Goal: Task Accomplishment & Management: Manage account settings

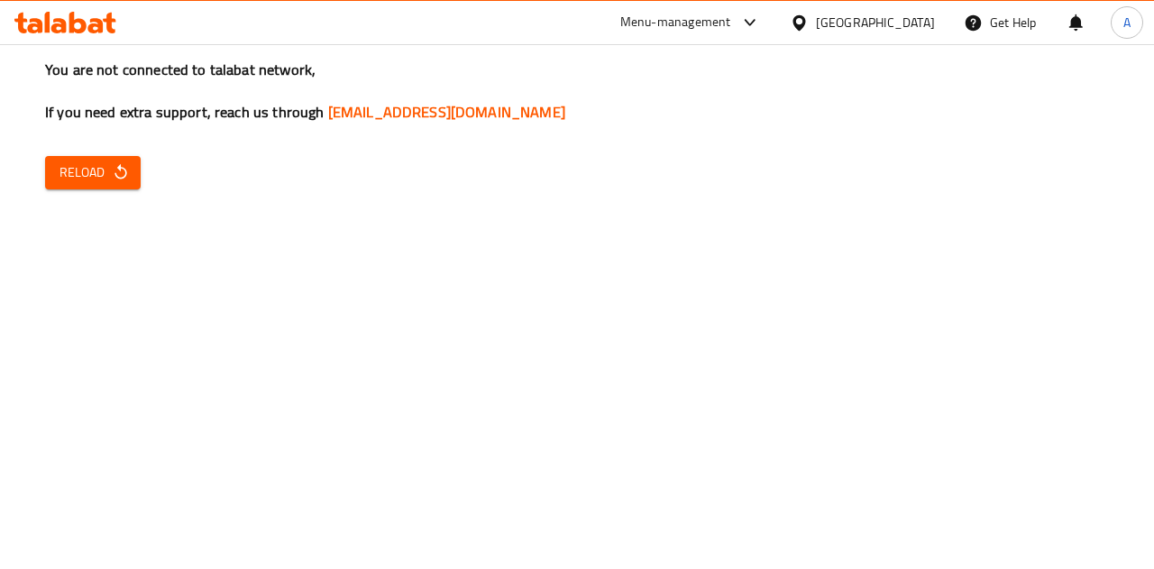
click at [69, 169] on span "Reload" at bounding box center [92, 172] width 67 height 23
click at [66, 161] on span "Reload" at bounding box center [92, 172] width 67 height 23
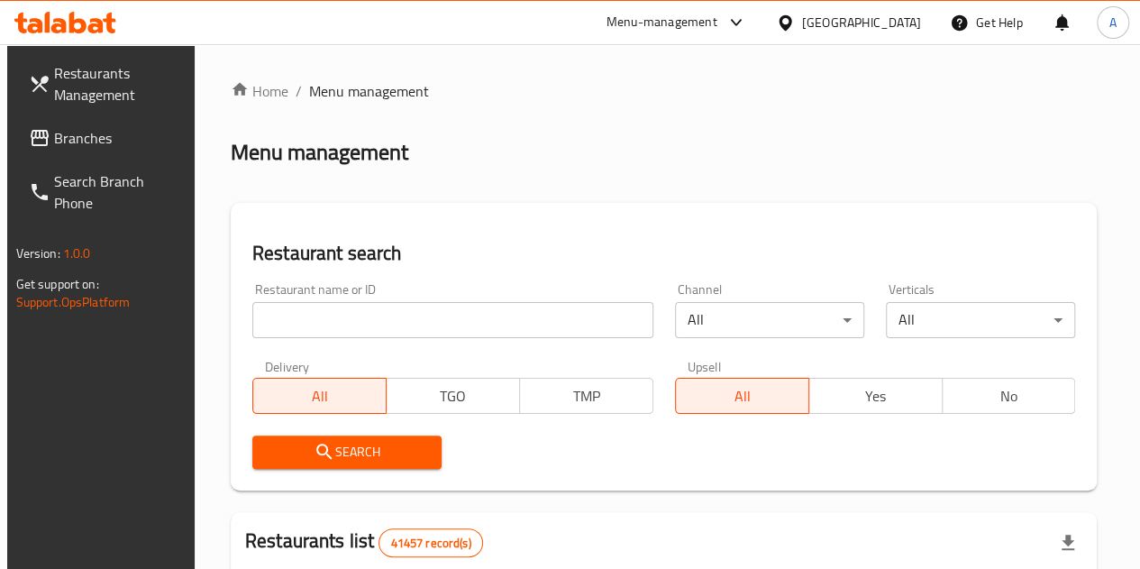
click at [391, 316] on input "search" at bounding box center [452, 320] width 401 height 36
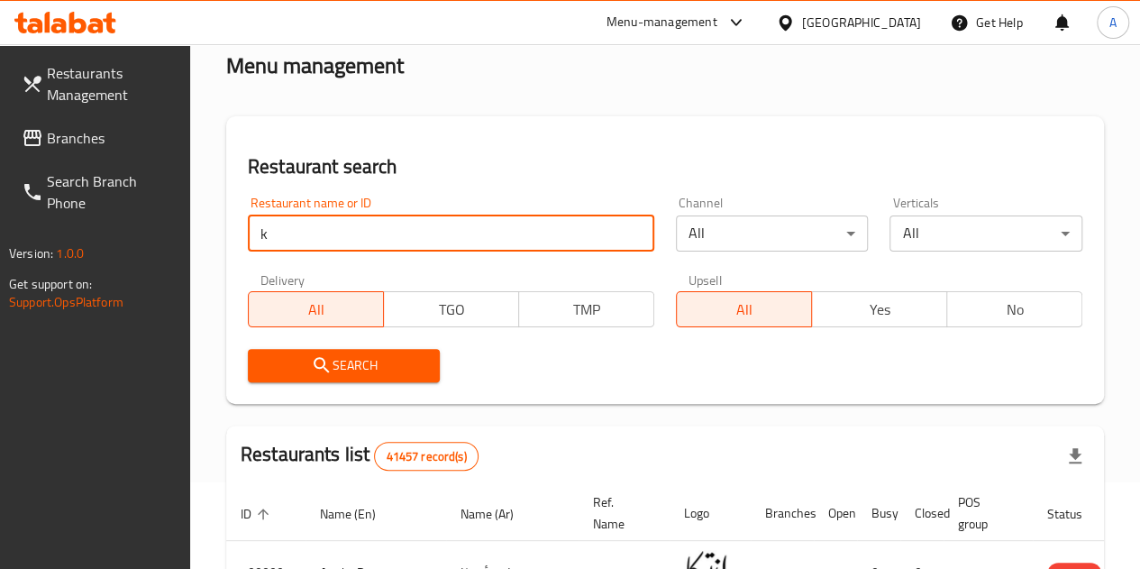
scroll to position [180, 0]
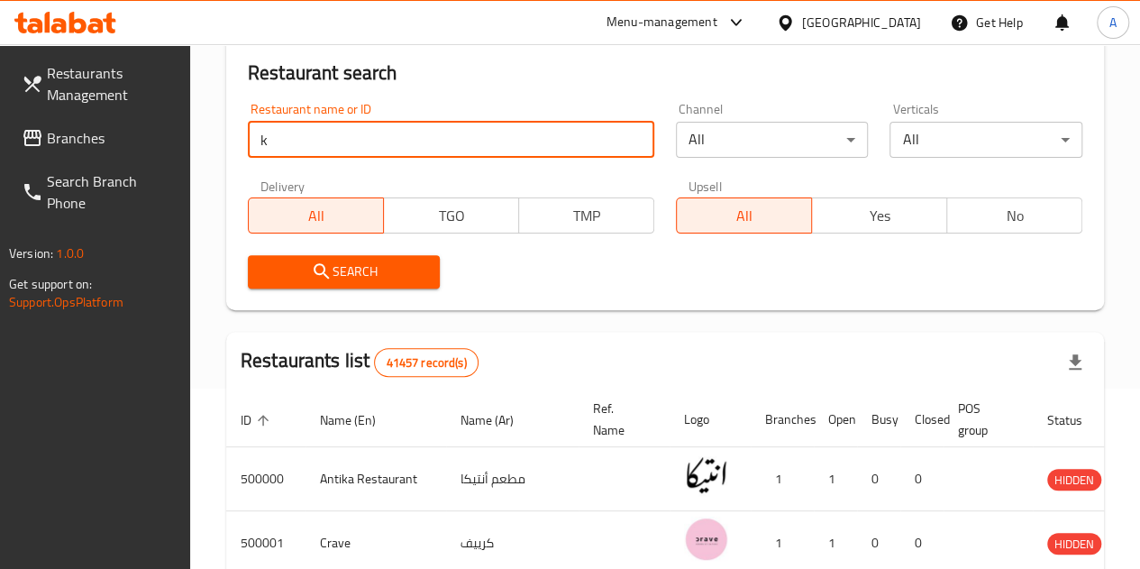
click at [291, 149] on input "k" at bounding box center [451, 140] width 407 height 36
type input "kota's"
click button "Search" at bounding box center [344, 271] width 193 height 33
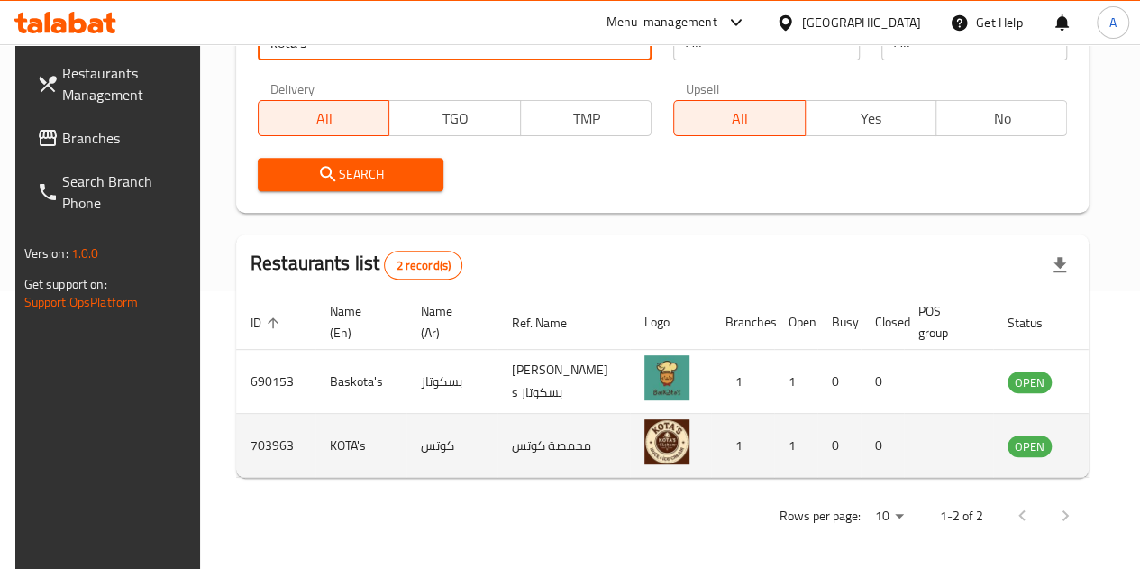
scroll to position [283, 0]
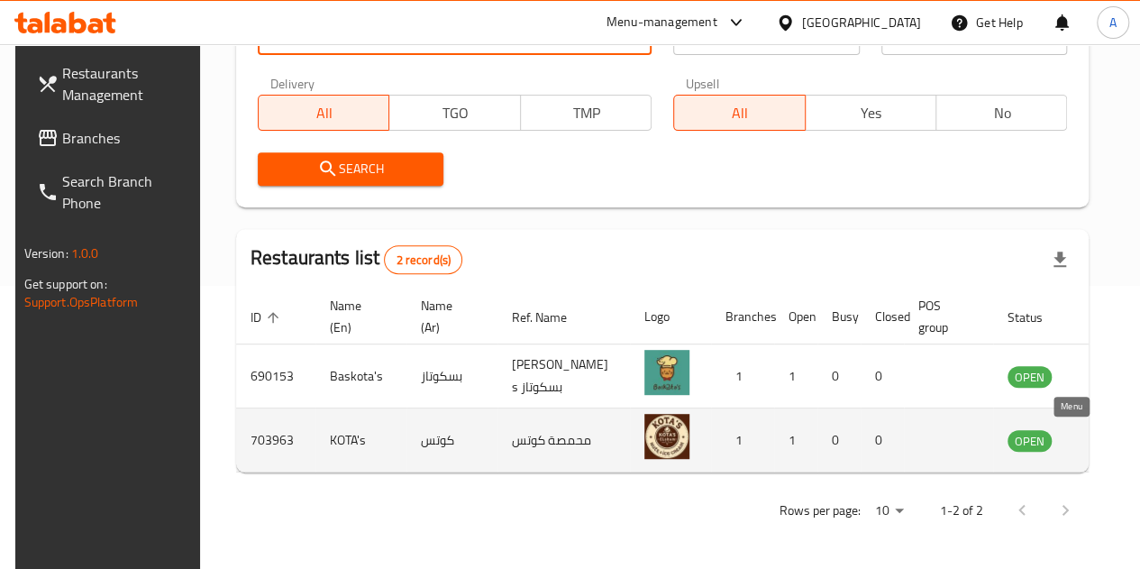
click at [1114, 441] on icon "enhanced table" at bounding box center [1117, 440] width 6 height 7
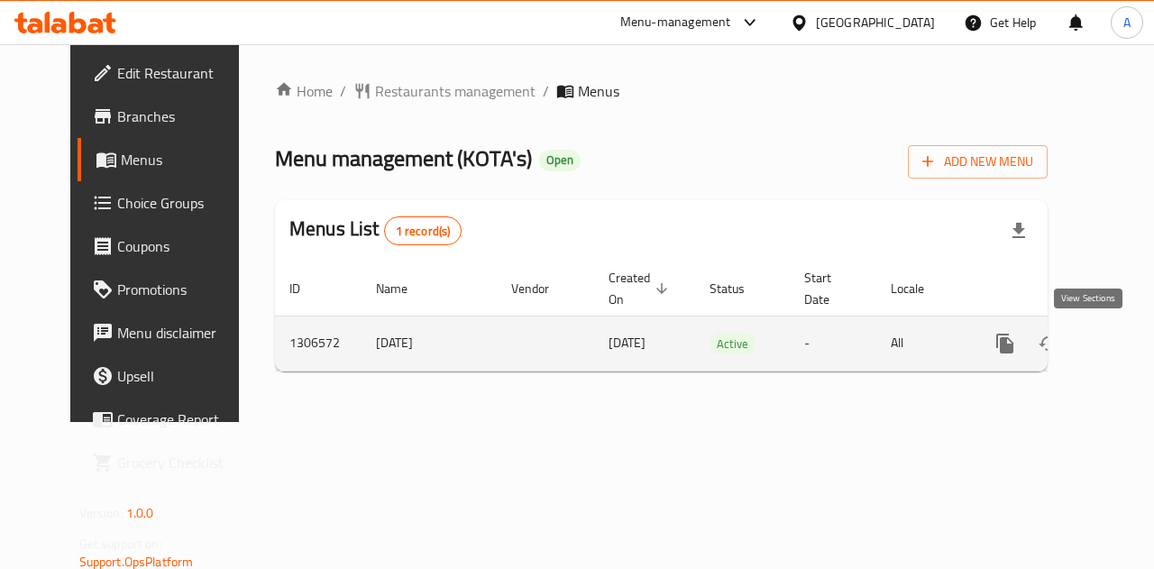
click at [1113, 354] on link "enhanced table" at bounding box center [1134, 343] width 43 height 43
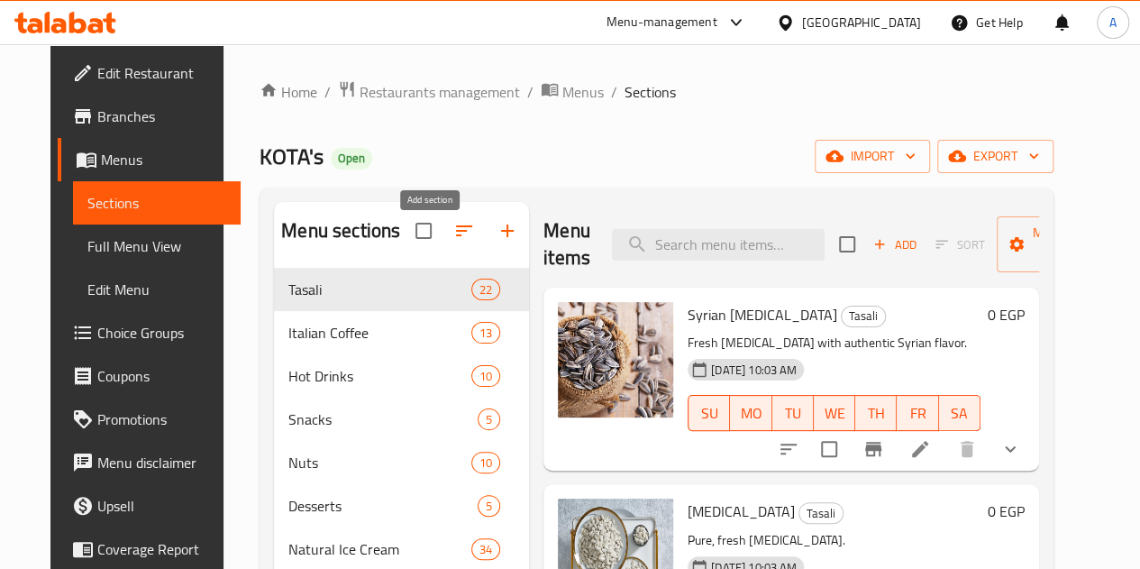
click at [497, 235] on icon "button" at bounding box center [508, 231] width 22 height 22
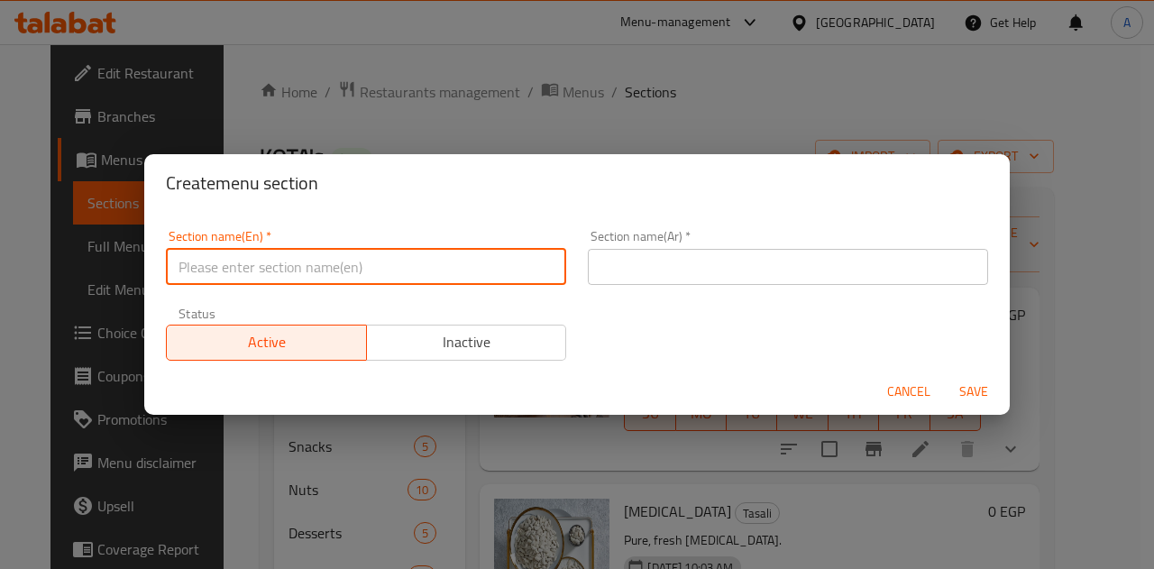
click at [390, 279] on input "text" at bounding box center [366, 267] width 400 height 36
type input "Ice Drink's"
click at [705, 274] on input "text" at bounding box center [788, 267] width 400 height 36
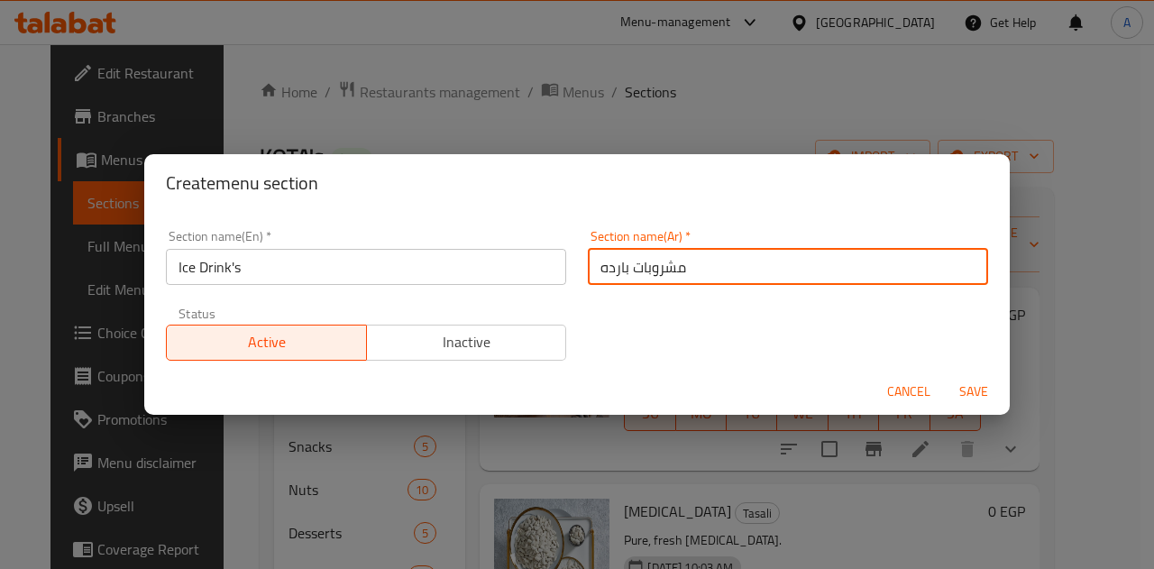
type input "مشروبات بارده"
click at [966, 388] on span "Save" at bounding box center [973, 391] width 43 height 23
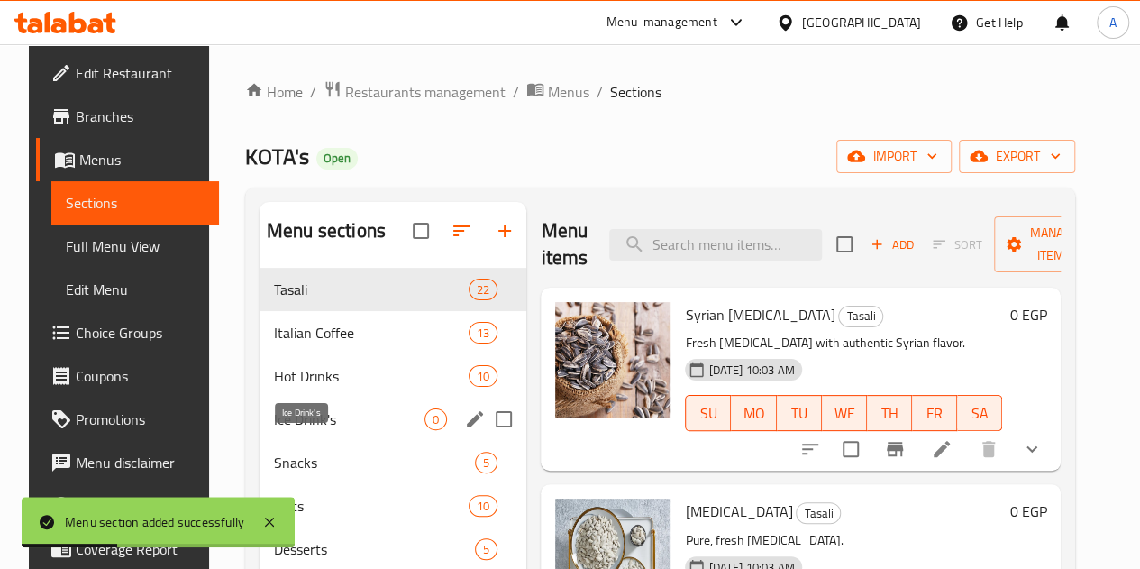
click at [316, 430] on span "Ice Drink's" at bounding box center [349, 419] width 151 height 22
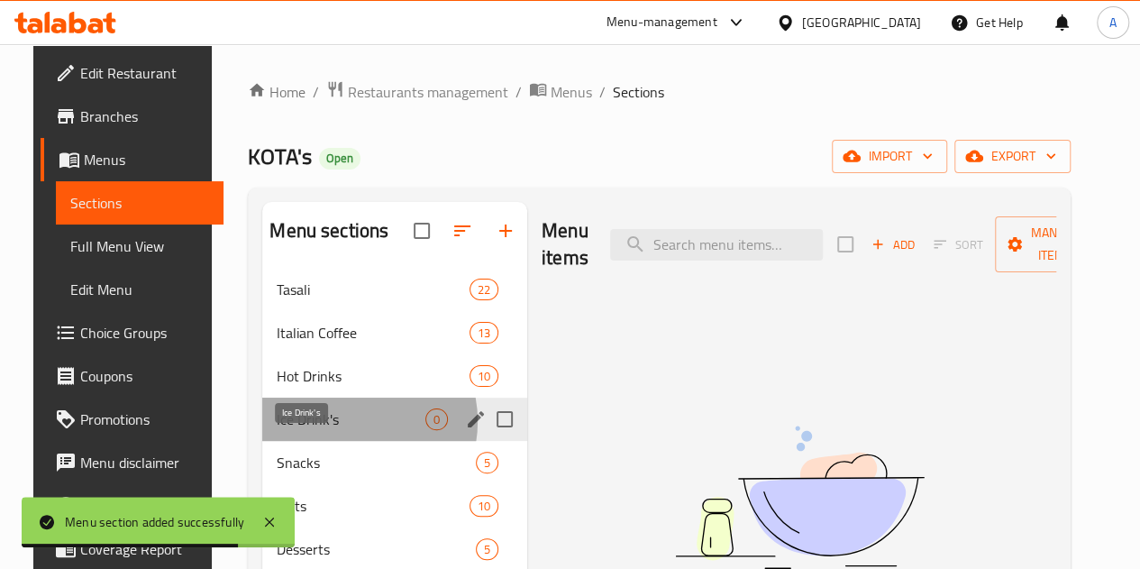
click at [331, 430] on span "Ice Drink's" at bounding box center [351, 419] width 149 height 22
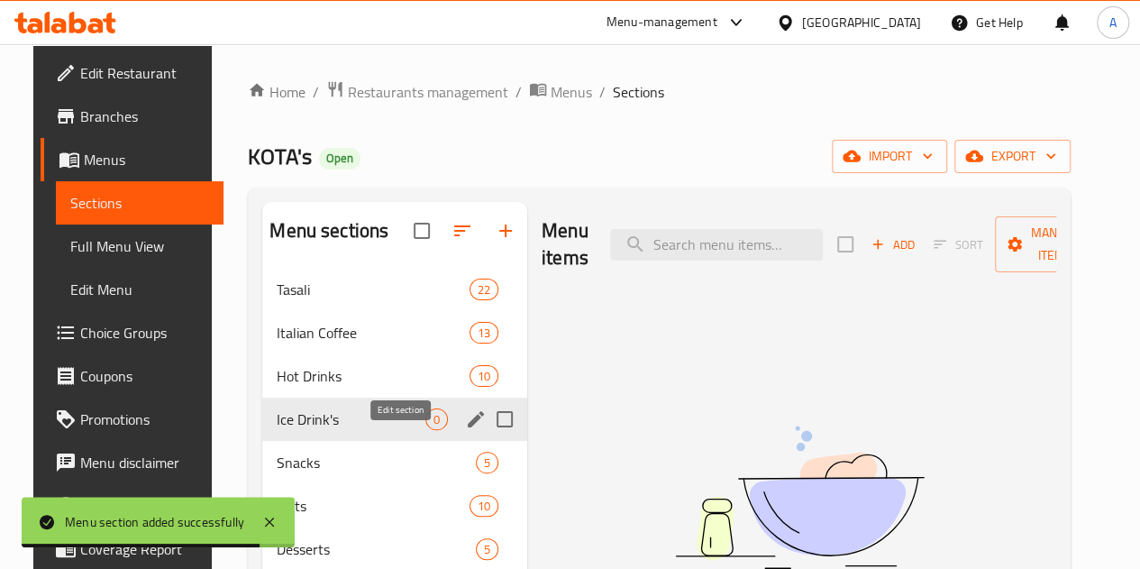
click at [465, 430] on icon "edit" at bounding box center [476, 419] width 22 height 22
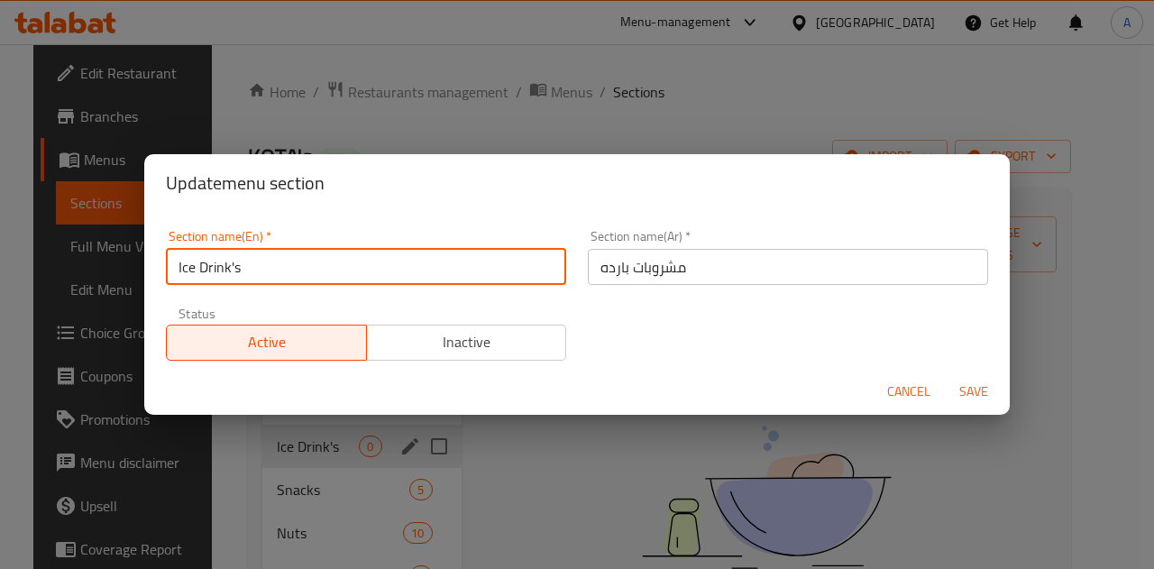
click at [291, 277] on input "Ice Drink's" at bounding box center [366, 267] width 400 height 36
type input "Ice Drinkس"
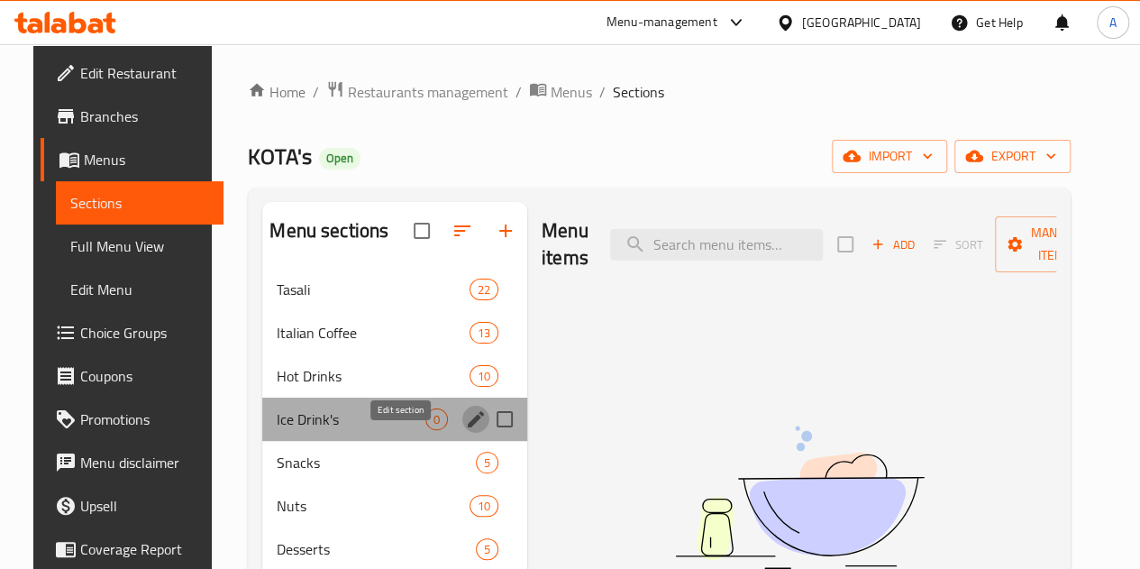
click at [465, 430] on icon "edit" at bounding box center [476, 419] width 22 height 22
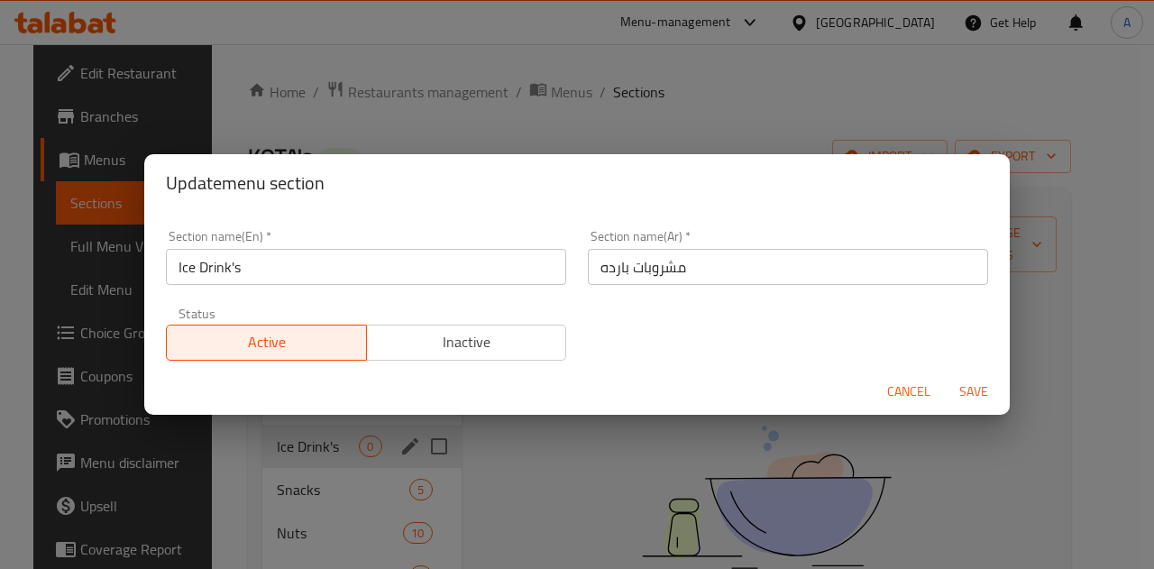
click at [316, 277] on input "Ice Drink's" at bounding box center [366, 267] width 400 height 36
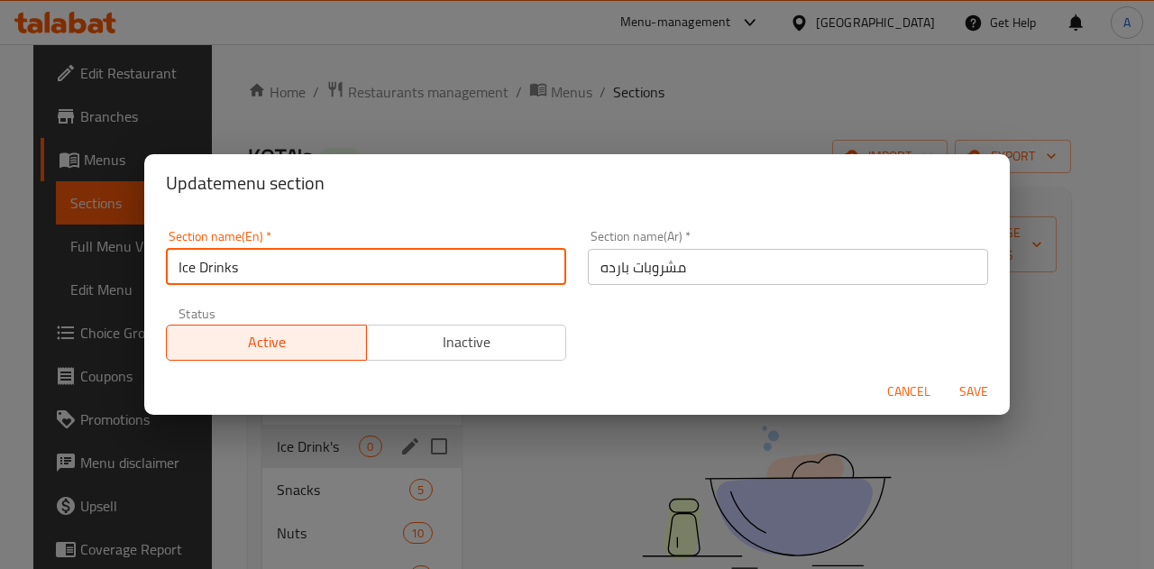
type input "Ice Drinks"
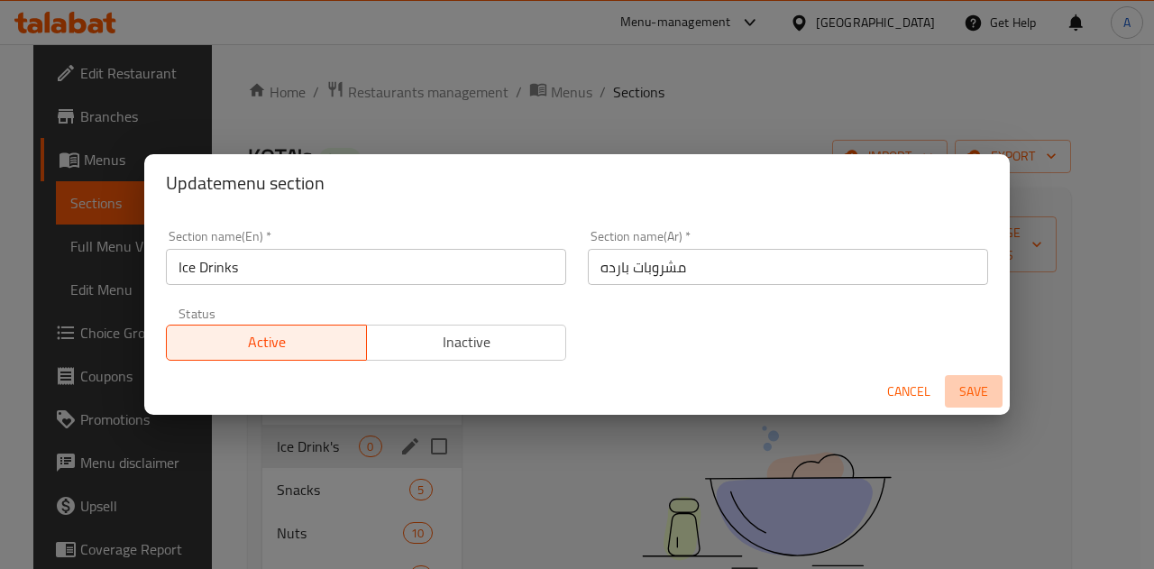
click at [961, 385] on span "Save" at bounding box center [973, 391] width 43 height 23
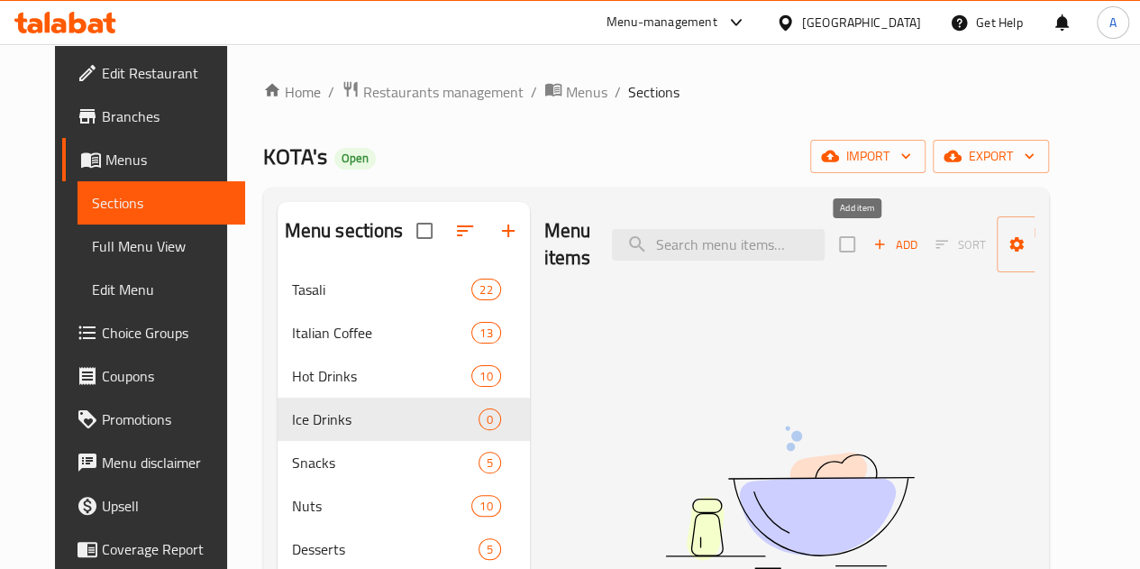
click at [872, 239] on icon "button" at bounding box center [880, 244] width 16 height 16
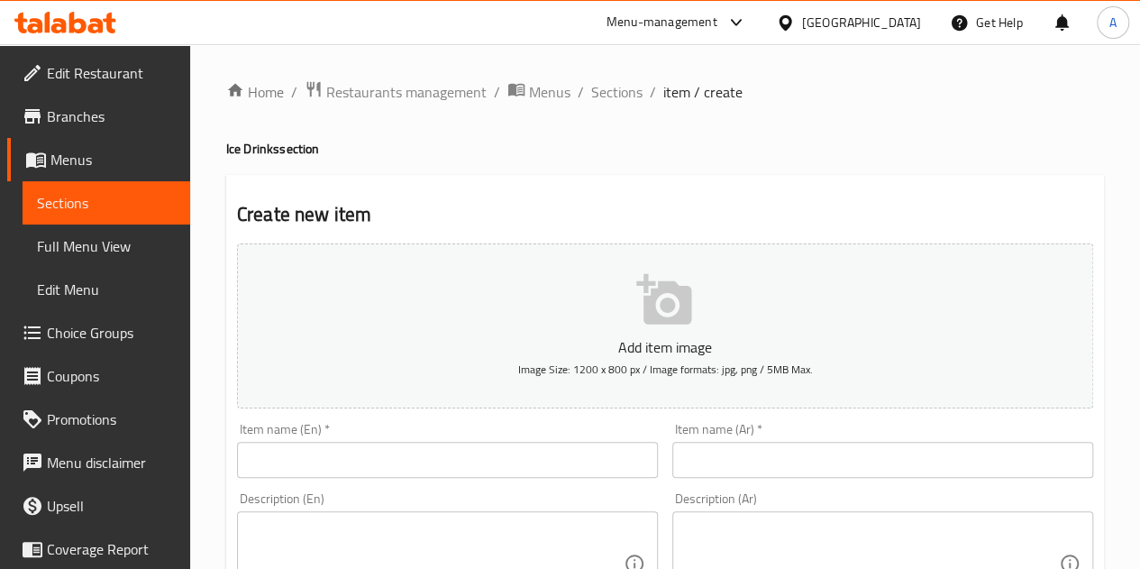
click at [530, 474] on input "text" at bounding box center [447, 460] width 421 height 36
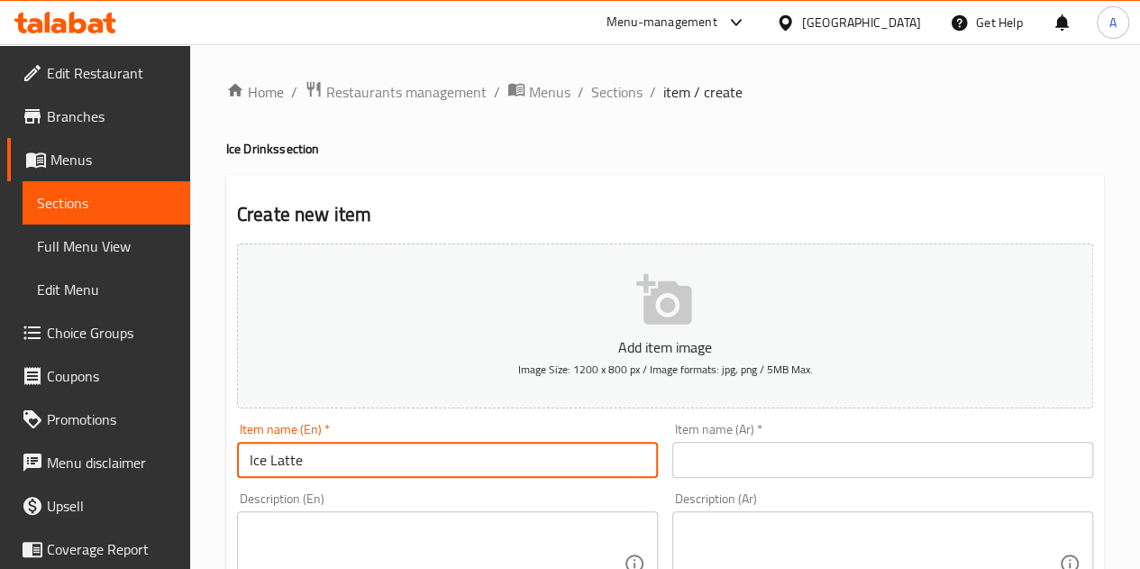
click at [291, 468] on input "Ice Latte" at bounding box center [447, 460] width 421 height 36
click at [290, 468] on input "Ice Latte" at bounding box center [447, 460] width 421 height 36
type input "Ice Latte"
click at [825, 468] on input "text" at bounding box center [883, 460] width 421 height 36
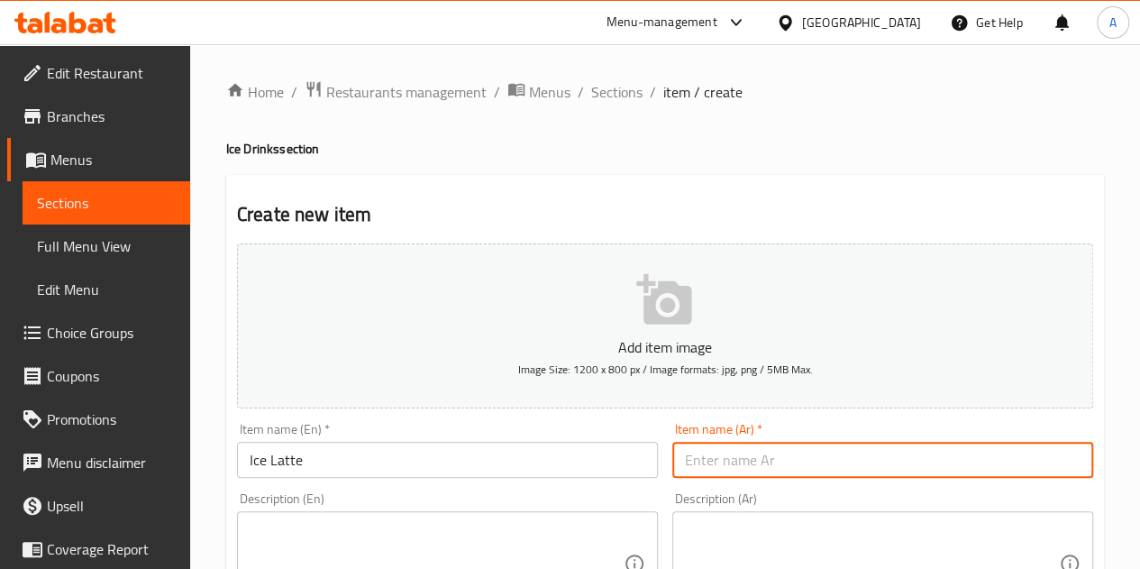
paste input "لاتيه مثلج"
type input "لاتيه مثلج"
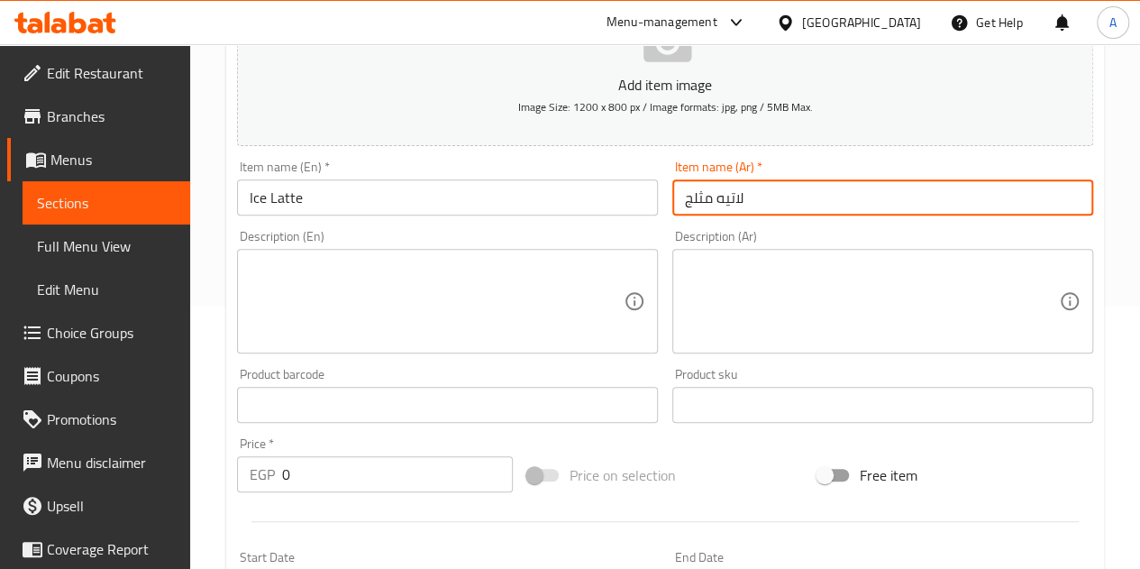
scroll to position [270, 0]
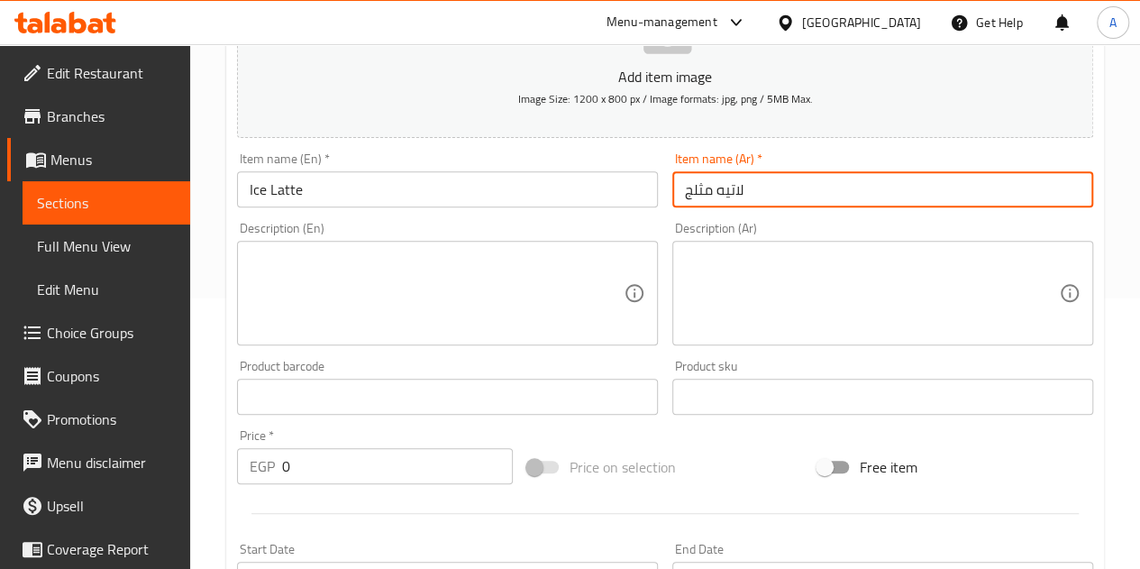
click at [341, 461] on input "0" at bounding box center [397, 466] width 231 height 36
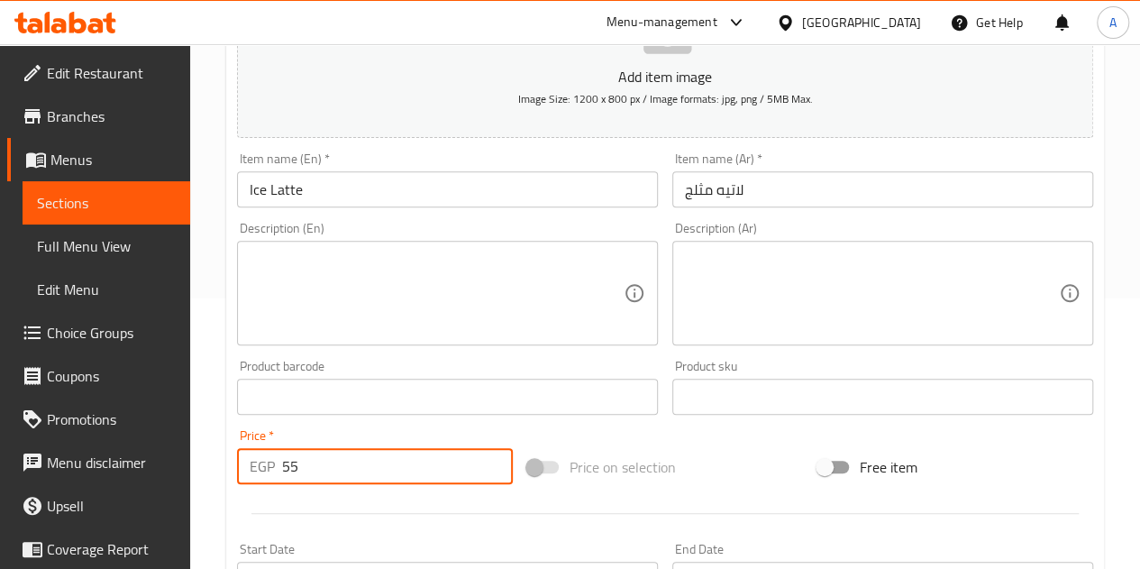
type input "55"
click at [337, 499] on div at bounding box center [665, 513] width 871 height 44
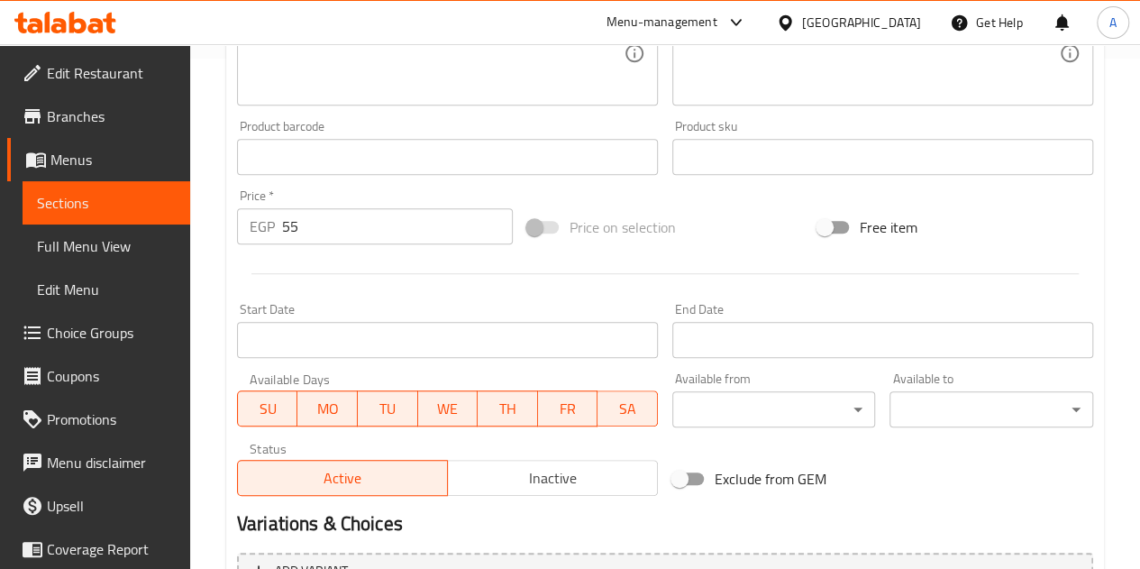
scroll to position [704, 0]
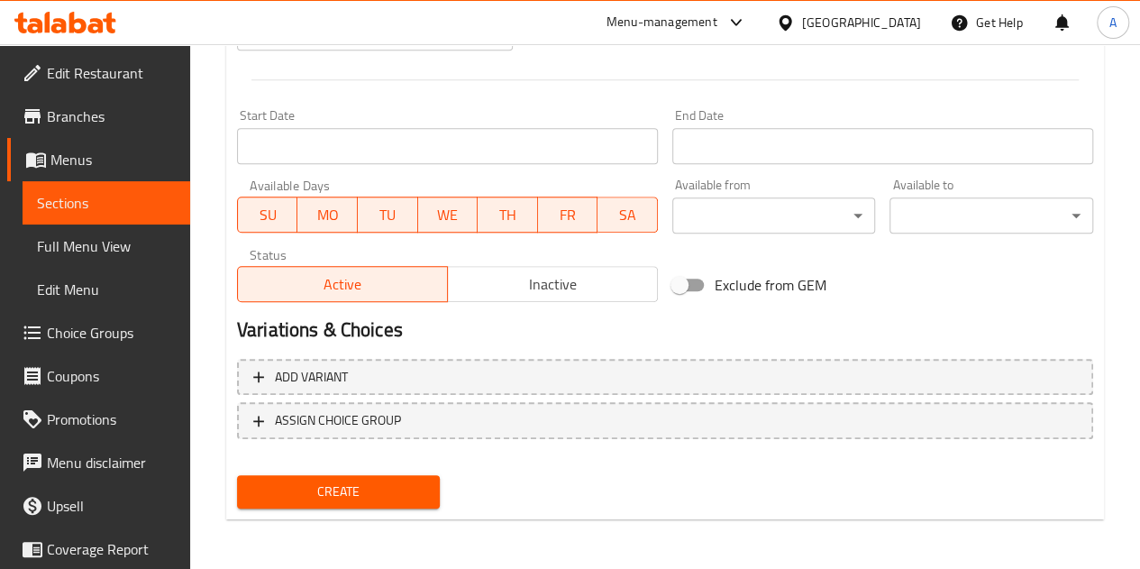
click at [343, 489] on span "Create" at bounding box center [339, 491] width 175 height 23
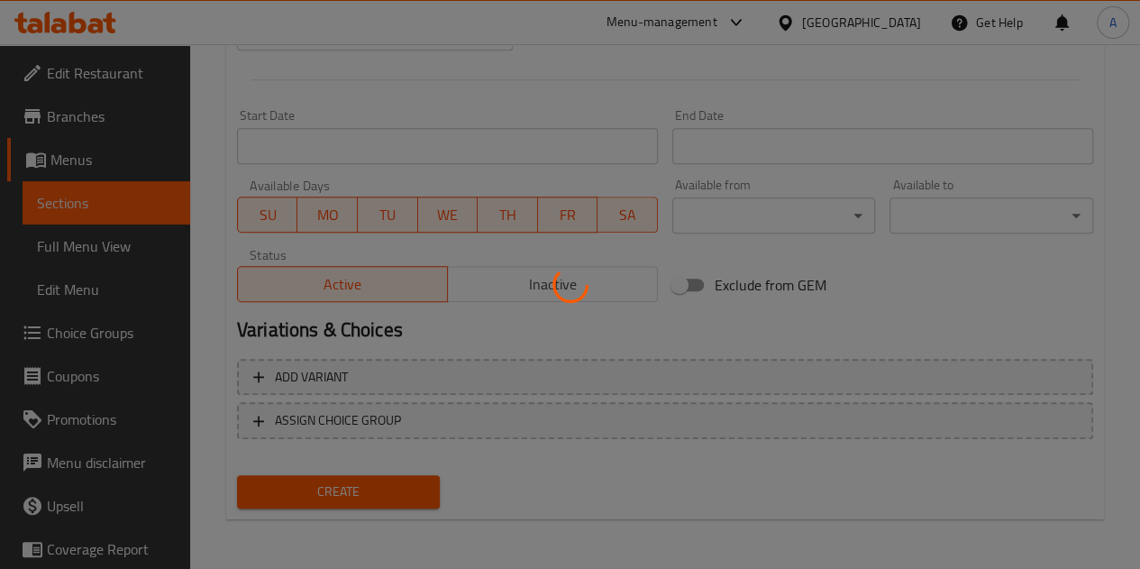
type input "0"
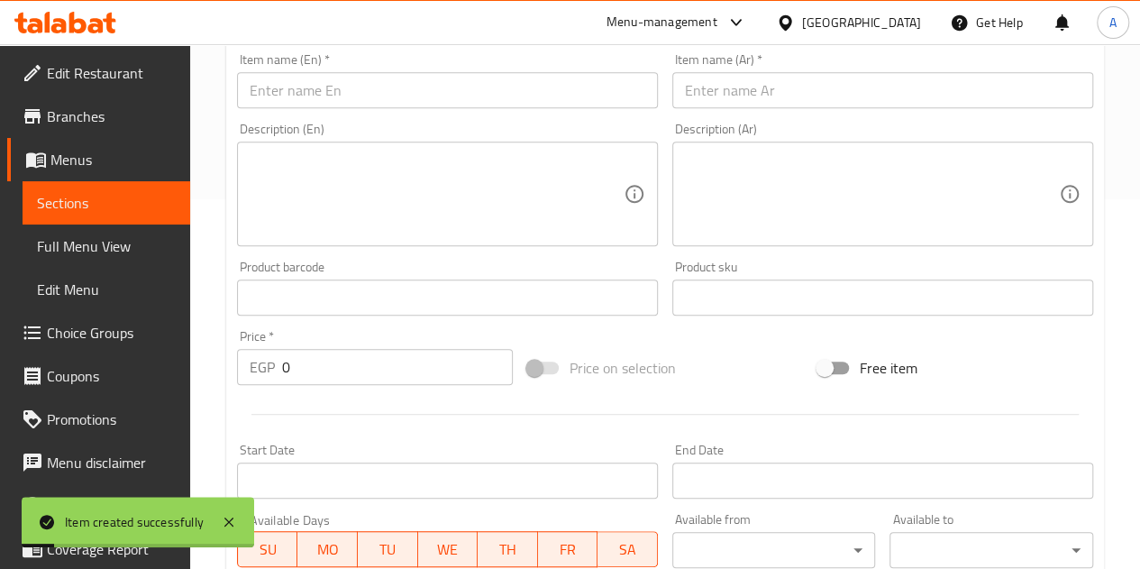
scroll to position [343, 0]
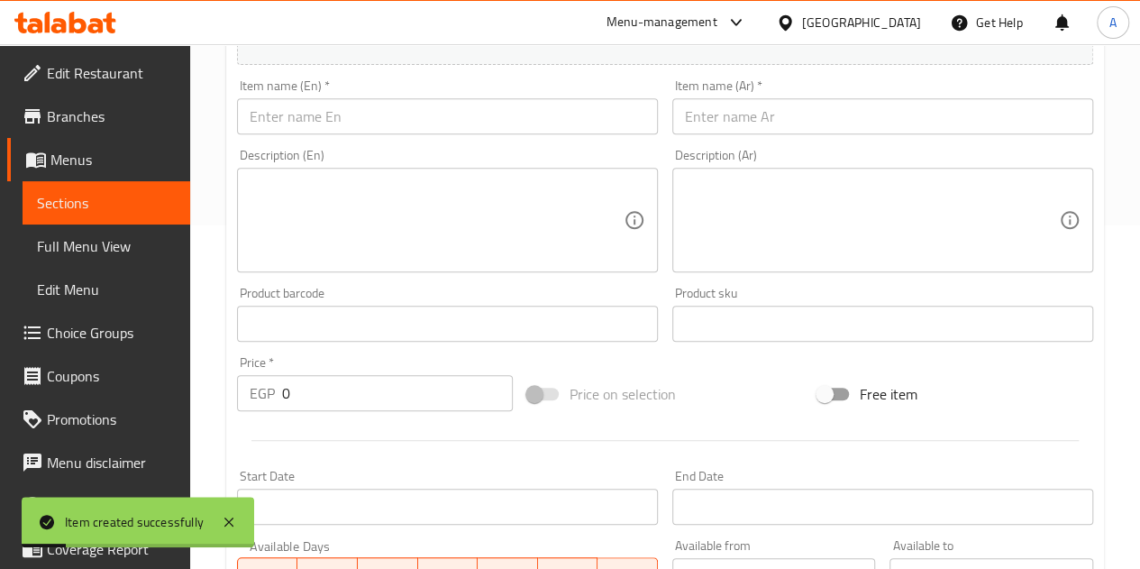
click at [436, 118] on input "text" at bounding box center [447, 116] width 421 height 36
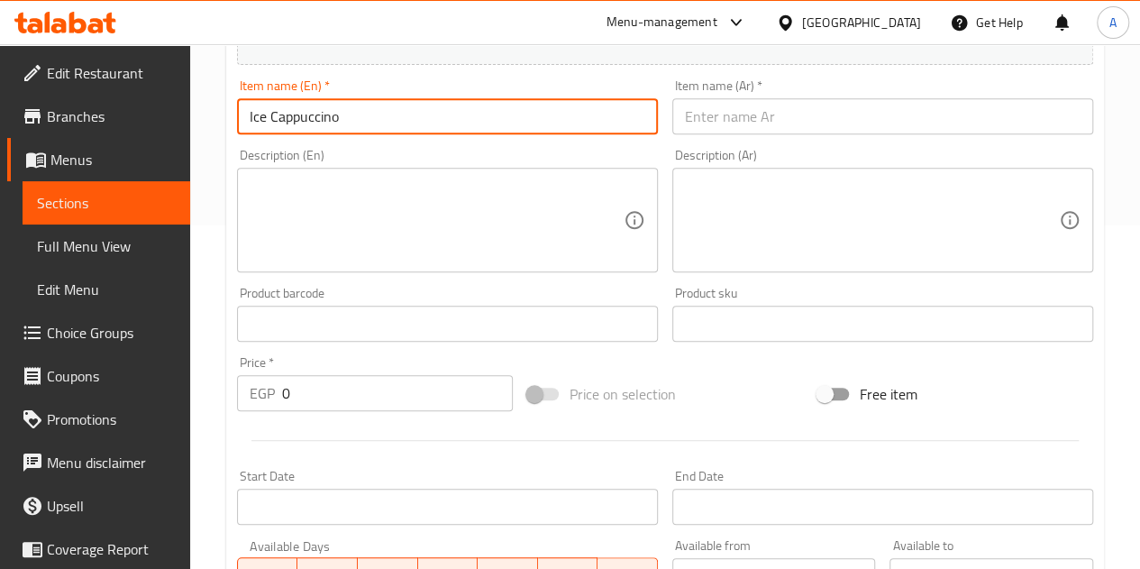
type input "Ice Cappuccino"
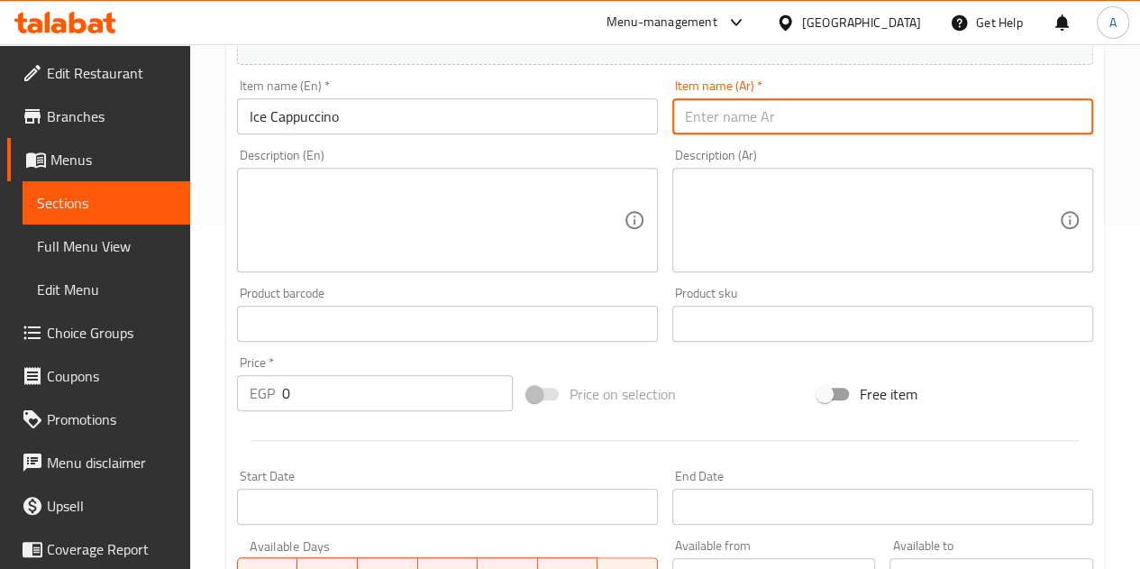
click at [821, 128] on input "text" at bounding box center [883, 116] width 421 height 36
type input "ايس كابتشينو"
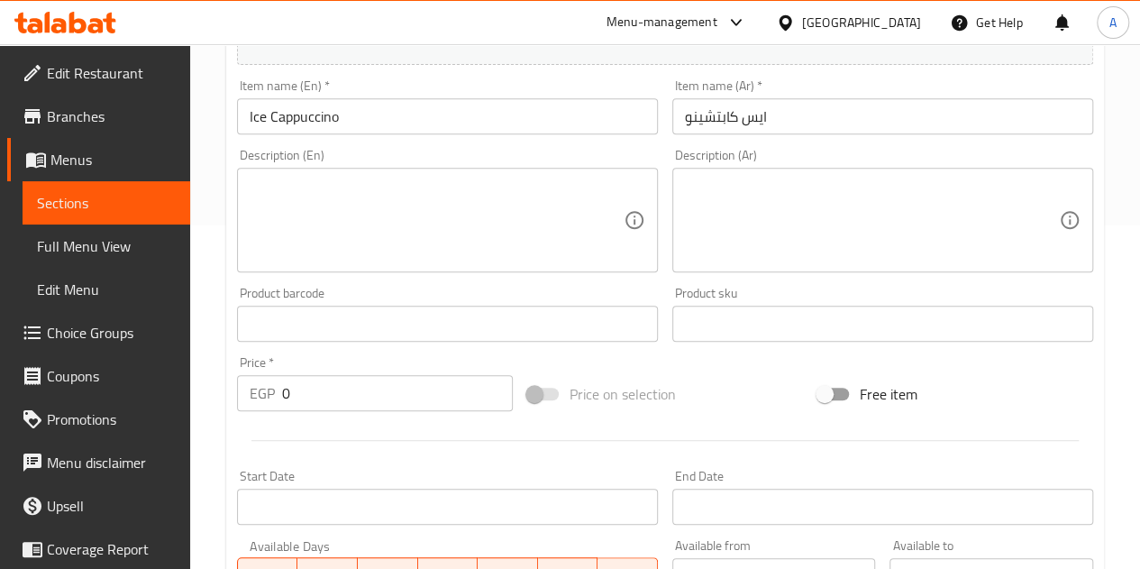
click at [346, 418] on div at bounding box center [665, 440] width 871 height 44
click at [342, 405] on input "0" at bounding box center [397, 393] width 231 height 36
type input "65"
click at [367, 426] on div at bounding box center [665, 440] width 871 height 44
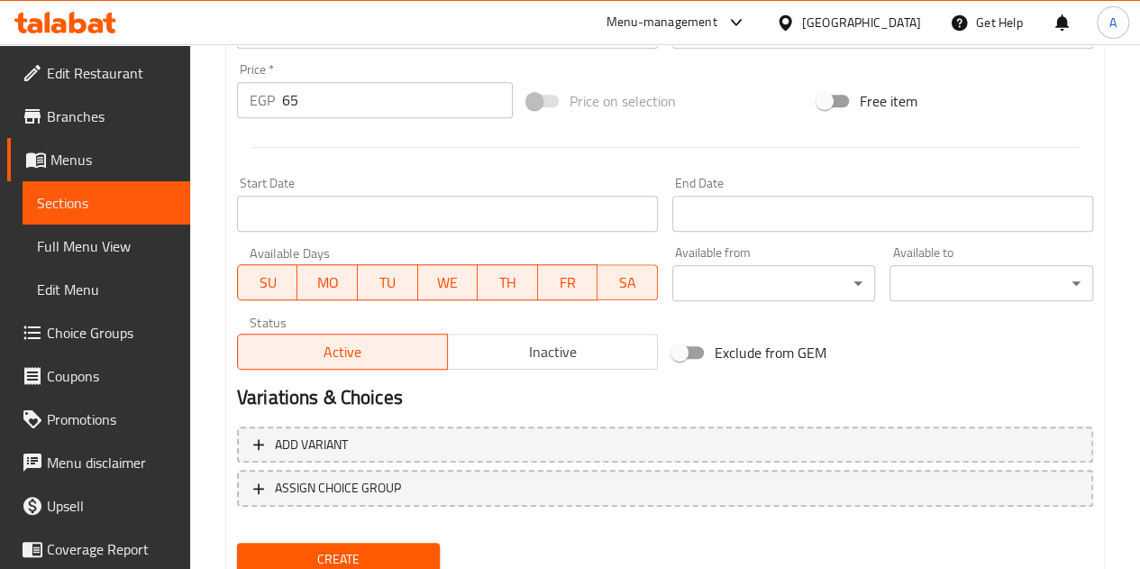
scroll to position [704, 0]
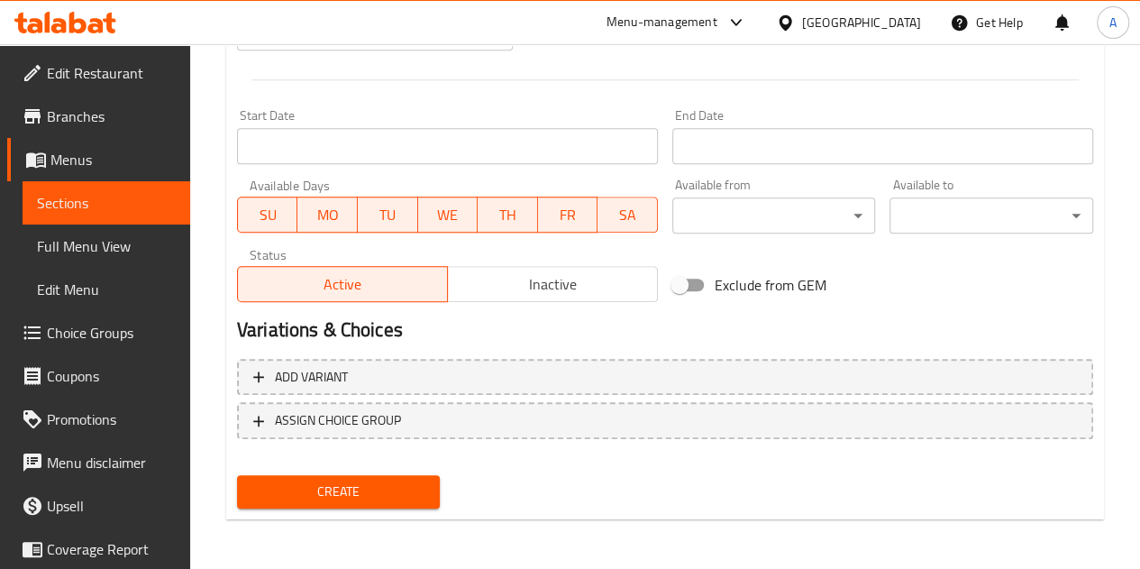
click at [366, 494] on span "Create" at bounding box center [339, 491] width 175 height 23
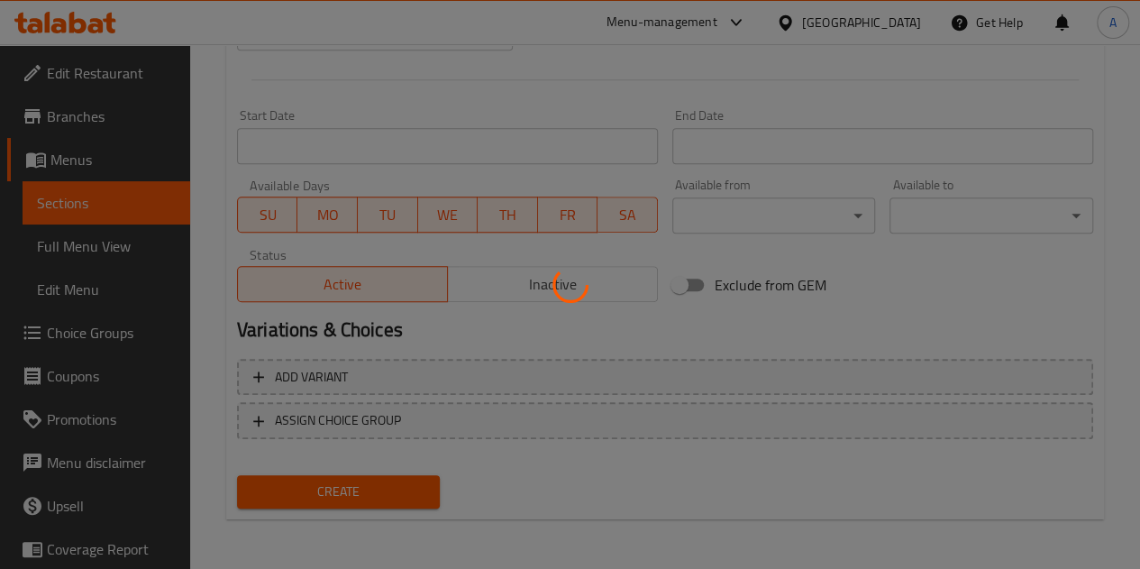
type input "0"
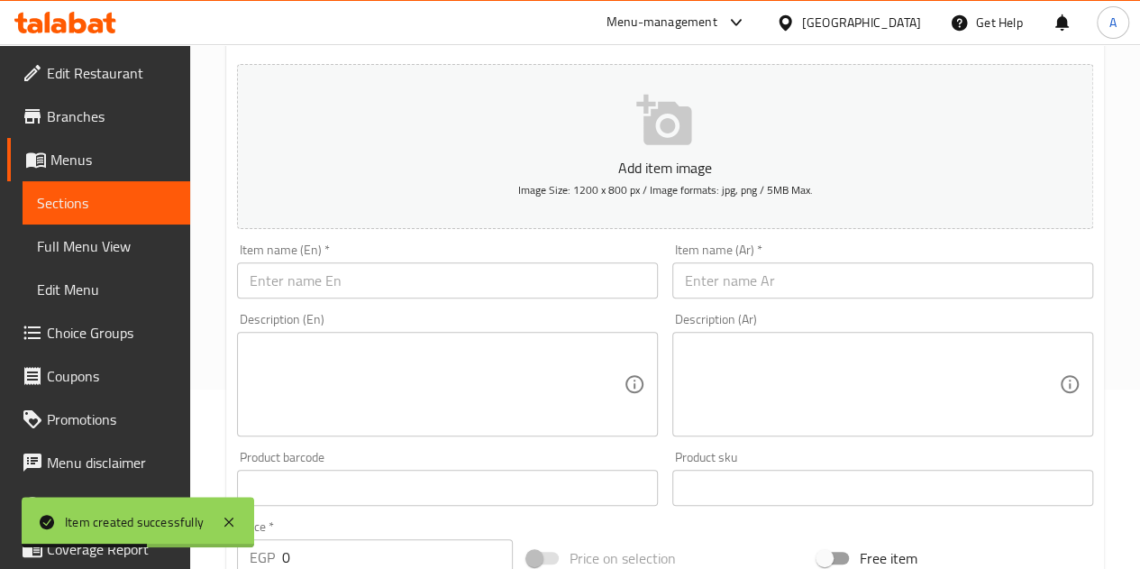
scroll to position [163, 0]
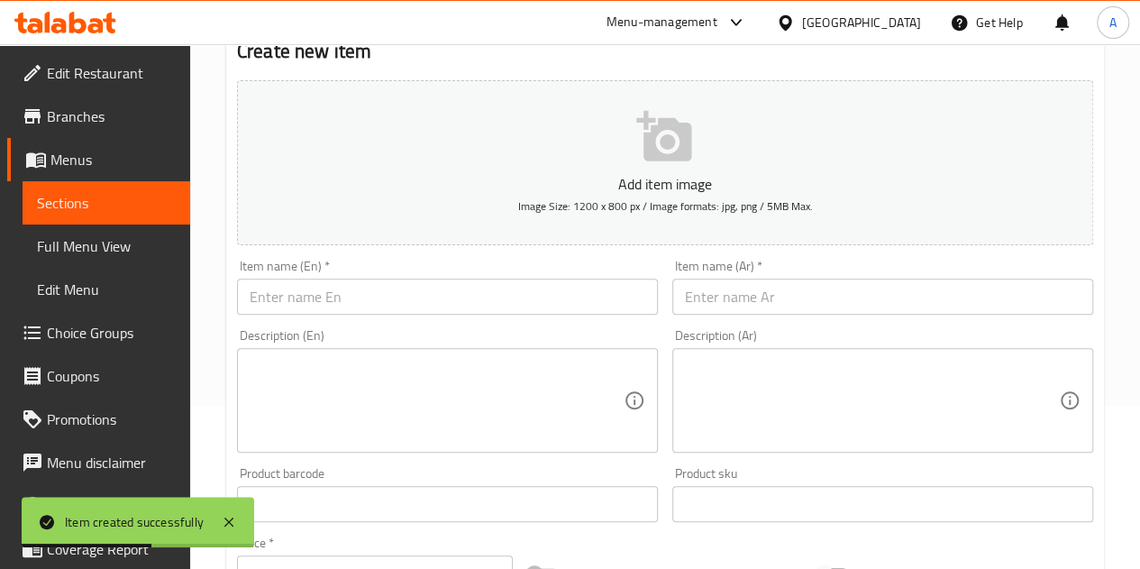
click at [351, 295] on input "text" at bounding box center [447, 297] width 421 height 36
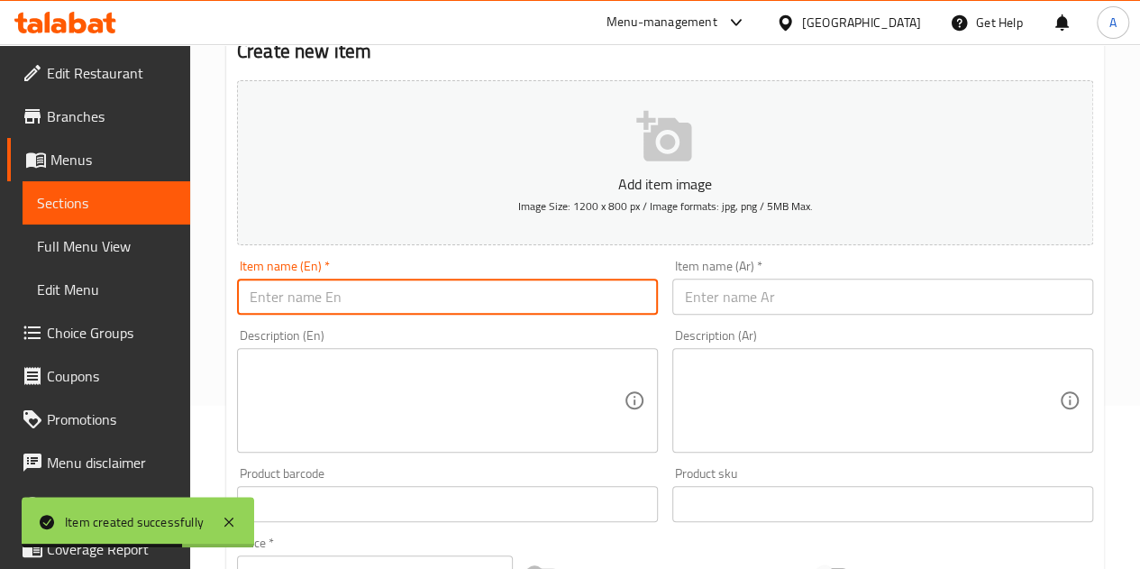
type input "ه"
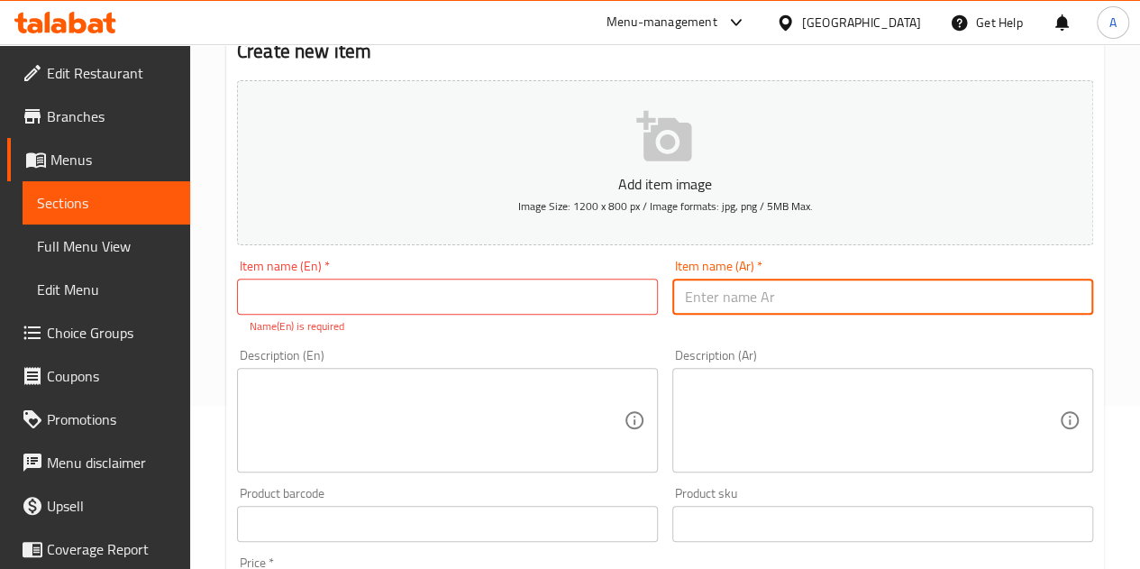
click at [862, 303] on input "text" at bounding box center [883, 297] width 421 height 36
type input "ا"
type input "سبانش لاتيه مثلج"
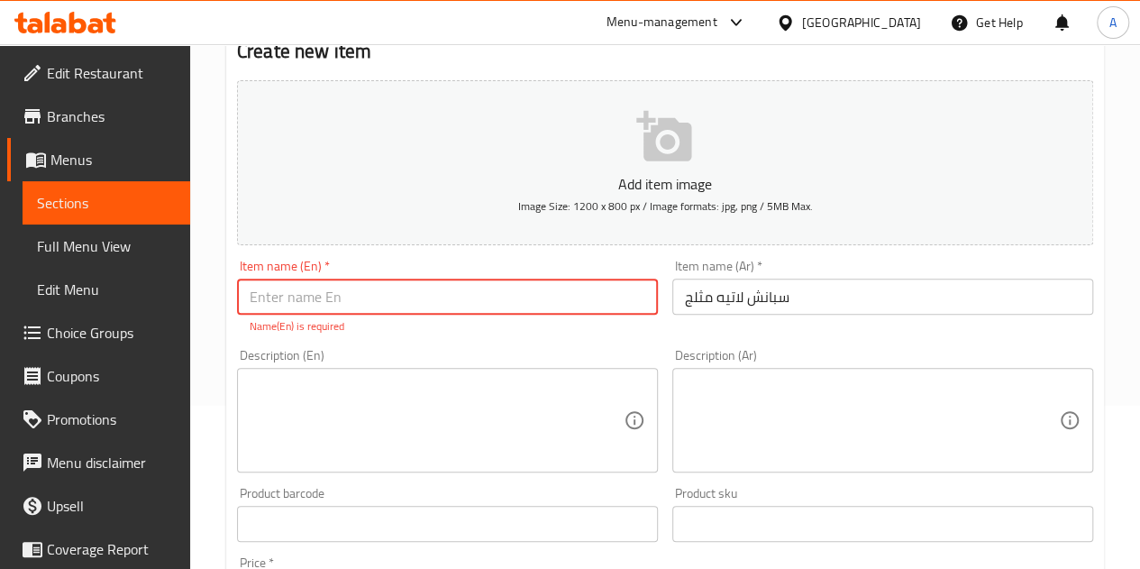
click at [523, 313] on input "text" at bounding box center [447, 297] width 421 height 36
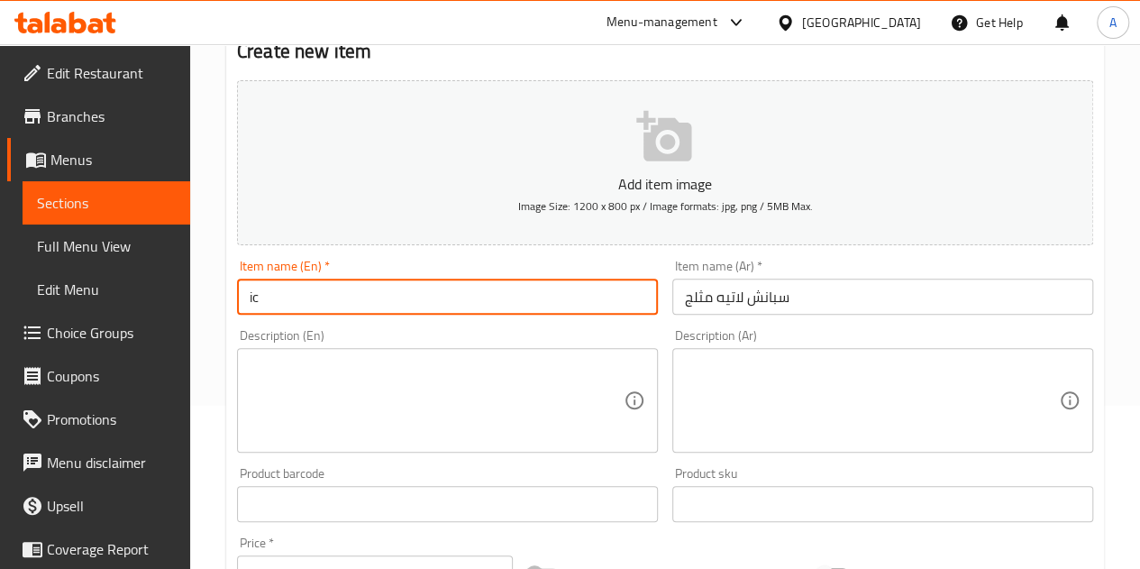
type input "i"
type input "Ice Spanish Latte"
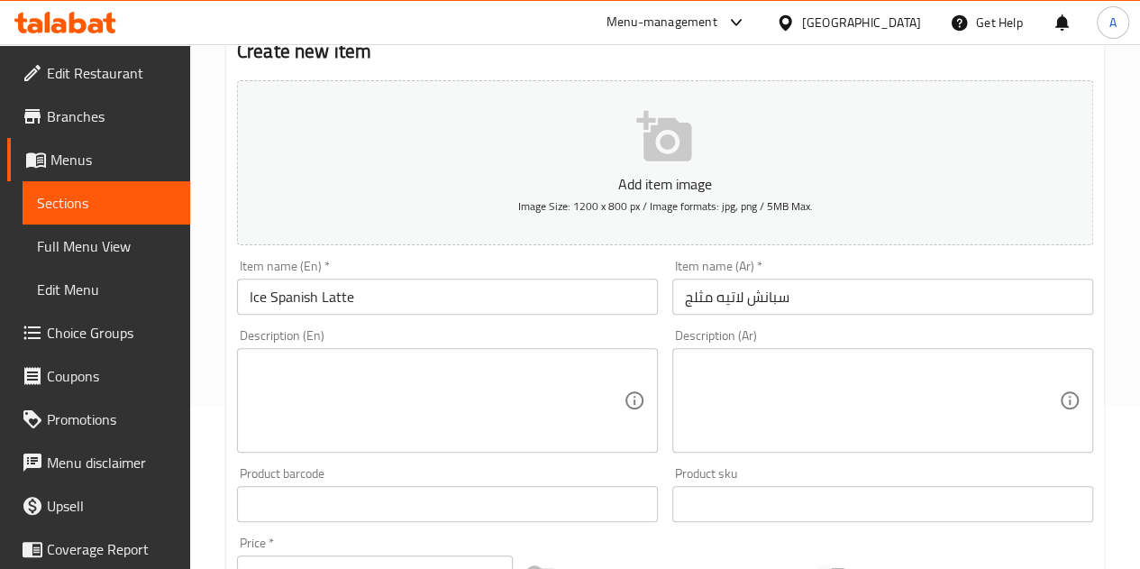
click at [548, 331] on div "Description (En) Description (En)" at bounding box center [447, 391] width 421 height 124
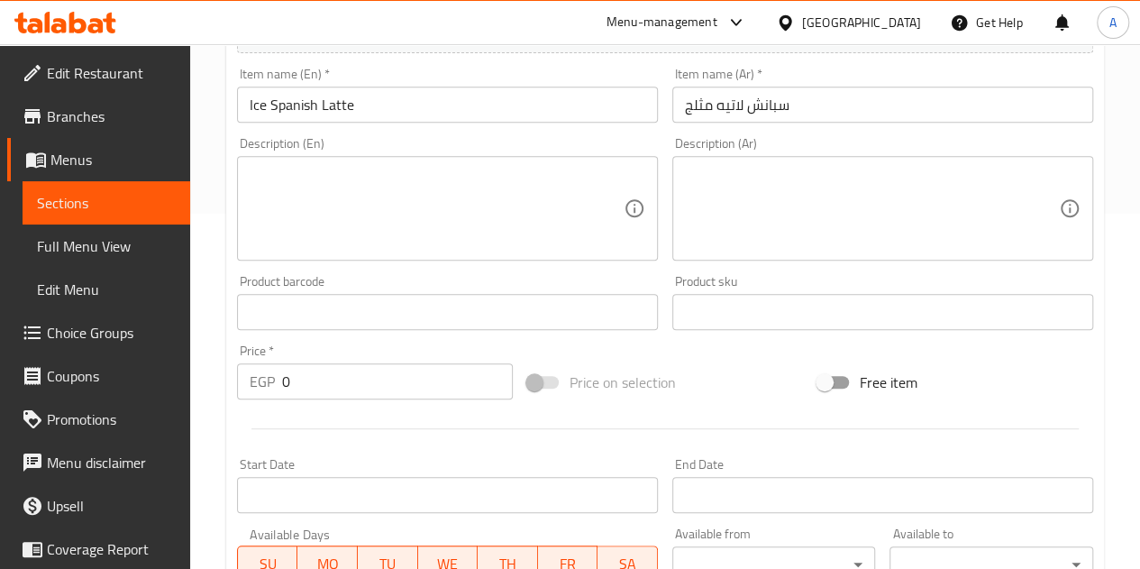
scroll to position [524, 0]
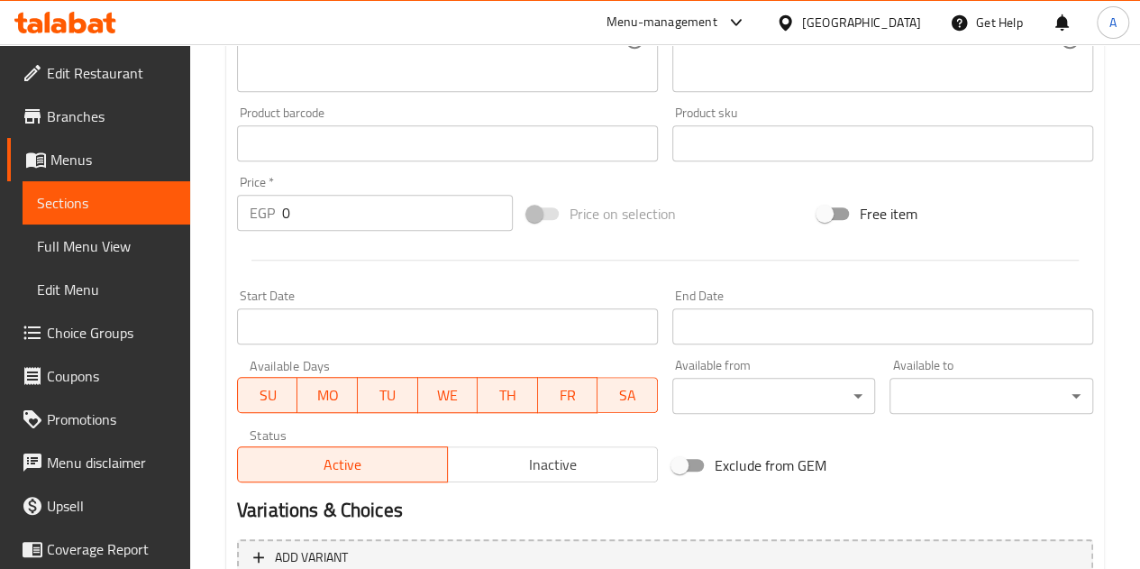
click at [297, 217] on input "0" at bounding box center [397, 213] width 231 height 36
type input "75"
click at [391, 262] on div at bounding box center [665, 260] width 871 height 44
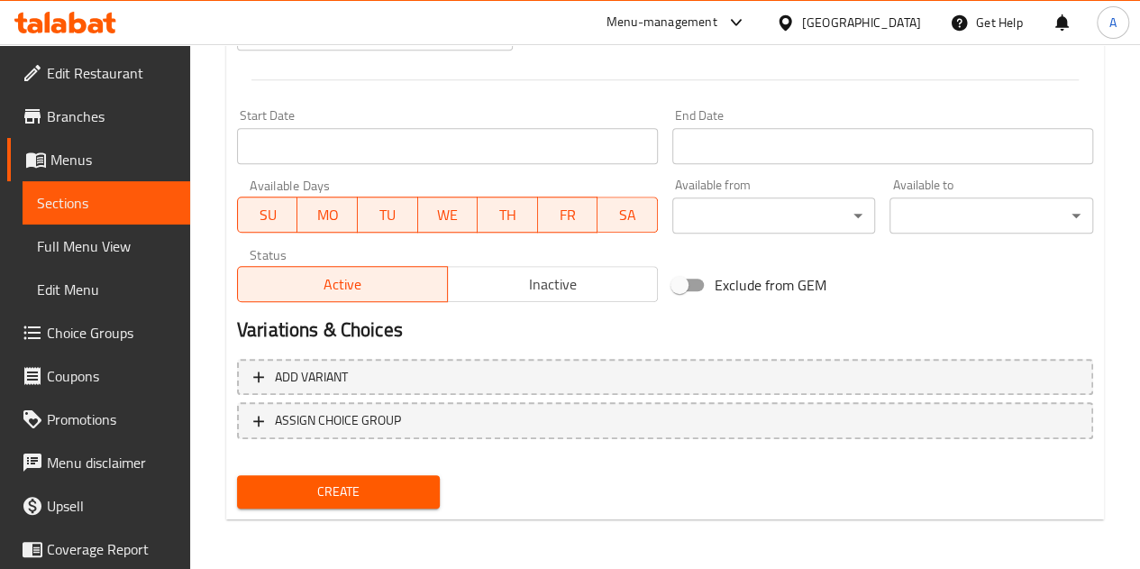
click at [369, 490] on span "Create" at bounding box center [339, 491] width 175 height 23
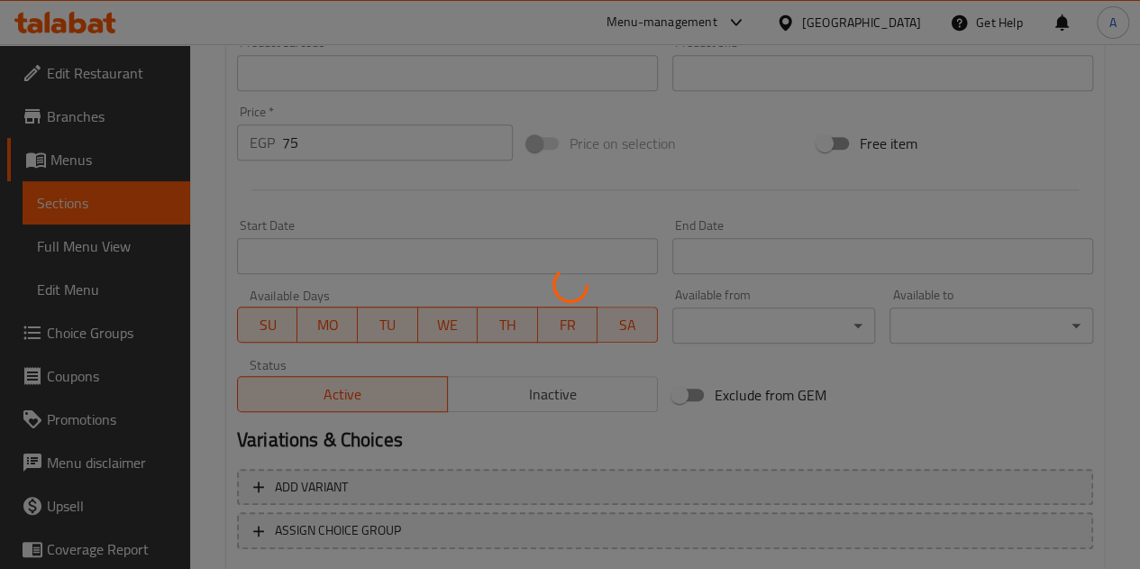
type input "0"
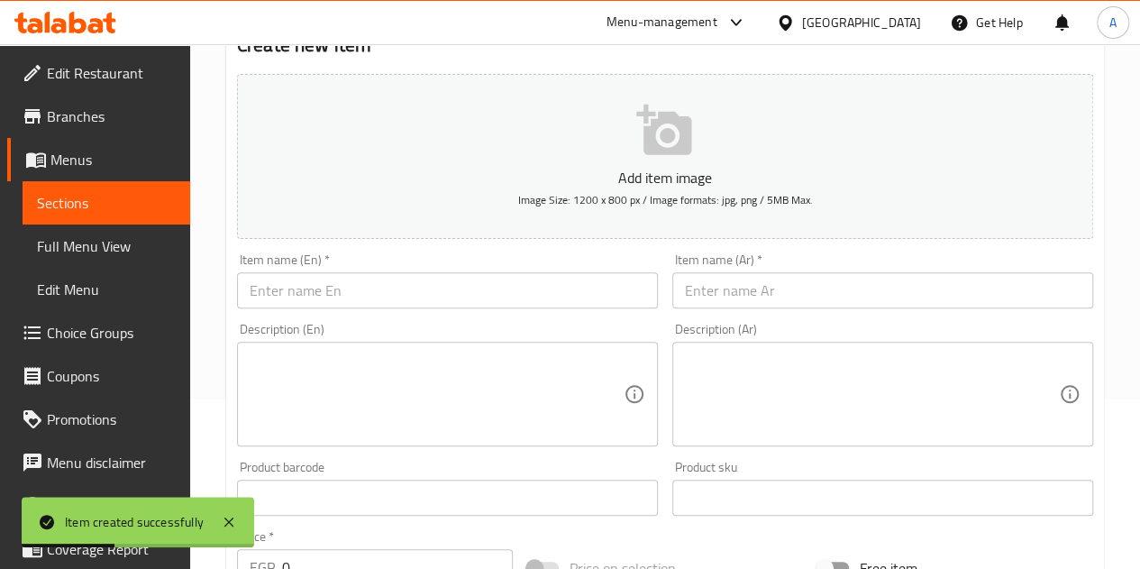
scroll to position [163, 0]
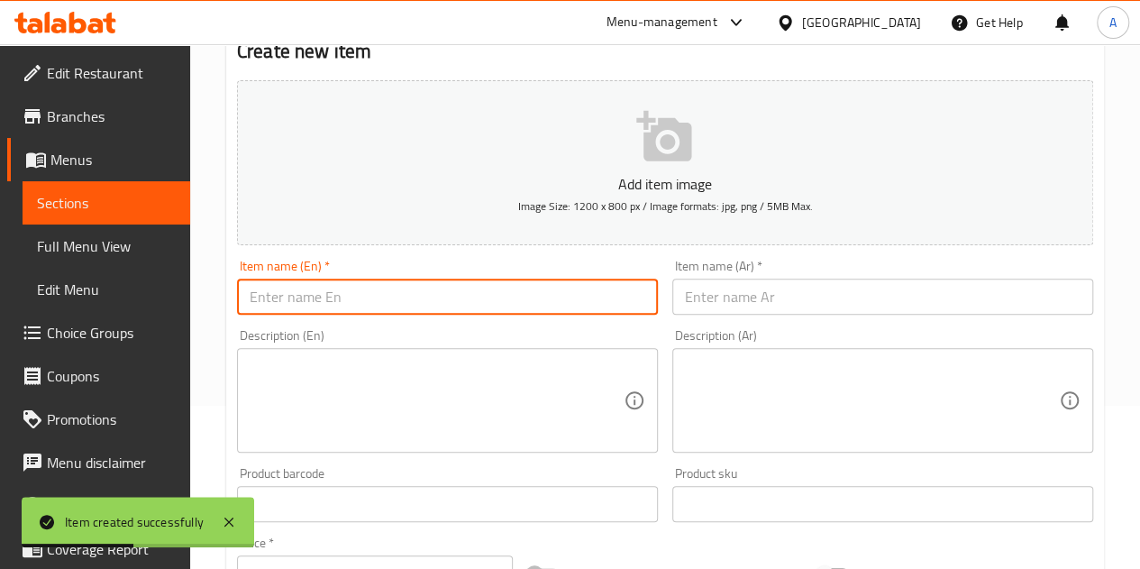
click at [305, 296] on input "text" at bounding box center [447, 297] width 421 height 36
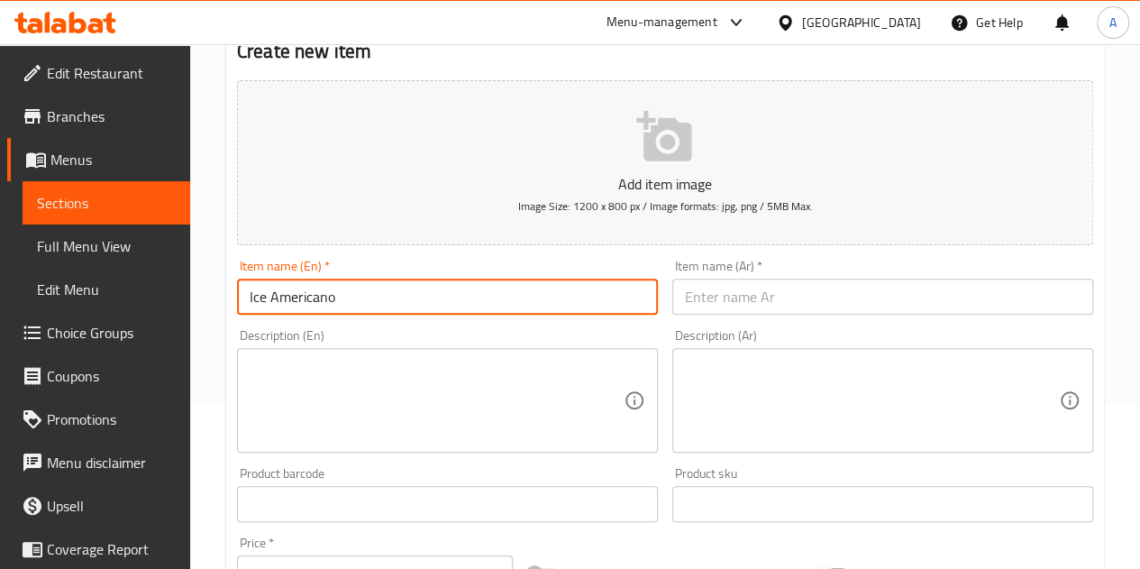
type input "Ice Americano"
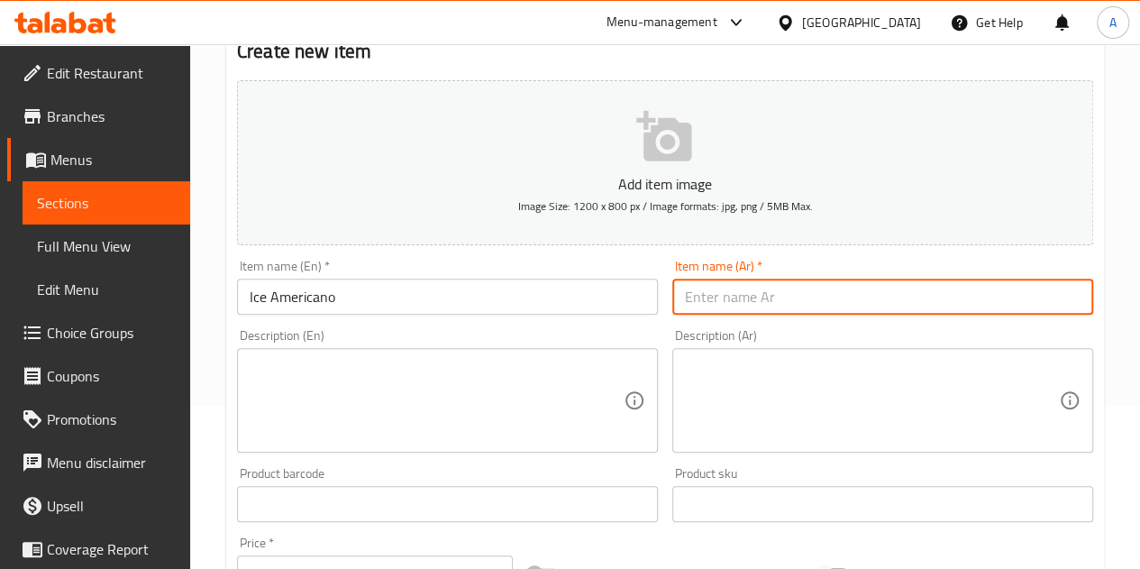
click at [795, 287] on input "text" at bounding box center [883, 297] width 421 height 36
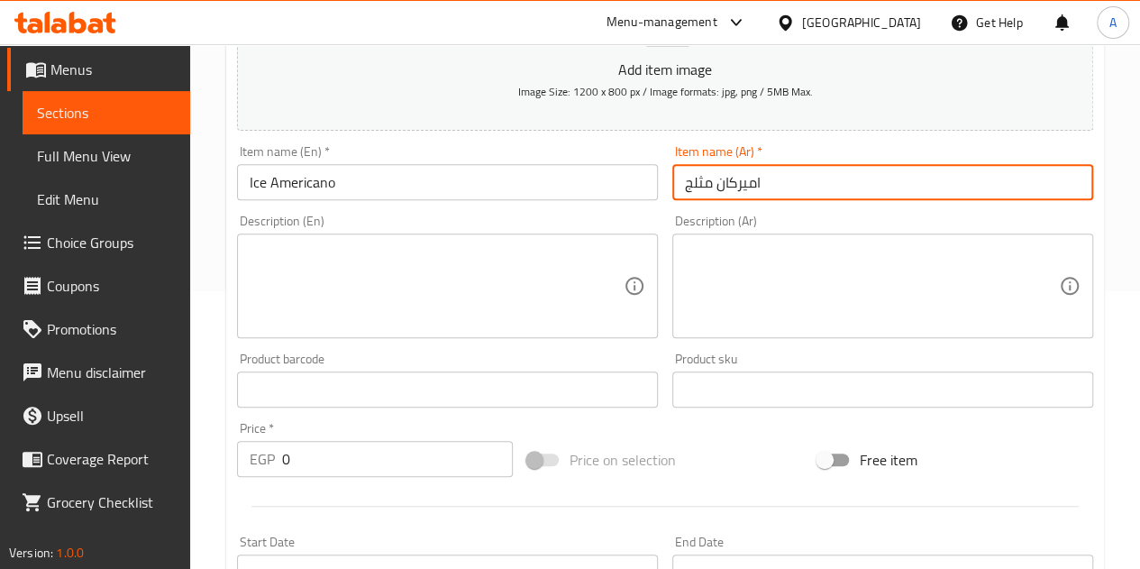
scroll to position [434, 0]
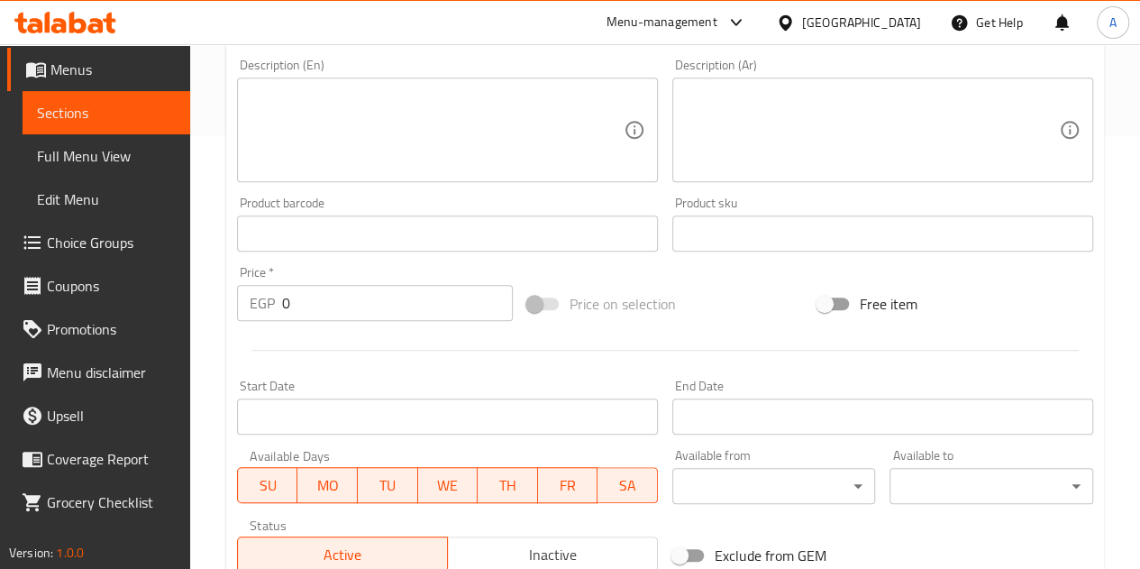
type input "اميركان مثلج"
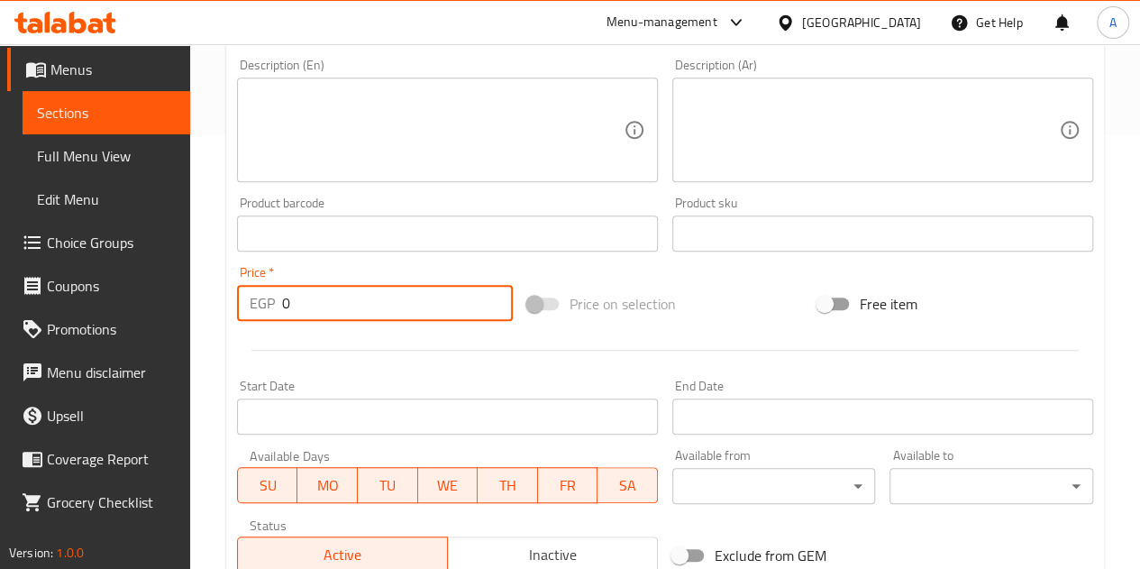
click at [323, 315] on input "0" at bounding box center [397, 303] width 231 height 36
type input "50"
click at [351, 340] on div at bounding box center [665, 350] width 871 height 44
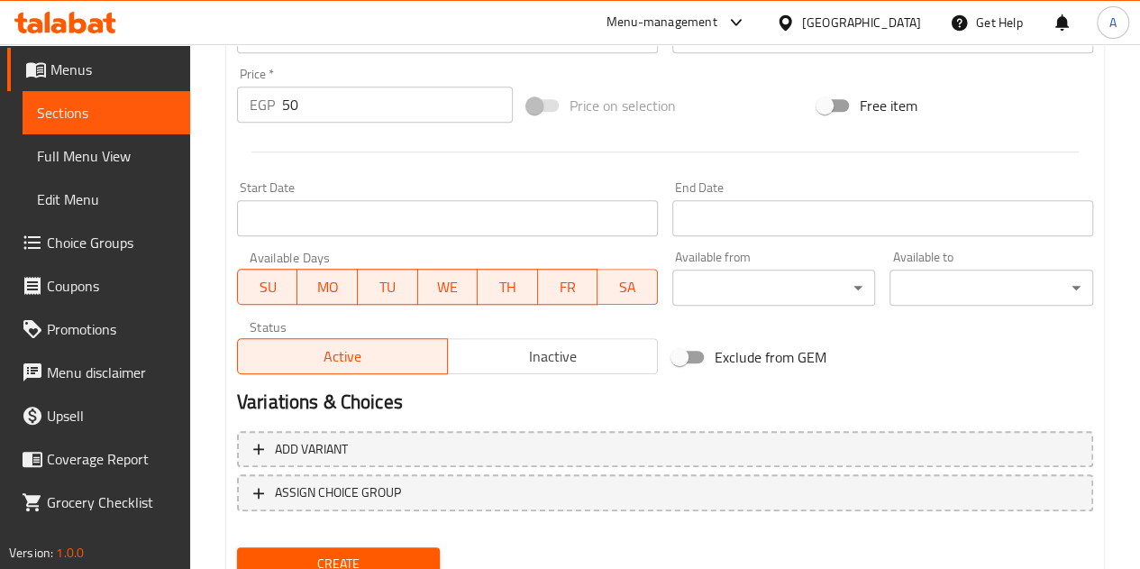
scroll to position [704, 0]
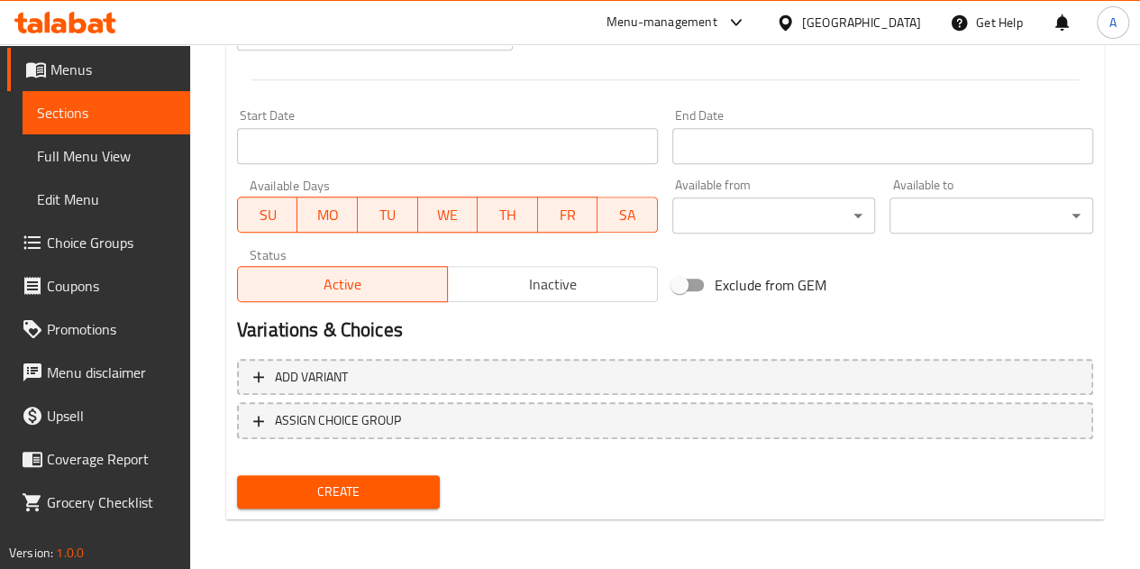
click at [378, 497] on span "Create" at bounding box center [339, 491] width 175 height 23
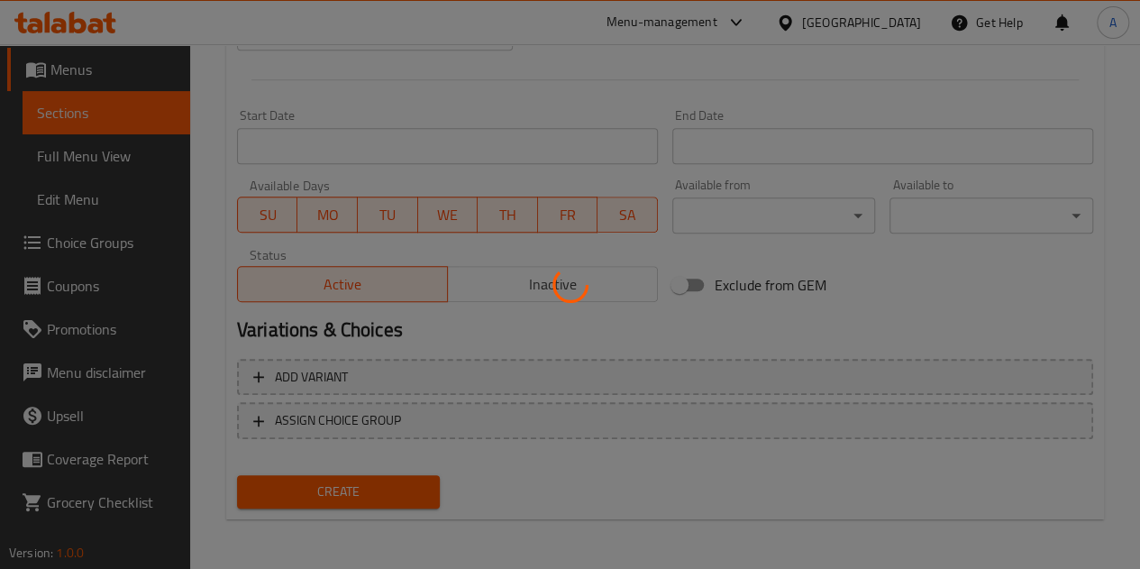
type input "0"
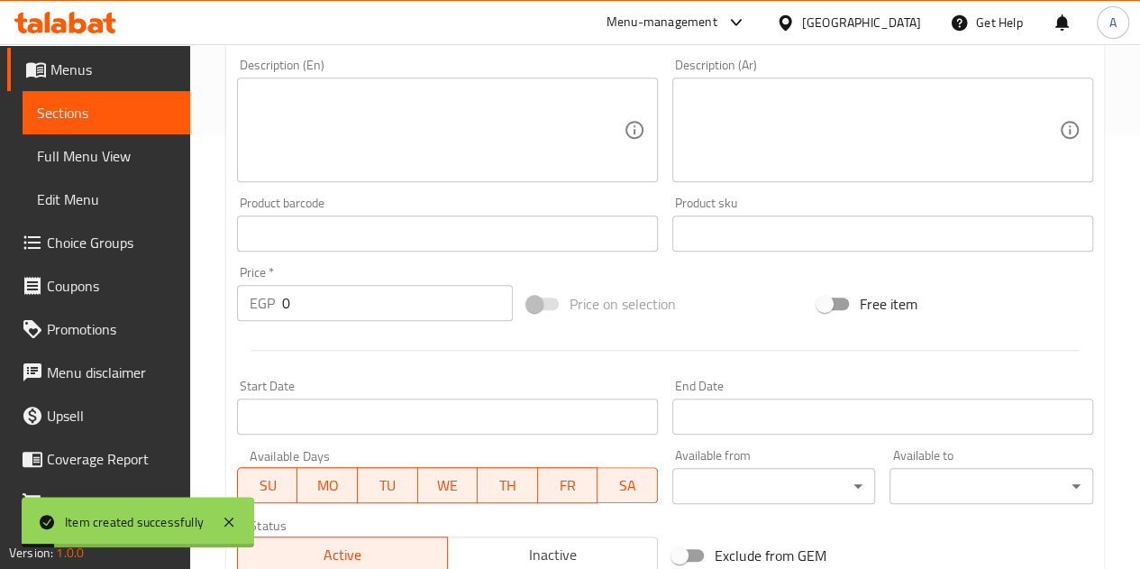
scroll to position [73, 0]
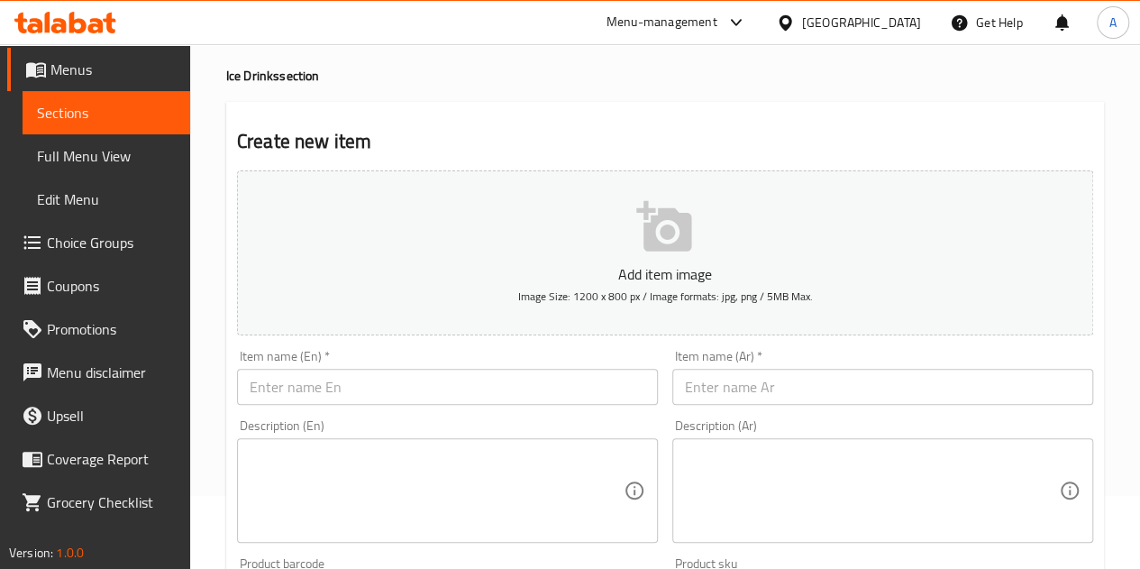
click at [435, 376] on input "text" at bounding box center [447, 387] width 421 height 36
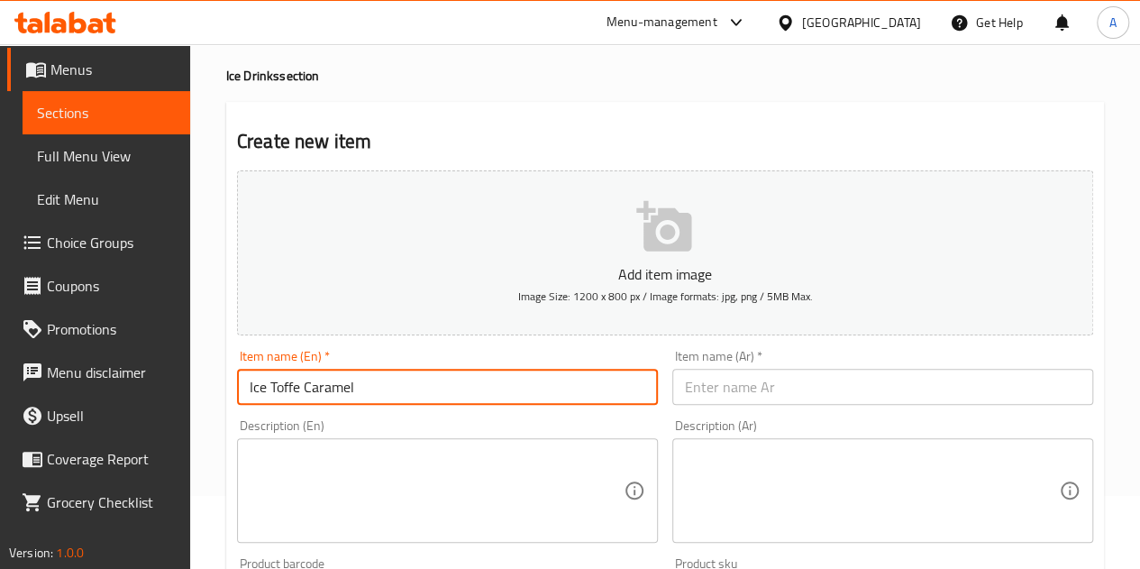
type input "Ice Toffe Caramel"
click at [755, 377] on input "text" at bounding box center [883, 387] width 421 height 36
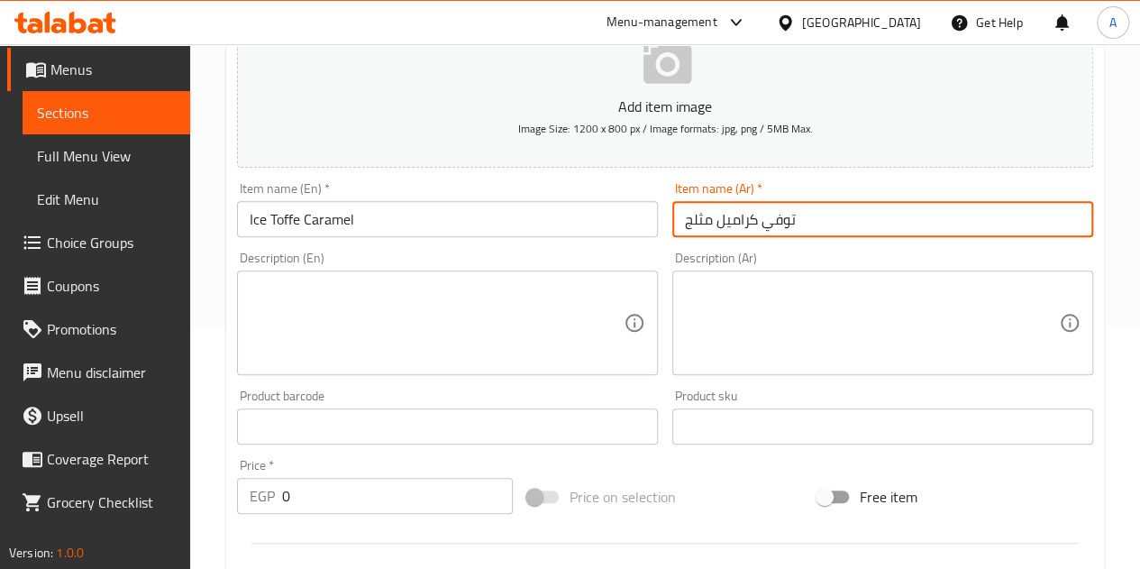
scroll to position [343, 0]
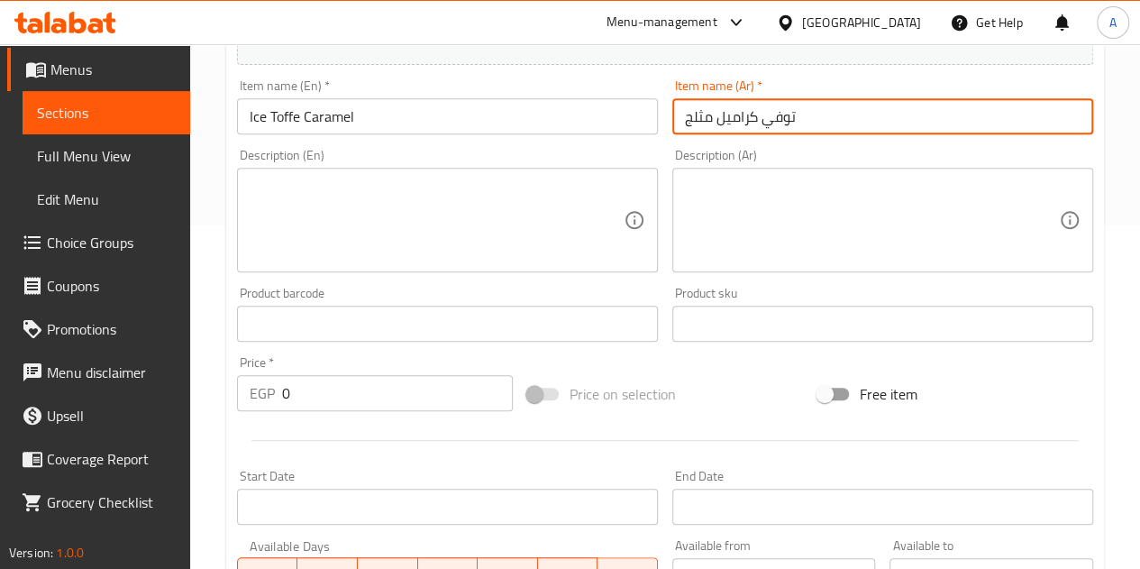
type input "توفي كراميل مثلج"
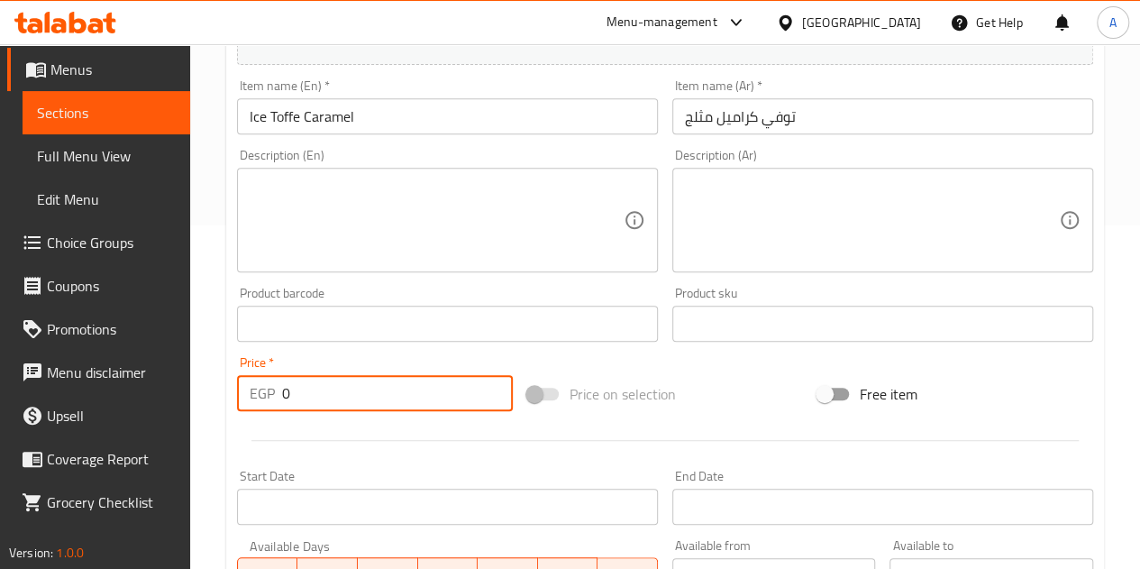
click at [353, 401] on input "0" at bounding box center [397, 393] width 231 height 36
type input "75"
click at [389, 459] on div at bounding box center [665, 440] width 871 height 44
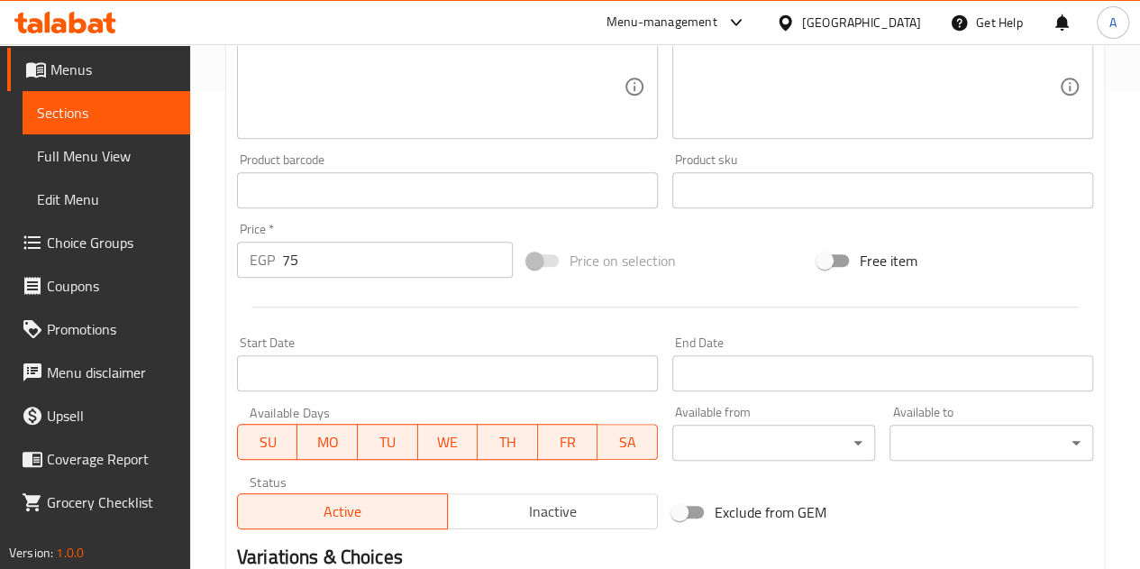
scroll to position [704, 0]
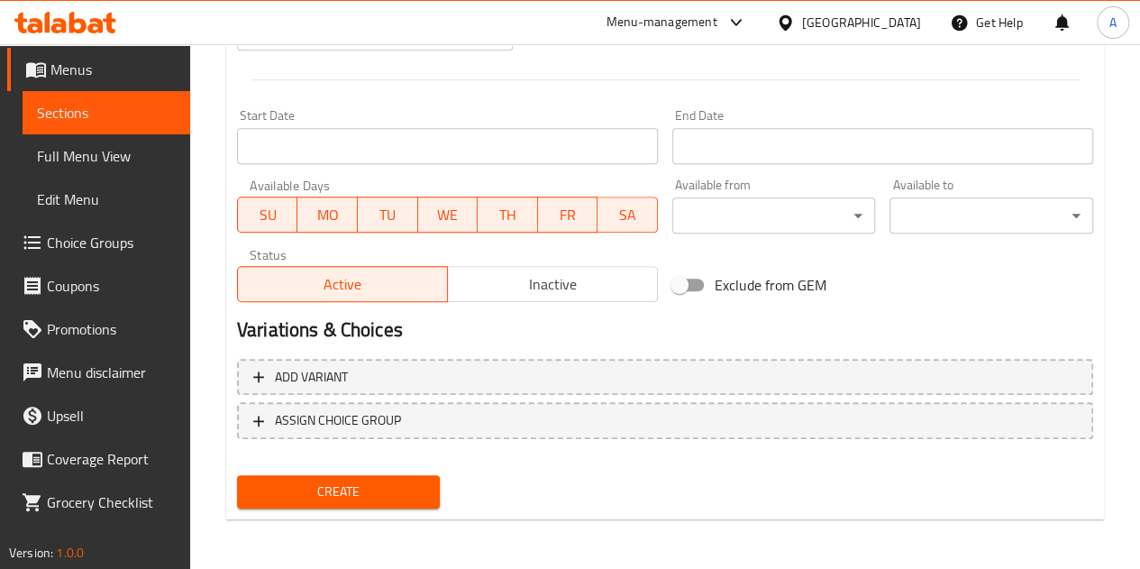
click at [407, 489] on span "Create" at bounding box center [339, 491] width 175 height 23
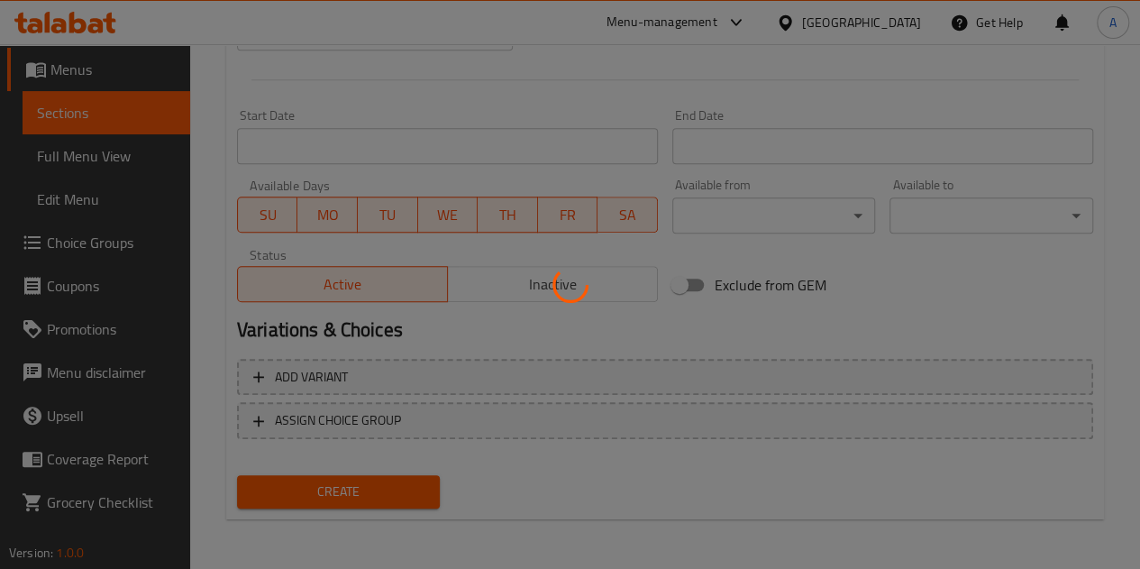
type input "0"
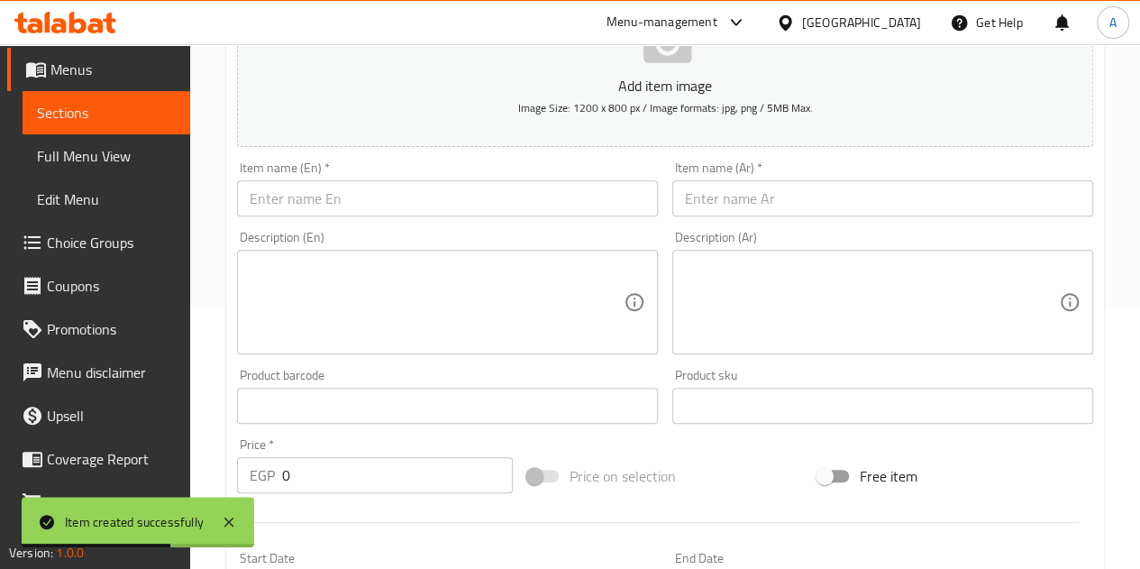
scroll to position [253, 0]
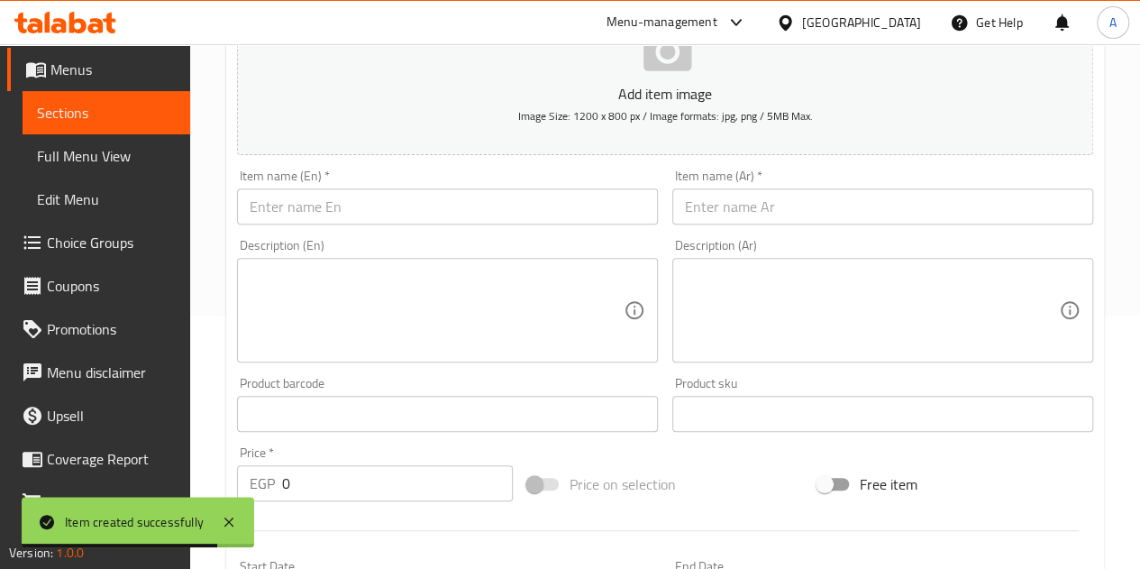
click at [714, 203] on input "text" at bounding box center [883, 206] width 421 height 36
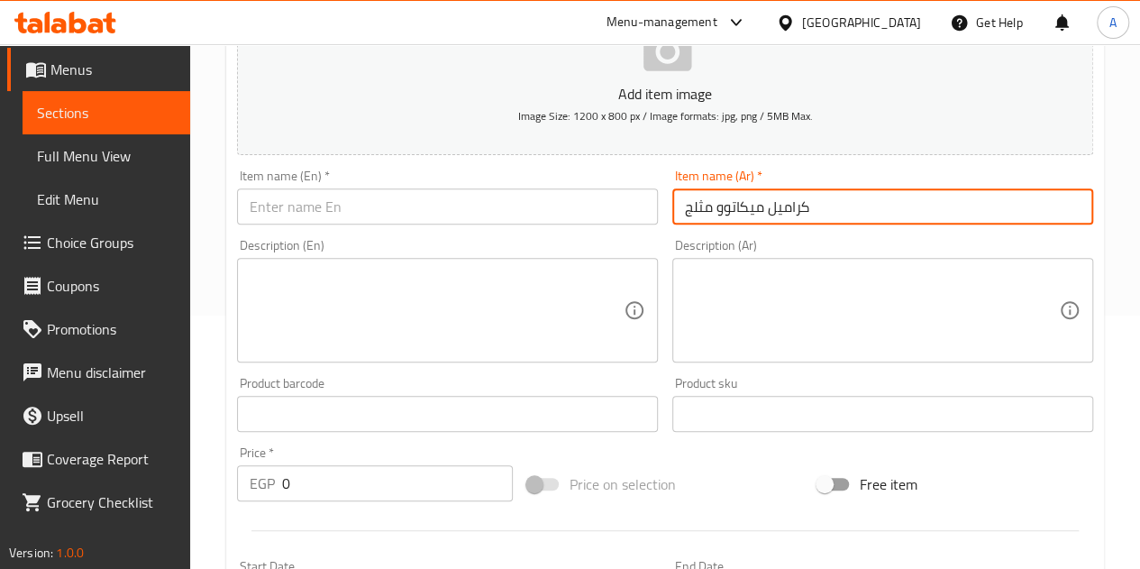
type input "كراميل ميكاتوو مثلج"
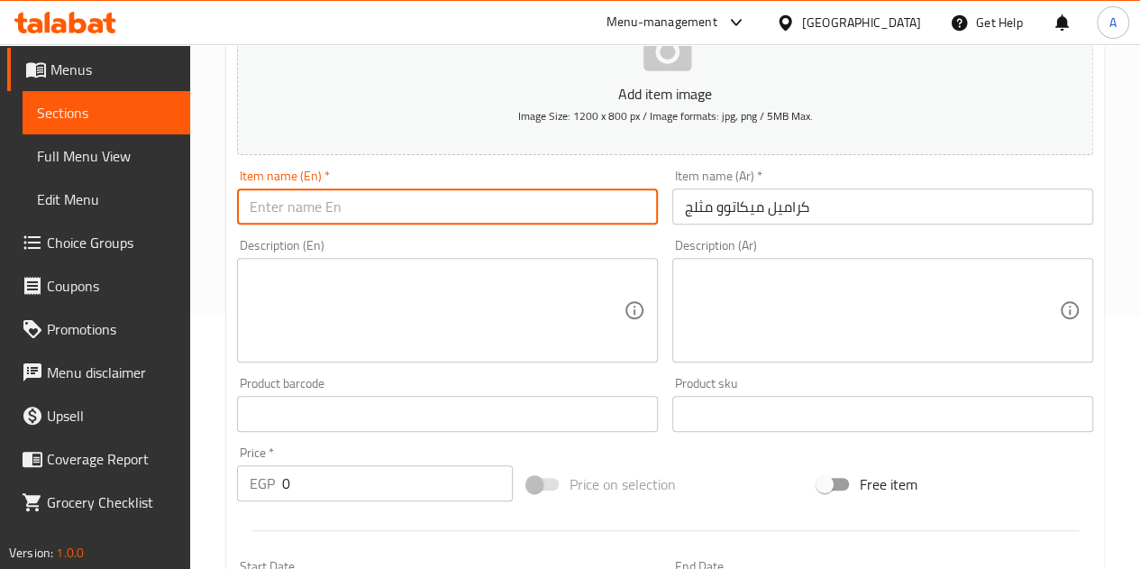
click at [543, 199] on input "text" at bounding box center [447, 206] width 421 height 36
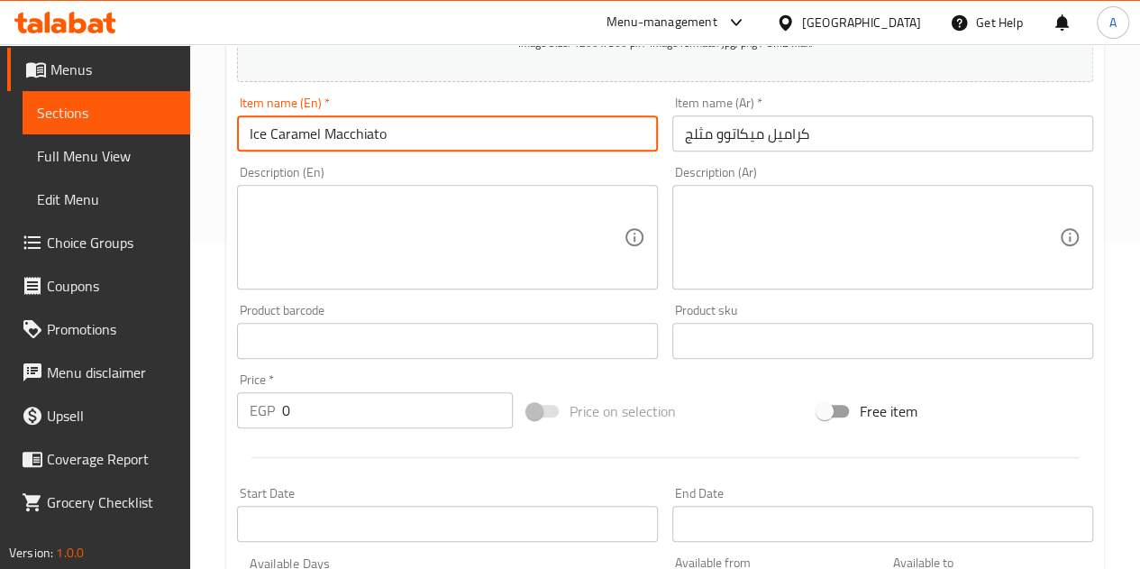
scroll to position [343, 0]
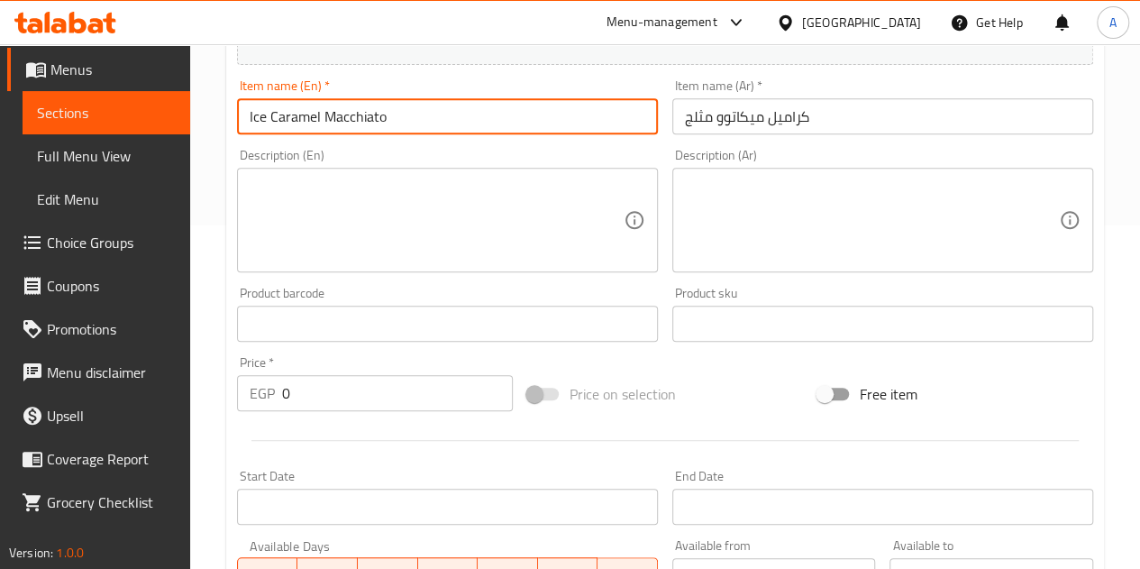
type input "Ice Caramel Macchiato"
click at [377, 403] on input "0" at bounding box center [397, 393] width 231 height 36
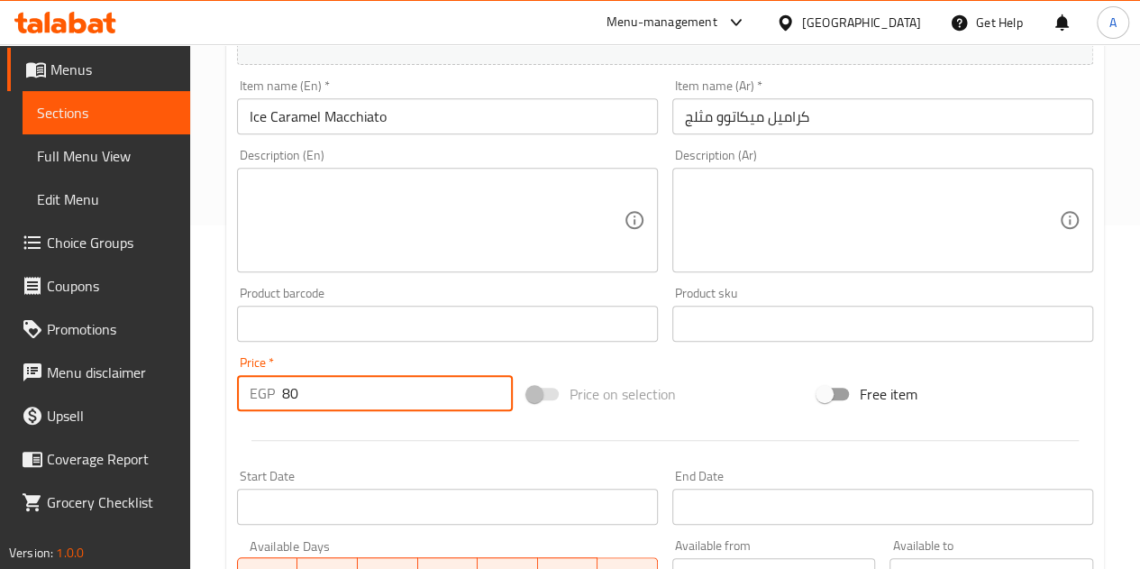
type input "80"
click at [371, 435] on div at bounding box center [665, 440] width 871 height 44
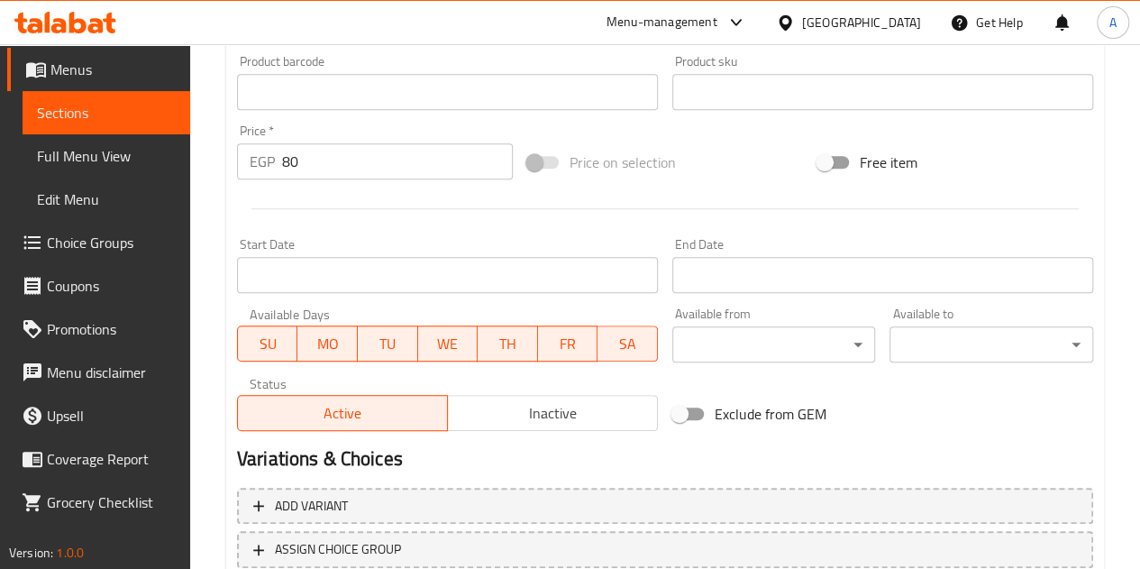
scroll to position [704, 0]
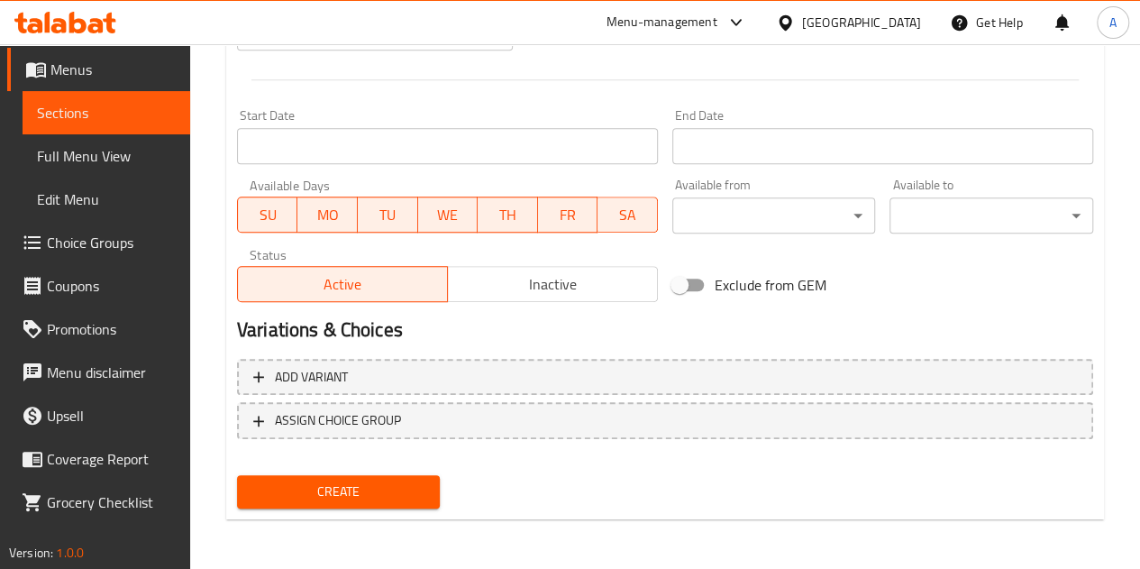
click at [391, 475] on button "Create" at bounding box center [339, 491] width 204 height 33
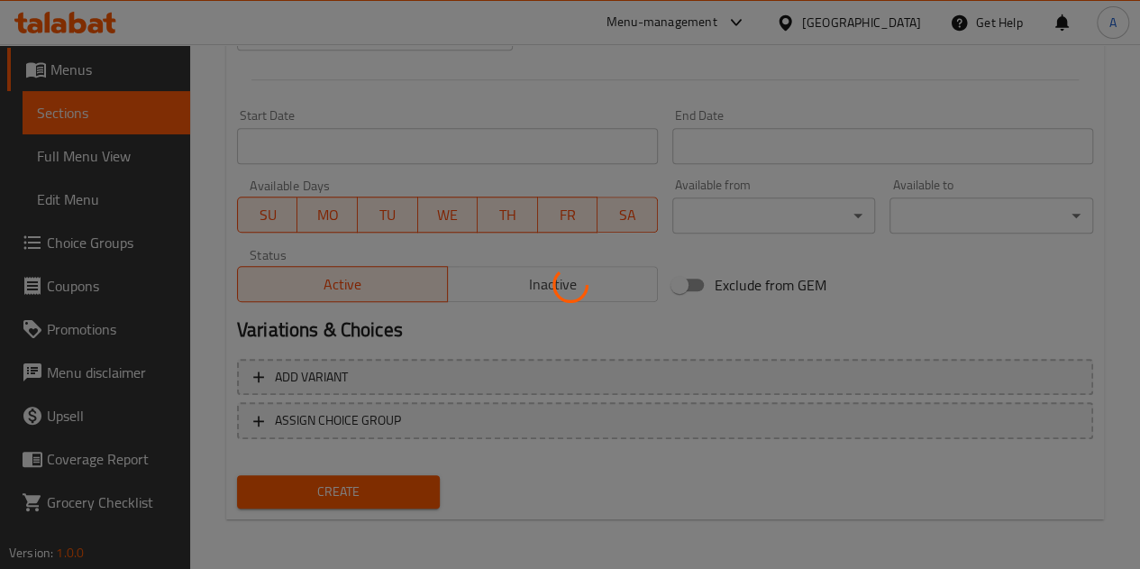
type input "0"
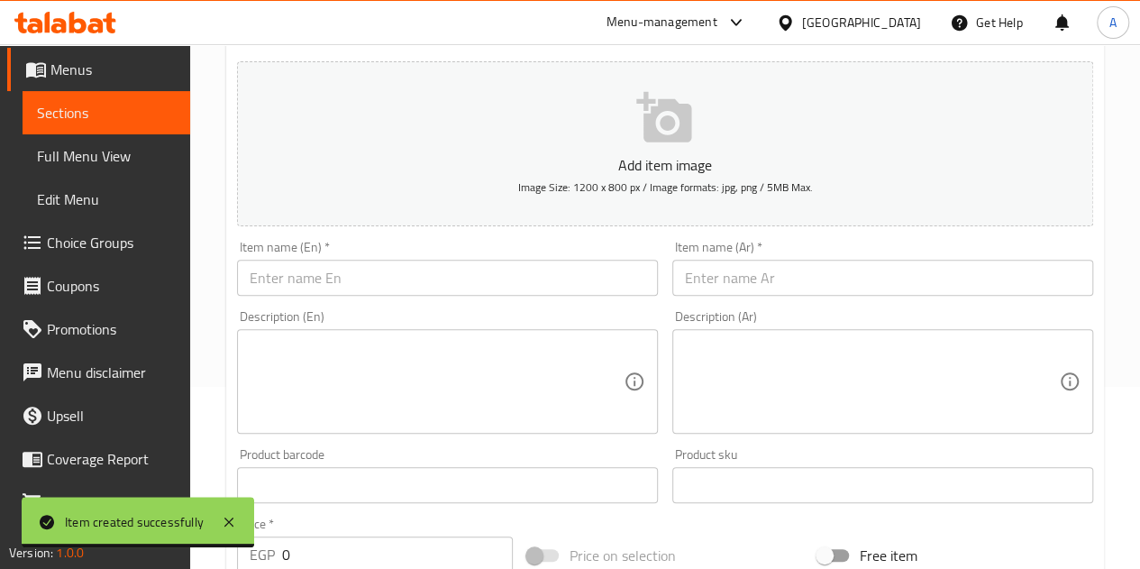
scroll to position [163, 0]
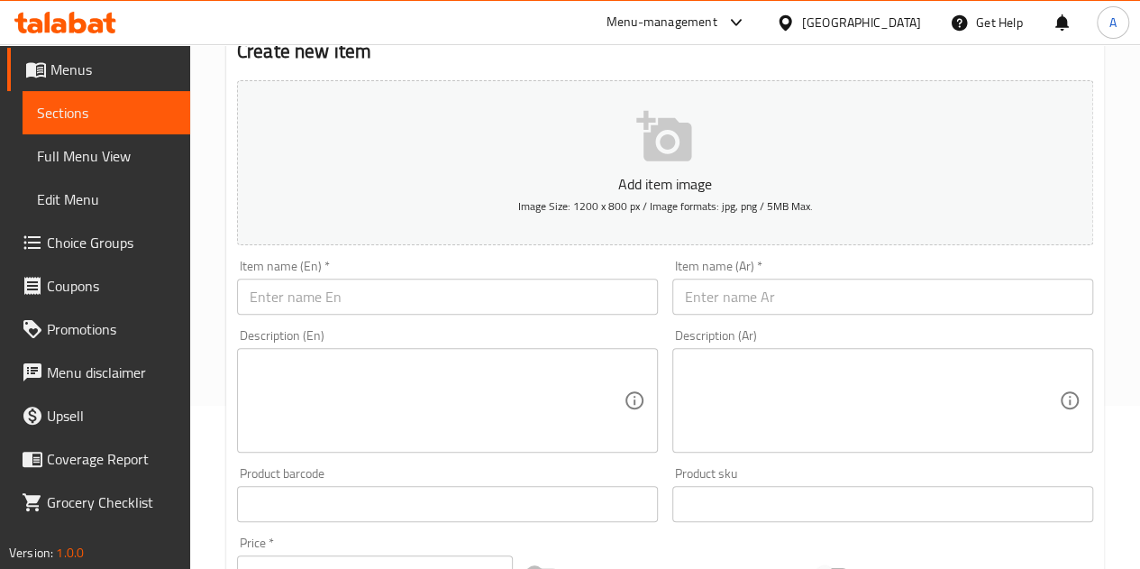
click at [391, 303] on input "text" at bounding box center [447, 297] width 421 height 36
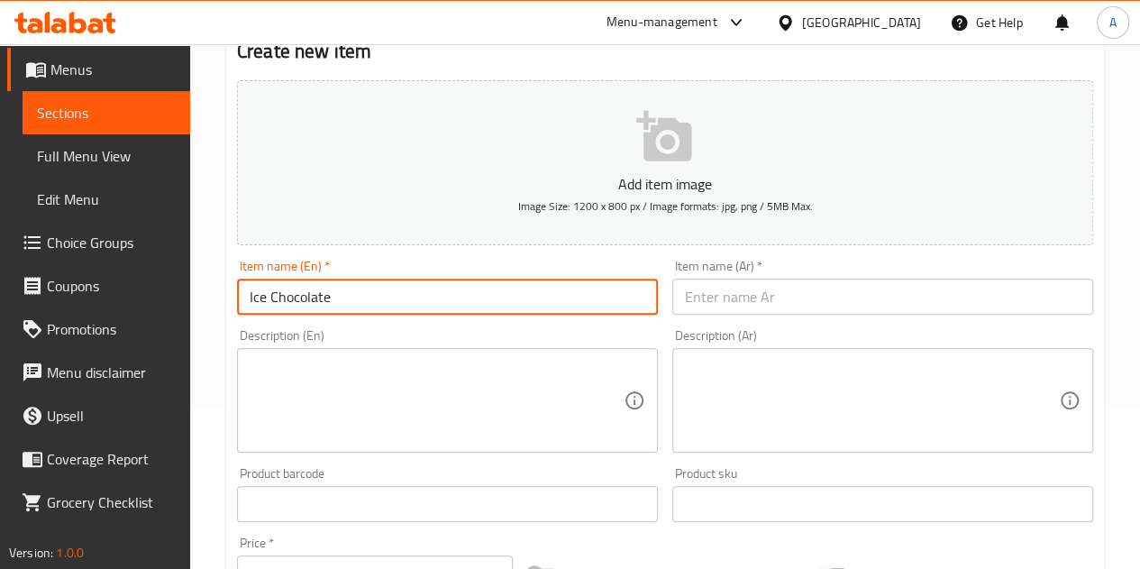
type input "Ice Chocolate"
click at [706, 300] on input "text" at bounding box center [883, 297] width 421 height 36
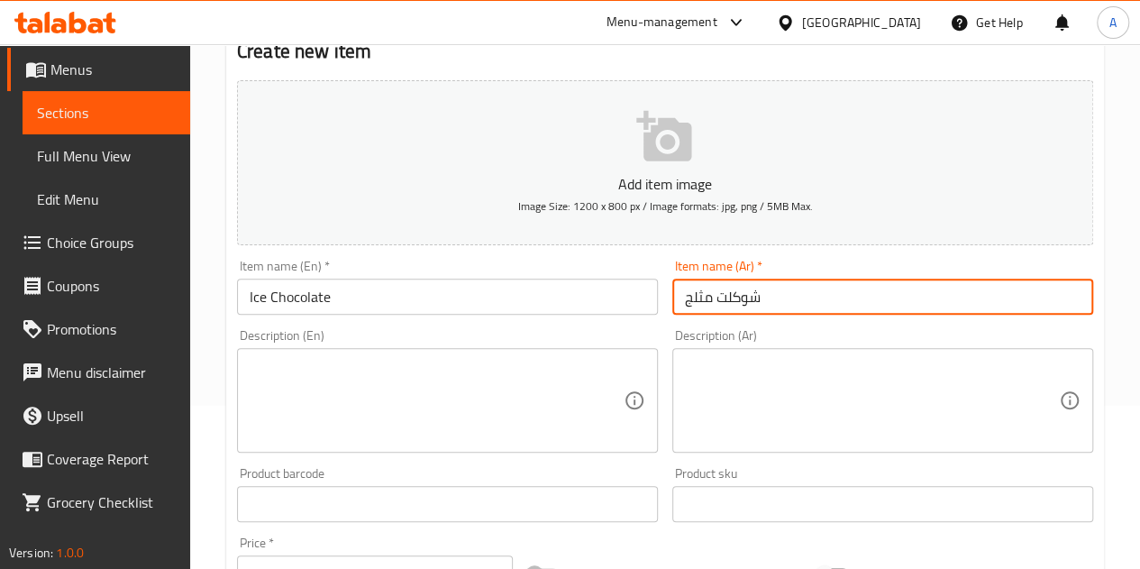
type input "شوكلت مثلج"
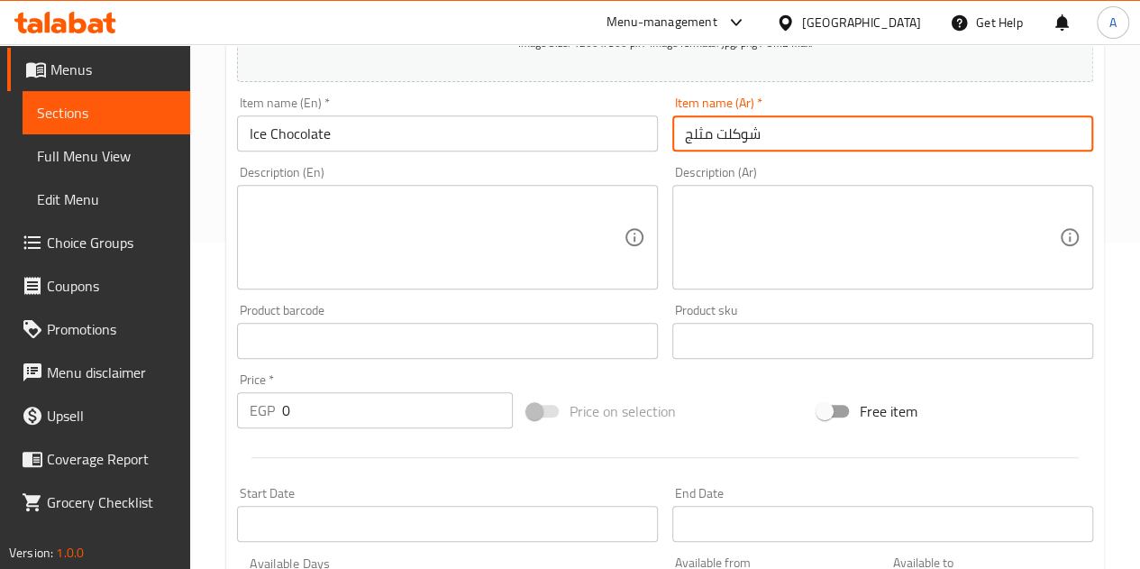
scroll to position [343, 0]
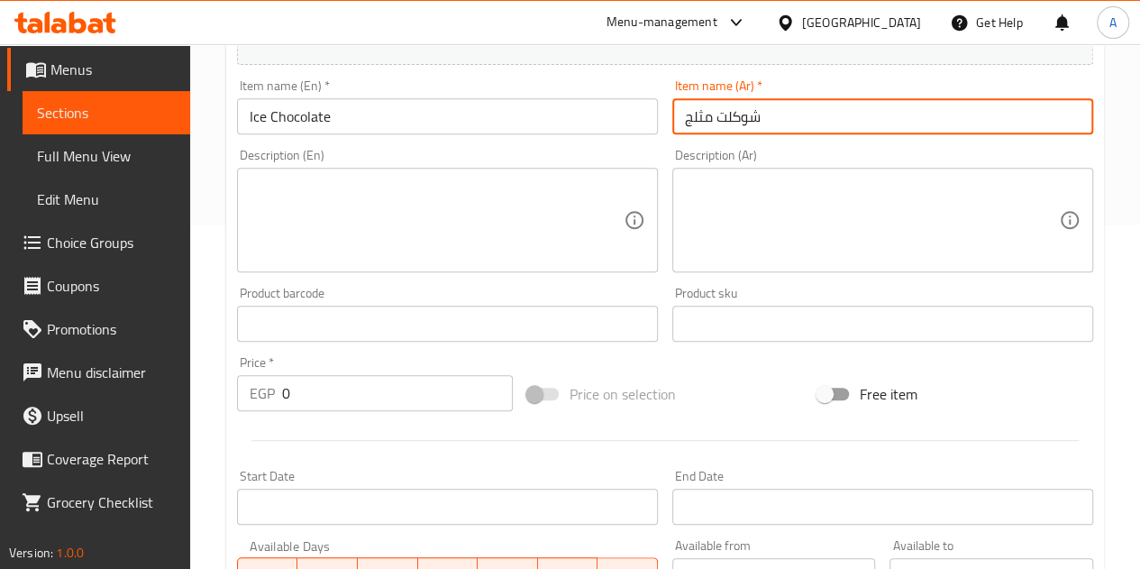
click at [307, 394] on input "0" at bounding box center [397, 393] width 231 height 36
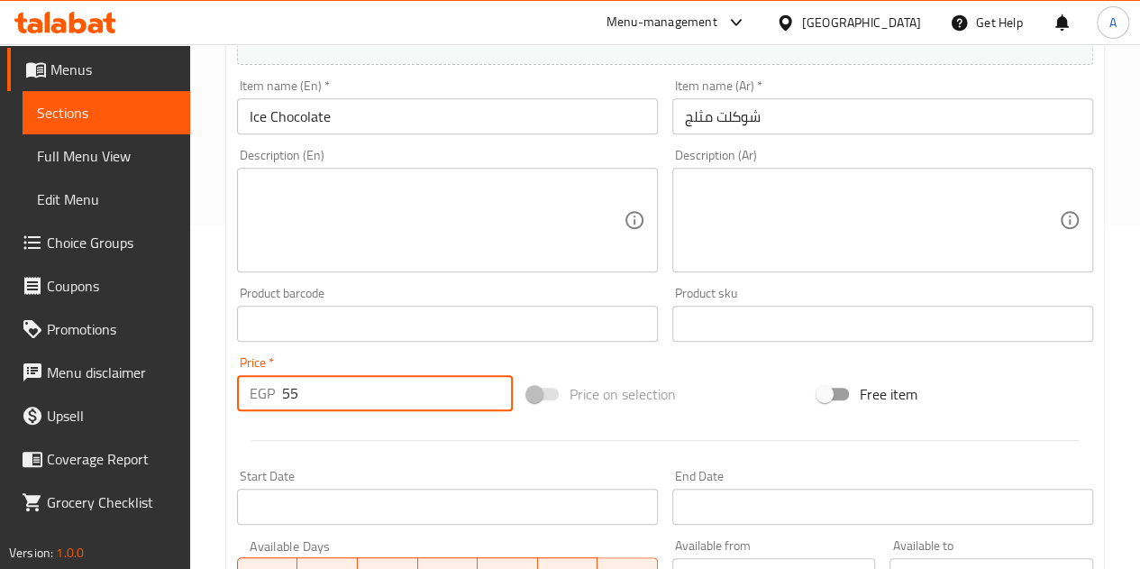
type input "55"
click at [311, 444] on div at bounding box center [665, 440] width 871 height 44
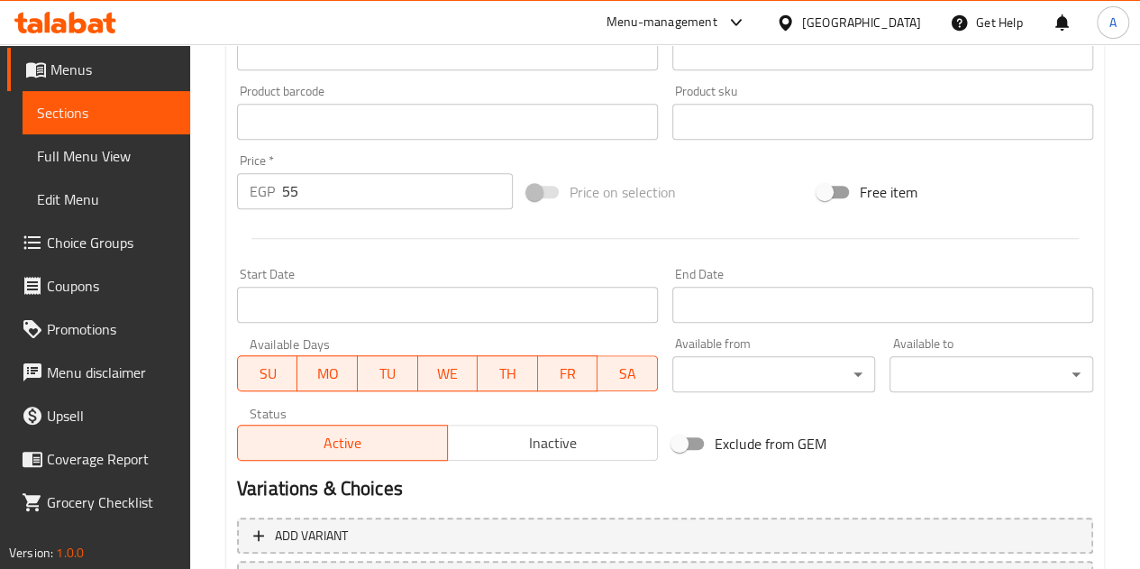
scroll to position [704, 0]
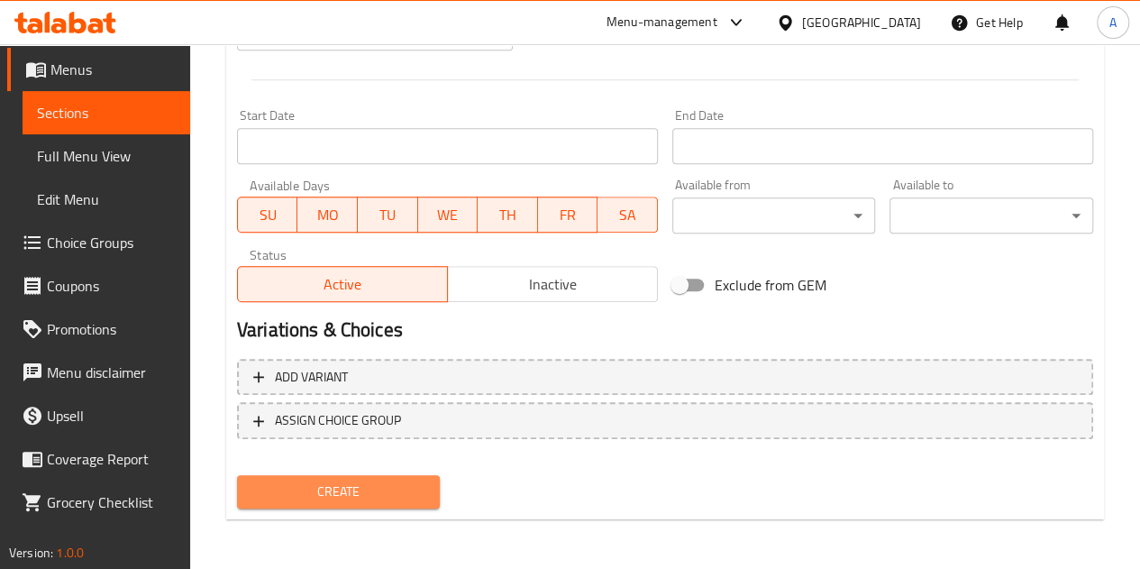
click at [367, 486] on span "Create" at bounding box center [339, 491] width 175 height 23
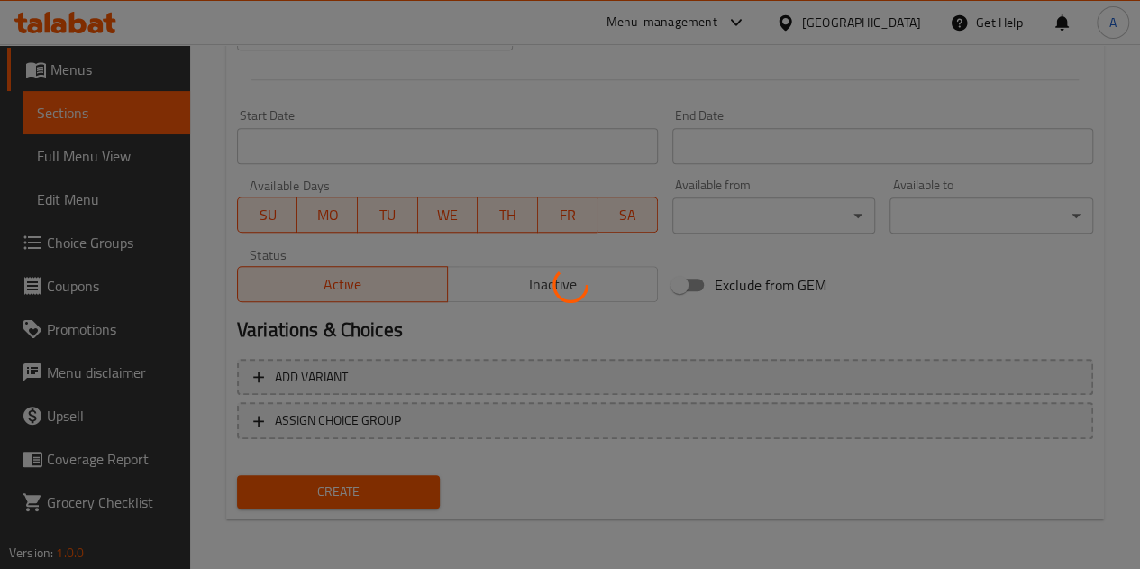
type input "0"
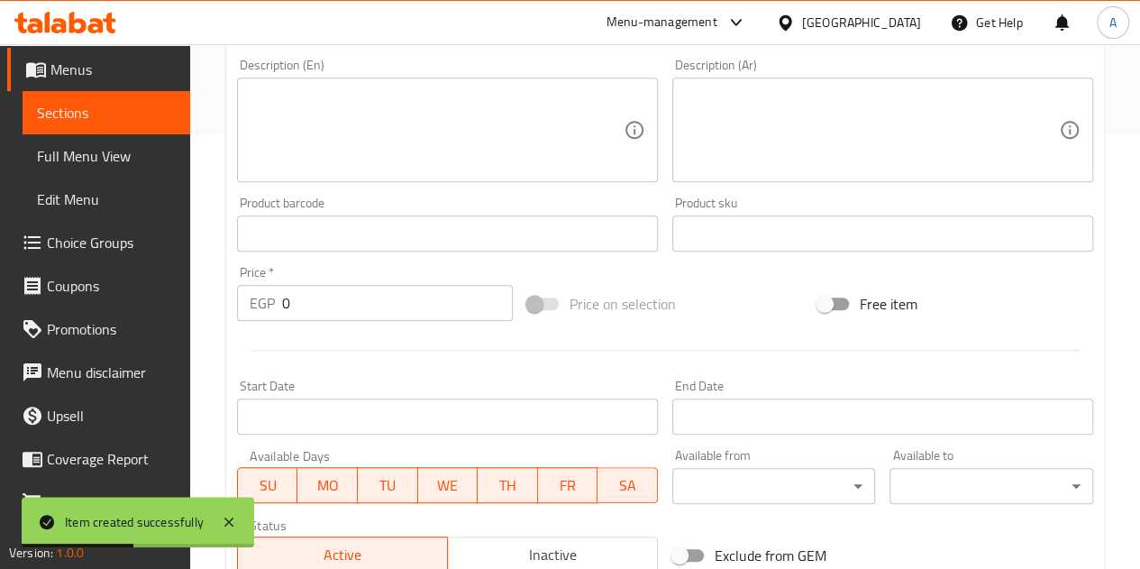
scroll to position [163, 0]
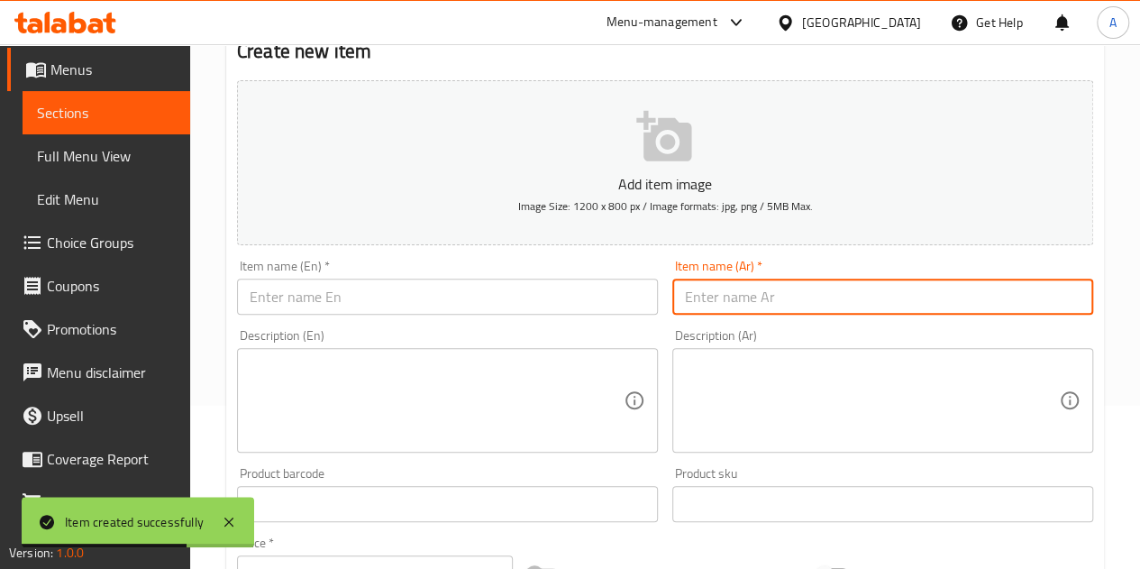
click at [758, 304] on input "text" at bounding box center [883, 297] width 421 height 36
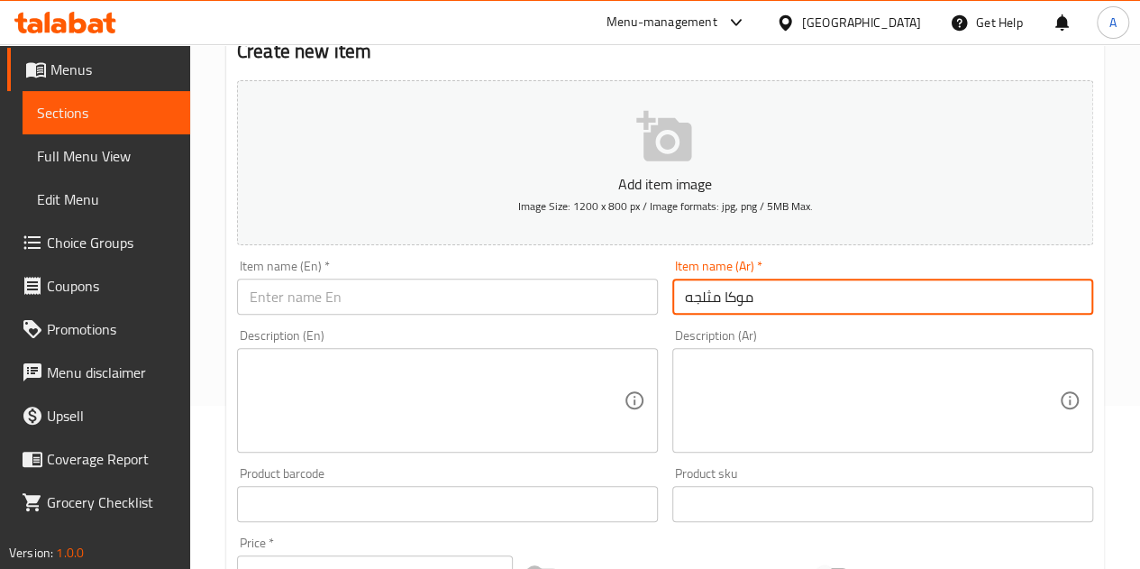
type input "موكا مثلجه"
click at [532, 304] on input "text" at bounding box center [447, 297] width 421 height 36
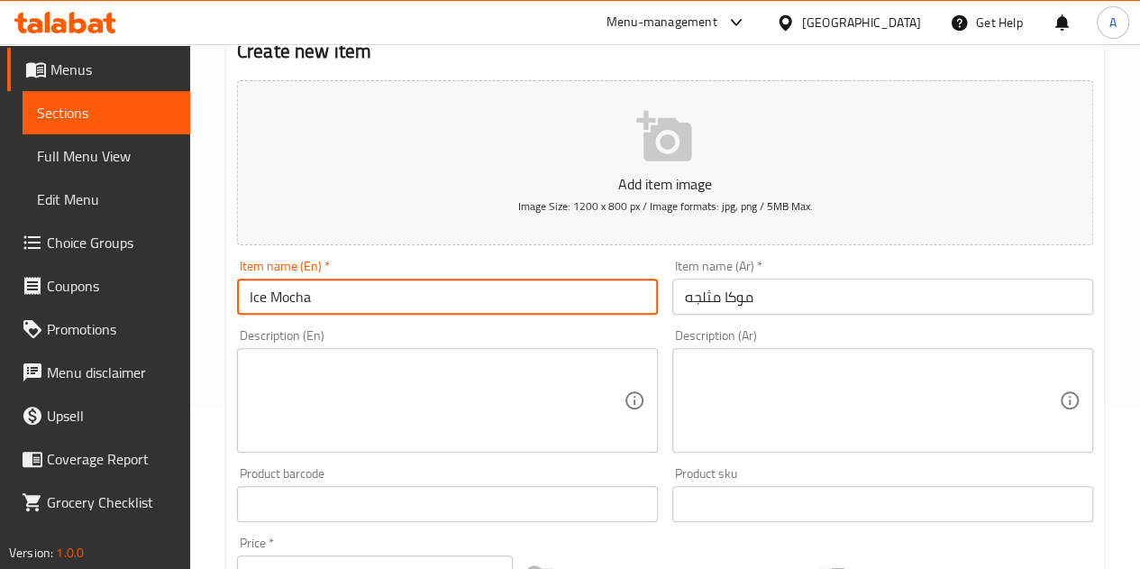
type input "Ice Mocha"
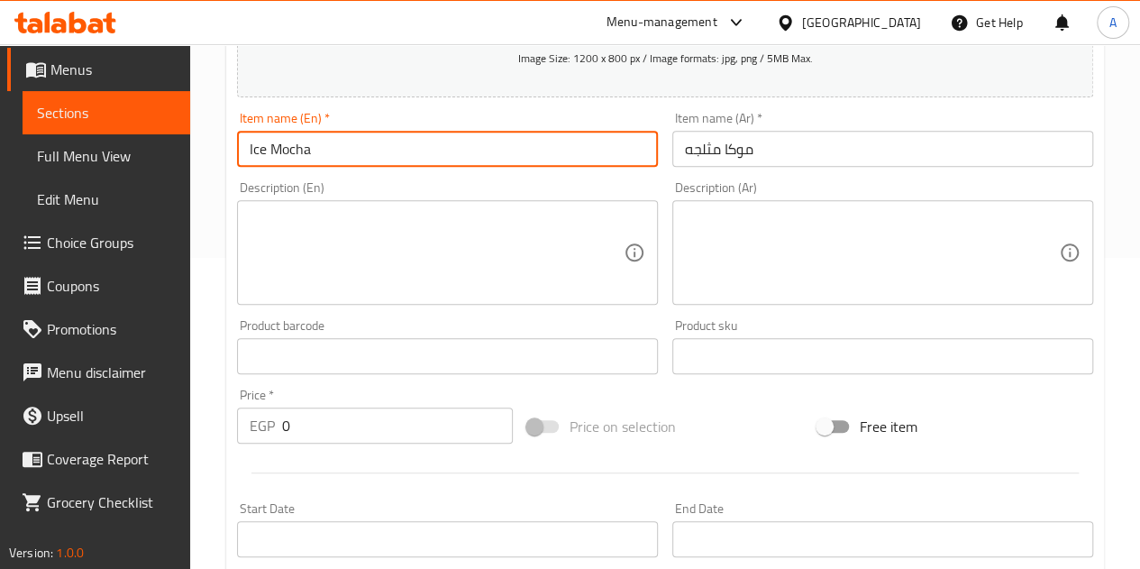
scroll to position [343, 0]
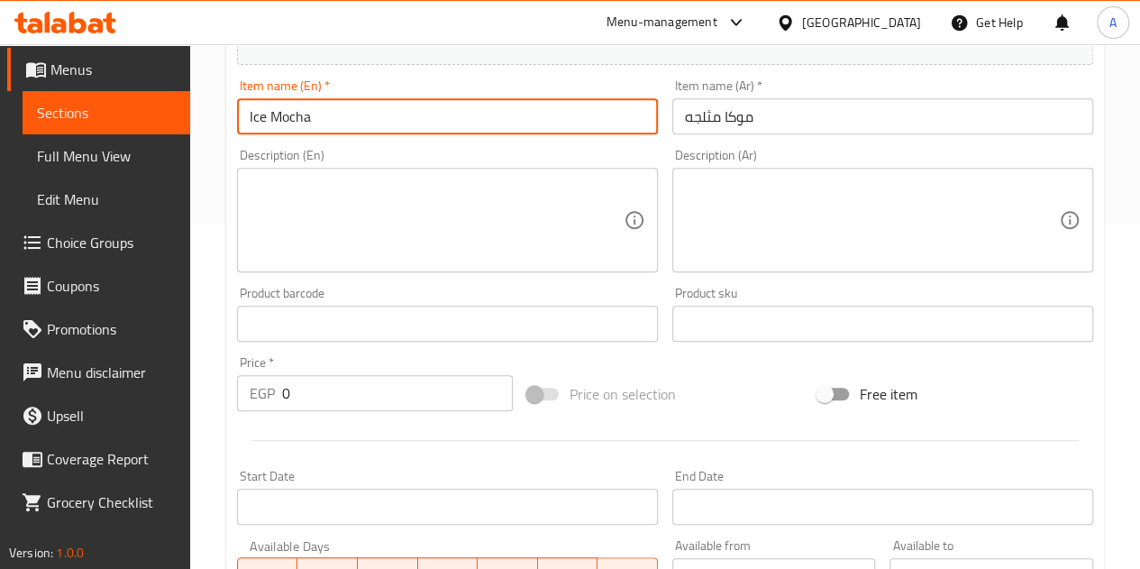
click at [386, 403] on input "0" at bounding box center [397, 393] width 231 height 36
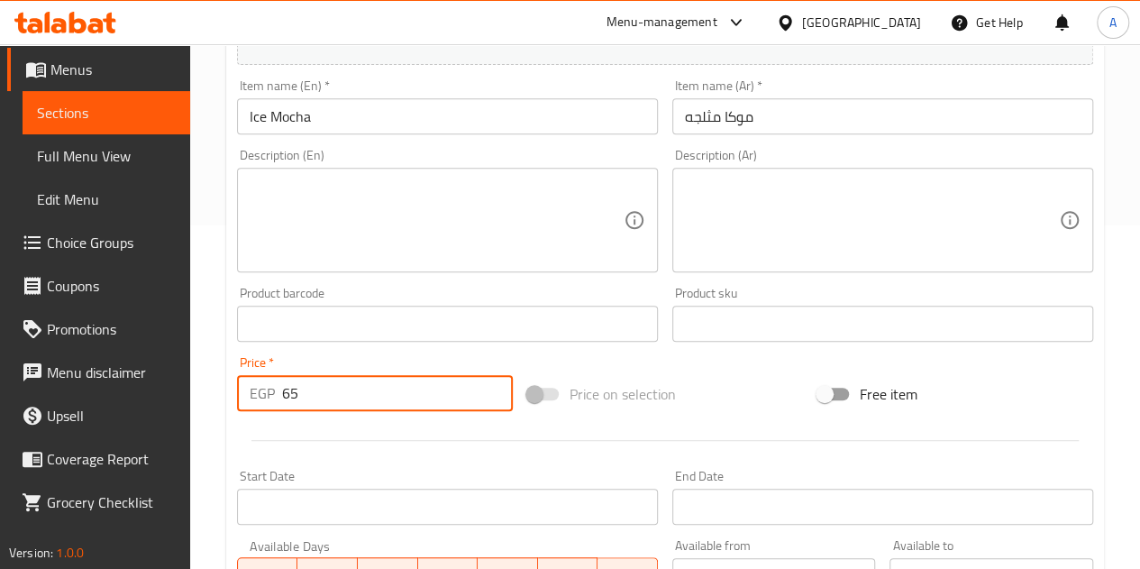
type input "65"
click at [384, 428] on div at bounding box center [665, 440] width 871 height 44
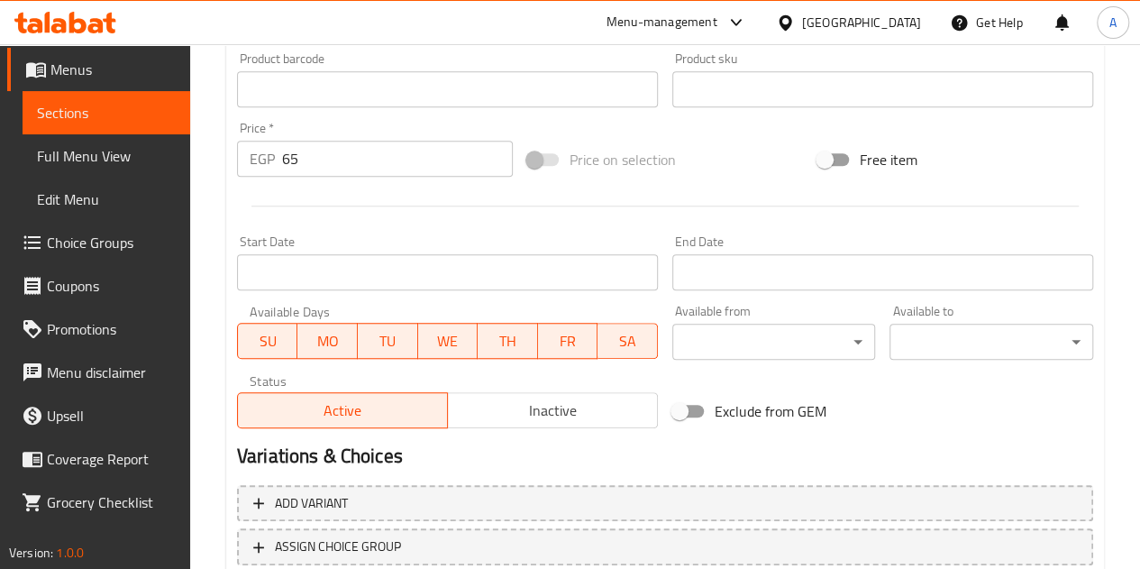
scroll to position [704, 0]
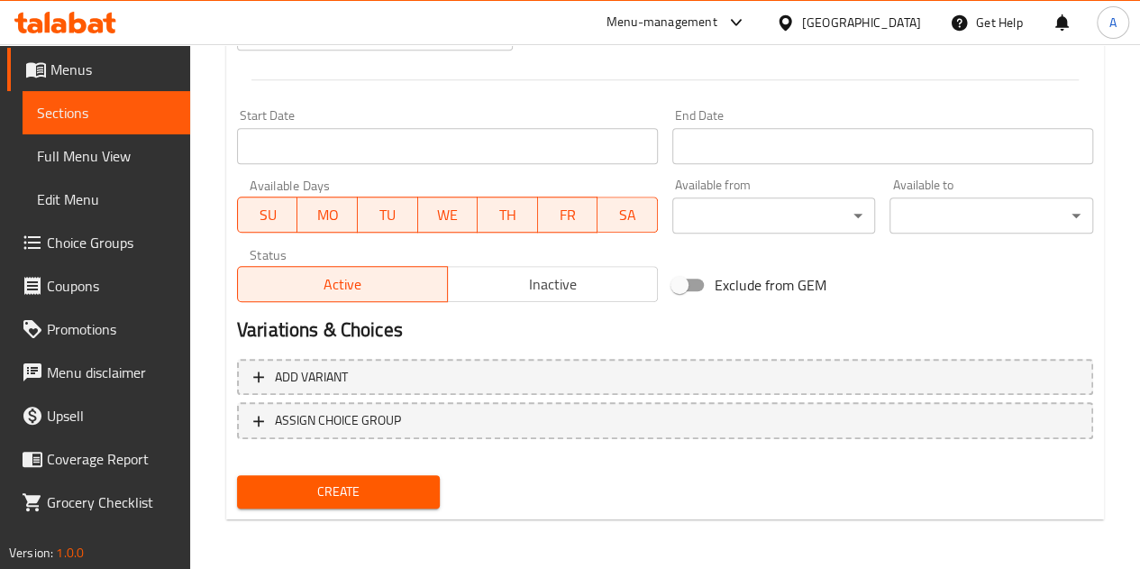
click at [375, 486] on span "Create" at bounding box center [339, 491] width 175 height 23
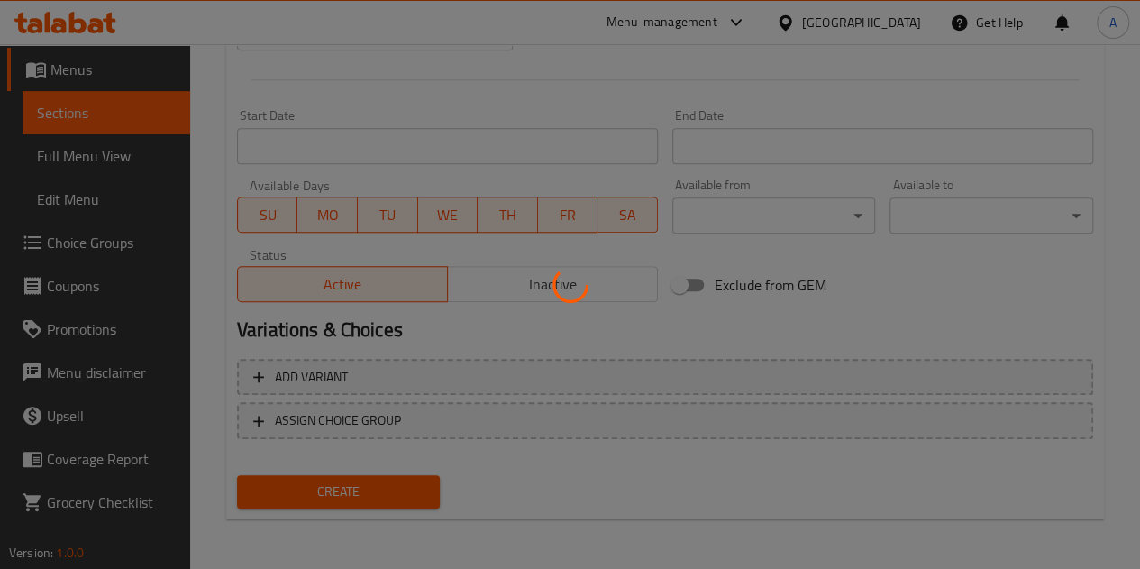
type input "0"
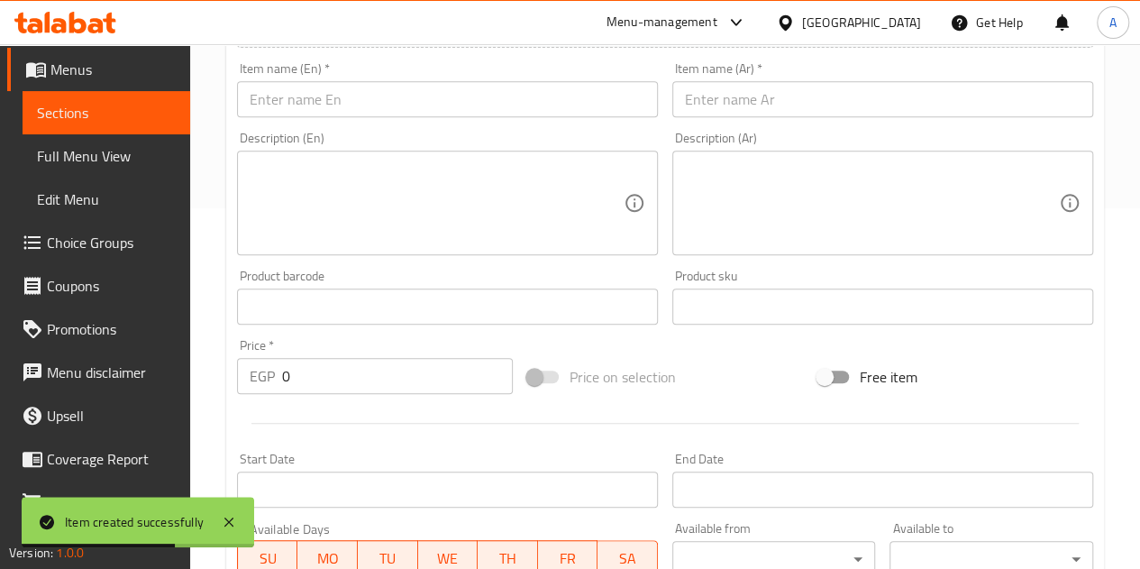
scroll to position [343, 0]
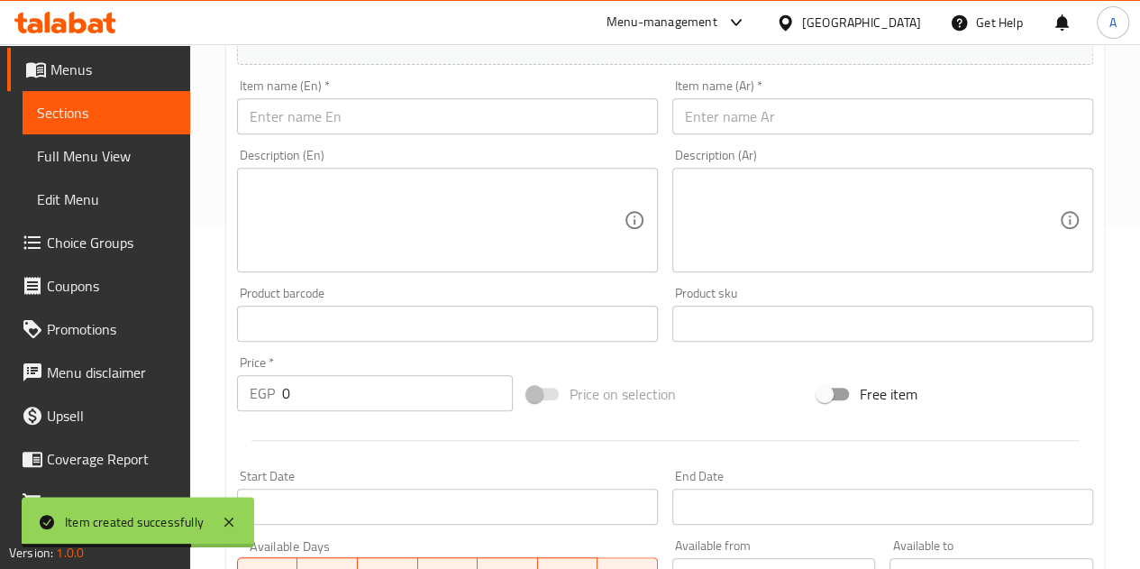
click at [308, 117] on input "text" at bounding box center [447, 116] width 421 height 36
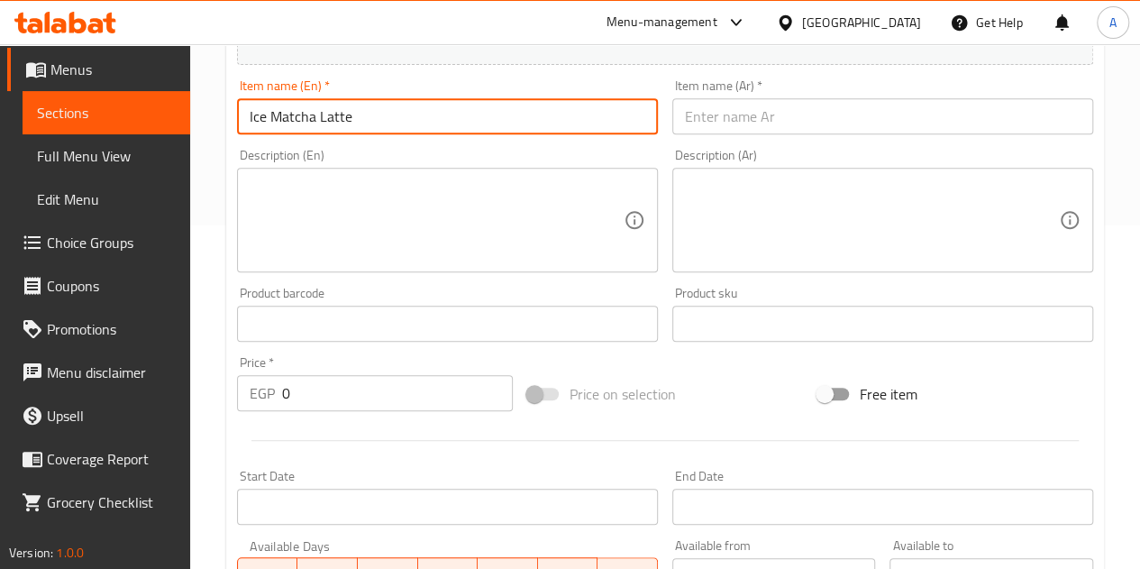
type input "Ice Matcha Latte"
click at [790, 127] on input "text" at bounding box center [883, 116] width 421 height 36
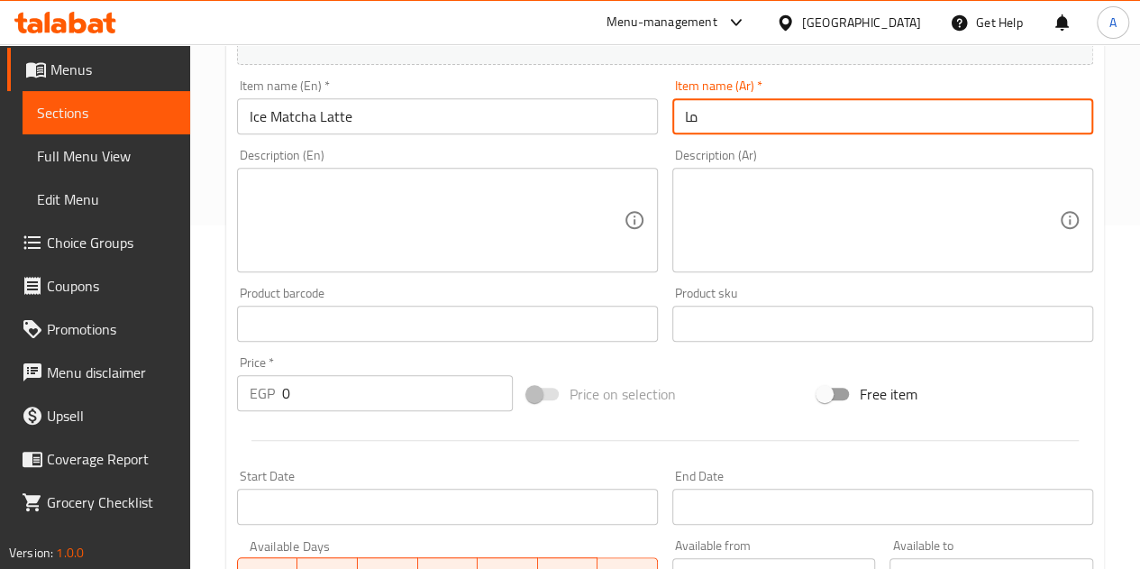
type input "م"
type input "لاتيه ماتشا مثلج"
click at [335, 392] on input "0" at bounding box center [397, 393] width 231 height 36
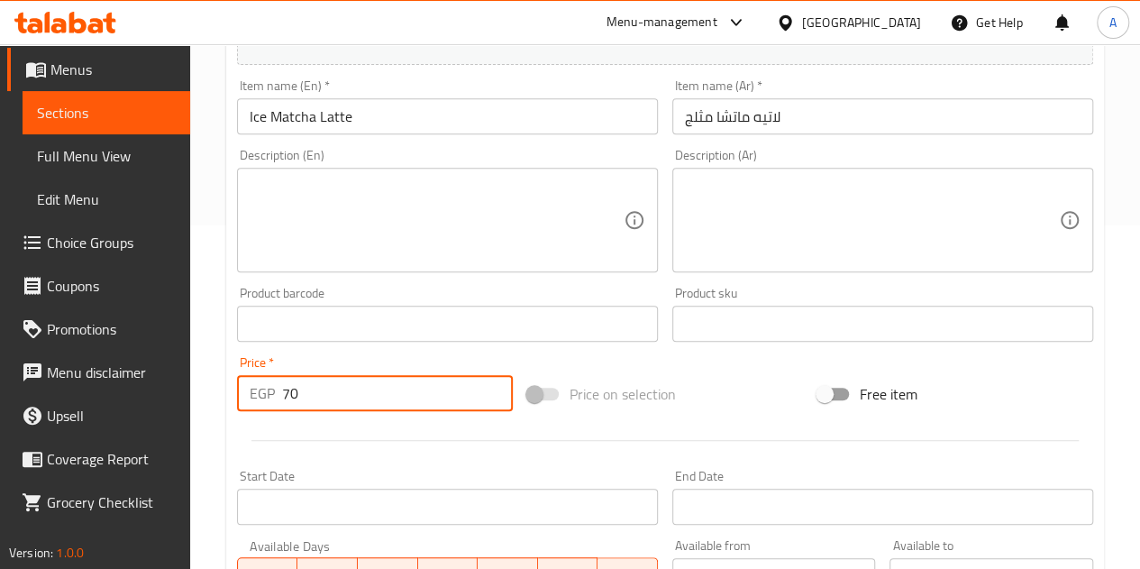
type input "70"
click at [327, 444] on div at bounding box center [665, 440] width 871 height 44
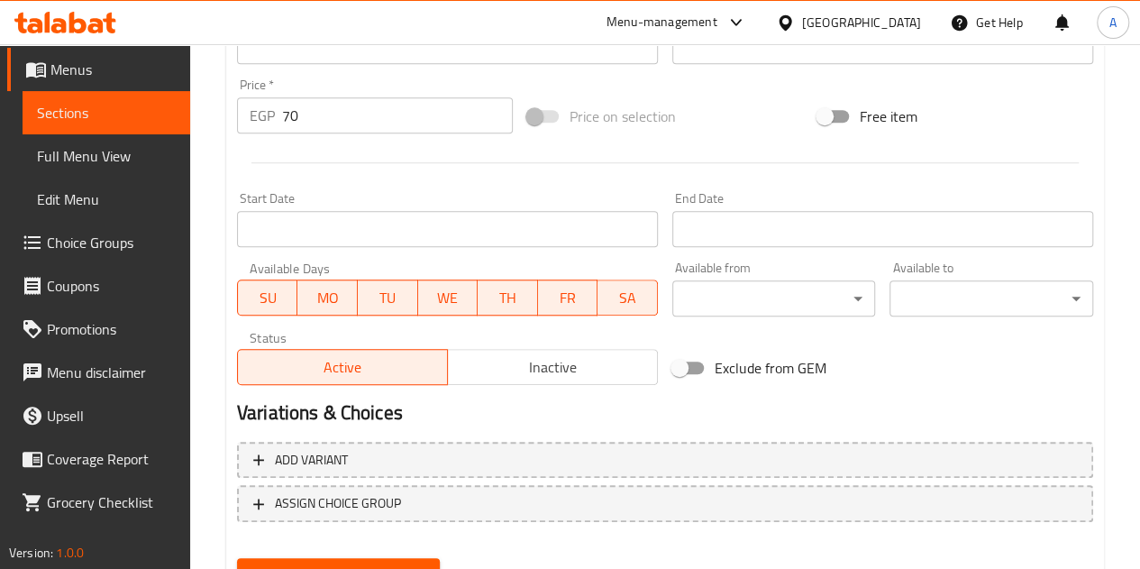
scroll to position [704, 0]
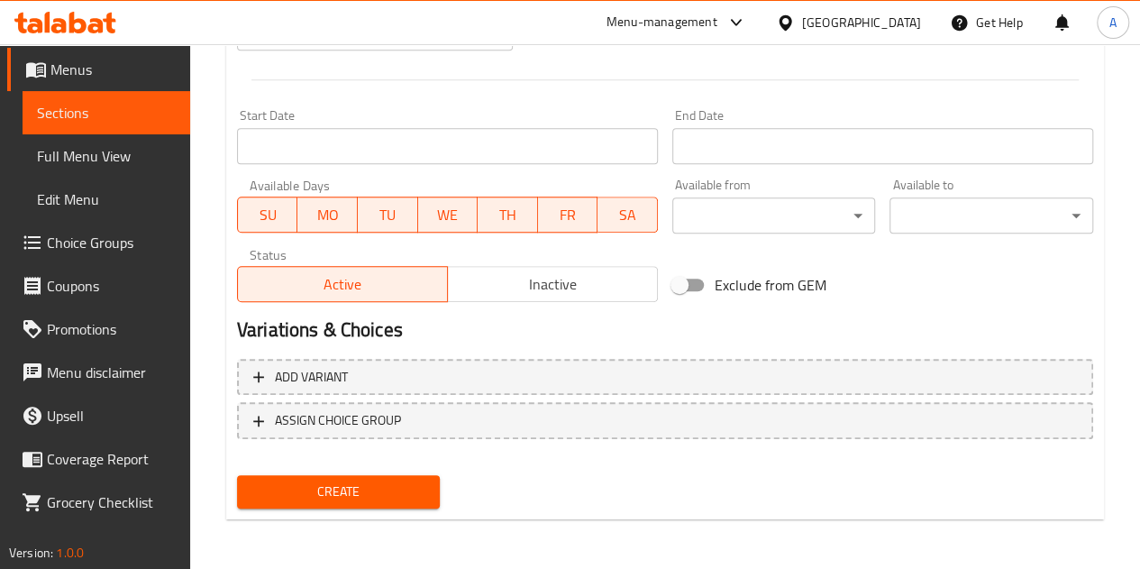
click at [387, 500] on span "Create" at bounding box center [339, 491] width 175 height 23
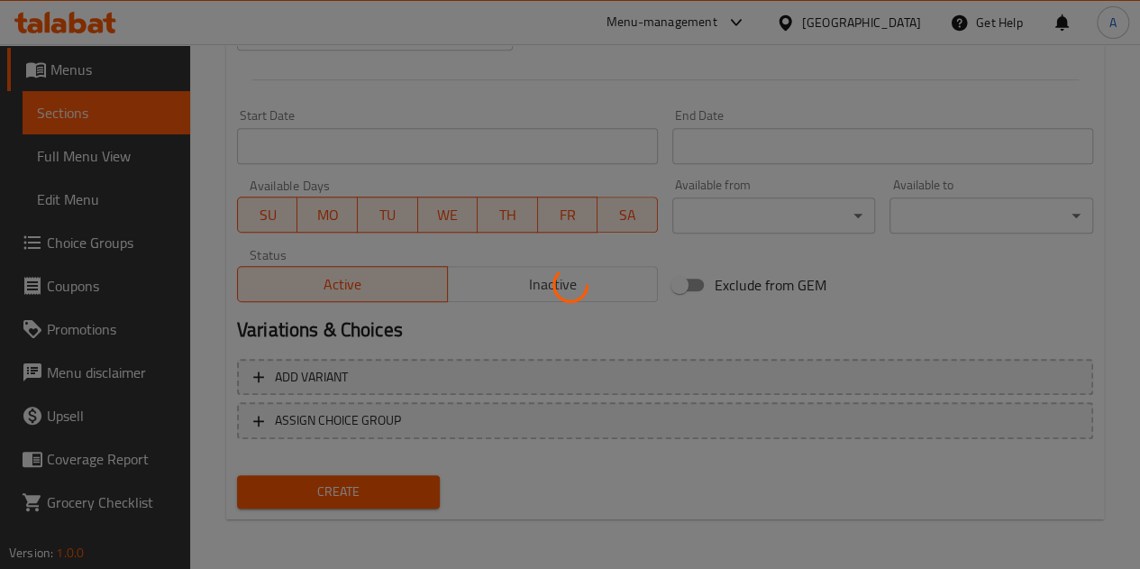
type input "0"
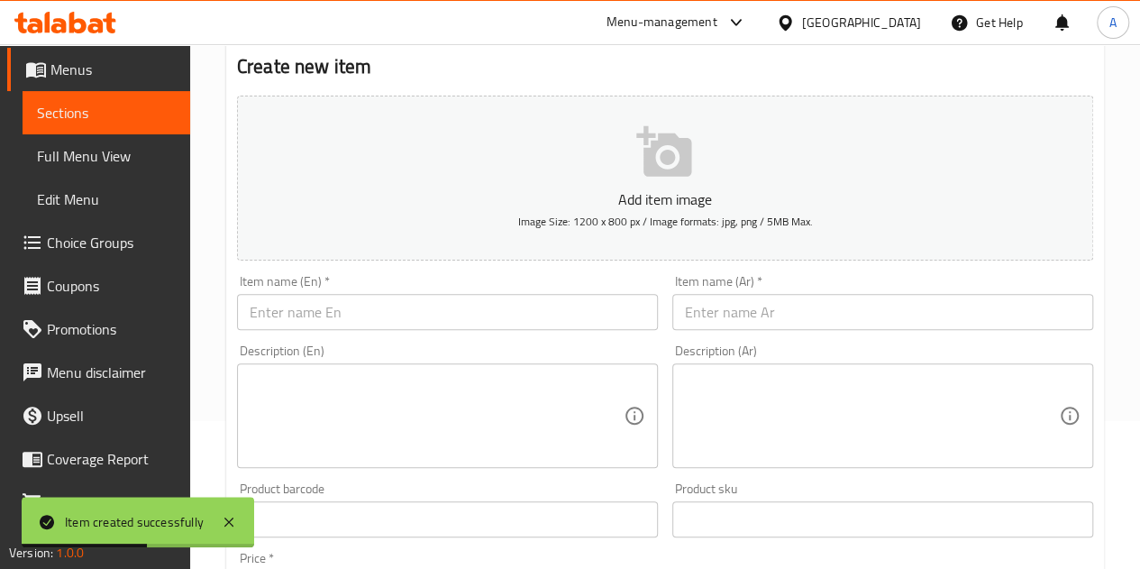
scroll to position [73, 0]
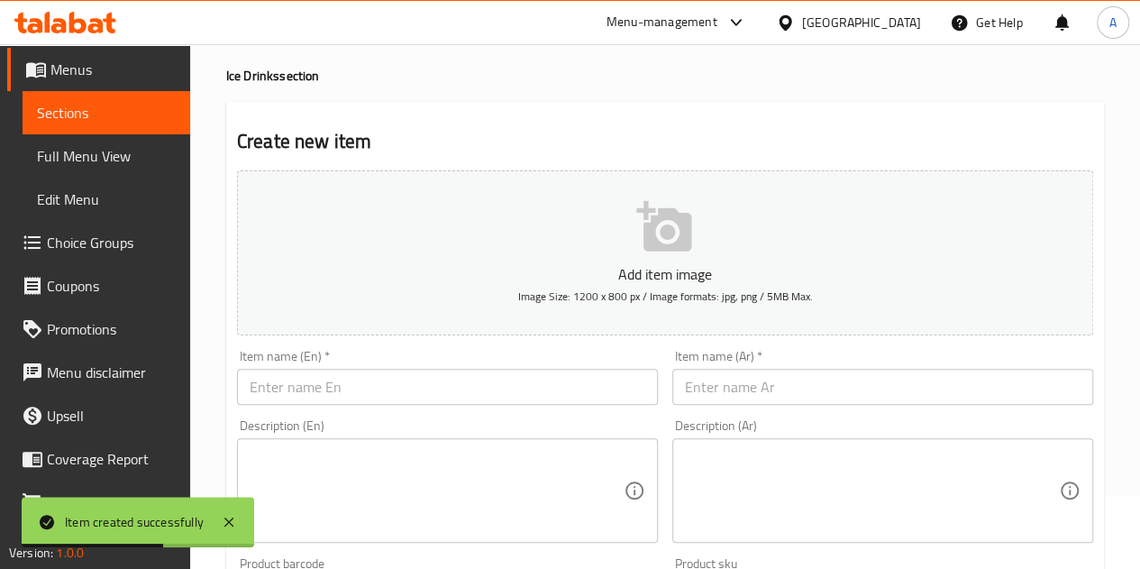
click at [813, 389] on input "text" at bounding box center [883, 387] width 421 height 36
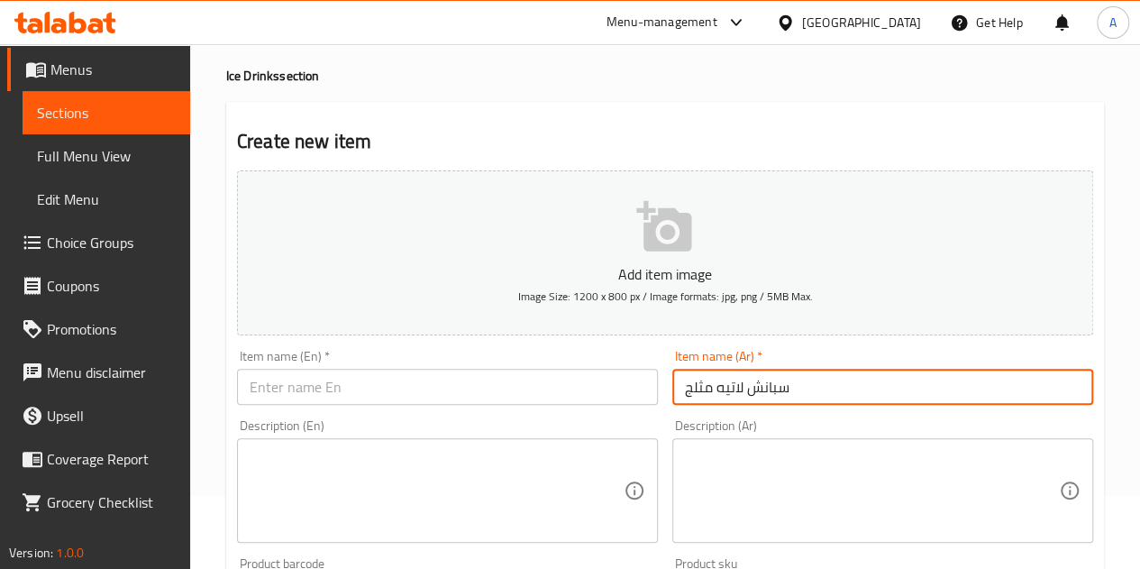
type input "سبانش لاتيه مثلج"
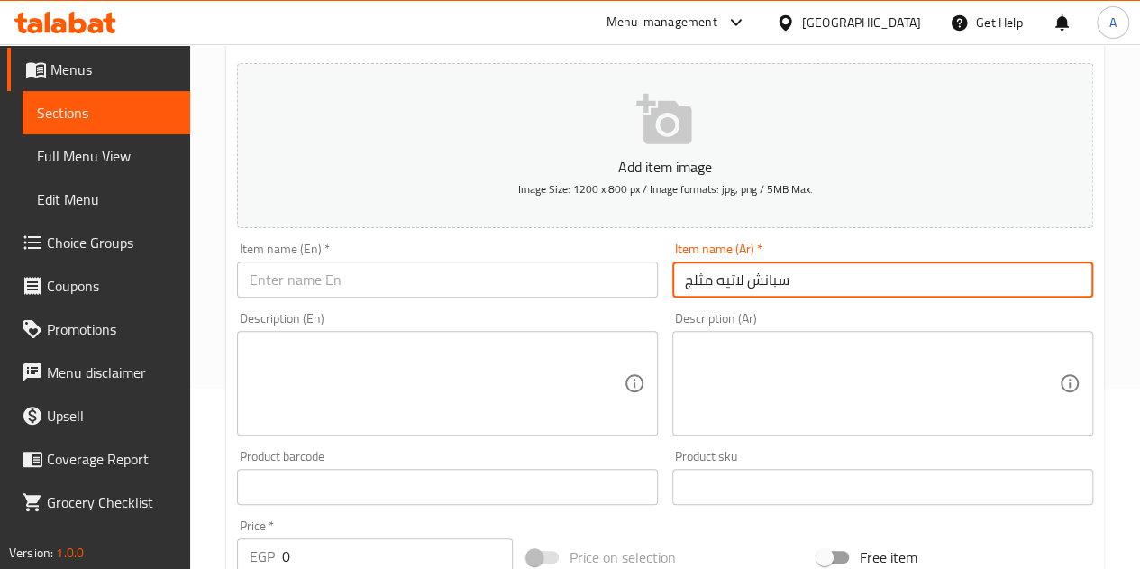
scroll to position [343, 0]
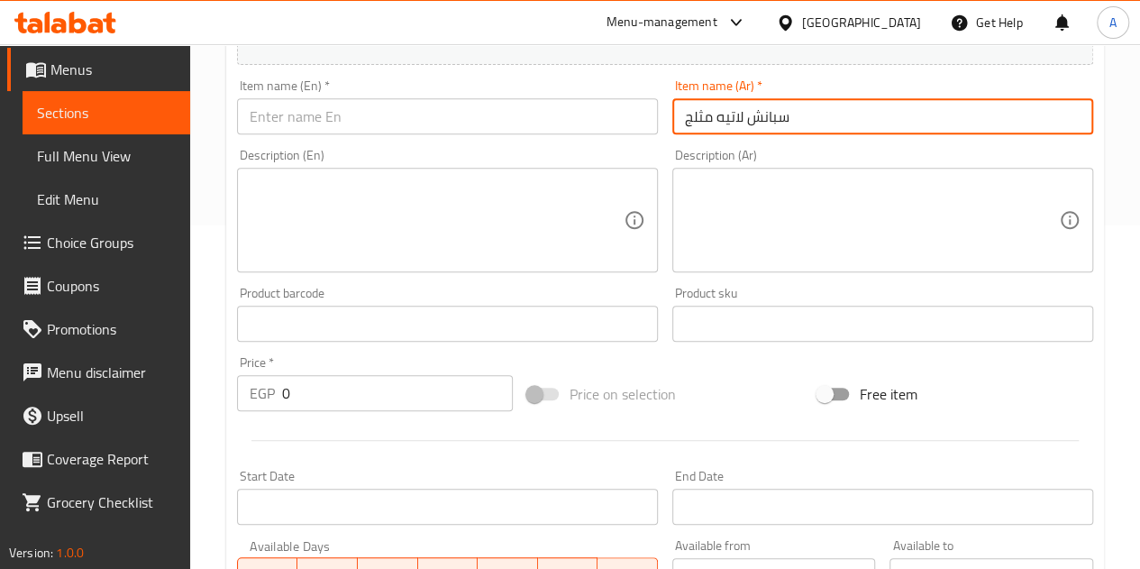
click at [328, 400] on input "0" at bounding box center [397, 393] width 231 height 36
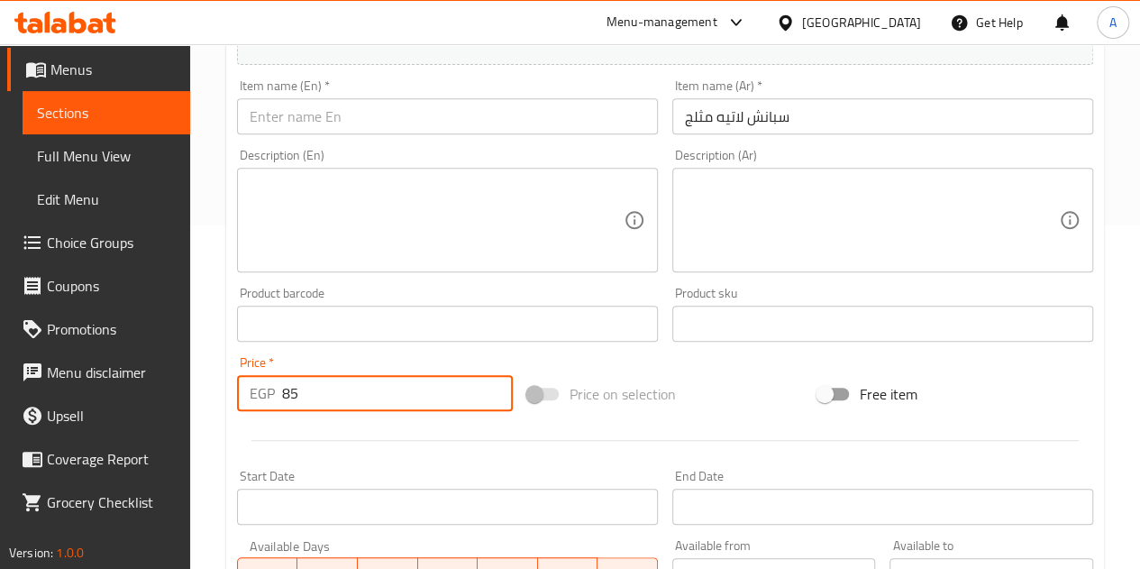
type input "85"
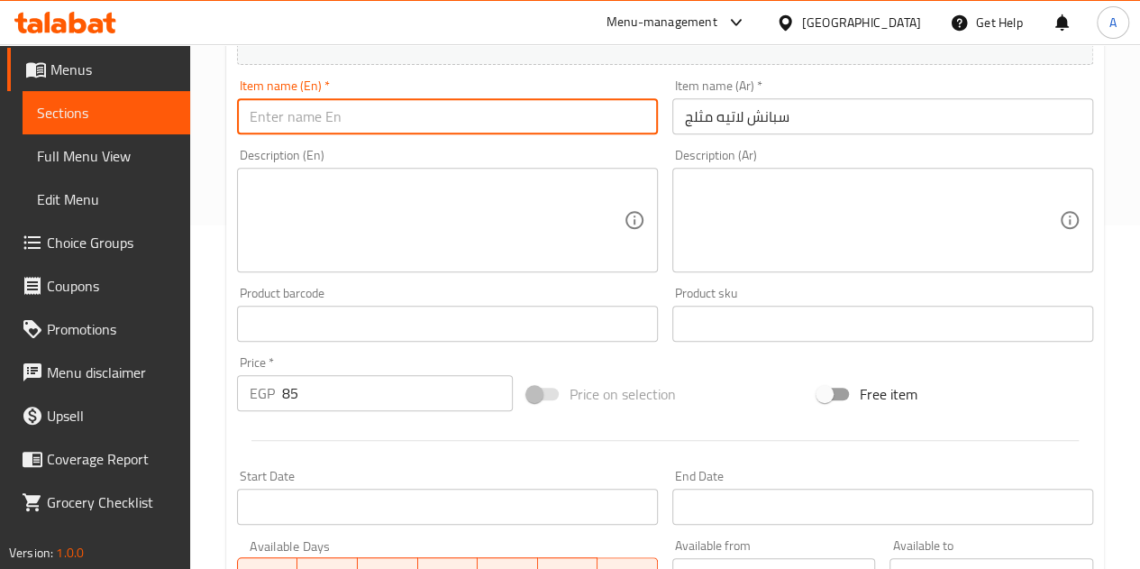
click at [362, 119] on input "text" at bounding box center [447, 116] width 421 height 36
type input "Ice Spanish Latte"
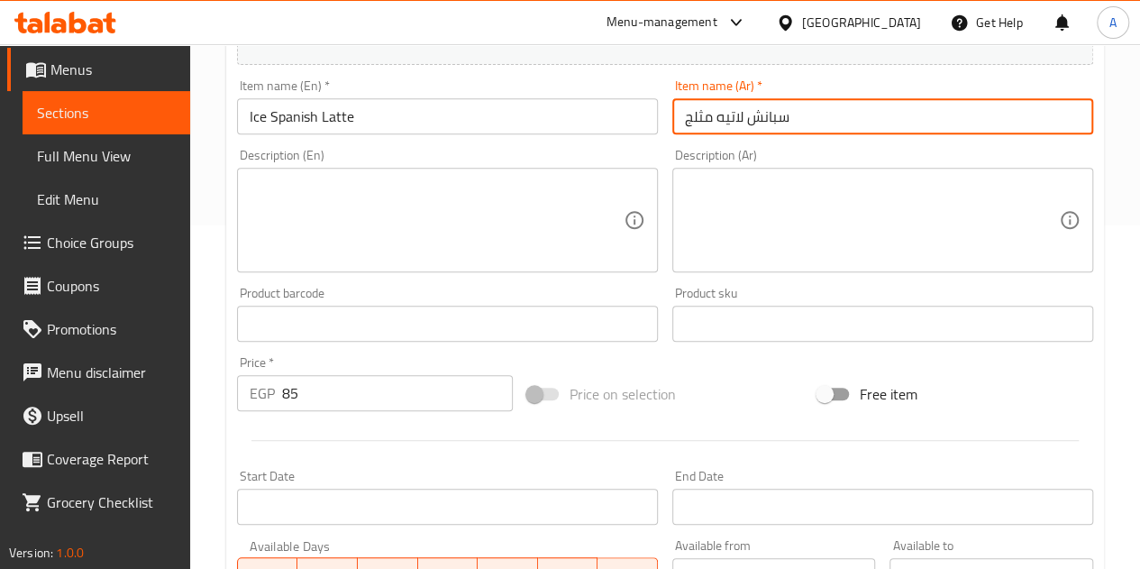
click at [766, 118] on input "سبانش لاتيه مثلج" at bounding box center [883, 116] width 421 height 36
click at [711, 114] on input "لاتيه مثلج" at bounding box center [883, 116] width 421 height 36
type input "لاتيه فسدق مثلج"
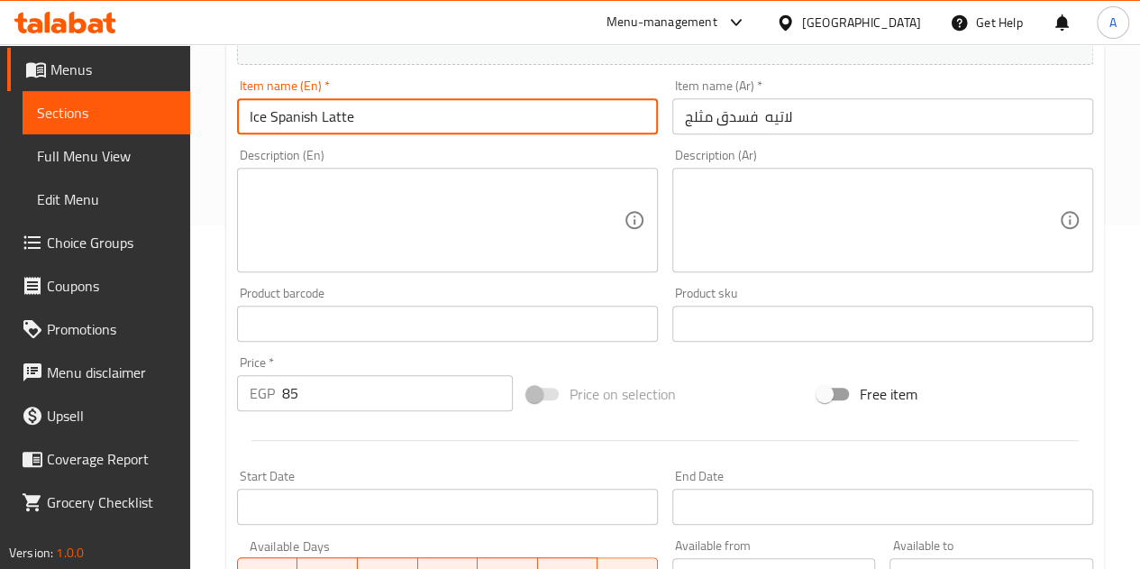
click at [303, 113] on input "Ice Spanish Latte" at bounding box center [447, 116] width 421 height 36
type input "Ice Pistachio Latte"
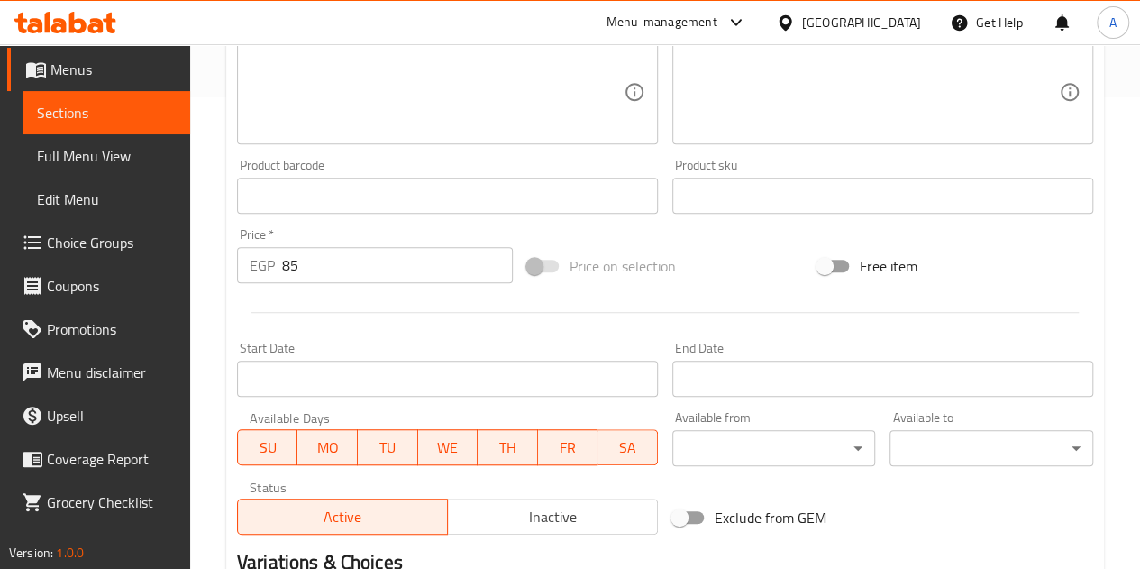
scroll to position [704, 0]
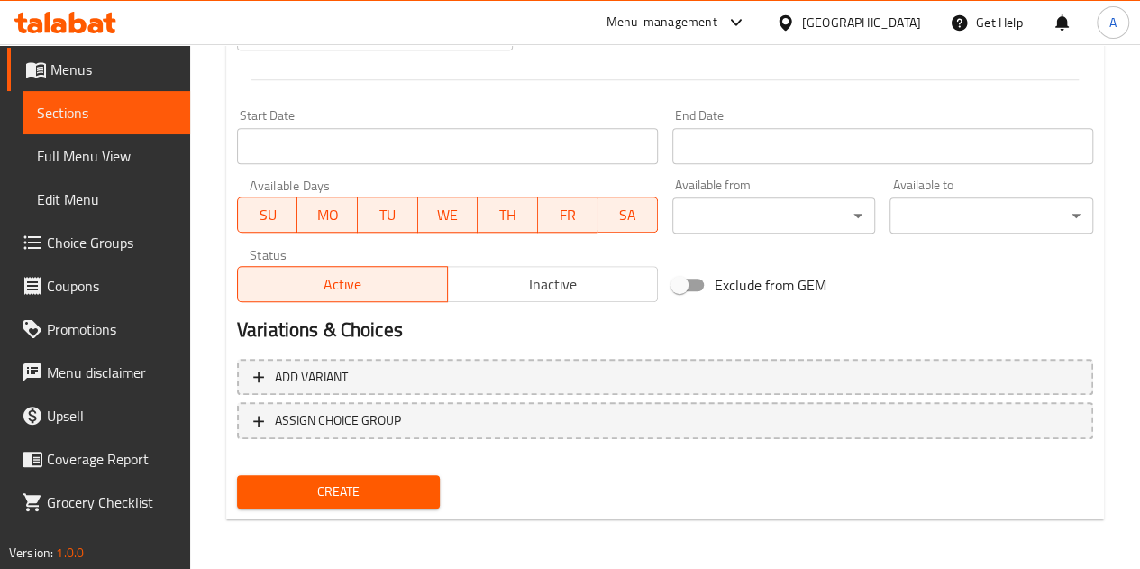
click at [353, 499] on span "Create" at bounding box center [339, 491] width 175 height 23
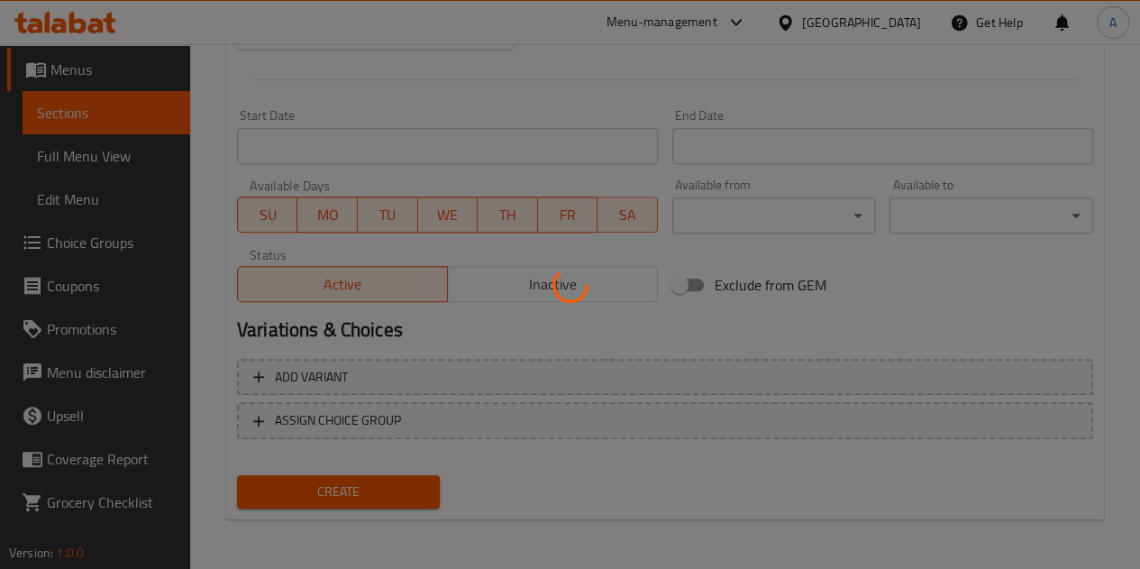
type input "0"
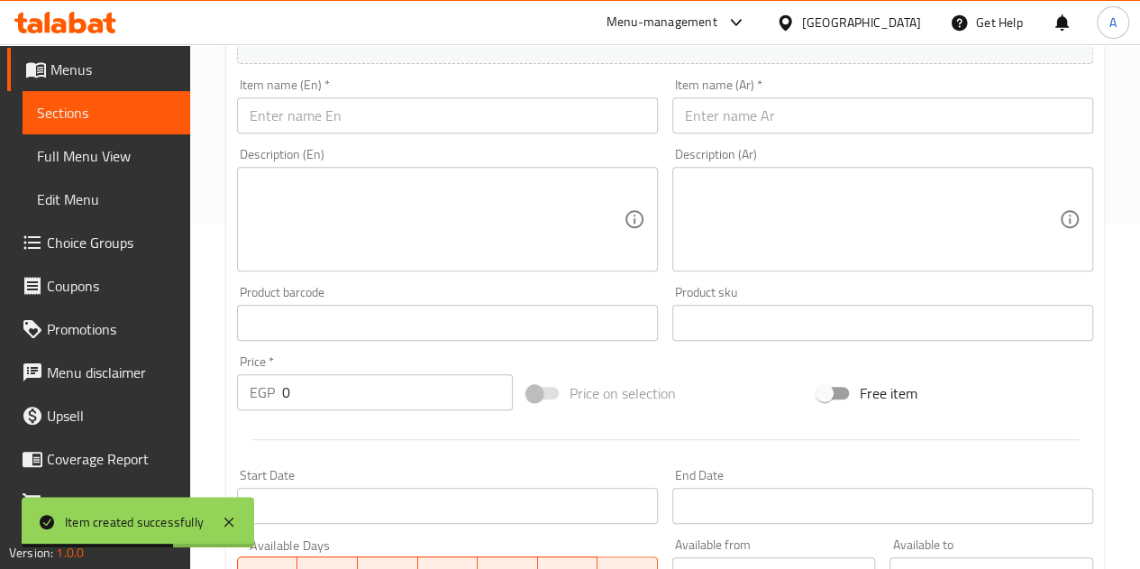
scroll to position [343, 0]
click at [357, 114] on input "text" at bounding box center [447, 116] width 421 height 36
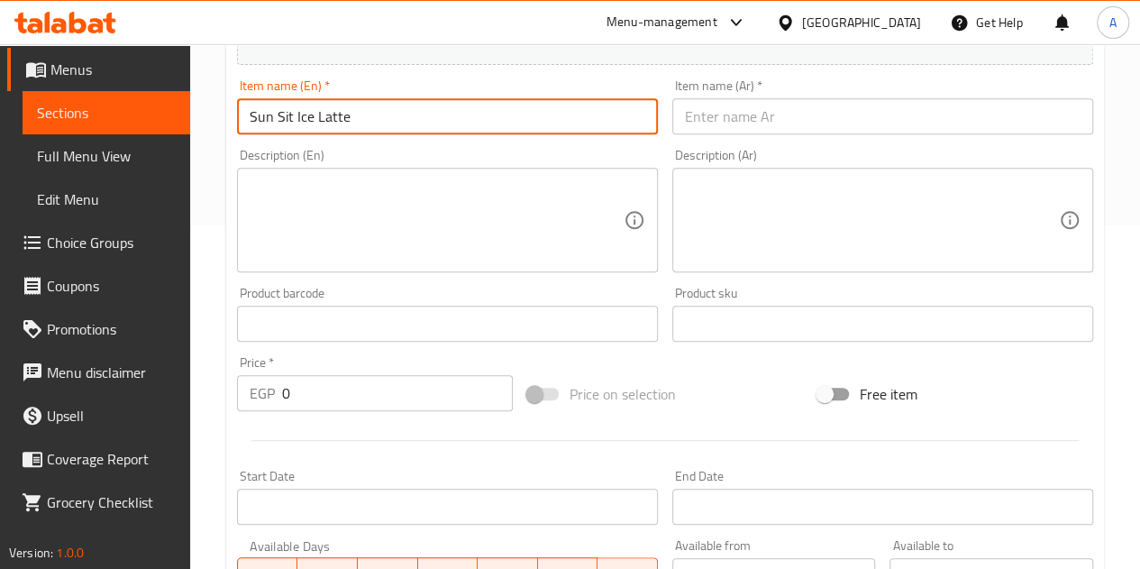
type input "Sun Sit Ice Latte"
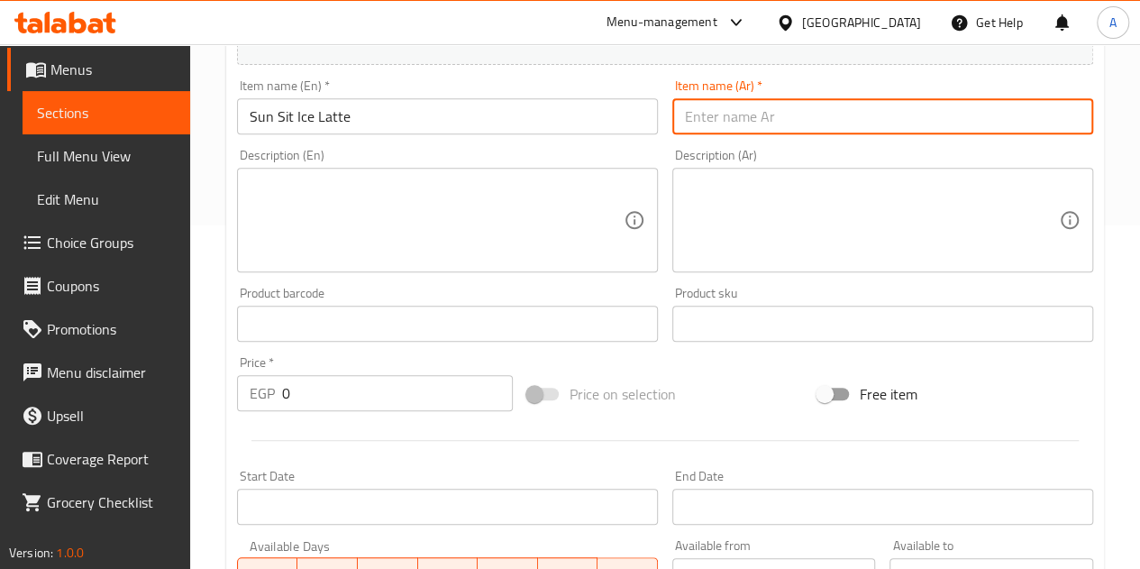
click at [756, 104] on input "text" at bounding box center [883, 116] width 421 height 36
type input "لاتيه صن ست مثلج"
click at [378, 384] on input "0" at bounding box center [397, 393] width 231 height 36
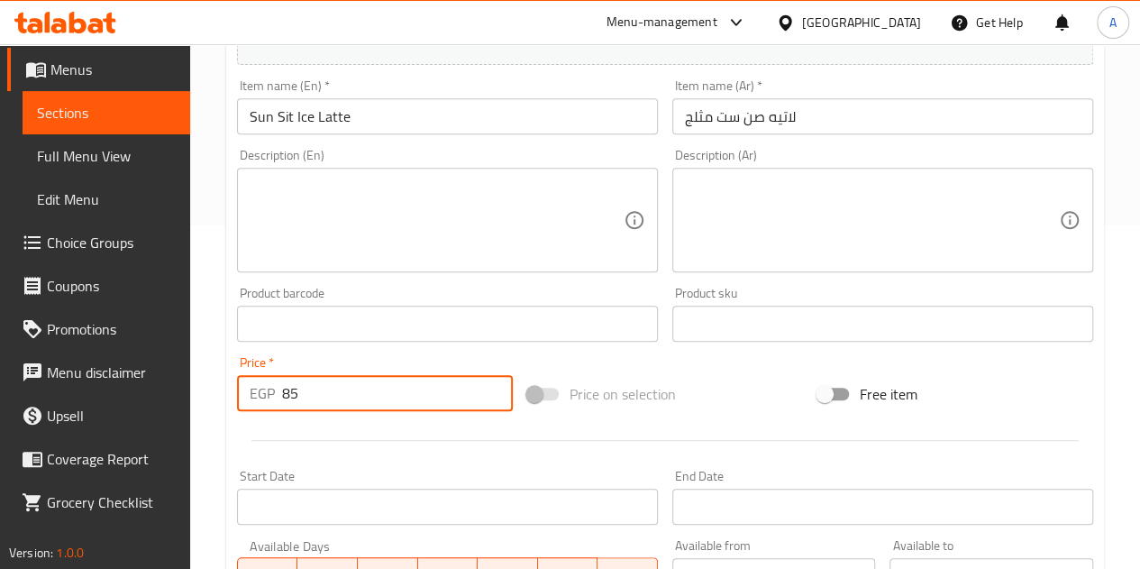
type input "85"
click at [409, 440] on div at bounding box center [665, 440] width 871 height 44
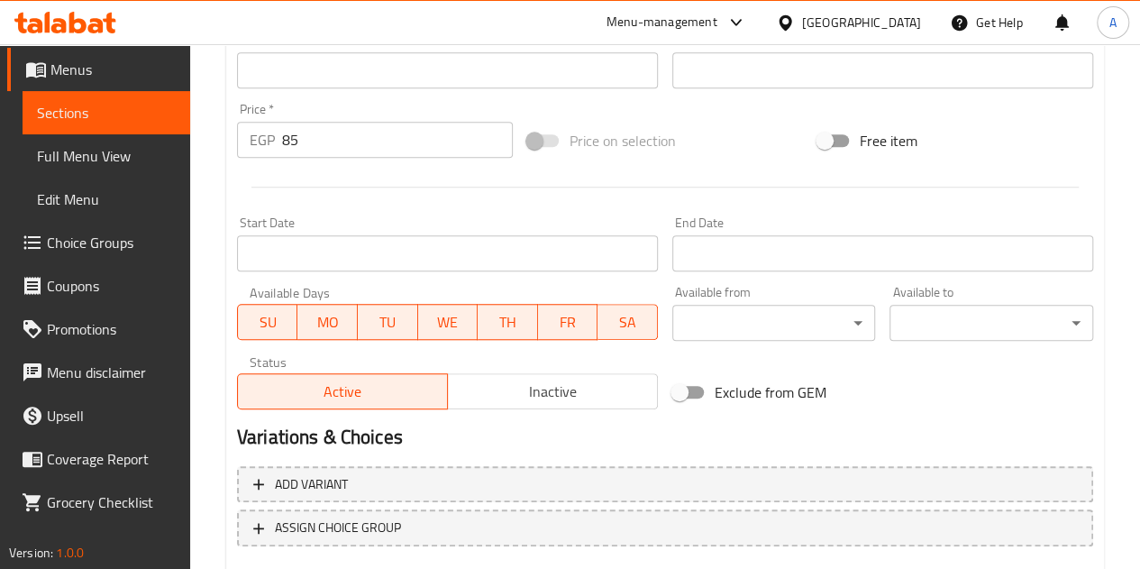
scroll to position [704, 0]
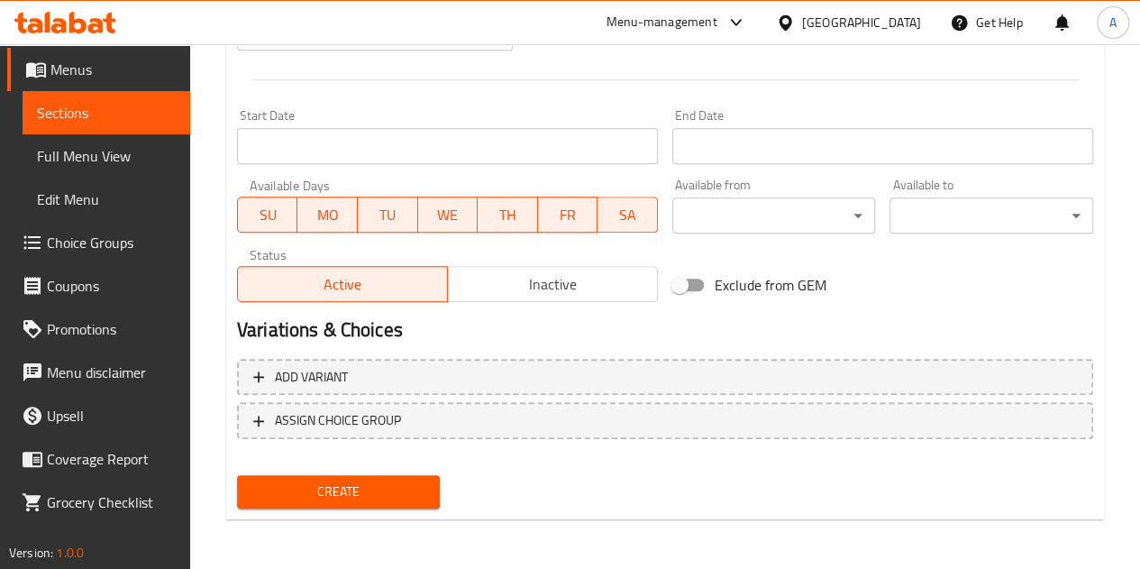
click at [400, 497] on span "Create" at bounding box center [339, 491] width 175 height 23
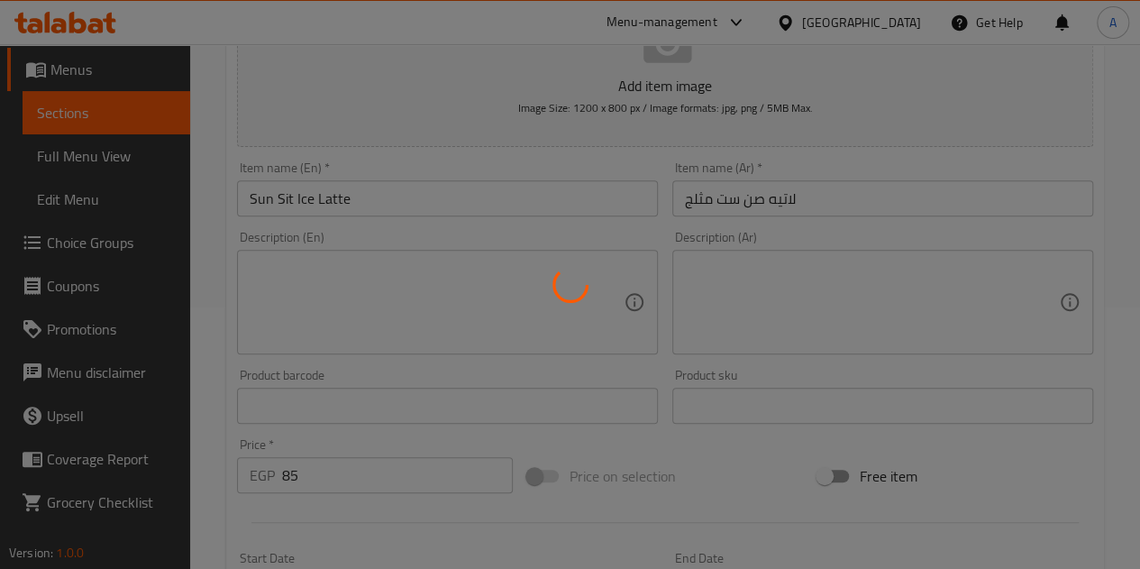
scroll to position [73, 0]
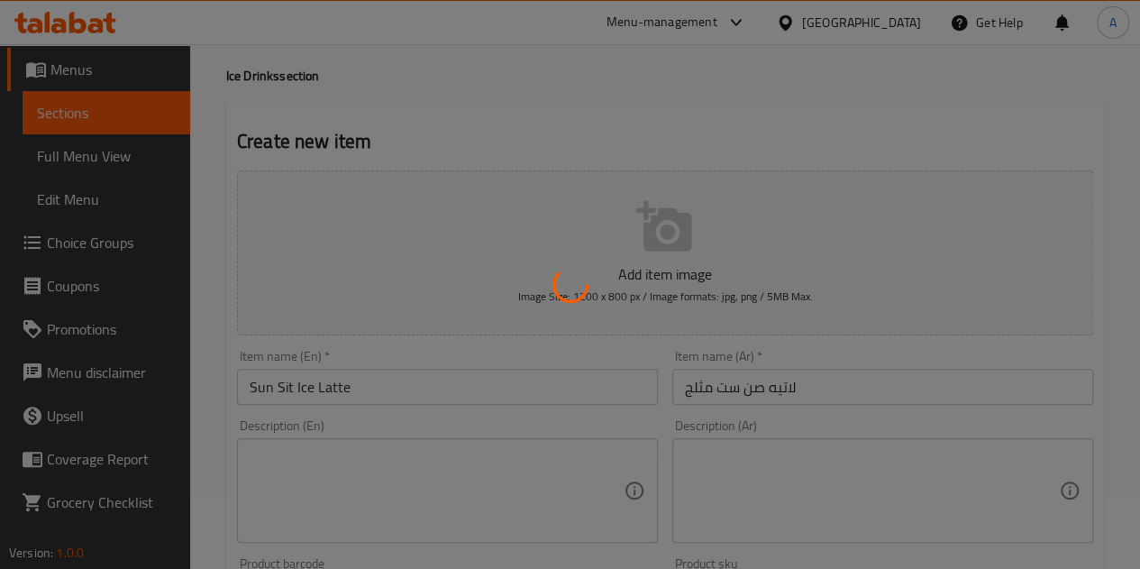
type input "0"
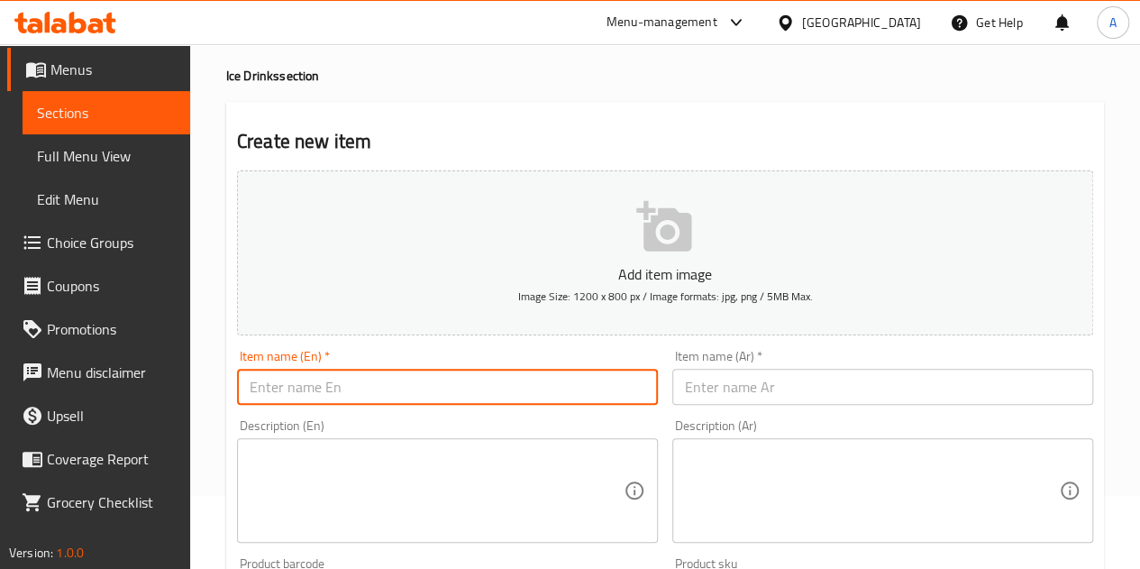
click at [365, 389] on input "text" at bounding box center [447, 387] width 421 height 36
click at [730, 381] on input "text" at bounding box center [883, 387] width 421 height 36
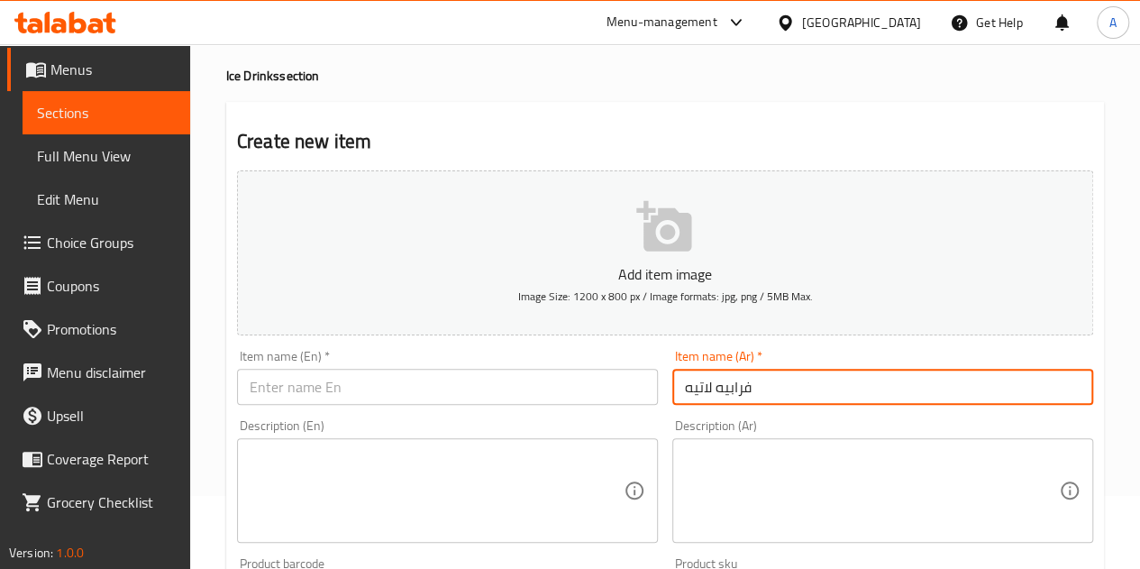
type input "فرابيه لاتيه"
click at [618, 388] on input "text" at bounding box center [447, 387] width 421 height 36
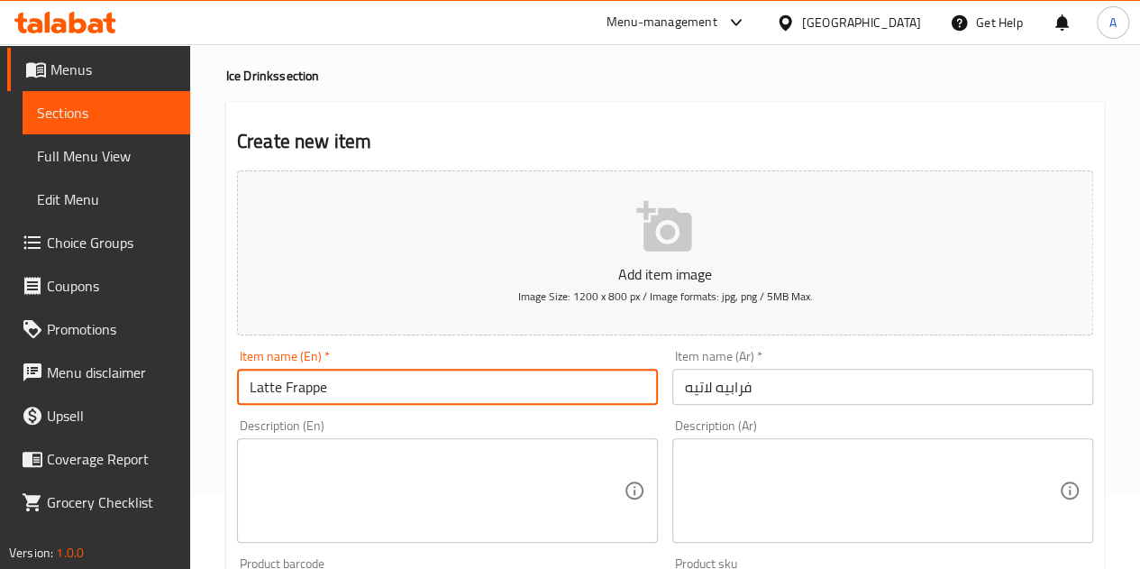
type input "Latte Frappe"
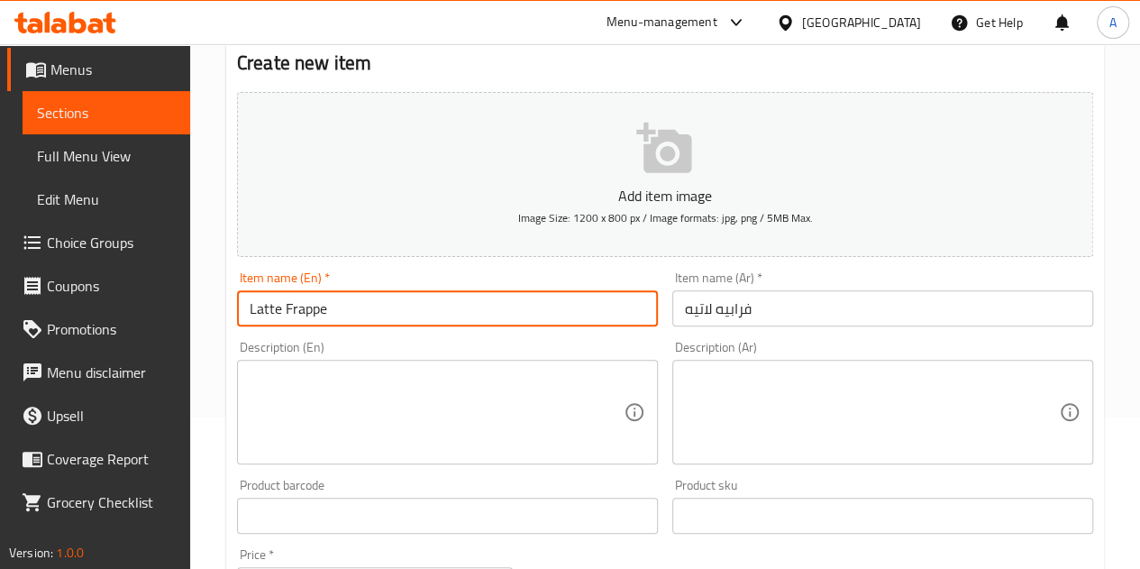
scroll to position [253, 0]
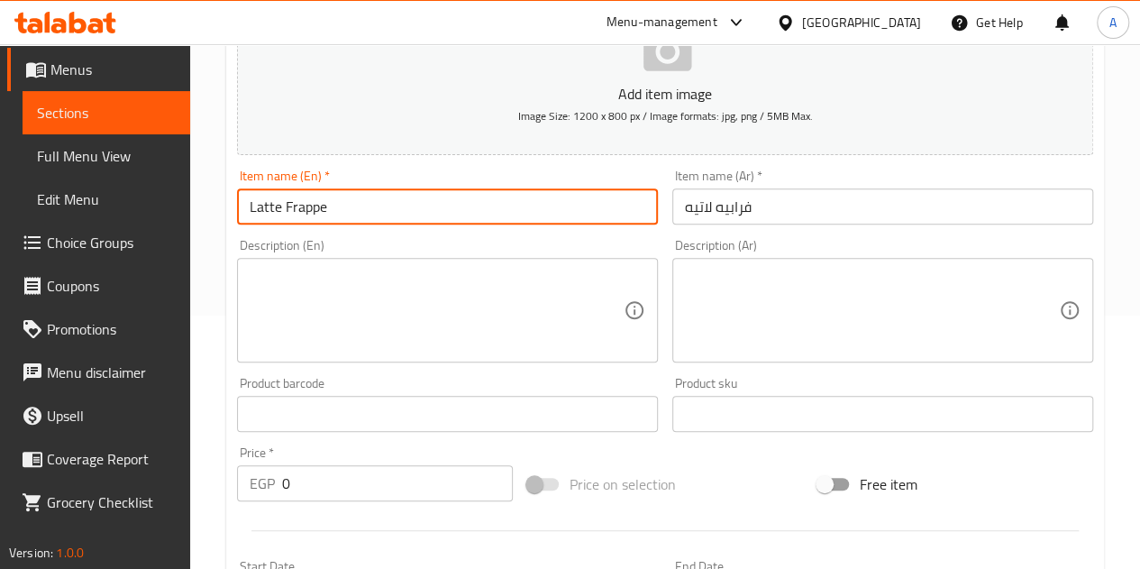
click at [378, 493] on input "0" at bounding box center [397, 483] width 231 height 36
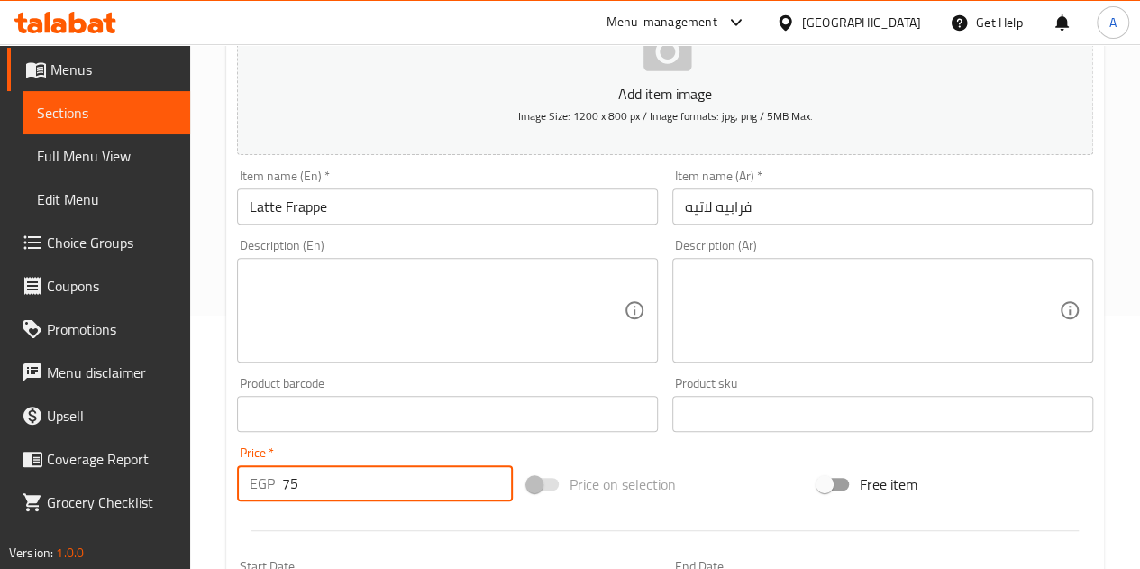
type input "75"
click at [359, 511] on div at bounding box center [665, 530] width 871 height 44
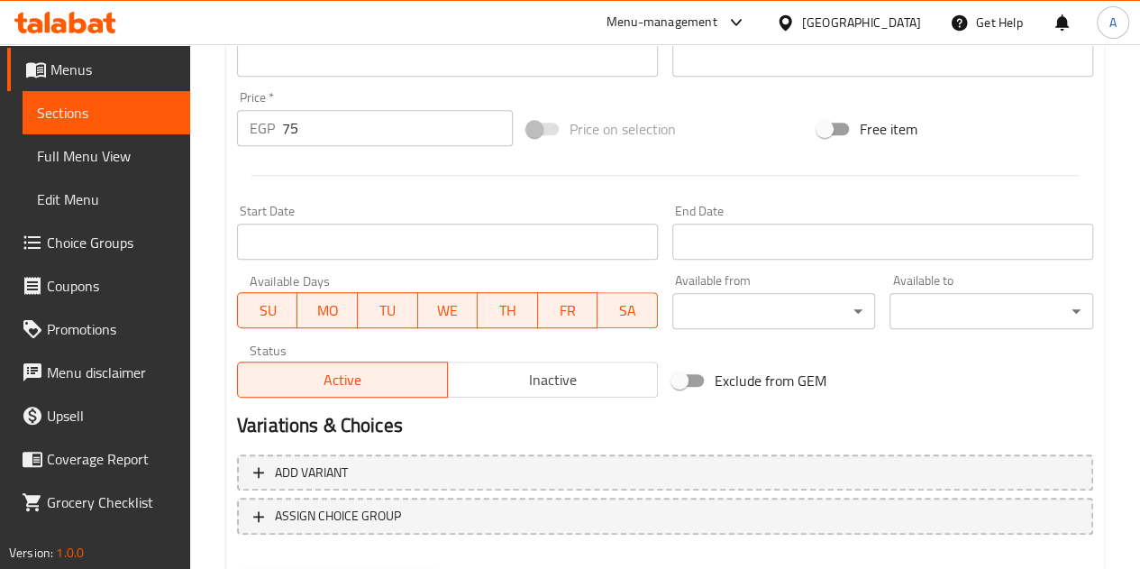
scroll to position [704, 0]
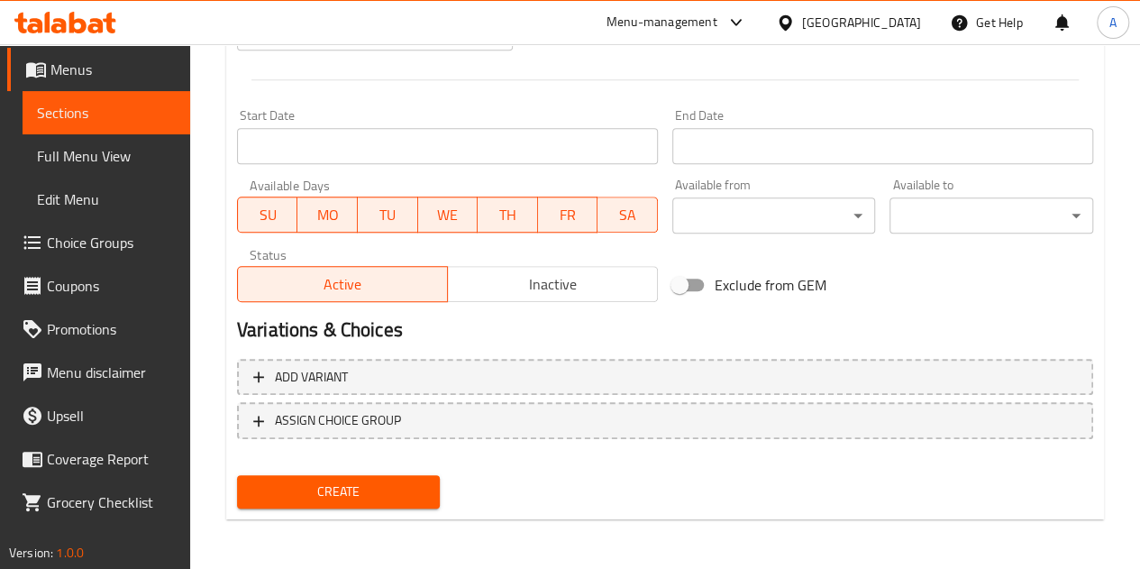
click at [414, 500] on span "Create" at bounding box center [339, 491] width 175 height 23
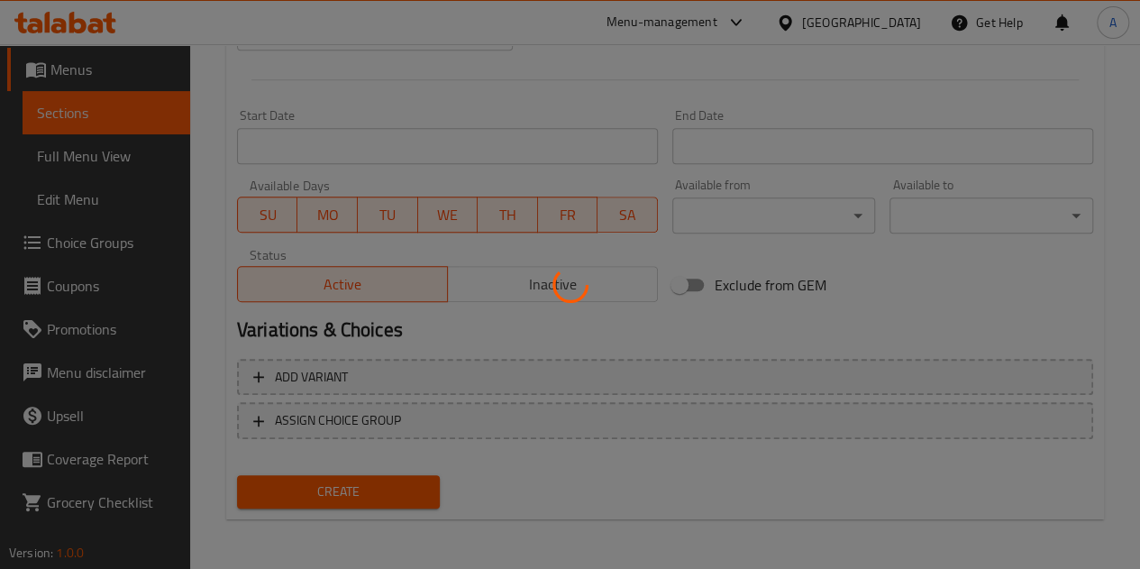
type input "0"
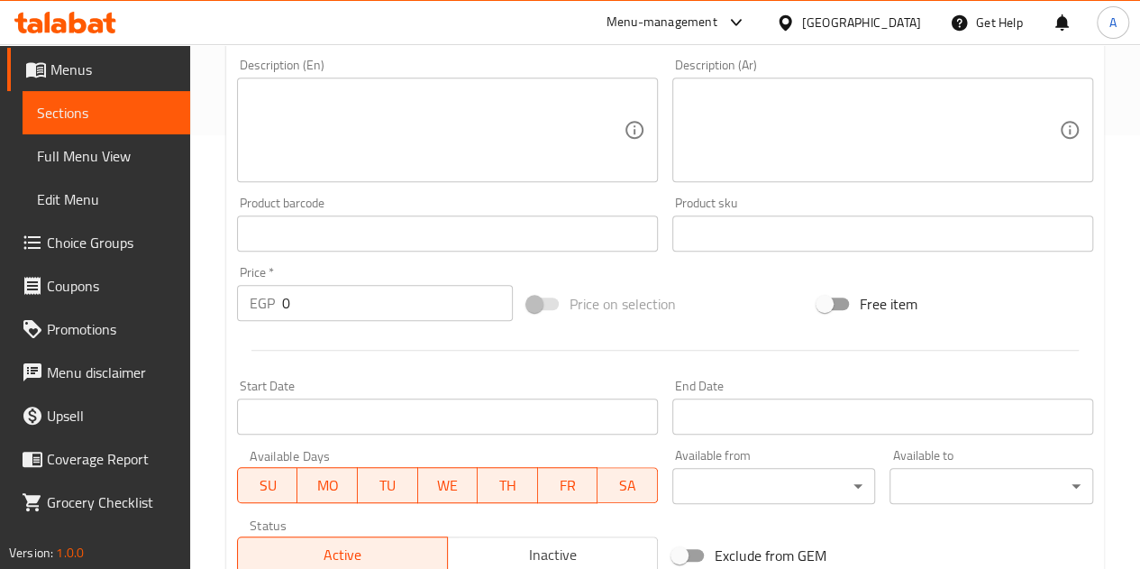
scroll to position [343, 0]
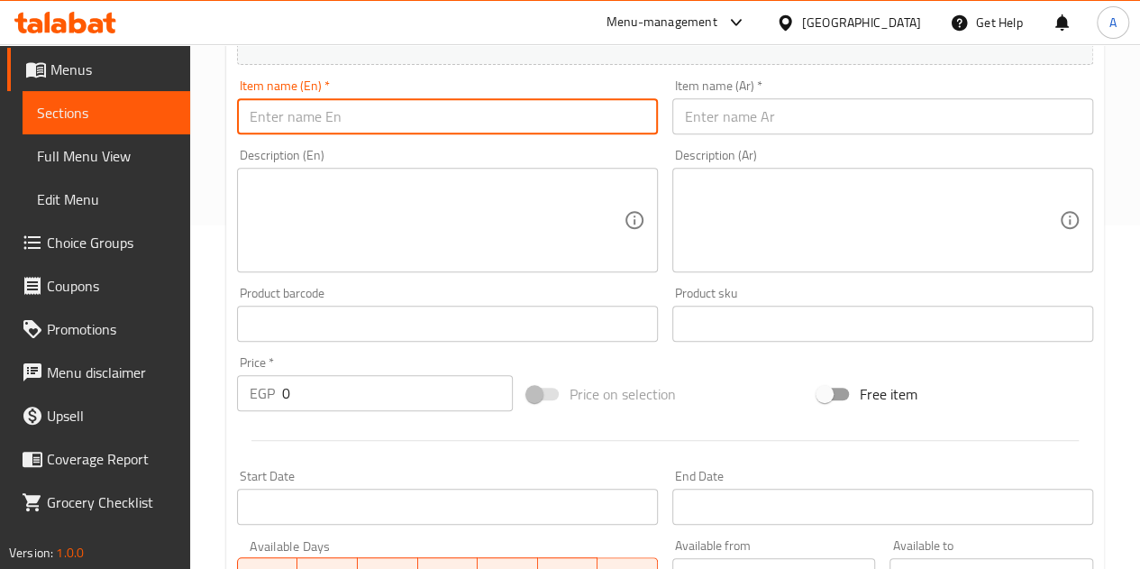
click at [356, 124] on input "text" at bounding box center [447, 116] width 421 height 36
type input "Caramel Mocha Frappe"
click at [804, 129] on input "text" at bounding box center [883, 116] width 421 height 36
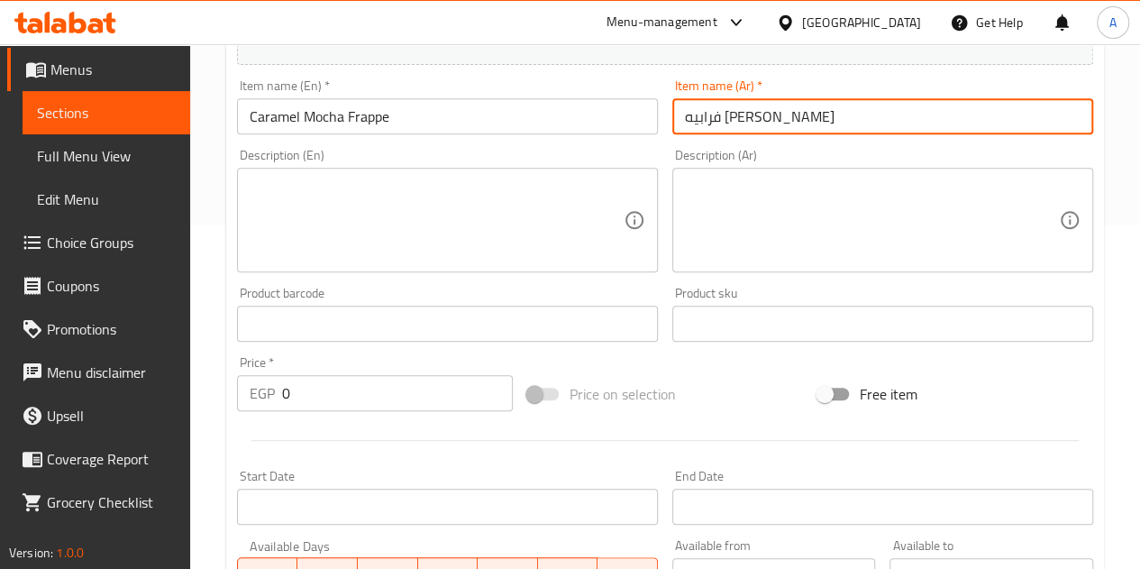
type input "فرابيه كراميل موكا"
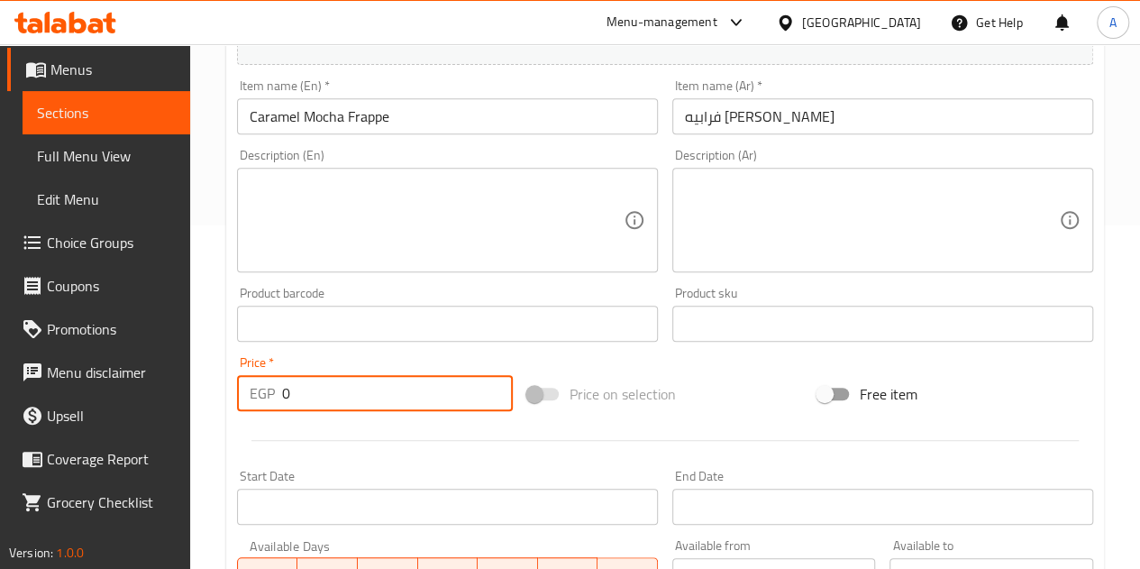
click at [374, 403] on input "0" at bounding box center [397, 393] width 231 height 36
type input "85"
click at [379, 463] on div "Start Date Start Date" at bounding box center [447, 496] width 435 height 69
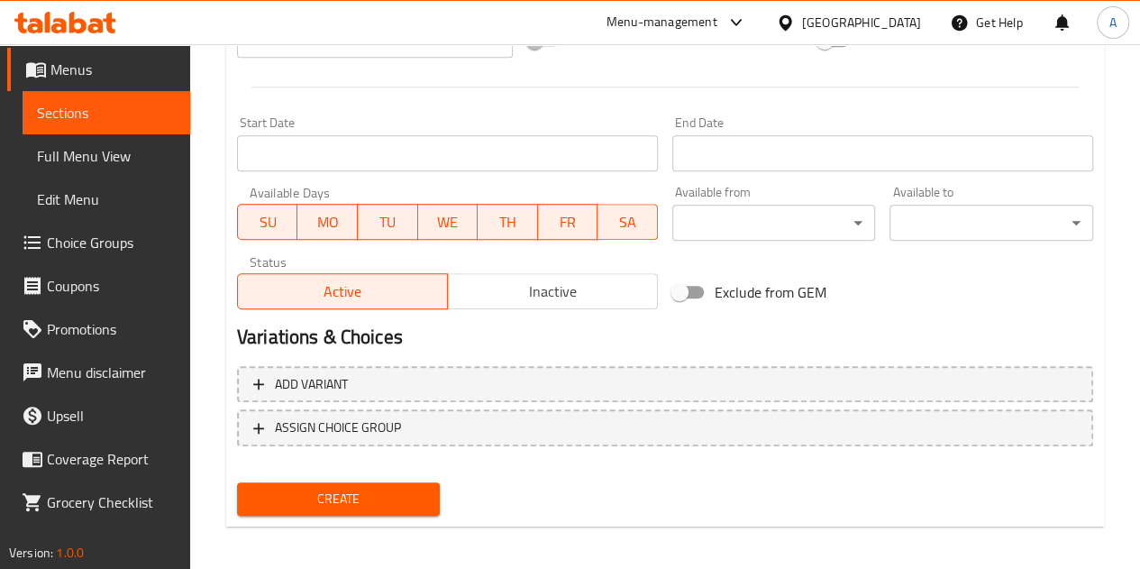
scroll to position [704, 0]
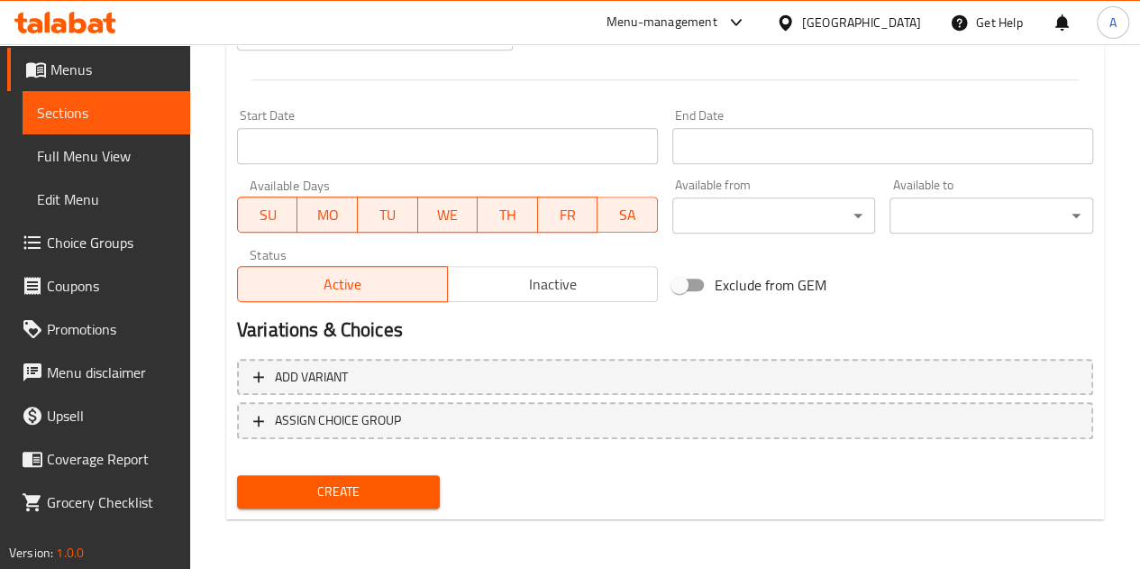
click at [362, 488] on span "Create" at bounding box center [339, 491] width 175 height 23
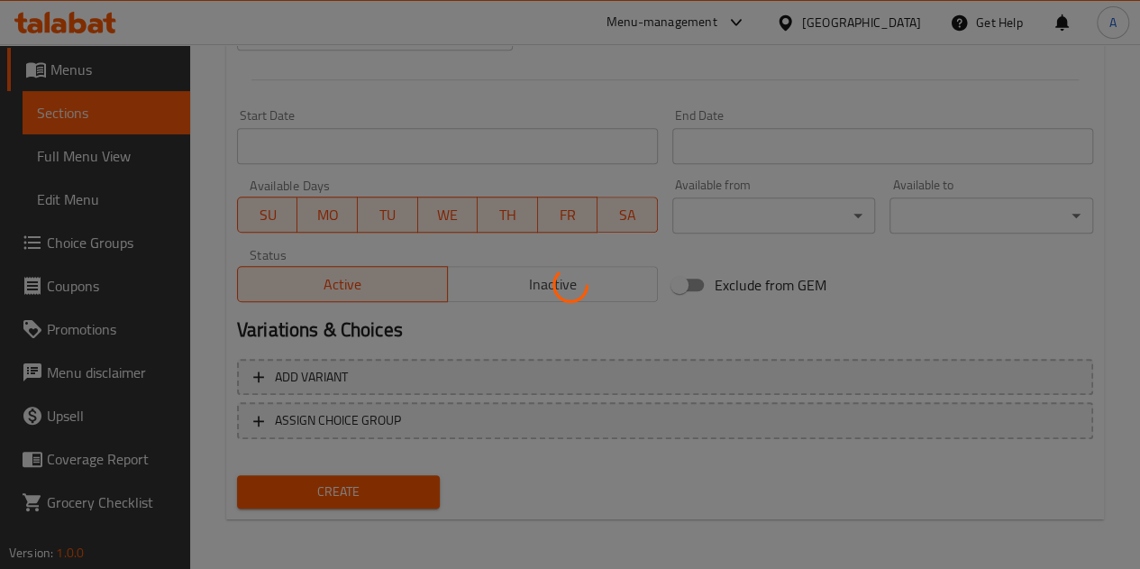
type input "0"
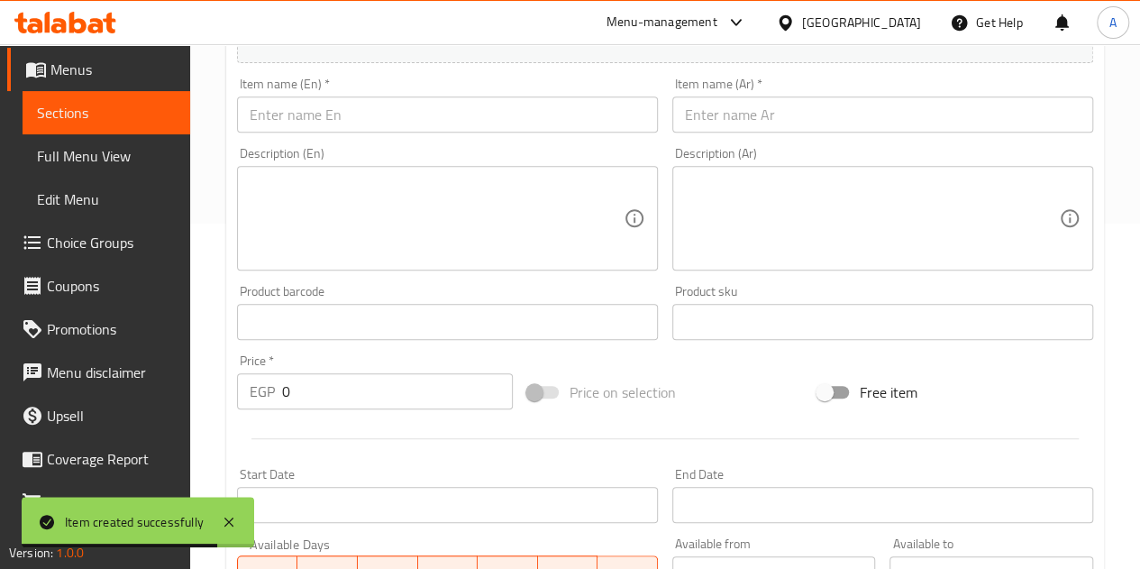
scroll to position [343, 0]
click at [759, 117] on input "text" at bounding box center [883, 116] width 421 height 36
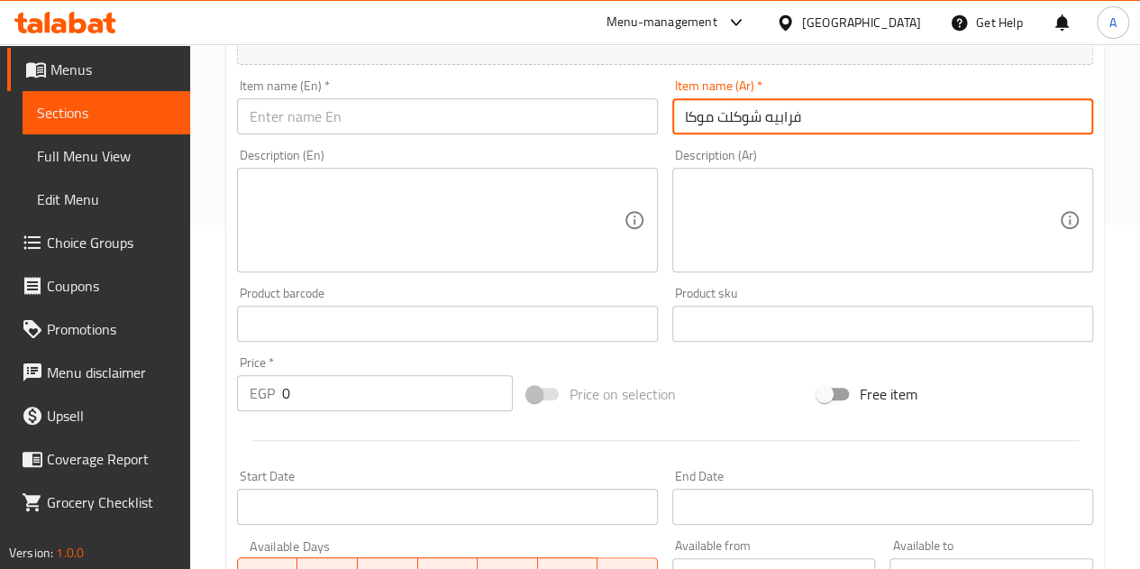
type input "فرابيه شوكلت موكا"
click at [583, 117] on input "text" at bounding box center [447, 116] width 421 height 36
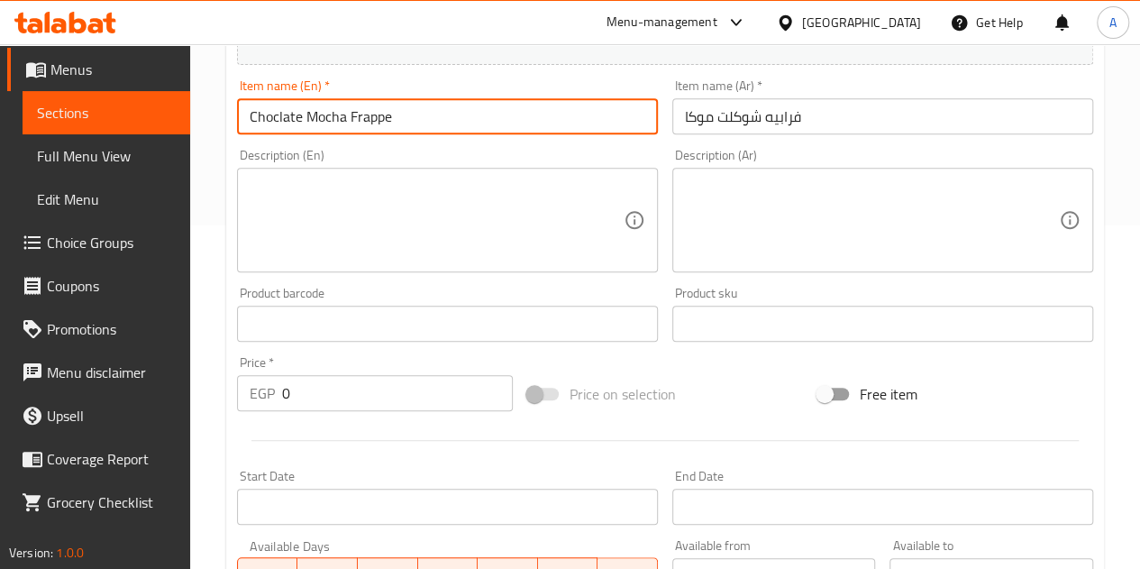
click at [269, 114] on input "Choclate Mocha Frappe" at bounding box center [447, 116] width 421 height 36
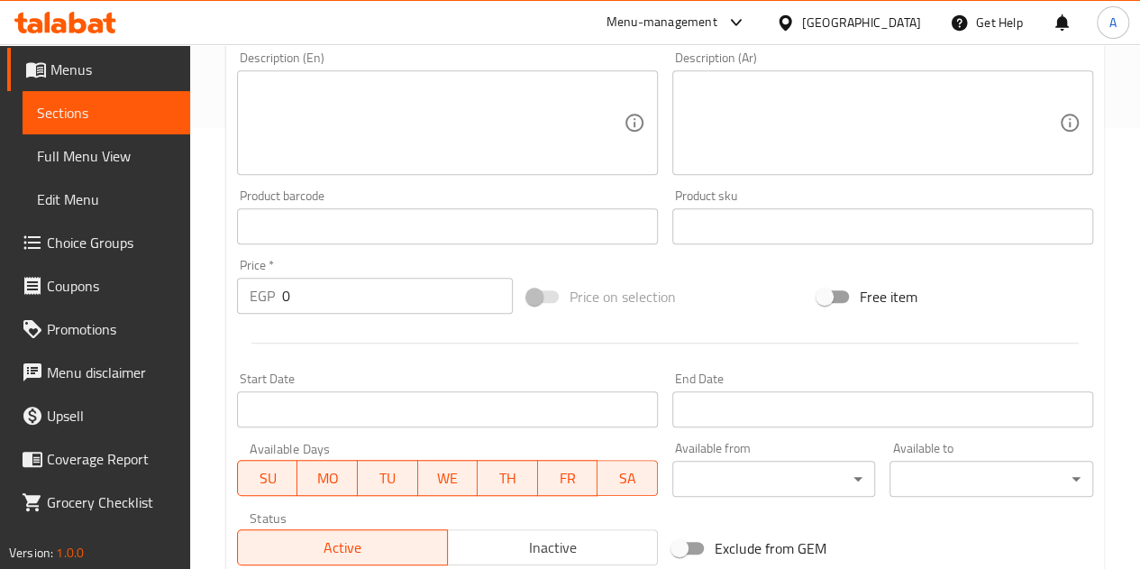
scroll to position [524, 0]
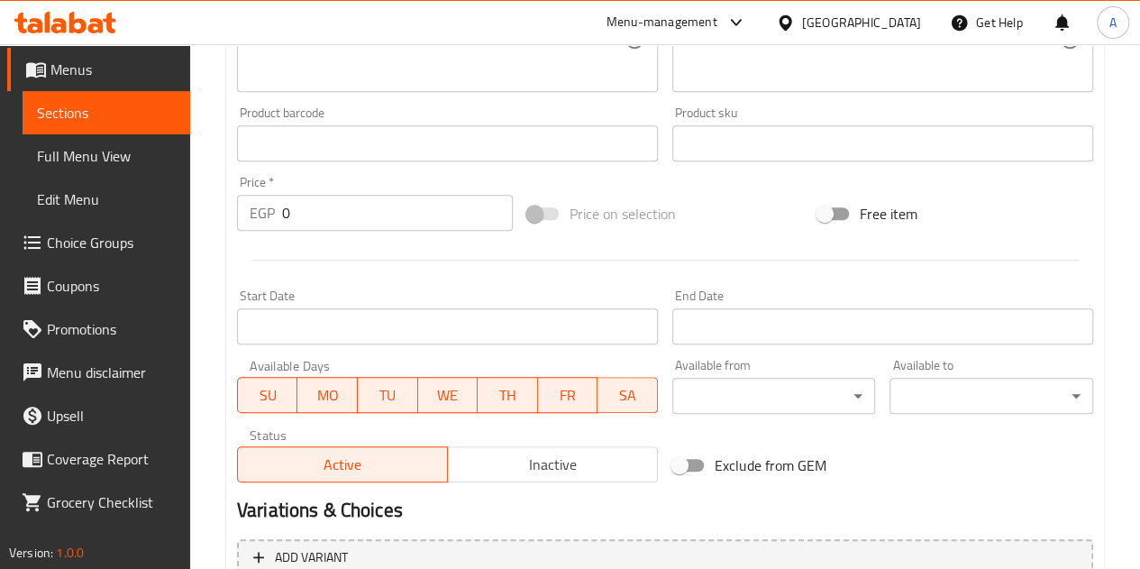
type input "Chocolate Mocha Frappe"
click at [346, 220] on input "0" at bounding box center [397, 213] width 231 height 36
type input "85"
click at [534, 260] on hr at bounding box center [666, 260] width 828 height 1
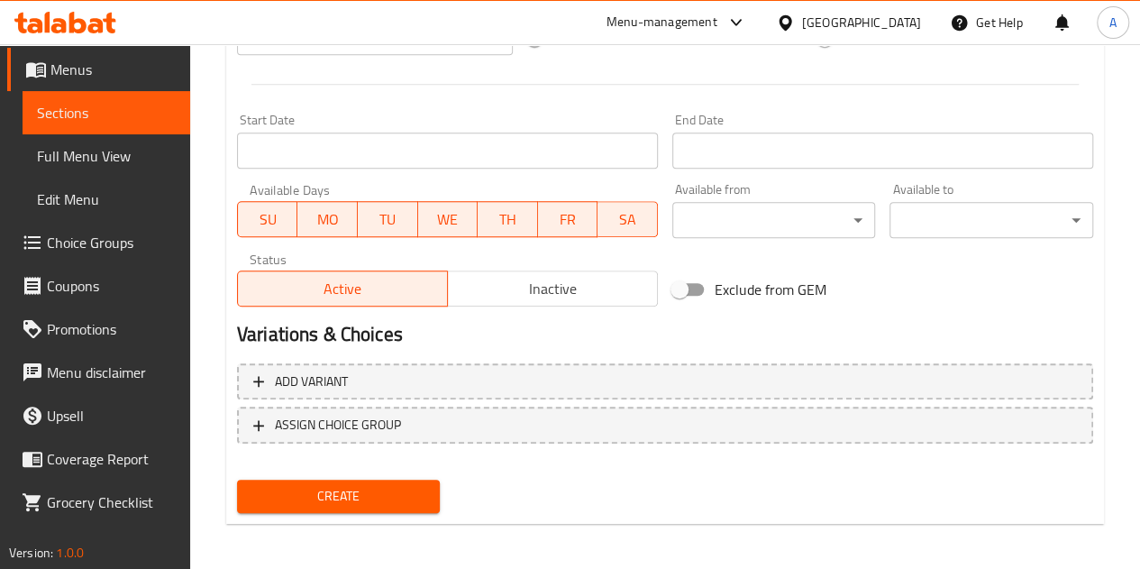
scroll to position [704, 0]
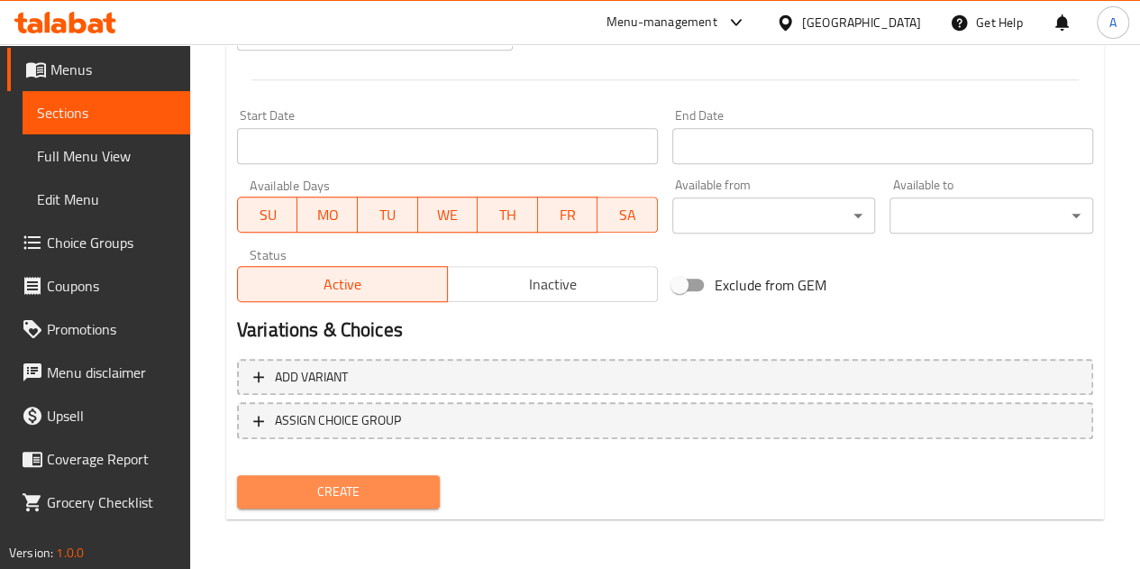
click at [348, 497] on span "Create" at bounding box center [339, 491] width 175 height 23
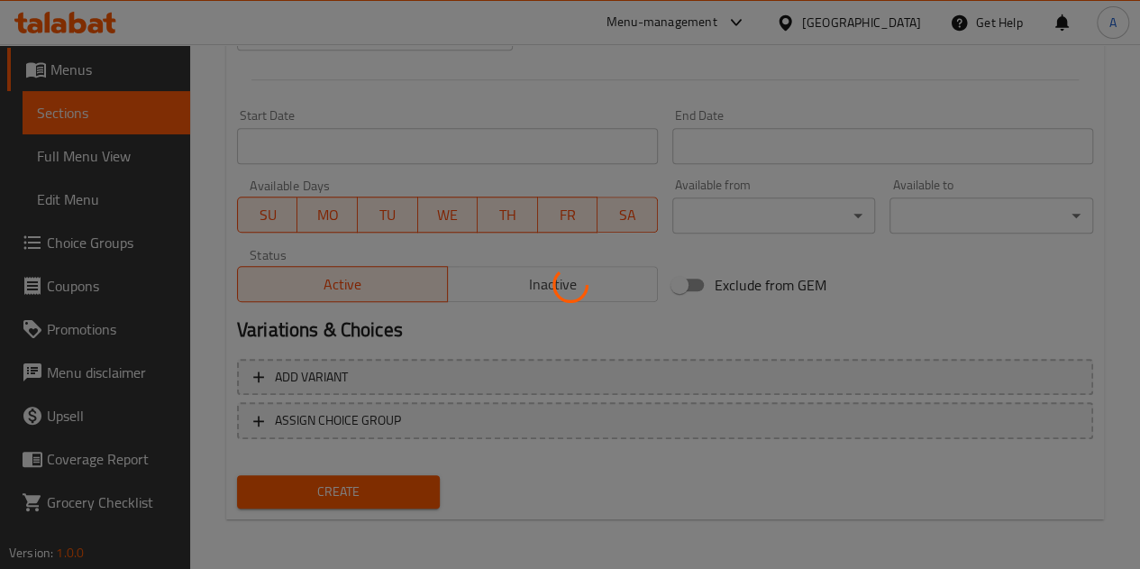
type input "0"
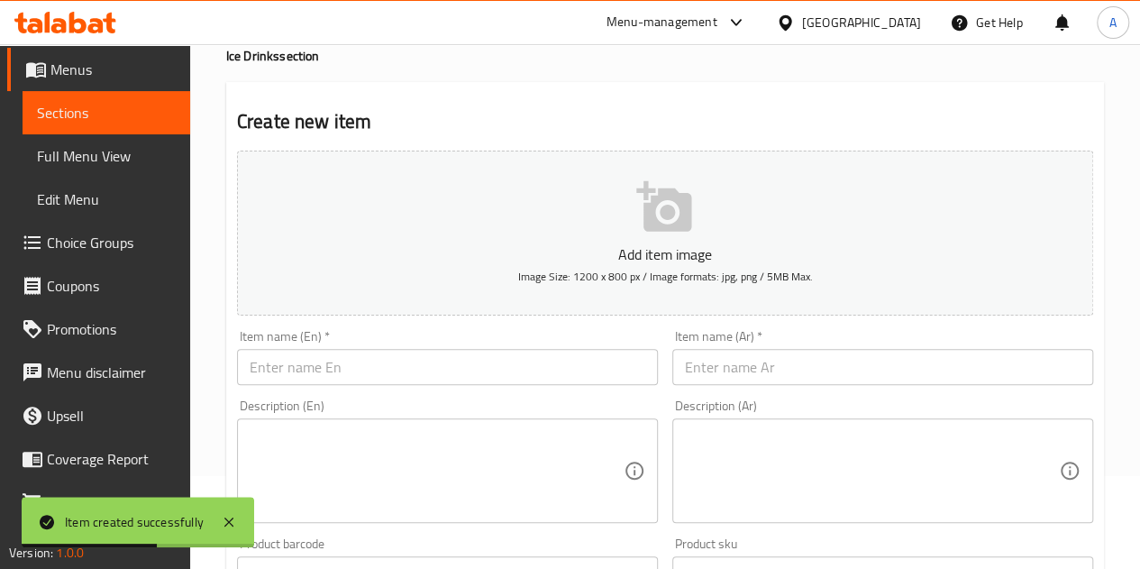
scroll to position [73, 0]
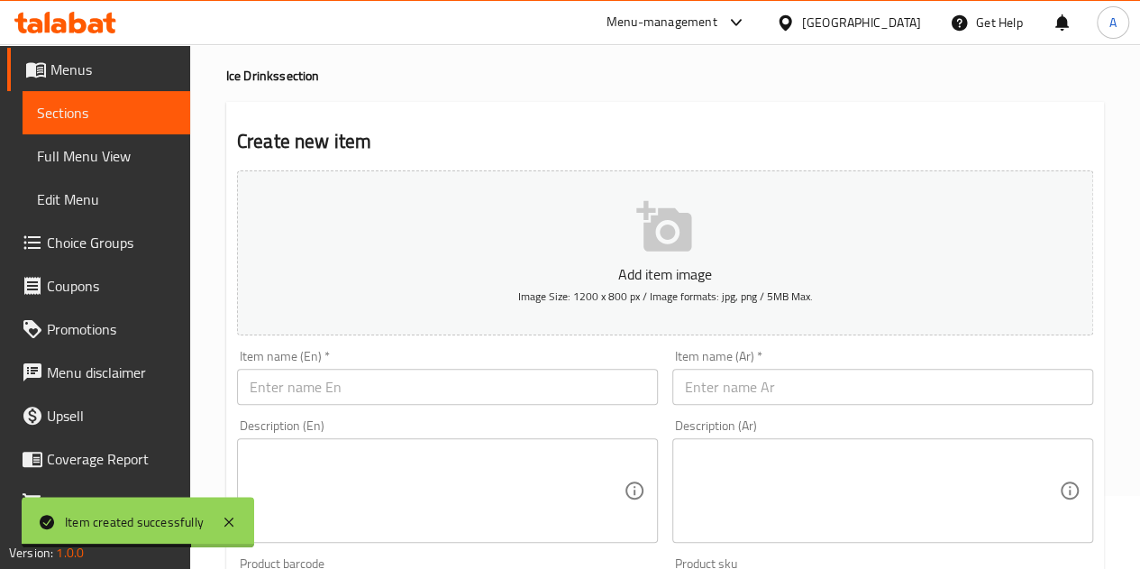
click at [562, 384] on input "text" at bounding box center [447, 387] width 421 height 36
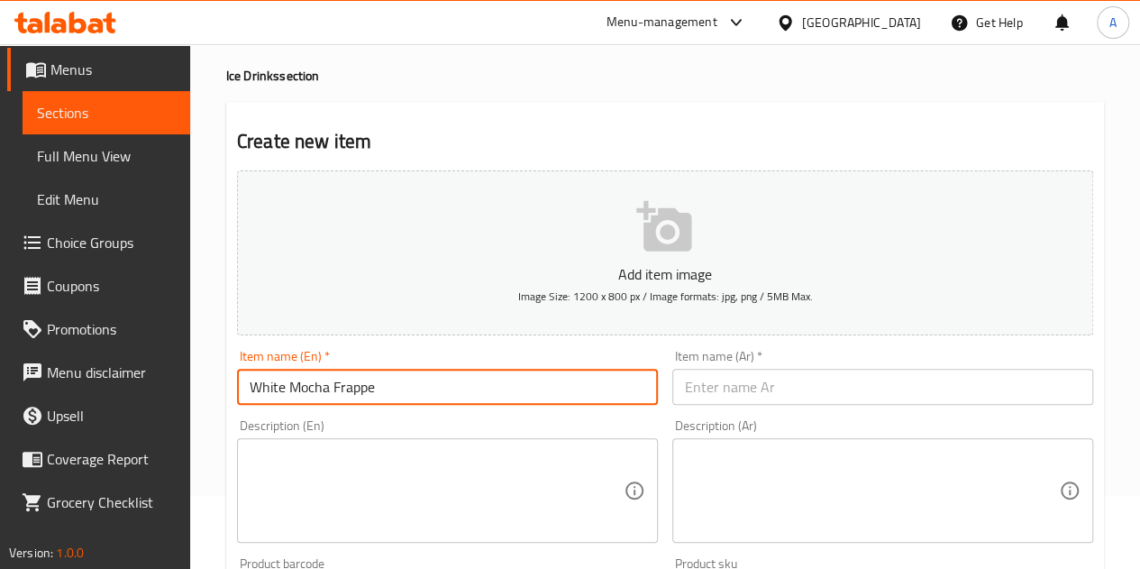
type input "White Mocha Frappe"
click at [853, 385] on input "text" at bounding box center [883, 387] width 421 height 36
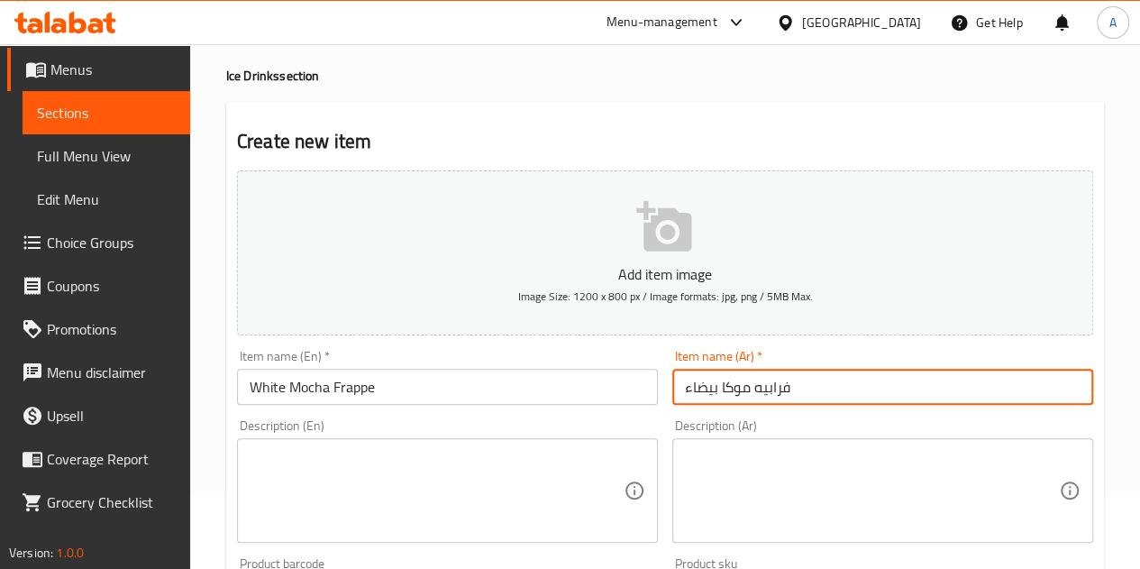
type input "فرابيه موكا بيضاء"
click at [558, 428] on div "Description (En) Description (En)" at bounding box center [447, 481] width 421 height 124
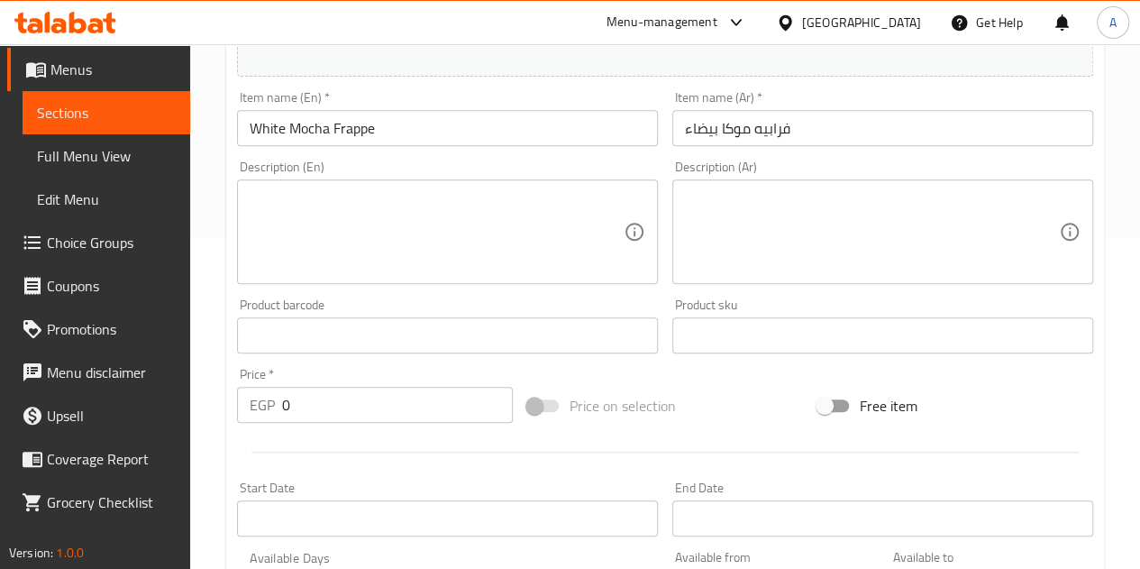
scroll to position [343, 0]
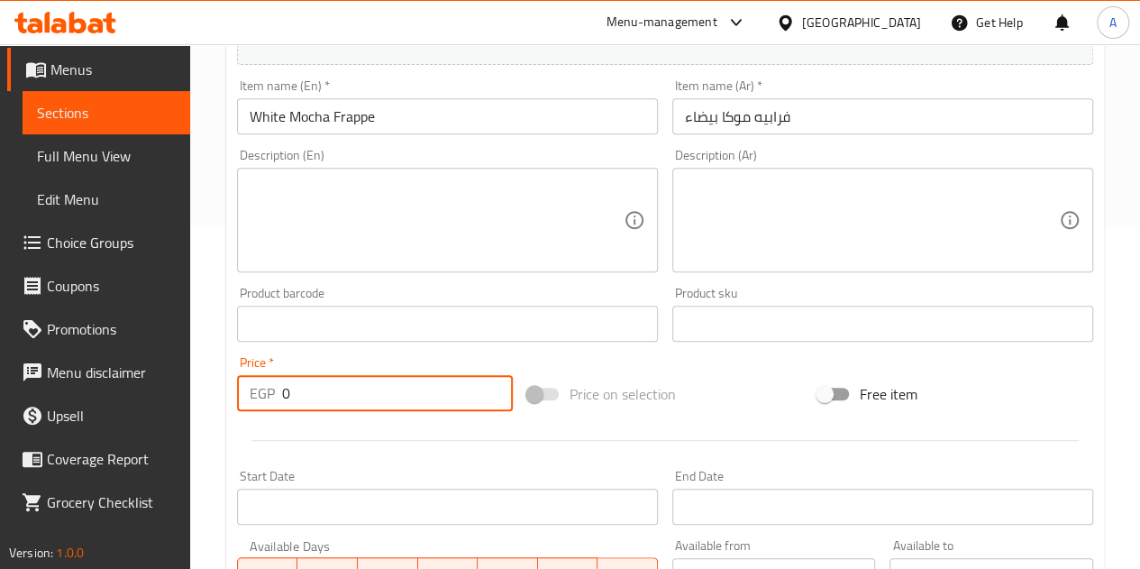
click at [415, 395] on input "0" at bounding box center [397, 393] width 231 height 36
type input "85"
click at [402, 419] on div at bounding box center [665, 440] width 871 height 44
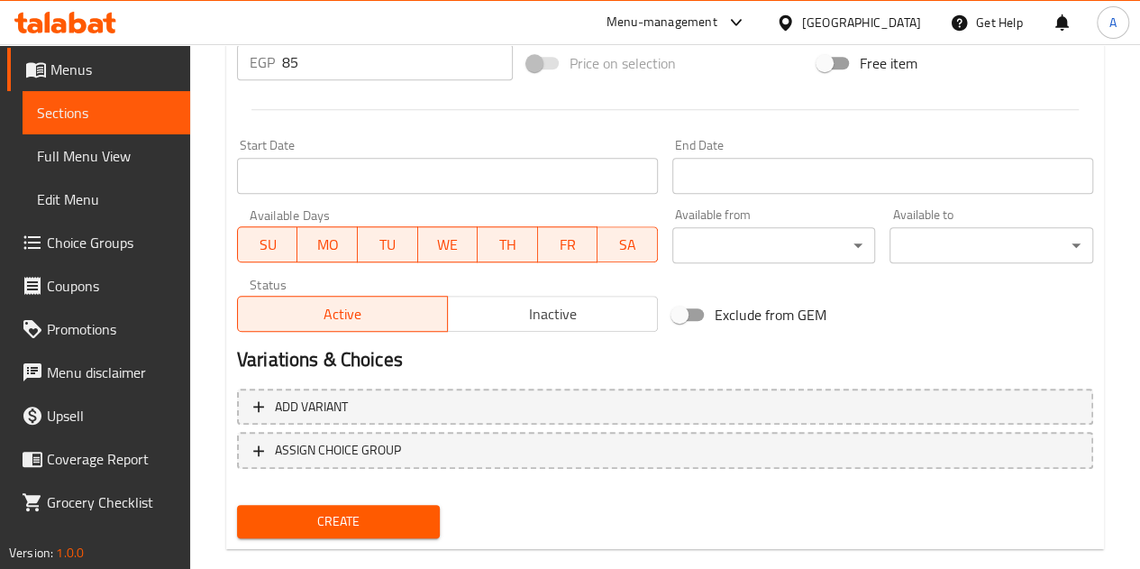
scroll to position [704, 0]
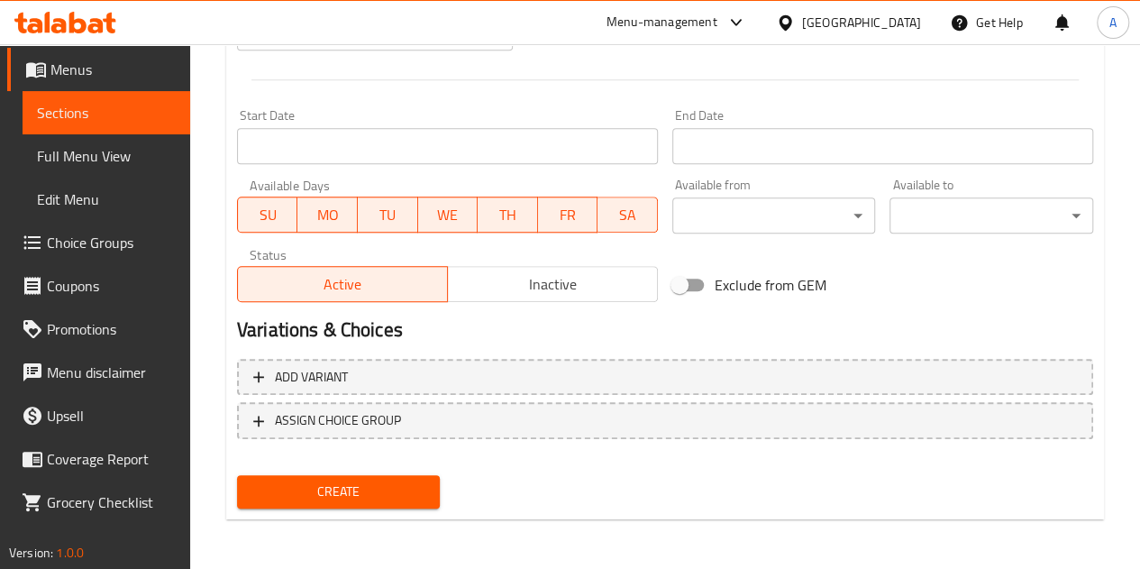
click at [397, 485] on span "Create" at bounding box center [339, 491] width 175 height 23
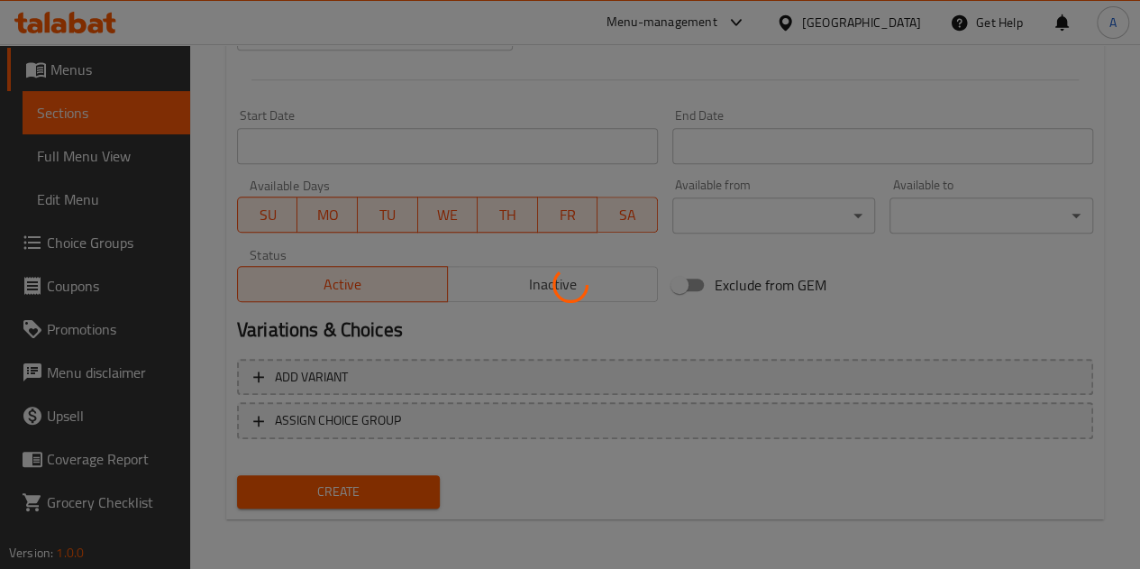
type input "0"
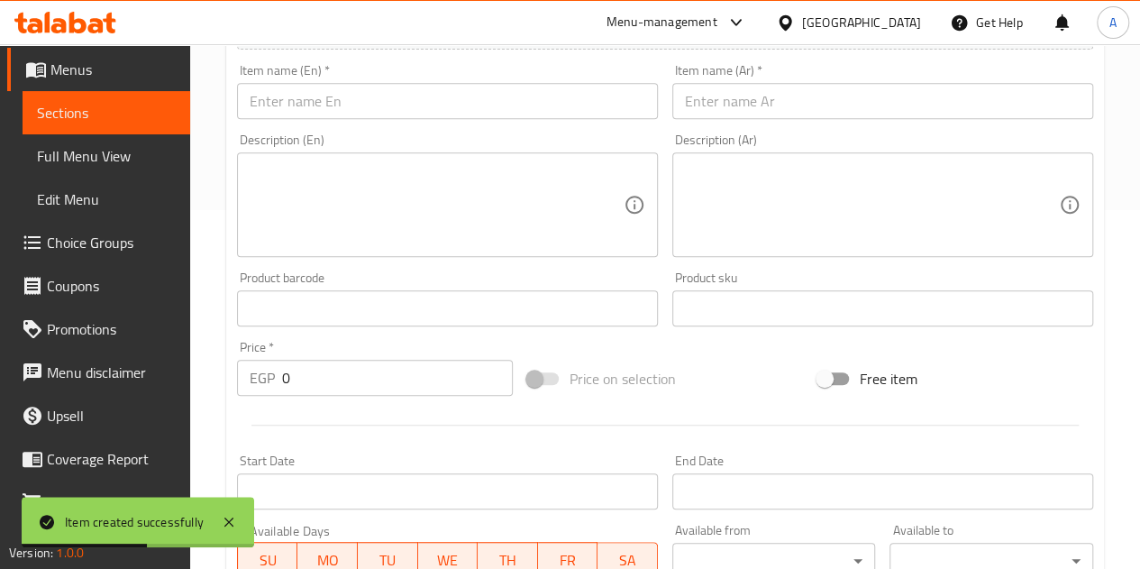
scroll to position [343, 0]
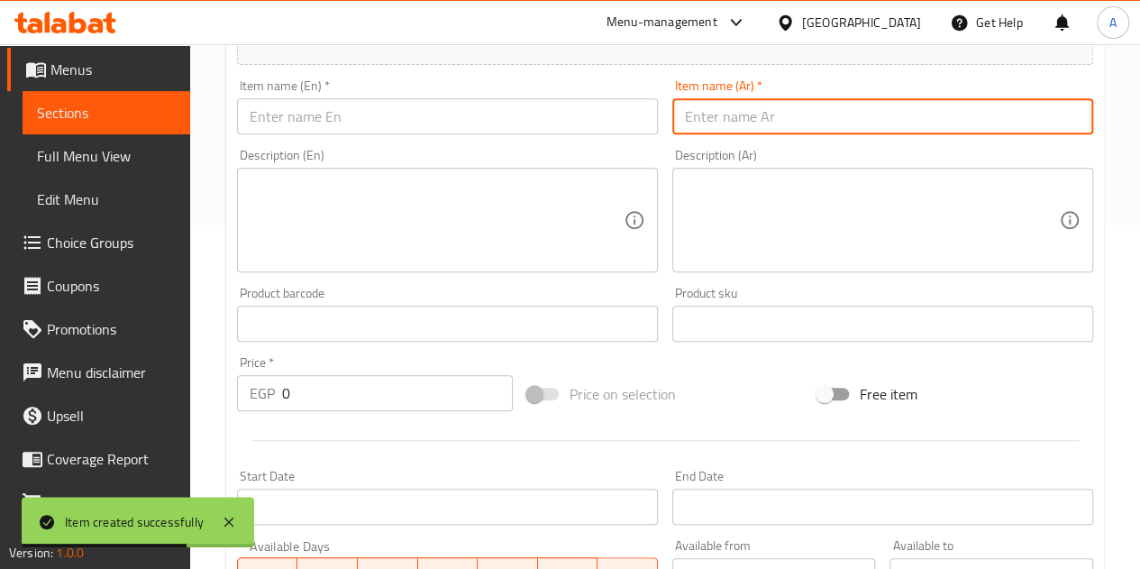
click at [732, 105] on input "text" at bounding box center [883, 116] width 421 height 36
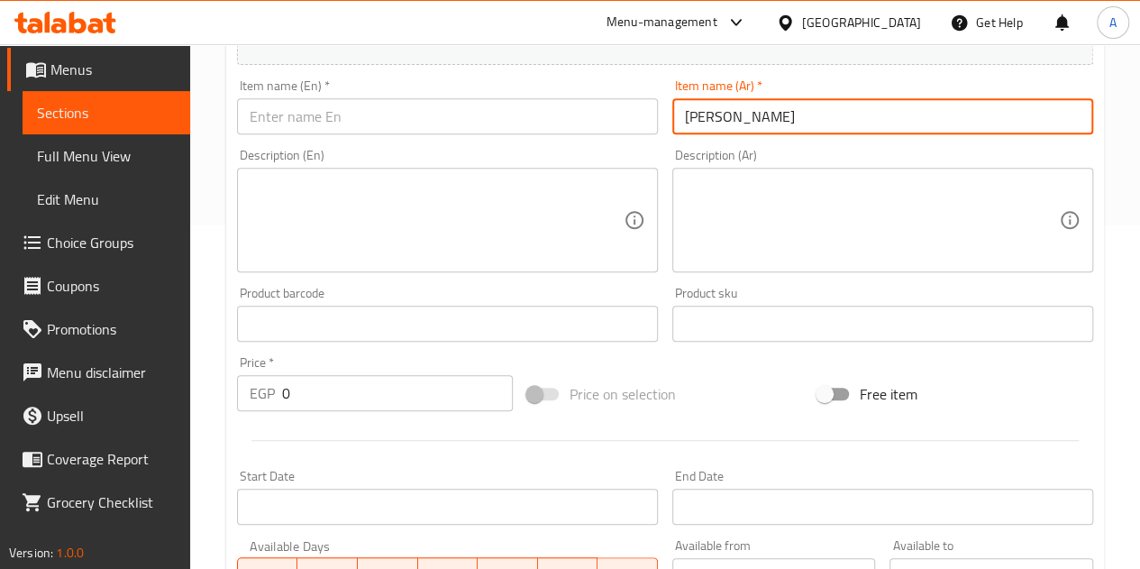
type input "فرابتشينو"
click at [621, 111] on input "text" at bounding box center [447, 116] width 421 height 36
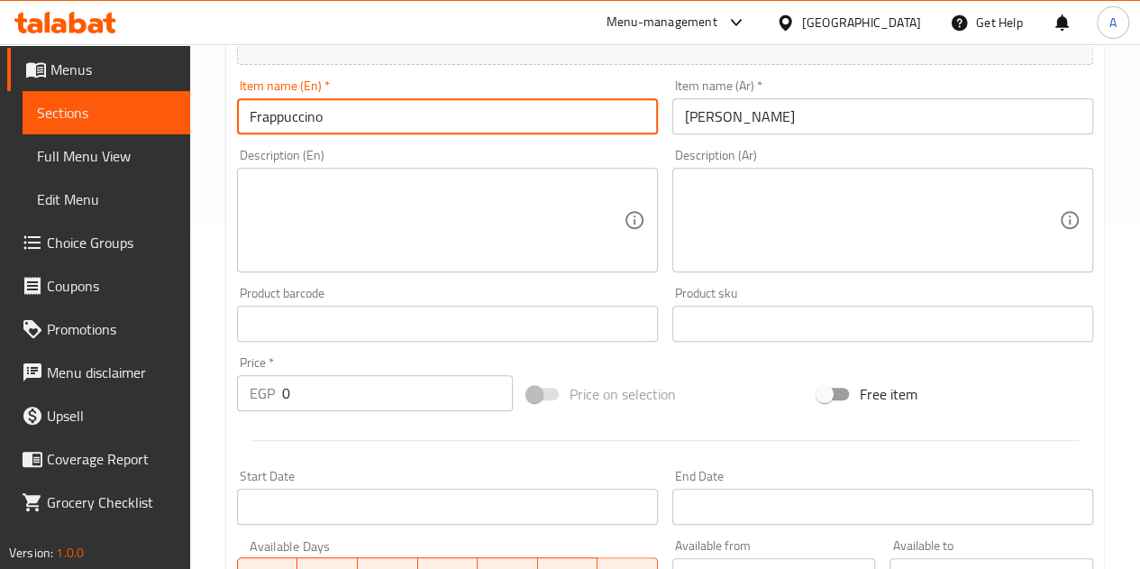
type input "Frappuccino"
click at [337, 402] on input "0" at bounding box center [397, 393] width 231 height 36
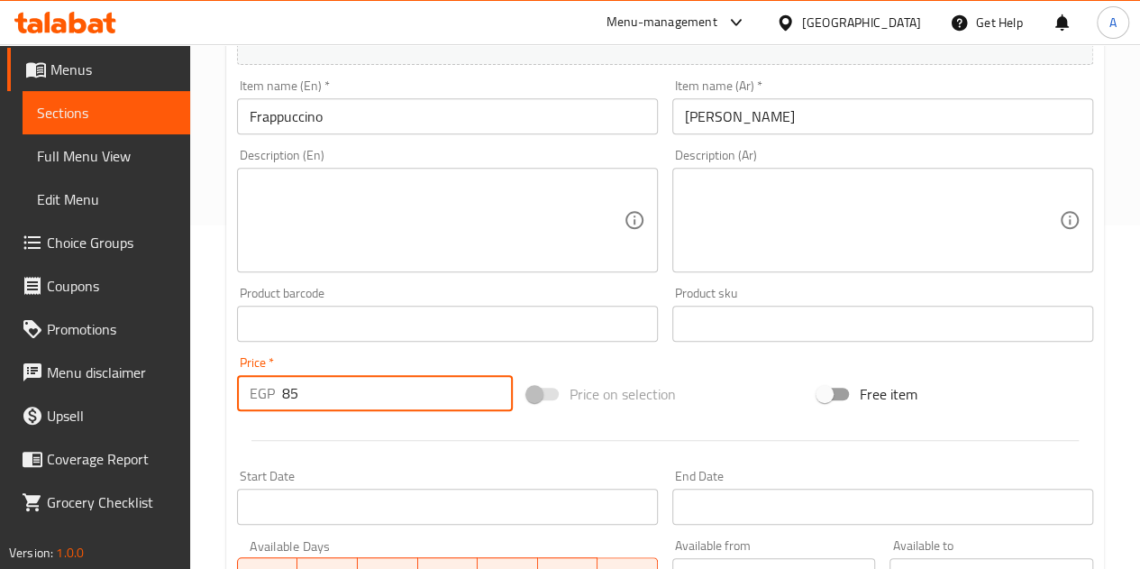
type input "85"
click at [402, 437] on div at bounding box center [665, 440] width 871 height 44
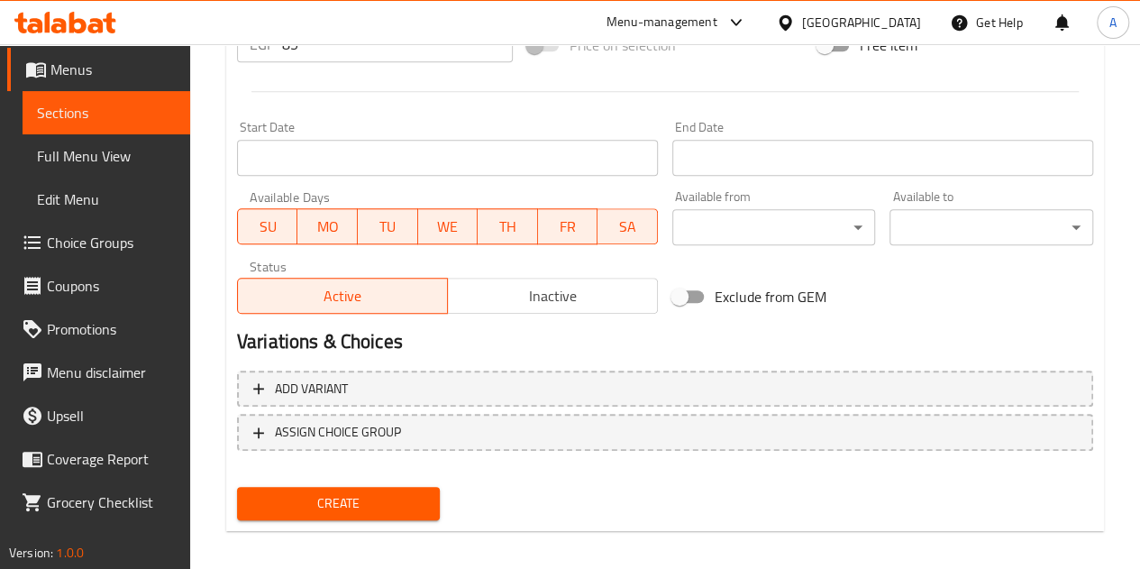
scroll to position [704, 0]
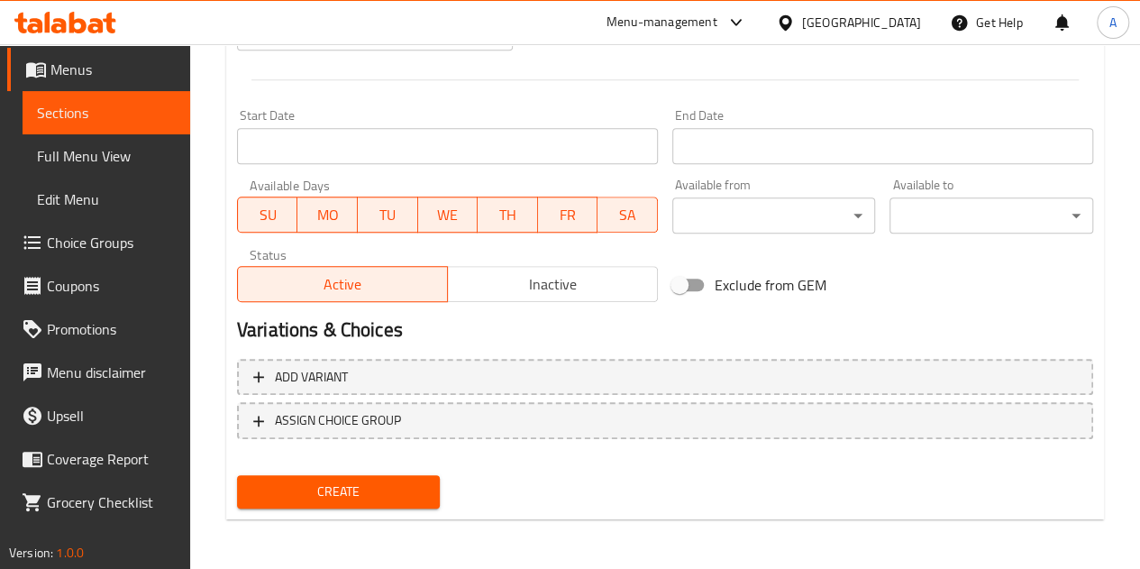
click at [370, 497] on span "Create" at bounding box center [339, 491] width 175 height 23
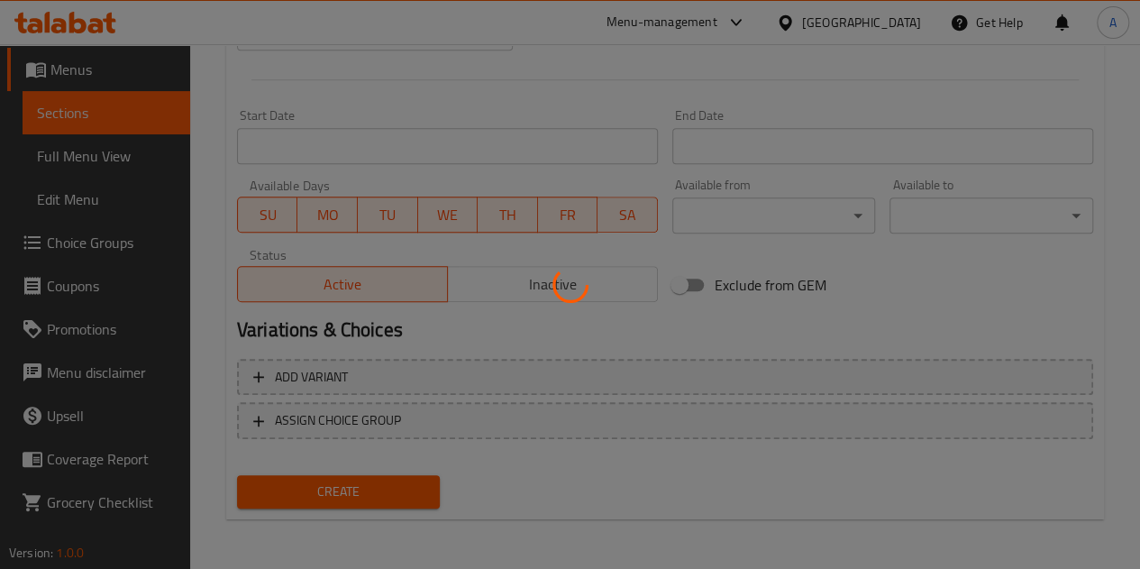
type input "0"
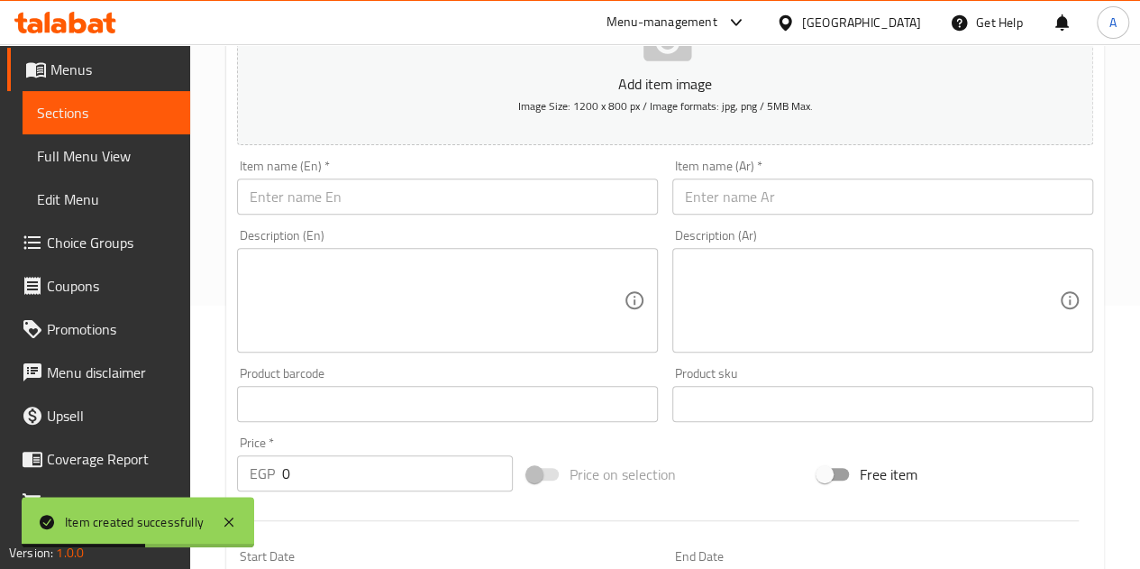
scroll to position [253, 0]
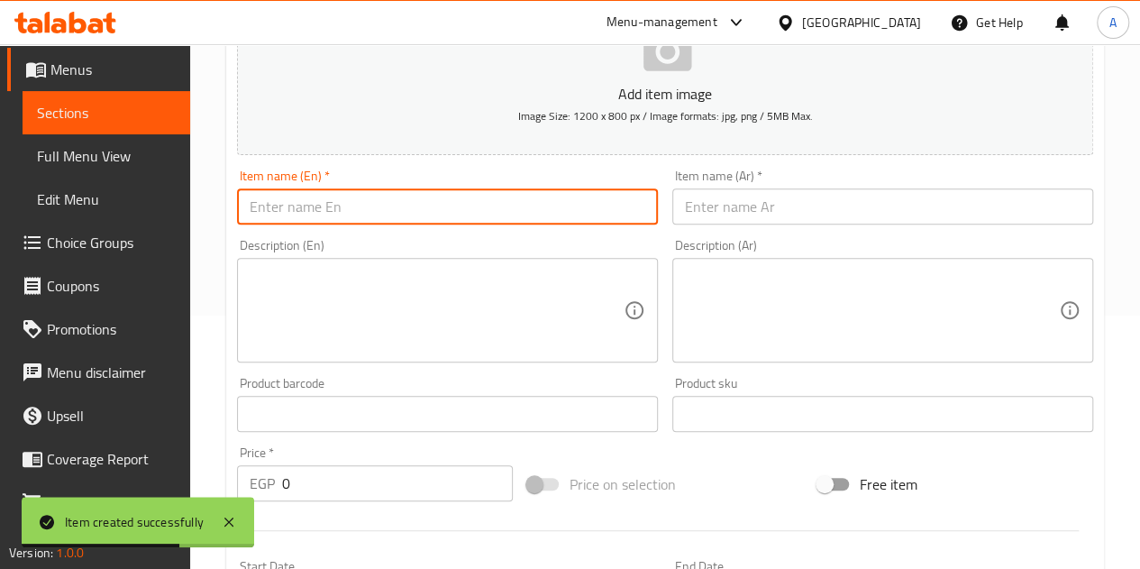
click at [462, 219] on input "text" at bounding box center [447, 206] width 421 height 36
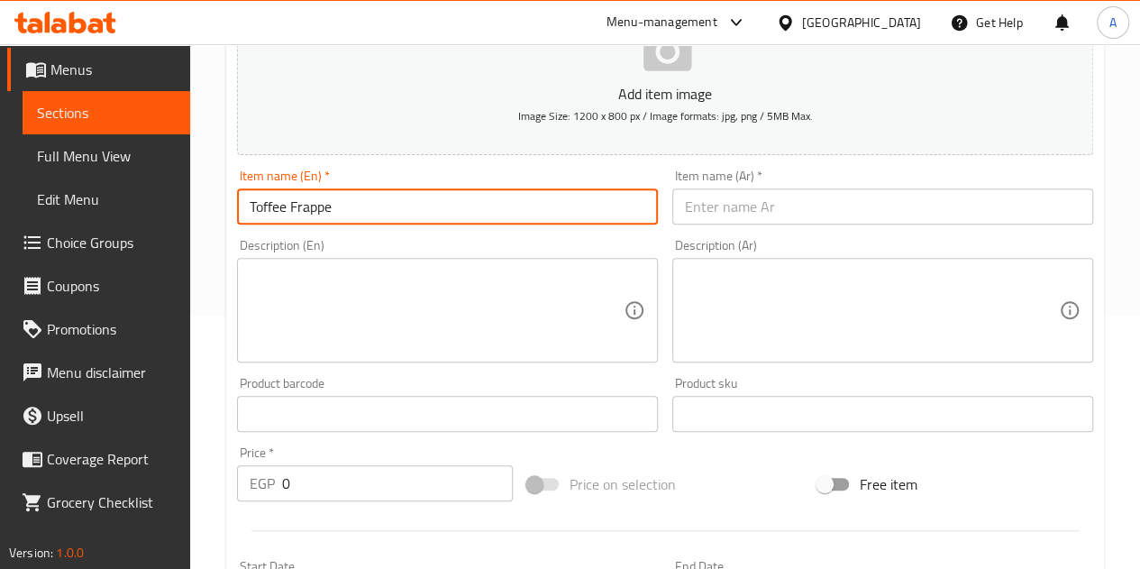
type input "Toffee Frappe"
click at [788, 196] on input "text" at bounding box center [883, 206] width 421 height 36
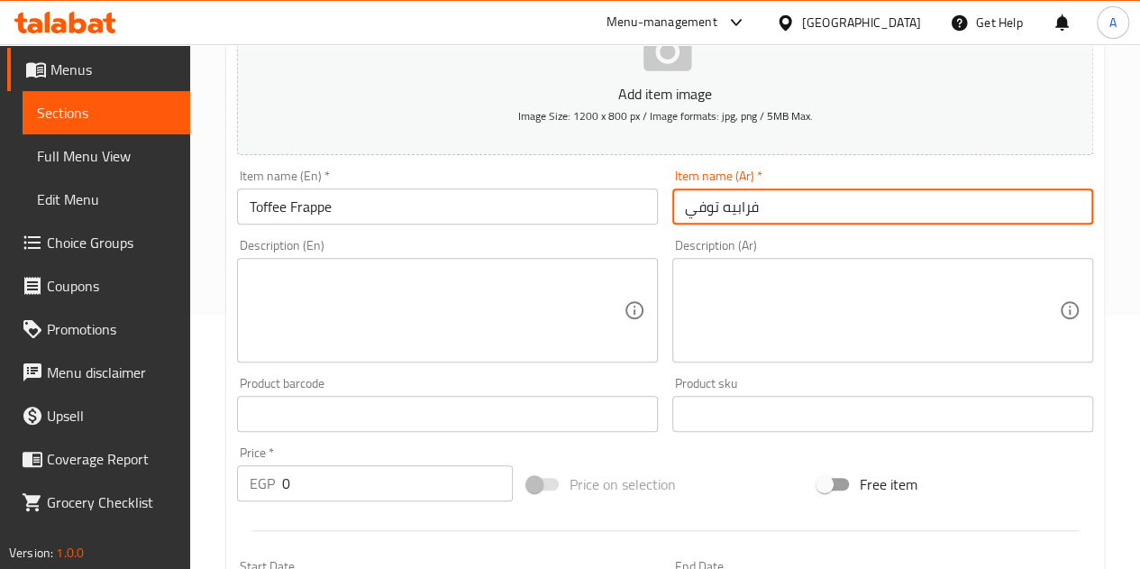
type input "فرابيه توفي"
click at [351, 477] on input "0" at bounding box center [397, 483] width 231 height 36
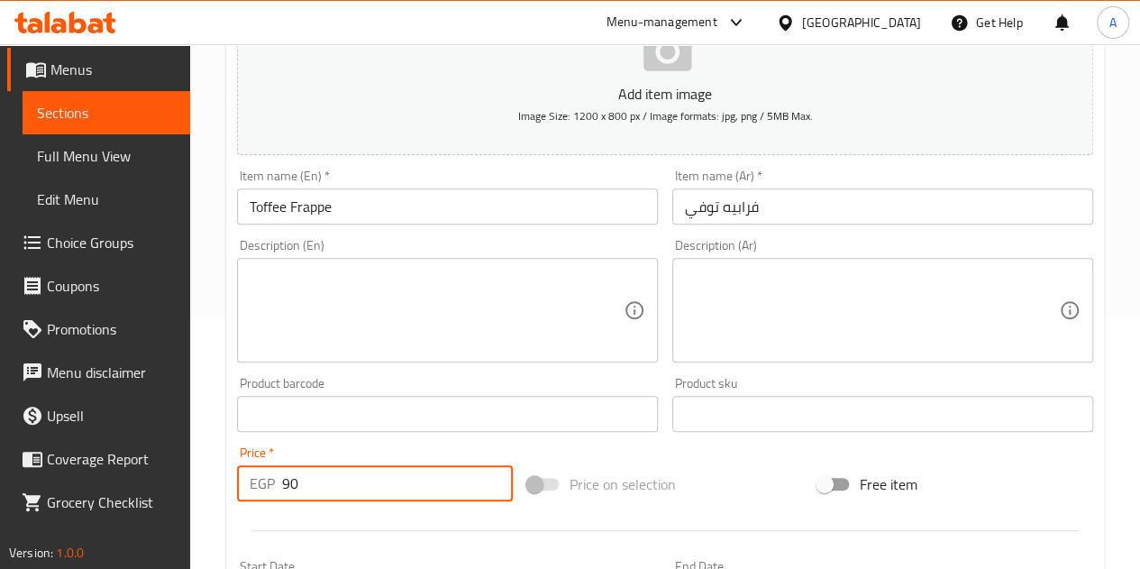
type input "90"
click at [339, 519] on div at bounding box center [665, 530] width 871 height 44
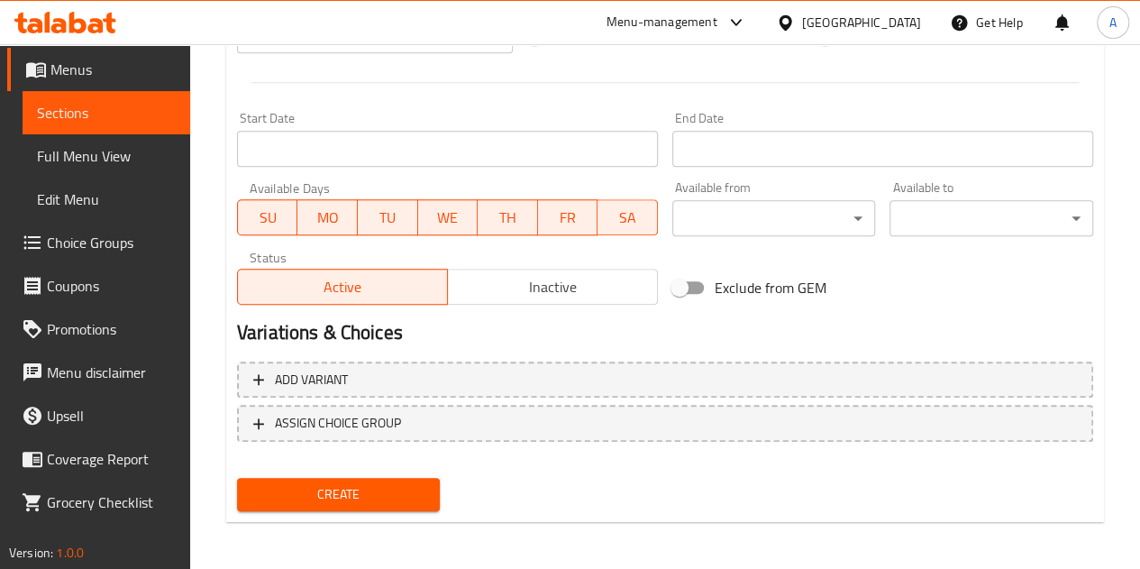
scroll to position [704, 0]
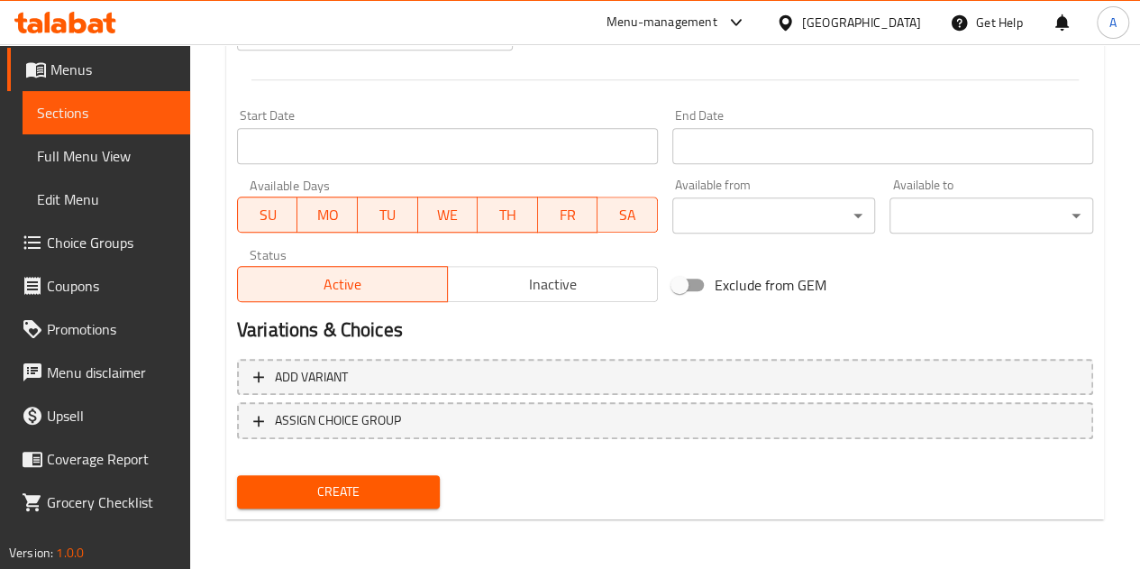
click at [356, 493] on span "Create" at bounding box center [339, 491] width 175 height 23
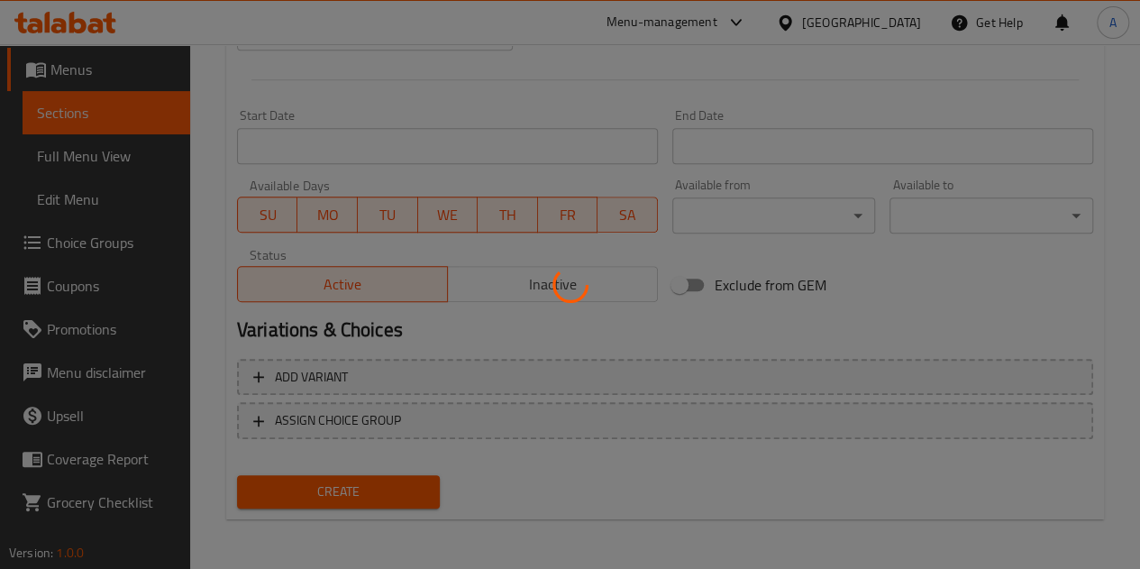
type input "0"
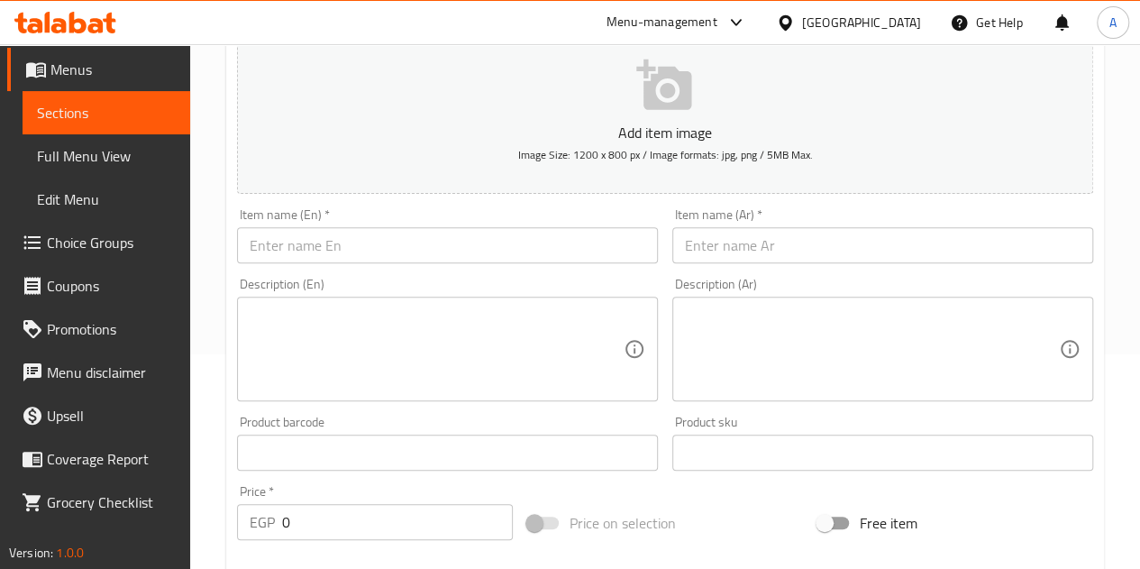
scroll to position [73, 0]
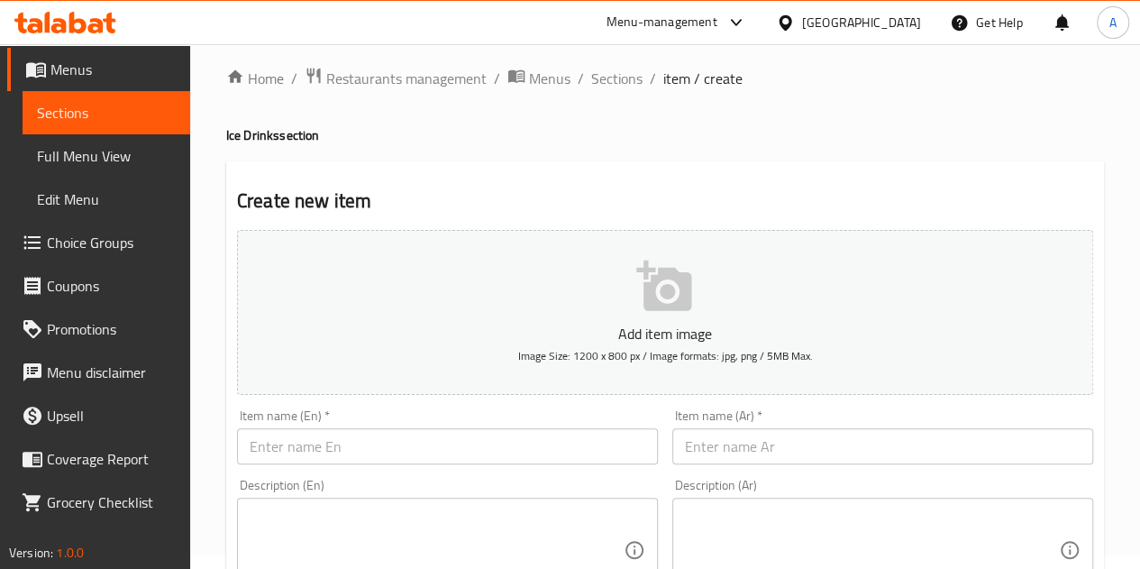
scroll to position [0, 0]
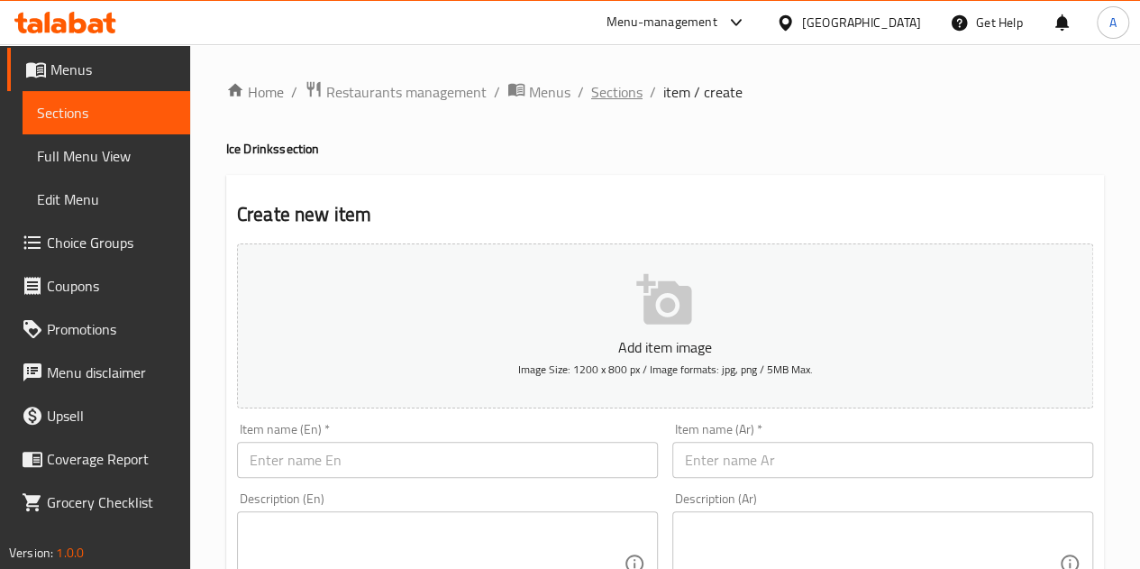
click at [616, 99] on span "Sections" at bounding box center [616, 92] width 51 height 22
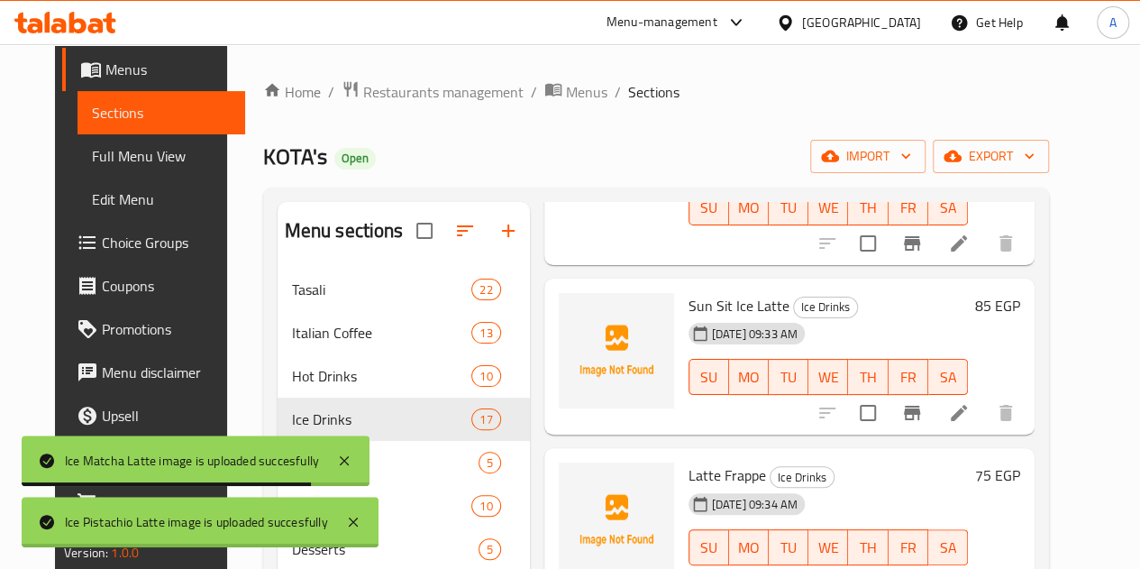
scroll to position [1713, 0]
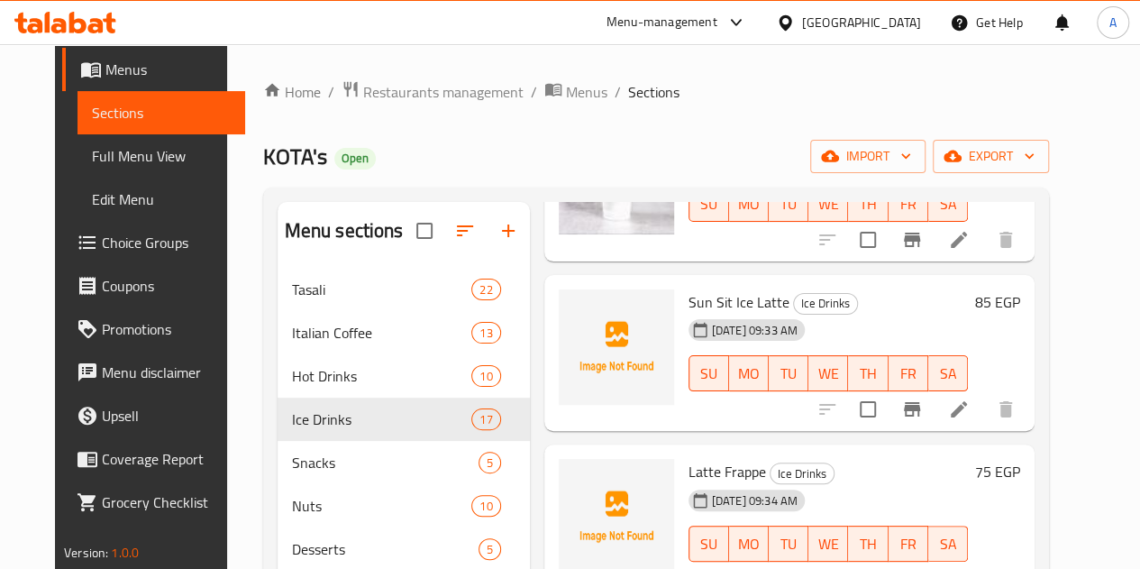
click at [1085, 406] on div "Home / Restaurants management / Menus / Sections KOTA's Open import export Menu…" at bounding box center [656, 432] width 858 height 777
click at [691, 298] on span "Sun Sit Ice Latte" at bounding box center [739, 301] width 101 height 27
copy h6 "Sun Sit Ice Latte"
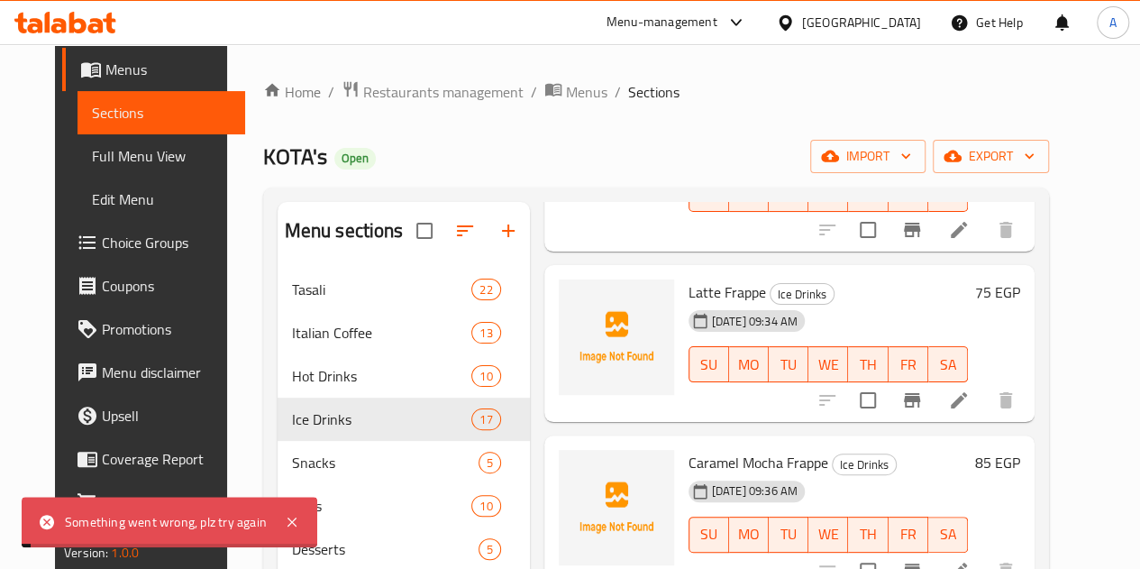
scroll to position [1893, 0]
click at [689, 290] on span "Latte Frappe" at bounding box center [728, 291] width 78 height 27
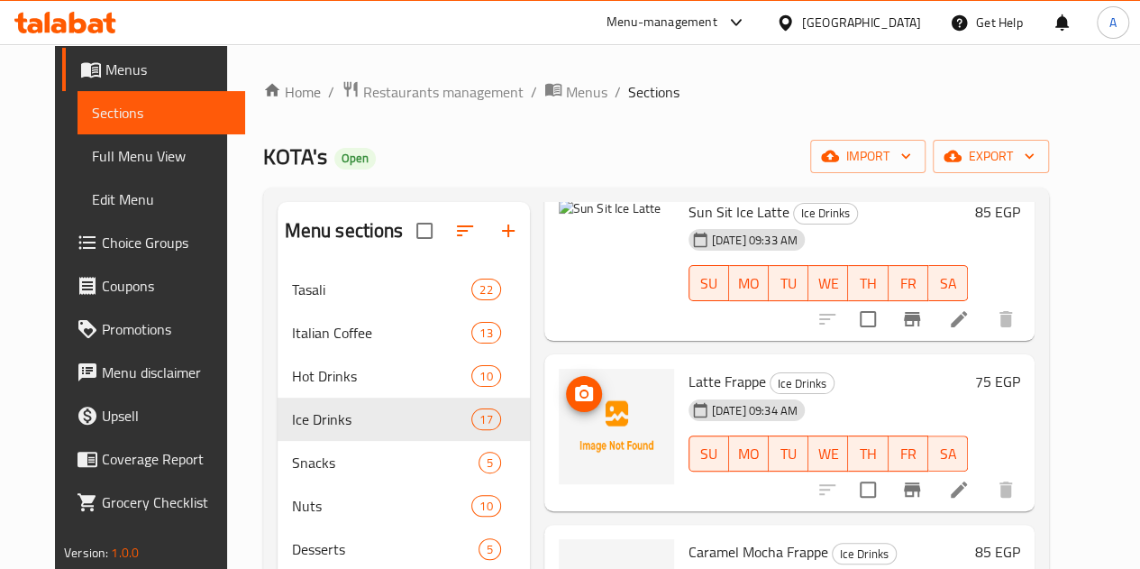
scroll to position [1713, 0]
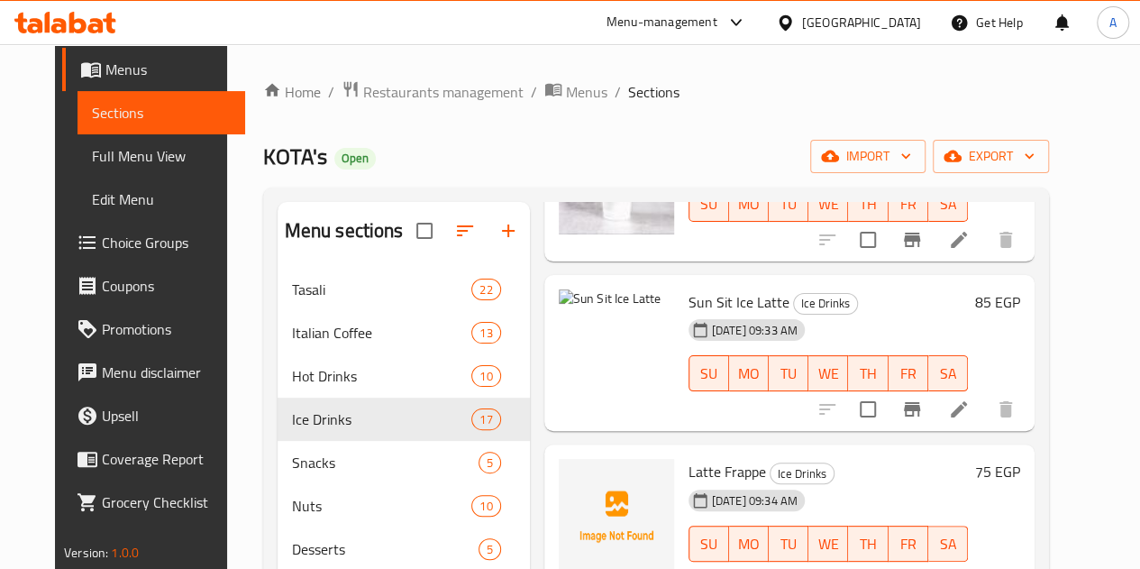
click at [689, 300] on span "Sun Sit Ice Latte" at bounding box center [739, 301] width 101 height 27
copy h6 "Sun Sit Ice Latte"
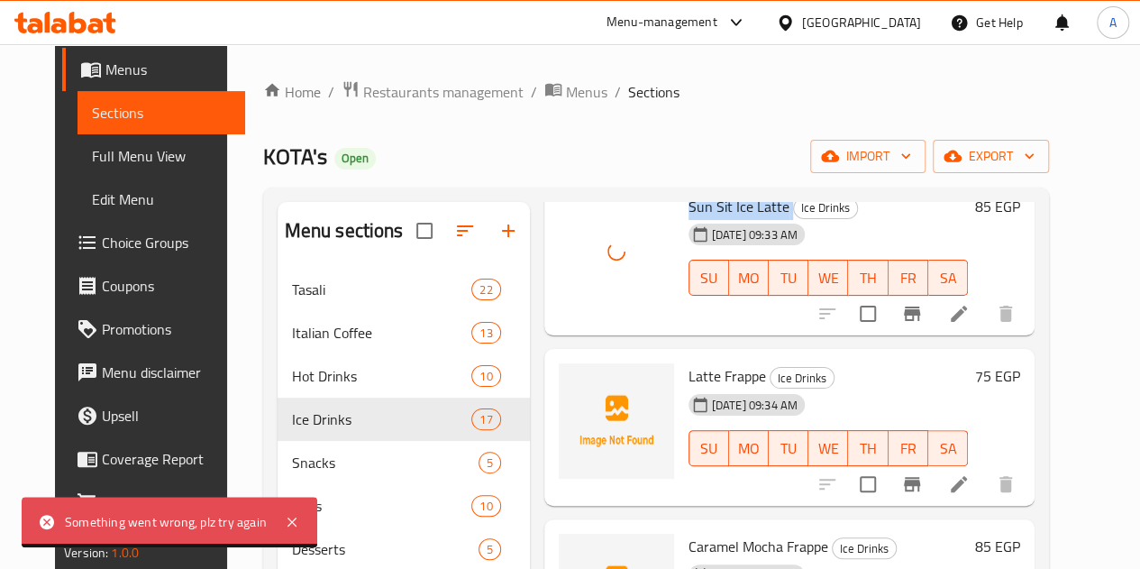
scroll to position [1893, 0]
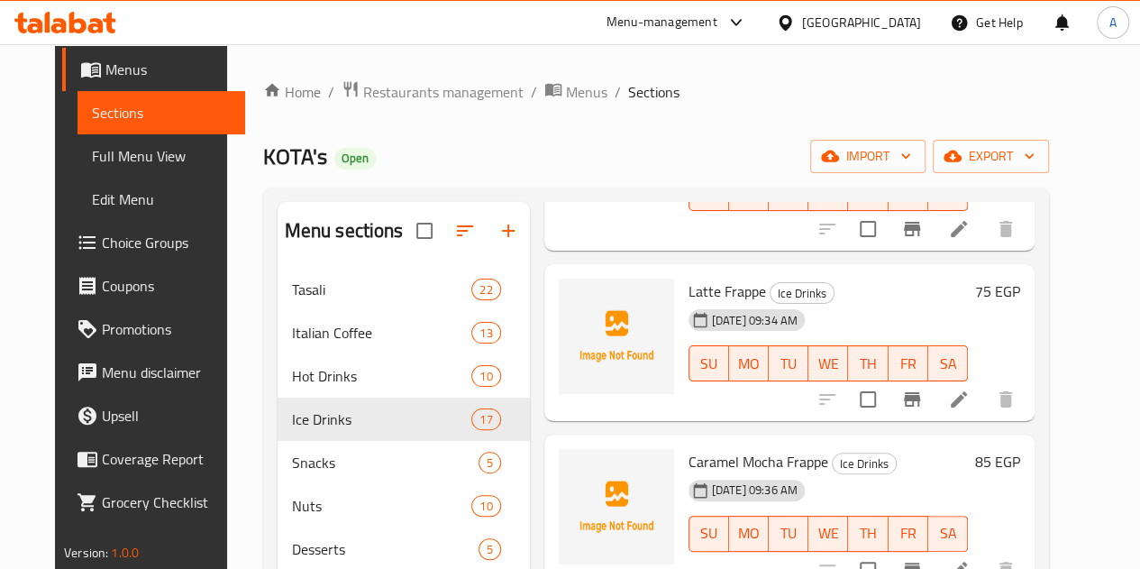
click at [689, 293] on span "Latte Frappe" at bounding box center [728, 291] width 78 height 27
copy h6 "Latte Frappe"
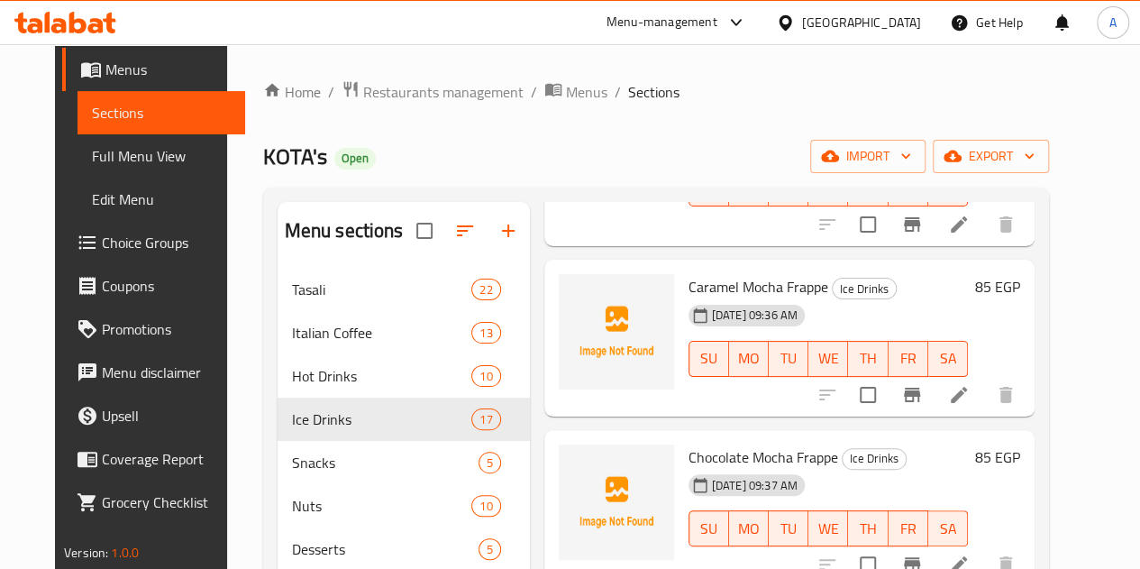
scroll to position [1983, 0]
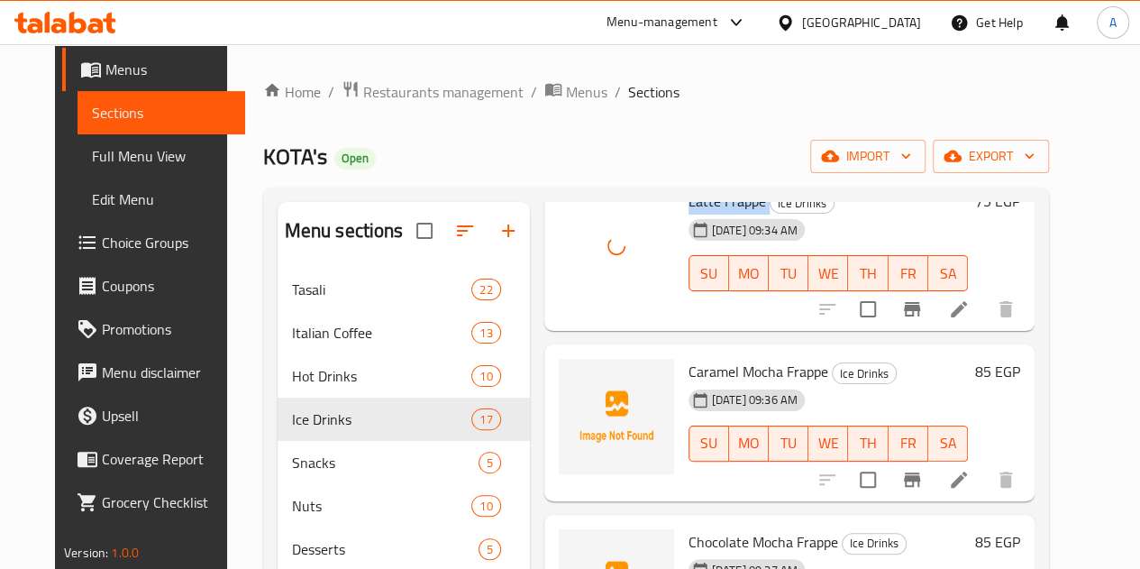
click at [689, 373] on span "Caramel Mocha Frappe" at bounding box center [759, 371] width 140 height 27
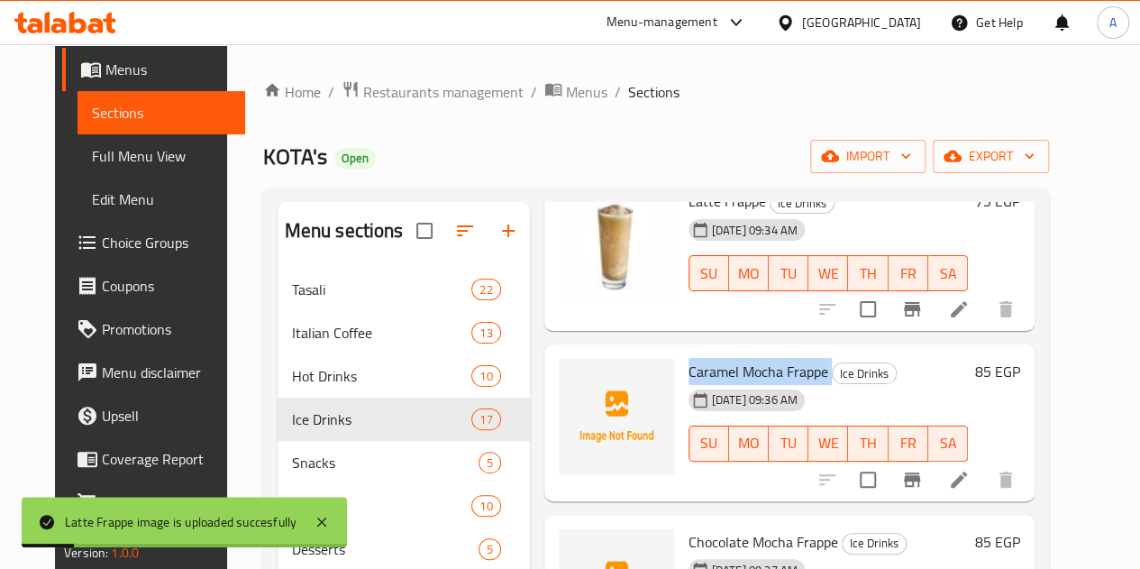
copy h6 "Caramel Mocha Frappe"
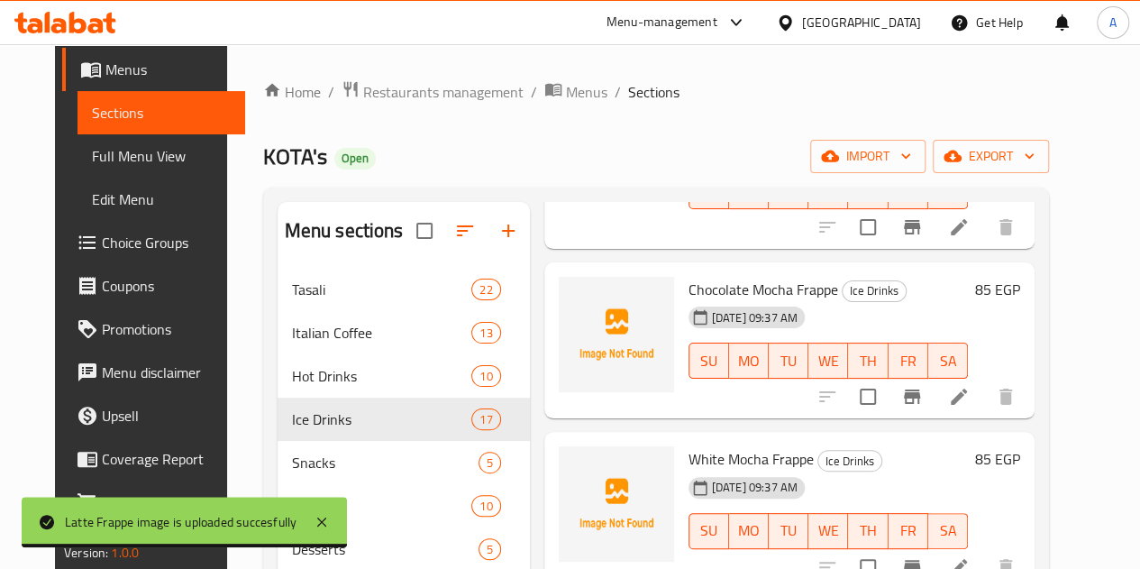
scroll to position [2254, 0]
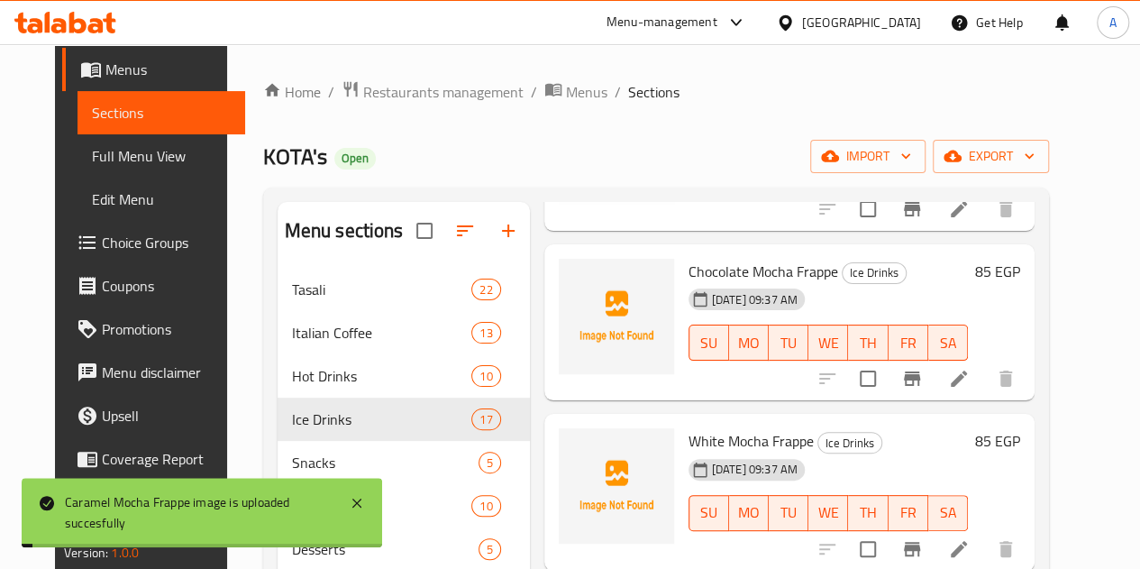
click at [689, 271] on span "Chocolate Mocha Frappe" at bounding box center [764, 271] width 150 height 27
copy h6 "Chocolate Mocha Frappe"
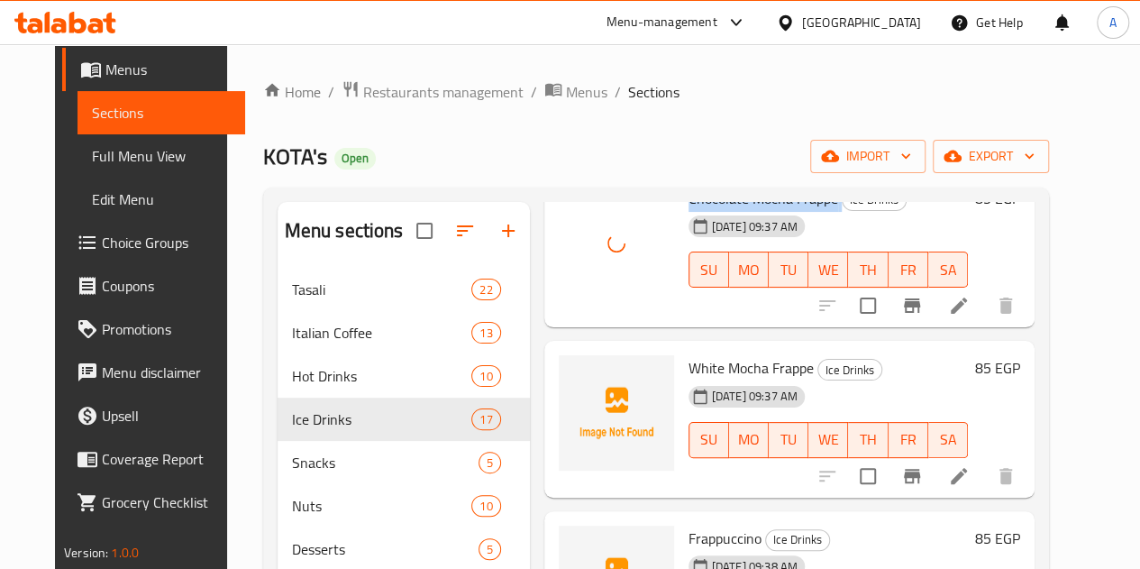
scroll to position [2344, 0]
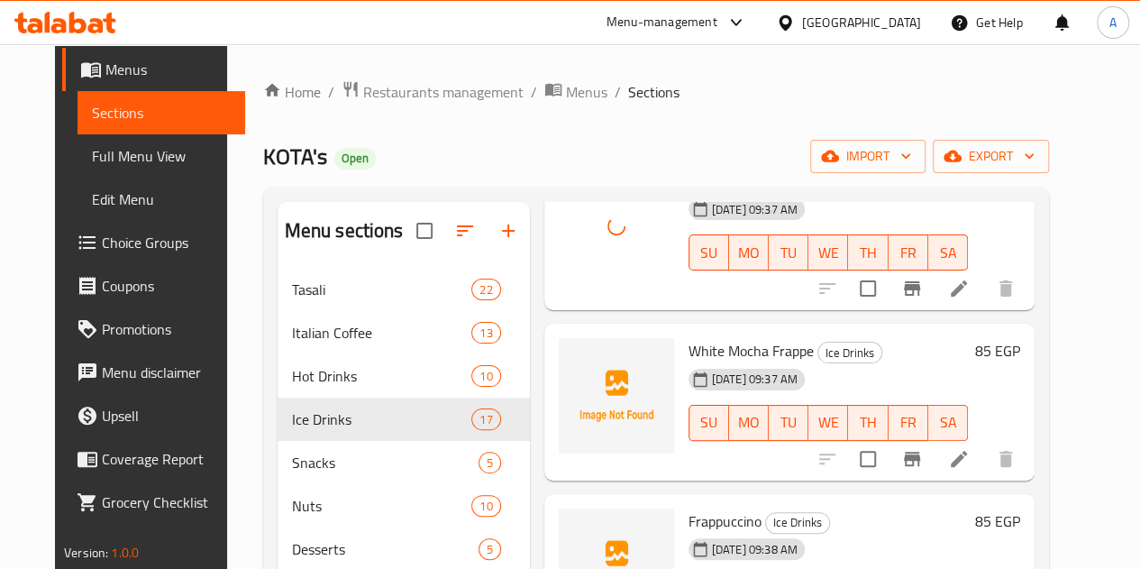
click at [689, 354] on span "White Mocha Frappe" at bounding box center [751, 350] width 125 height 27
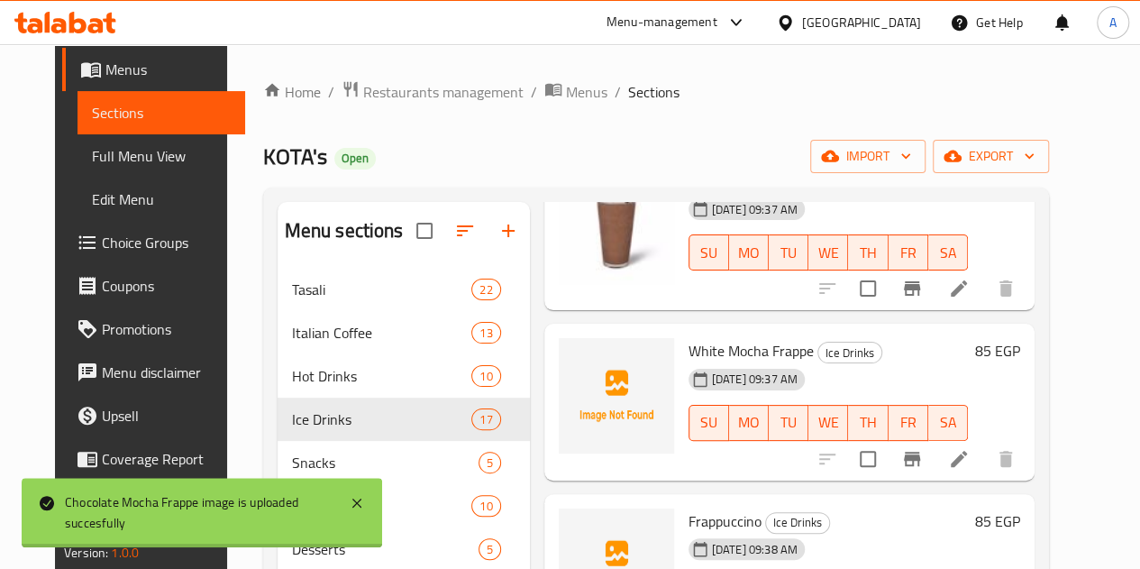
click at [689, 354] on span "White Mocha Frappe" at bounding box center [751, 350] width 125 height 27
copy h6 "White Mocha Frappe"
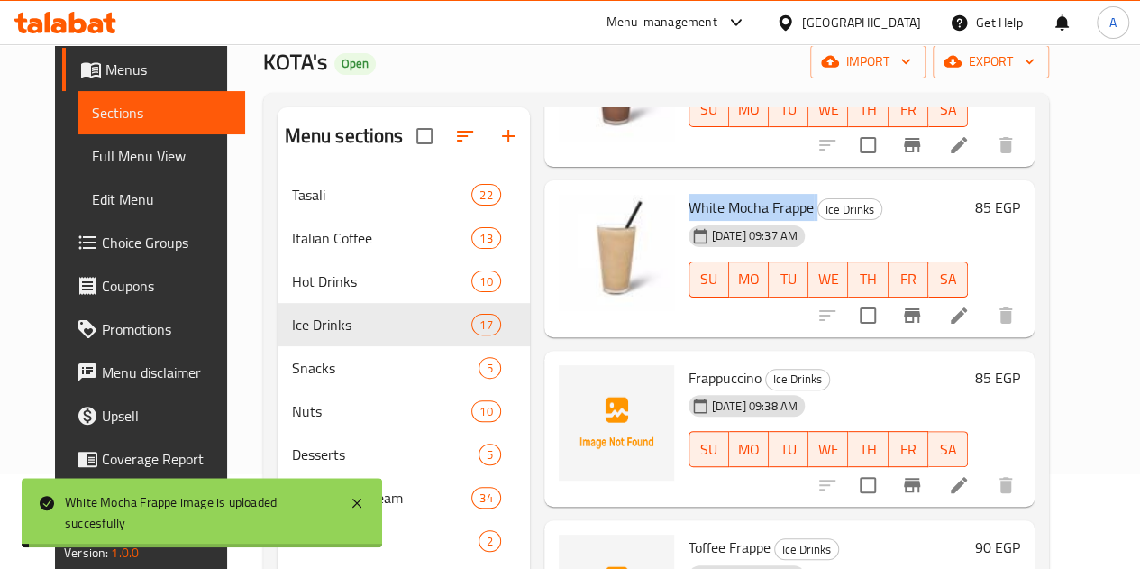
scroll to position [180, 0]
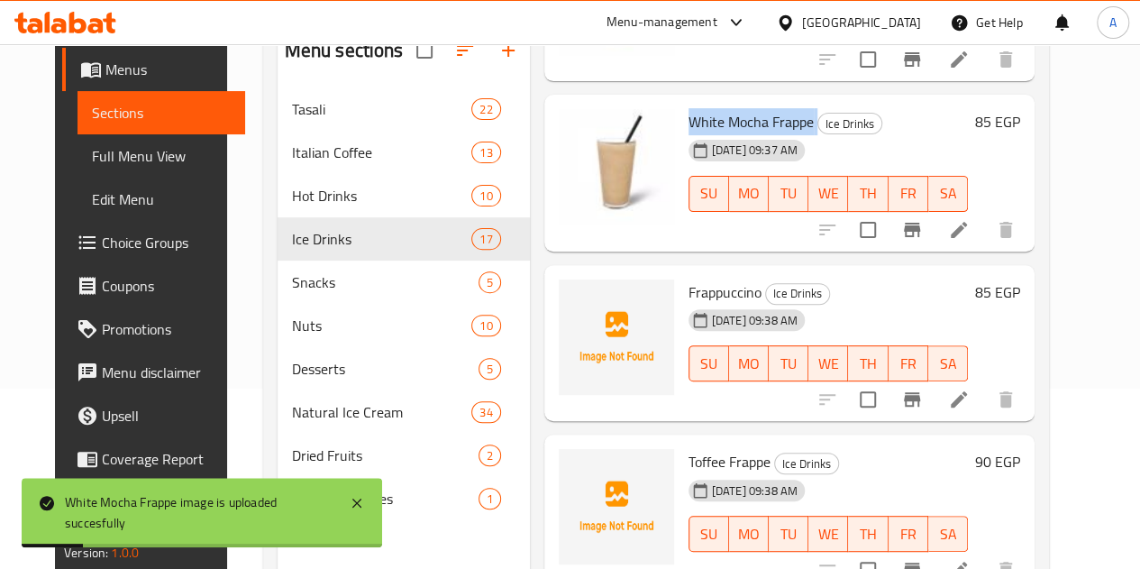
click at [689, 289] on span "Frappuccino" at bounding box center [725, 292] width 73 height 27
copy span "Frappuccino"
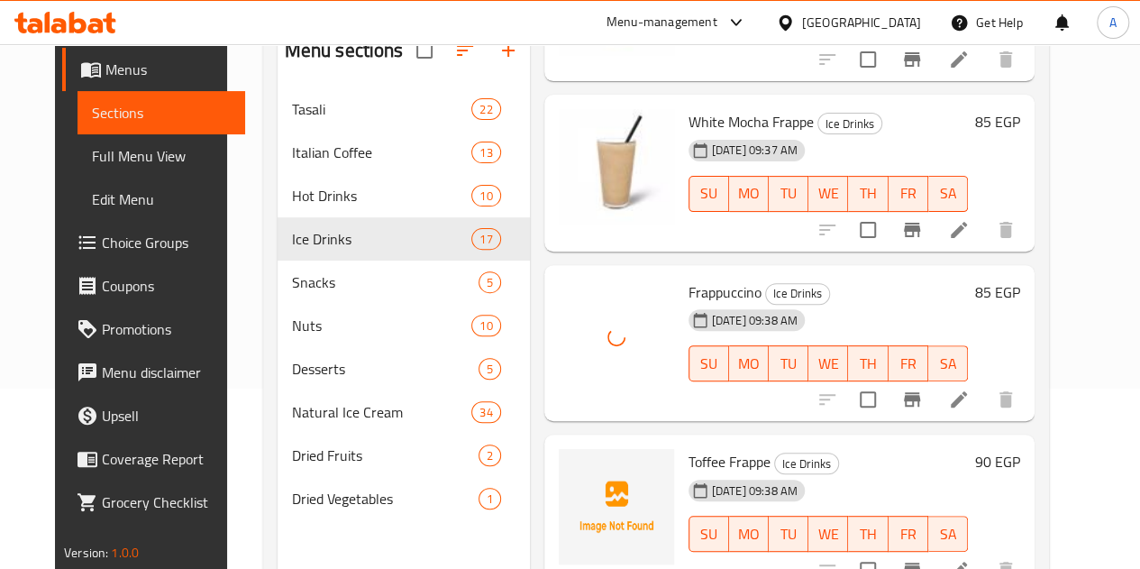
scroll to position [252, 0]
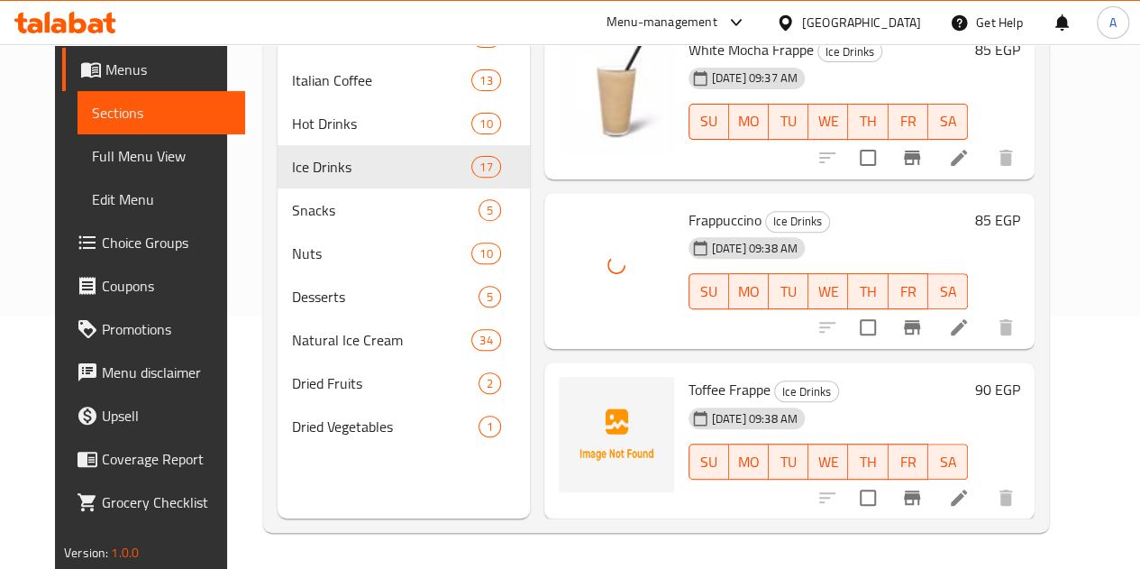
click at [689, 392] on span "Toffee Frappe" at bounding box center [730, 389] width 82 height 27
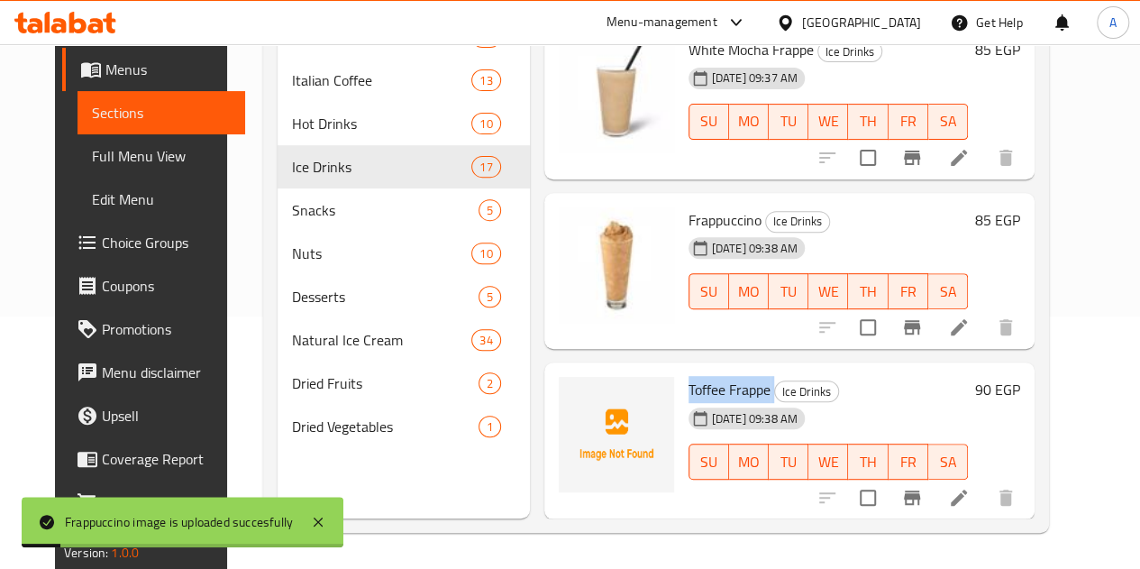
copy h6 "Toffee Frappe"
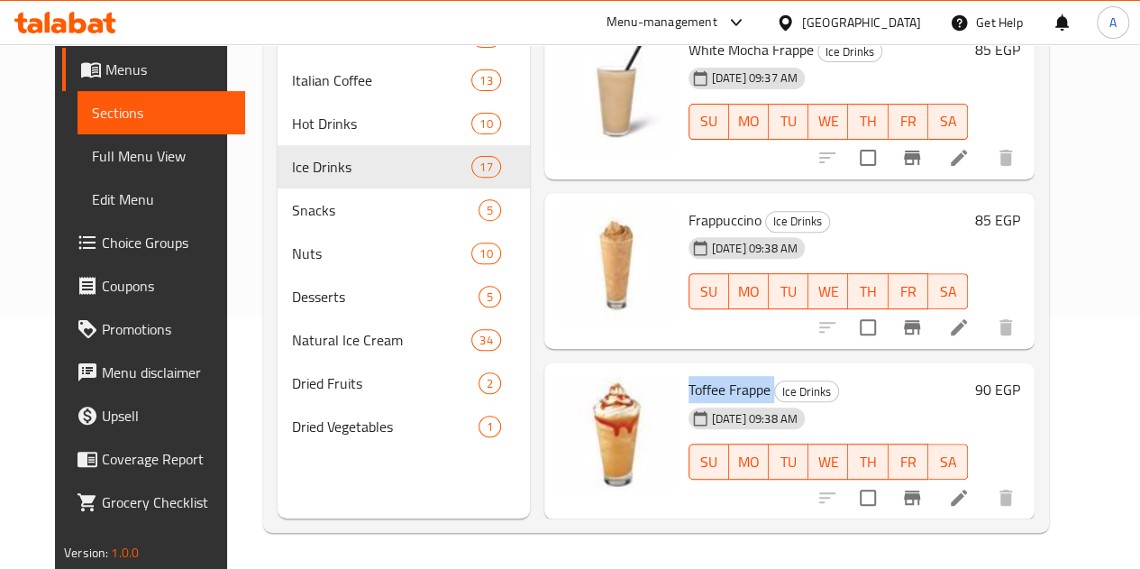
click at [523, 533] on div "Menu sections Tasali 22 Italian Coffee 13 Hot Drinks 10 Ice Drinks 17 Snacks 5 …" at bounding box center [656, 234] width 786 height 598
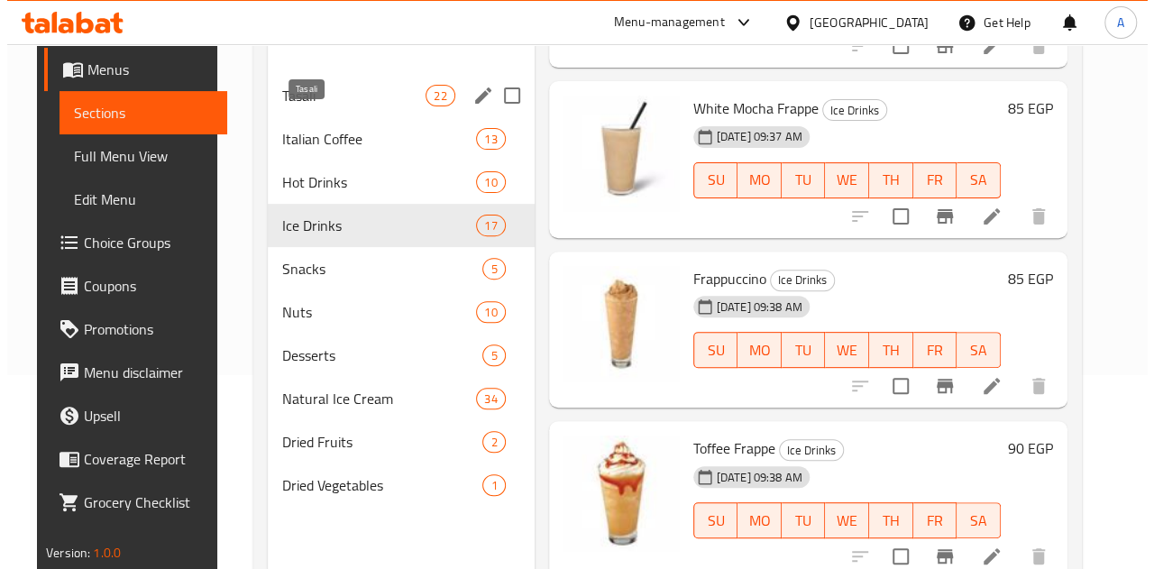
scroll to position [0, 0]
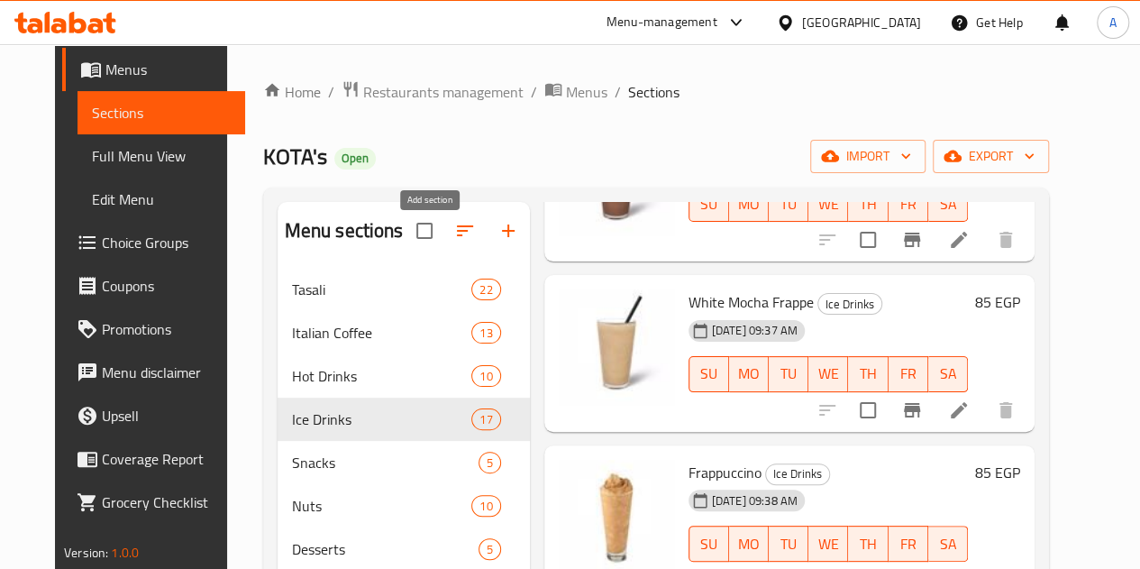
click at [498, 234] on icon "button" at bounding box center [509, 231] width 22 height 22
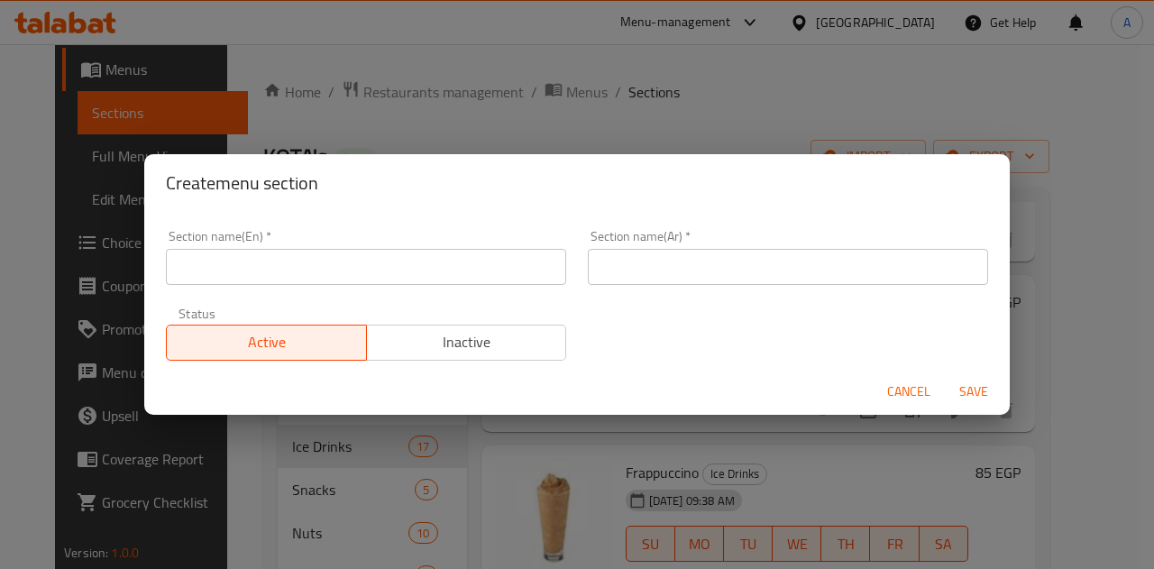
click at [512, 271] on input "text" at bounding box center [366, 267] width 400 height 36
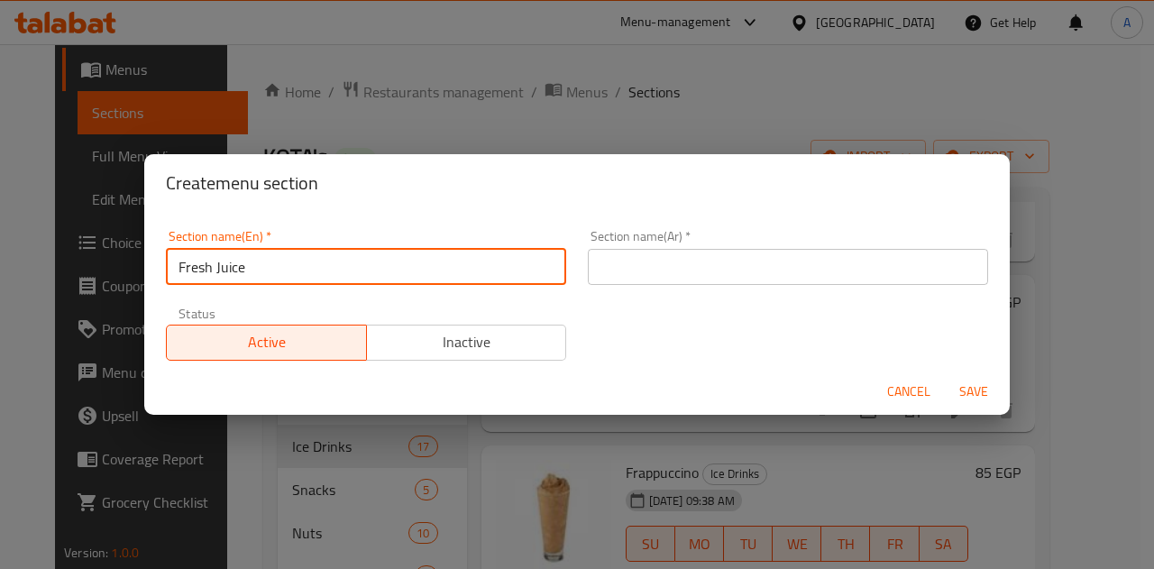
type input "Fresh Juice"
click at [650, 284] on div "Section name(Ar)   * Section name(Ar) *" at bounding box center [788, 257] width 422 height 77
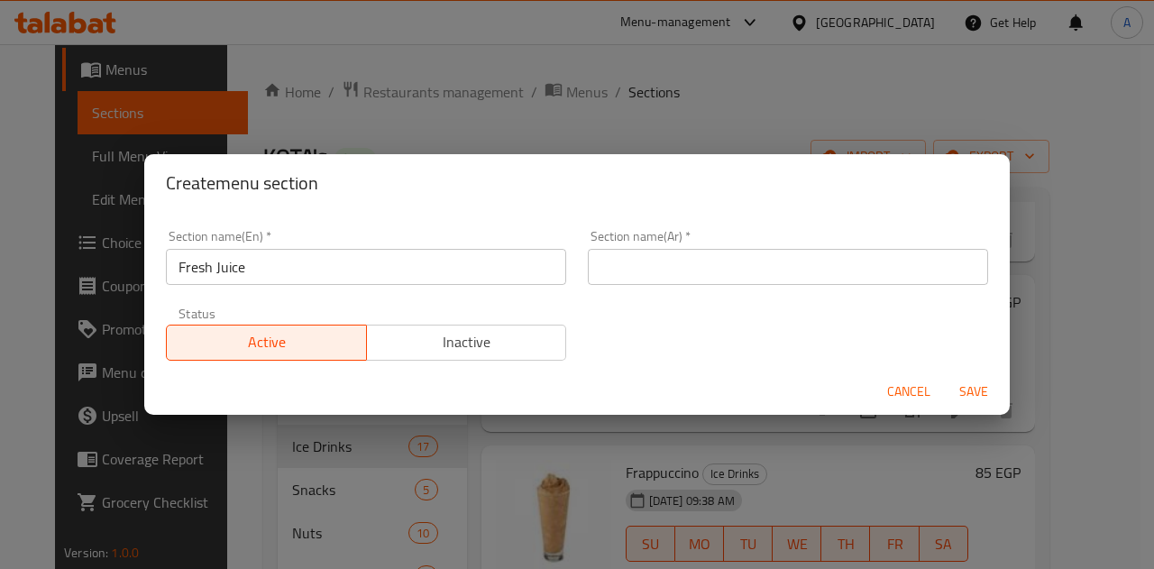
click at [649, 275] on input "text" at bounding box center [788, 267] width 400 height 36
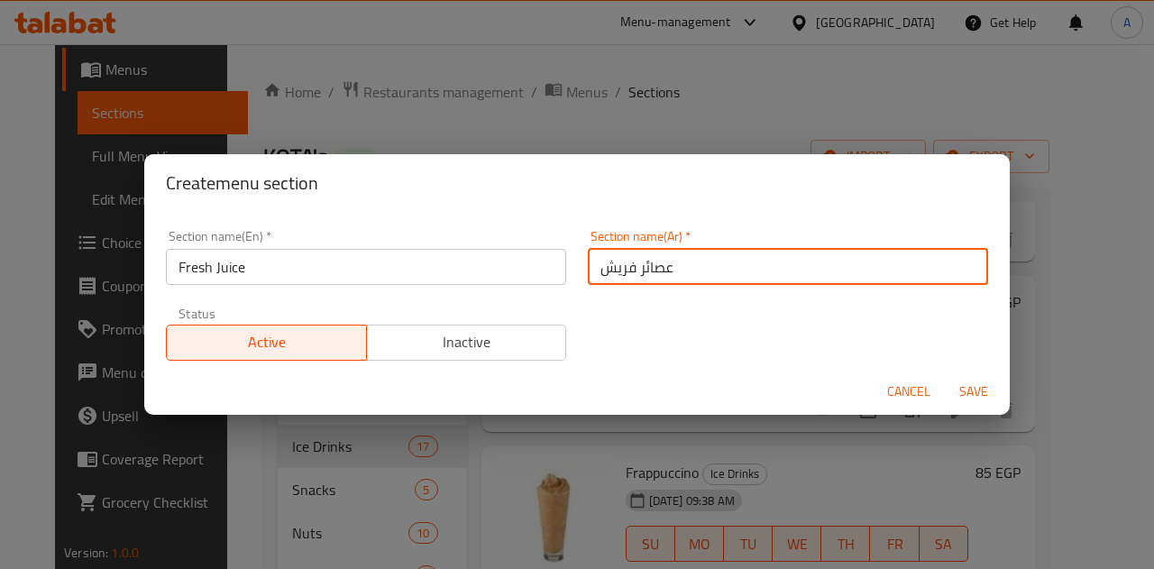
type input "عصائر فريش"
click at [967, 390] on span "Save" at bounding box center [973, 391] width 43 height 23
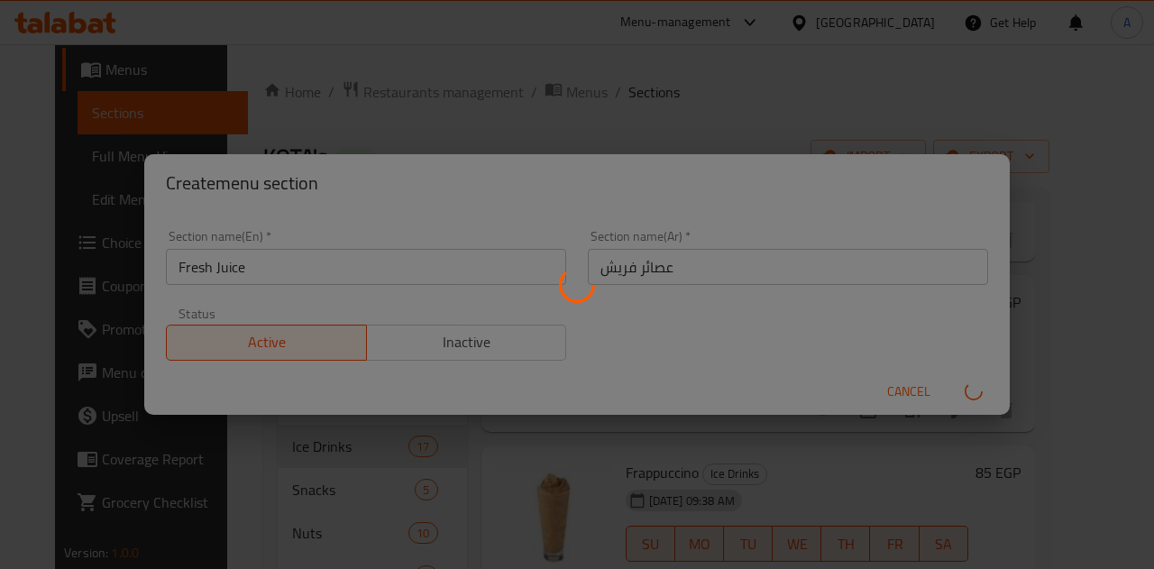
click at [943, 495] on div at bounding box center [577, 284] width 1154 height 569
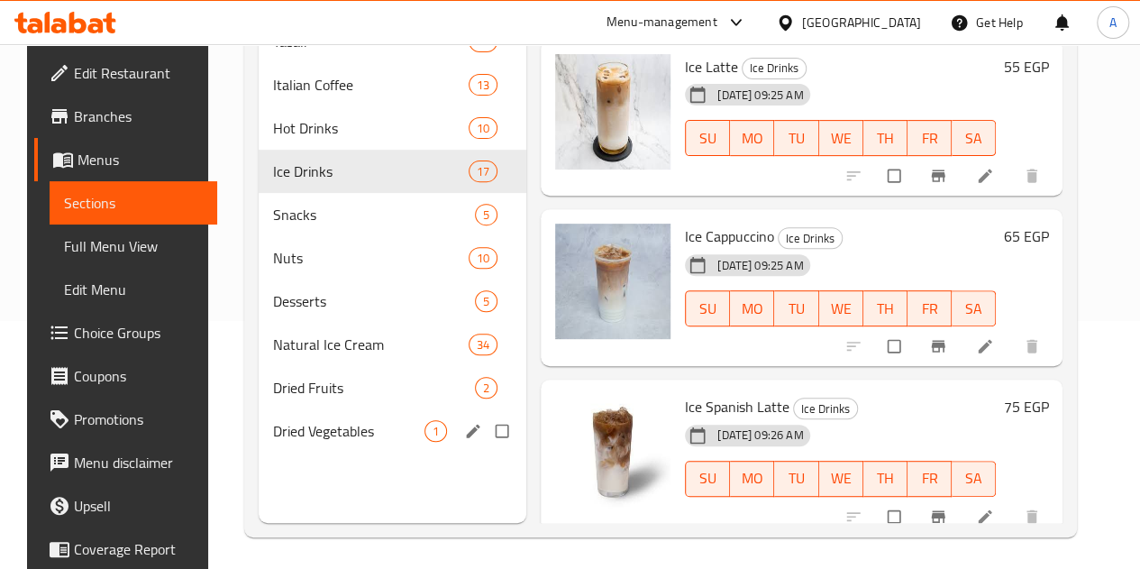
scroll to position [252, 0]
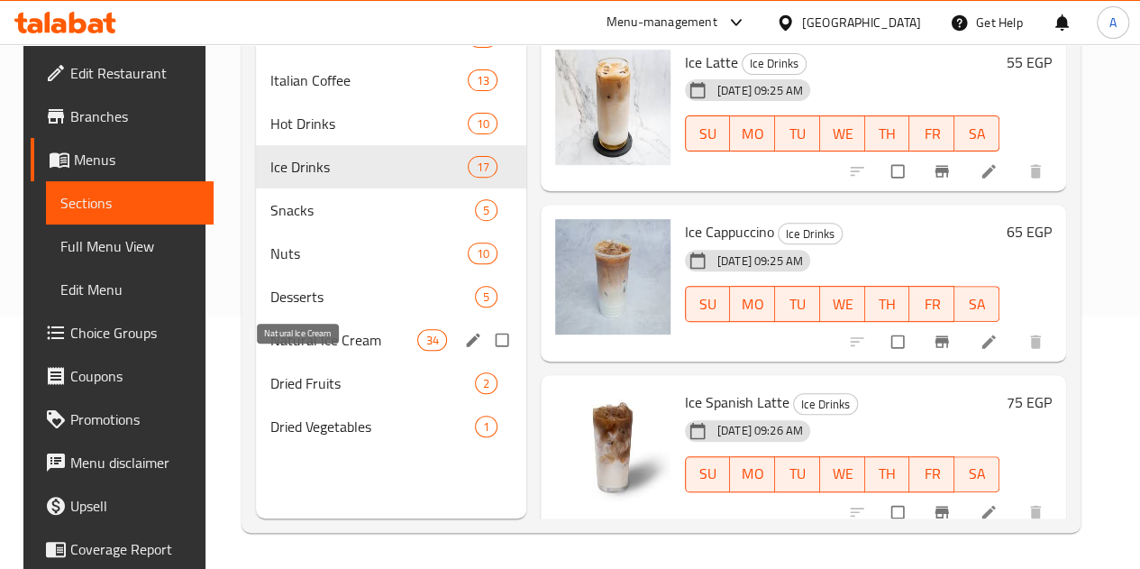
click at [294, 351] on span "Natural Ice Cream" at bounding box center [343, 340] width 147 height 22
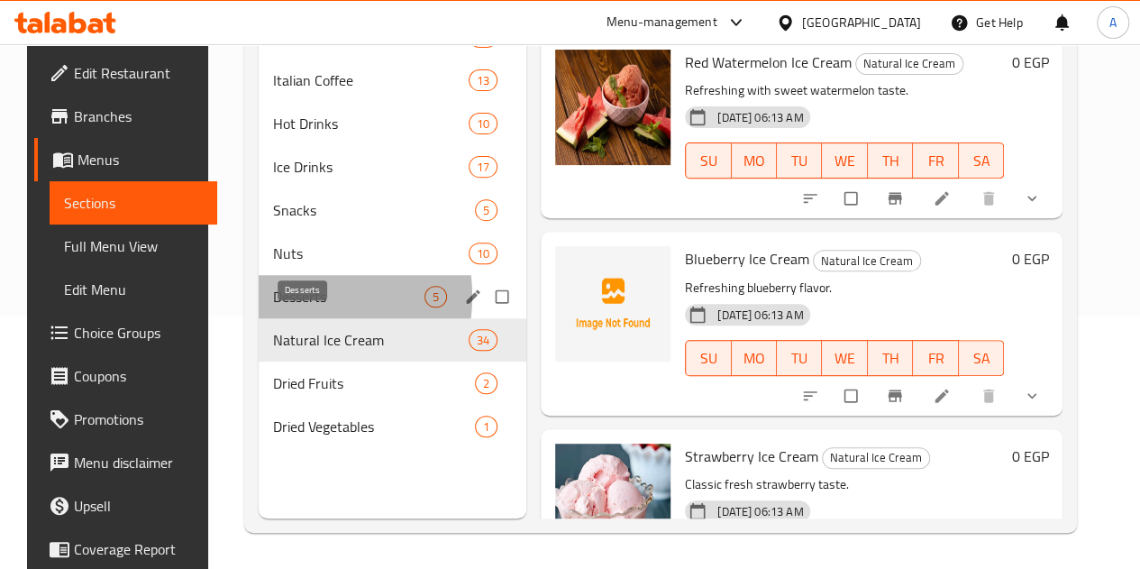
click at [273, 307] on span "Desserts" at bounding box center [348, 297] width 151 height 22
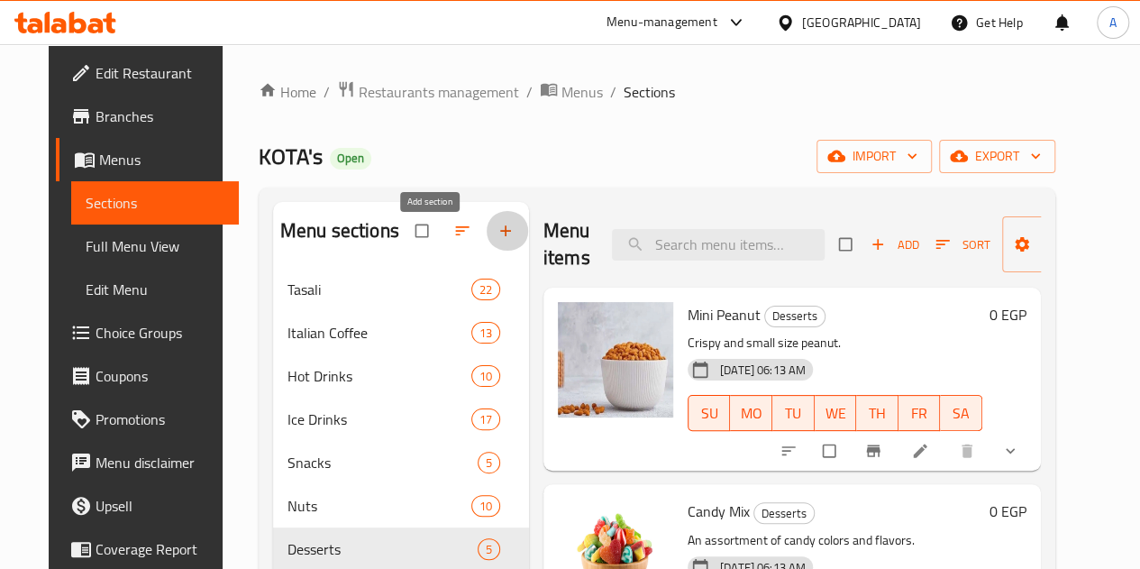
click at [497, 240] on icon "button" at bounding box center [506, 231] width 18 height 18
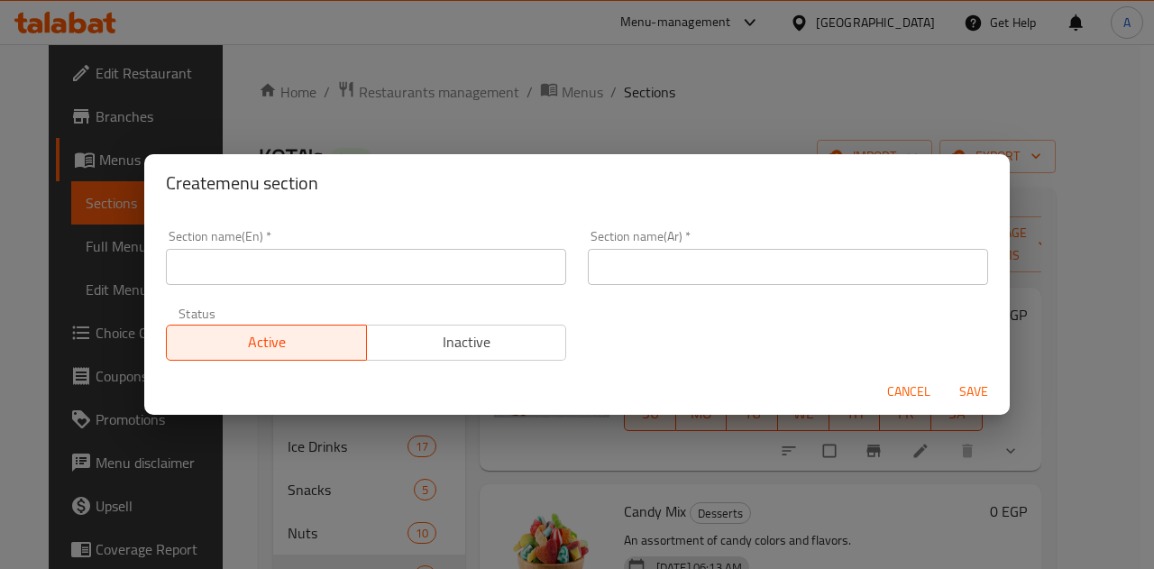
click at [412, 280] on input "text" at bounding box center [366, 267] width 400 height 36
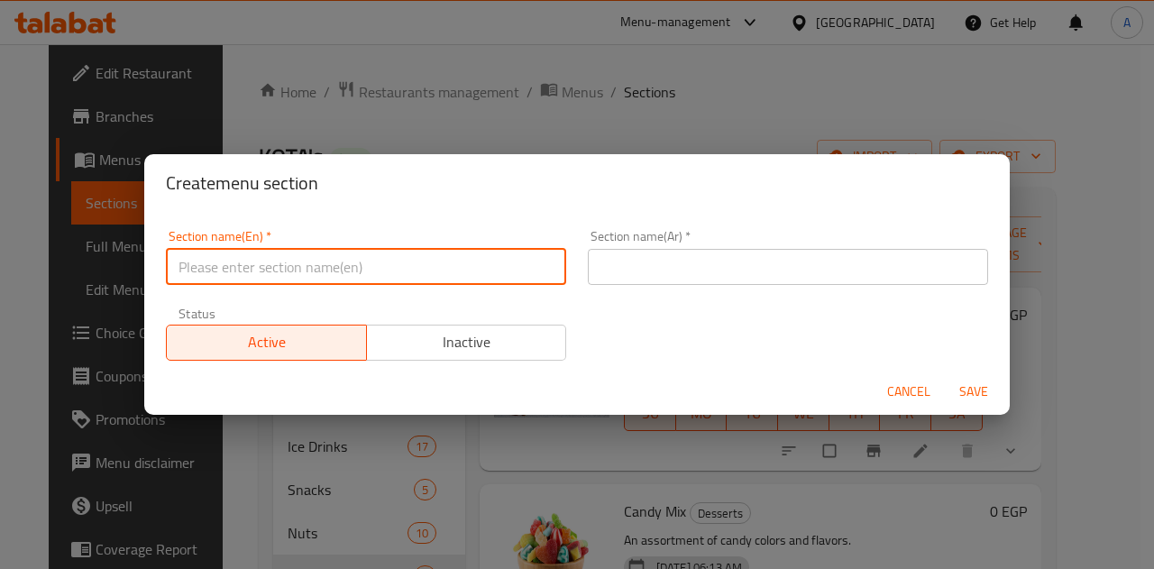
type input "ب"
click at [741, 287] on div "Section name(Ar)   * Section name(Ar) *" at bounding box center [788, 257] width 422 height 77
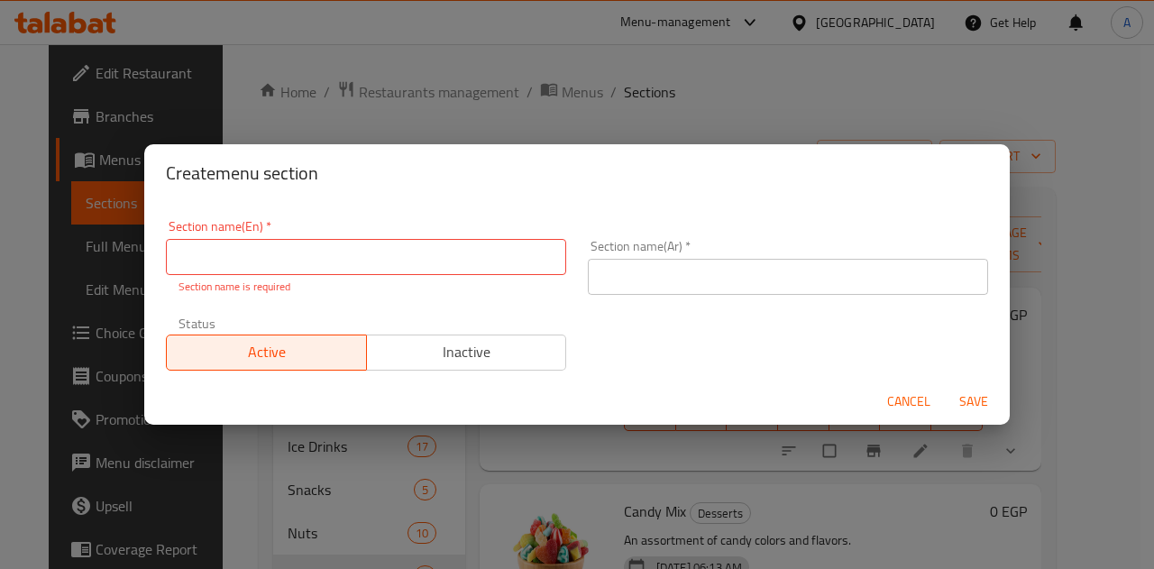
click at [739, 284] on input "text" at bounding box center [788, 277] width 400 height 36
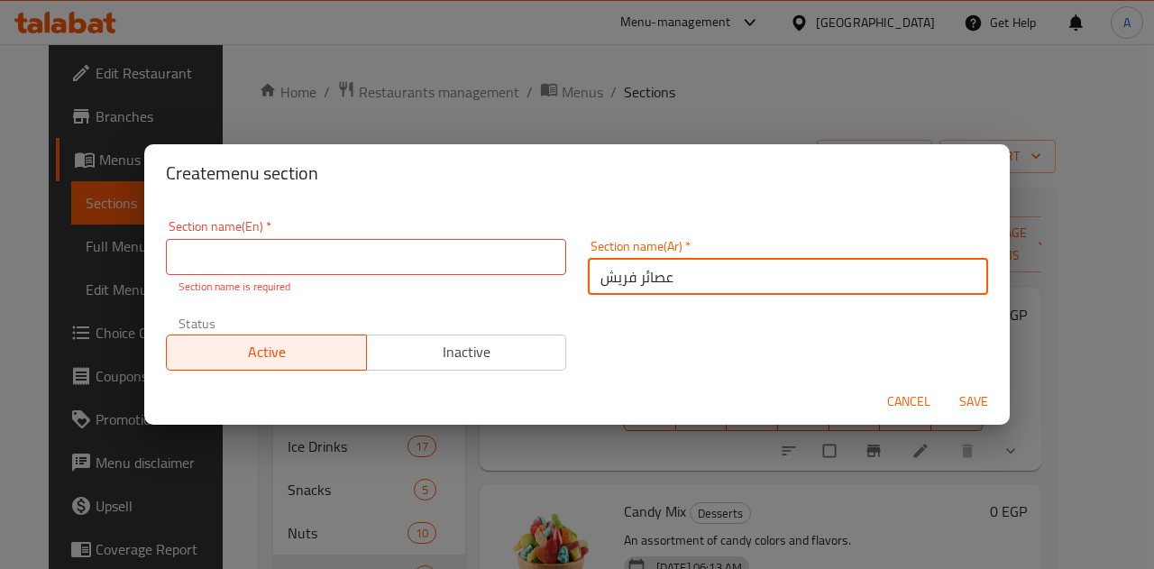
type input "عصائر فريش"
click at [357, 251] on input "text" at bounding box center [366, 257] width 400 height 36
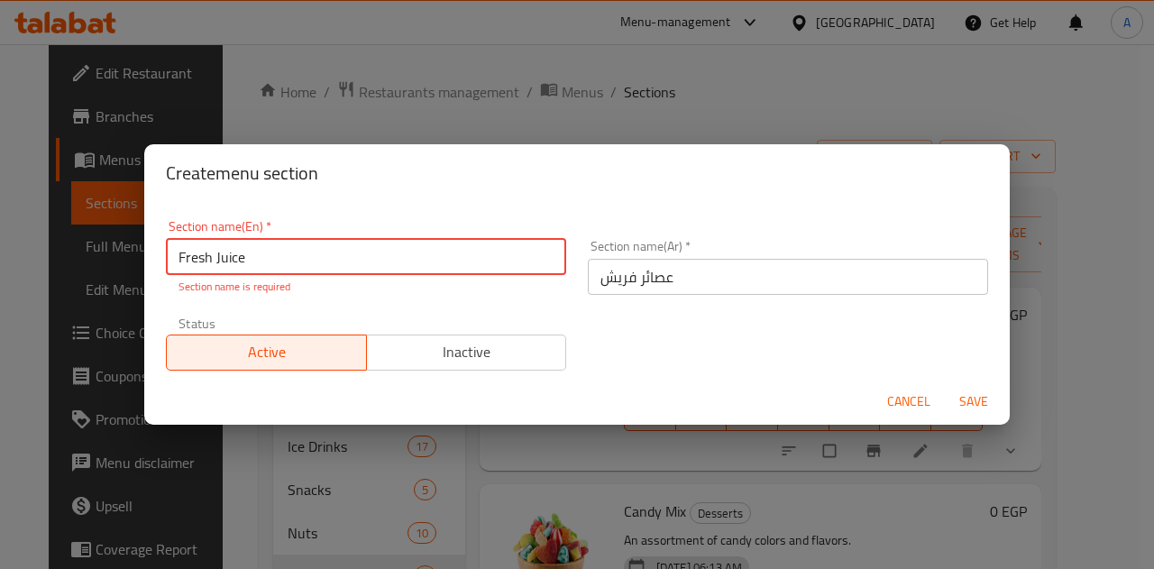
type input "Fresh Juice"
click at [957, 405] on button "Save" at bounding box center [974, 401] width 58 height 33
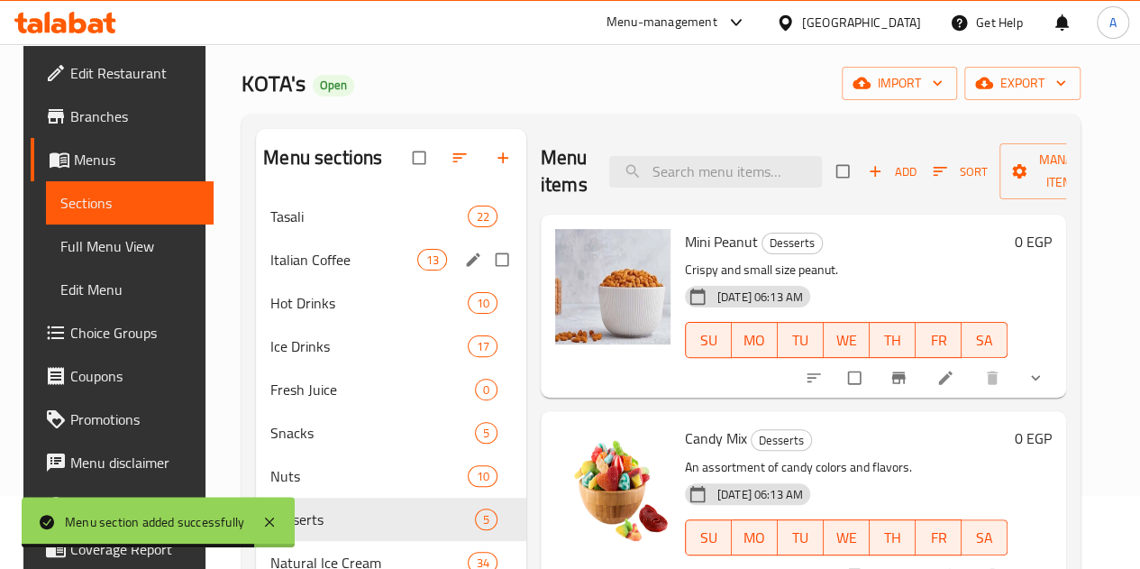
scroll to position [90, 0]
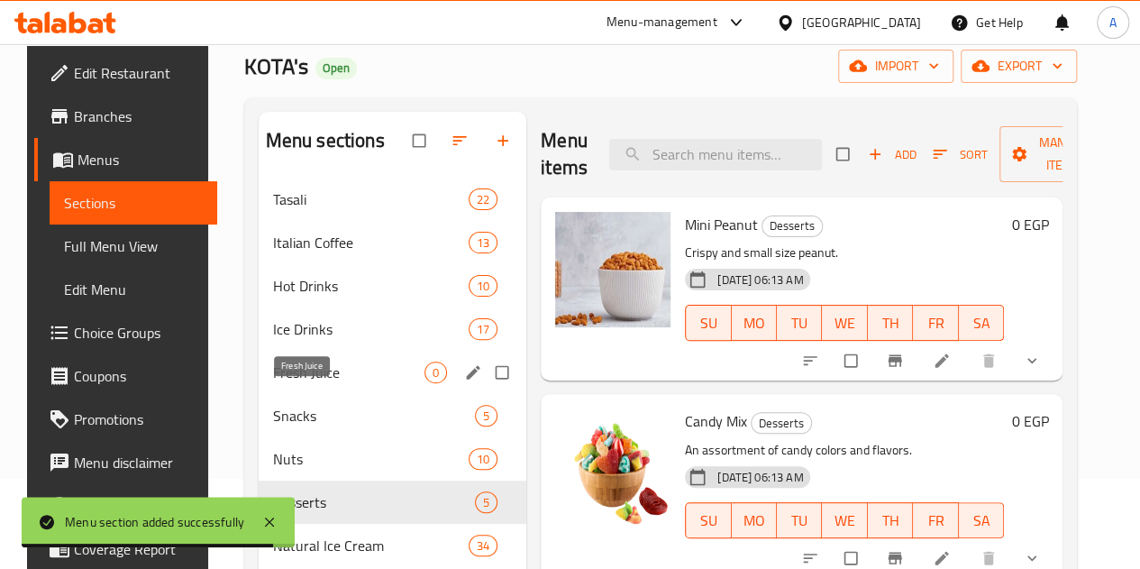
click at [296, 383] on span "Fresh Juice" at bounding box center [348, 373] width 151 height 22
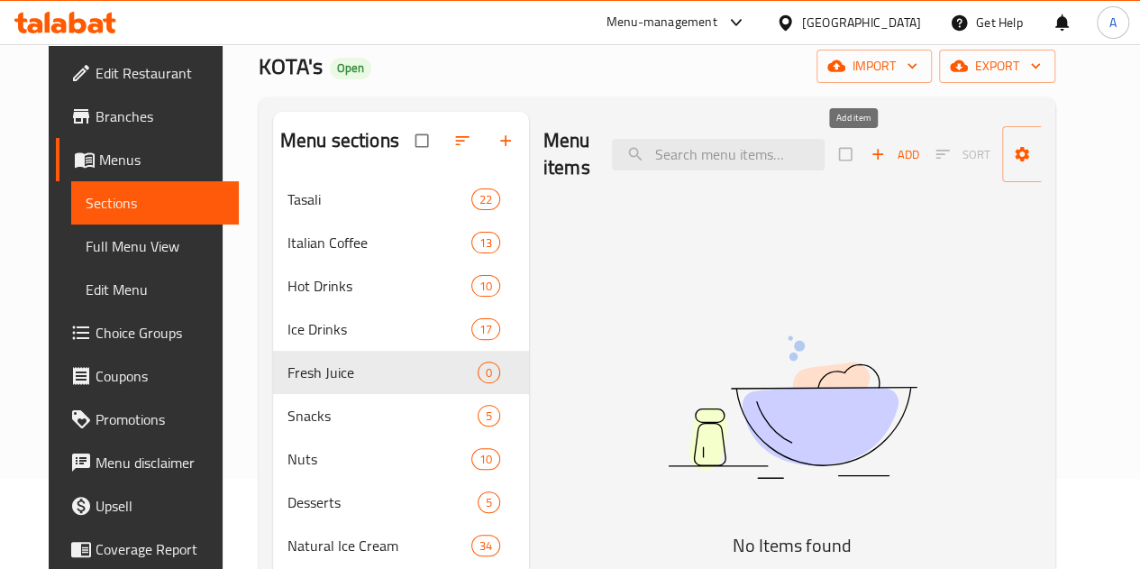
click at [871, 144] on span "Add" at bounding box center [895, 154] width 49 height 21
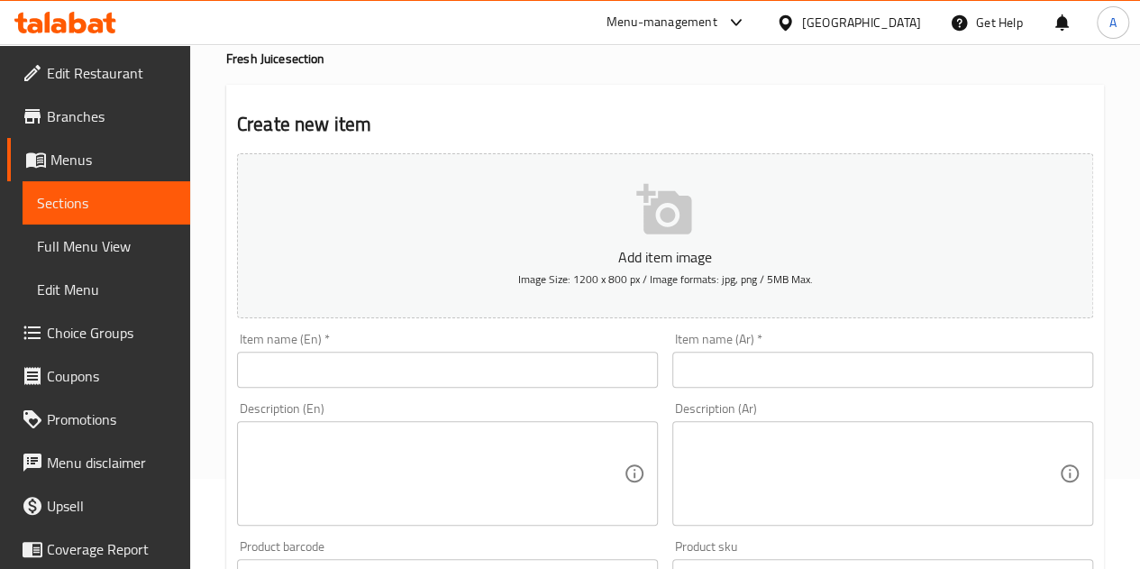
click at [464, 377] on input "text" at bounding box center [447, 370] width 421 height 36
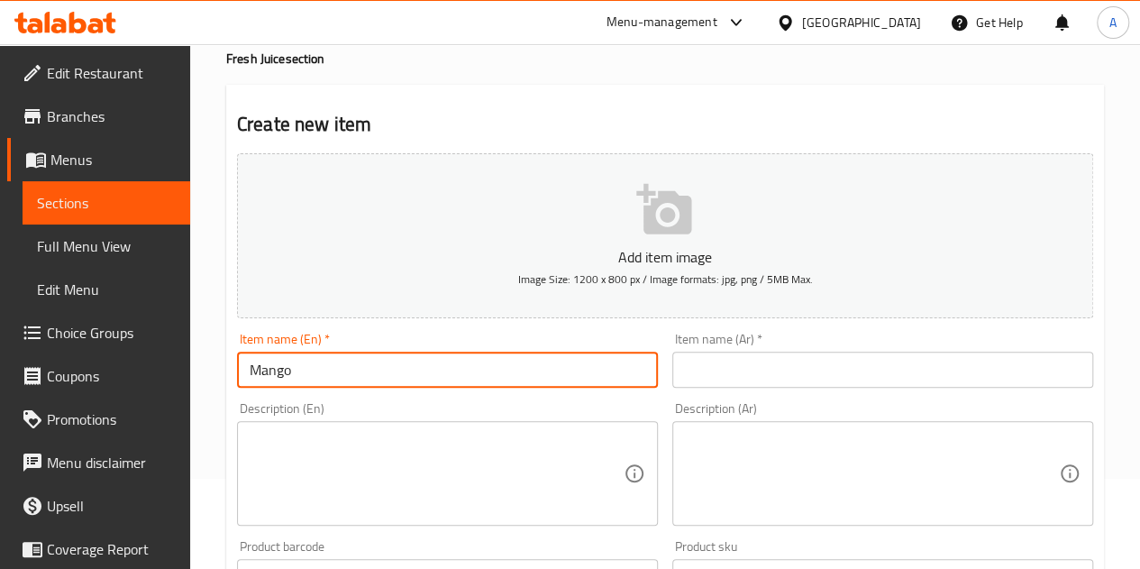
type input "Mango"
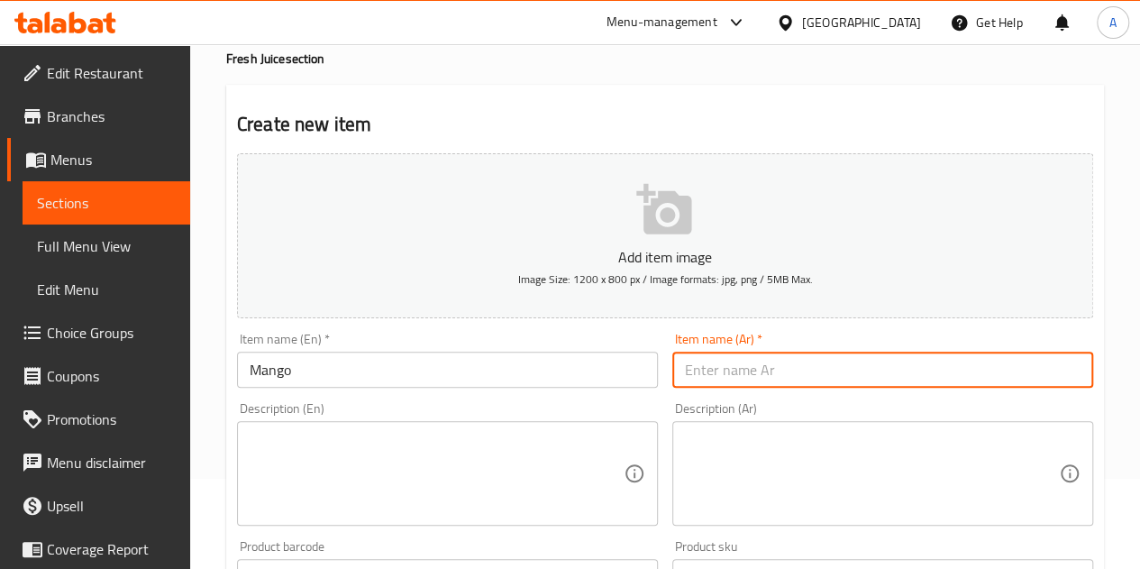
click at [844, 381] on input "text" at bounding box center [883, 370] width 421 height 36
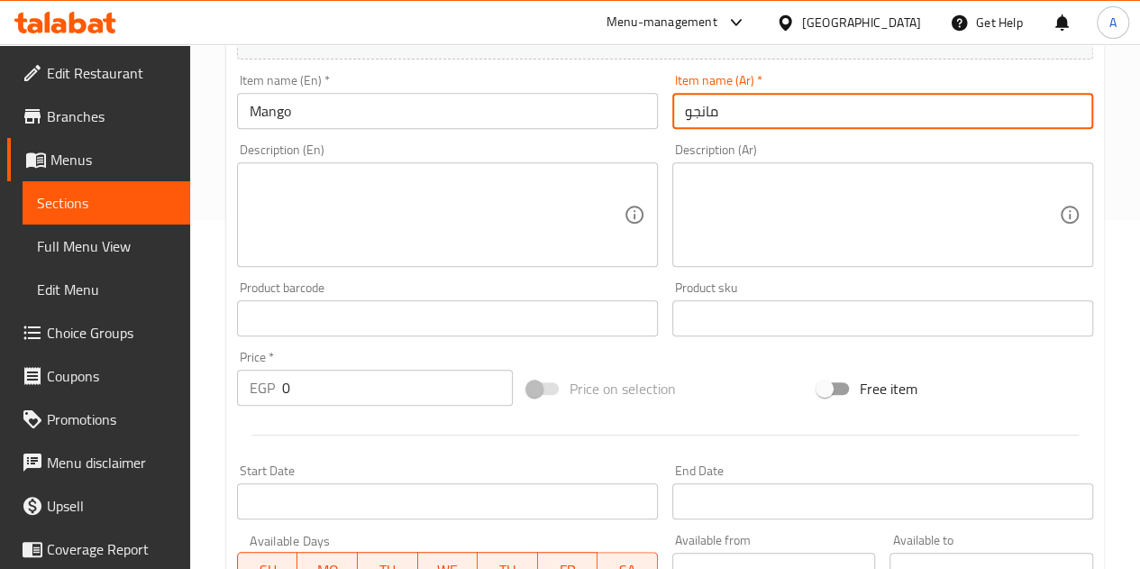
scroll to position [361, 0]
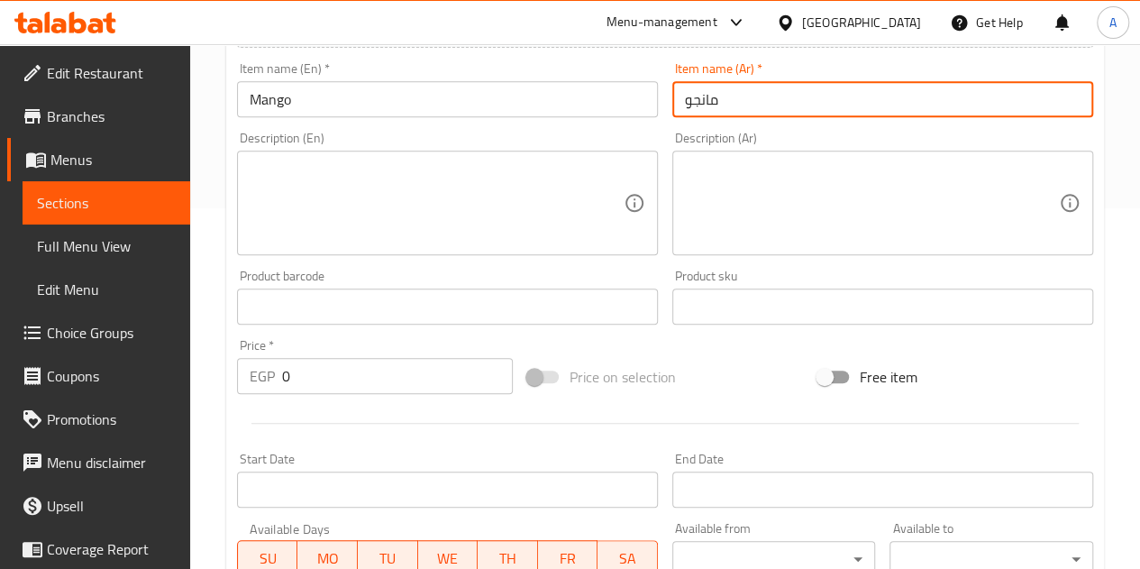
type input "مانجو"
click at [416, 365] on input "0" at bounding box center [397, 376] width 231 height 36
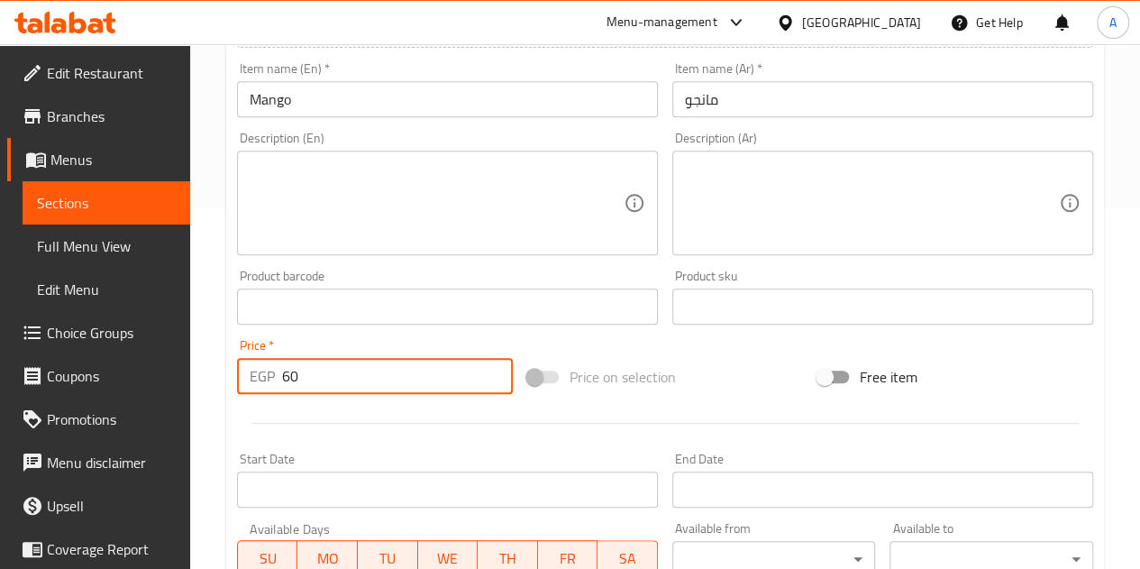
type input "60"
click at [450, 418] on div at bounding box center [665, 423] width 871 height 44
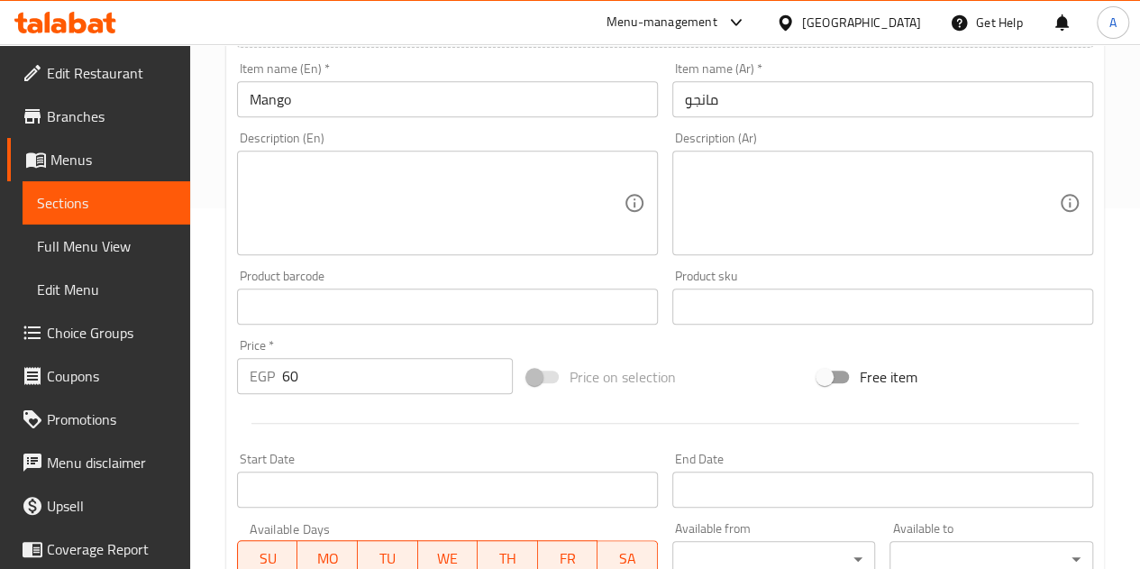
scroll to position [704, 0]
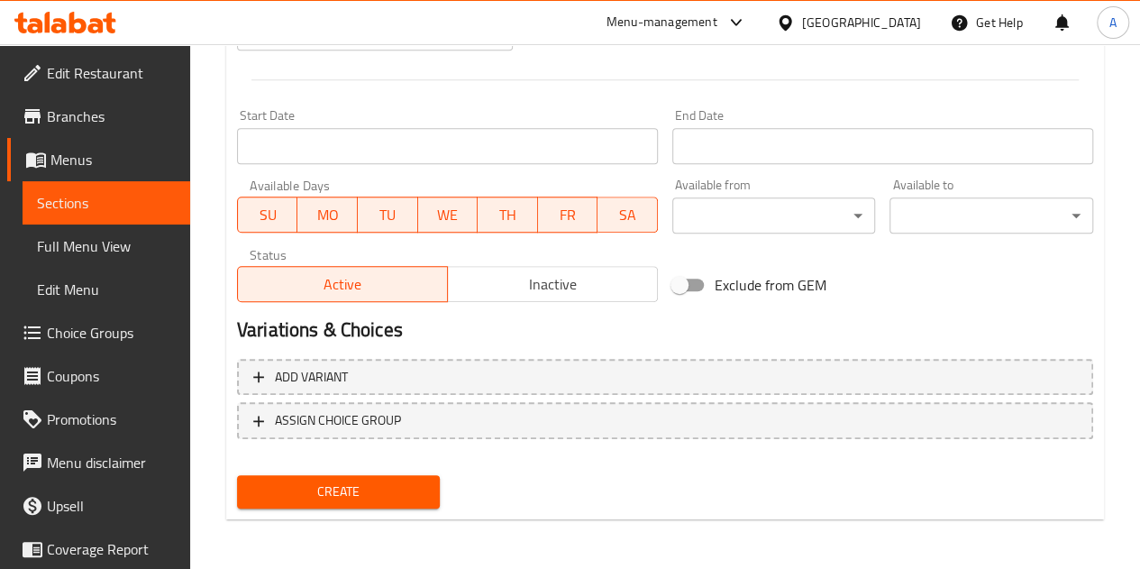
click at [426, 475] on button "Create" at bounding box center [339, 491] width 204 height 33
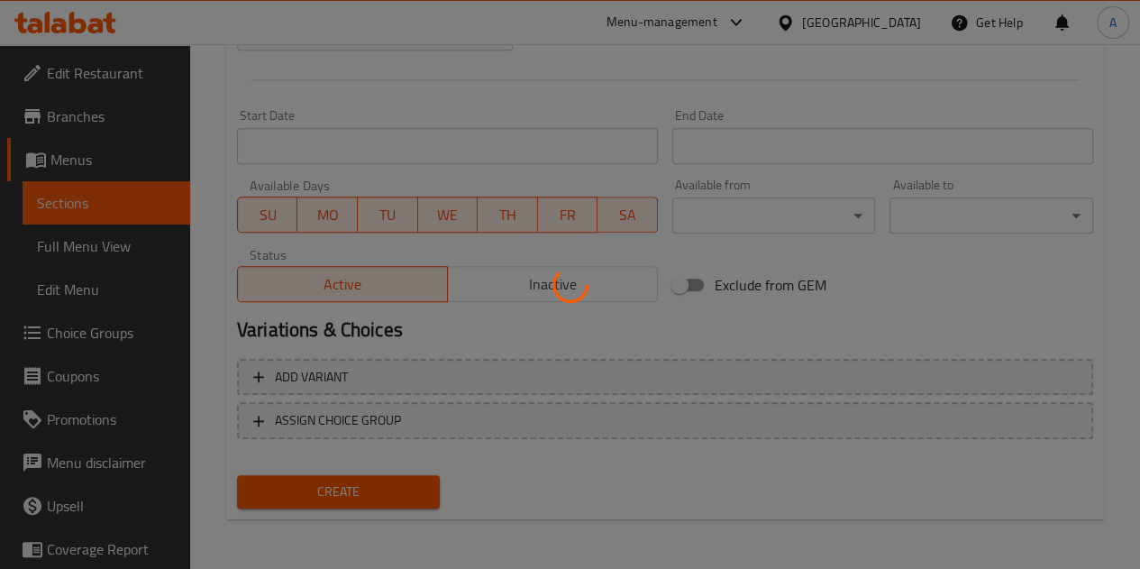
type input "0"
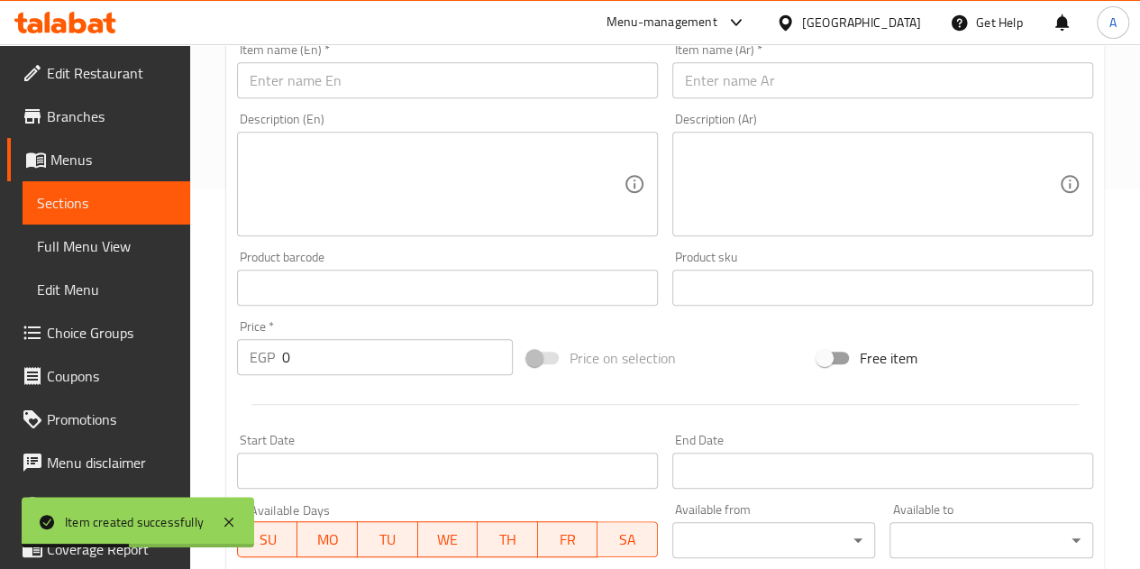
scroll to position [253, 0]
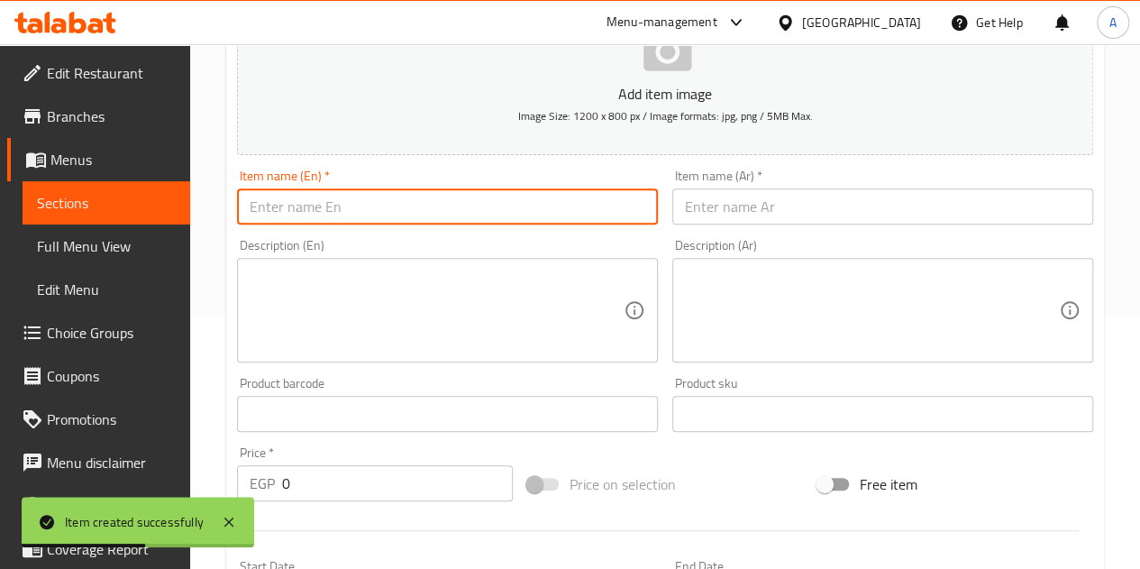
click at [389, 217] on input "text" at bounding box center [447, 206] width 421 height 36
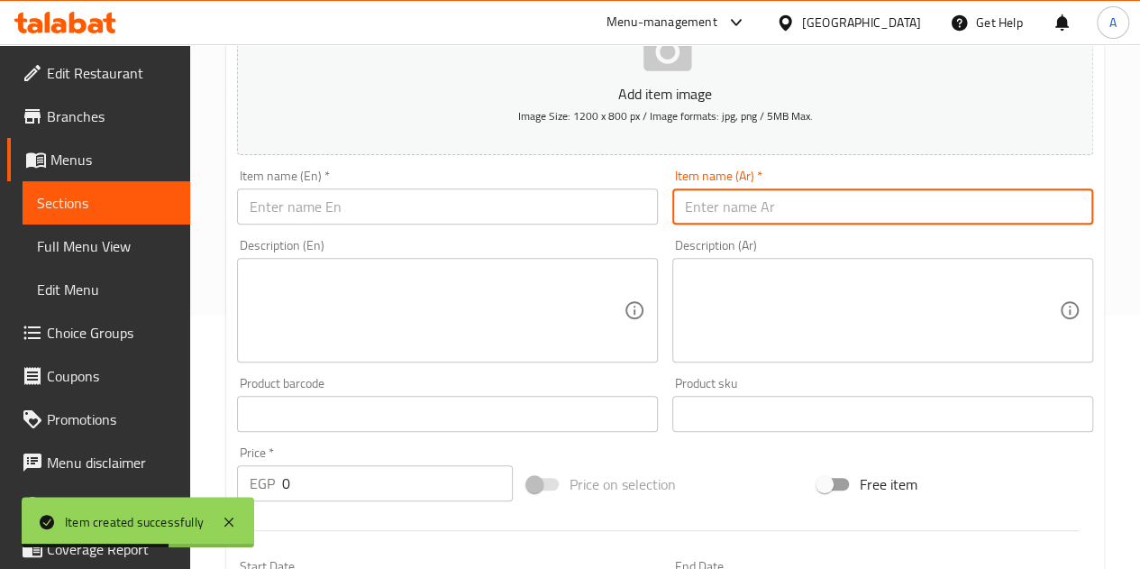
click at [704, 215] on input "text" at bounding box center [883, 206] width 421 height 36
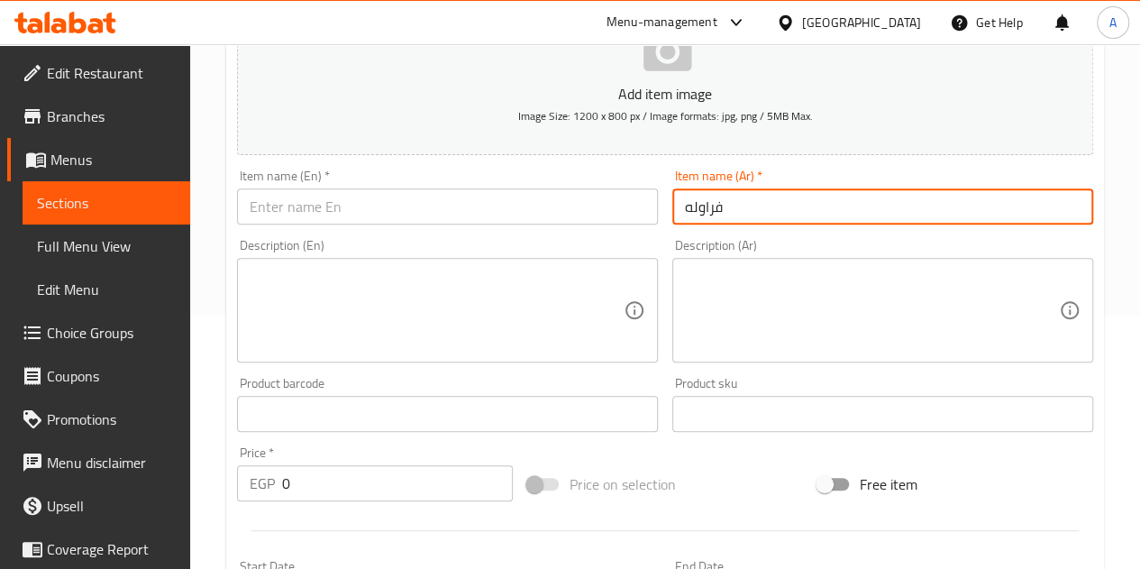
type input "فراوله"
click at [593, 211] on input "text" at bounding box center [447, 206] width 421 height 36
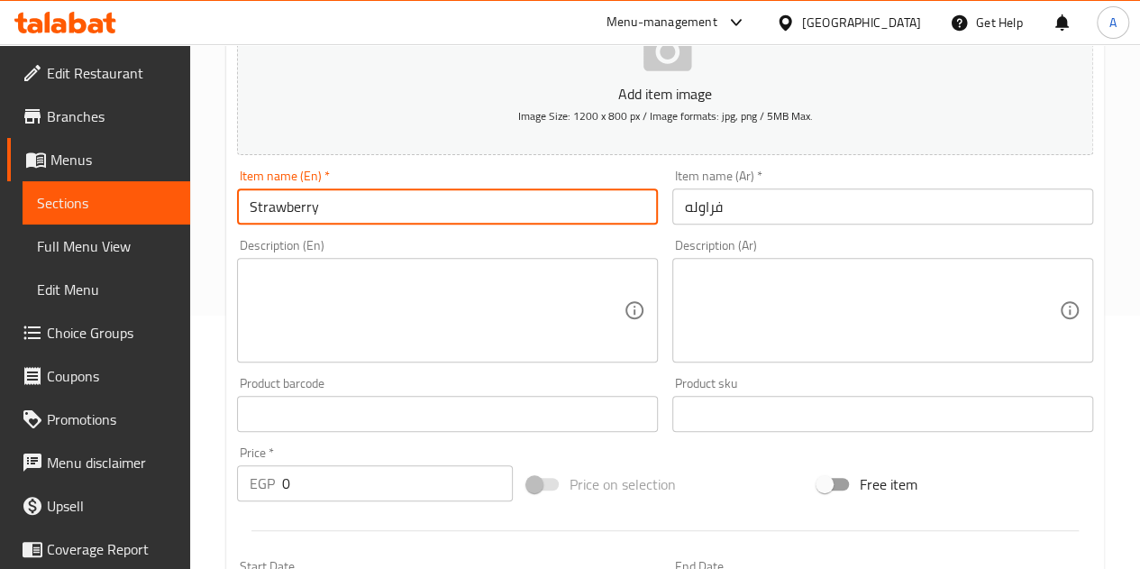
type input "Strawberry"
click at [322, 491] on input "0" at bounding box center [397, 483] width 231 height 36
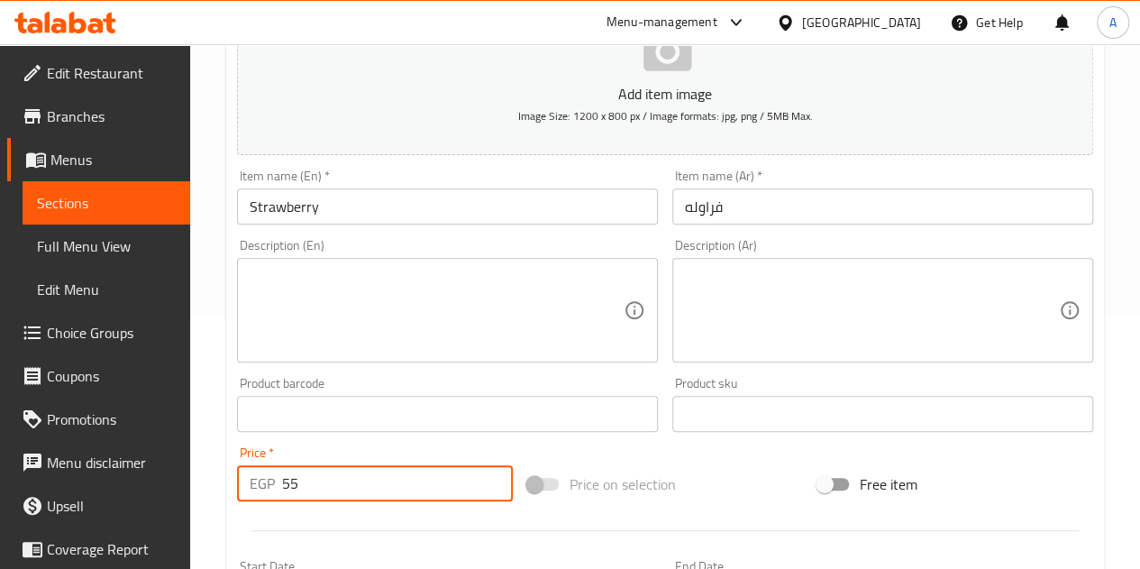
type input "55"
click at [469, 449] on div "Price   * EGP 55 Price *" at bounding box center [375, 473] width 276 height 55
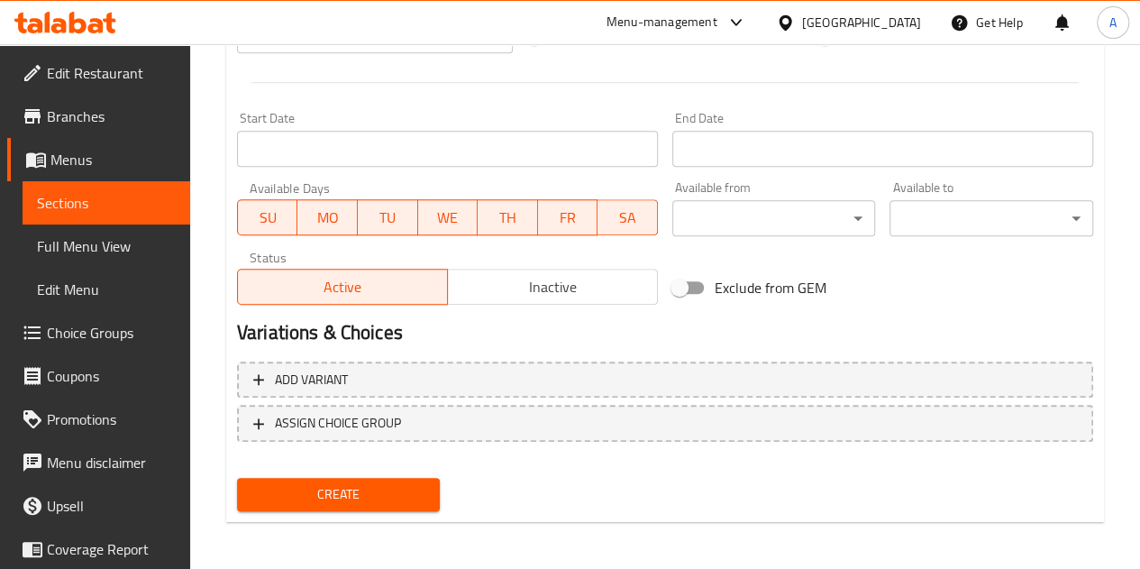
scroll to position [704, 0]
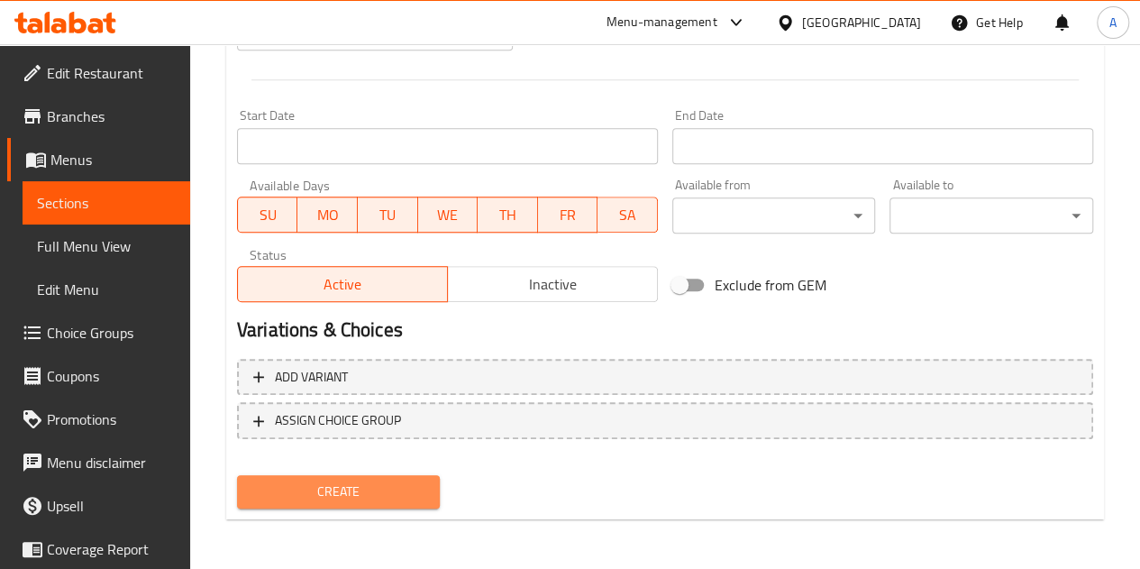
click at [343, 490] on span "Create" at bounding box center [339, 491] width 175 height 23
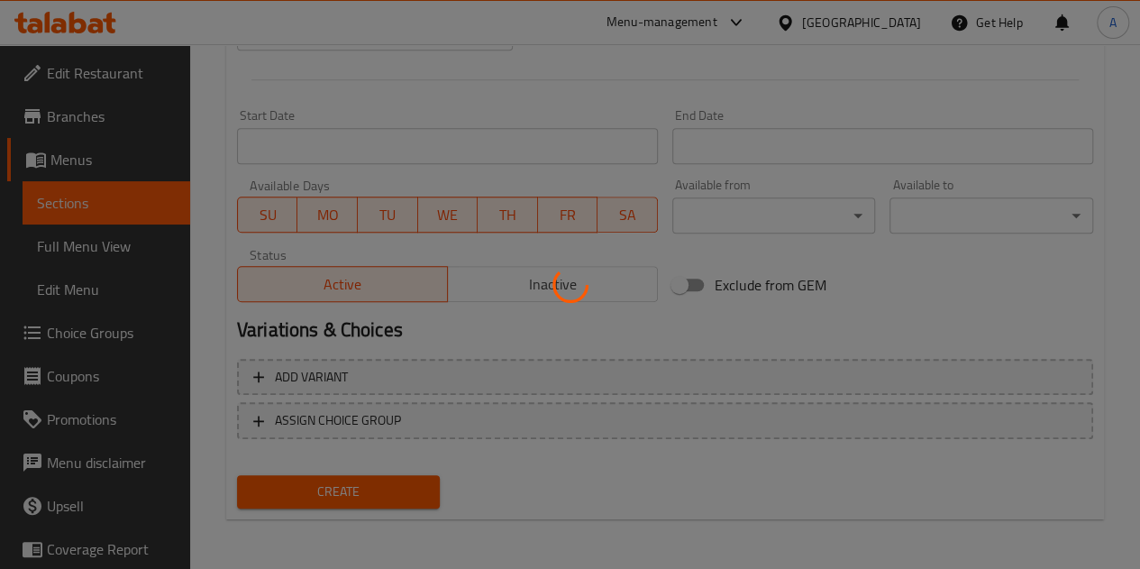
type input "0"
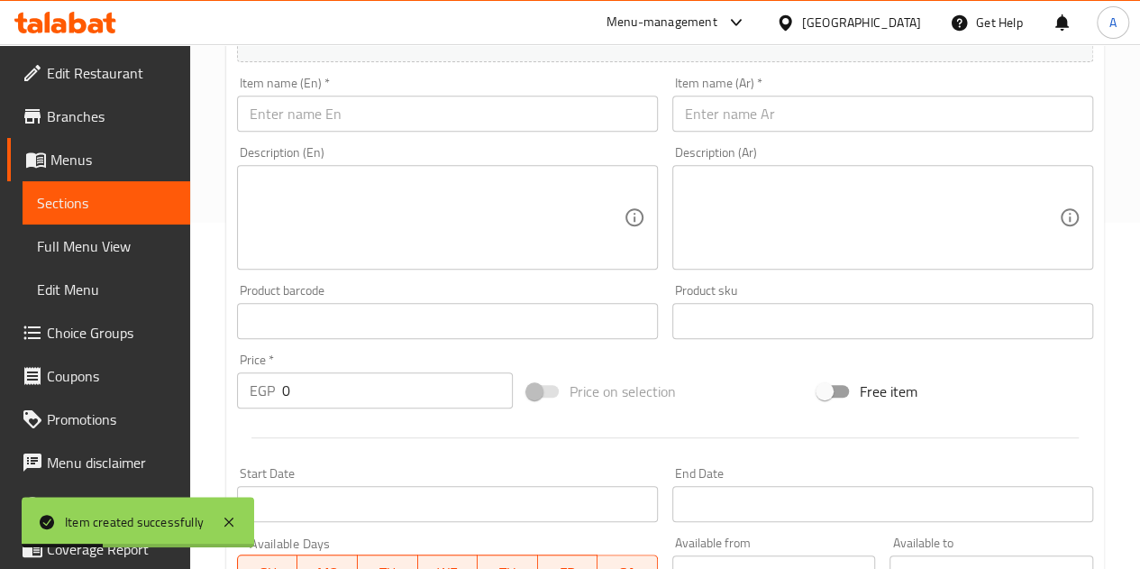
scroll to position [343, 0]
click at [359, 113] on input "text" at bounding box center [447, 116] width 421 height 36
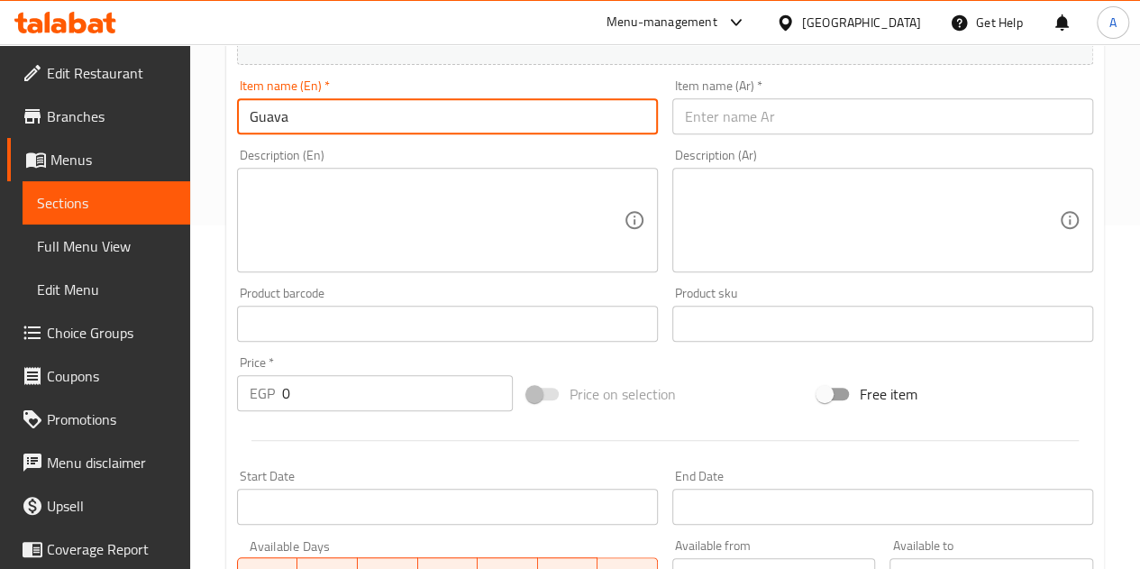
type input "Guava"
click at [810, 124] on input "text" at bounding box center [883, 116] width 421 height 36
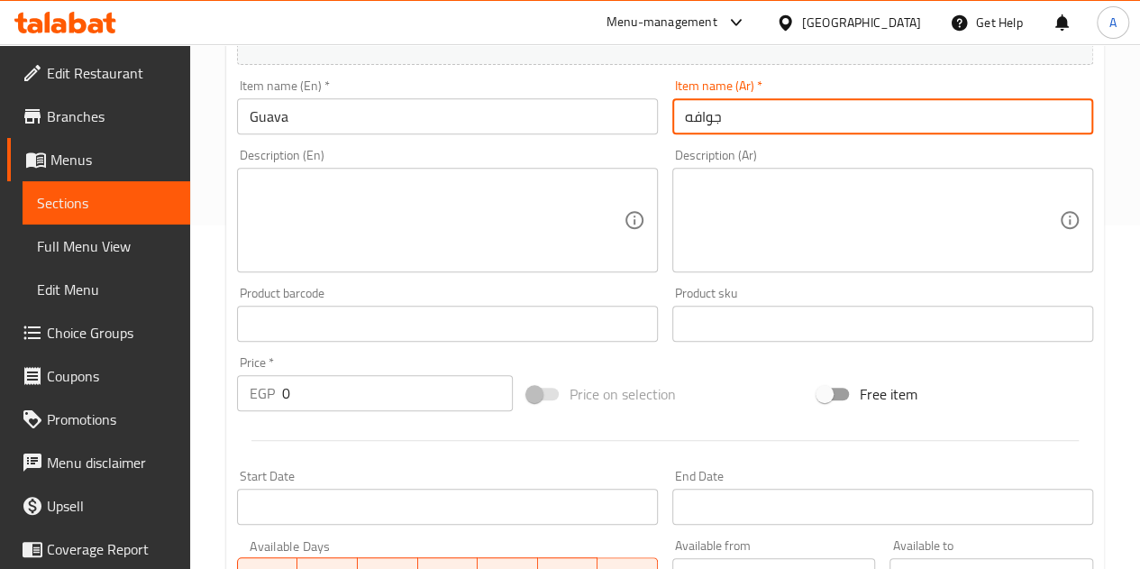
type input "جوافه"
click at [305, 393] on input "0" at bounding box center [397, 393] width 231 height 36
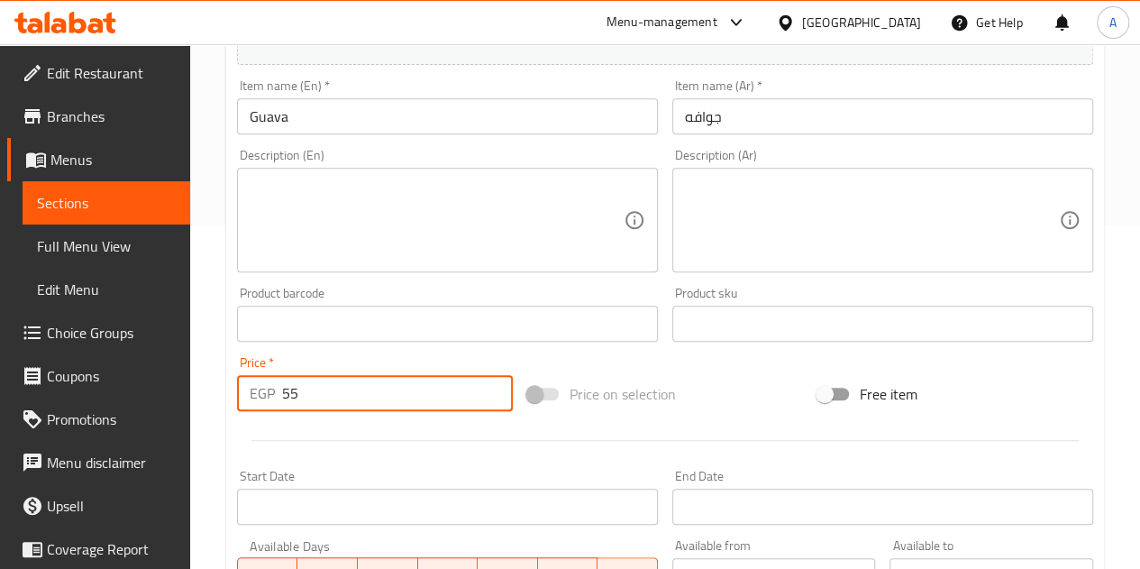
type input "55"
click at [290, 432] on div at bounding box center [665, 440] width 871 height 44
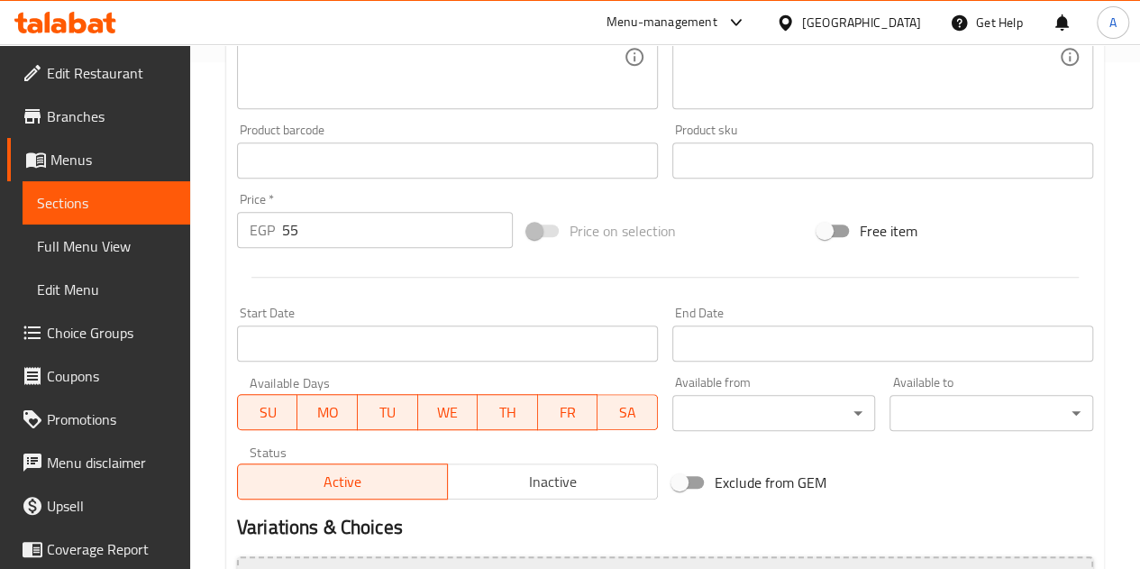
scroll to position [704, 0]
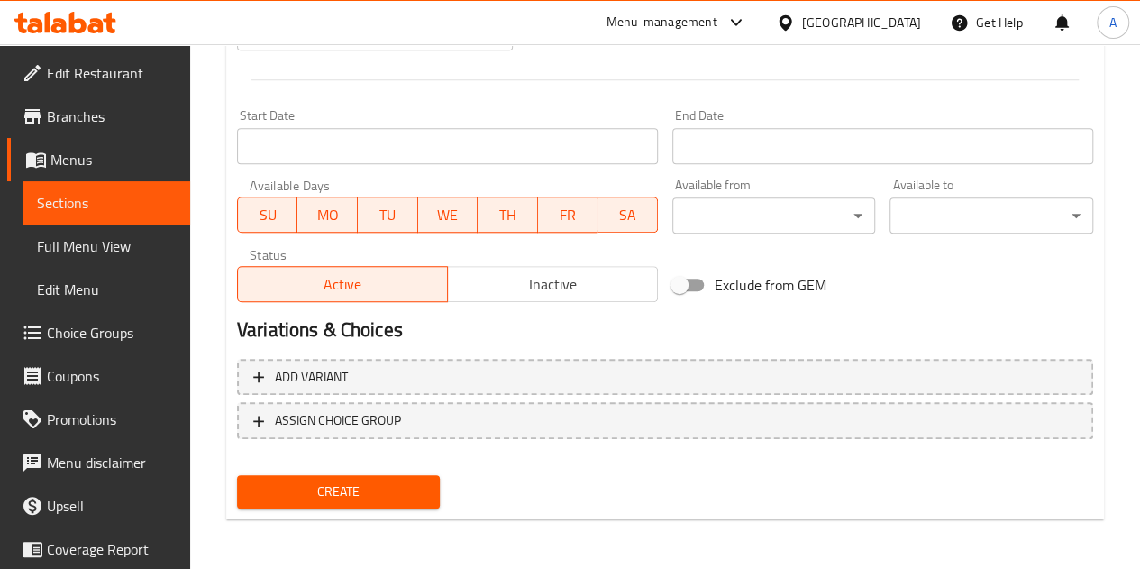
click at [368, 495] on span "Create" at bounding box center [339, 491] width 175 height 23
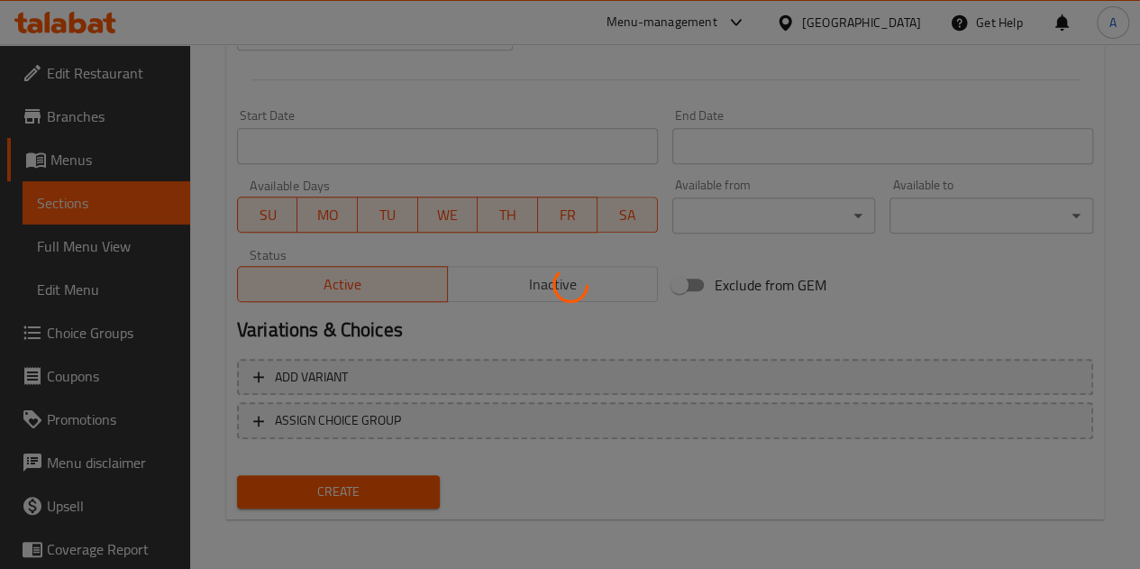
type input "0"
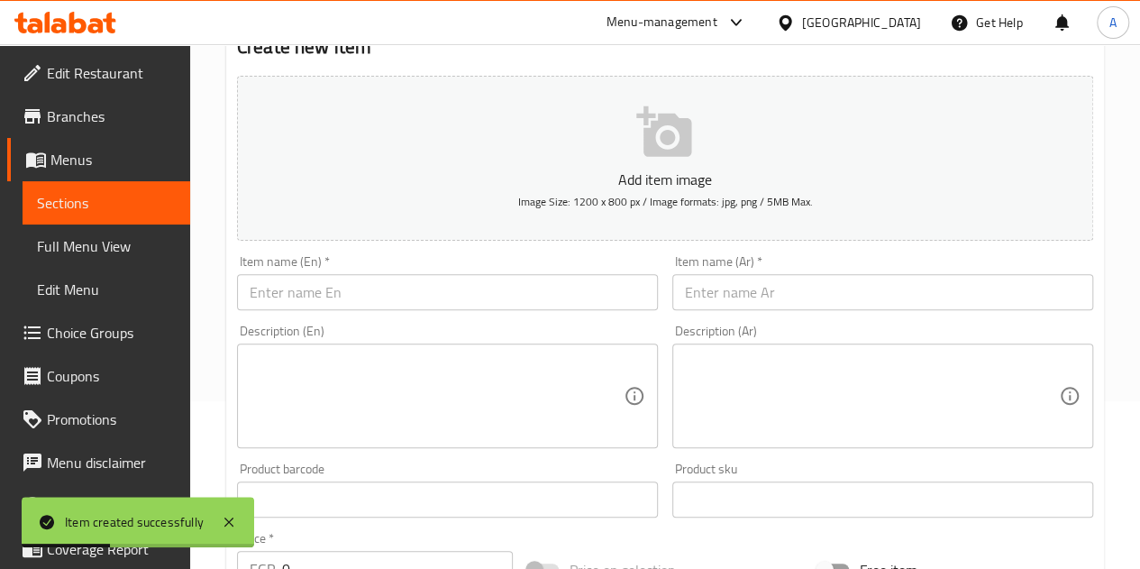
scroll to position [163, 0]
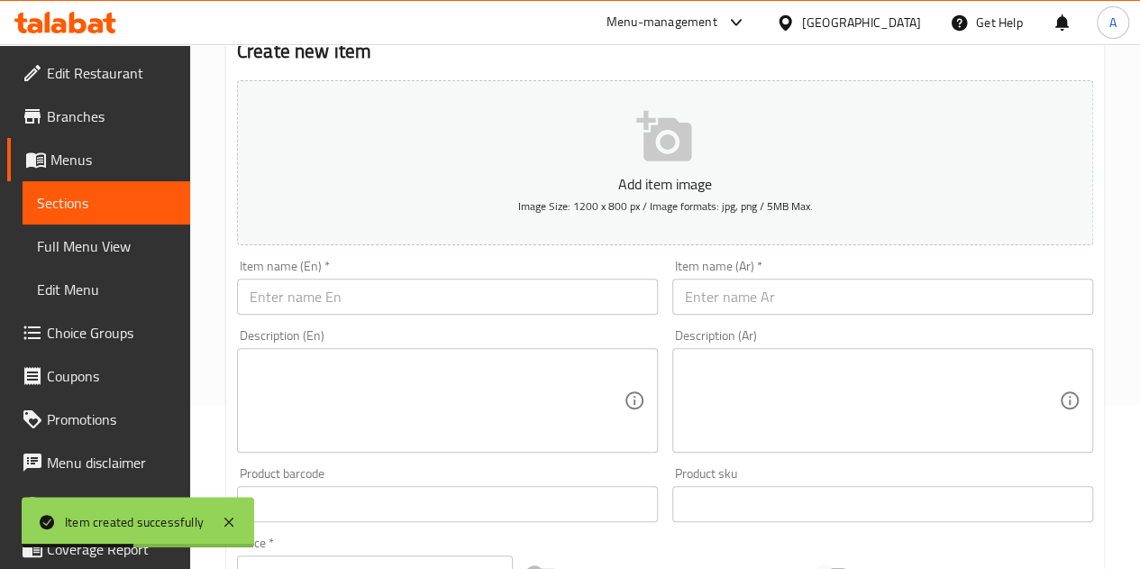
click at [775, 311] on input "text" at bounding box center [883, 297] width 421 height 36
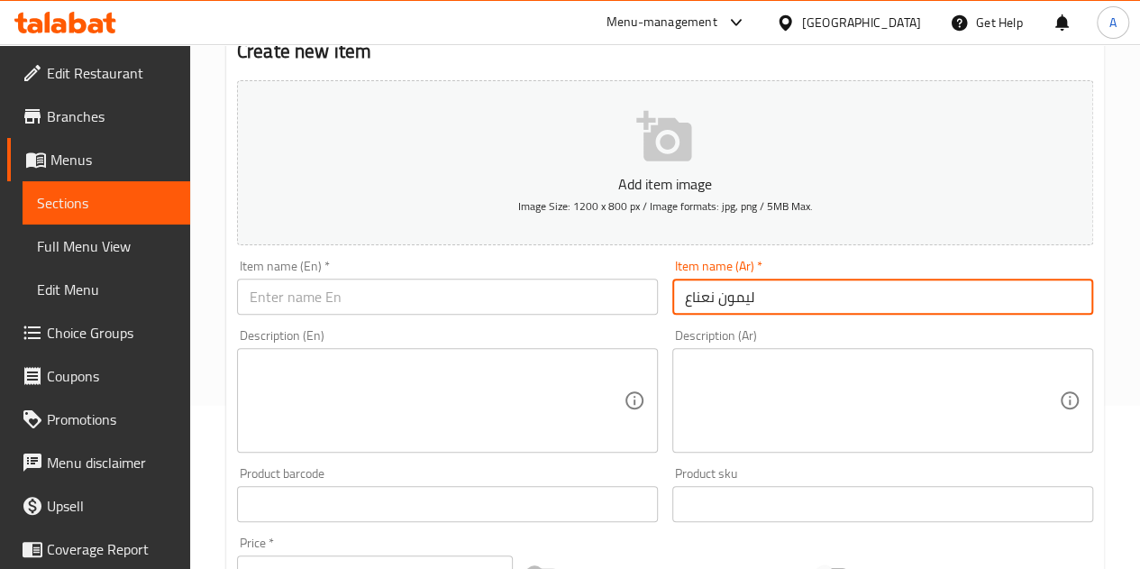
type input "ليمون نعناع"
click at [553, 310] on input "text" at bounding box center [447, 297] width 421 height 36
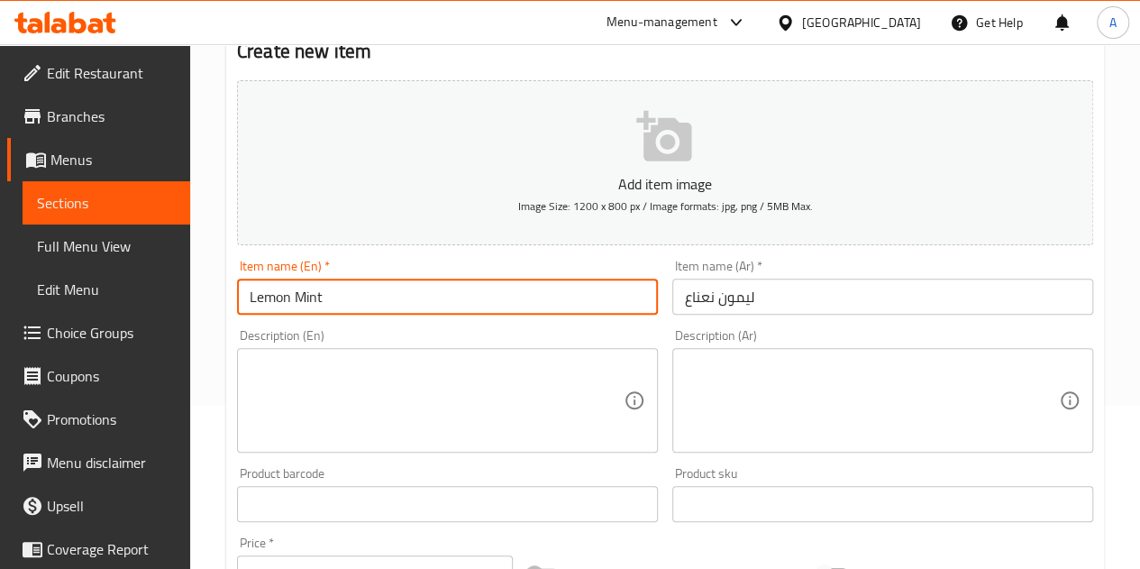
type input "Lemon Mint"
click at [554, 324] on div "Description (En) Description (En)" at bounding box center [447, 391] width 435 height 138
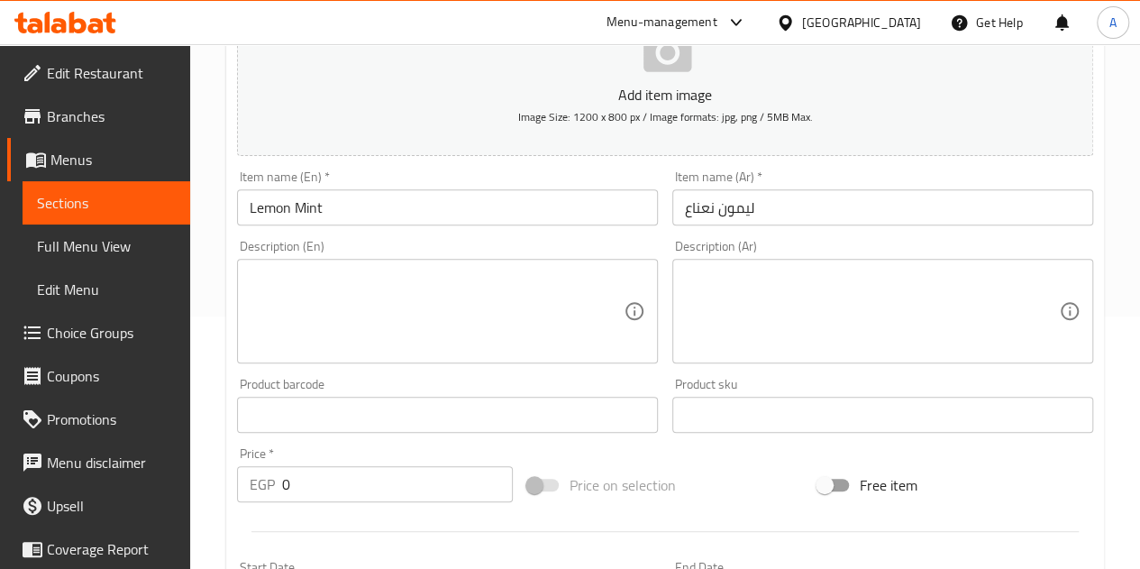
scroll to position [434, 0]
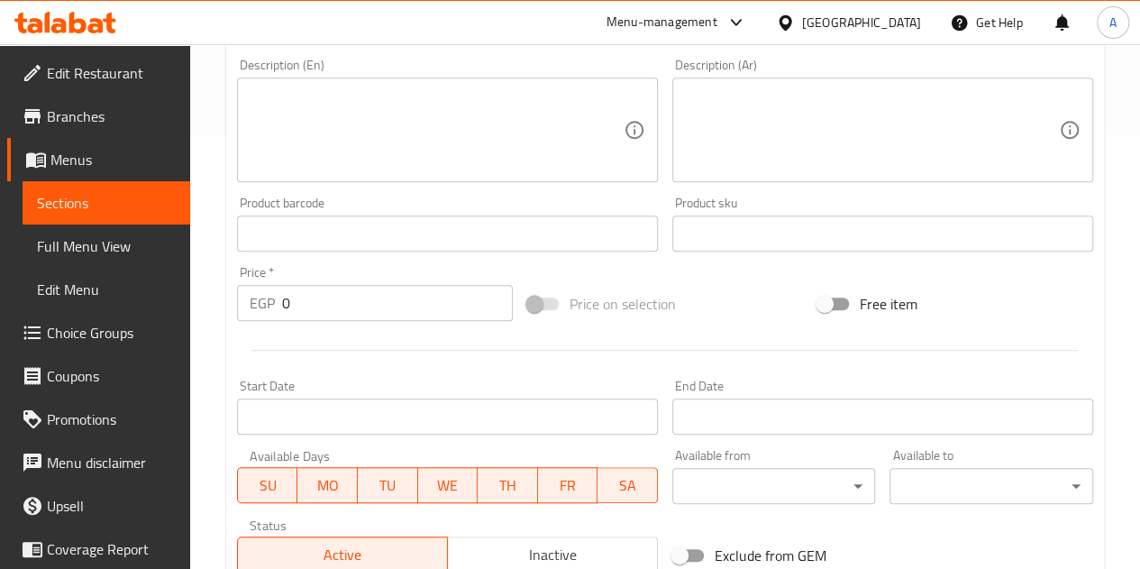
click at [337, 292] on input "0" at bounding box center [397, 303] width 231 height 36
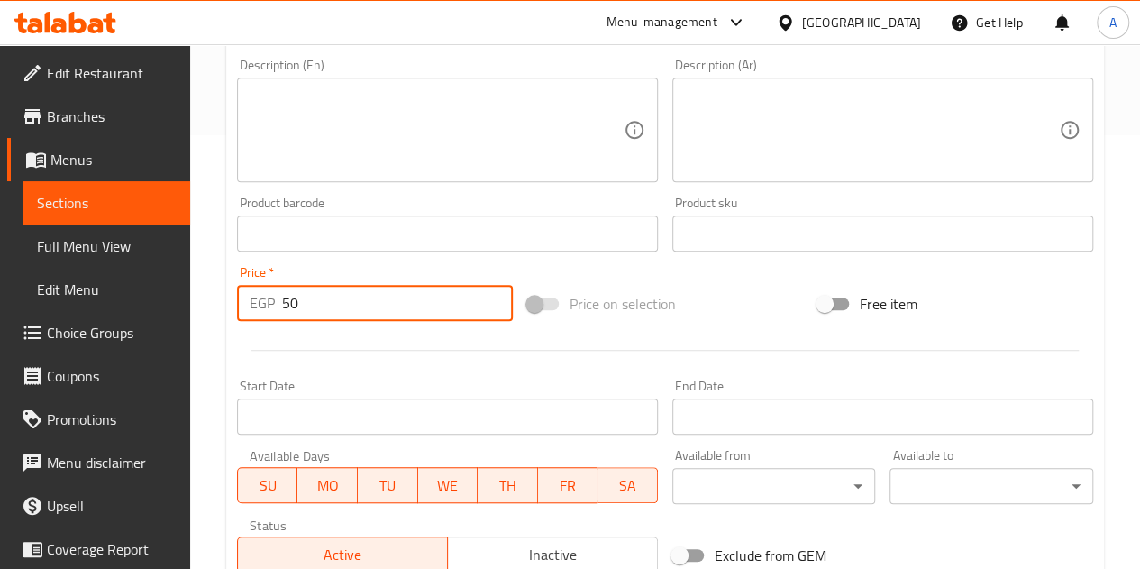
type input "50"
click at [314, 340] on div at bounding box center [665, 350] width 871 height 44
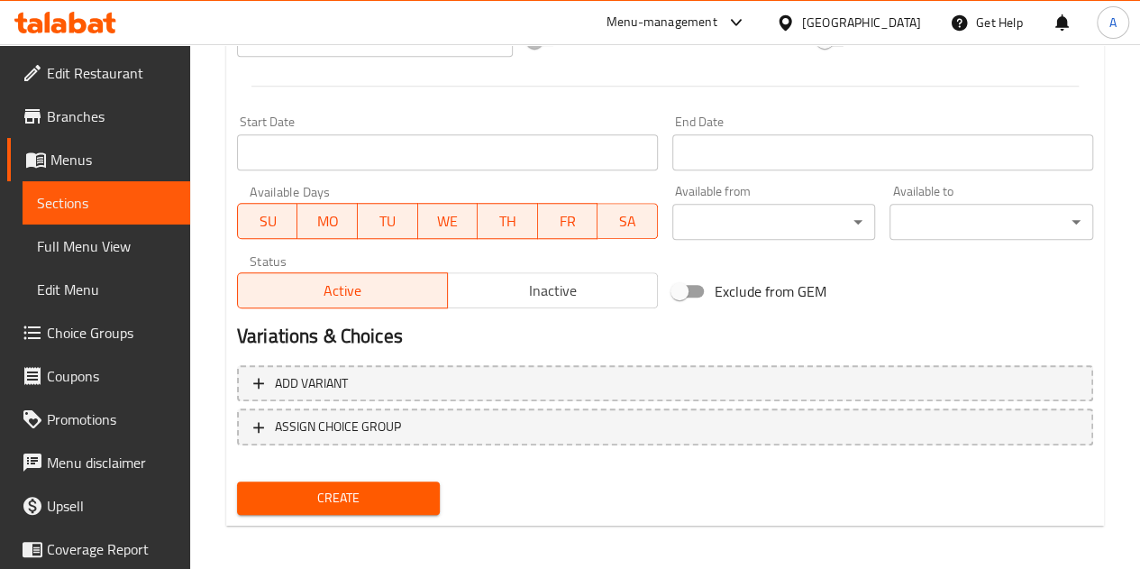
scroll to position [704, 0]
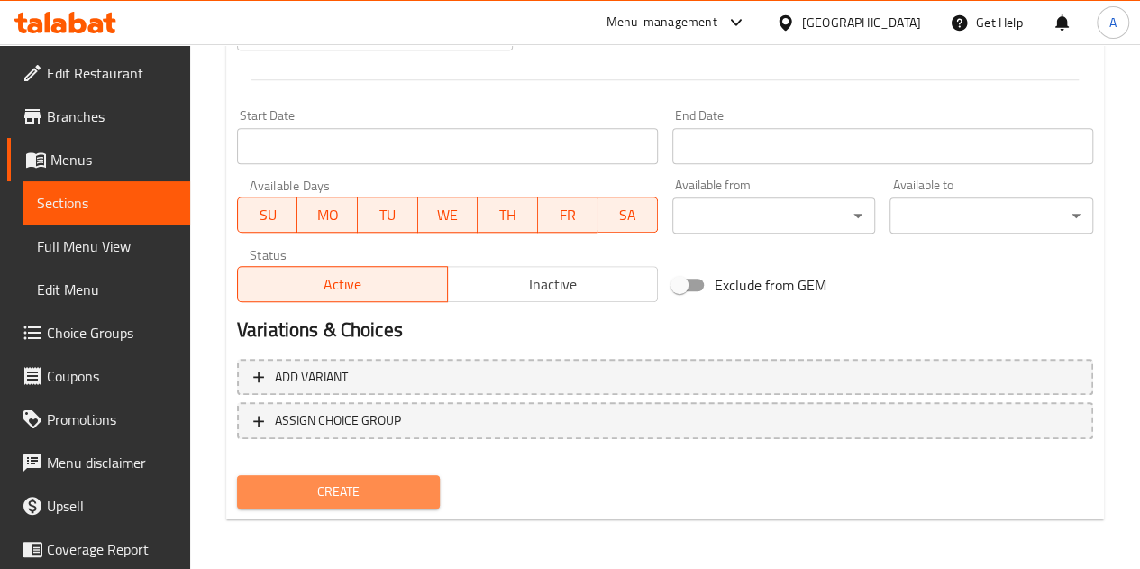
click at [326, 493] on span "Create" at bounding box center [339, 491] width 175 height 23
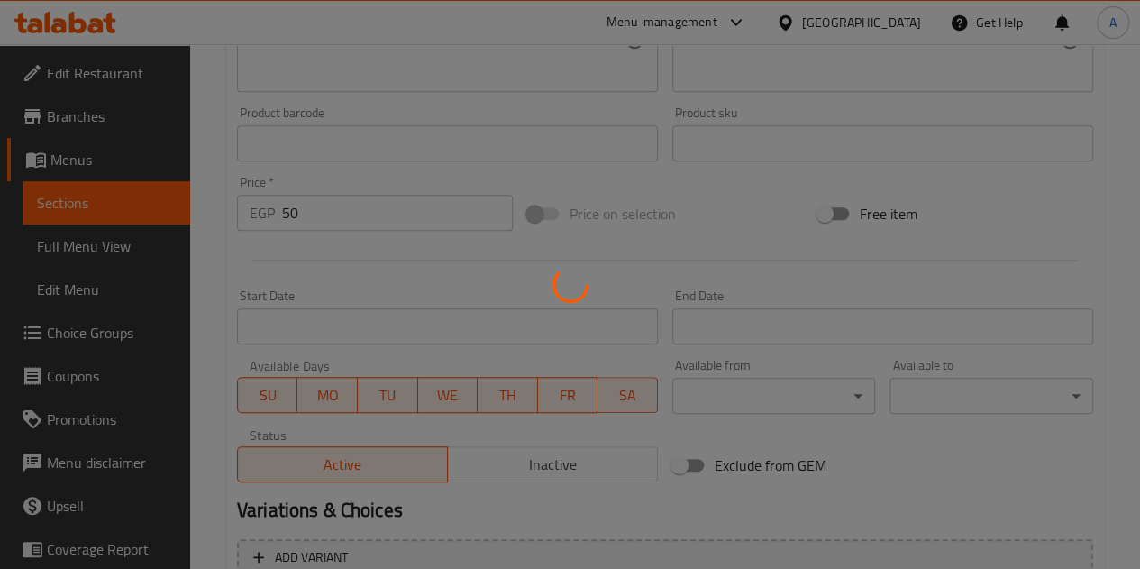
scroll to position [253, 0]
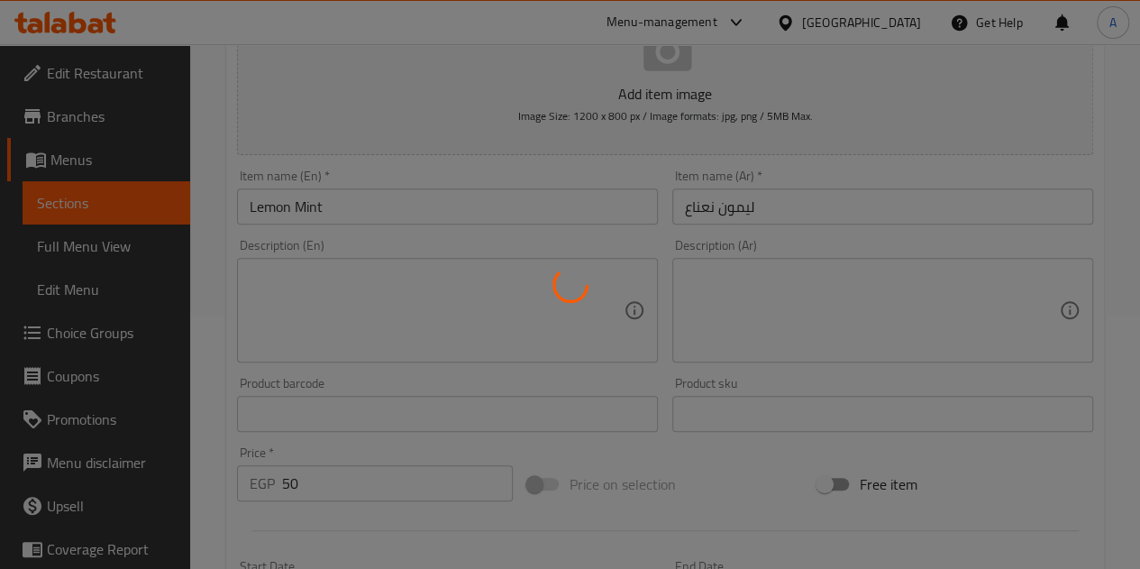
type input "0"
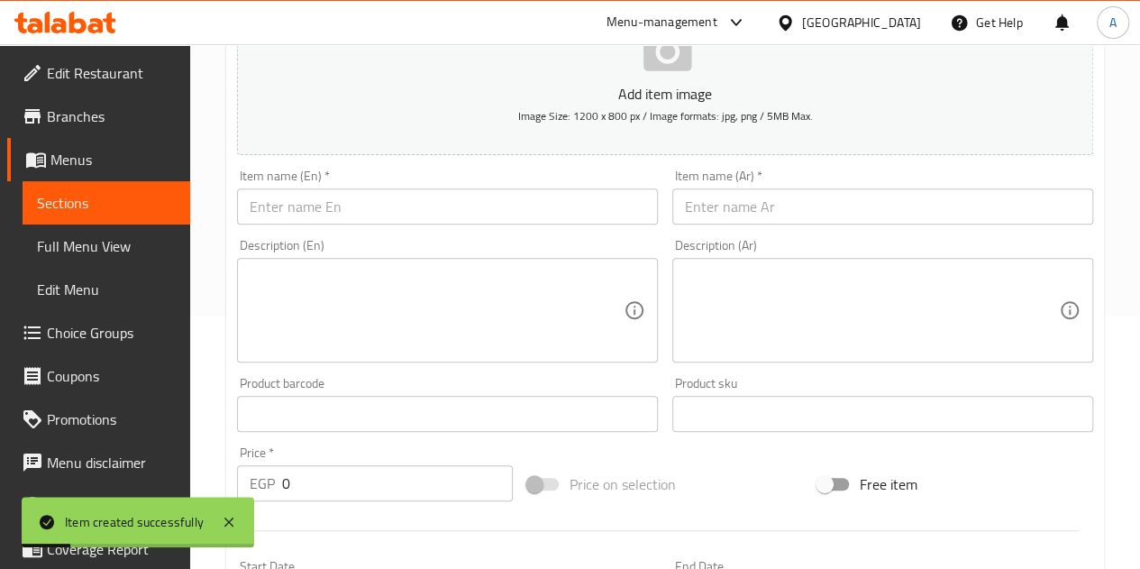
click at [531, 205] on input "text" at bounding box center [447, 206] width 421 height 36
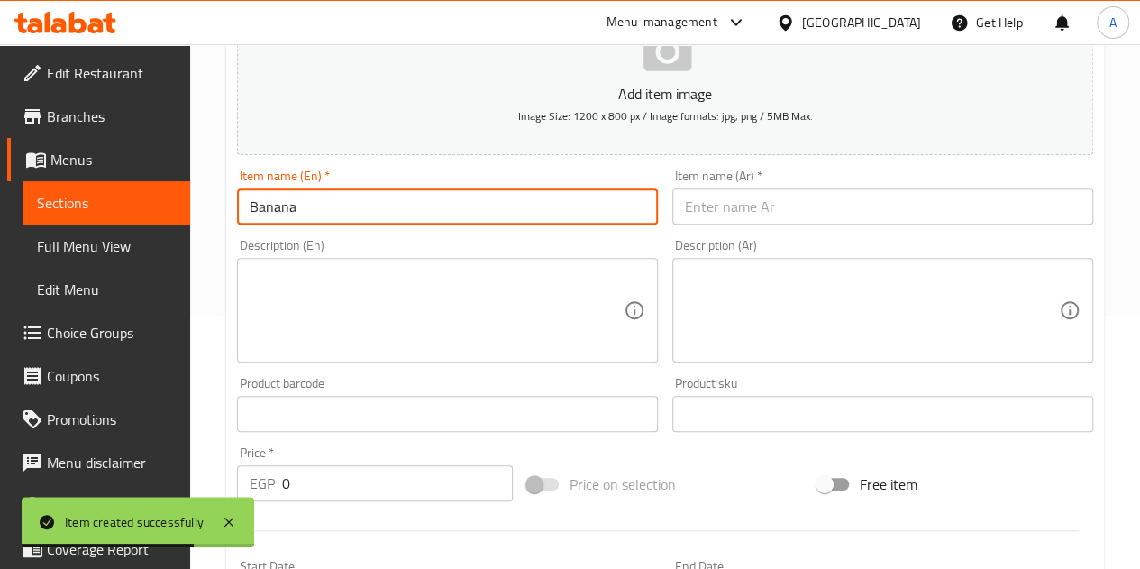
type input "Banana"
click at [714, 203] on input "text" at bounding box center [883, 206] width 421 height 36
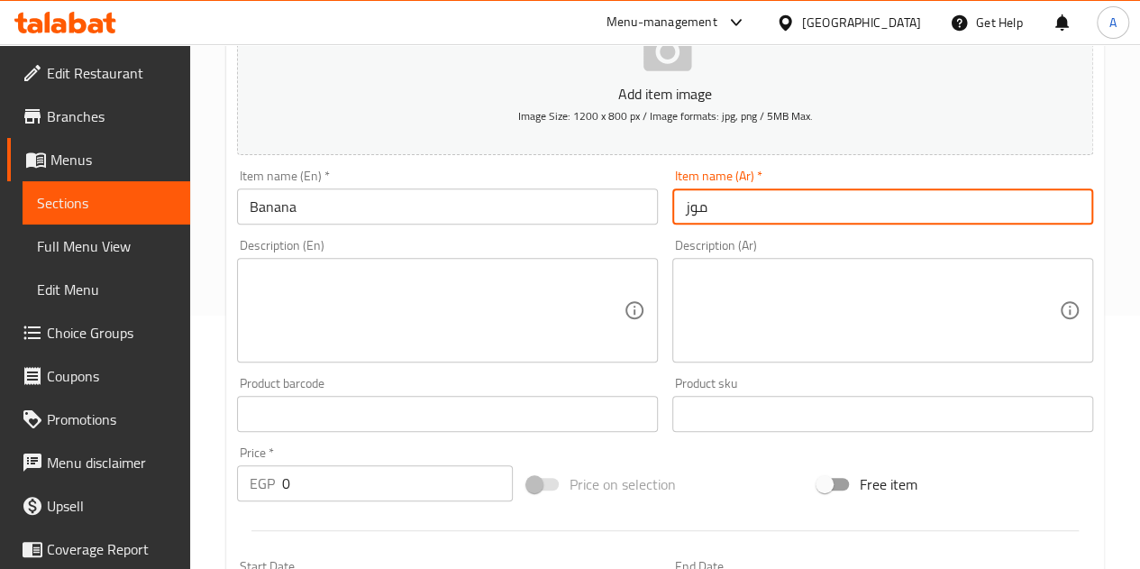
type input "موز"
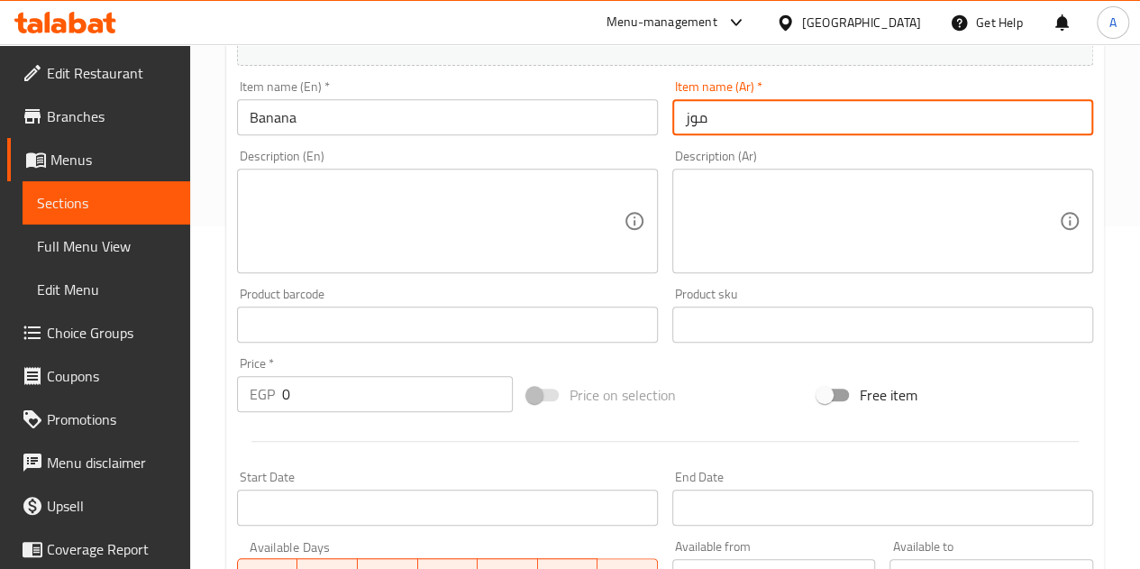
scroll to position [343, 0]
click at [409, 383] on input "0" at bounding box center [397, 393] width 231 height 36
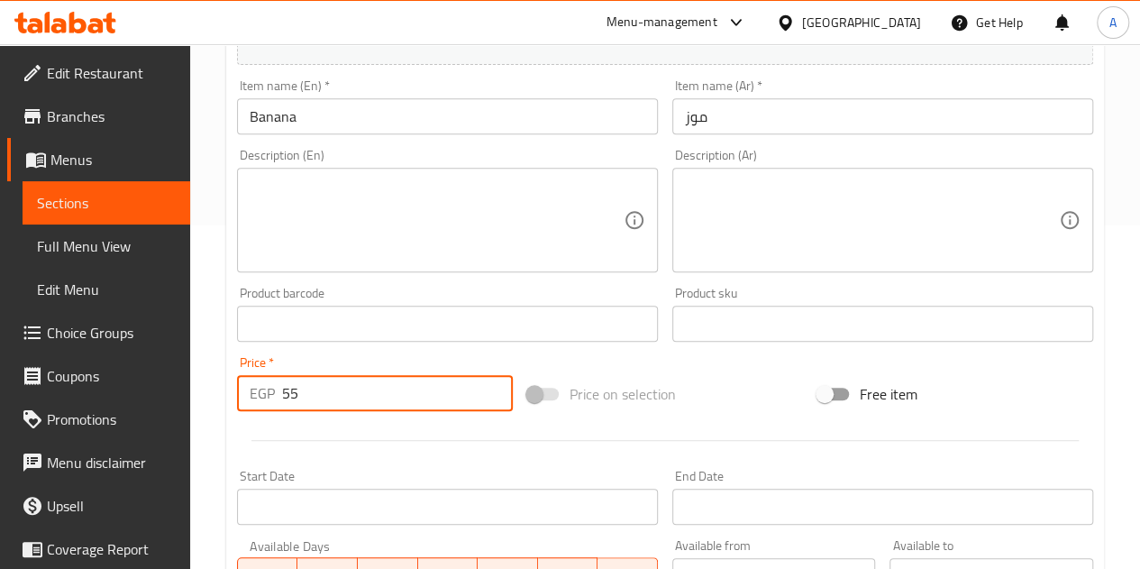
type input "55"
click at [409, 430] on div at bounding box center [665, 440] width 871 height 44
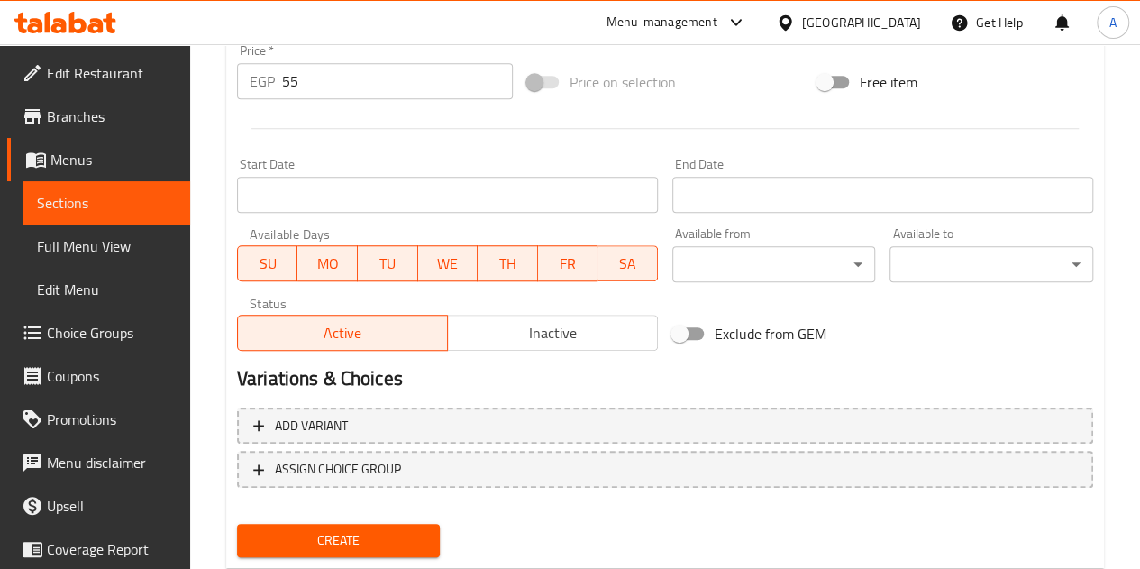
scroll to position [704, 0]
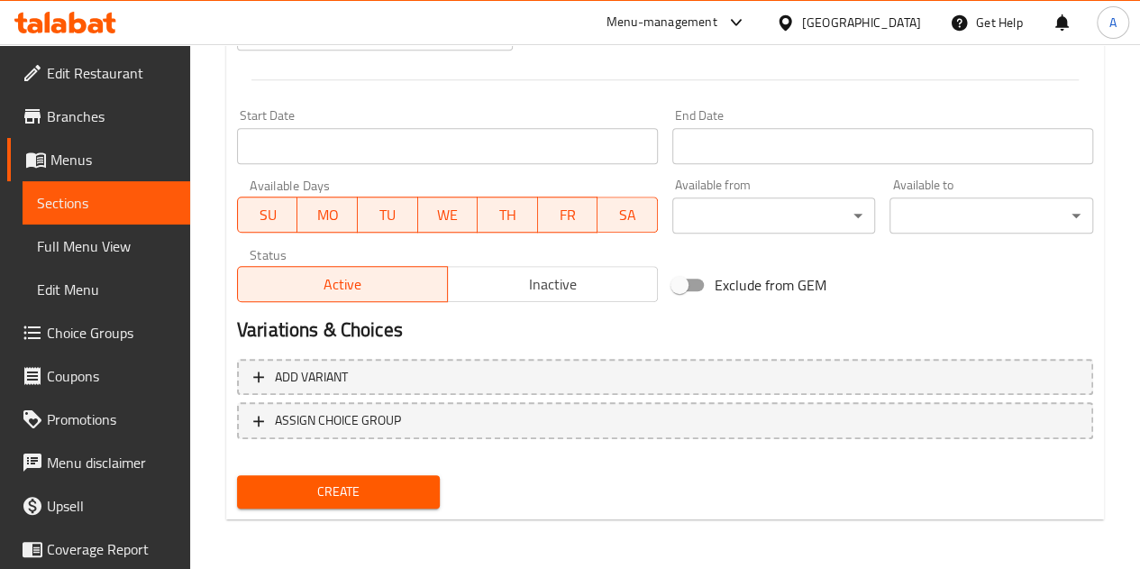
click at [409, 496] on span "Create" at bounding box center [339, 491] width 175 height 23
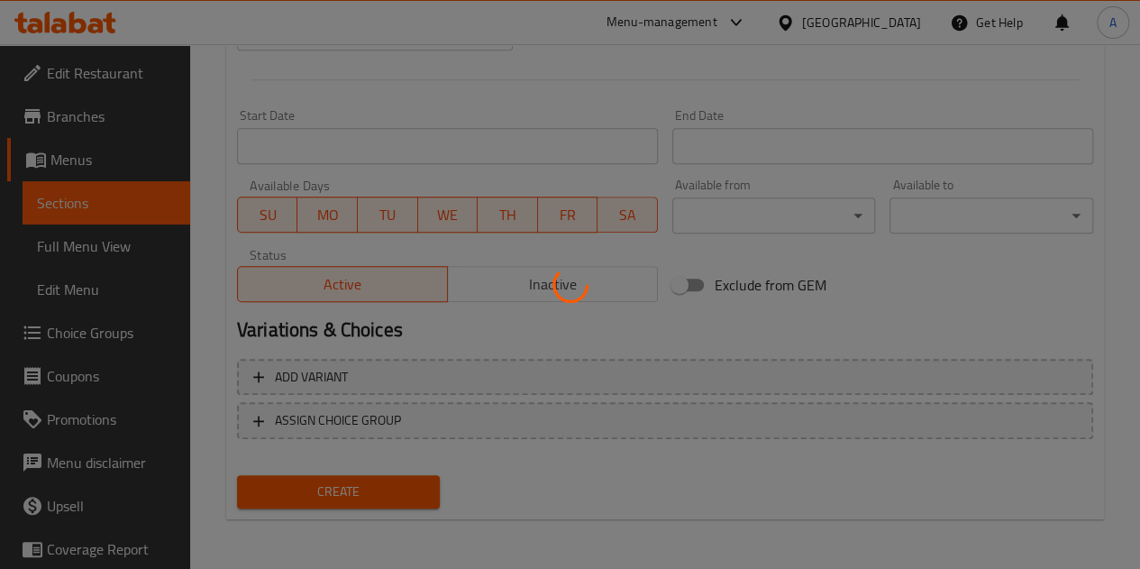
type input "0"
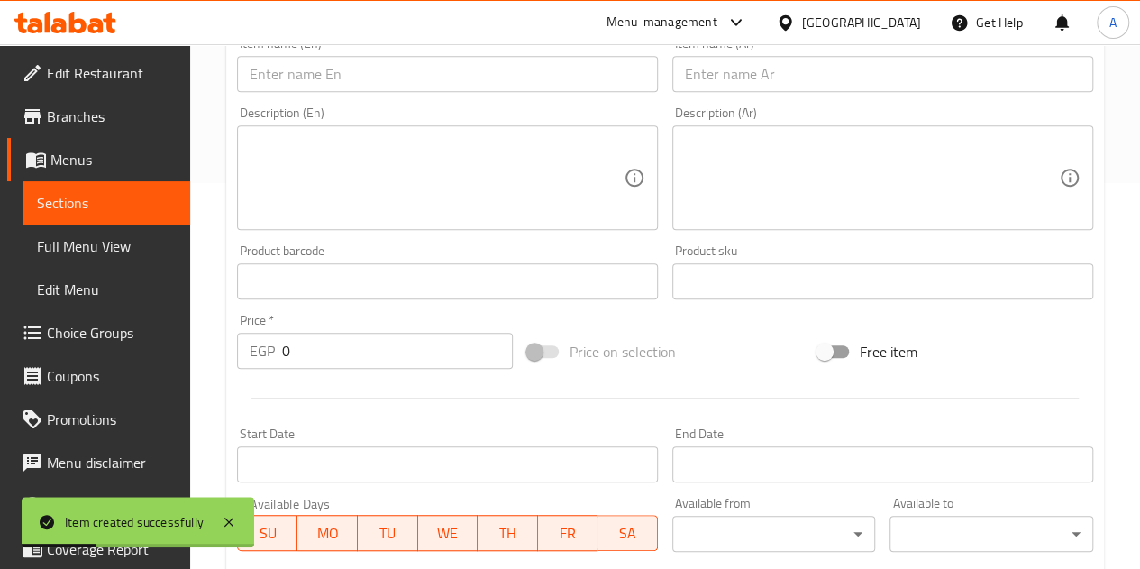
scroll to position [343, 0]
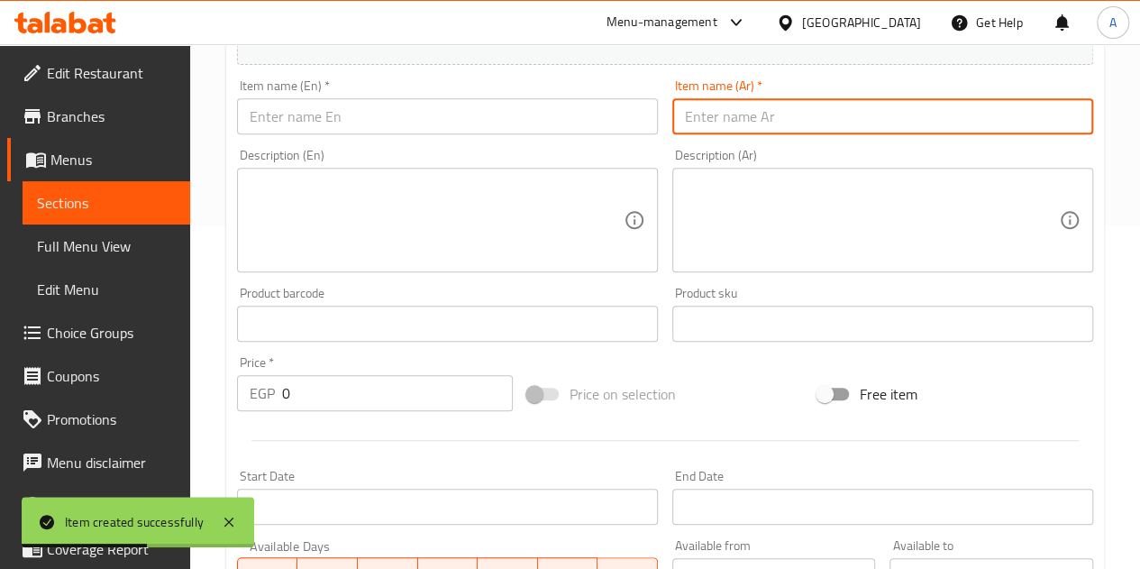
click at [746, 123] on input "text" at bounding box center [883, 116] width 421 height 36
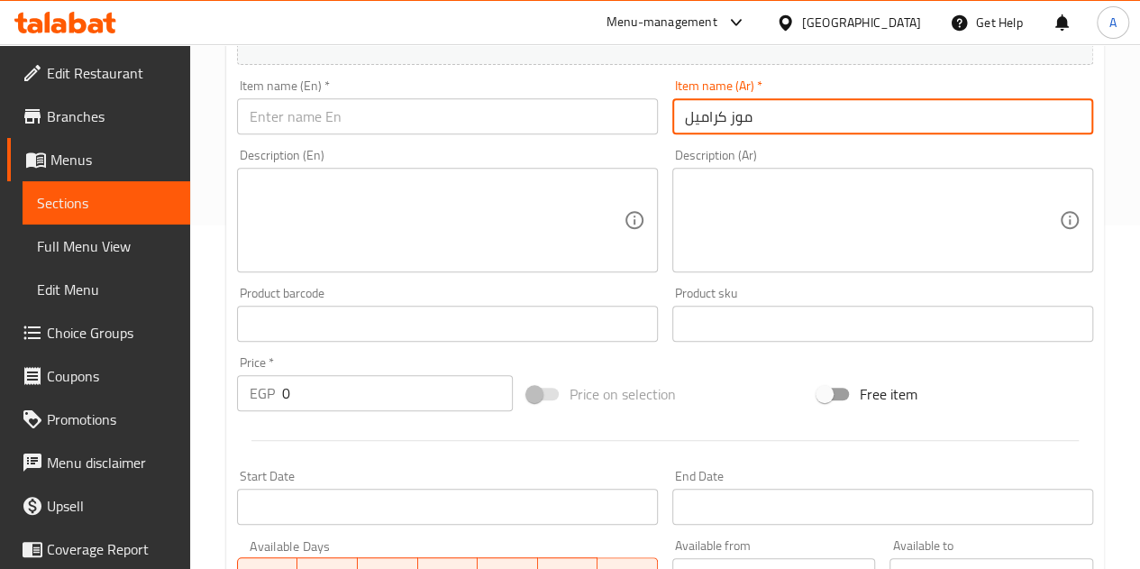
type input "موز كراميل"
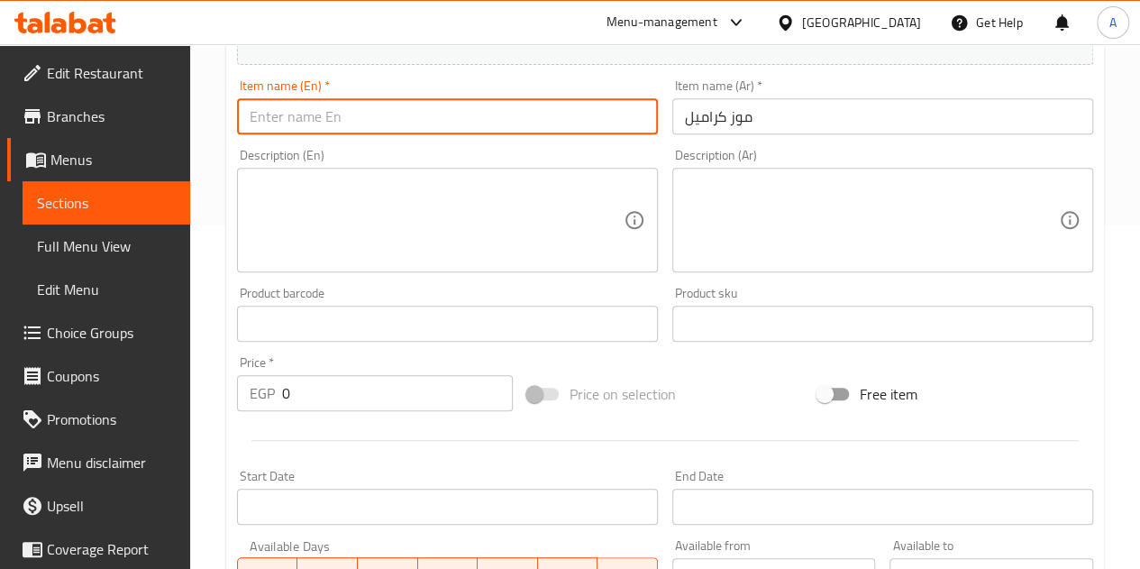
click at [299, 101] on input "text" at bounding box center [447, 116] width 421 height 36
type input "Banana Caramel"
click at [375, 388] on input "0" at bounding box center [397, 393] width 231 height 36
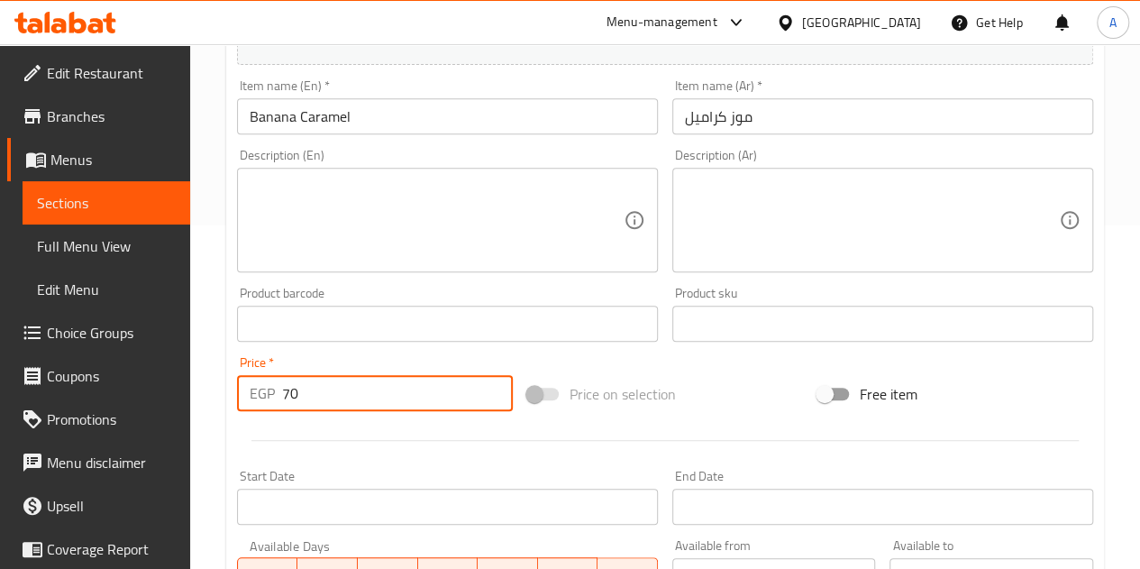
type input "70"
click at [348, 447] on div at bounding box center [665, 440] width 871 height 44
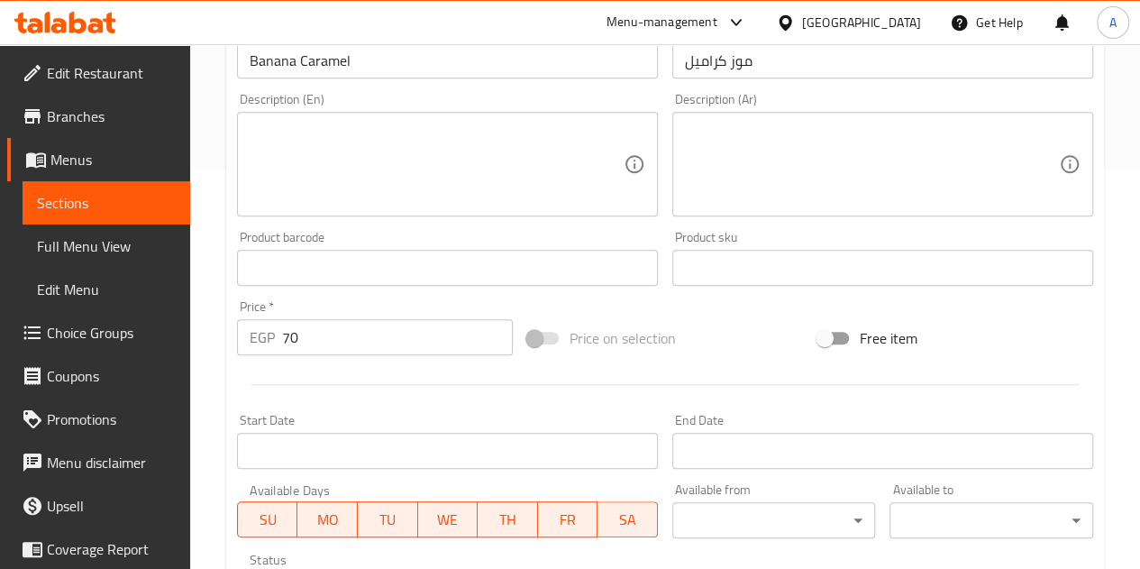
scroll to position [704, 0]
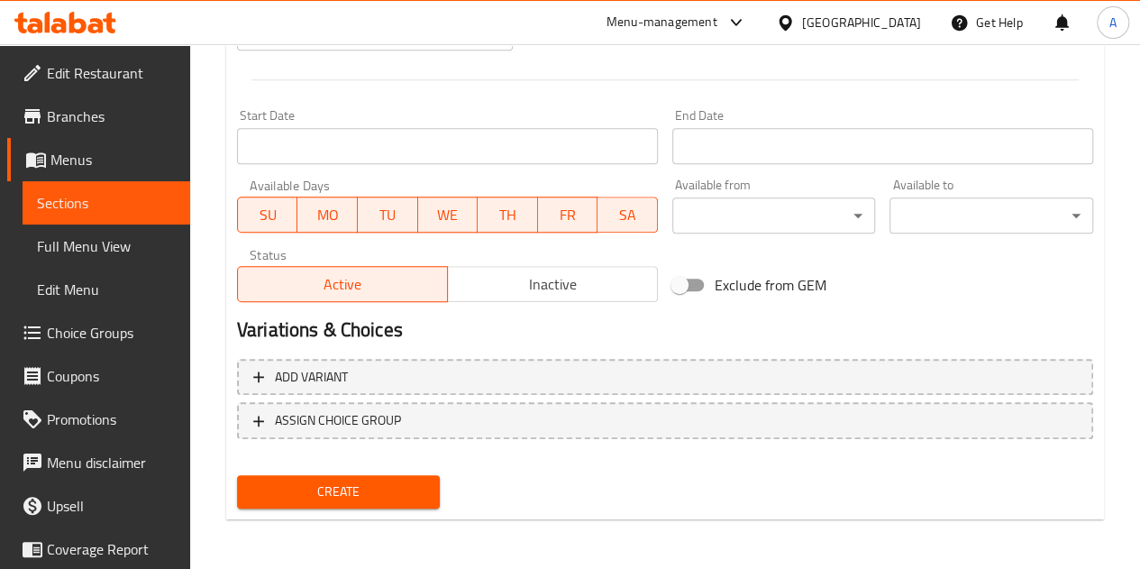
click at [371, 493] on span "Create" at bounding box center [339, 491] width 175 height 23
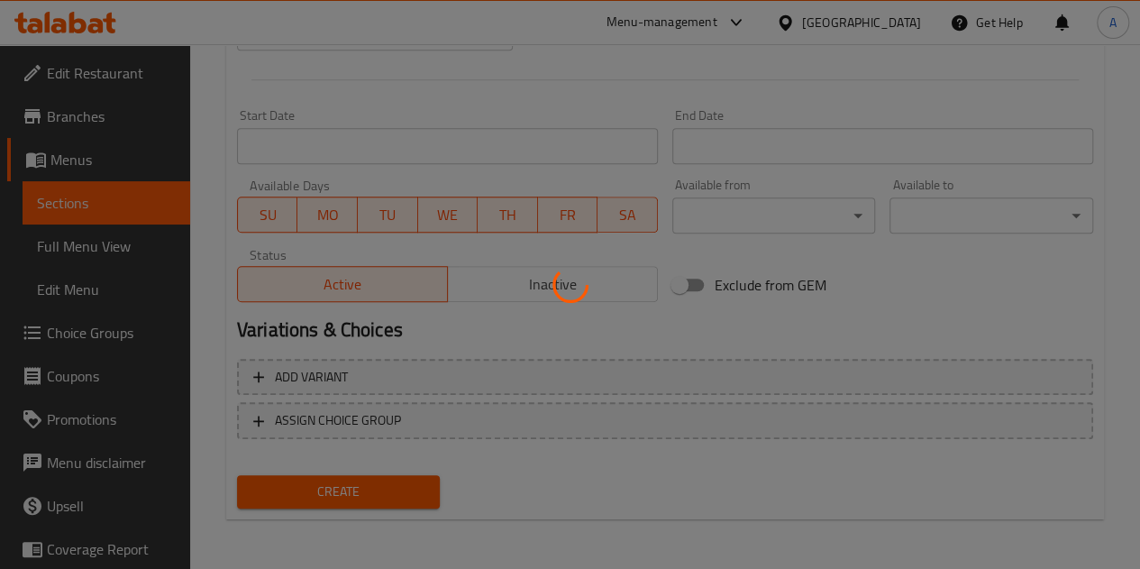
type input "0"
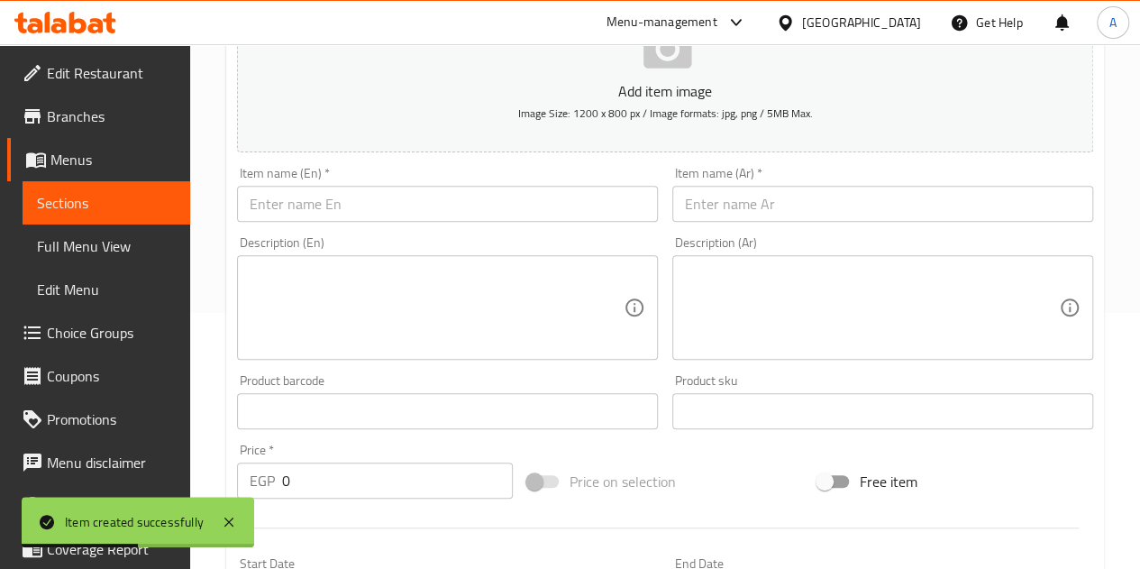
scroll to position [253, 0]
click at [331, 203] on input "text" at bounding box center [447, 206] width 421 height 36
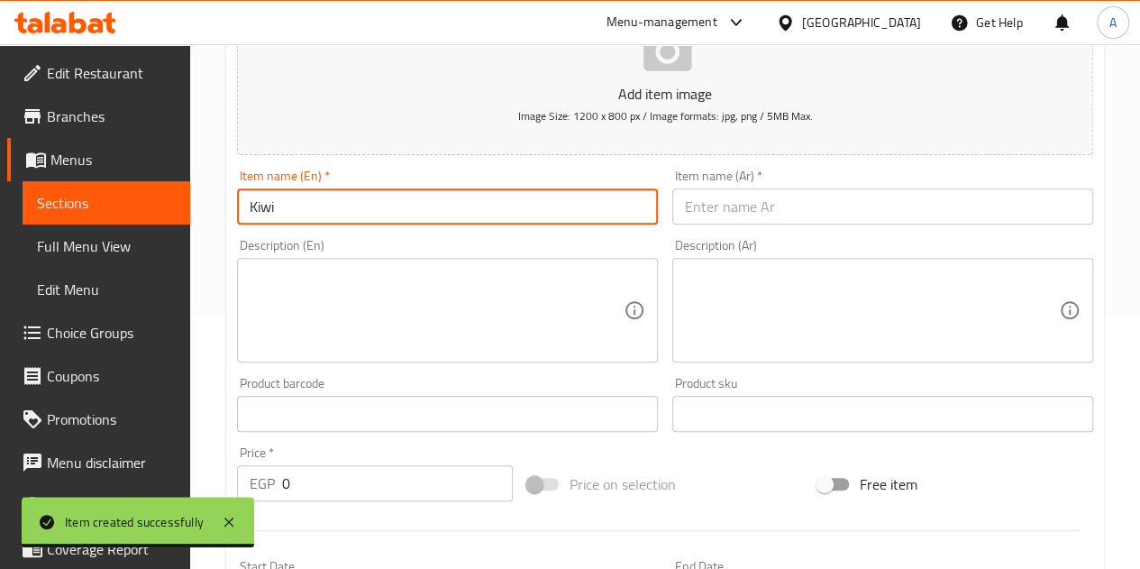
type input "Kiwi"
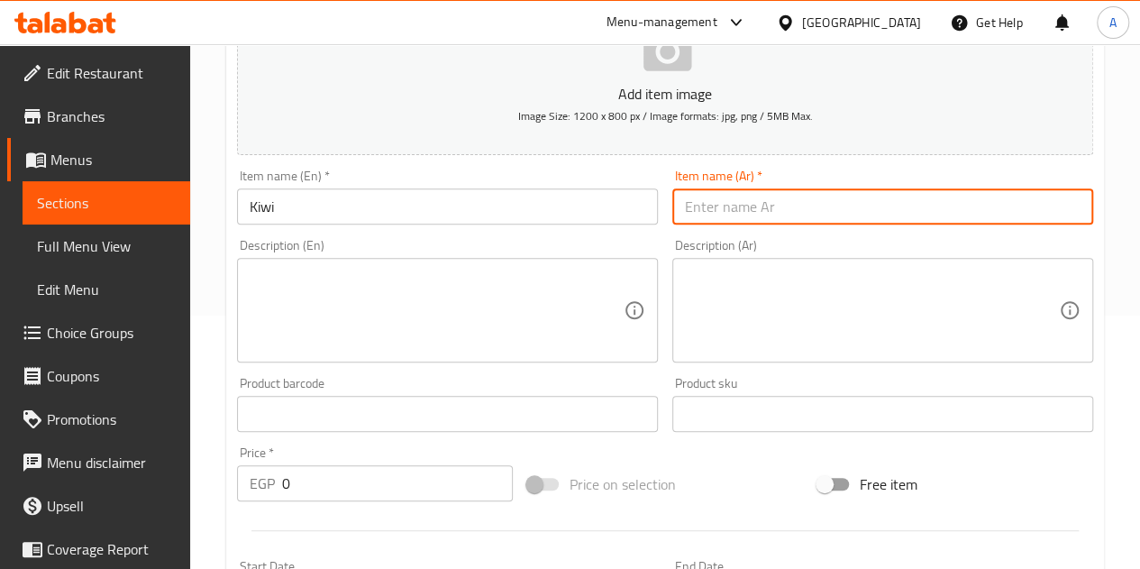
click at [732, 215] on input "text" at bounding box center [883, 206] width 421 height 36
type input "كيوي"
click at [384, 470] on input "0" at bounding box center [397, 483] width 231 height 36
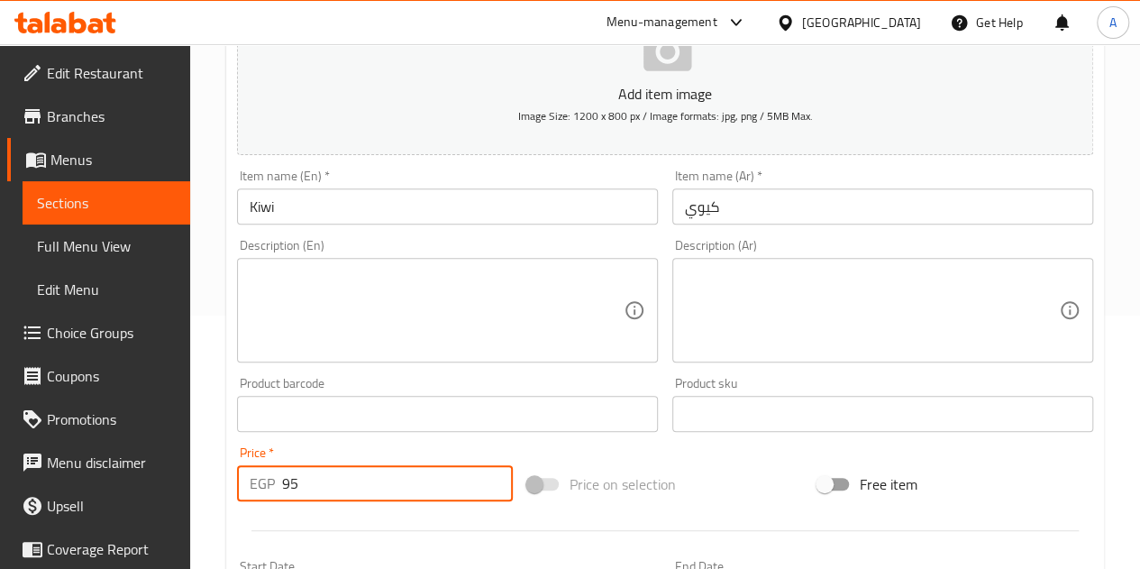
type input "95"
click at [397, 518] on div at bounding box center [665, 530] width 871 height 44
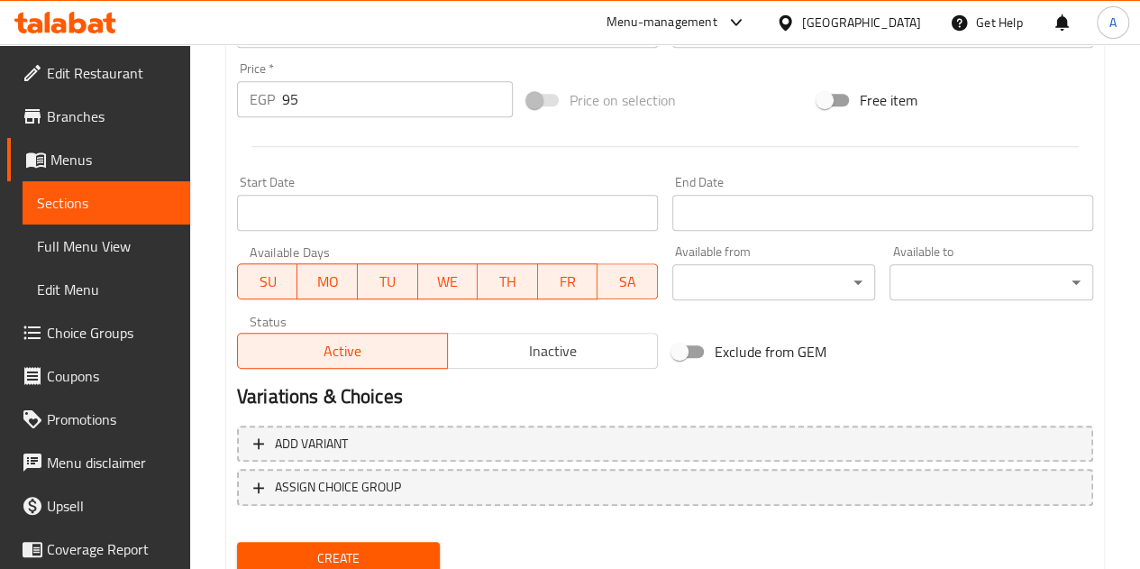
scroll to position [704, 0]
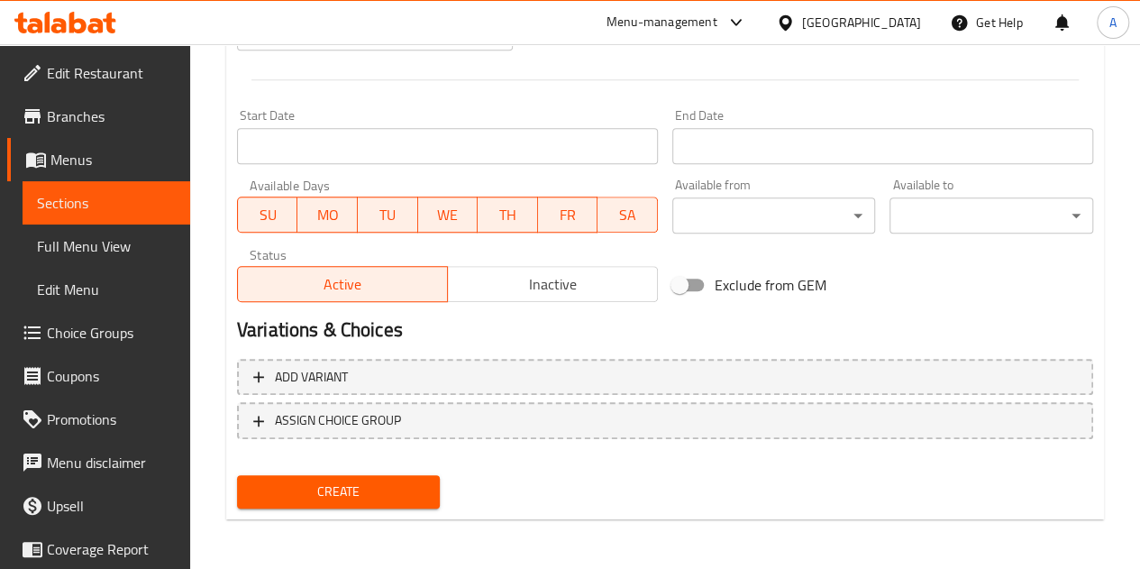
click at [398, 490] on span "Create" at bounding box center [339, 491] width 175 height 23
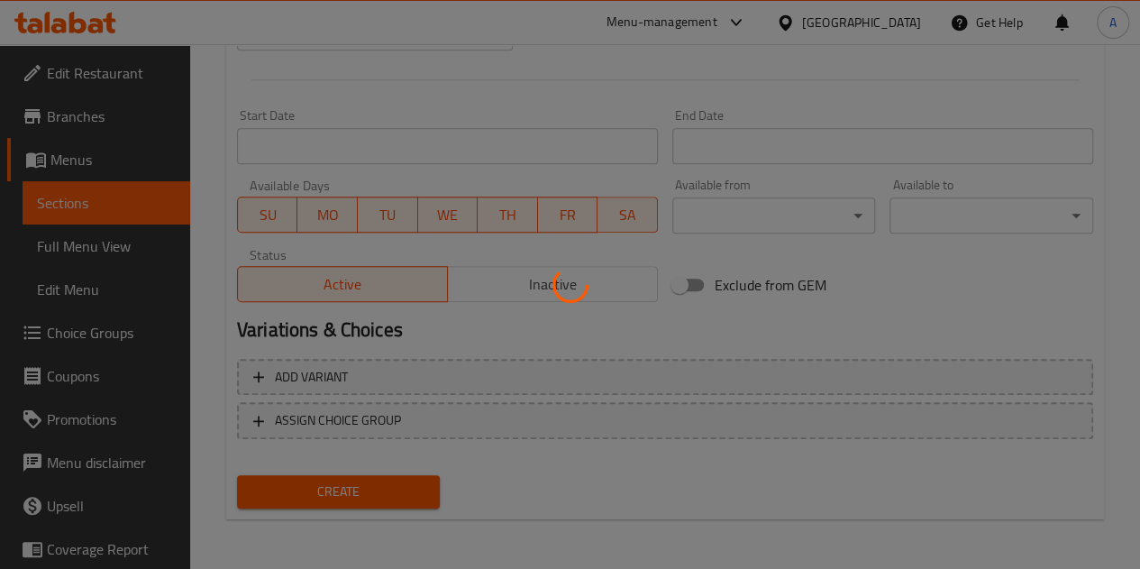
type input "0"
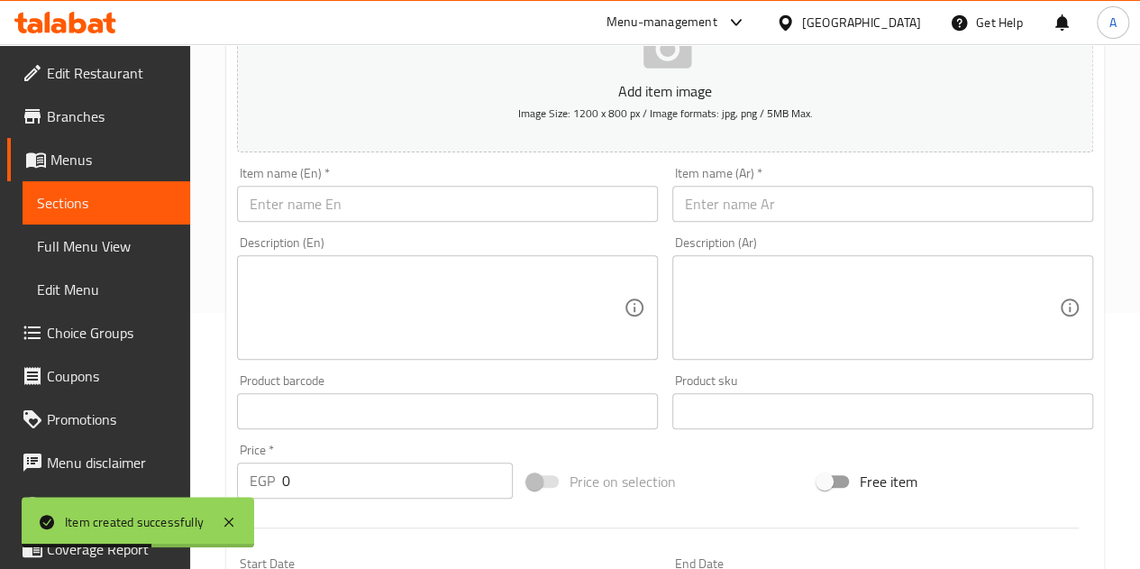
scroll to position [253, 0]
click at [348, 209] on input "text" at bounding box center [447, 206] width 421 height 36
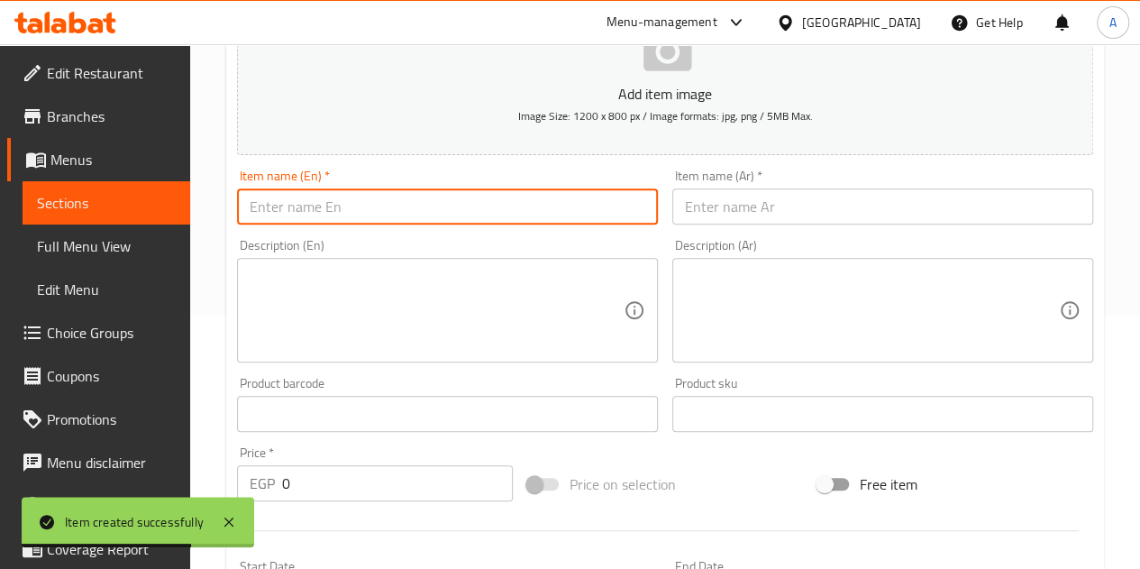
click at [728, 203] on input "text" at bounding box center [883, 206] width 421 height 36
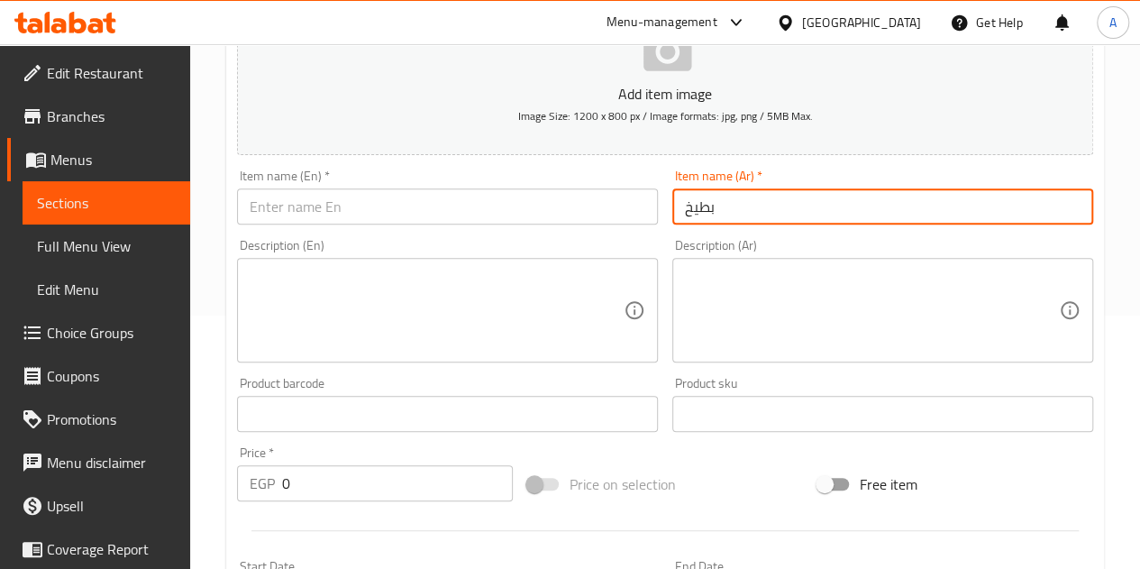
type input "بطيخ"
click at [451, 206] on input "text" at bounding box center [447, 206] width 421 height 36
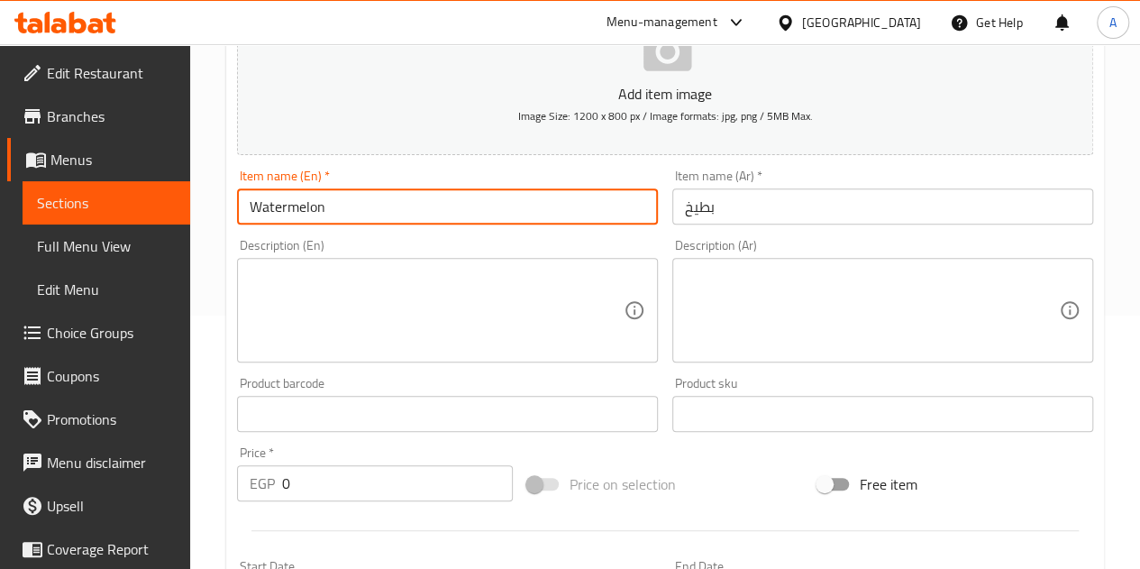
type input "Watermelon"
click at [340, 494] on input "0" at bounding box center [397, 483] width 231 height 36
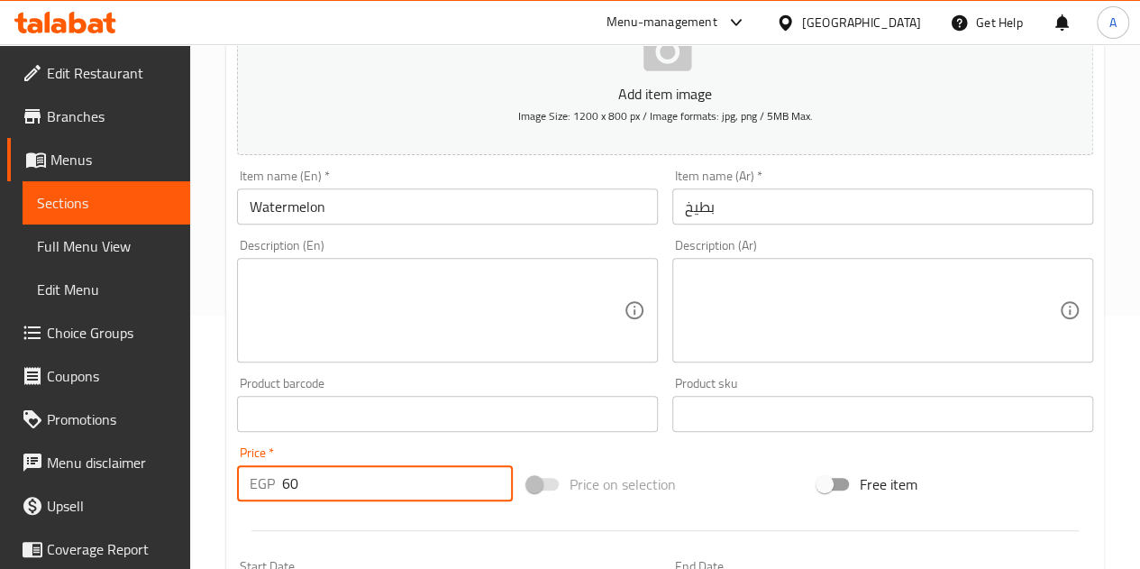
type input "60"
click at [350, 522] on div at bounding box center [665, 530] width 871 height 44
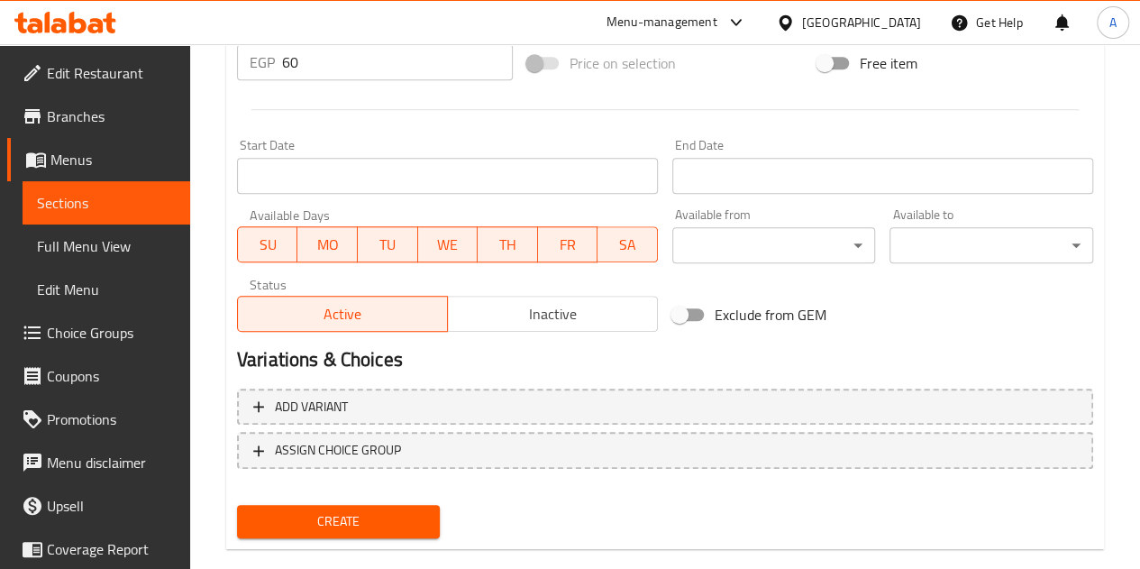
scroll to position [704, 0]
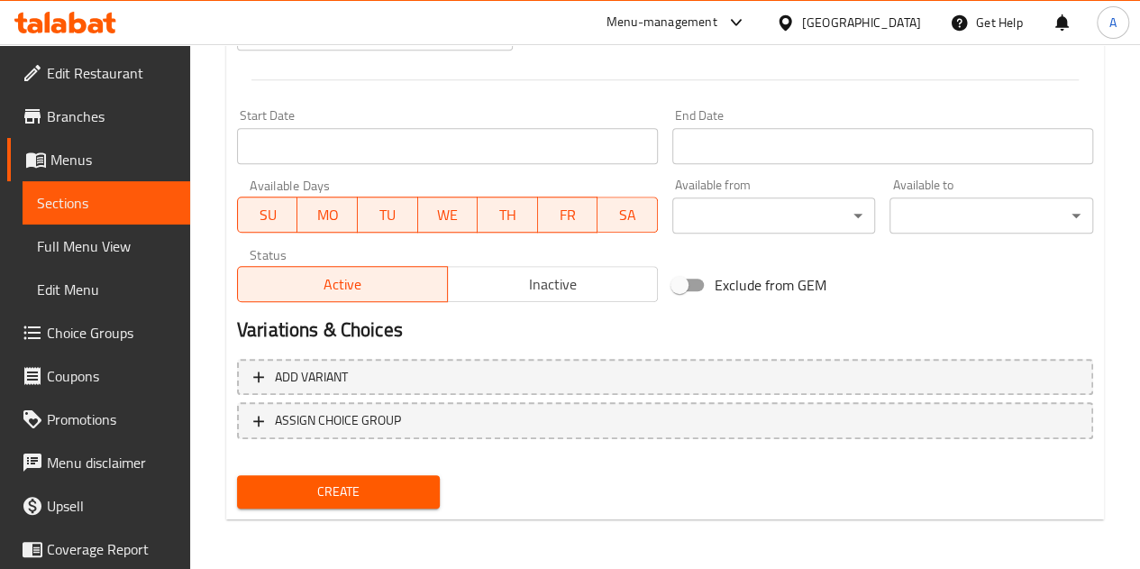
click at [357, 484] on span "Create" at bounding box center [339, 491] width 175 height 23
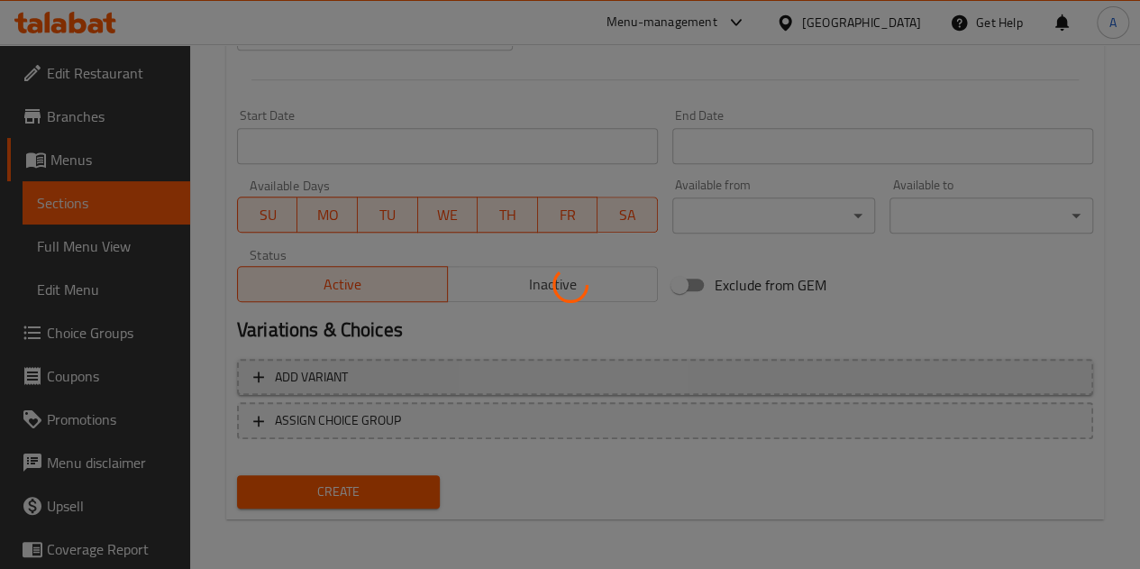
type input "0"
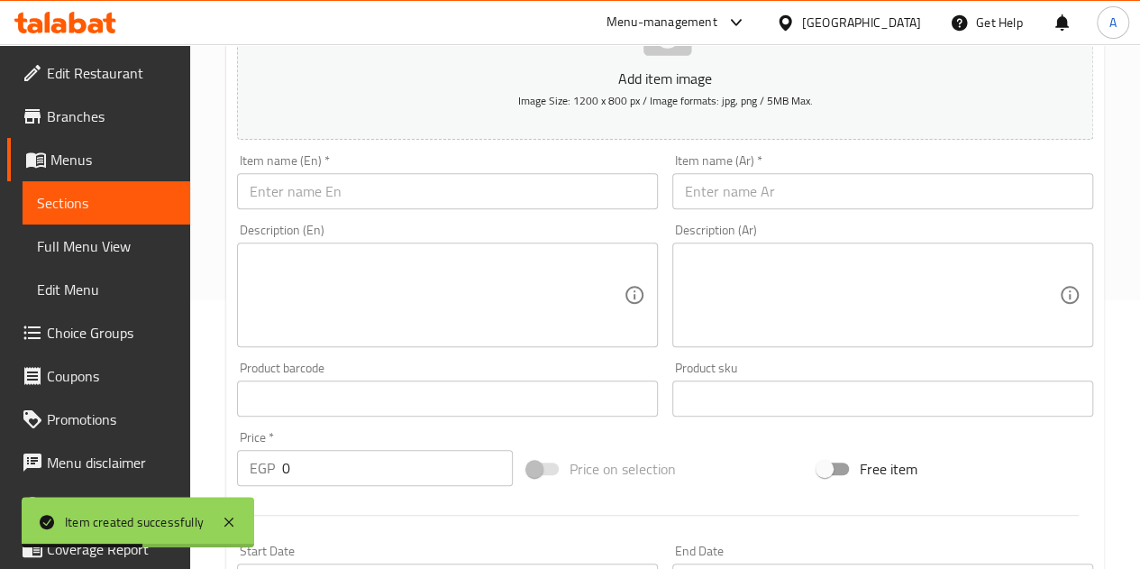
scroll to position [253, 0]
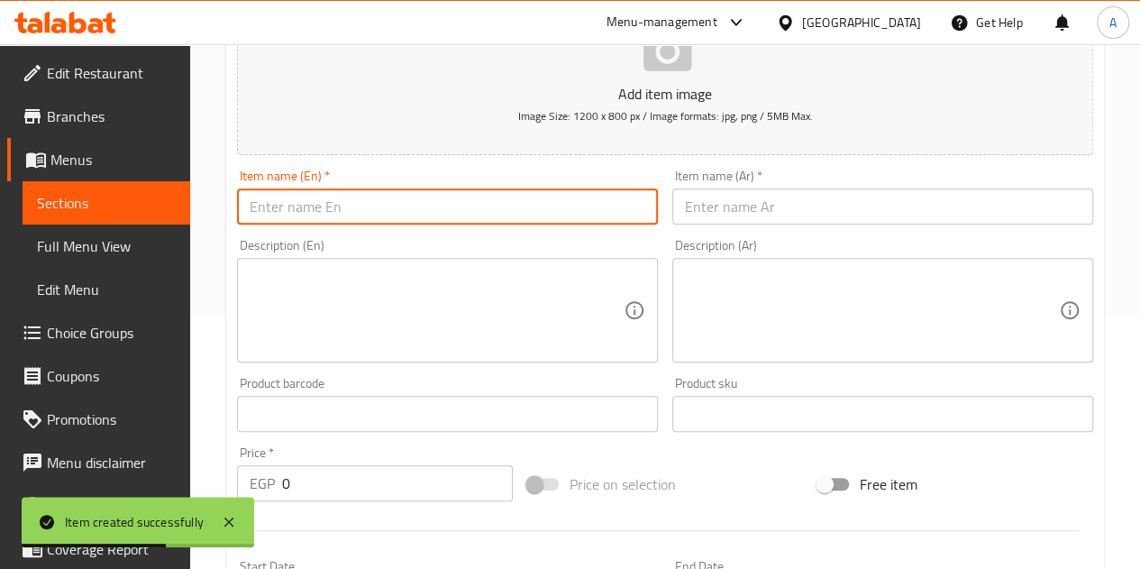
click at [472, 200] on input "text" at bounding box center [447, 206] width 421 height 36
type input "Date"
click at [911, 207] on input "text" at bounding box center [883, 206] width 421 height 36
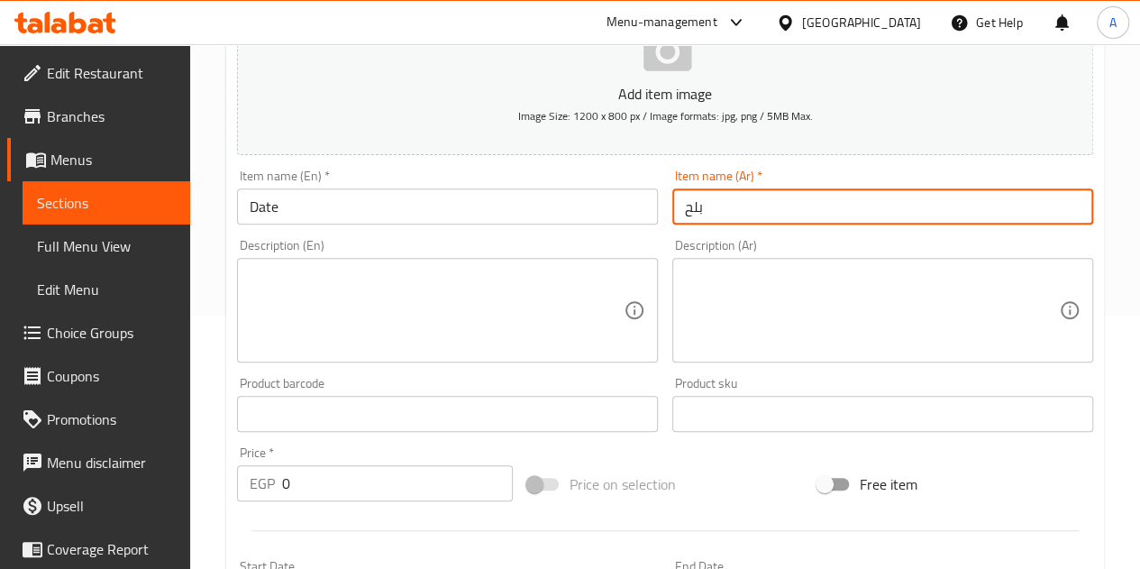
type input "بلح"
click at [288, 486] on input "0" at bounding box center [397, 483] width 231 height 36
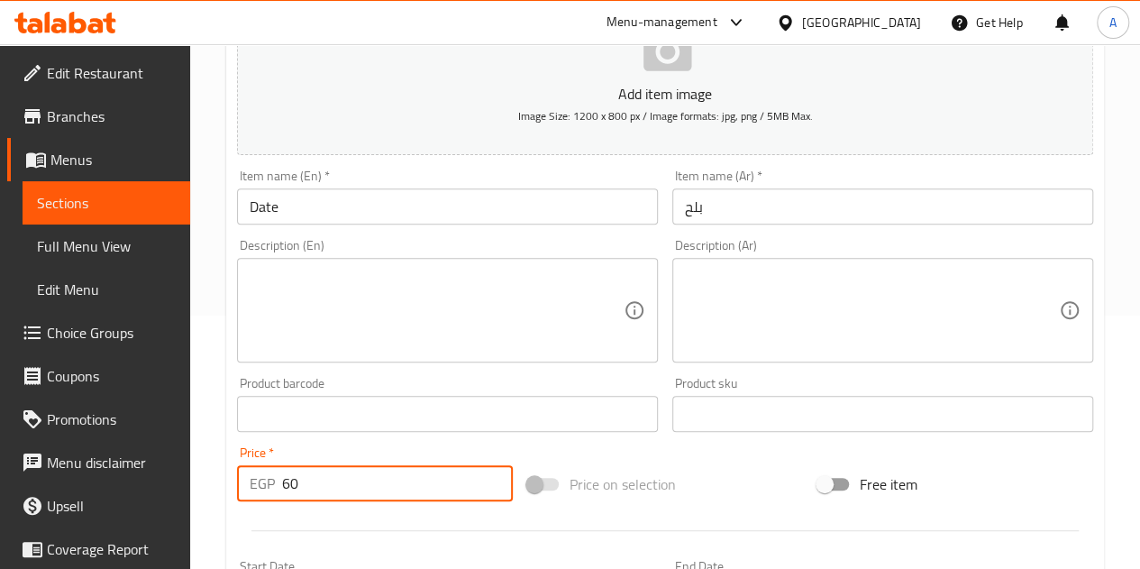
type input "60"
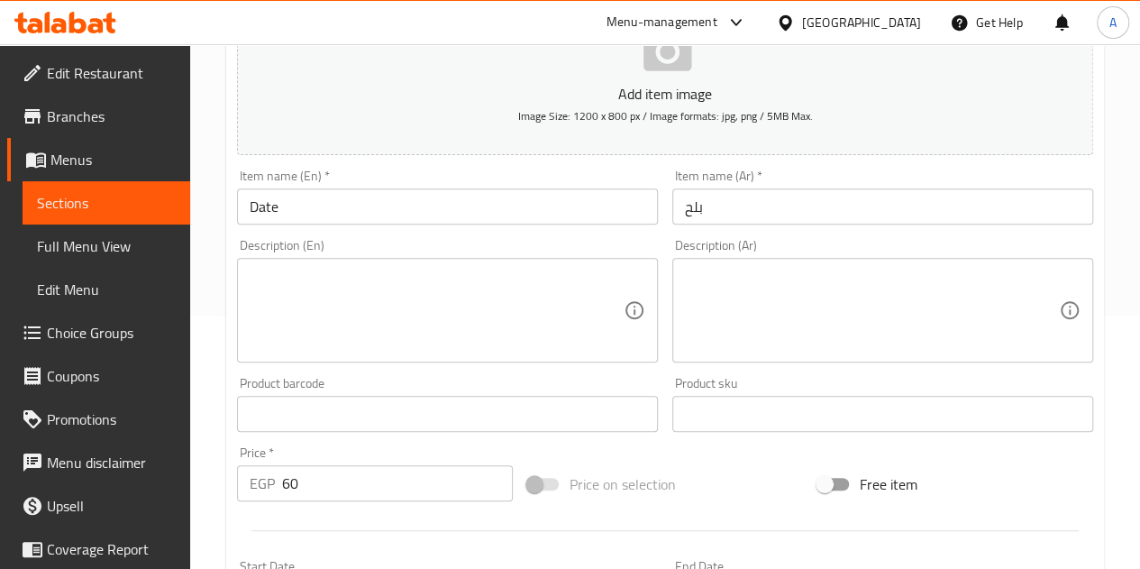
click at [288, 504] on div "Price   * EGP 60 Price *" at bounding box center [375, 473] width 290 height 69
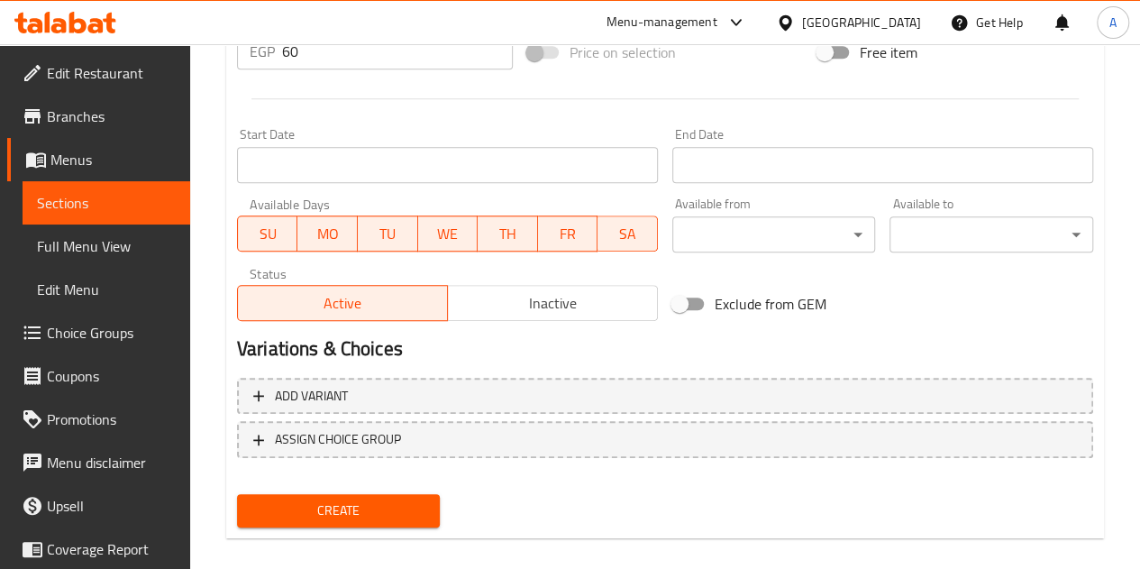
scroll to position [704, 0]
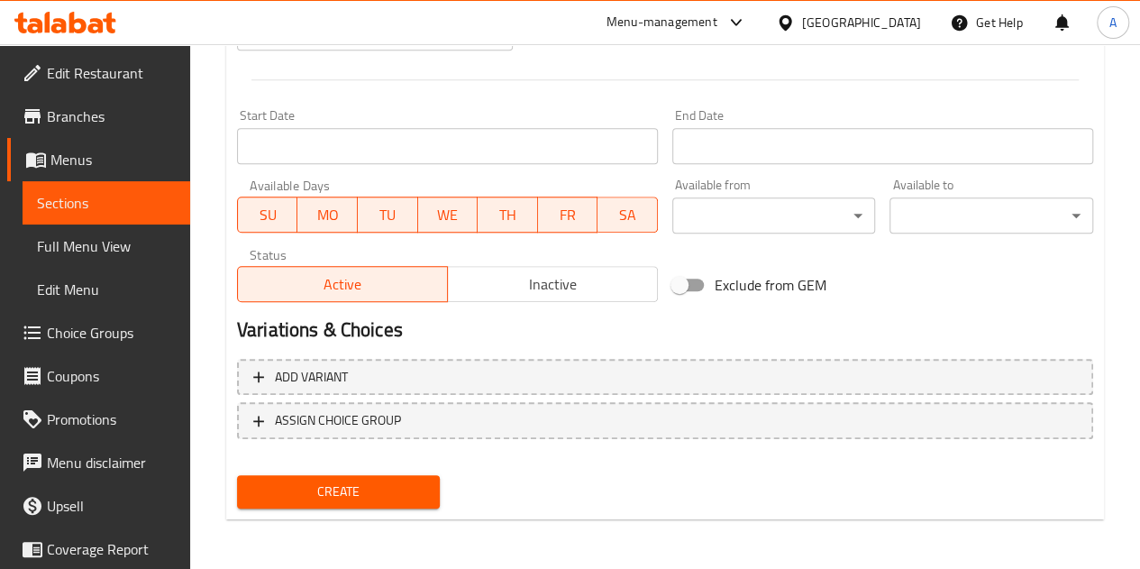
click at [308, 484] on span "Create" at bounding box center [339, 491] width 175 height 23
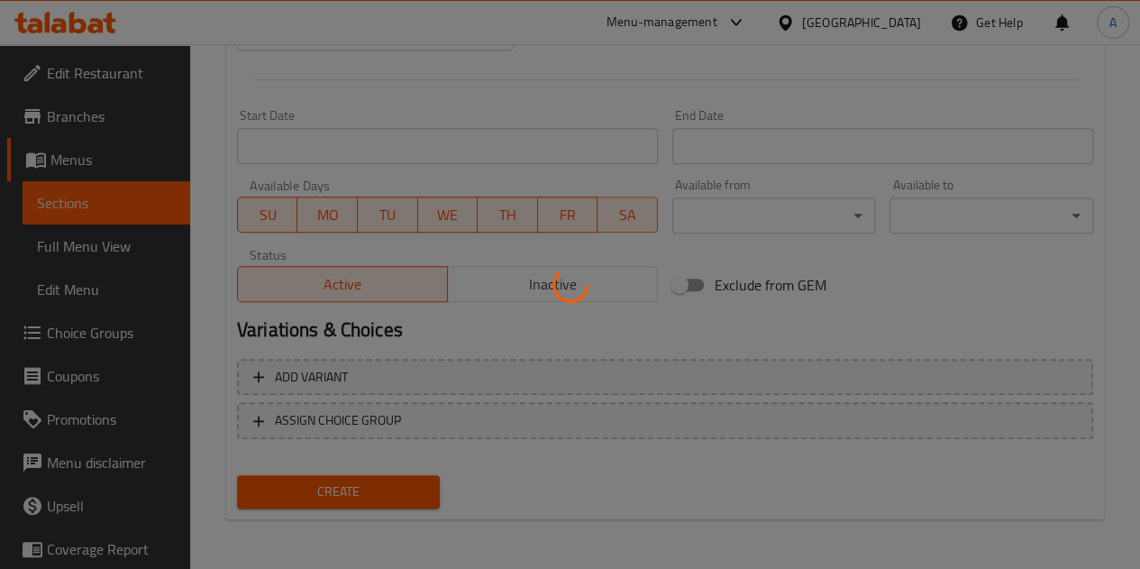
type input "0"
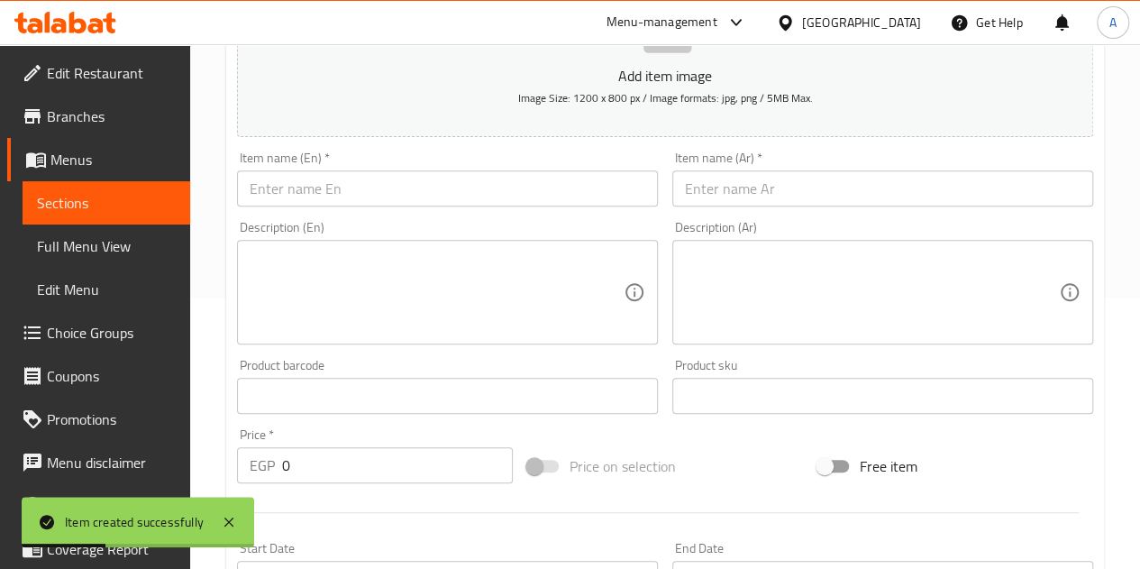
scroll to position [253, 0]
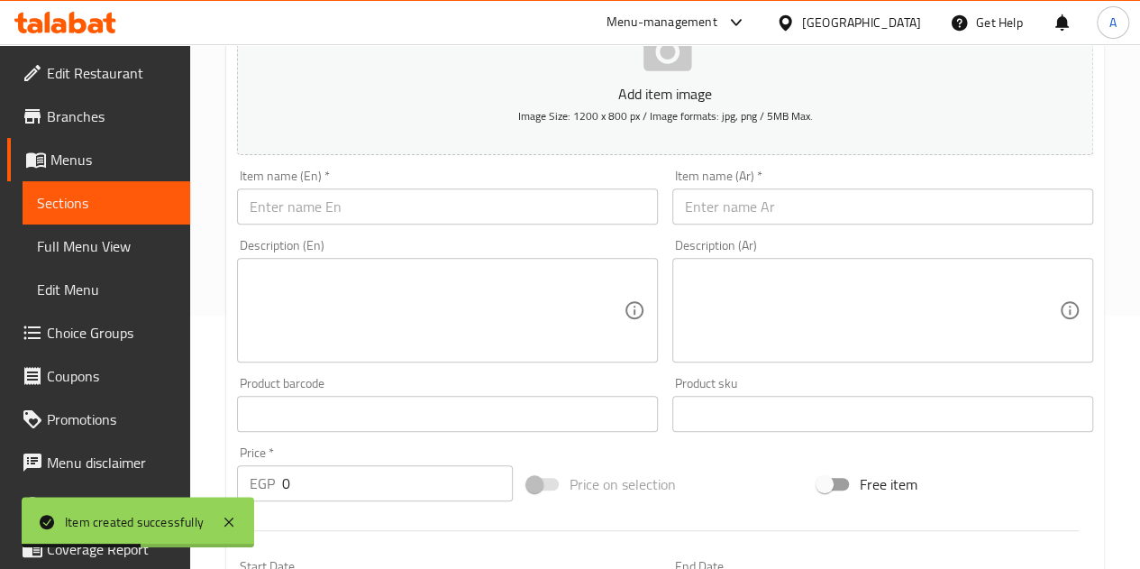
click at [826, 212] on input "text" at bounding box center [883, 206] width 421 height 36
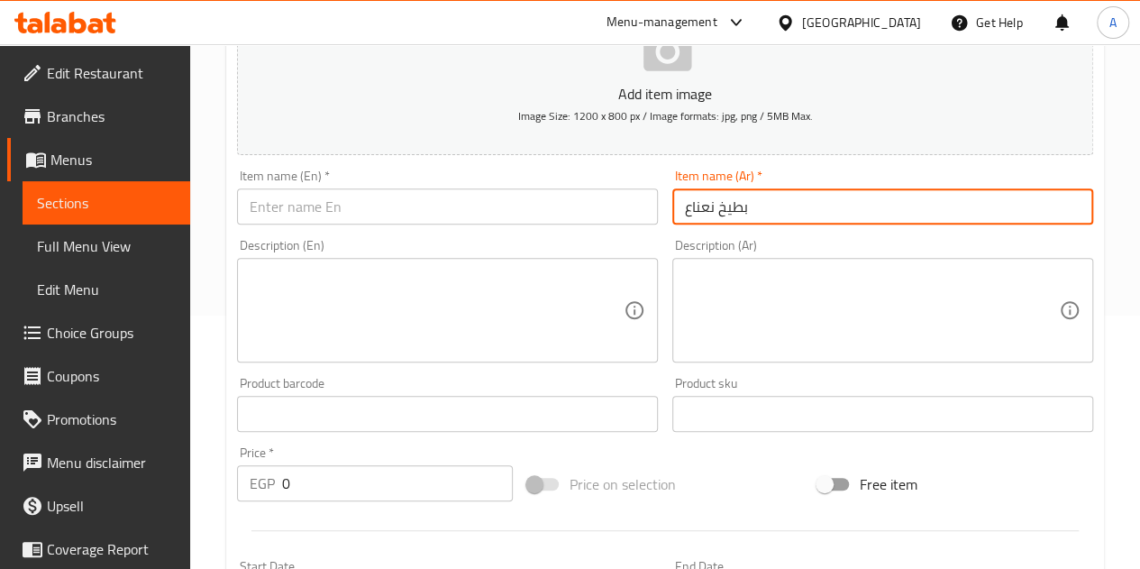
type input "بطيخ نعناع"
click at [485, 208] on input "text" at bounding box center [447, 206] width 421 height 36
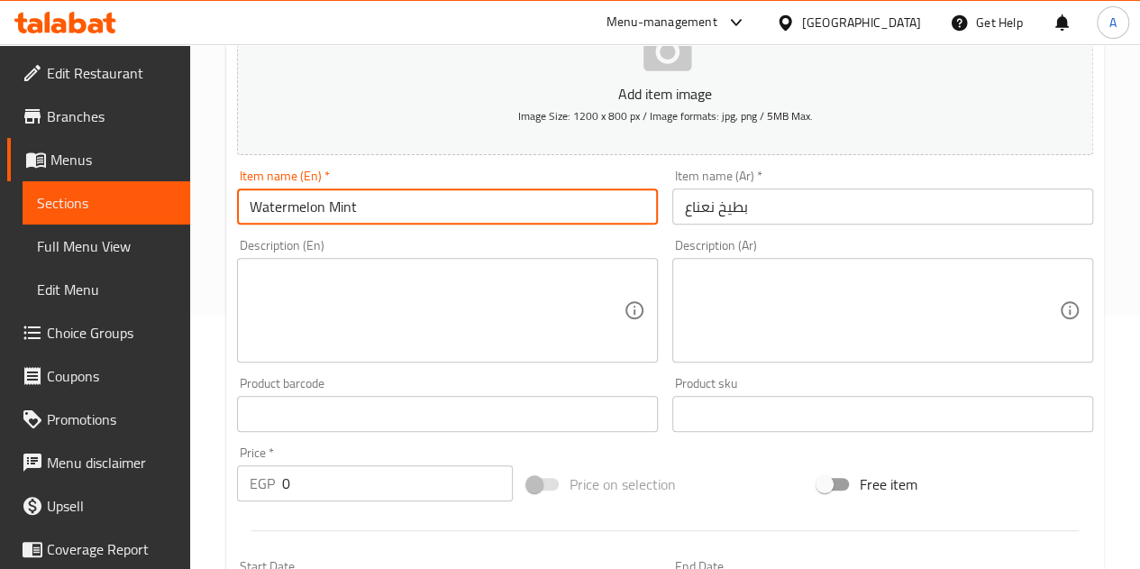
type input "Watermelon Mint"
click at [294, 488] on input "0" at bounding box center [397, 483] width 231 height 36
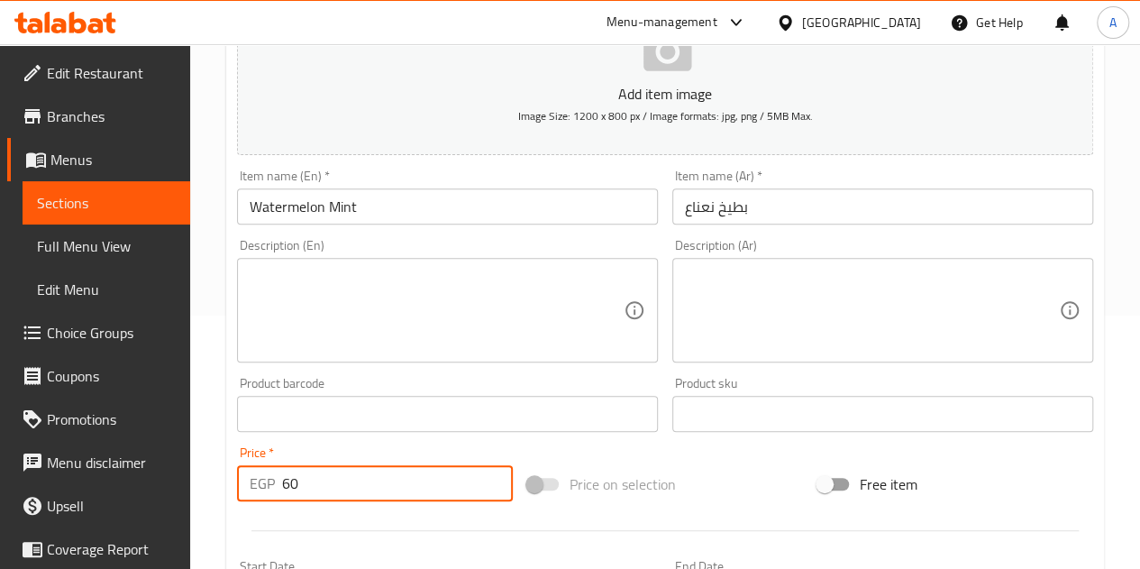
type input "60"
click at [307, 507] on div "Price   * EGP 60 Price *" at bounding box center [375, 473] width 290 height 69
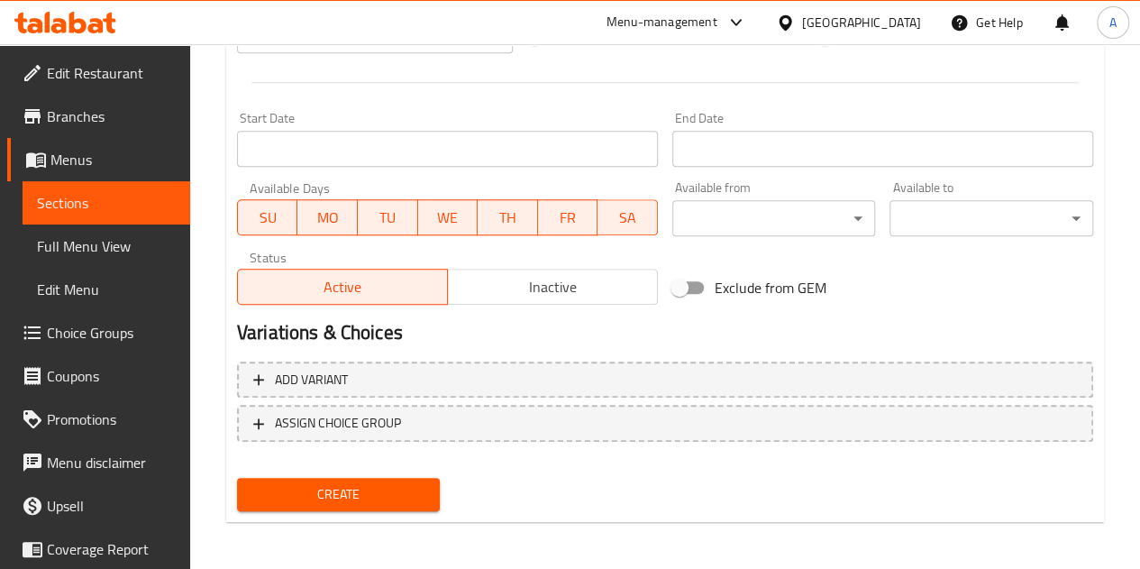
scroll to position [704, 0]
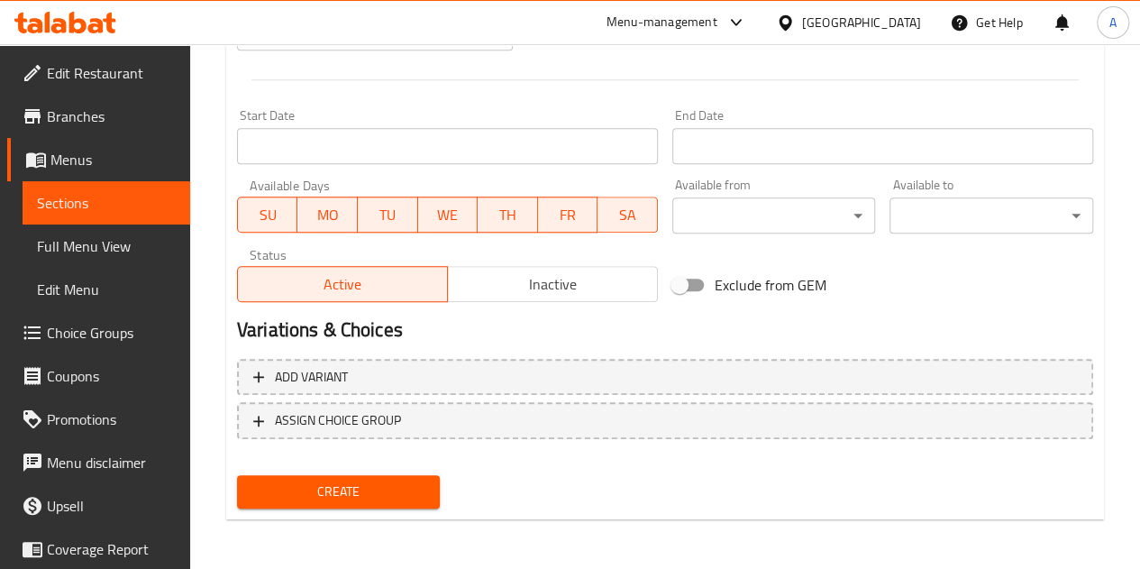
click at [377, 483] on span "Create" at bounding box center [339, 491] width 175 height 23
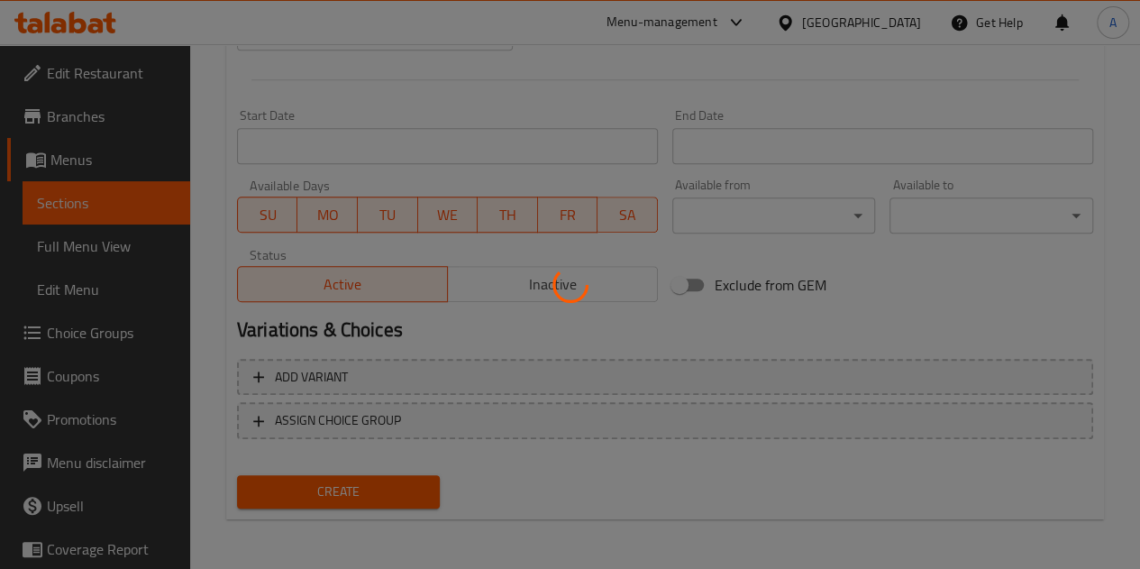
type input "0"
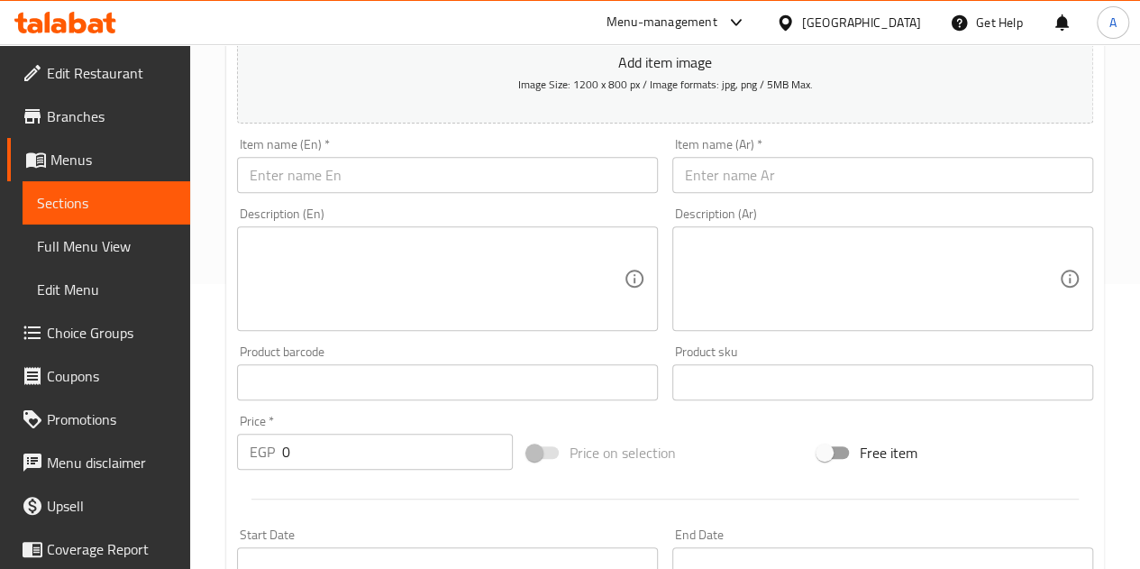
scroll to position [253, 0]
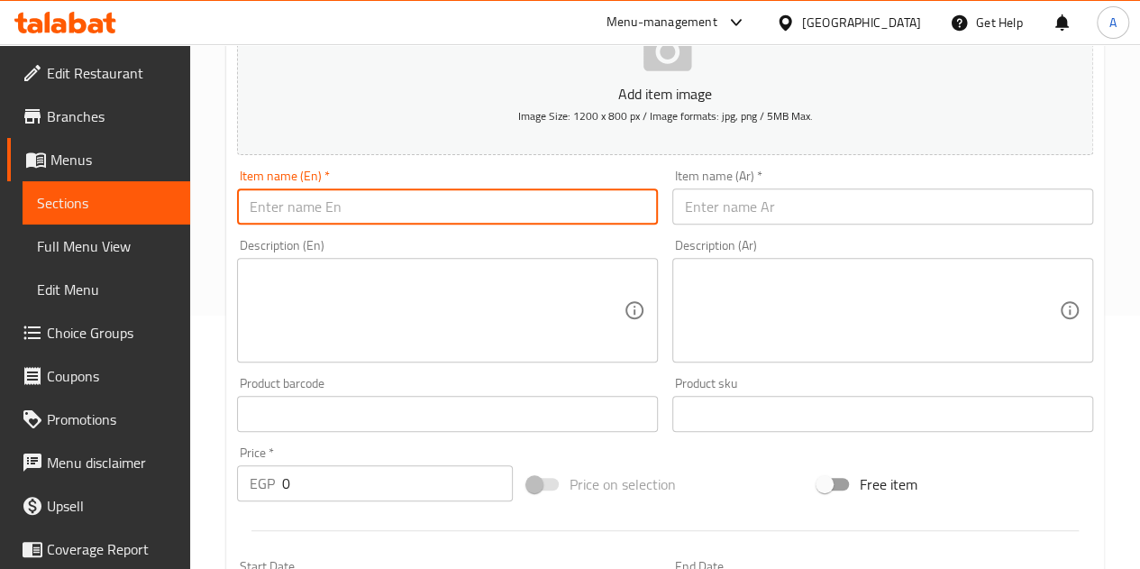
click at [440, 212] on input "text" at bounding box center [447, 206] width 421 height 36
type input "Vanilla Frappe"
click at [935, 196] on input "text" at bounding box center [883, 206] width 421 height 36
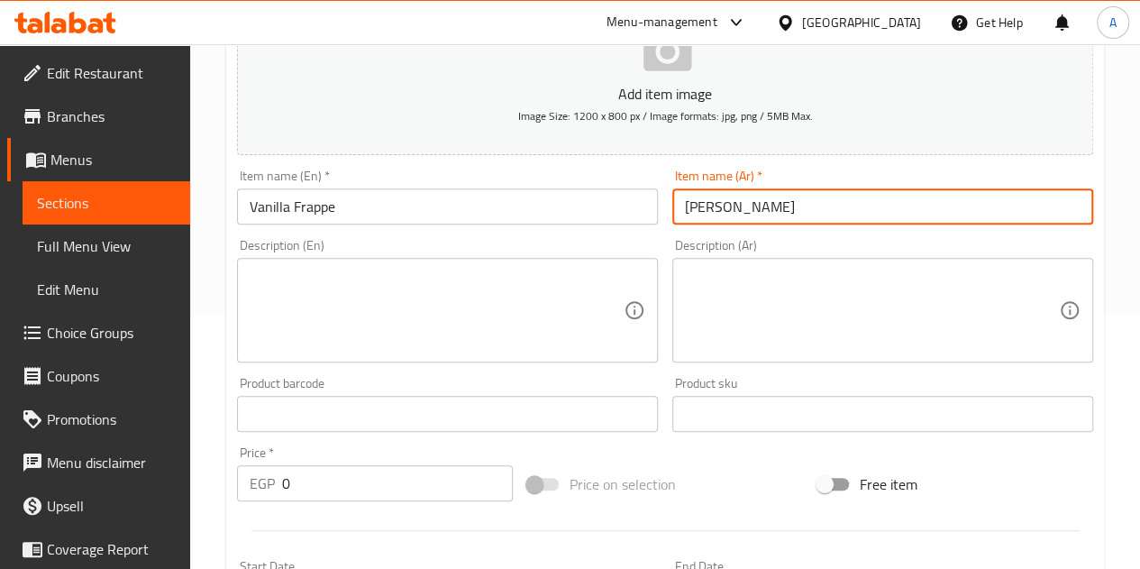
type input "فرابيه فانليا"
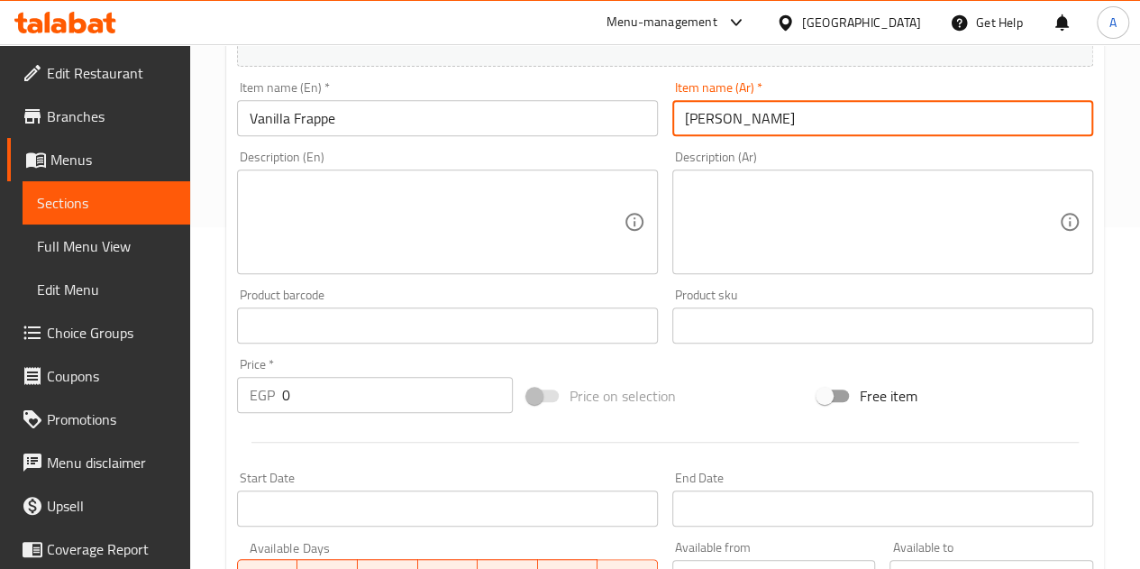
scroll to position [343, 0]
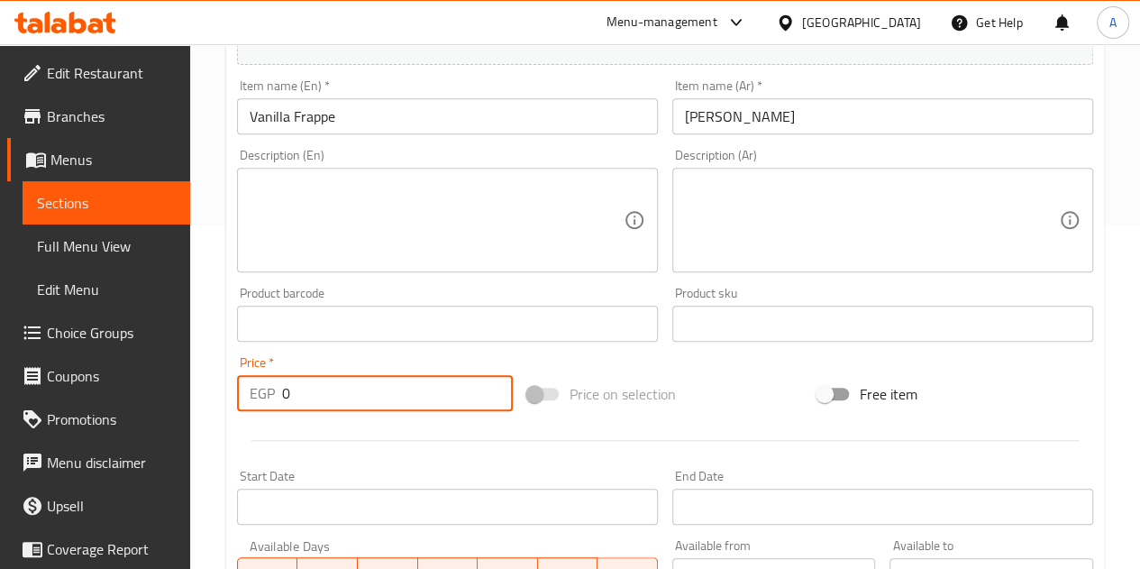
click at [373, 386] on input "0" at bounding box center [397, 393] width 231 height 36
type input "80"
click at [384, 434] on div at bounding box center [665, 440] width 871 height 44
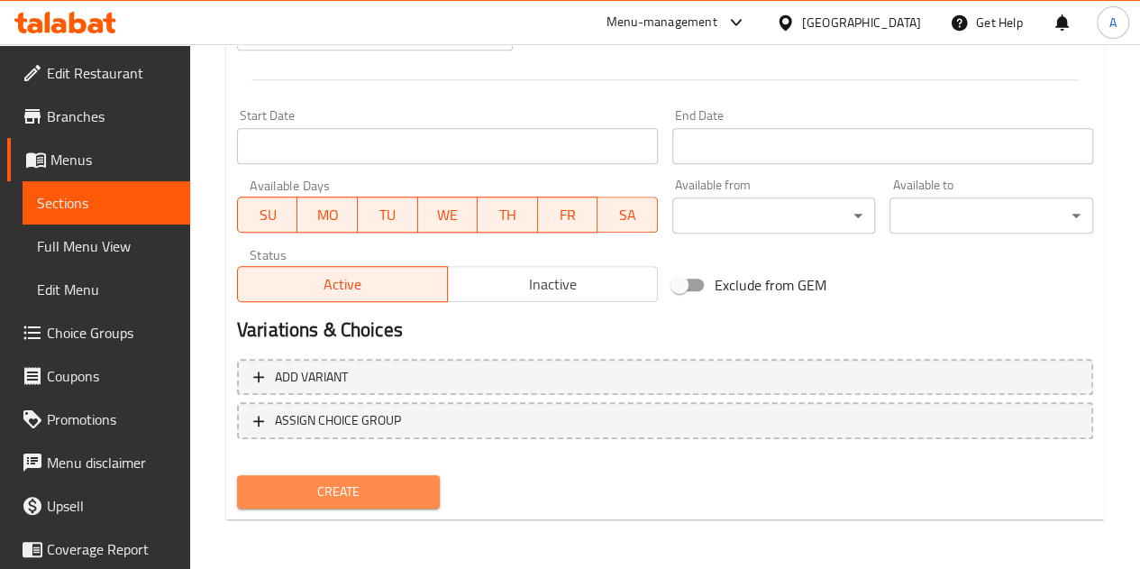
click at [380, 476] on button "Create" at bounding box center [339, 491] width 204 height 33
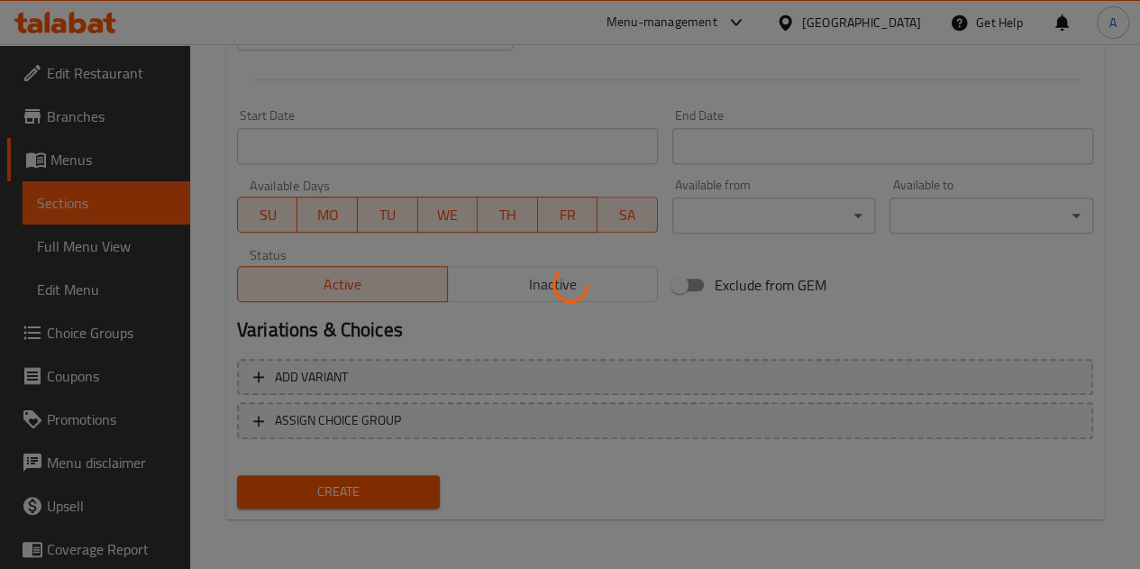
type input "0"
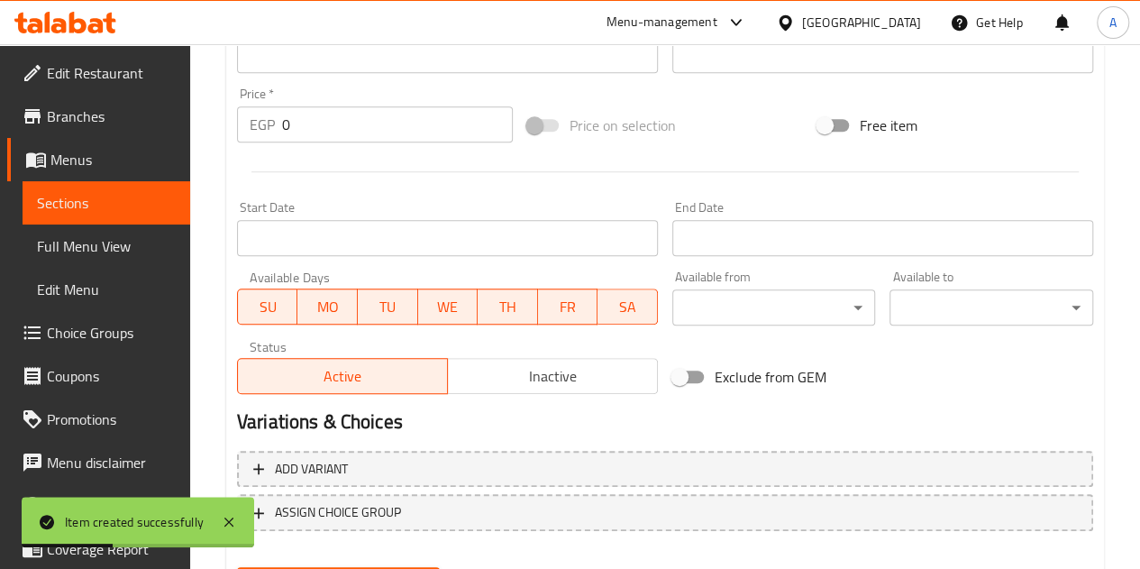
scroll to position [343, 0]
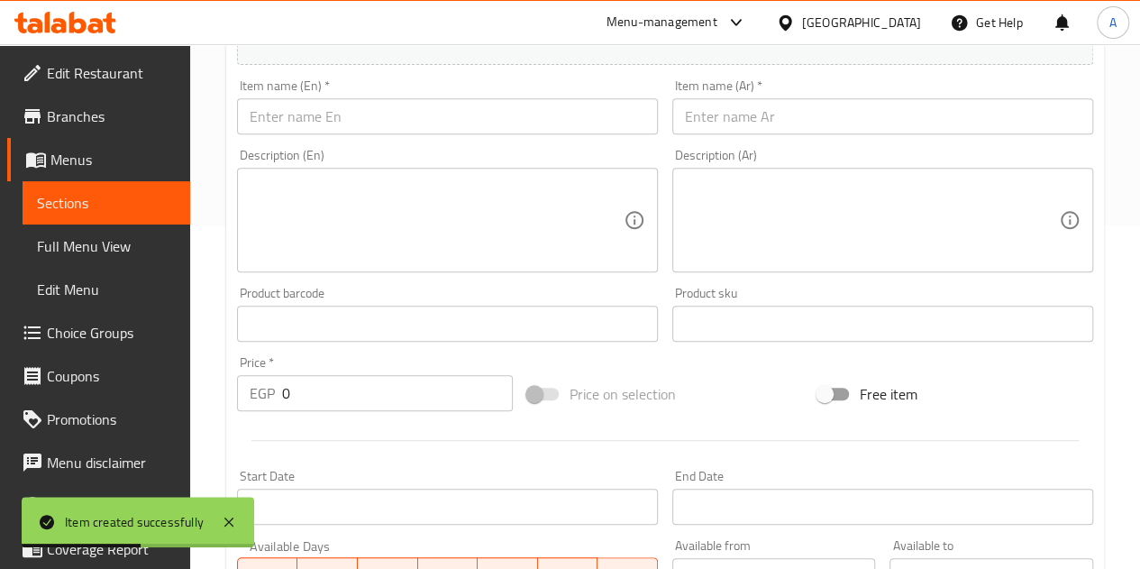
click at [815, 116] on input "text" at bounding box center [883, 116] width 421 height 36
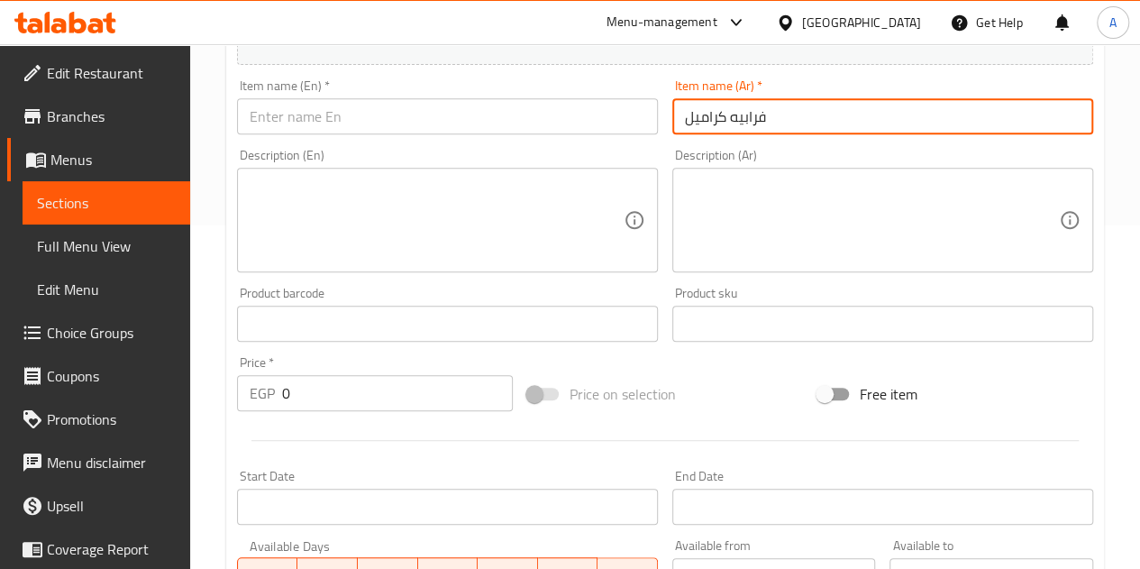
type input "فرابيه كراميل"
click at [543, 122] on input "text" at bounding box center [447, 116] width 421 height 36
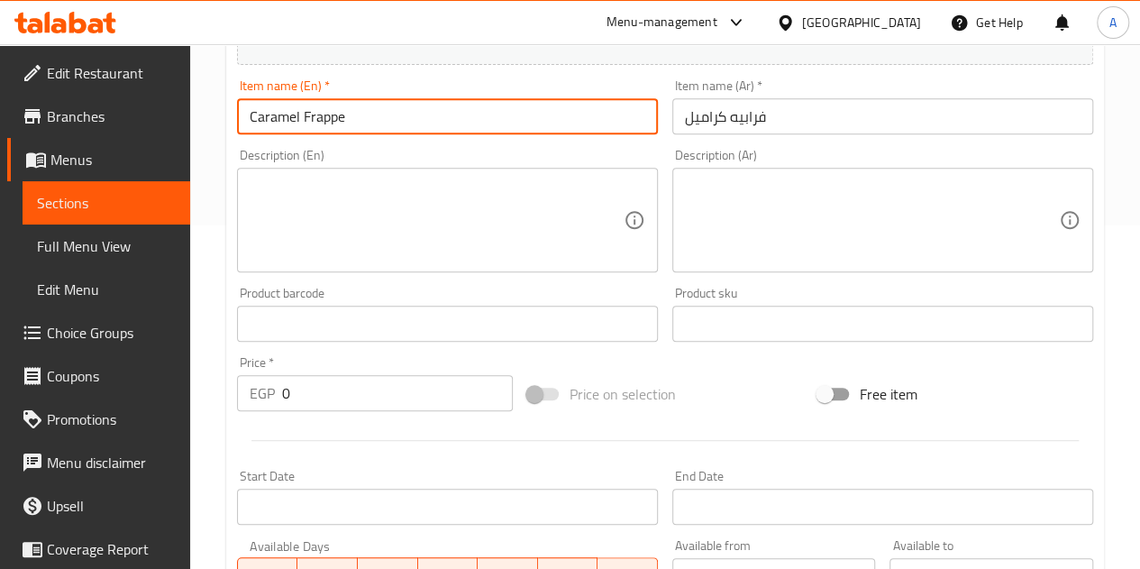
type input "Caramel Frappe"
click at [344, 403] on input "0" at bounding box center [397, 393] width 231 height 36
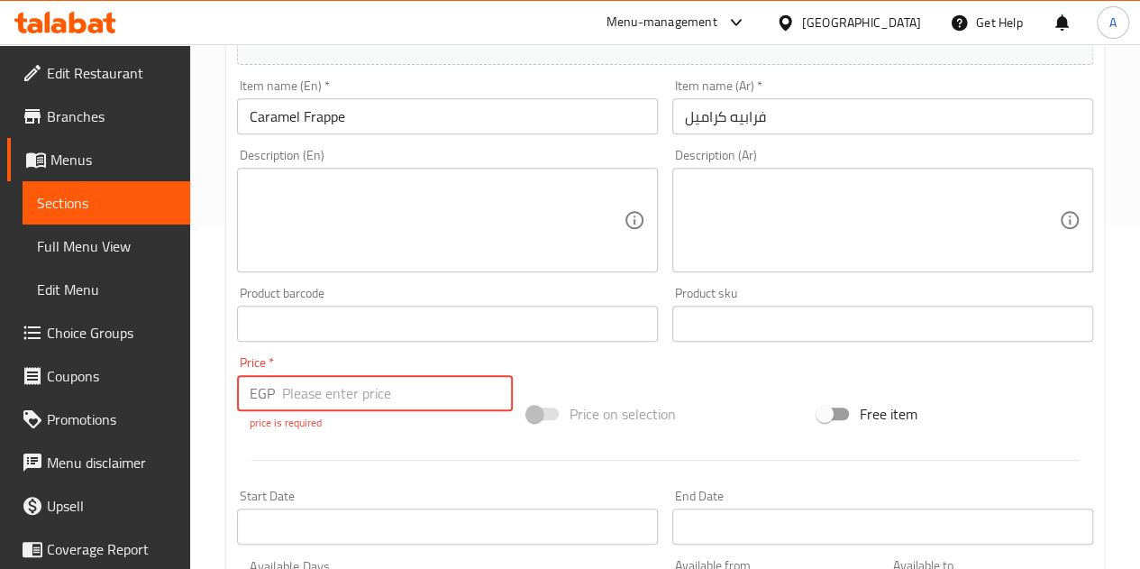
type input "8"
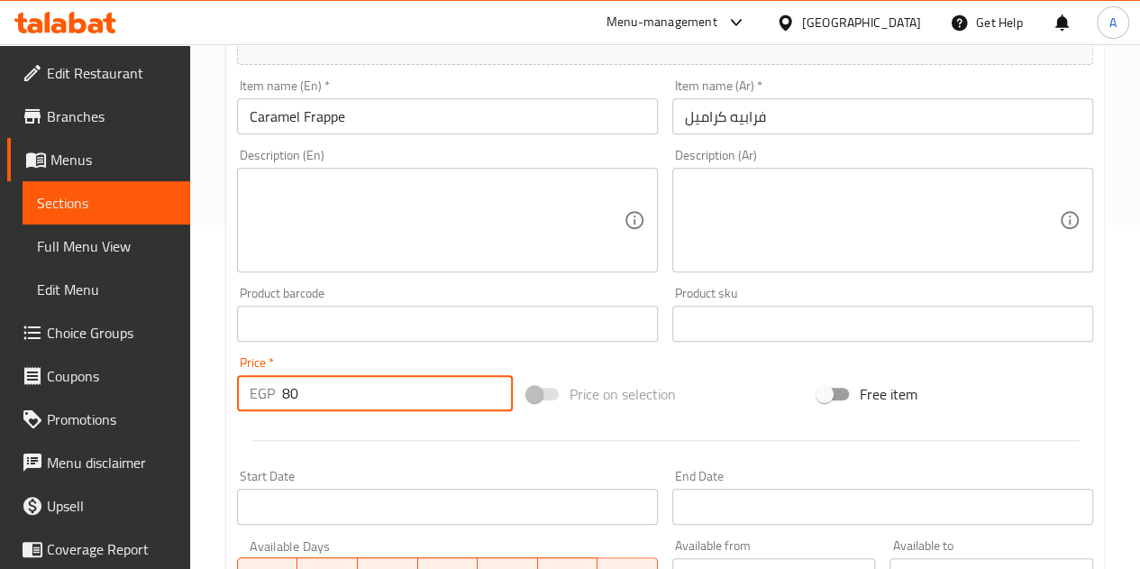
type input "80"
click at [350, 422] on div at bounding box center [665, 440] width 871 height 44
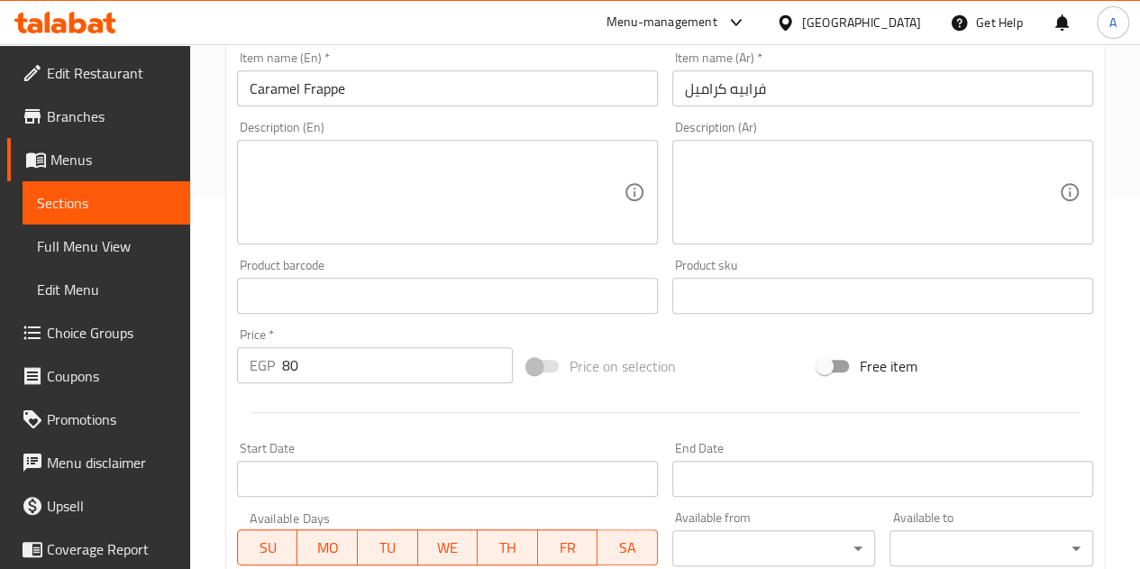
scroll to position [704, 0]
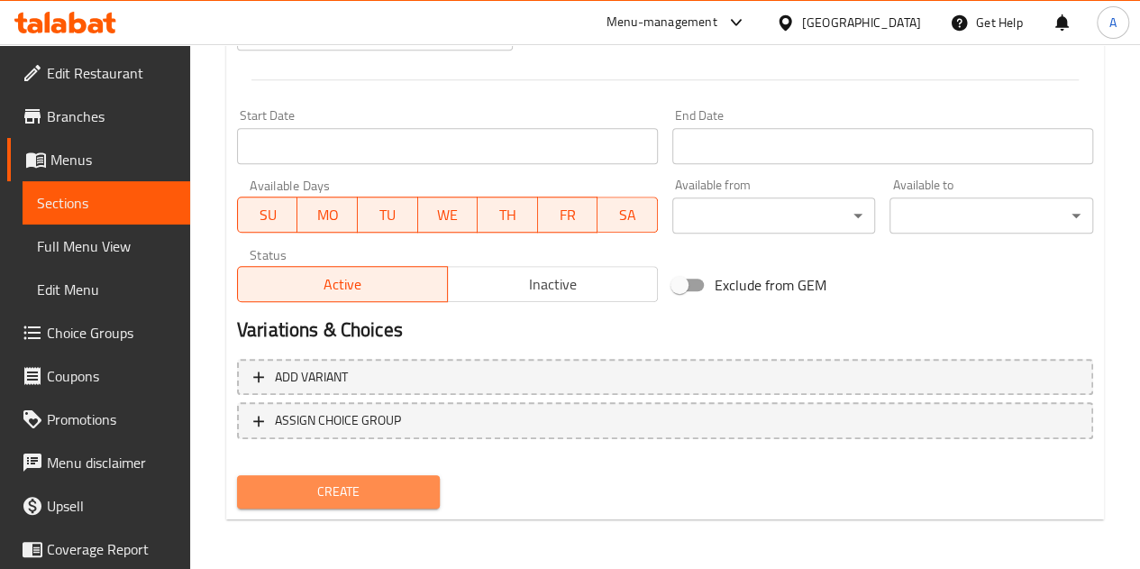
click at [386, 487] on span "Create" at bounding box center [339, 491] width 175 height 23
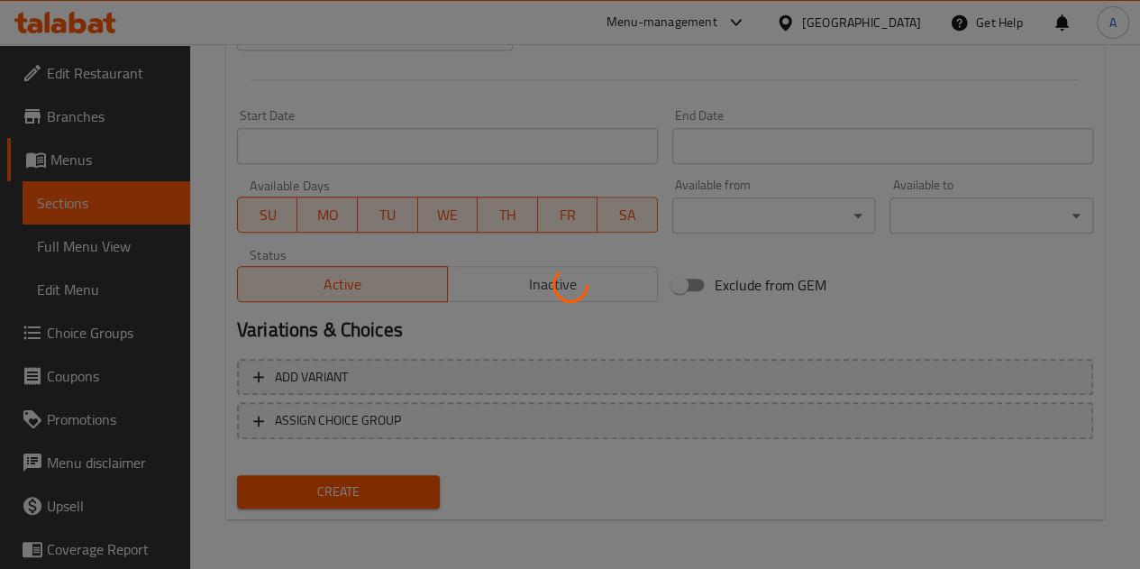
type input "0"
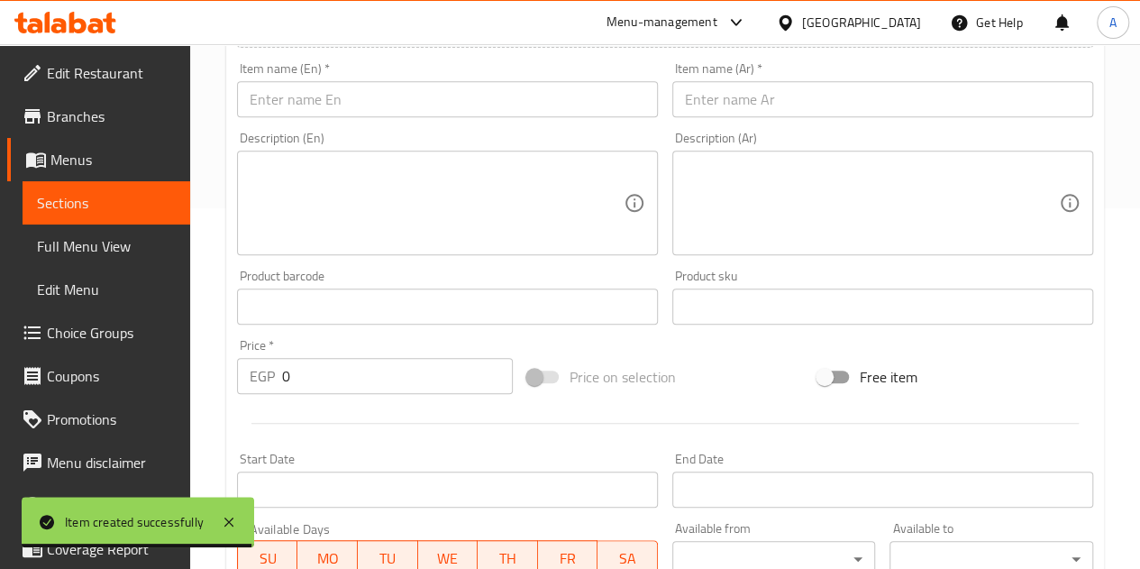
scroll to position [343, 0]
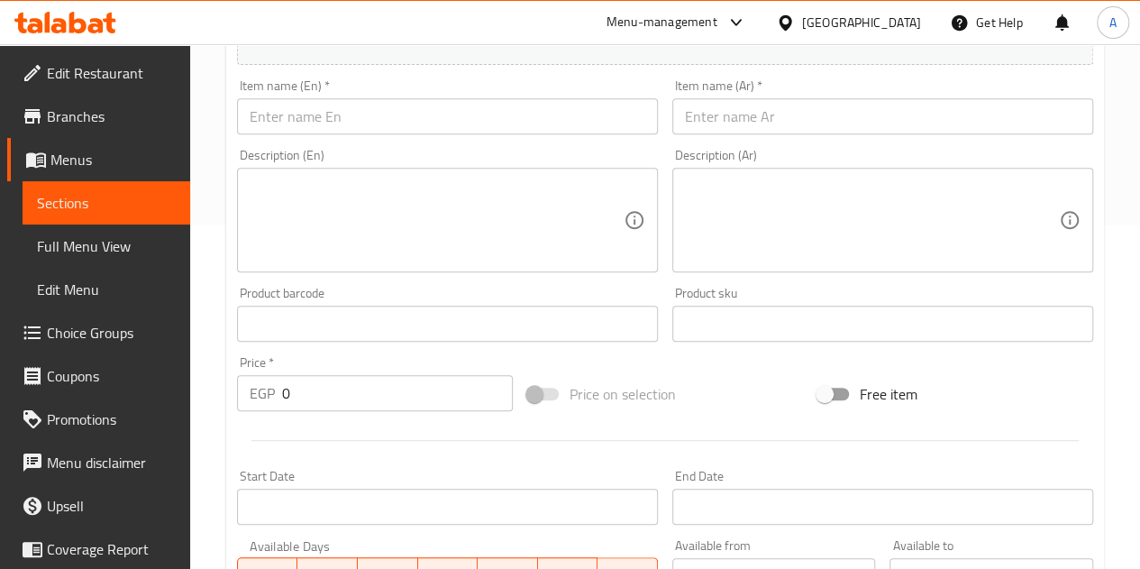
click at [505, 112] on input "text" at bounding box center [447, 116] width 421 height 36
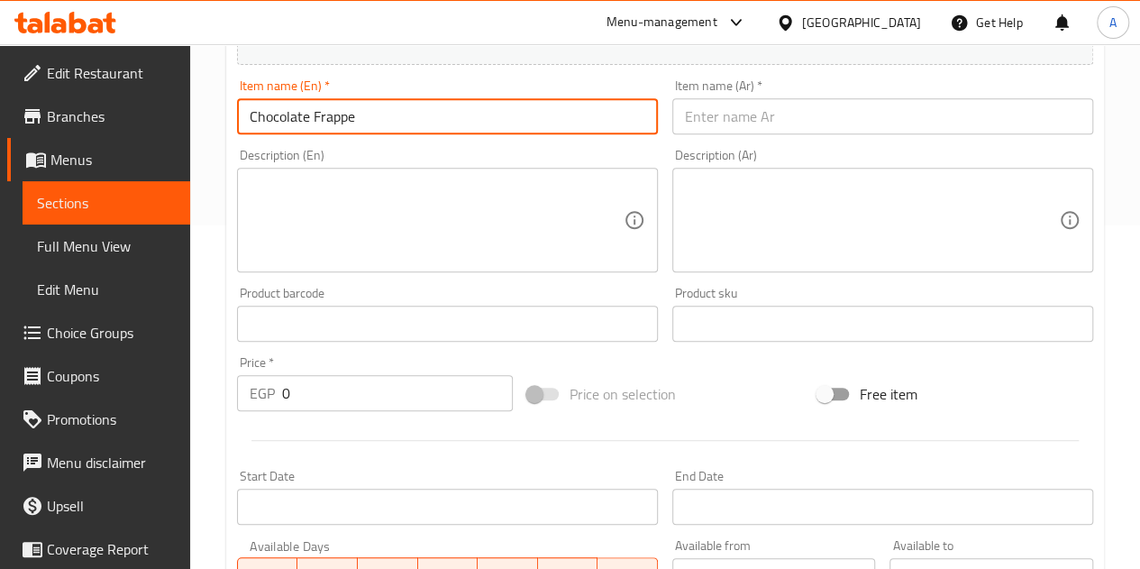
type input "Chocolate Frappe"
click at [730, 124] on input "text" at bounding box center [883, 116] width 421 height 36
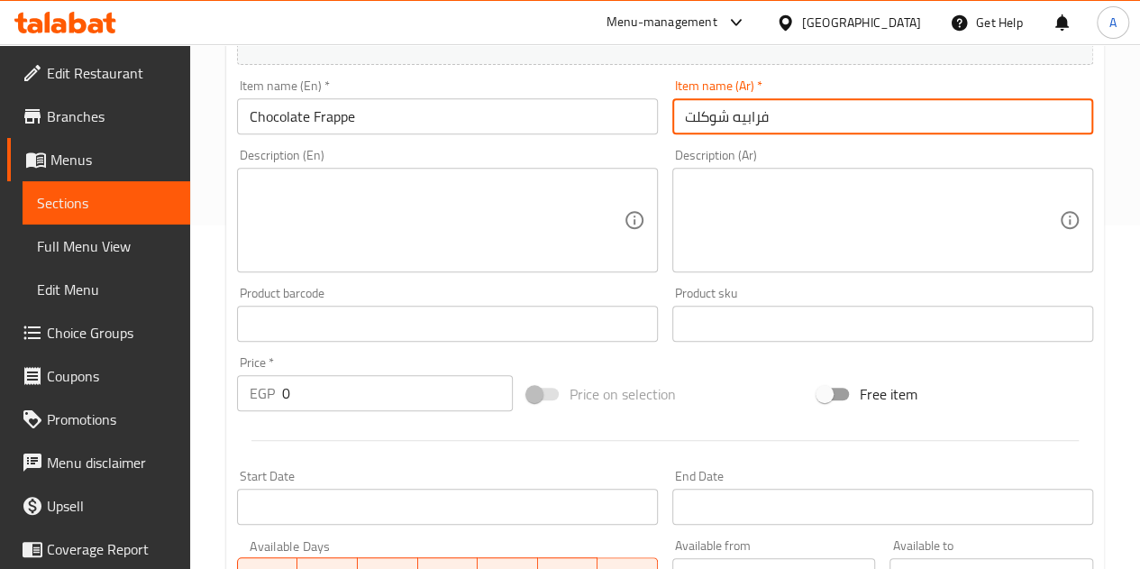
type input "فرابيه شوكلت"
click at [312, 397] on input "0" at bounding box center [397, 393] width 231 height 36
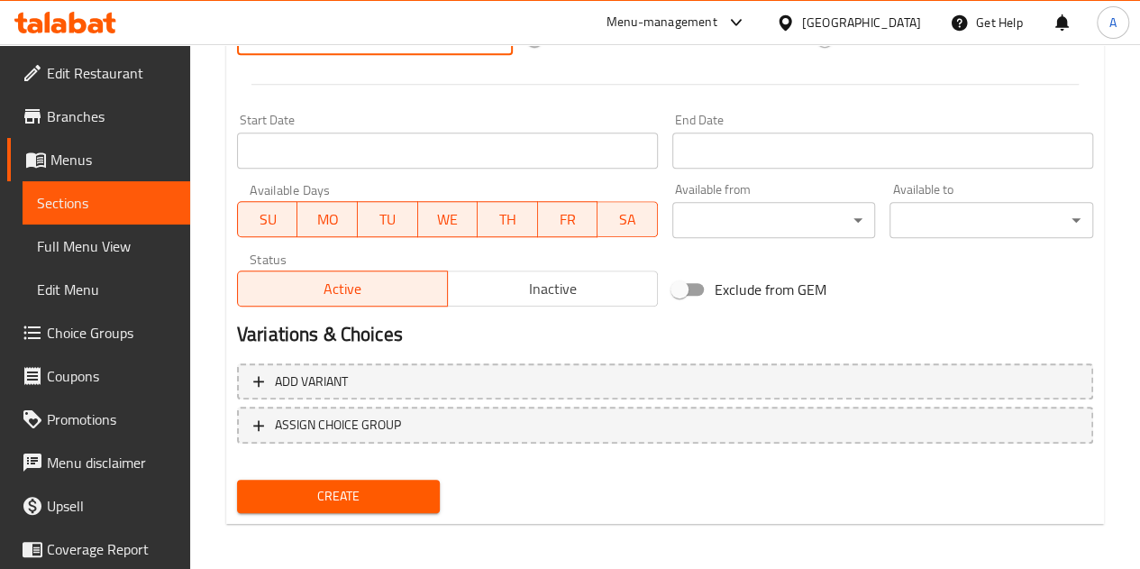
scroll to position [704, 0]
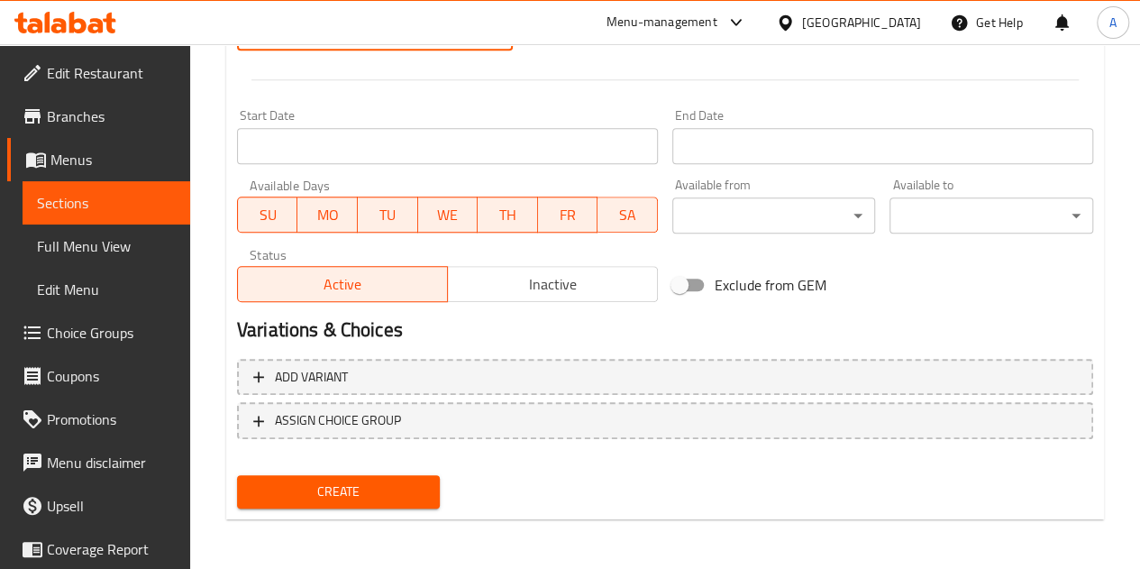
type input "80"
click at [333, 493] on span "Create" at bounding box center [339, 491] width 175 height 23
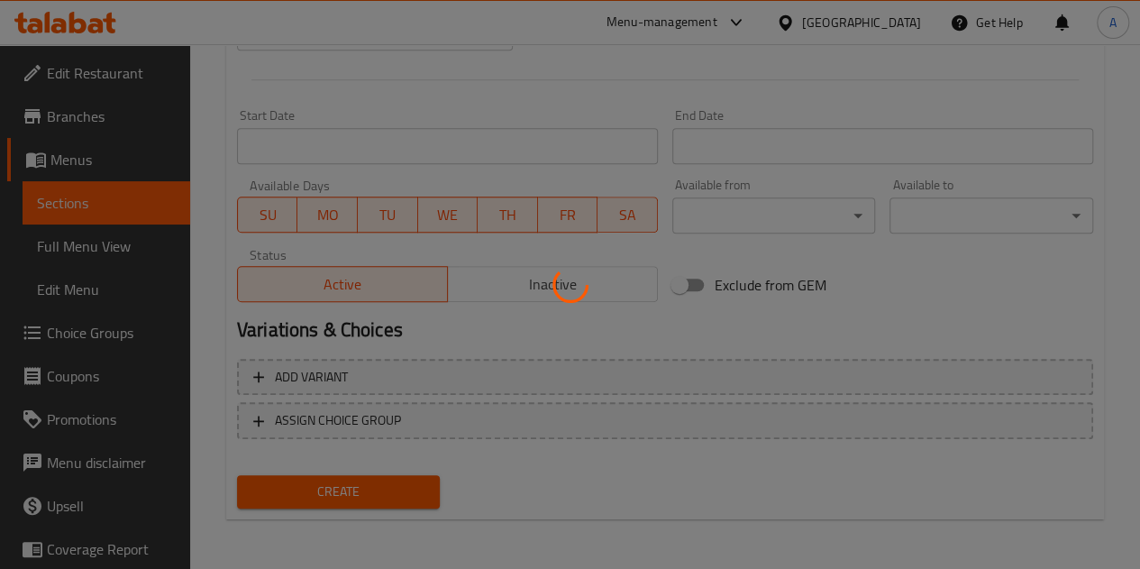
type input "0"
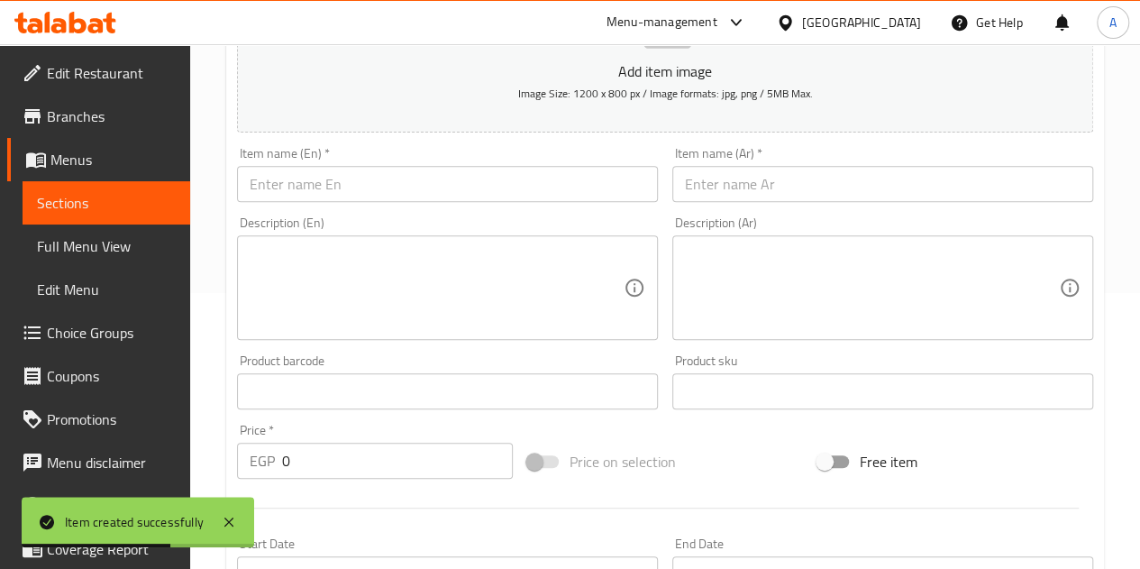
scroll to position [253, 0]
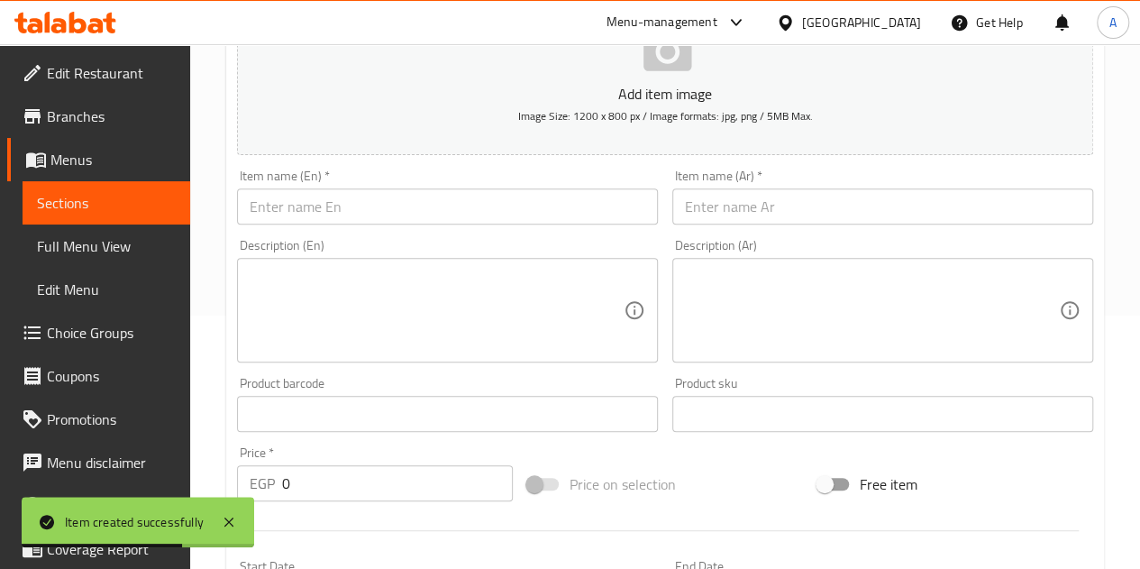
click at [811, 195] on input "text" at bounding box center [883, 206] width 421 height 36
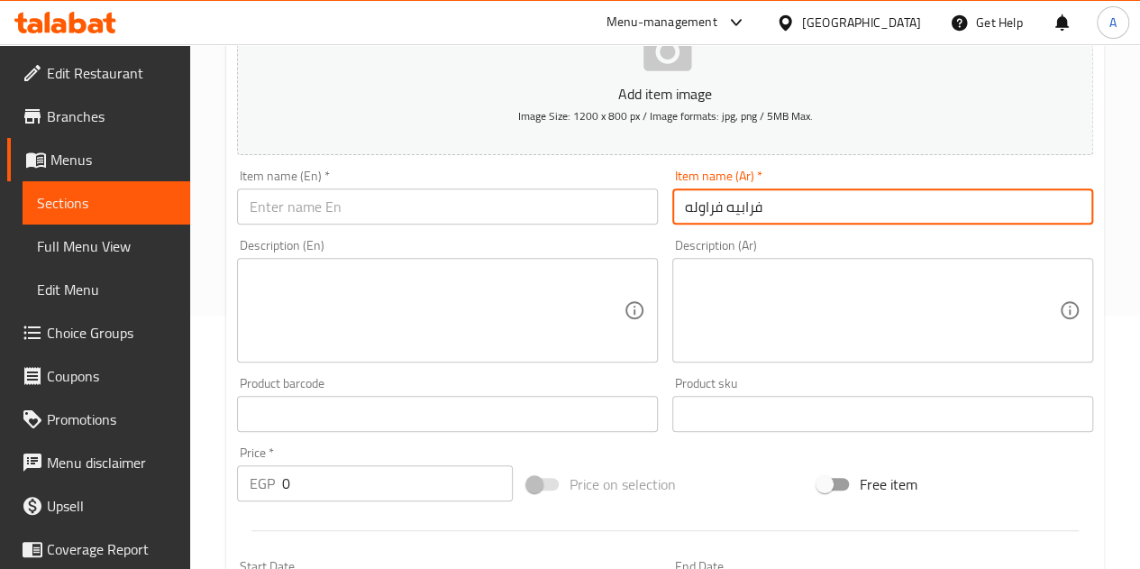
type input "فرابيه فراوله"
click at [284, 210] on input "text" at bounding box center [447, 206] width 421 height 36
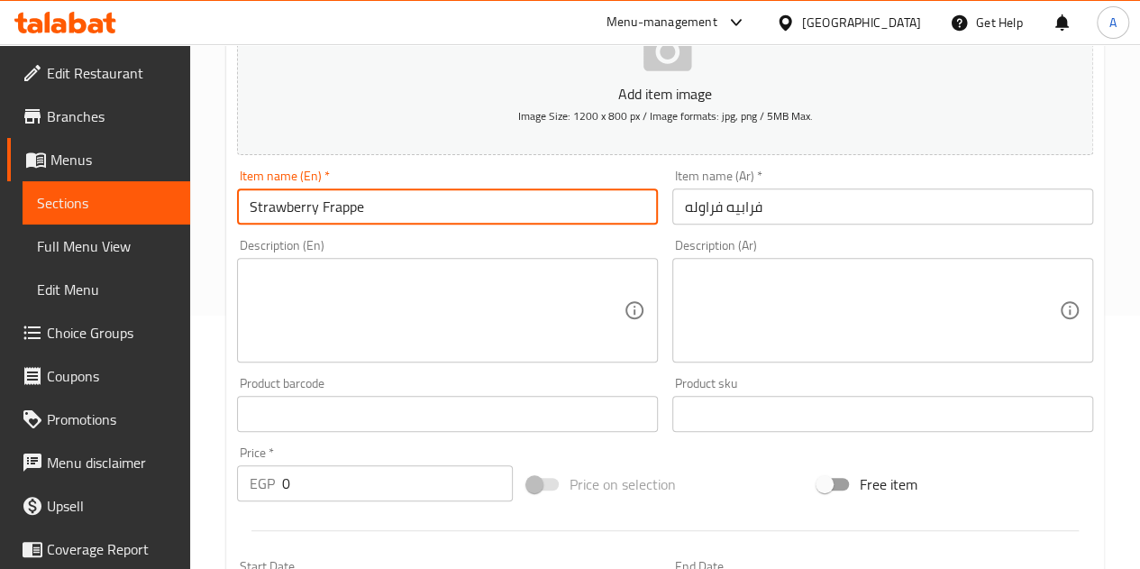
type input "Strawberry Frappe"
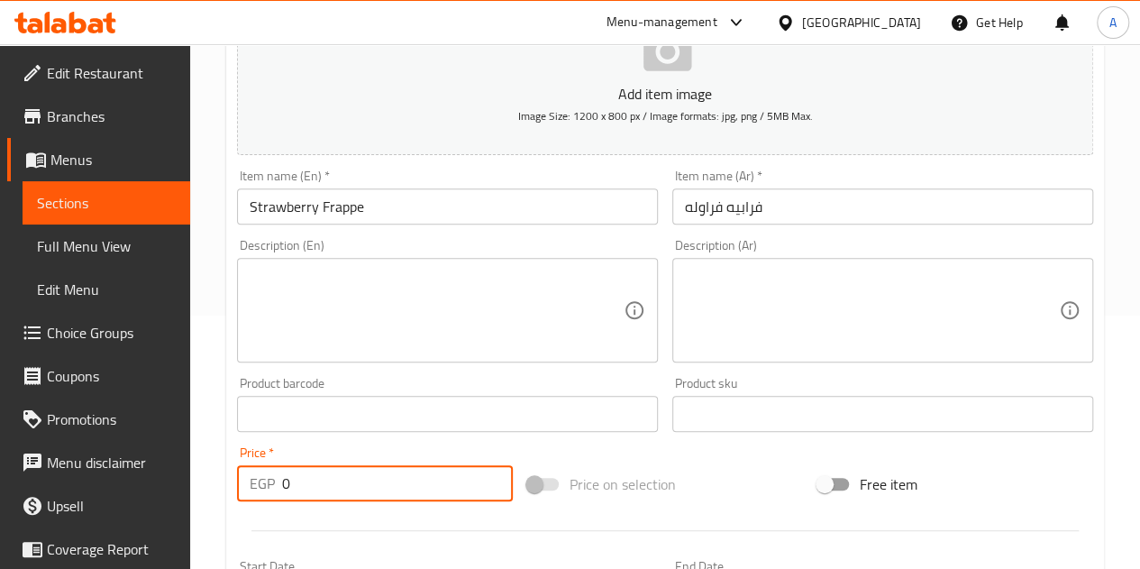
click at [366, 488] on input "0" at bounding box center [397, 483] width 231 height 36
type input "80"
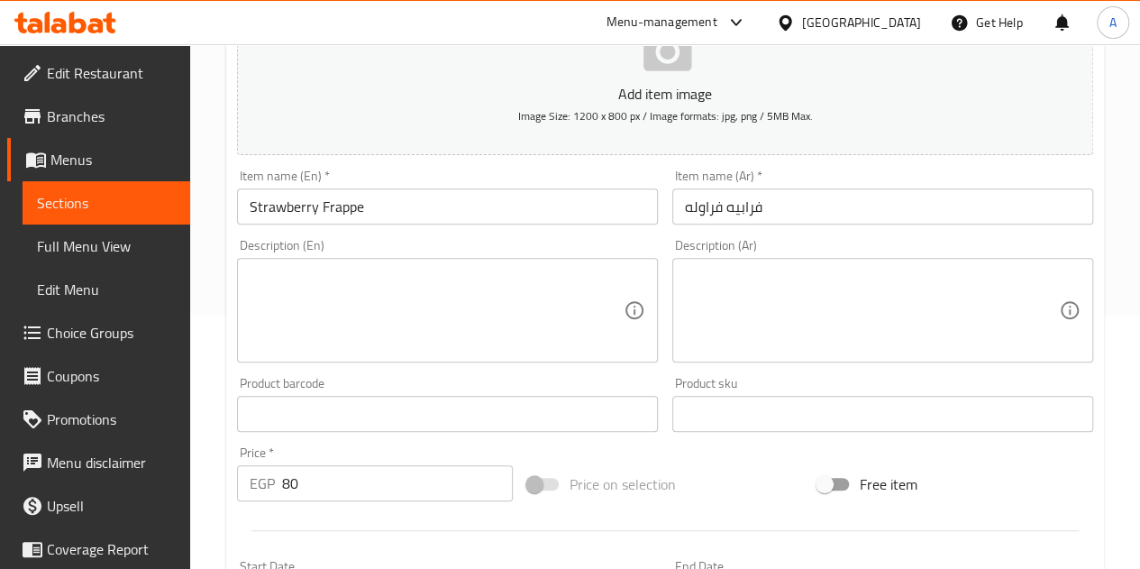
click at [348, 515] on div at bounding box center [665, 530] width 871 height 44
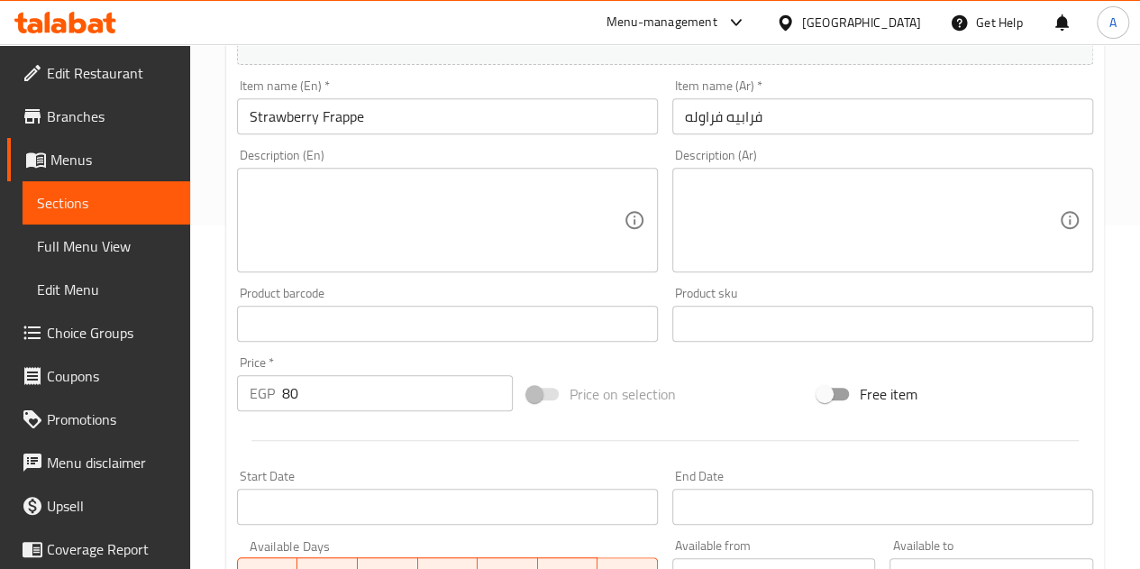
scroll to position [704, 0]
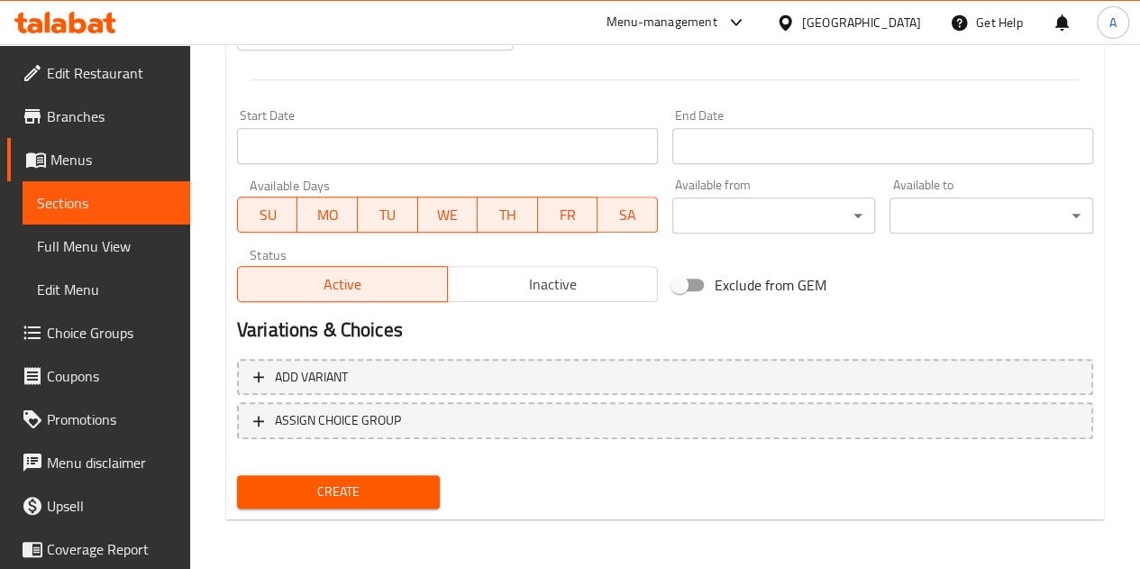
click at [353, 490] on span "Create" at bounding box center [339, 491] width 175 height 23
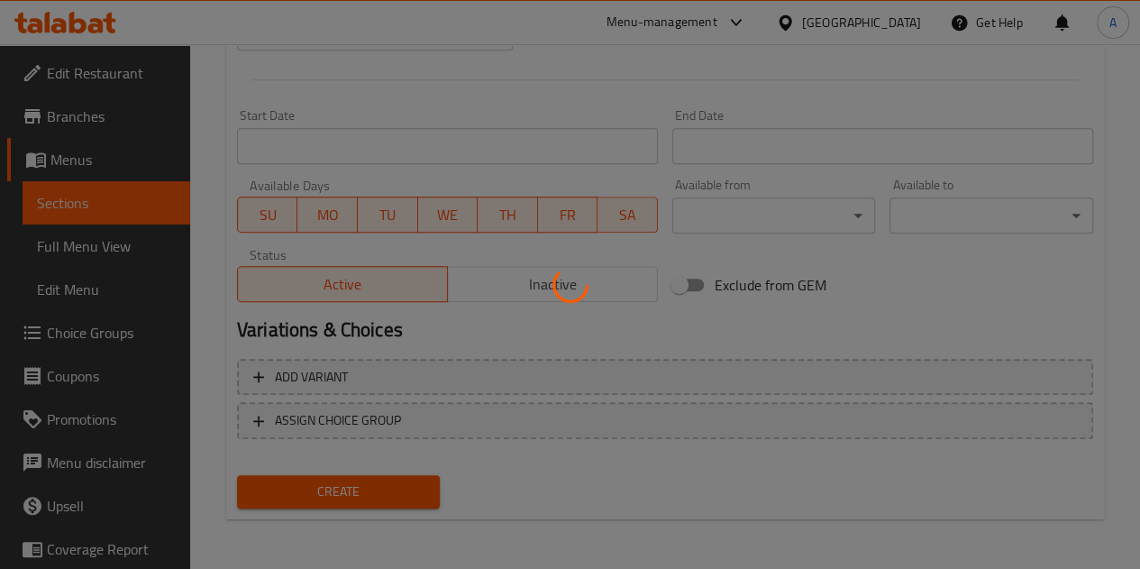
type input "0"
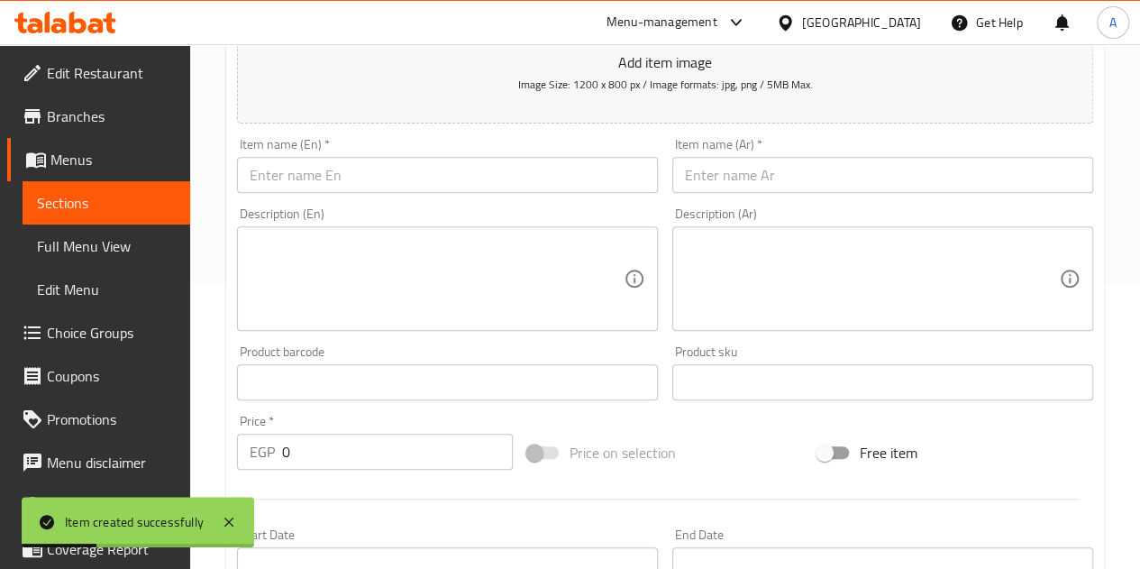
scroll to position [253, 0]
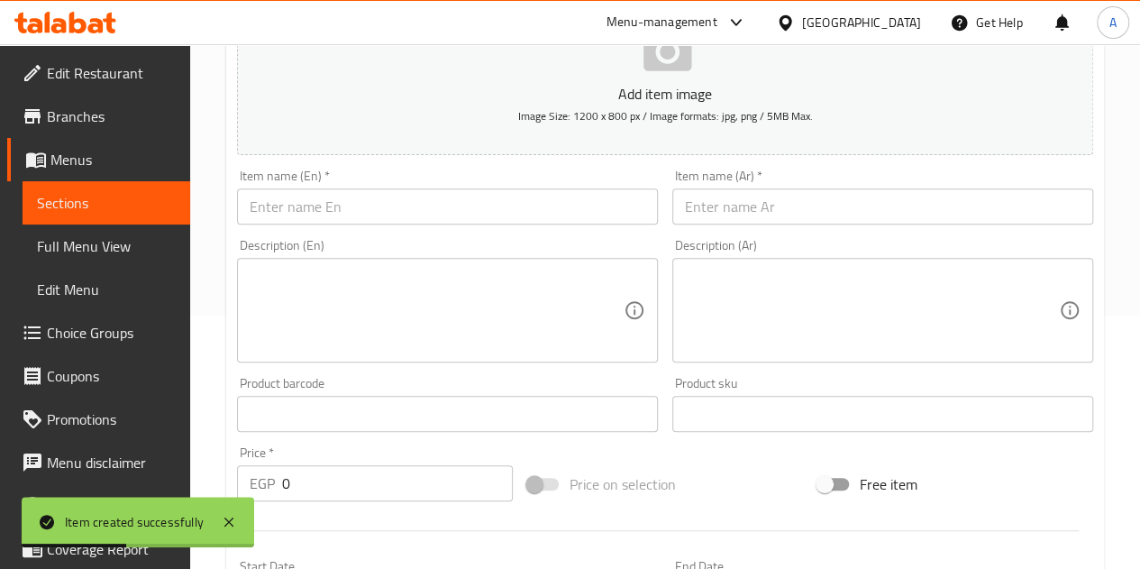
click at [368, 208] on input "text" at bounding box center [447, 206] width 421 height 36
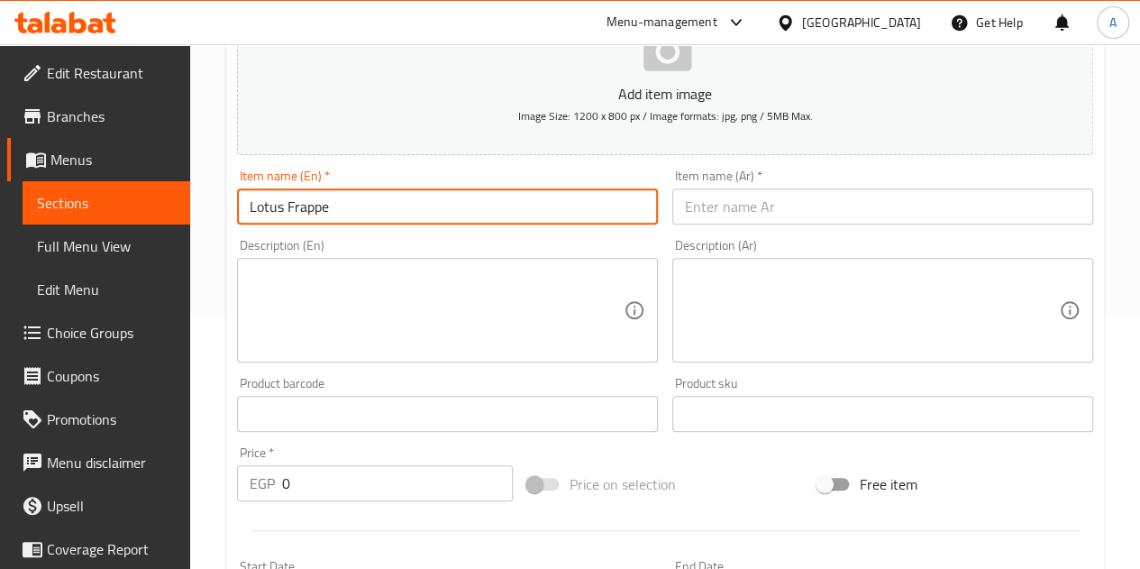
type input "Lotus Frappe"
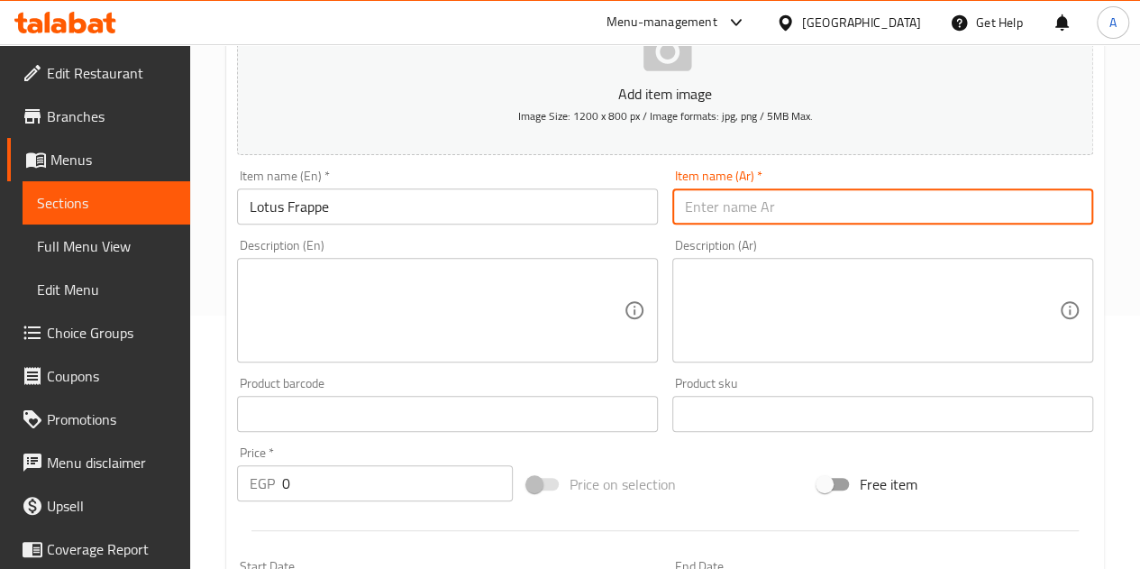
click at [870, 201] on input "text" at bounding box center [883, 206] width 421 height 36
type input "فرابيه لوتس"
click at [449, 487] on input "0" at bounding box center [397, 483] width 231 height 36
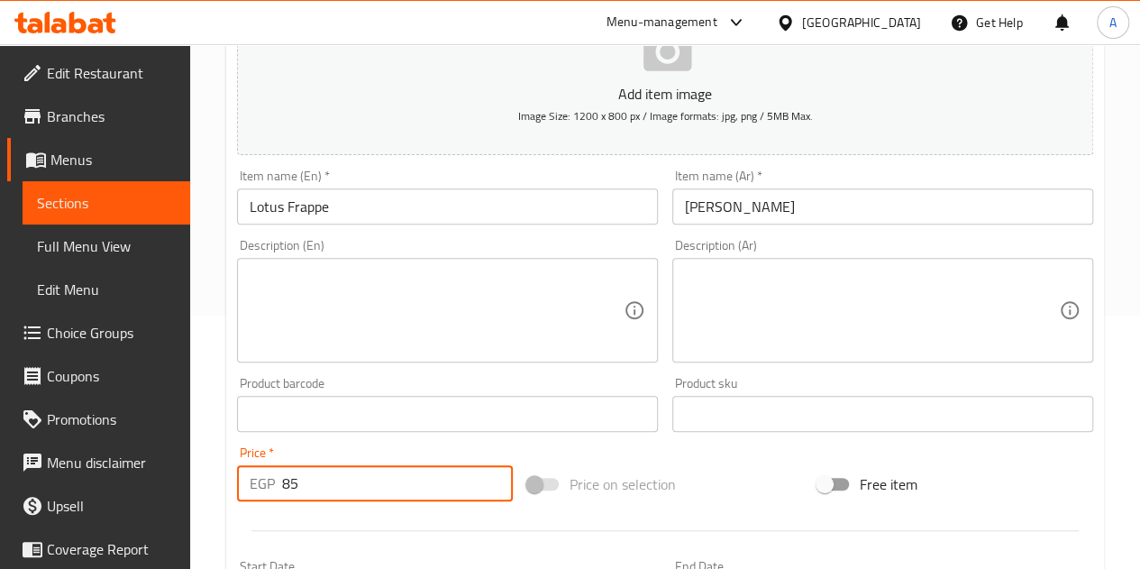
type input "85"
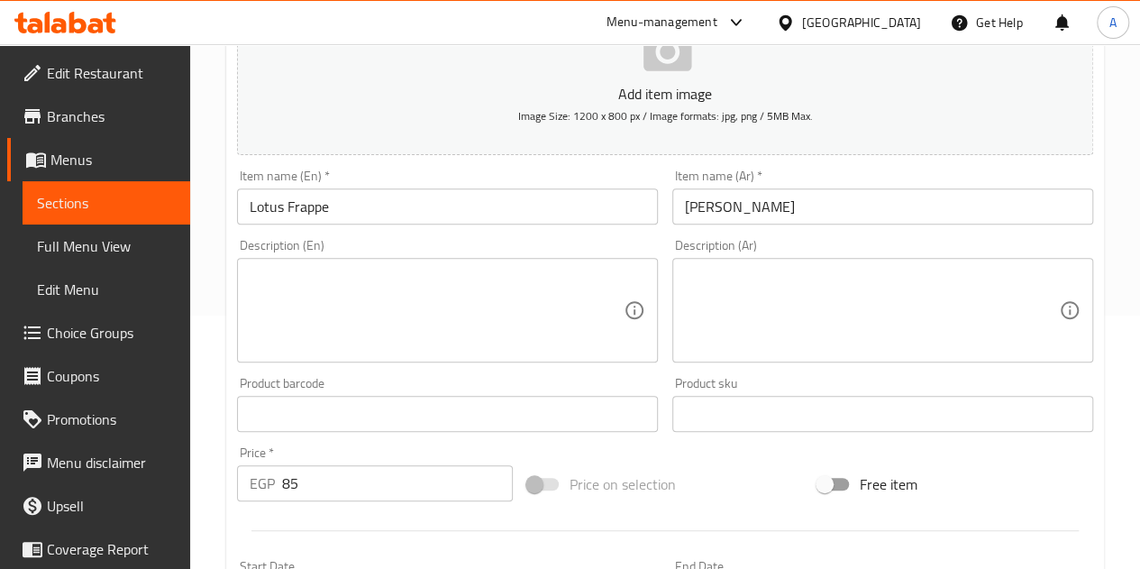
click at [453, 530] on hr at bounding box center [666, 530] width 828 height 1
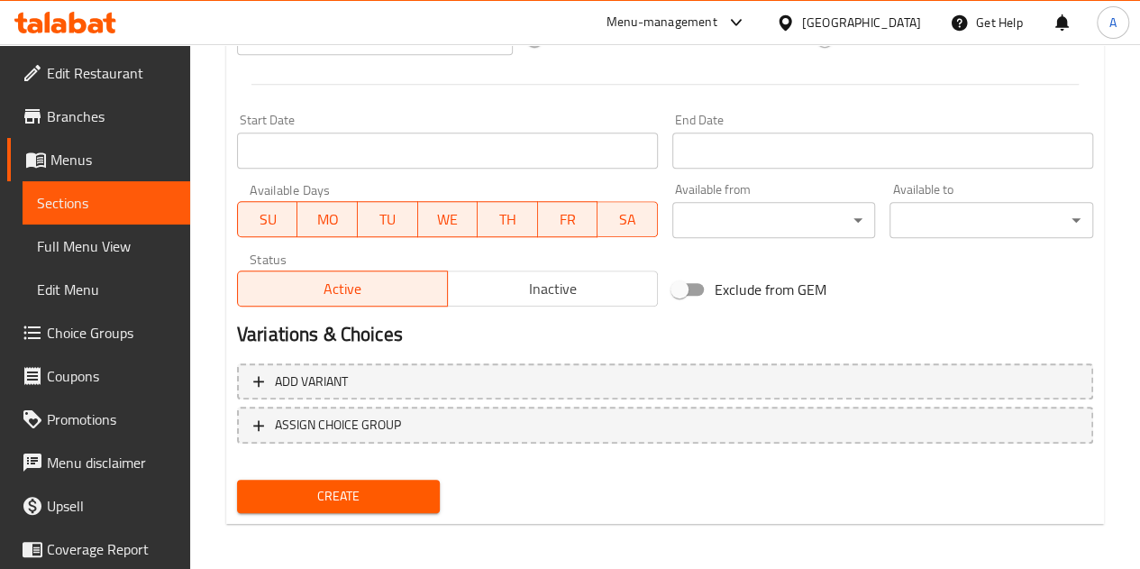
scroll to position [704, 0]
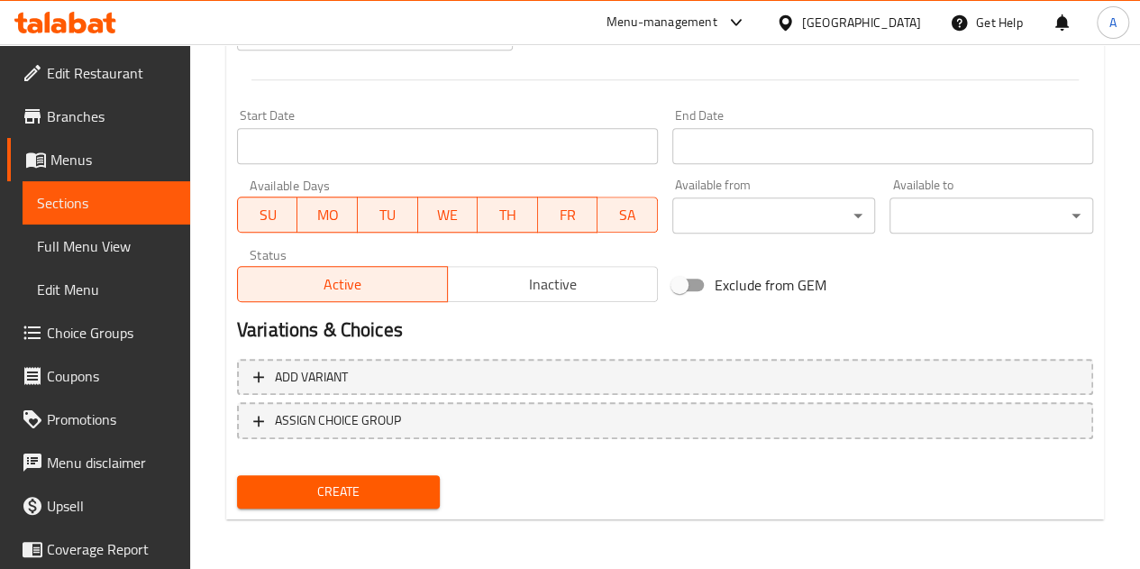
click at [373, 500] on span "Create" at bounding box center [339, 491] width 175 height 23
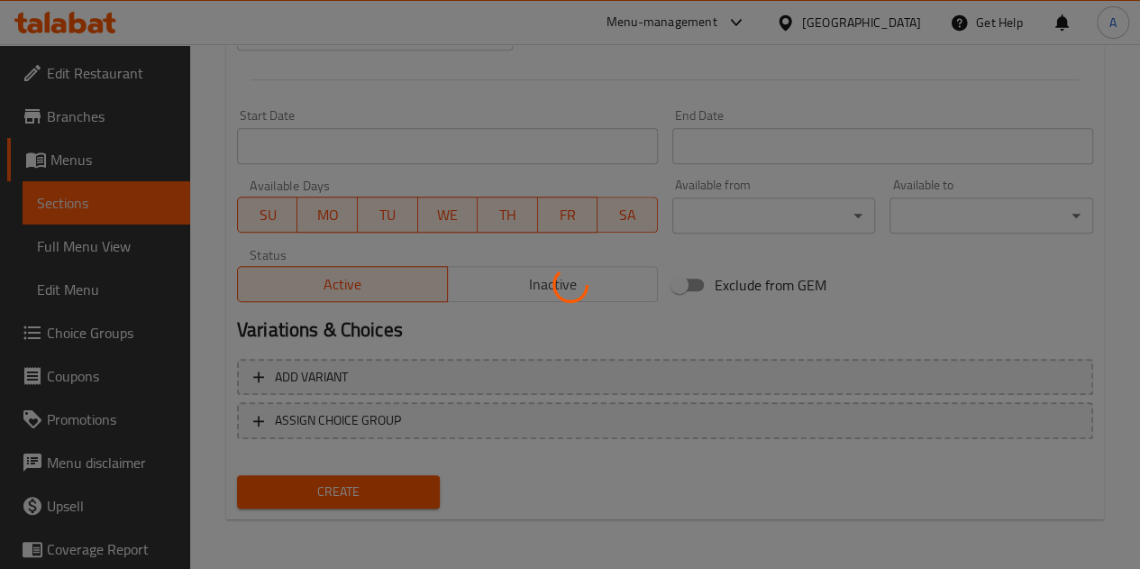
type input "0"
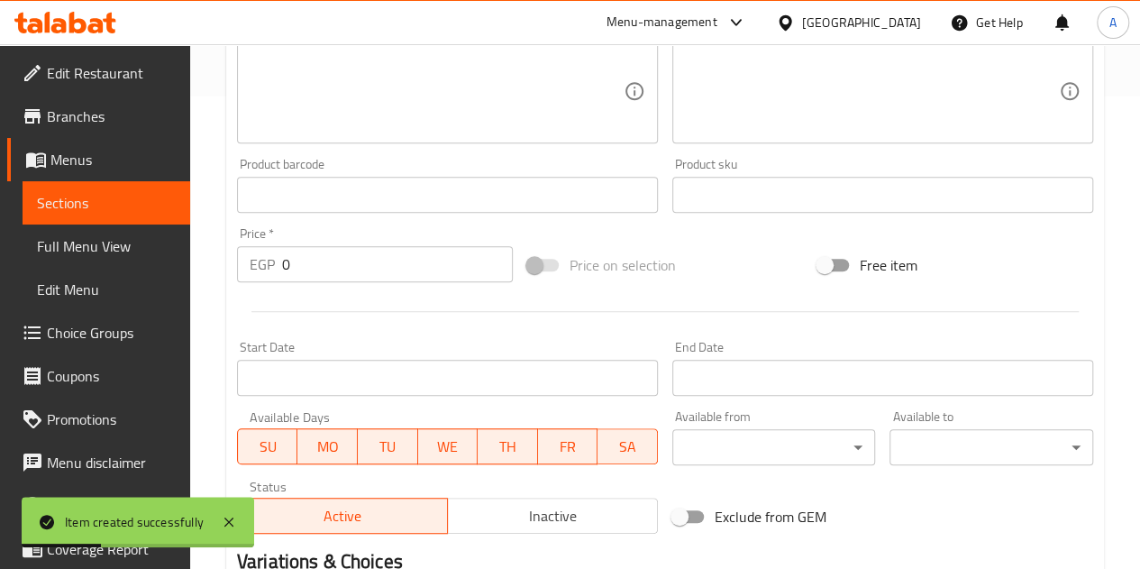
scroll to position [343, 0]
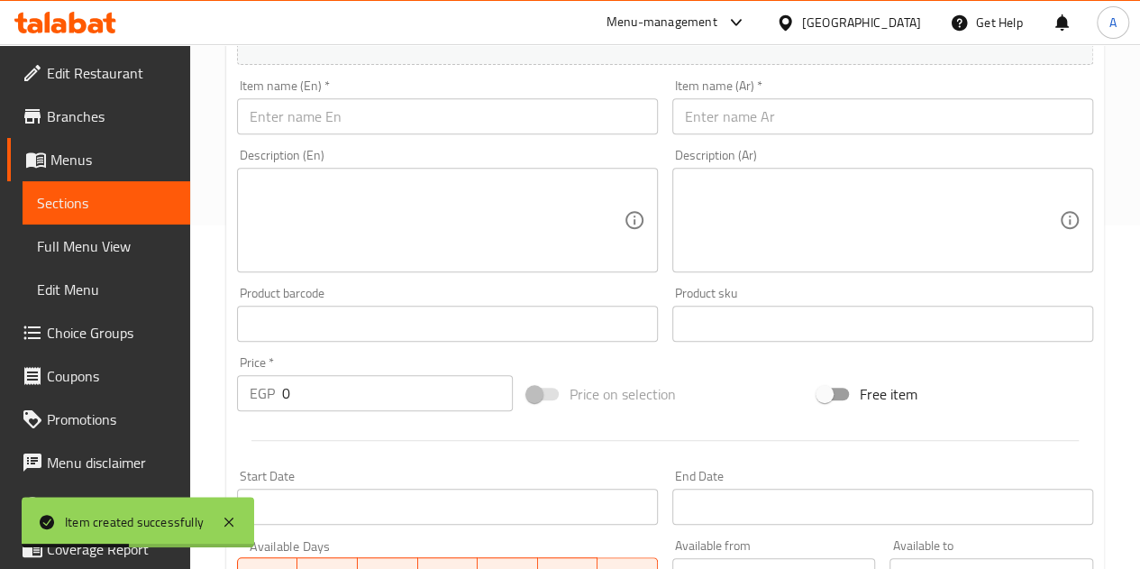
click at [820, 117] on input "text" at bounding box center [883, 116] width 421 height 36
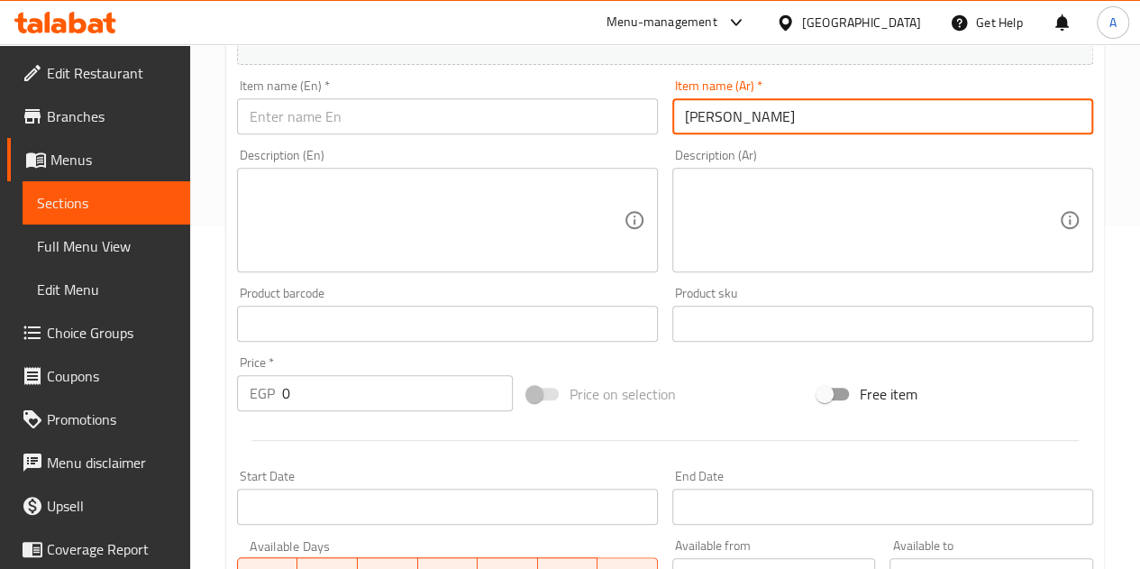
type input "فرابيه ماتشا"
click at [447, 116] on input "text" at bounding box center [447, 116] width 421 height 36
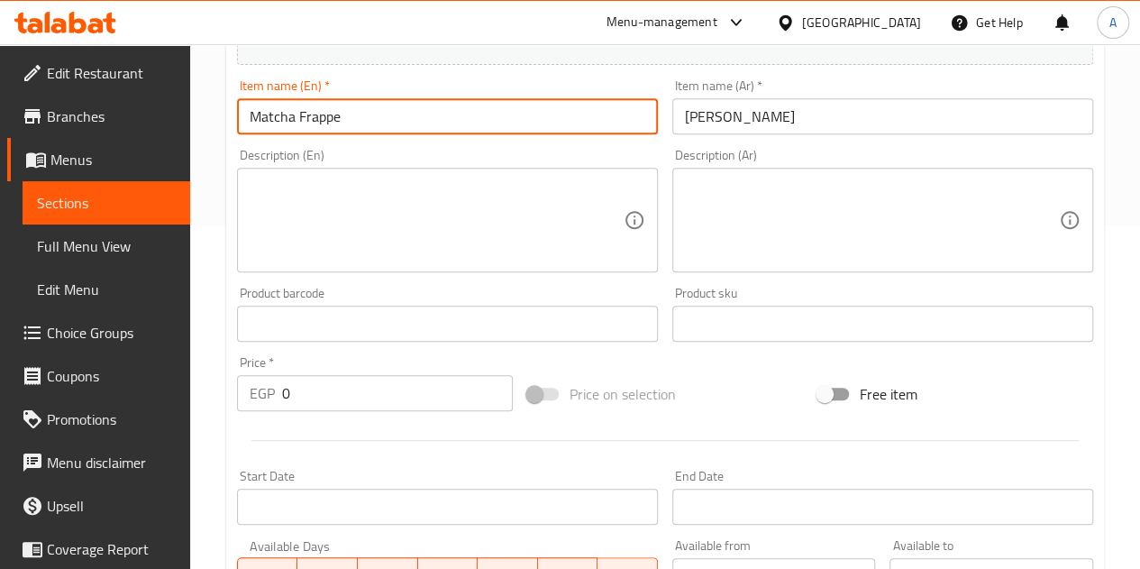
type input "Matcha Frappe"
click at [299, 404] on input "0" at bounding box center [397, 393] width 231 height 36
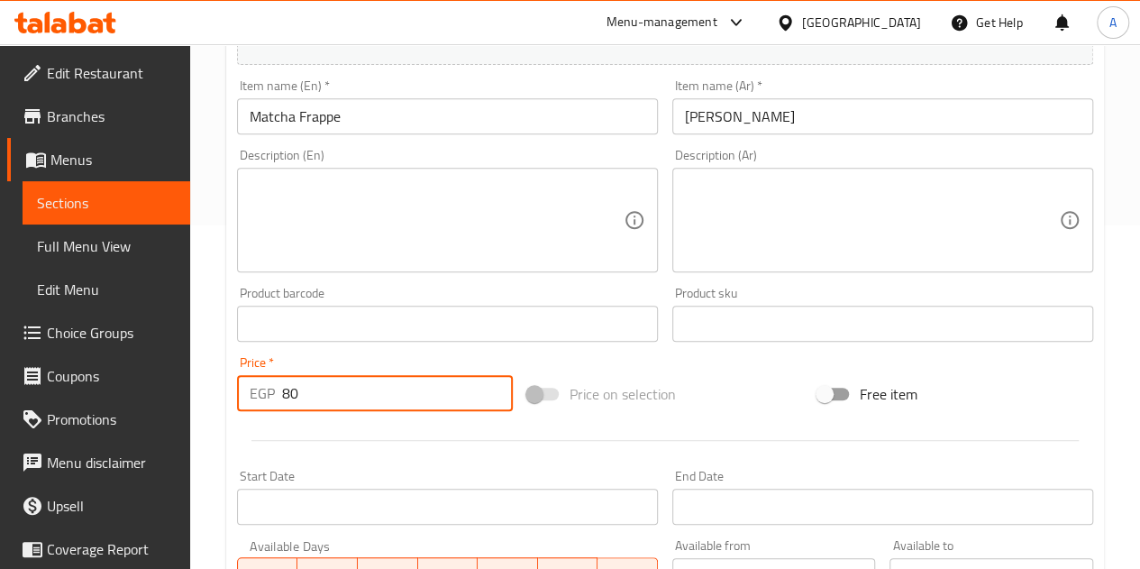
type input "80"
click at [303, 430] on div at bounding box center [665, 440] width 871 height 44
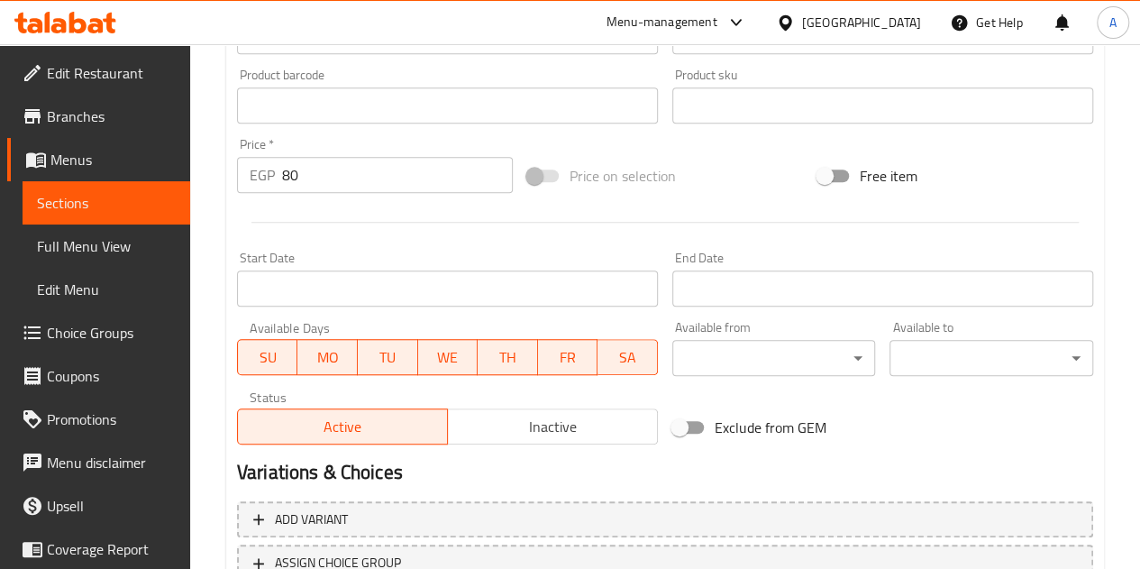
scroll to position [704, 0]
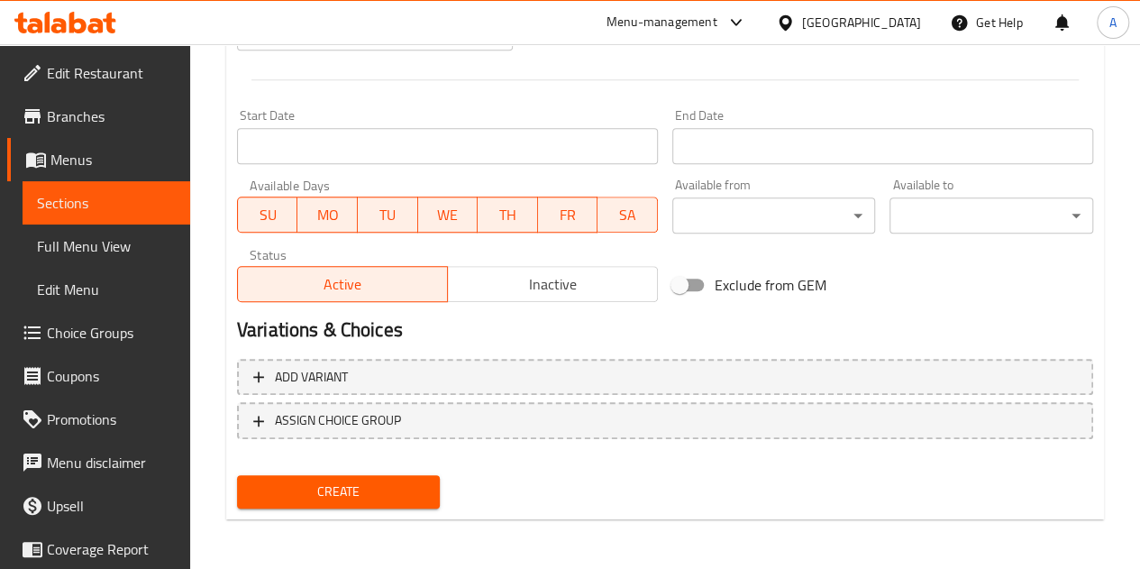
click at [378, 498] on span "Create" at bounding box center [339, 491] width 175 height 23
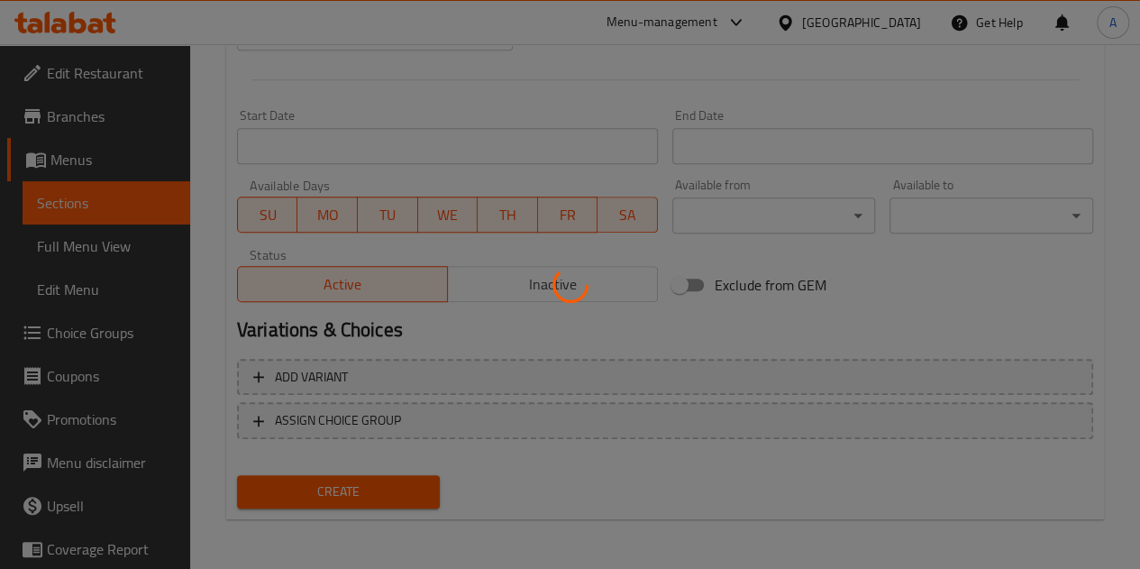
type input "0"
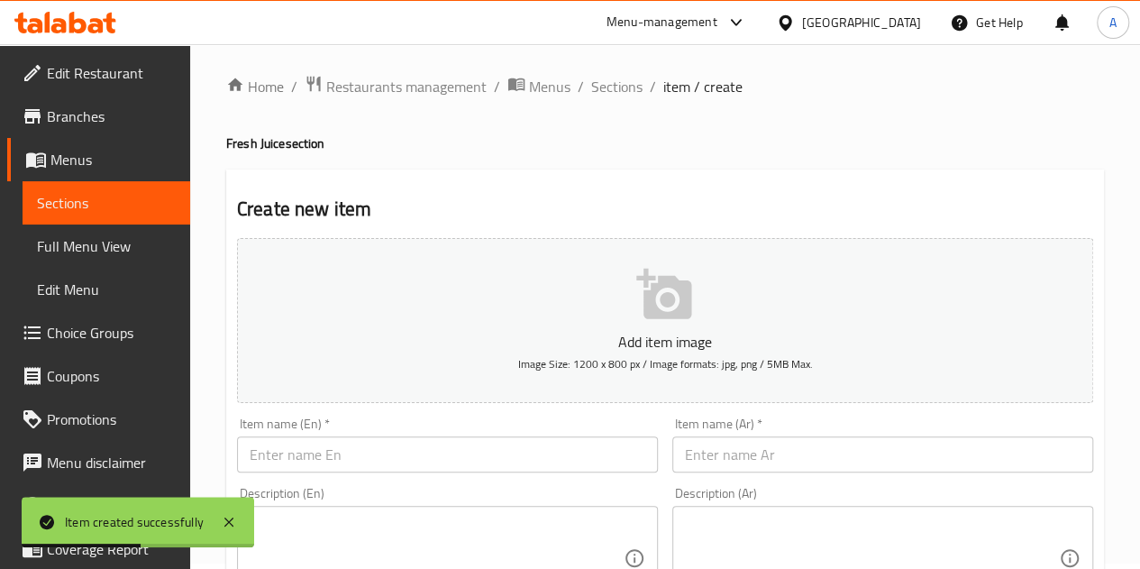
scroll to position [0, 0]
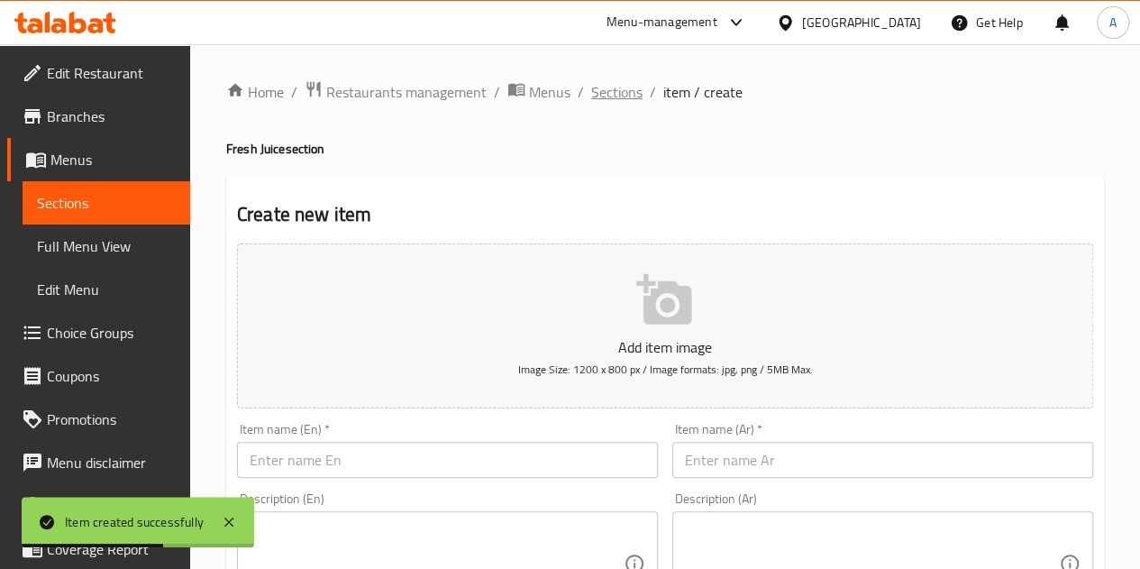
click at [627, 96] on span "Sections" at bounding box center [616, 92] width 51 height 22
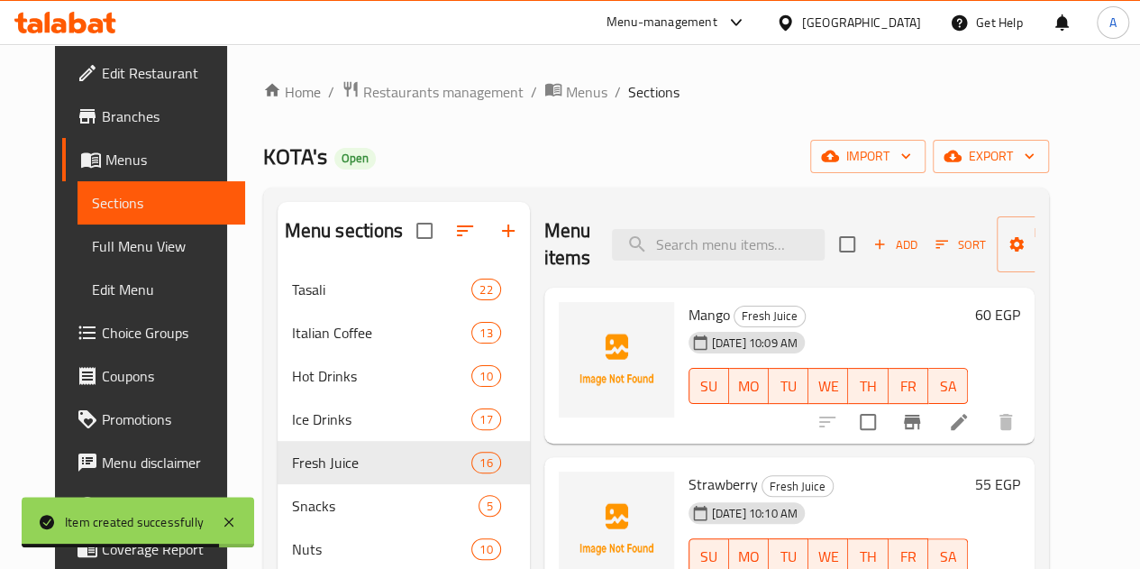
click at [689, 313] on span "Mango" at bounding box center [709, 314] width 41 height 27
copy span "Mango"
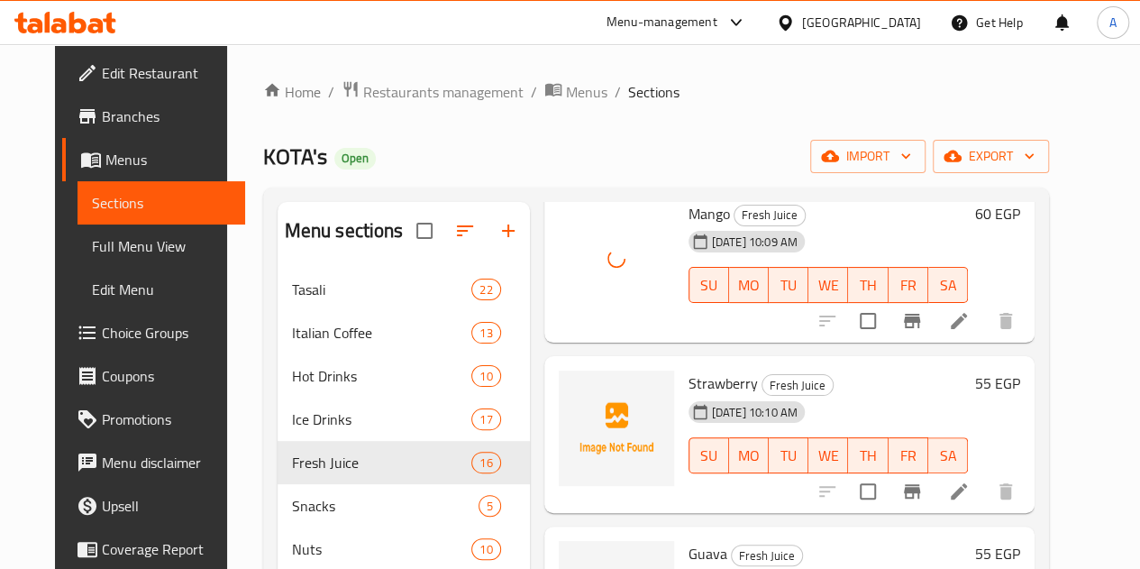
scroll to position [90, 0]
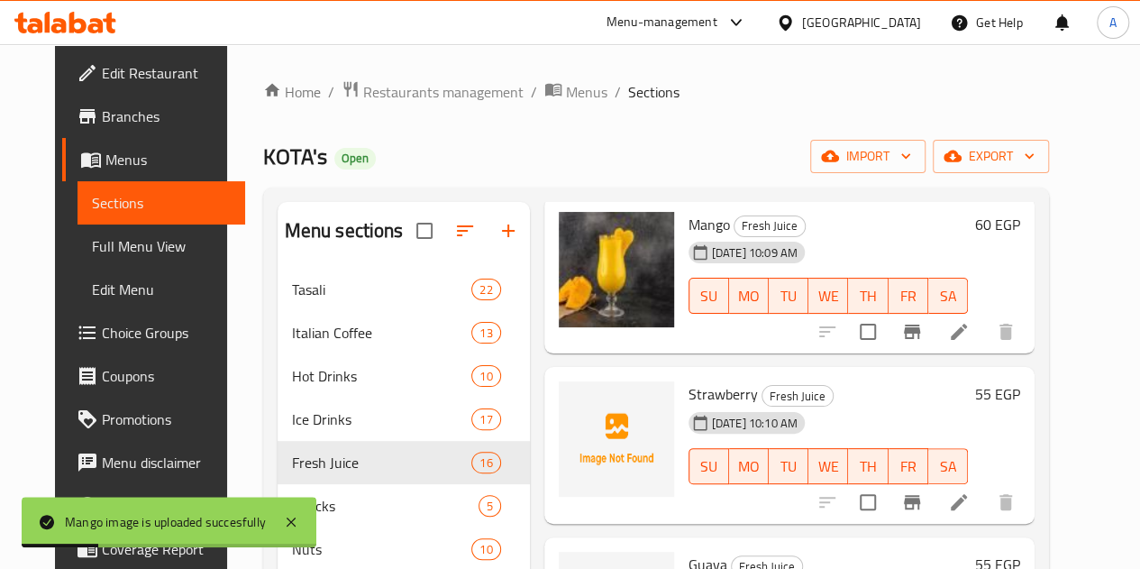
click at [689, 394] on span "Strawberry" at bounding box center [723, 393] width 69 height 27
copy span "Strawberry"
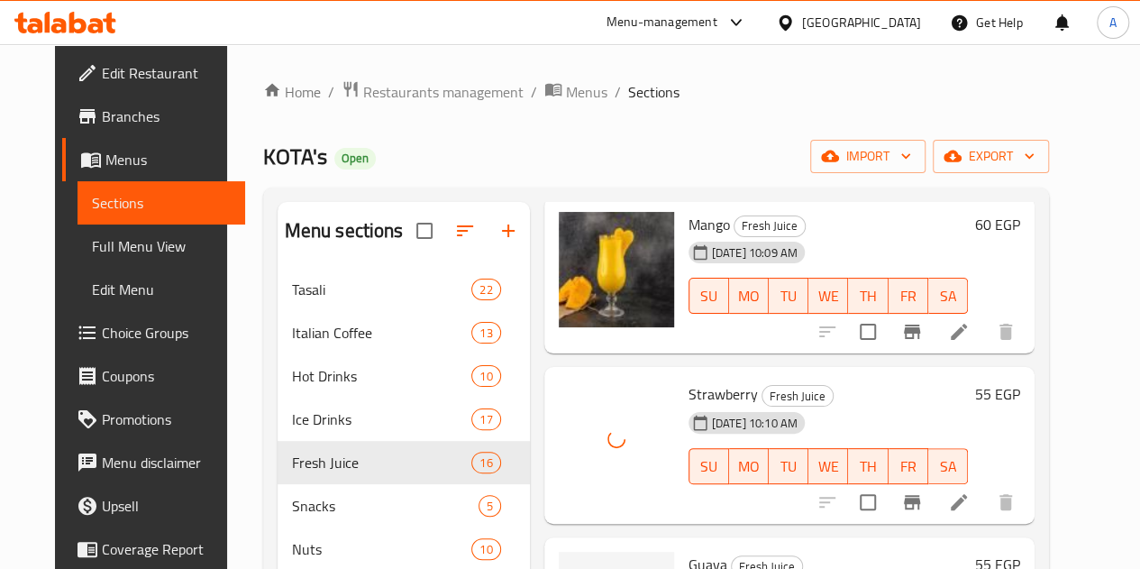
scroll to position [361, 0]
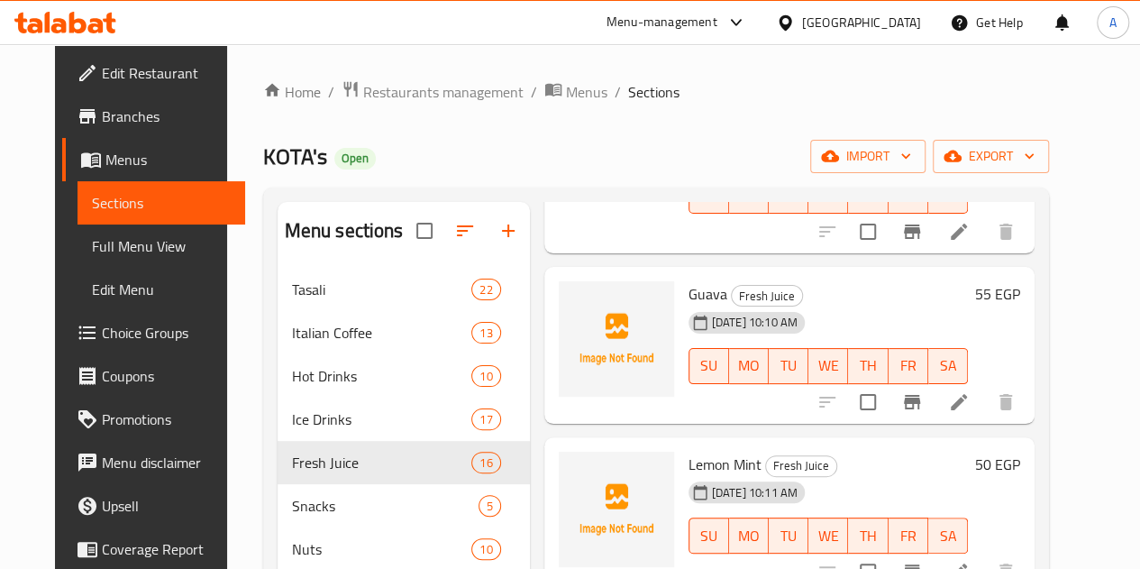
click at [689, 293] on span "Guava" at bounding box center [708, 293] width 39 height 27
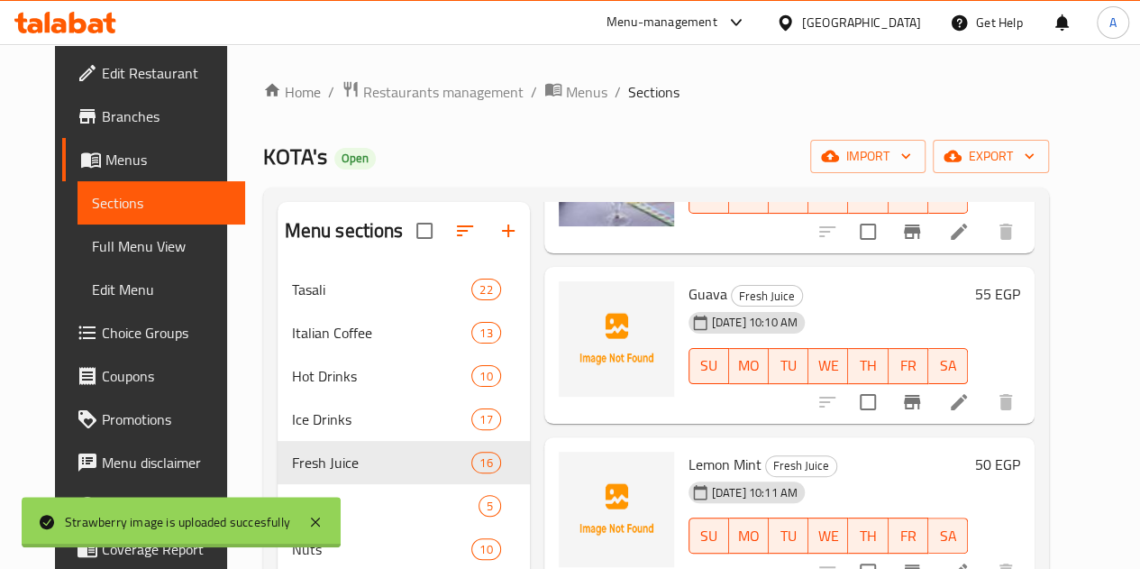
click at [689, 293] on span "Guava" at bounding box center [708, 293] width 39 height 27
copy span "Guava"
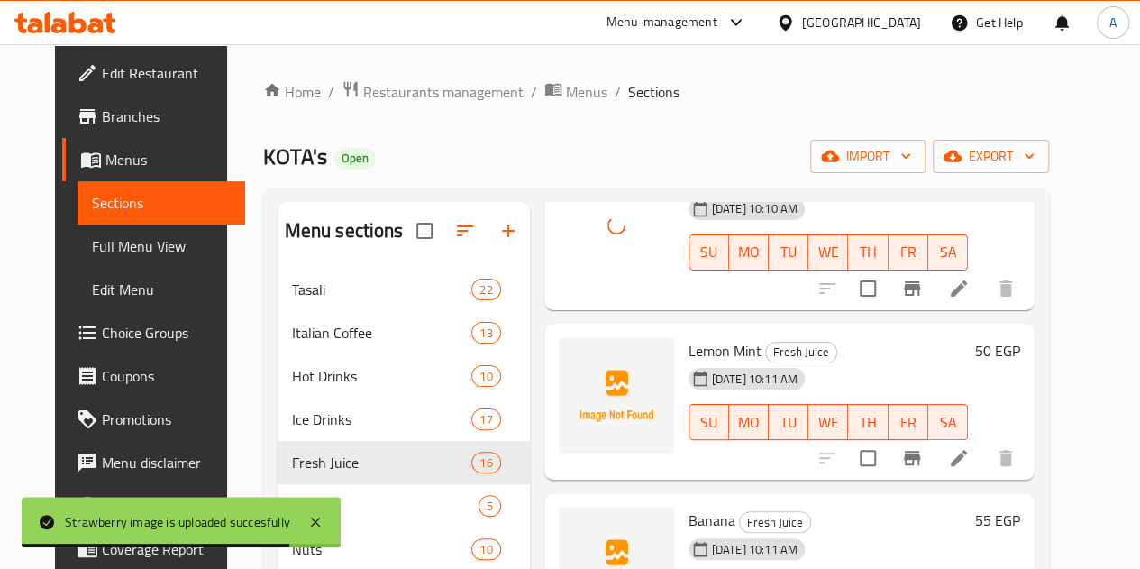
scroll to position [541, 0]
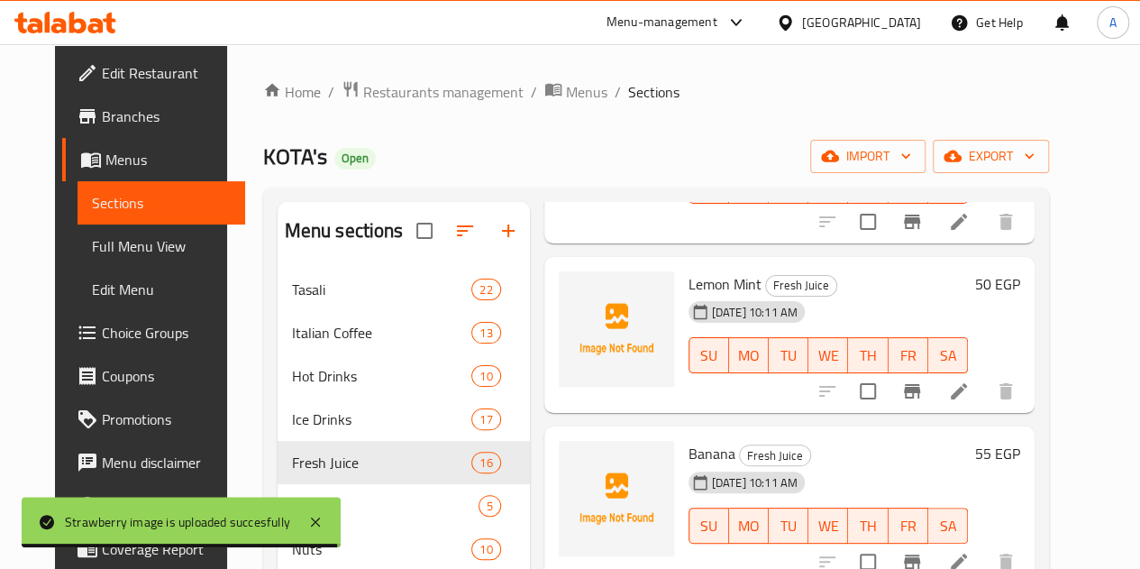
click at [689, 279] on span "Lemon Mint" at bounding box center [725, 283] width 73 height 27
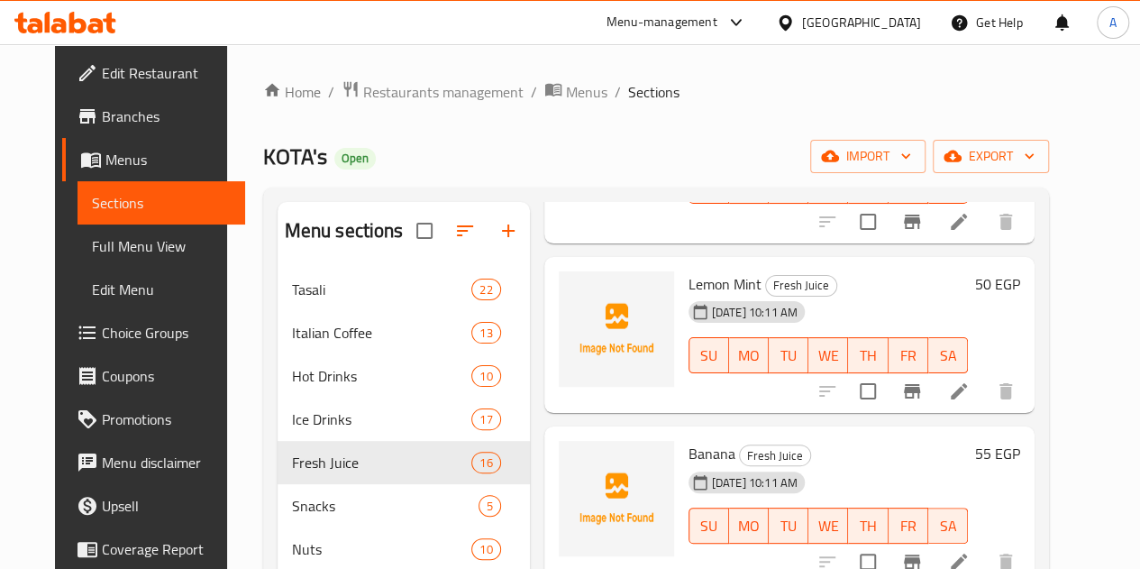
click at [689, 279] on span "Lemon Mint" at bounding box center [725, 283] width 73 height 27
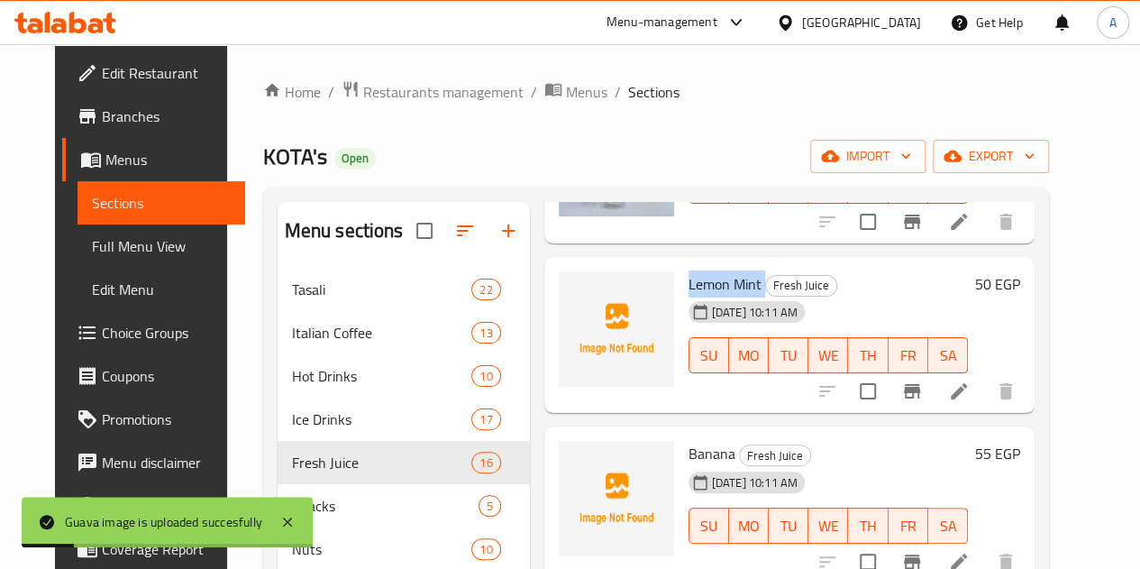
copy h6 "Lemon Mint"
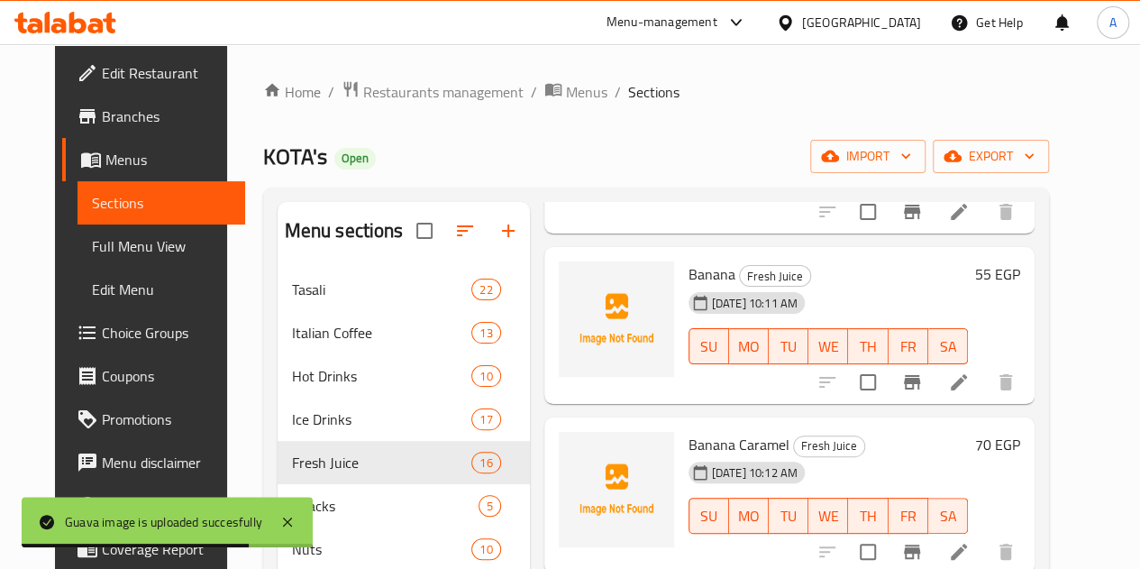
scroll to position [721, 0]
click at [689, 270] on span "Banana" at bounding box center [712, 273] width 47 height 27
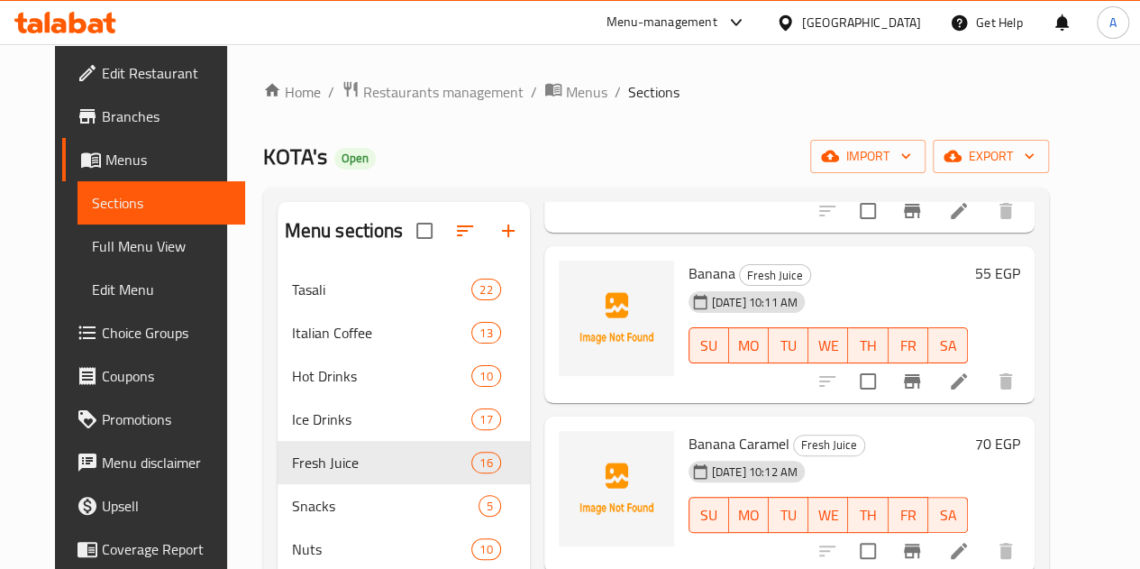
copy span "Banana"
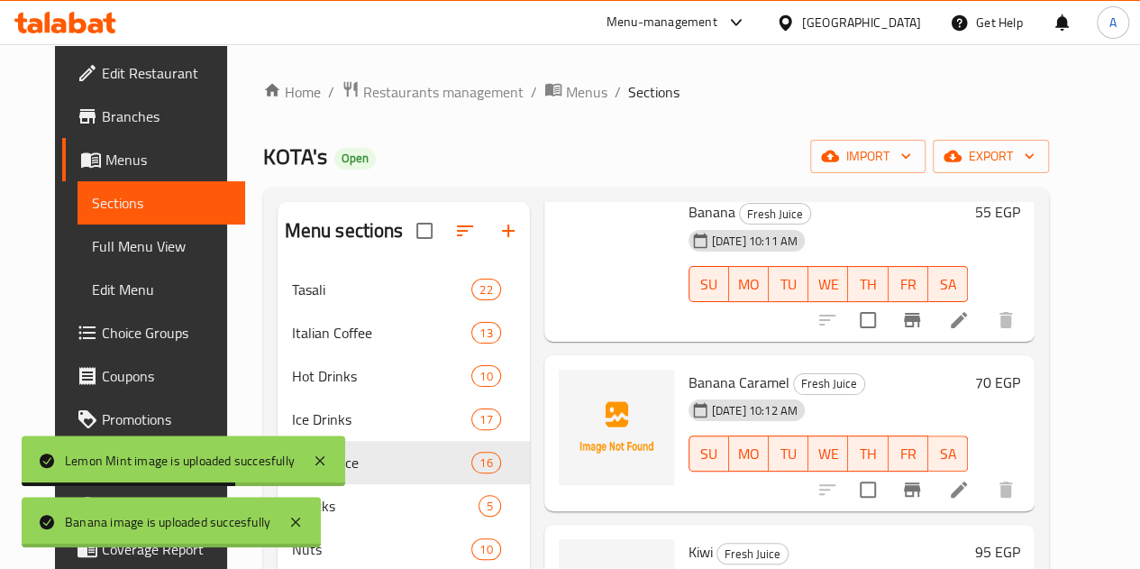
scroll to position [811, 0]
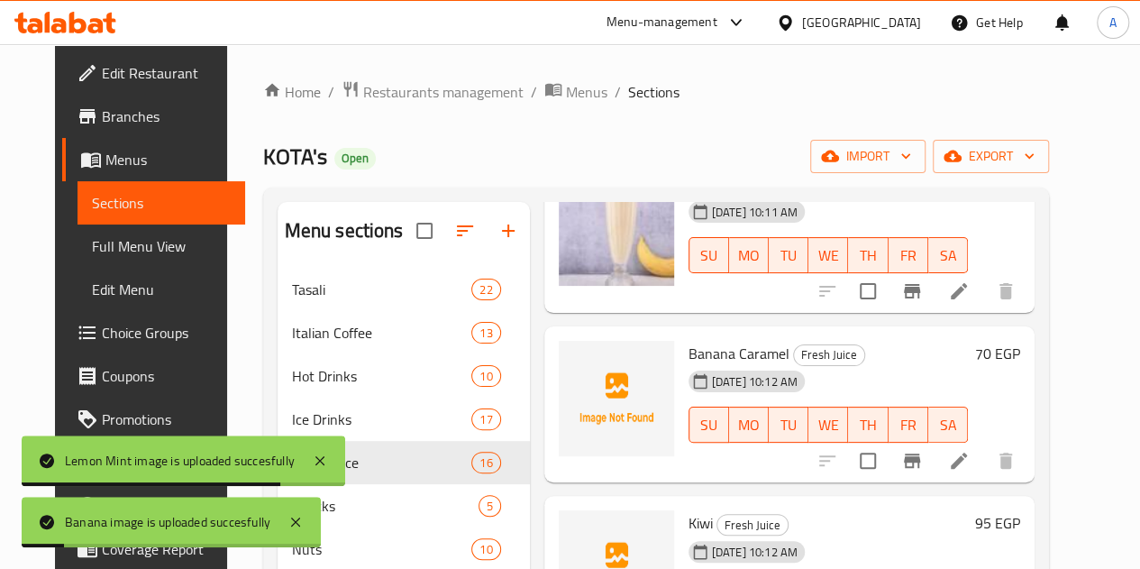
click at [689, 352] on span "Banana Caramel" at bounding box center [739, 353] width 101 height 27
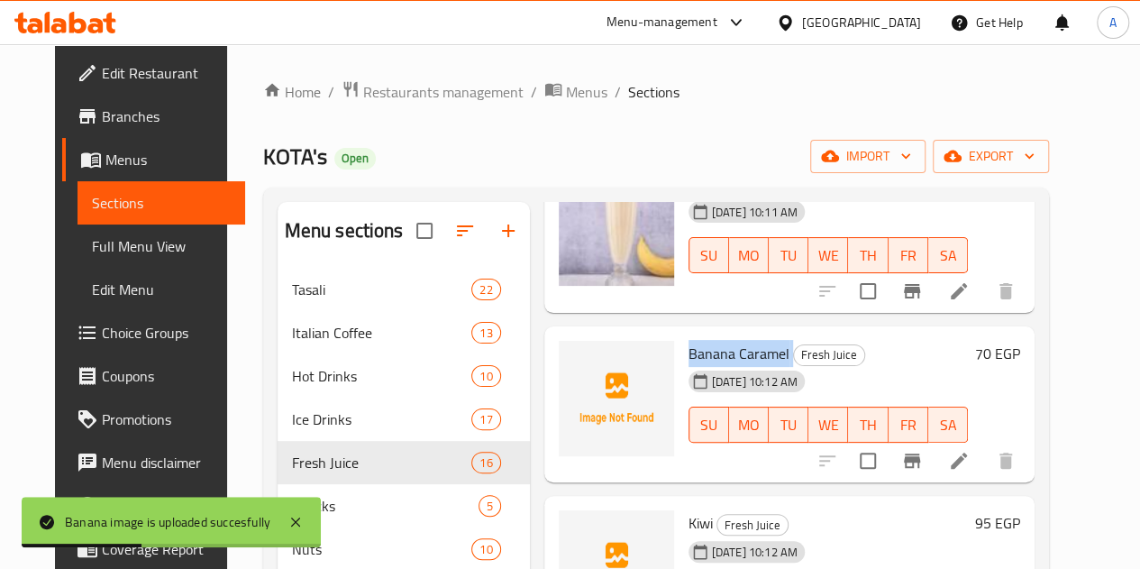
copy h6 "Banana Caramel"
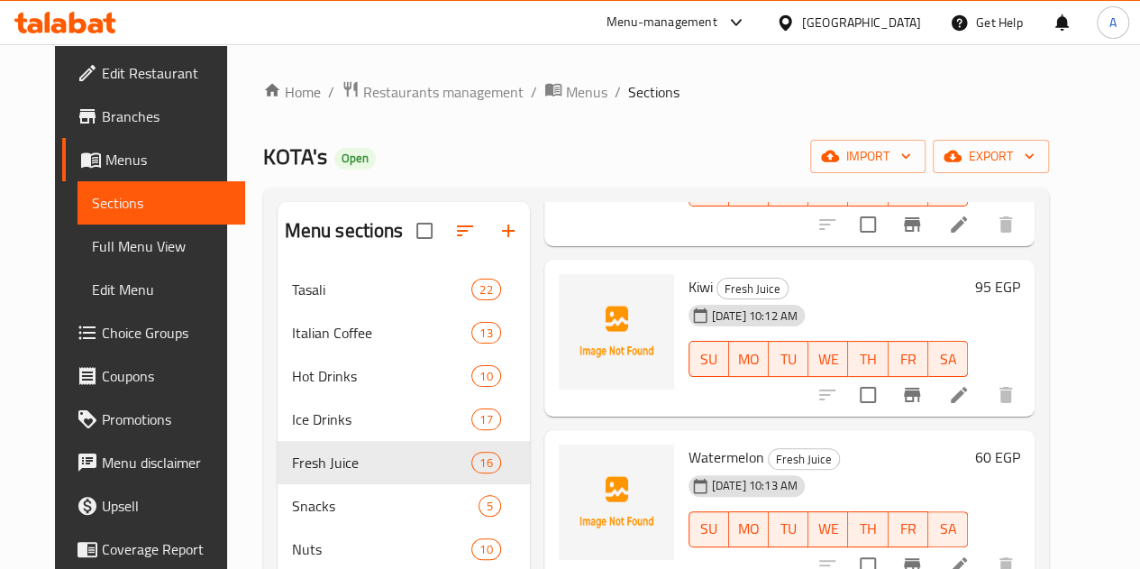
scroll to position [1082, 0]
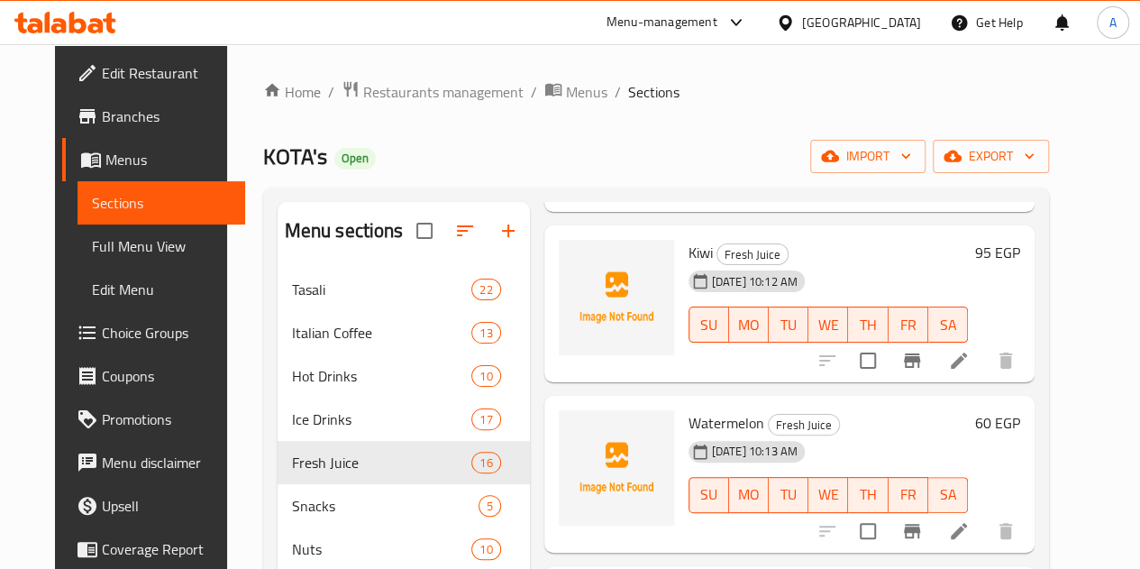
click at [689, 250] on span "Kiwi" at bounding box center [701, 252] width 24 height 27
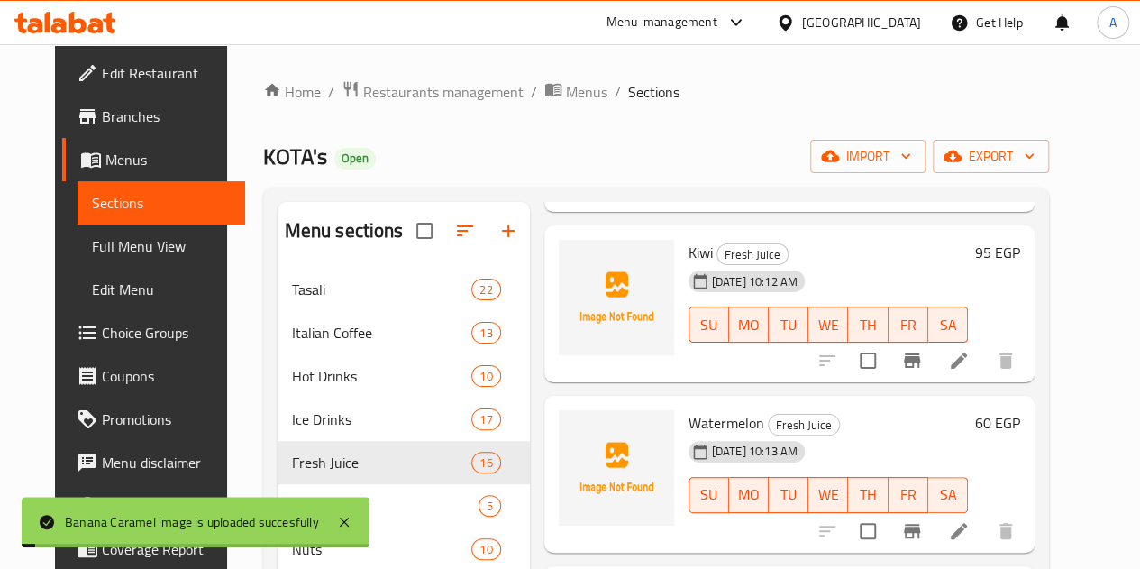
copy span "Kiwi"
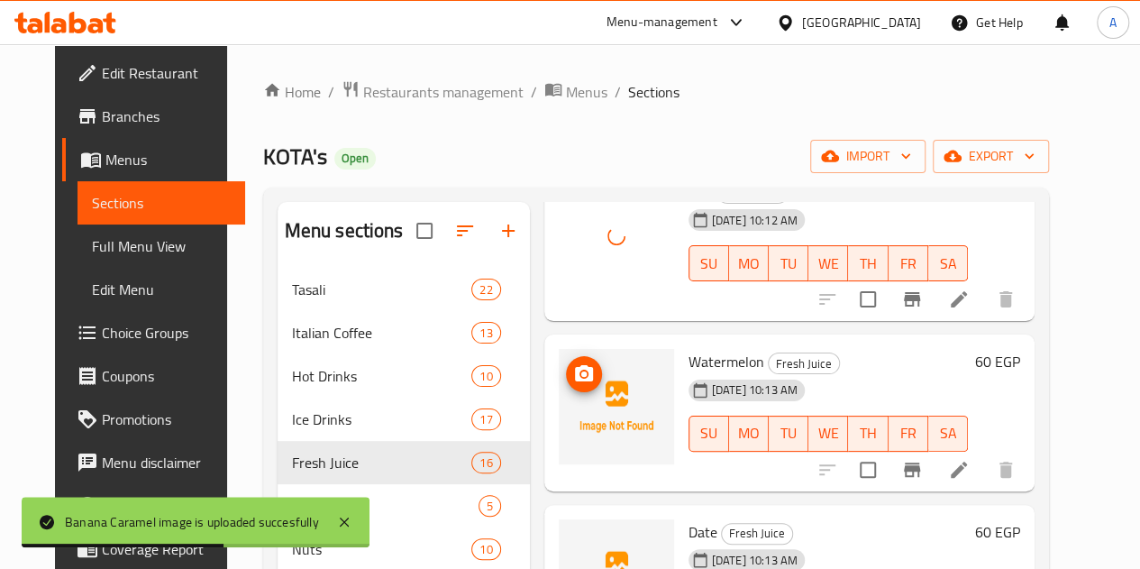
scroll to position [1262, 0]
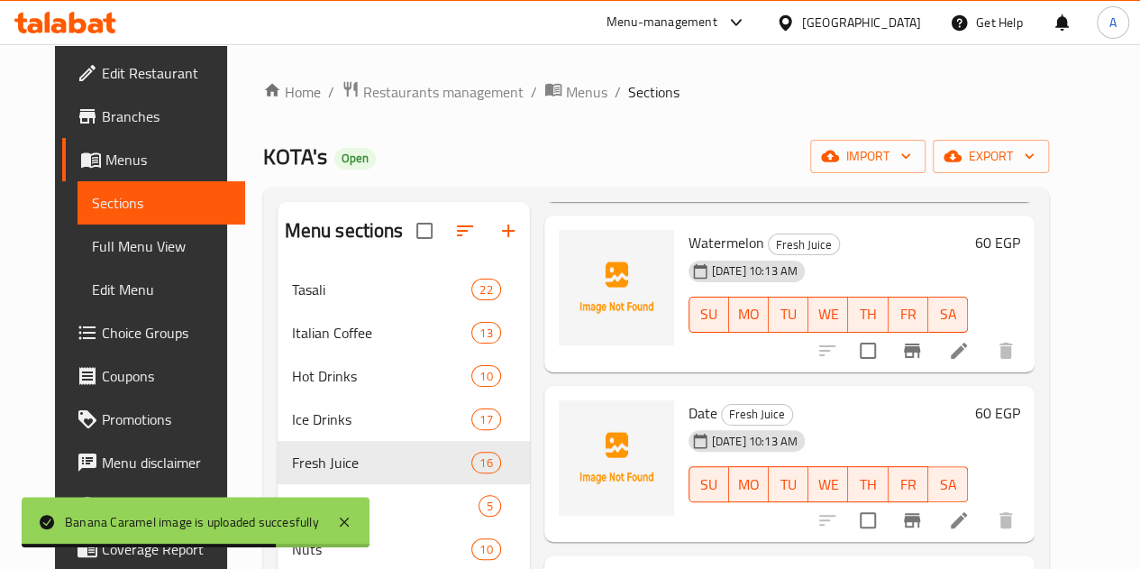
click at [689, 249] on span "Watermelon" at bounding box center [727, 242] width 76 height 27
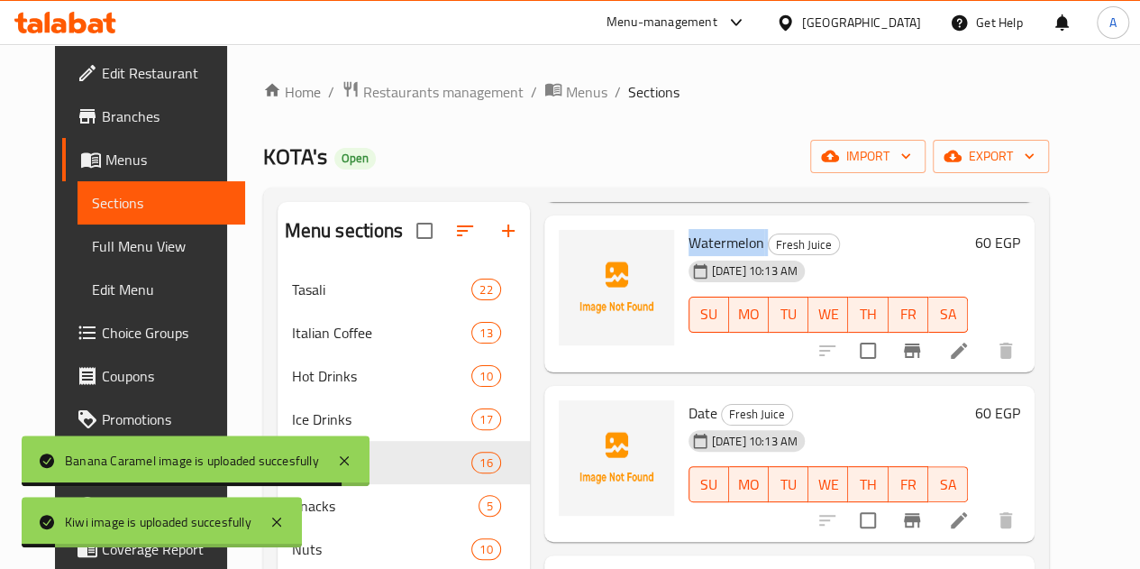
copy h6 "Watermelon"
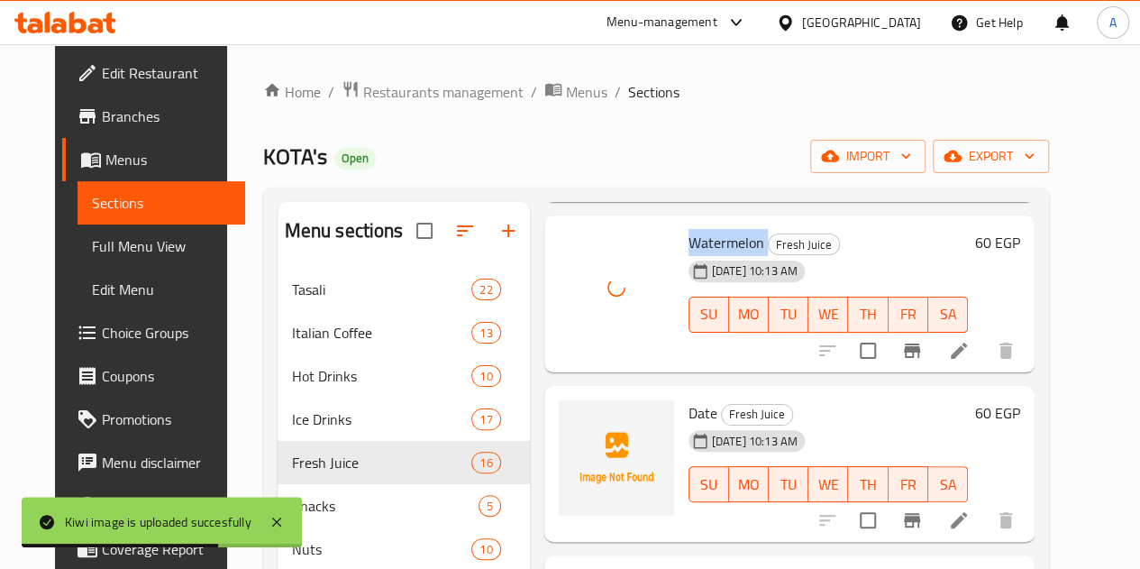
scroll to position [1352, 0]
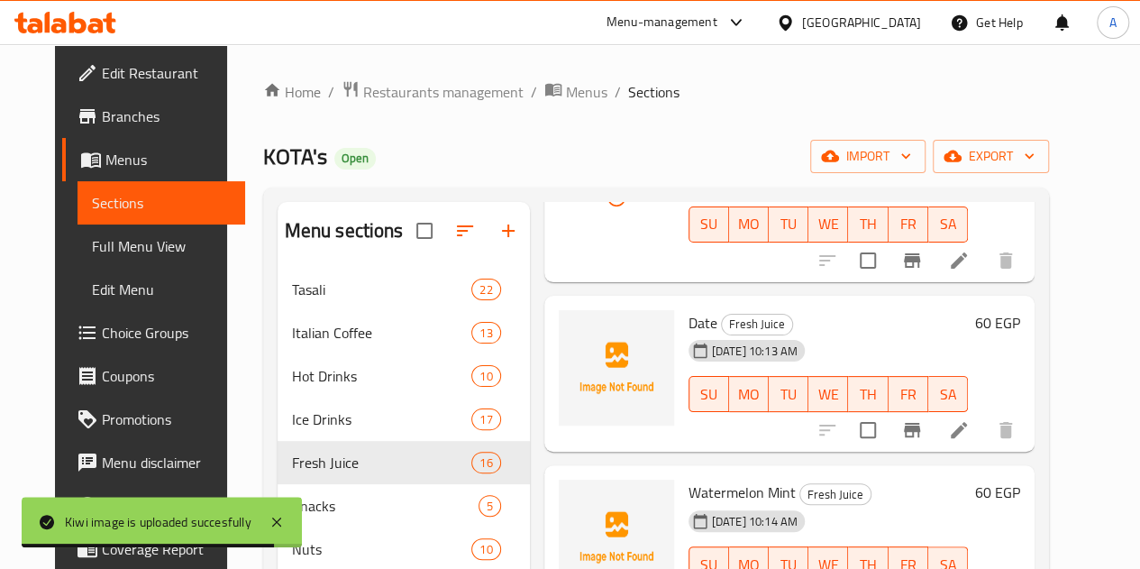
click at [689, 318] on span "Date" at bounding box center [703, 322] width 29 height 27
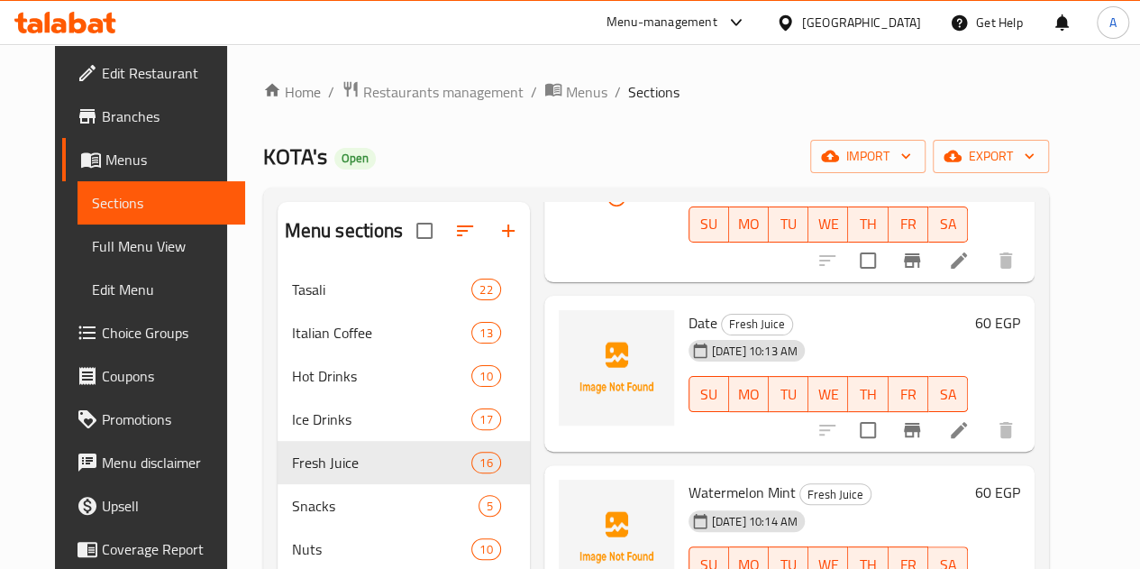
copy span "Date"
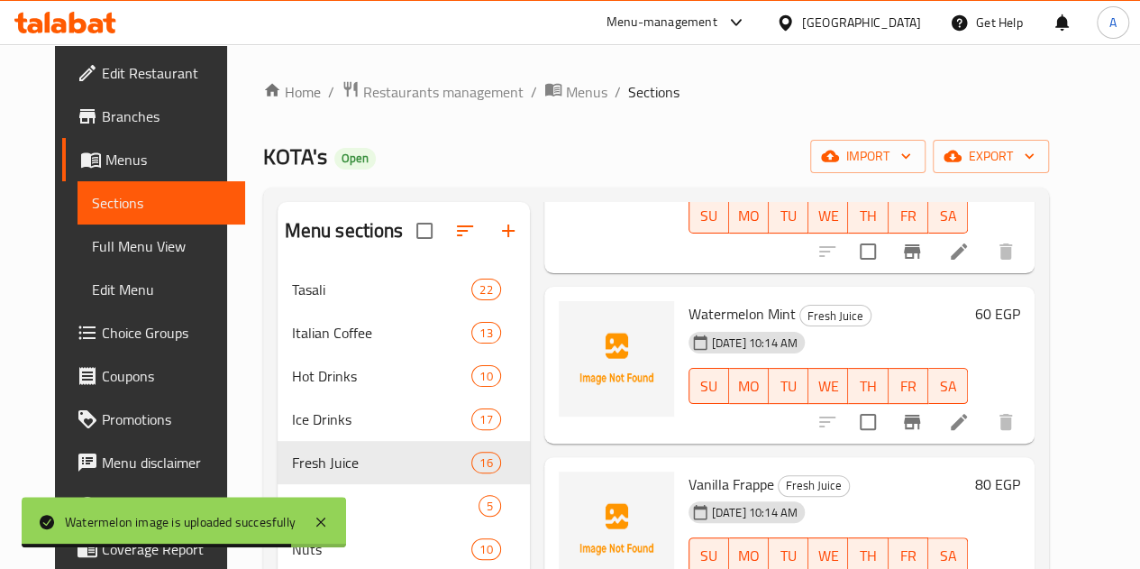
scroll to position [1533, 0]
click at [689, 307] on span "Watermelon Mint" at bounding box center [742, 311] width 107 height 27
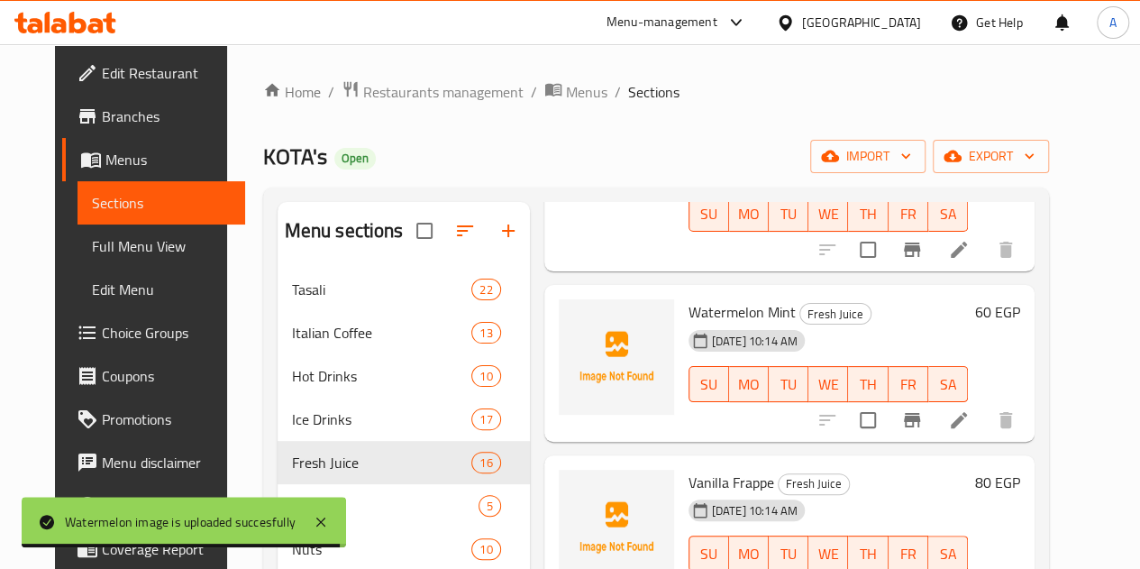
click at [689, 307] on span "Watermelon Mint" at bounding box center [742, 311] width 107 height 27
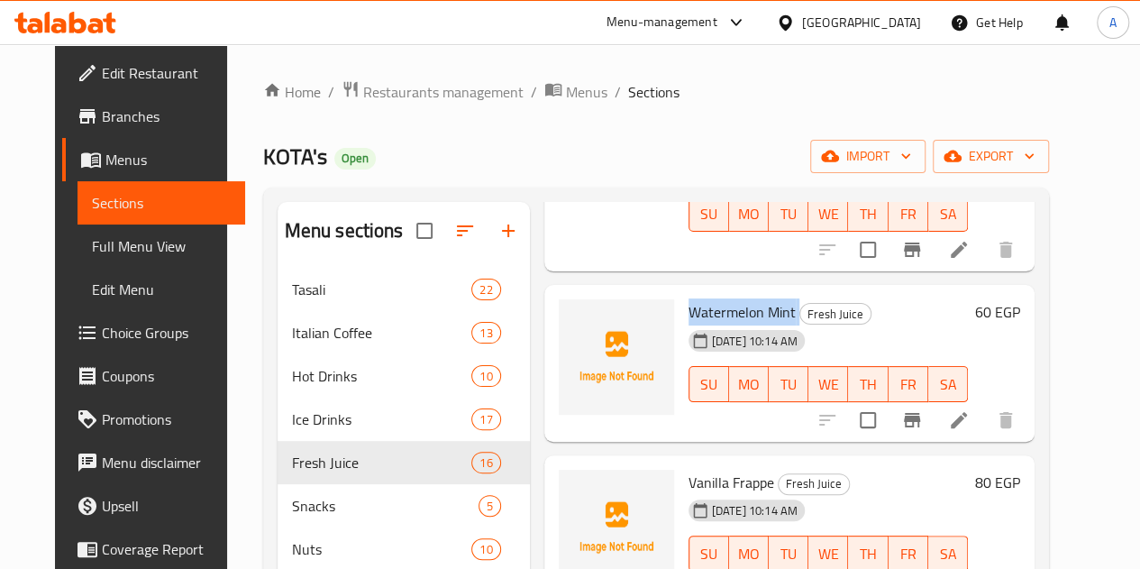
copy h6 "Watermelon Mint"
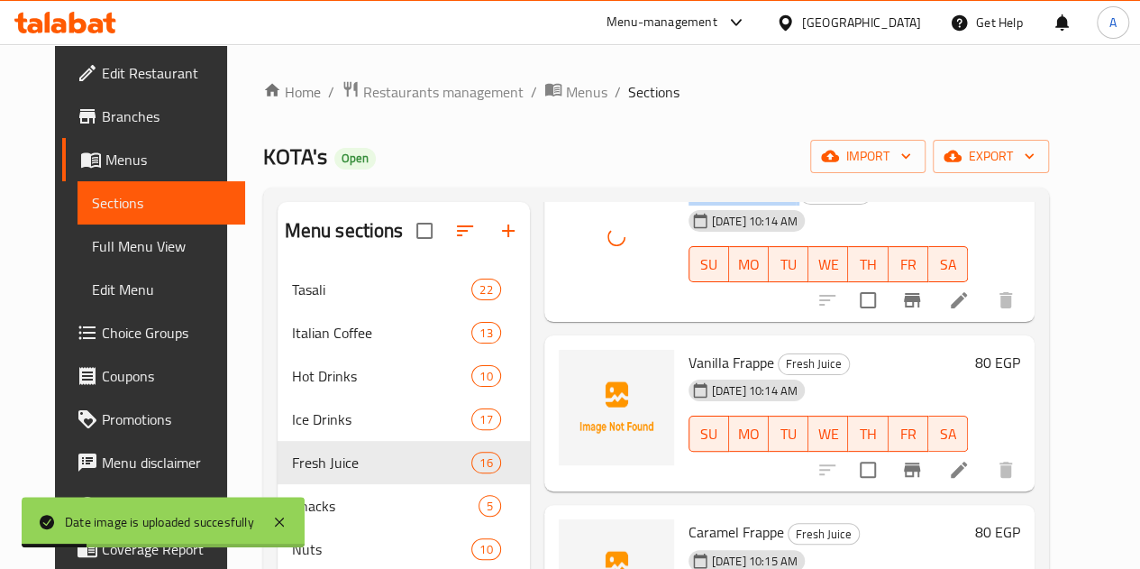
scroll to position [1713, 0]
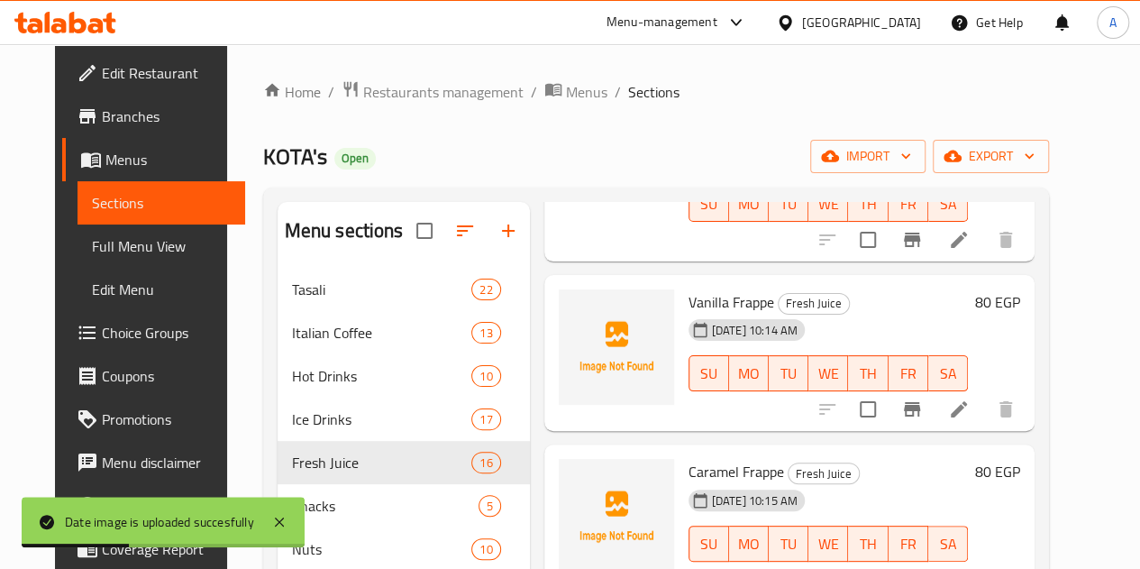
click at [689, 293] on span "Vanilla Frappe" at bounding box center [732, 301] width 86 height 27
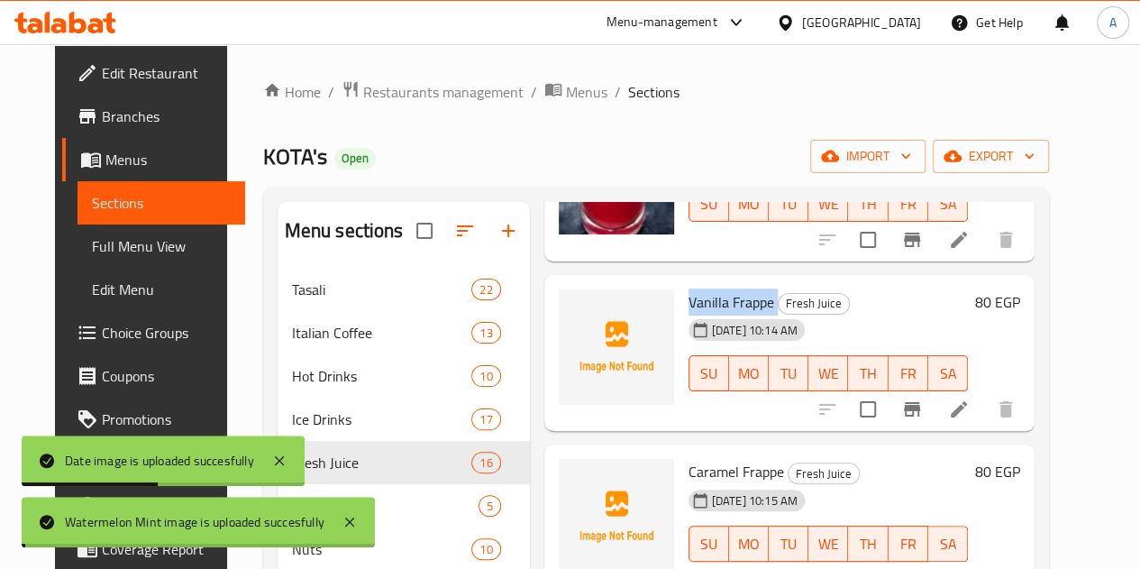
click at [689, 293] on span "Vanilla Frappe" at bounding box center [732, 301] width 86 height 27
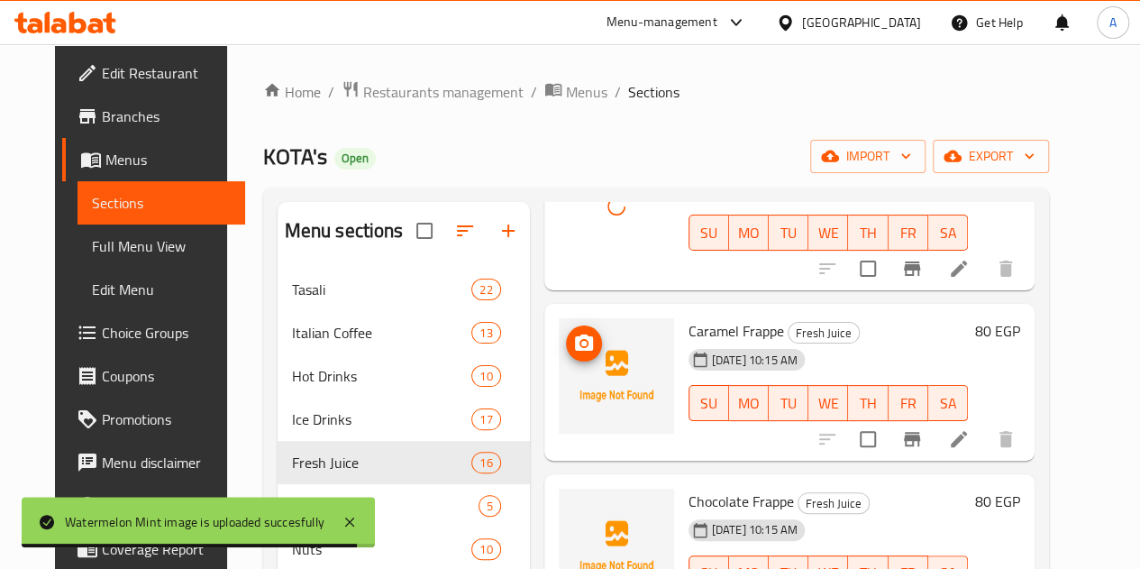
scroll to position [1893, 0]
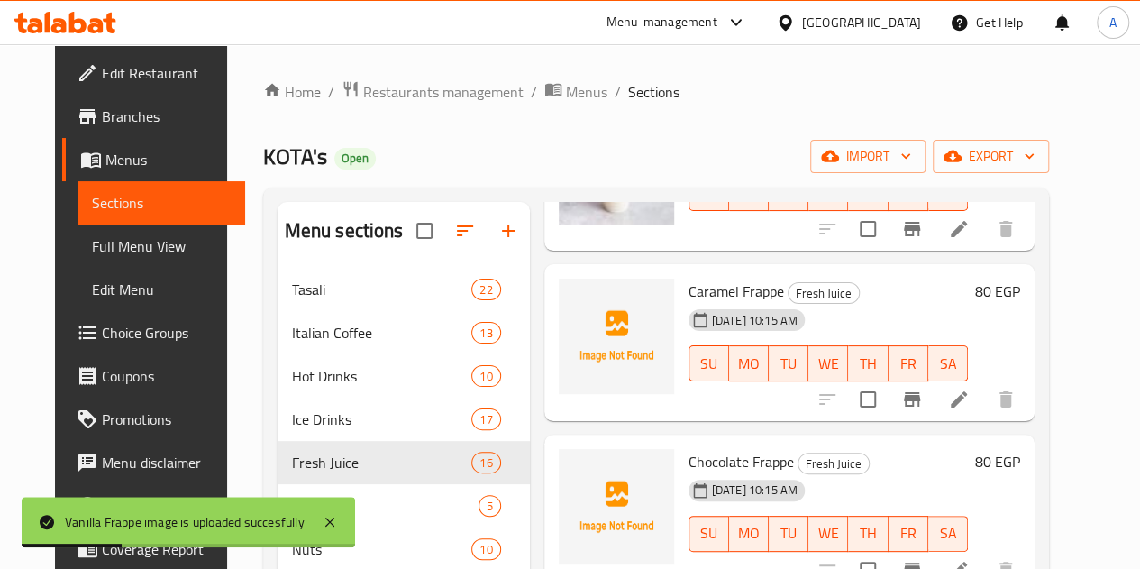
click at [689, 291] on span "Caramel Frappe" at bounding box center [737, 291] width 96 height 27
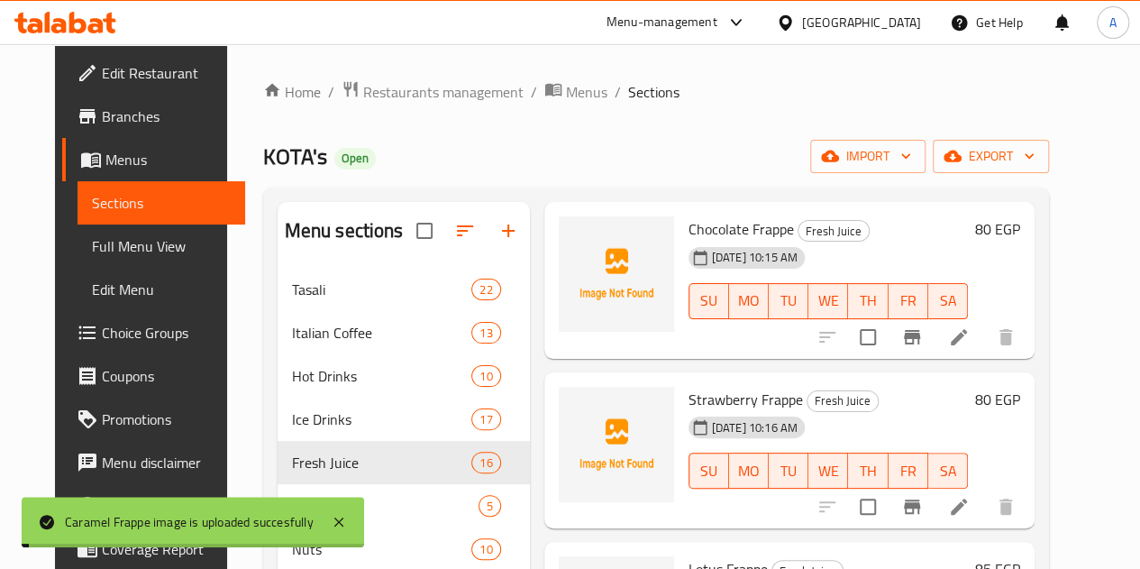
scroll to position [2036, 0]
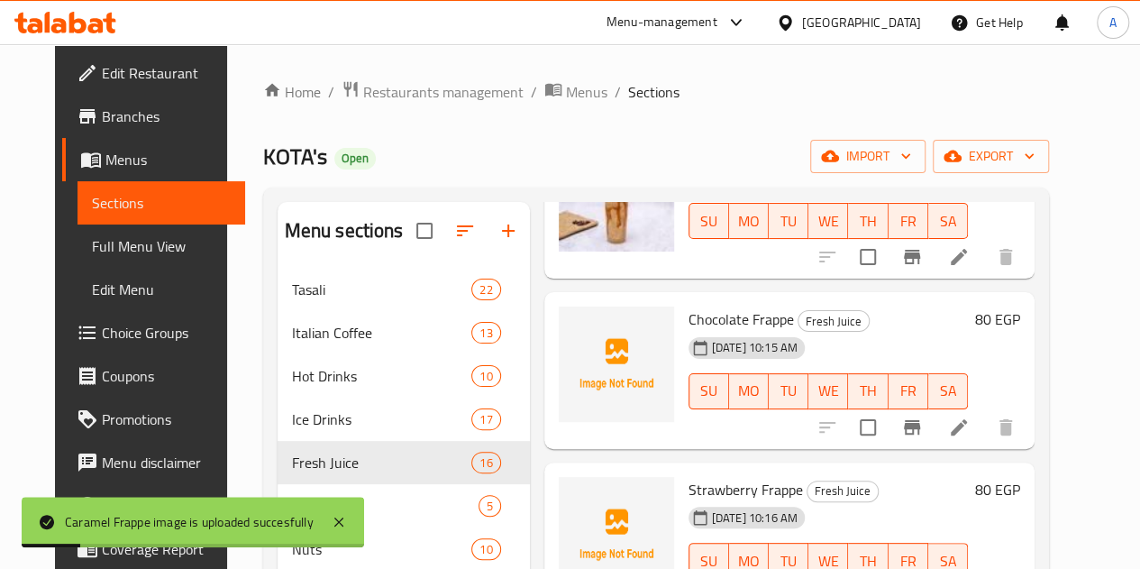
click at [689, 322] on span "Chocolate Frappe" at bounding box center [741, 319] width 105 height 27
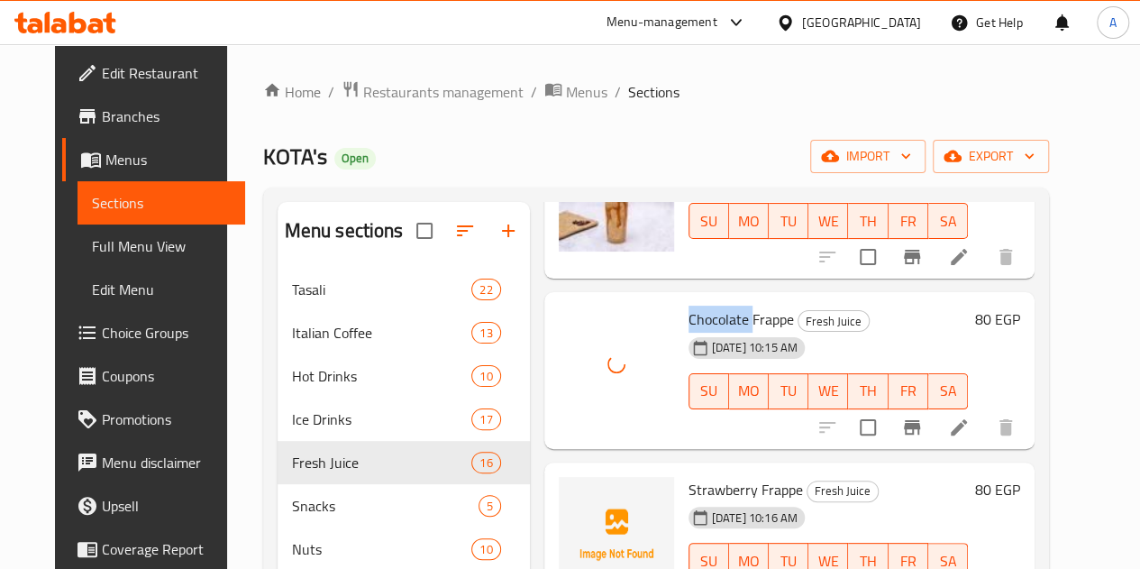
scroll to position [2126, 0]
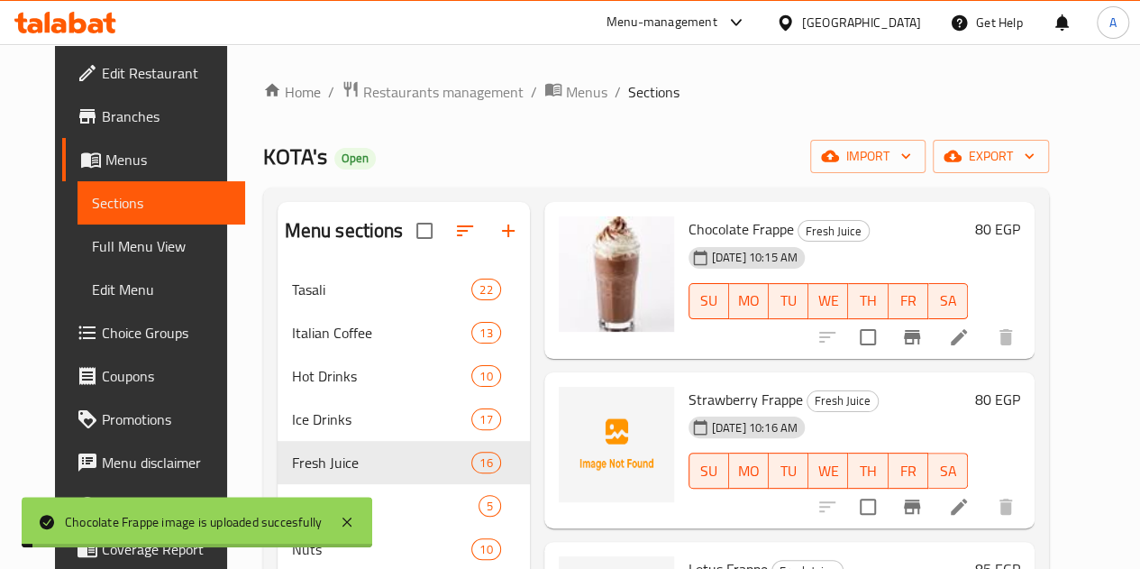
click at [689, 388] on span "Strawberry Frappe" at bounding box center [746, 399] width 114 height 27
click at [689, 401] on span "Strawberry Frappe" at bounding box center [746, 399] width 114 height 27
click at [689, 400] on span "Strawberry Frappe" at bounding box center [746, 399] width 114 height 27
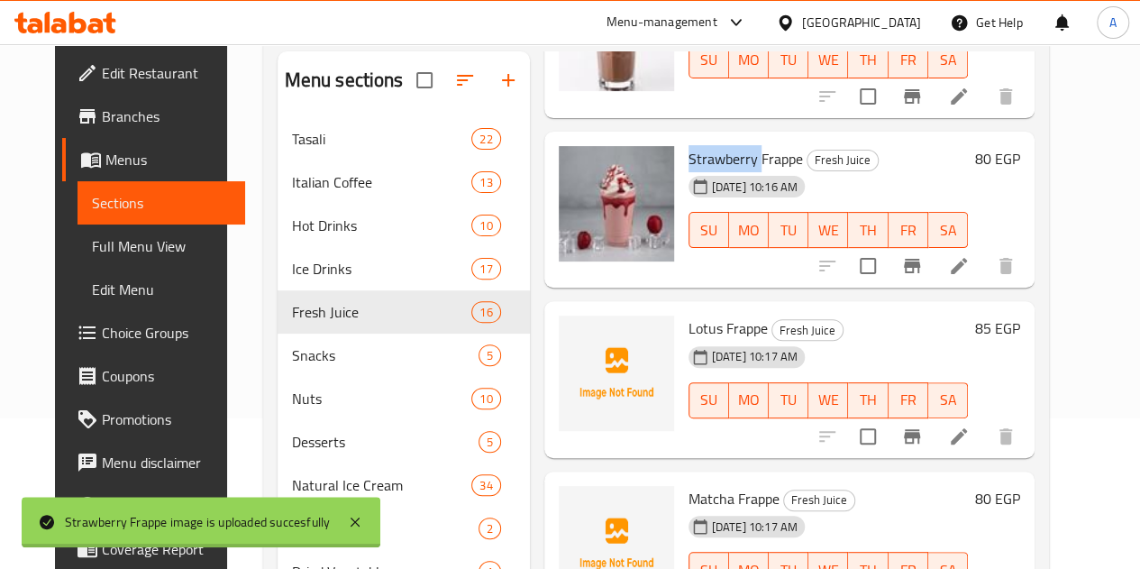
scroll to position [180, 0]
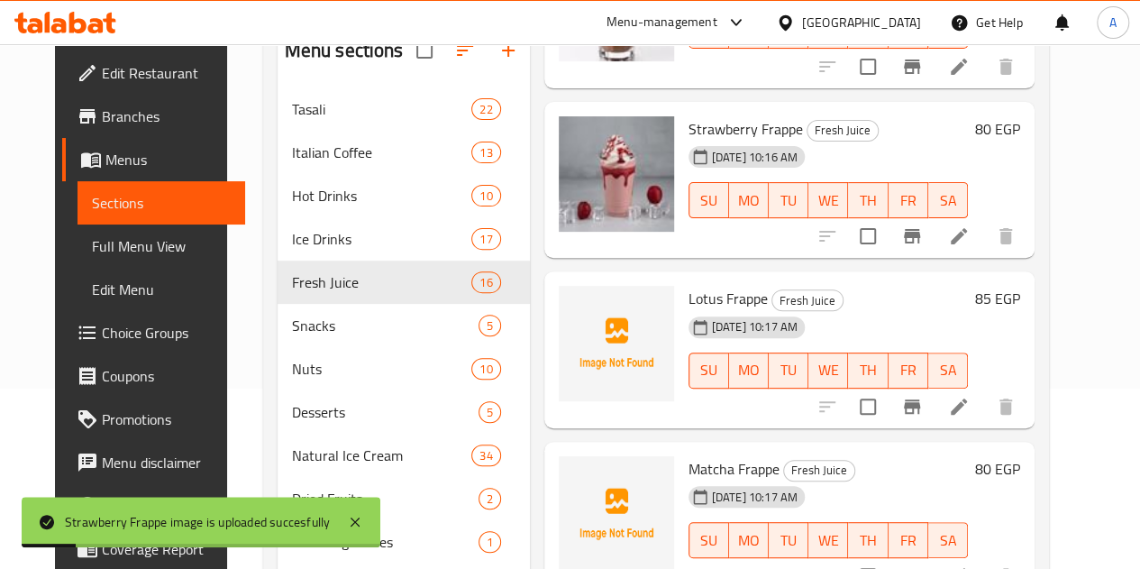
click at [689, 297] on span "Lotus Frappe" at bounding box center [728, 298] width 79 height 27
click at [689, 306] on span "Lotus Frappe" at bounding box center [728, 298] width 79 height 27
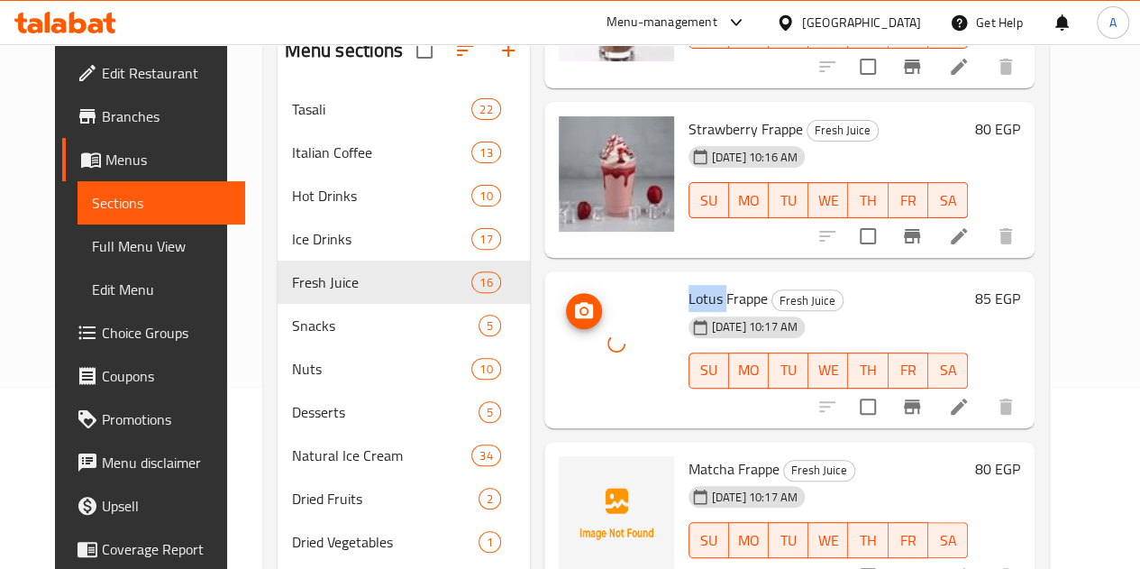
scroll to position [259, 0]
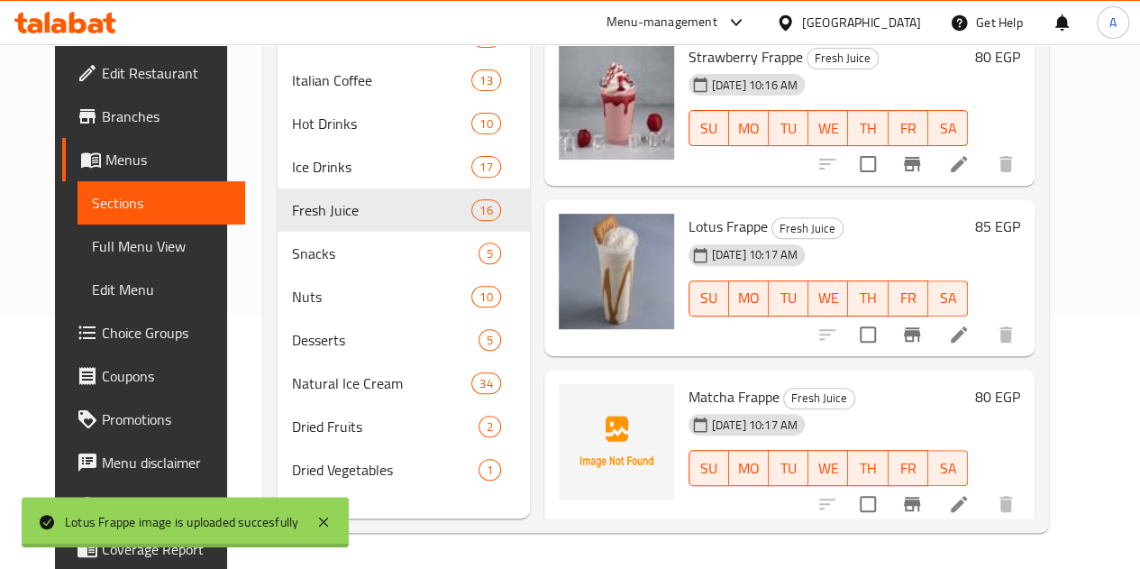
click at [689, 387] on span "Matcha Frappe" at bounding box center [734, 396] width 91 height 27
click at [689, 385] on span "Matcha Frappe" at bounding box center [734, 396] width 91 height 27
click at [689, 384] on span "Matcha Frappe" at bounding box center [734, 396] width 91 height 27
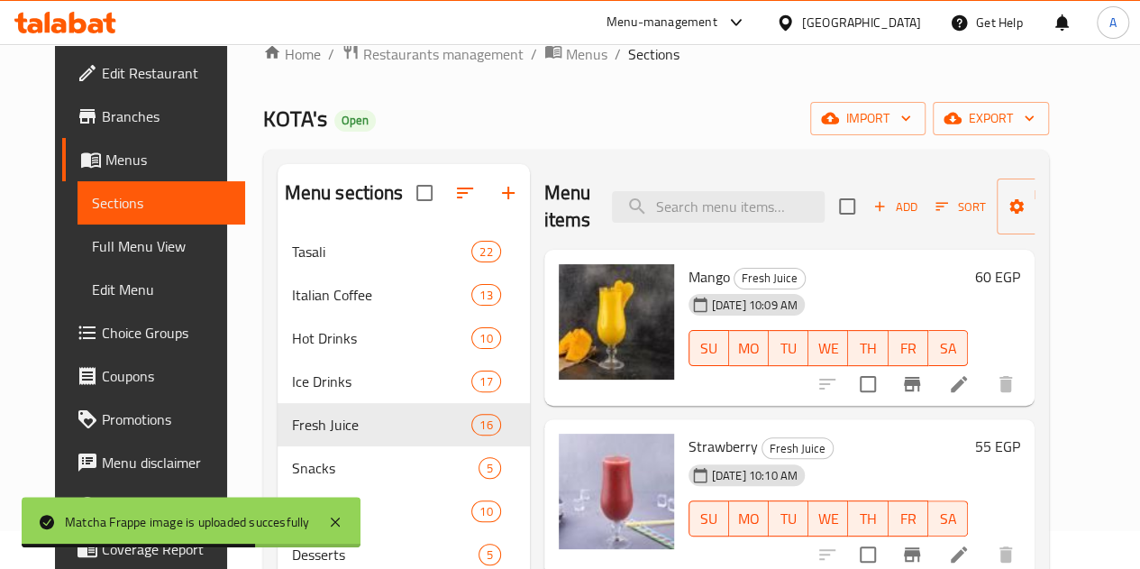
scroll to position [0, 0]
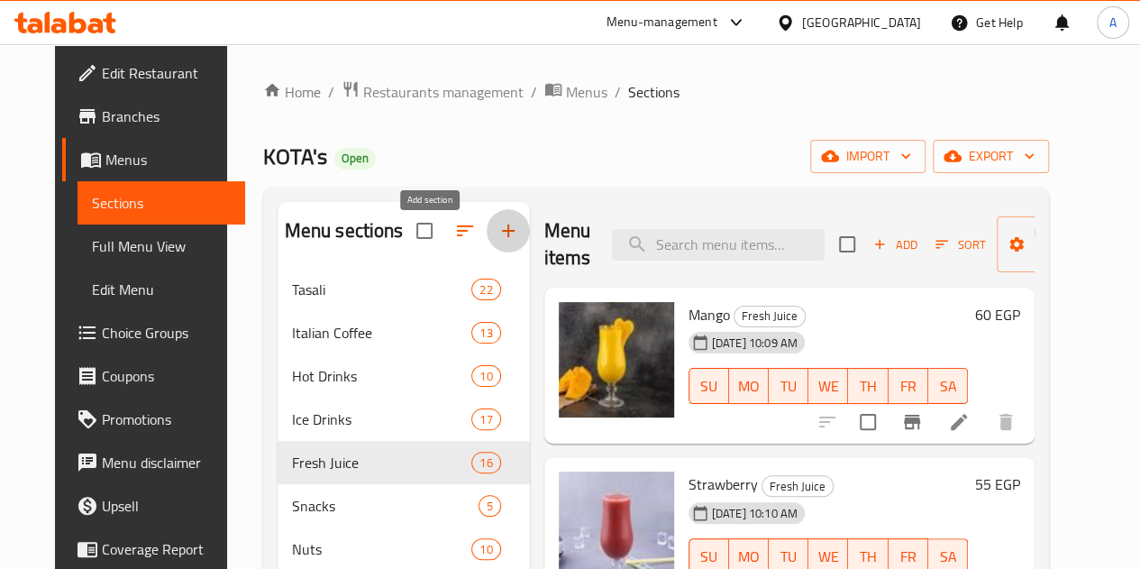
click at [498, 242] on icon "button" at bounding box center [509, 231] width 22 height 22
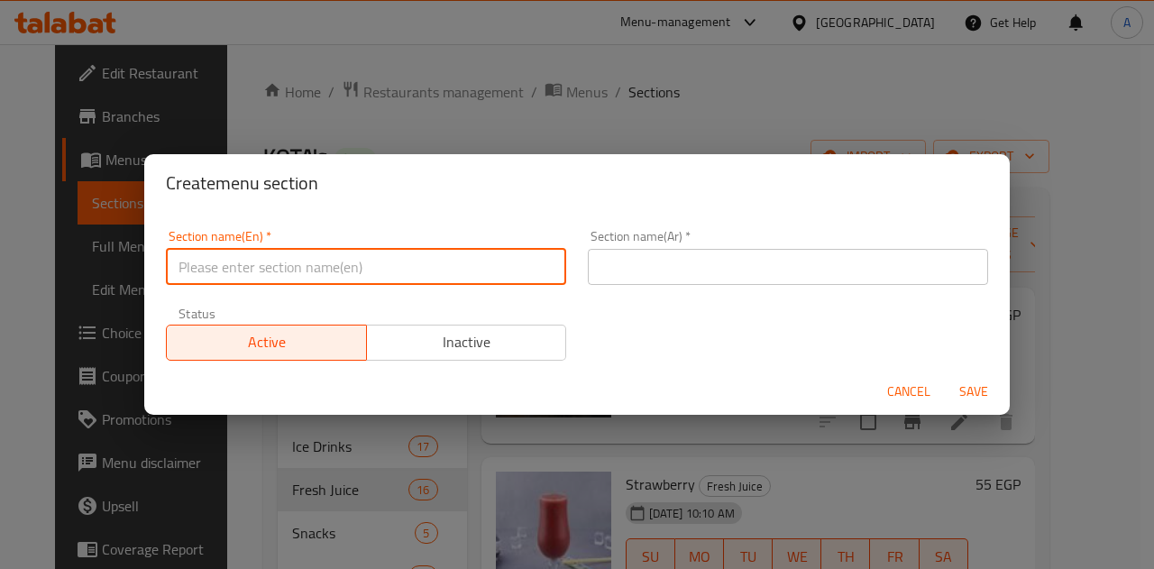
click at [448, 274] on input "text" at bounding box center [366, 267] width 400 height 36
type input "Smoothies"
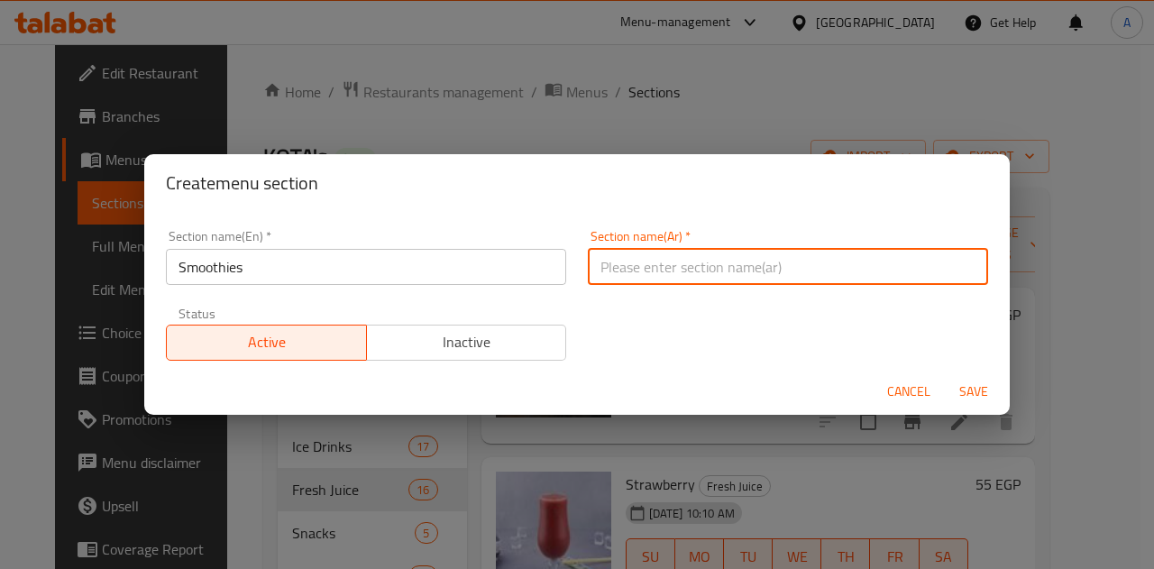
click at [796, 263] on input "text" at bounding box center [788, 267] width 400 height 36
type input "سموزي"
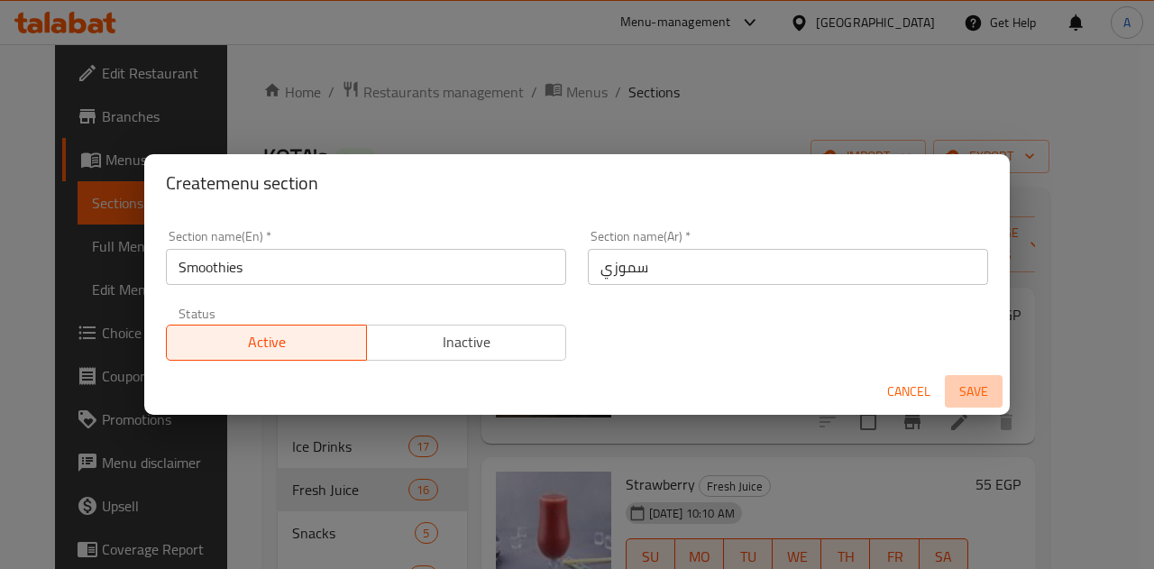
click at [968, 387] on span "Save" at bounding box center [973, 391] width 43 height 23
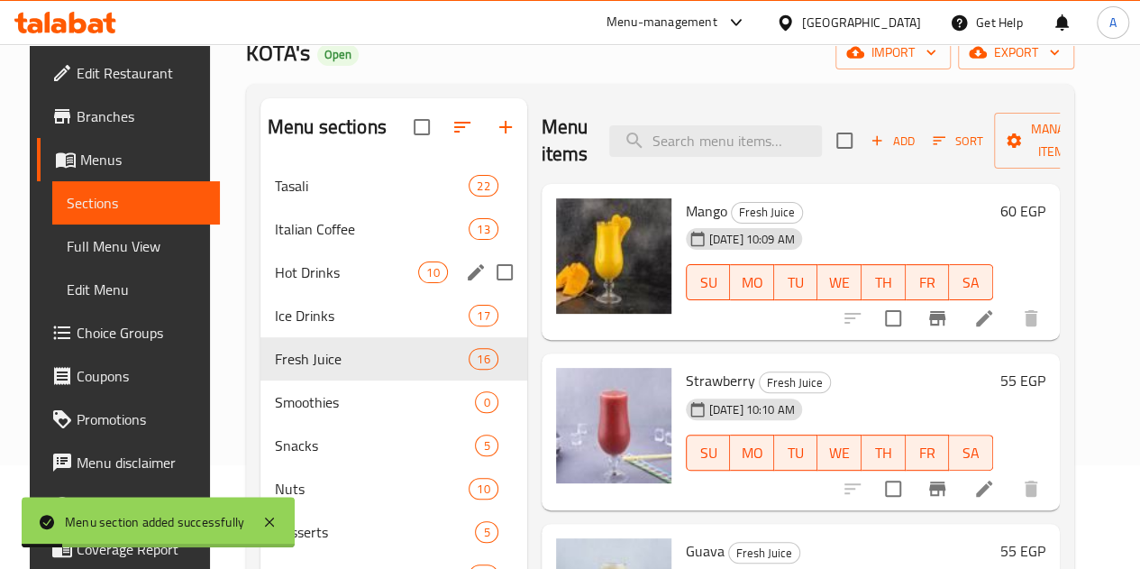
scroll to position [180, 0]
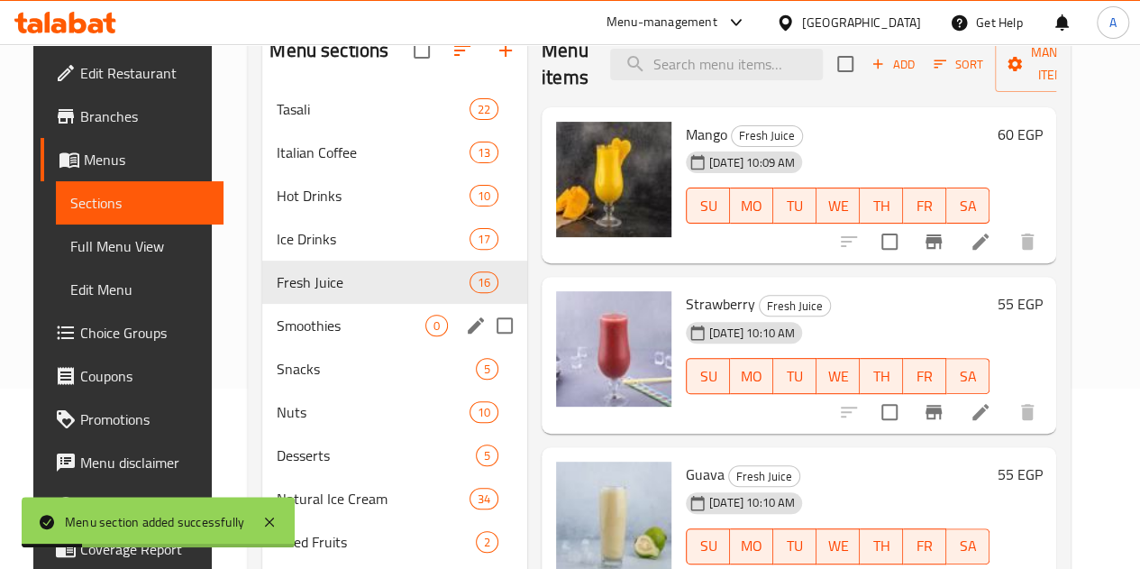
click at [314, 347] on div "Smoothies 0" at bounding box center [394, 325] width 265 height 43
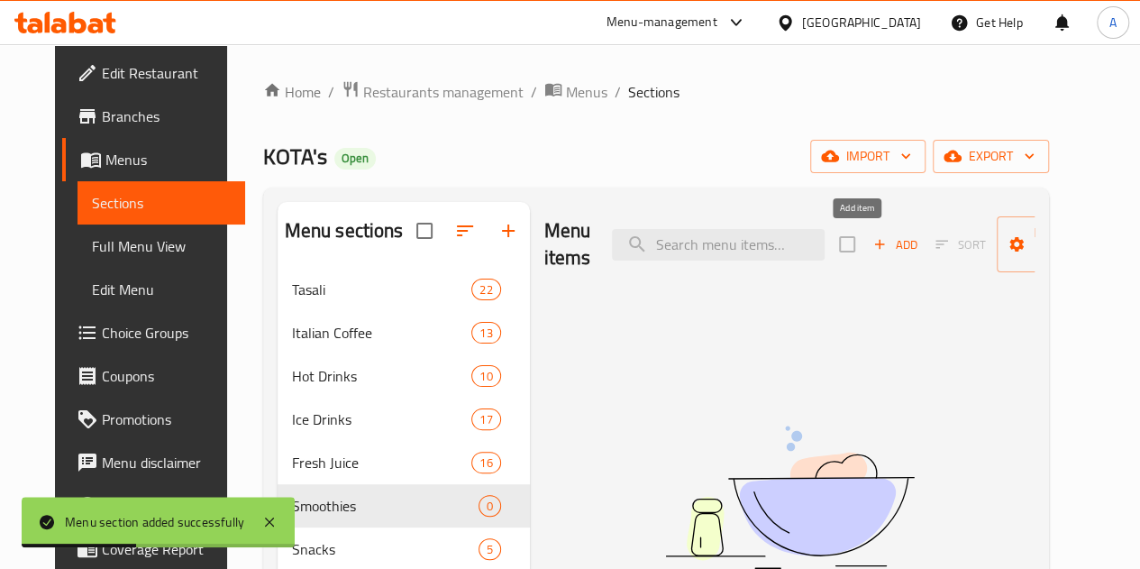
click at [871, 239] on span "Add" at bounding box center [895, 244] width 49 height 21
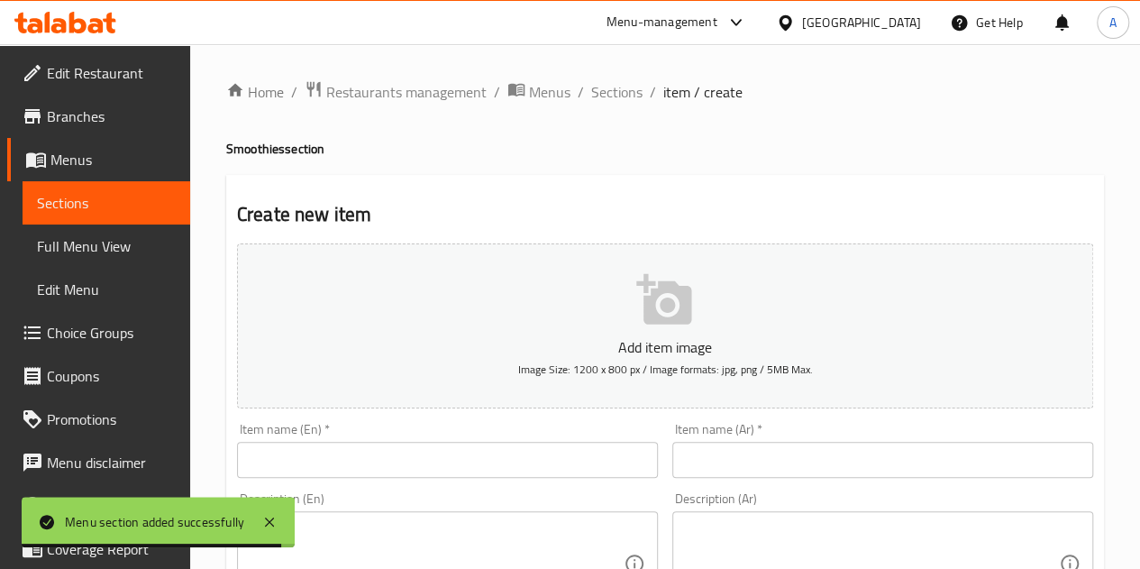
click at [469, 461] on input "text" at bounding box center [447, 460] width 421 height 36
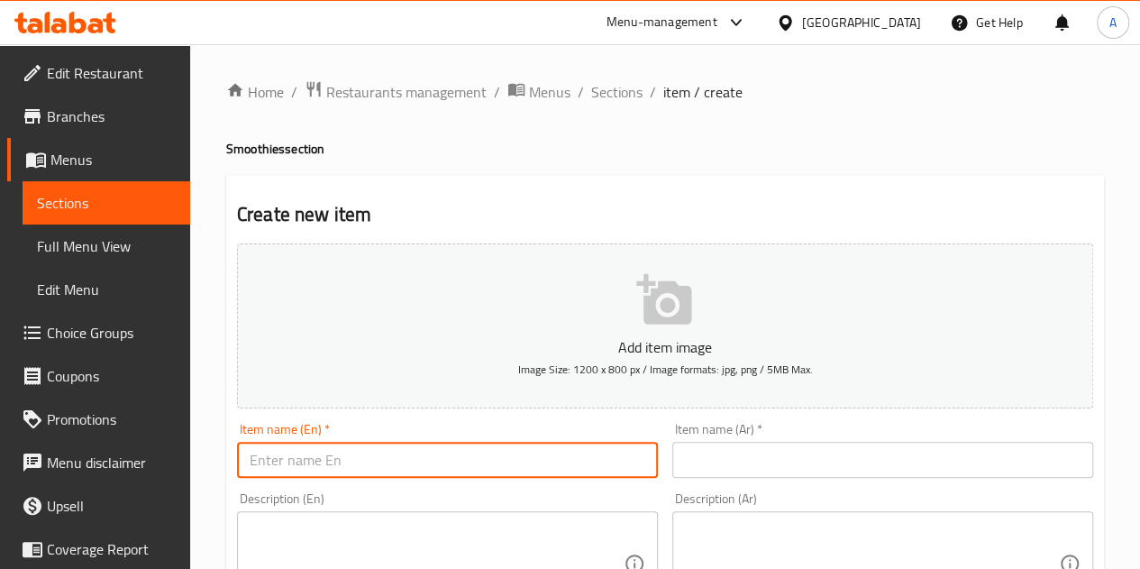
click at [768, 458] on input "text" at bounding box center [883, 460] width 421 height 36
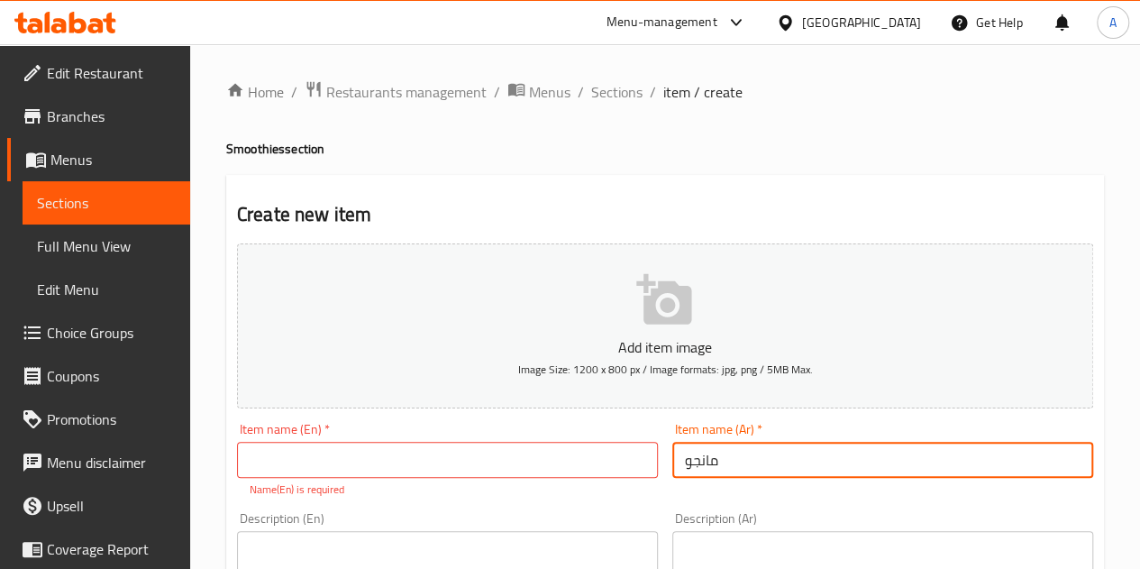
type input "مانجو"
click at [618, 461] on input "text" at bounding box center [447, 460] width 421 height 36
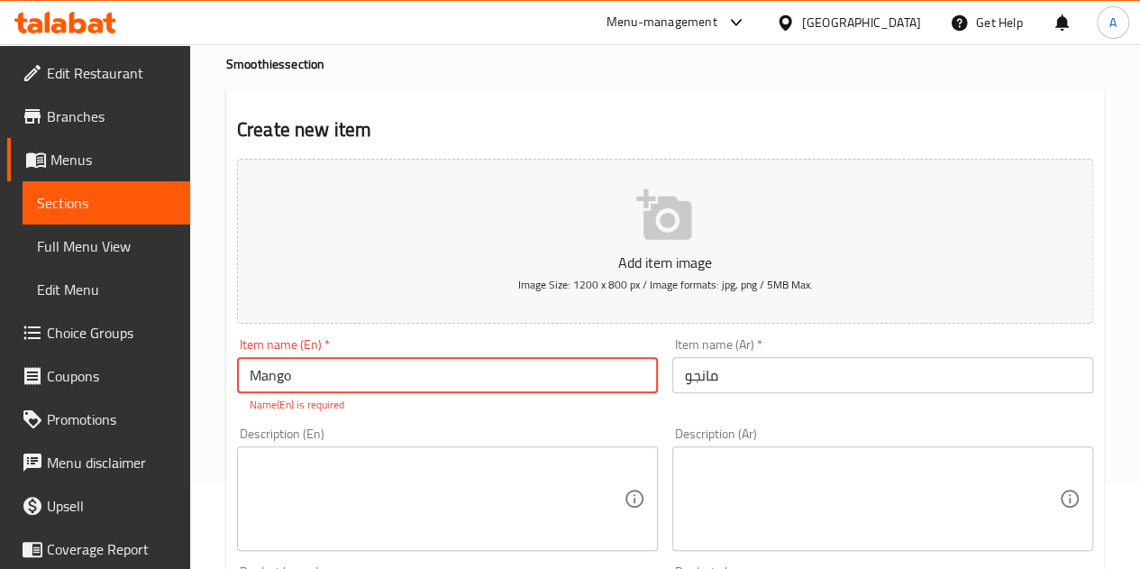
scroll to position [180, 0]
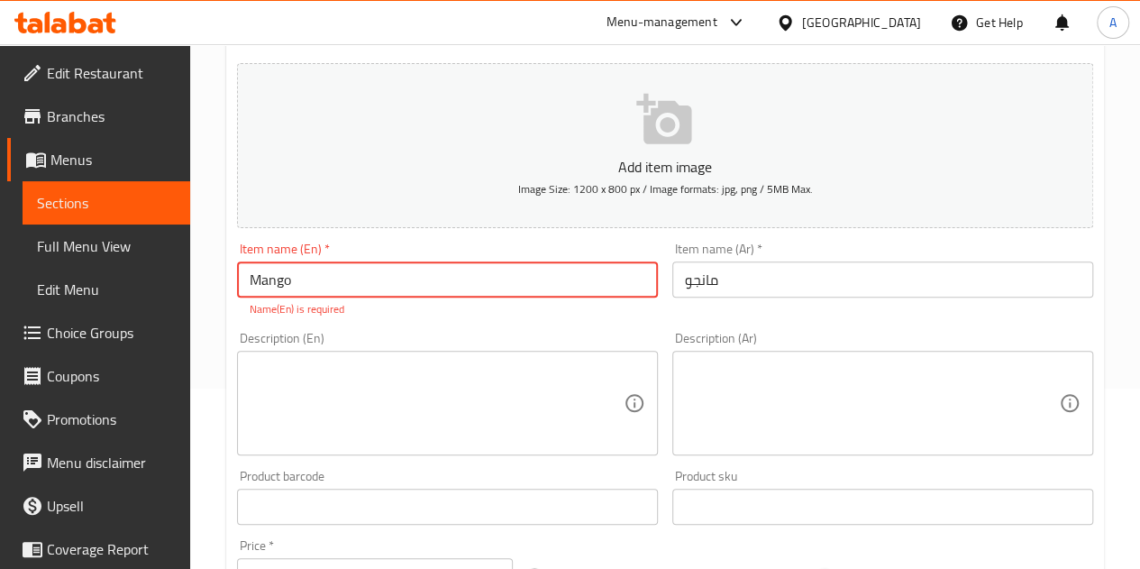
type input "Mango"
click at [435, 507] on div "Product barcode Product barcode" at bounding box center [447, 496] width 435 height 69
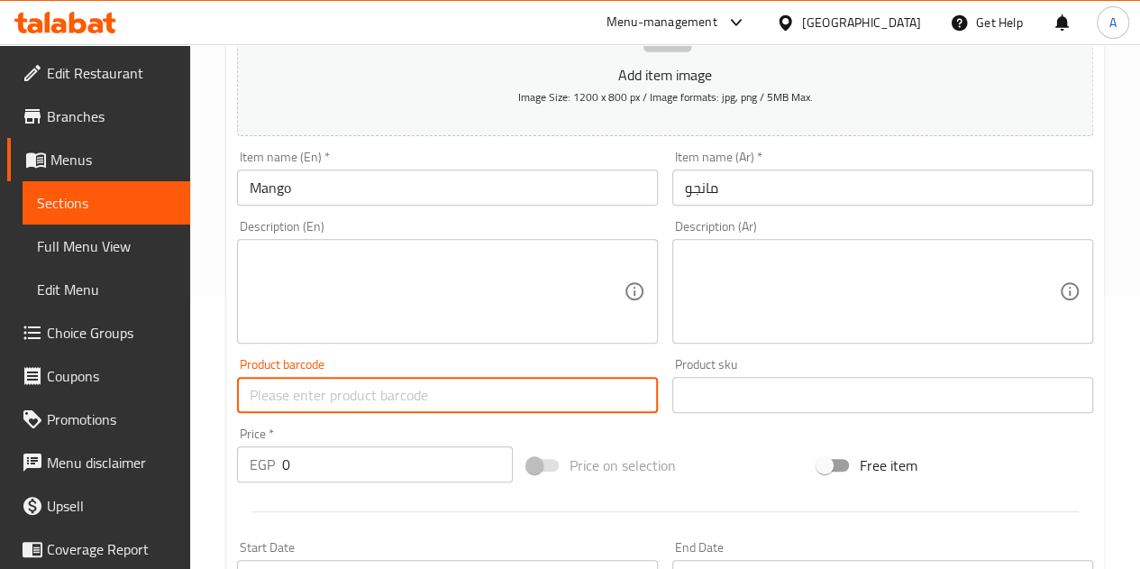
scroll to position [361, 0]
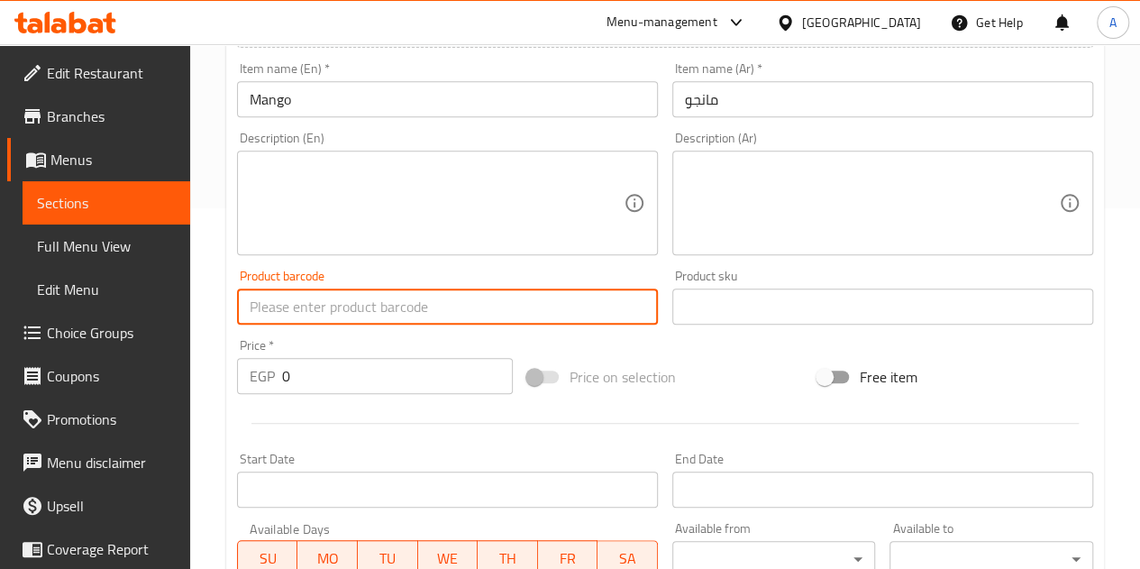
click at [387, 380] on input "0" at bounding box center [397, 376] width 231 height 36
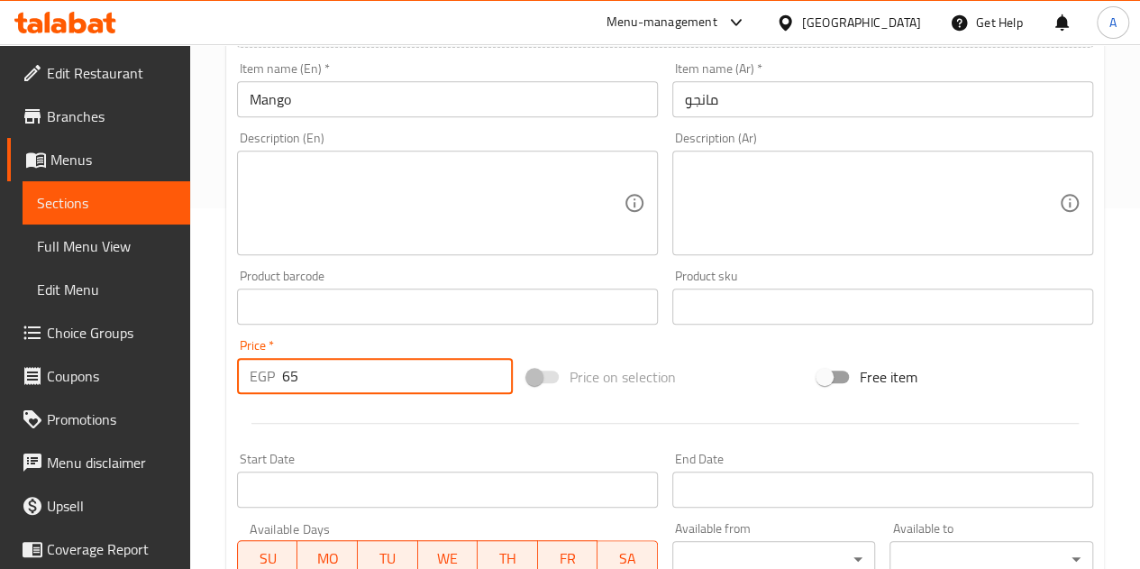
type input "65"
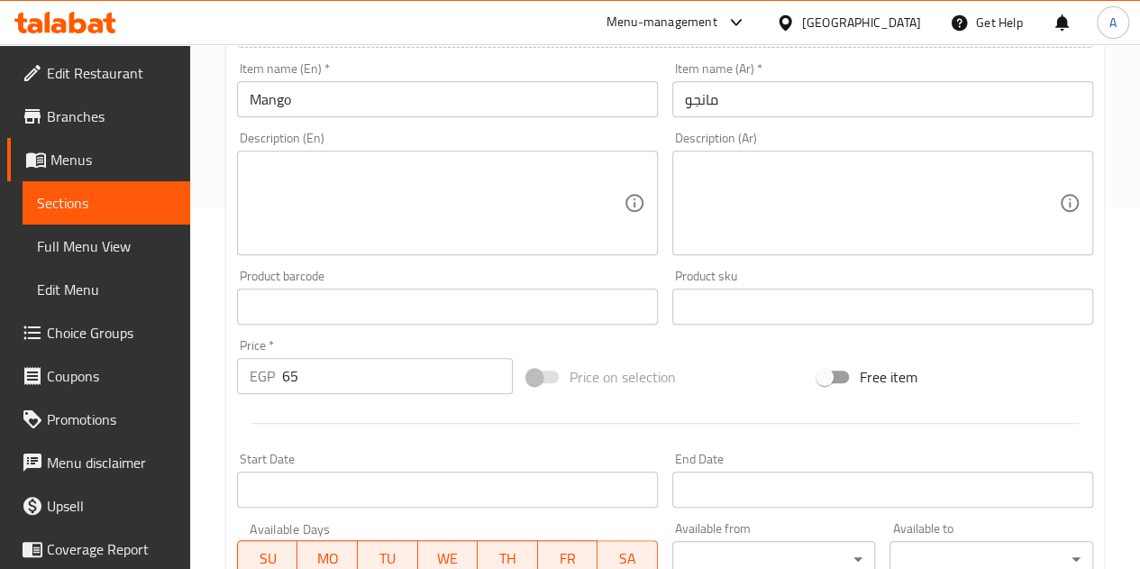
click at [377, 418] on div at bounding box center [665, 423] width 871 height 44
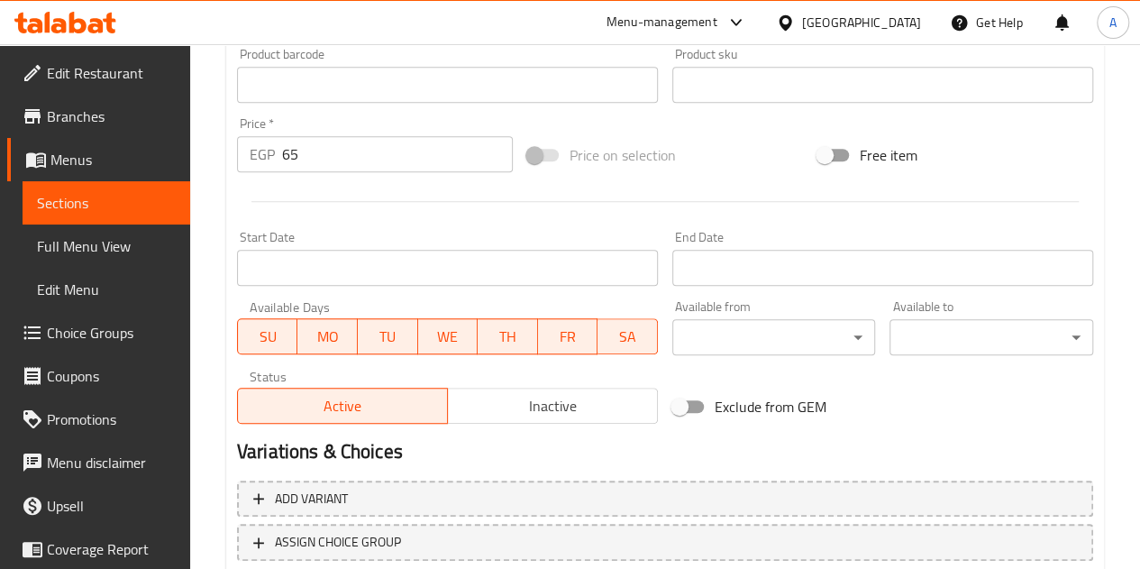
scroll to position [704, 0]
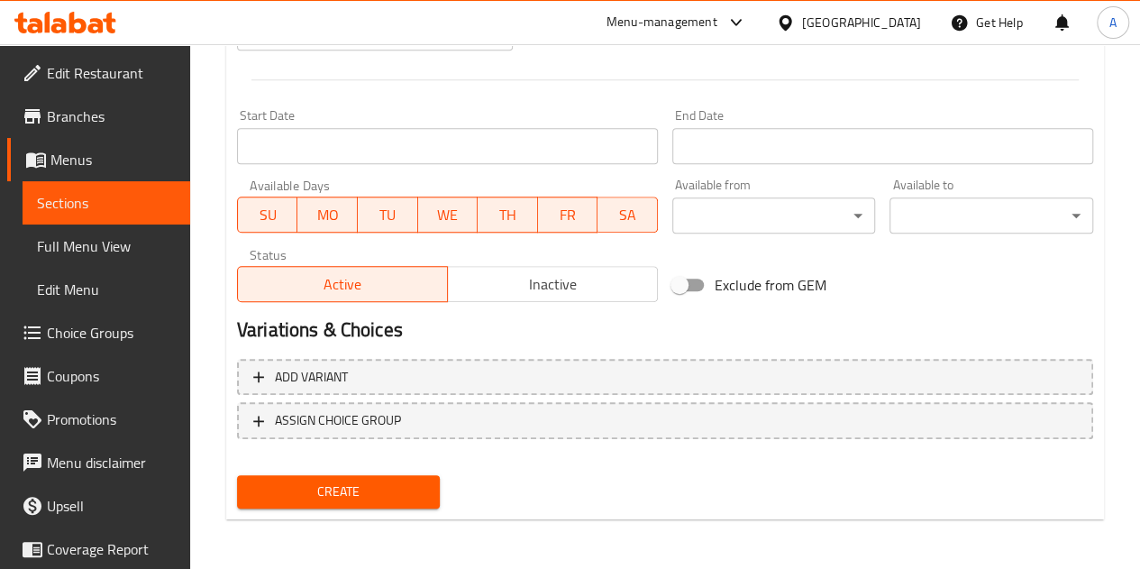
click at [407, 488] on span "Create" at bounding box center [339, 491] width 175 height 23
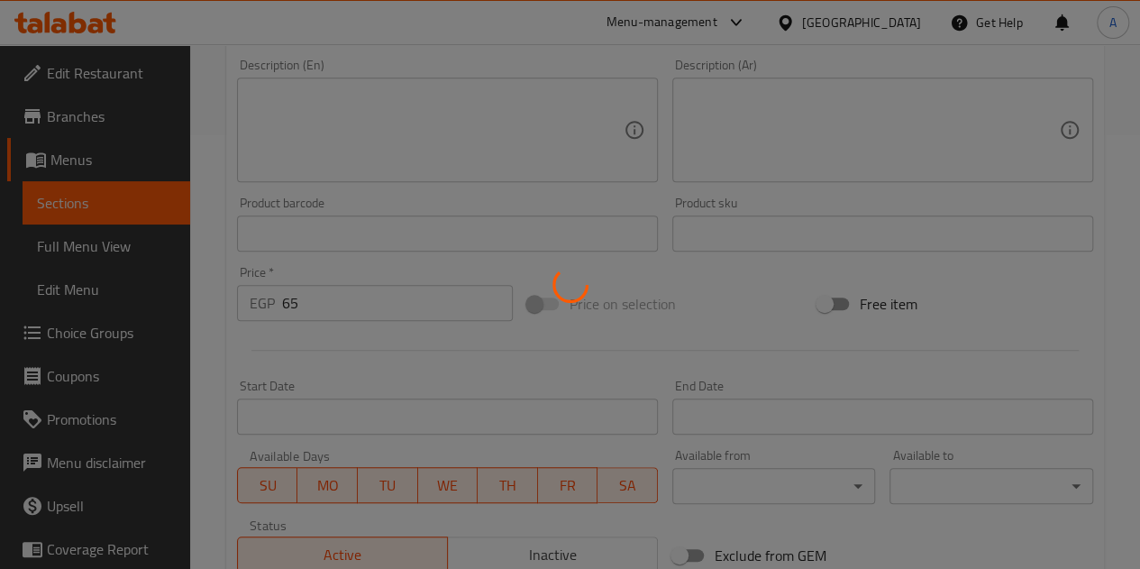
scroll to position [343, 0]
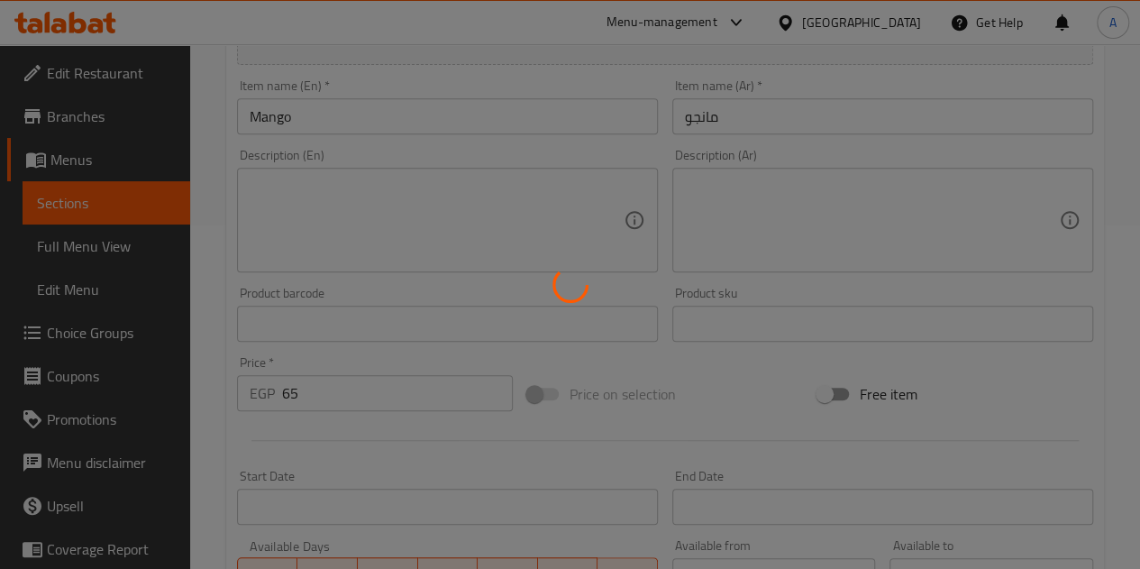
type input "0"
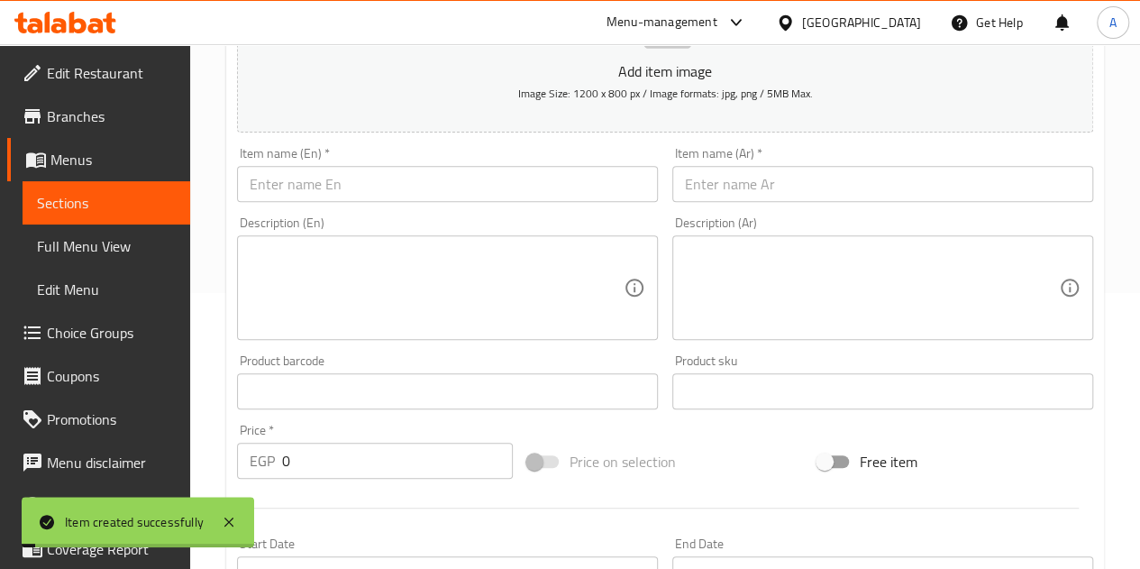
scroll to position [163, 0]
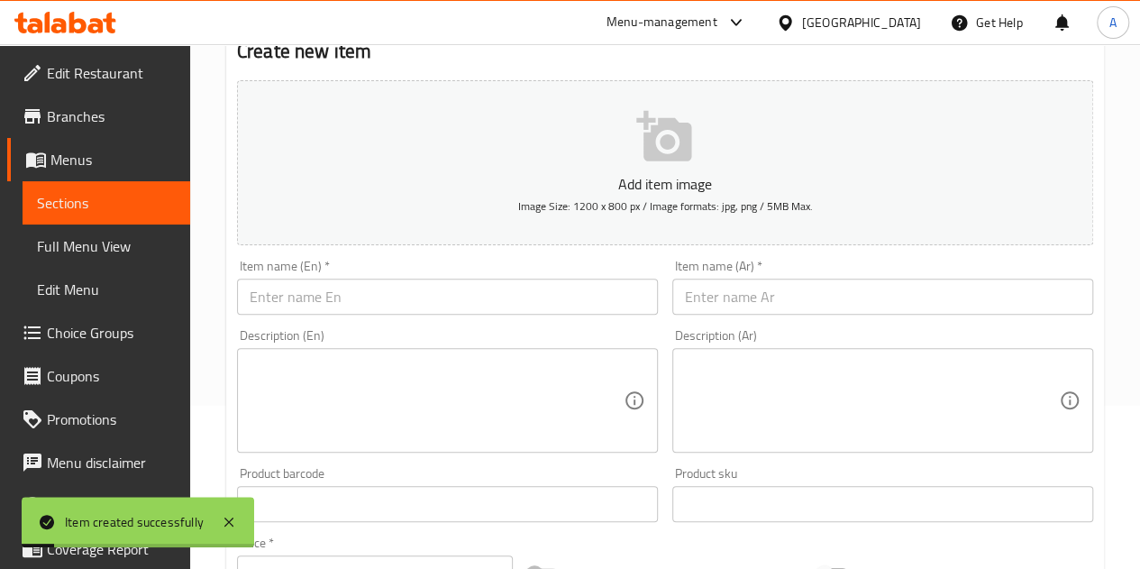
click at [445, 293] on input "text" at bounding box center [447, 297] width 421 height 36
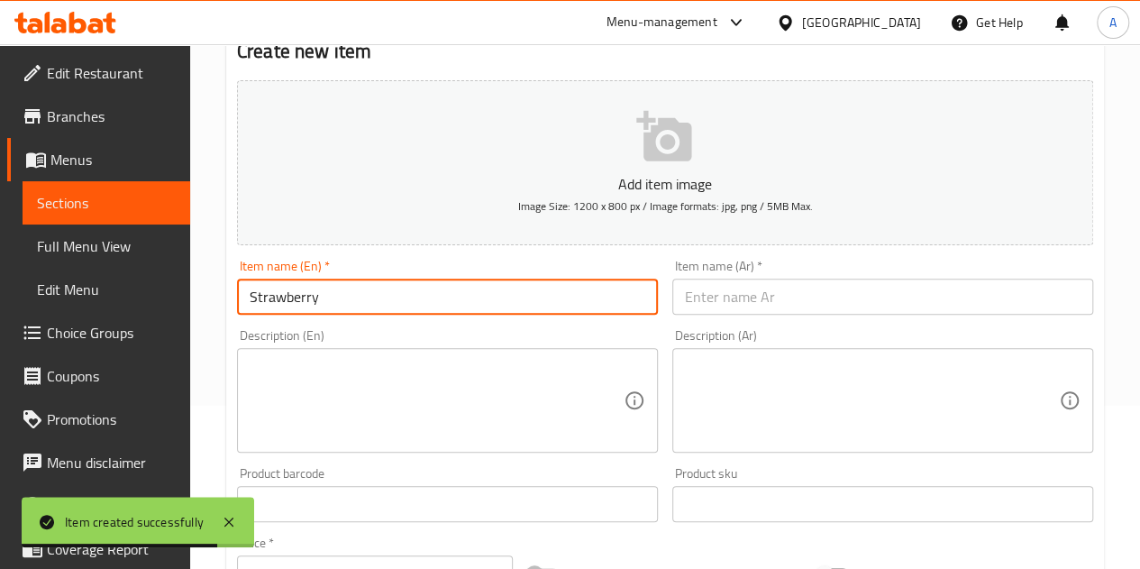
type input "Strawberry"
click at [828, 313] on input "text" at bounding box center [883, 297] width 421 height 36
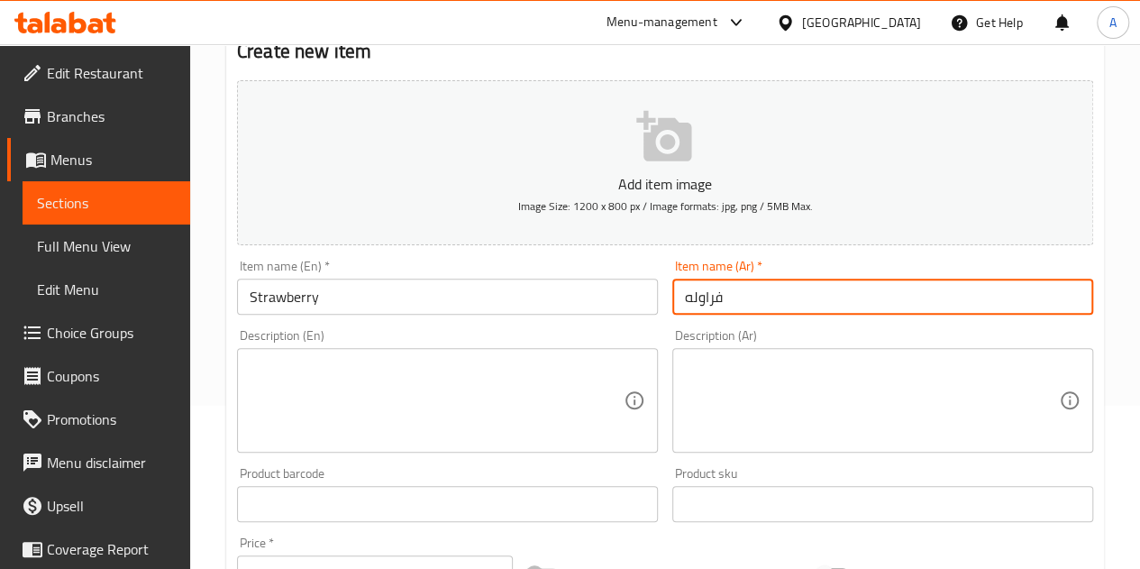
type input "فراوله"
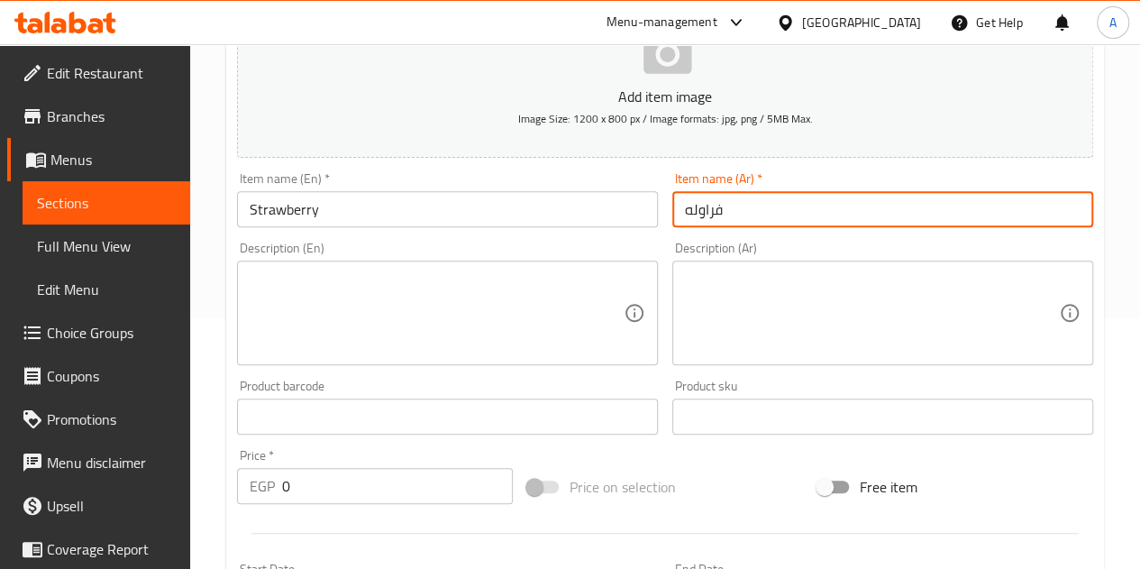
scroll to position [343, 0]
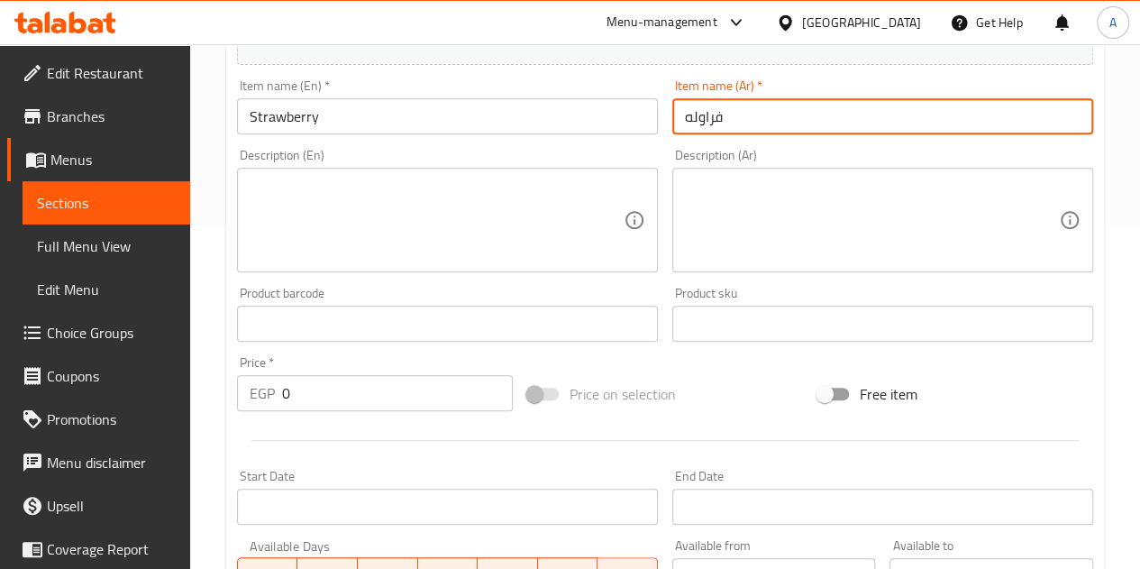
click at [363, 403] on input "0" at bounding box center [397, 393] width 231 height 36
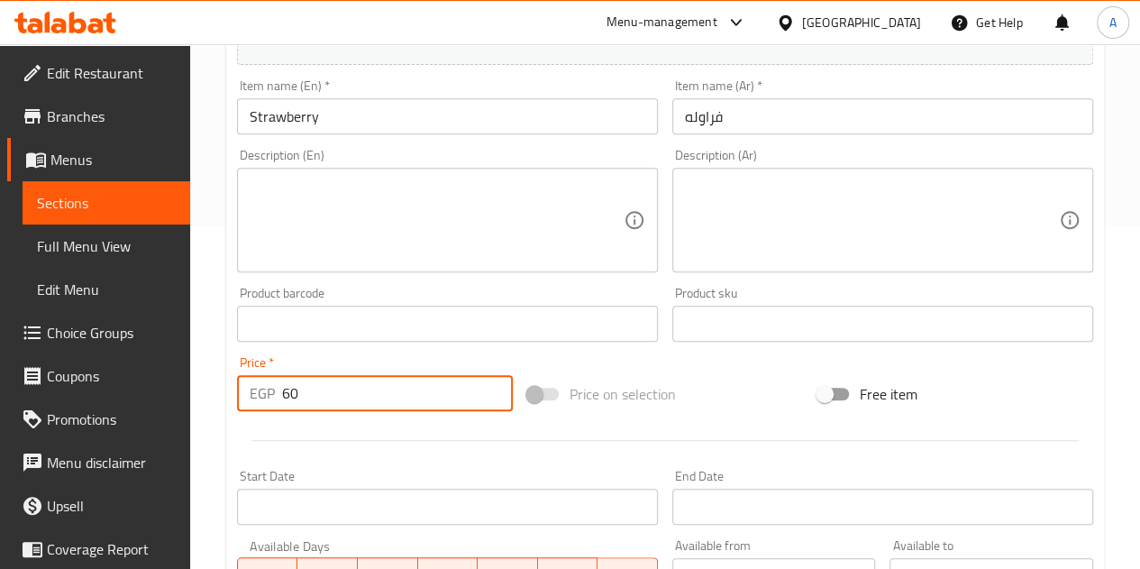
type input "60"
click at [380, 440] on hr at bounding box center [666, 440] width 828 height 1
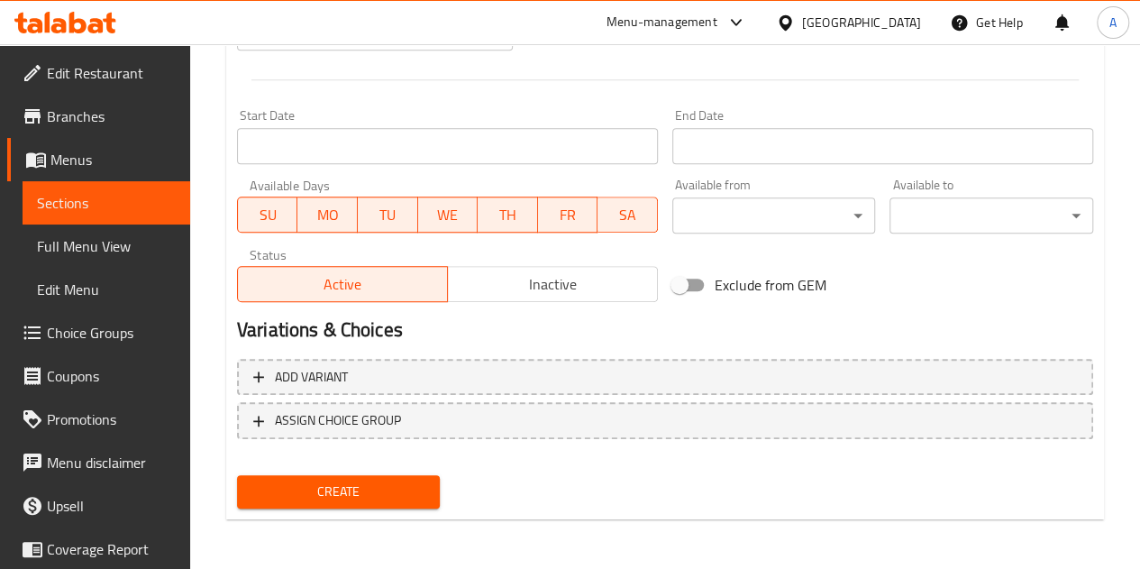
click at [384, 472] on div "Create" at bounding box center [339, 492] width 218 height 48
click at [389, 495] on span "Create" at bounding box center [339, 491] width 175 height 23
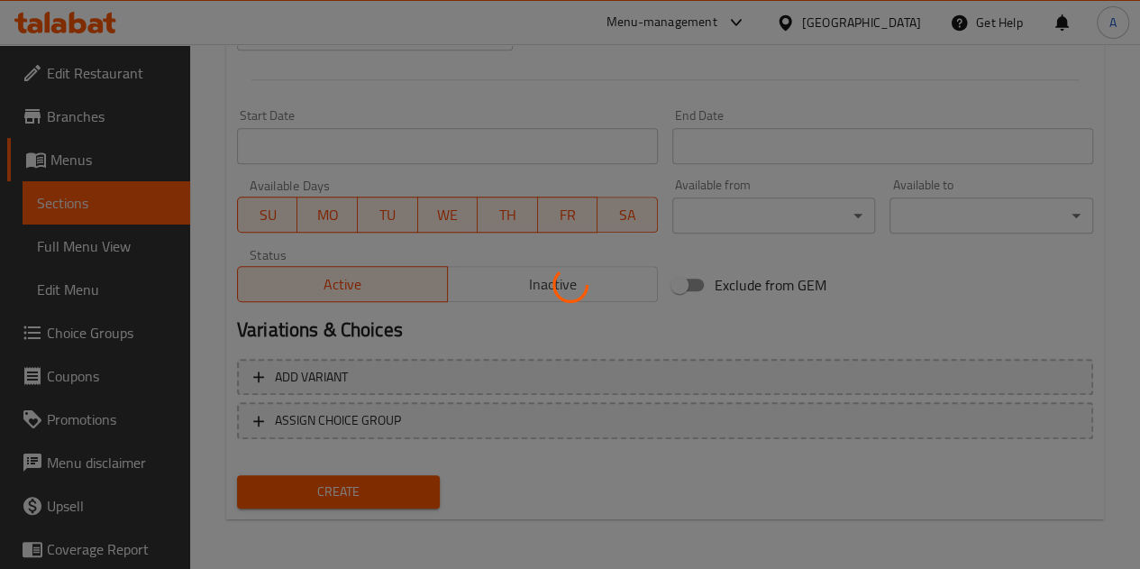
type input "0"
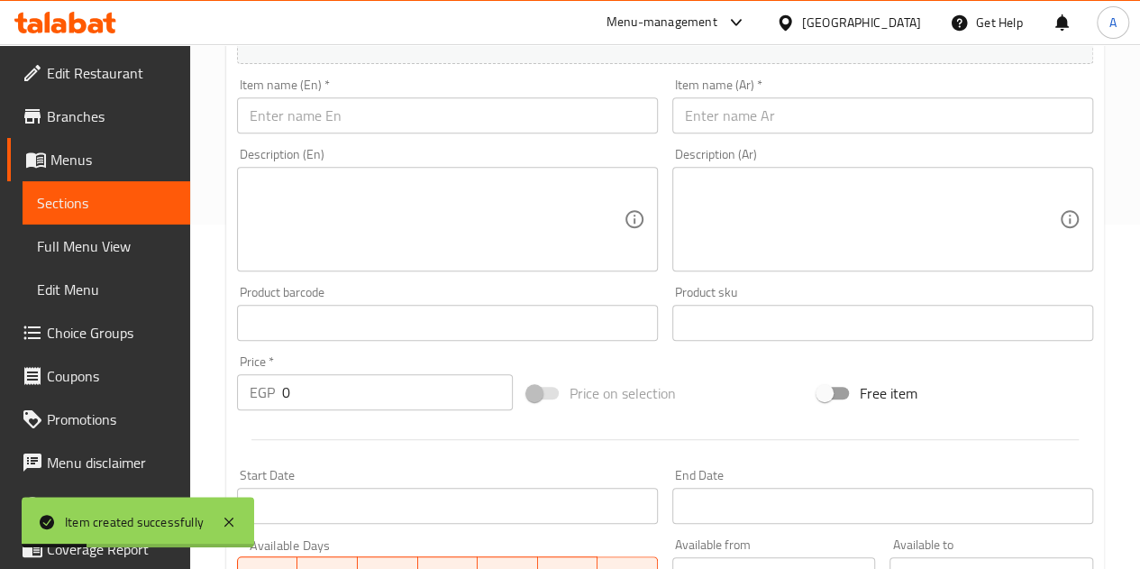
scroll to position [343, 0]
click at [738, 124] on input "text" at bounding box center [883, 116] width 421 height 36
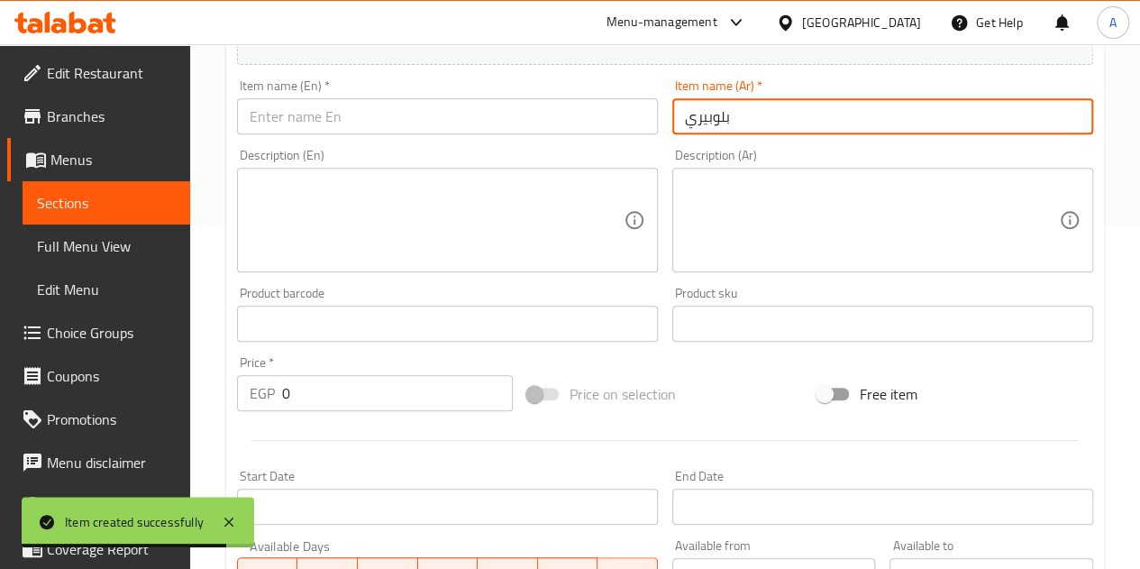
type input "بلوبيري"
click at [624, 118] on input "text" at bounding box center [447, 116] width 421 height 36
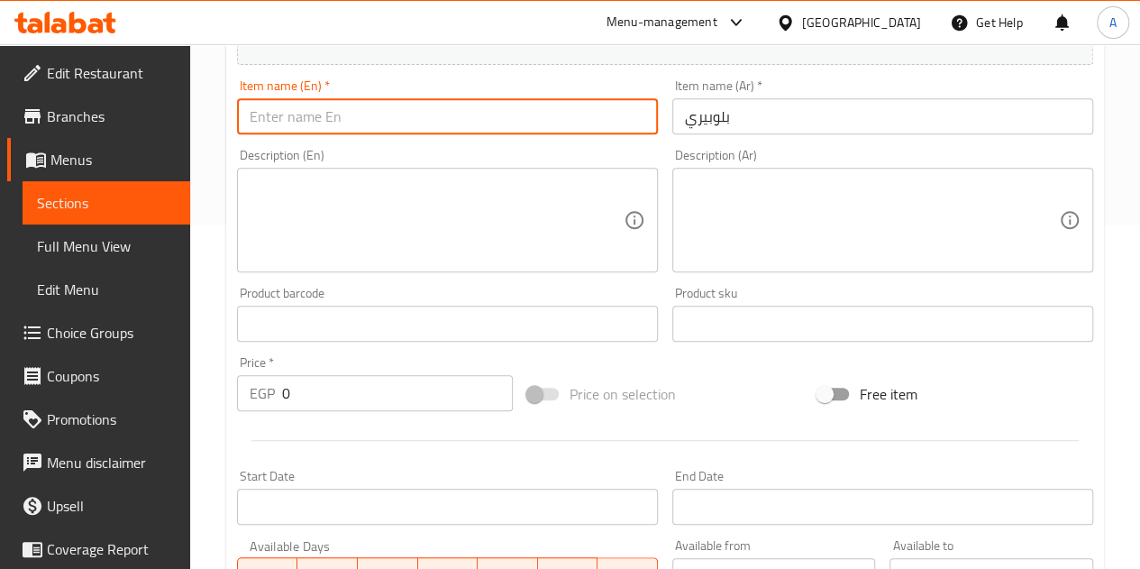
type input "b"
type input "Blueberry"
click at [333, 394] on input "0" at bounding box center [397, 393] width 231 height 36
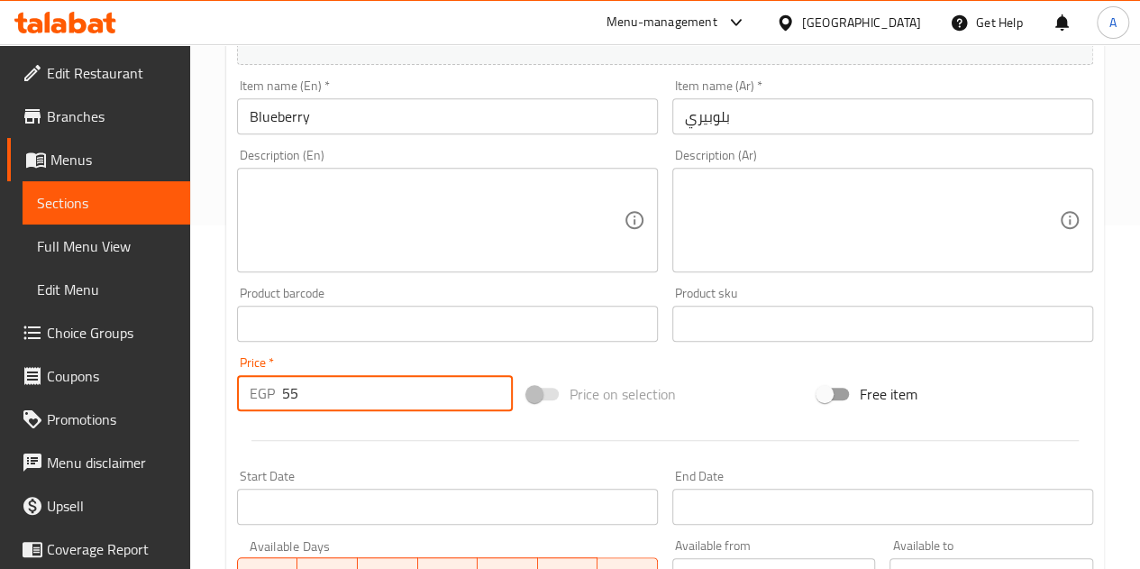
type input "55"
click at [311, 440] on hr at bounding box center [666, 440] width 828 height 1
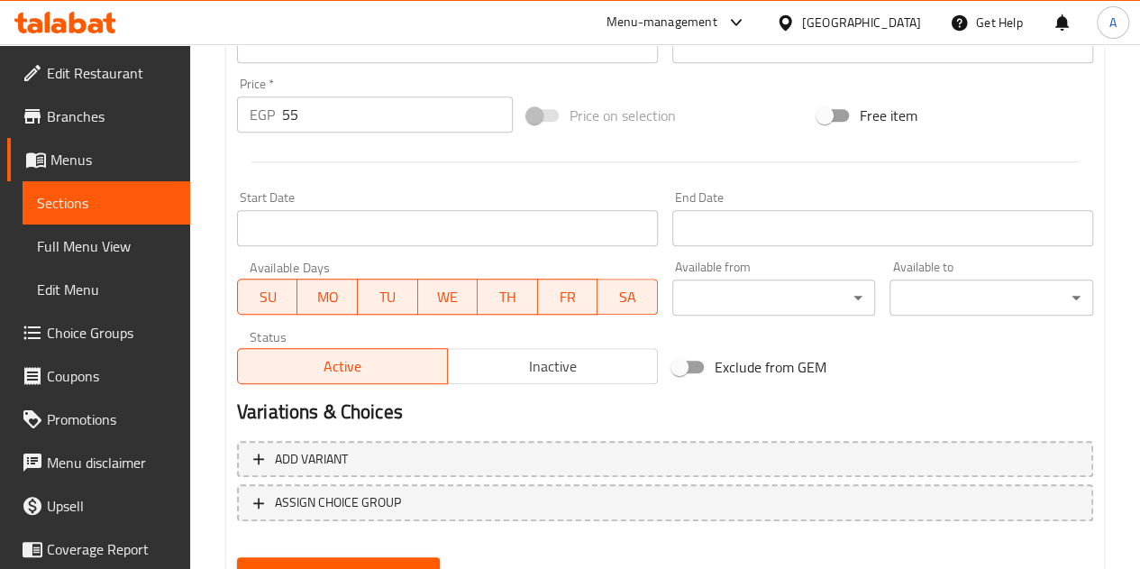
scroll to position [704, 0]
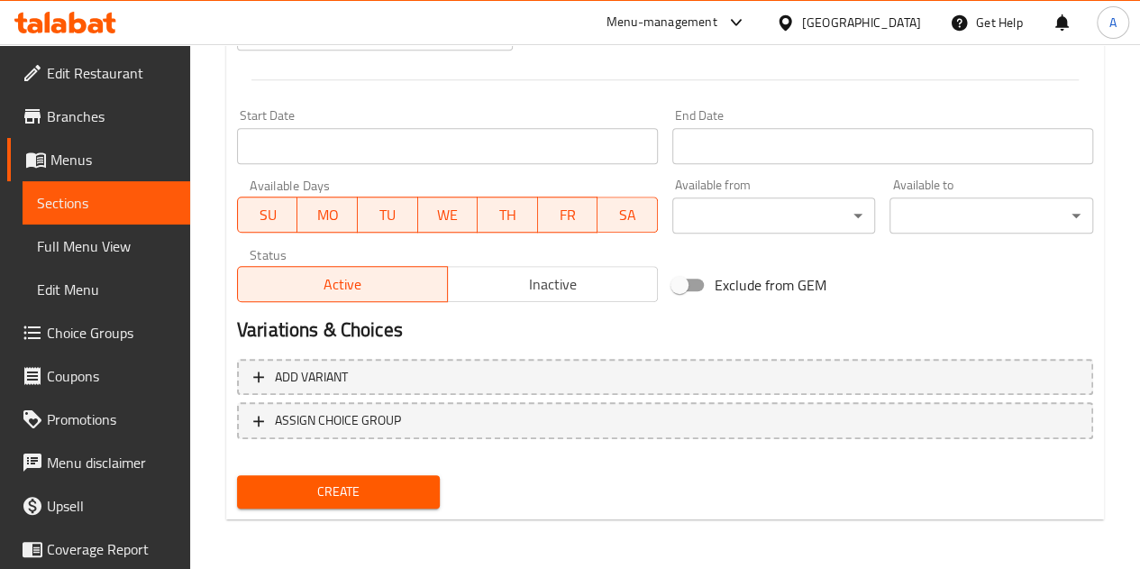
click at [364, 499] on span "Create" at bounding box center [339, 491] width 175 height 23
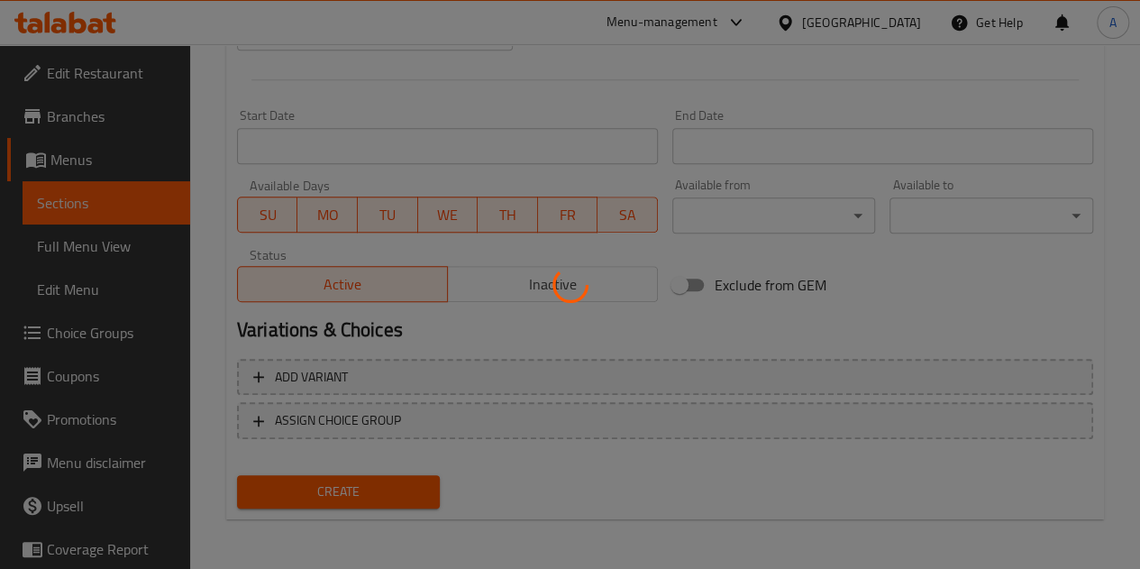
type input "0"
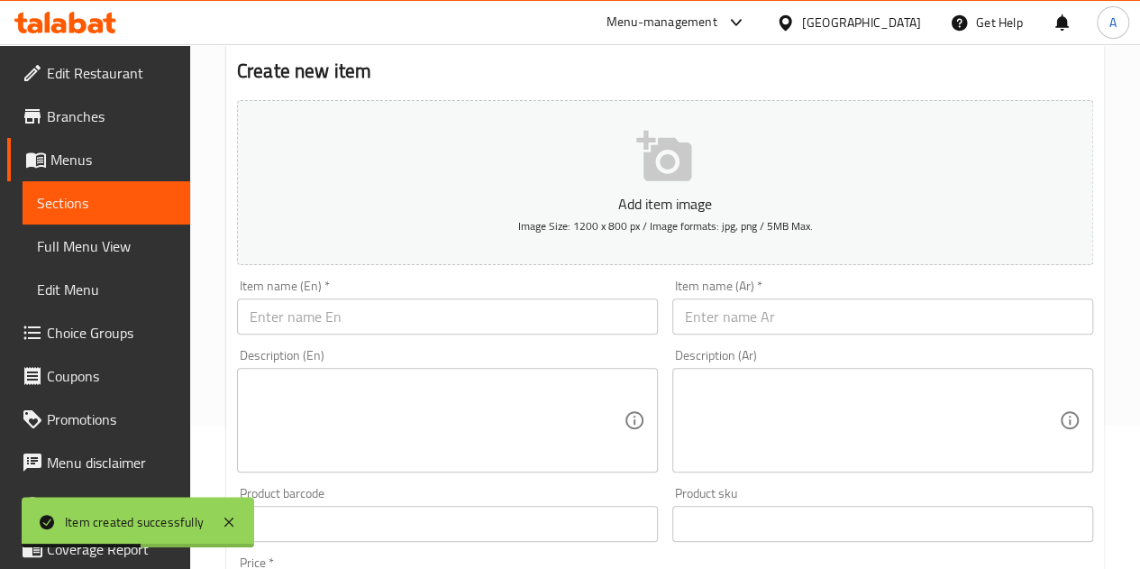
scroll to position [73, 0]
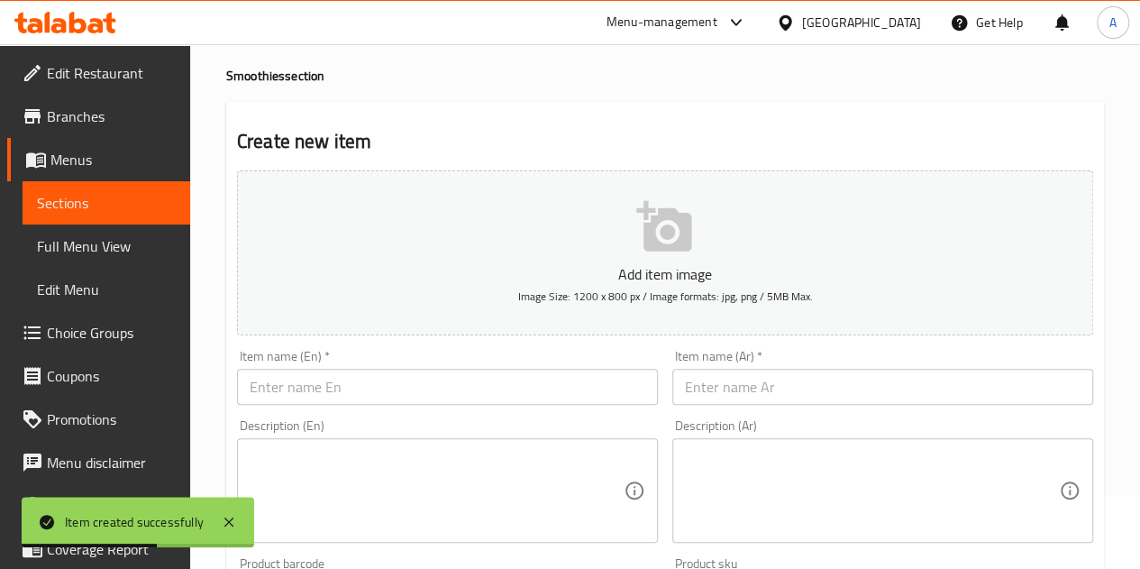
click at [467, 374] on input "text" at bounding box center [447, 387] width 421 height 36
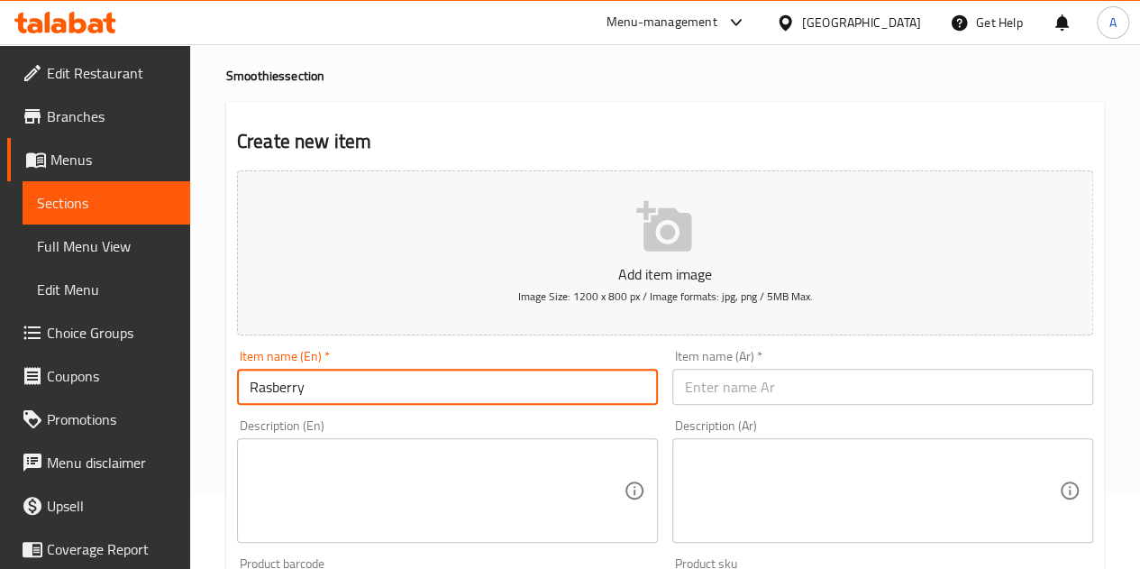
drag, startPoint x: 281, startPoint y: 379, endPoint x: 402, endPoint y: 394, distance: 121.8
click at [402, 394] on input "Rasberry" at bounding box center [447, 387] width 421 height 36
click at [288, 389] on input "Rasberry" at bounding box center [447, 387] width 421 height 36
type input "Raspberry"
click at [723, 392] on input "text" at bounding box center [883, 387] width 421 height 36
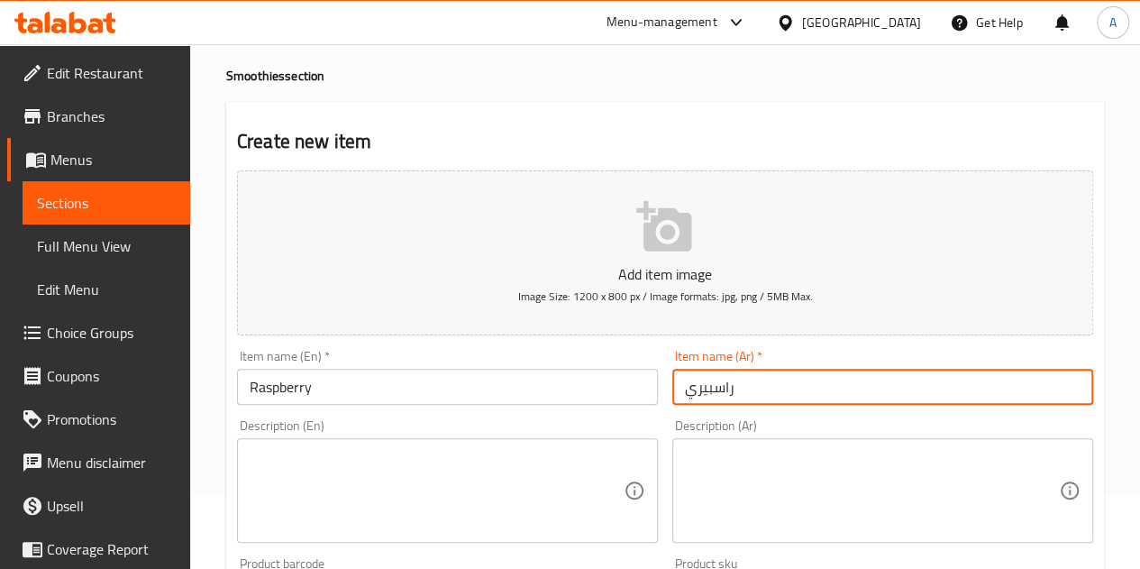
type input "راسبيري"
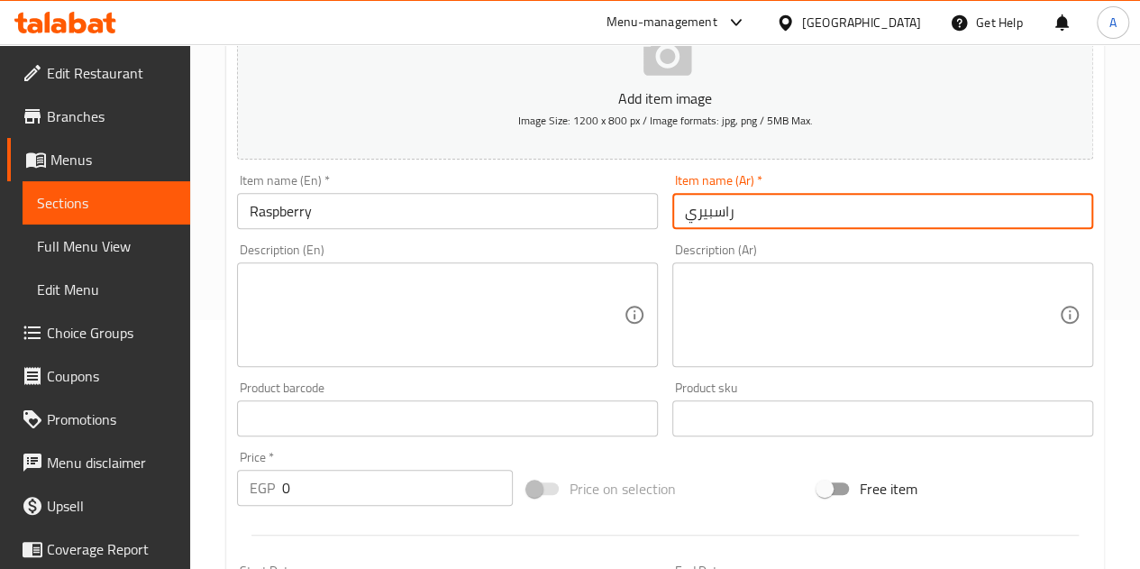
scroll to position [253, 0]
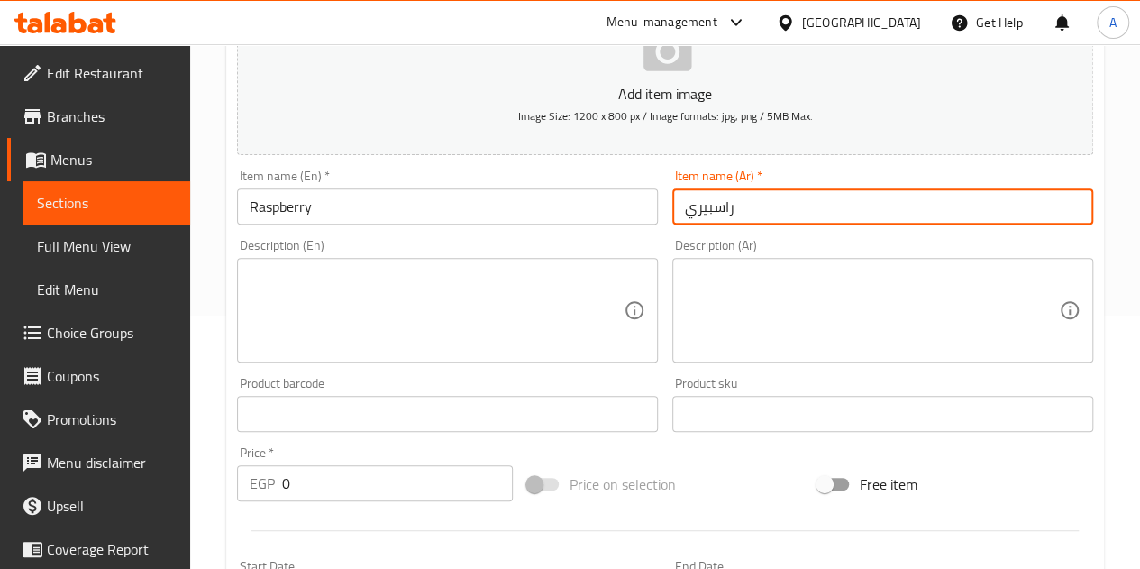
click at [355, 475] on input "0" at bounding box center [397, 483] width 231 height 36
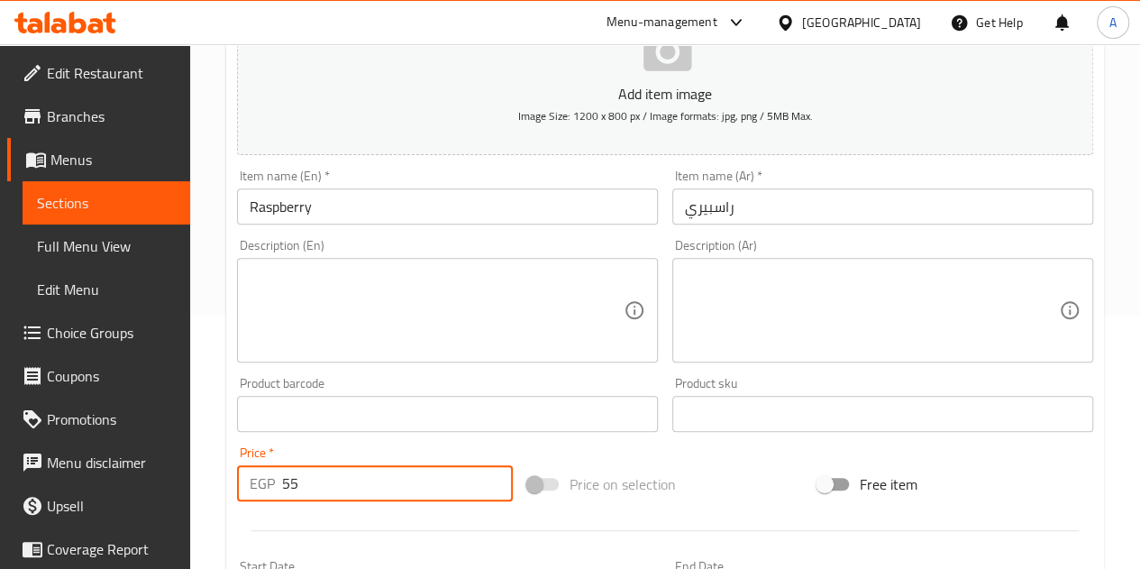
type input "55"
click at [371, 519] on div at bounding box center [665, 530] width 871 height 44
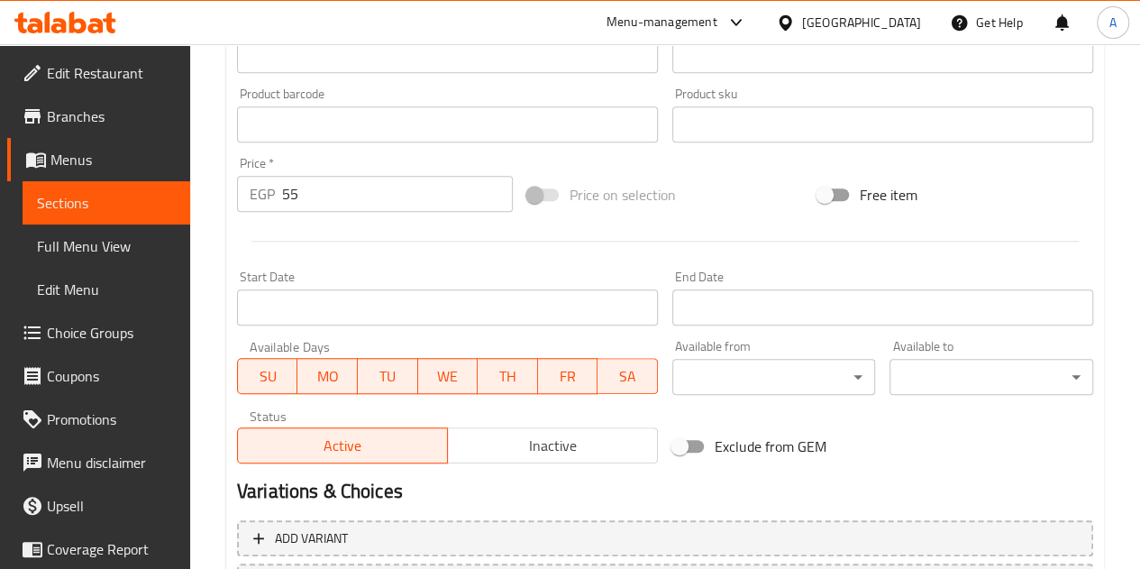
scroll to position [704, 0]
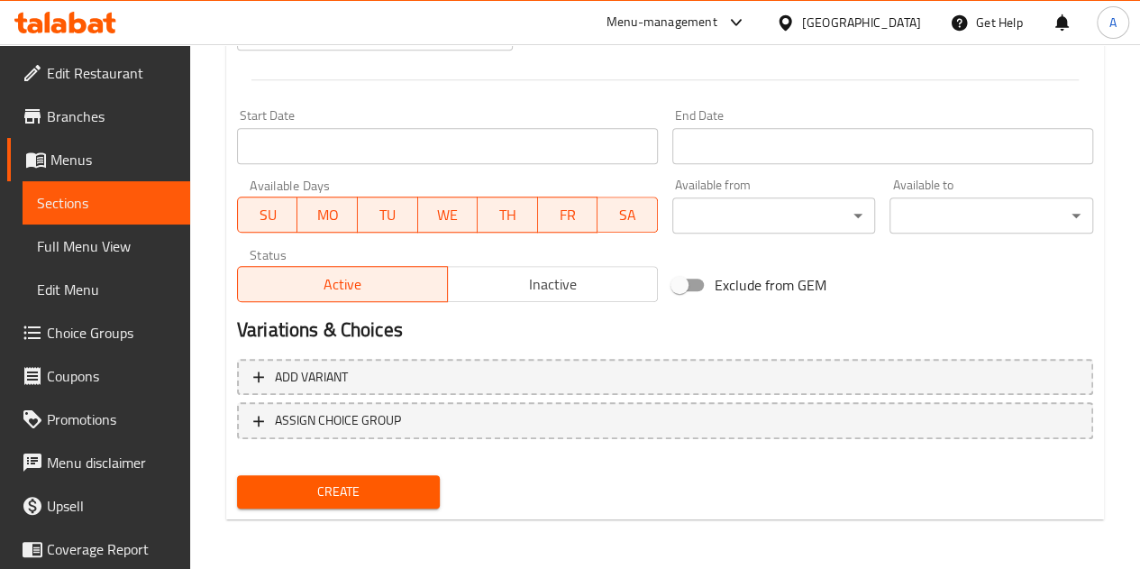
click at [411, 491] on span "Create" at bounding box center [339, 491] width 175 height 23
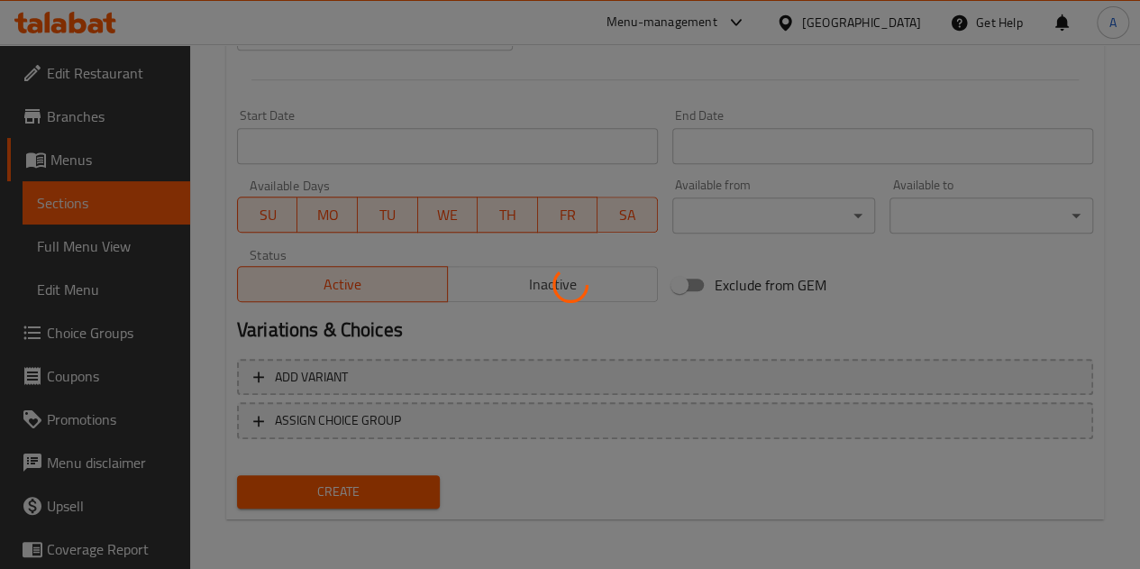
type input "0"
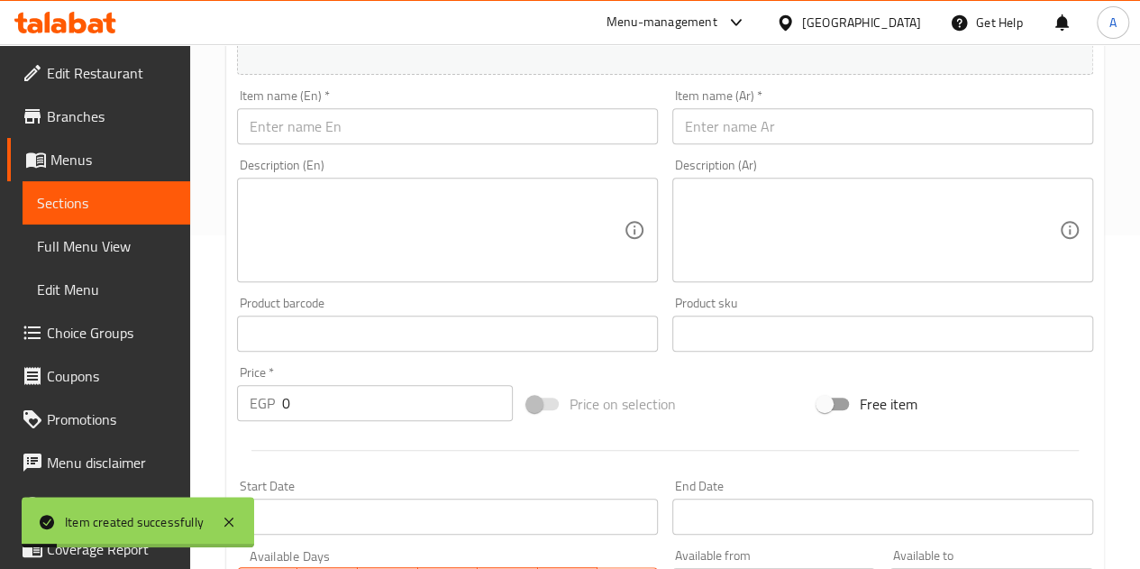
scroll to position [253, 0]
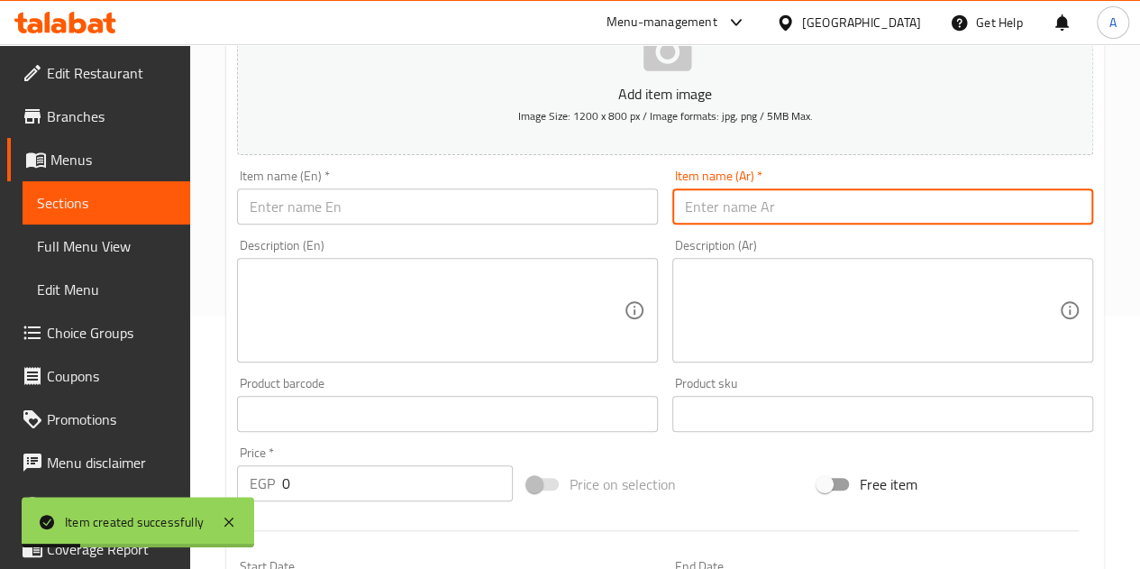
click at [766, 191] on input "text" at bounding box center [883, 206] width 421 height 36
type input "بطيخ"
click at [491, 215] on input "text" at bounding box center [447, 206] width 421 height 36
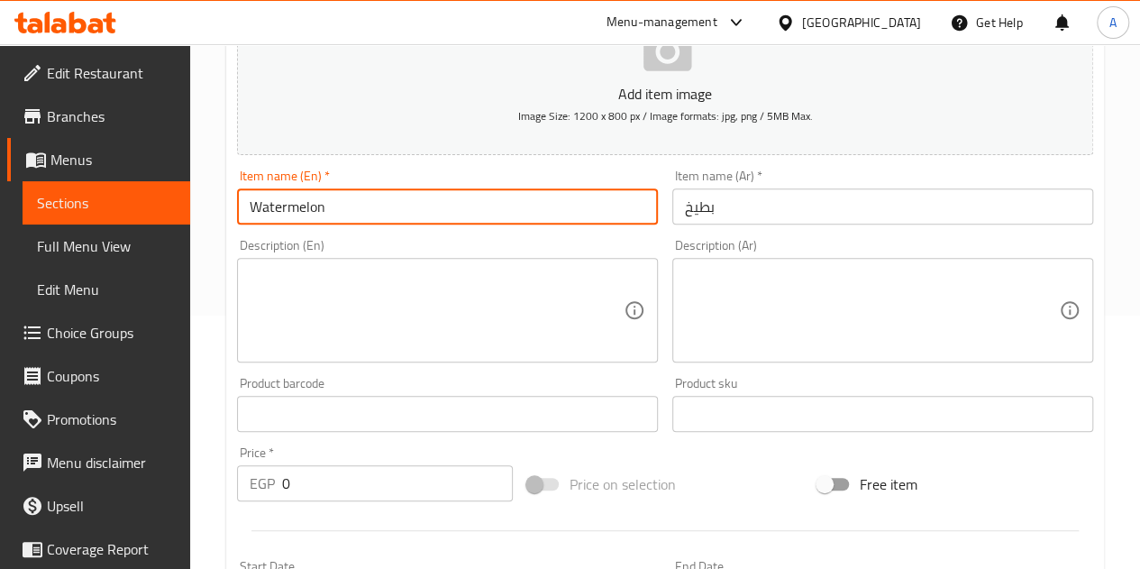
type input "Watermelon"
click at [348, 482] on input "0" at bounding box center [397, 483] width 231 height 36
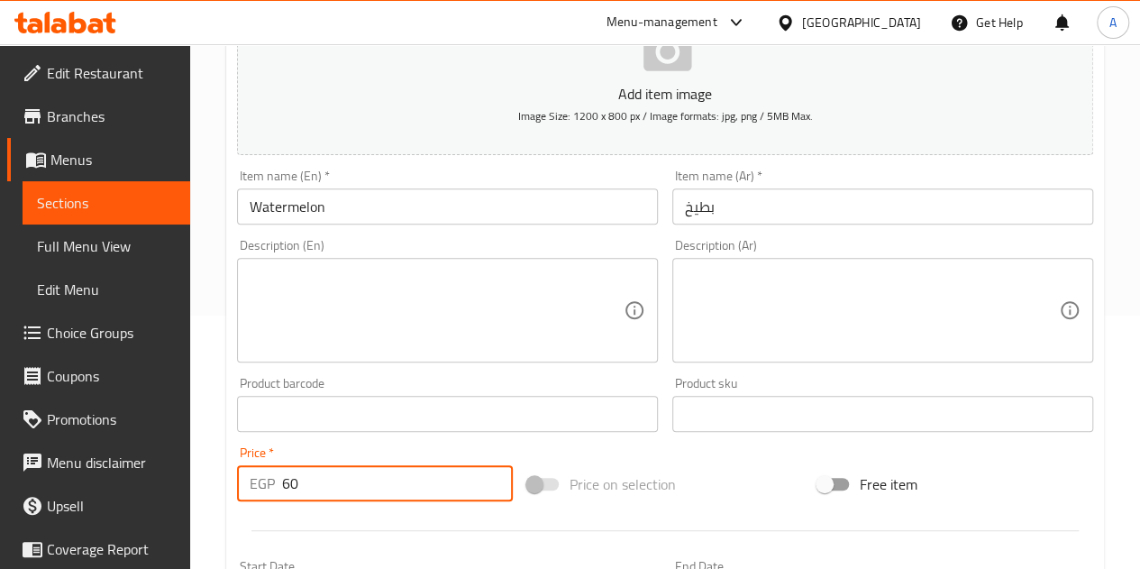
type input "60"
click at [352, 515] on div at bounding box center [665, 530] width 871 height 44
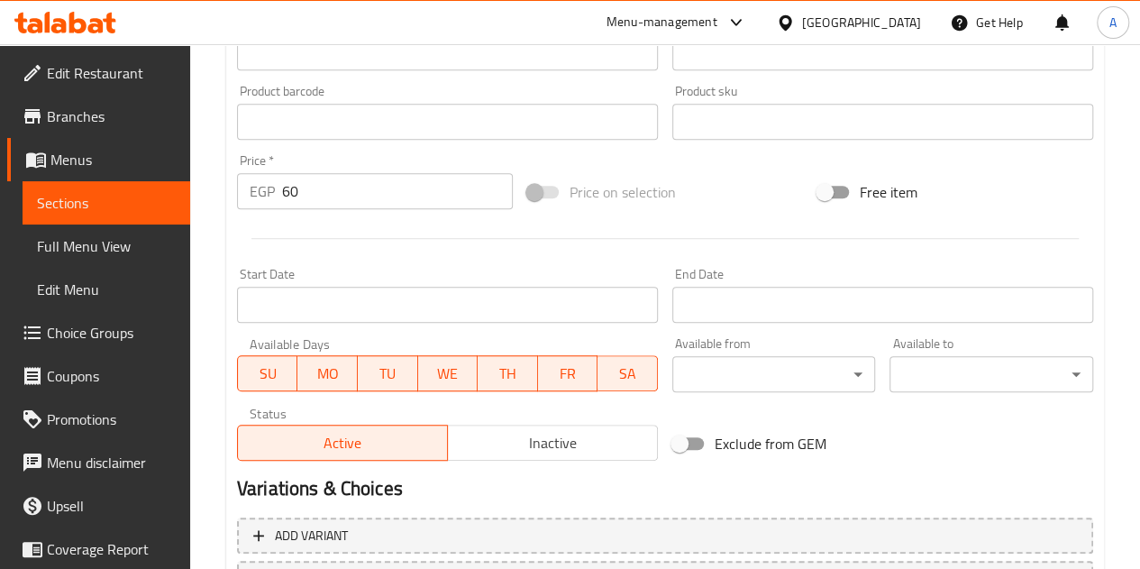
scroll to position [704, 0]
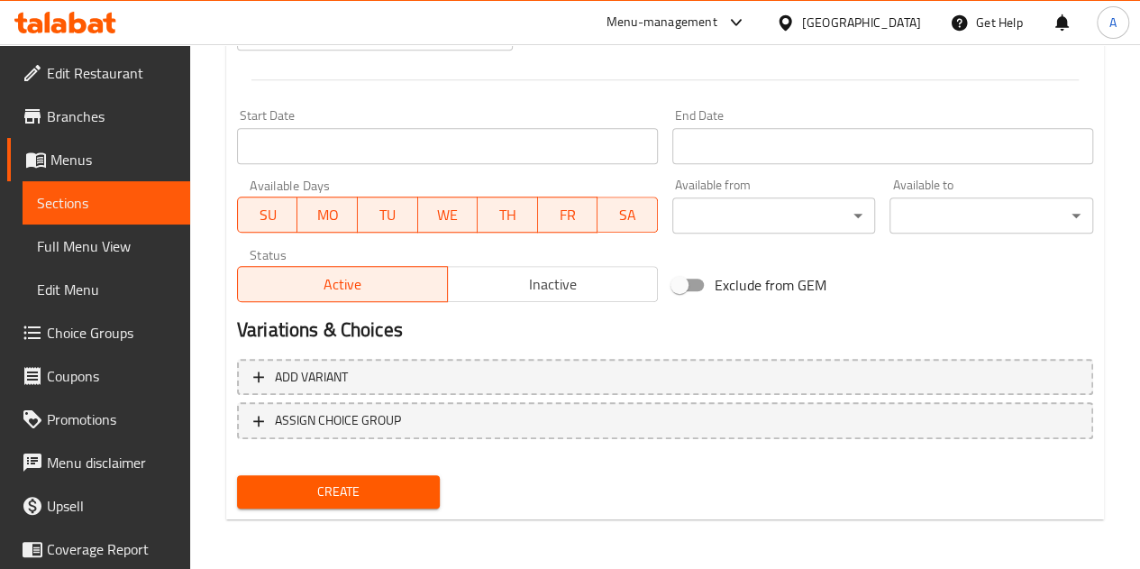
click at [393, 493] on span "Create" at bounding box center [339, 491] width 175 height 23
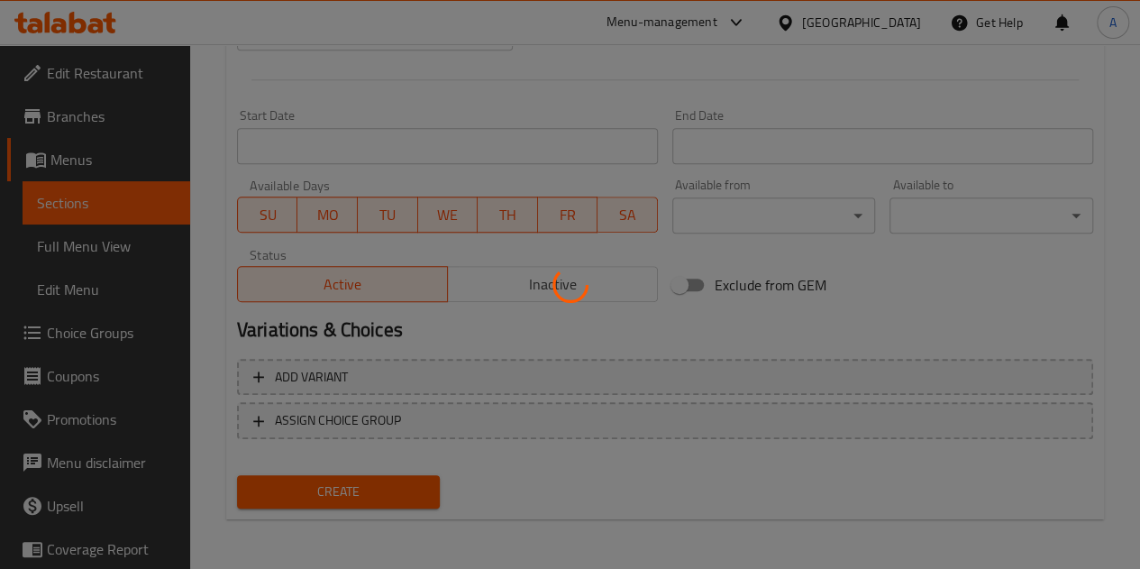
type input "0"
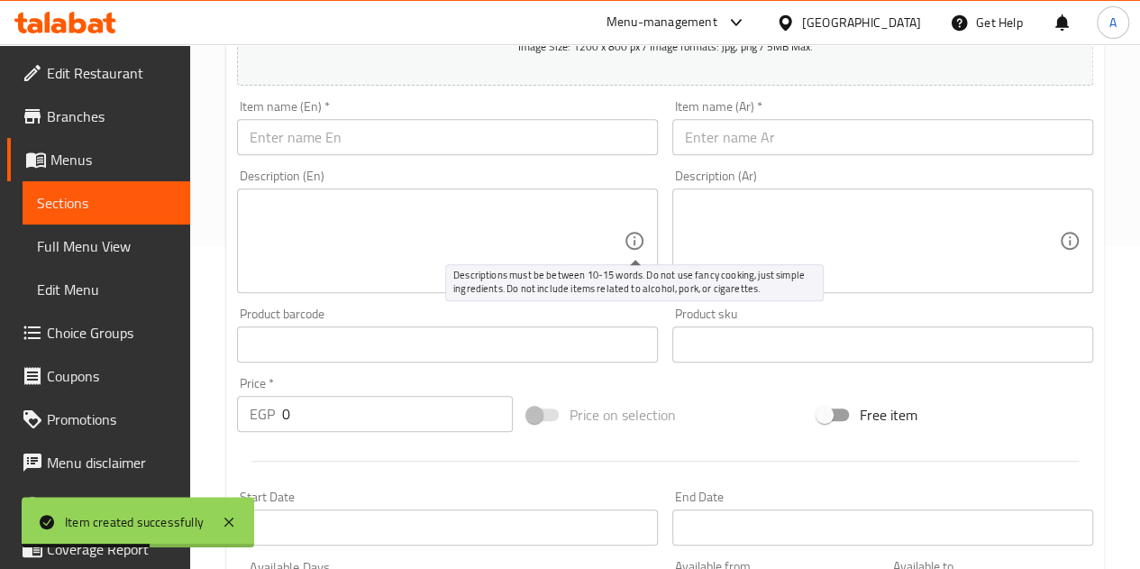
scroll to position [253, 0]
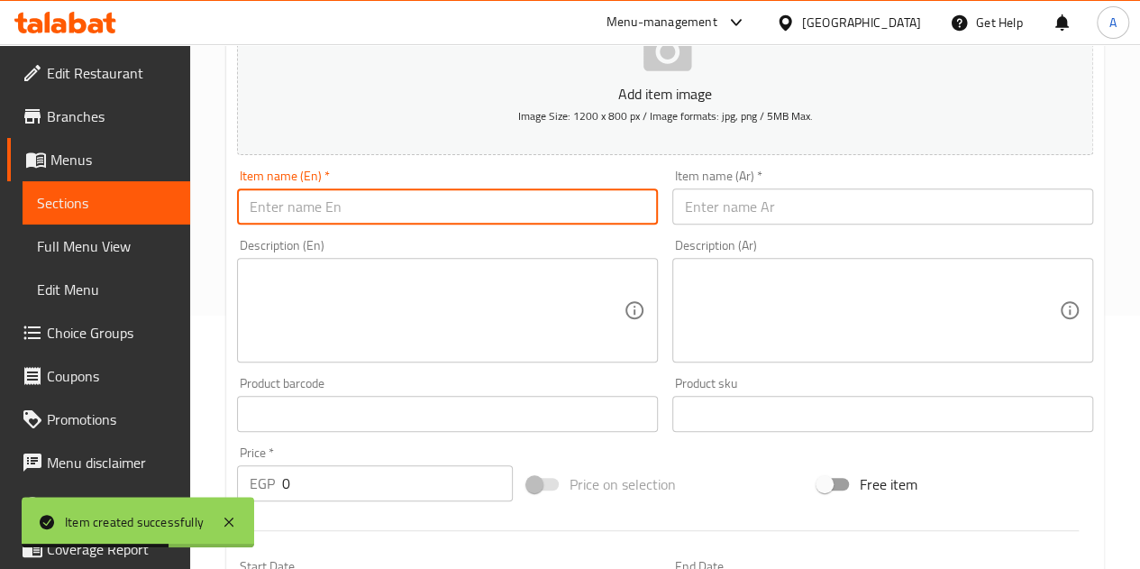
click at [575, 208] on input "text" at bounding box center [447, 206] width 421 height 36
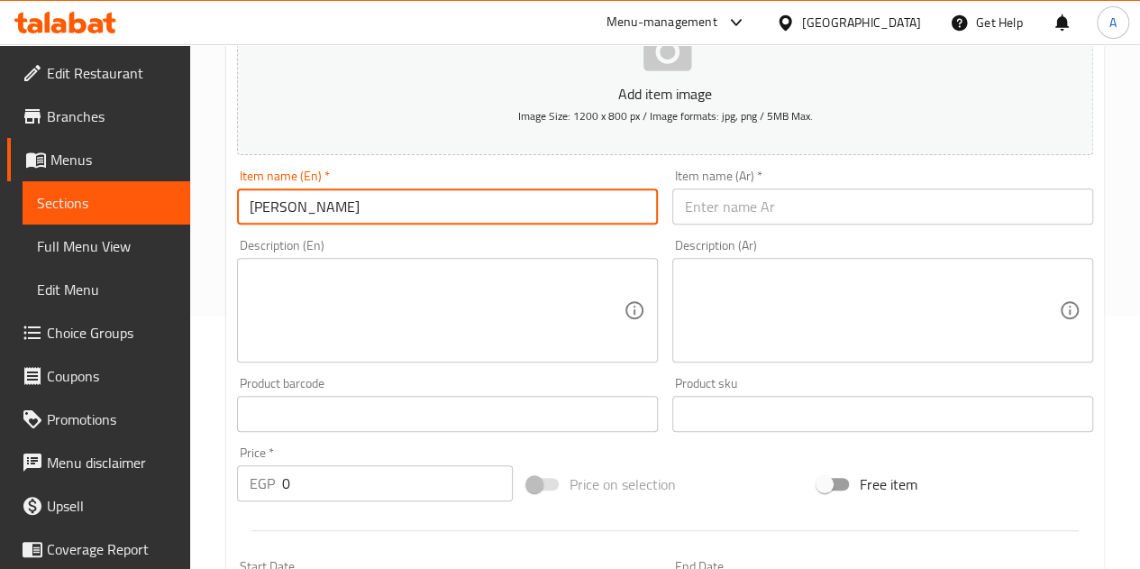
type input "Mango Kiwi"
click at [920, 202] on input "text" at bounding box center [883, 206] width 421 height 36
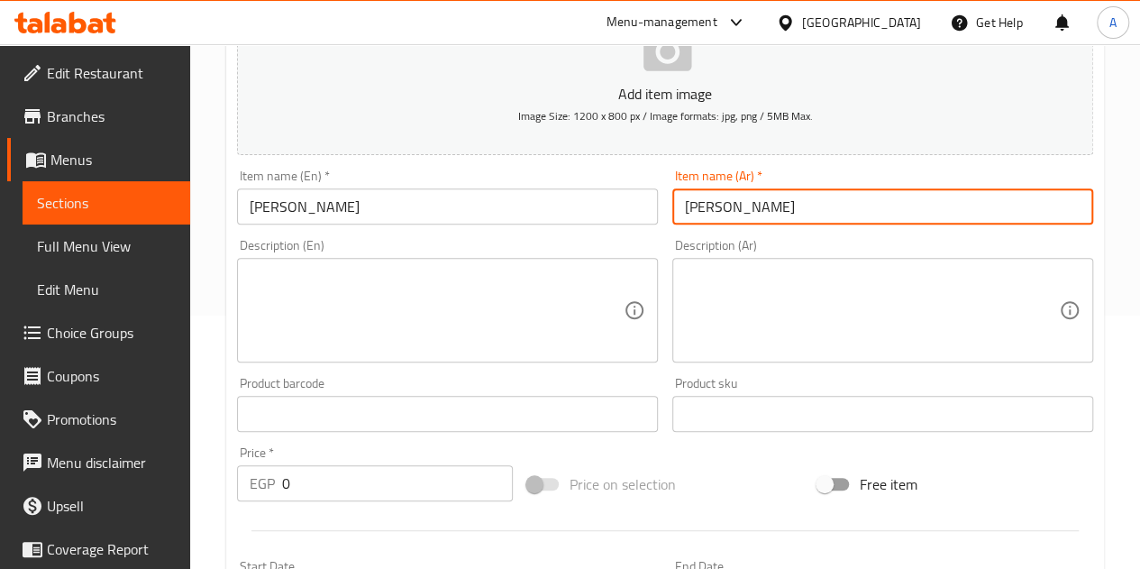
type input "مانجو كيوي"
click at [338, 473] on input "0" at bounding box center [397, 483] width 231 height 36
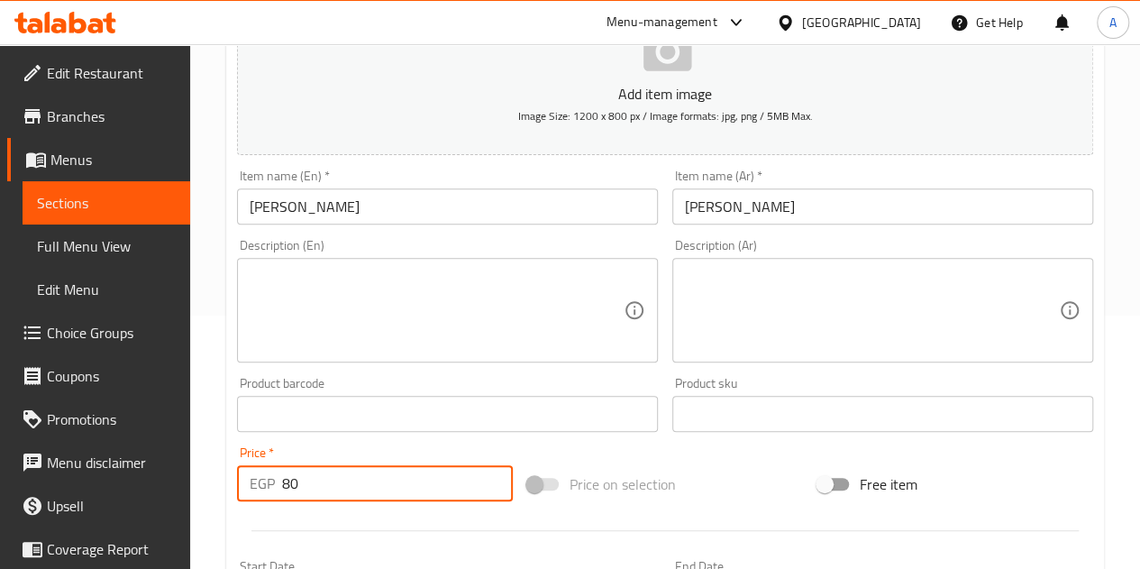
type input "80"
click at [348, 533] on div at bounding box center [665, 530] width 871 height 44
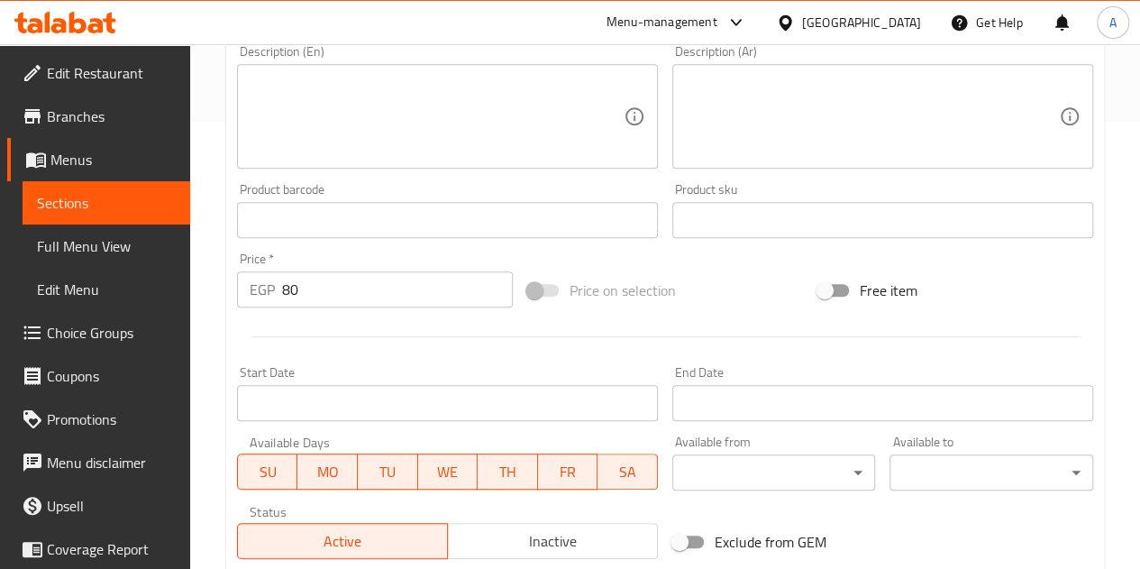
scroll to position [704, 0]
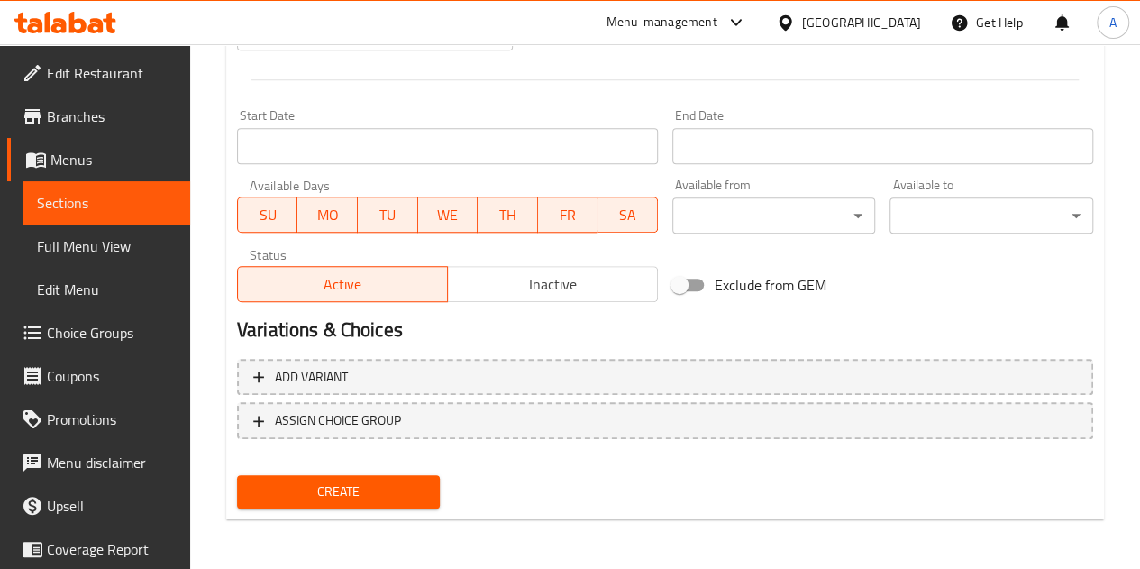
click at [364, 495] on span "Create" at bounding box center [339, 491] width 175 height 23
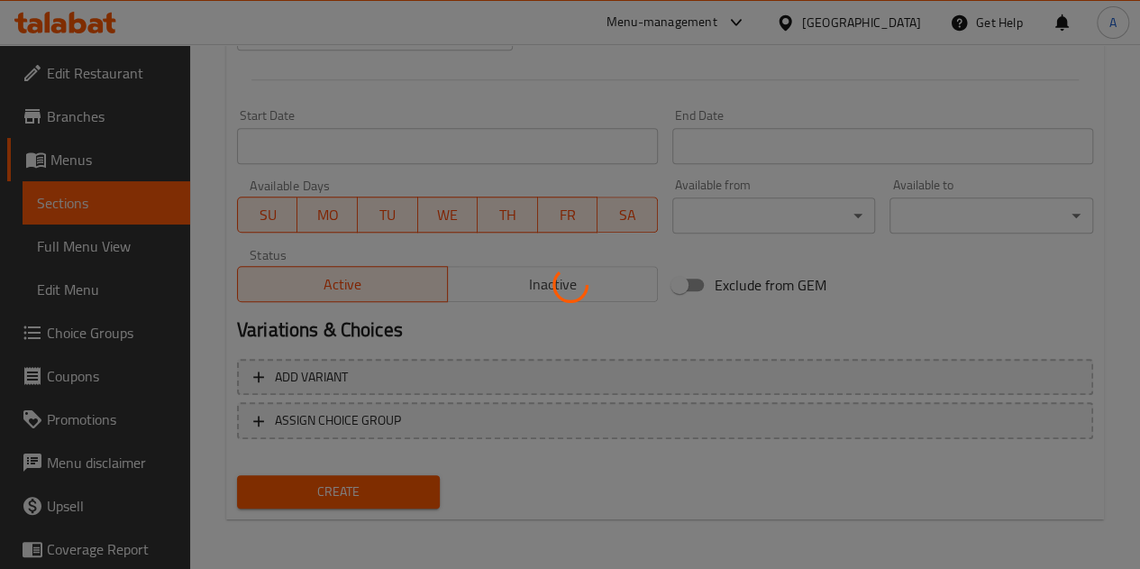
type input "0"
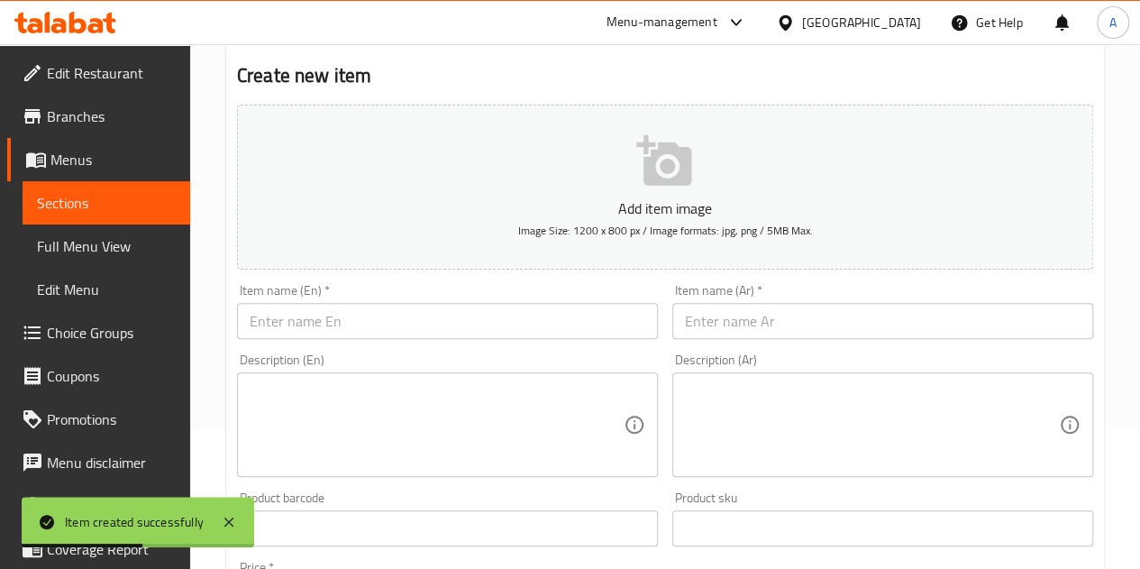
scroll to position [73, 0]
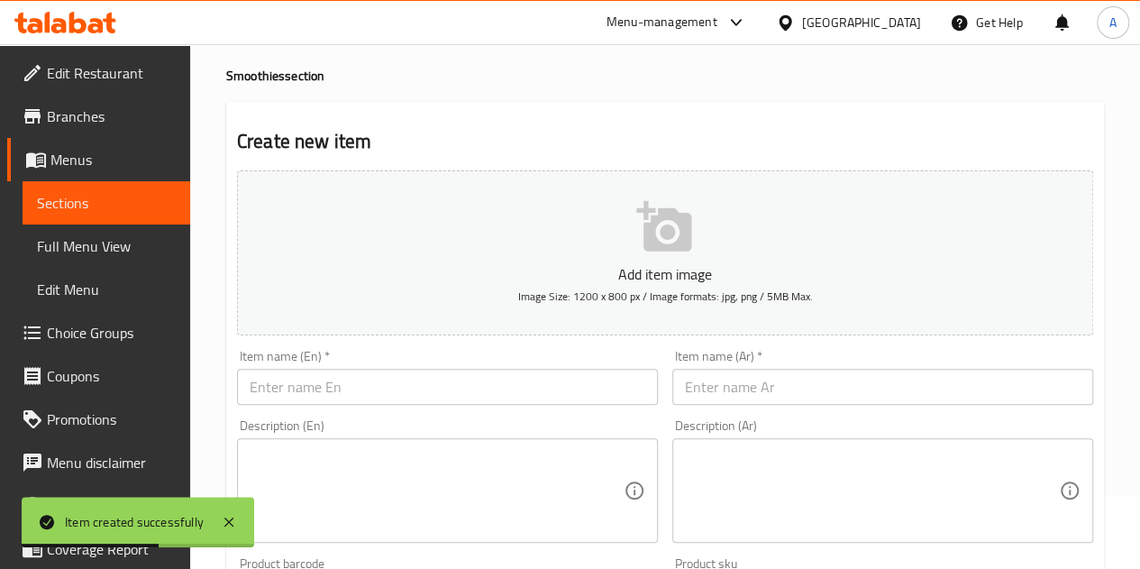
click at [750, 388] on input "text" at bounding box center [883, 387] width 421 height 36
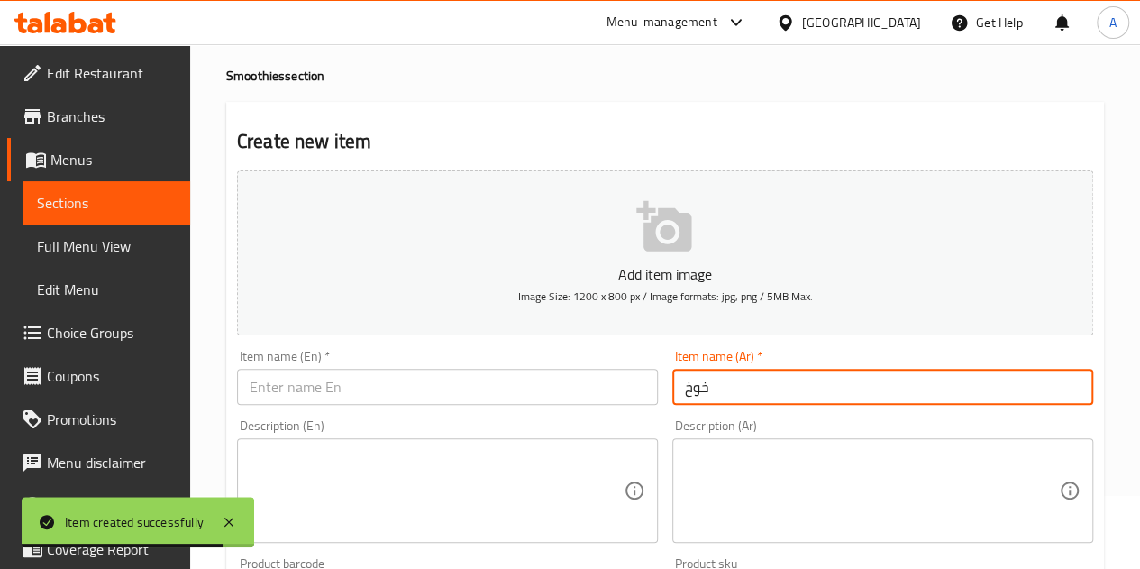
type input "خوخ"
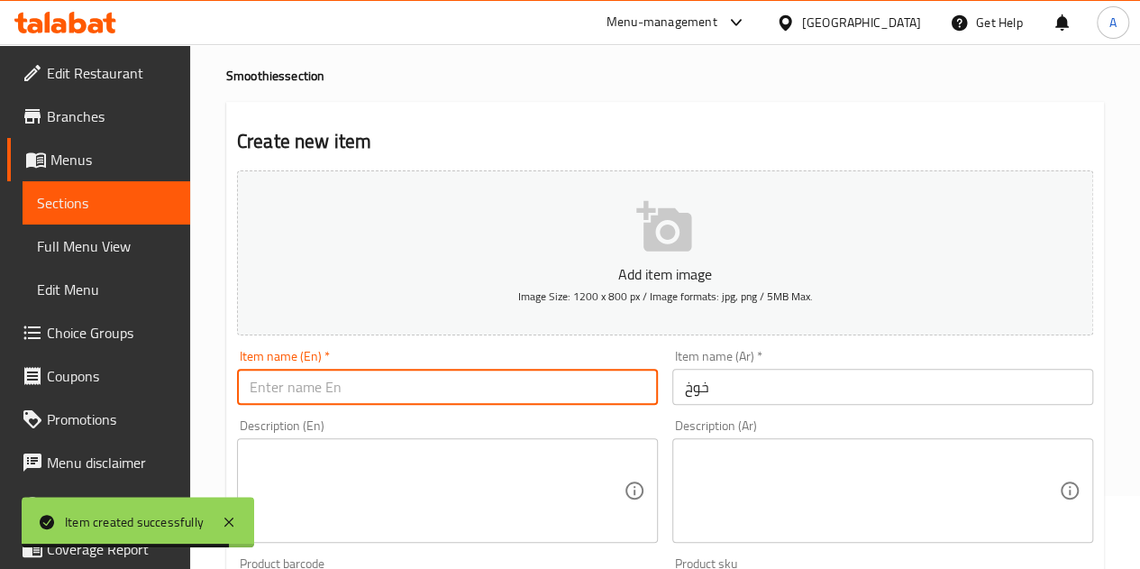
click at [581, 399] on input "text" at bounding box center [447, 387] width 421 height 36
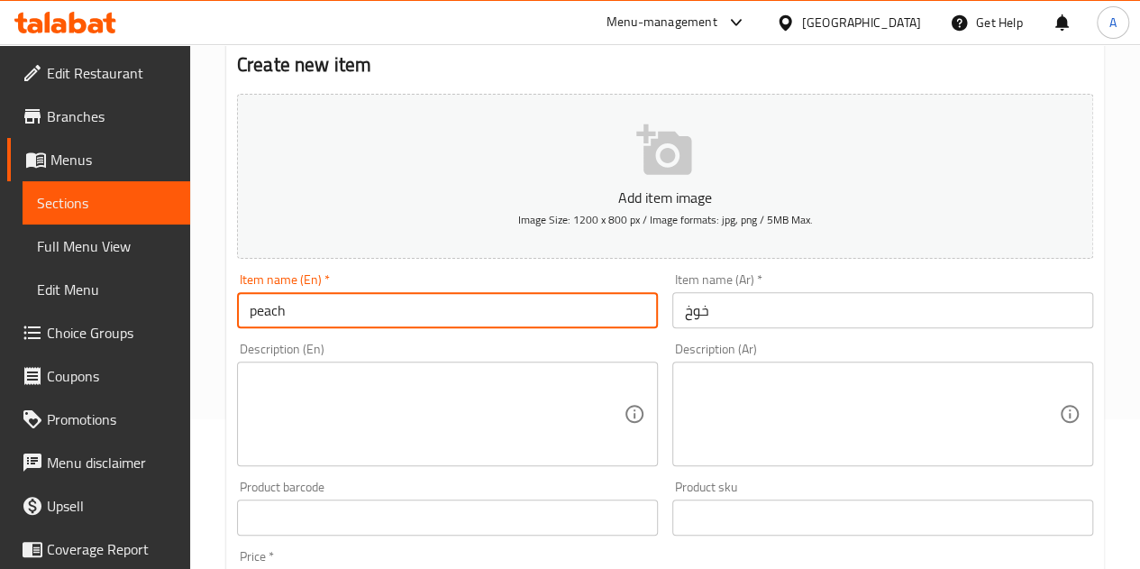
scroll to position [253, 0]
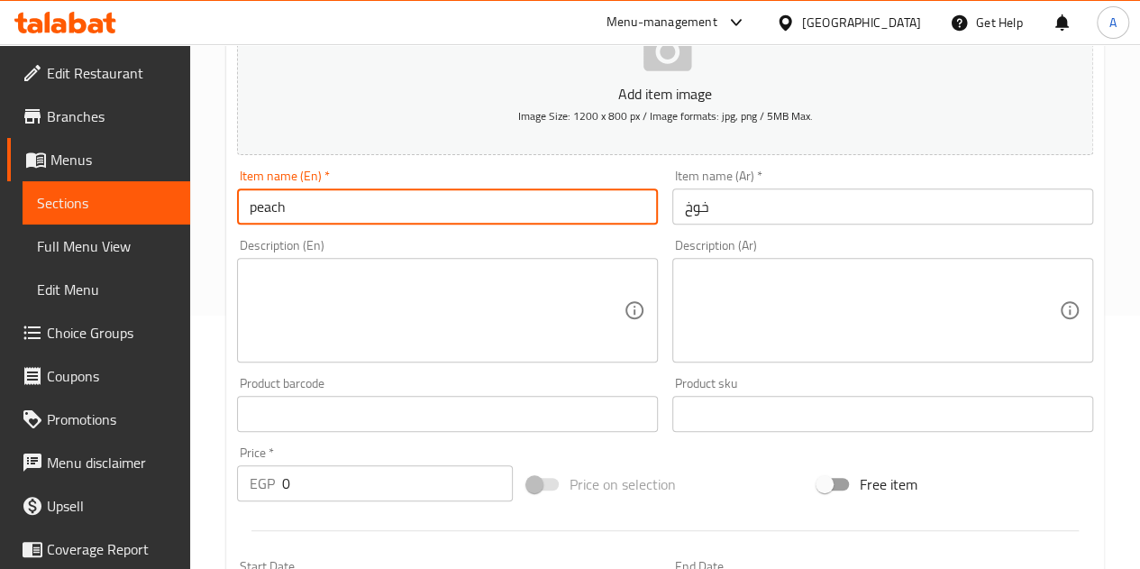
type input "peach"
click at [435, 481] on input "0" at bounding box center [397, 483] width 231 height 36
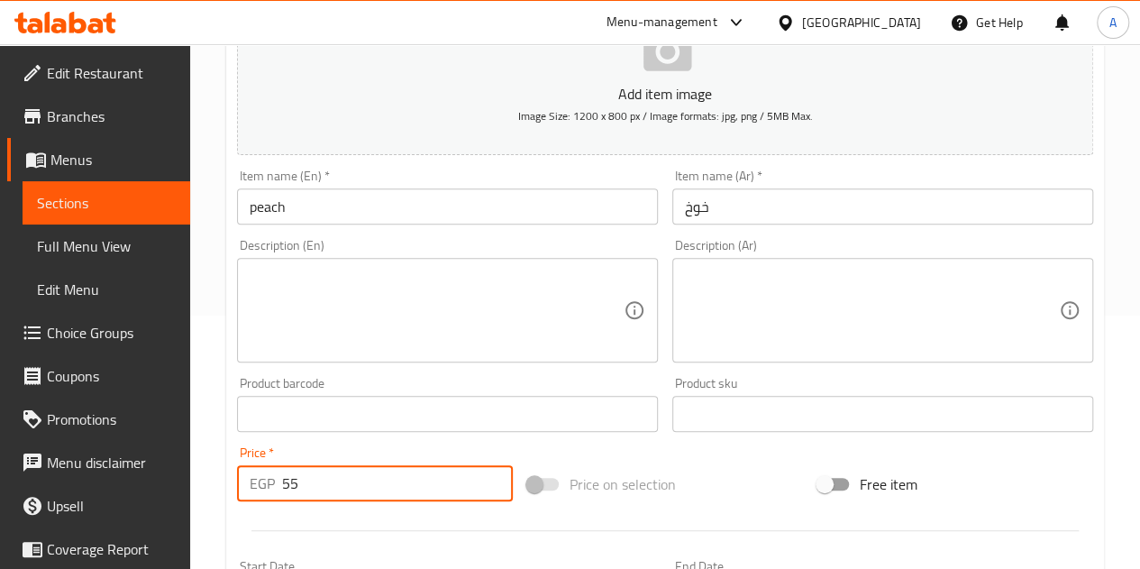
type input "55"
click at [443, 517] on div at bounding box center [665, 530] width 871 height 44
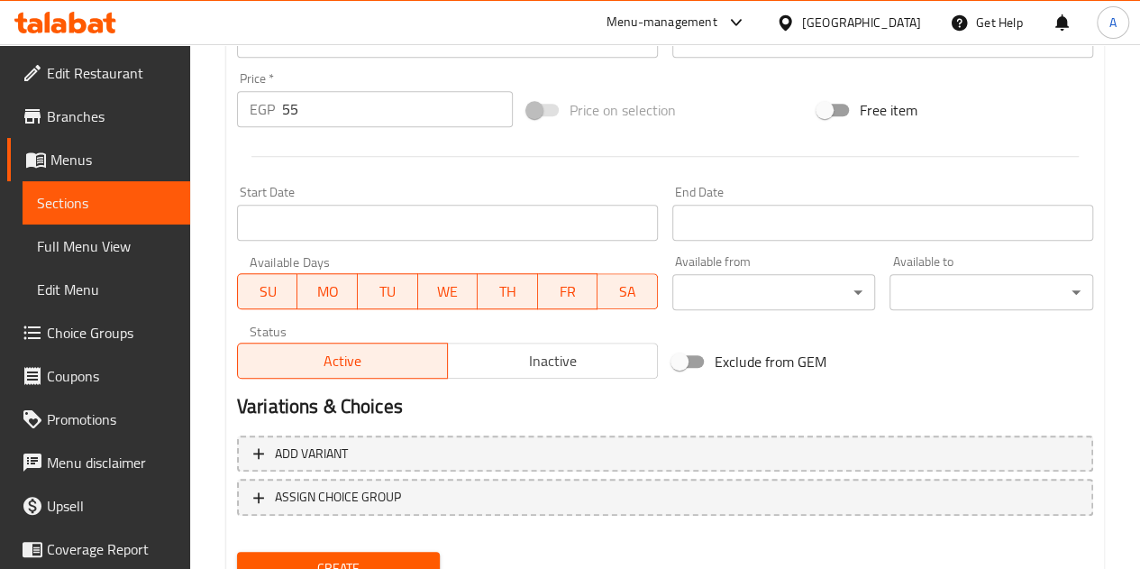
scroll to position [704, 0]
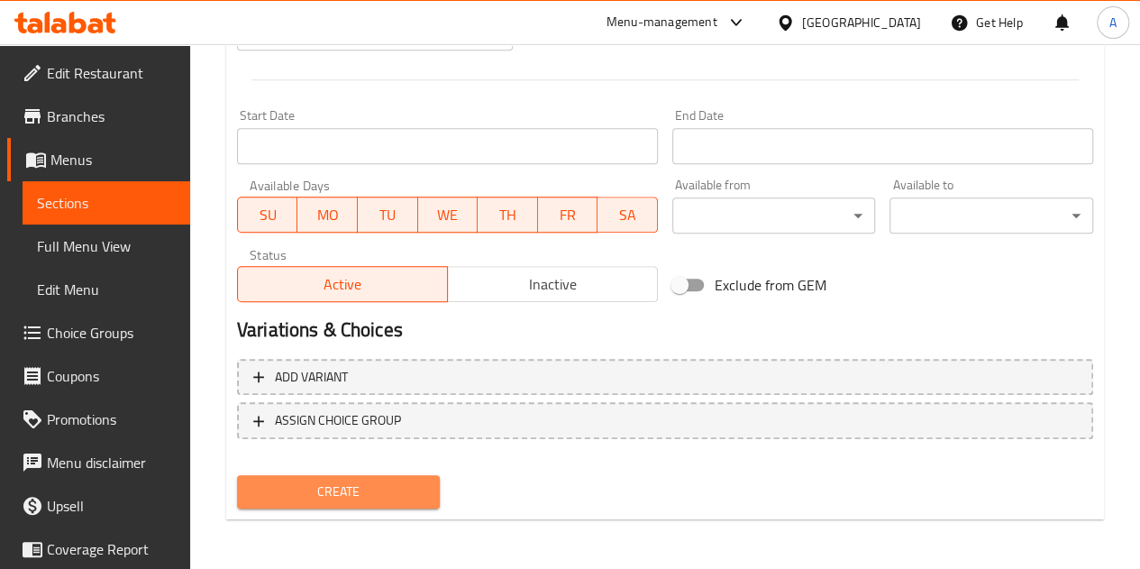
click at [422, 480] on span "Create" at bounding box center [339, 491] width 175 height 23
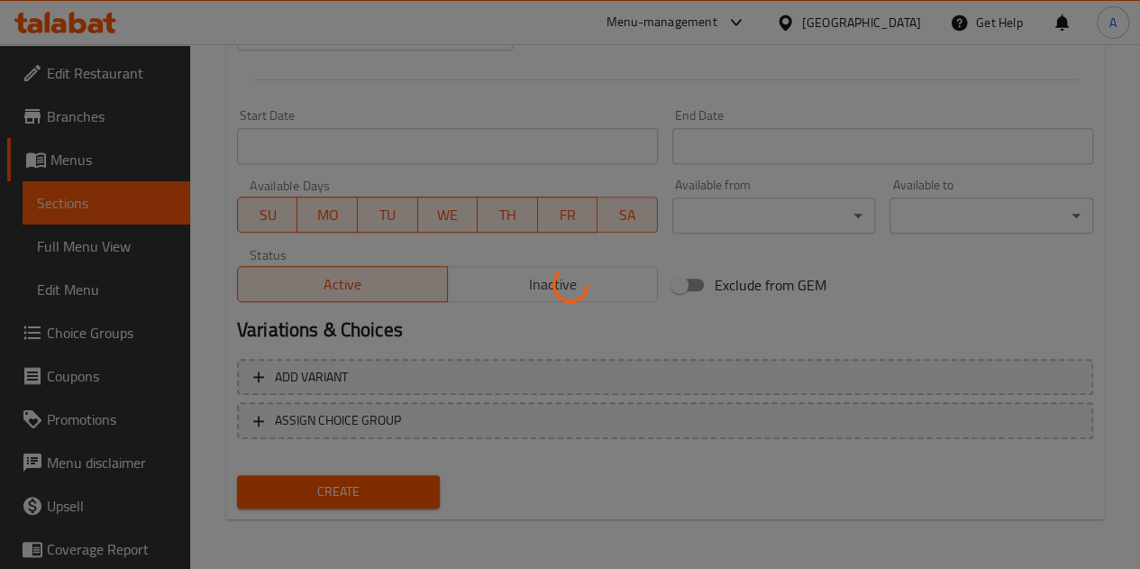
type input "0"
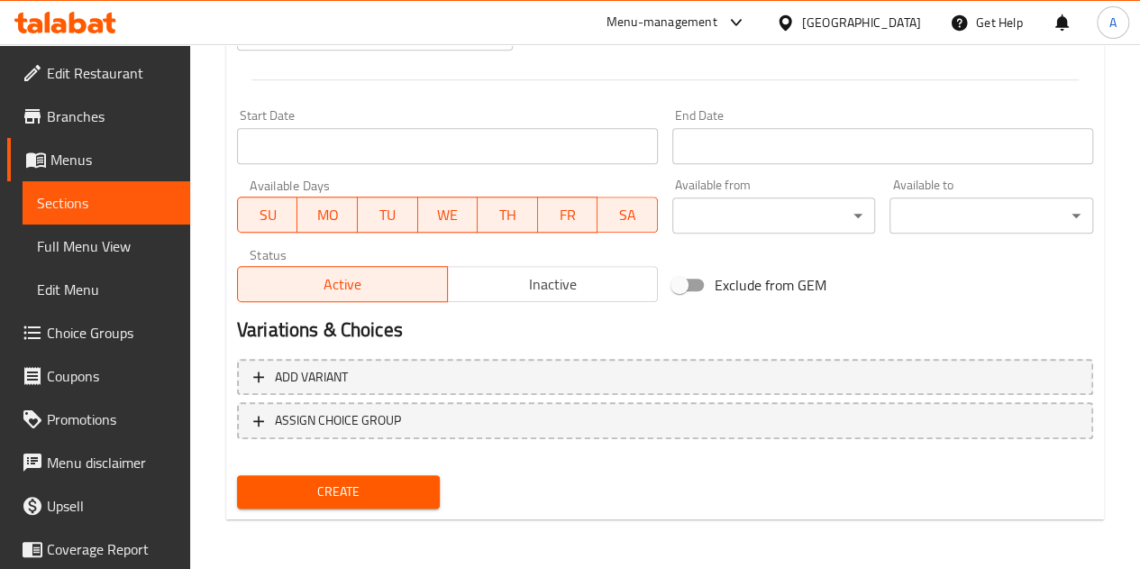
scroll to position [163, 0]
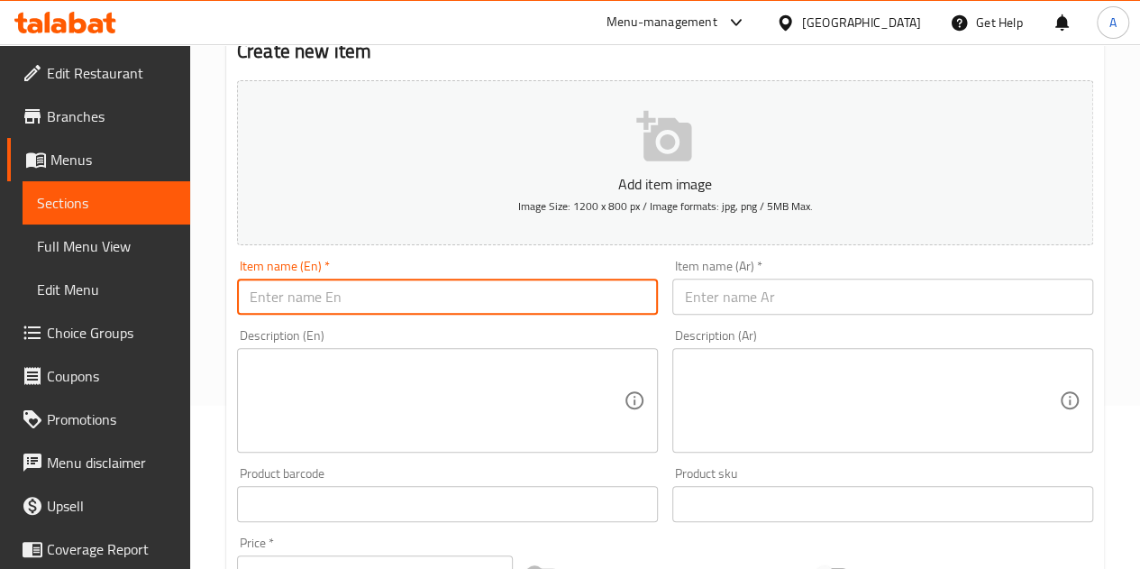
click at [591, 284] on input "text" at bounding box center [447, 297] width 421 height 36
type input "Kiwi"
click at [847, 297] on input "text" at bounding box center [883, 297] width 421 height 36
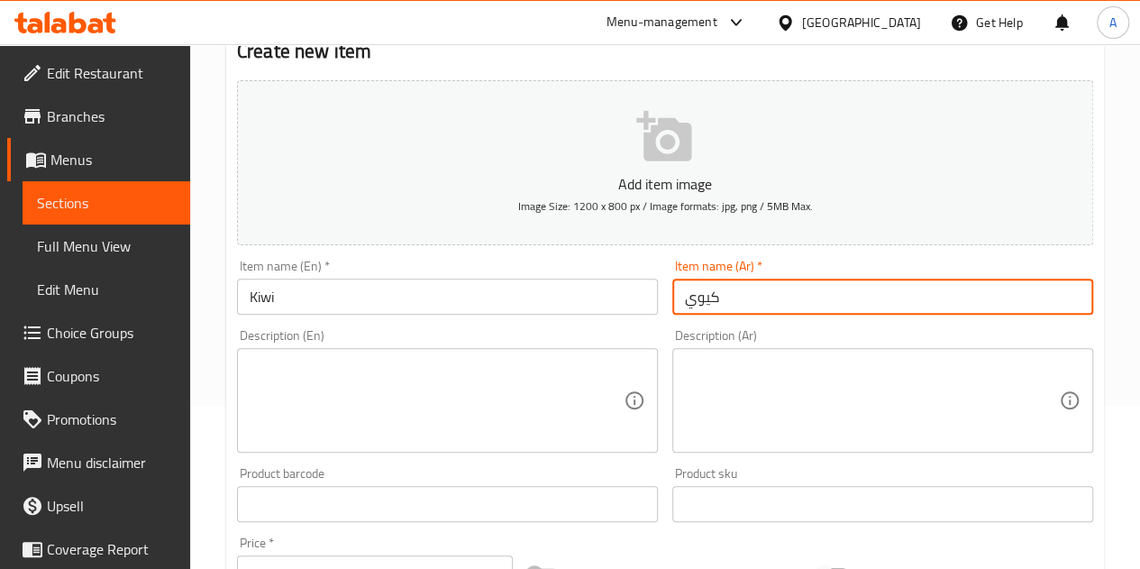
scroll to position [343, 0]
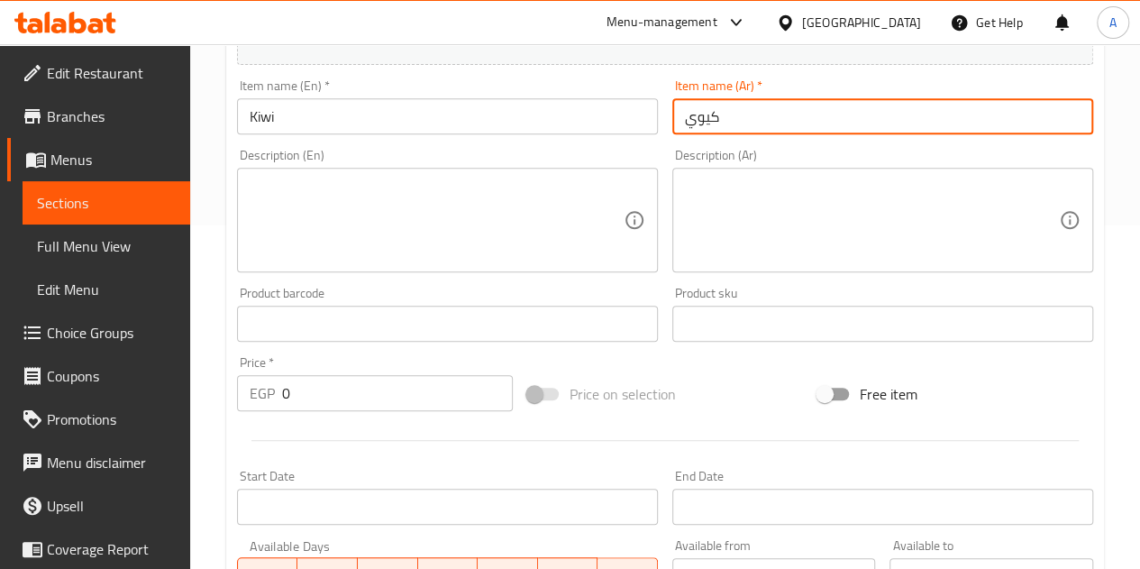
type input "كيوي"
click at [360, 408] on input "0" at bounding box center [397, 393] width 231 height 36
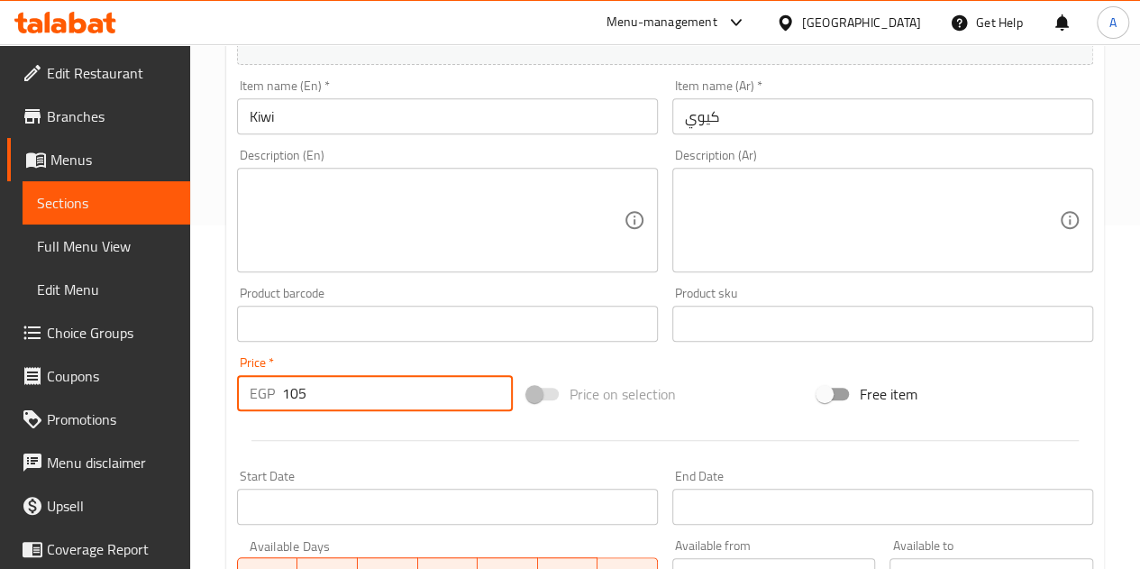
type input "105"
click at [348, 443] on div at bounding box center [665, 440] width 871 height 44
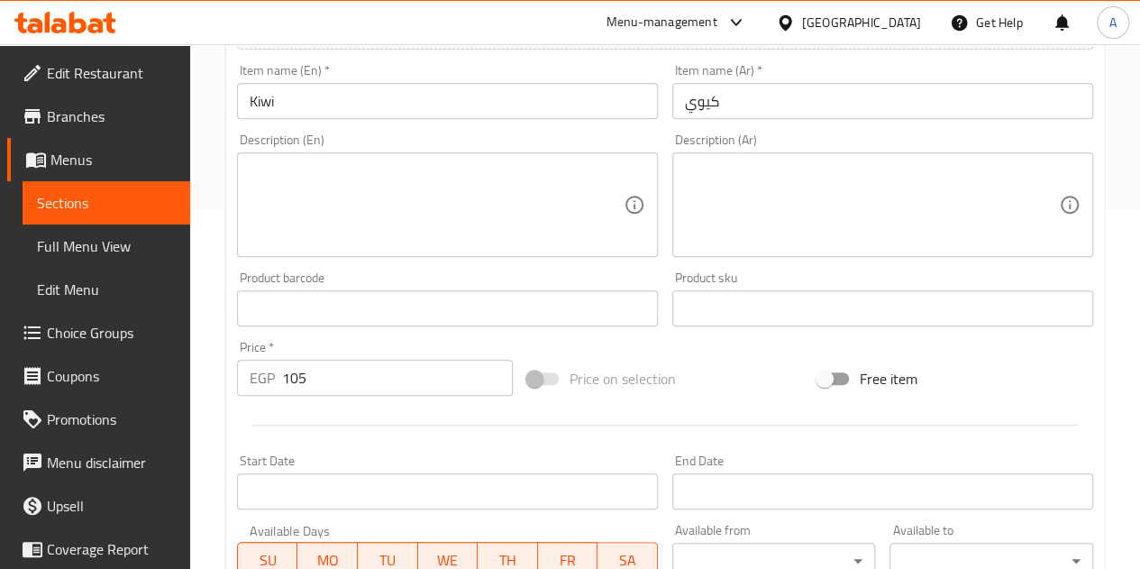
scroll to position [704, 0]
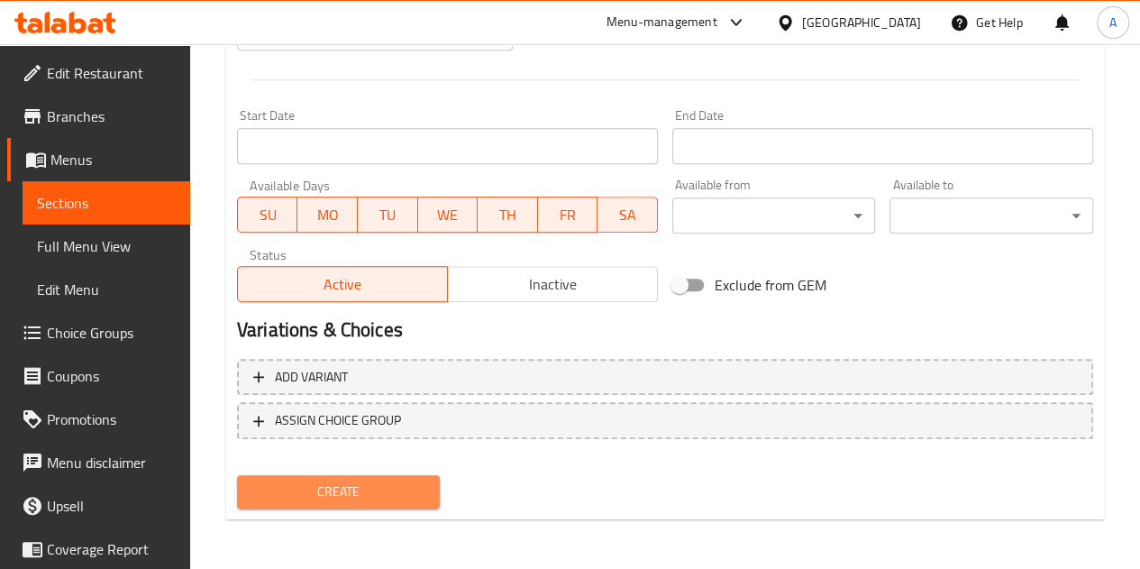
click at [359, 499] on span "Create" at bounding box center [339, 491] width 175 height 23
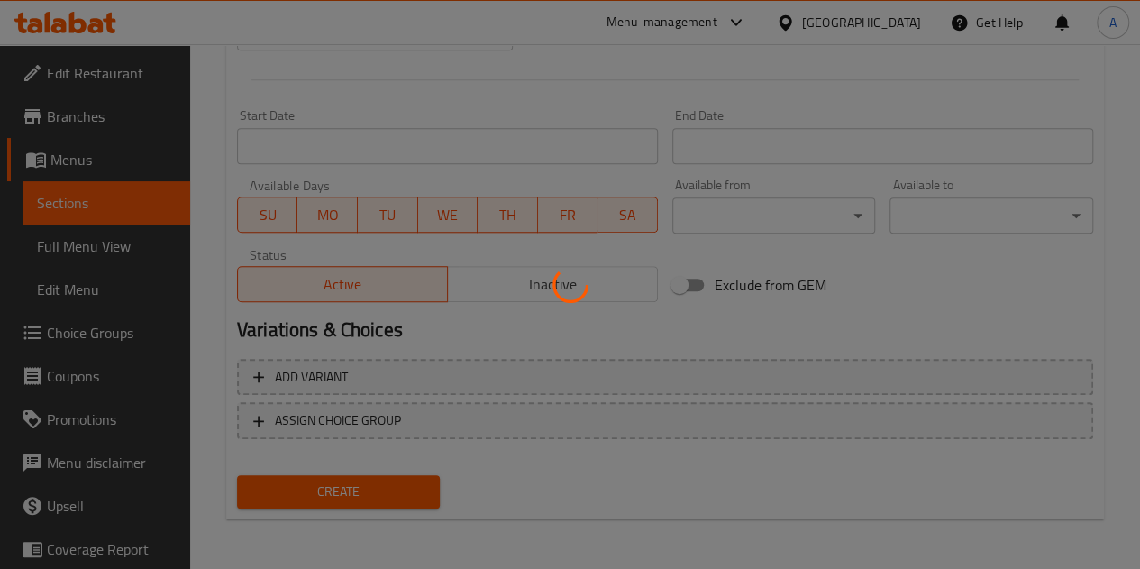
type input "0"
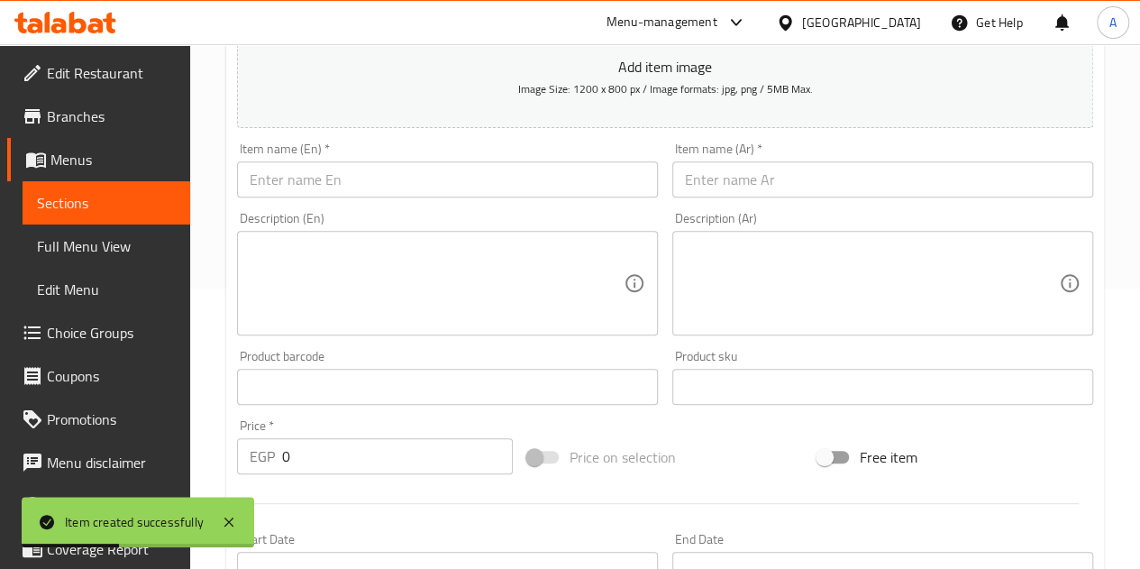
scroll to position [253, 0]
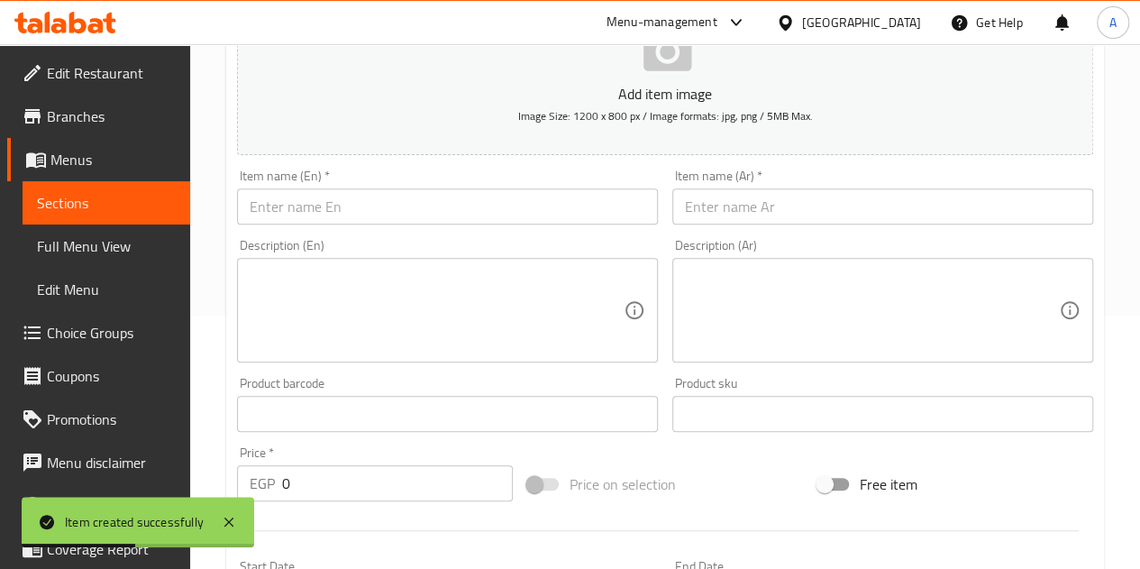
click at [757, 208] on input "text" at bounding box center [883, 206] width 421 height 36
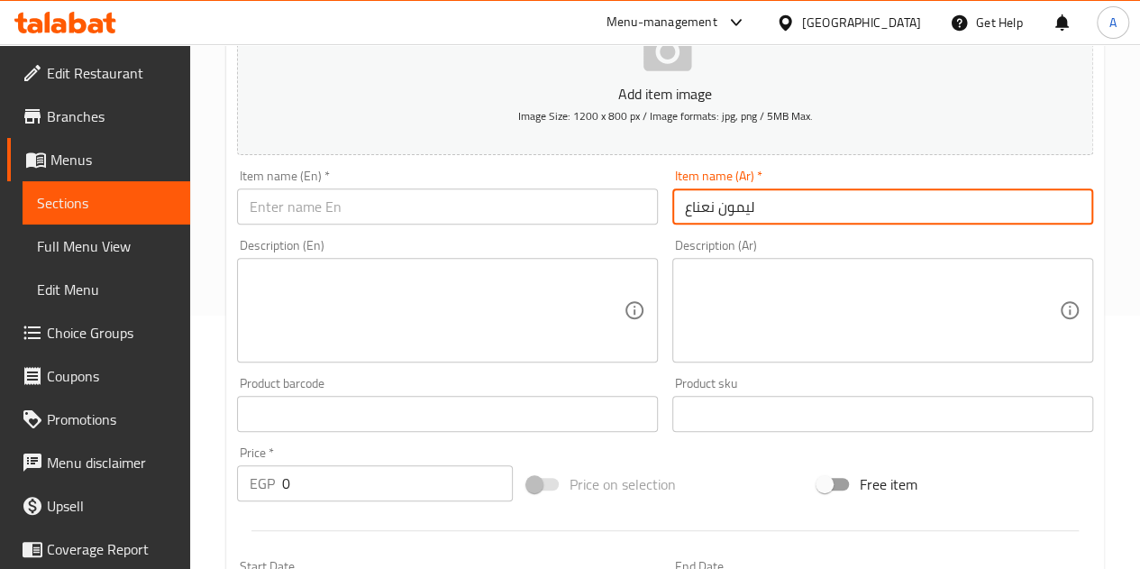
type input "ليمون نعناع"
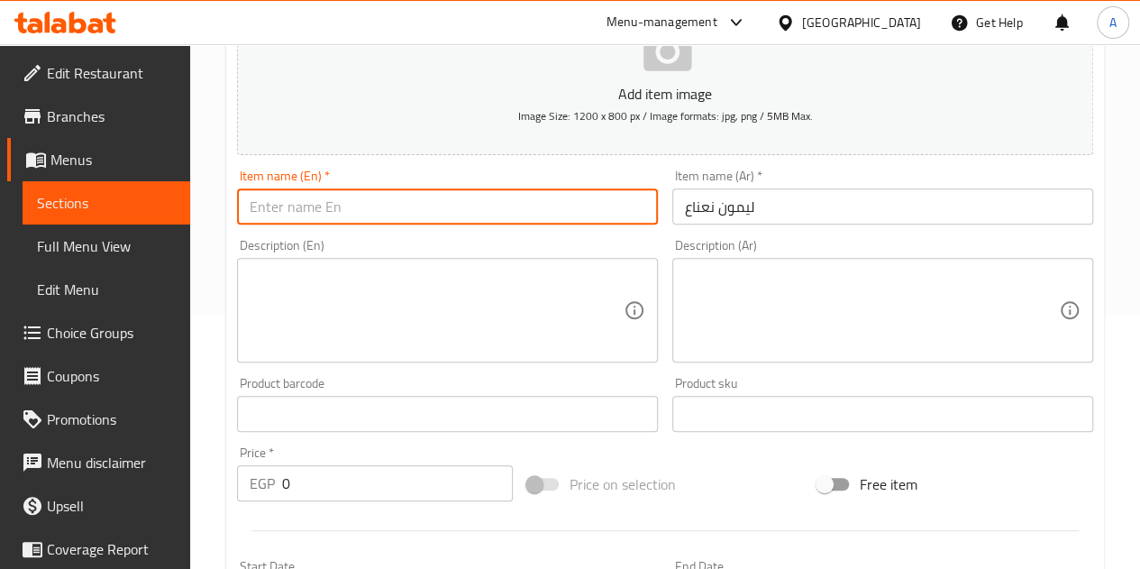
click at [435, 198] on input "text" at bounding box center [447, 206] width 421 height 36
type input "Lemon Mint"
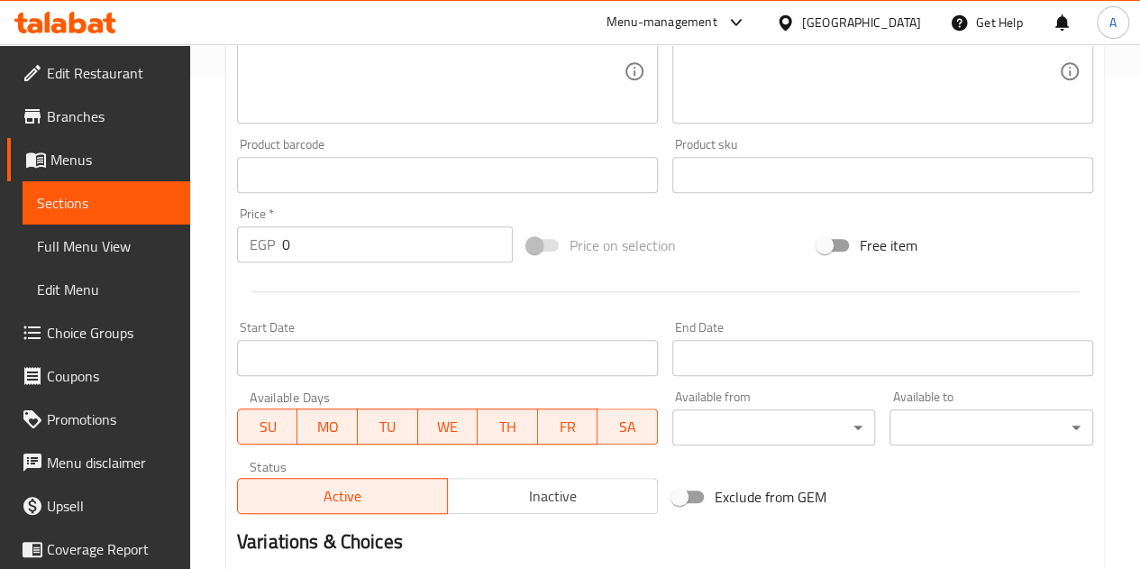
scroll to position [614, 0]
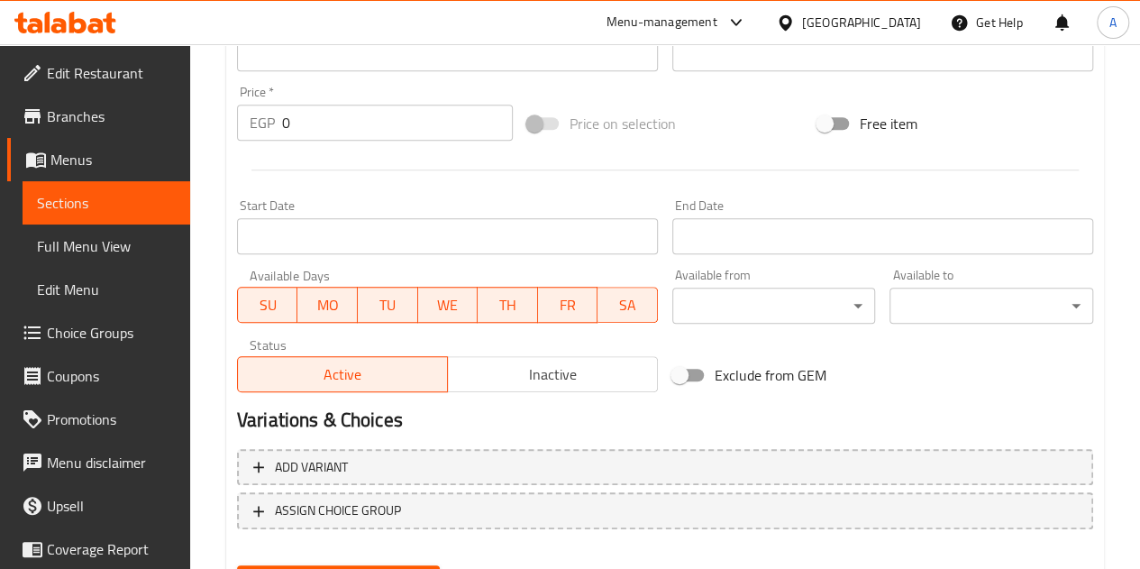
click at [307, 121] on input "0" at bounding box center [397, 123] width 231 height 36
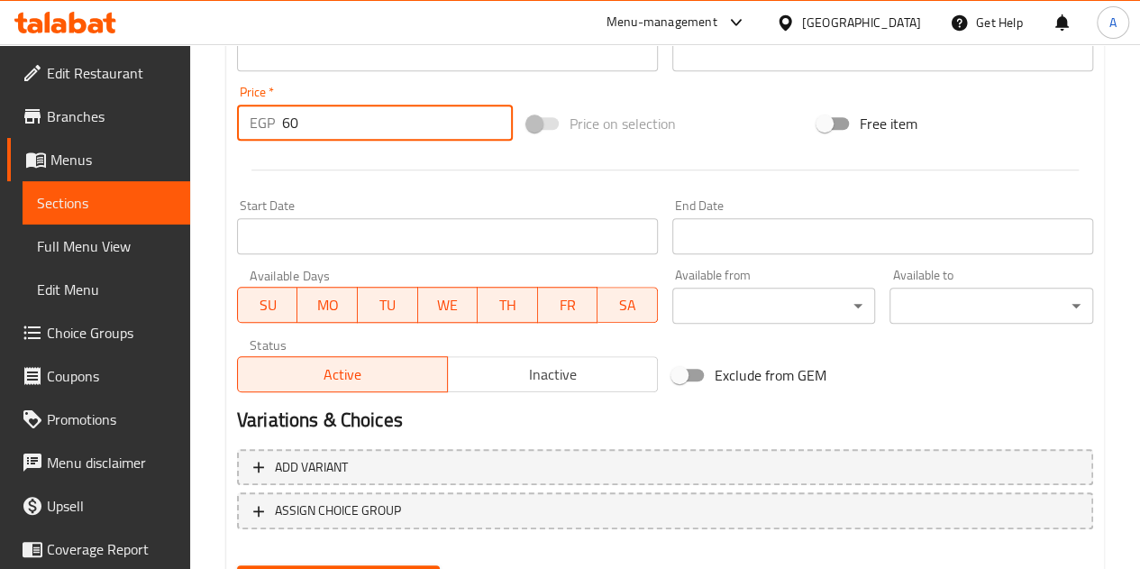
type input "60"
click at [541, 187] on div at bounding box center [665, 170] width 871 height 44
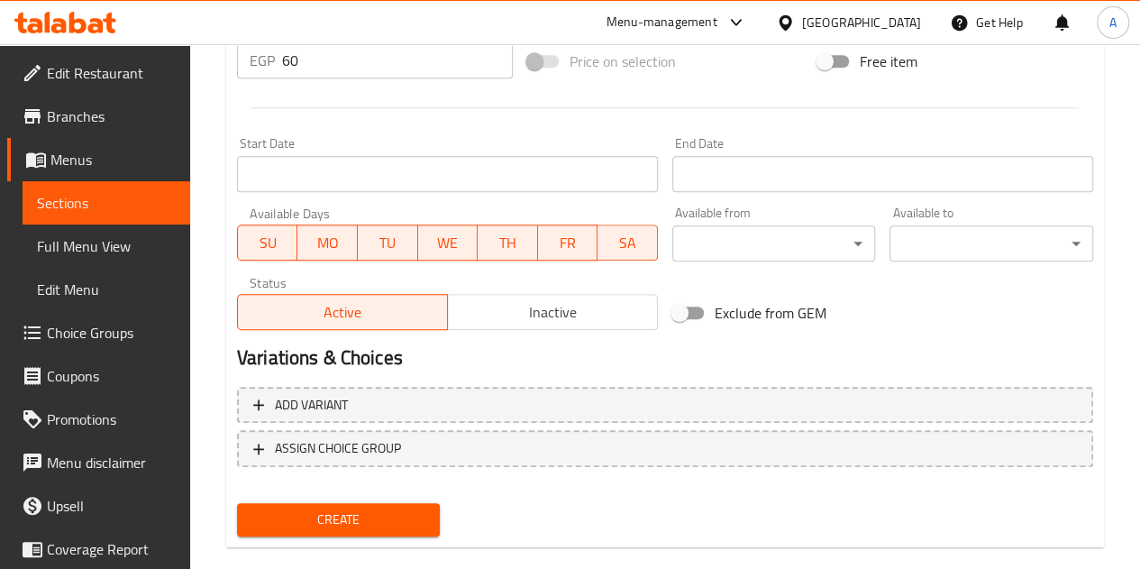
scroll to position [704, 0]
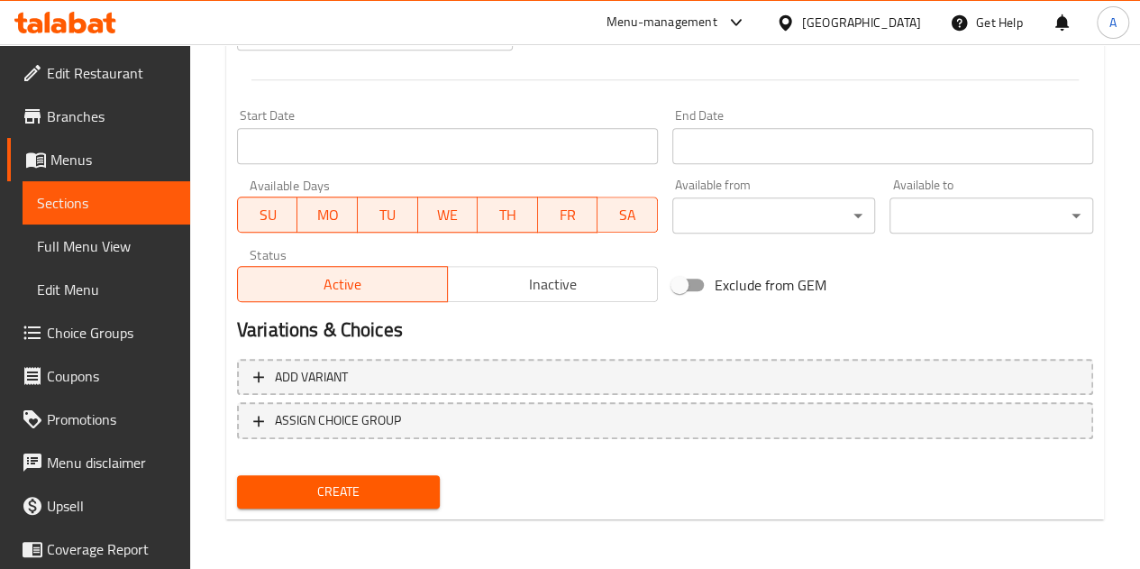
click at [341, 480] on span "Create" at bounding box center [339, 491] width 175 height 23
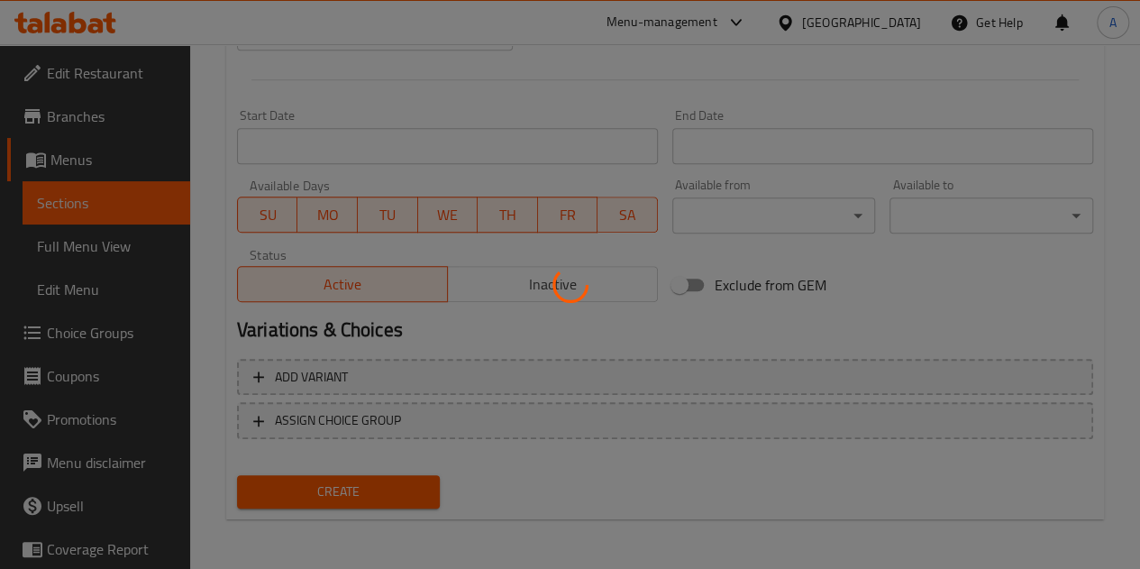
type input "0"
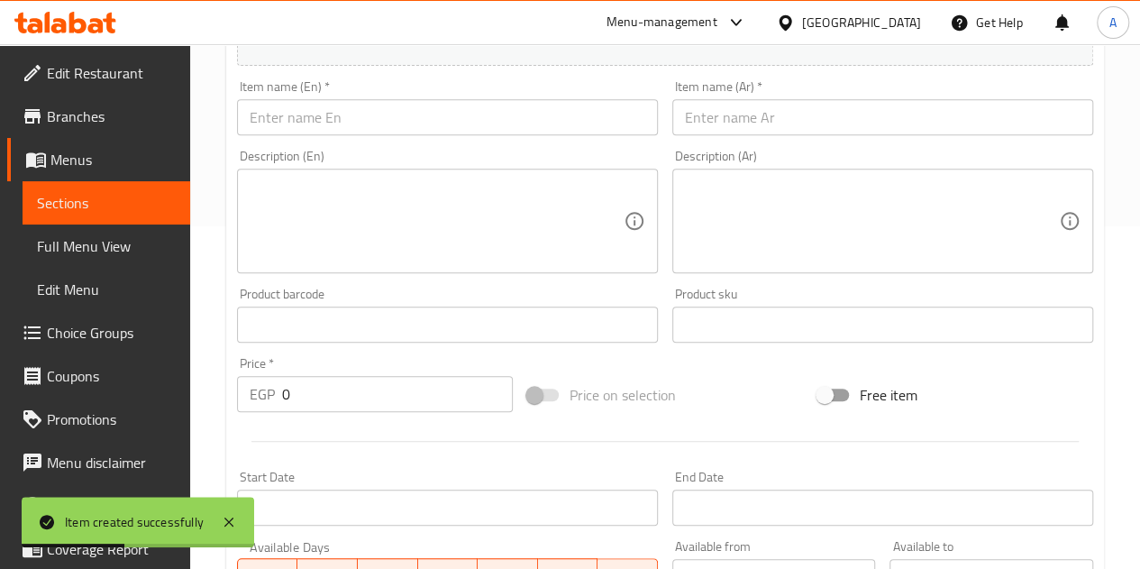
scroll to position [253, 0]
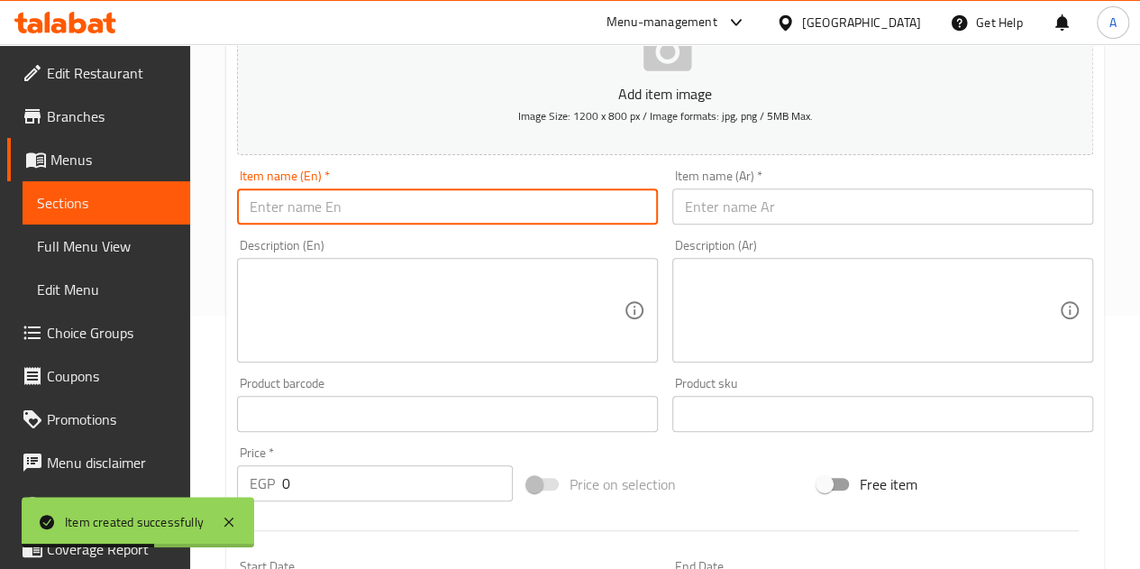
click at [479, 208] on input "text" at bounding box center [447, 206] width 421 height 36
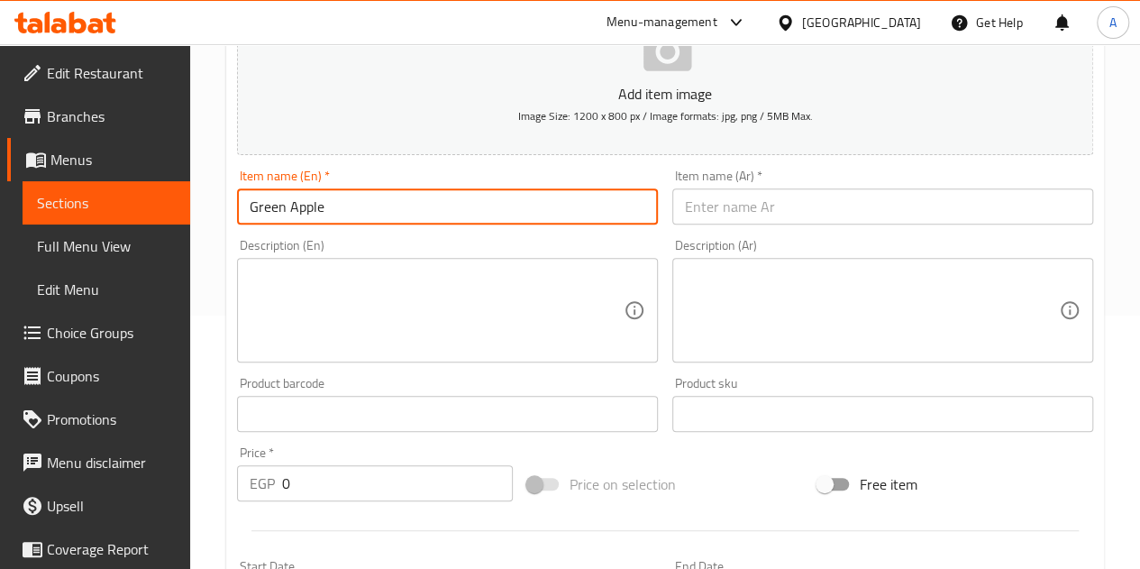
type input "Green Apple"
click at [829, 203] on input "text" at bounding box center [883, 206] width 421 height 36
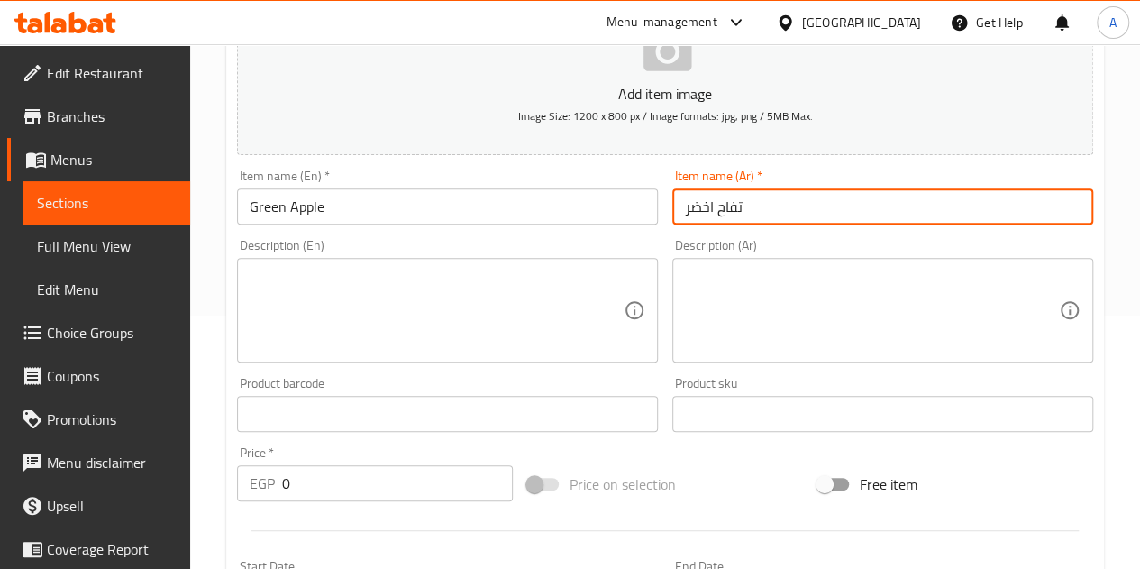
type input "تفاح اخضر"
click at [402, 482] on input "0" at bounding box center [397, 483] width 231 height 36
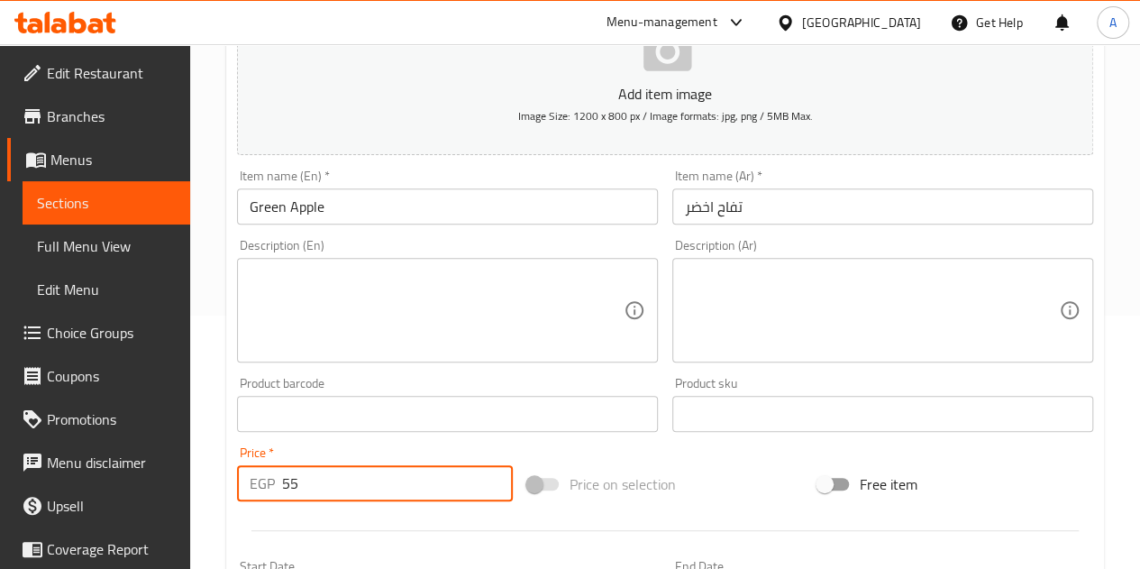
type input "55"
click at [408, 523] on div at bounding box center [665, 530] width 871 height 44
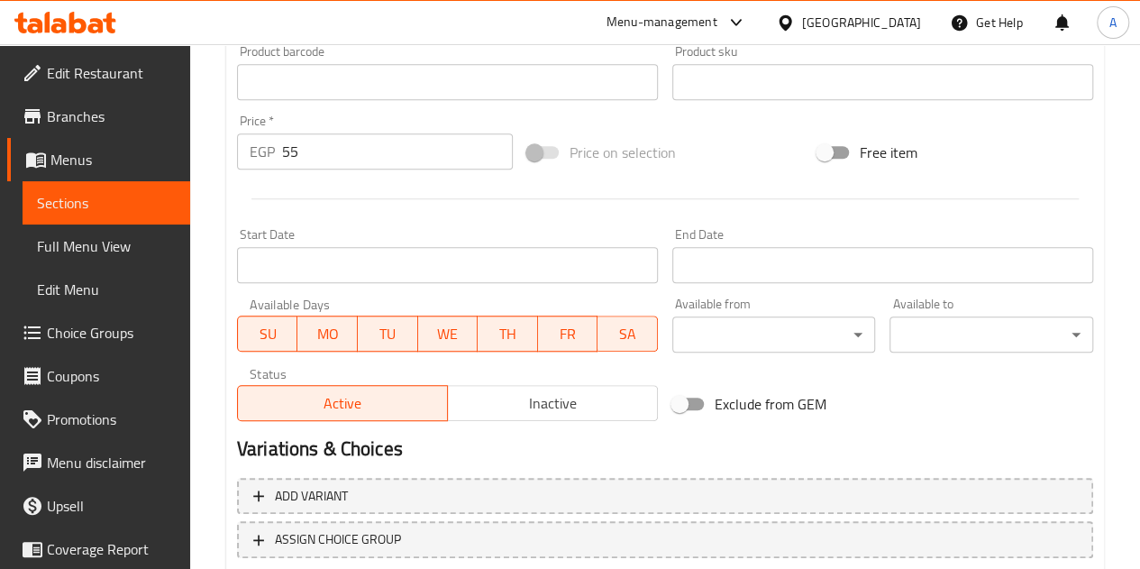
scroll to position [704, 0]
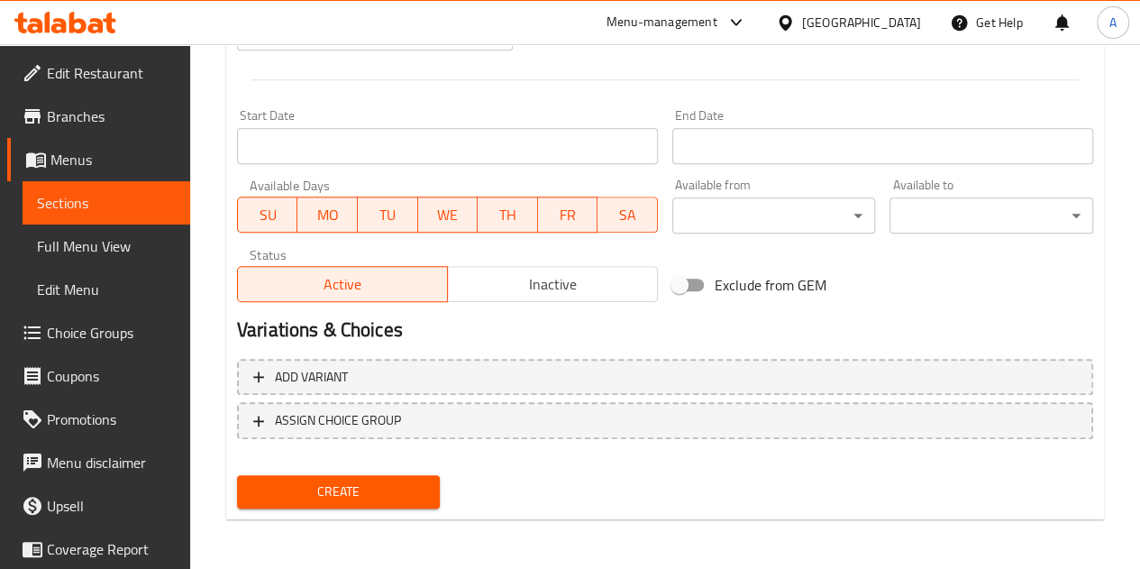
click at [406, 506] on button "Create" at bounding box center [339, 491] width 204 height 33
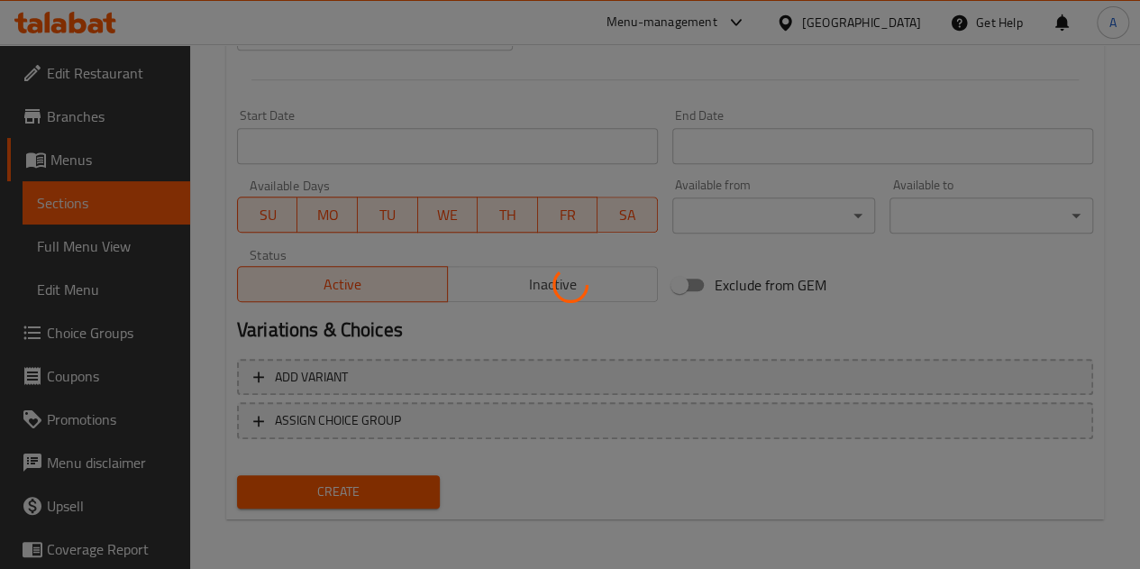
type input "0"
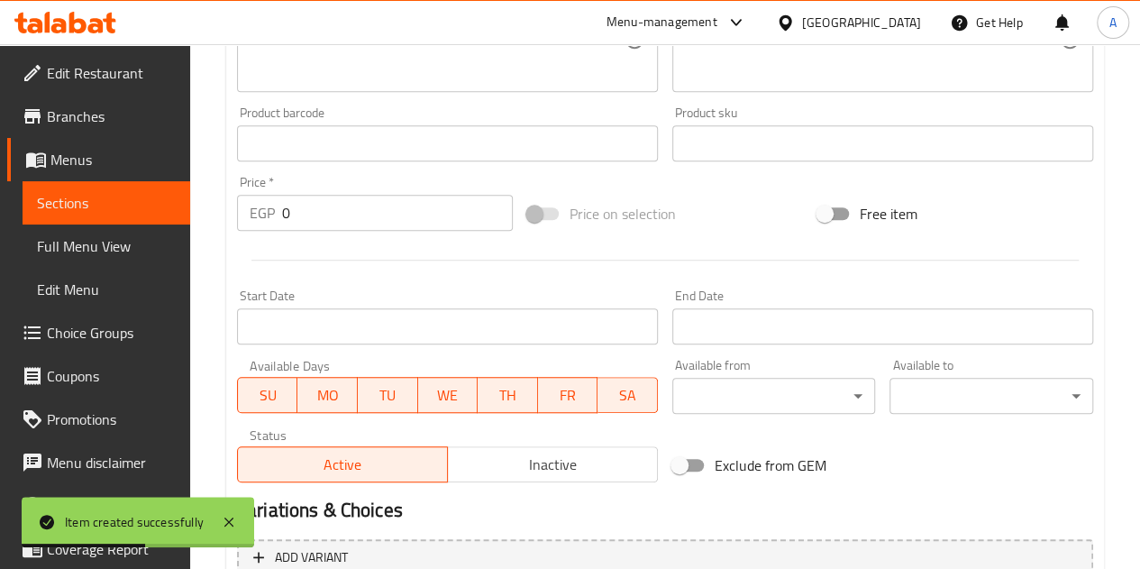
scroll to position [253, 0]
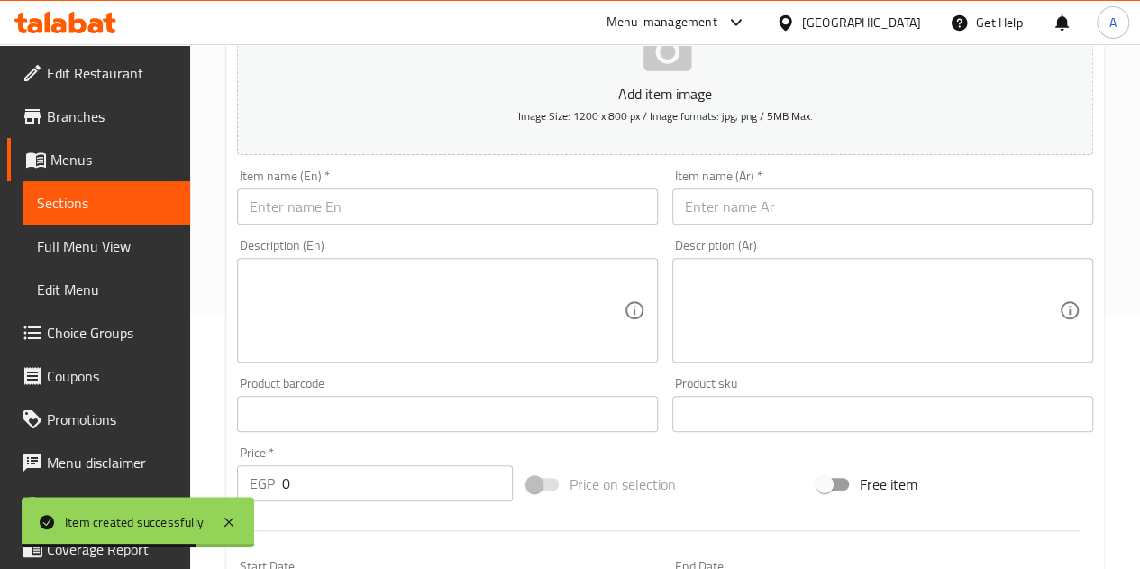
click at [718, 199] on input "text" at bounding box center [883, 206] width 421 height 36
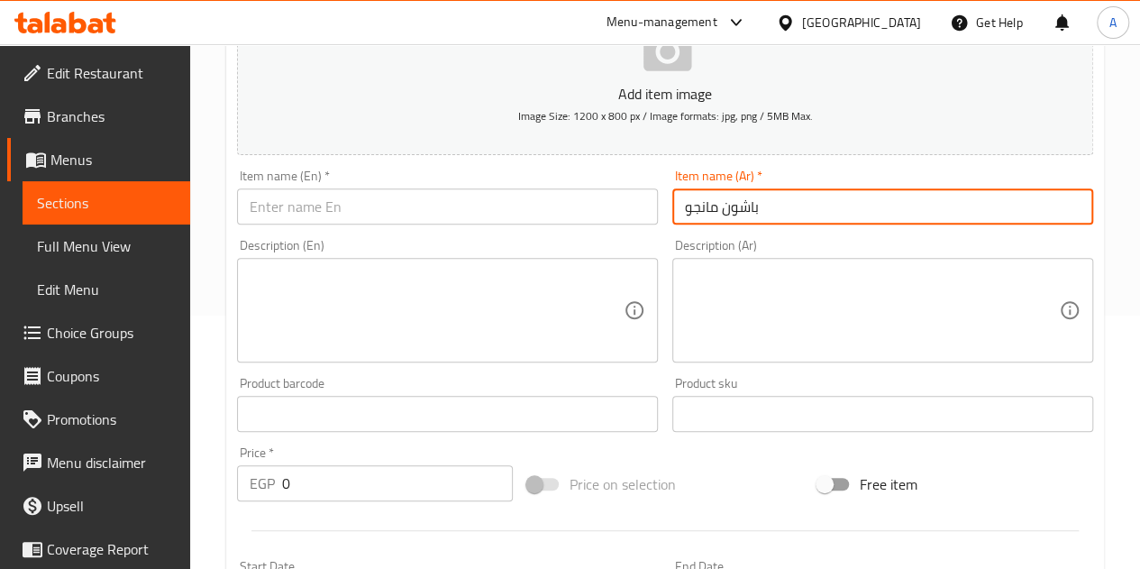
type input "باشون مانجو"
click at [431, 197] on input "text" at bounding box center [447, 206] width 421 height 36
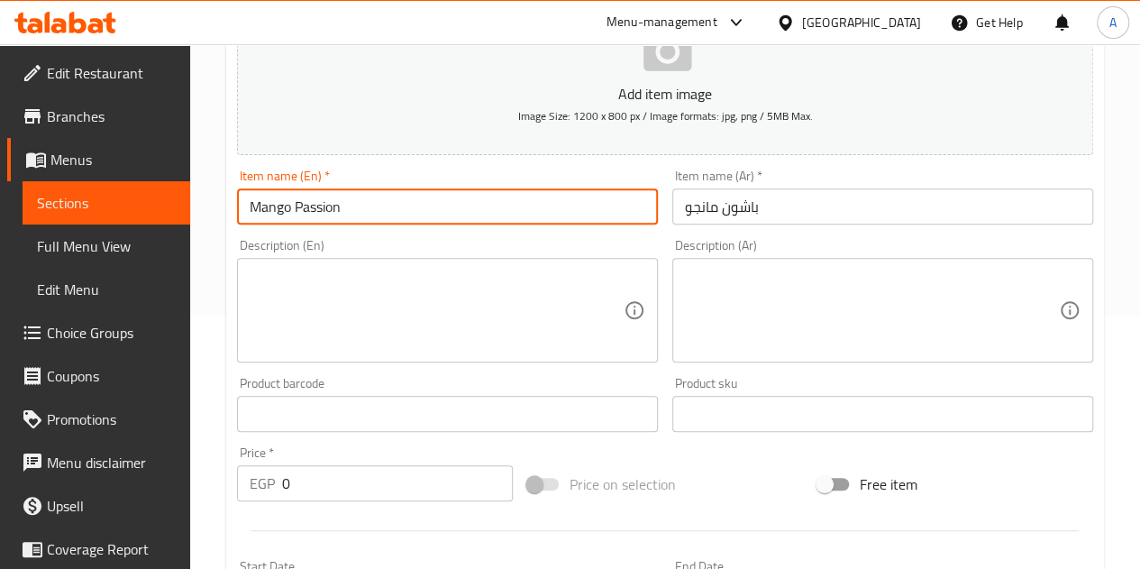
type input "Mango Passion"
click at [372, 493] on input "0" at bounding box center [397, 483] width 231 height 36
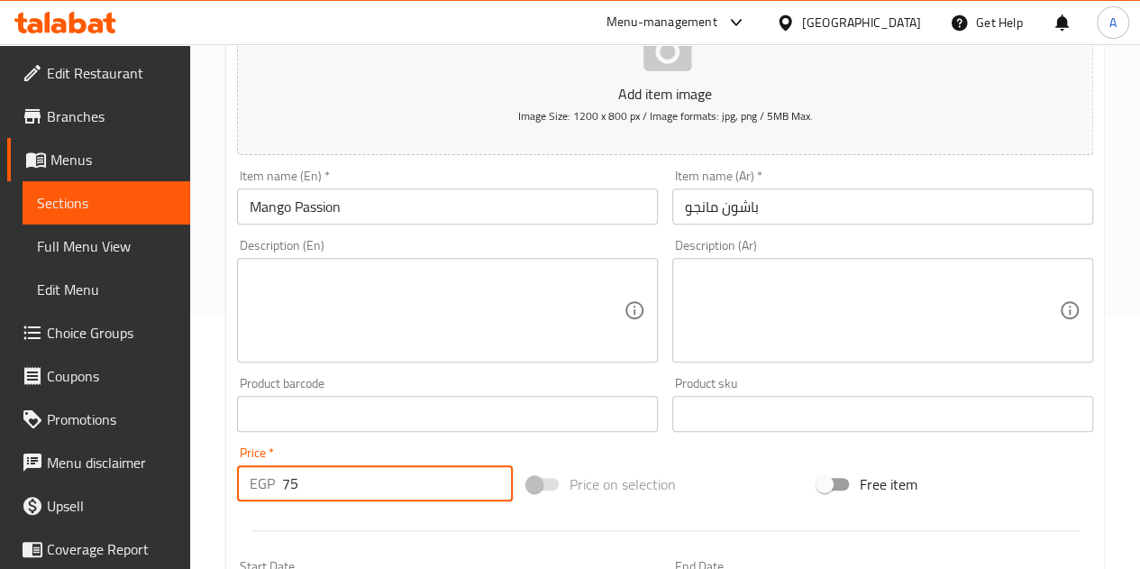
type input "75"
click at [351, 510] on div at bounding box center [665, 530] width 871 height 44
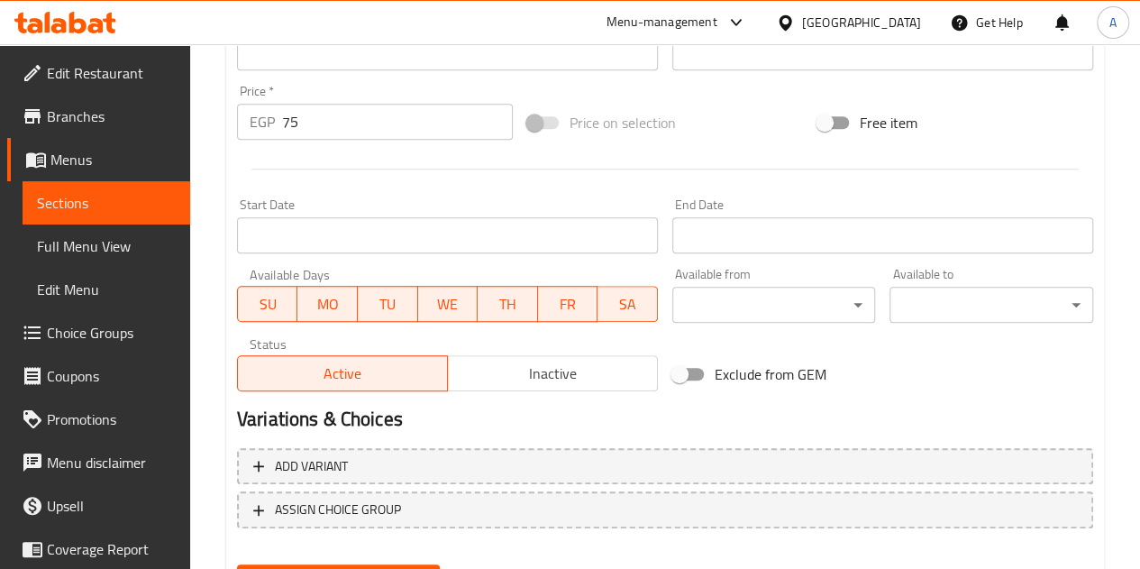
scroll to position [704, 0]
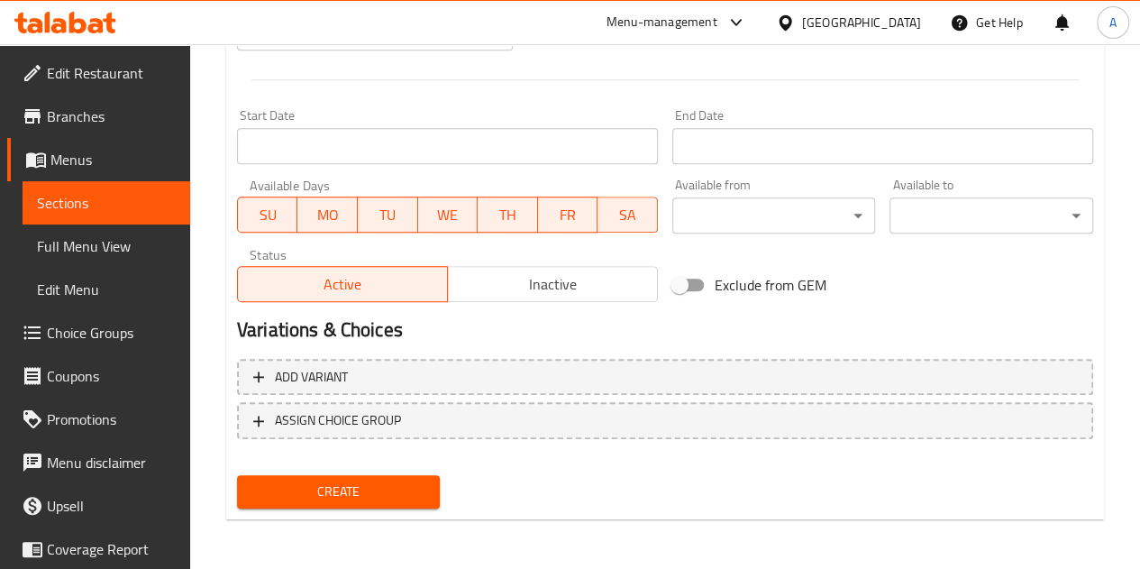
click at [359, 496] on span "Create" at bounding box center [339, 491] width 175 height 23
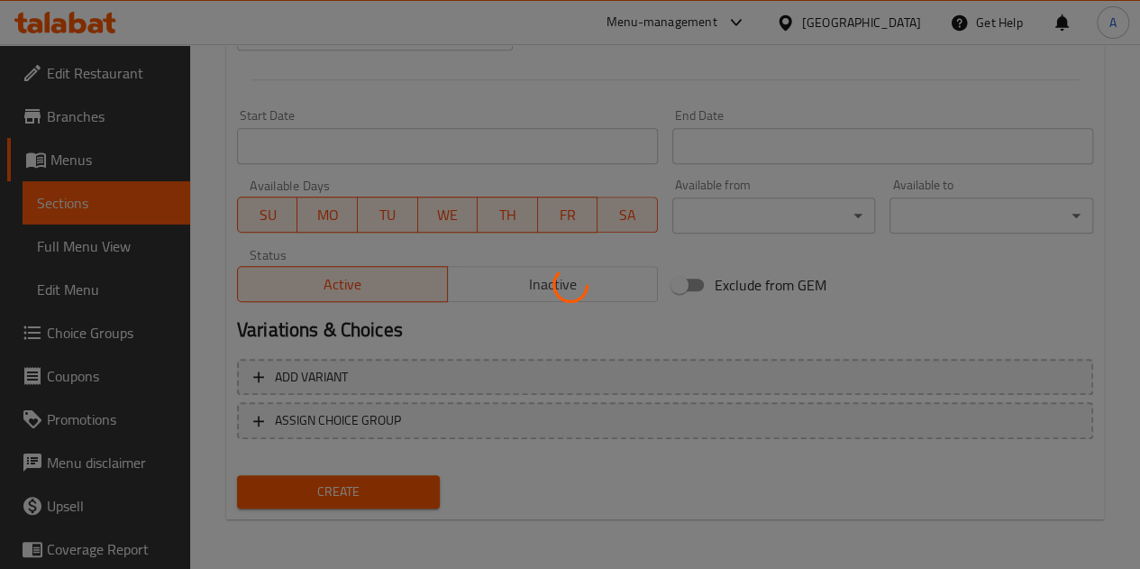
type input "0"
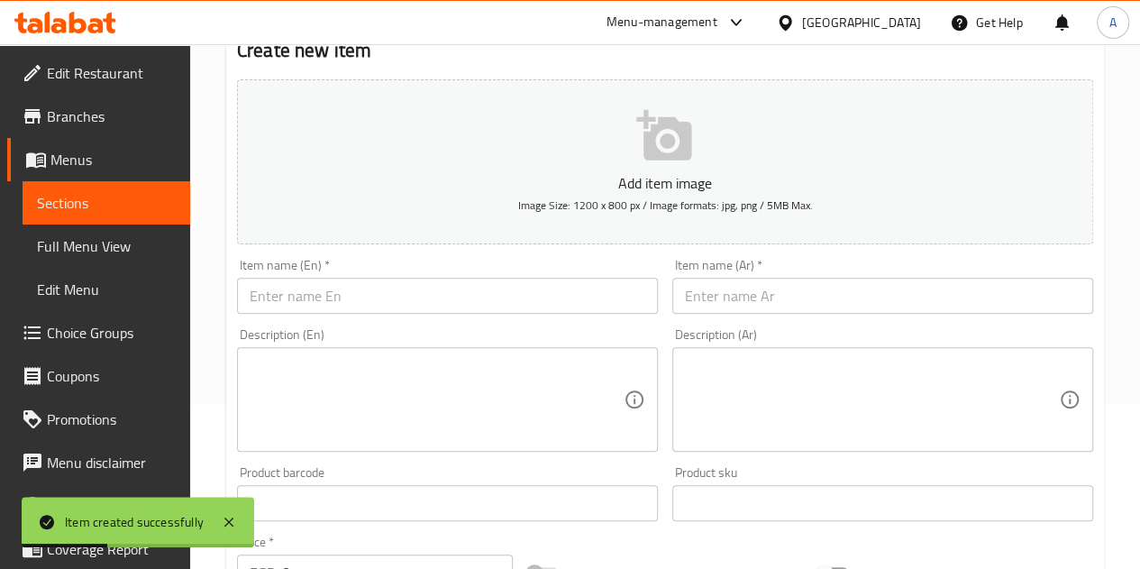
scroll to position [163, 0]
click at [597, 297] on input "text" at bounding box center [447, 297] width 421 height 36
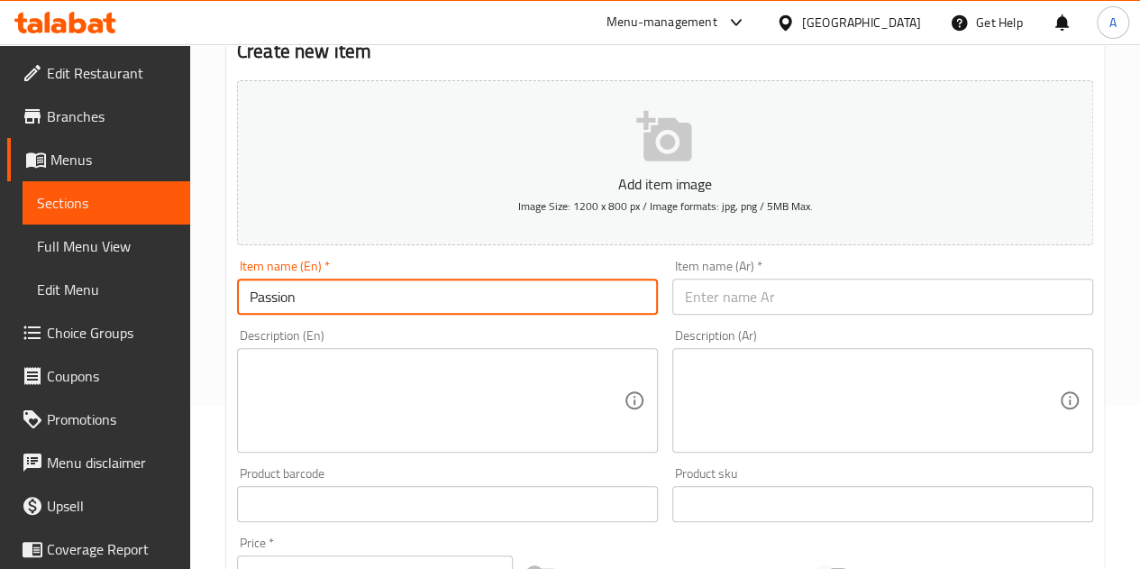
type input "Passion"
click at [894, 297] on input "text" at bounding box center [883, 297] width 421 height 36
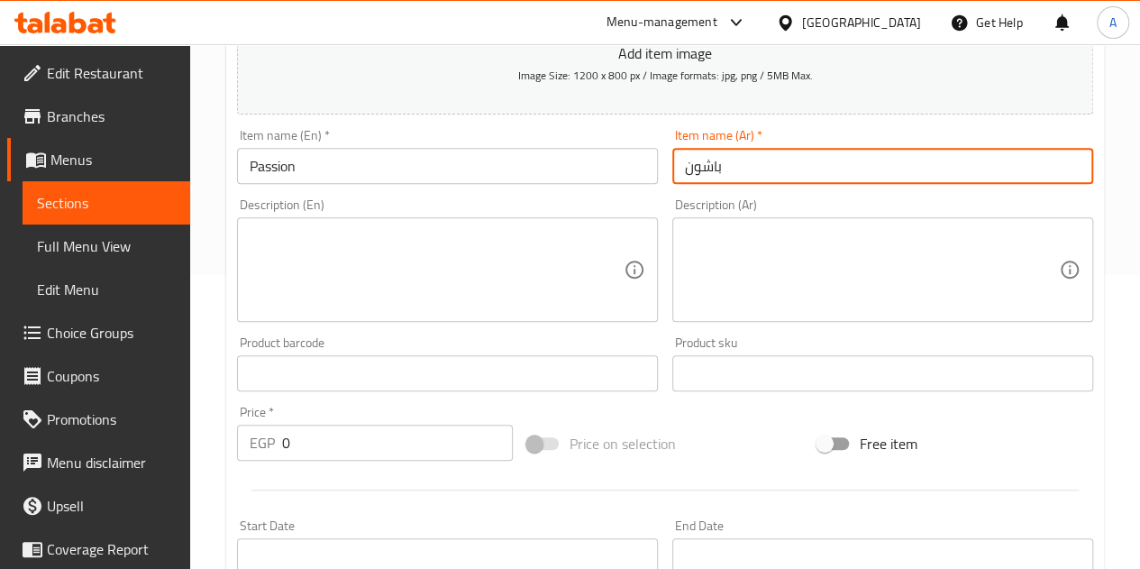
scroll to position [343, 0]
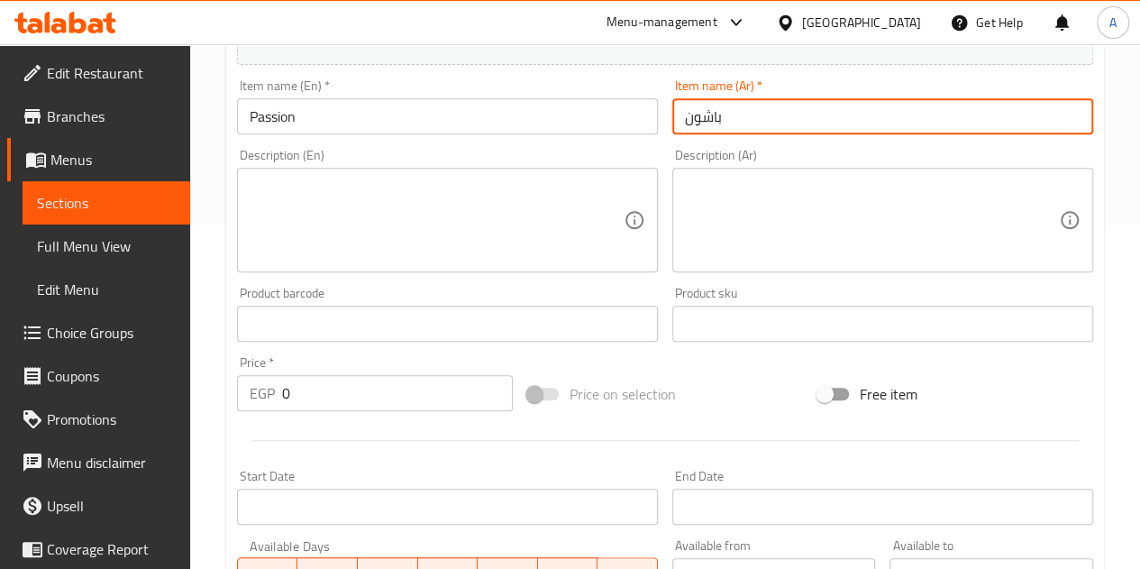
type input "باشون"
click at [437, 393] on input "0" at bounding box center [397, 393] width 231 height 36
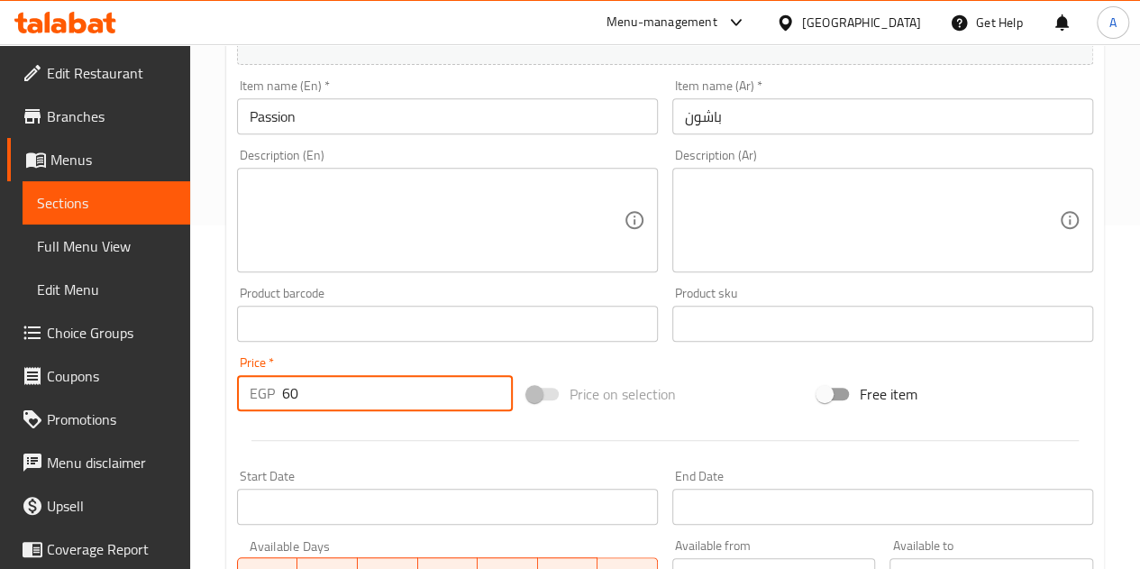
type input "60"
click at [422, 452] on div at bounding box center [665, 440] width 871 height 44
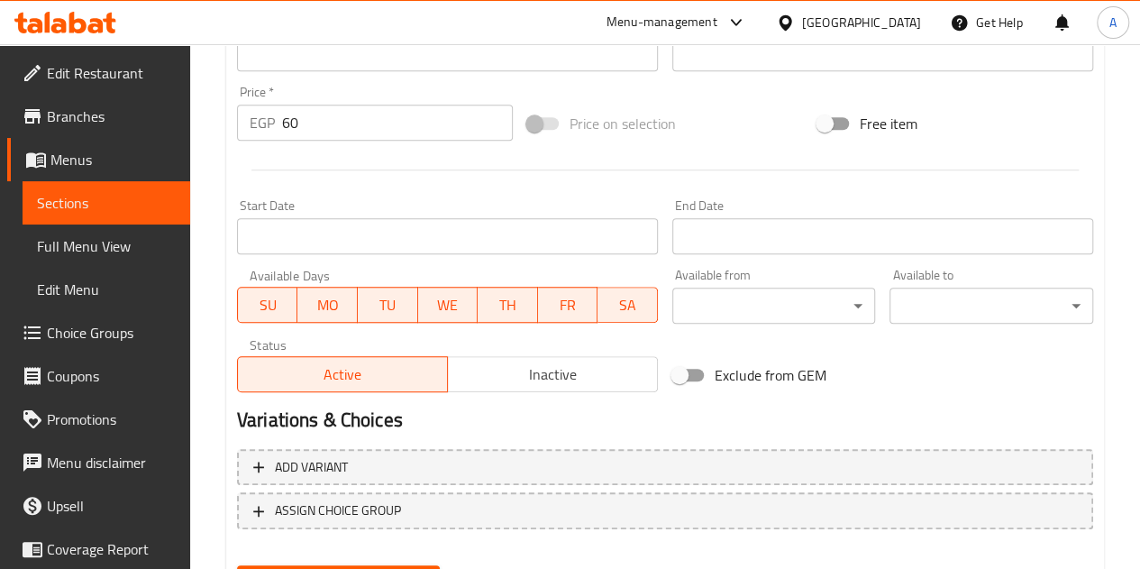
scroll to position [704, 0]
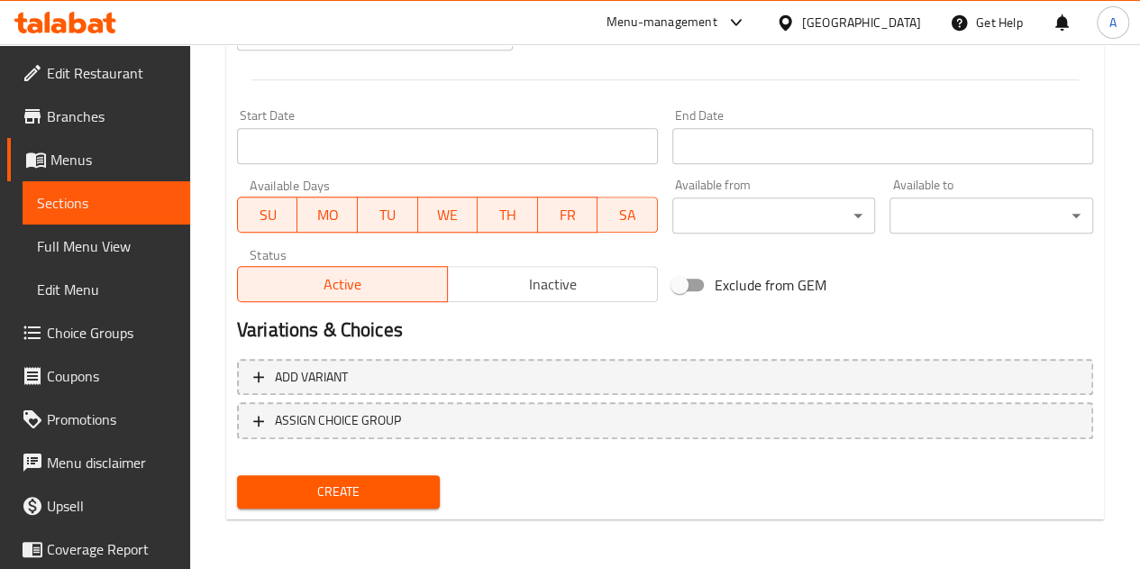
click at [385, 497] on span "Create" at bounding box center [339, 491] width 175 height 23
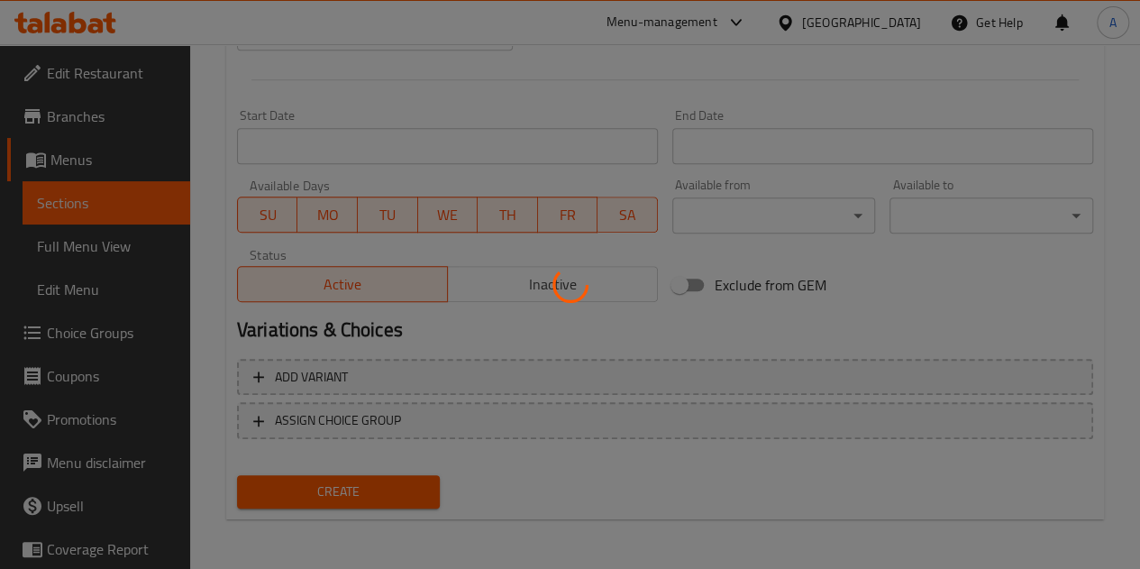
type input "0"
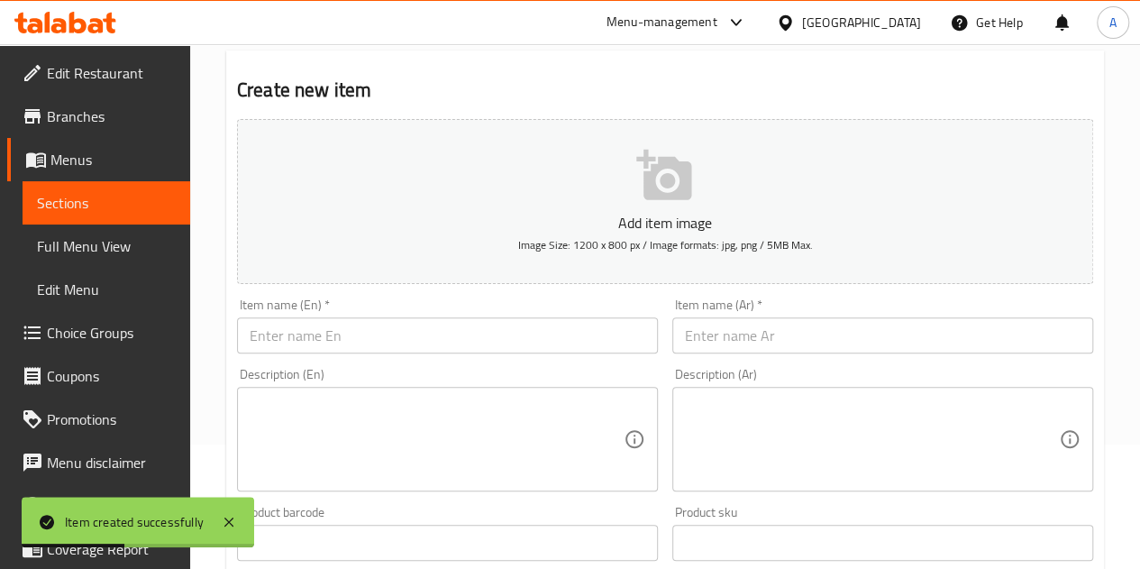
scroll to position [0, 0]
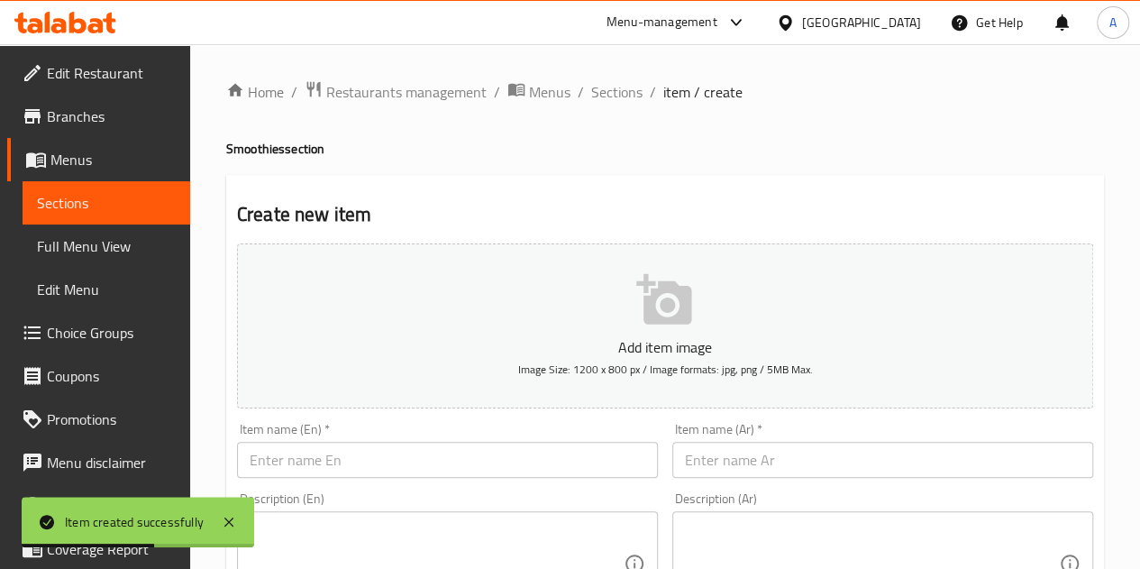
click at [755, 465] on input "text" at bounding box center [883, 460] width 421 height 36
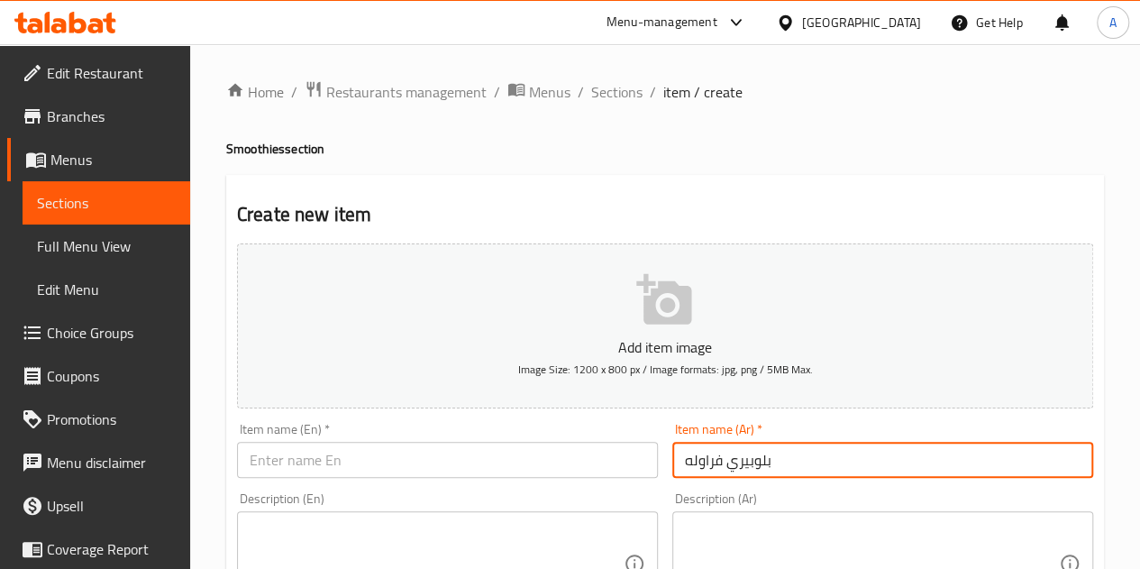
type input "بلوبيري فراوله"
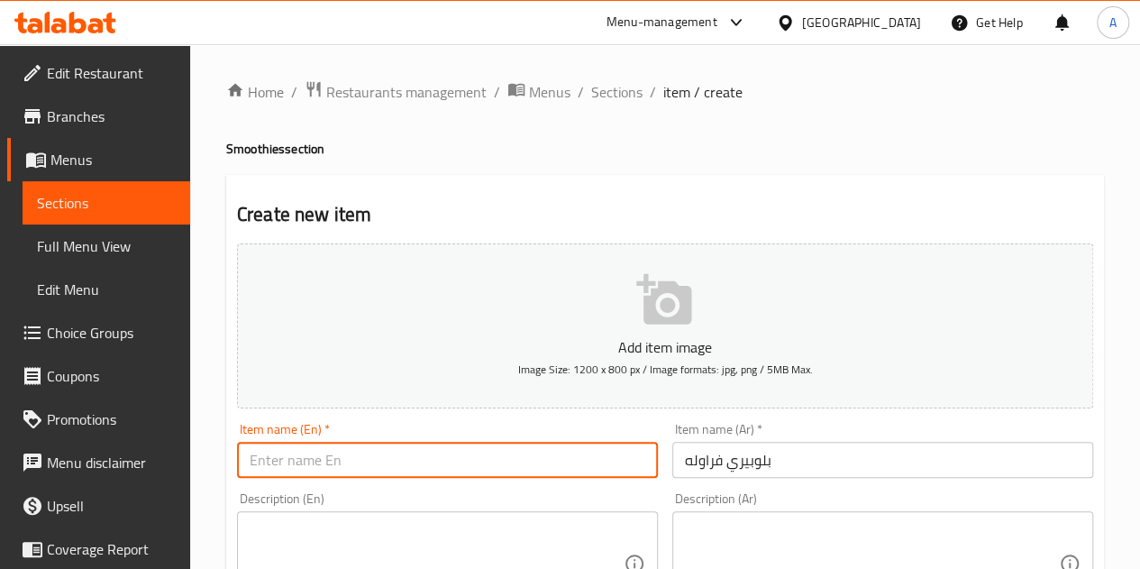
click at [349, 450] on input "text" at bounding box center [447, 460] width 421 height 36
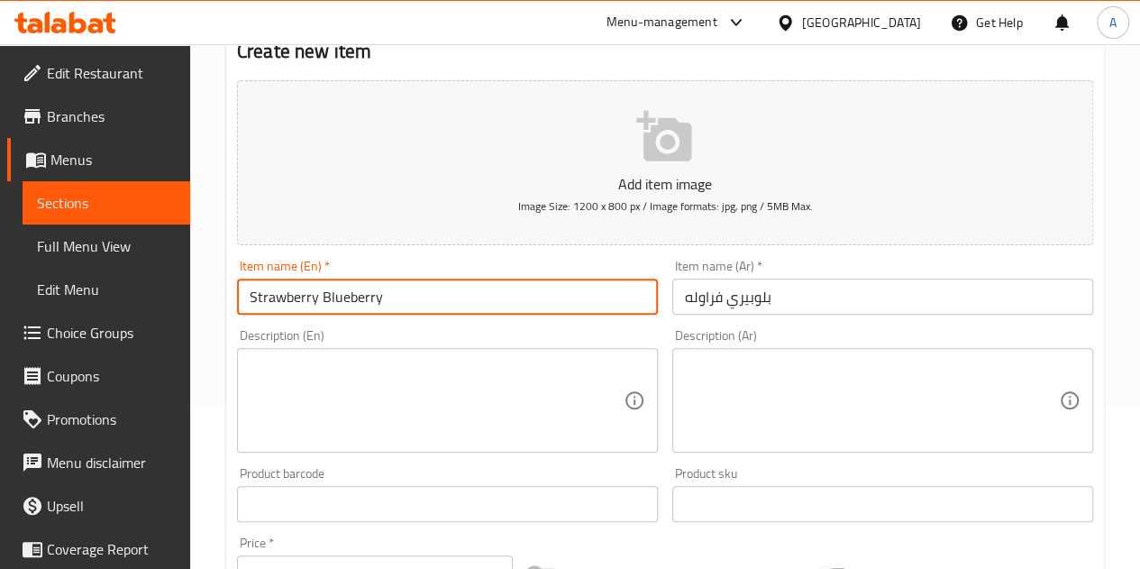
scroll to position [270, 0]
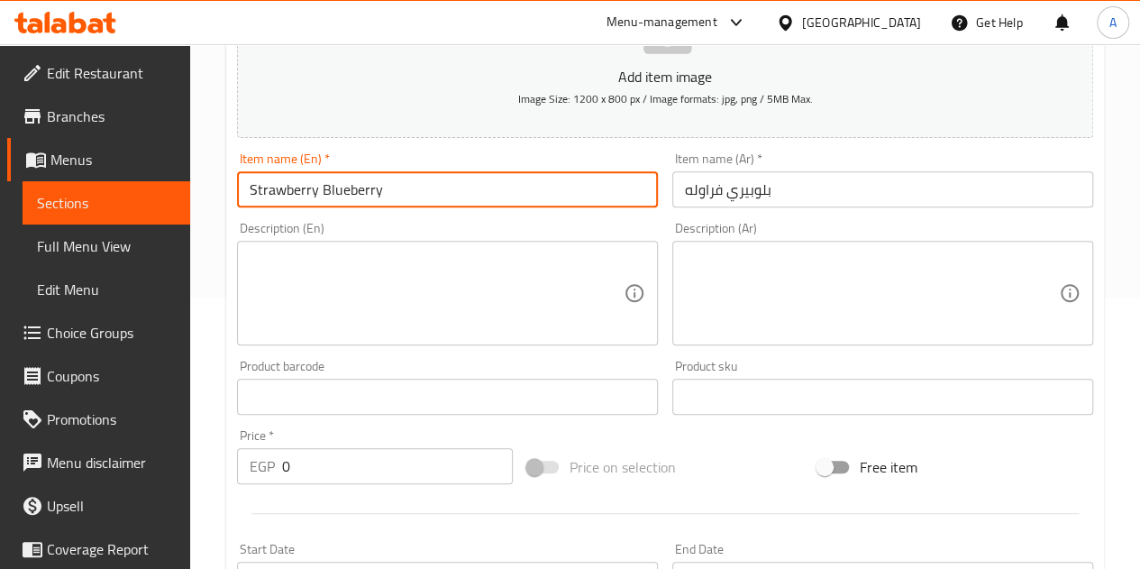
type input "Strawberry Blueberry"
click at [317, 473] on input "0" at bounding box center [397, 466] width 231 height 36
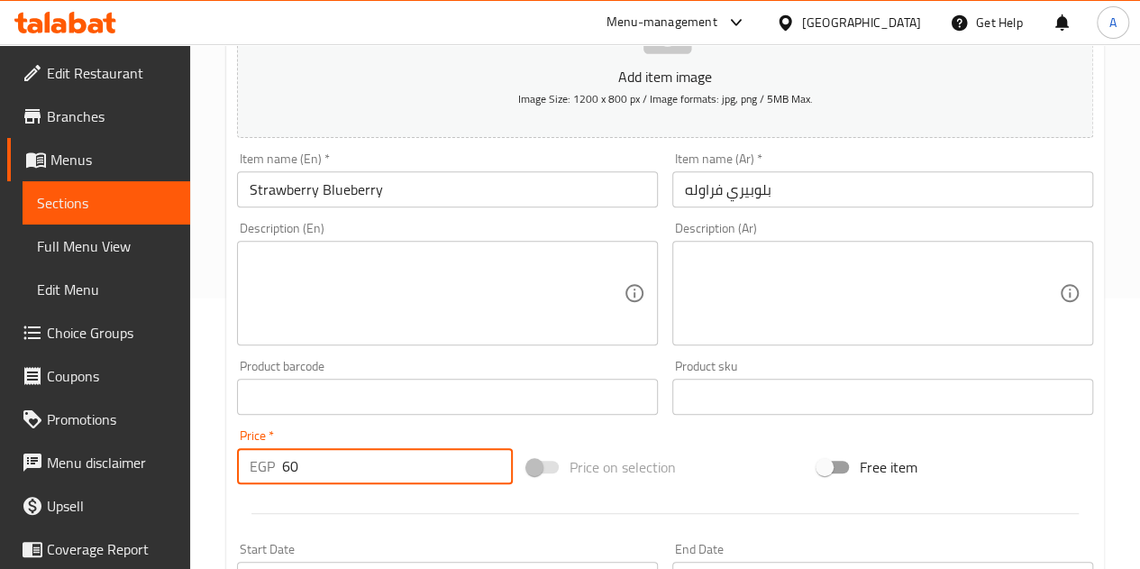
type input "60"
click at [330, 494] on div at bounding box center [665, 513] width 871 height 44
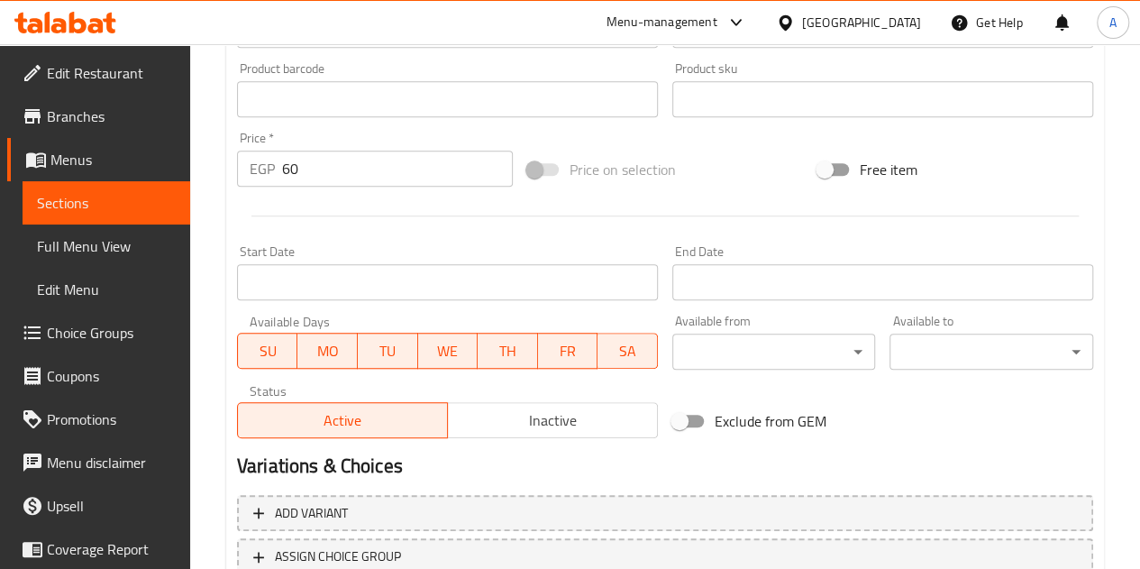
scroll to position [704, 0]
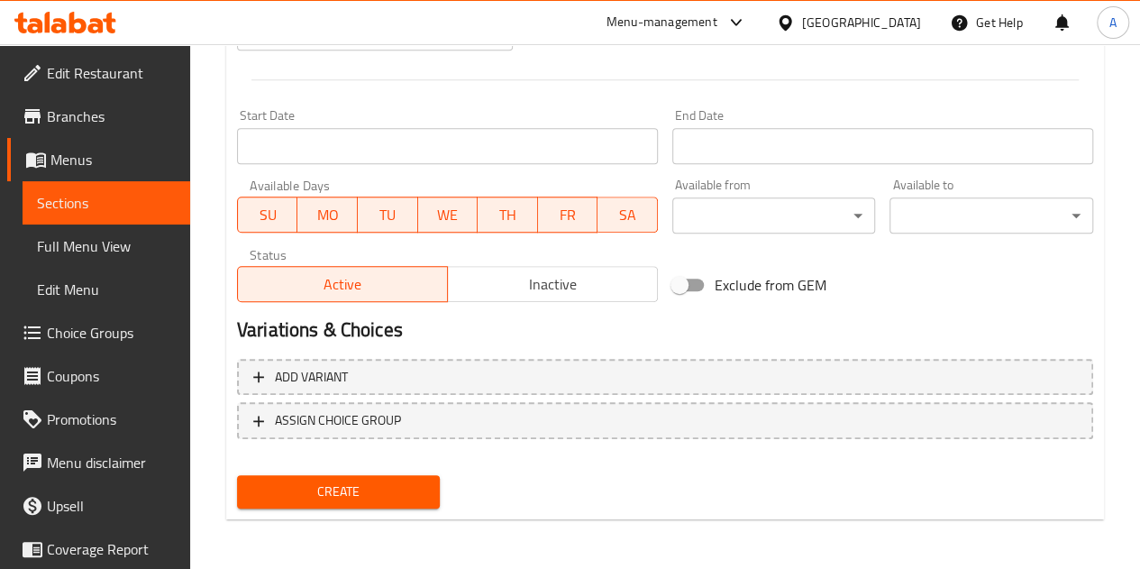
click at [364, 499] on span "Create" at bounding box center [339, 491] width 175 height 23
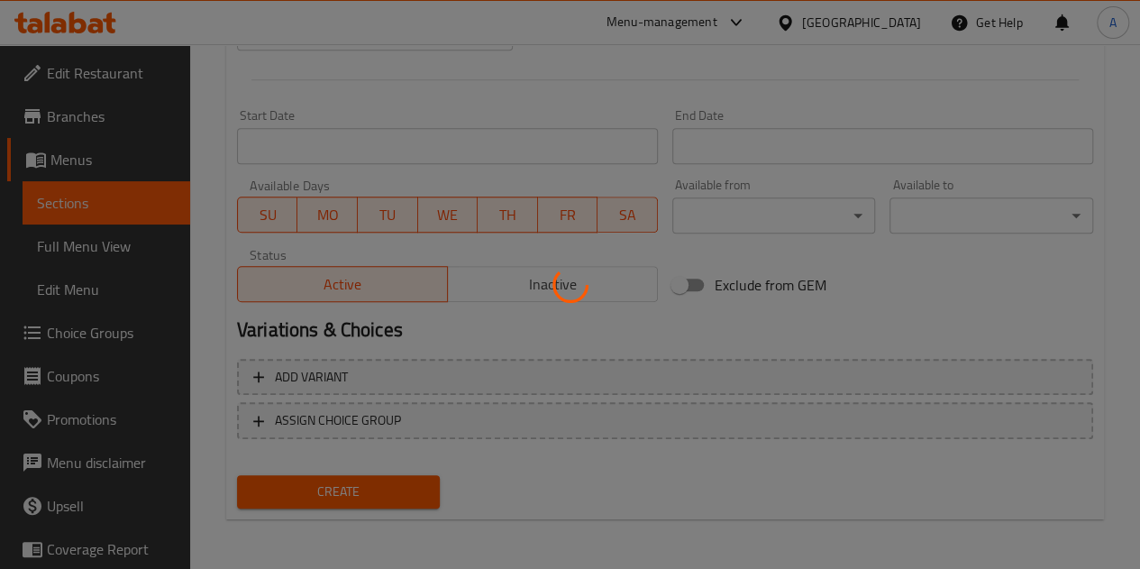
type input "0"
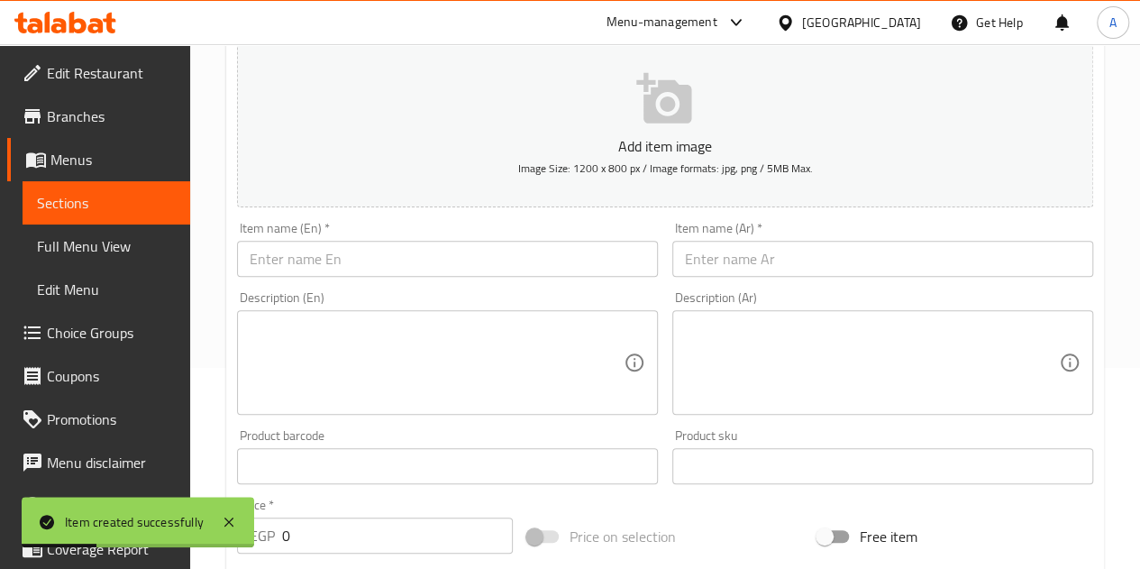
scroll to position [163, 0]
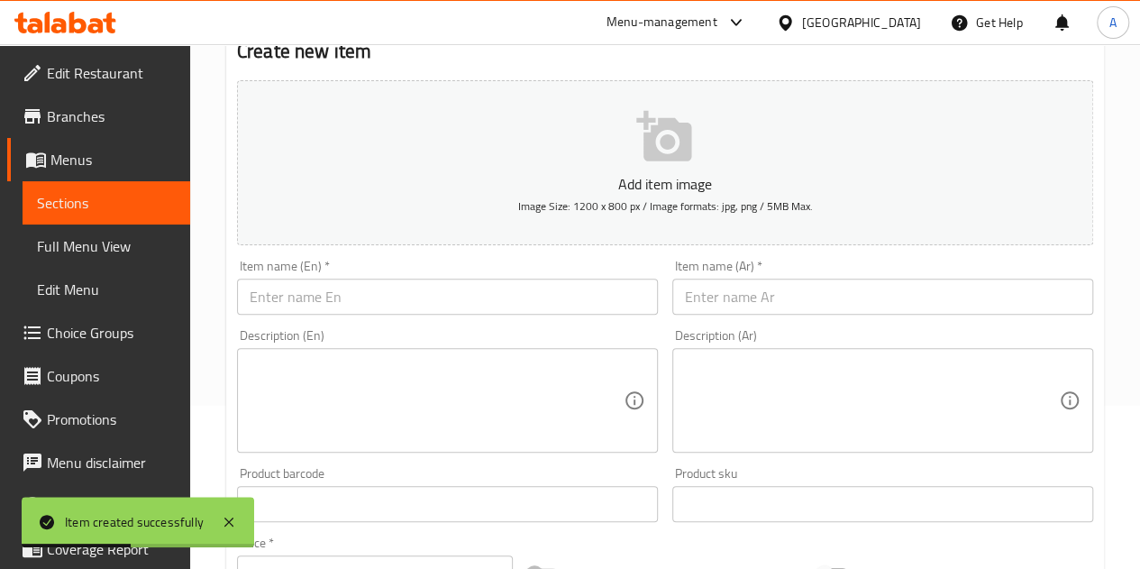
click at [485, 293] on input "text" at bounding box center [447, 297] width 421 height 36
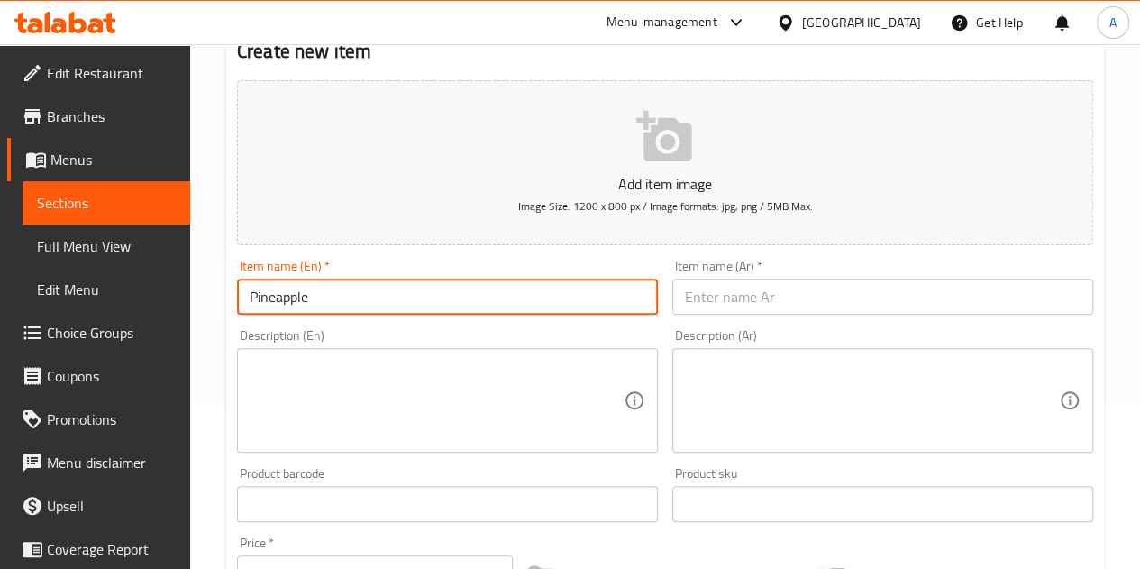
type input "Pineapple"
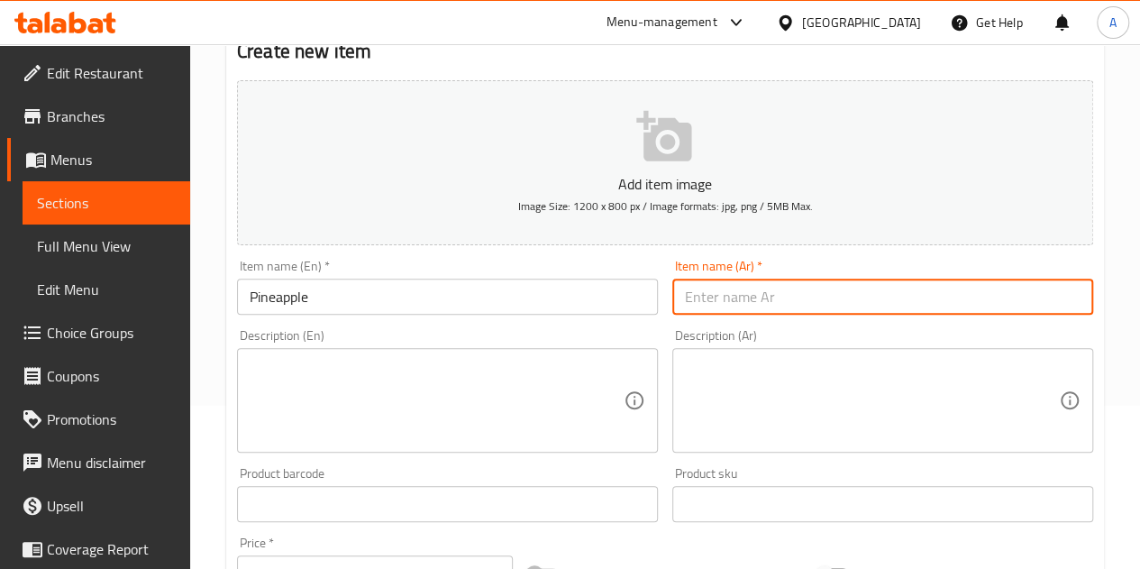
click at [827, 291] on input "text" at bounding box center [883, 297] width 421 height 36
type input "اناناس"
click at [486, 334] on div "Description (En) Description (En)" at bounding box center [447, 391] width 421 height 124
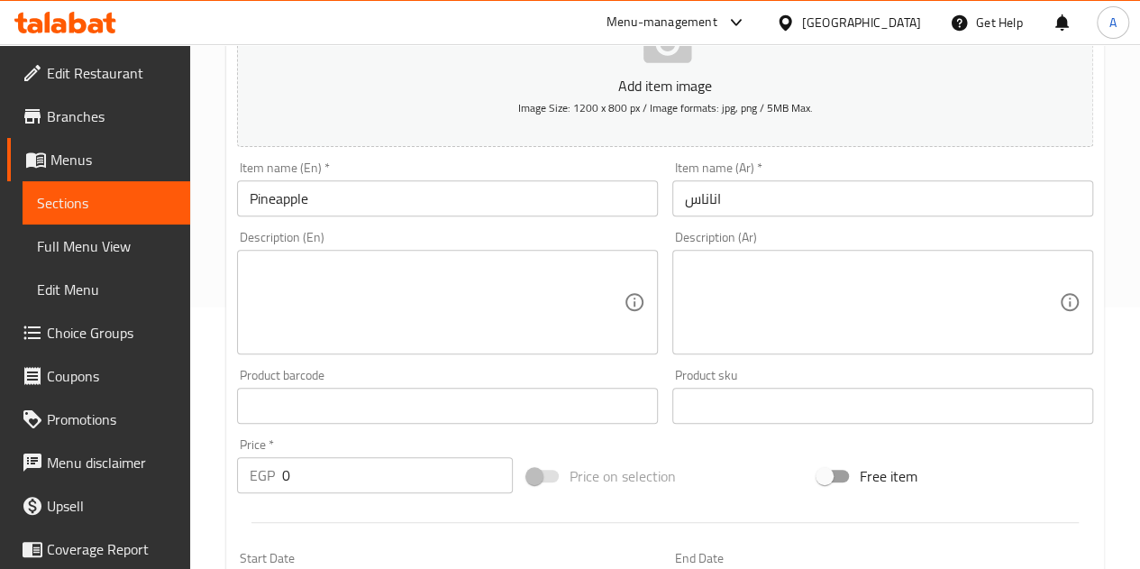
scroll to position [434, 0]
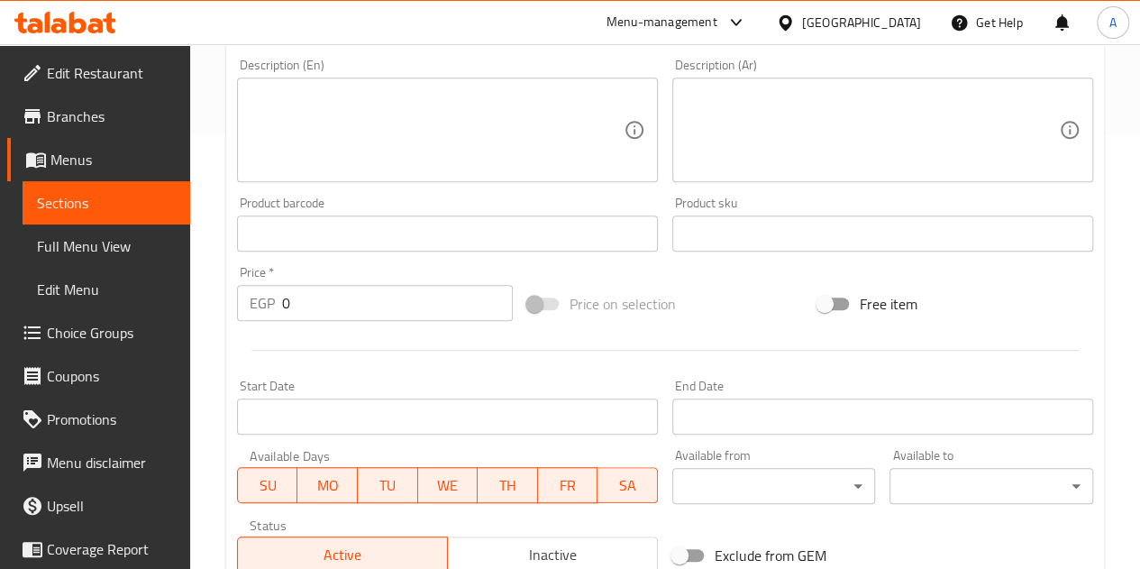
click at [345, 313] on input "0" at bounding box center [397, 303] width 231 height 36
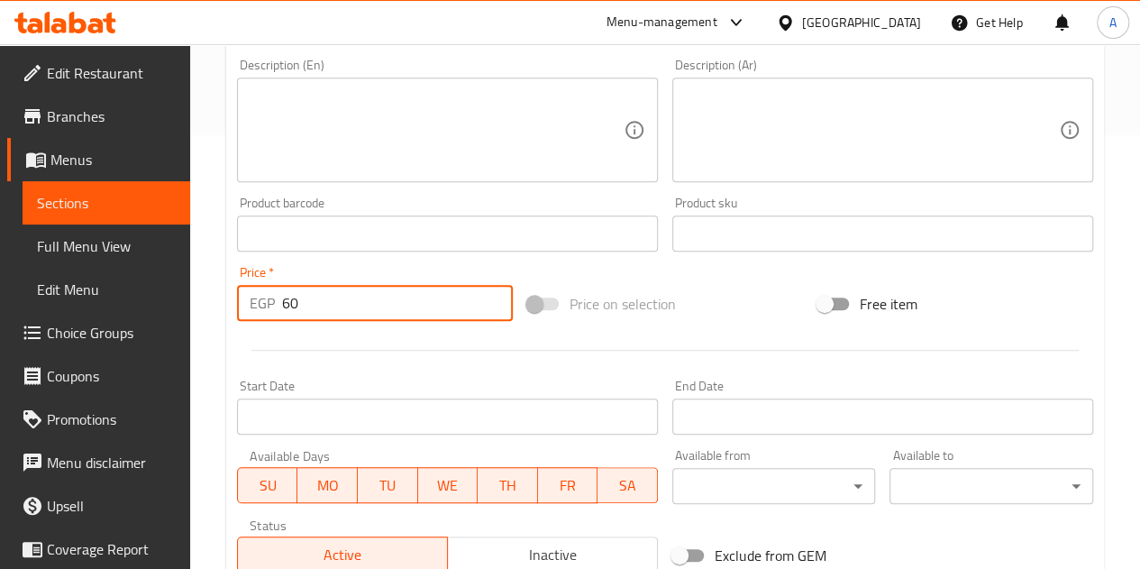
type input "60"
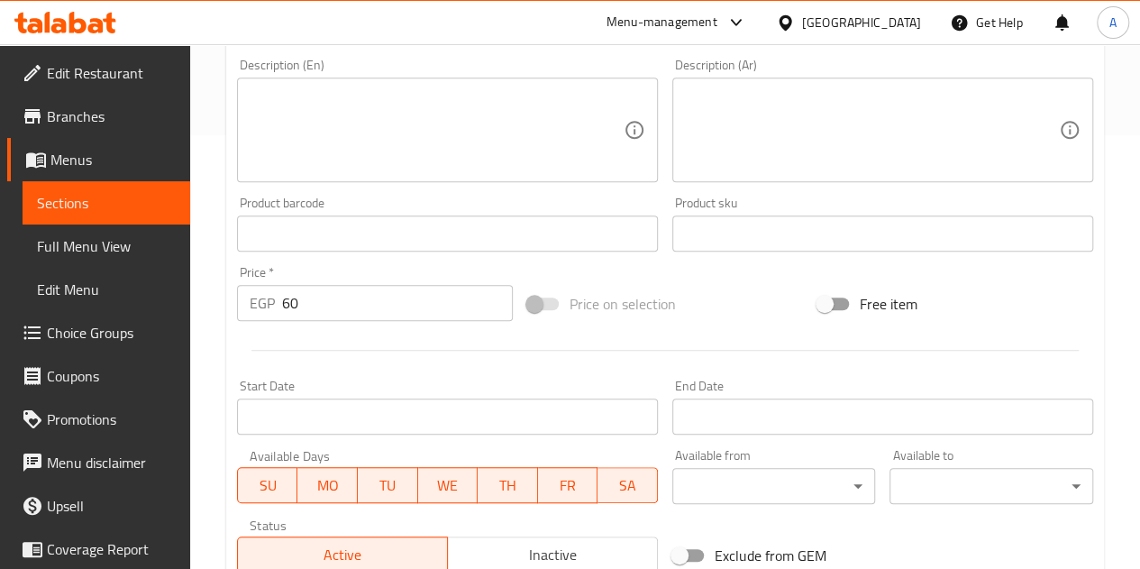
click at [347, 342] on div at bounding box center [665, 350] width 871 height 44
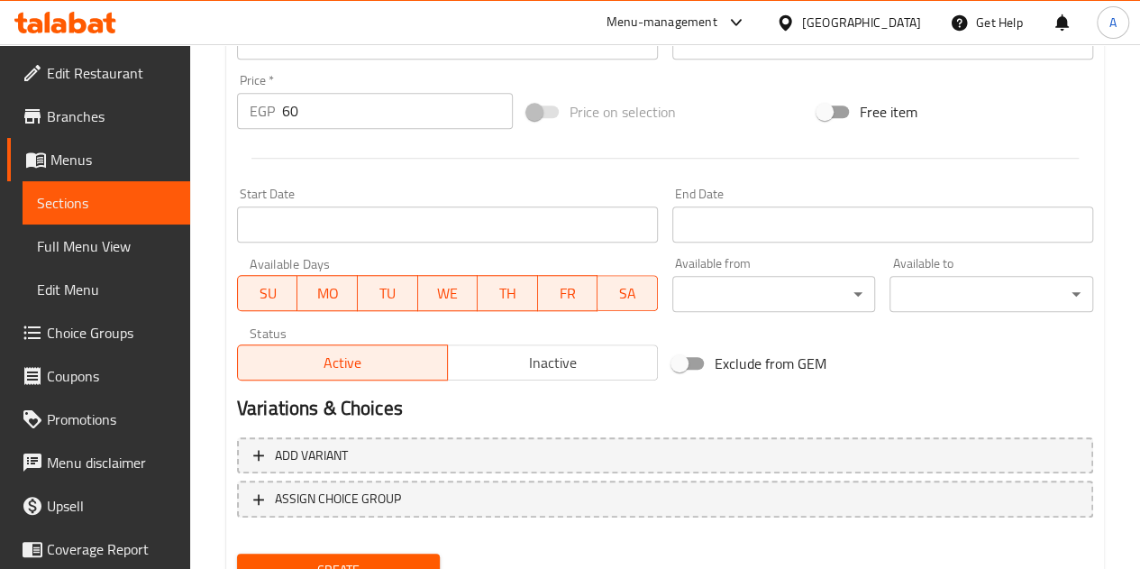
scroll to position [704, 0]
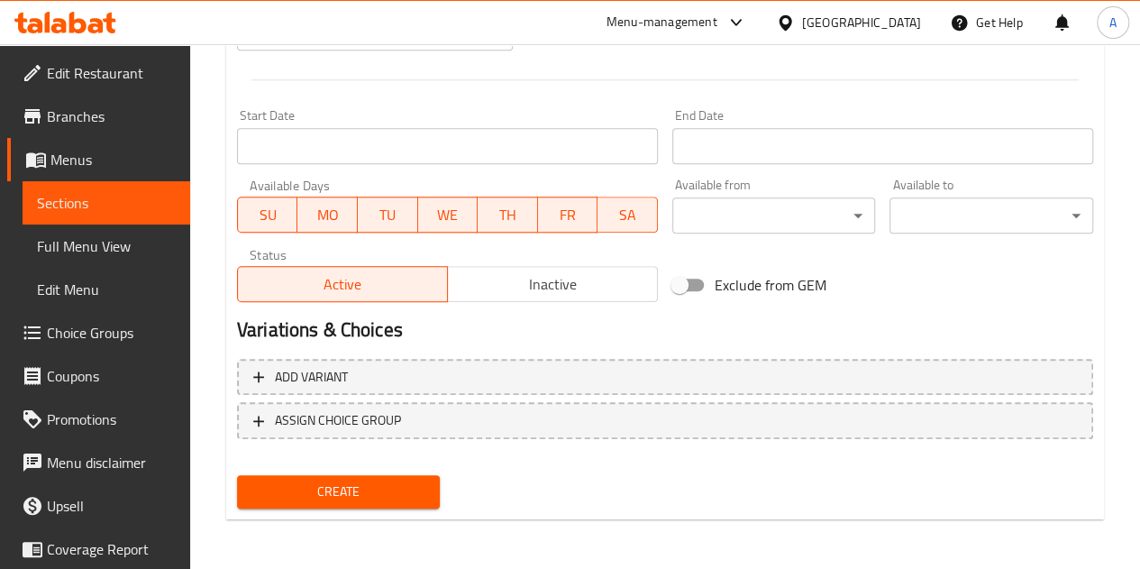
click at [347, 491] on span "Create" at bounding box center [339, 491] width 175 height 23
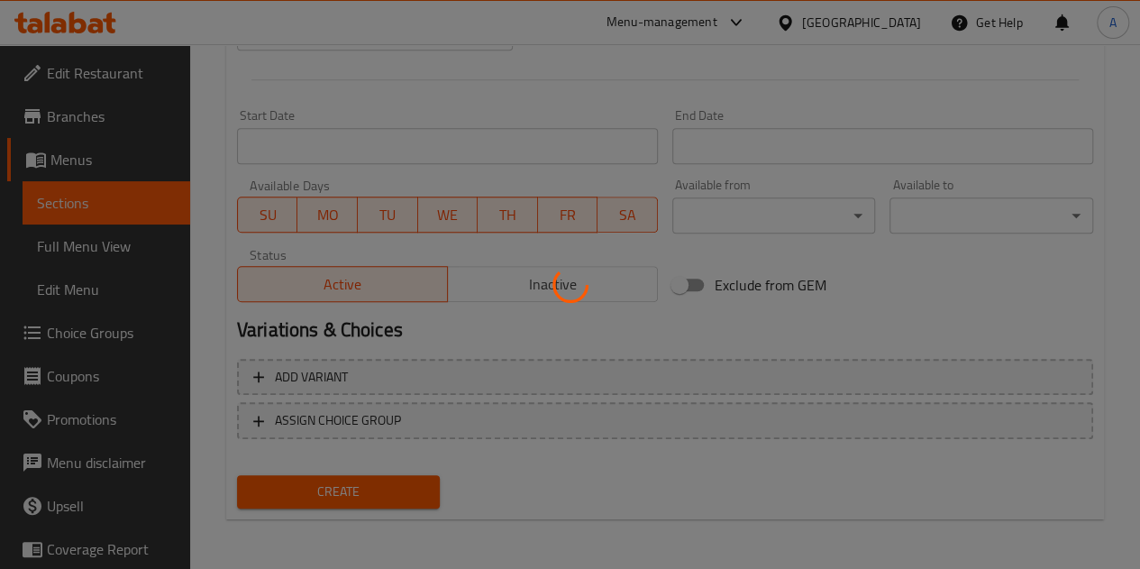
type input "0"
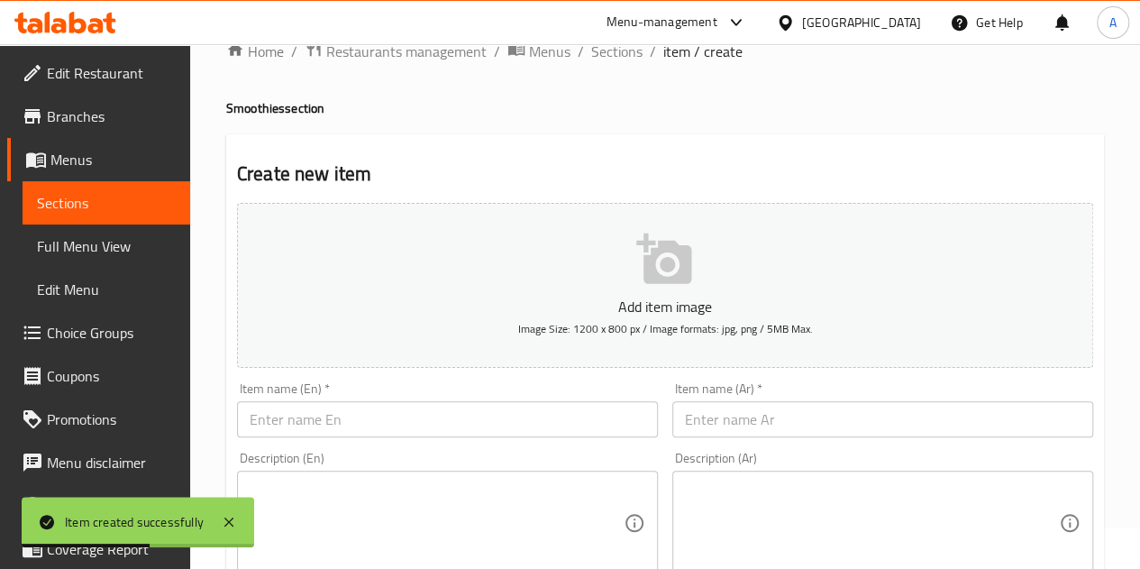
scroll to position [0, 0]
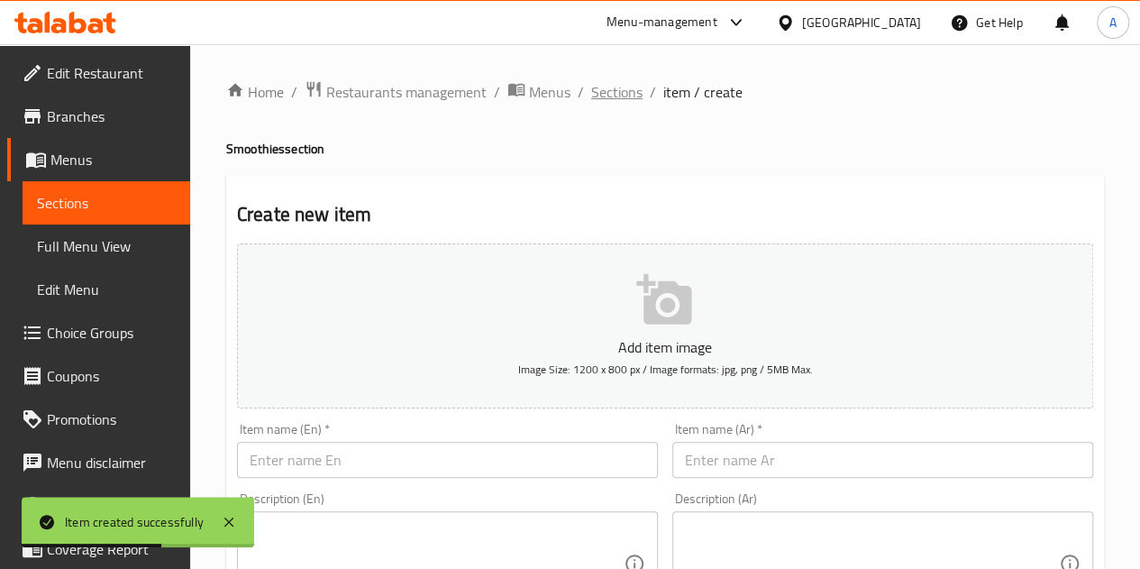
click at [612, 87] on span "Sections" at bounding box center [616, 92] width 51 height 22
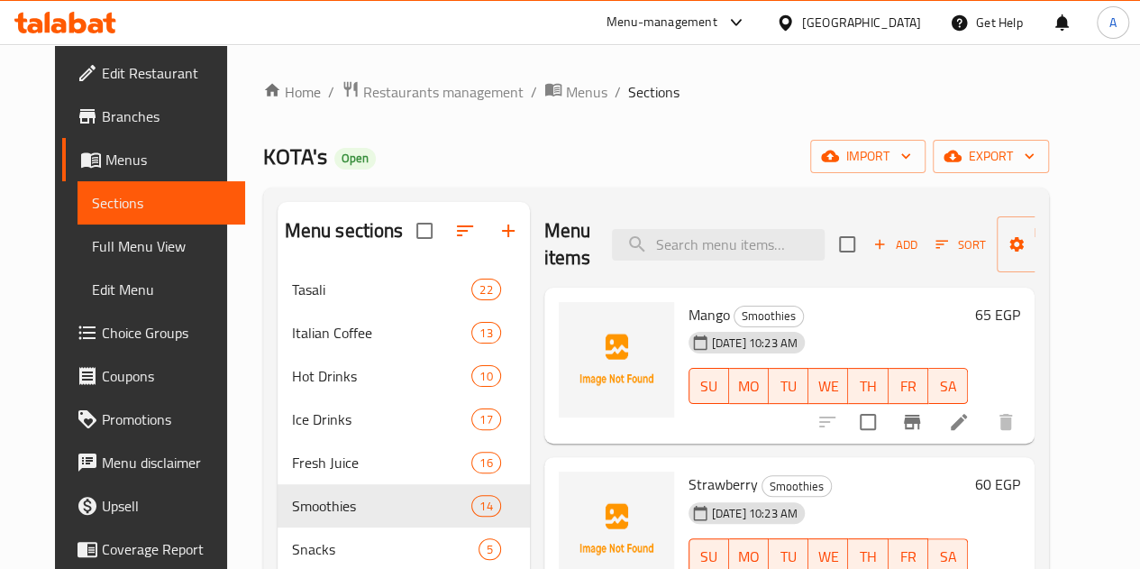
click at [689, 311] on span "Mango" at bounding box center [709, 314] width 41 height 27
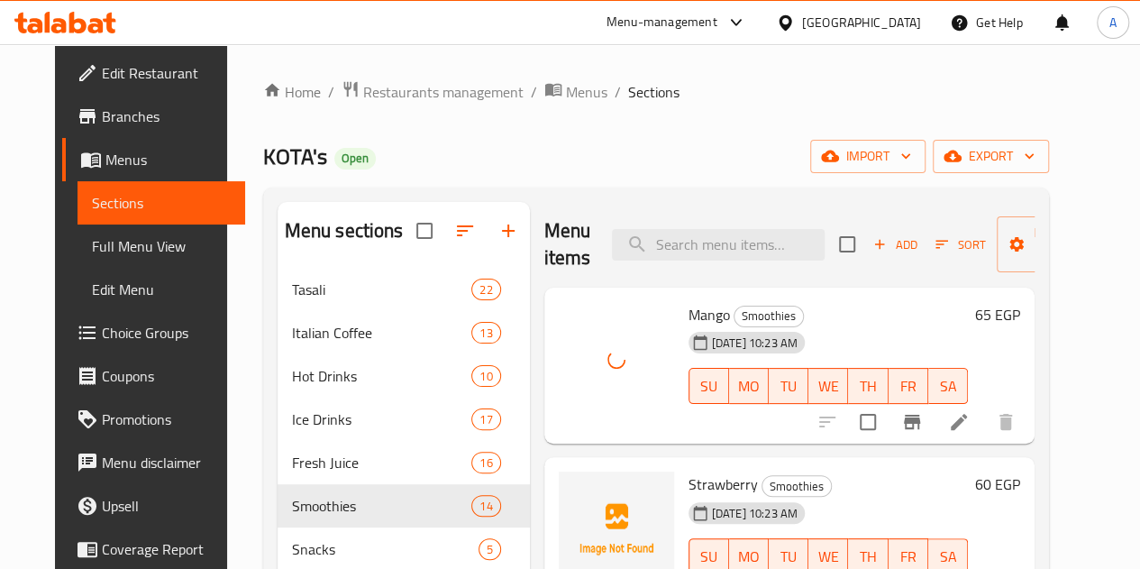
scroll to position [90, 0]
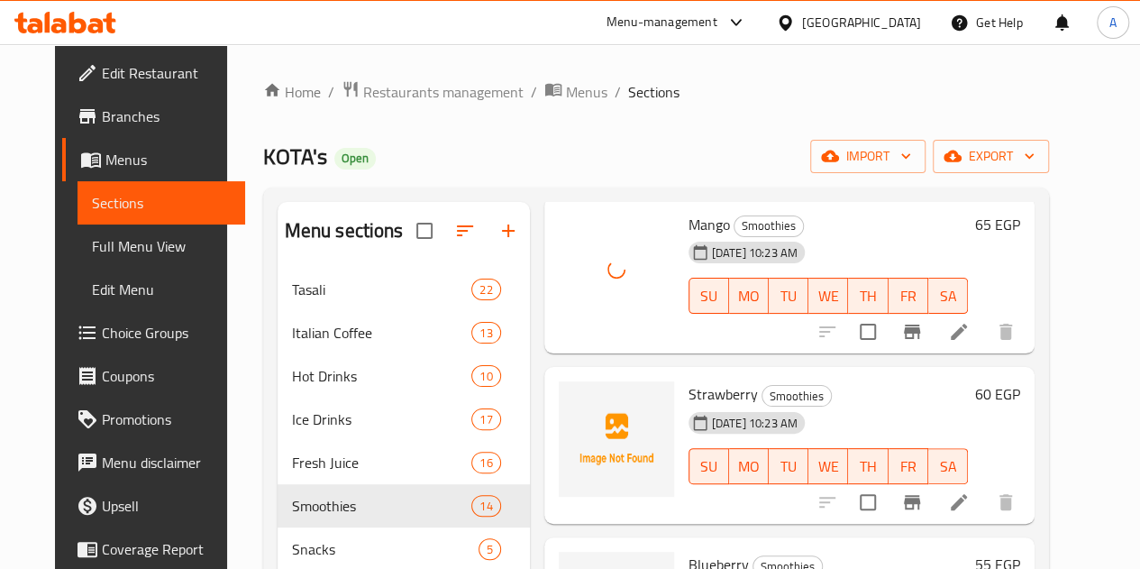
click at [689, 393] on span "Strawberry" at bounding box center [723, 393] width 69 height 27
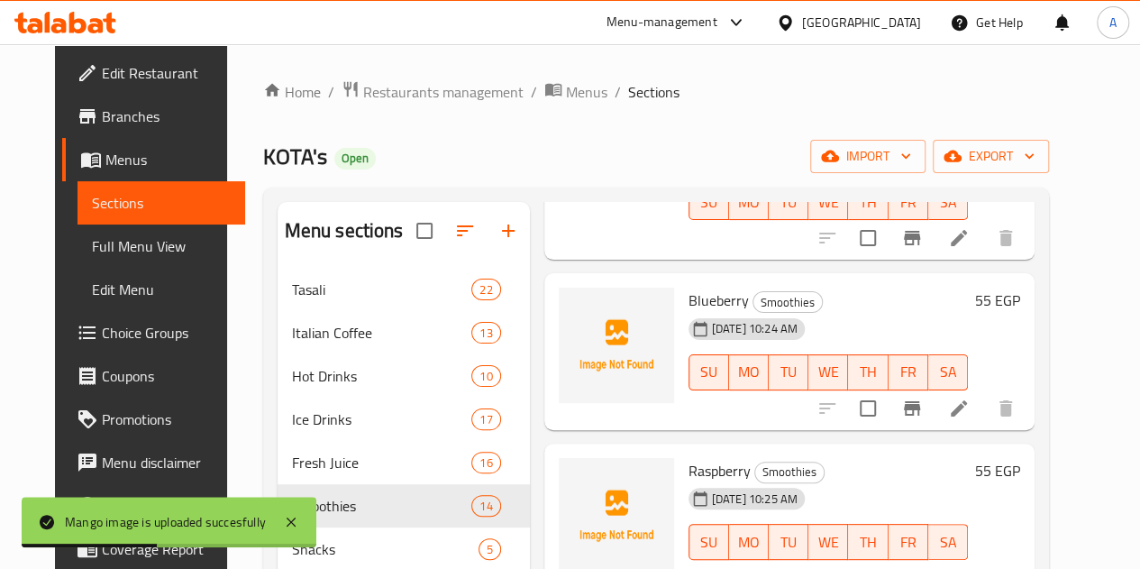
scroll to position [361, 0]
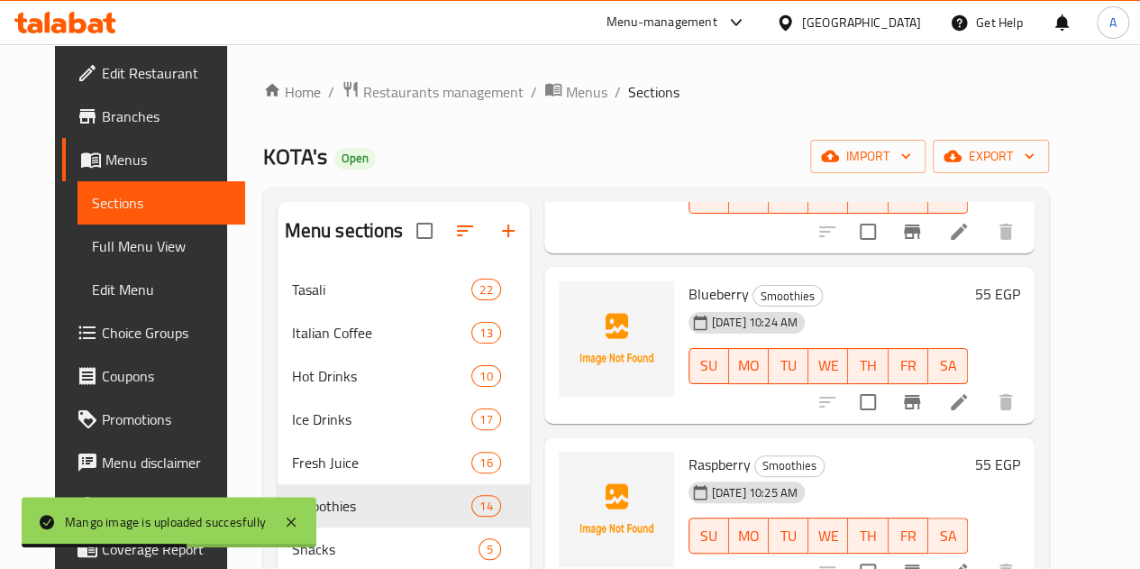
click at [689, 284] on span "Blueberry" at bounding box center [719, 293] width 60 height 27
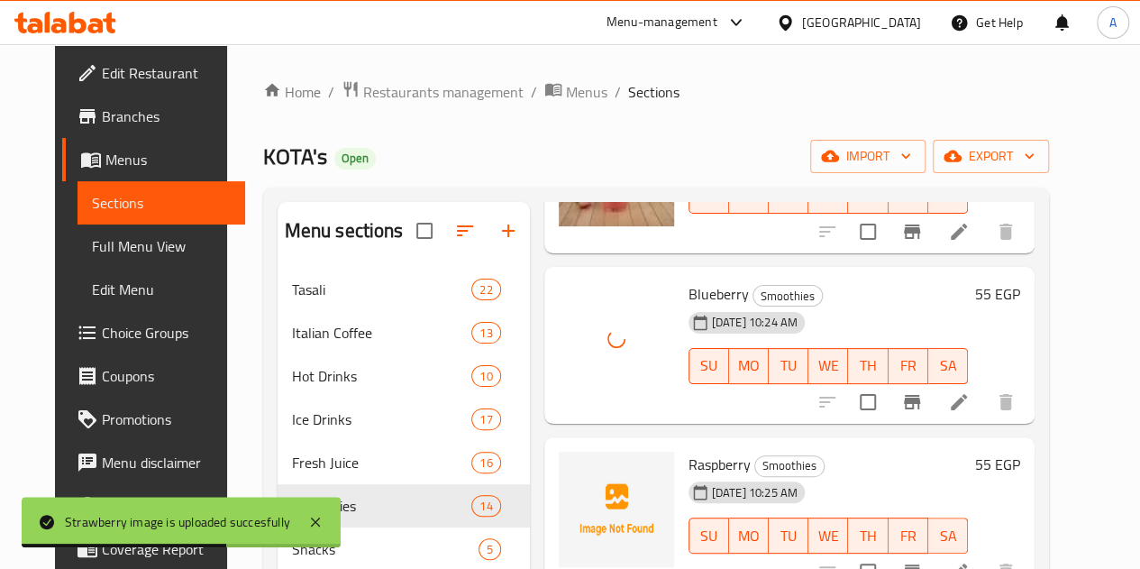
click at [689, 465] on span "Raspberry" at bounding box center [720, 464] width 62 height 27
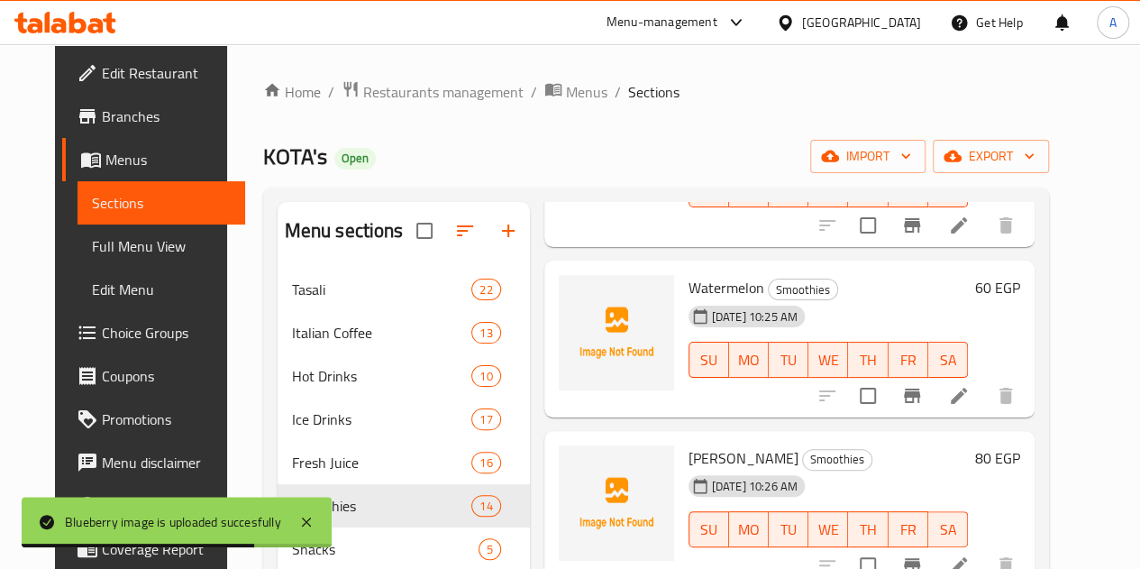
scroll to position [721, 0]
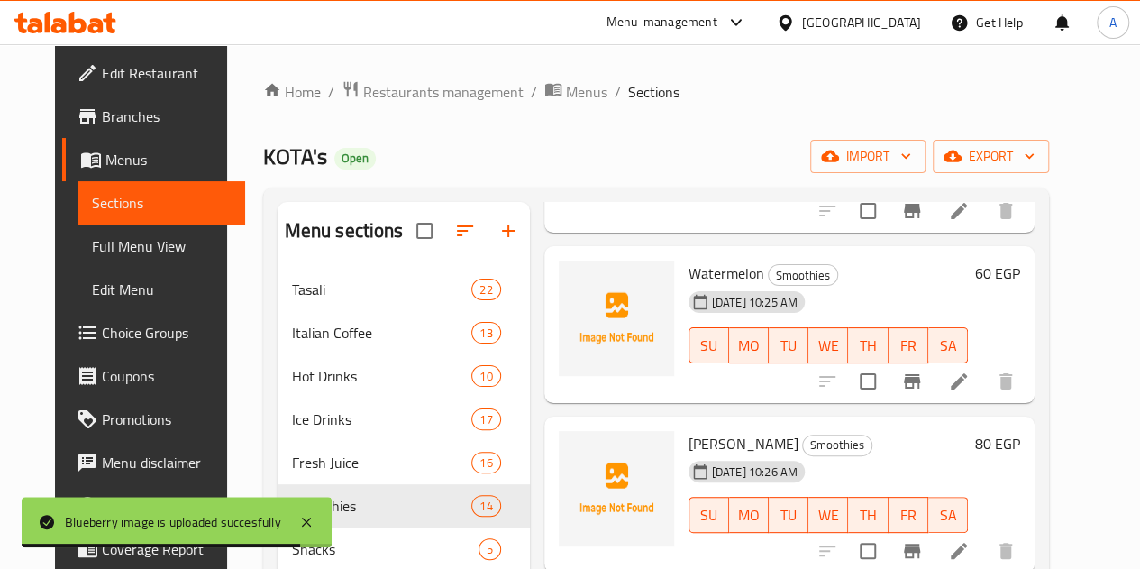
click at [689, 278] on span "Watermelon" at bounding box center [727, 273] width 76 height 27
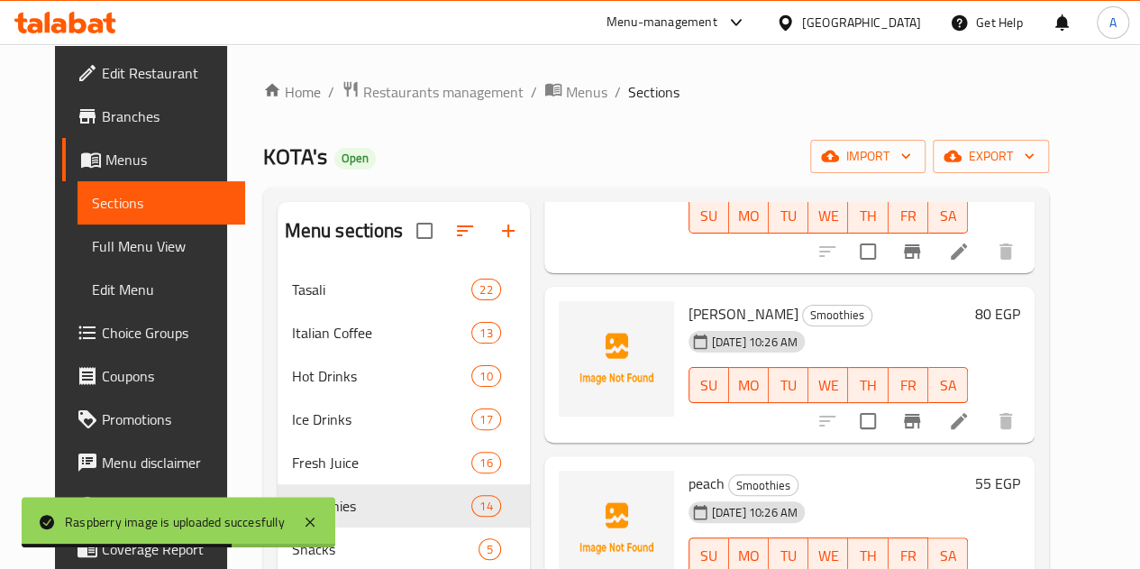
scroll to position [902, 0]
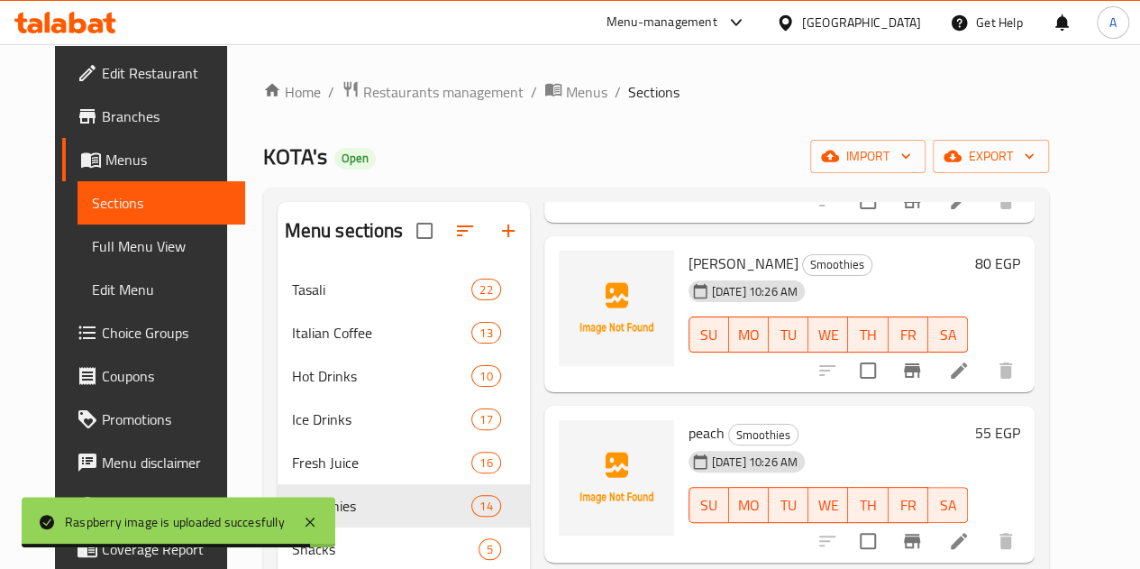
click at [689, 257] on span "Mango Kiwi" at bounding box center [744, 263] width 110 height 27
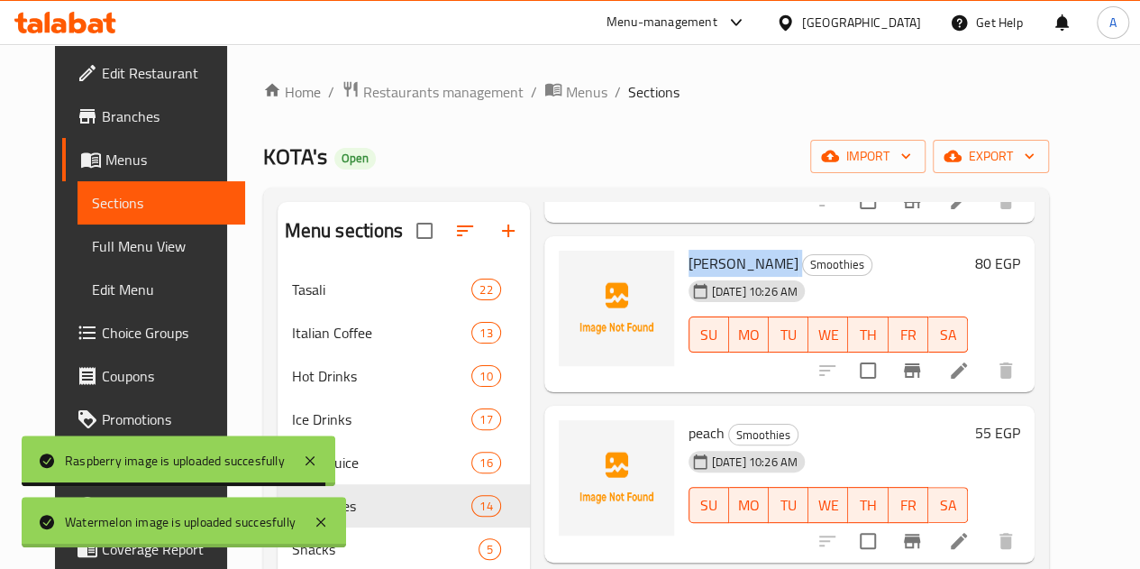
click at [689, 257] on span "Mango Kiwi" at bounding box center [744, 263] width 110 height 27
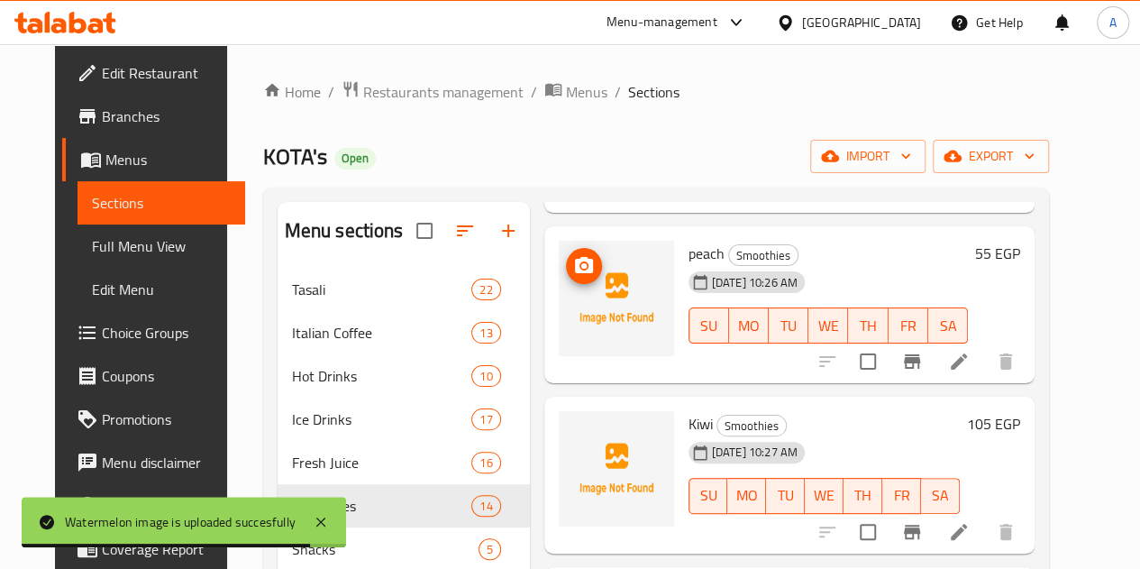
scroll to position [1082, 0]
click at [689, 257] on span "peach" at bounding box center [707, 252] width 36 height 27
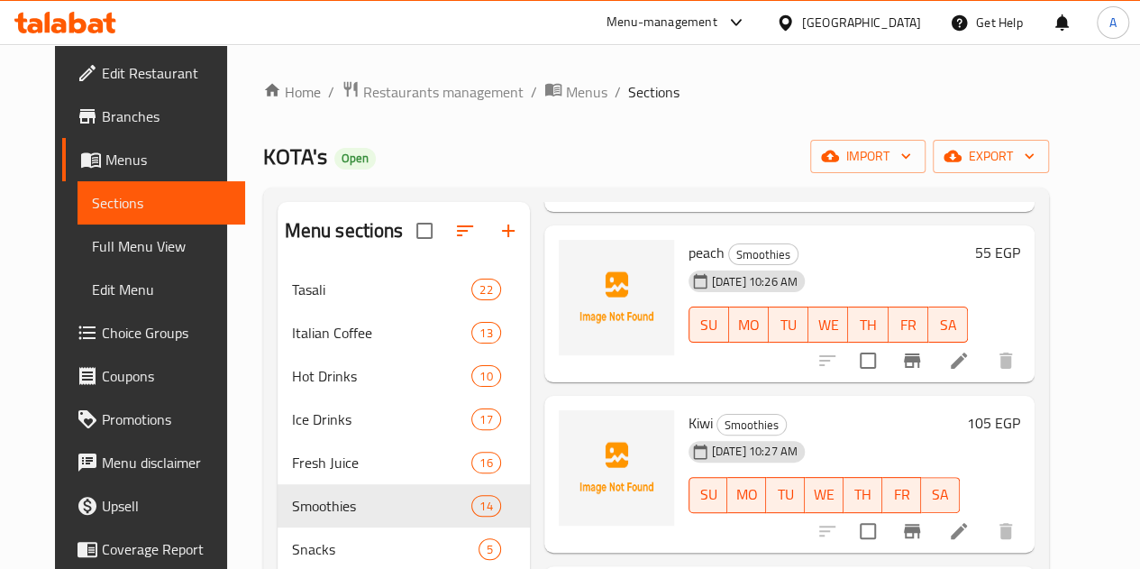
click at [689, 257] on span "peach" at bounding box center [707, 252] width 36 height 27
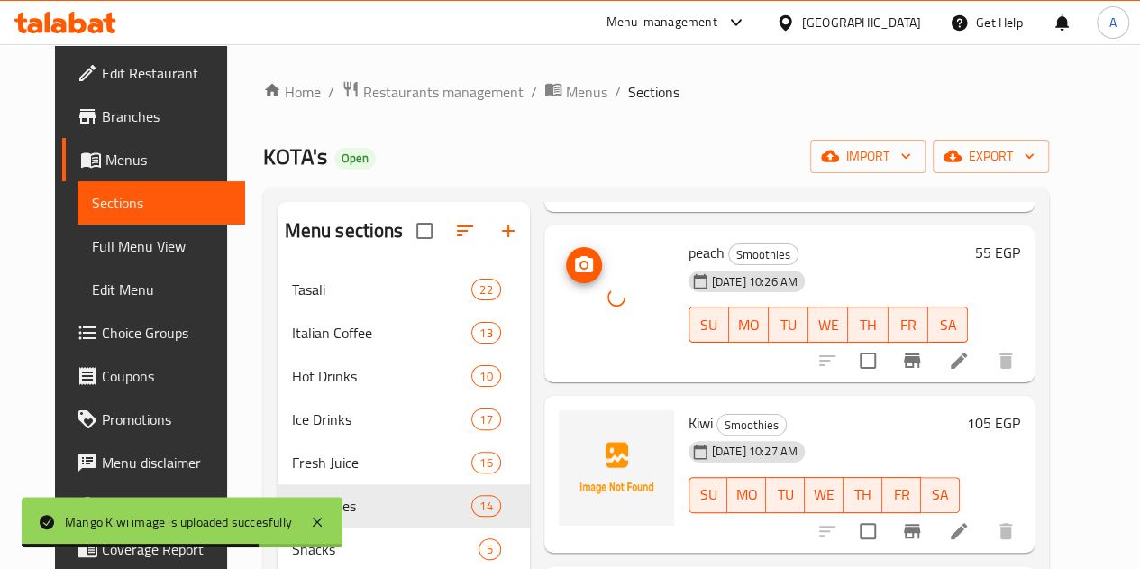
scroll to position [1262, 0]
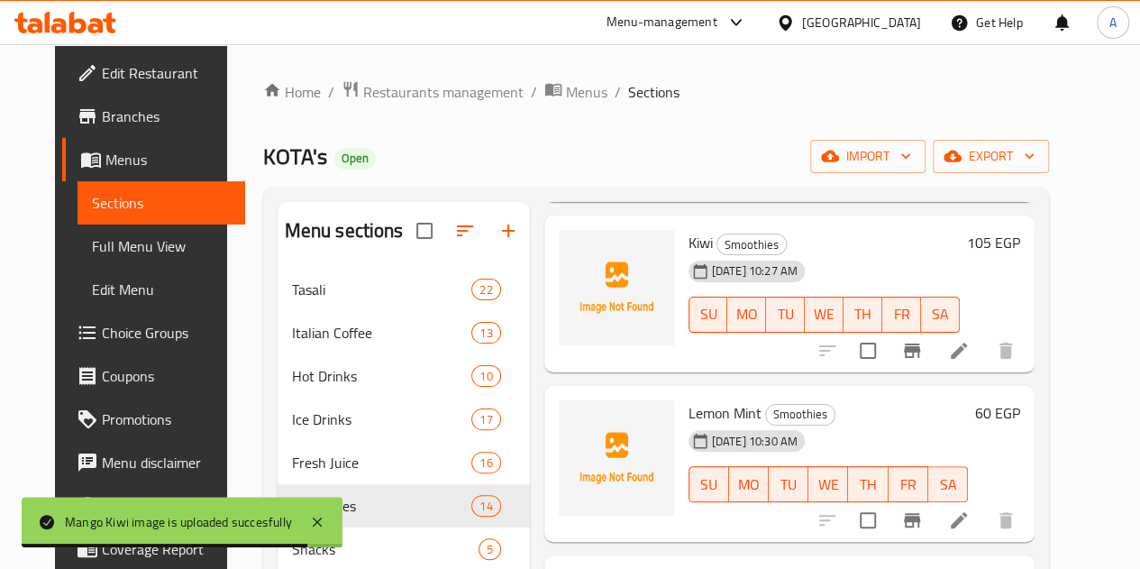
click at [689, 245] on span "Kiwi" at bounding box center [701, 242] width 24 height 27
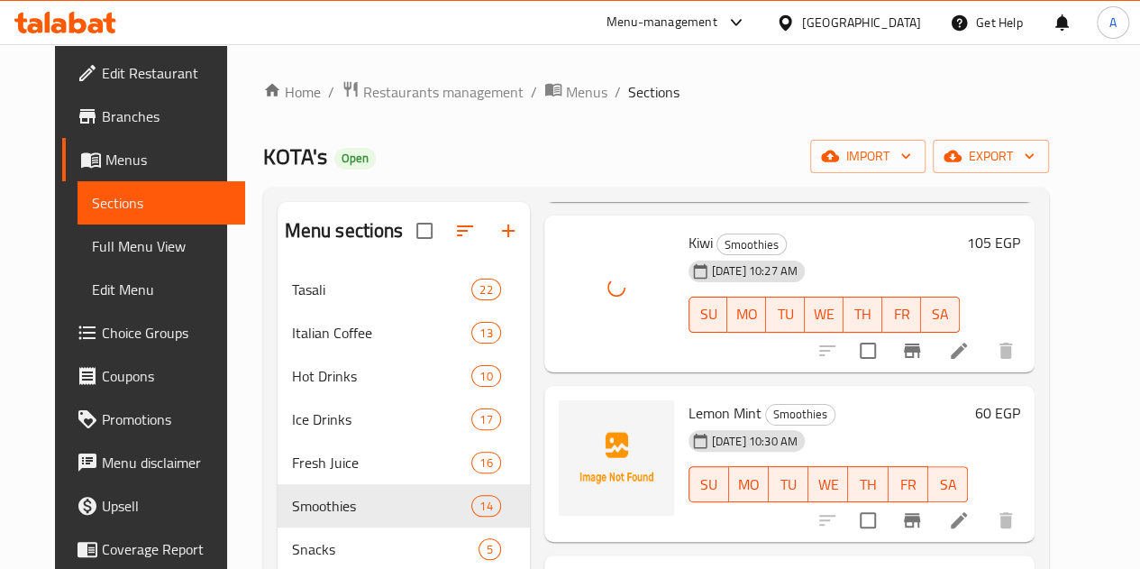
click at [689, 416] on span "Lemon Mint" at bounding box center [725, 412] width 73 height 27
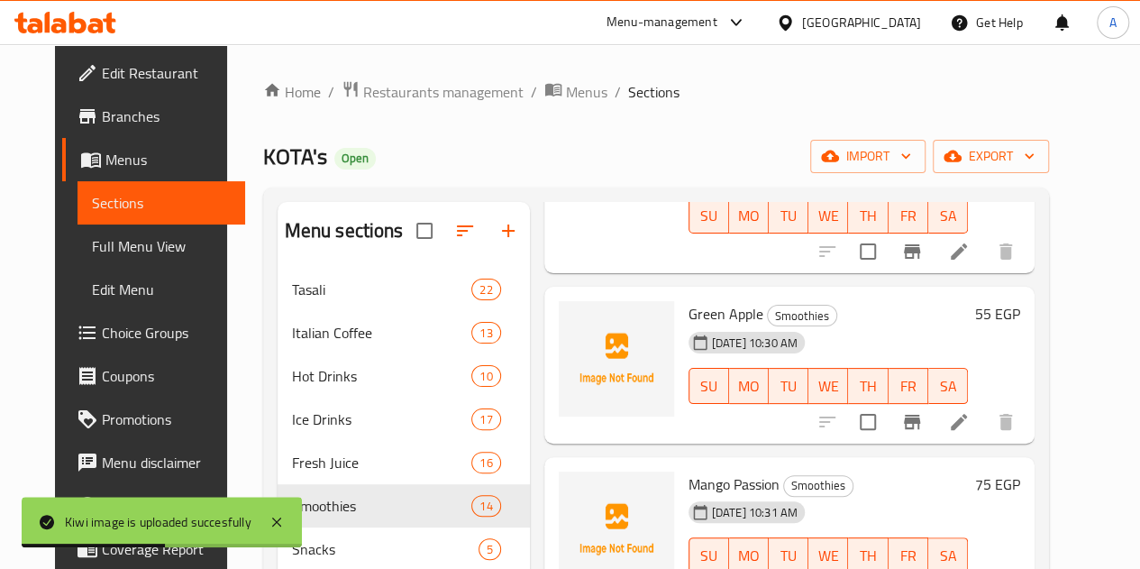
scroll to position [1533, 0]
click at [689, 313] on span "Green Apple" at bounding box center [726, 311] width 75 height 27
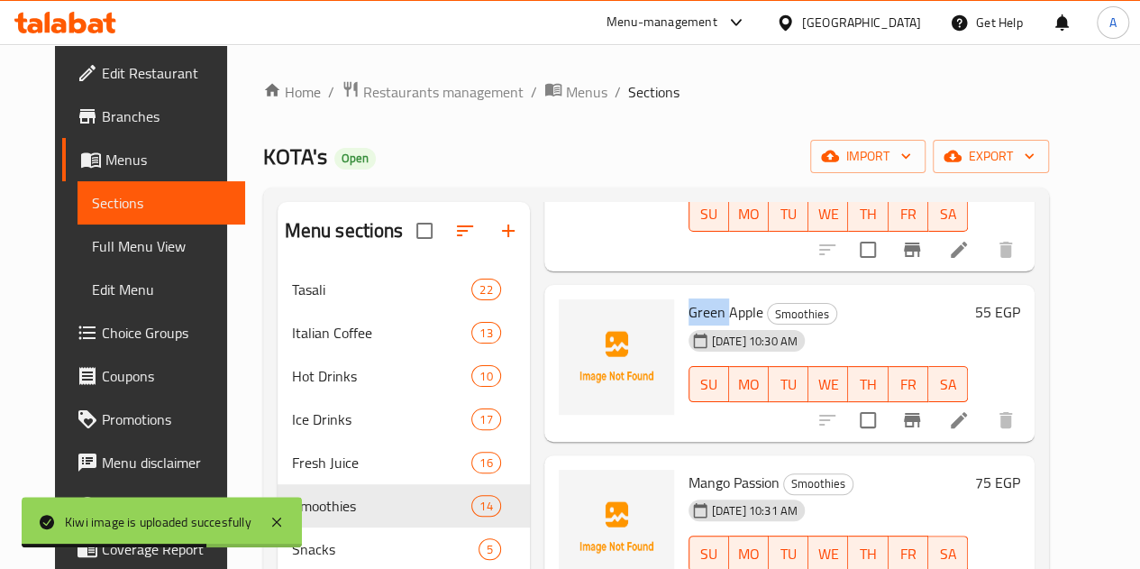
click at [689, 313] on span "Green Apple" at bounding box center [726, 311] width 75 height 27
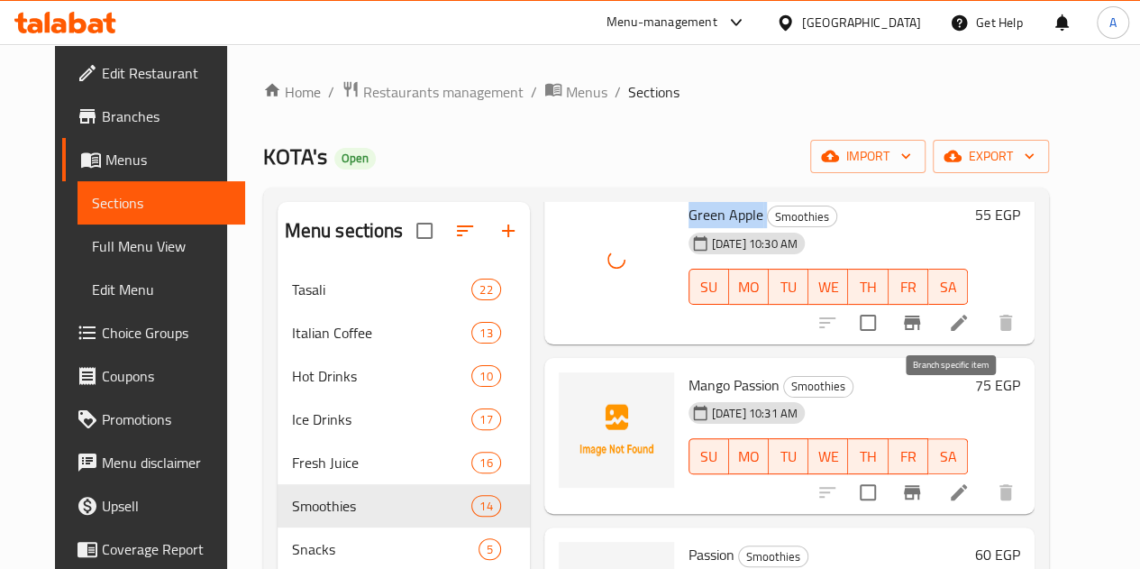
scroll to position [1713, 0]
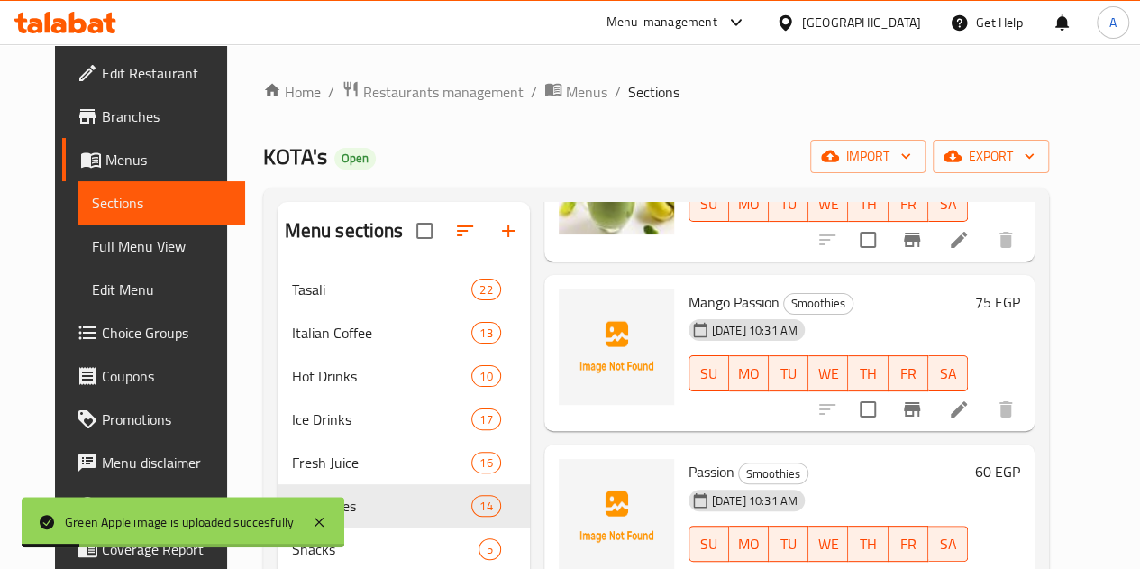
click at [689, 302] on span "Mango Passion" at bounding box center [734, 301] width 91 height 27
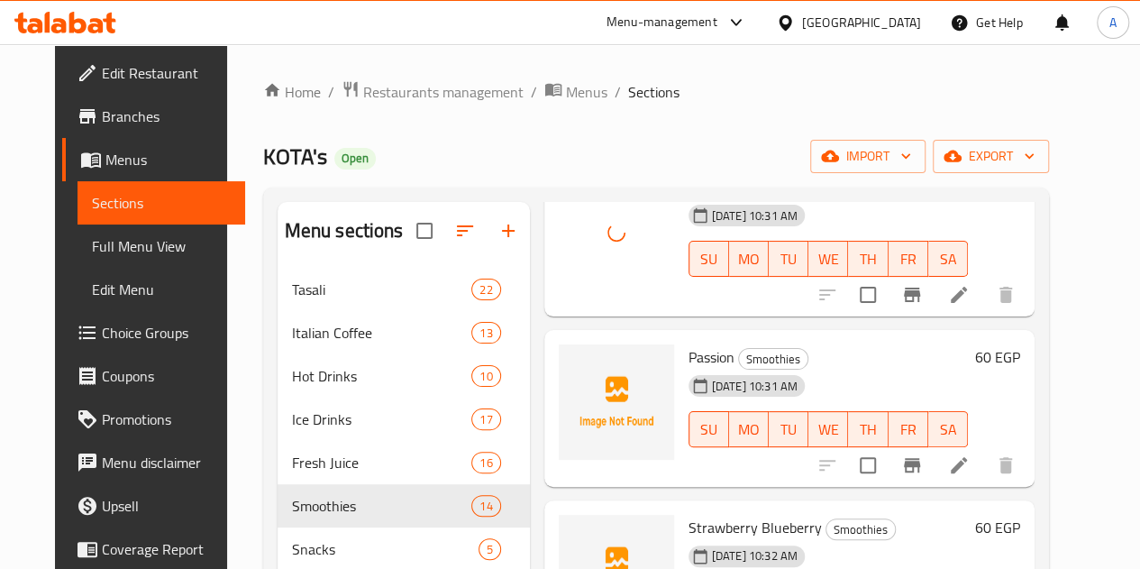
scroll to position [1833, 0]
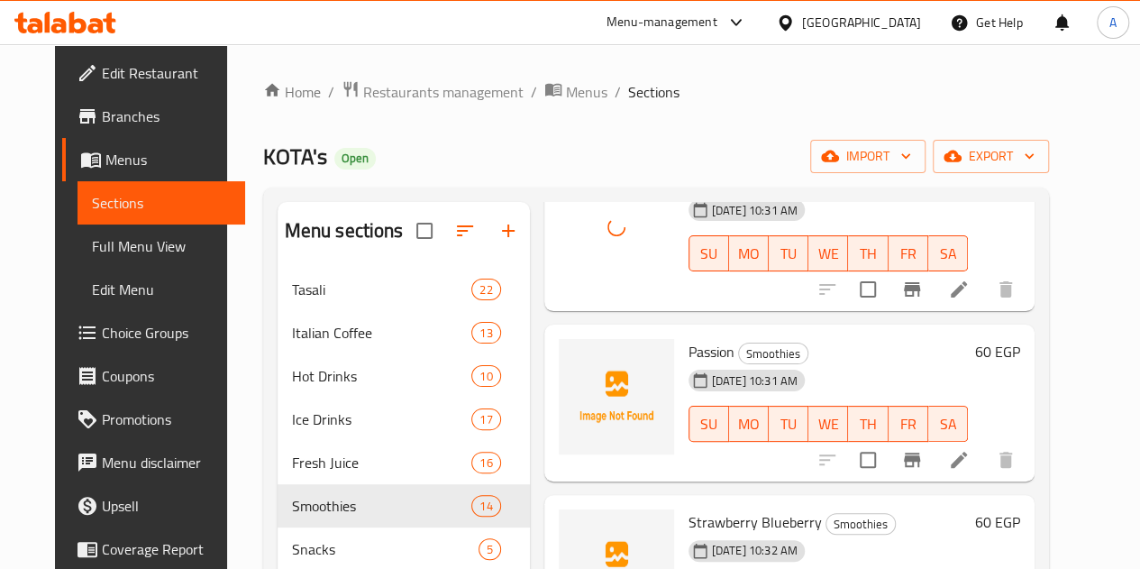
click at [689, 354] on span "Passion" at bounding box center [712, 351] width 46 height 27
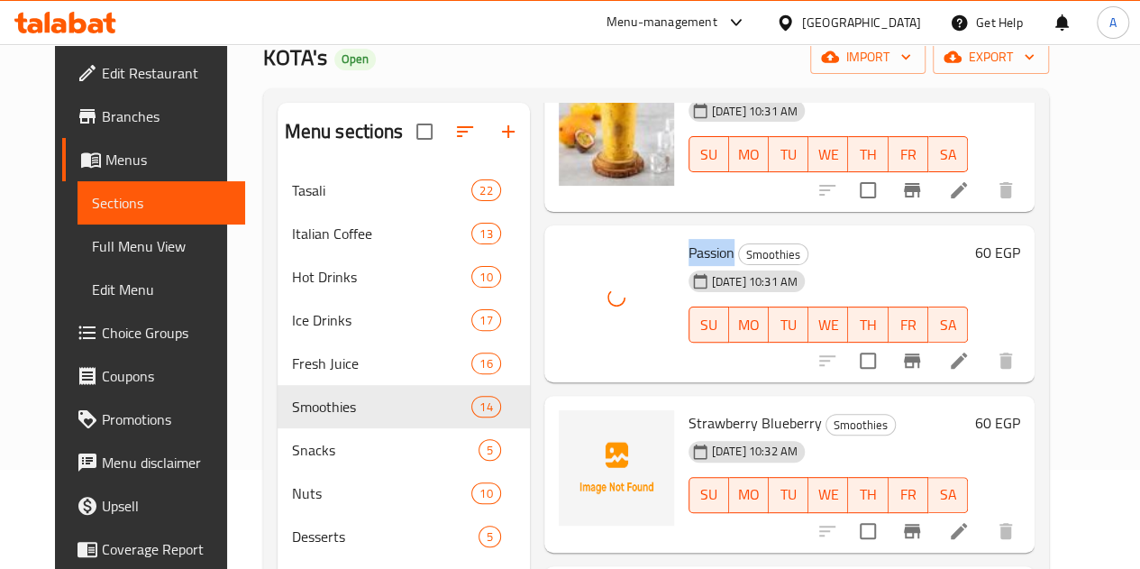
scroll to position [180, 0]
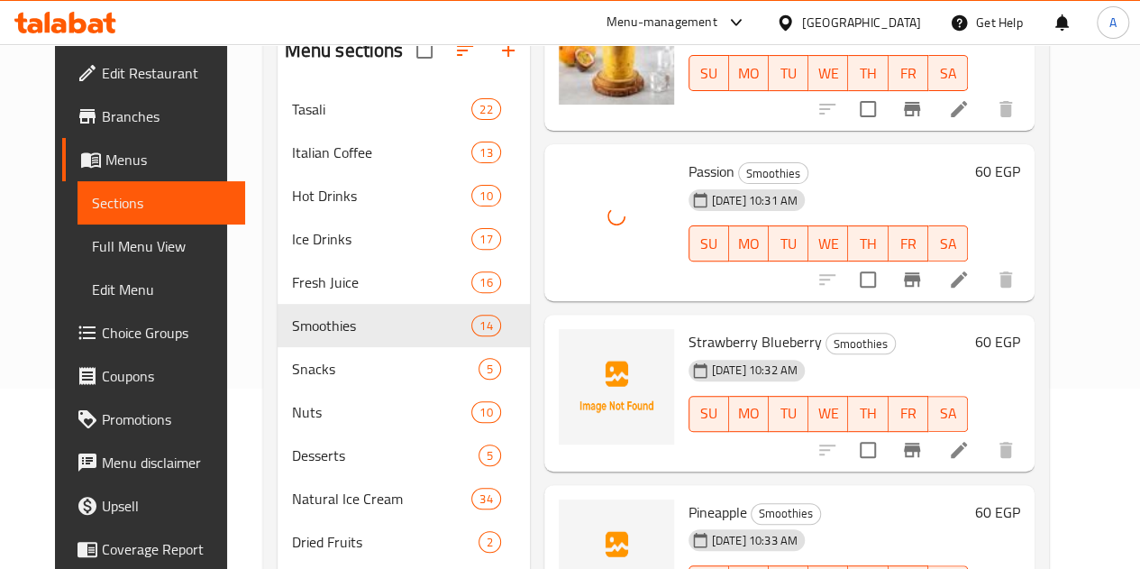
click at [689, 334] on span "Strawberry Blueberry" at bounding box center [755, 341] width 133 height 27
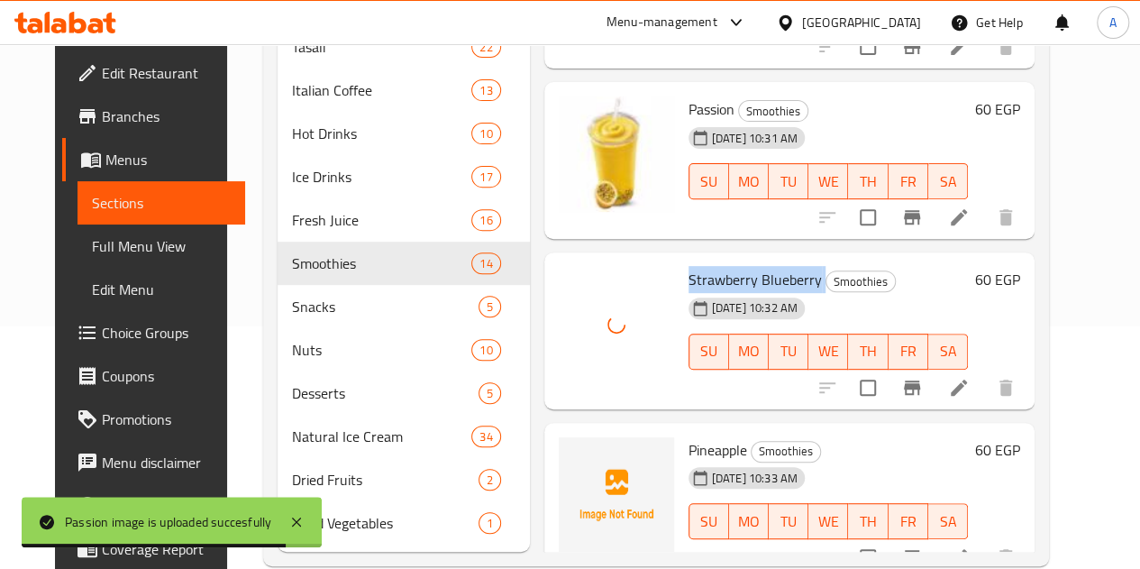
scroll to position [302, 0]
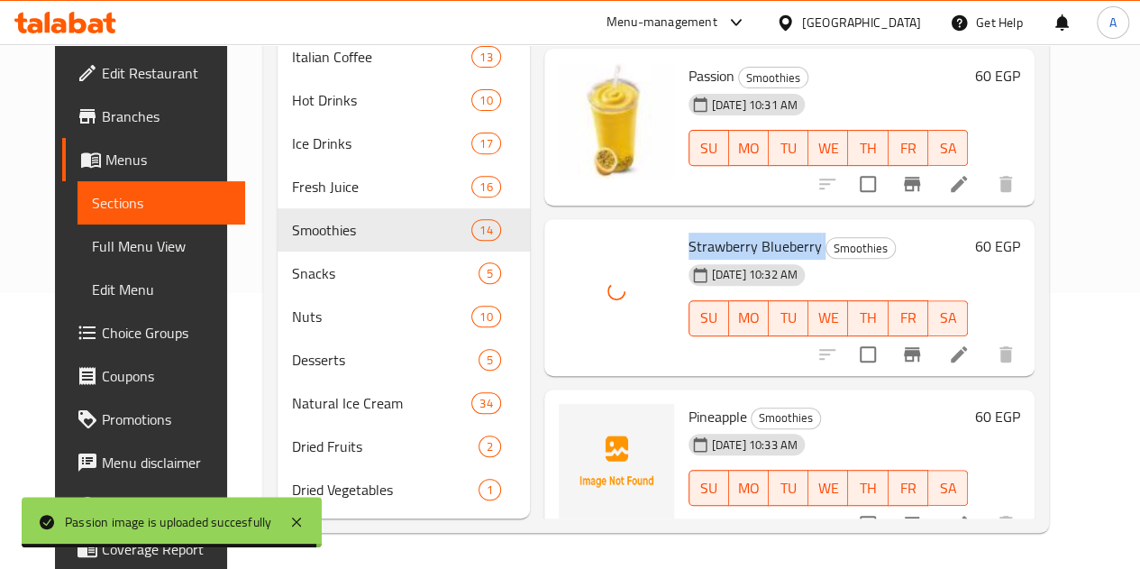
click at [689, 403] on span "Pineapple" at bounding box center [718, 416] width 59 height 27
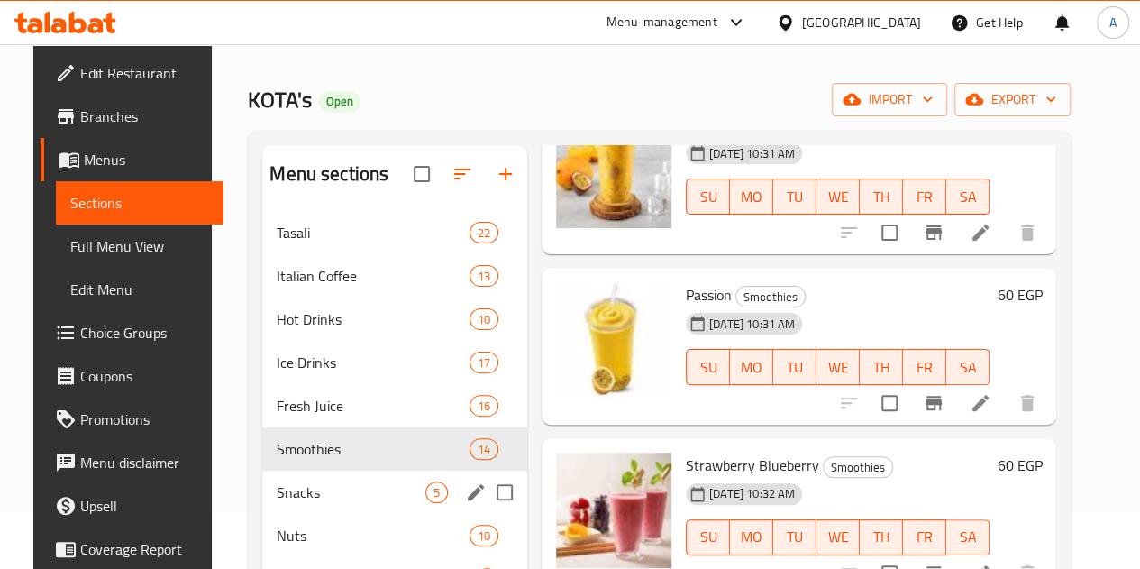
scroll to position [0, 0]
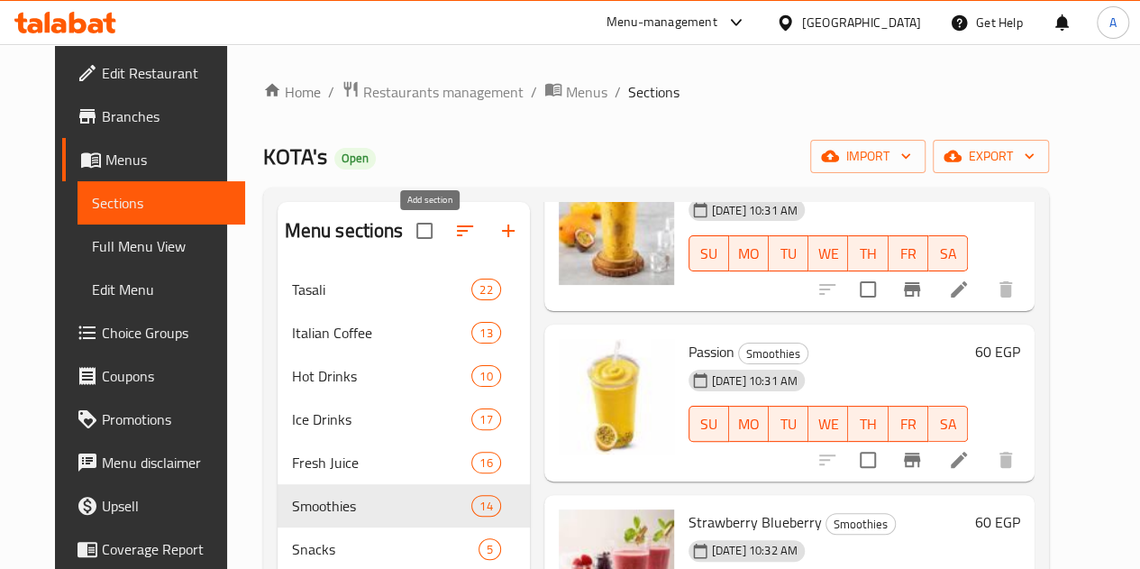
click at [498, 242] on icon "button" at bounding box center [509, 231] width 22 height 22
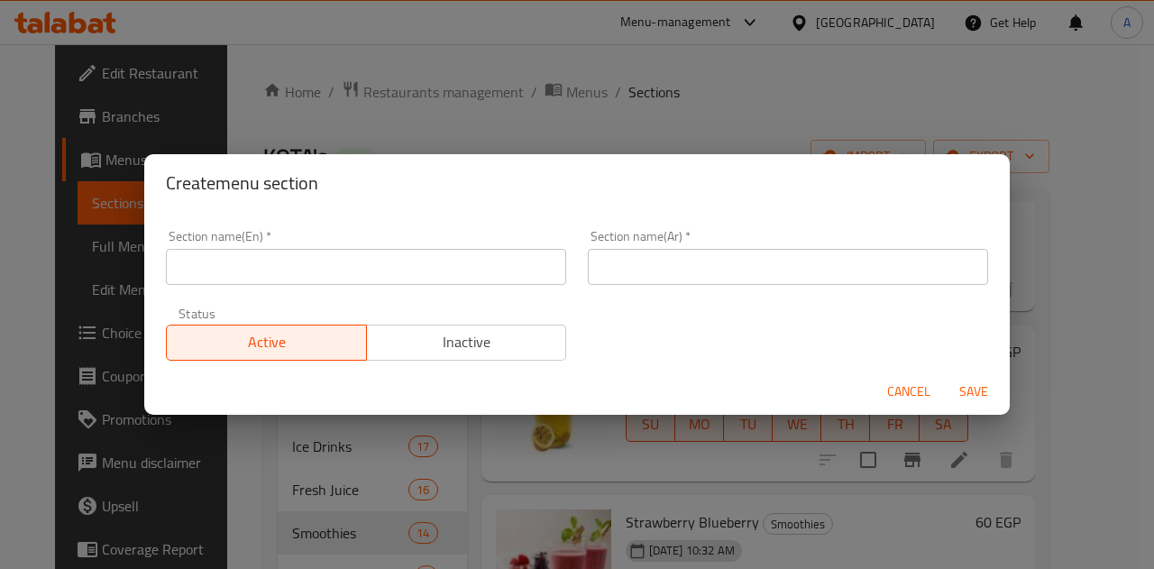
click at [501, 282] on input "text" at bounding box center [366, 267] width 400 height 36
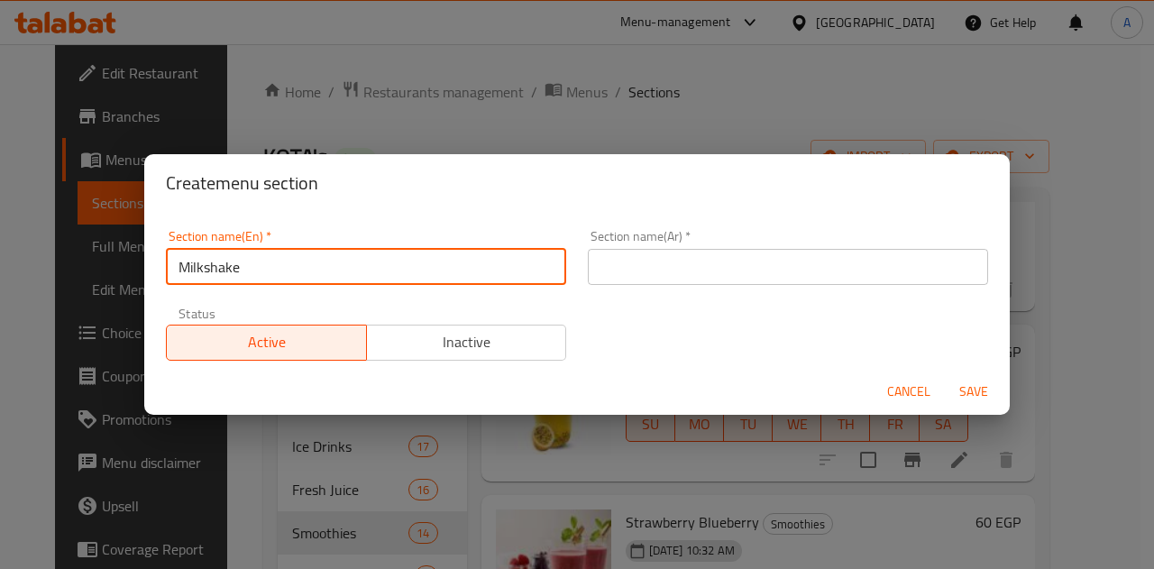
type input "Milkshake"
click at [797, 267] on input "text" at bounding box center [788, 267] width 400 height 36
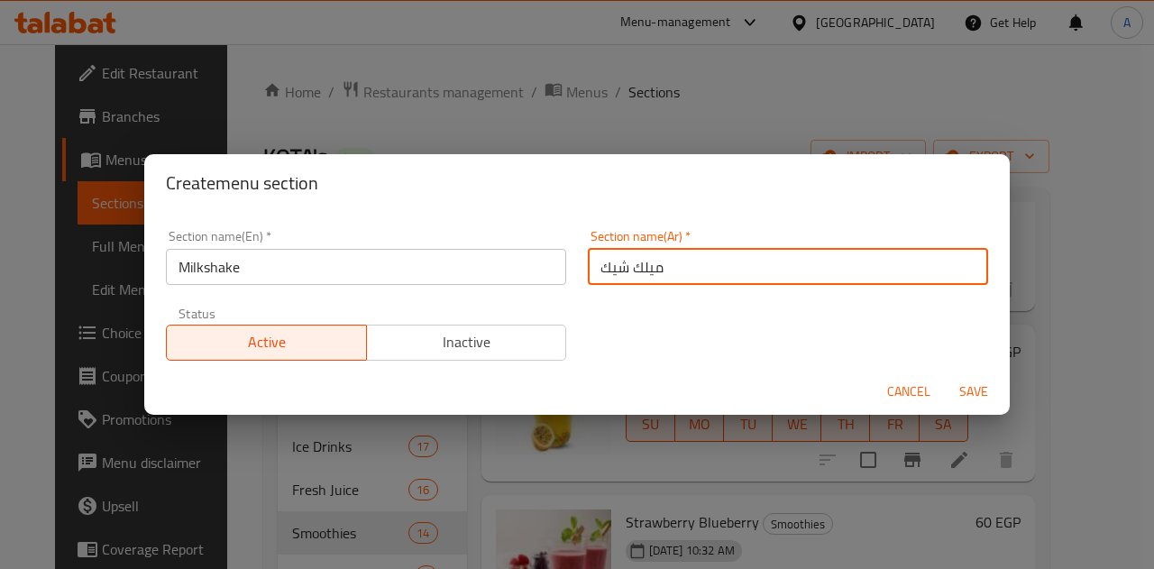
type input "ميلك شيك"
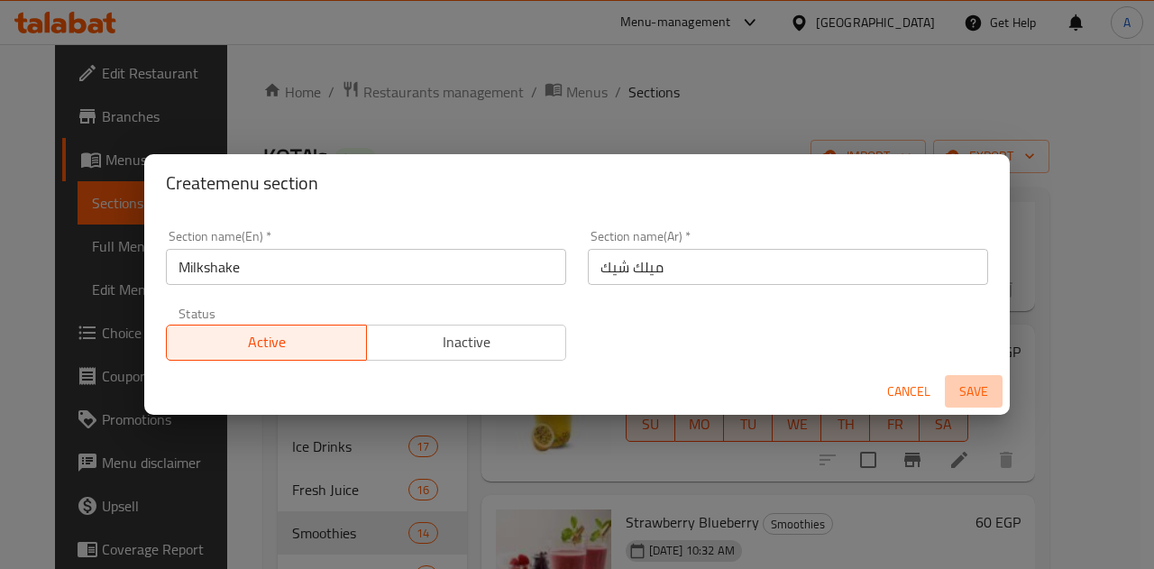
click at [975, 392] on span "Save" at bounding box center [973, 391] width 43 height 23
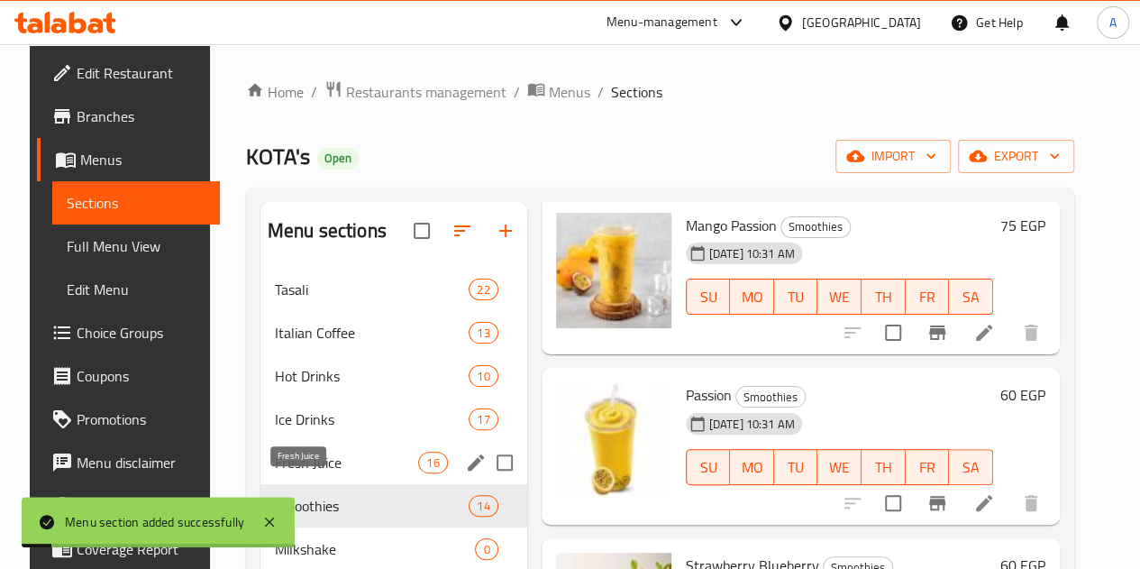
scroll to position [90, 0]
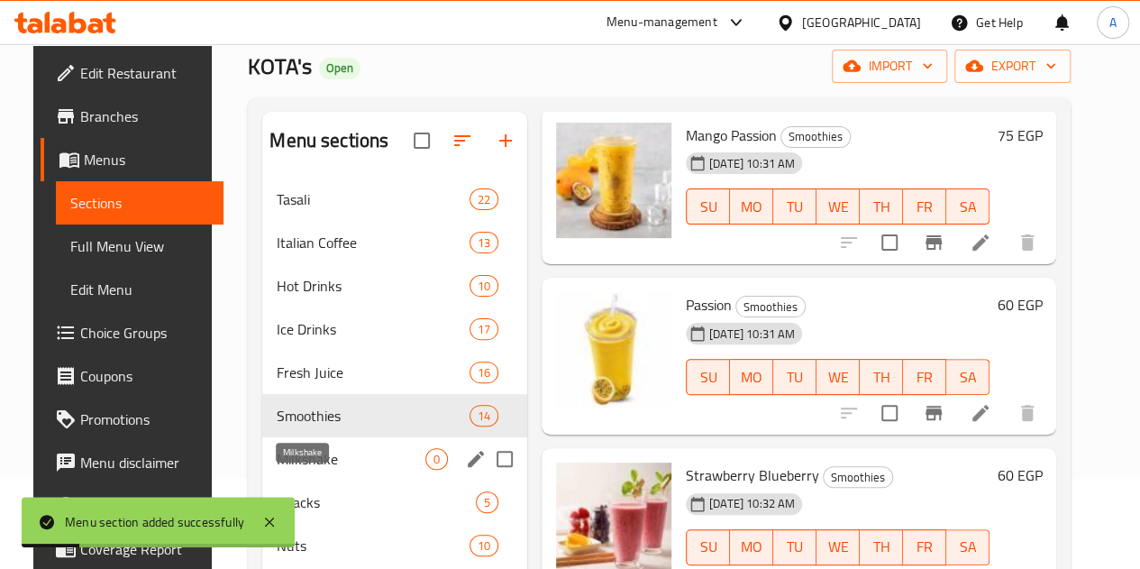
click at [317, 470] on span "Milkshake" at bounding box center [351, 459] width 149 height 22
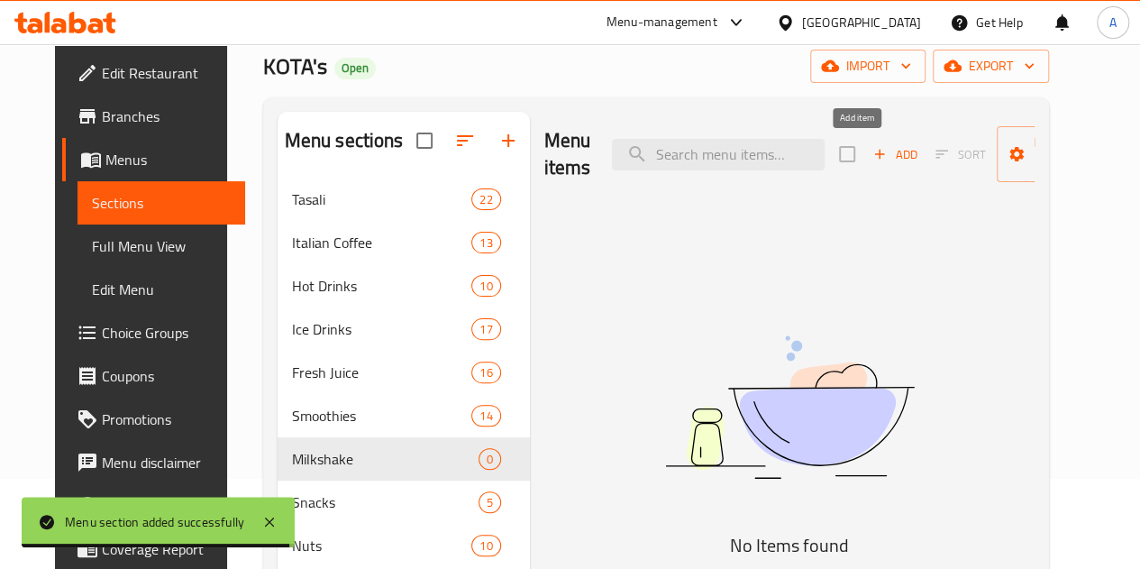
click at [871, 156] on span "Add" at bounding box center [895, 154] width 49 height 21
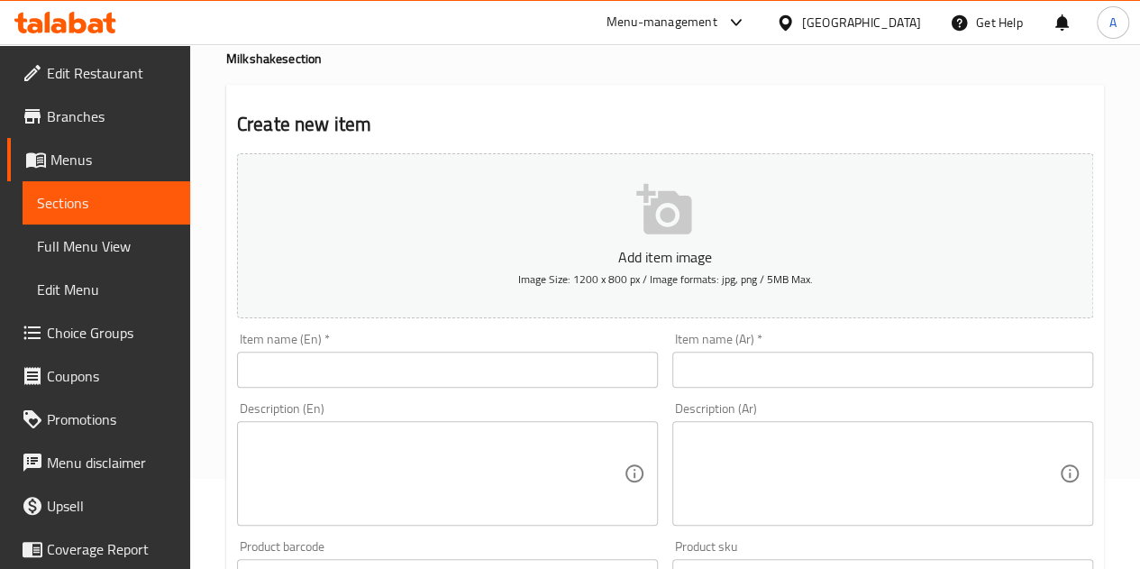
click at [308, 362] on input "text" at bounding box center [447, 370] width 421 height 36
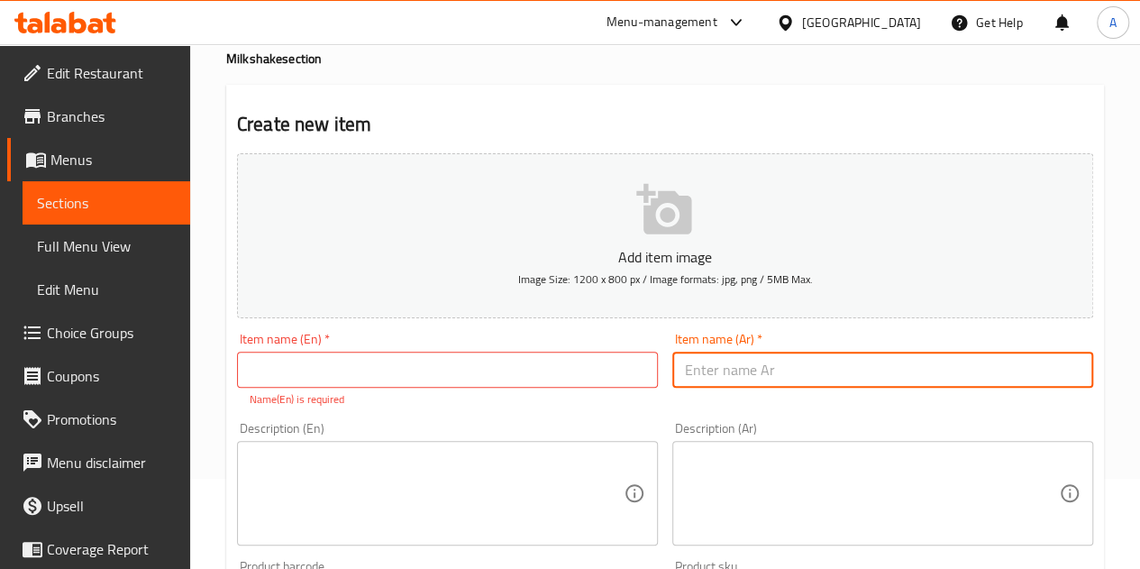
click at [801, 369] on input "text" at bounding box center [883, 370] width 421 height 36
type input "فانيليا"
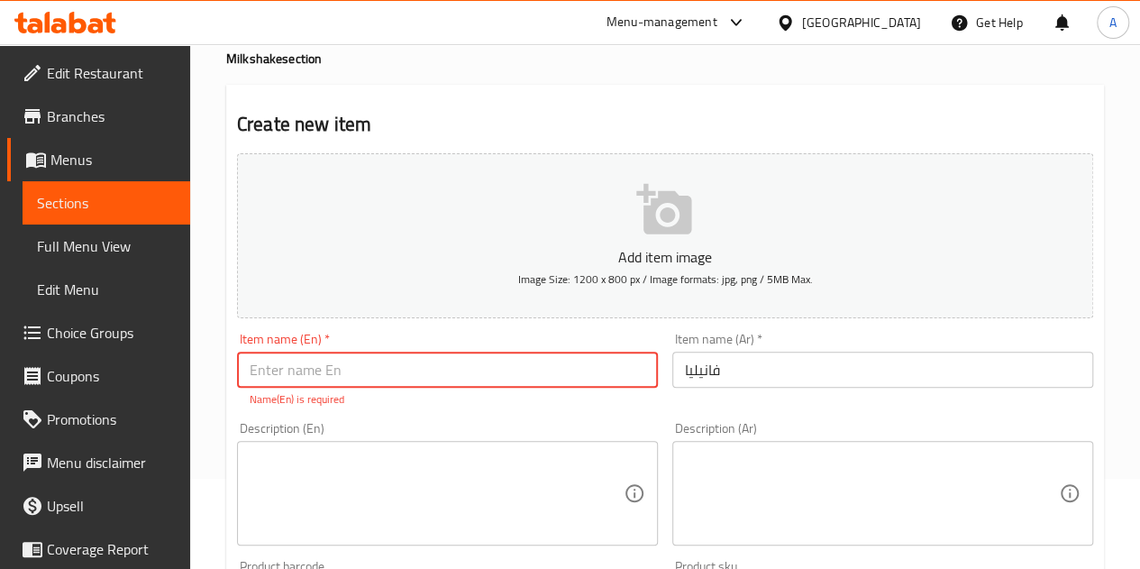
click at [574, 365] on input "text" at bounding box center [447, 370] width 421 height 36
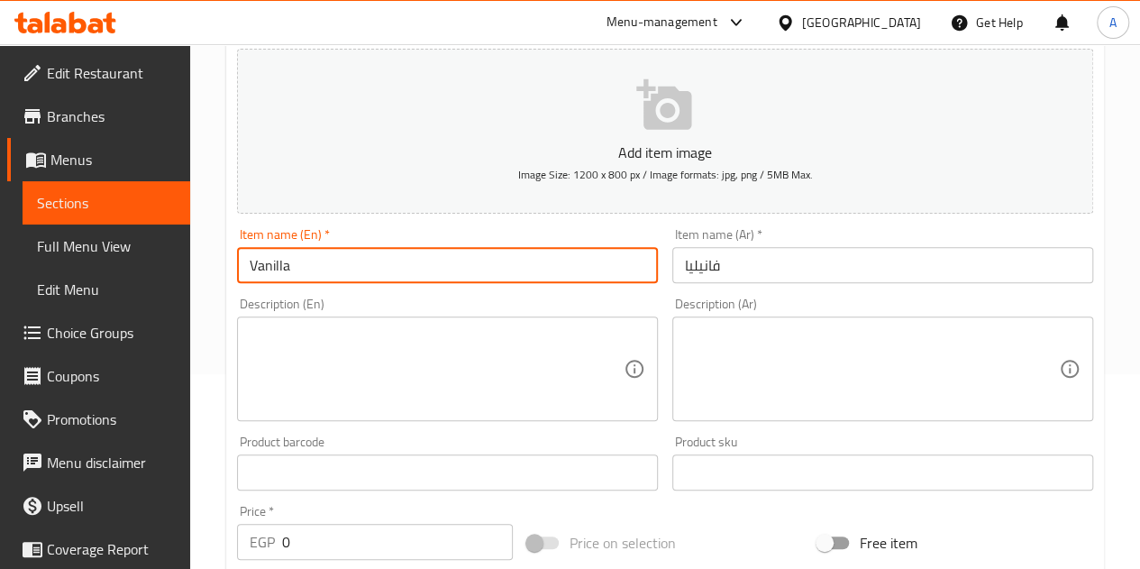
scroll to position [270, 0]
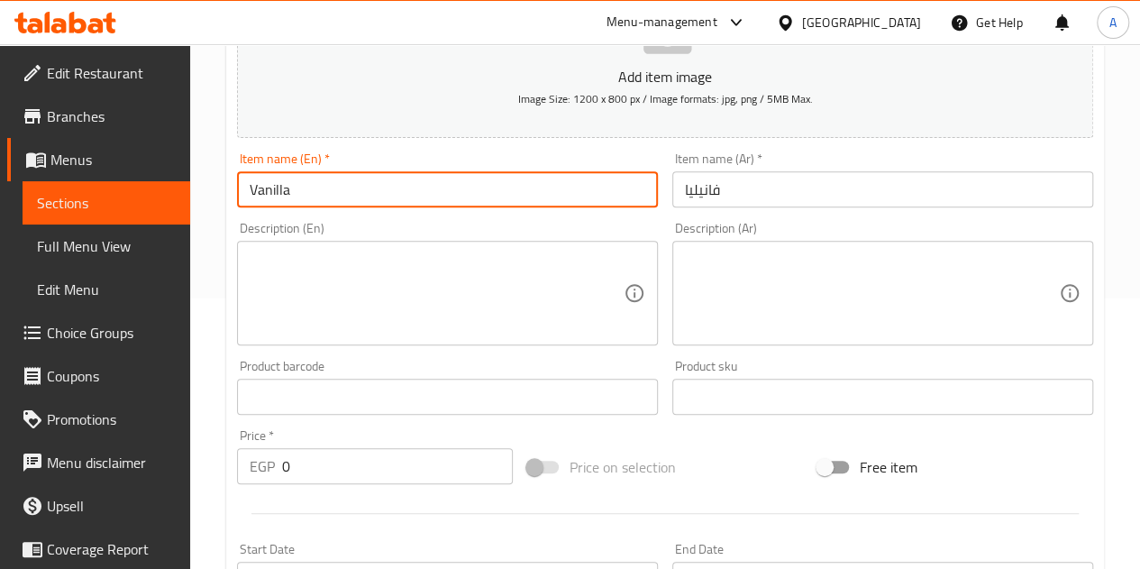
type input "Vanilla"
click at [323, 468] on input "0" at bounding box center [397, 466] width 231 height 36
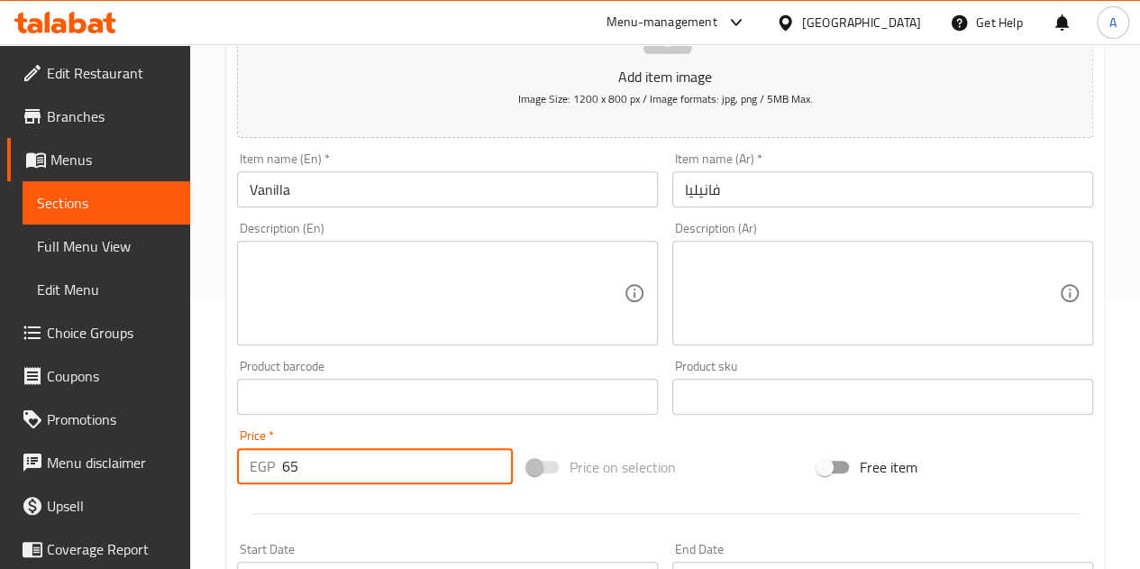
type input "65"
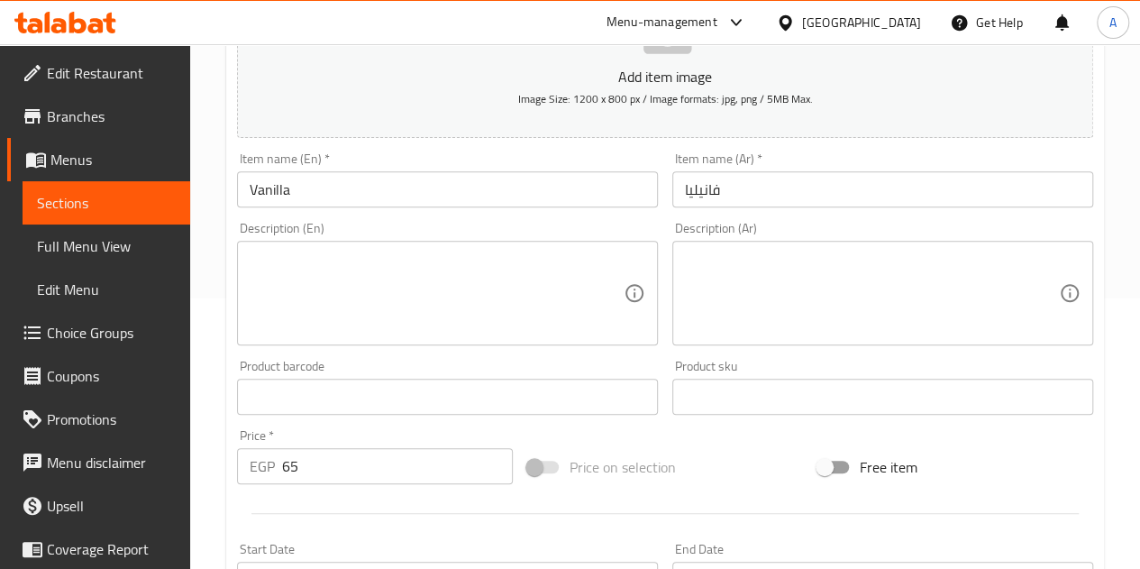
click at [283, 513] on hr at bounding box center [666, 513] width 828 height 1
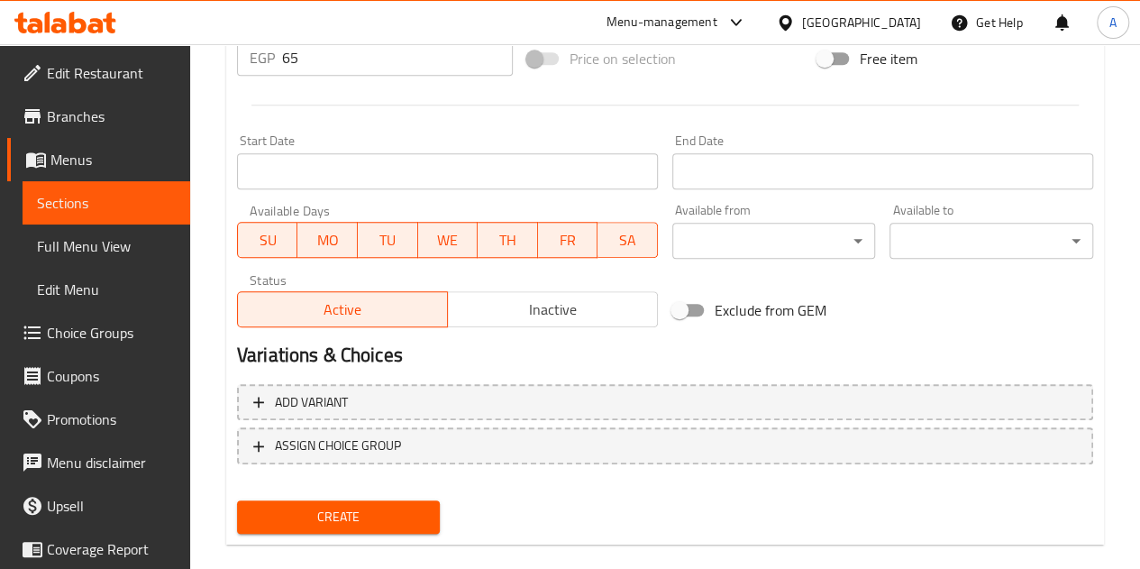
scroll to position [704, 0]
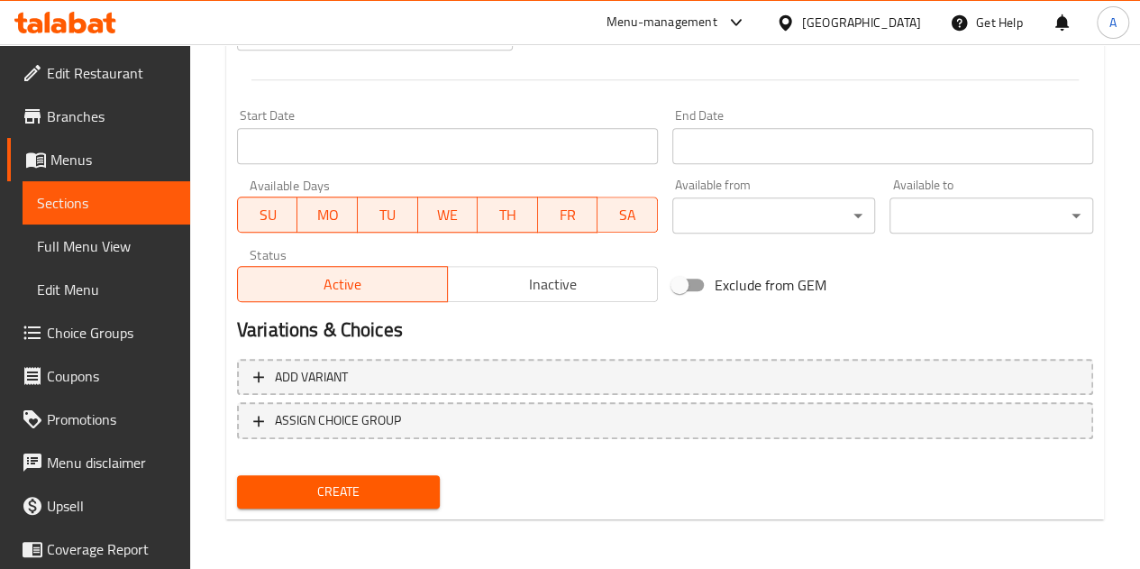
click at [391, 483] on span "Create" at bounding box center [339, 491] width 175 height 23
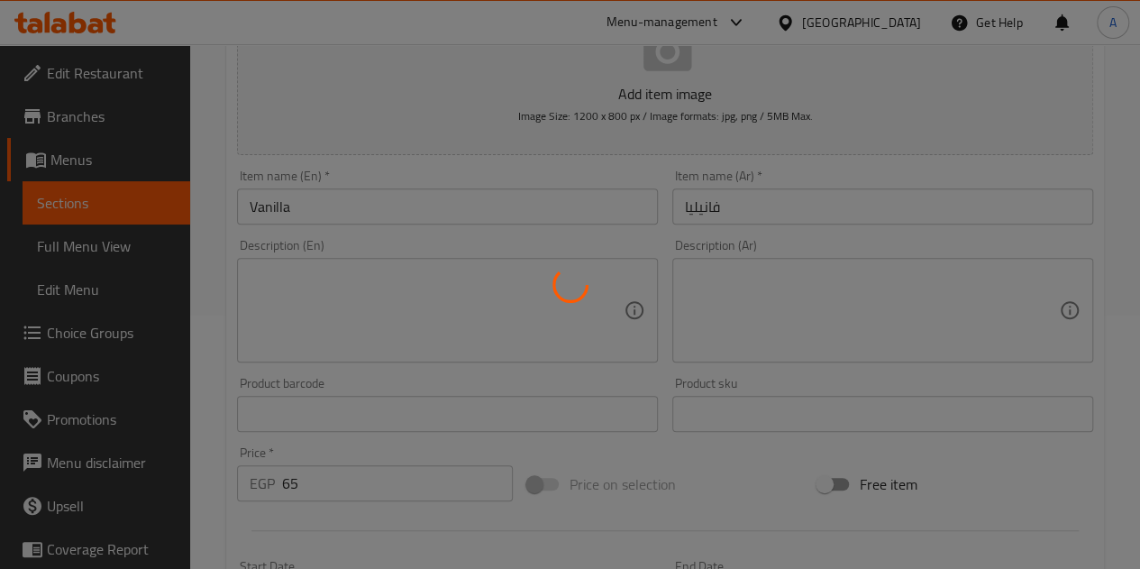
type input "0"
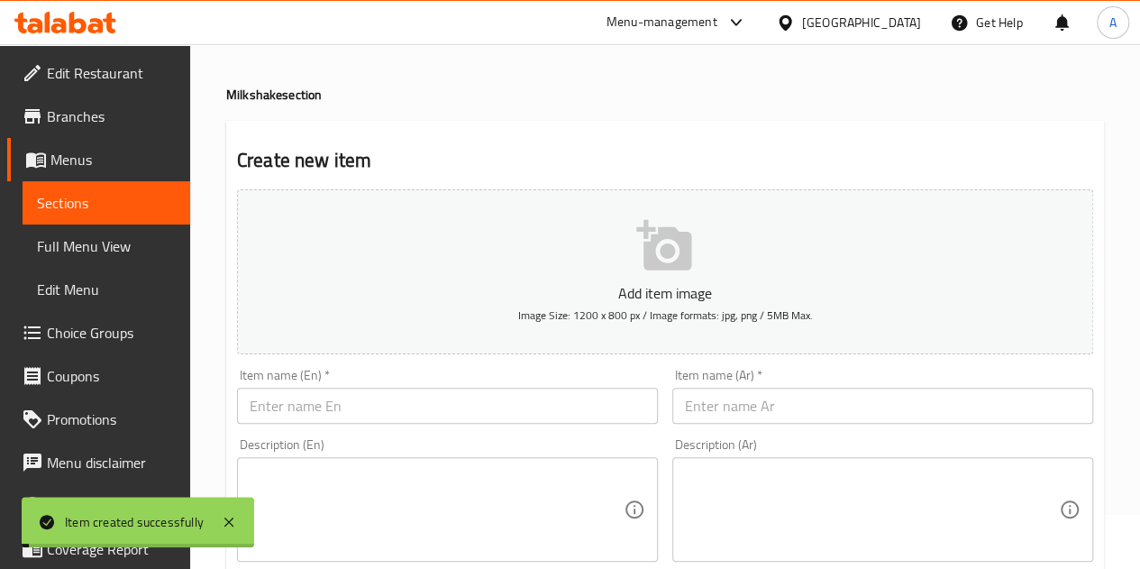
scroll to position [0, 0]
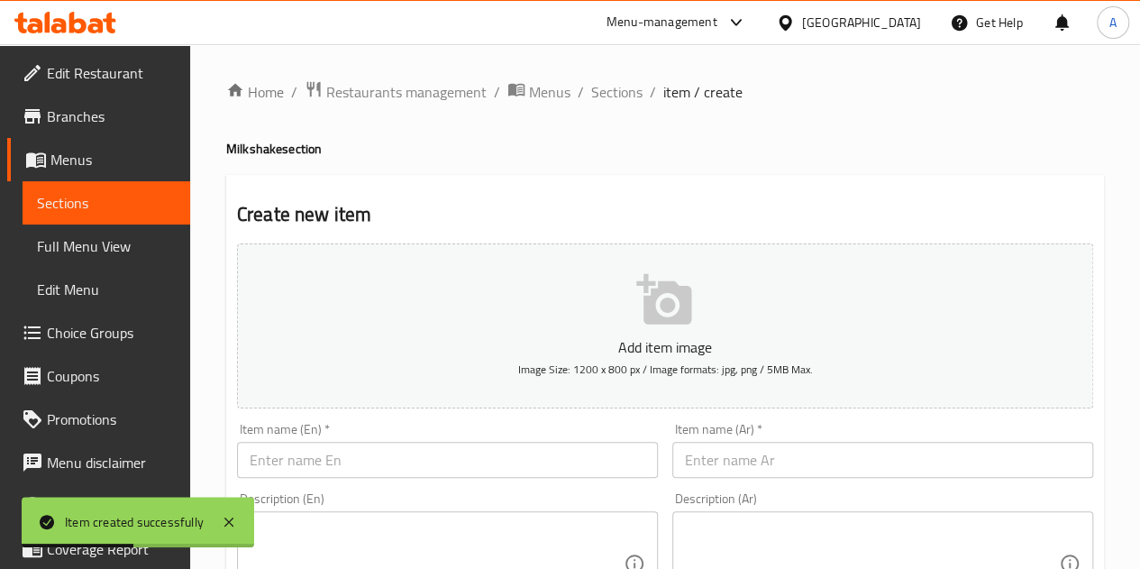
click at [348, 454] on input "text" at bounding box center [447, 460] width 421 height 36
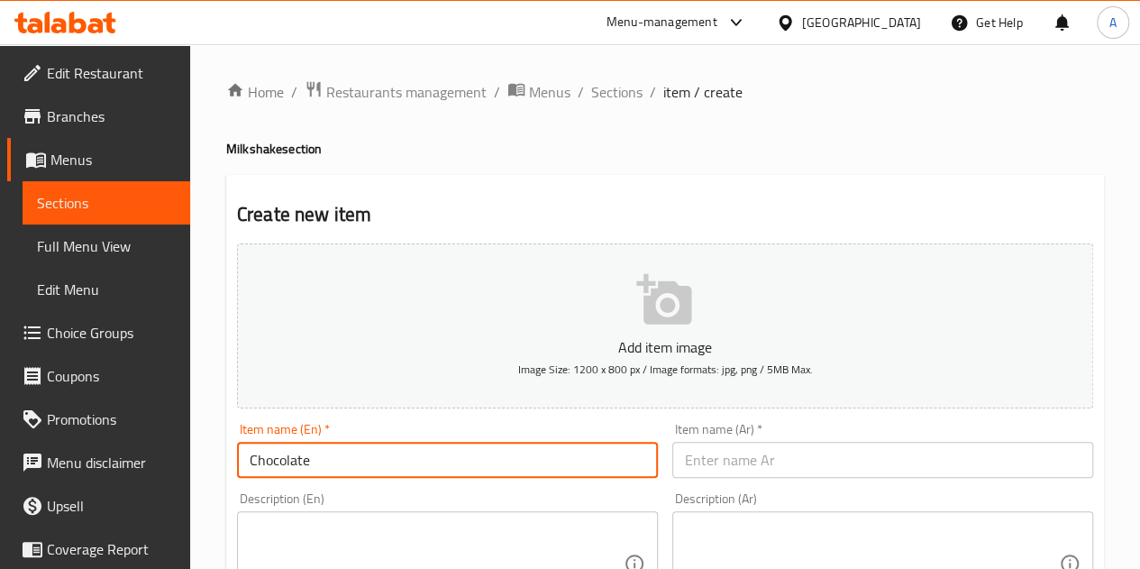
type input "Chocolate"
click at [1038, 469] on input "text" at bounding box center [883, 460] width 421 height 36
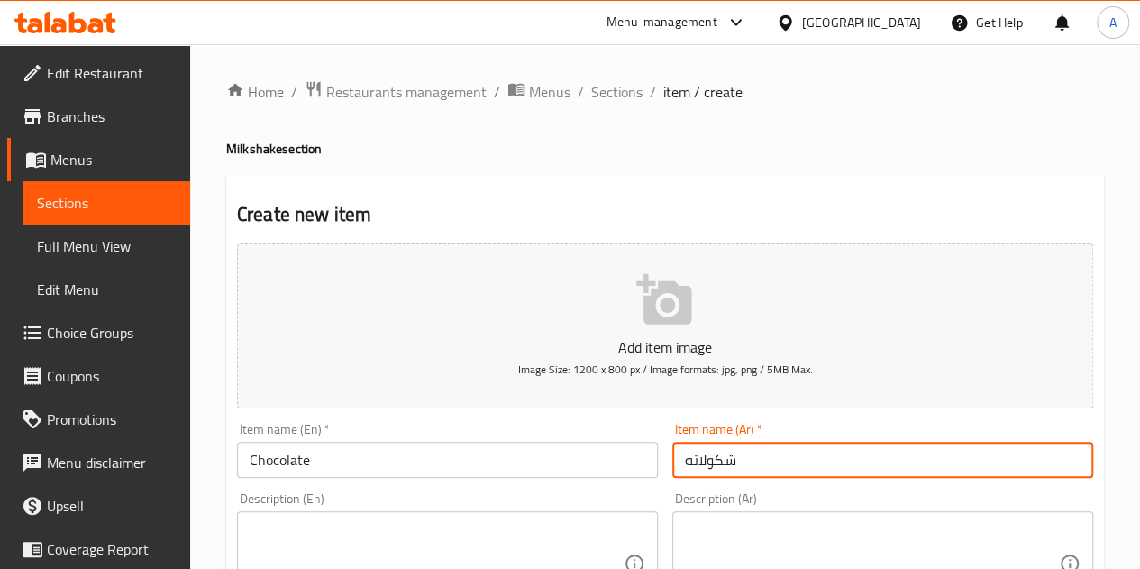
type input "شكولاته"
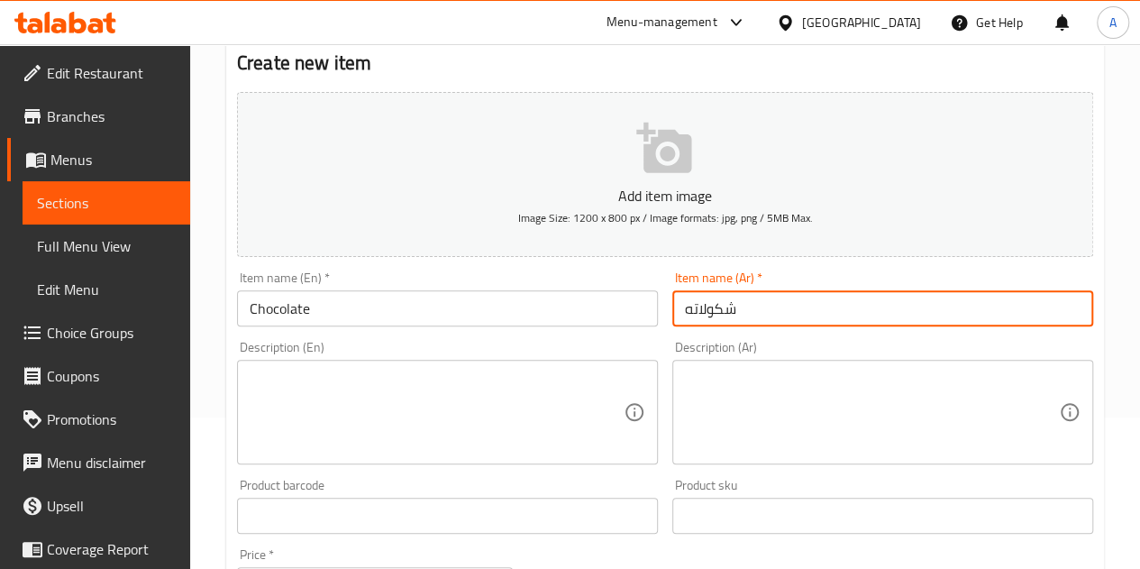
scroll to position [270, 0]
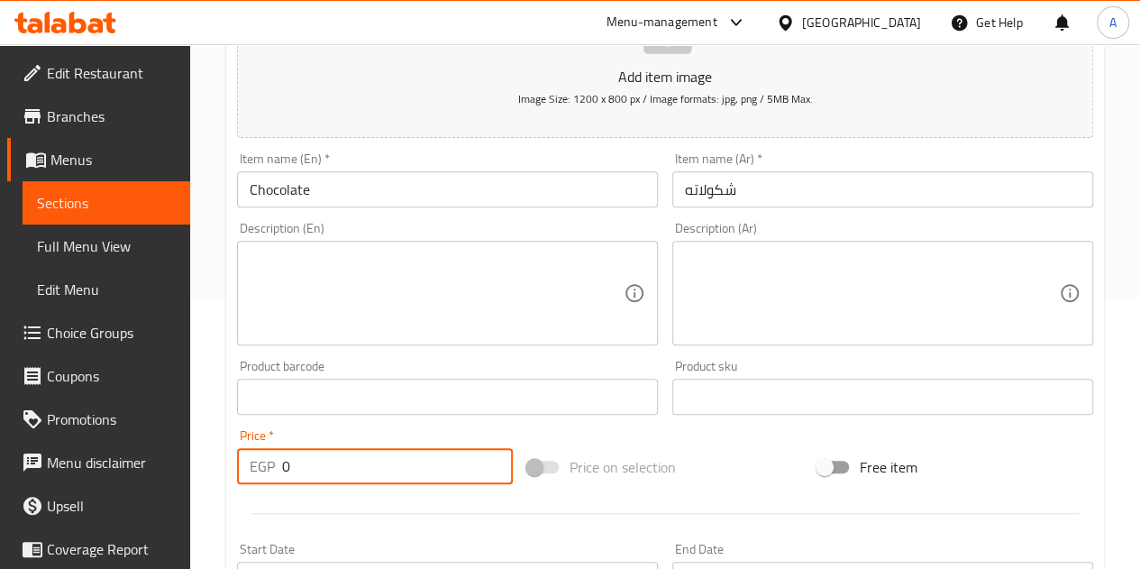
click at [422, 453] on input "0" at bounding box center [397, 466] width 231 height 36
type input "65"
click at [431, 491] on div at bounding box center [665, 513] width 871 height 44
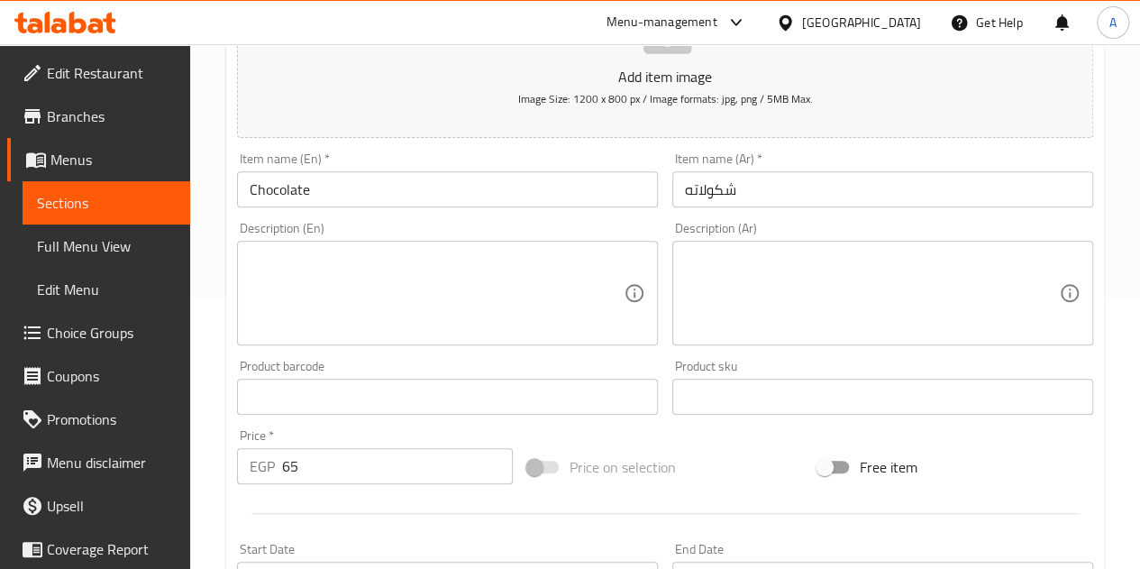
scroll to position [704, 0]
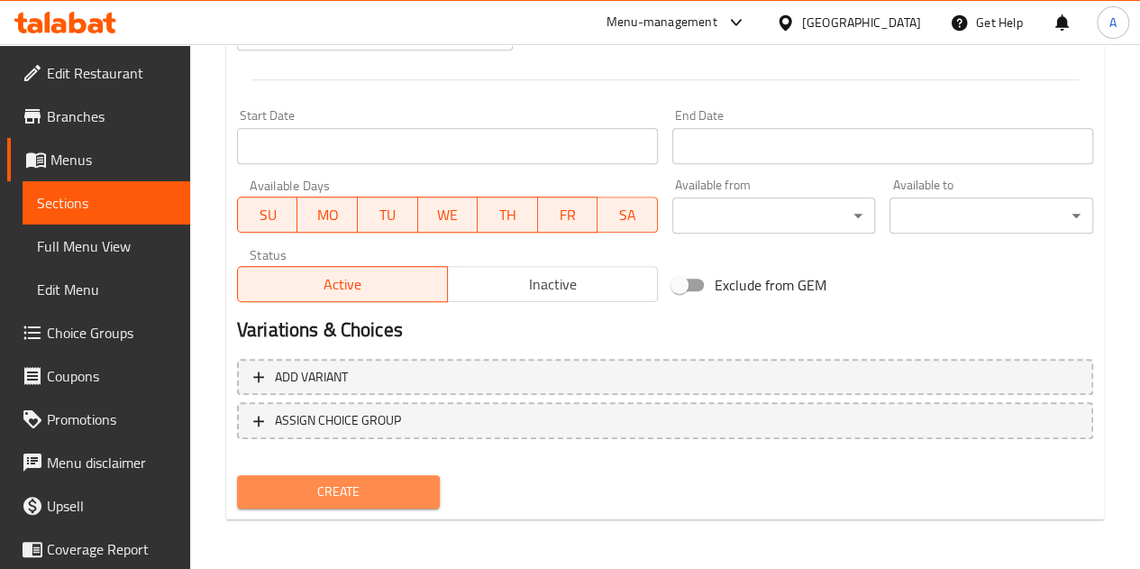
click at [426, 486] on button "Create" at bounding box center [339, 491] width 204 height 33
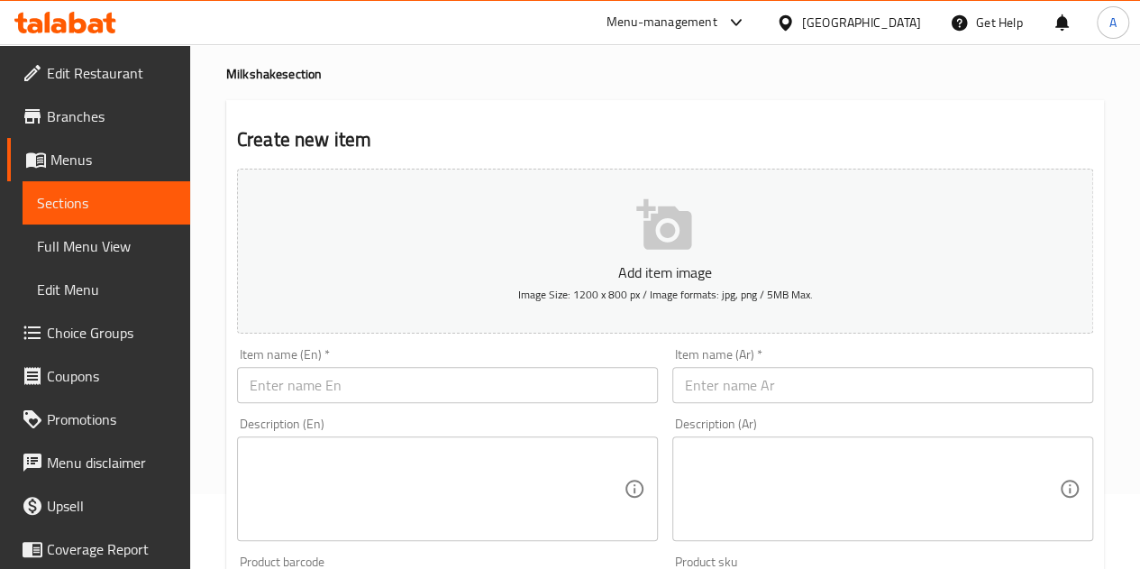
scroll to position [73, 0]
click at [887, 397] on input "text" at bounding box center [883, 387] width 421 height 36
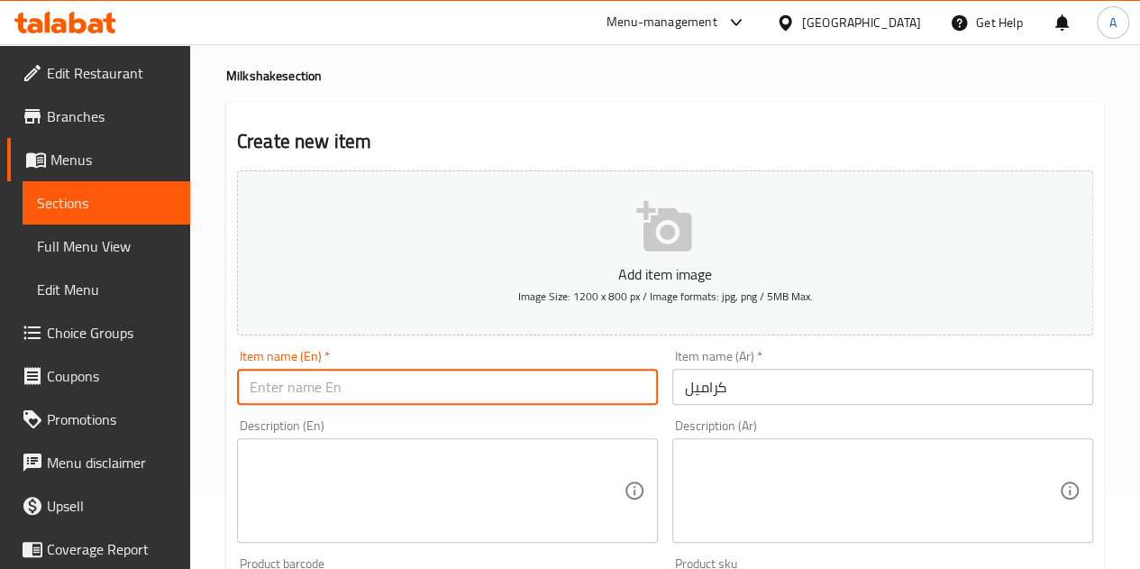
click at [619, 393] on input "text" at bounding box center [447, 387] width 421 height 36
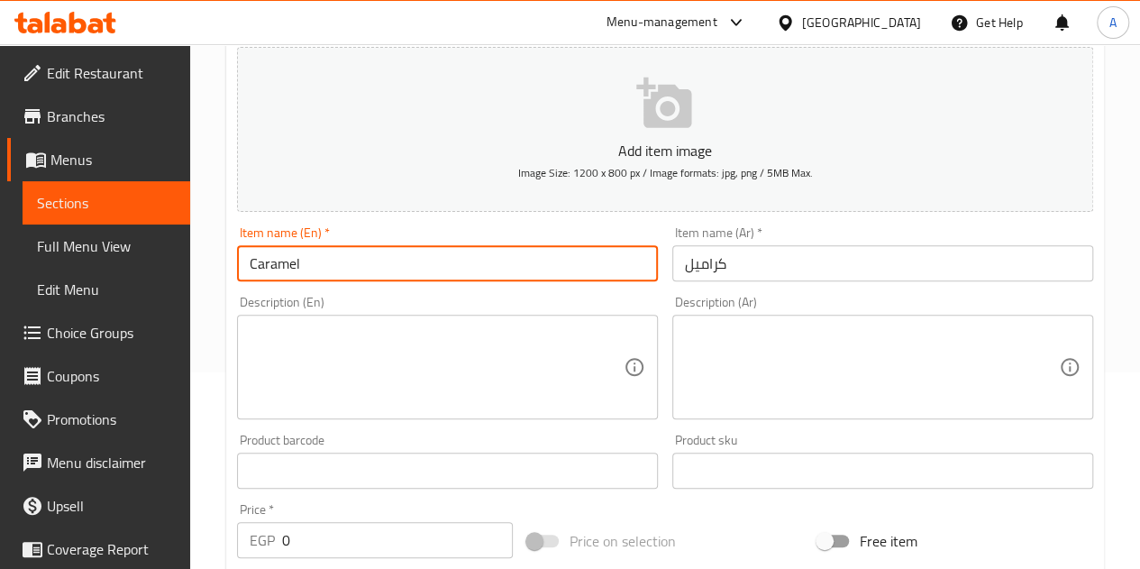
scroll to position [253, 0]
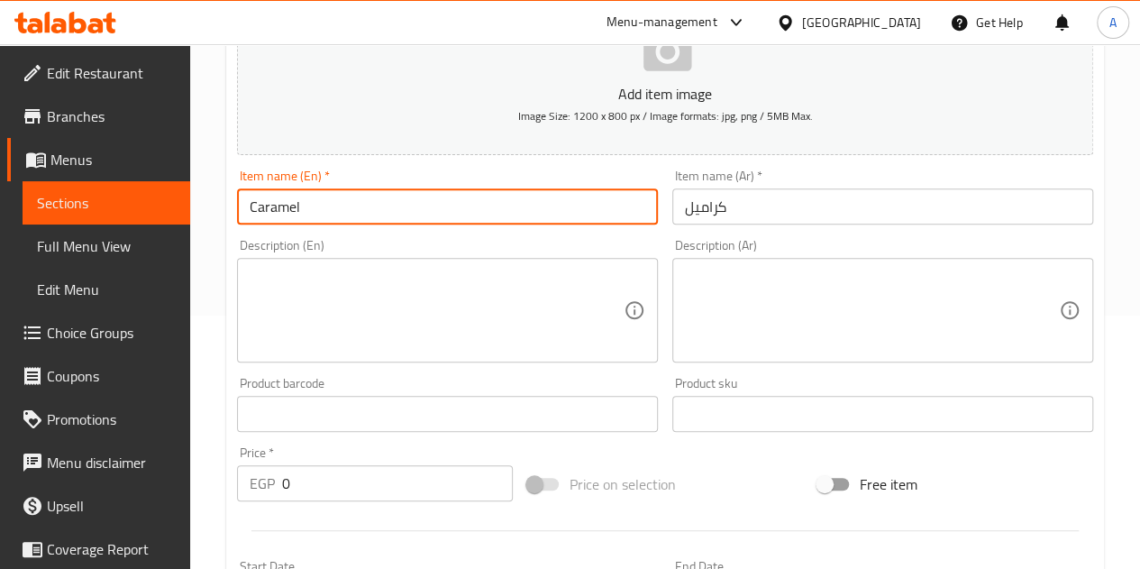
click at [327, 471] on input "0" at bounding box center [397, 483] width 231 height 36
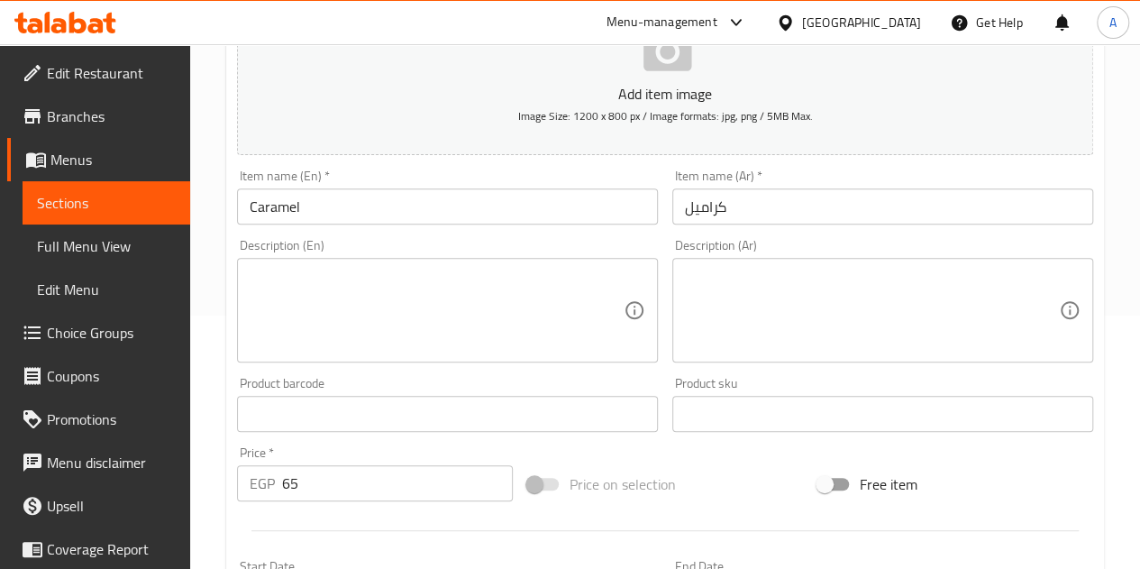
click at [332, 509] on div at bounding box center [665, 530] width 871 height 44
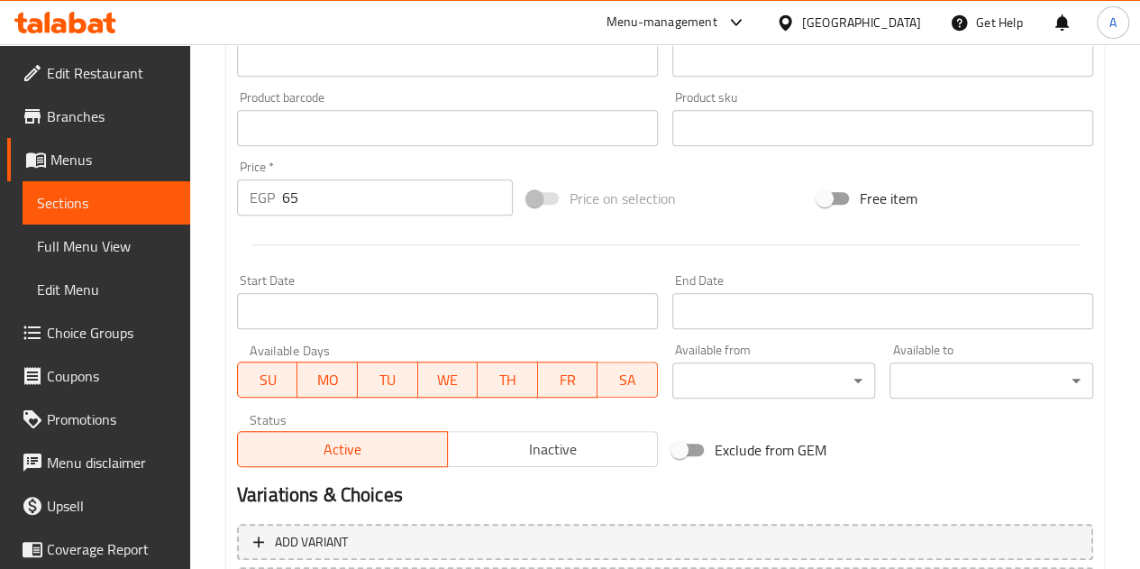
scroll to position [704, 0]
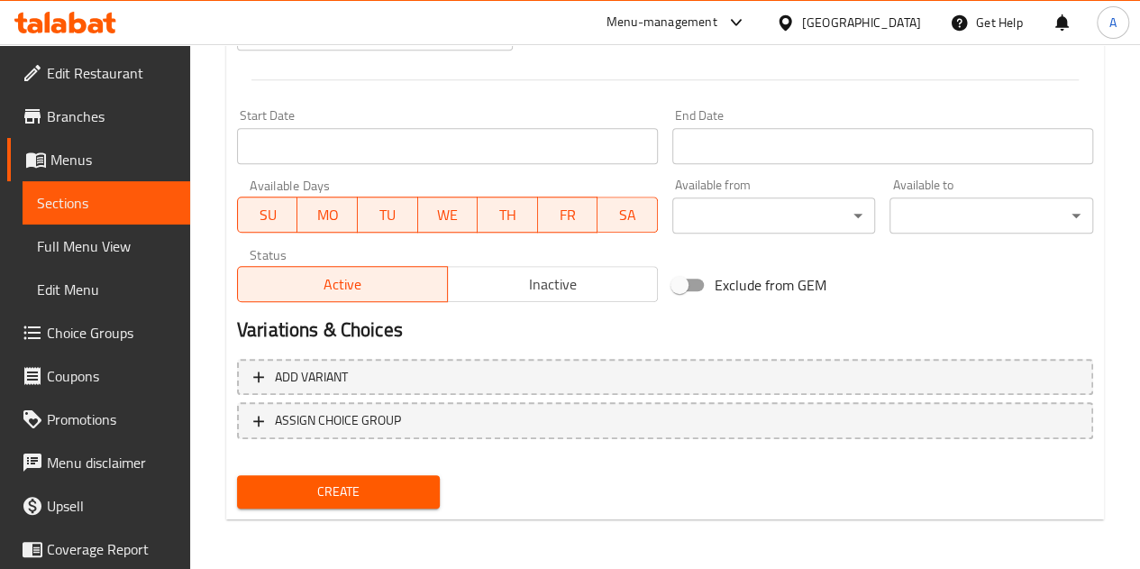
click at [341, 497] on span "Create" at bounding box center [339, 491] width 175 height 23
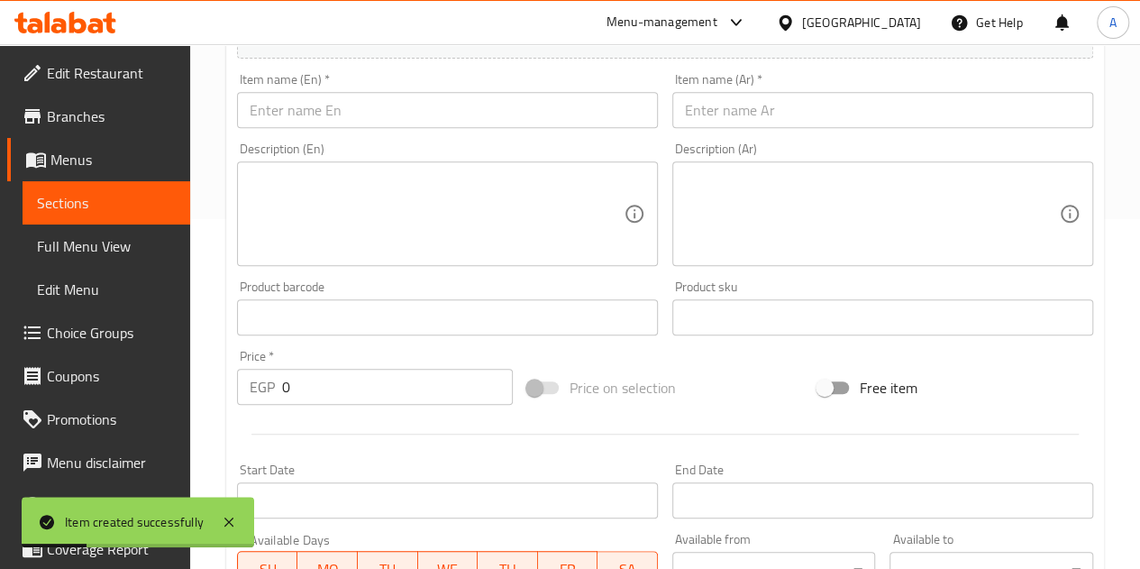
scroll to position [343, 0]
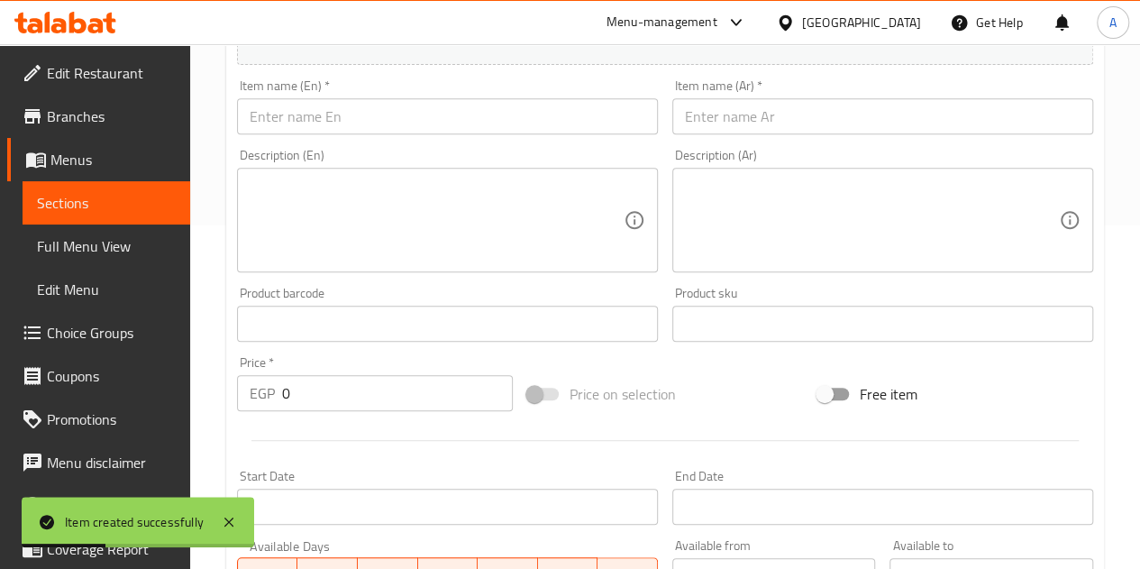
click at [719, 124] on input "text" at bounding box center [883, 116] width 421 height 36
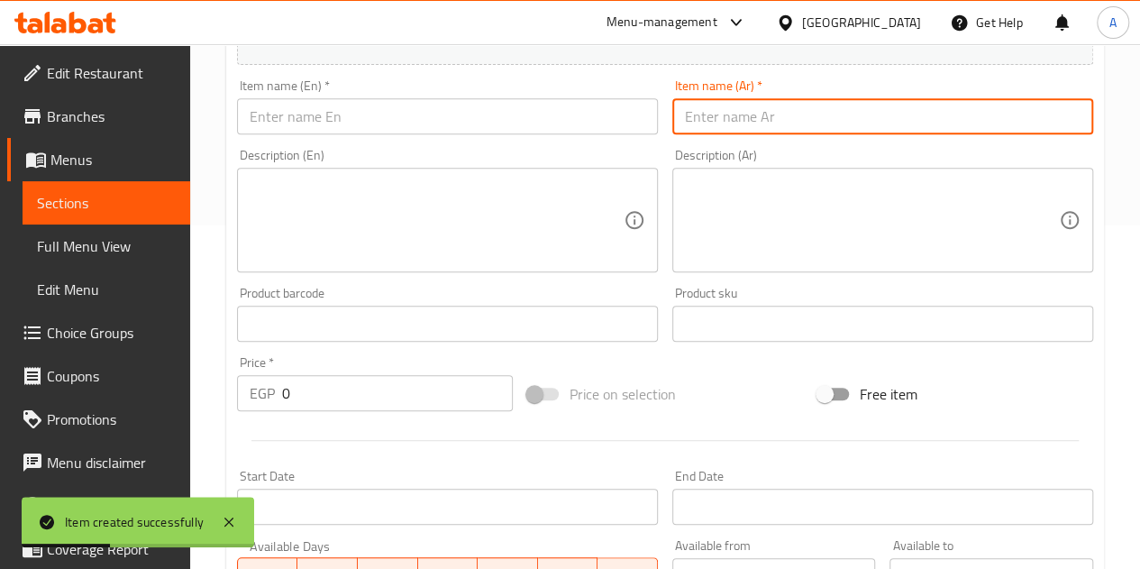
click at [719, 124] on input "text" at bounding box center [883, 116] width 421 height 36
click at [290, 111] on input "text" at bounding box center [447, 116] width 421 height 36
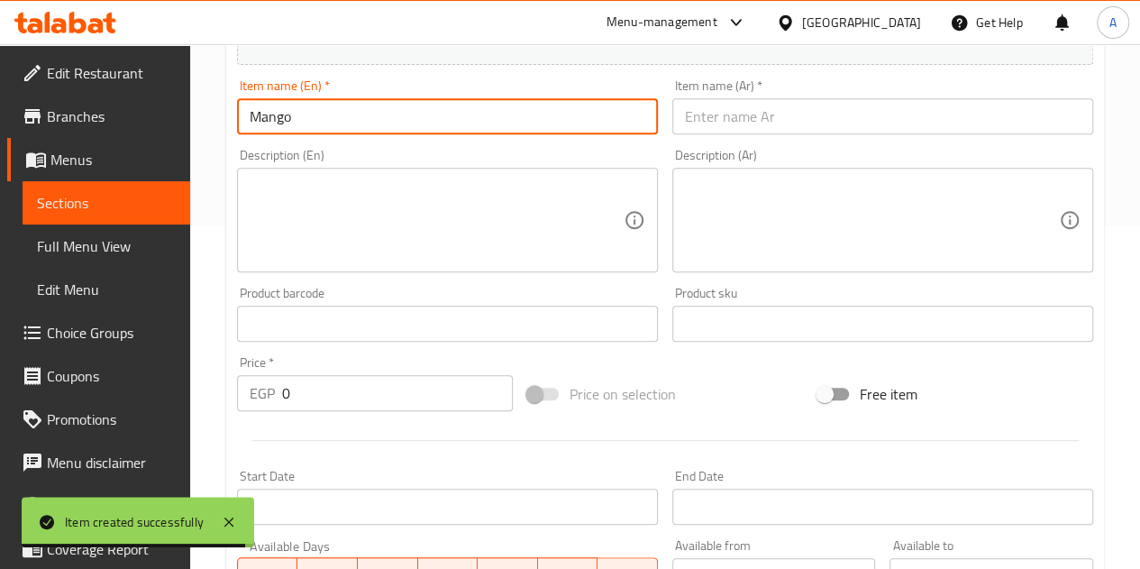
click at [881, 116] on input "text" at bounding box center [883, 116] width 421 height 36
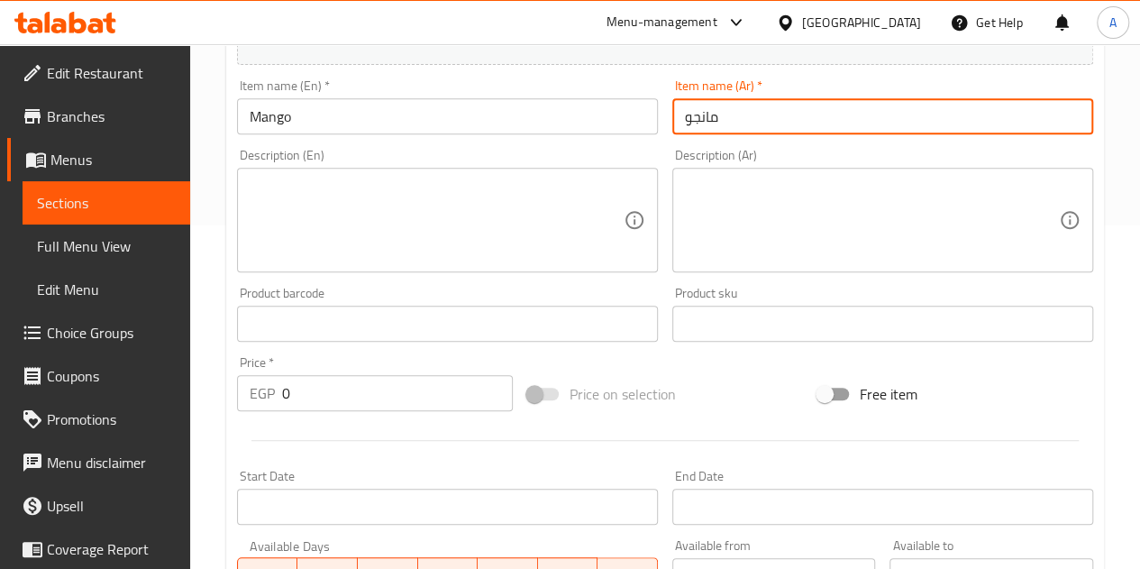
click at [435, 403] on input "0" at bounding box center [397, 393] width 231 height 36
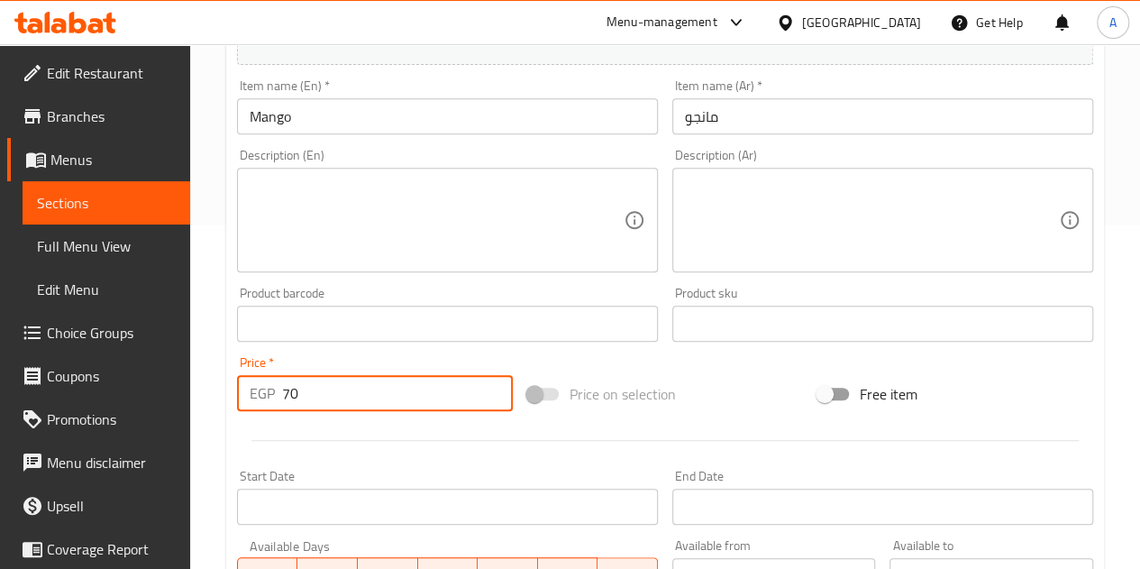
click at [442, 428] on div at bounding box center [665, 440] width 871 height 44
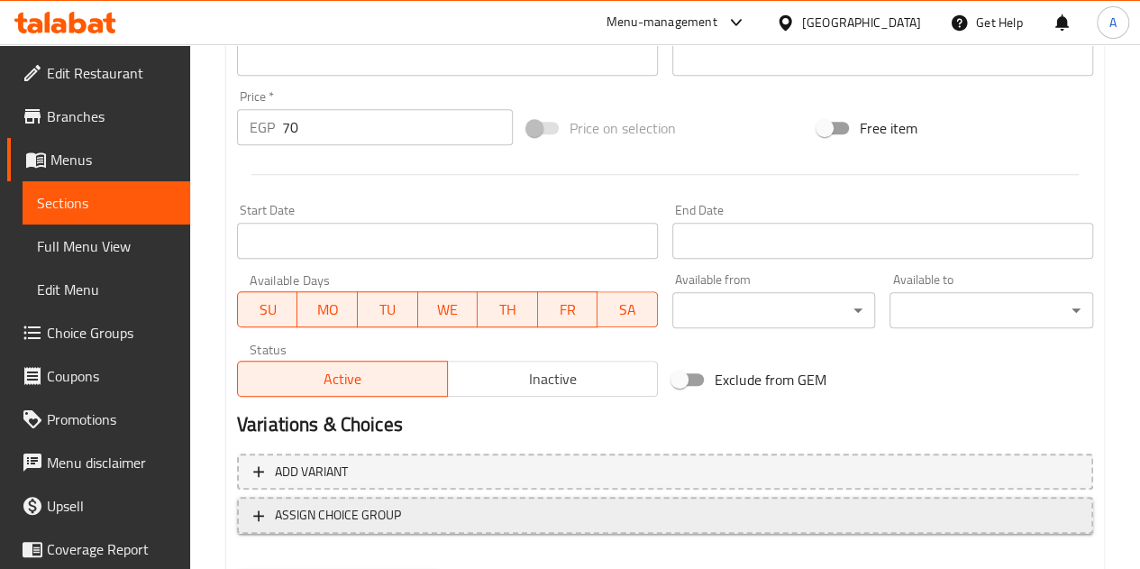
scroll to position [704, 0]
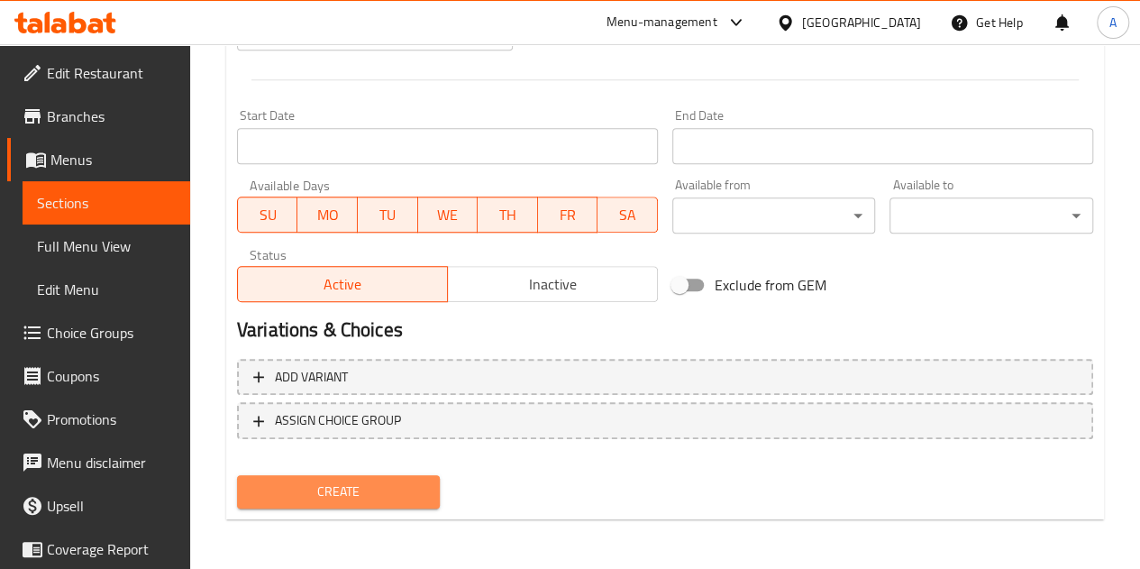
click at [419, 490] on span "Create" at bounding box center [339, 491] width 175 height 23
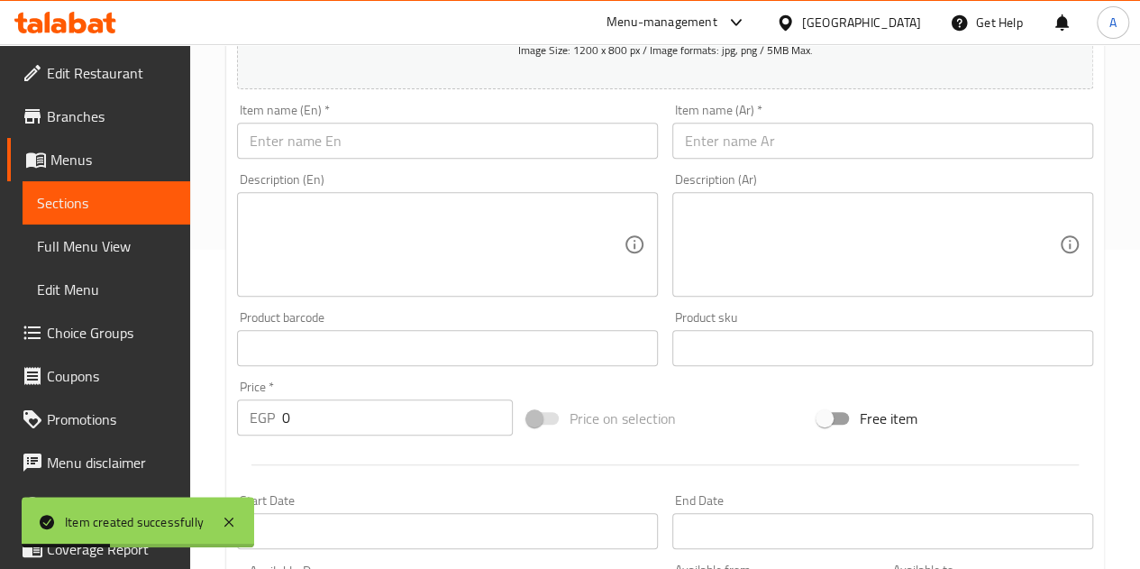
scroll to position [253, 0]
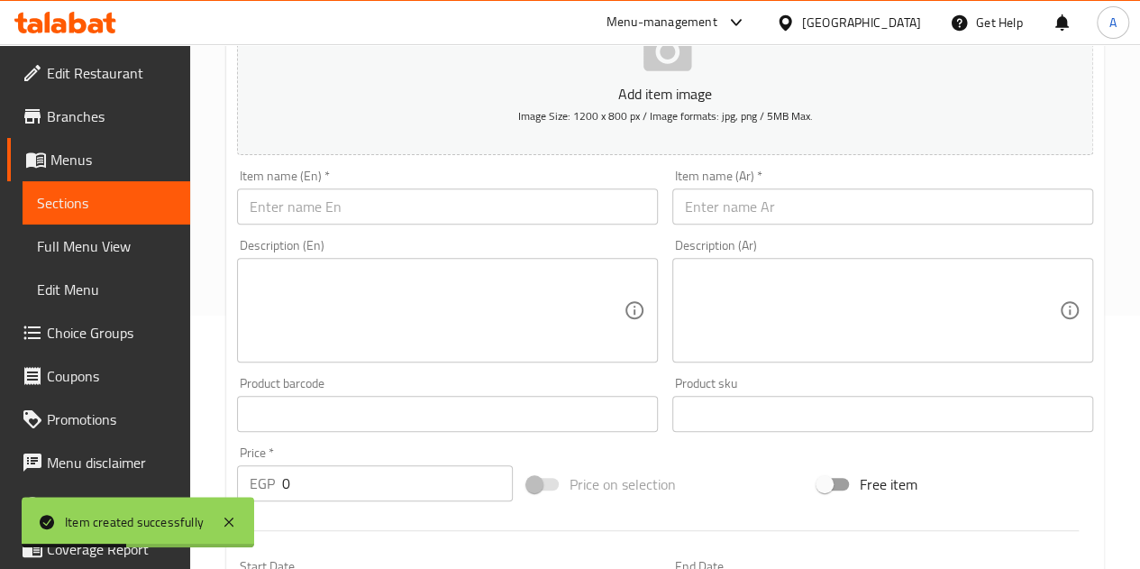
click at [811, 190] on input "text" at bounding box center [883, 206] width 421 height 36
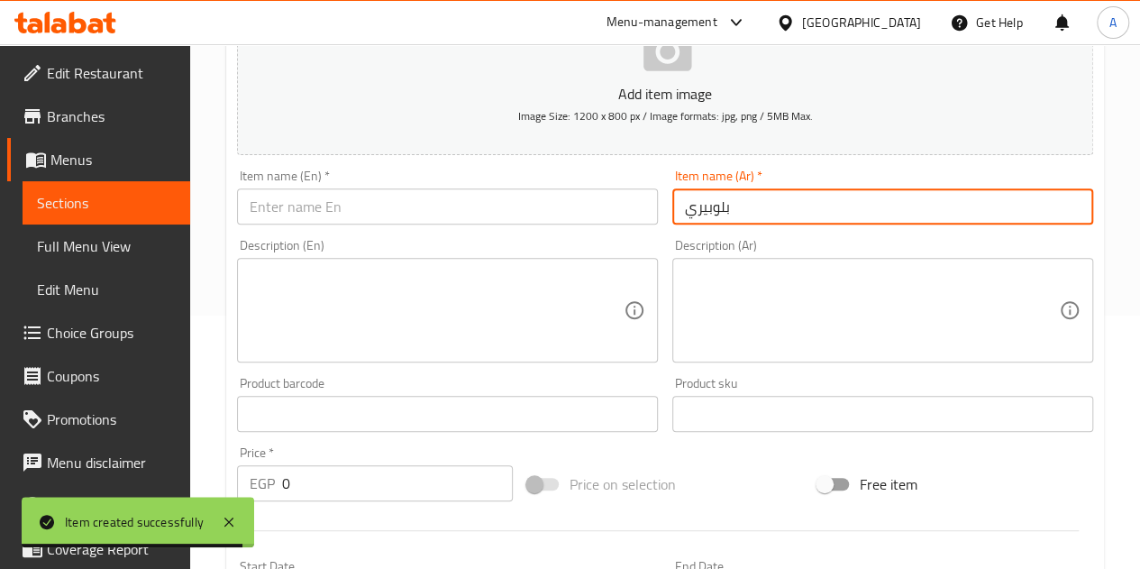
click at [573, 213] on input "text" at bounding box center [447, 206] width 421 height 36
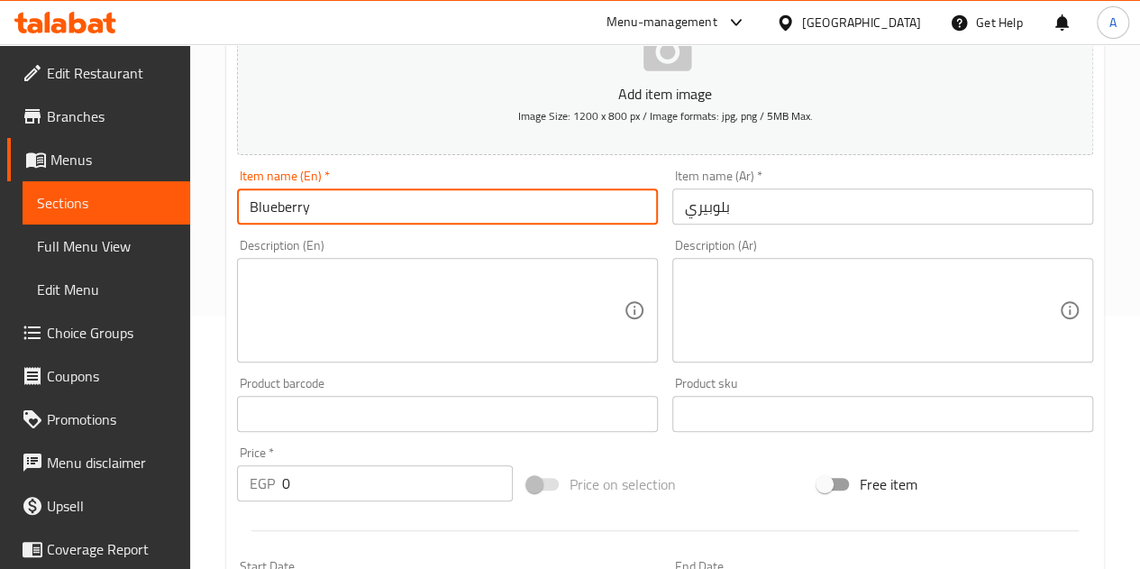
click at [392, 480] on input "0" at bounding box center [397, 483] width 231 height 36
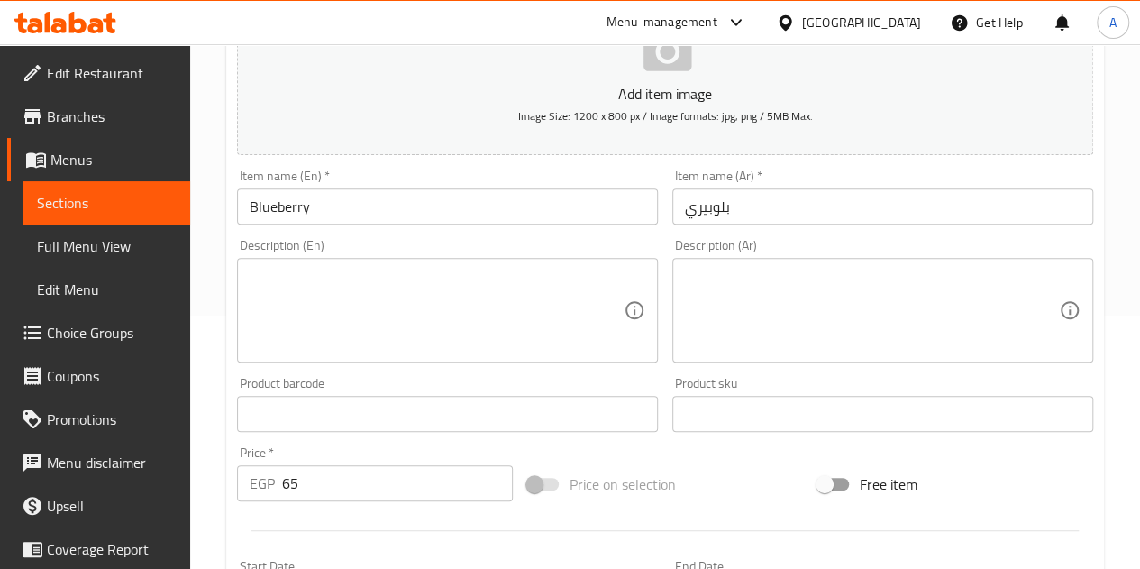
click at [441, 538] on div at bounding box center [665, 530] width 871 height 44
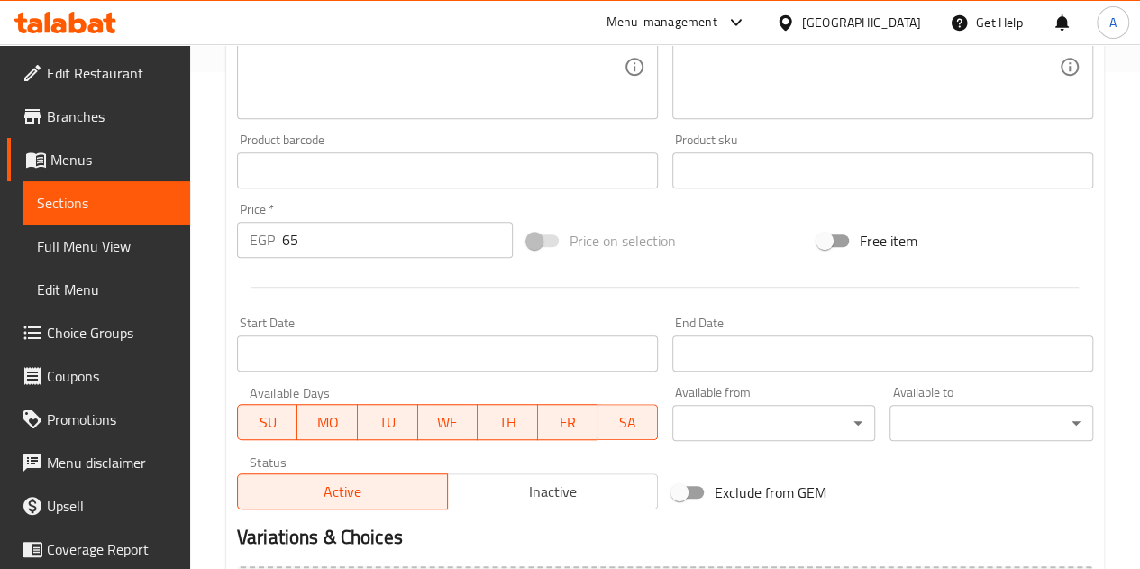
scroll to position [704, 0]
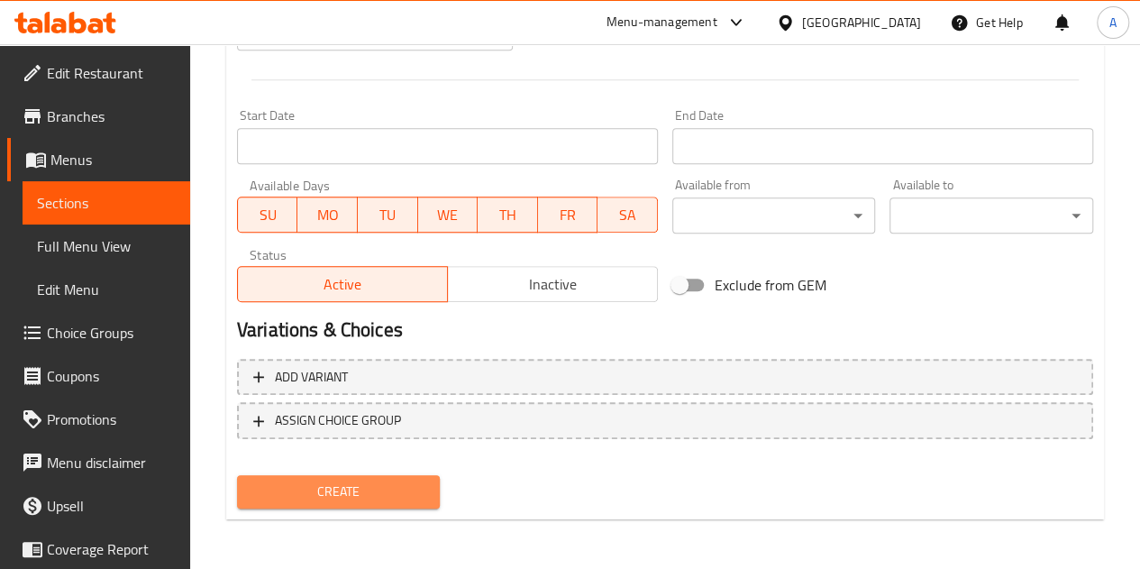
click at [406, 492] on span "Create" at bounding box center [339, 491] width 175 height 23
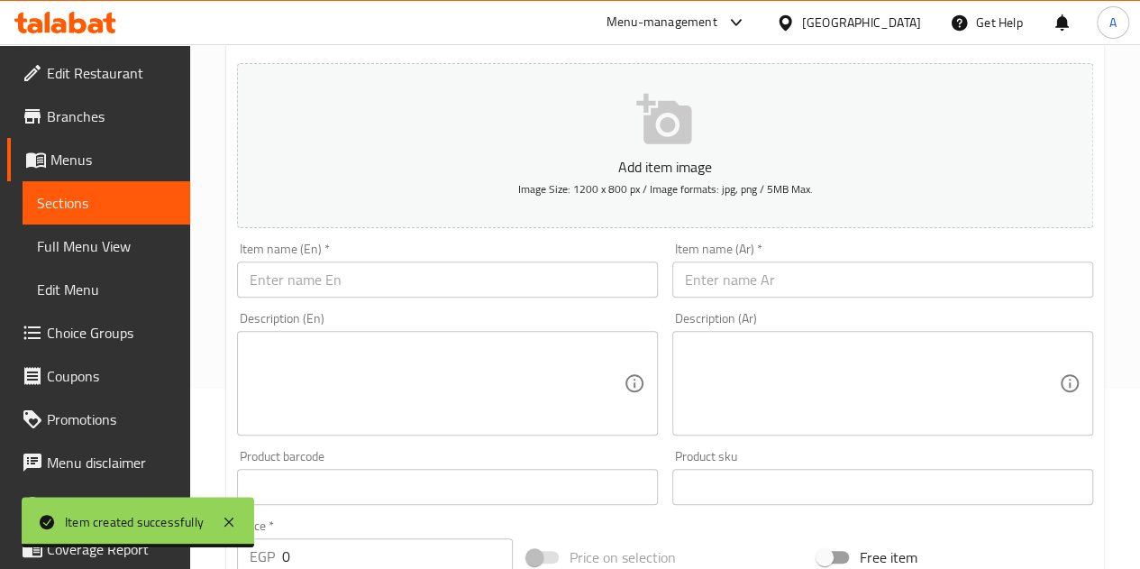
scroll to position [163, 0]
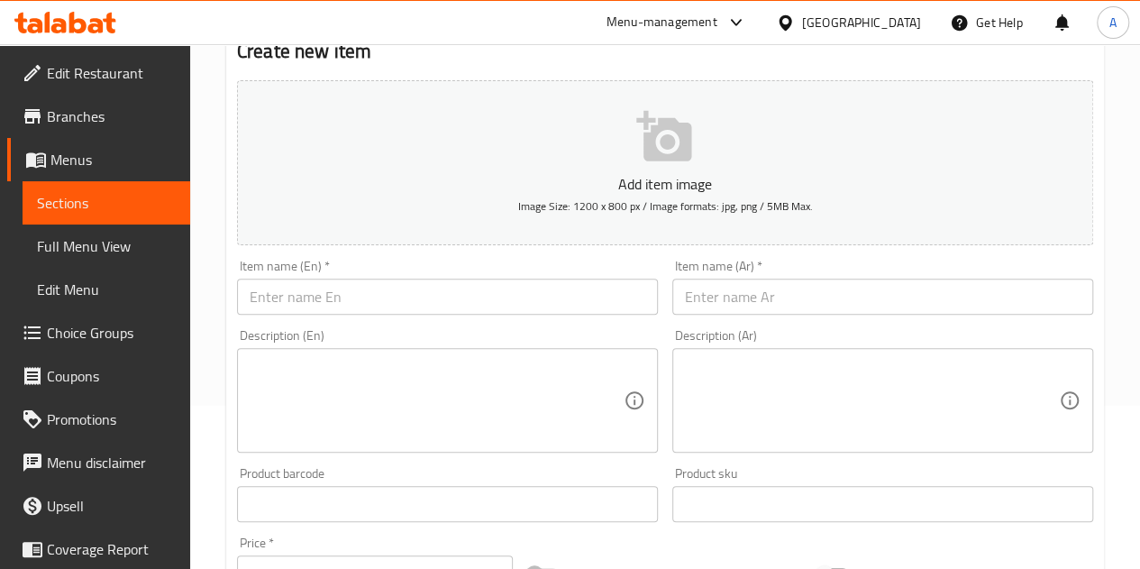
click at [493, 289] on input "text" at bounding box center [447, 297] width 421 height 36
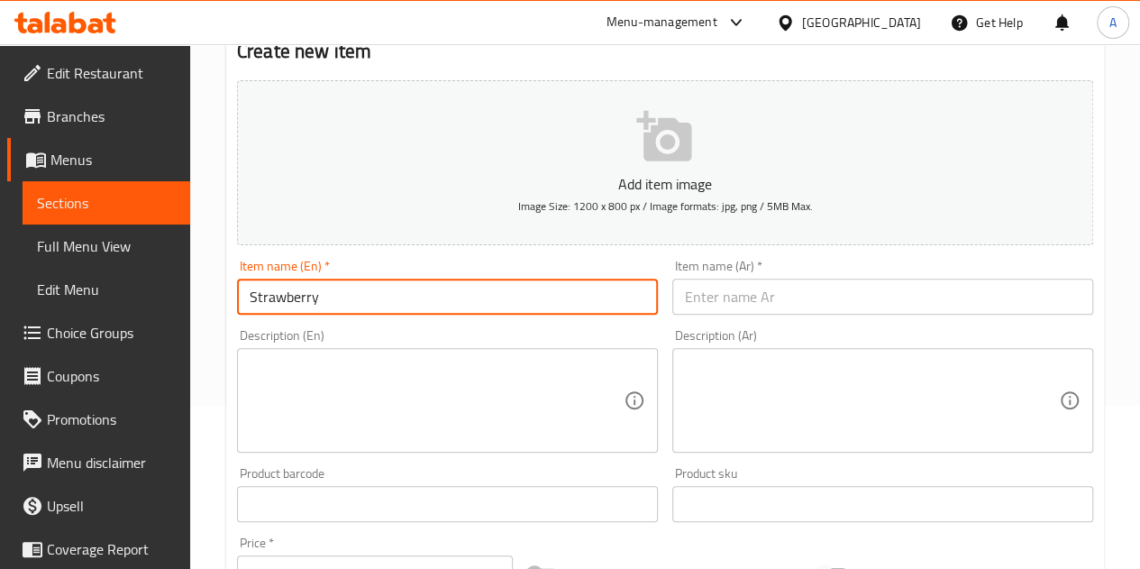
click at [763, 301] on input "text" at bounding box center [883, 297] width 421 height 36
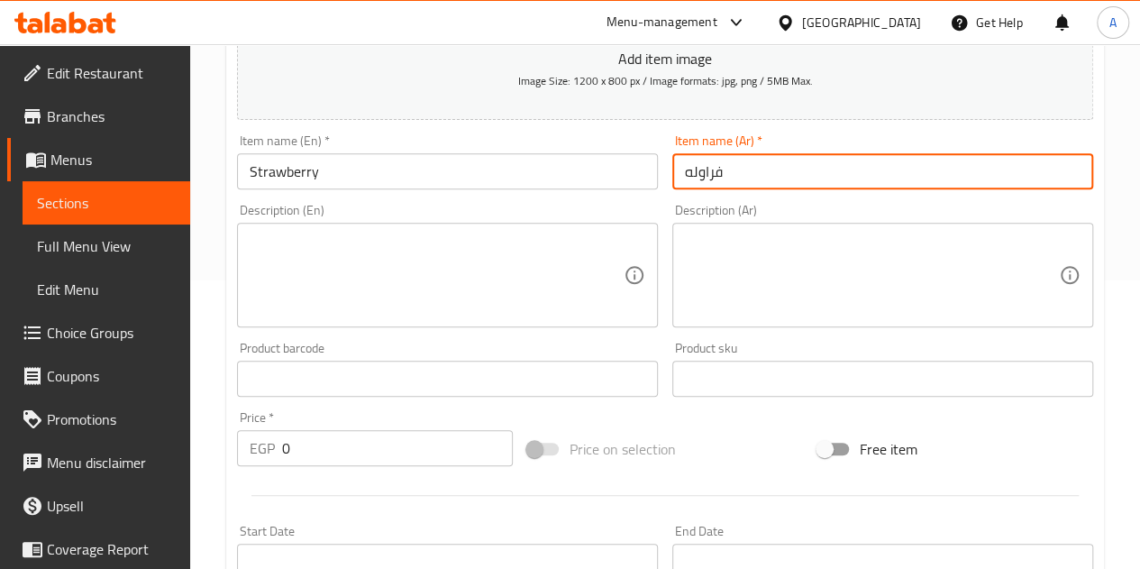
scroll to position [343, 0]
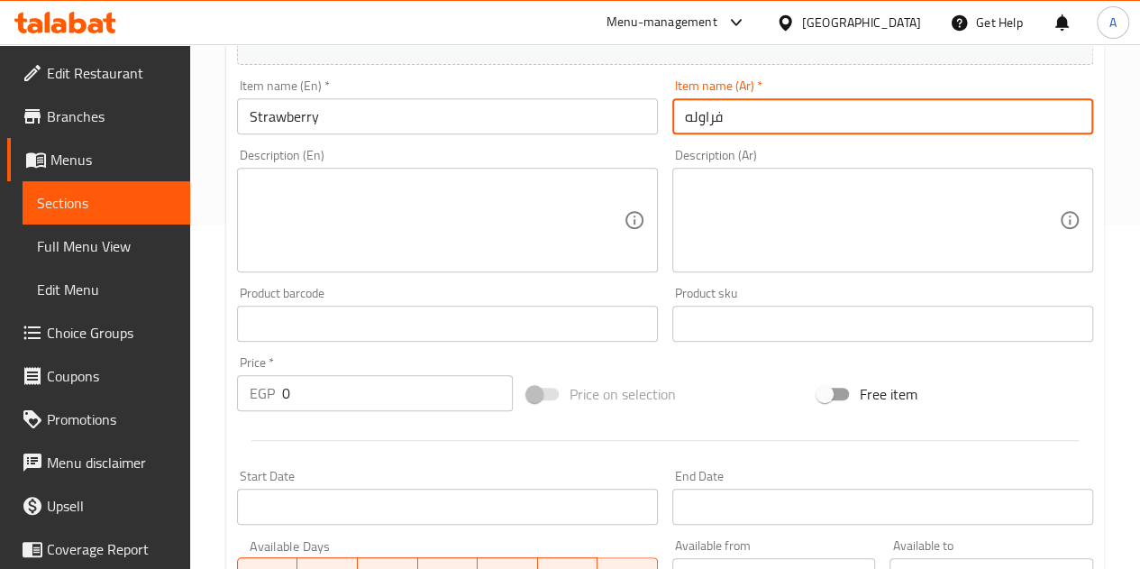
click at [350, 401] on input "0" at bounding box center [397, 393] width 231 height 36
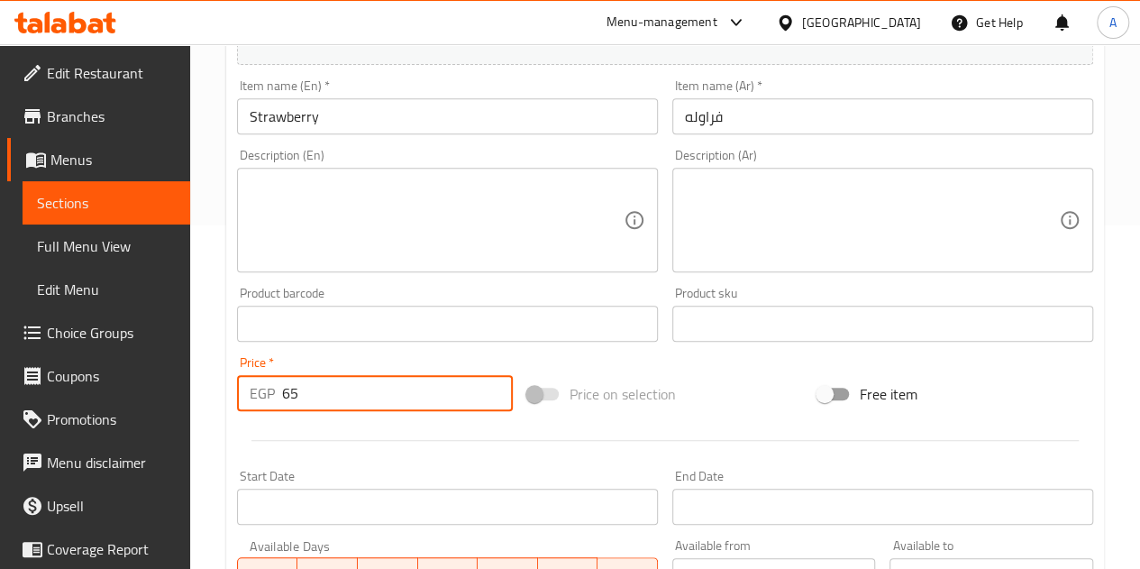
click at [373, 437] on div at bounding box center [665, 440] width 871 height 44
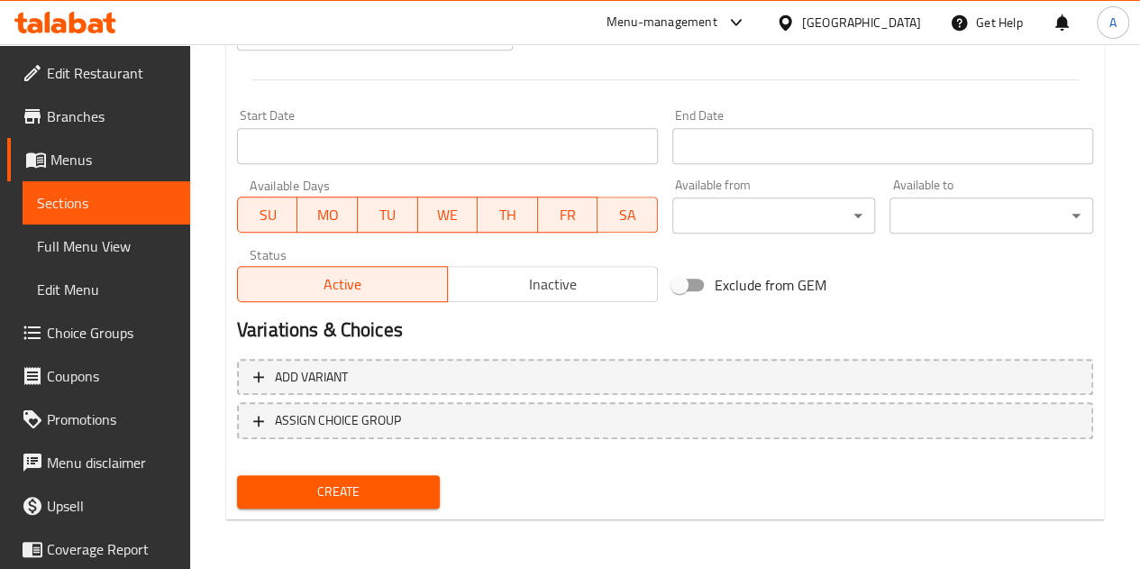
click at [363, 487] on span "Create" at bounding box center [339, 491] width 175 height 23
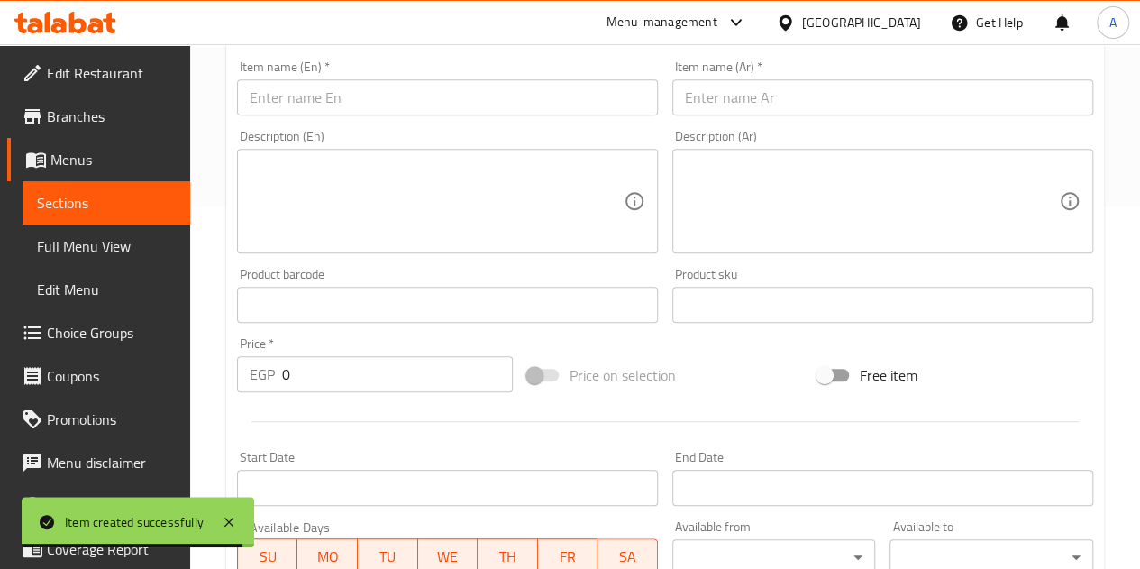
scroll to position [343, 0]
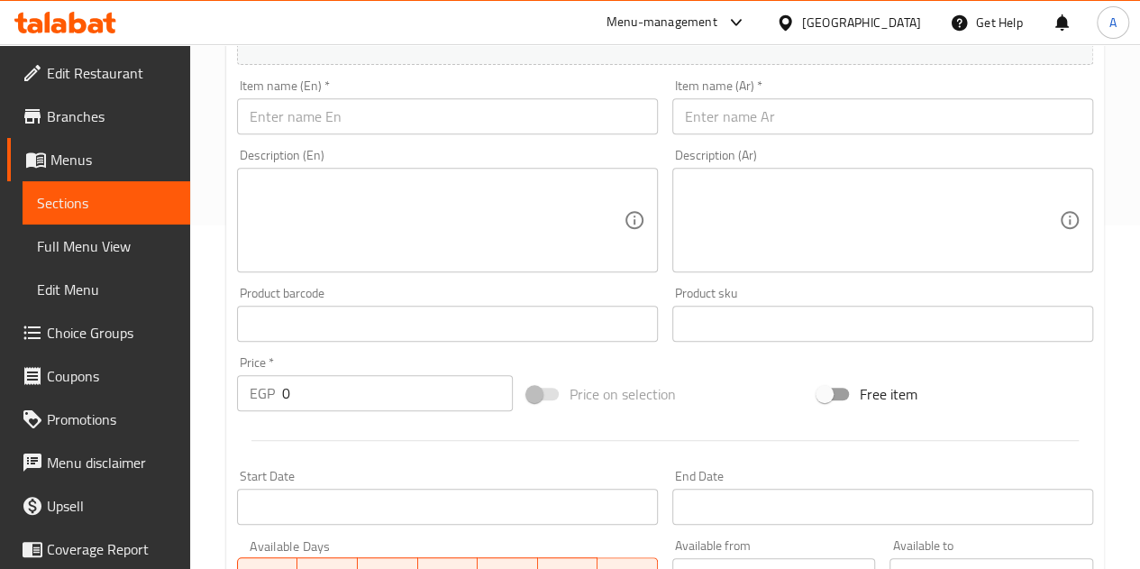
click at [788, 99] on input "text" at bounding box center [883, 116] width 421 height 36
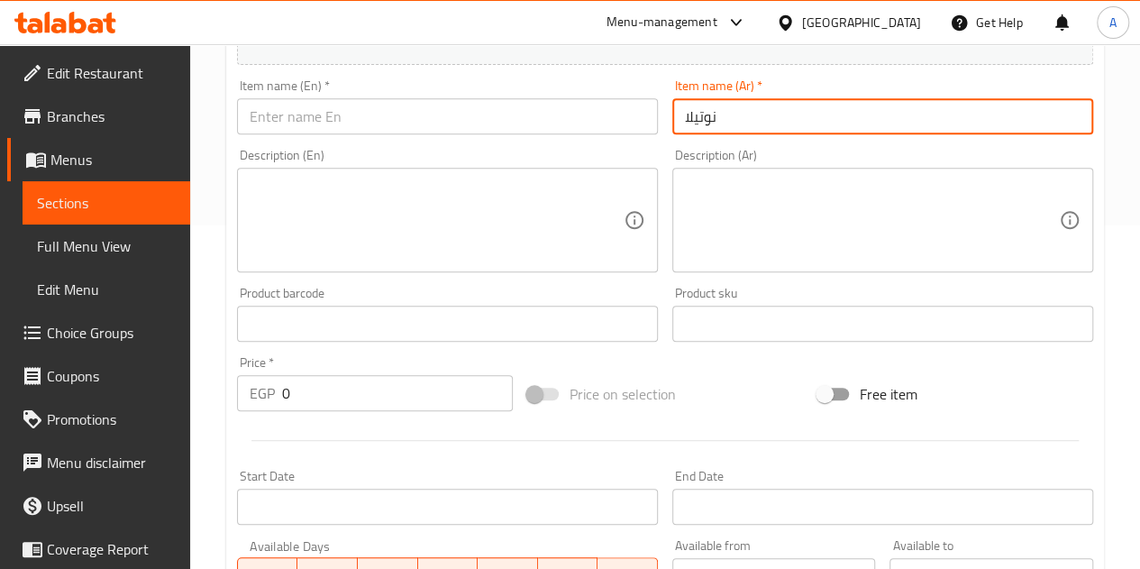
click at [624, 112] on input "text" at bounding box center [447, 116] width 421 height 36
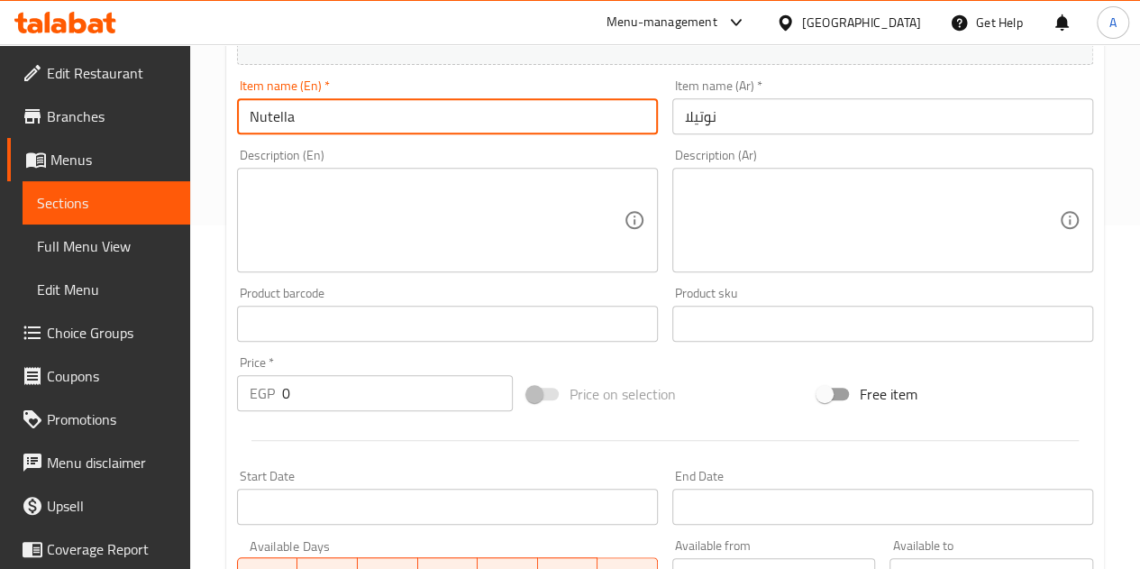
click at [416, 396] on input "0" at bounding box center [397, 393] width 231 height 36
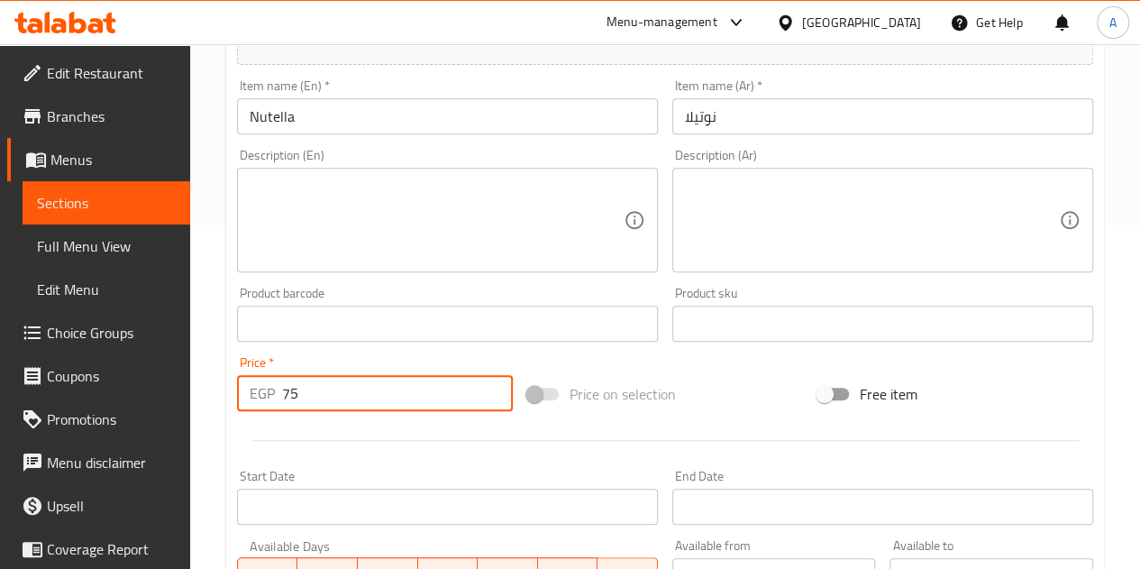
click at [422, 452] on div at bounding box center [665, 440] width 871 height 44
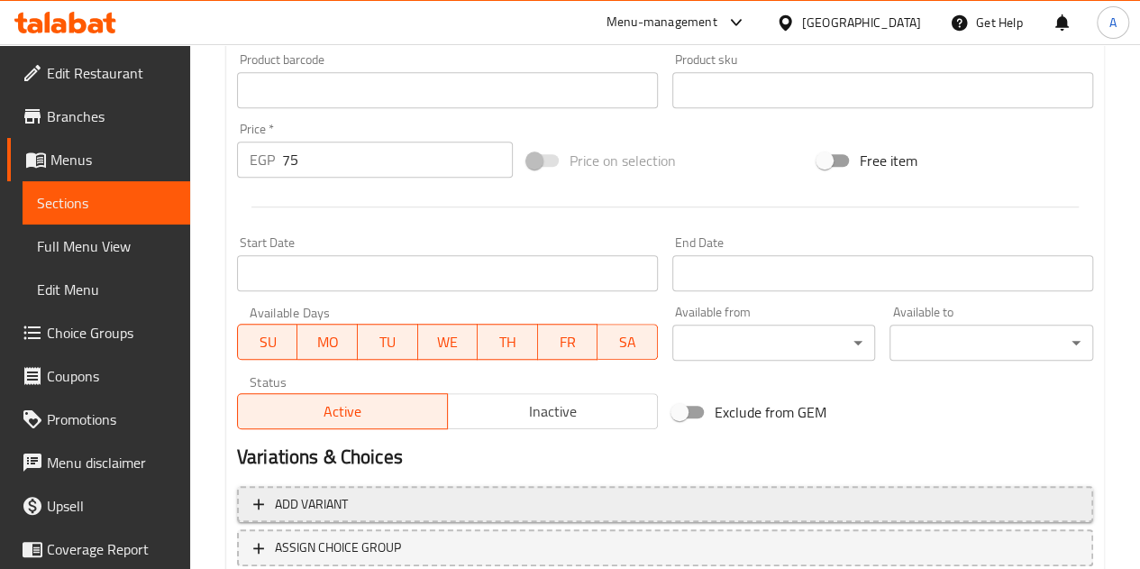
scroll to position [704, 0]
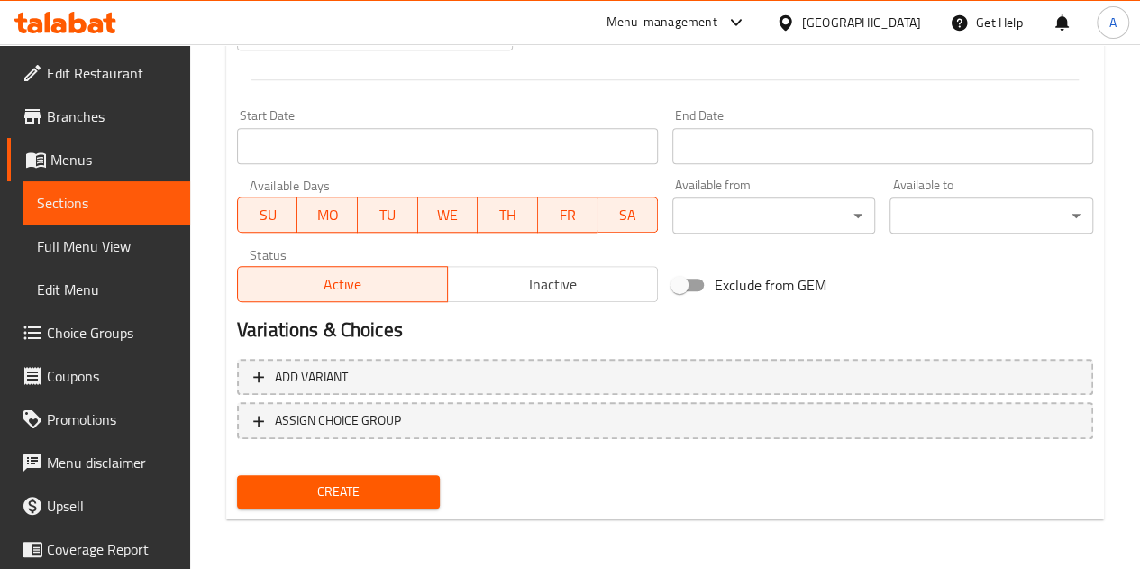
click at [354, 500] on span "Create" at bounding box center [339, 491] width 175 height 23
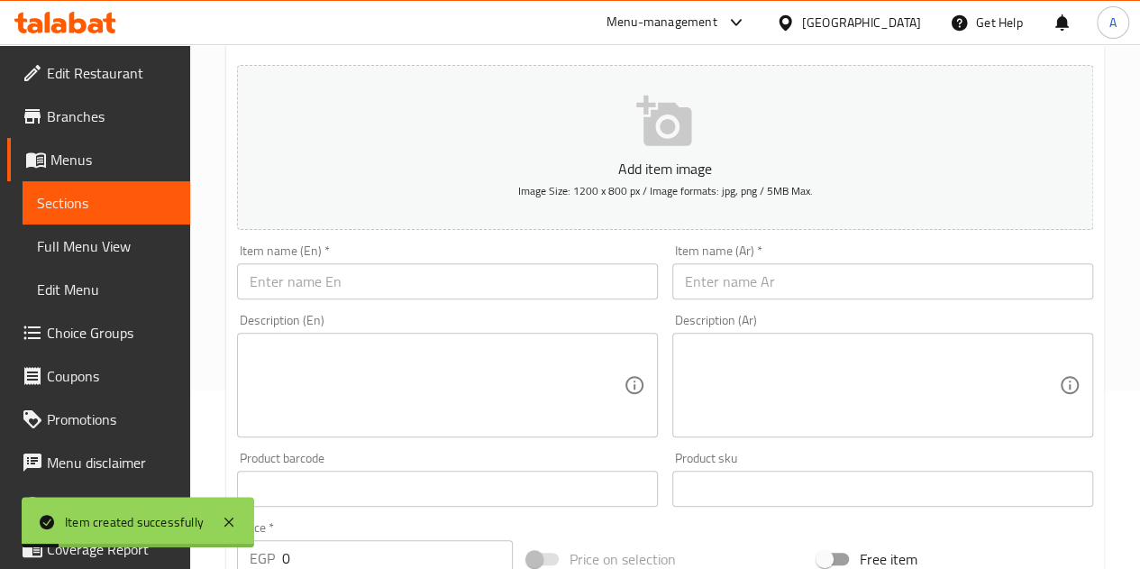
scroll to position [180, 0]
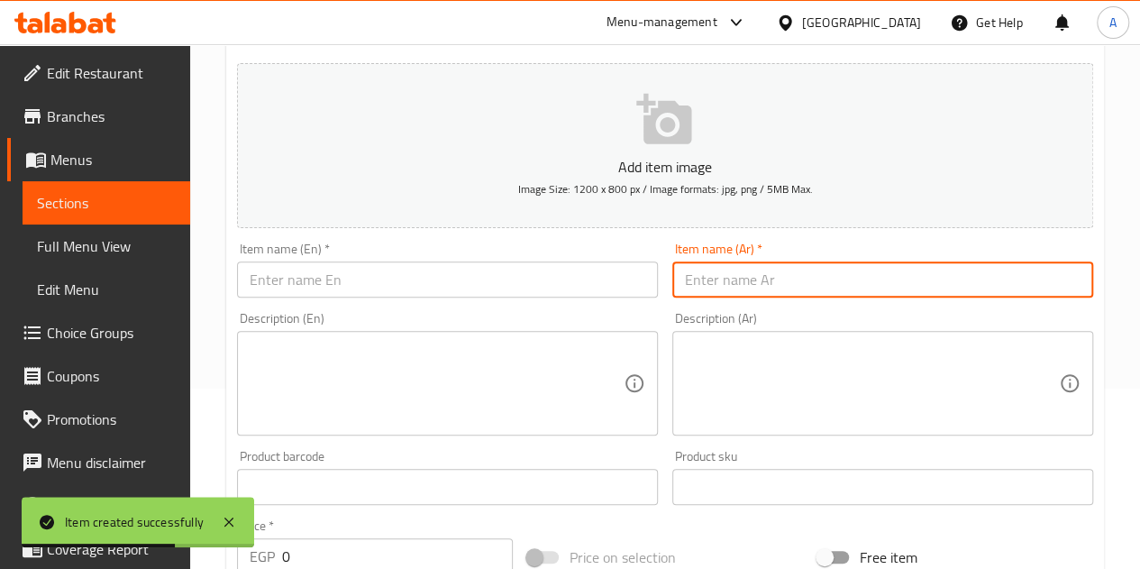
click at [819, 279] on input "text" at bounding box center [883, 279] width 421 height 36
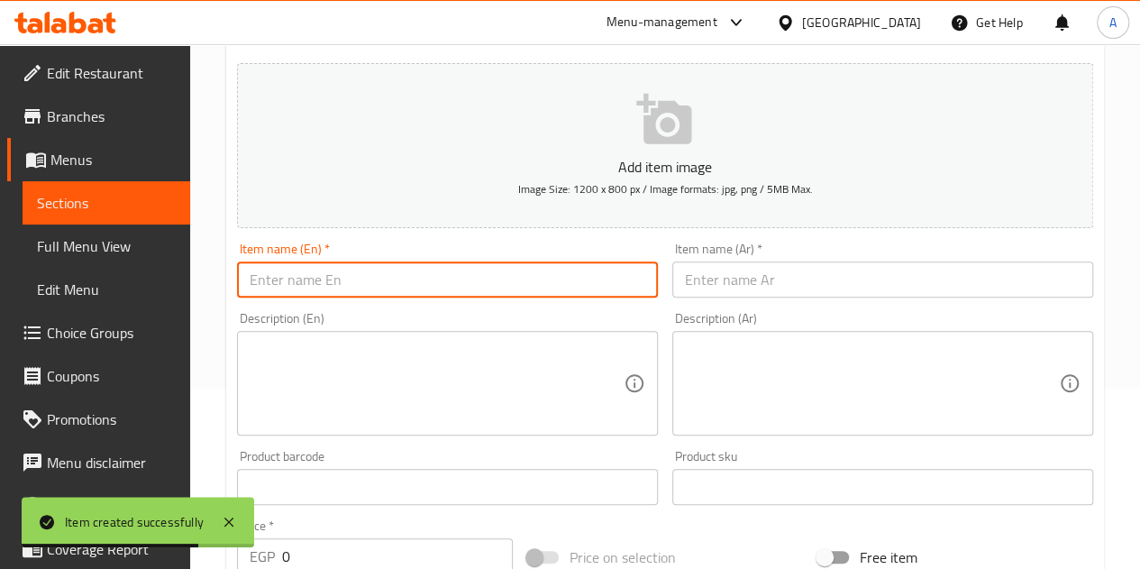
click at [403, 296] on input "text" at bounding box center [447, 279] width 421 height 36
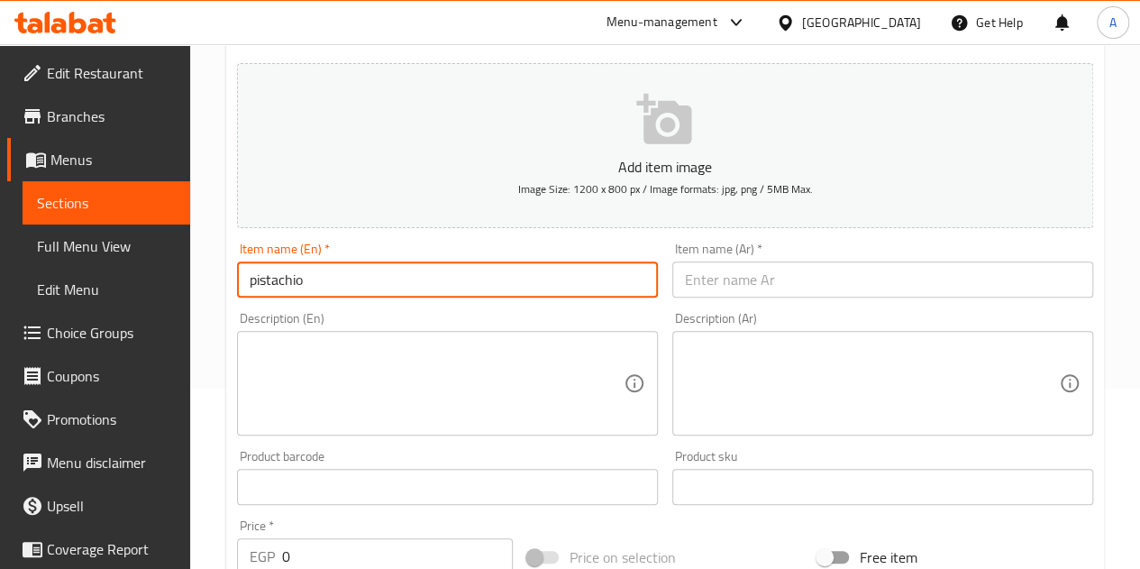
click at [694, 284] on input "text" at bounding box center [883, 279] width 421 height 36
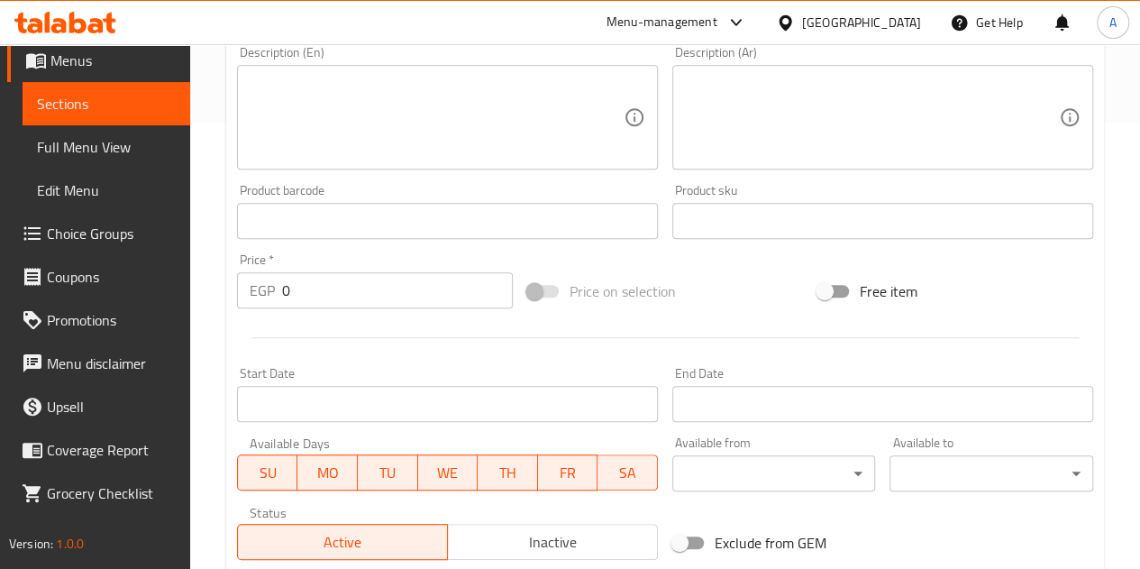
scroll to position [541, 0]
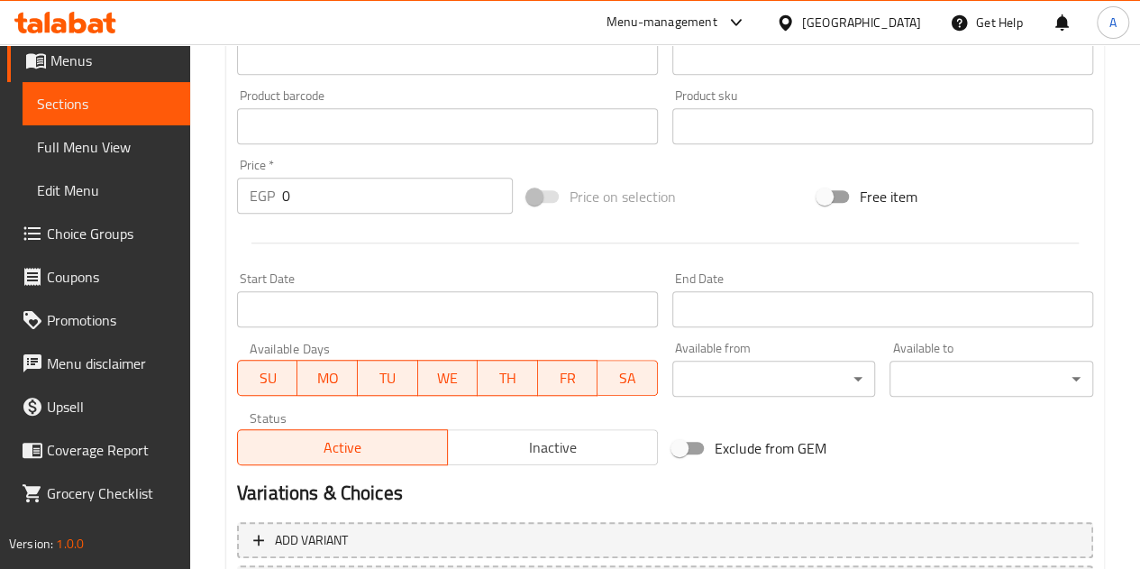
click at [310, 191] on input "0" at bounding box center [397, 196] width 231 height 36
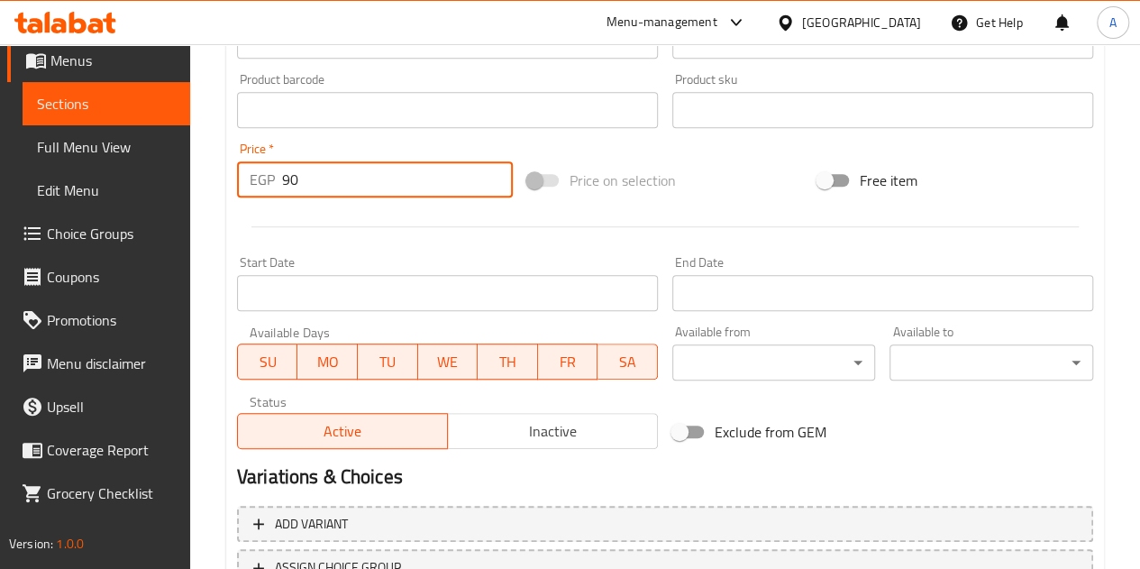
scroll to position [704, 0]
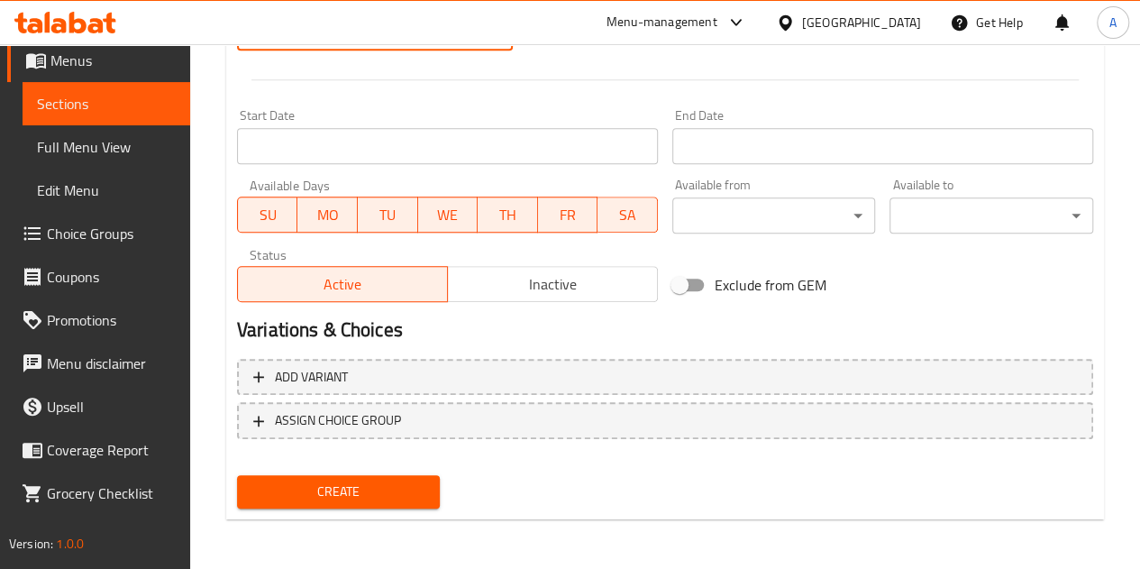
click at [409, 482] on span "Create" at bounding box center [339, 491] width 175 height 23
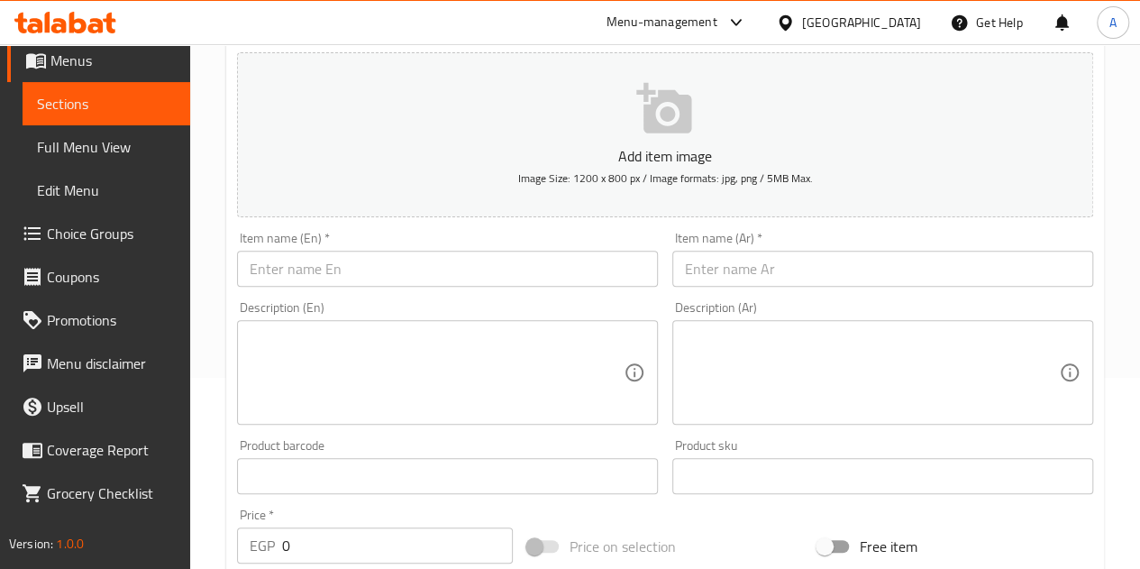
scroll to position [163, 0]
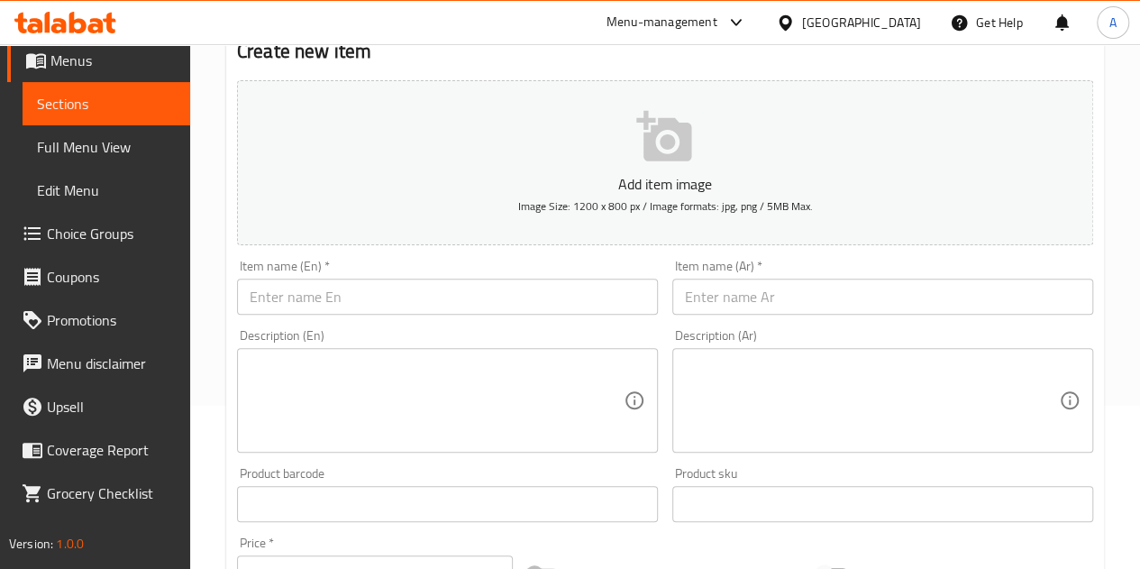
click at [817, 304] on input "text" at bounding box center [883, 297] width 421 height 36
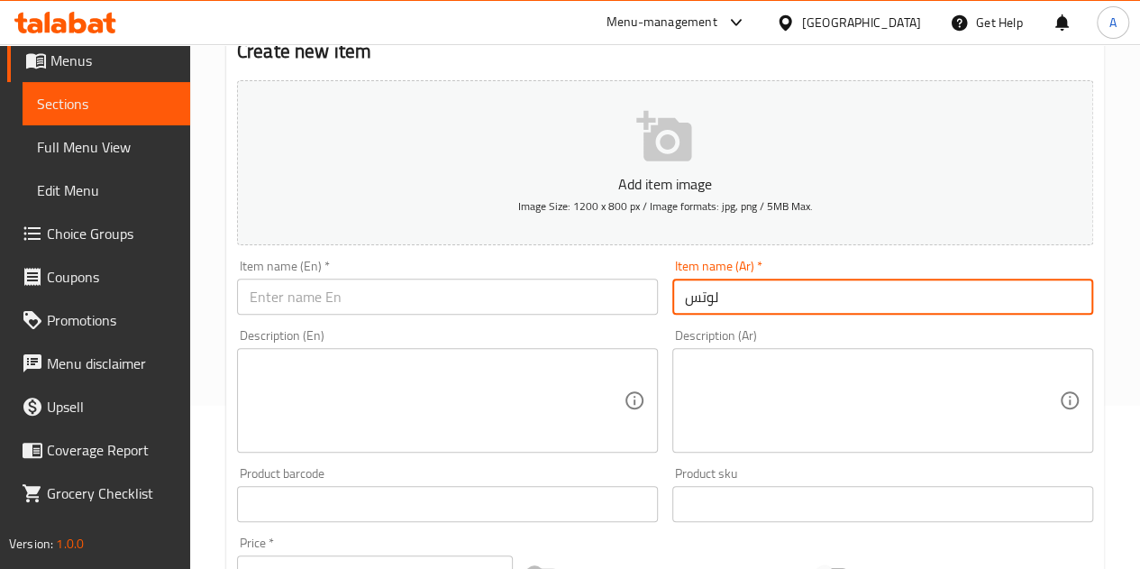
click at [261, 304] on input "text" at bounding box center [447, 297] width 421 height 36
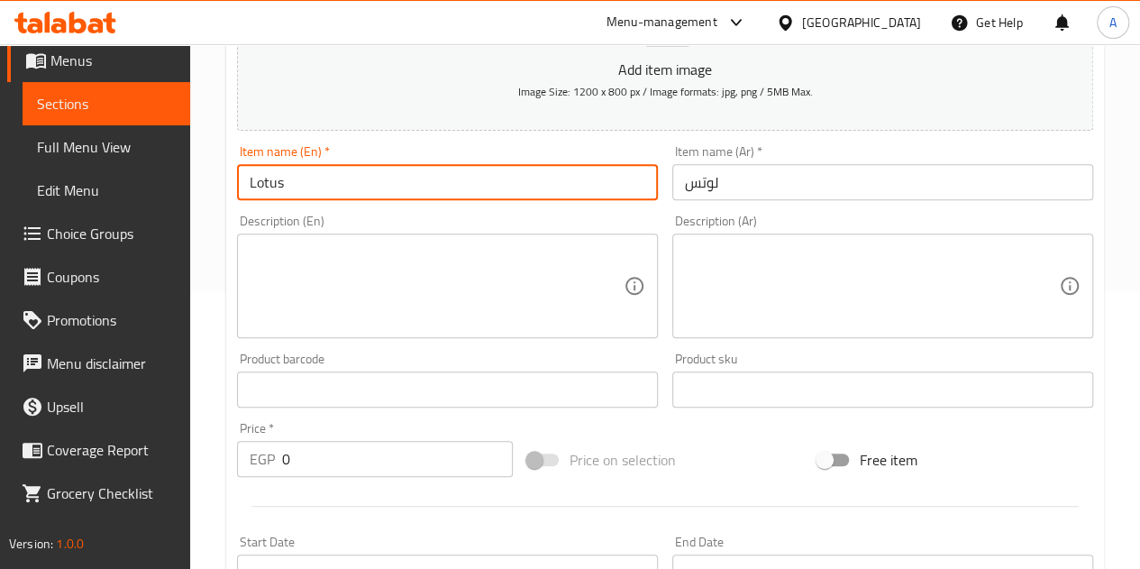
scroll to position [343, 0]
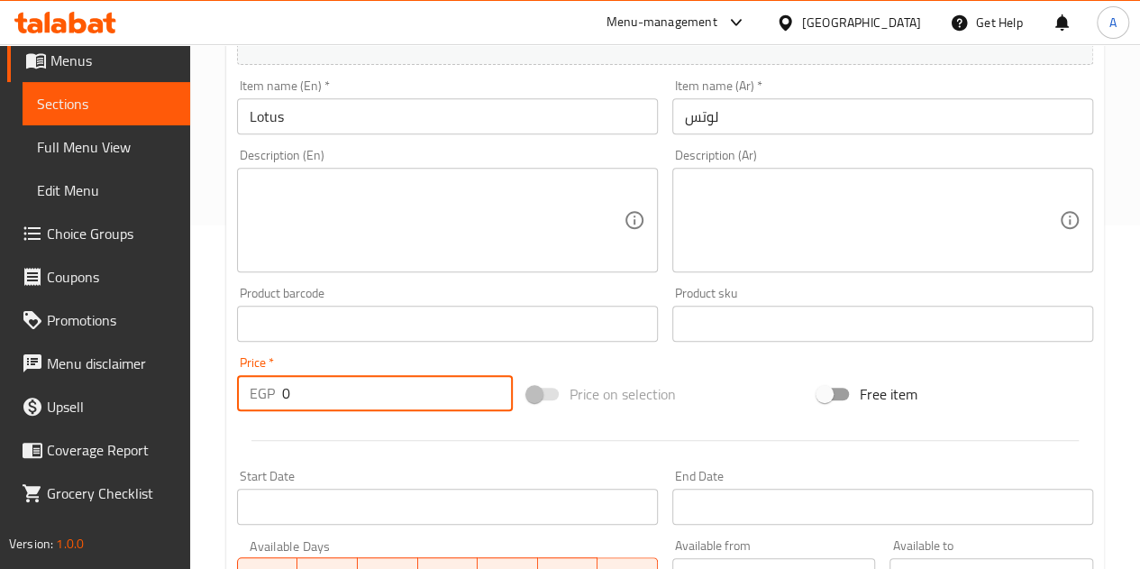
click at [301, 387] on input "0" at bounding box center [397, 393] width 231 height 36
click at [429, 444] on div at bounding box center [665, 440] width 871 height 44
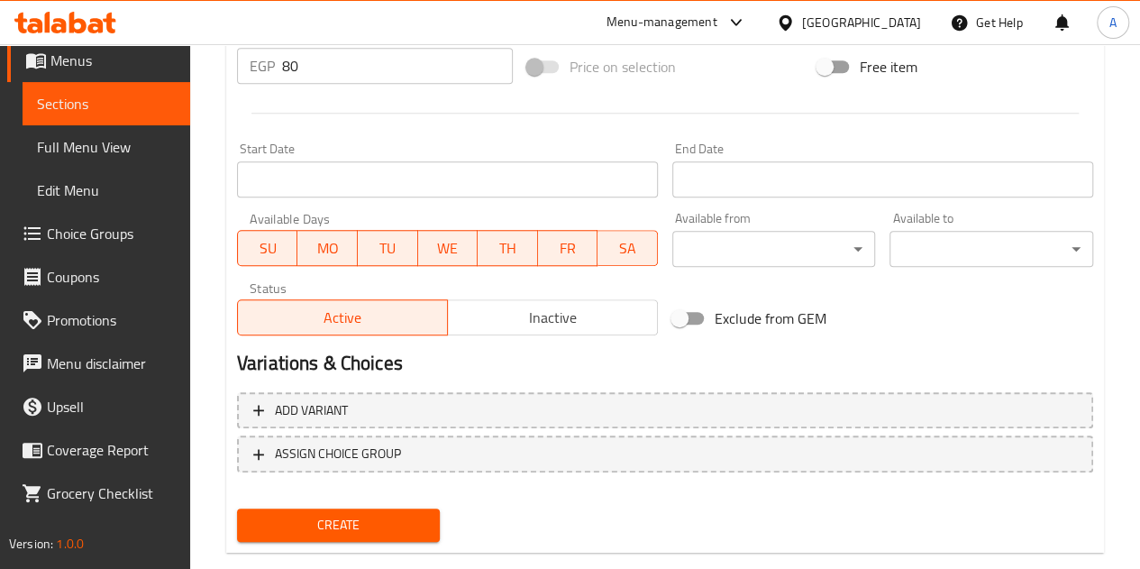
scroll to position [704, 0]
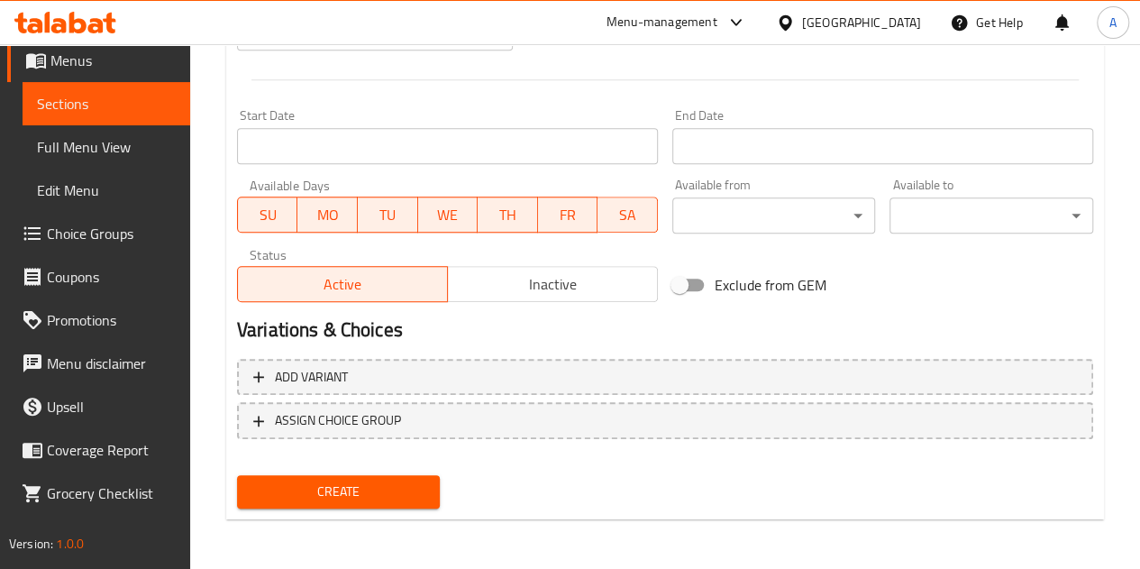
click at [399, 478] on button "Create" at bounding box center [339, 491] width 204 height 33
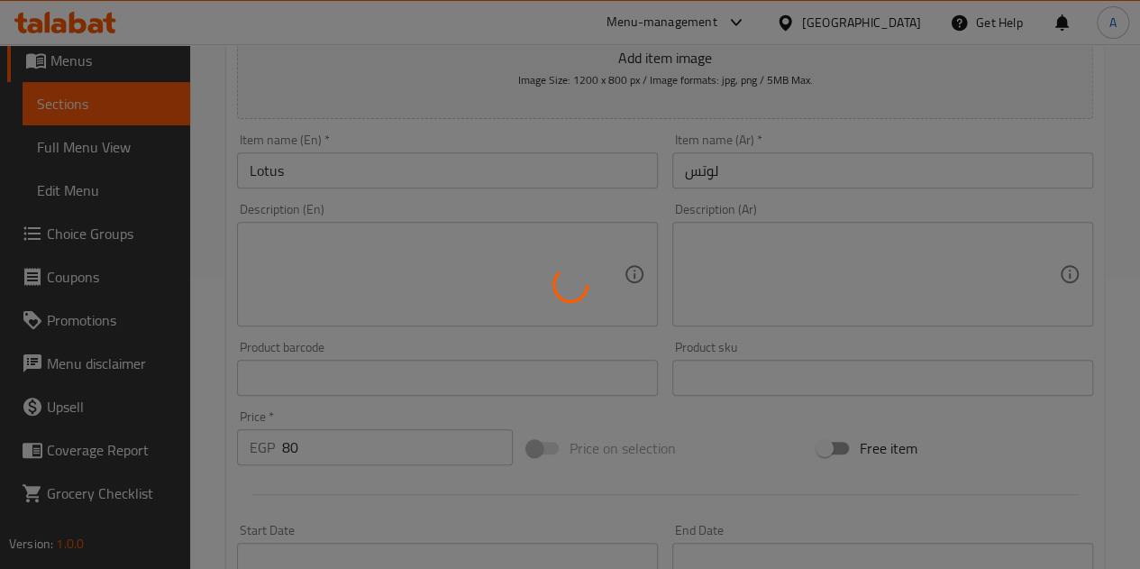
scroll to position [253, 0]
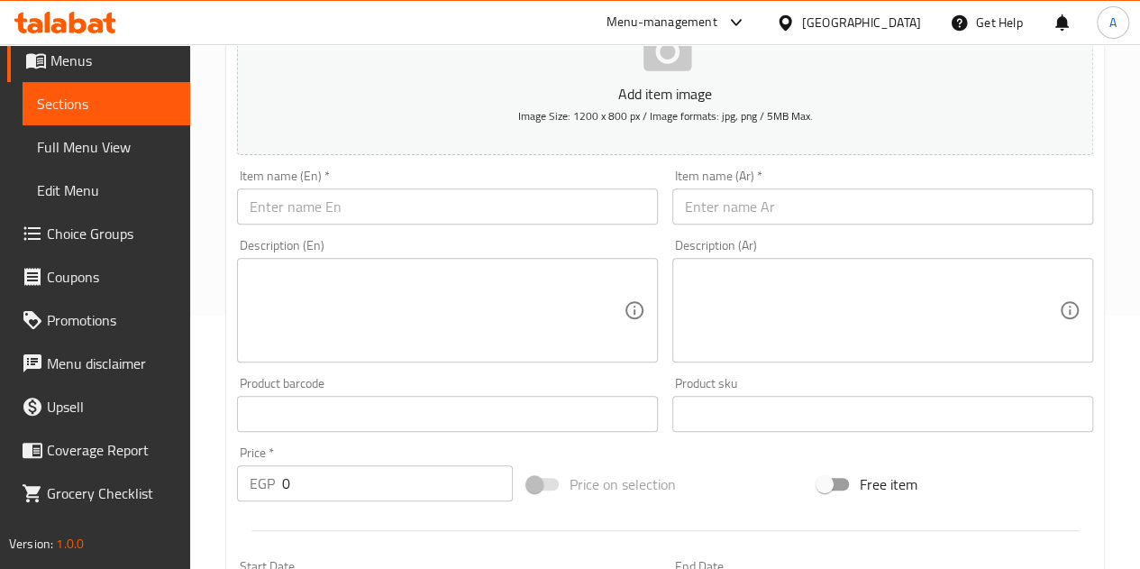
click at [447, 214] on input "text" at bounding box center [447, 206] width 421 height 36
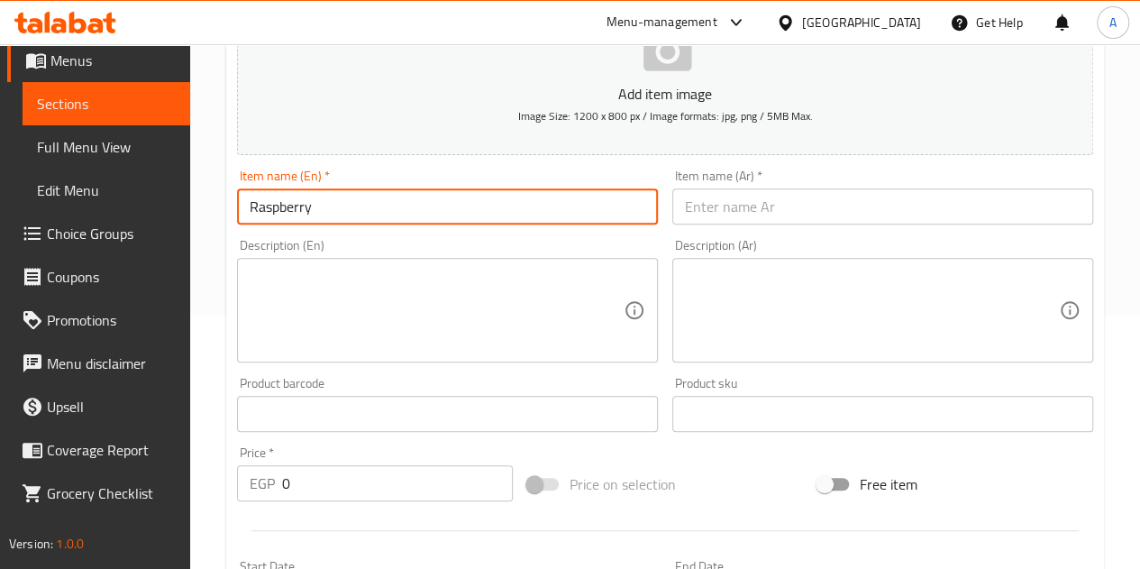
click at [795, 194] on input "text" at bounding box center [883, 206] width 421 height 36
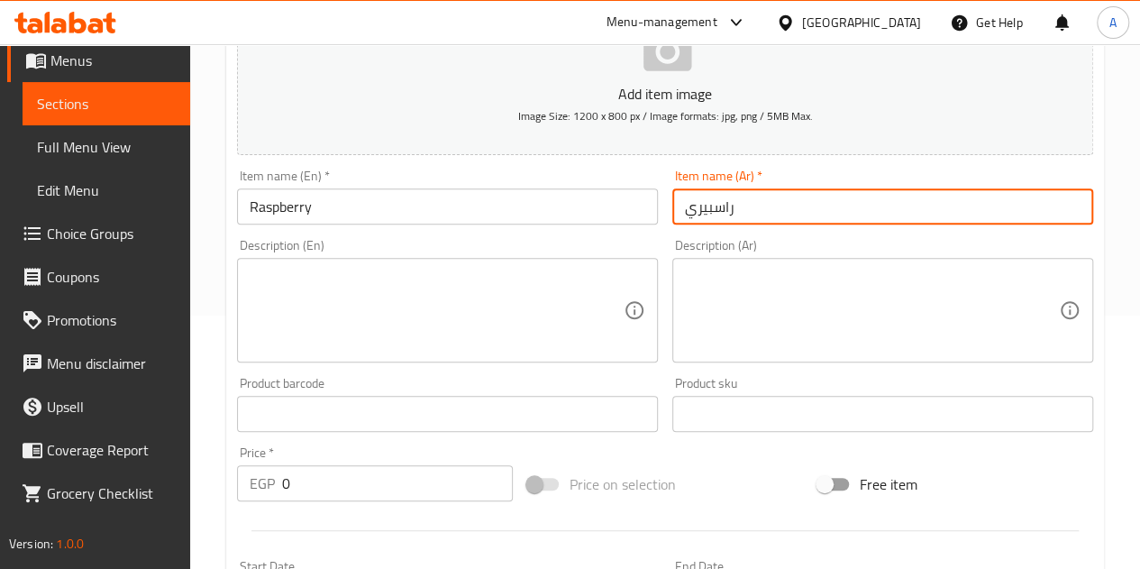
click at [301, 491] on input "0" at bounding box center [397, 483] width 231 height 36
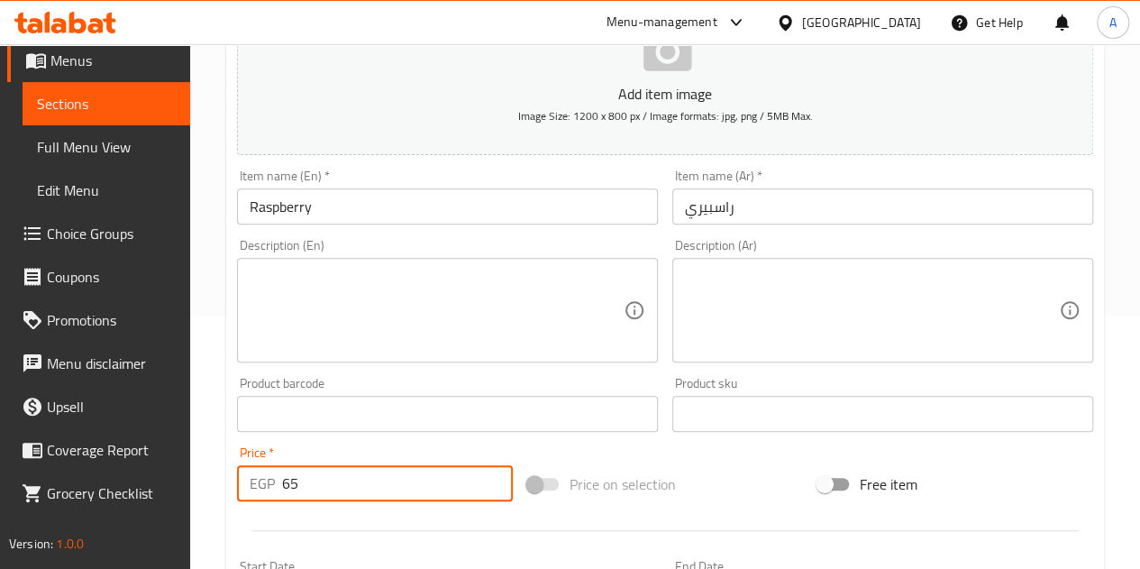
click at [337, 540] on div at bounding box center [665, 530] width 871 height 44
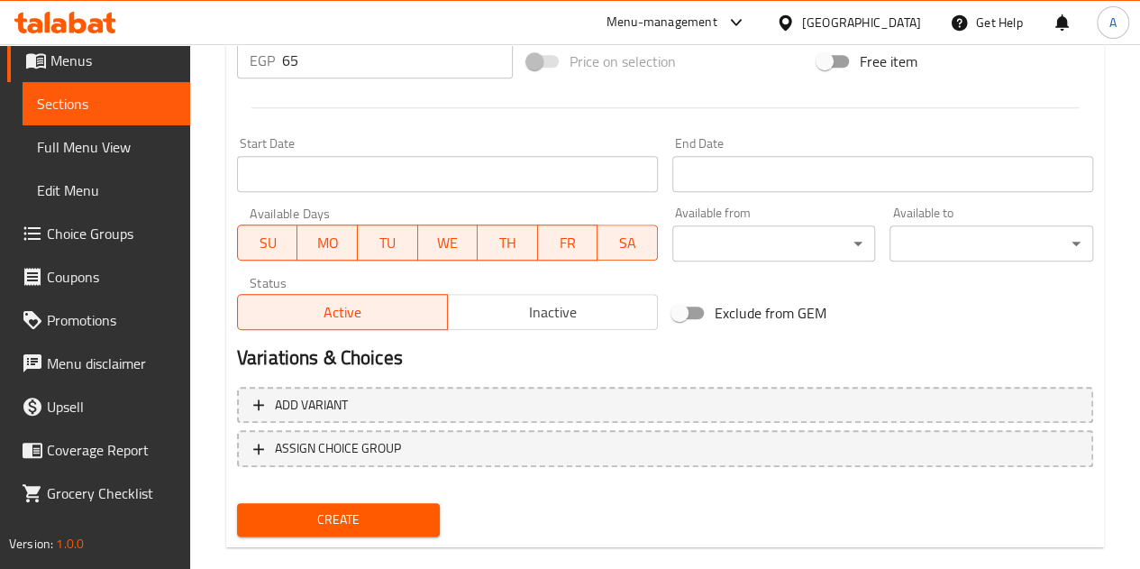
scroll to position [704, 0]
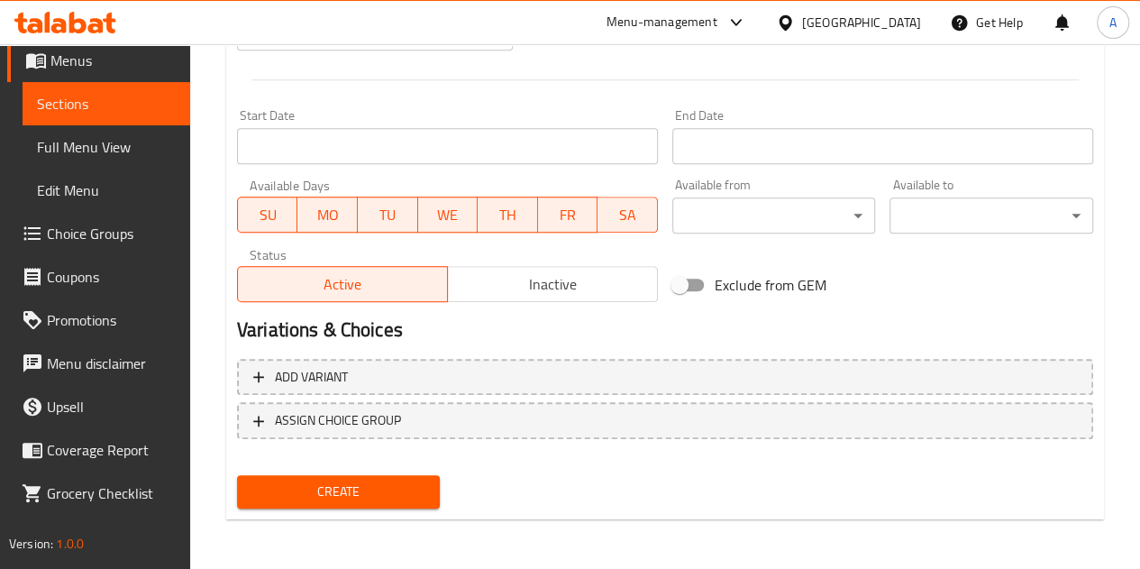
click at [362, 500] on span "Create" at bounding box center [339, 491] width 175 height 23
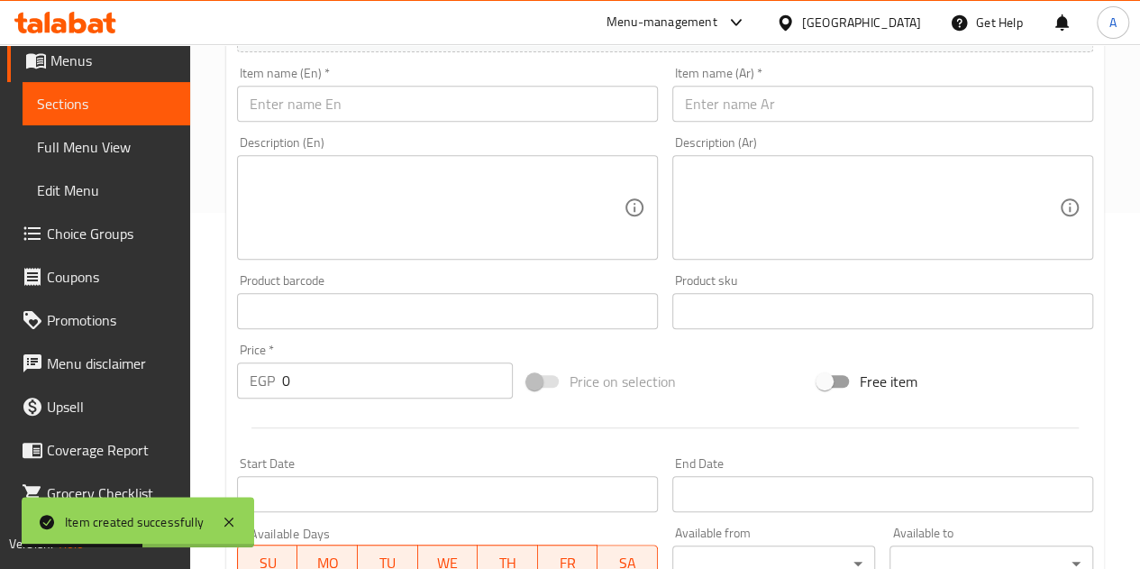
scroll to position [253, 0]
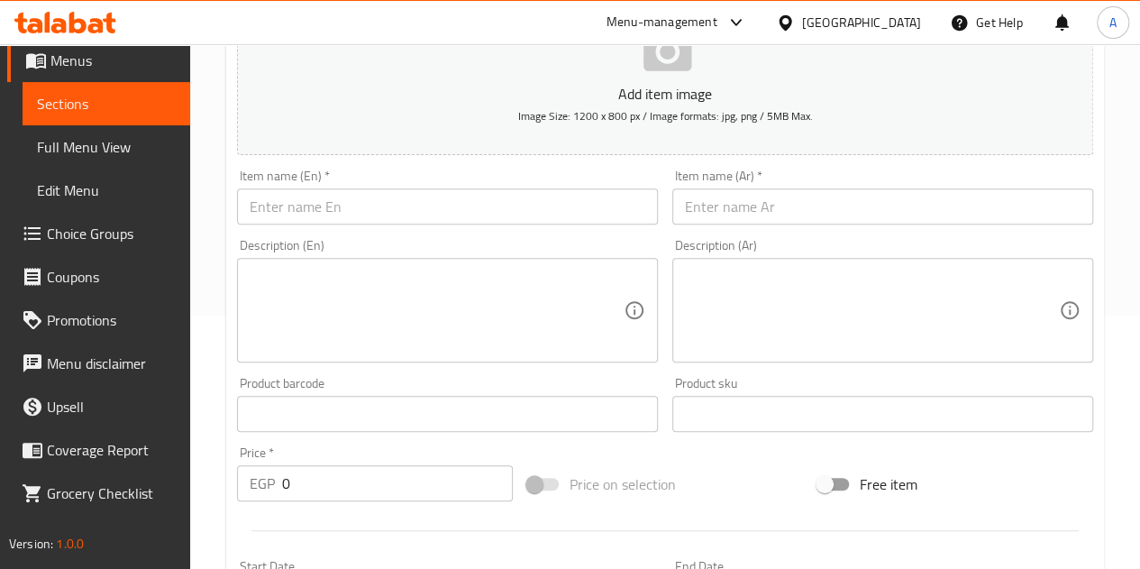
click at [809, 204] on input "text" at bounding box center [883, 206] width 421 height 36
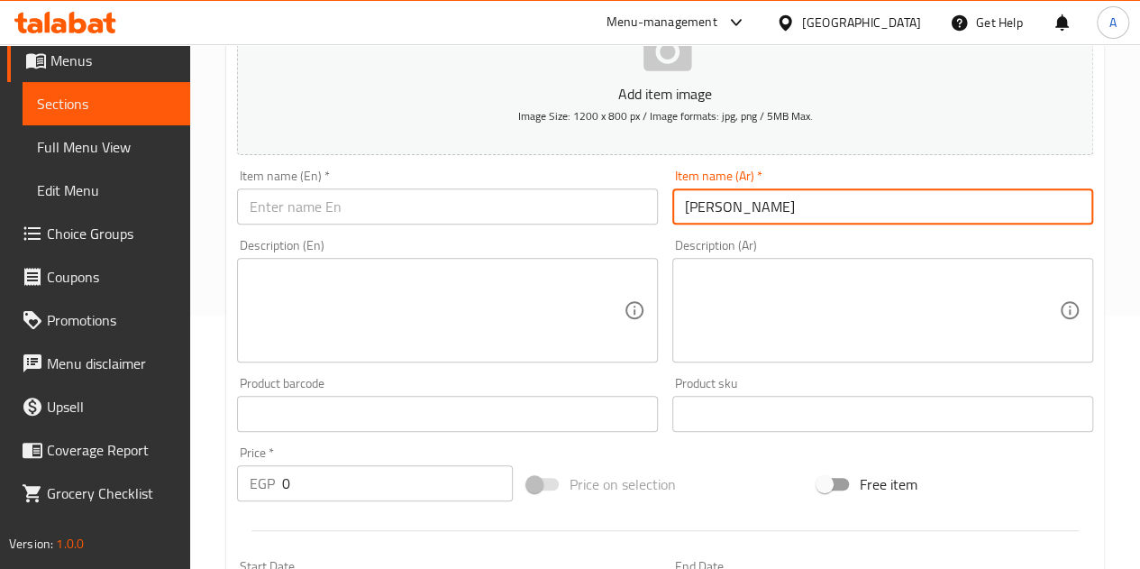
click at [342, 204] on input "text" at bounding box center [447, 206] width 421 height 36
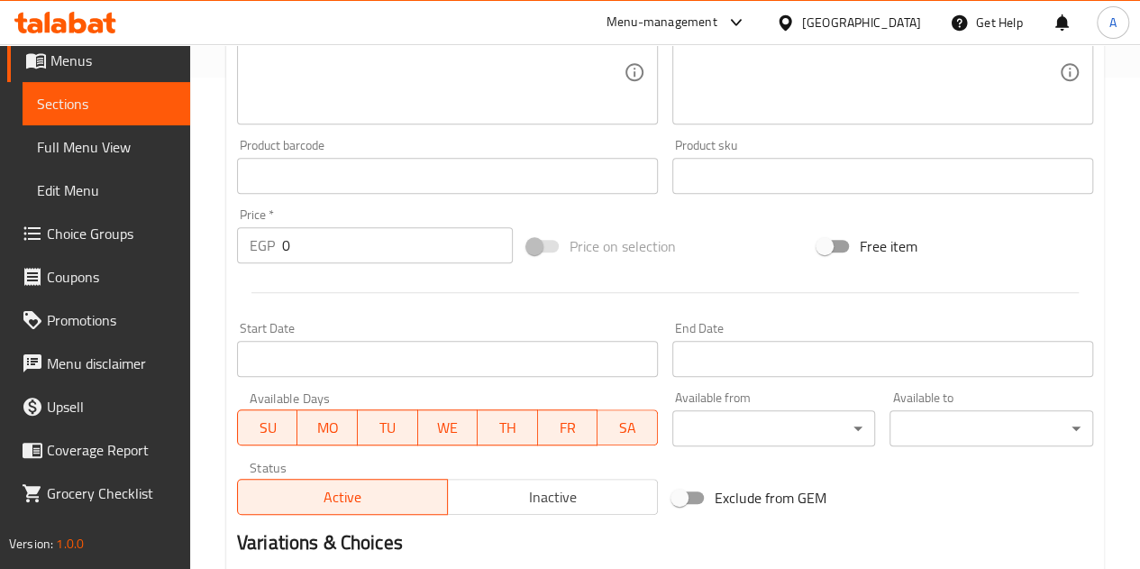
scroll to position [614, 0]
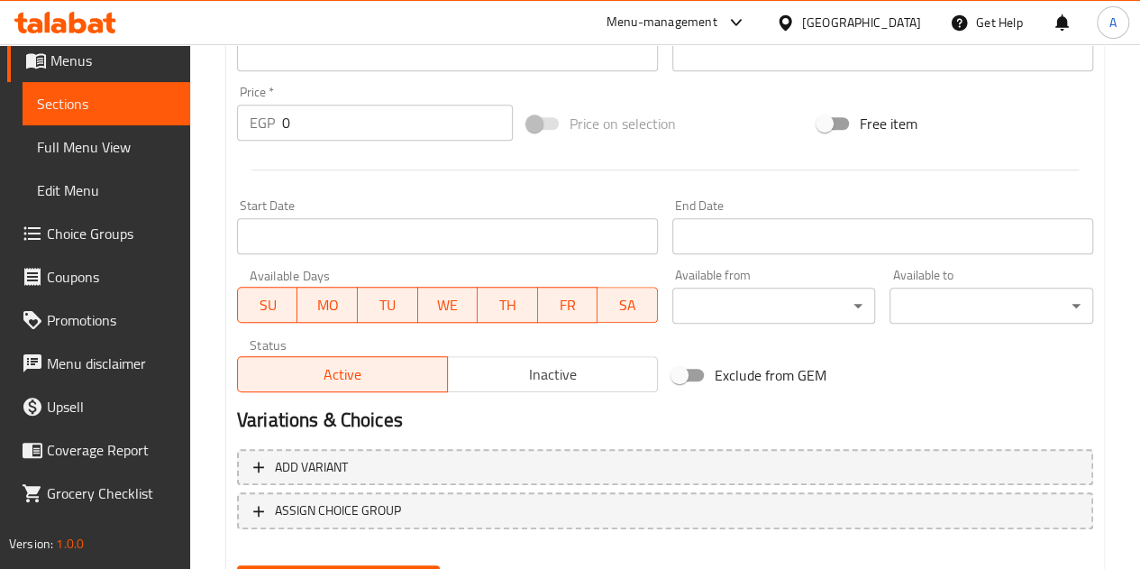
click at [370, 131] on input "0" at bounding box center [397, 123] width 231 height 36
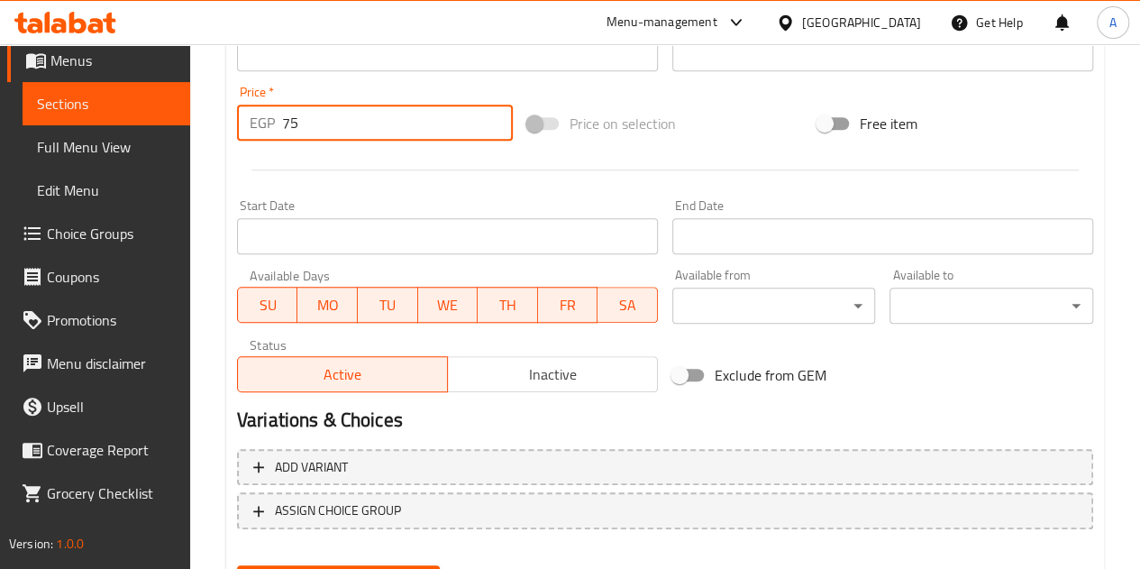
click at [382, 182] on div at bounding box center [665, 170] width 871 height 44
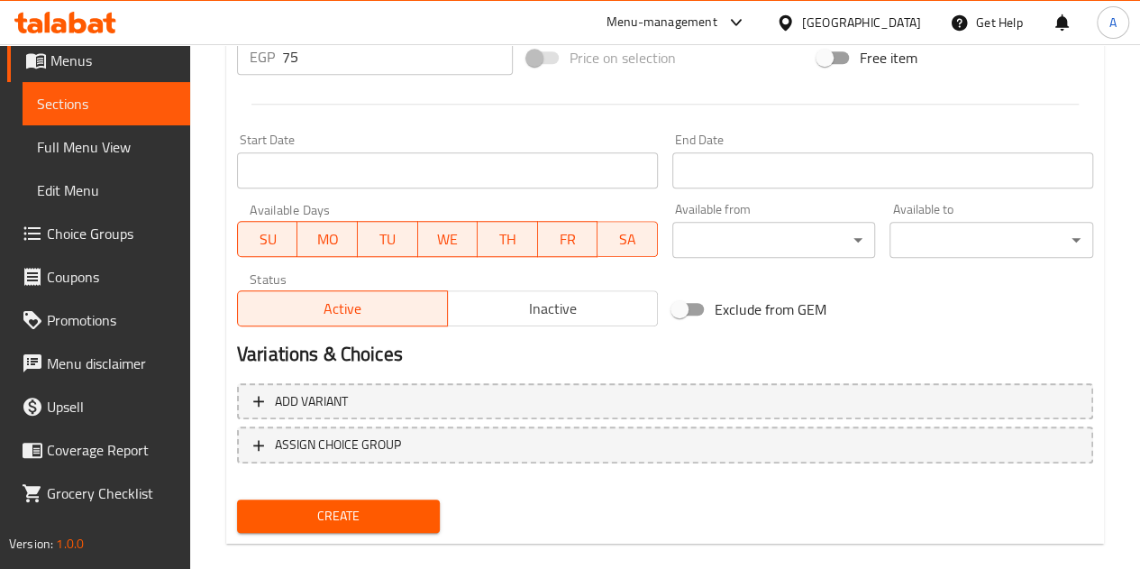
scroll to position [704, 0]
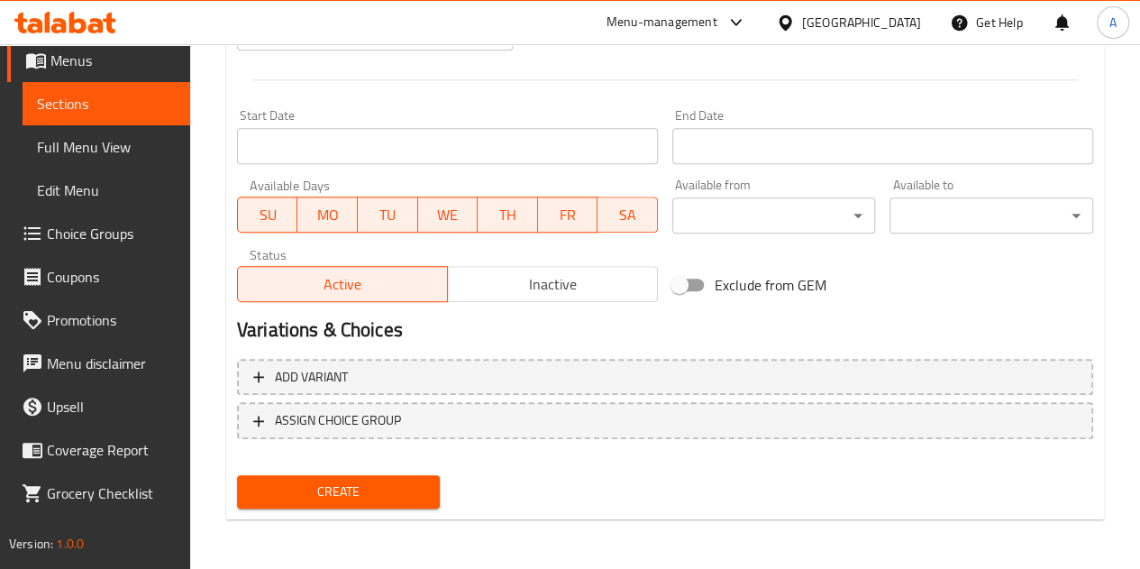
click at [386, 484] on span "Create" at bounding box center [339, 491] width 175 height 23
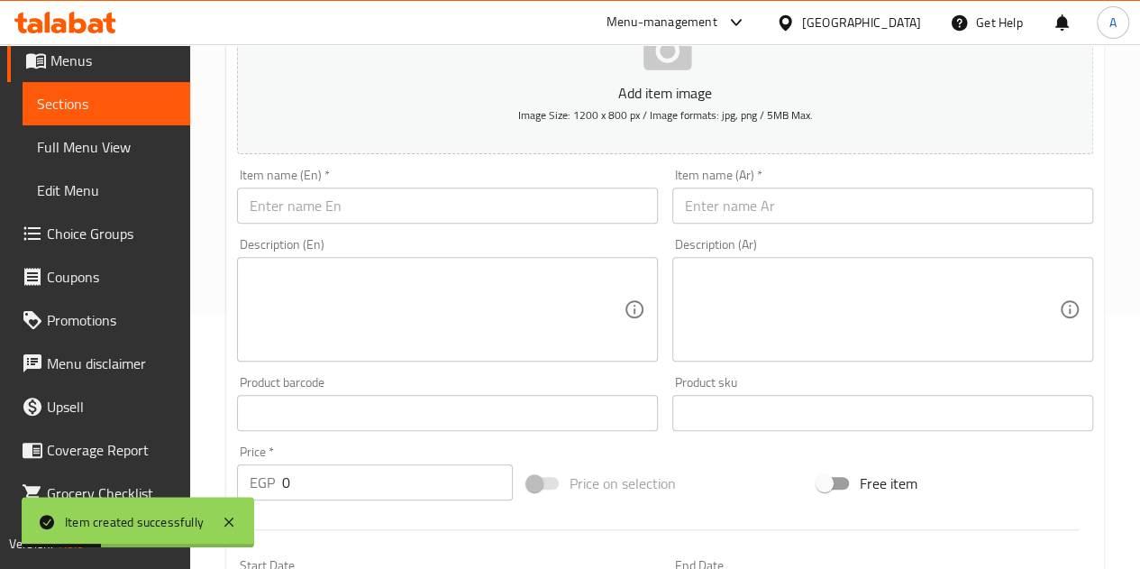
scroll to position [253, 0]
click at [535, 215] on input "text" at bounding box center [447, 206] width 421 height 36
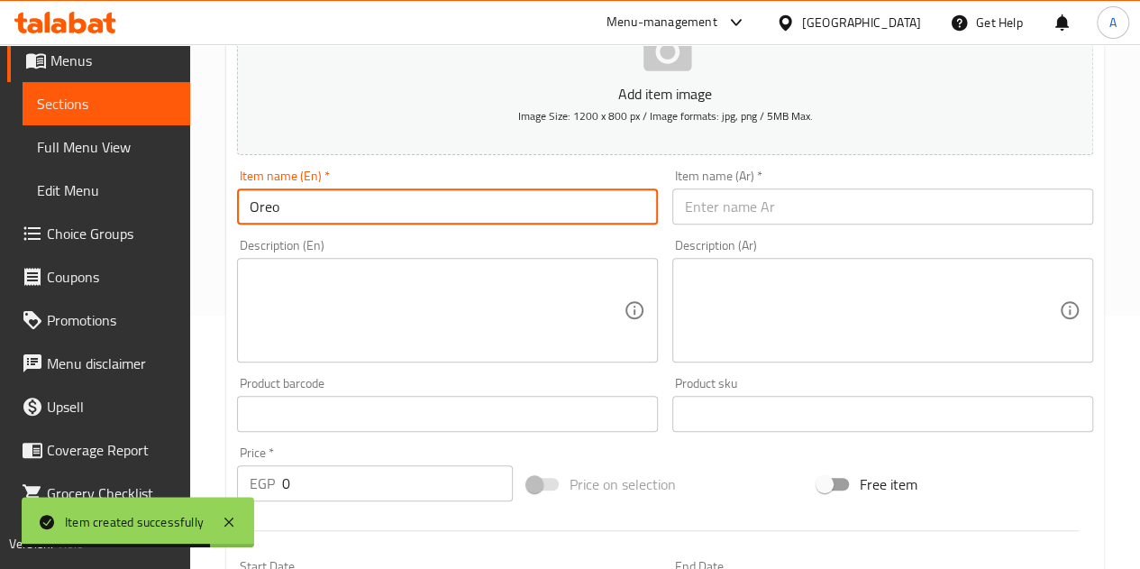
click at [806, 218] on input "text" at bounding box center [883, 206] width 421 height 36
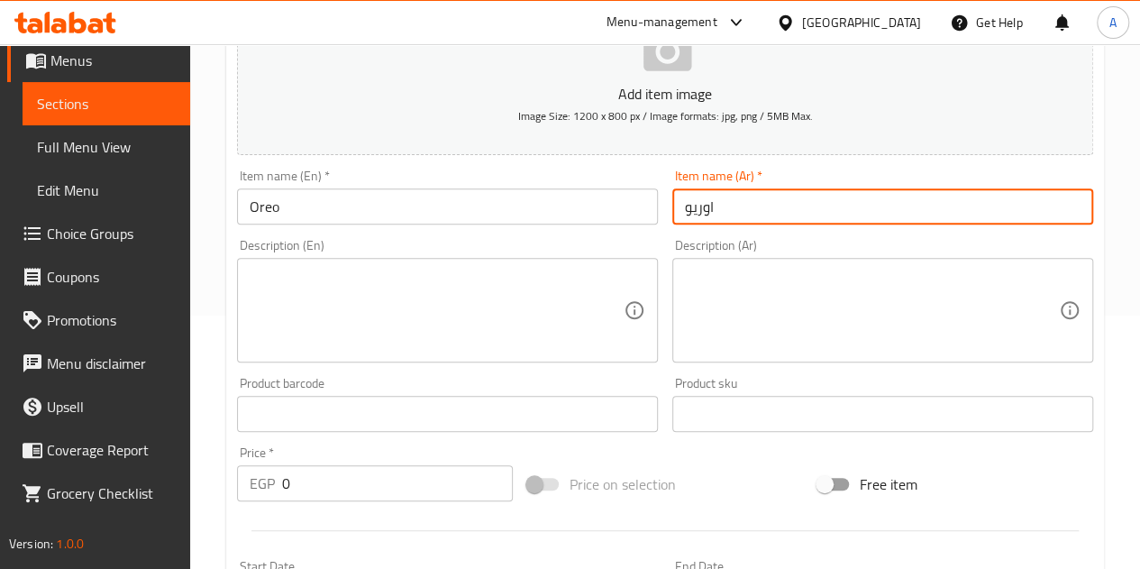
click at [322, 498] on input "0" at bounding box center [397, 483] width 231 height 36
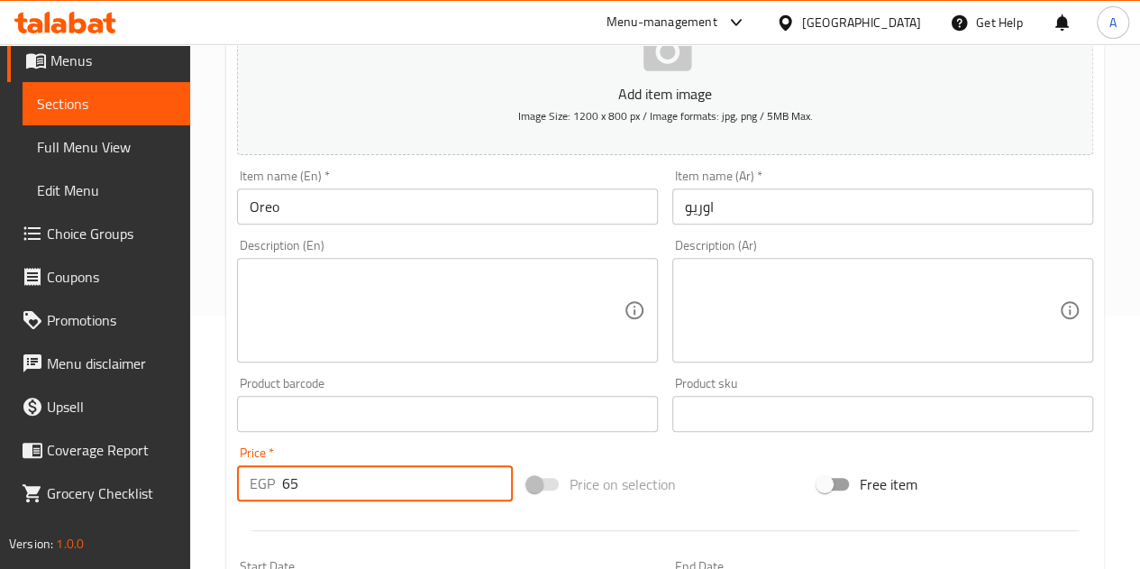
click at [328, 518] on div at bounding box center [665, 530] width 871 height 44
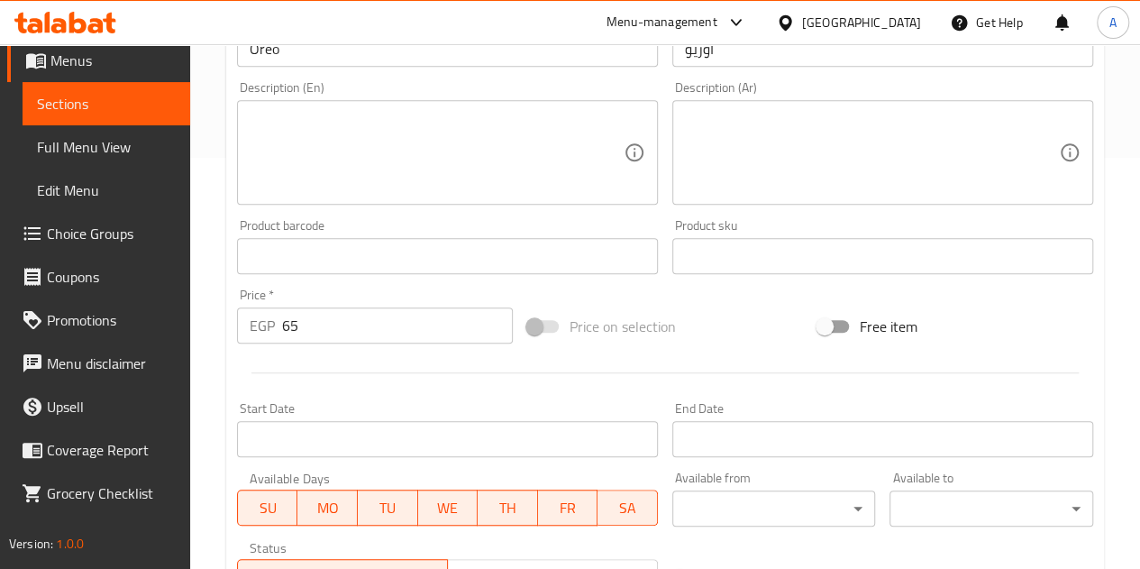
scroll to position [704, 0]
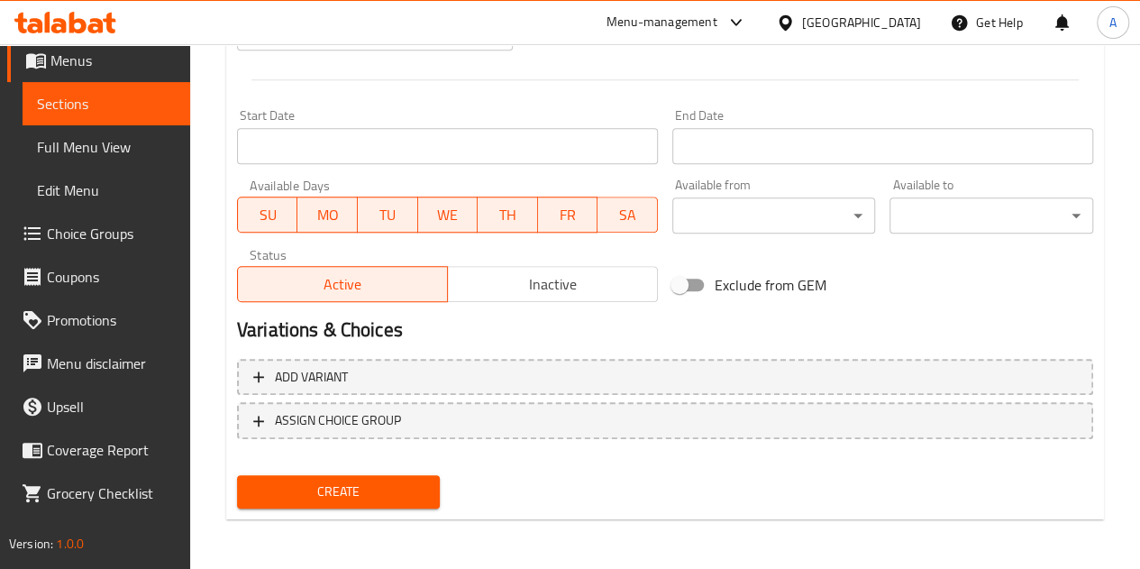
click at [380, 487] on span "Create" at bounding box center [339, 491] width 175 height 23
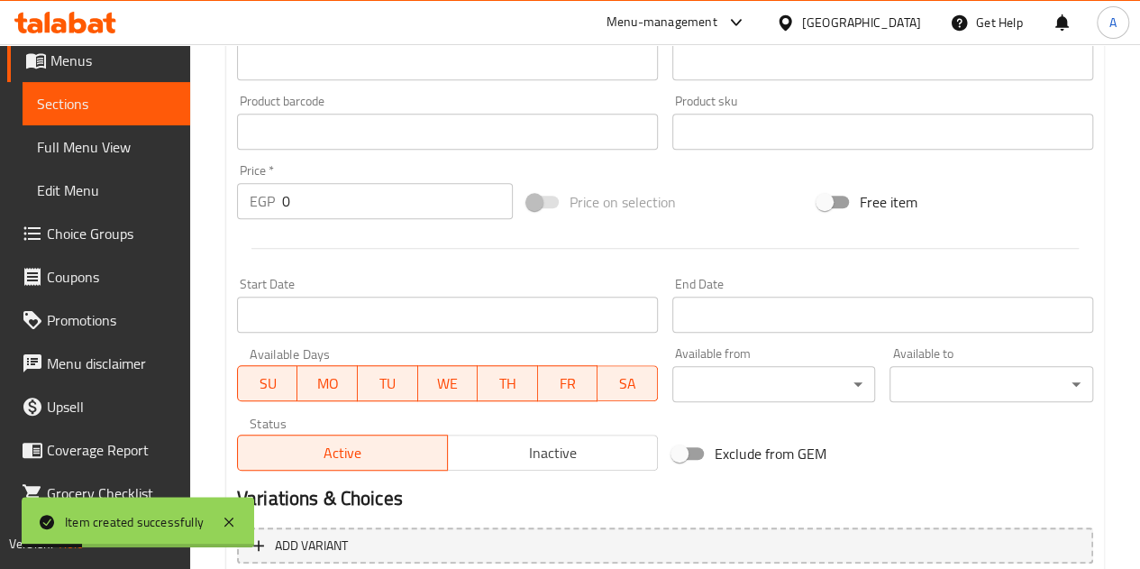
scroll to position [343, 0]
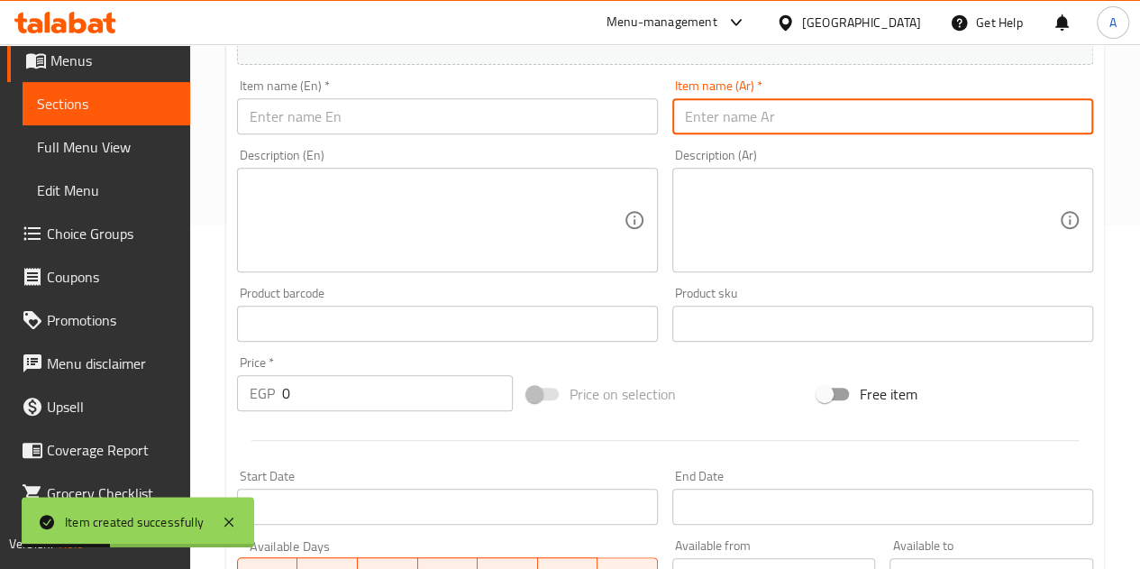
click at [732, 107] on input "text" at bounding box center [883, 116] width 421 height 36
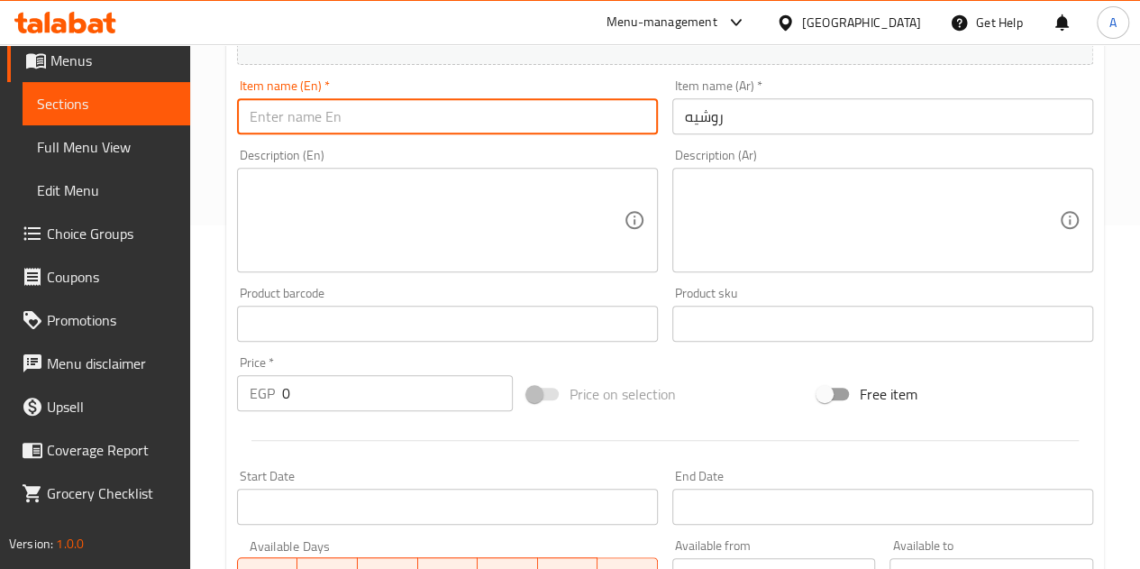
click at [442, 121] on input "text" at bounding box center [447, 116] width 421 height 36
click at [344, 387] on input "0" at bounding box center [397, 393] width 231 height 36
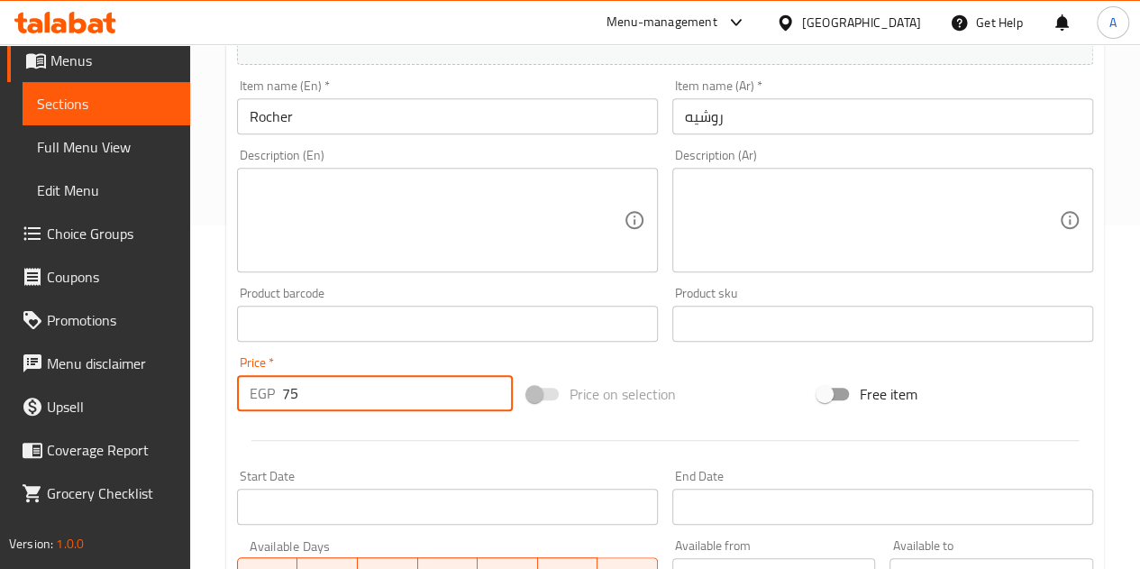
click at [327, 442] on div at bounding box center [665, 440] width 871 height 44
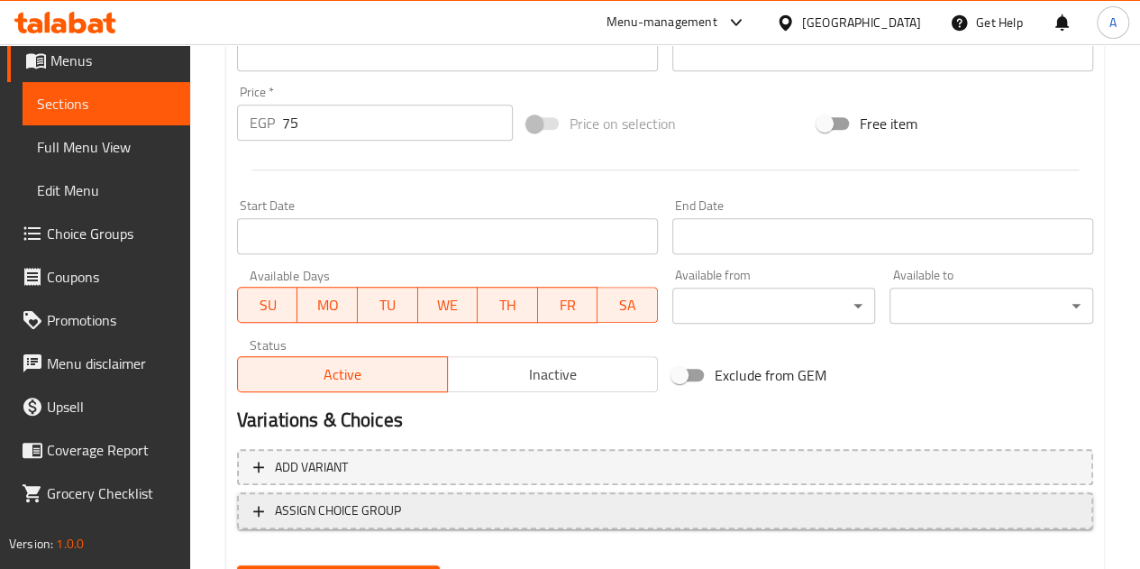
scroll to position [704, 0]
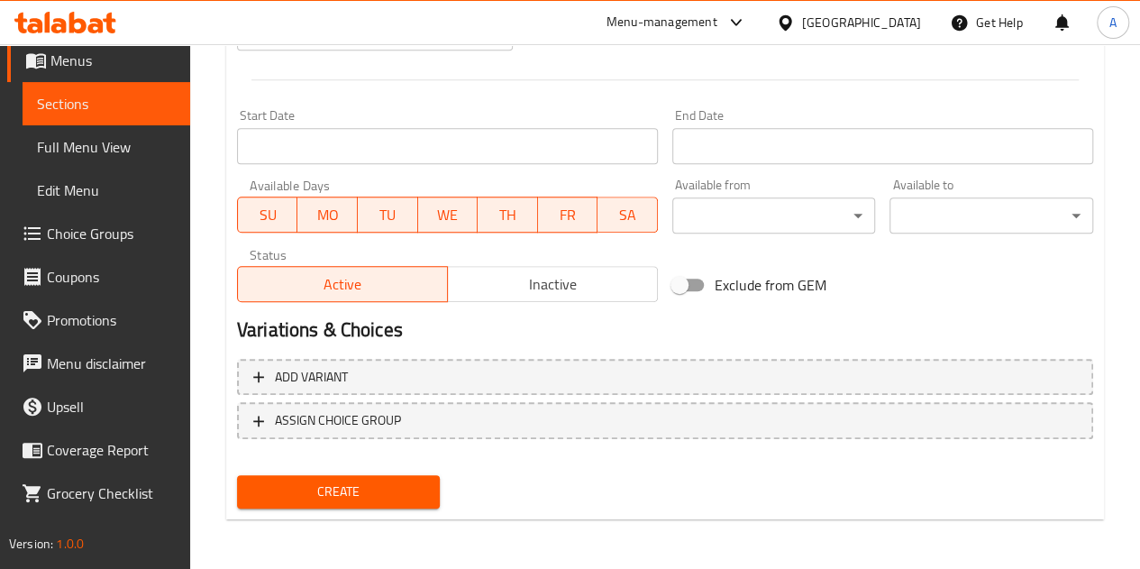
click at [347, 484] on span "Create" at bounding box center [339, 491] width 175 height 23
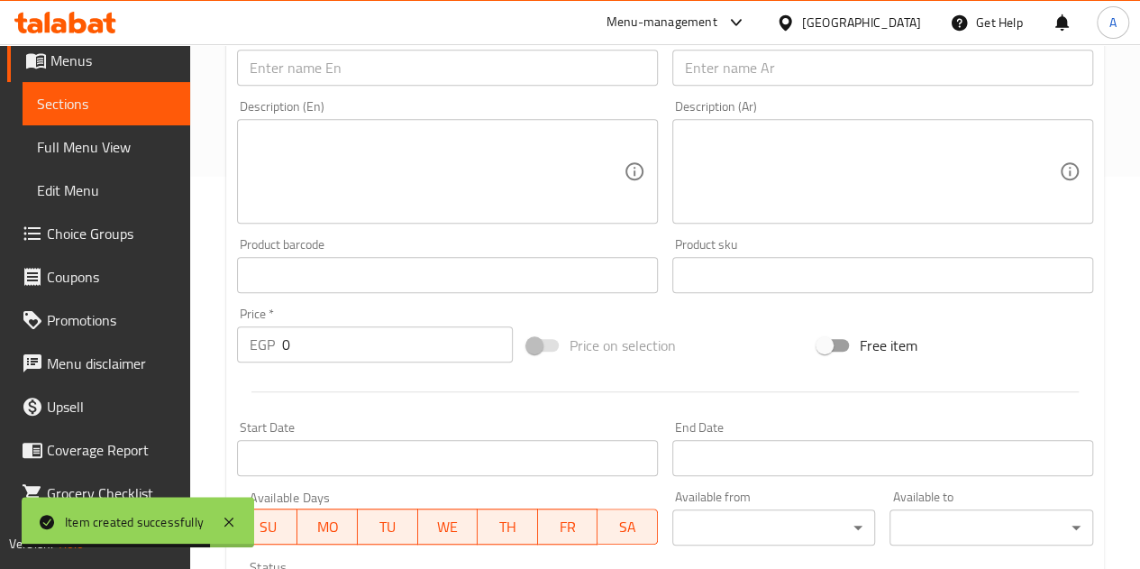
scroll to position [343, 0]
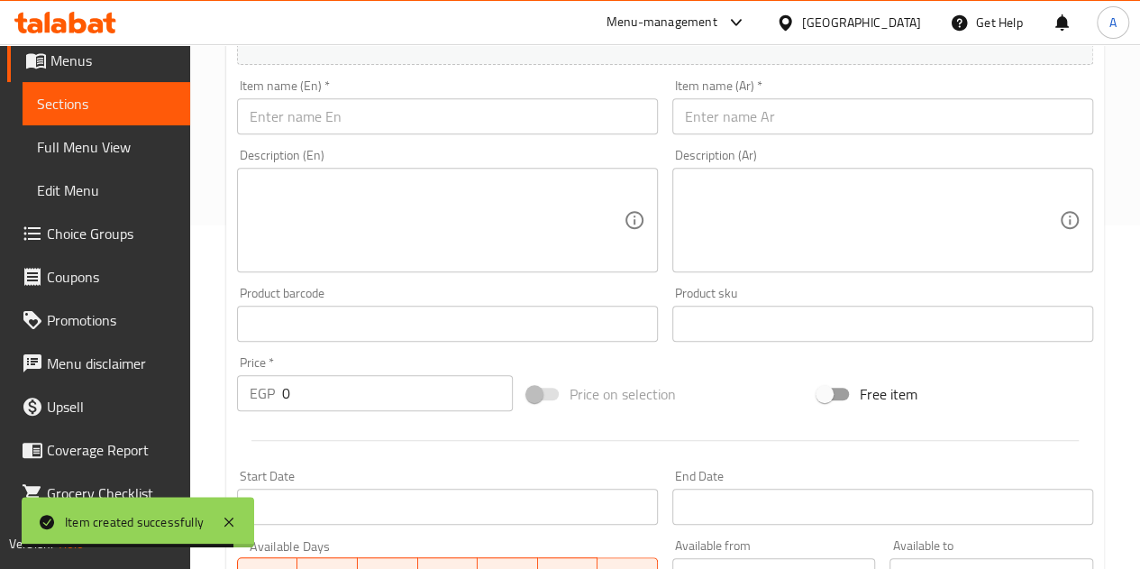
click at [453, 116] on input "text" at bounding box center [447, 116] width 421 height 36
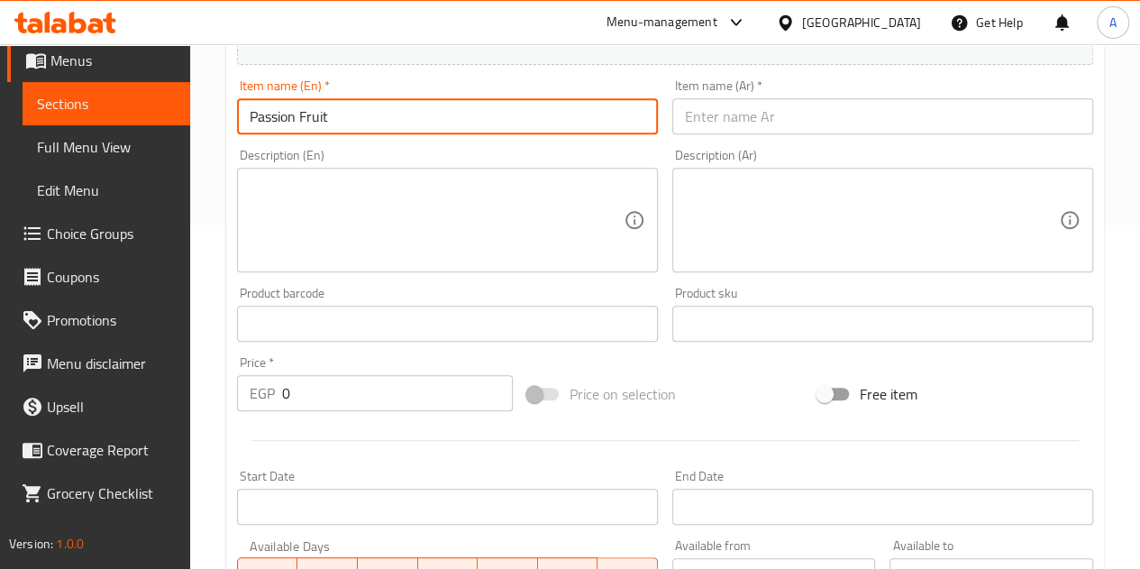
click at [848, 126] on input "text" at bounding box center [883, 116] width 421 height 36
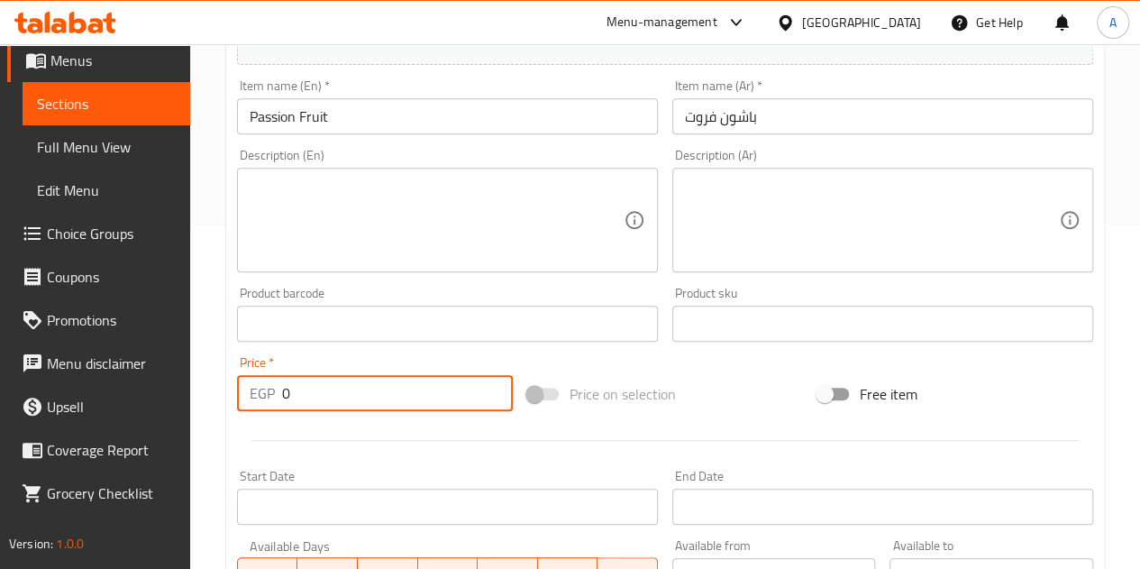
click at [375, 376] on input "0" at bounding box center [397, 393] width 231 height 36
click at [376, 450] on div at bounding box center [665, 440] width 871 height 44
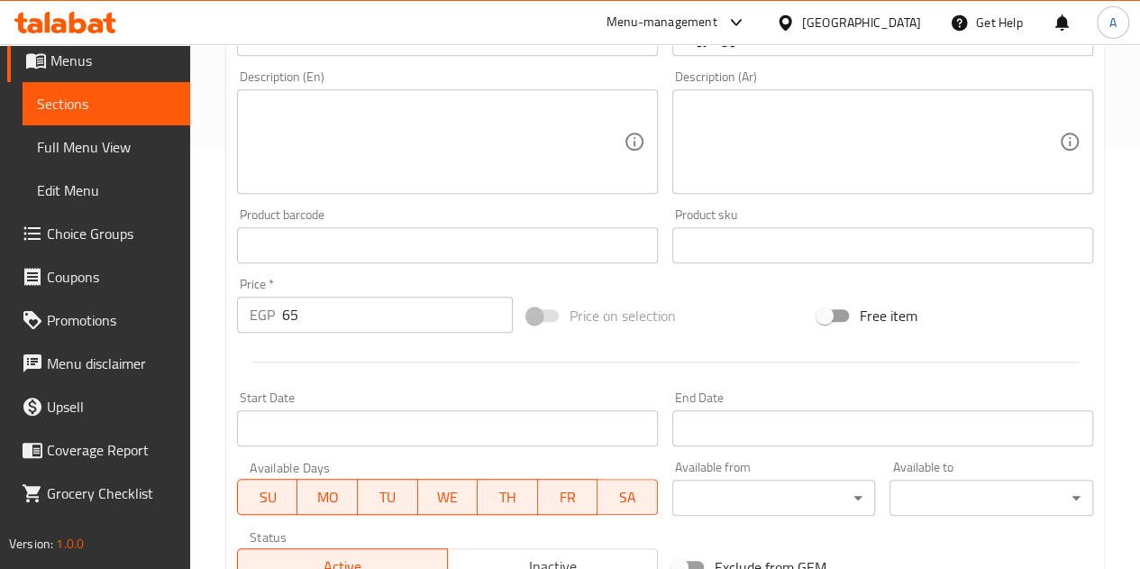
scroll to position [704, 0]
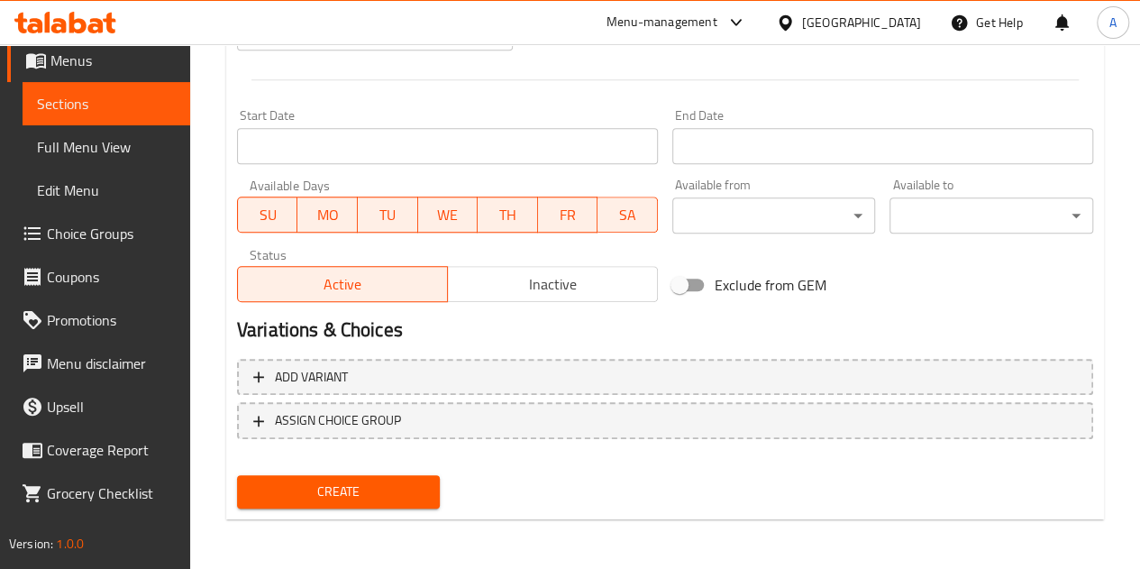
click at [400, 489] on span "Create" at bounding box center [339, 491] width 175 height 23
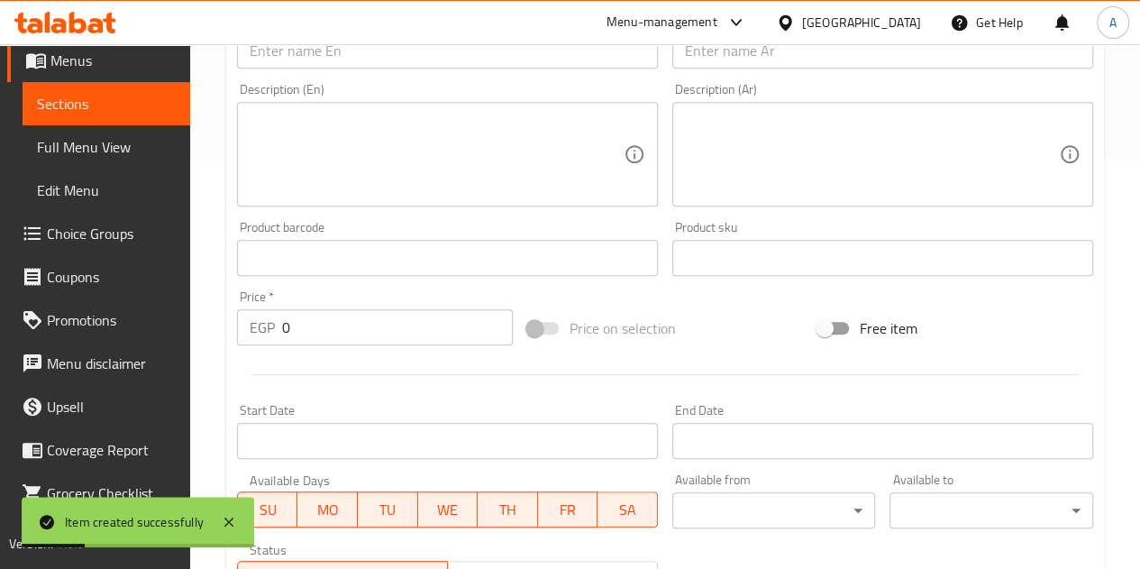
scroll to position [343, 0]
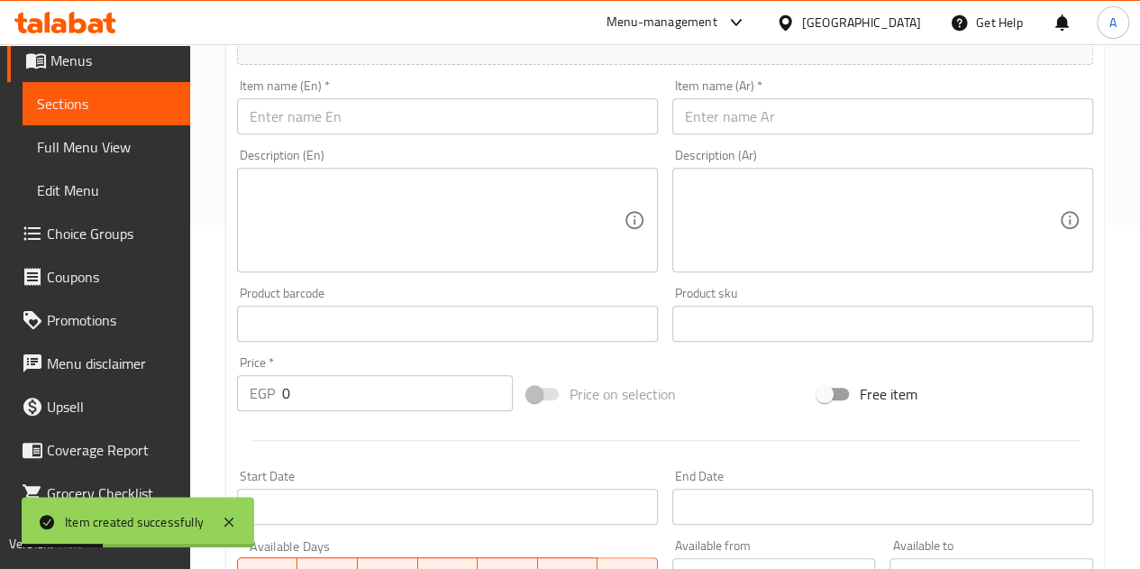
click at [810, 114] on input "text" at bounding box center [883, 116] width 421 height 36
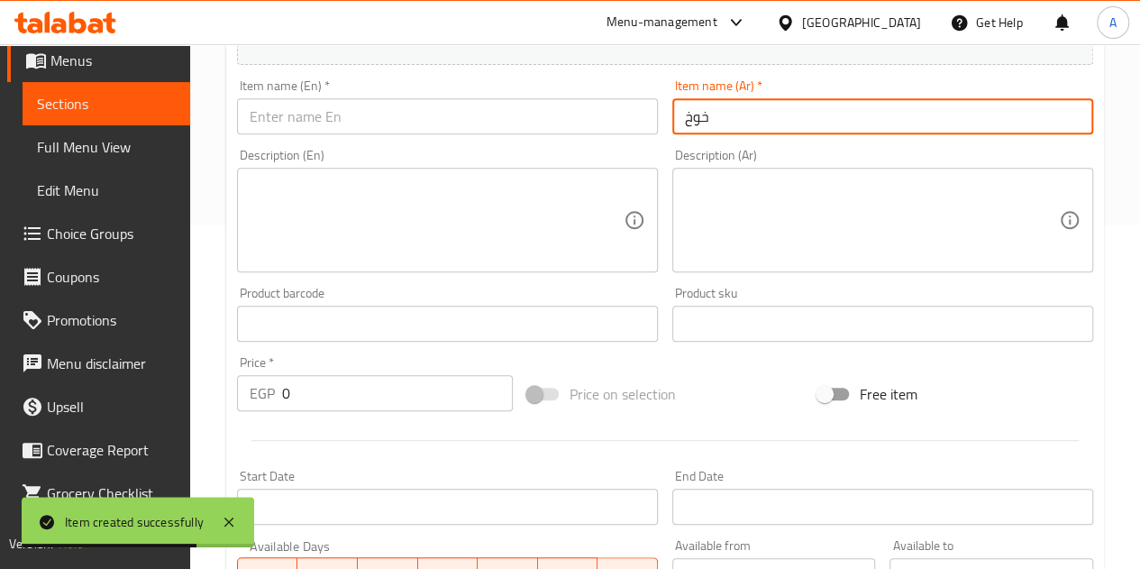
click at [588, 129] on input "text" at bounding box center [447, 116] width 421 height 36
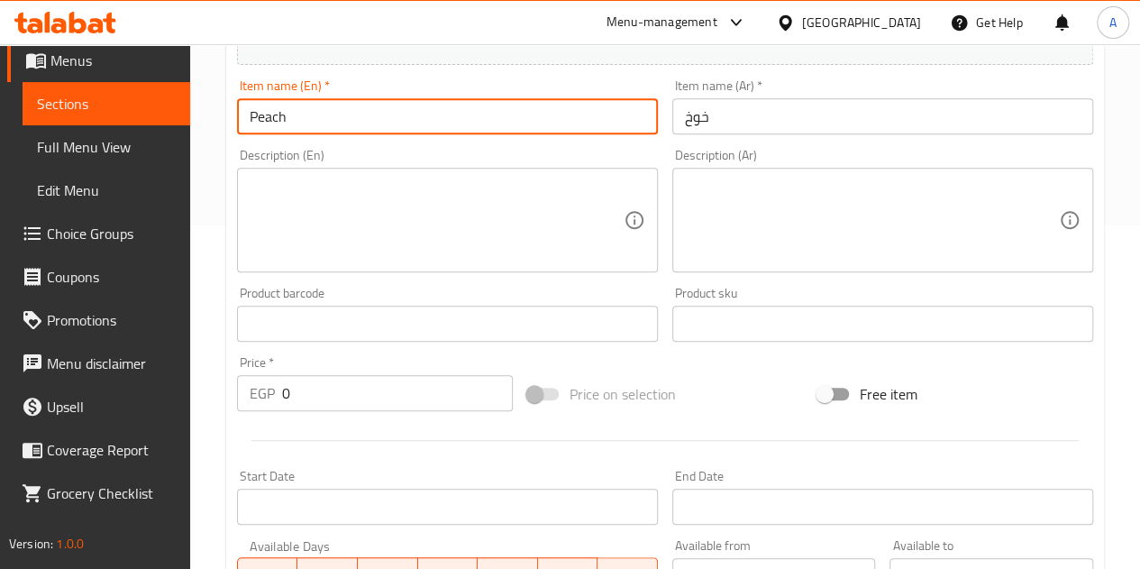
click at [413, 393] on input "0" at bounding box center [397, 393] width 231 height 36
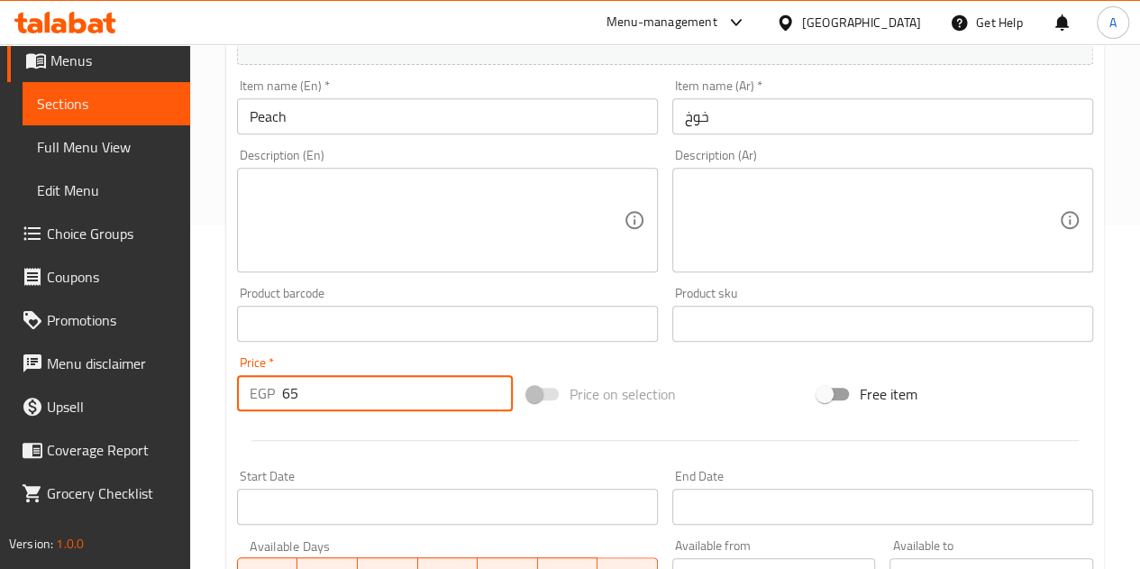
click at [242, 443] on div at bounding box center [665, 440] width 871 height 44
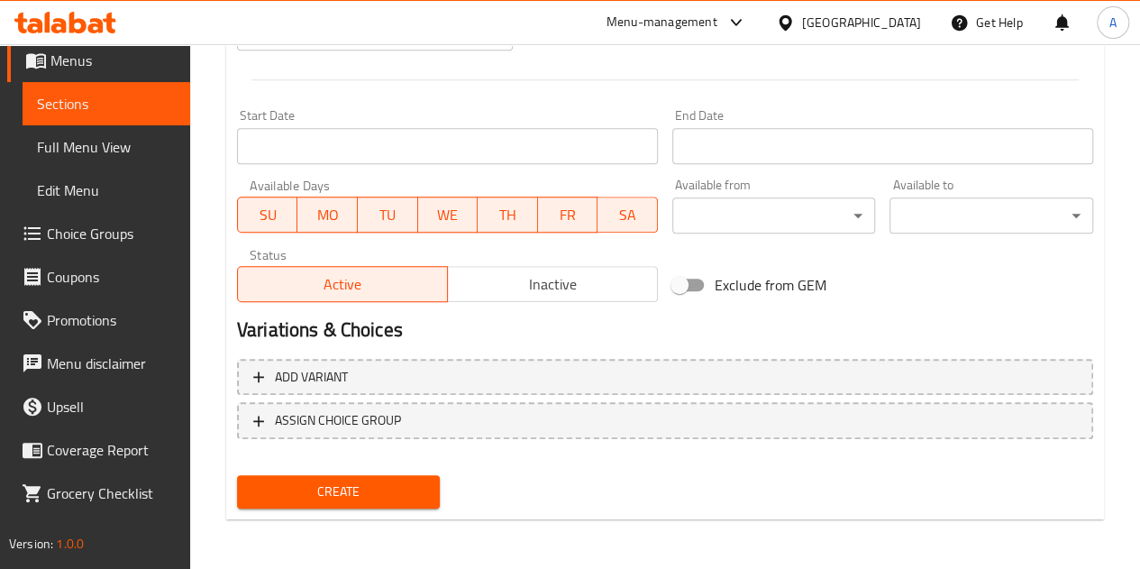
click at [315, 499] on span "Create" at bounding box center [339, 491] width 175 height 23
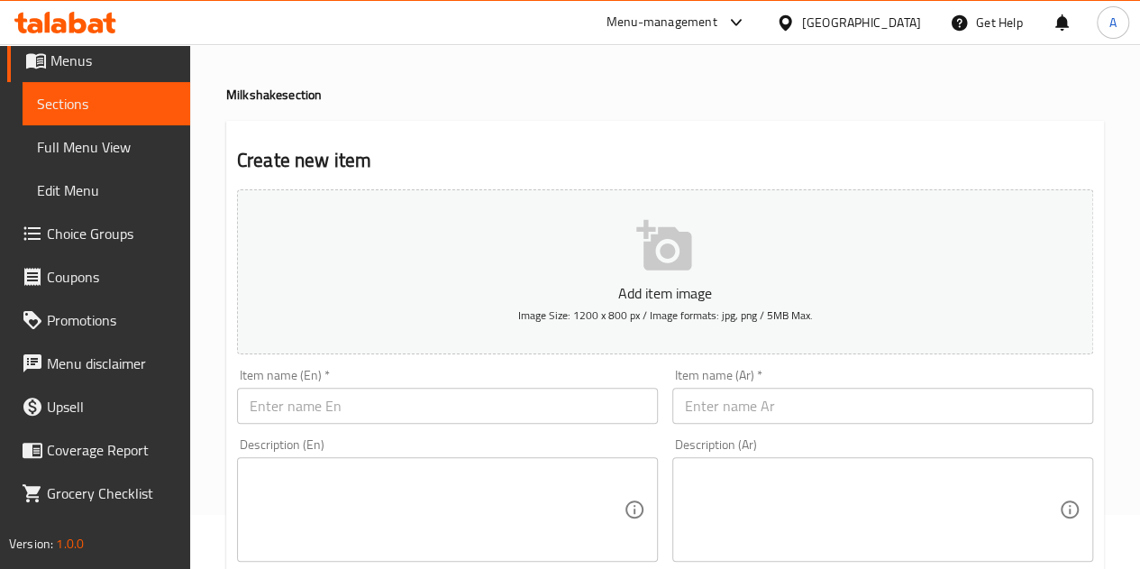
scroll to position [0, 0]
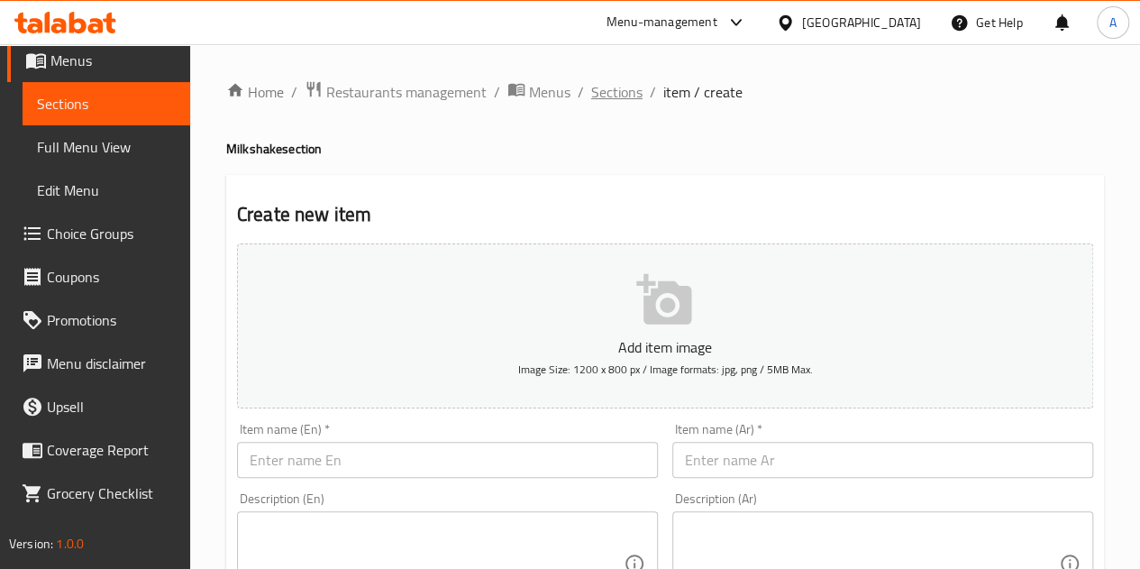
click at [622, 101] on span "Sections" at bounding box center [616, 92] width 51 height 22
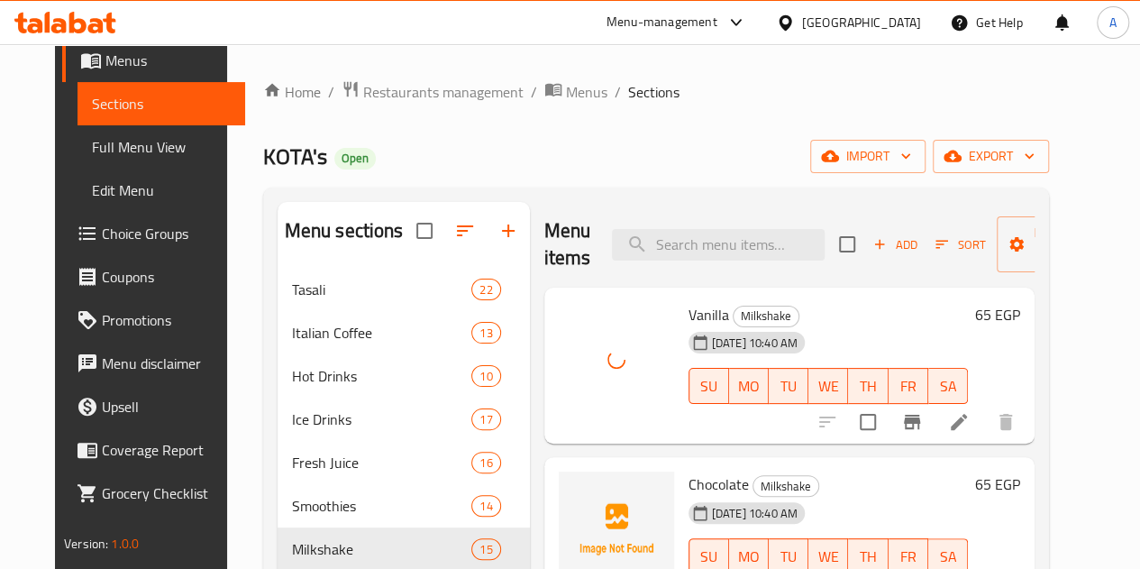
scroll to position [90, 0]
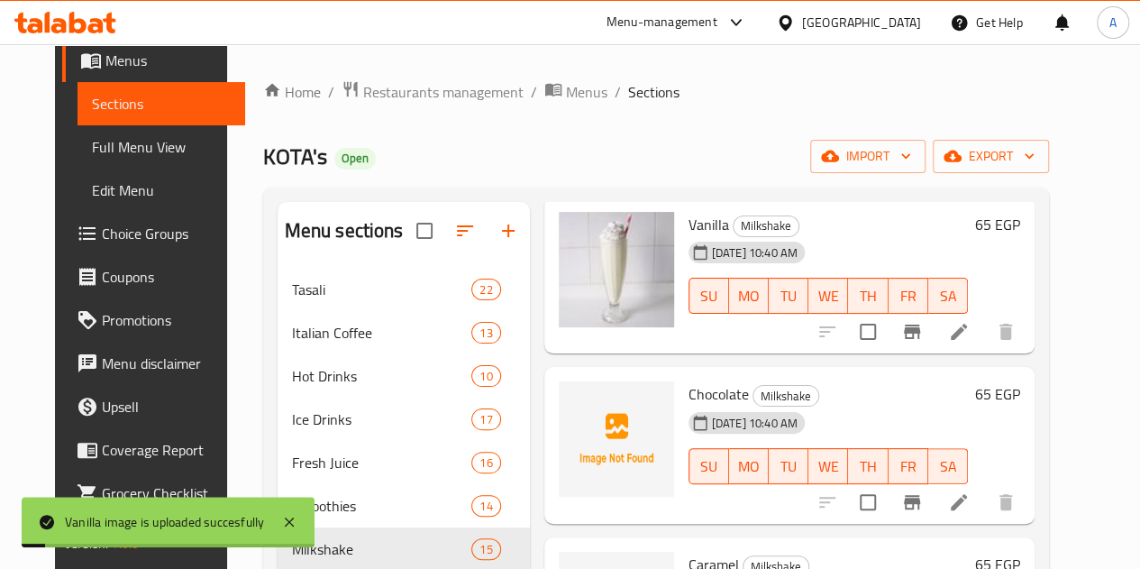
click at [682, 405] on div "13-10-2025 10:40 AM" at bounding box center [719, 423] width 74 height 36
click at [689, 395] on span "Chocolate" at bounding box center [719, 393] width 60 height 27
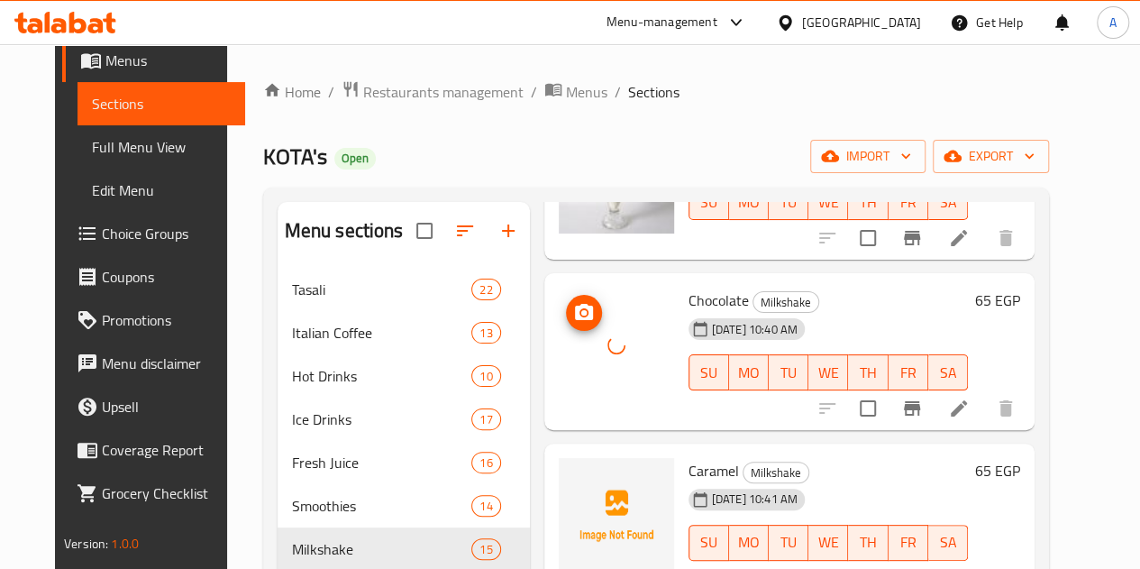
scroll to position [361, 0]
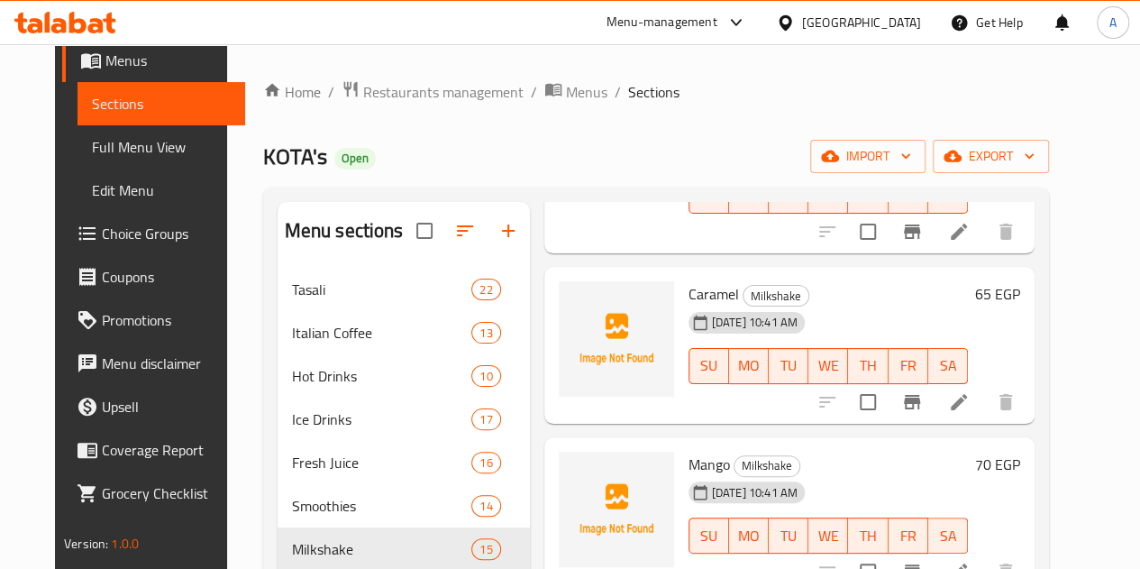
click at [689, 295] on span "Caramel" at bounding box center [714, 293] width 50 height 27
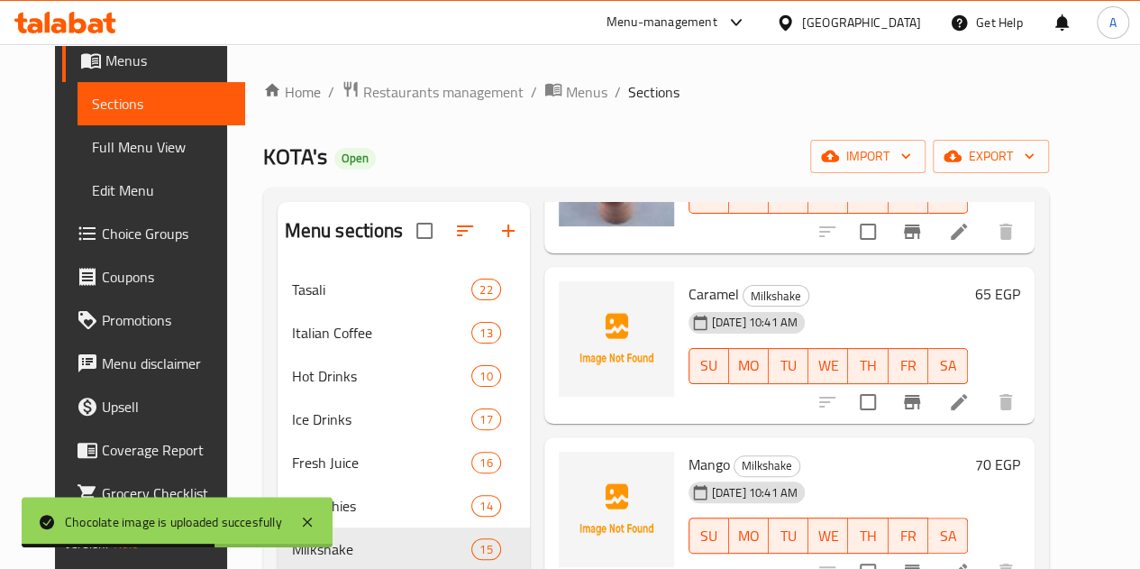
click at [576, 341] on div at bounding box center [616, 338] width 115 height 115
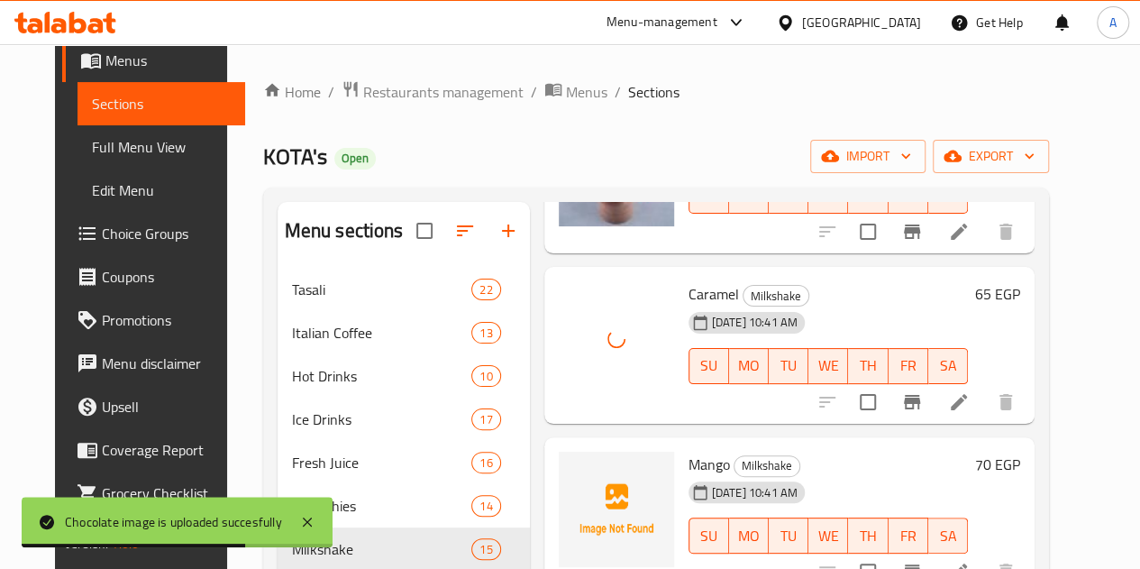
scroll to position [541, 0]
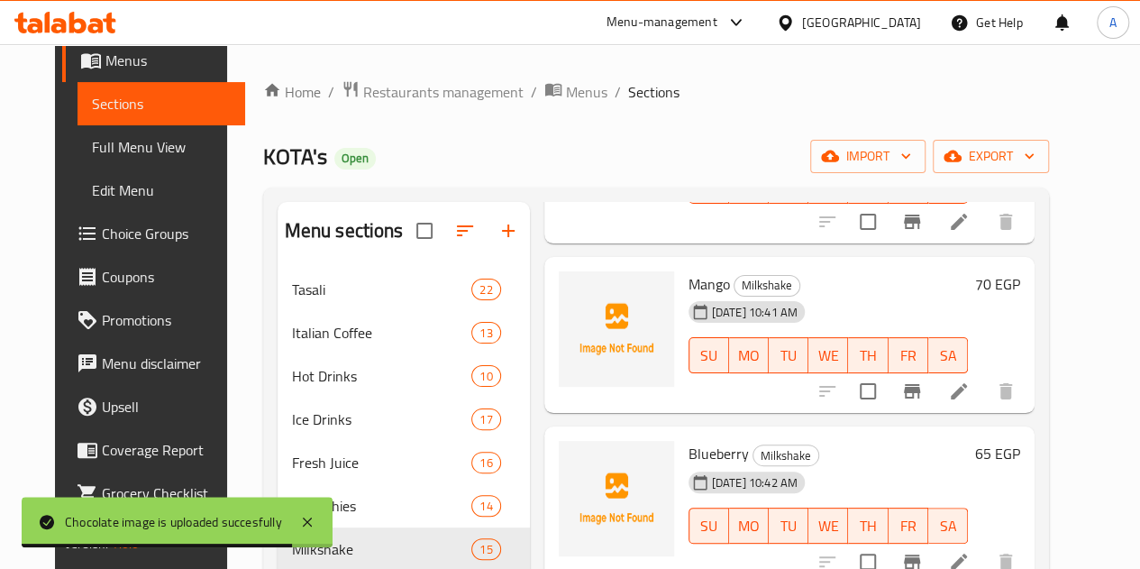
click at [689, 276] on span "Mango" at bounding box center [709, 283] width 41 height 27
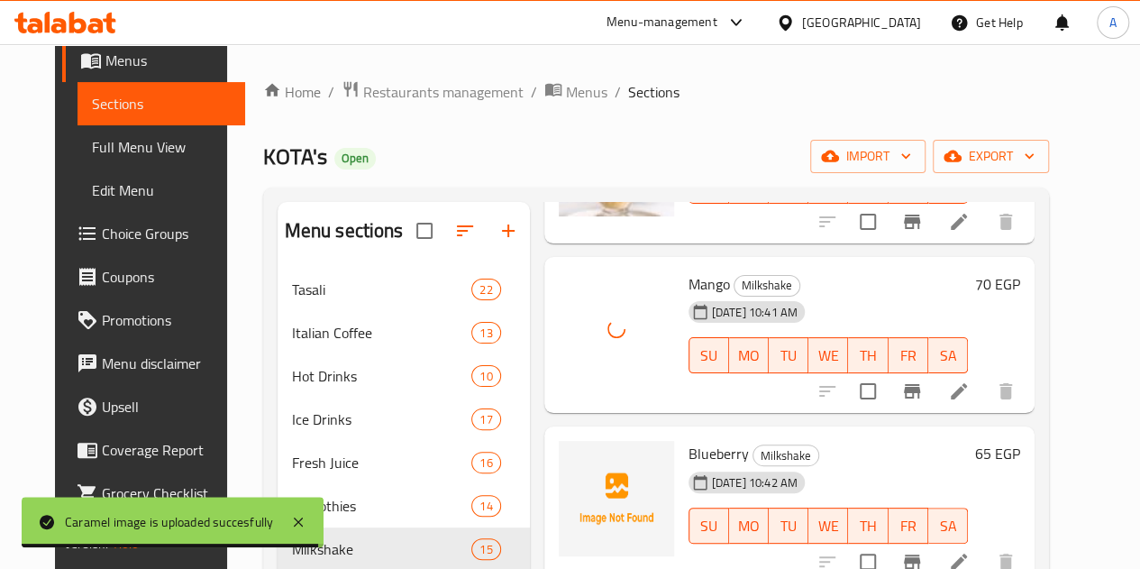
scroll to position [631, 0]
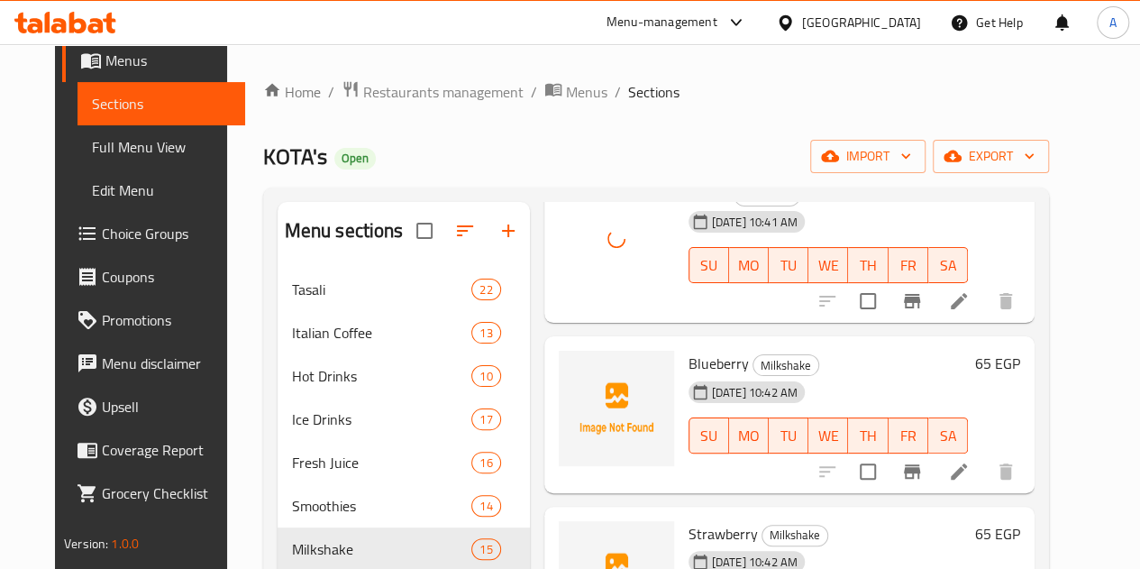
click at [689, 356] on span "Blueberry" at bounding box center [719, 363] width 60 height 27
click at [689, 357] on span "Blueberry" at bounding box center [719, 363] width 60 height 27
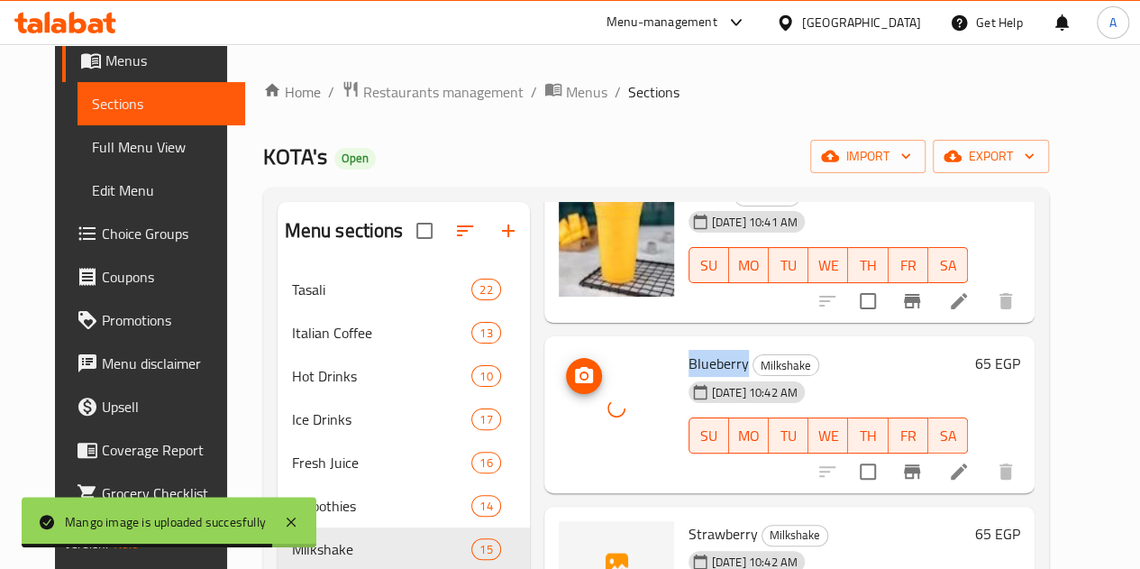
scroll to position [902, 0]
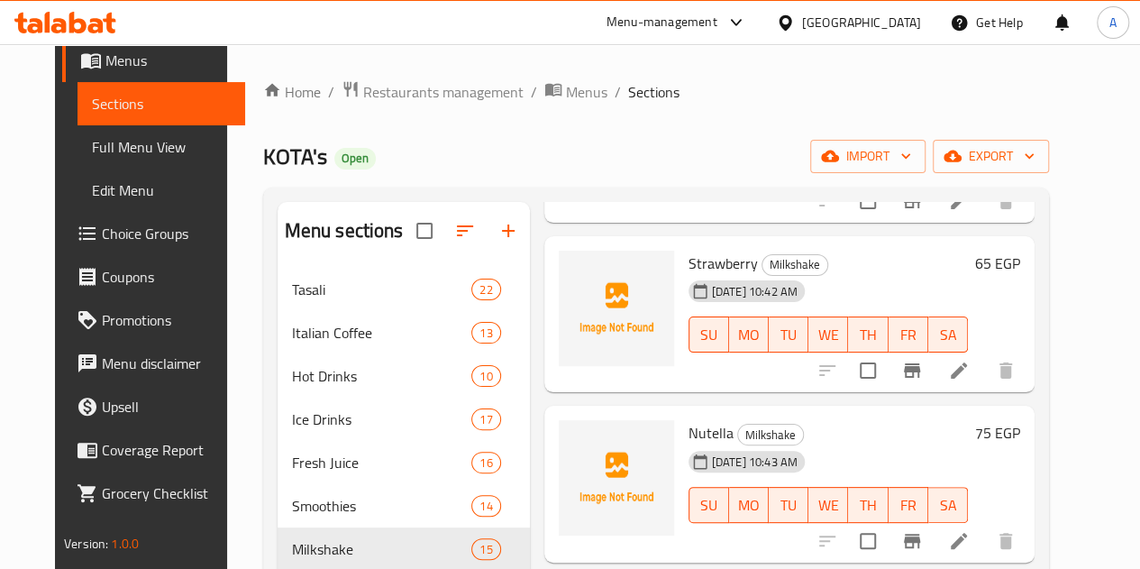
click at [689, 266] on span "Strawberry" at bounding box center [723, 263] width 69 height 27
click at [689, 432] on span "Nutella" at bounding box center [711, 432] width 45 height 27
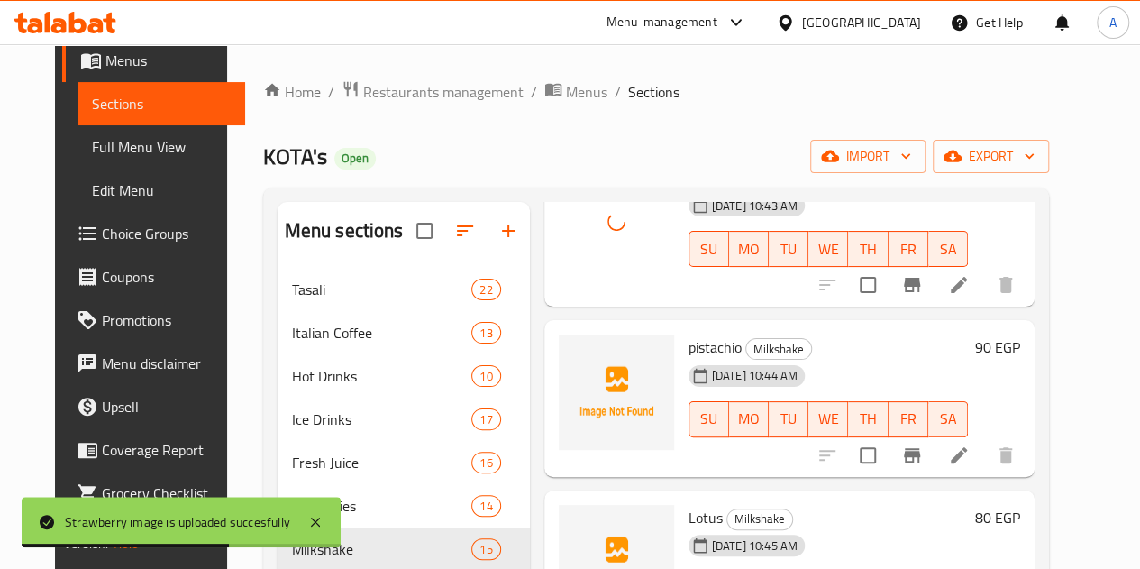
scroll to position [1172, 0]
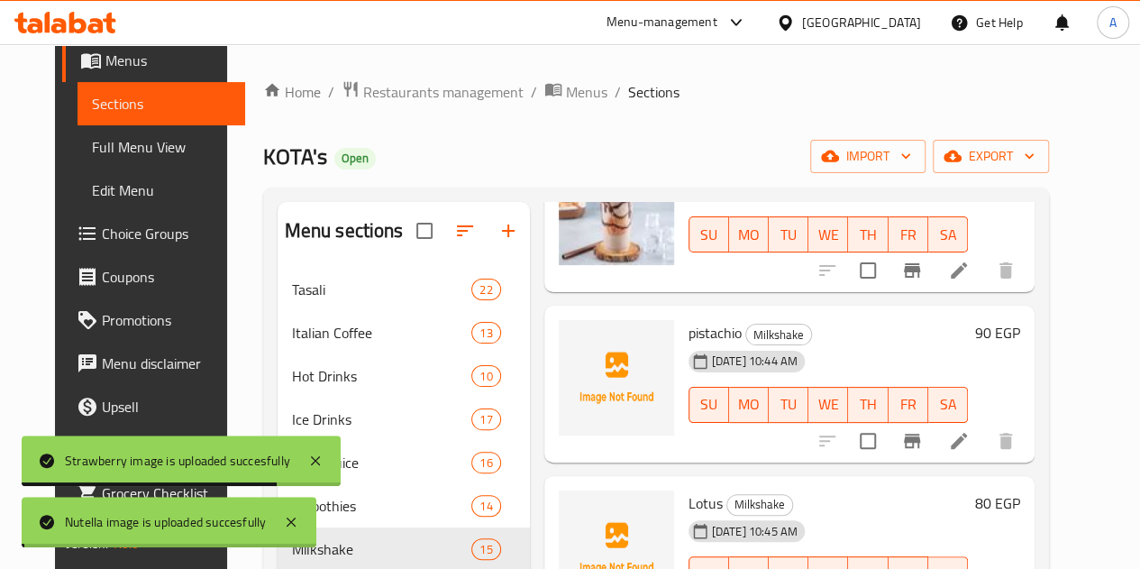
click at [689, 327] on span "pistachio" at bounding box center [715, 332] width 53 height 27
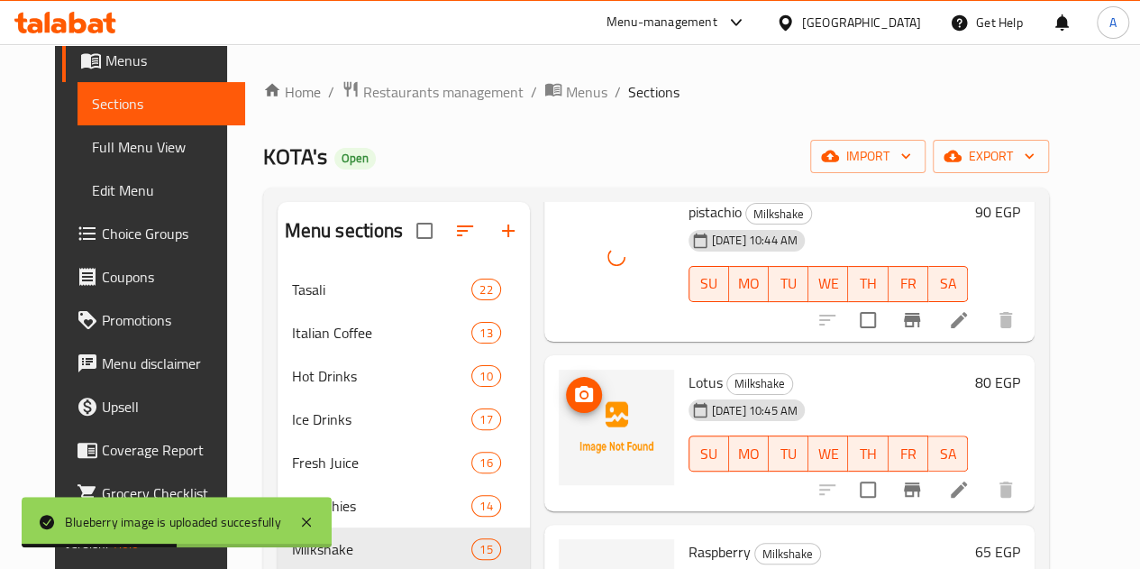
scroll to position [1352, 0]
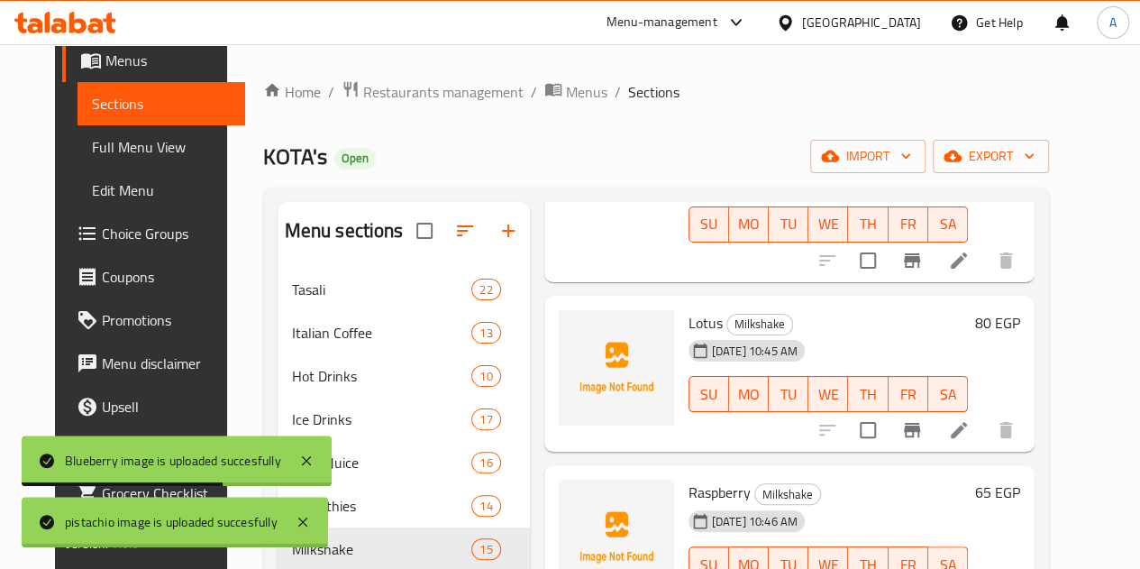
click at [689, 319] on span "Lotus" at bounding box center [706, 322] width 34 height 27
click at [689, 320] on span "Lotus" at bounding box center [706, 322] width 34 height 27
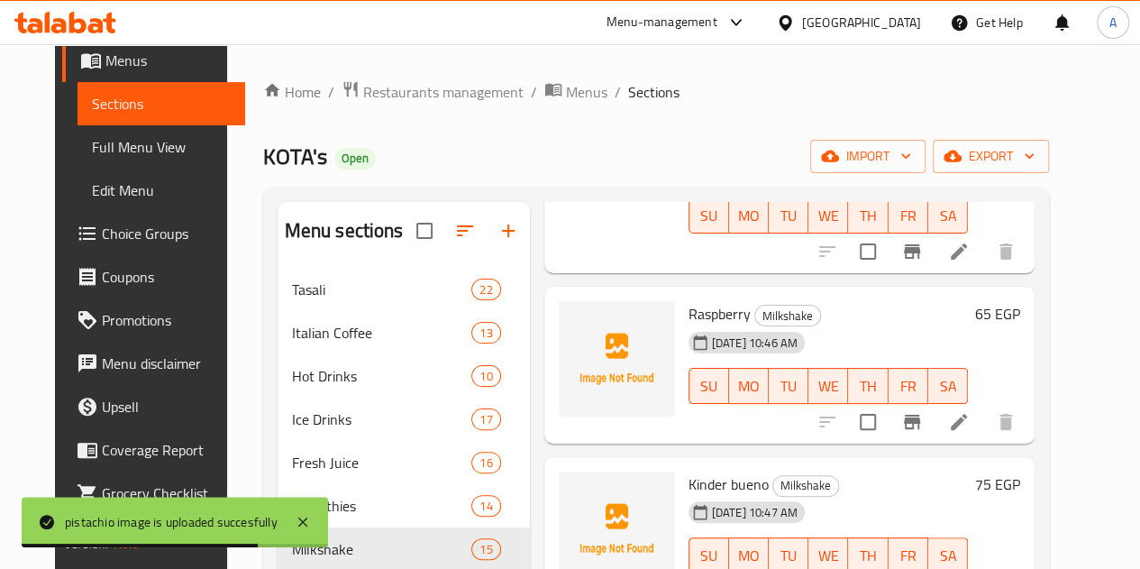
scroll to position [1533, 0]
click at [689, 300] on span "Raspberry" at bounding box center [720, 311] width 62 height 27
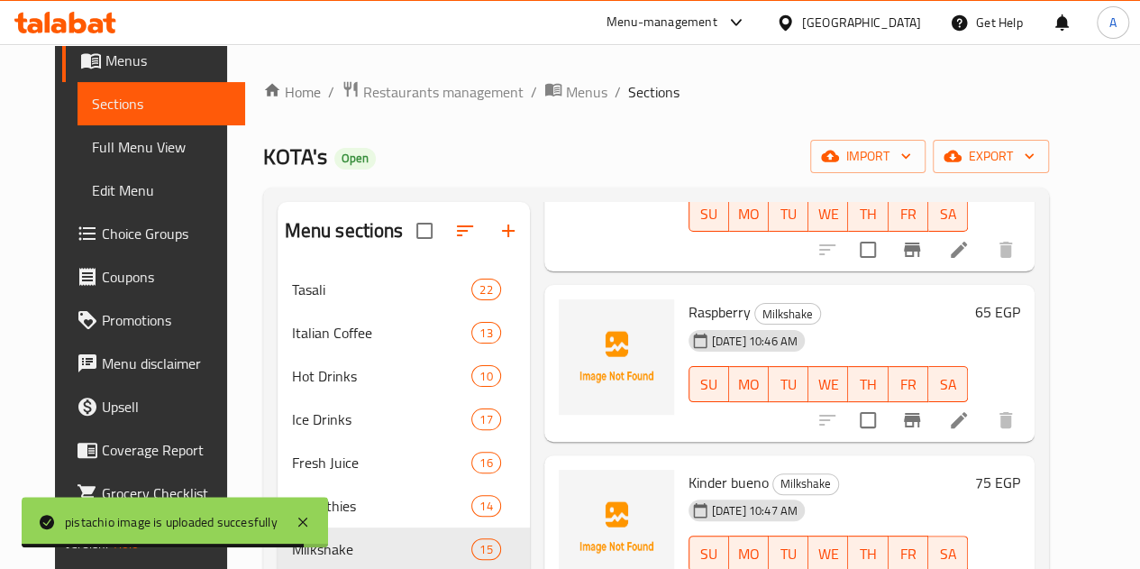
click at [689, 300] on span "Raspberry" at bounding box center [720, 311] width 62 height 27
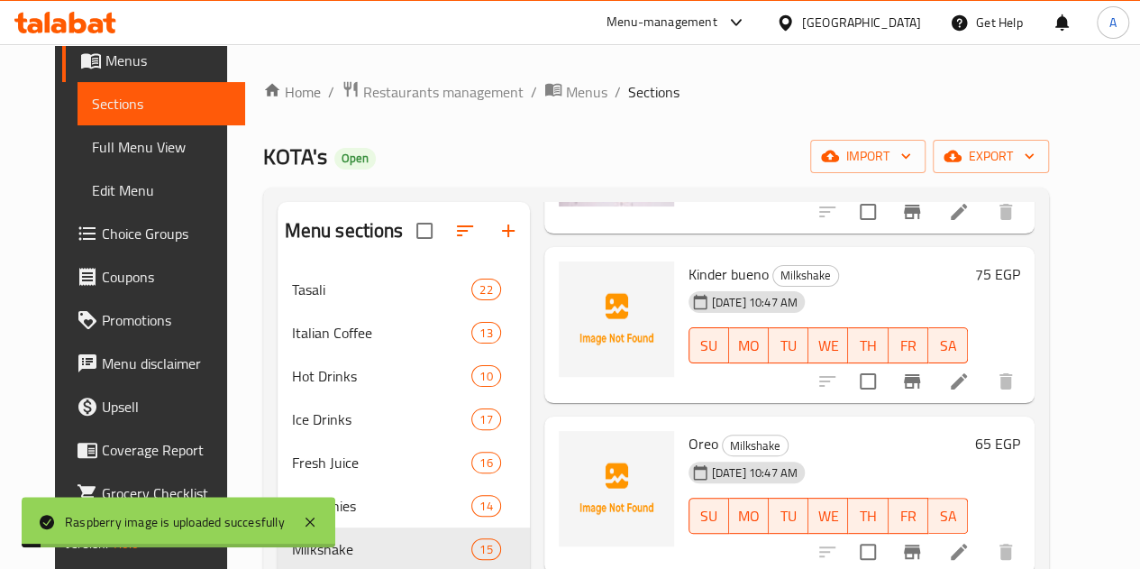
scroll to position [1713, 0]
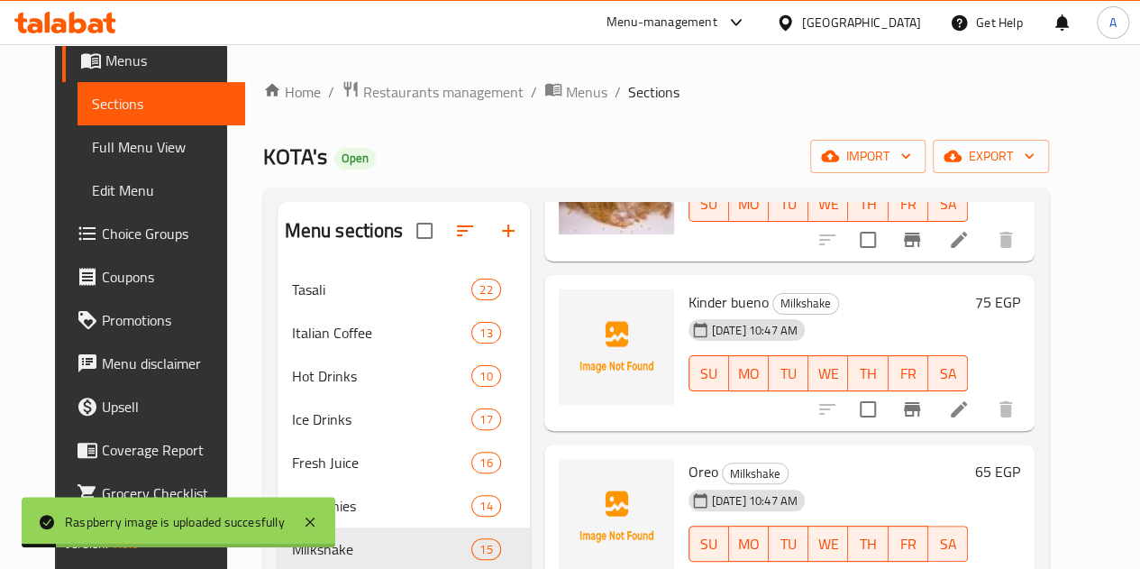
click at [689, 297] on span "Kinder bueno" at bounding box center [729, 301] width 80 height 27
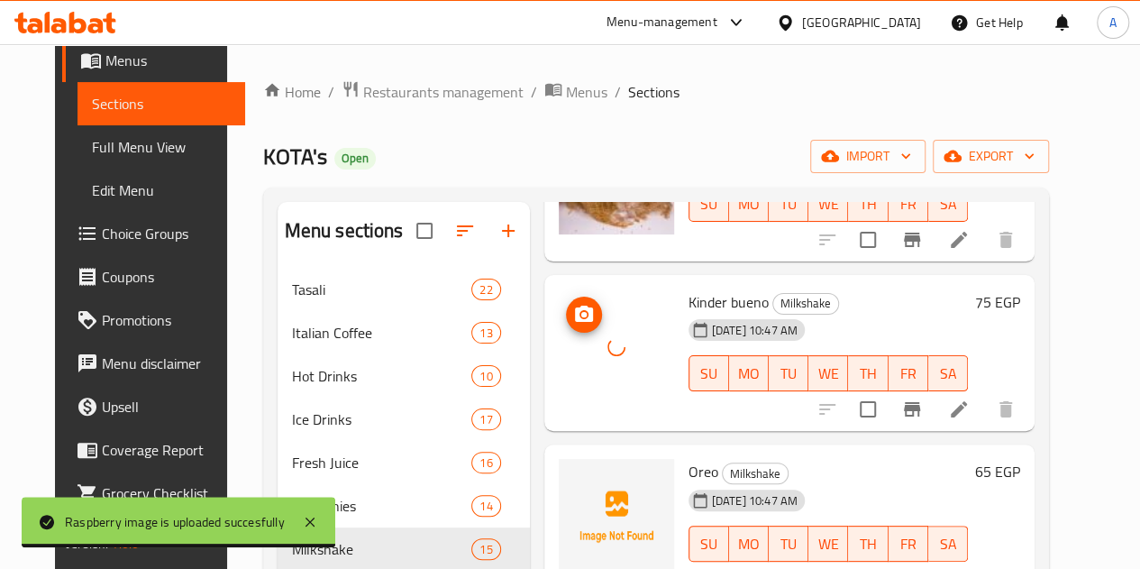
drag, startPoint x: 557, startPoint y: 343, endPoint x: 552, endPoint y: 323, distance: 20.6
click at [559, 323] on div at bounding box center [616, 346] width 115 height 115
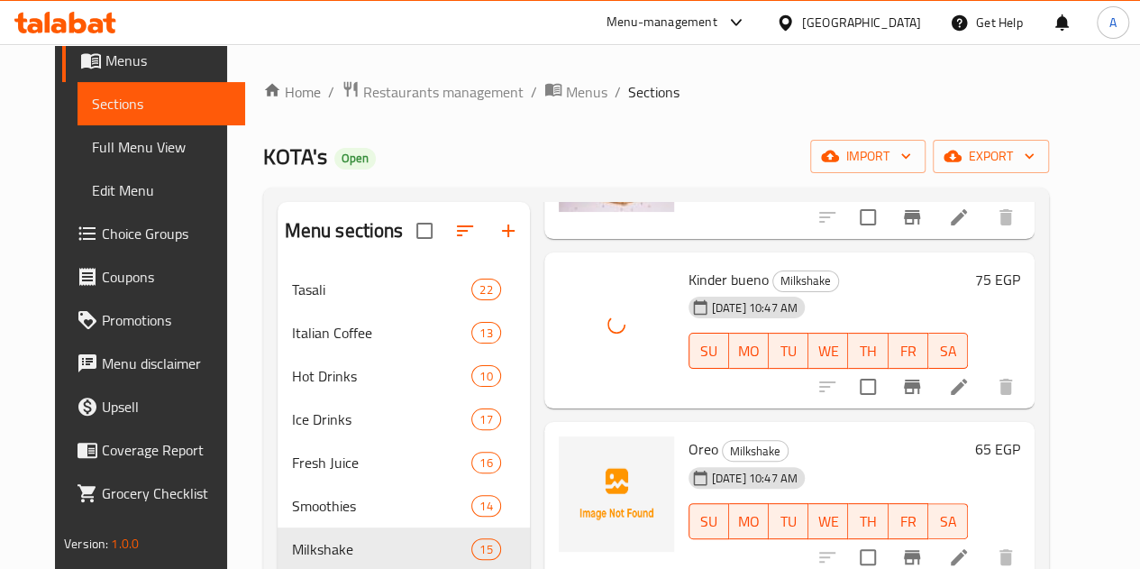
scroll to position [1803, 0]
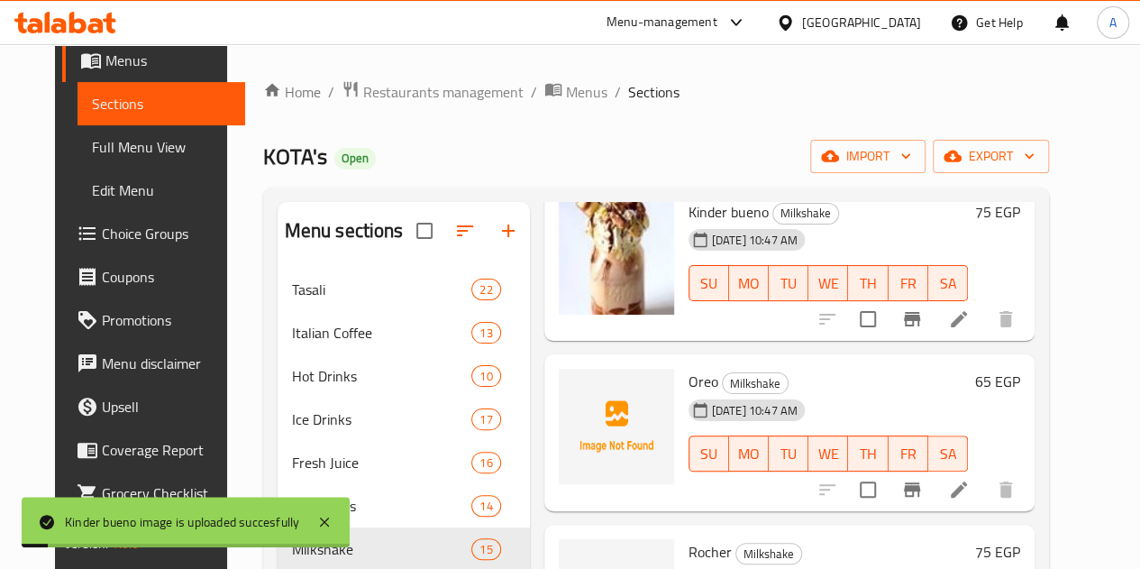
click at [689, 387] on span "Oreo" at bounding box center [704, 381] width 30 height 27
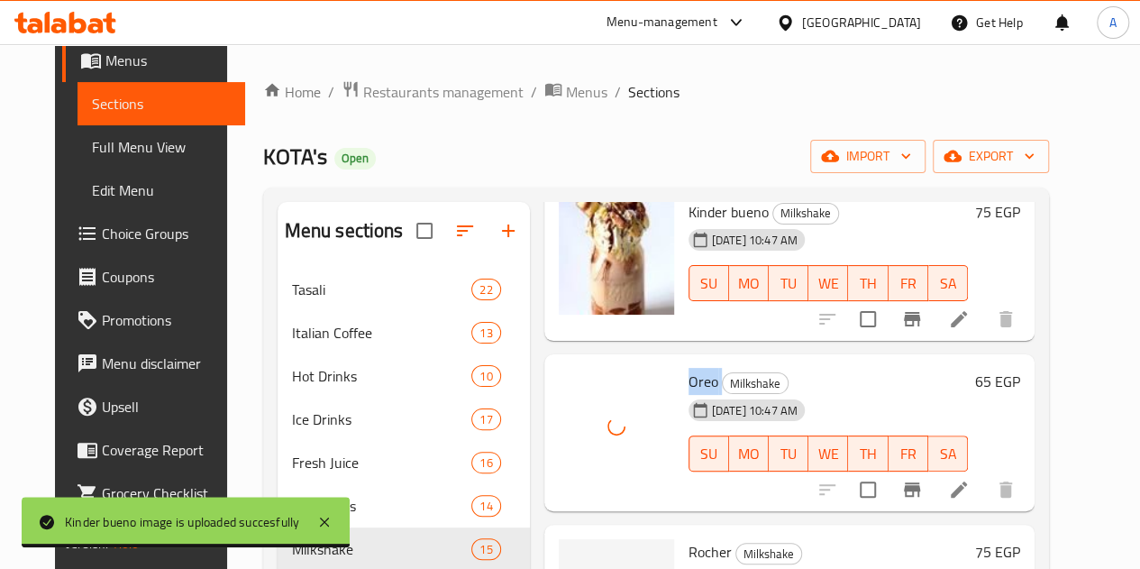
scroll to position [1960, 0]
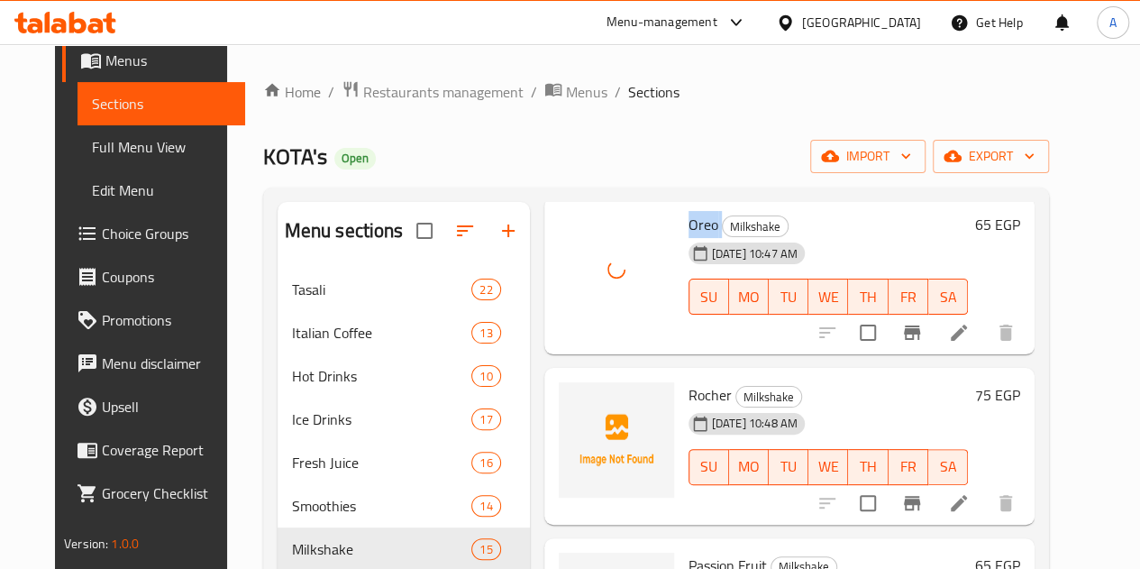
click at [689, 398] on span "Rocher" at bounding box center [710, 394] width 43 height 27
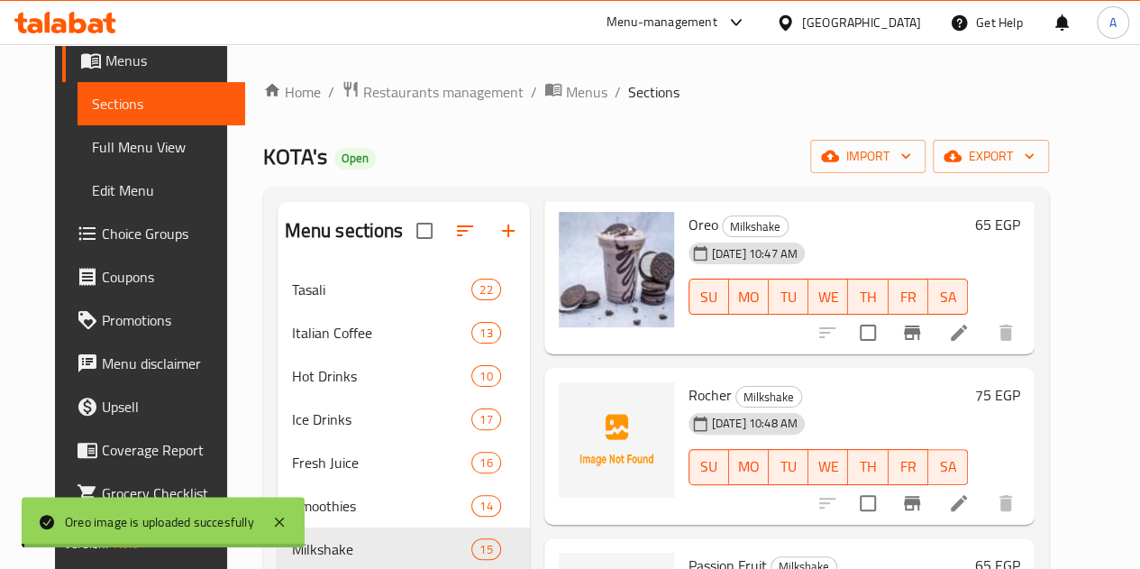
click at [689, 398] on span "Rocher" at bounding box center [710, 394] width 43 height 27
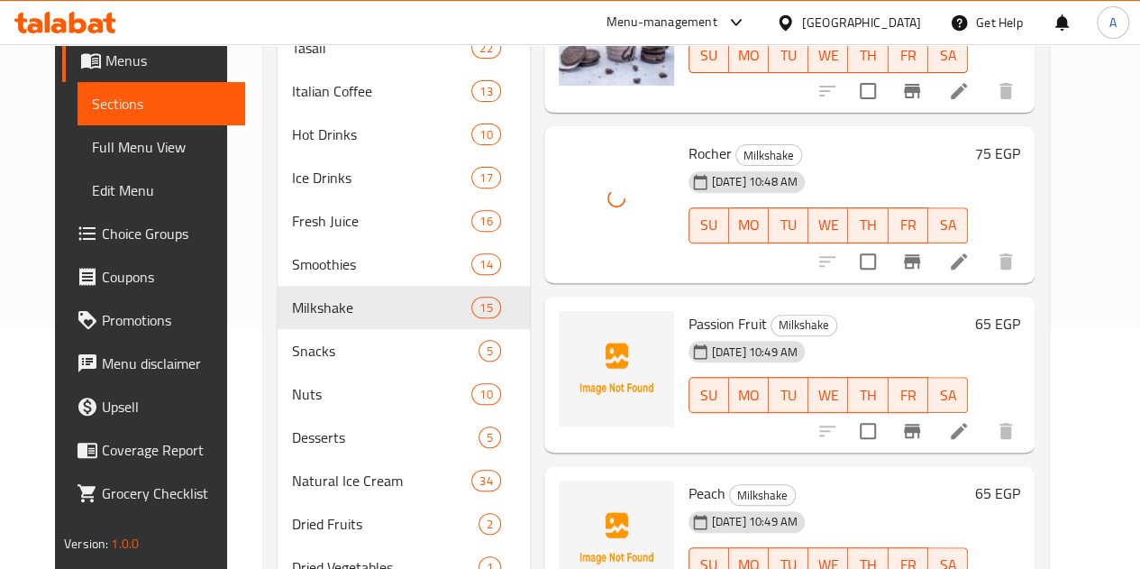
scroll to position [345, 0]
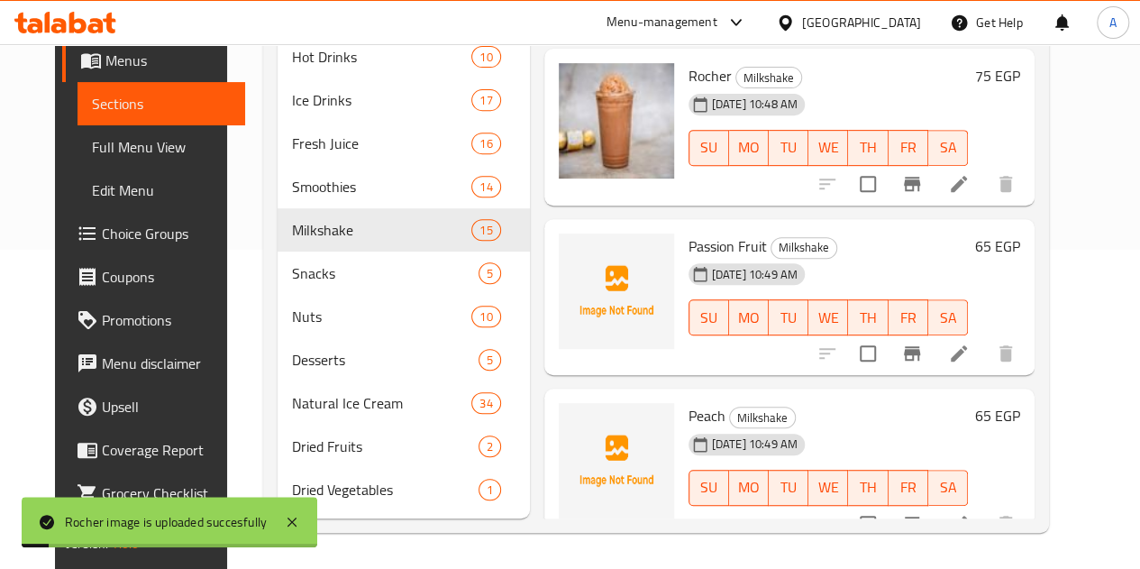
click at [689, 233] on span "Passion Fruit" at bounding box center [728, 246] width 78 height 27
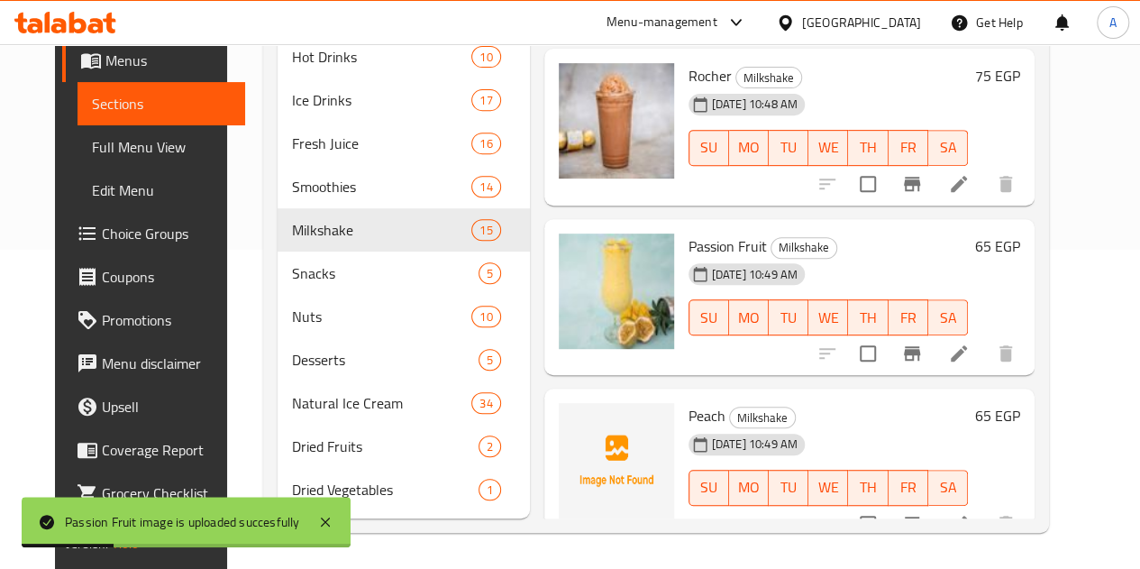
click at [689, 402] on span "Peach" at bounding box center [707, 415] width 37 height 27
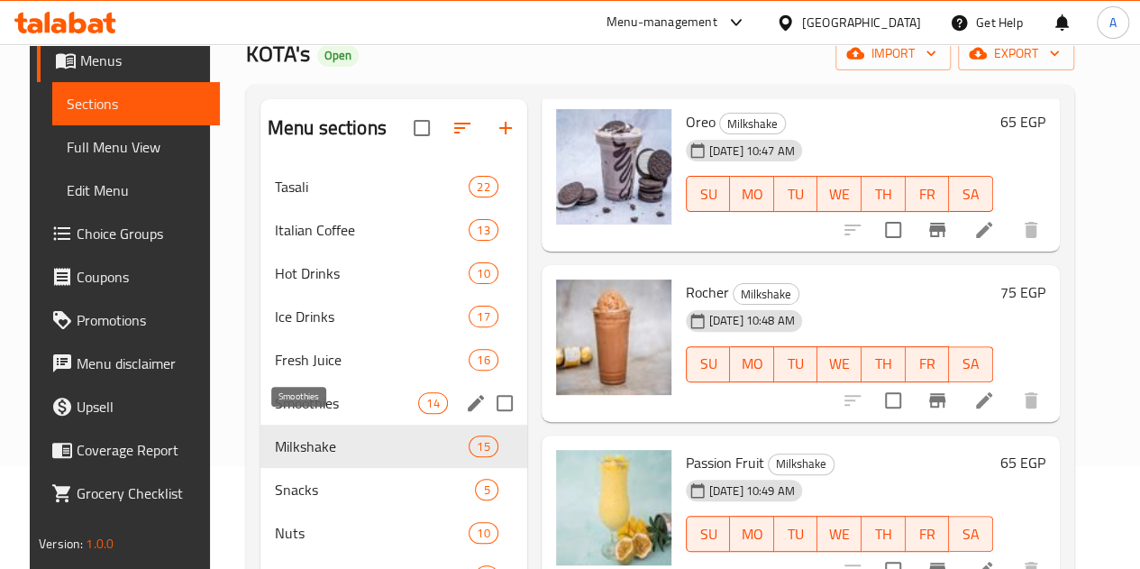
scroll to position [0, 0]
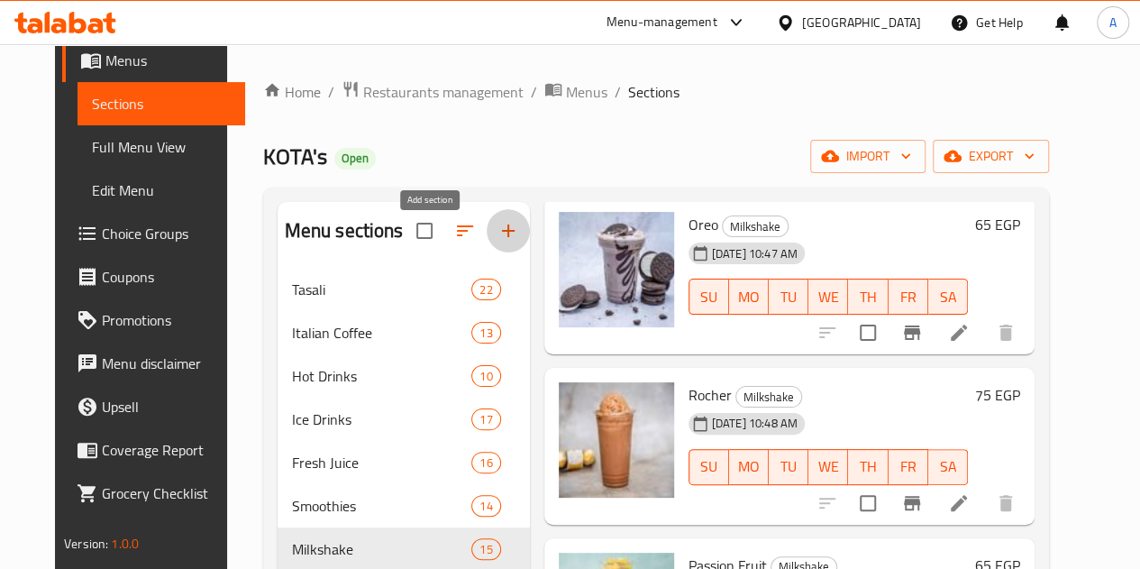
click at [498, 242] on icon "button" at bounding box center [509, 231] width 22 height 22
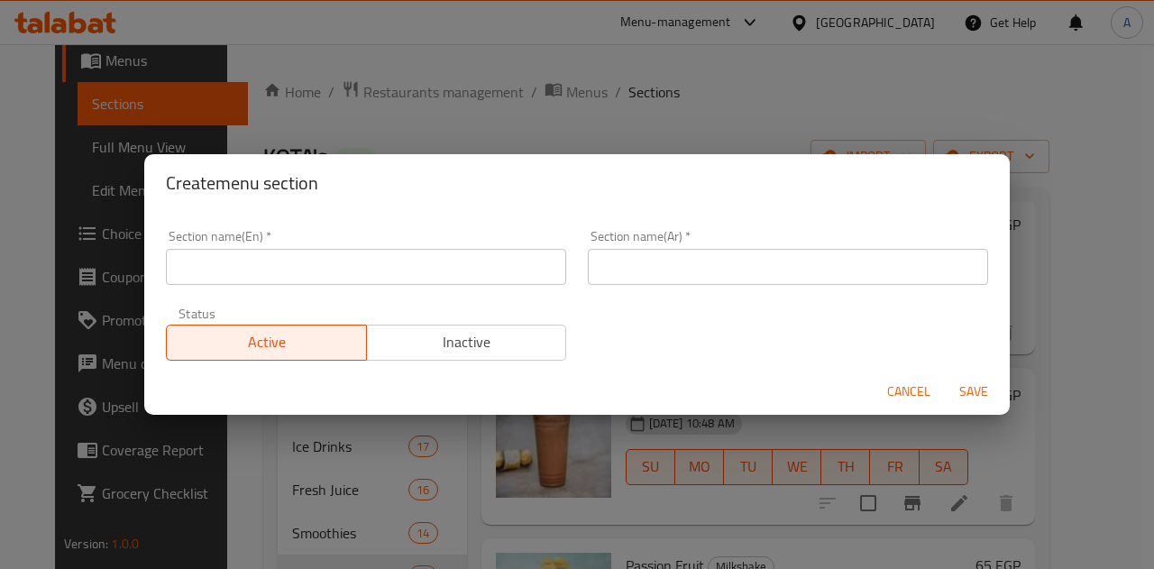
click at [435, 266] on input "text" at bounding box center [366, 267] width 400 height 36
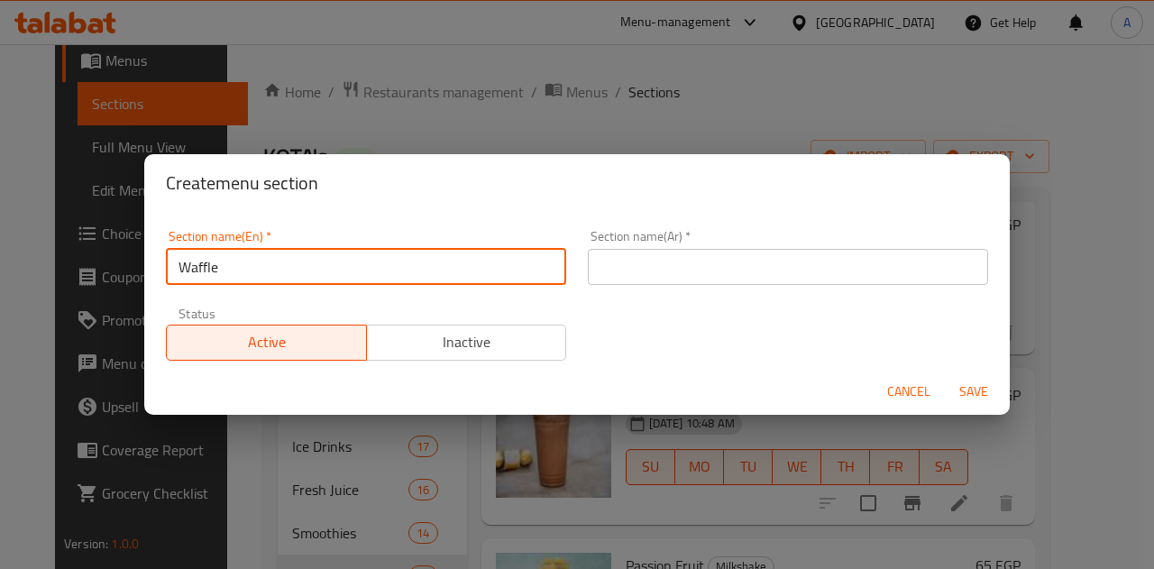
click at [691, 252] on input "text" at bounding box center [788, 267] width 400 height 36
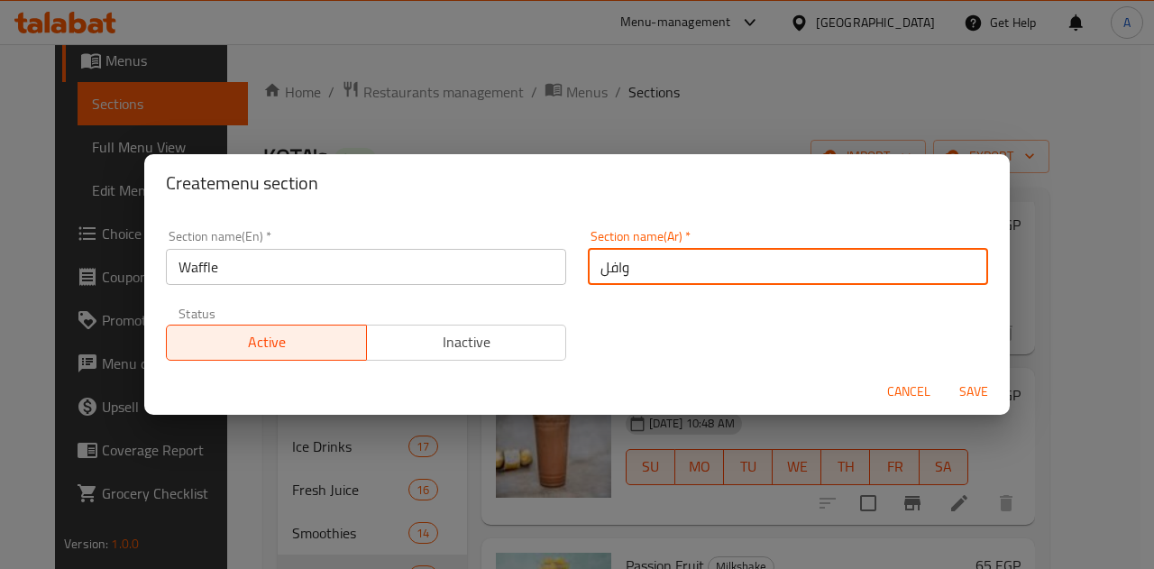
click at [979, 396] on span "Save" at bounding box center [973, 391] width 43 height 23
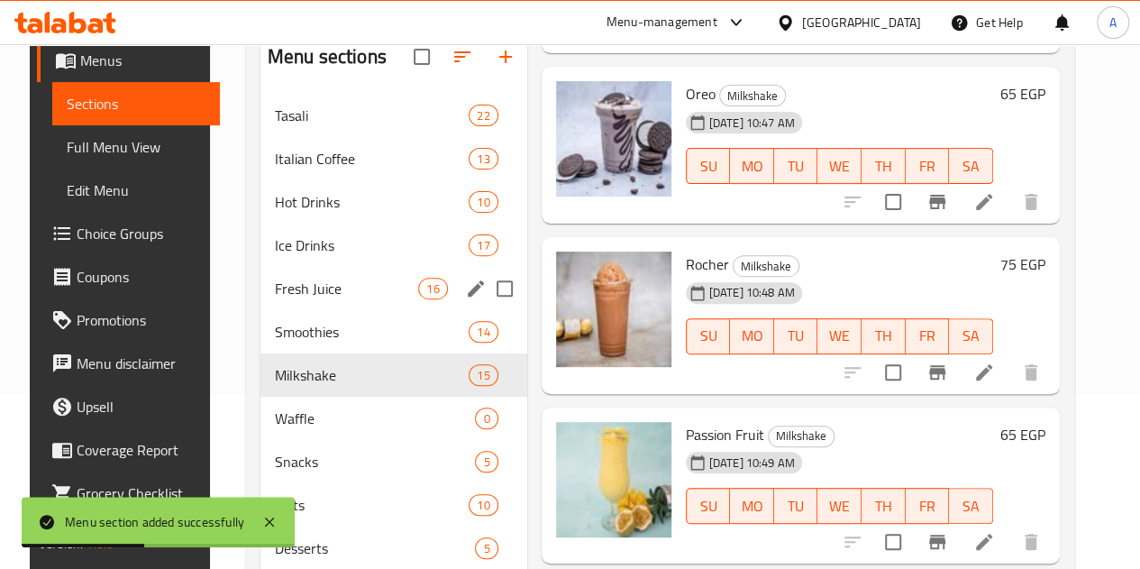
scroll to position [270, 0]
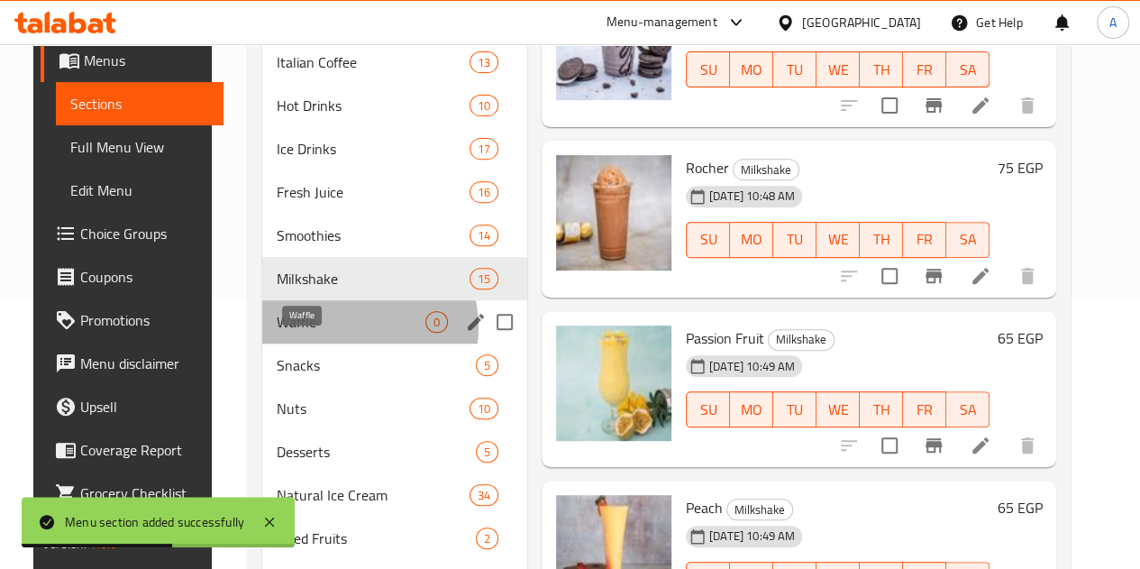
click at [330, 333] on span "Waffle" at bounding box center [351, 322] width 149 height 22
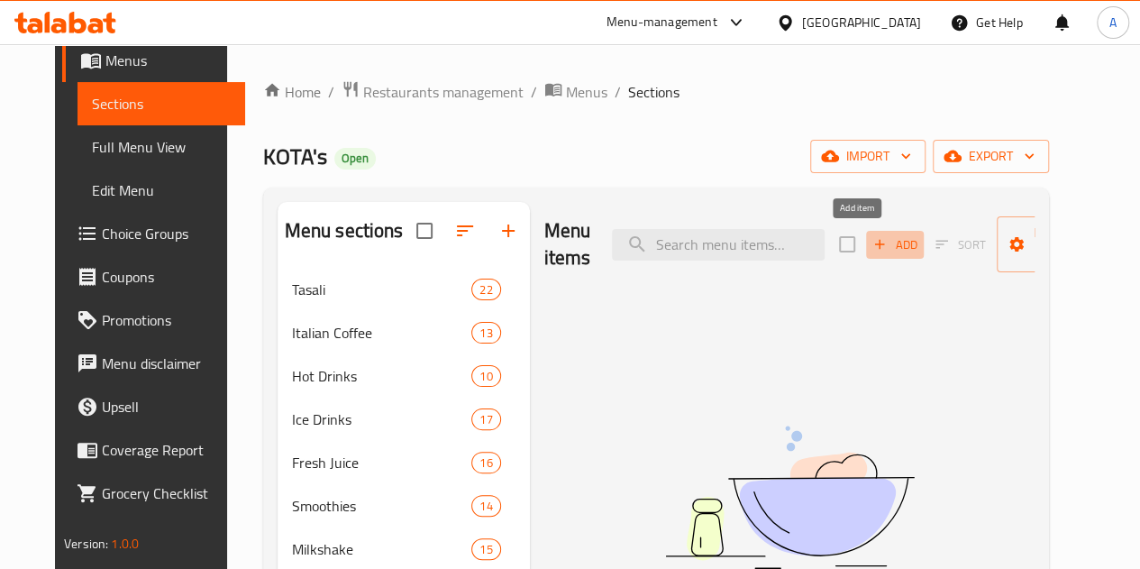
click at [871, 242] on span "Add" at bounding box center [895, 244] width 49 height 21
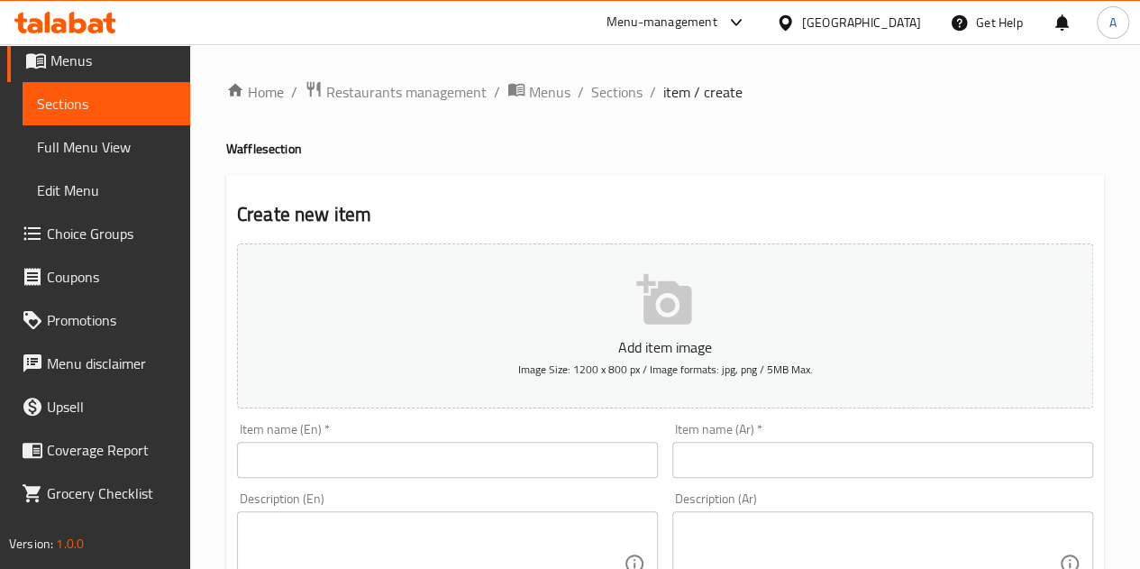
click at [721, 464] on input "text" at bounding box center [883, 460] width 421 height 36
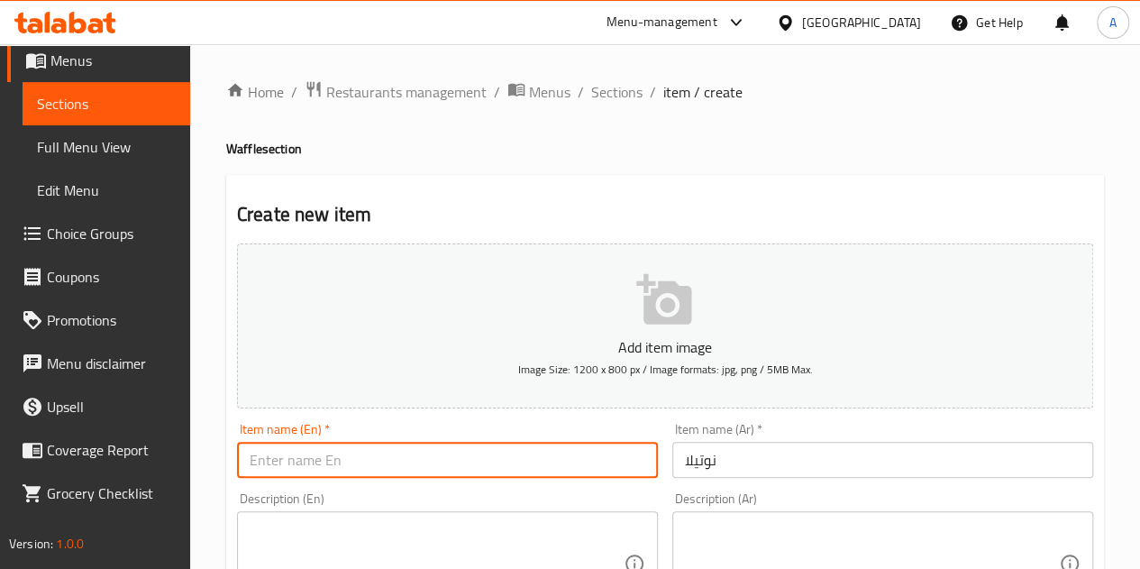
click at [388, 472] on input "text" at bounding box center [447, 460] width 421 height 36
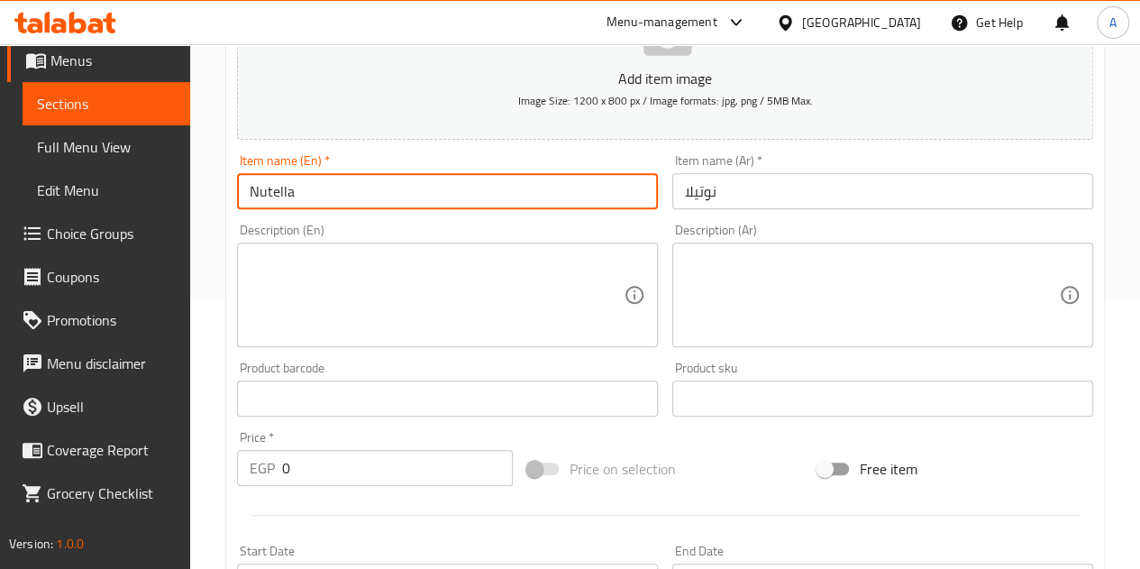
scroll to position [270, 0]
click at [370, 472] on input "0" at bounding box center [397, 466] width 231 height 36
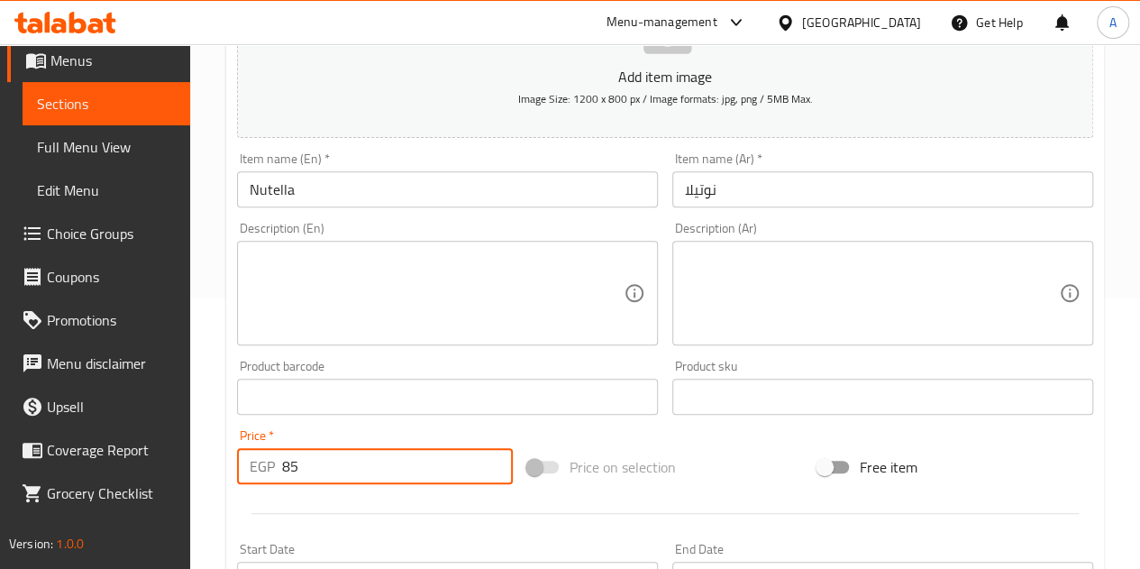
click at [378, 502] on div at bounding box center [665, 513] width 871 height 44
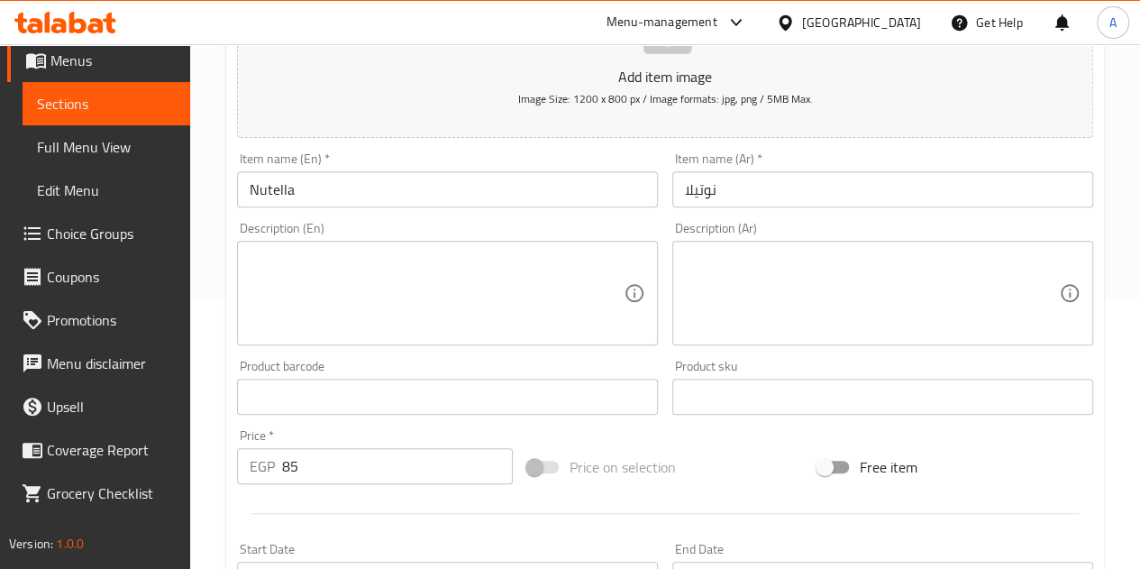
scroll to position [704, 0]
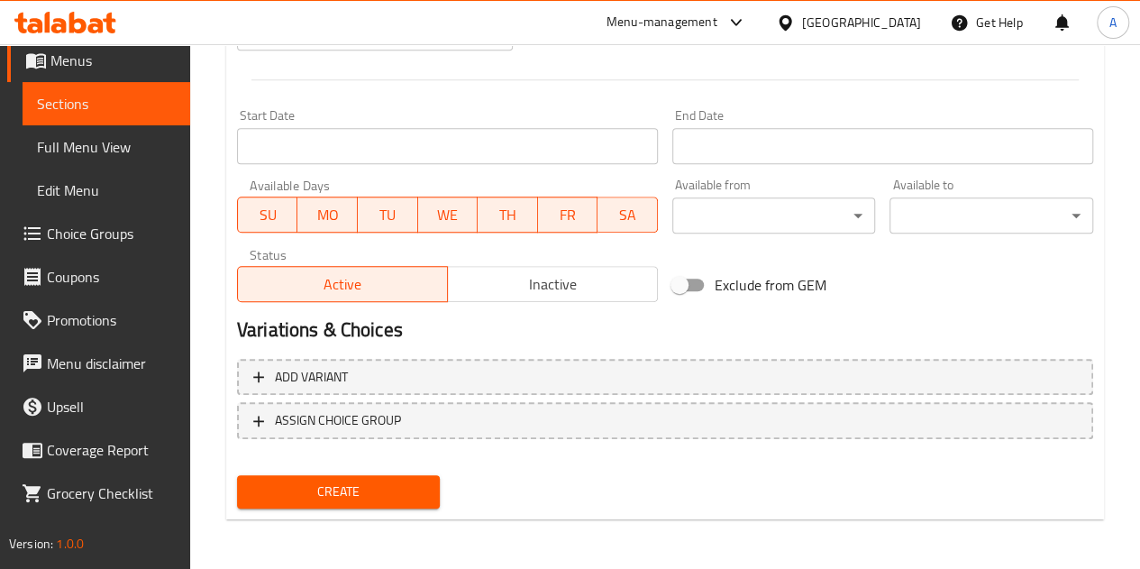
click at [310, 490] on span "Create" at bounding box center [339, 491] width 175 height 23
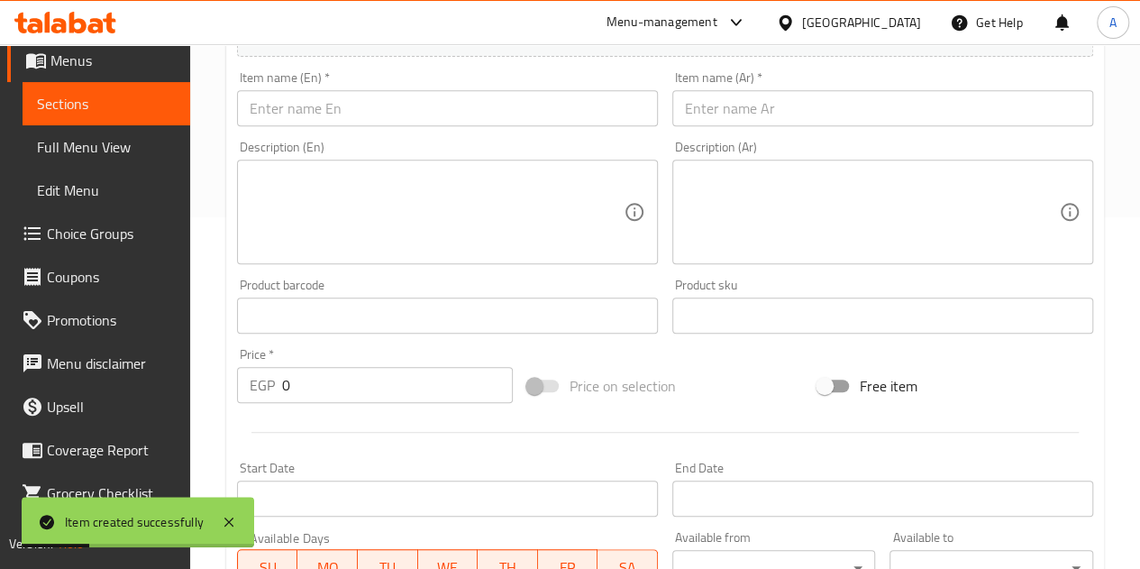
scroll to position [343, 0]
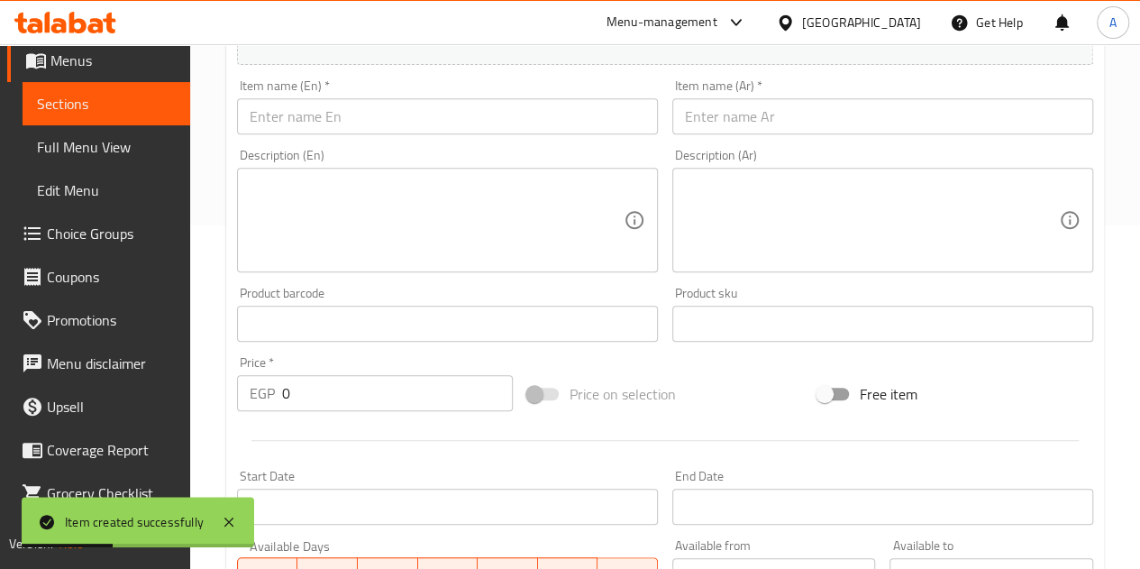
click at [547, 114] on input "text" at bounding box center [447, 116] width 421 height 36
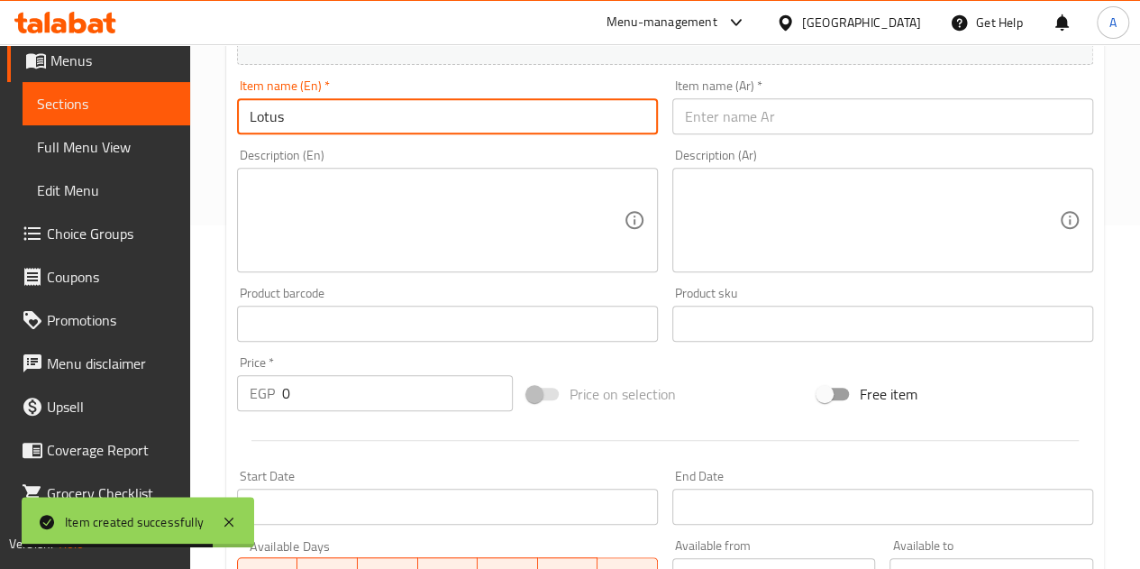
click at [846, 113] on input "text" at bounding box center [883, 116] width 421 height 36
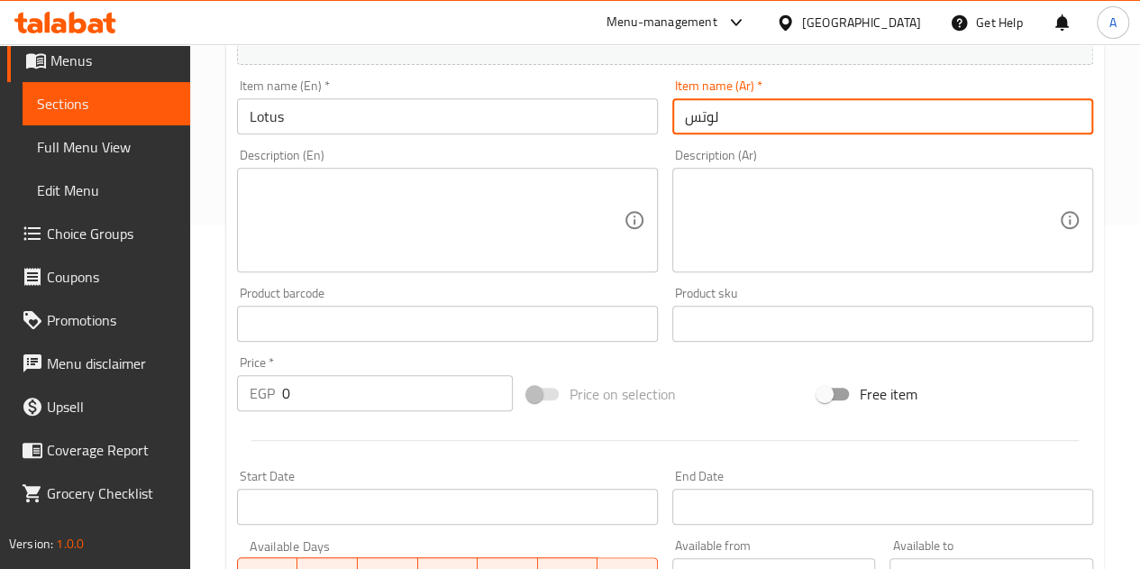
click at [354, 401] on input "0" at bounding box center [397, 393] width 231 height 36
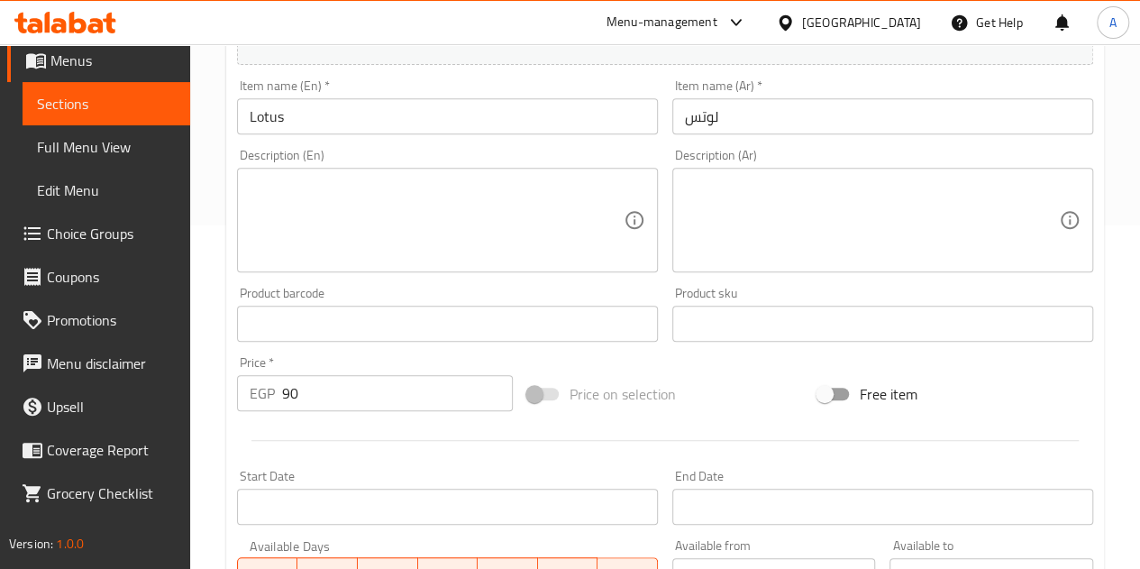
click at [352, 435] on div at bounding box center [665, 440] width 871 height 44
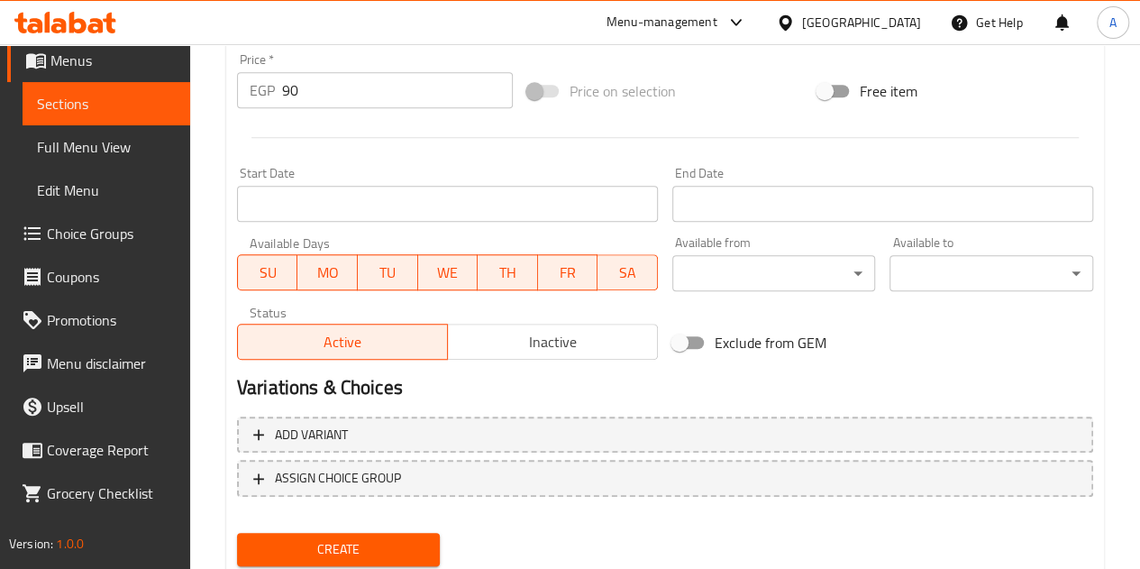
scroll to position [704, 0]
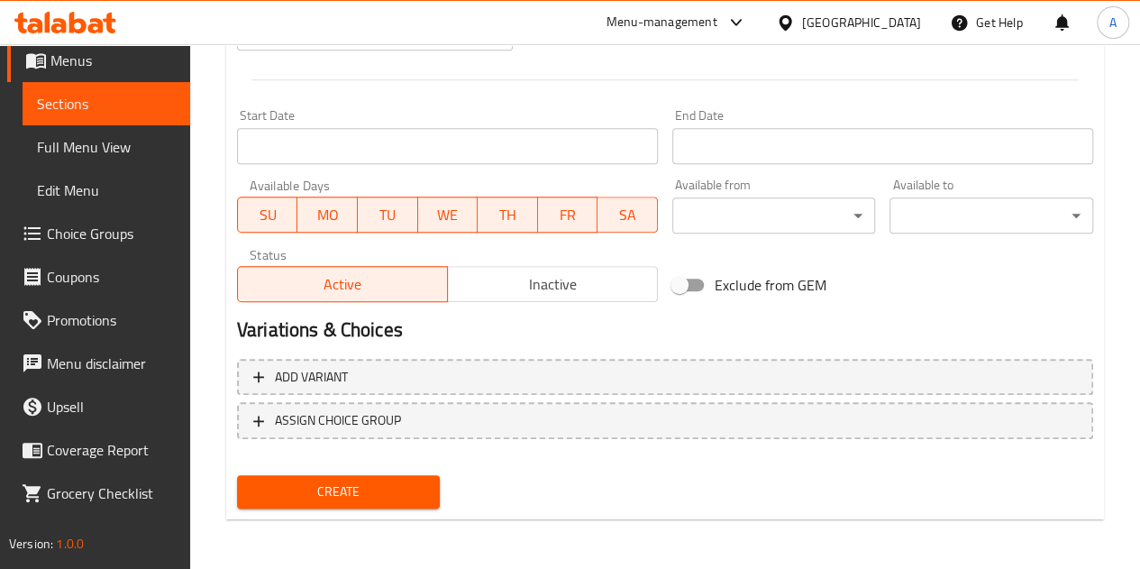
click at [377, 476] on button "Create" at bounding box center [339, 491] width 204 height 33
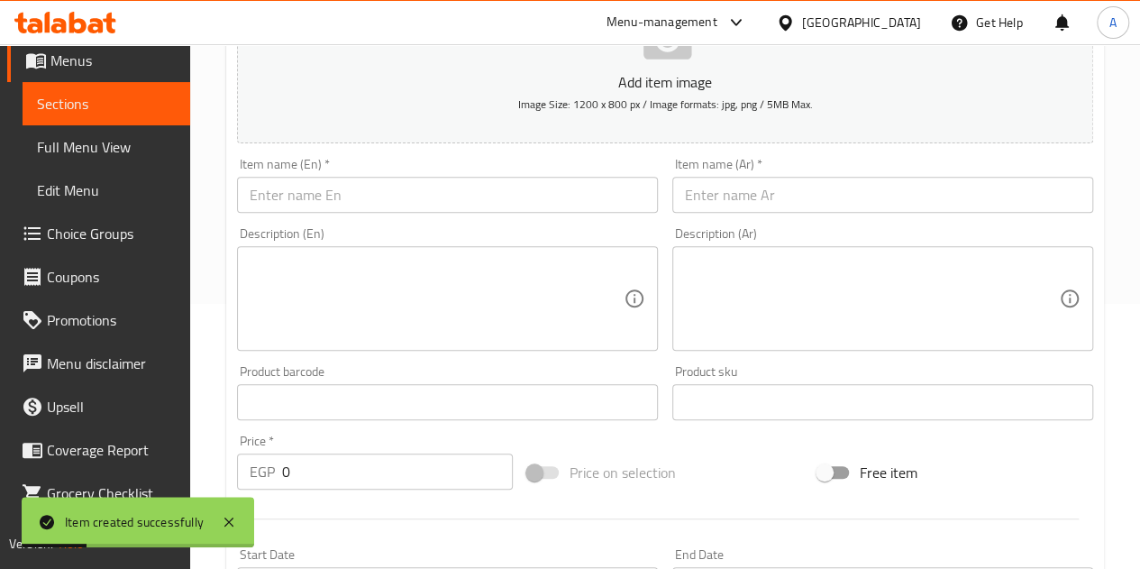
scroll to position [253, 0]
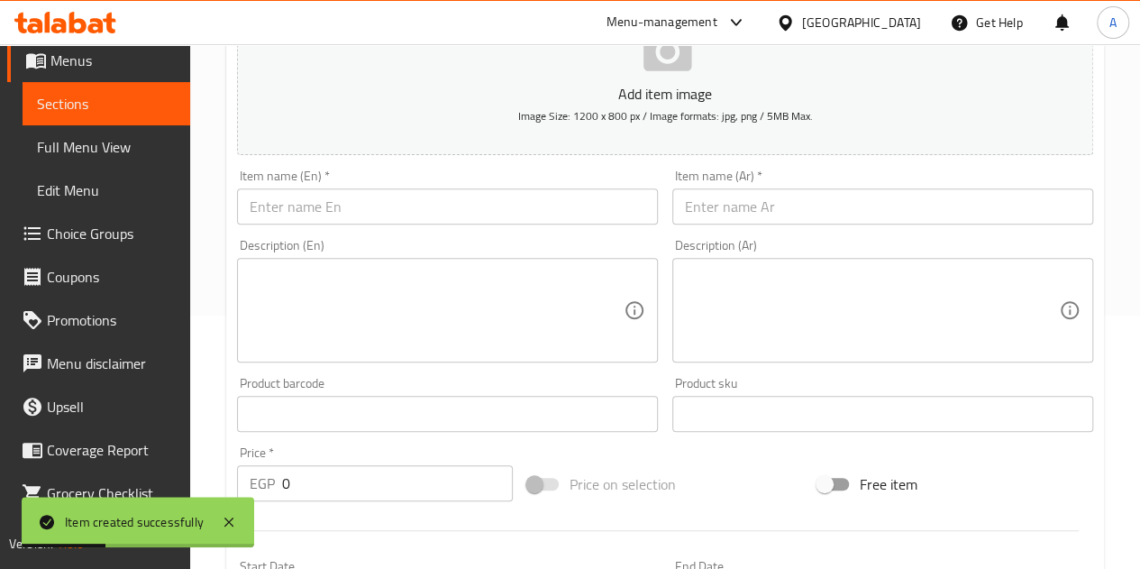
click at [764, 208] on input "text" at bounding box center [883, 206] width 421 height 36
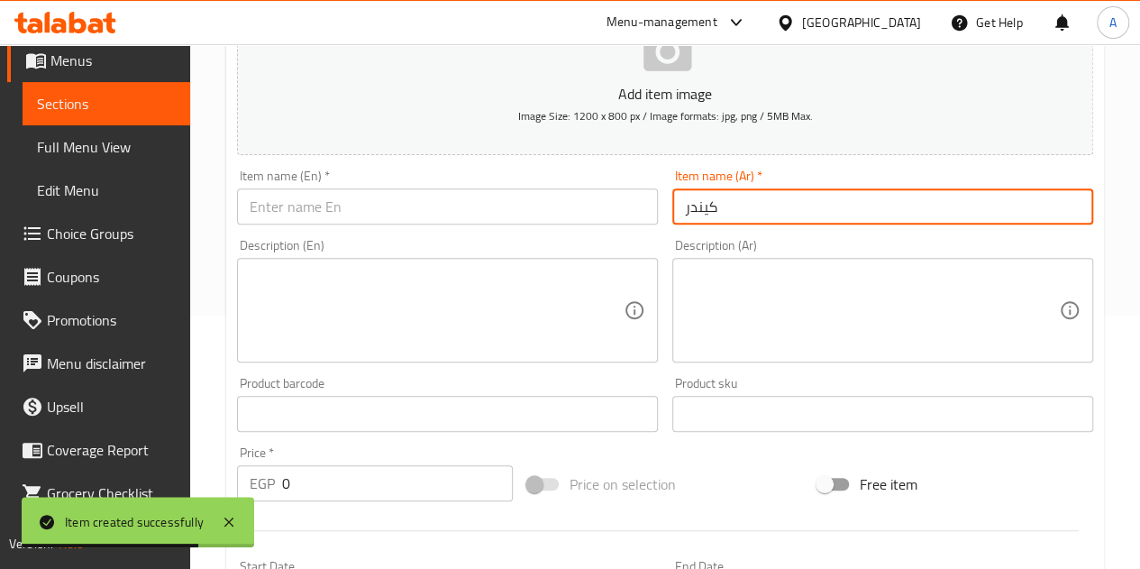
click at [536, 214] on input "text" at bounding box center [447, 206] width 421 height 36
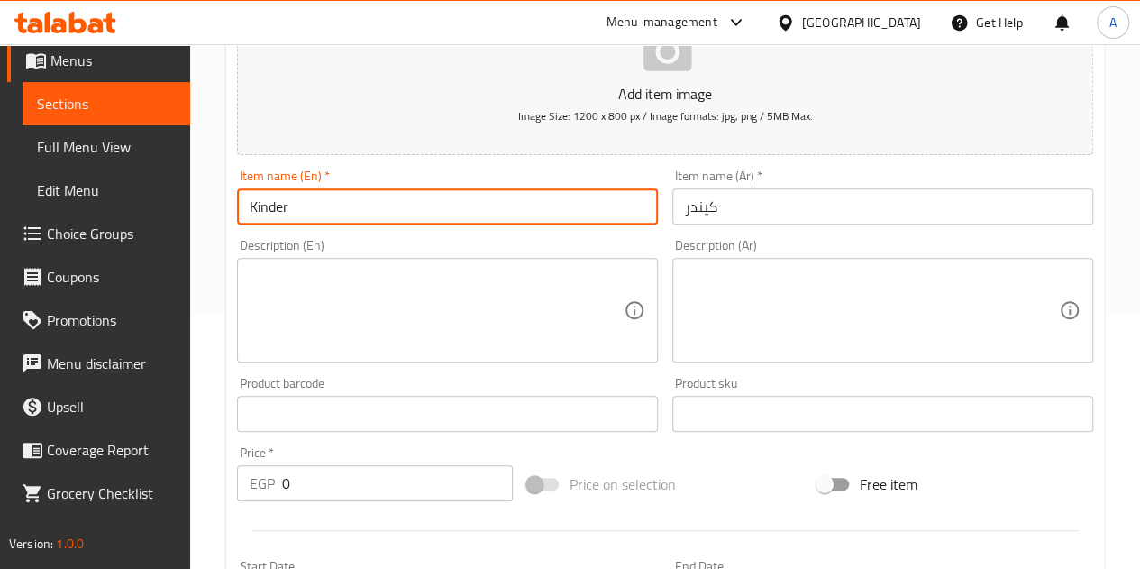
click at [369, 473] on input "0" at bounding box center [397, 483] width 231 height 36
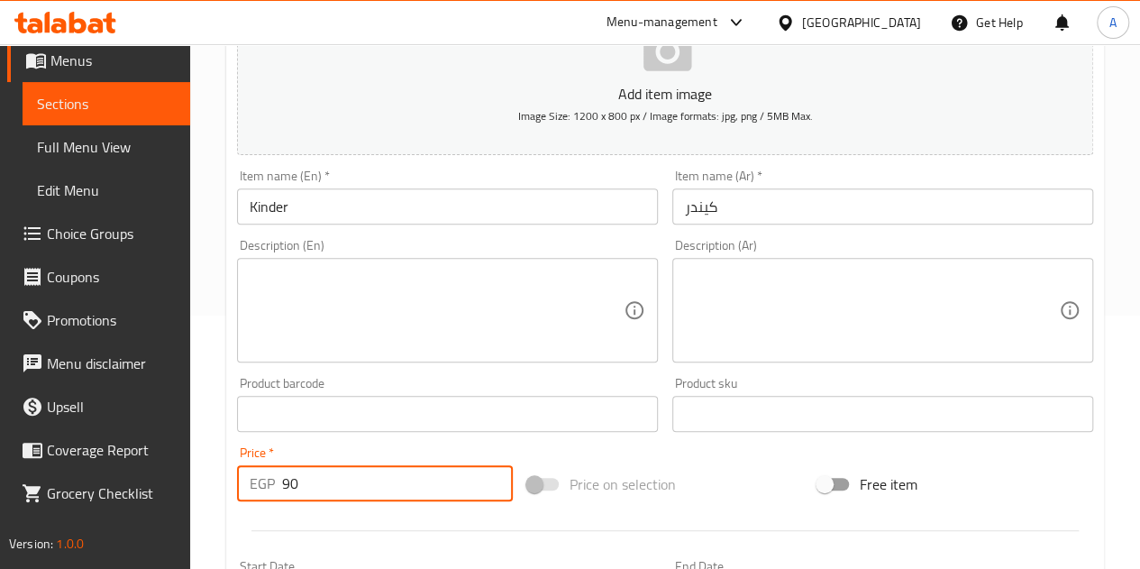
click at [380, 518] on div at bounding box center [665, 530] width 871 height 44
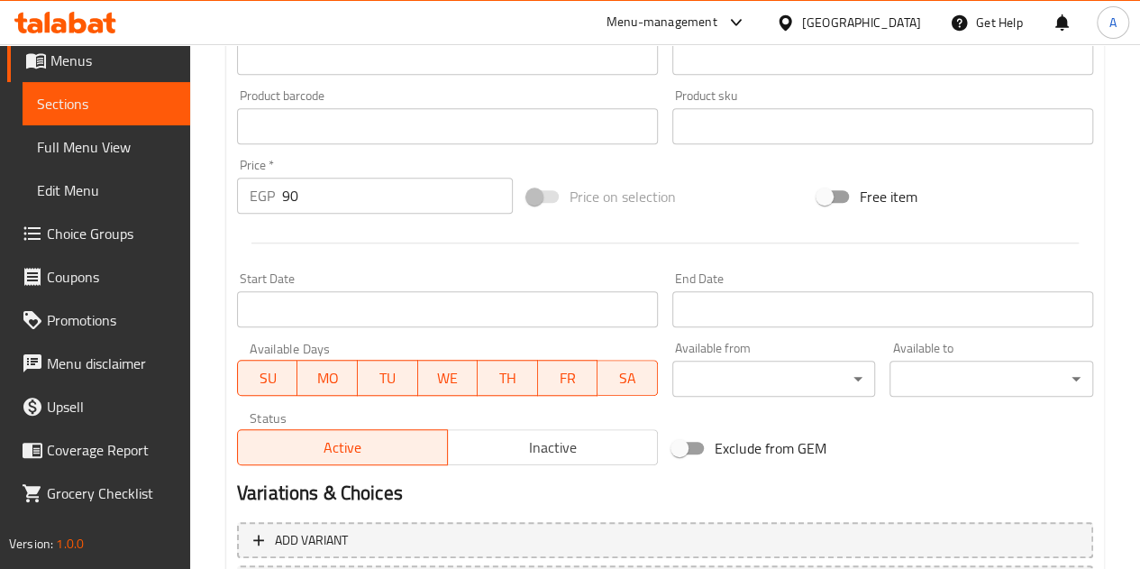
scroll to position [704, 0]
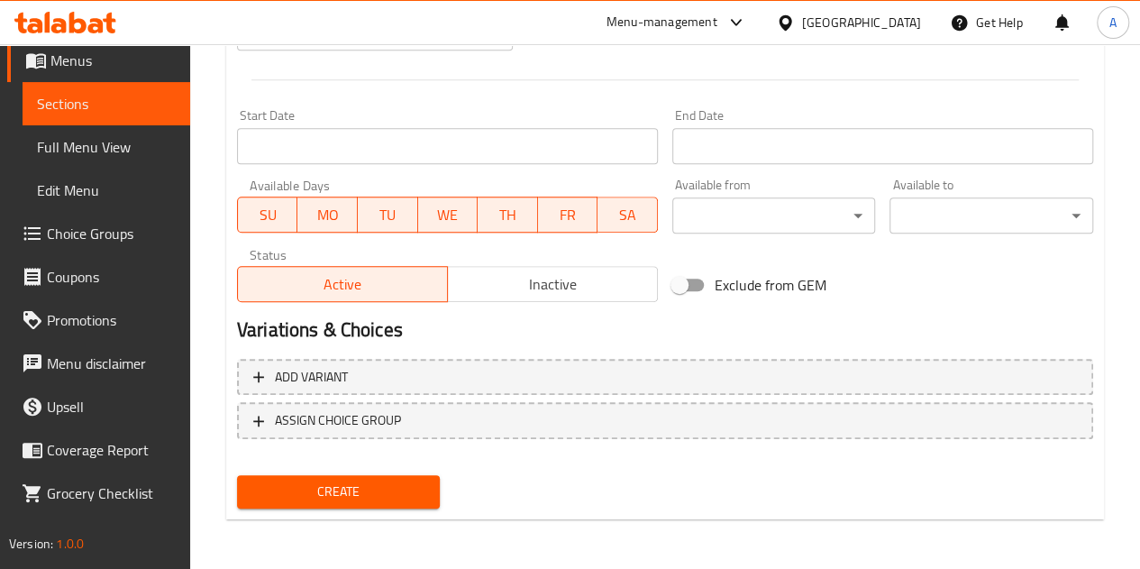
click at [381, 497] on span "Create" at bounding box center [339, 491] width 175 height 23
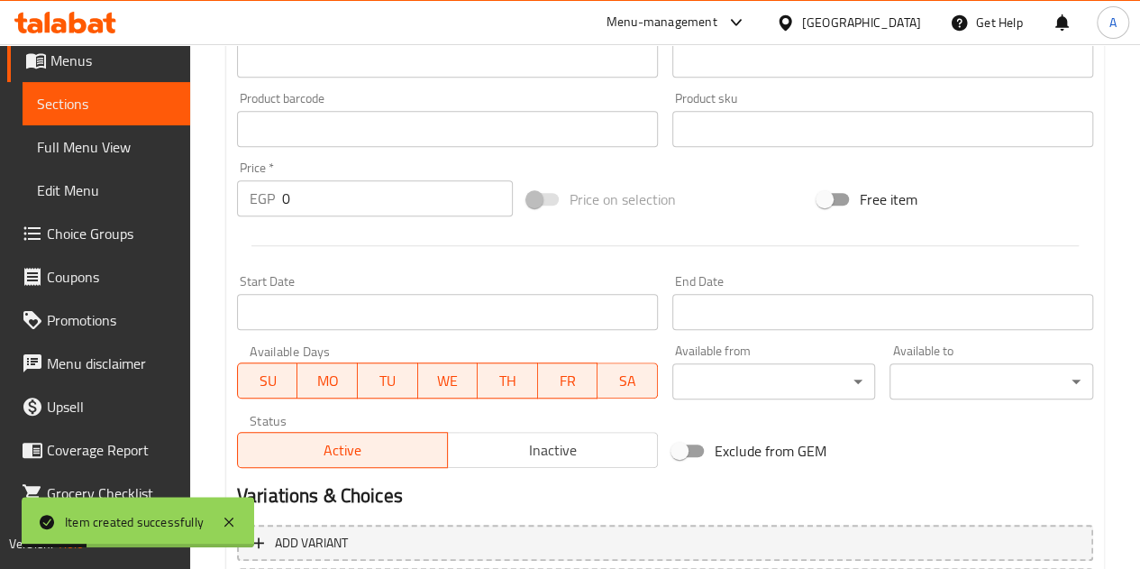
scroll to position [343, 0]
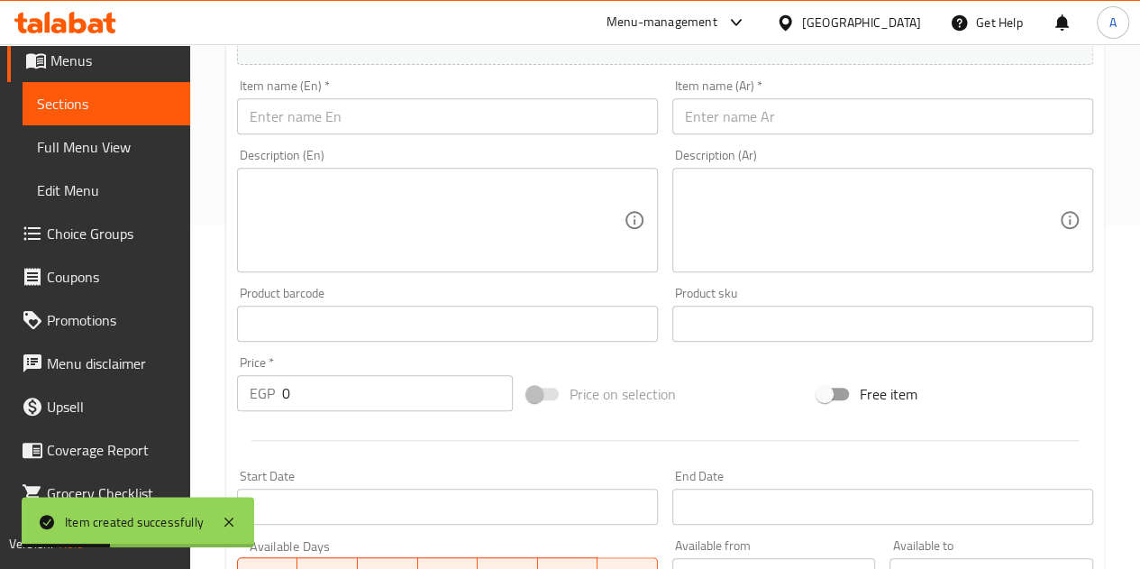
click at [770, 128] on input "text" at bounding box center [883, 116] width 421 height 36
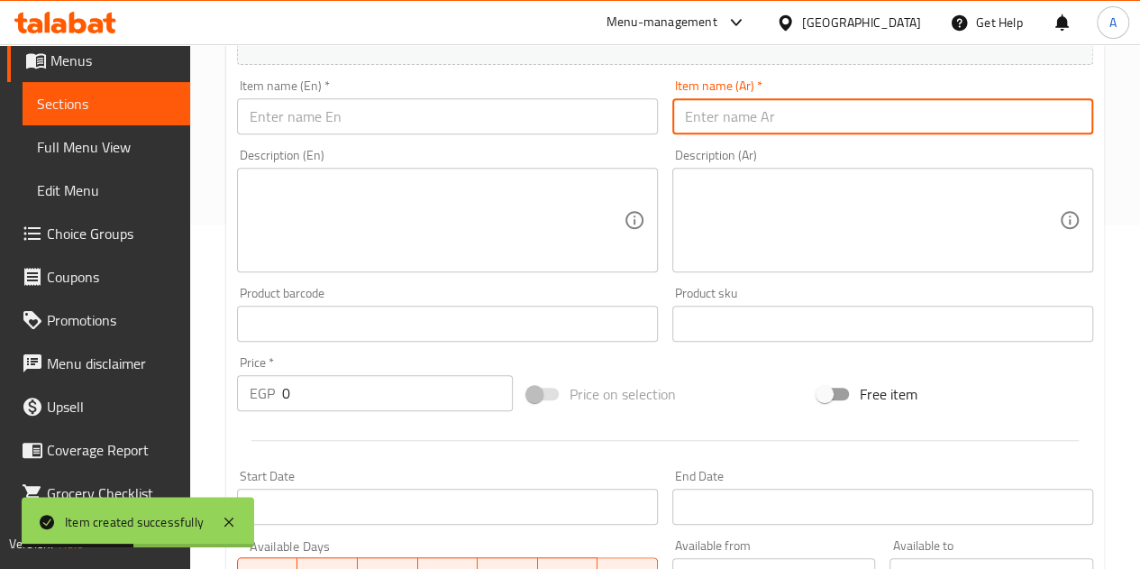
click at [630, 105] on input "text" at bounding box center [447, 116] width 421 height 36
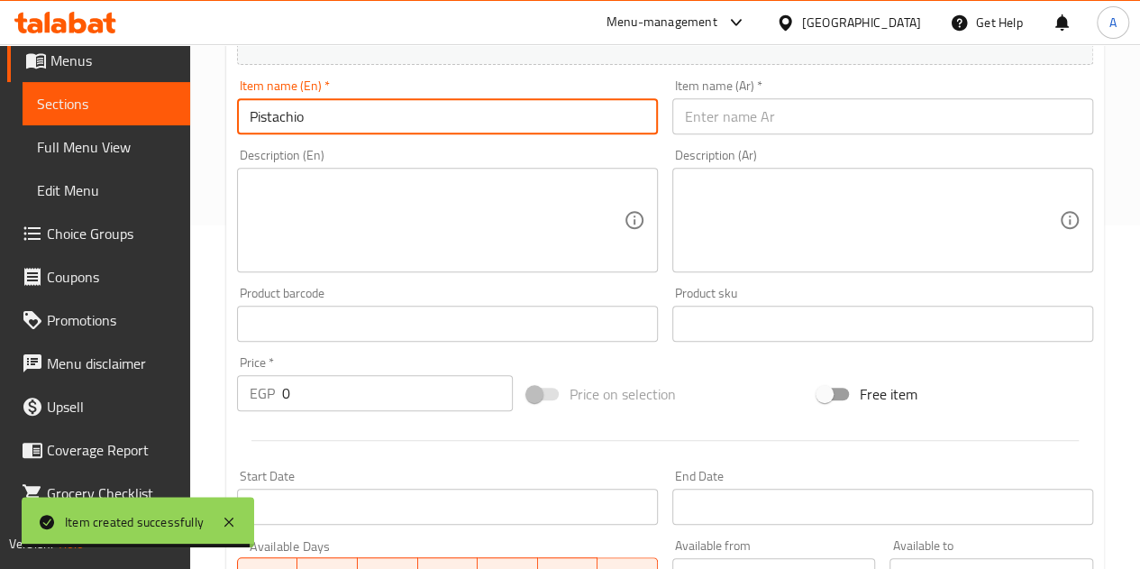
click at [692, 126] on input "text" at bounding box center [883, 116] width 421 height 36
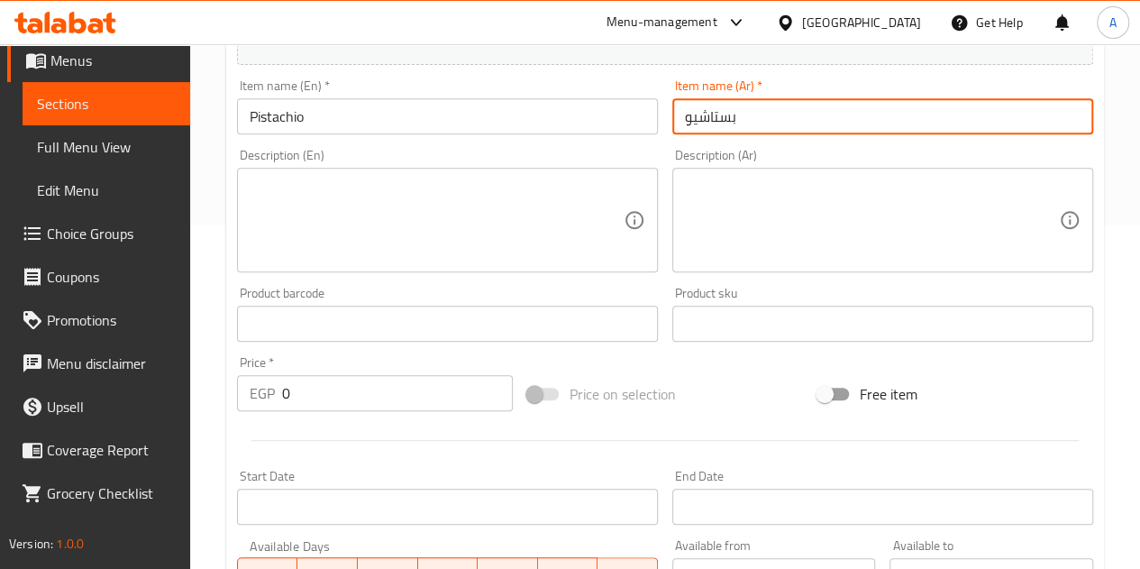
click at [412, 390] on input "0" at bounding box center [397, 393] width 231 height 36
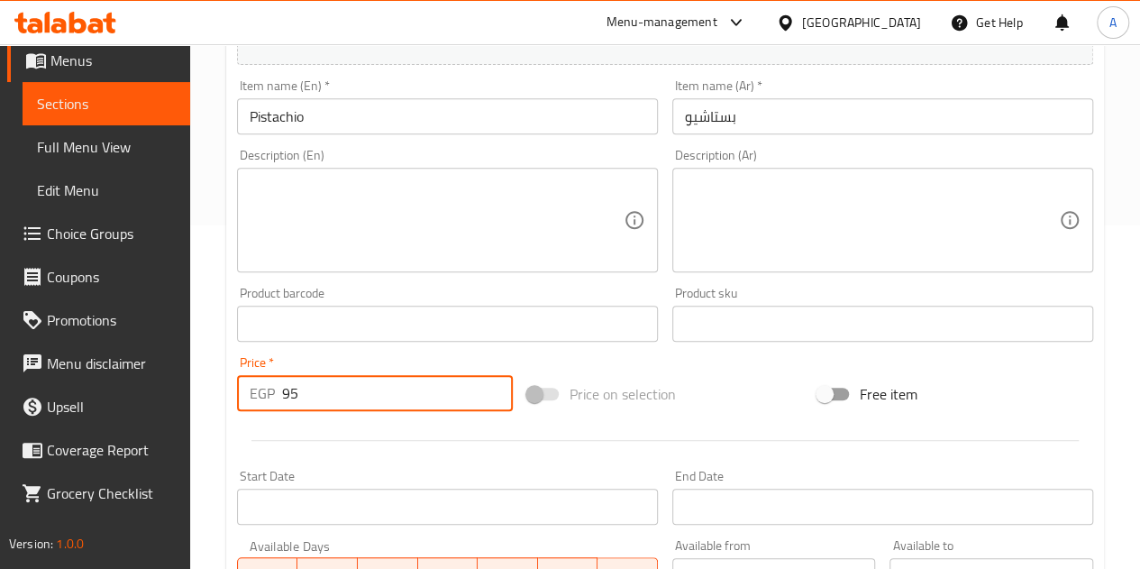
click at [254, 430] on div at bounding box center [665, 440] width 871 height 44
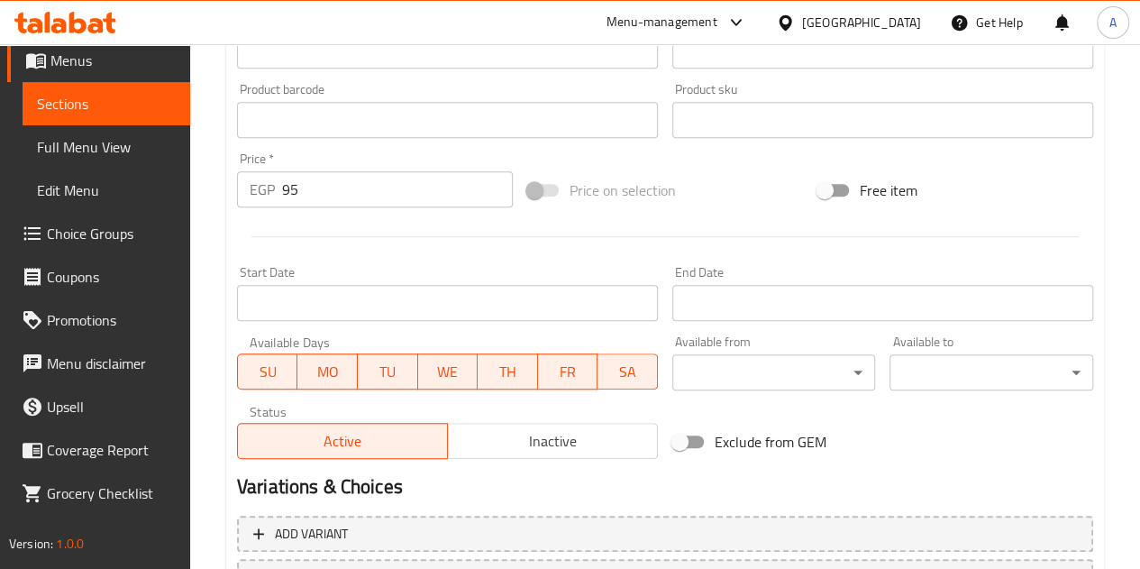
scroll to position [704, 0]
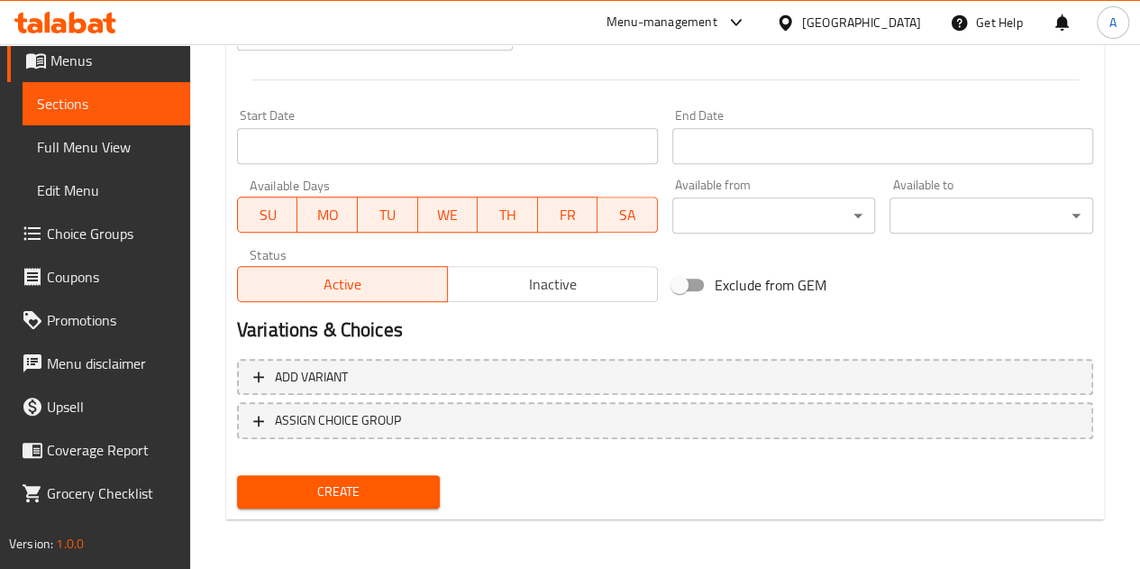
click at [264, 480] on span "Create" at bounding box center [339, 491] width 175 height 23
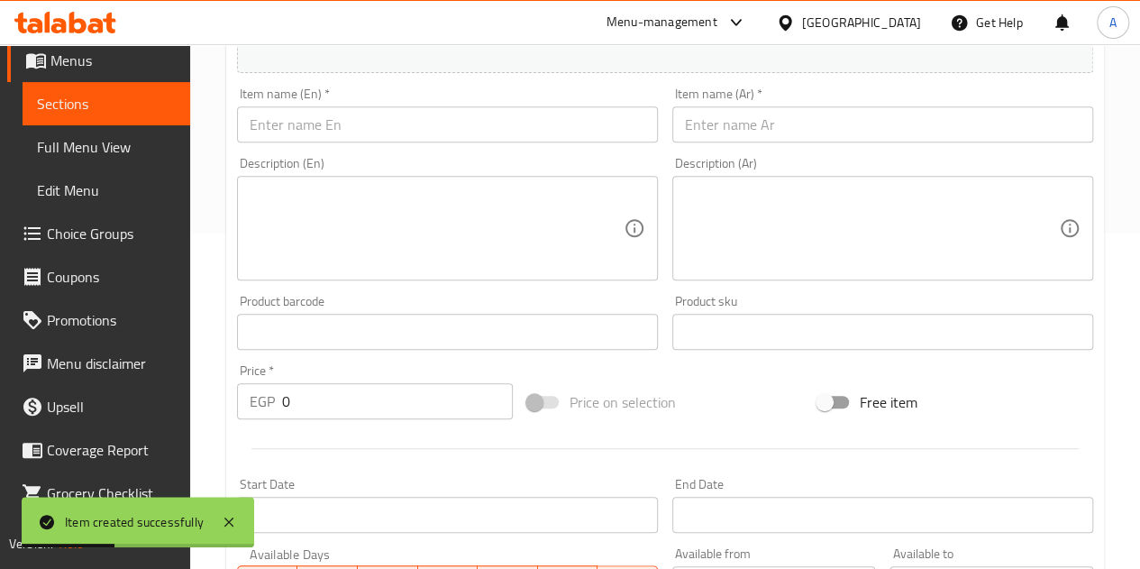
scroll to position [253, 0]
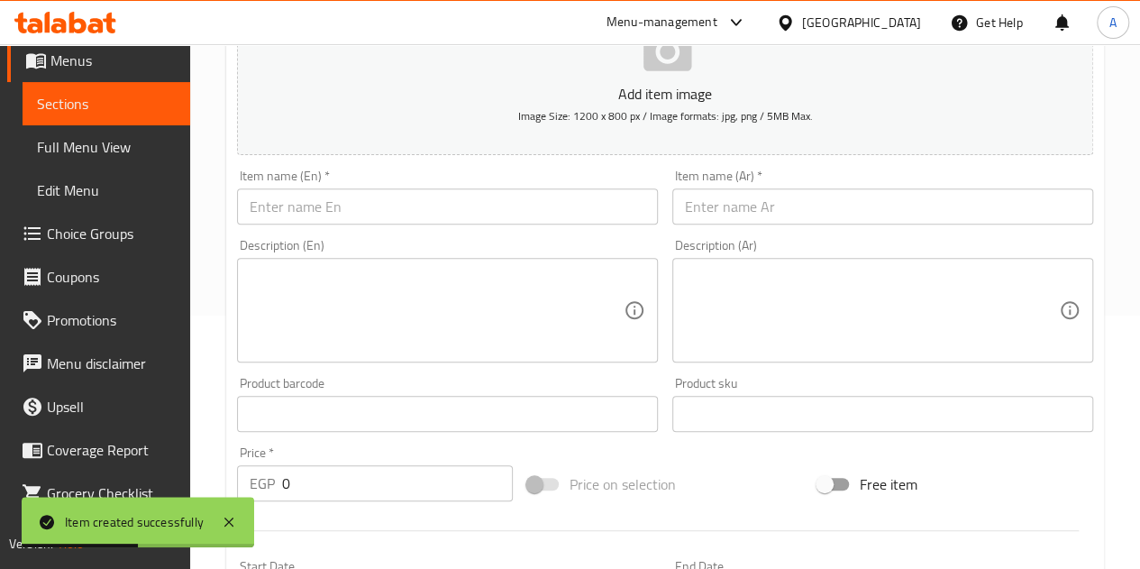
click at [781, 211] on input "text" at bounding box center [883, 206] width 421 height 36
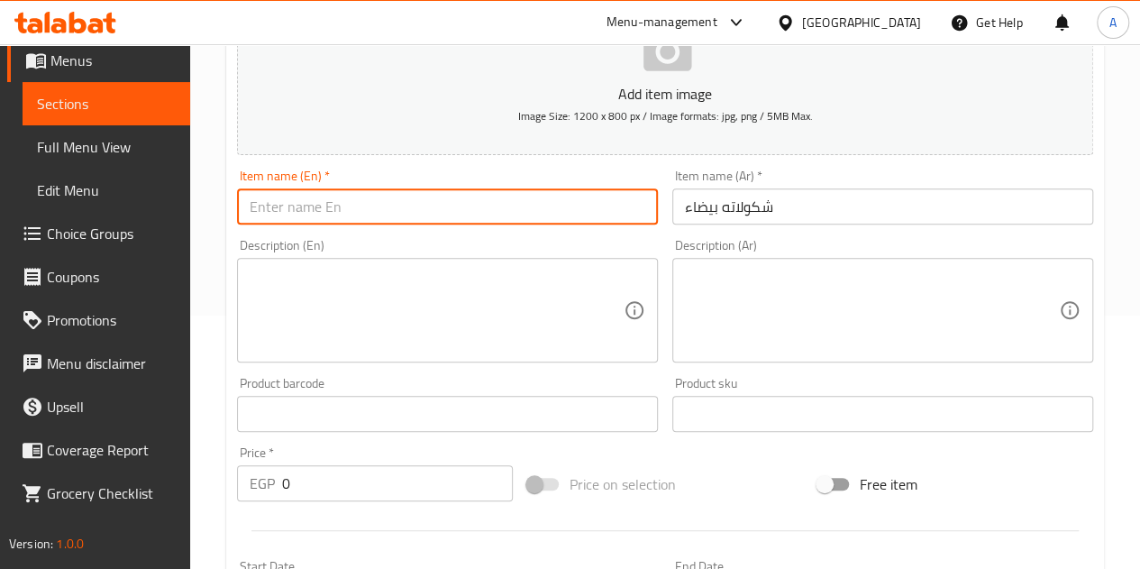
click at [592, 223] on input "text" at bounding box center [447, 206] width 421 height 36
click at [462, 478] on input "0" at bounding box center [397, 483] width 231 height 36
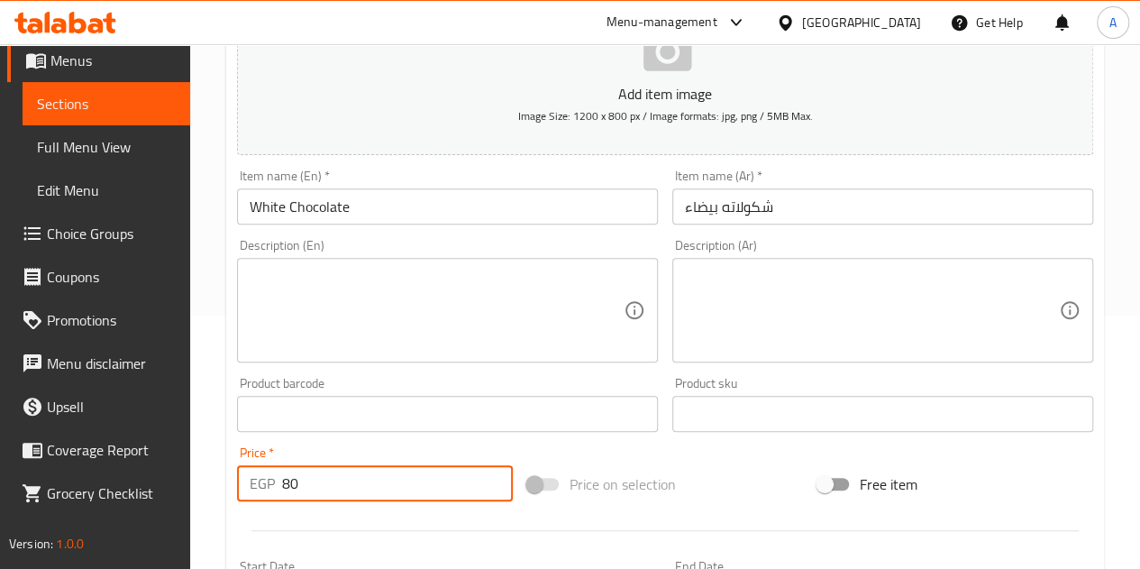
click at [598, 495] on span "Price on selection" at bounding box center [623, 484] width 106 height 22
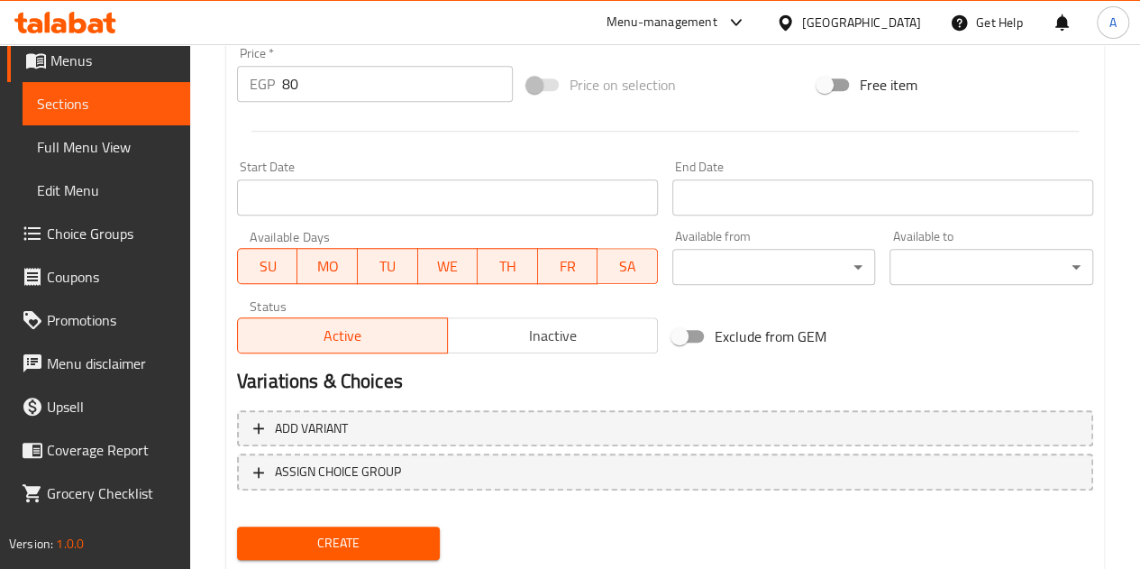
scroll to position [704, 0]
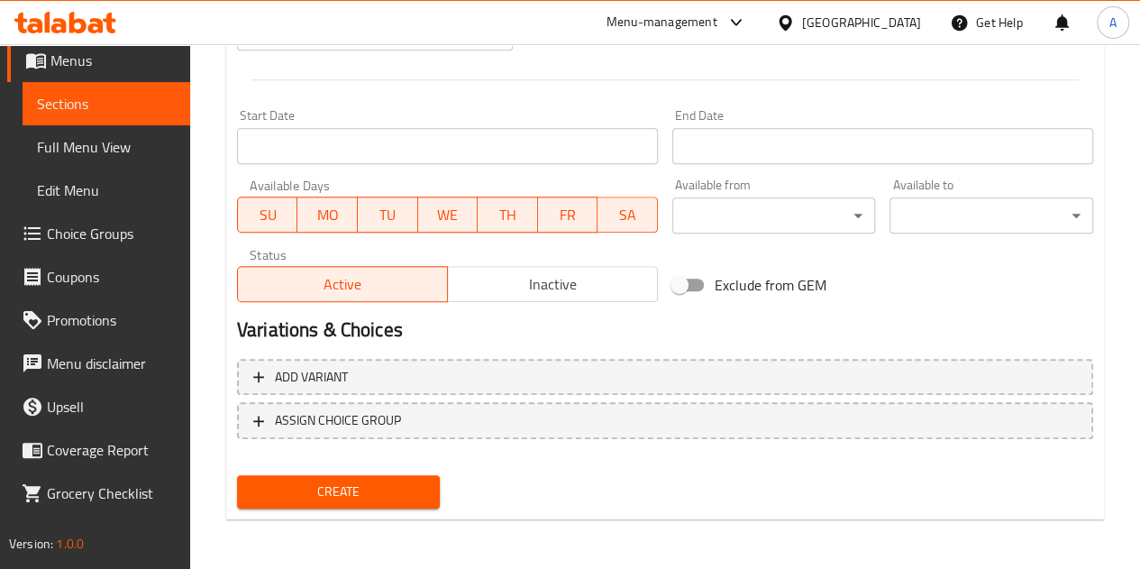
click at [377, 488] on span "Create" at bounding box center [339, 491] width 175 height 23
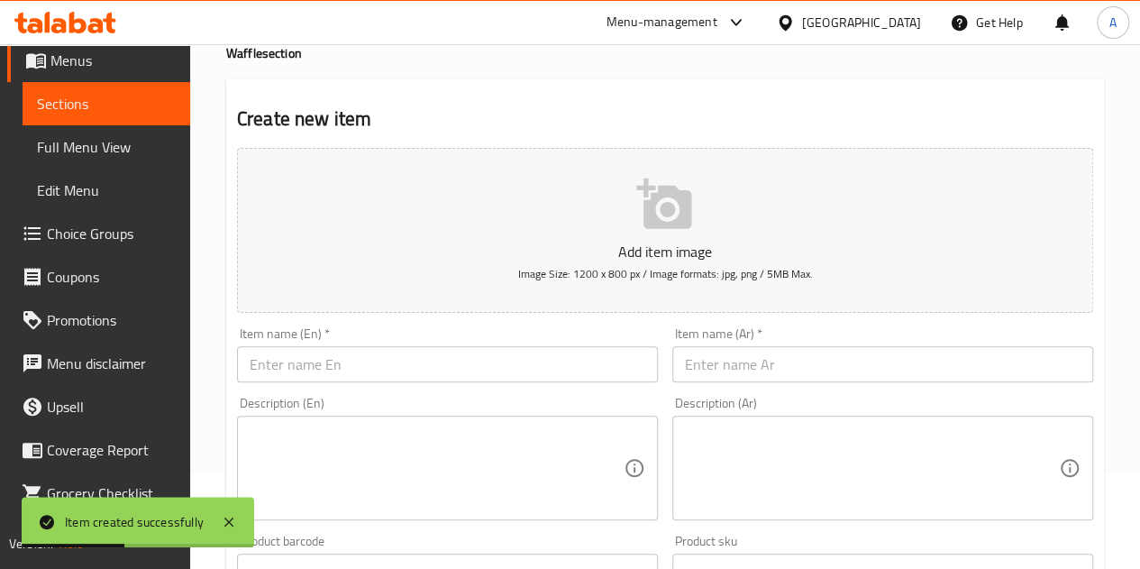
scroll to position [0, 0]
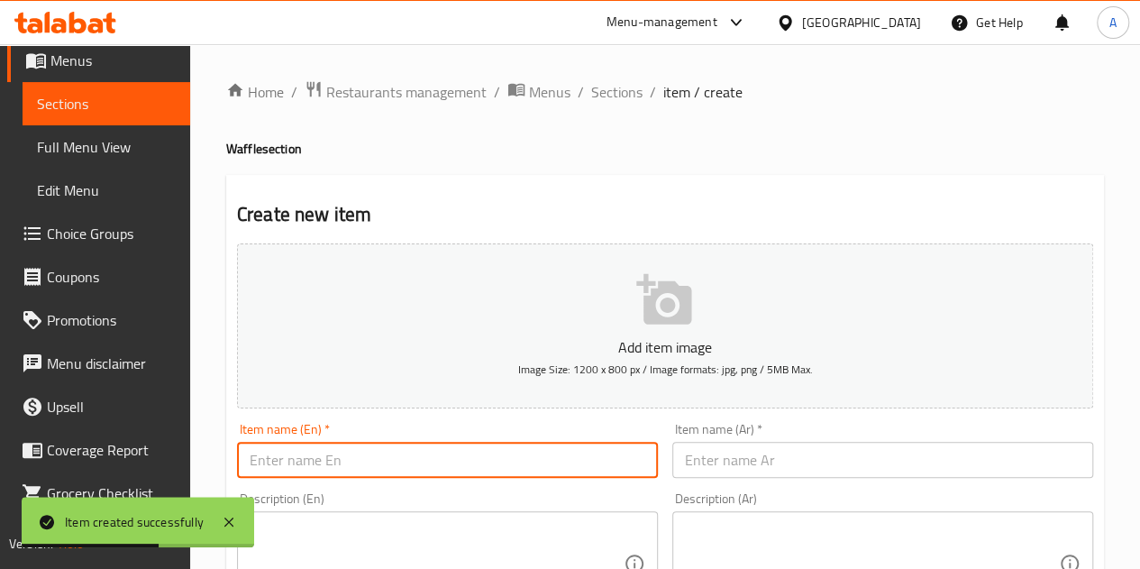
click at [433, 462] on input "text" at bounding box center [447, 460] width 421 height 36
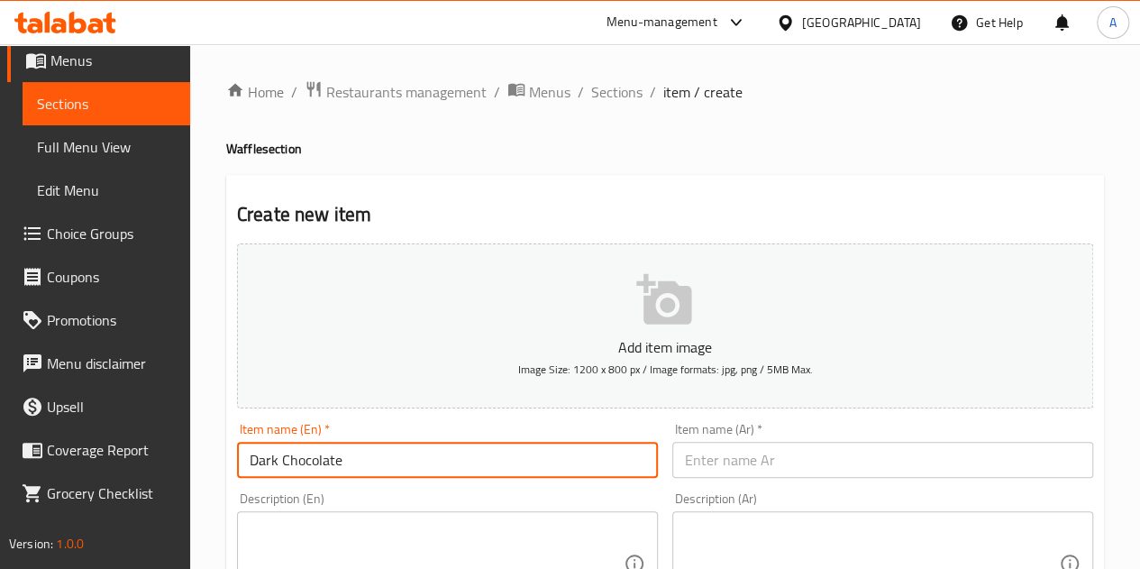
click at [806, 450] on input "text" at bounding box center [883, 460] width 421 height 36
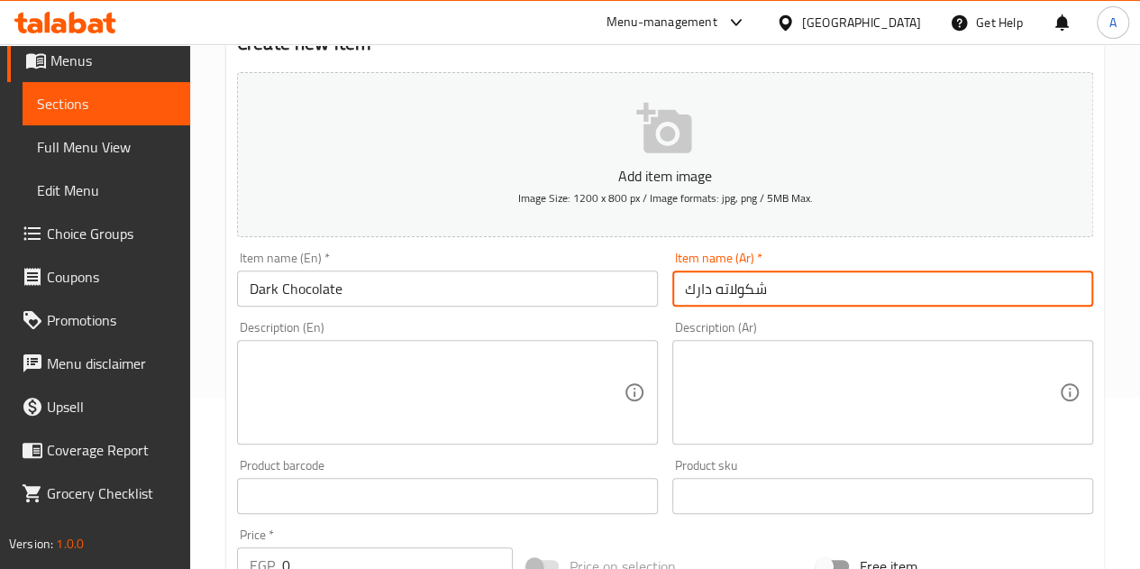
scroll to position [361, 0]
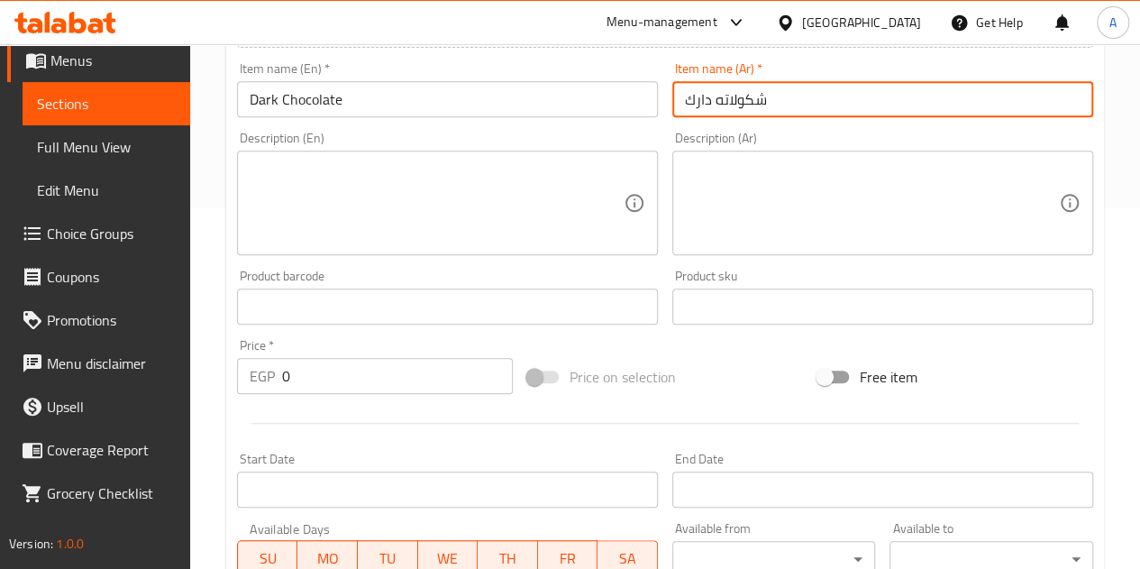
click at [350, 372] on input "0" at bounding box center [397, 376] width 231 height 36
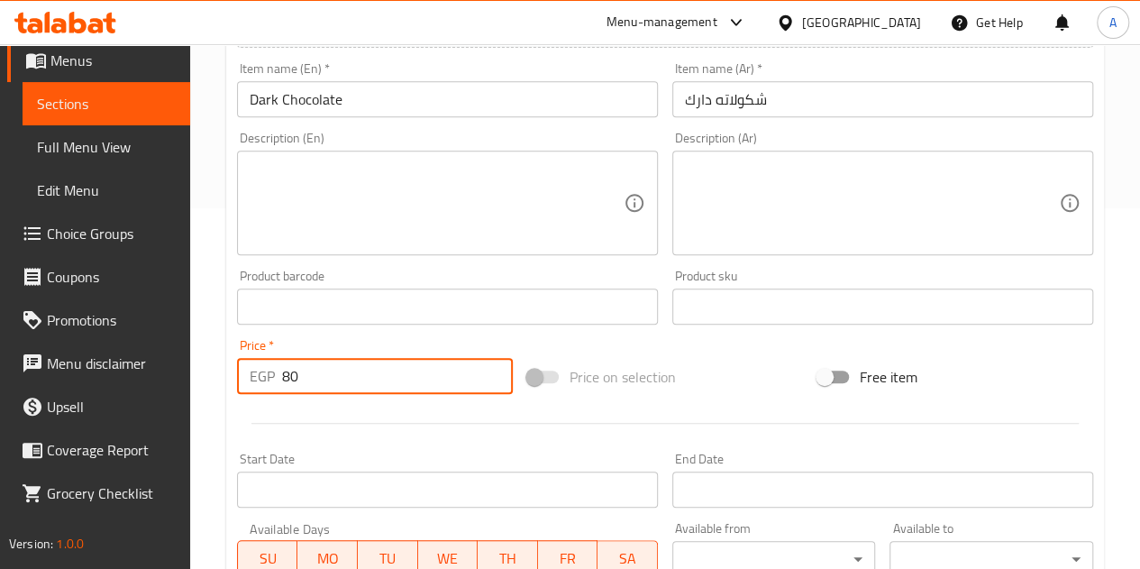
click at [346, 407] on div at bounding box center [665, 423] width 871 height 44
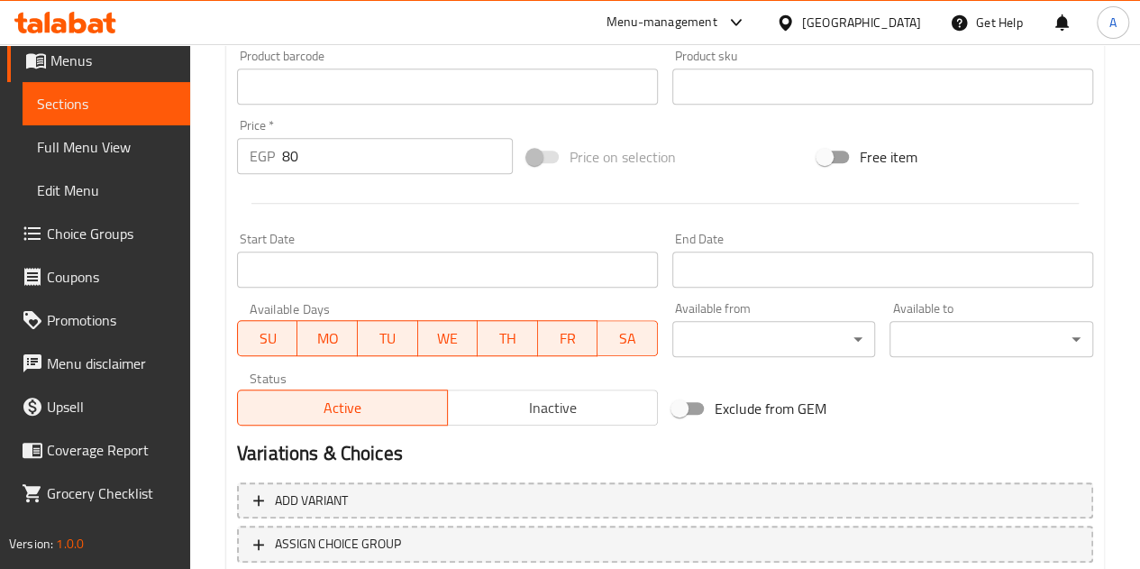
scroll to position [704, 0]
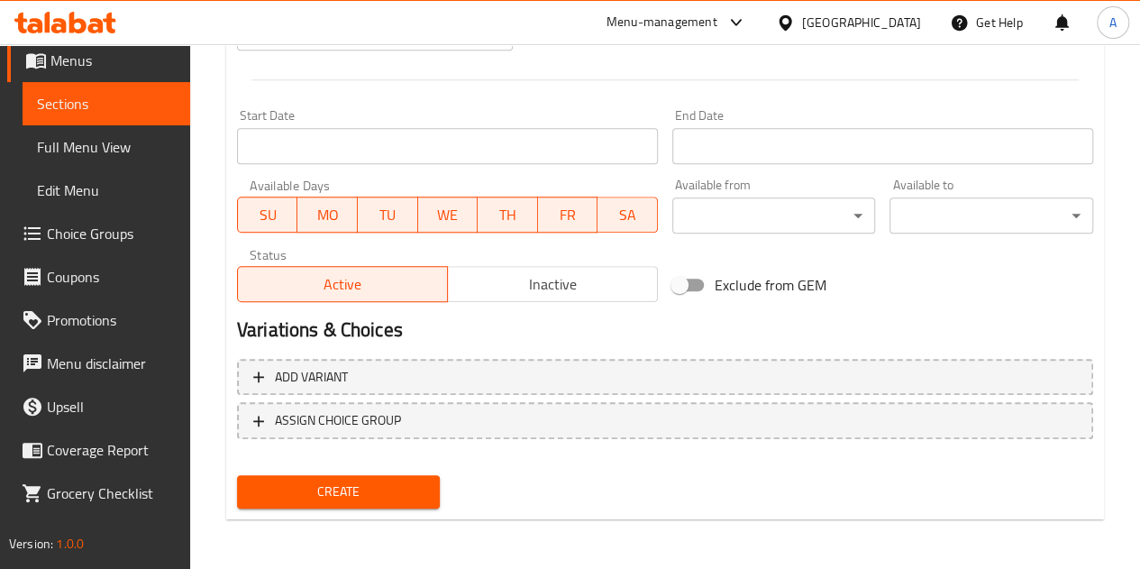
click at [339, 501] on span "Create" at bounding box center [339, 491] width 175 height 23
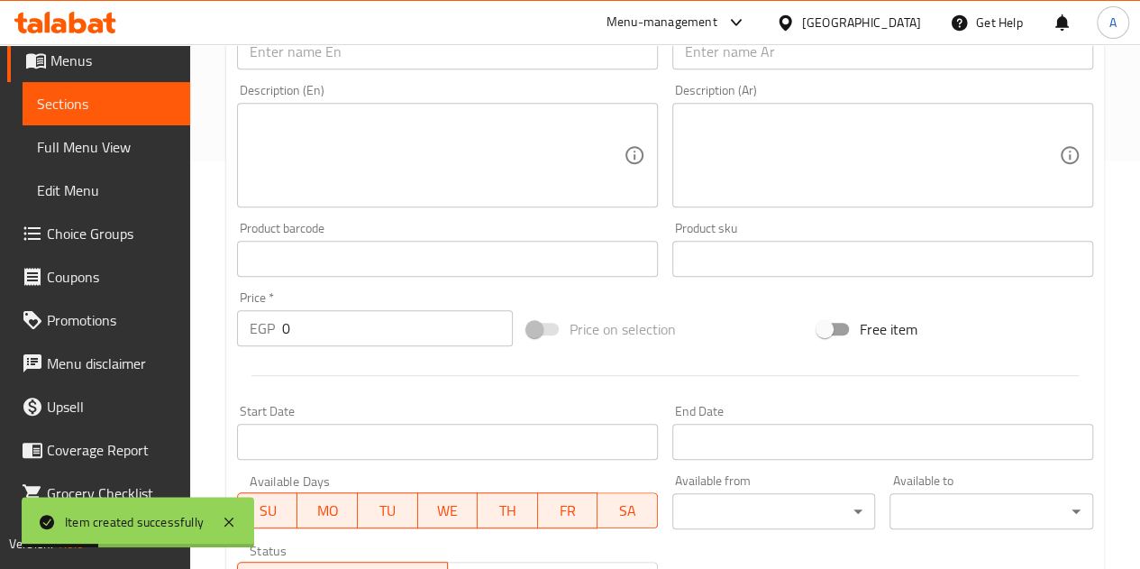
scroll to position [163, 0]
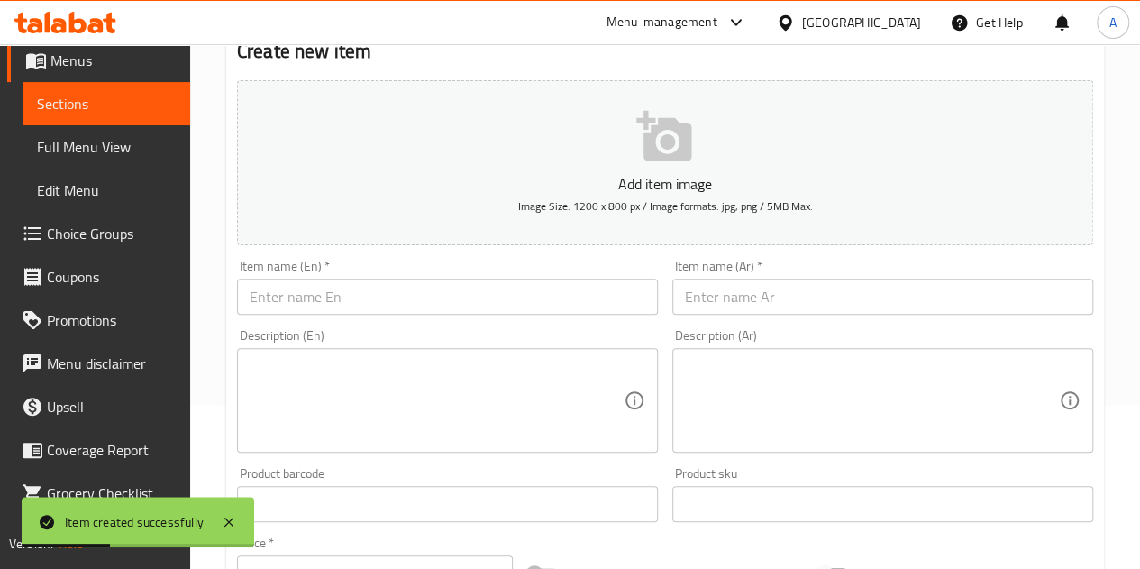
click at [771, 310] on input "text" at bounding box center [883, 297] width 421 height 36
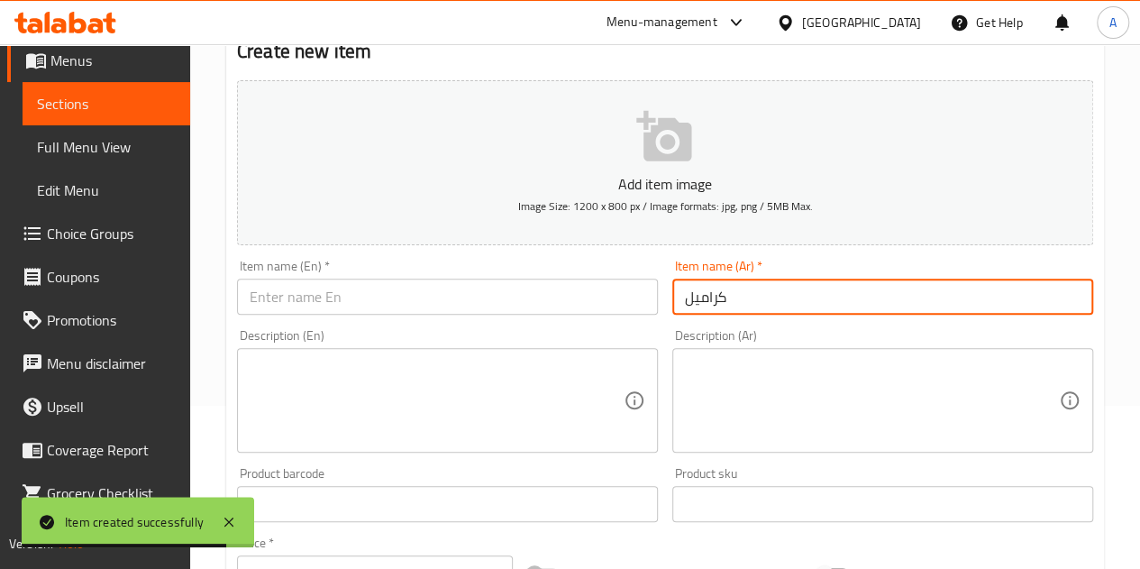
click at [508, 273] on div "Item name (En)   * Item name (En) *" at bounding box center [447, 287] width 421 height 55
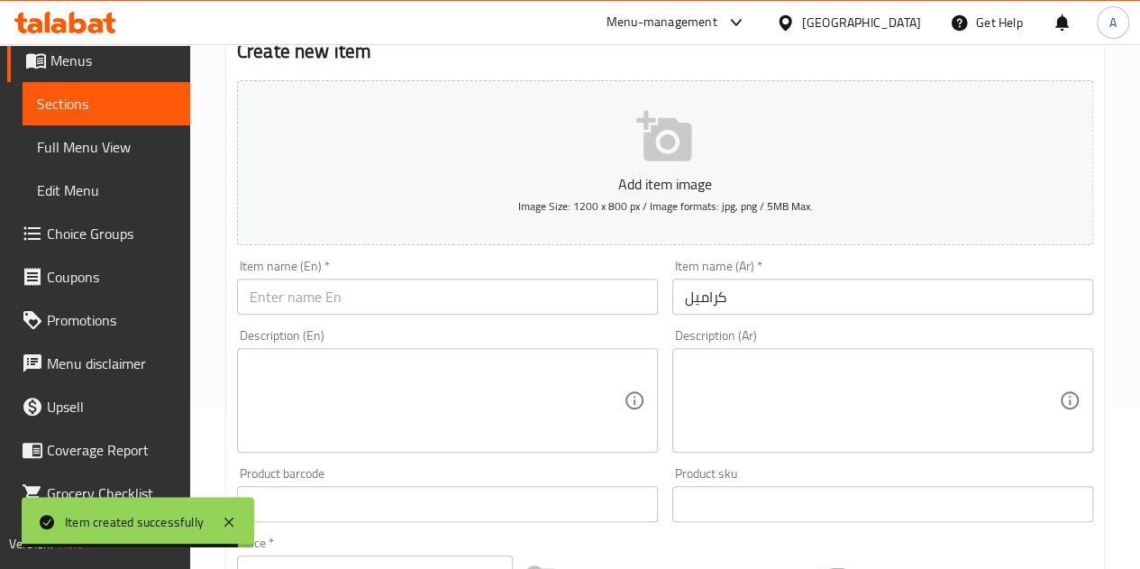
click at [508, 300] on input "text" at bounding box center [447, 297] width 421 height 36
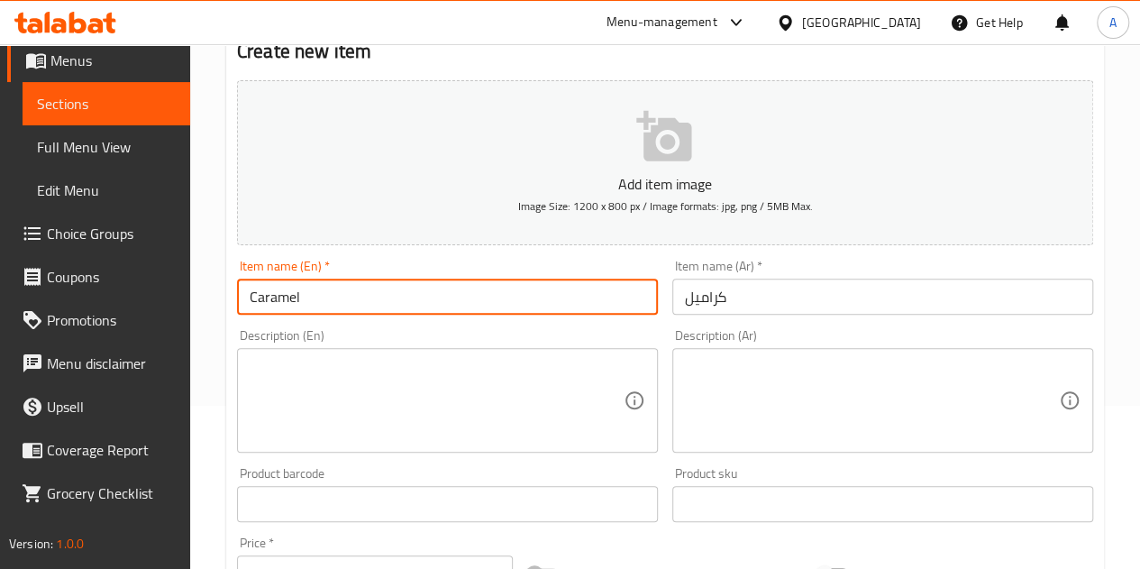
scroll to position [253, 0]
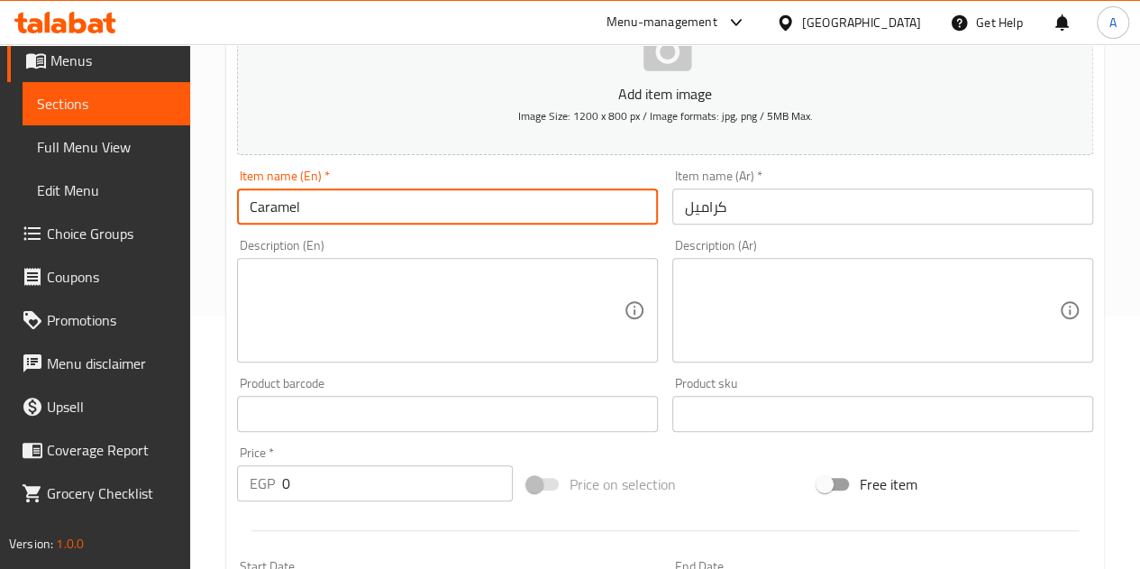
click at [385, 480] on input "0" at bounding box center [397, 483] width 231 height 36
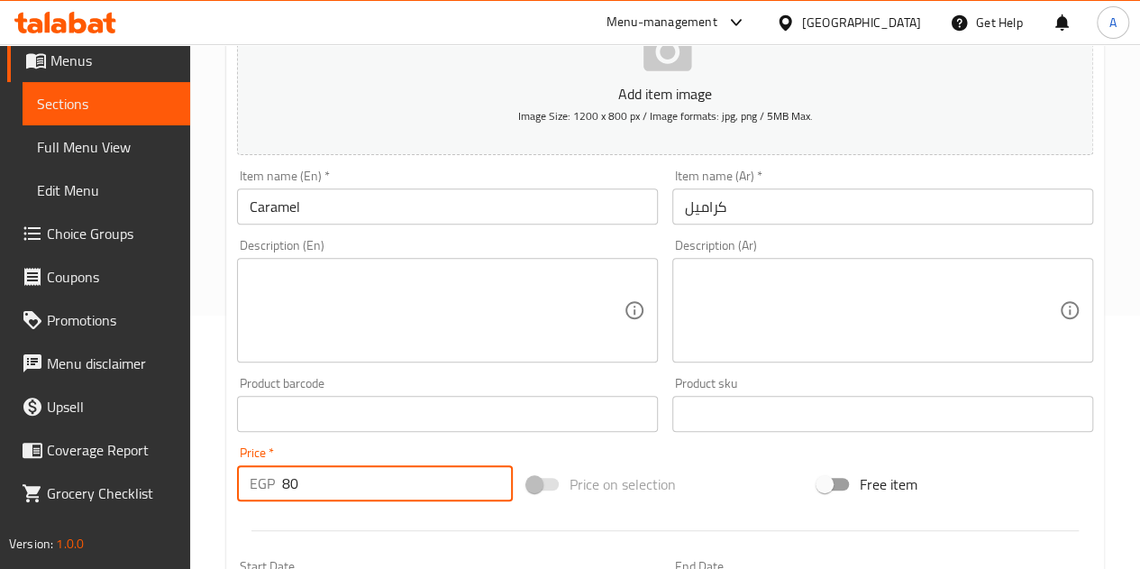
click at [389, 520] on div at bounding box center [665, 530] width 871 height 44
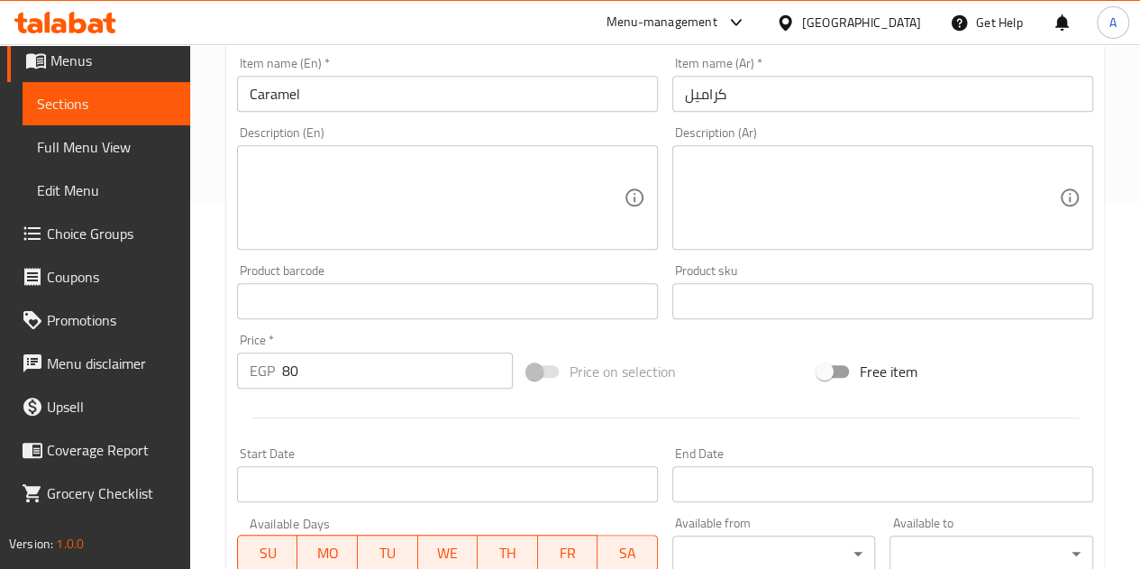
scroll to position [704, 0]
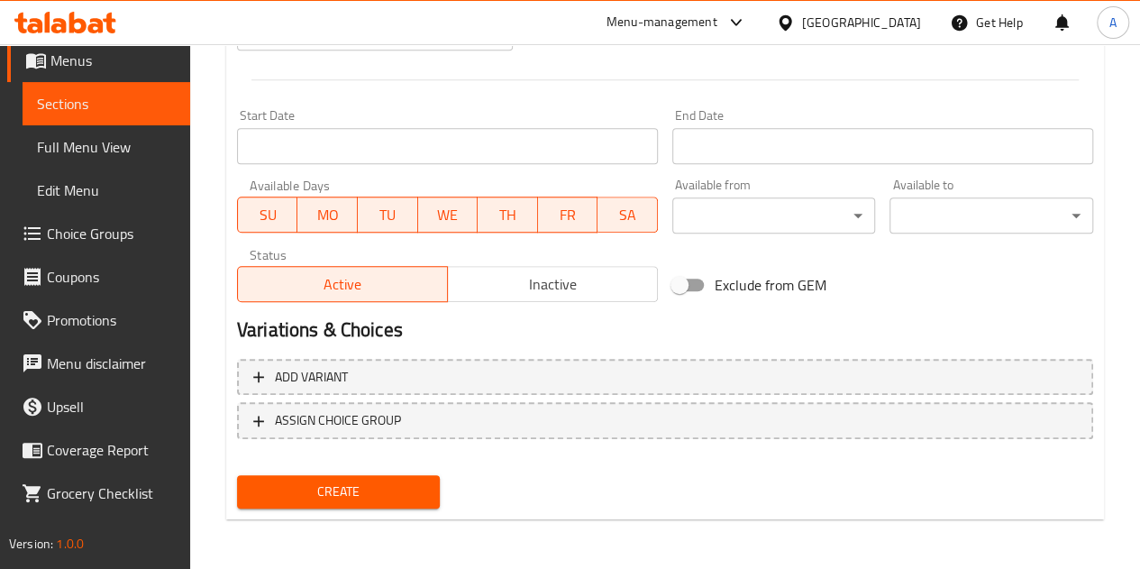
click at [421, 492] on span "Create" at bounding box center [339, 491] width 175 height 23
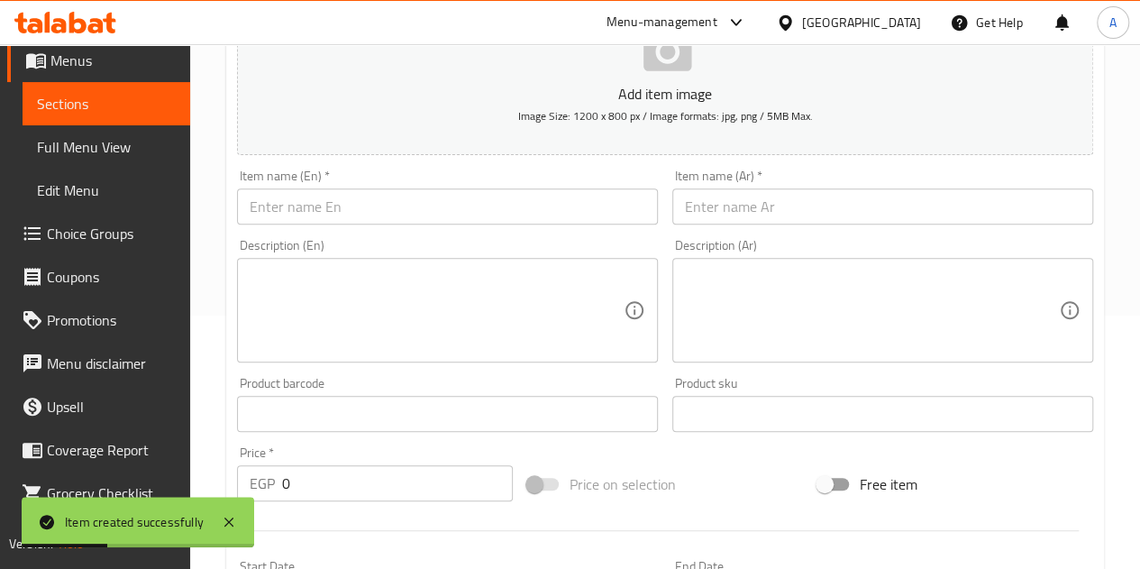
scroll to position [0, 0]
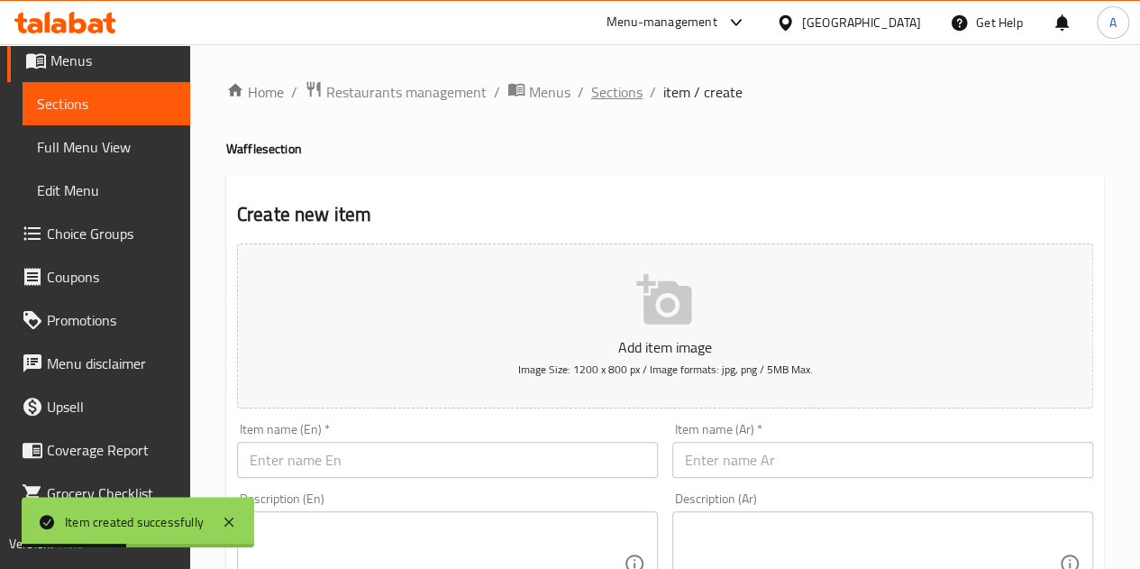
click at [628, 93] on span "Sections" at bounding box center [616, 92] width 51 height 22
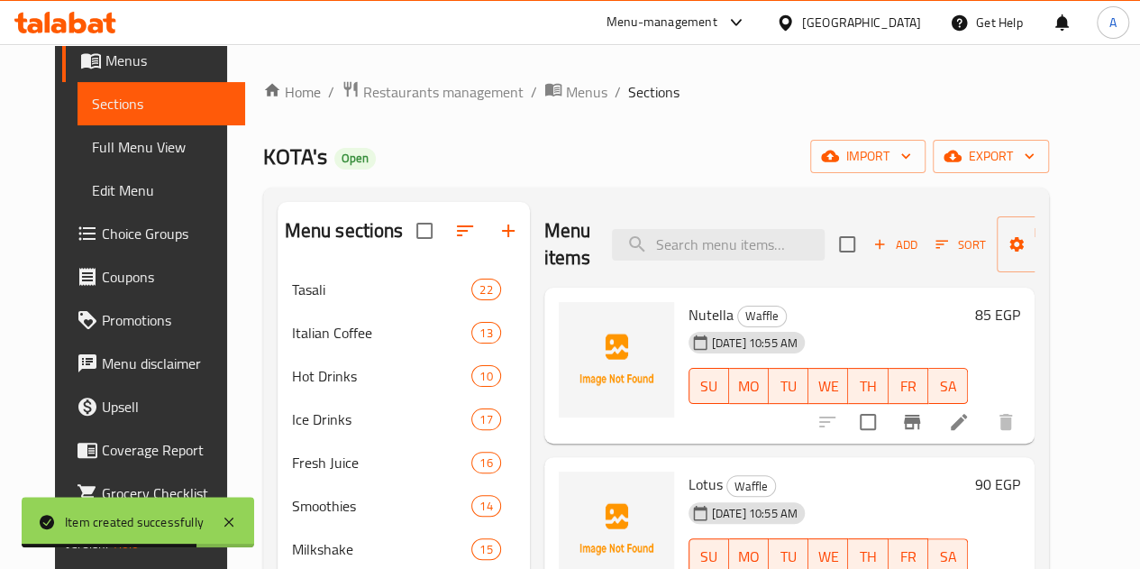
click at [689, 310] on span "Nutella" at bounding box center [711, 314] width 45 height 27
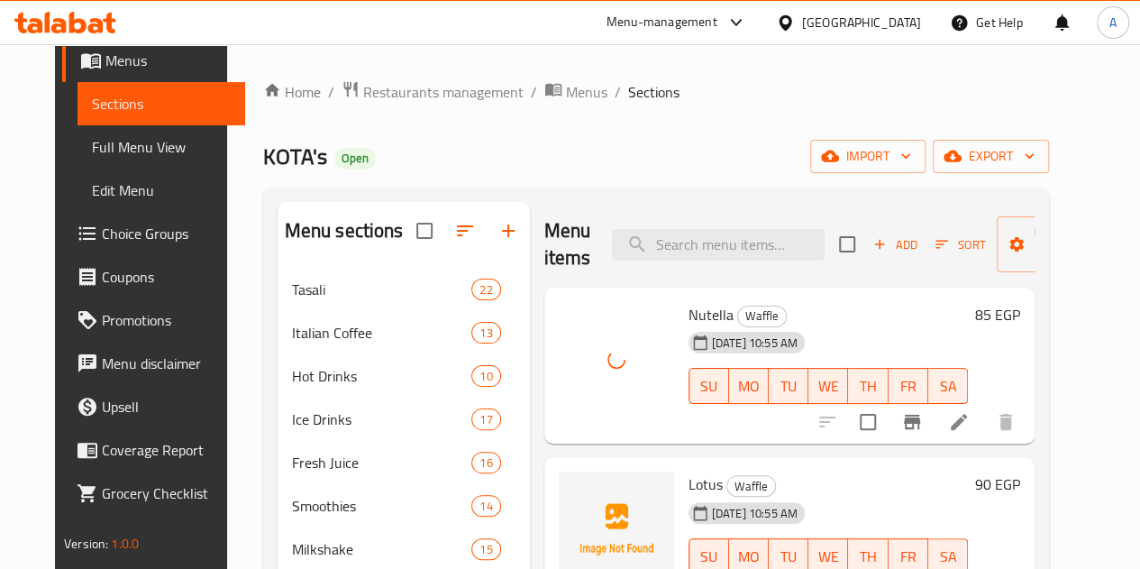
scroll to position [90, 0]
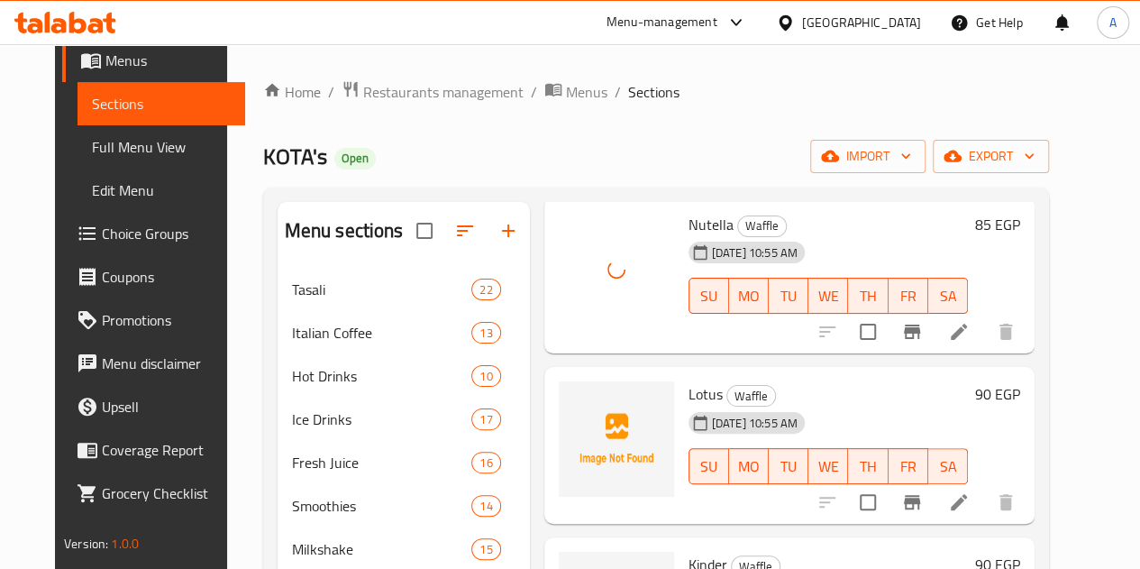
click at [689, 389] on span "Lotus" at bounding box center [706, 393] width 34 height 27
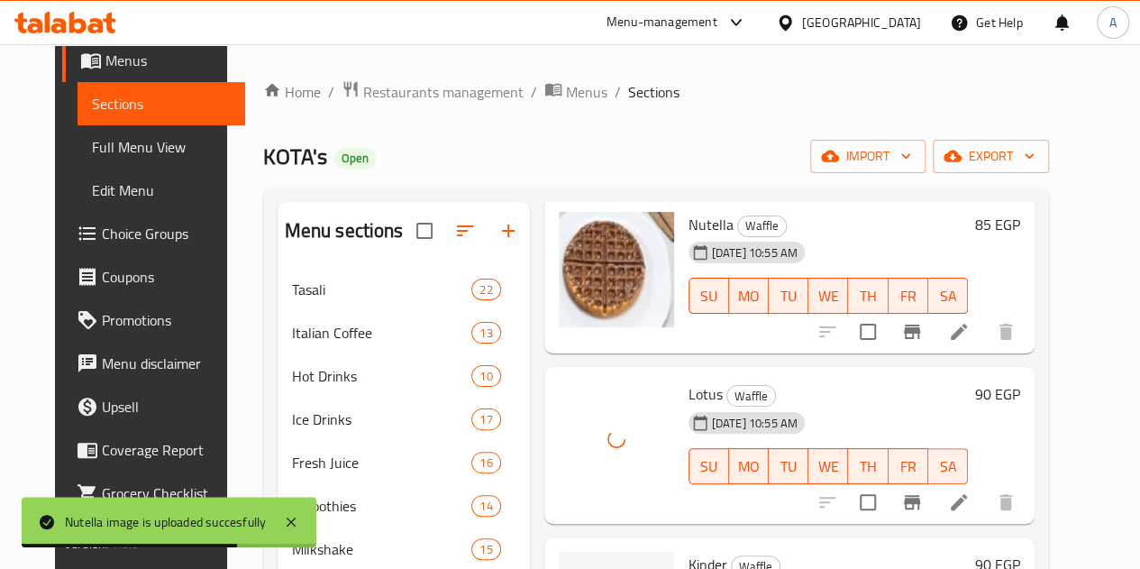
scroll to position [361, 0]
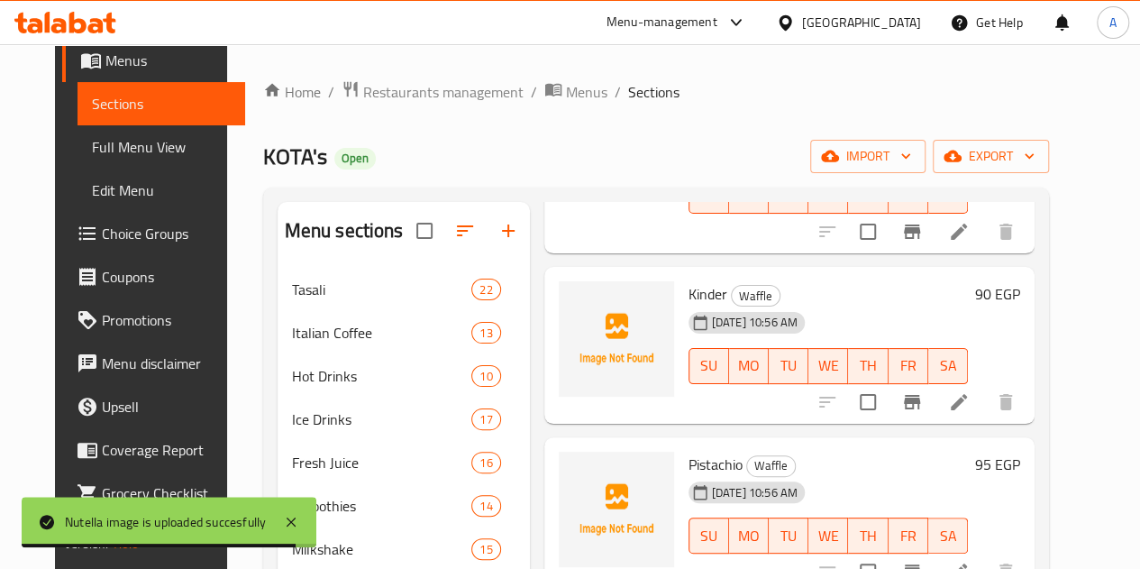
click at [689, 284] on span "Kinder" at bounding box center [708, 293] width 39 height 27
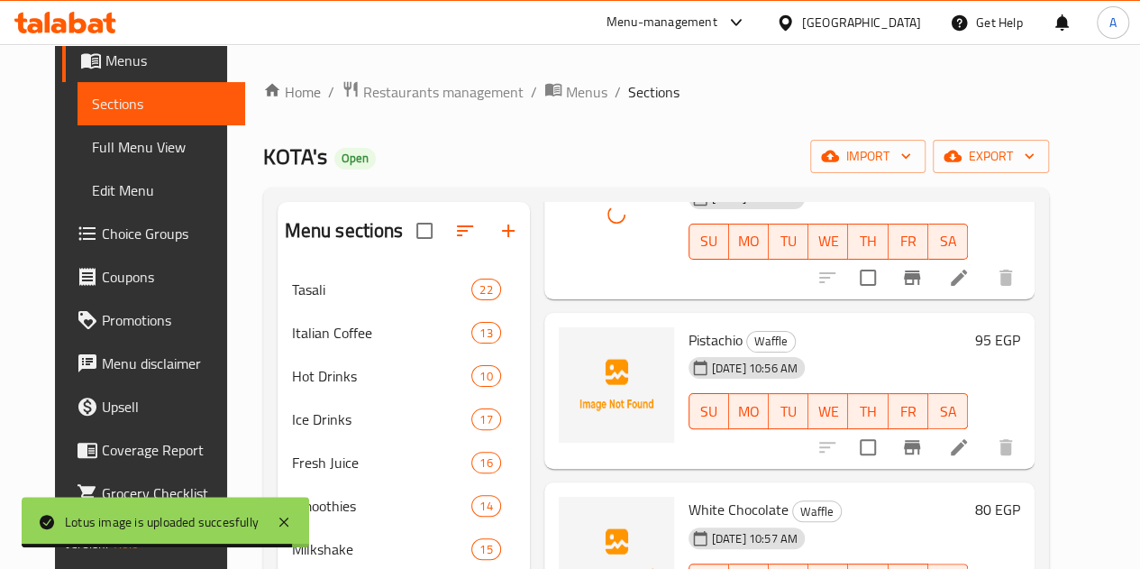
scroll to position [541, 0]
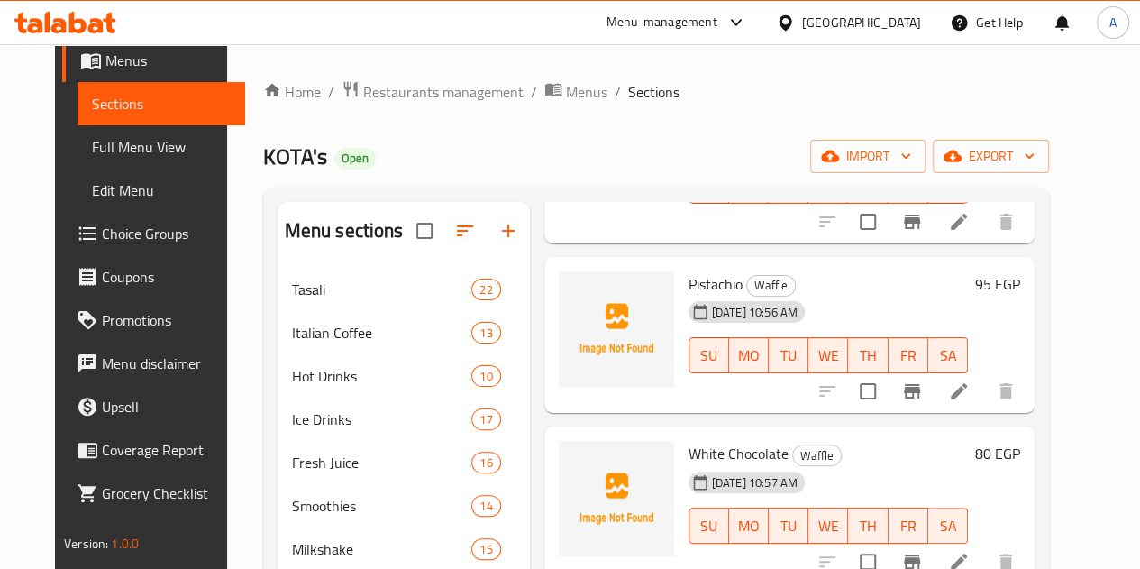
click at [689, 279] on span "Pistachio" at bounding box center [716, 283] width 54 height 27
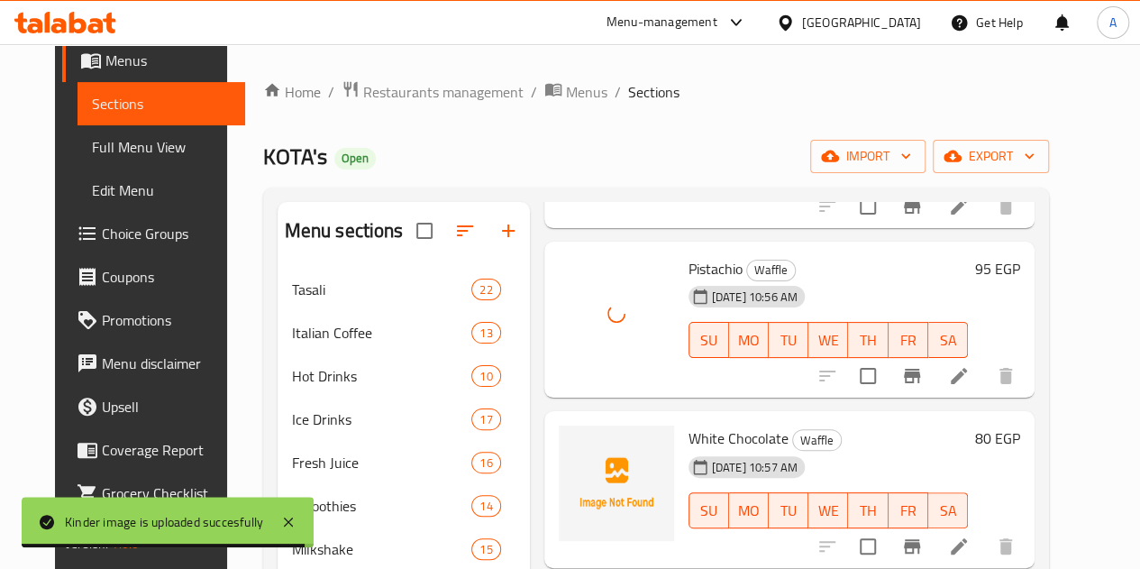
scroll to position [90, 0]
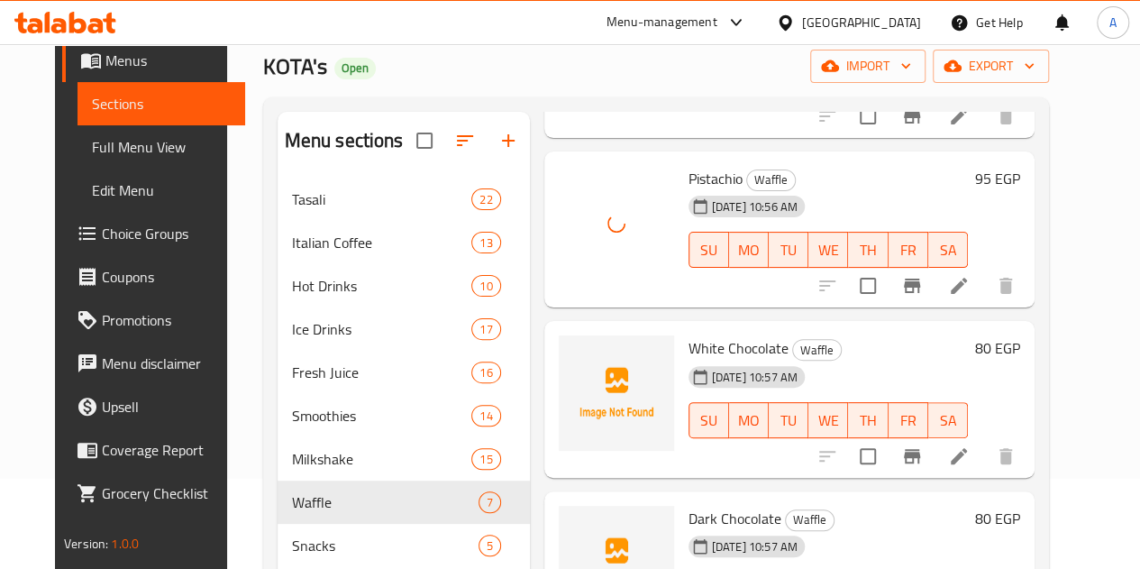
click at [689, 347] on span "White Chocolate" at bounding box center [739, 347] width 100 height 27
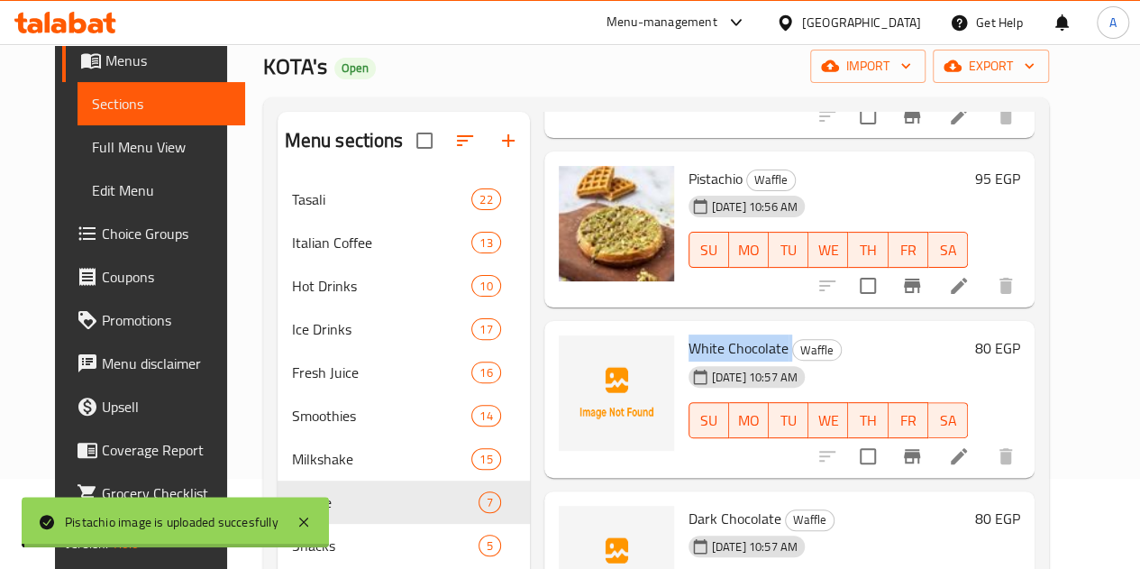
click at [689, 347] on span "White Chocolate" at bounding box center [739, 347] width 100 height 27
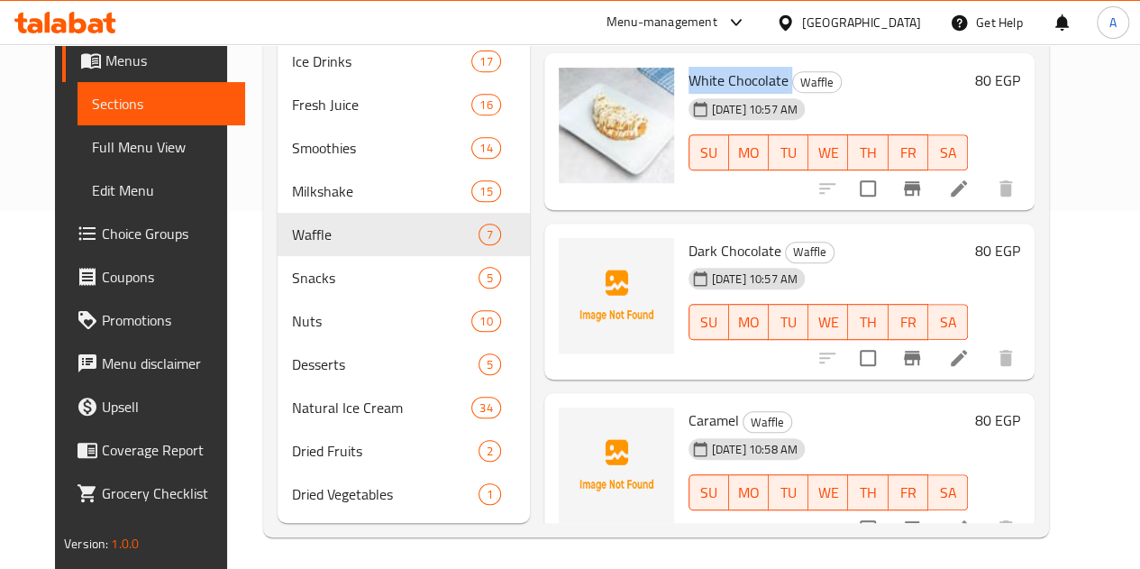
scroll to position [361, 0]
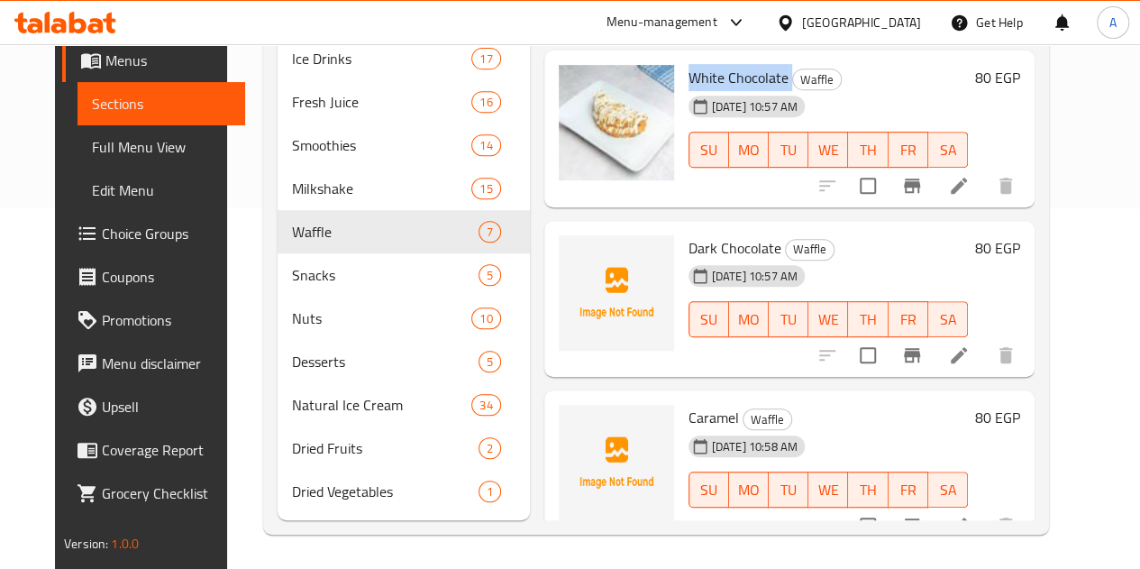
click at [689, 243] on span "Dark Chocolate" at bounding box center [735, 247] width 93 height 27
click at [689, 244] on span "Dark Chocolate" at bounding box center [735, 247] width 93 height 27
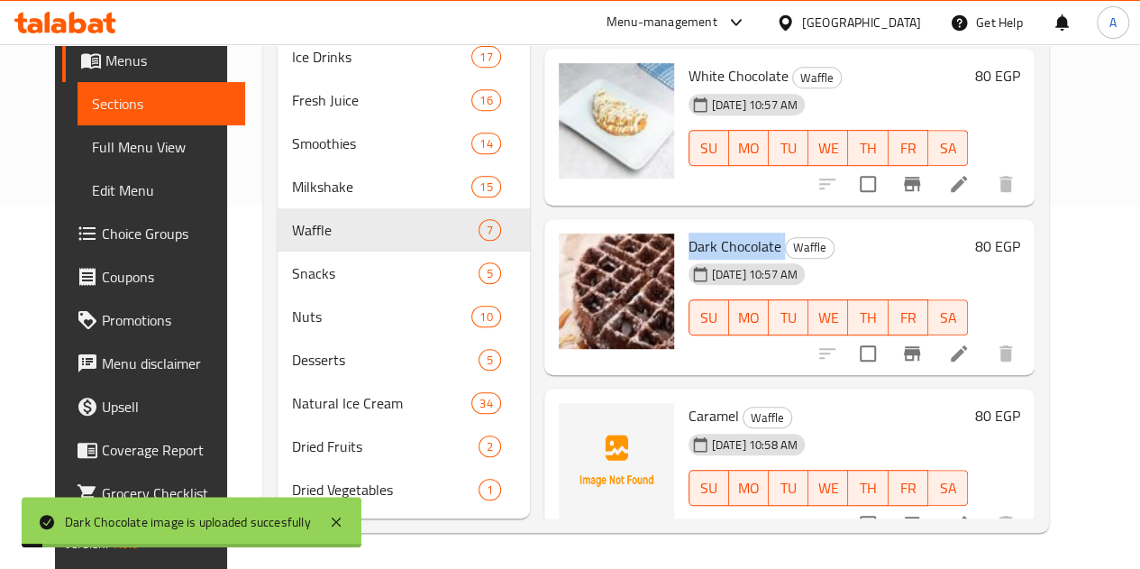
scroll to position [389, 0]
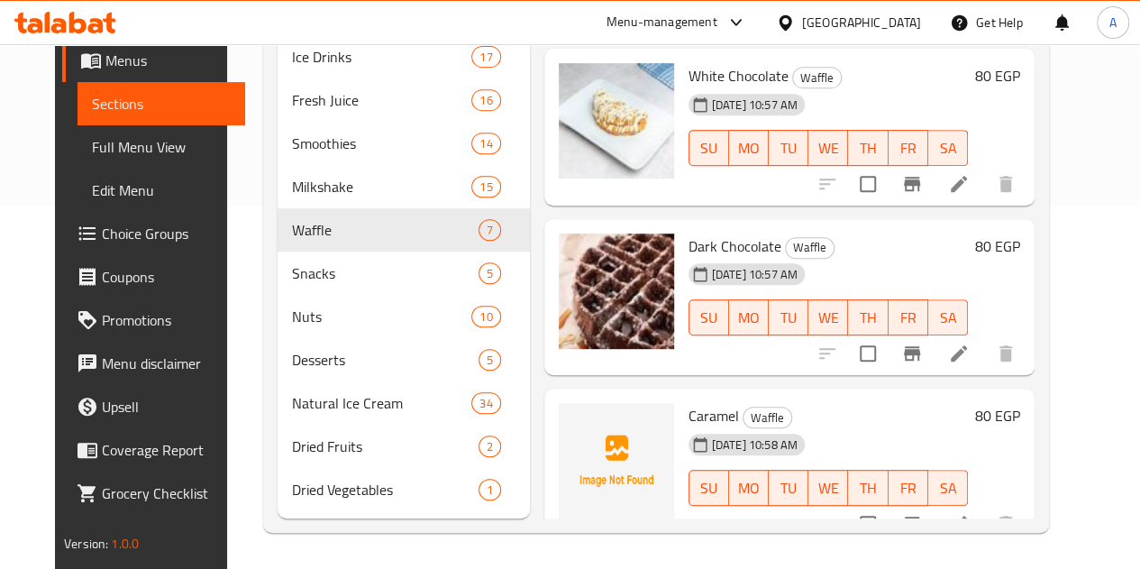
click at [689, 402] on span "Caramel" at bounding box center [714, 415] width 50 height 27
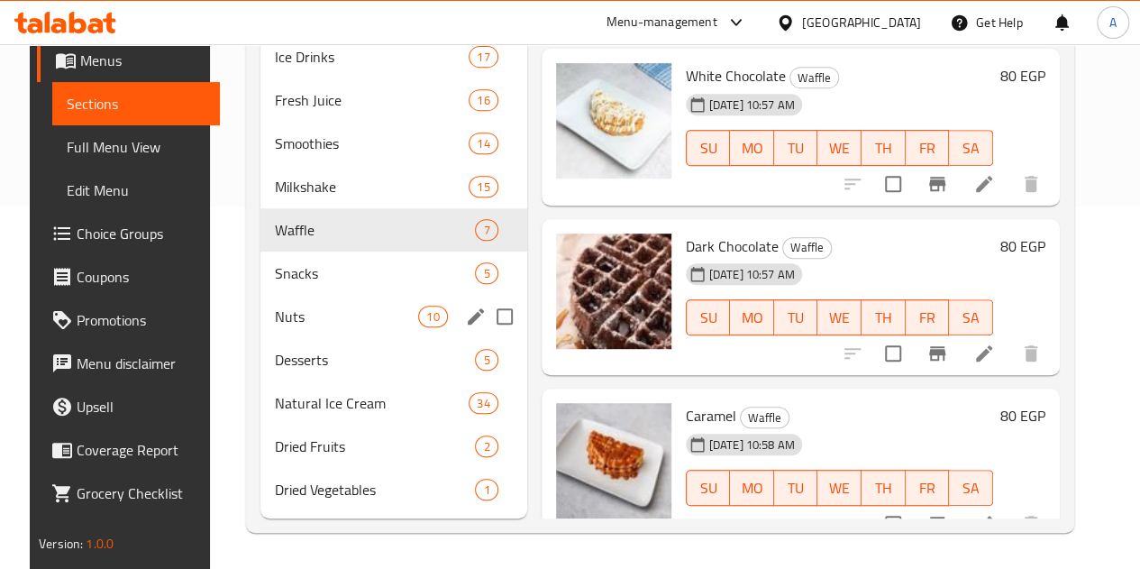
scroll to position [0, 0]
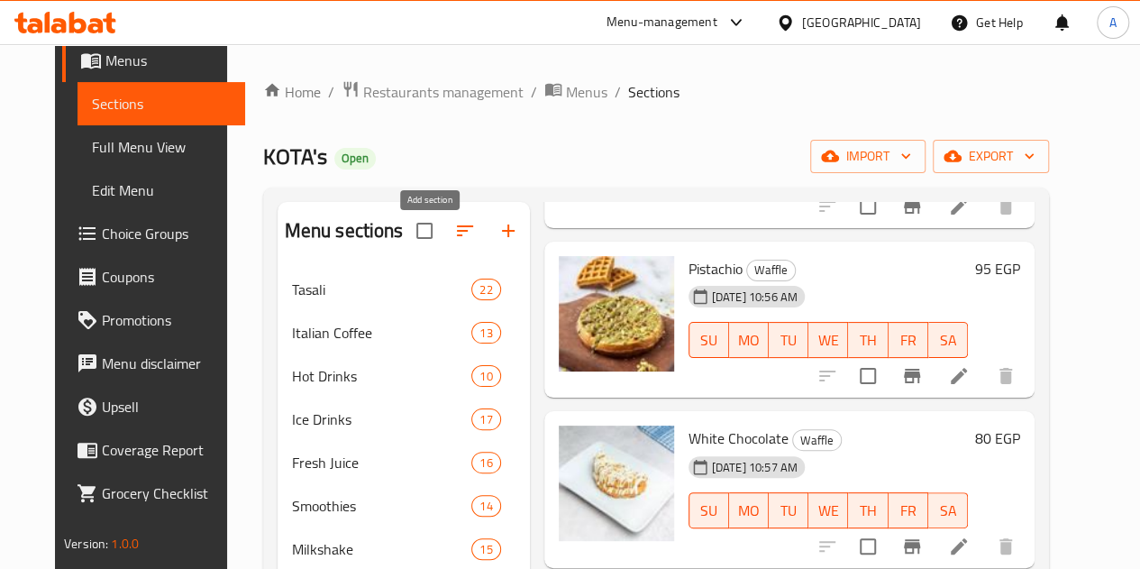
click at [498, 242] on icon "button" at bounding box center [509, 231] width 22 height 22
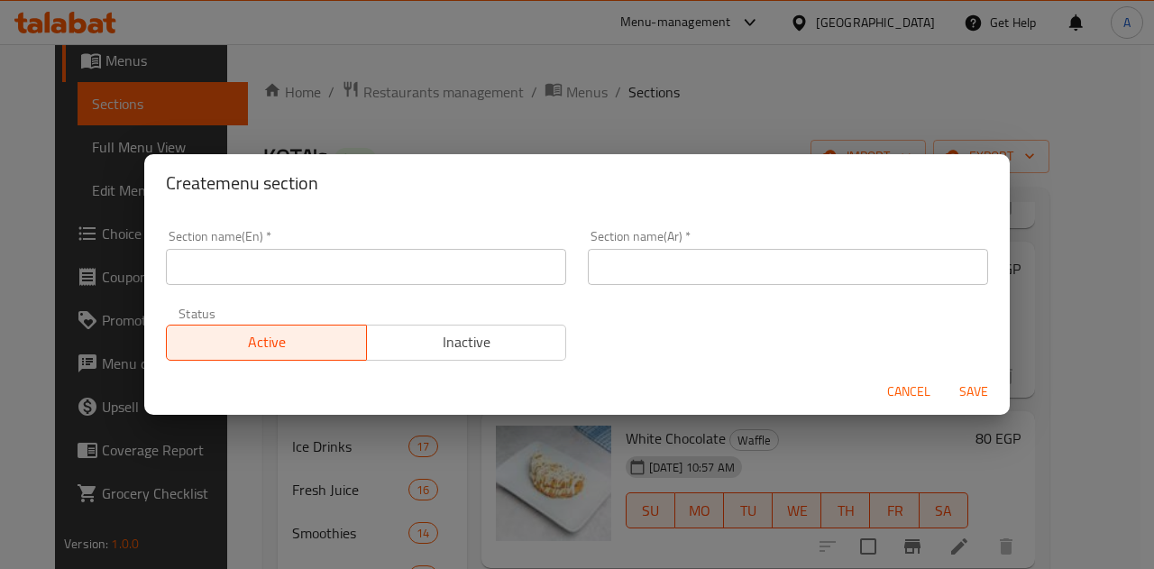
click at [680, 260] on input "text" at bounding box center [788, 267] width 400 height 36
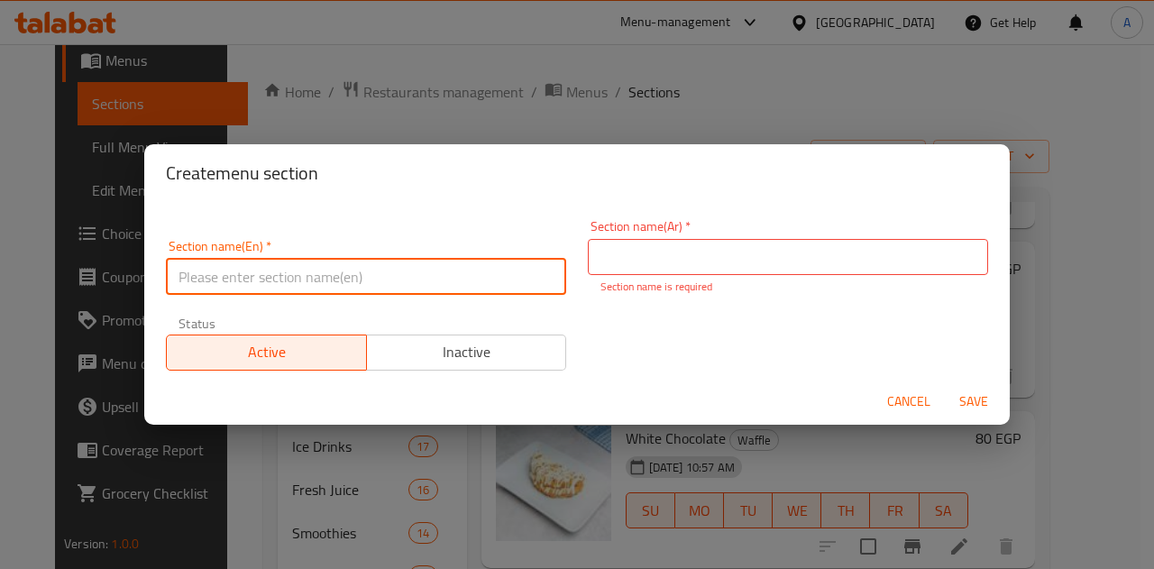
click at [545, 255] on div "Section name(En)   * Section name(En) *" at bounding box center [366, 267] width 400 height 55
click at [784, 255] on input "text" at bounding box center [788, 257] width 400 height 36
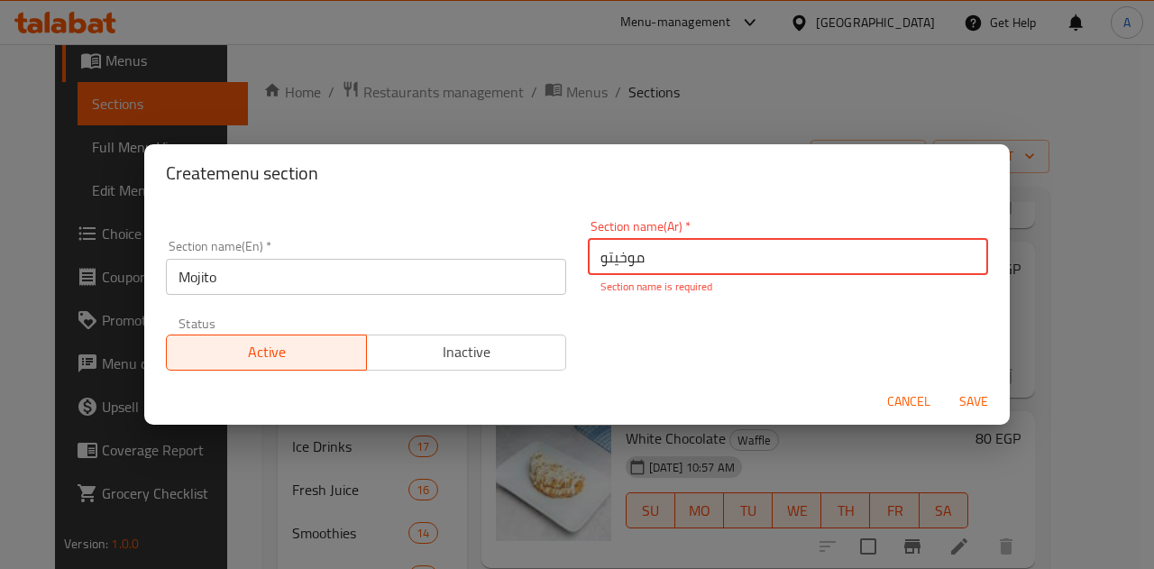
click at [988, 398] on span "Save" at bounding box center [973, 401] width 43 height 23
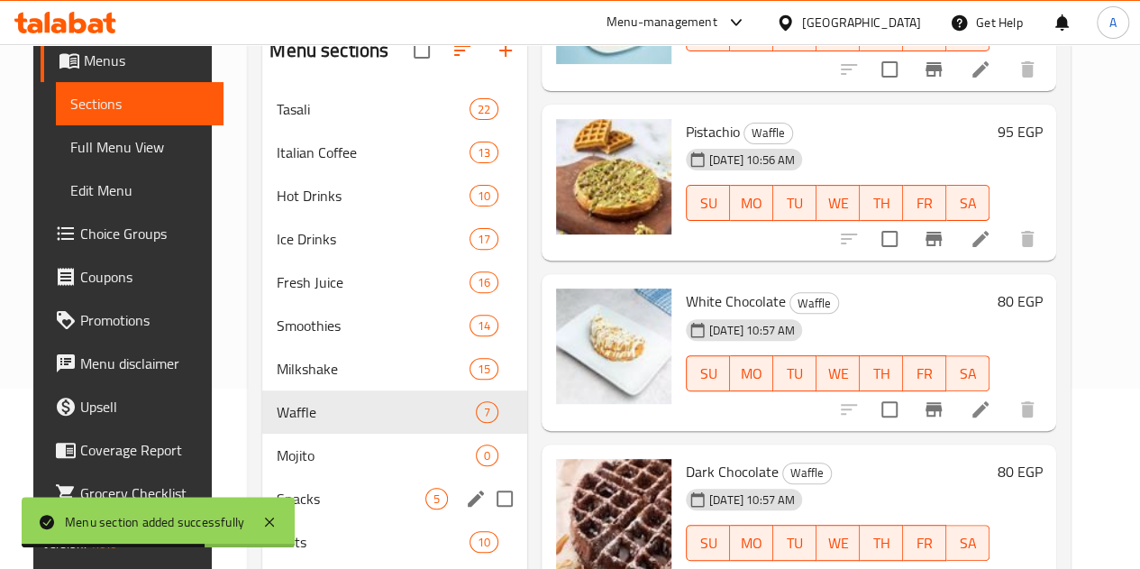
scroll to position [270, 0]
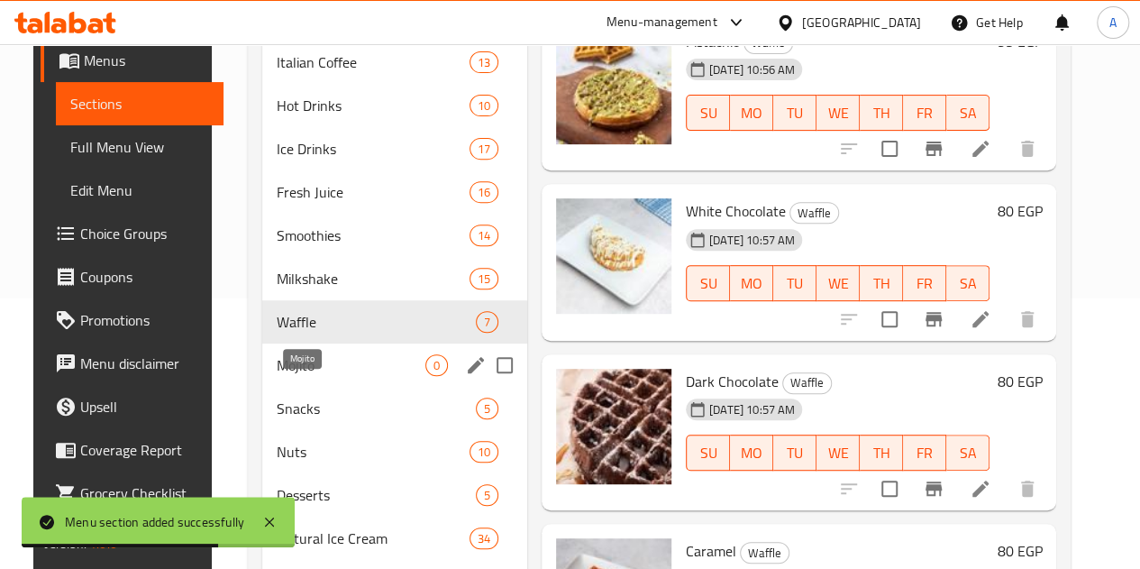
click at [326, 376] on span "Mojito" at bounding box center [351, 365] width 149 height 22
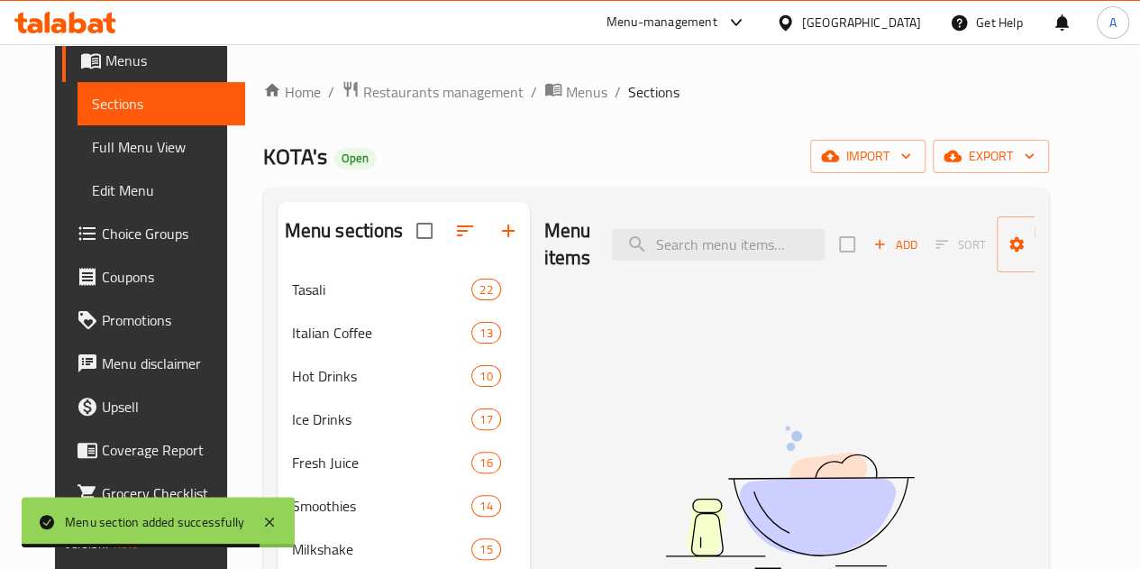
click at [882, 248] on span "Add" at bounding box center [895, 244] width 49 height 21
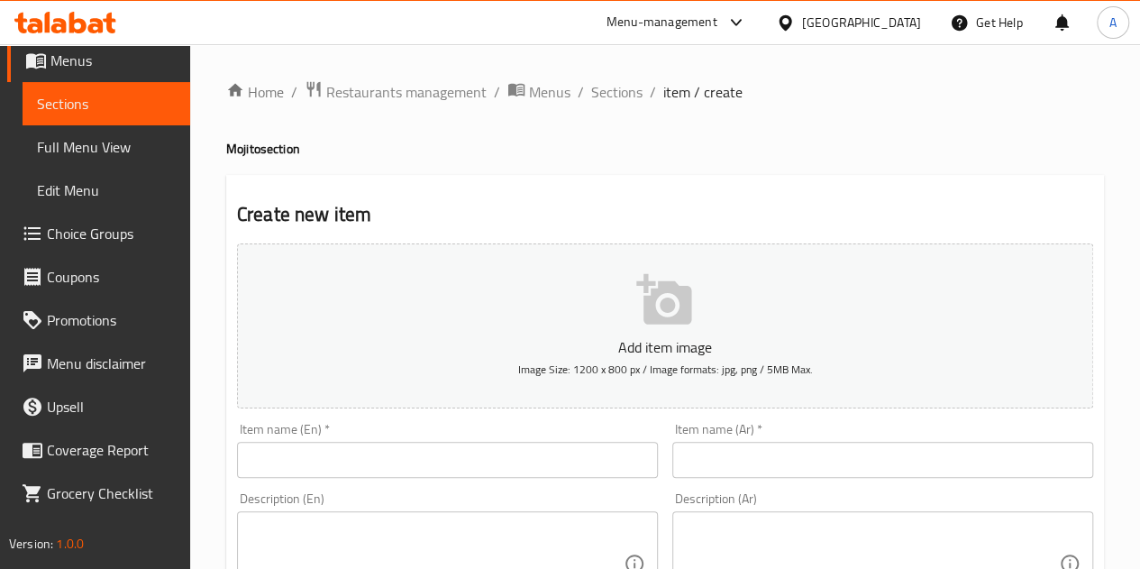
click at [792, 462] on input "text" at bounding box center [883, 460] width 421 height 36
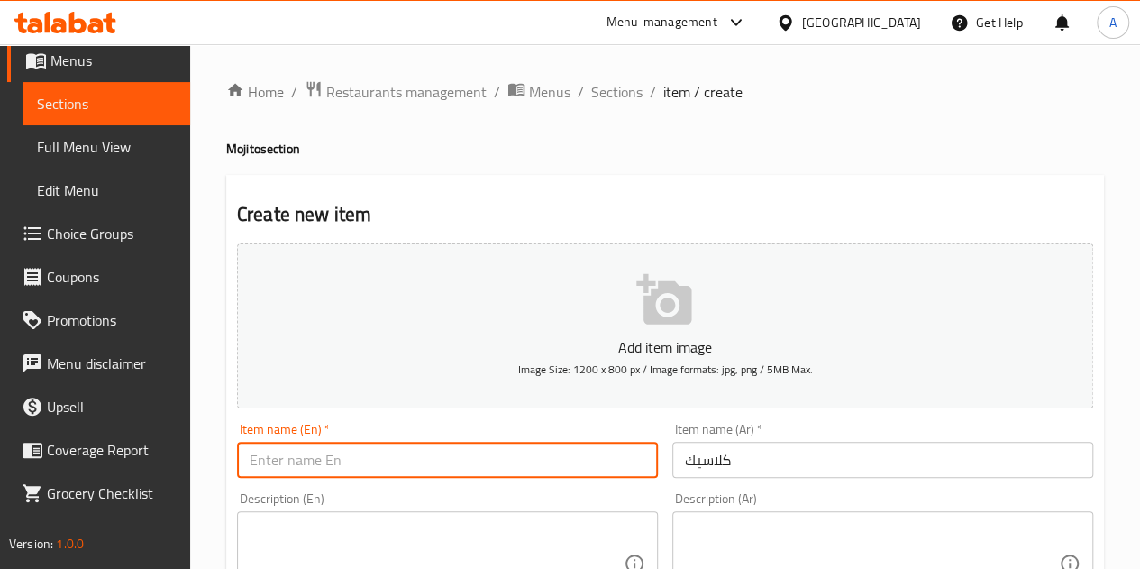
click at [531, 462] on input "text" at bounding box center [447, 460] width 421 height 36
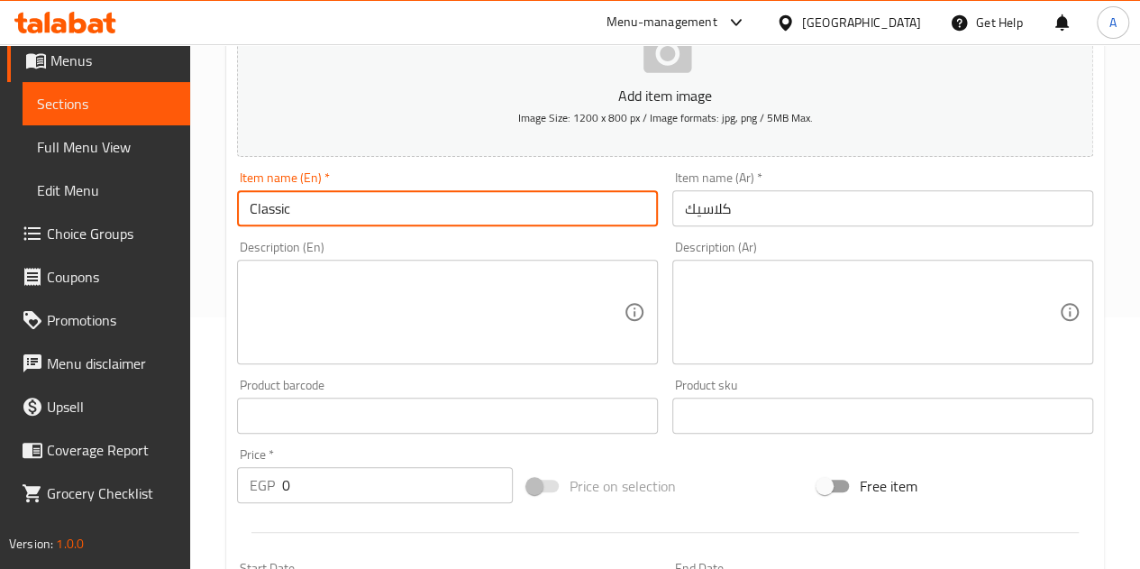
scroll to position [270, 0]
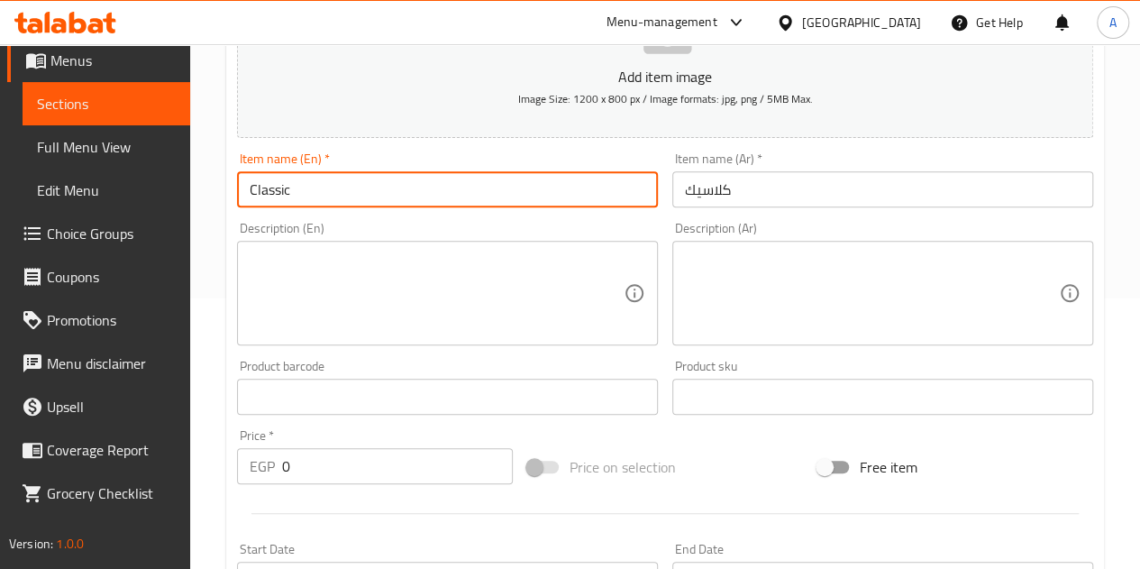
click at [421, 473] on input "0" at bounding box center [397, 466] width 231 height 36
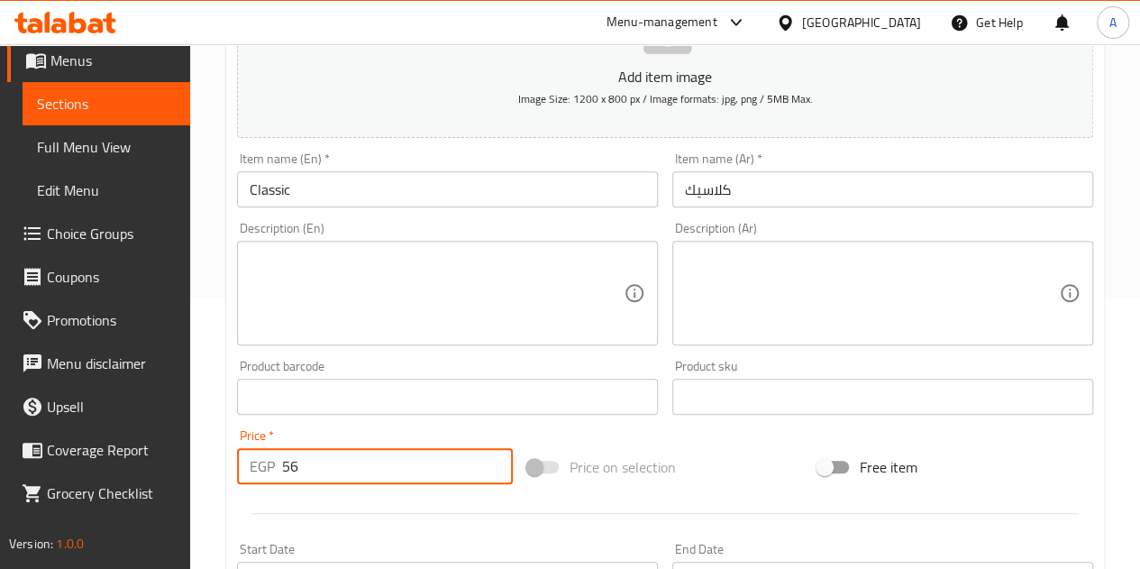
click at [346, 500] on div at bounding box center [665, 513] width 871 height 44
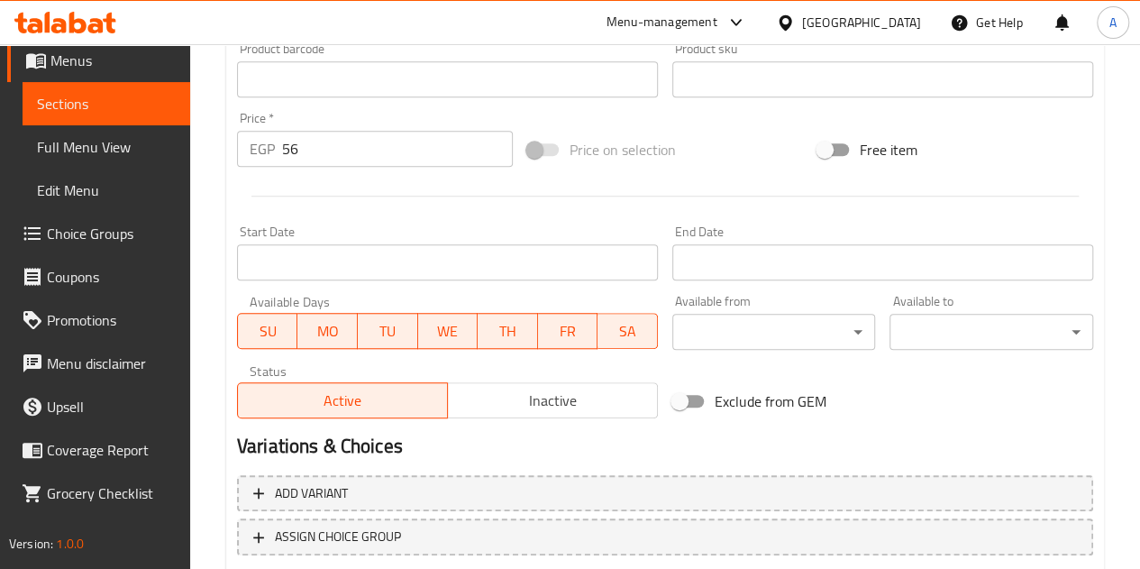
scroll to position [704, 0]
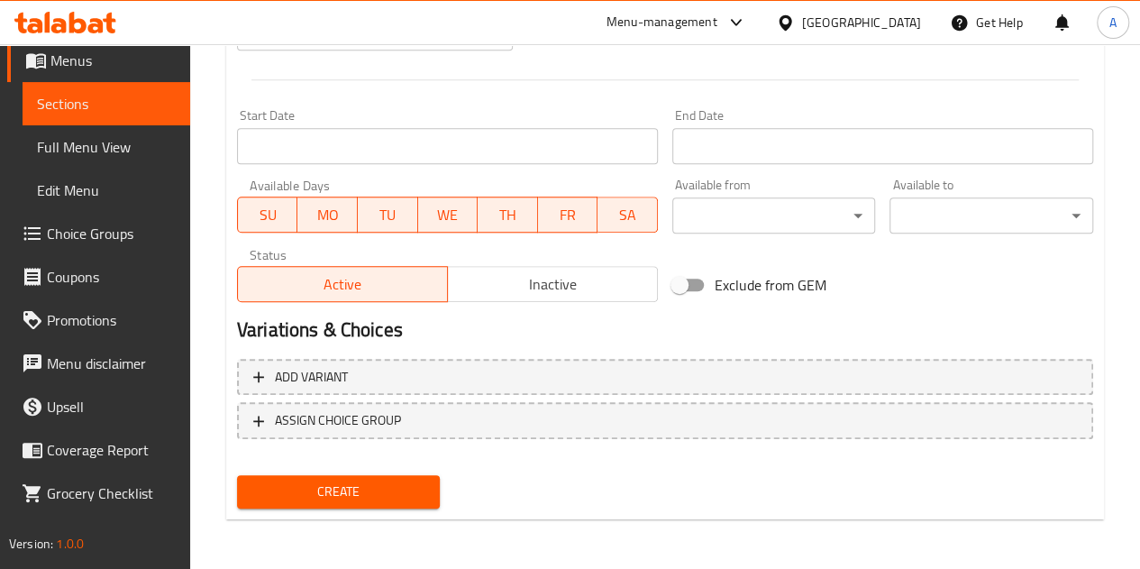
click at [359, 490] on span "Create" at bounding box center [339, 491] width 175 height 23
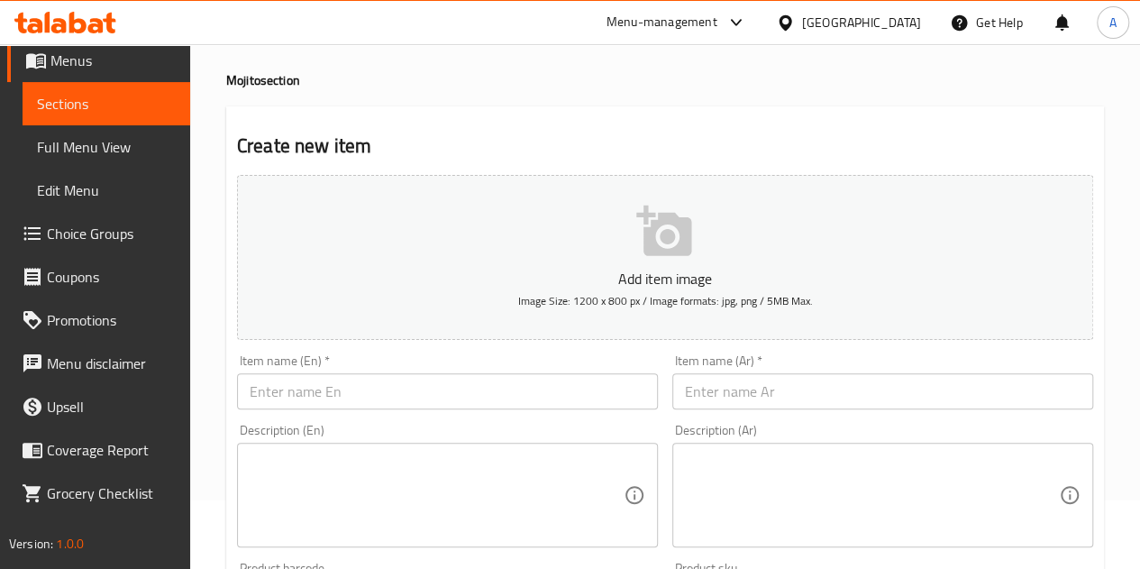
scroll to position [0, 0]
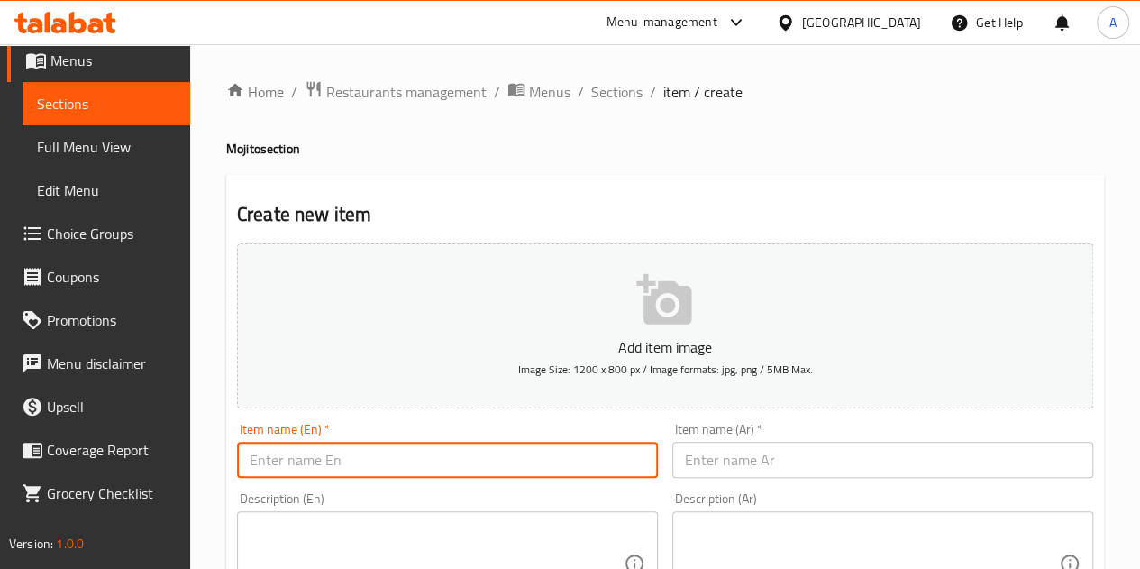
click at [477, 446] on input "text" at bounding box center [447, 460] width 421 height 36
click at [819, 449] on input "text" at bounding box center [883, 460] width 421 height 36
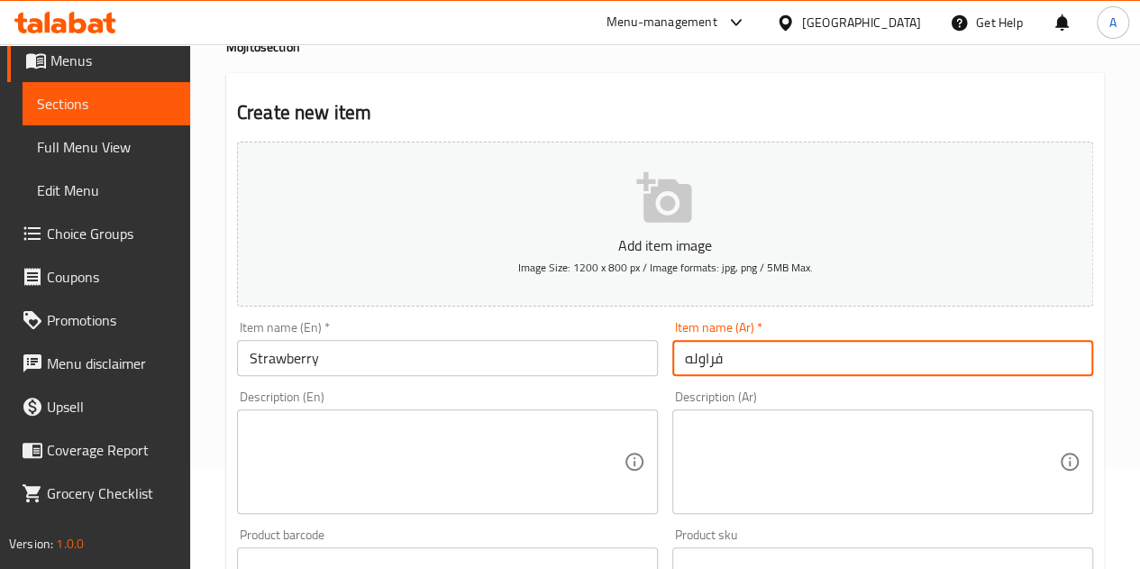
scroll to position [361, 0]
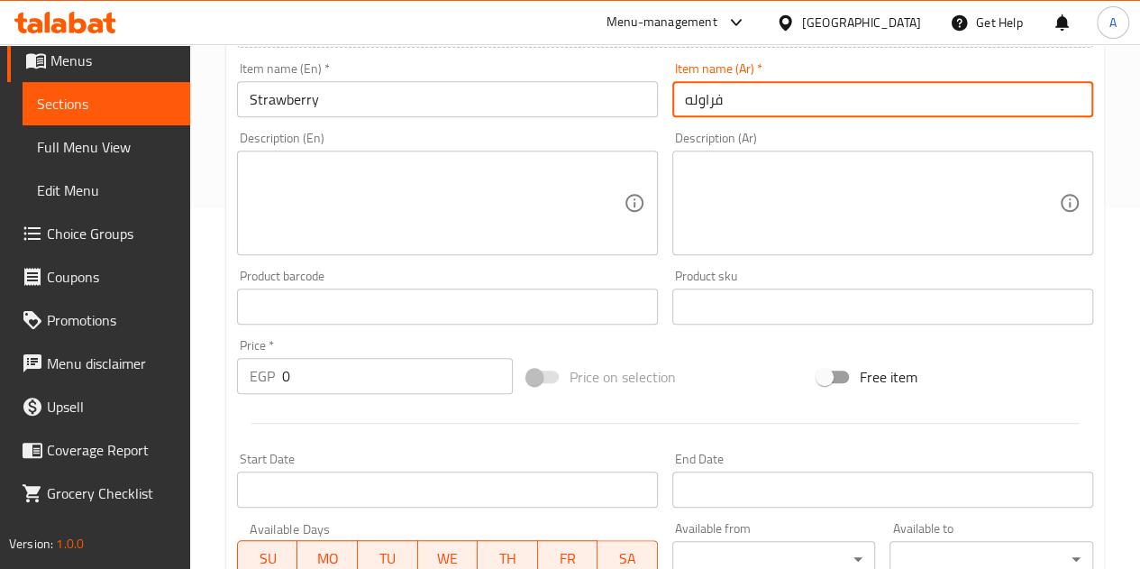
click at [430, 369] on input "0" at bounding box center [397, 376] width 231 height 36
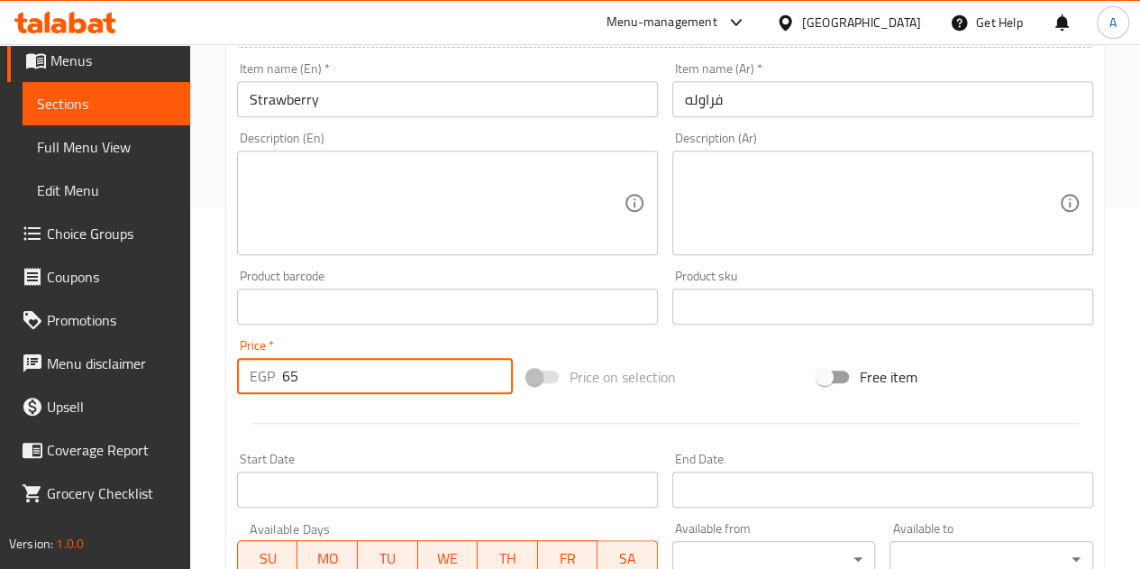
click at [421, 428] on div at bounding box center [665, 423] width 871 height 44
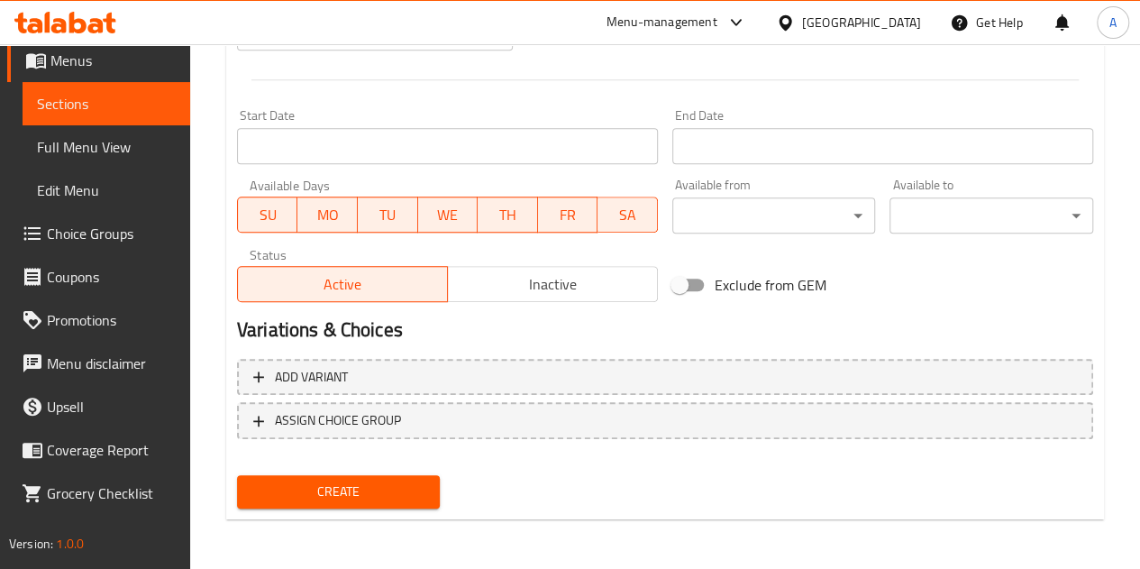
click at [406, 488] on span "Create" at bounding box center [339, 491] width 175 height 23
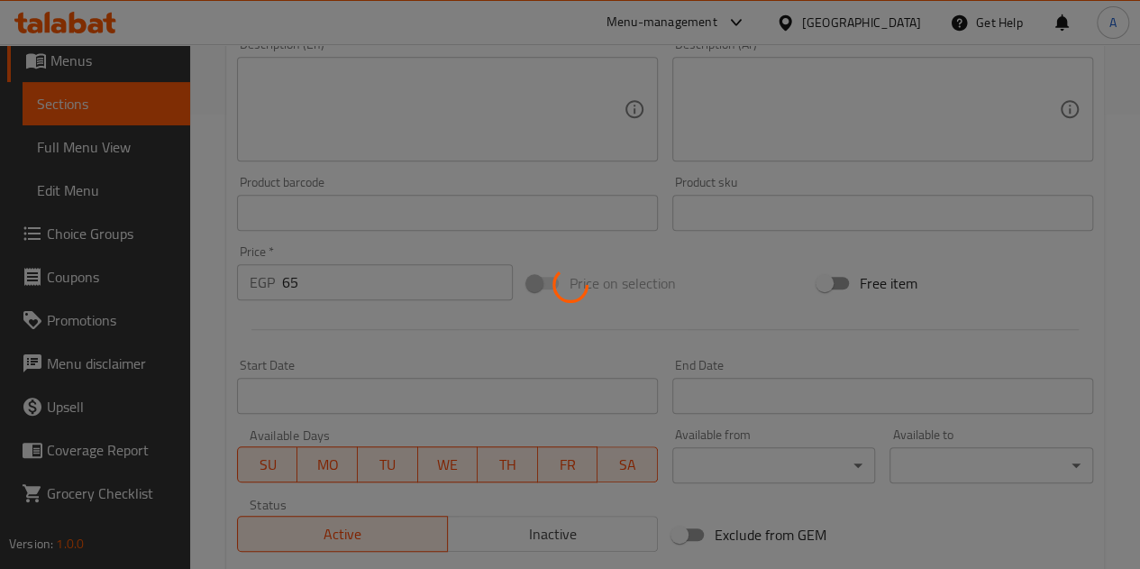
scroll to position [253, 0]
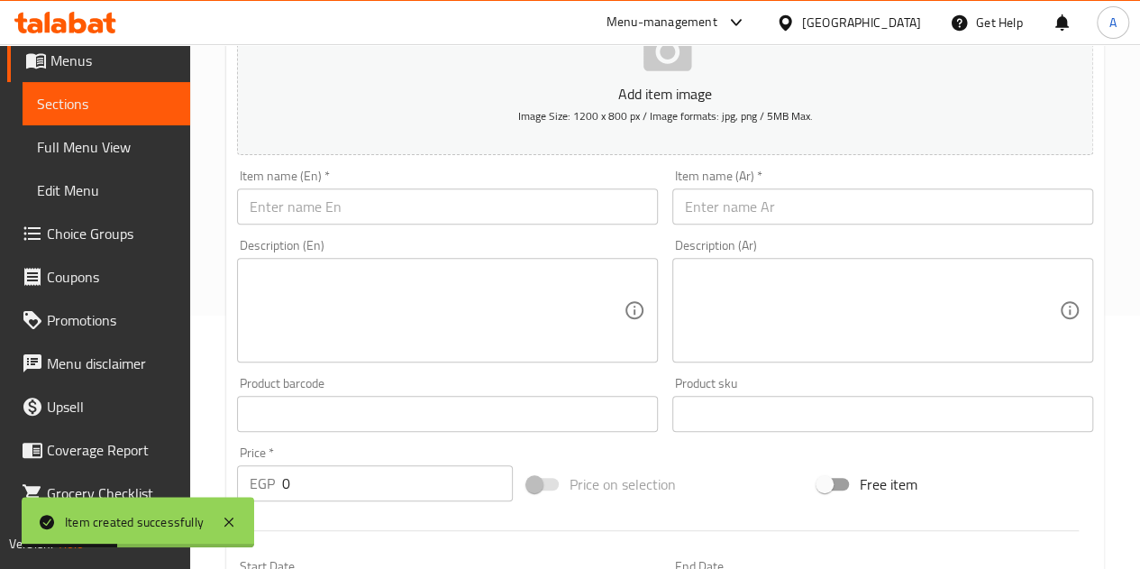
click at [759, 213] on input "text" at bounding box center [883, 206] width 421 height 36
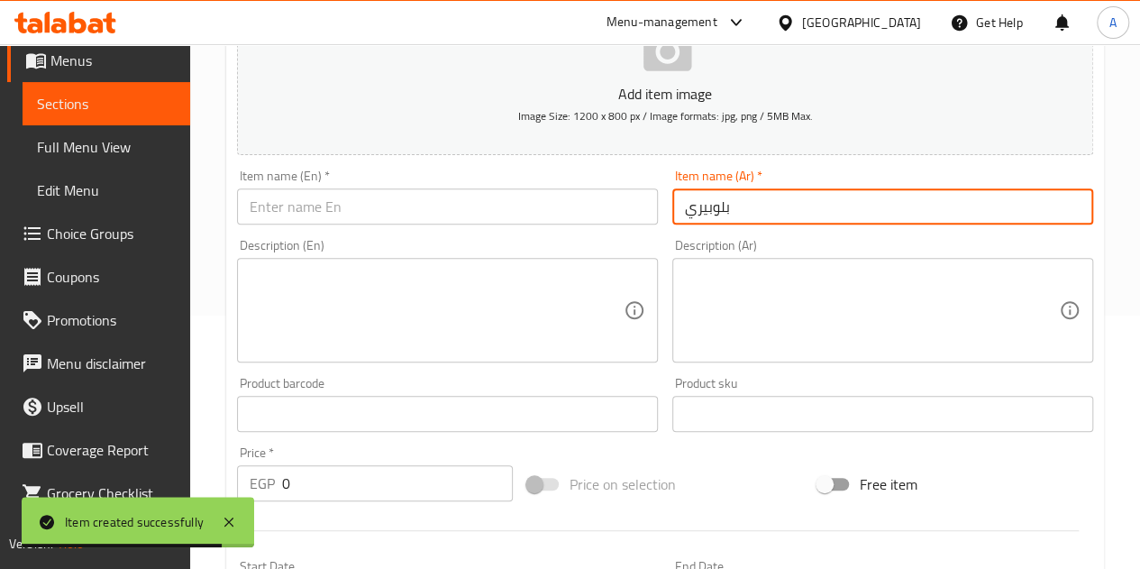
click at [572, 215] on input "text" at bounding box center [447, 206] width 421 height 36
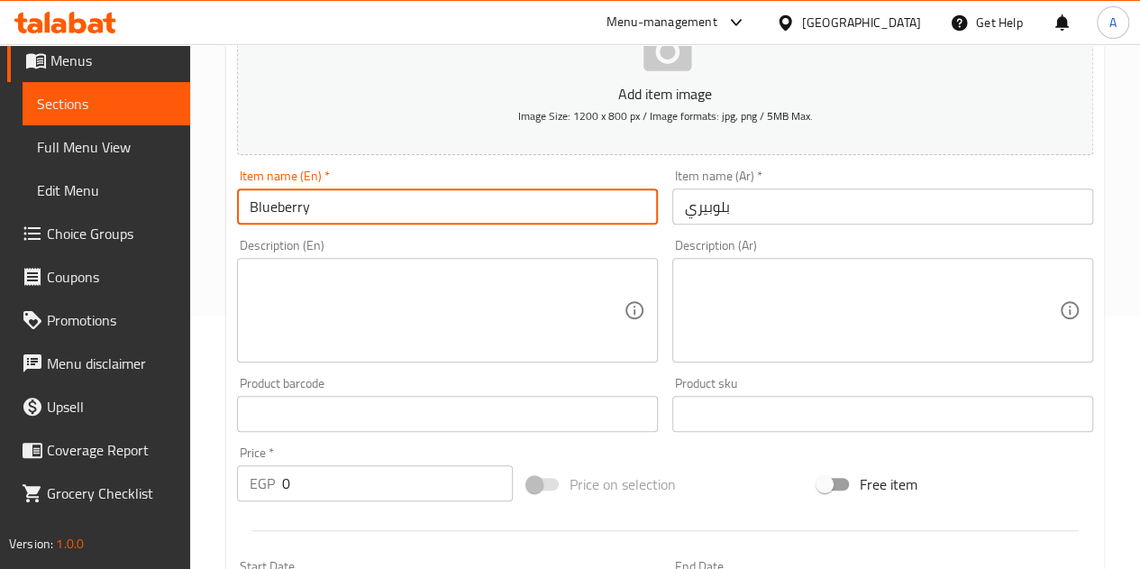
click at [458, 491] on input "0" at bounding box center [397, 483] width 231 height 36
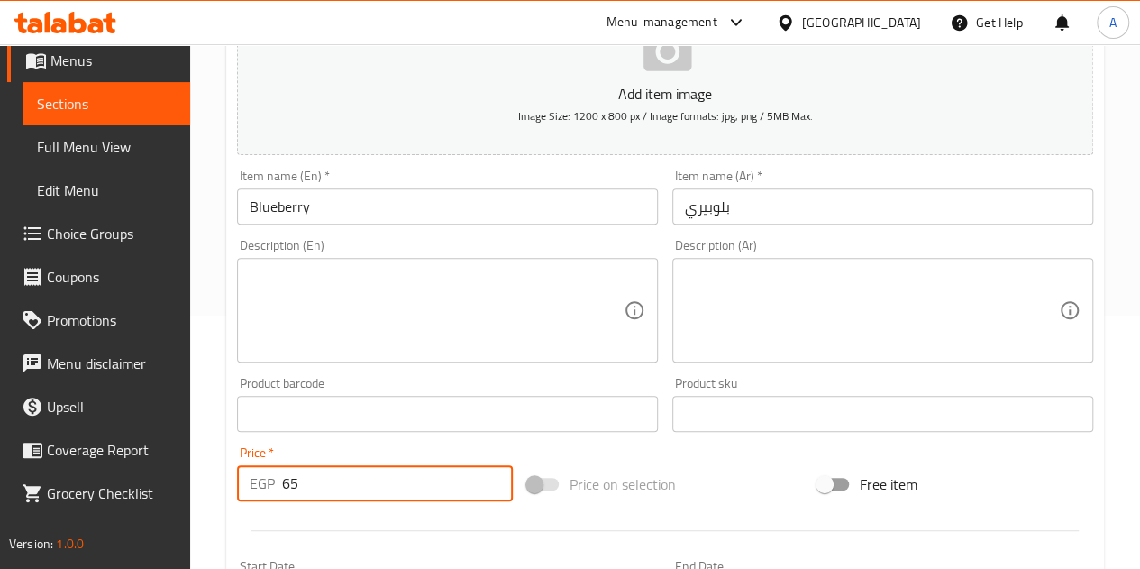
click at [465, 526] on div at bounding box center [665, 530] width 871 height 44
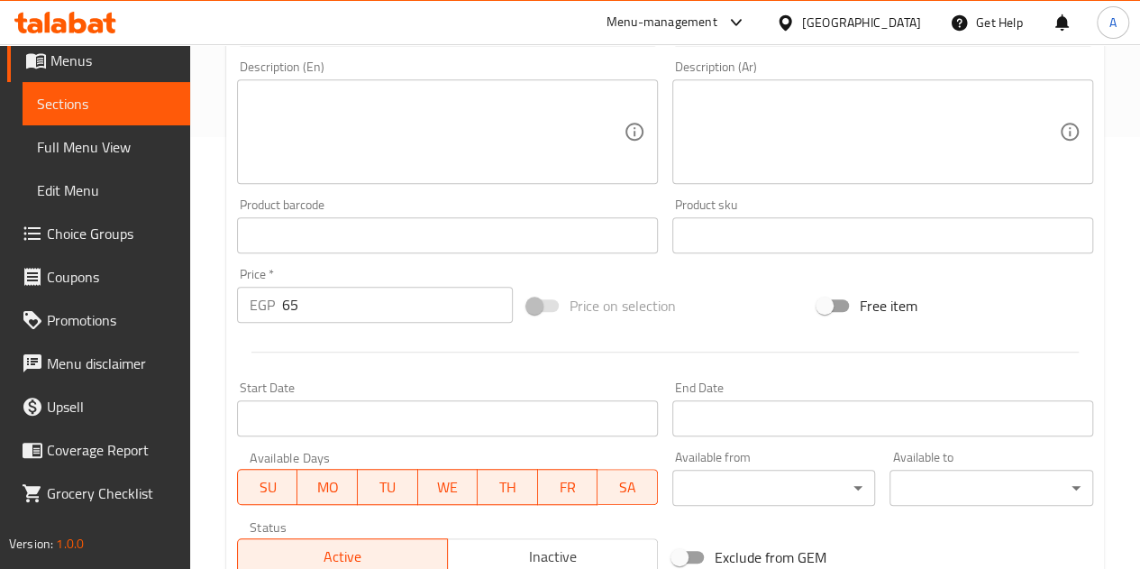
scroll to position [704, 0]
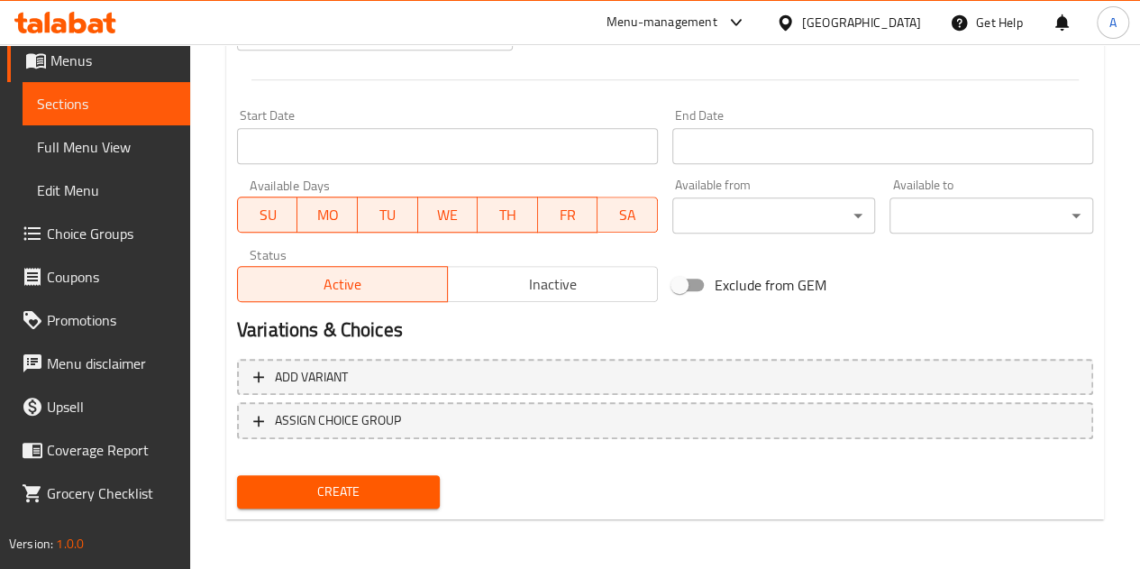
click at [311, 497] on span "Create" at bounding box center [339, 491] width 175 height 23
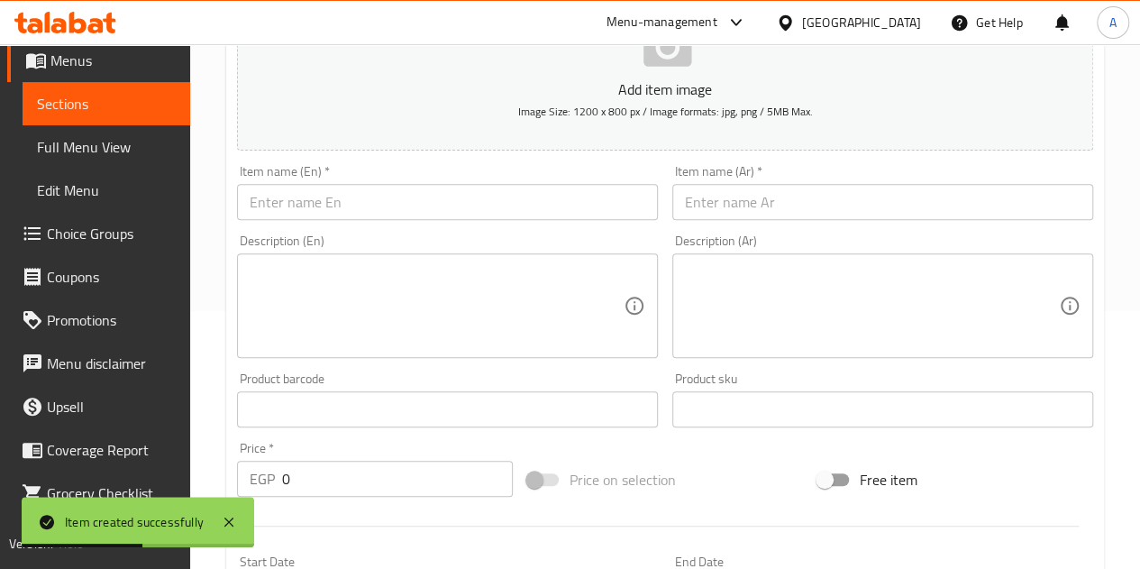
scroll to position [253, 0]
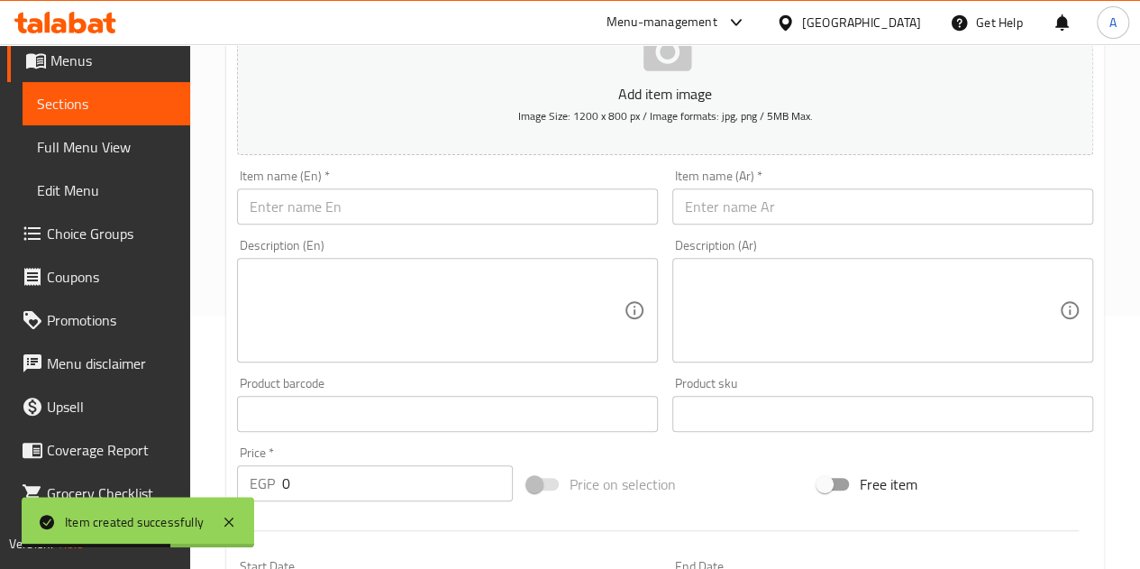
click at [557, 206] on input "text" at bounding box center [447, 206] width 421 height 36
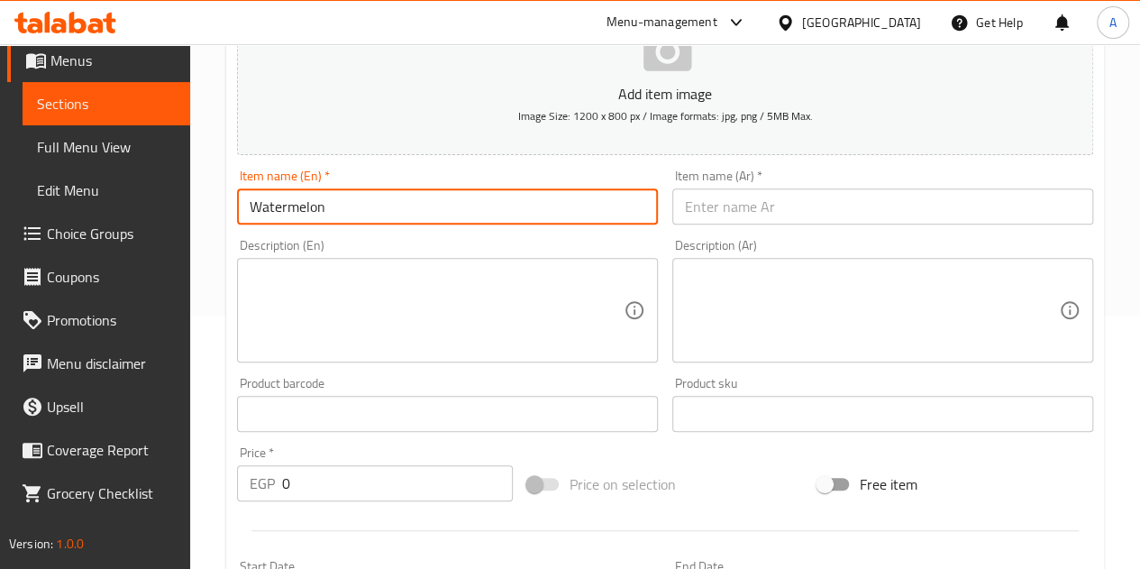
click at [769, 214] on input "text" at bounding box center [883, 206] width 421 height 36
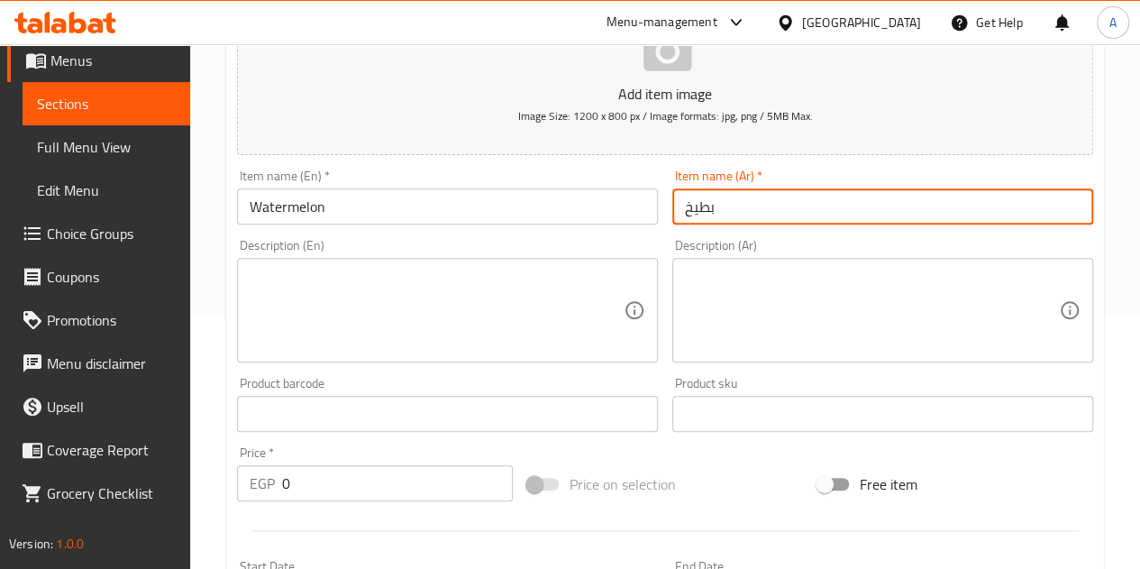
click at [360, 465] on input "0" at bounding box center [397, 483] width 231 height 36
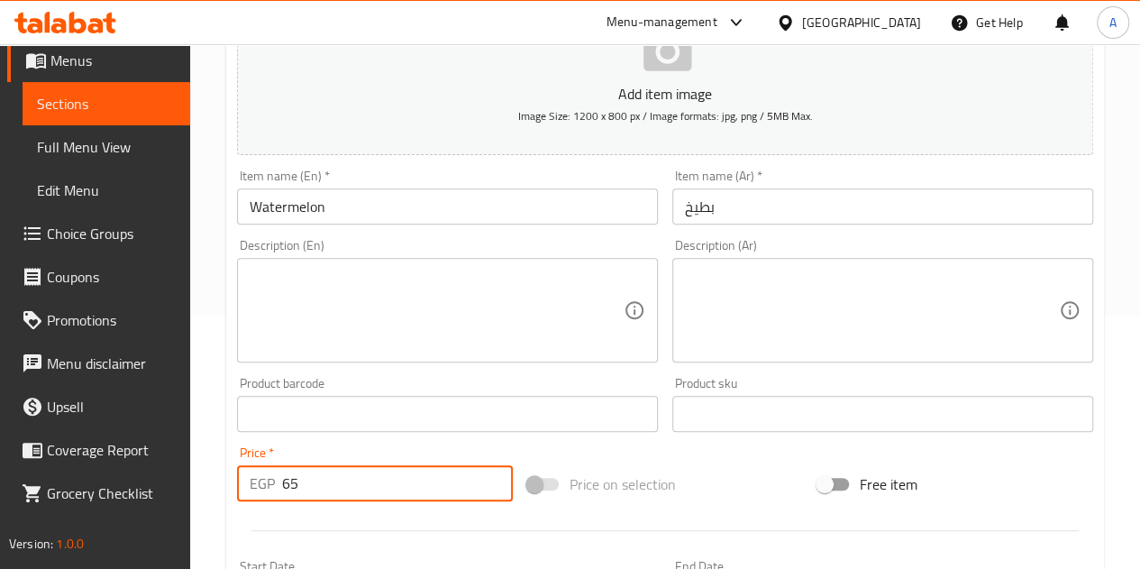
click at [368, 526] on div at bounding box center [665, 530] width 871 height 44
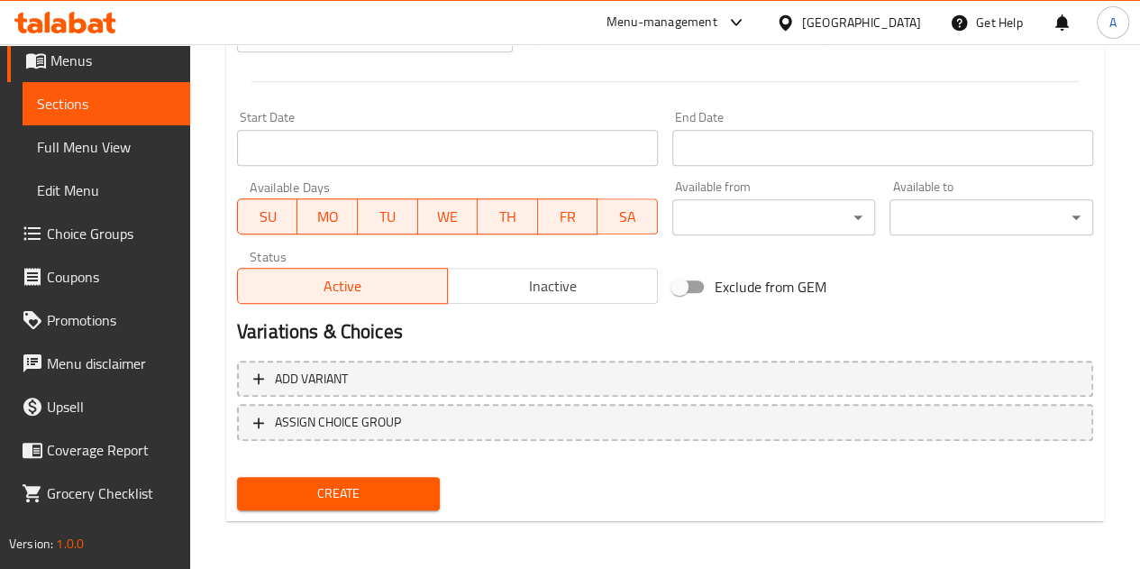
scroll to position [704, 0]
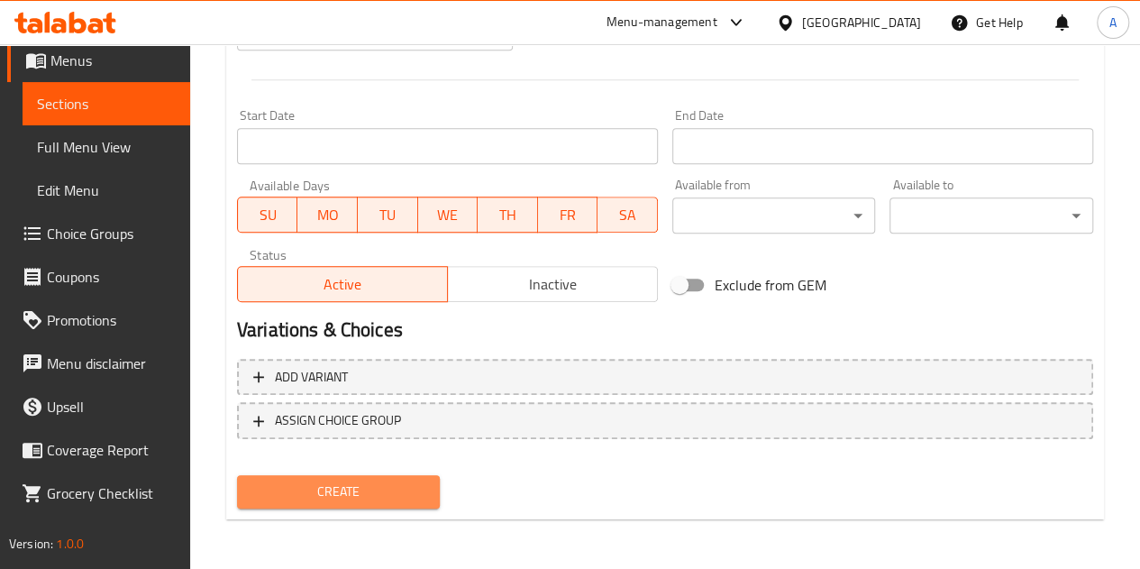
click at [384, 488] on span "Create" at bounding box center [339, 491] width 175 height 23
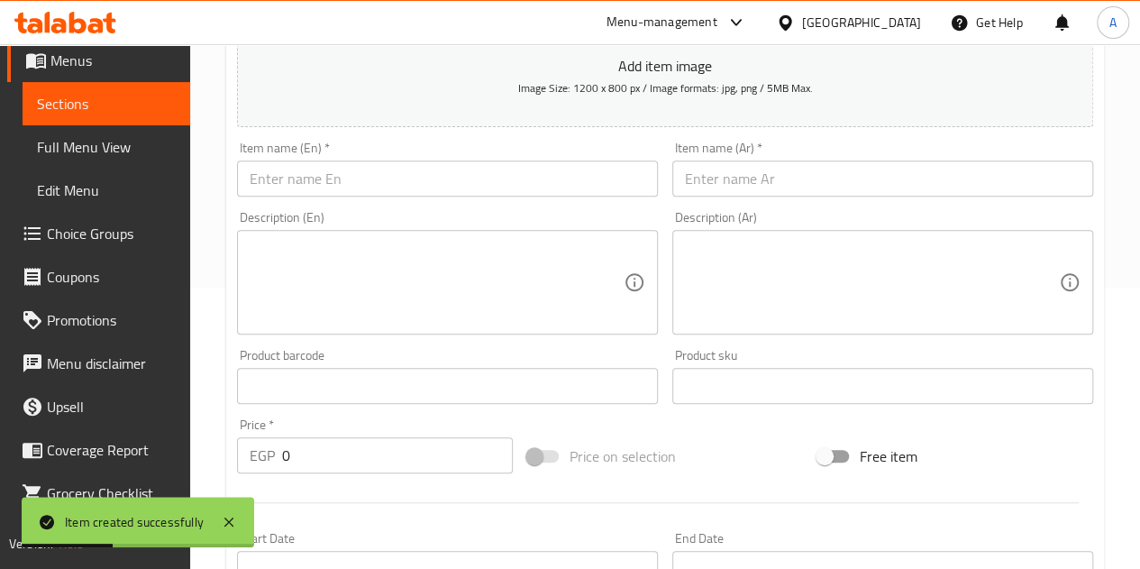
scroll to position [253, 0]
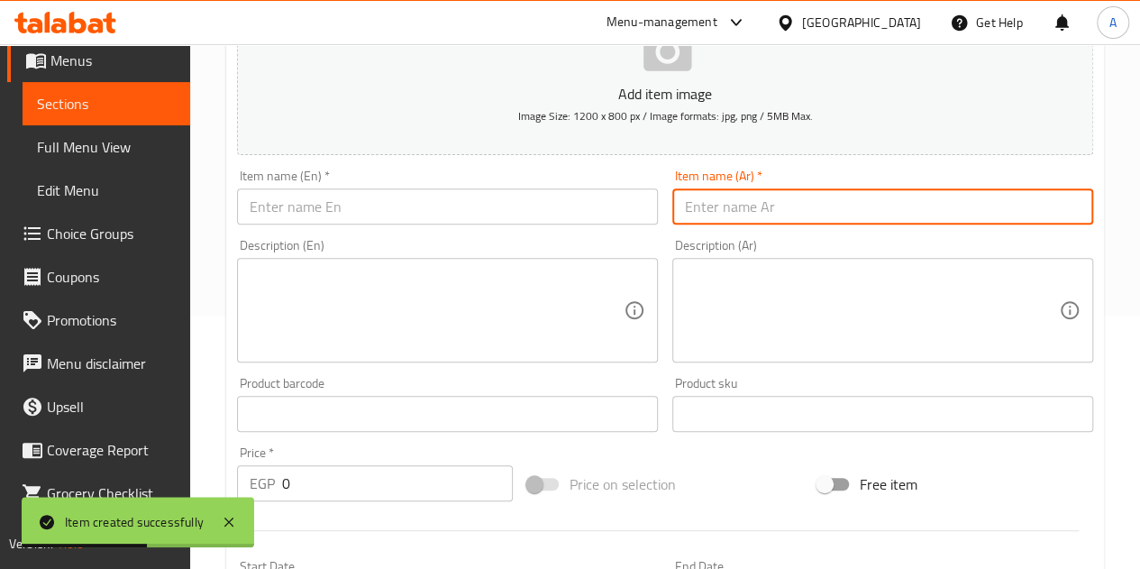
click at [819, 209] on input "text" at bounding box center [883, 206] width 421 height 36
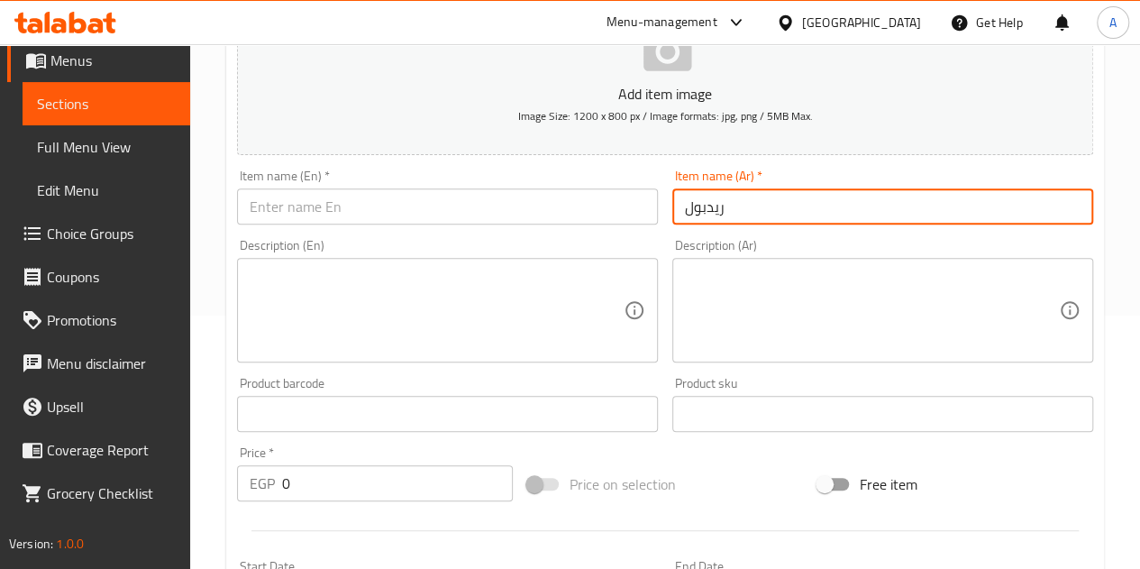
click at [602, 206] on input "text" at bounding box center [447, 206] width 421 height 36
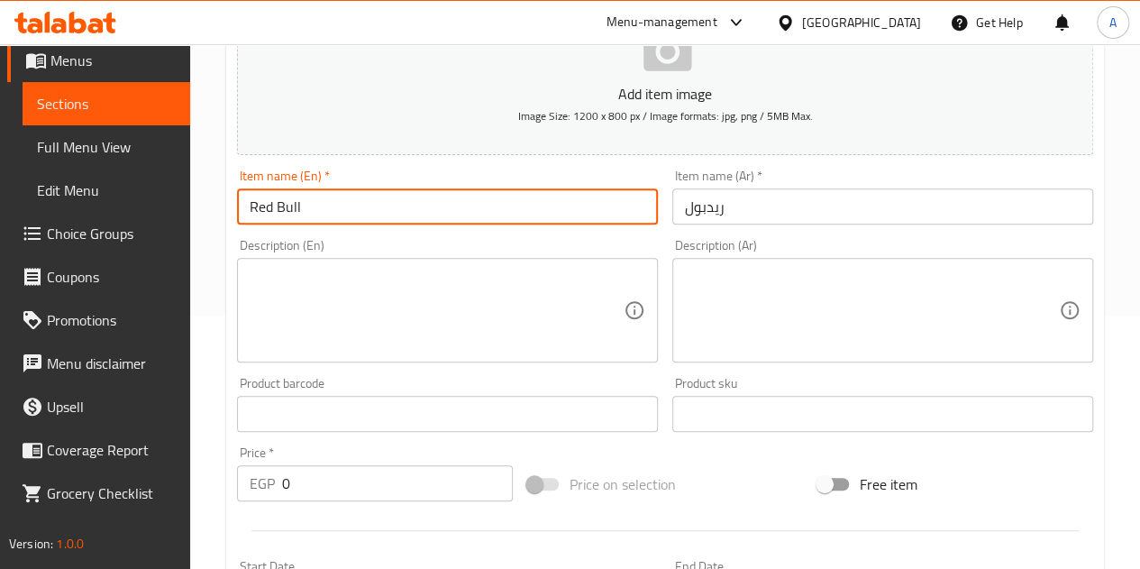
click at [388, 481] on input "0" at bounding box center [397, 483] width 231 height 36
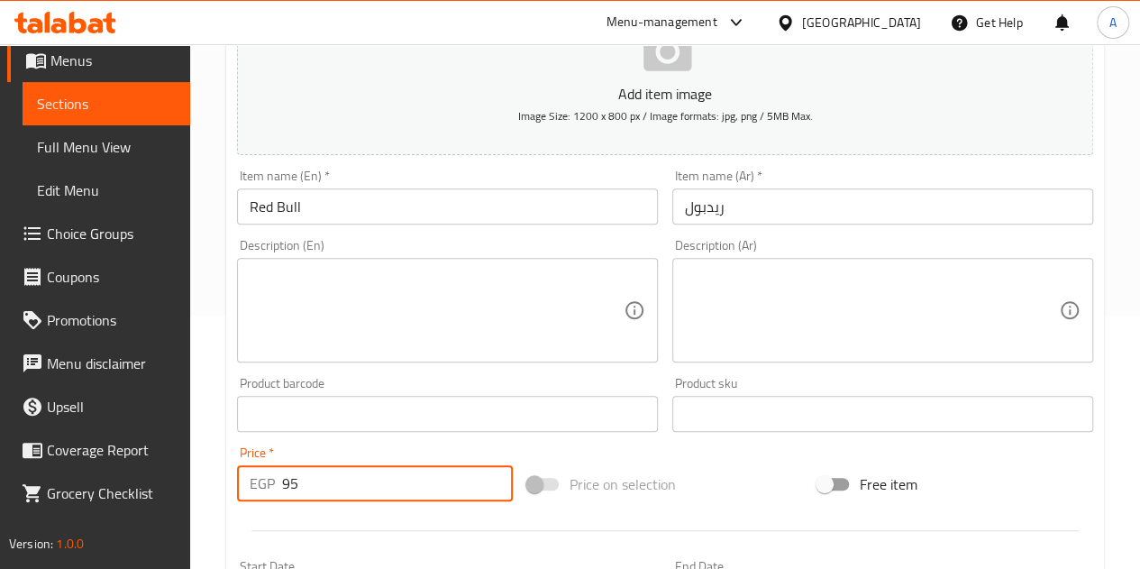
click at [476, 523] on div at bounding box center [665, 530] width 871 height 44
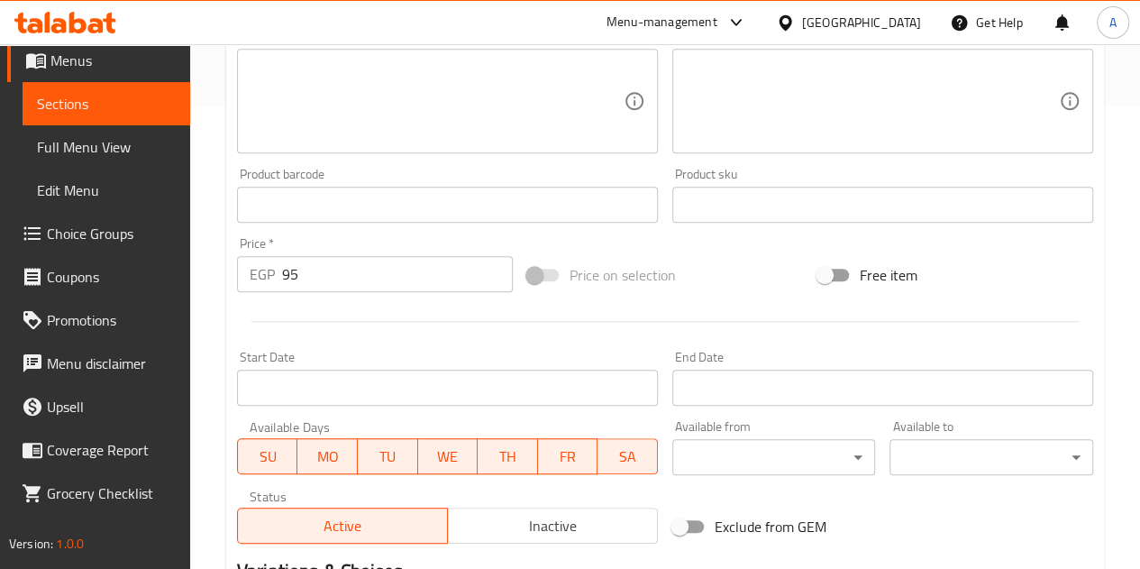
scroll to position [704, 0]
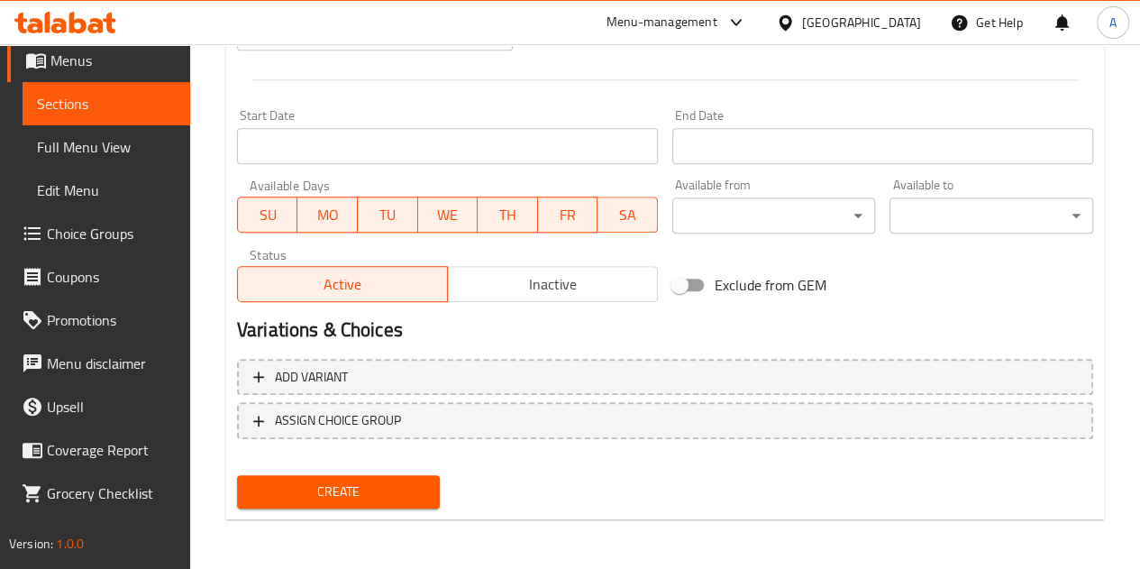
click at [387, 505] on button "Create" at bounding box center [339, 491] width 204 height 33
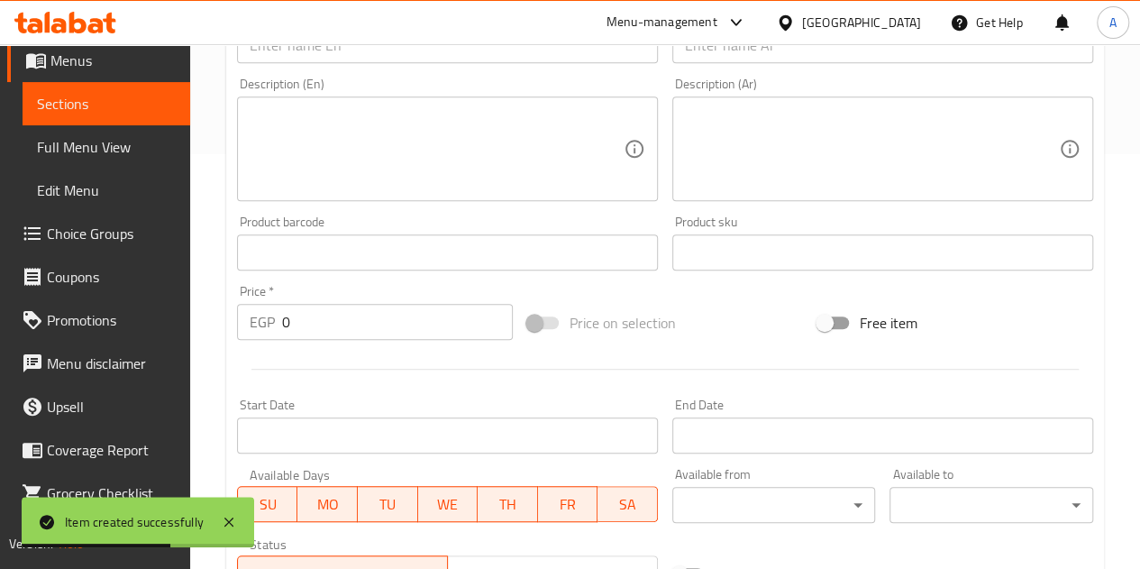
scroll to position [343, 0]
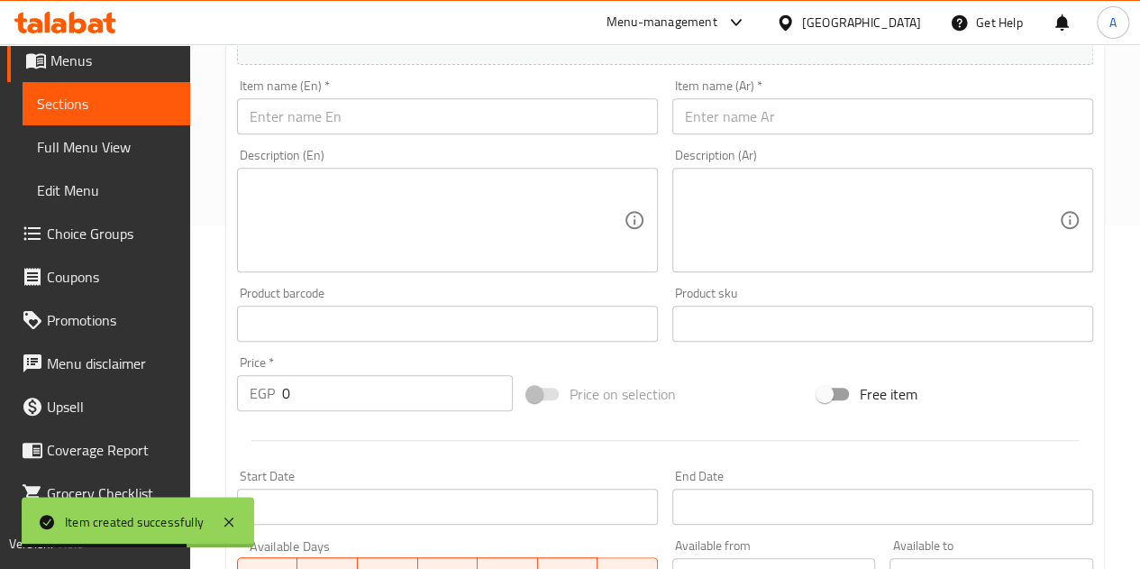
click at [523, 128] on input "text" at bounding box center [447, 116] width 421 height 36
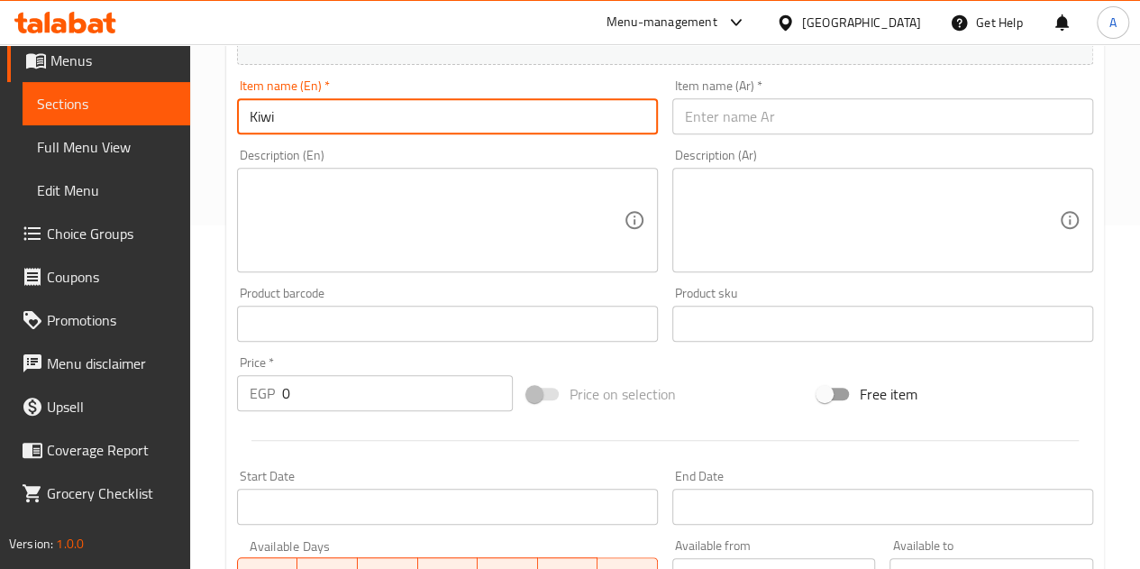
click at [828, 129] on input "text" at bounding box center [883, 116] width 421 height 36
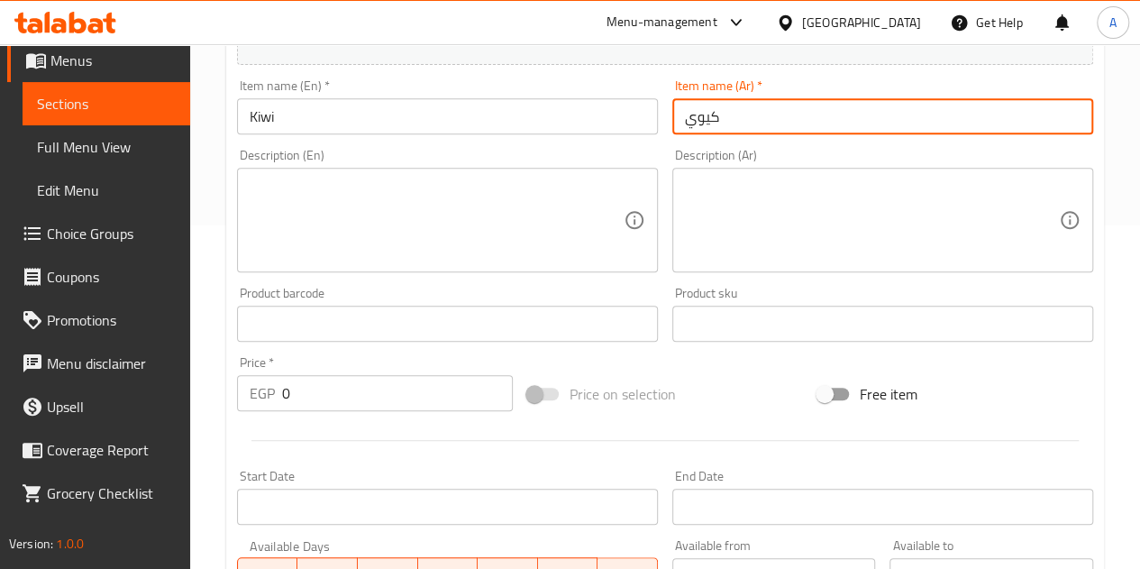
click at [388, 378] on input "0" at bounding box center [397, 393] width 231 height 36
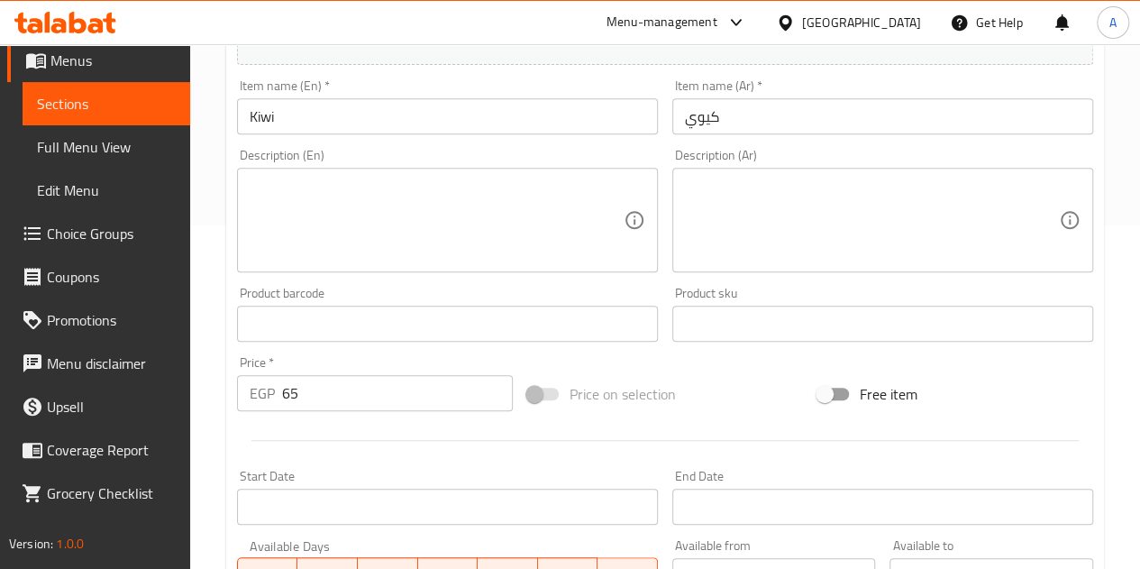
click at [405, 435] on div at bounding box center [665, 440] width 871 height 44
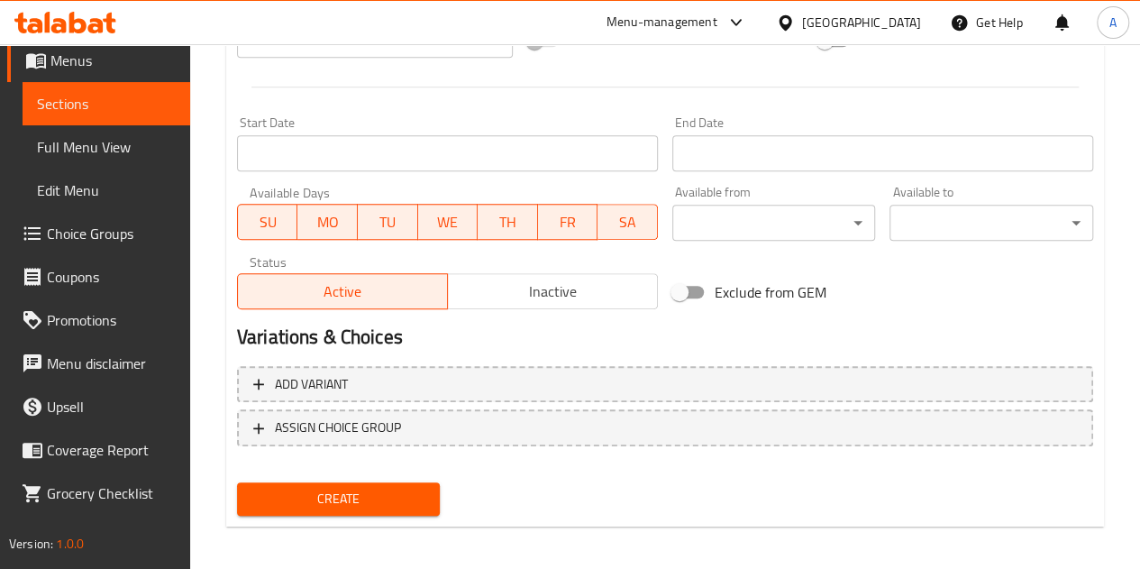
scroll to position [704, 0]
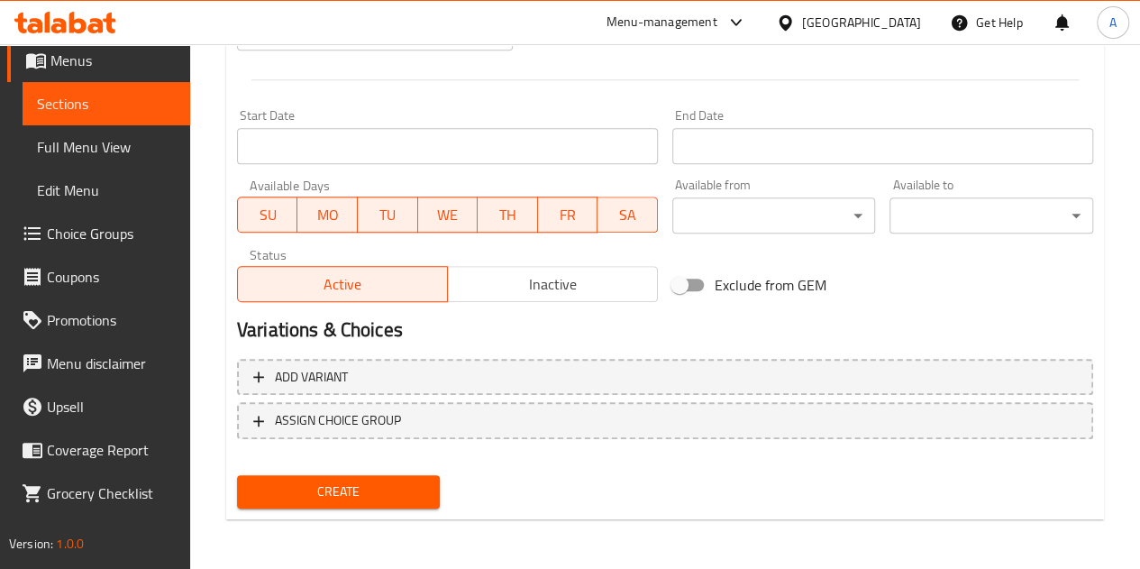
click at [420, 476] on button "Create" at bounding box center [339, 491] width 204 height 33
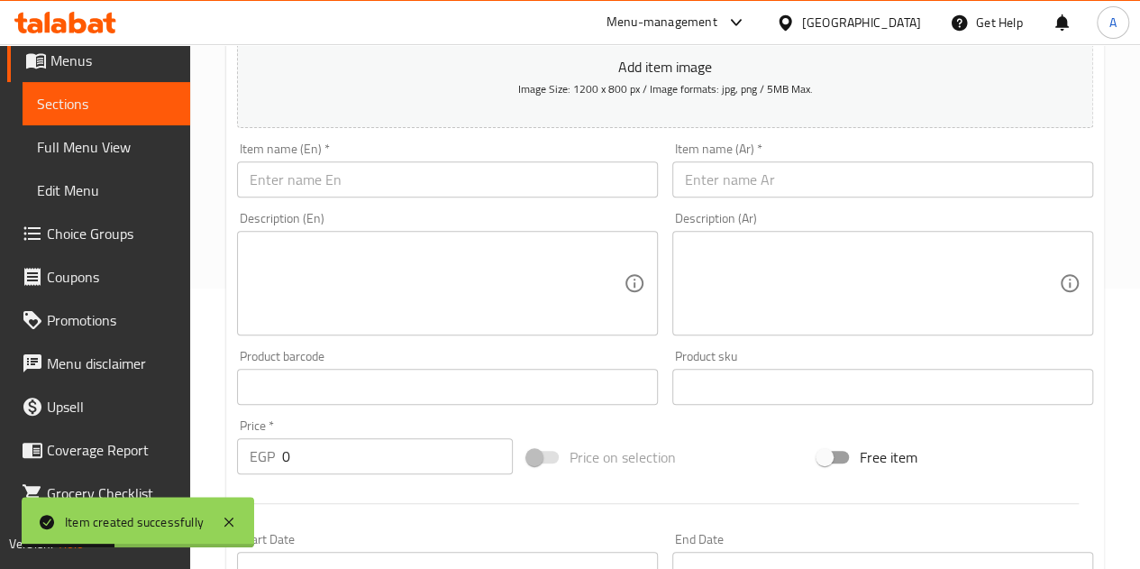
scroll to position [253, 0]
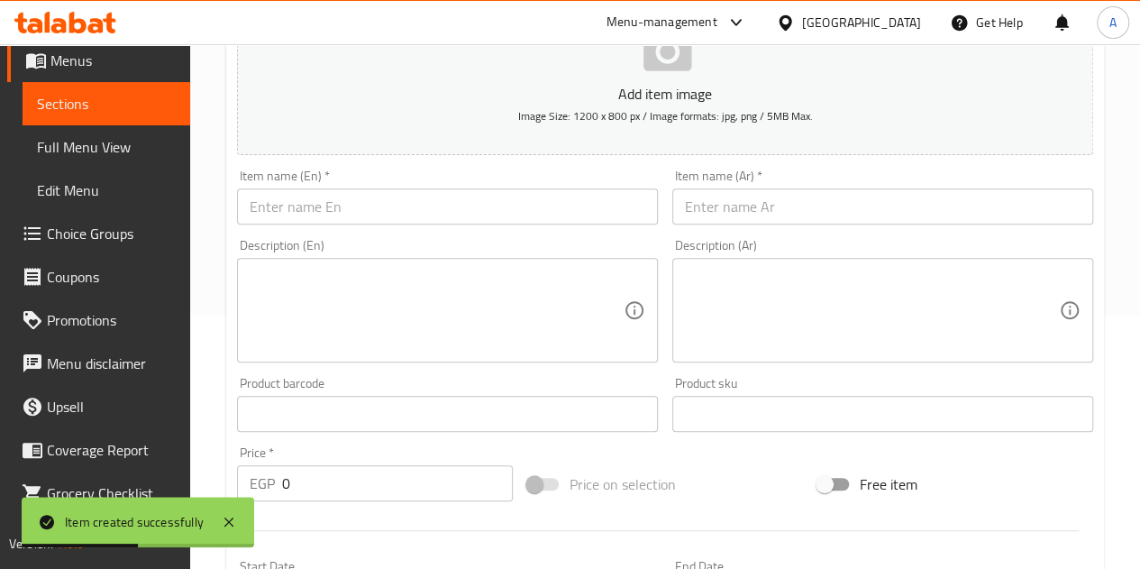
click at [770, 206] on input "text" at bounding box center [883, 206] width 421 height 36
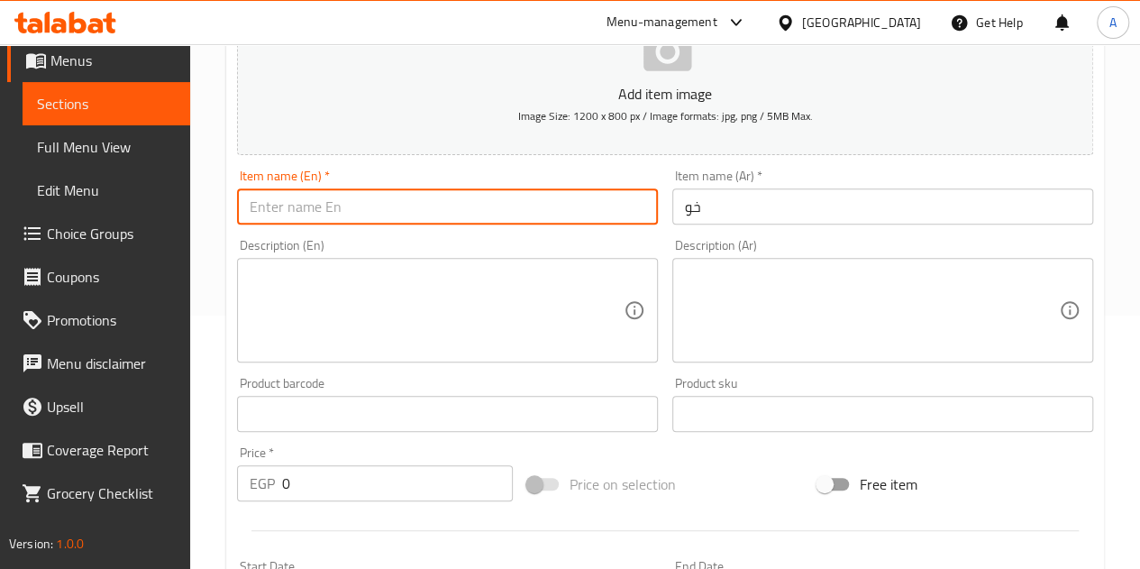
click at [592, 207] on input "text" at bounding box center [447, 206] width 421 height 36
click at [445, 484] on input "0" at bounding box center [397, 483] width 231 height 36
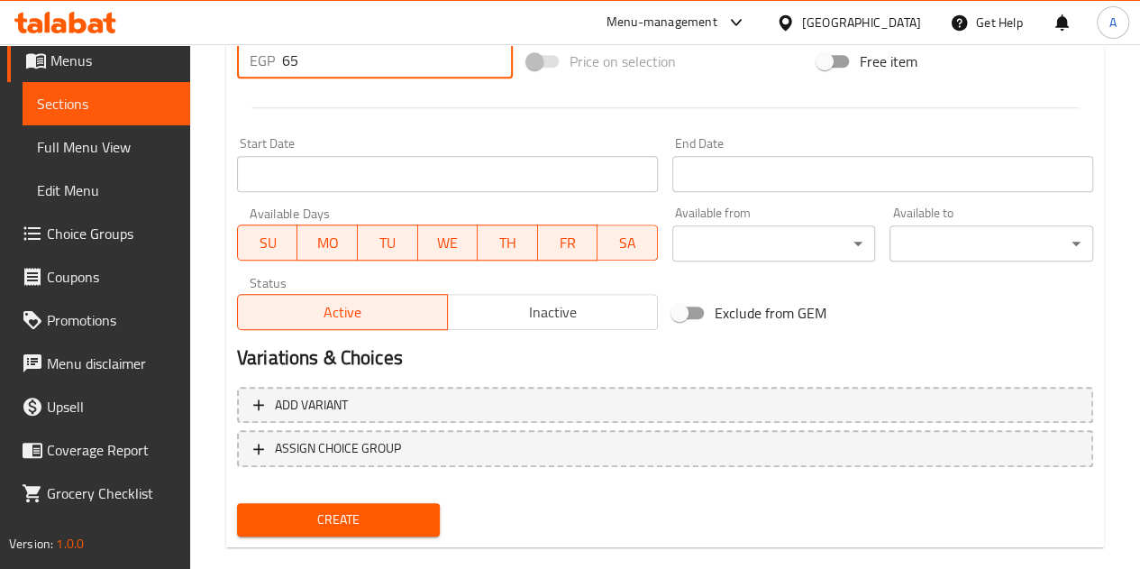
scroll to position [704, 0]
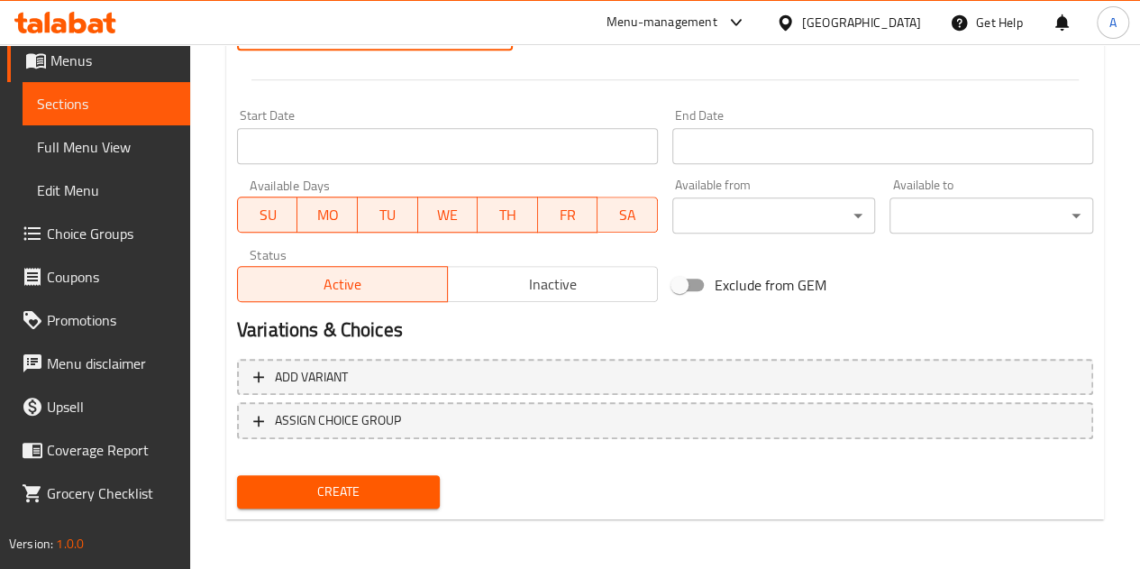
click at [413, 492] on span "Create" at bounding box center [339, 491] width 175 height 23
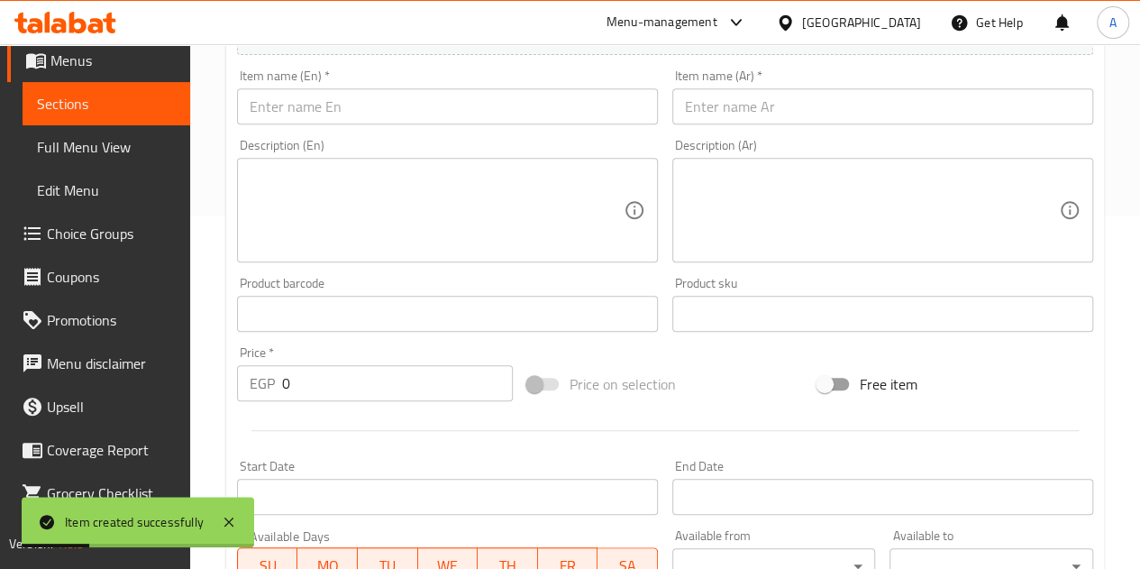
scroll to position [343, 0]
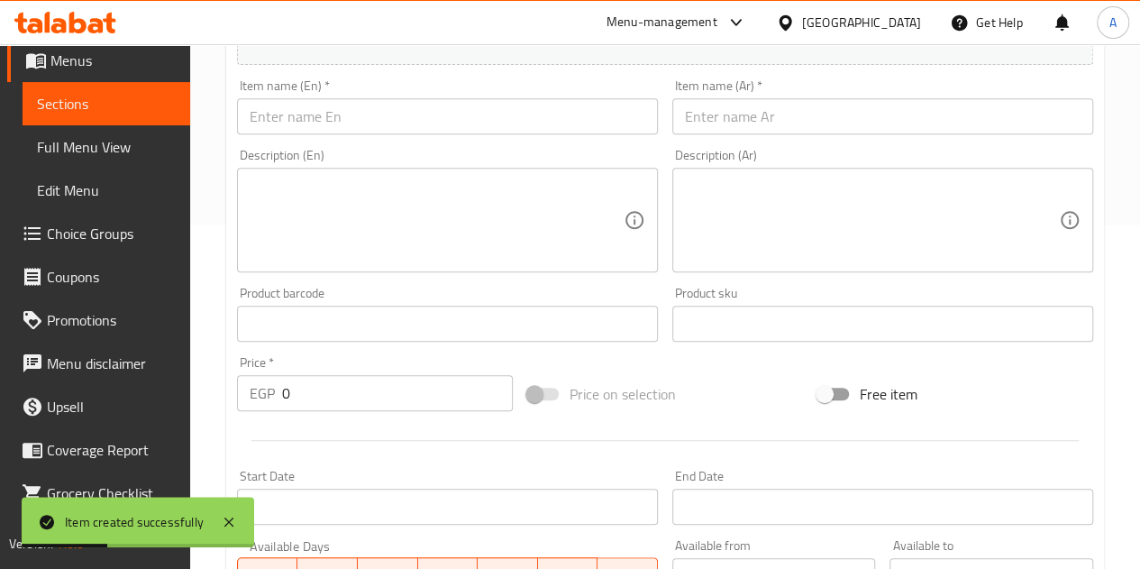
click at [453, 125] on input "text" at bounding box center [447, 116] width 421 height 36
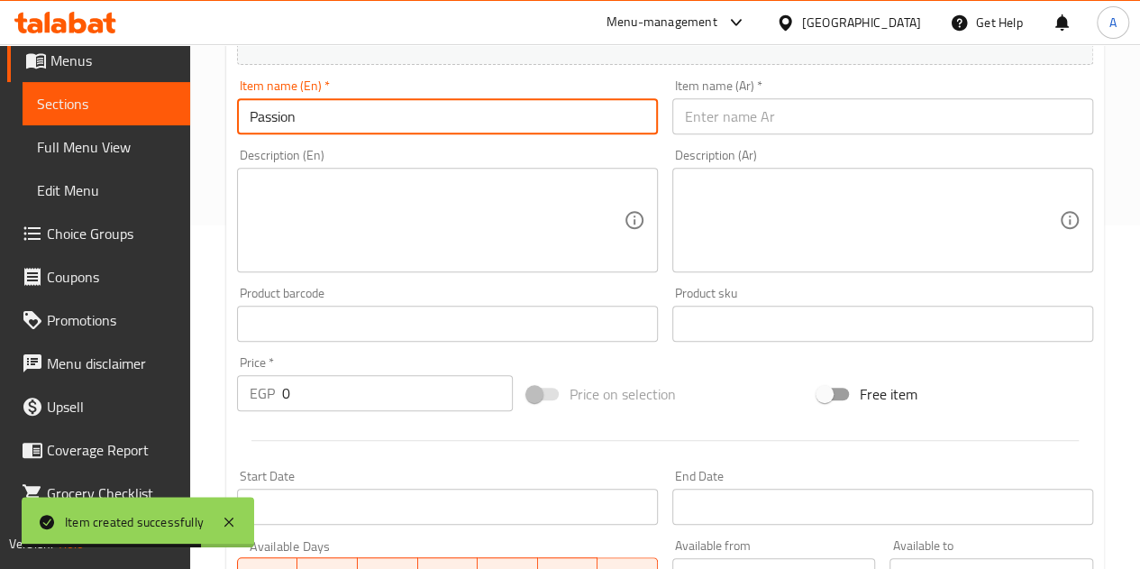
click at [758, 115] on input "text" at bounding box center [883, 116] width 421 height 36
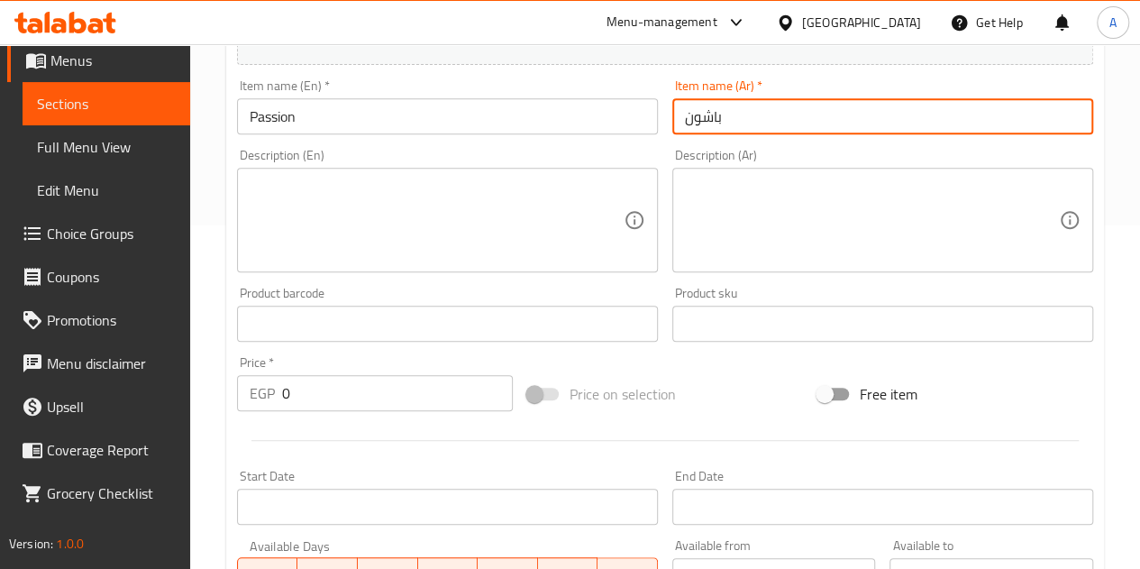
click at [393, 377] on input "0" at bounding box center [397, 393] width 231 height 36
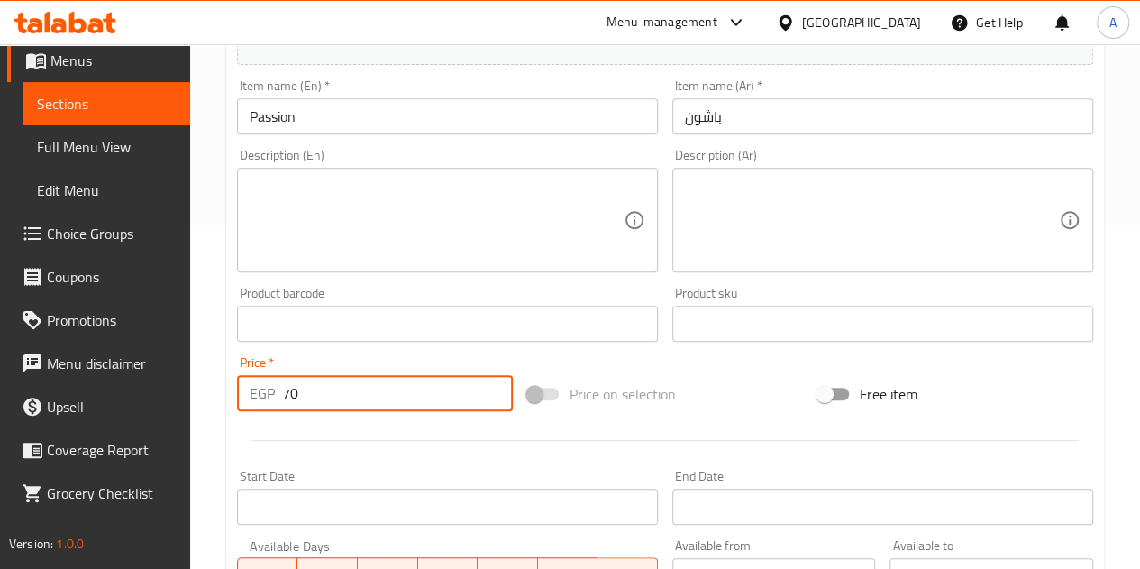
click at [395, 448] on div at bounding box center [665, 440] width 871 height 44
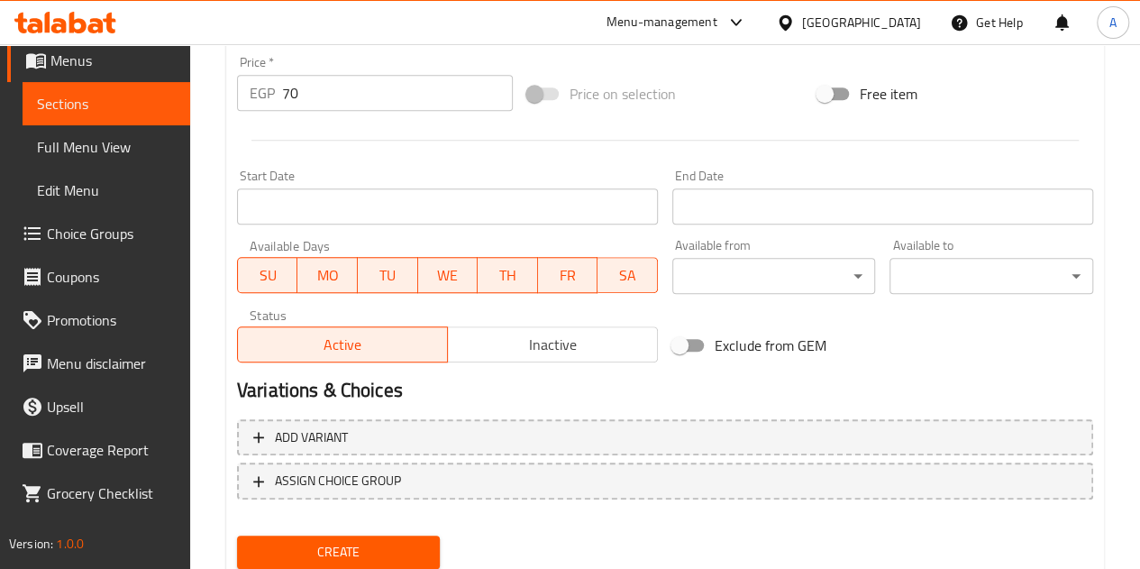
scroll to position [704, 0]
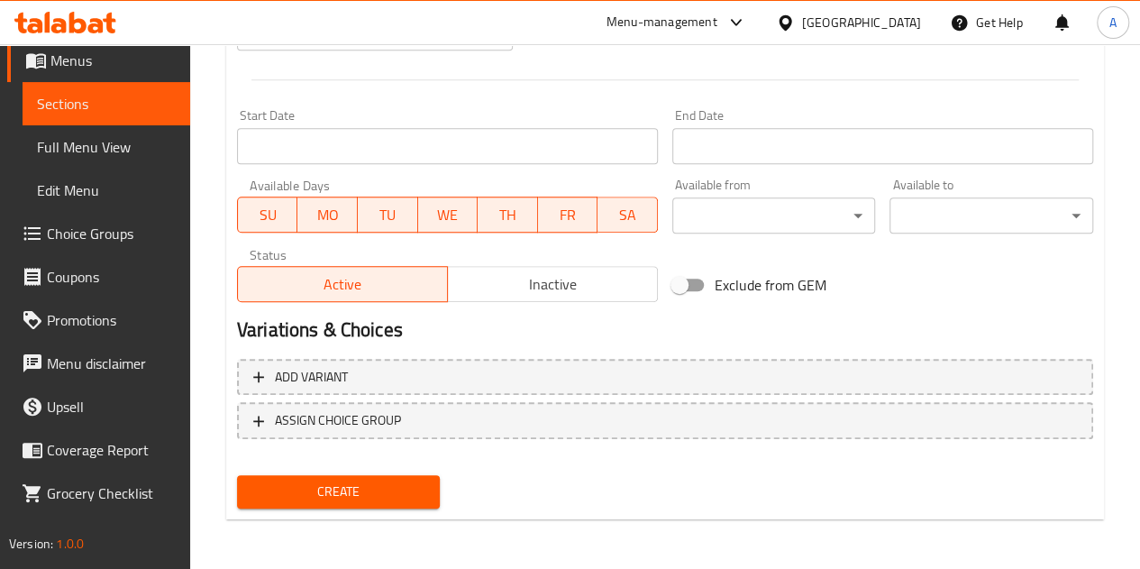
click at [391, 484] on span "Create" at bounding box center [339, 491] width 175 height 23
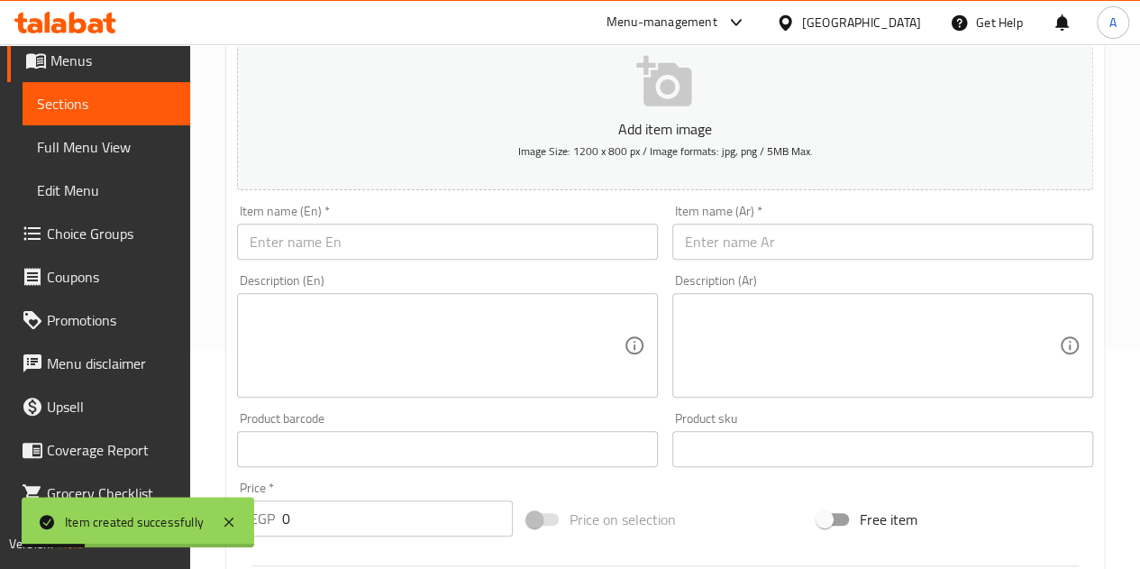
scroll to position [163, 0]
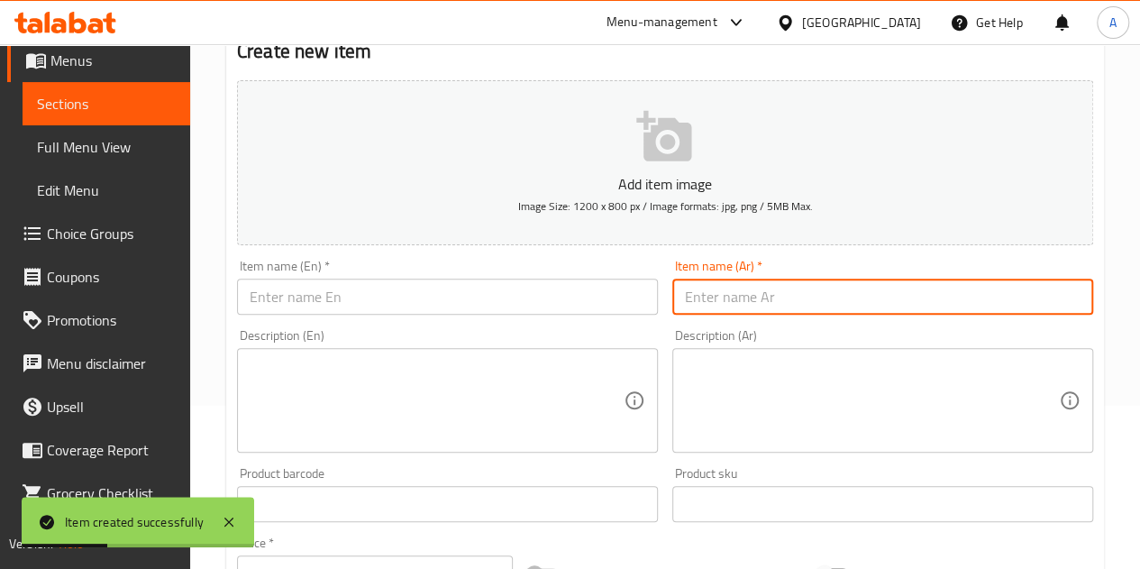
click at [764, 297] on input "text" at bounding box center [883, 297] width 421 height 36
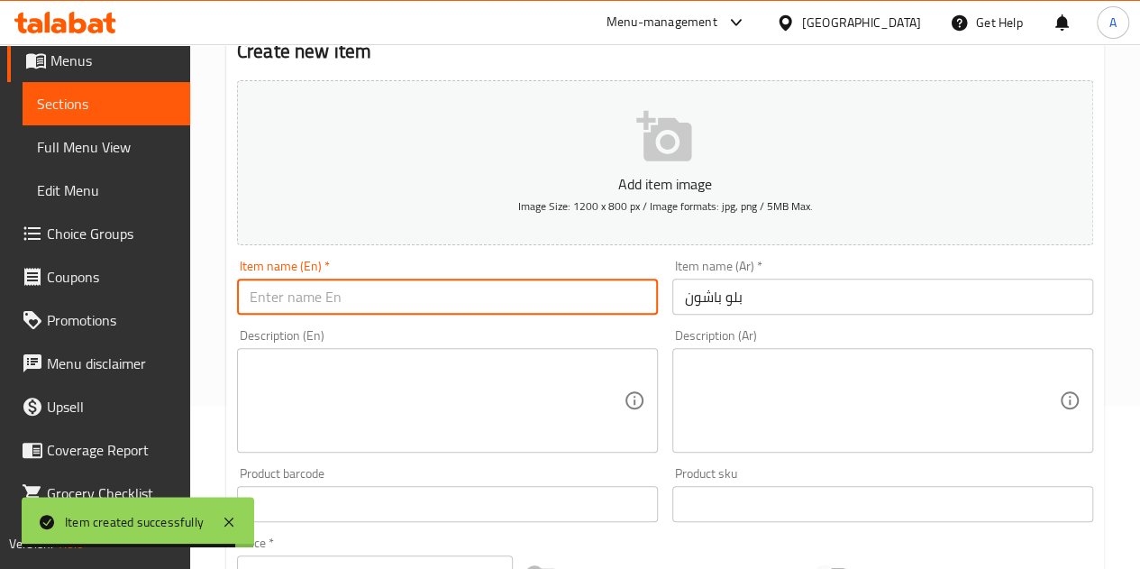
click at [575, 295] on input "text" at bounding box center [447, 297] width 421 height 36
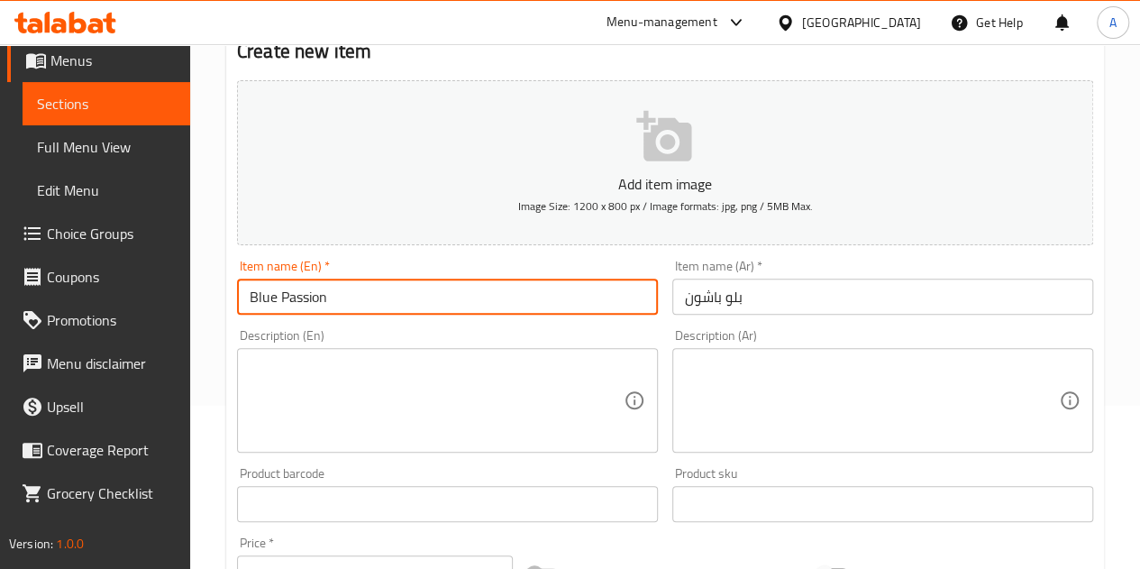
scroll to position [434, 0]
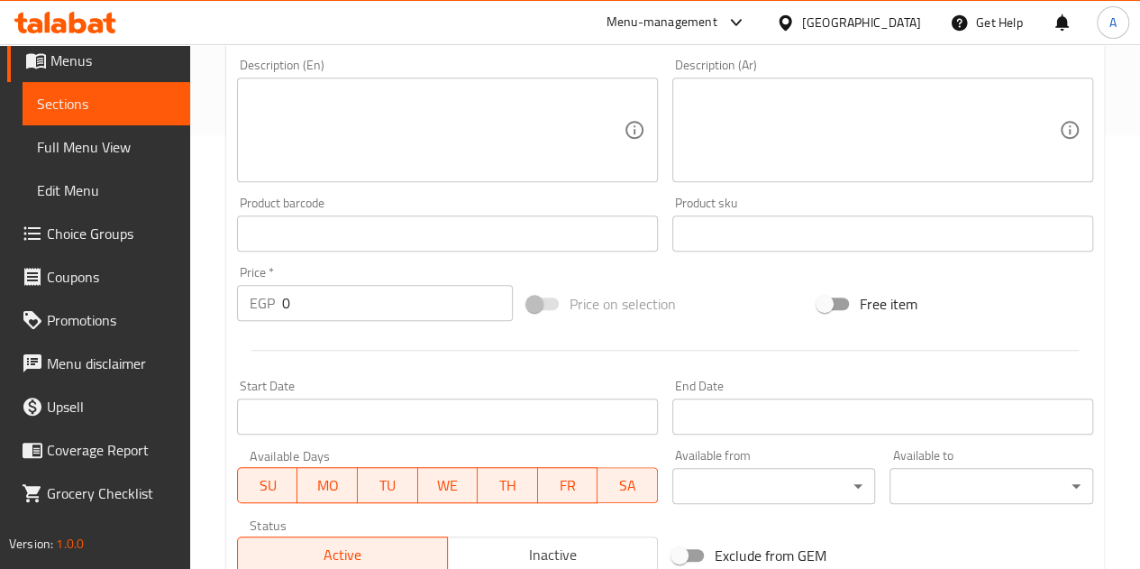
click at [461, 303] on input "0" at bounding box center [397, 303] width 231 height 36
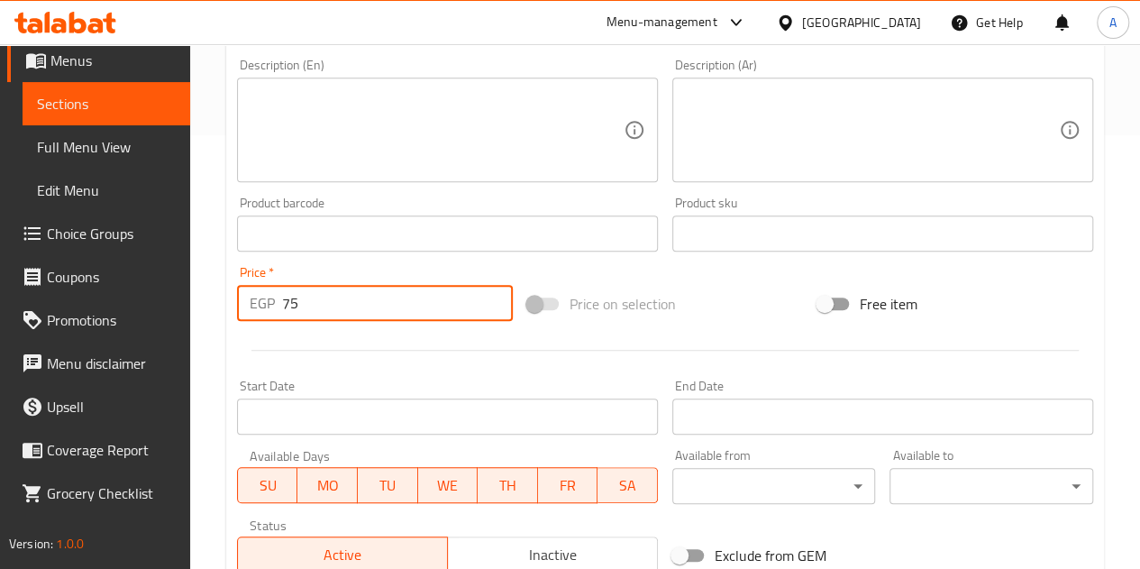
click at [381, 338] on div at bounding box center [665, 350] width 871 height 44
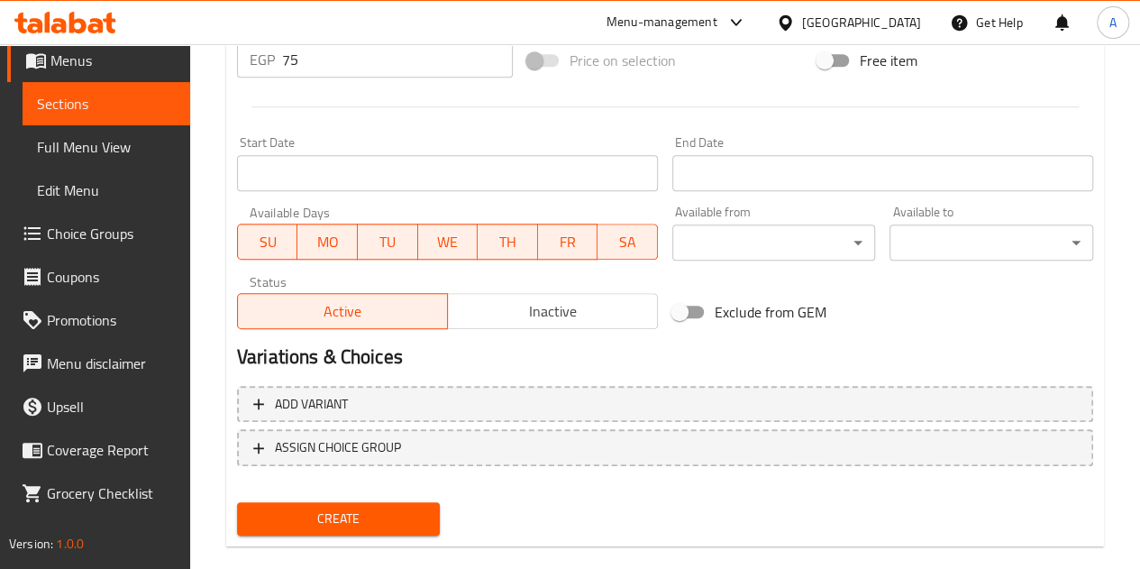
scroll to position [704, 0]
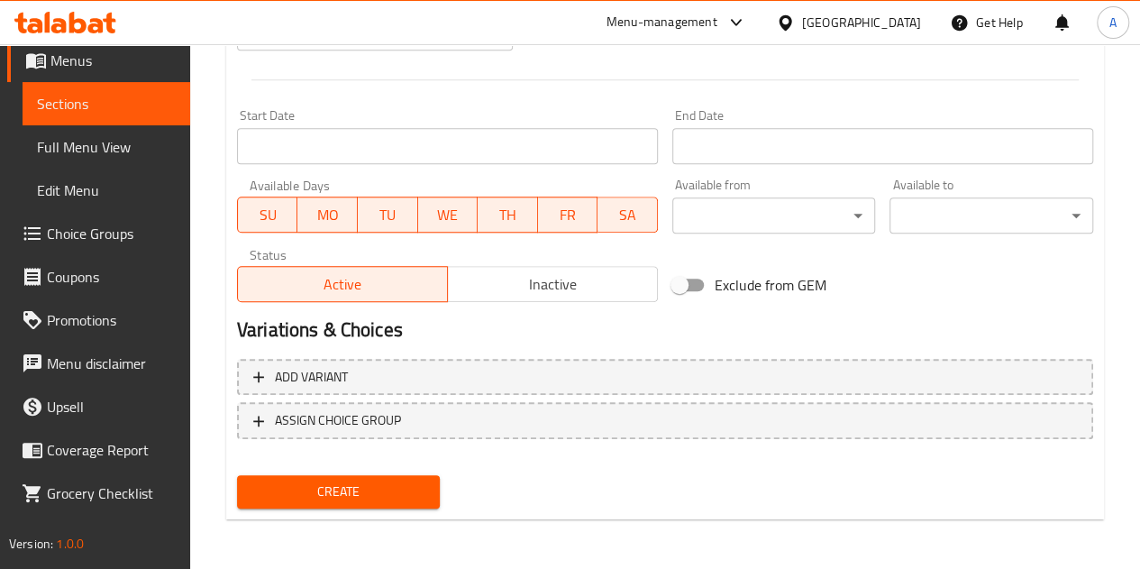
click at [388, 477] on button "Create" at bounding box center [339, 491] width 204 height 33
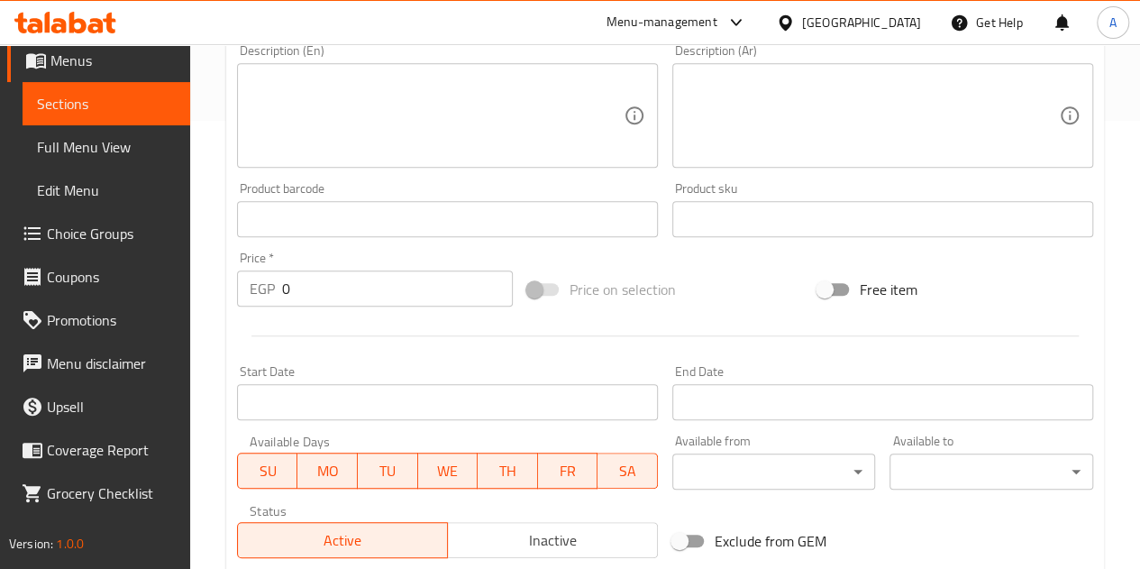
scroll to position [343, 0]
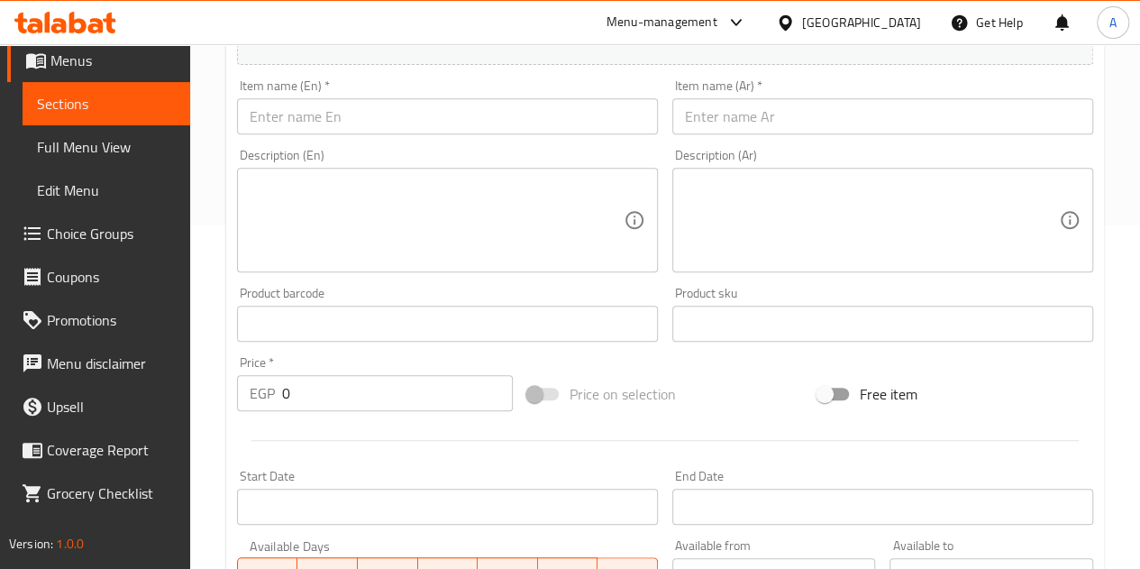
click at [350, 122] on input "text" at bounding box center [447, 116] width 421 height 36
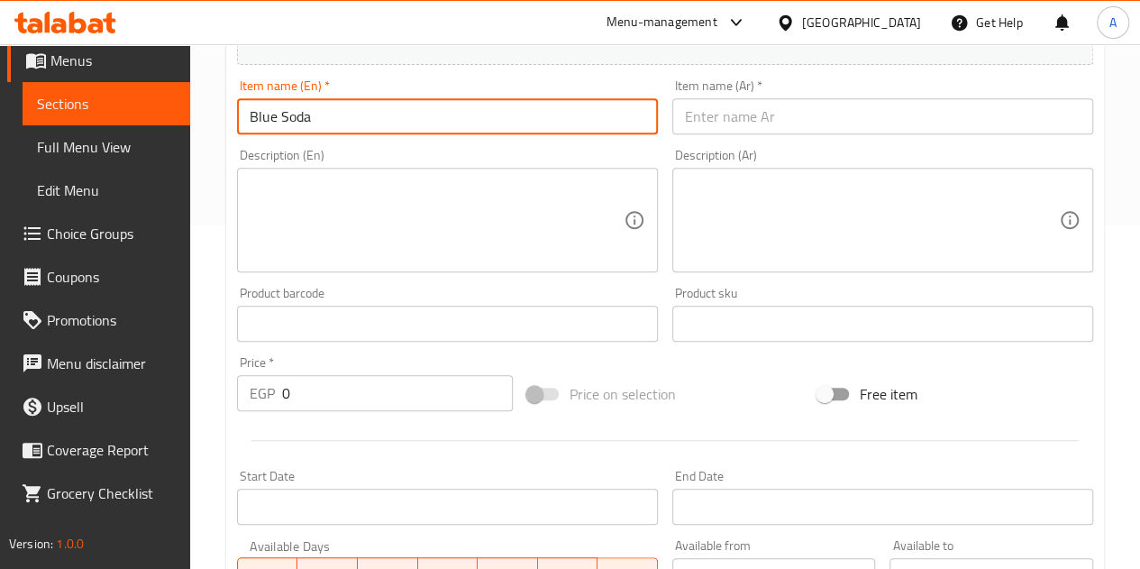
click at [755, 116] on input "text" at bounding box center [883, 116] width 421 height 36
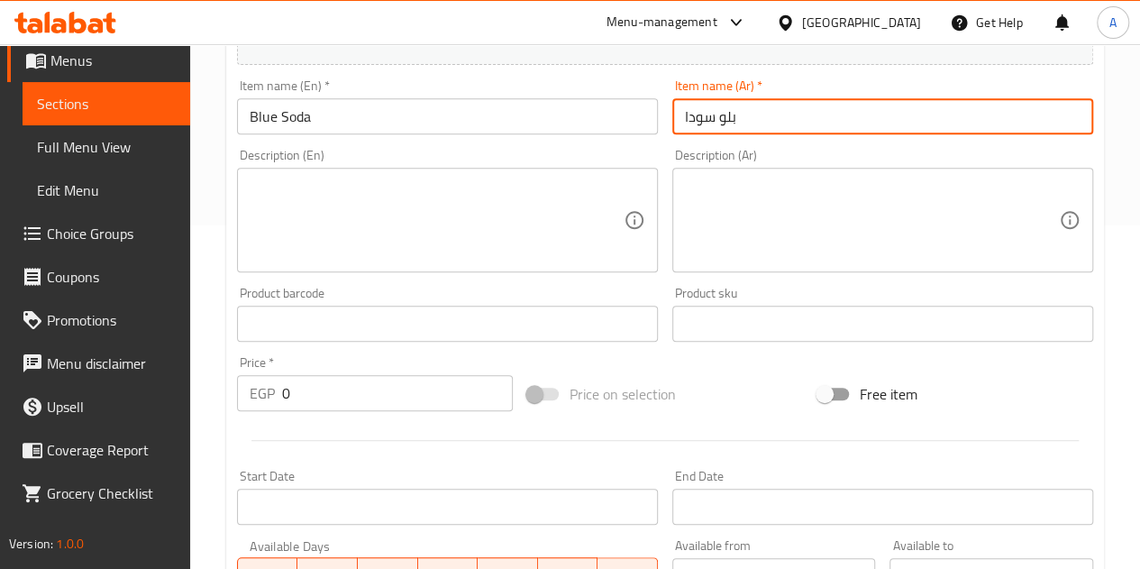
click at [420, 403] on input "0" at bounding box center [397, 393] width 231 height 36
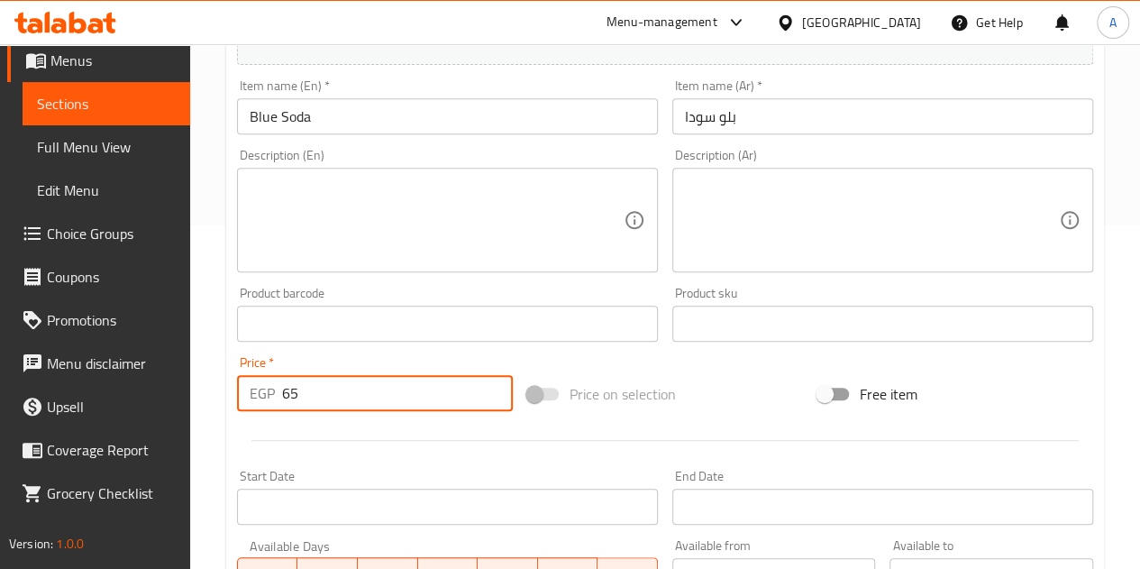
click at [410, 434] on div at bounding box center [665, 440] width 871 height 44
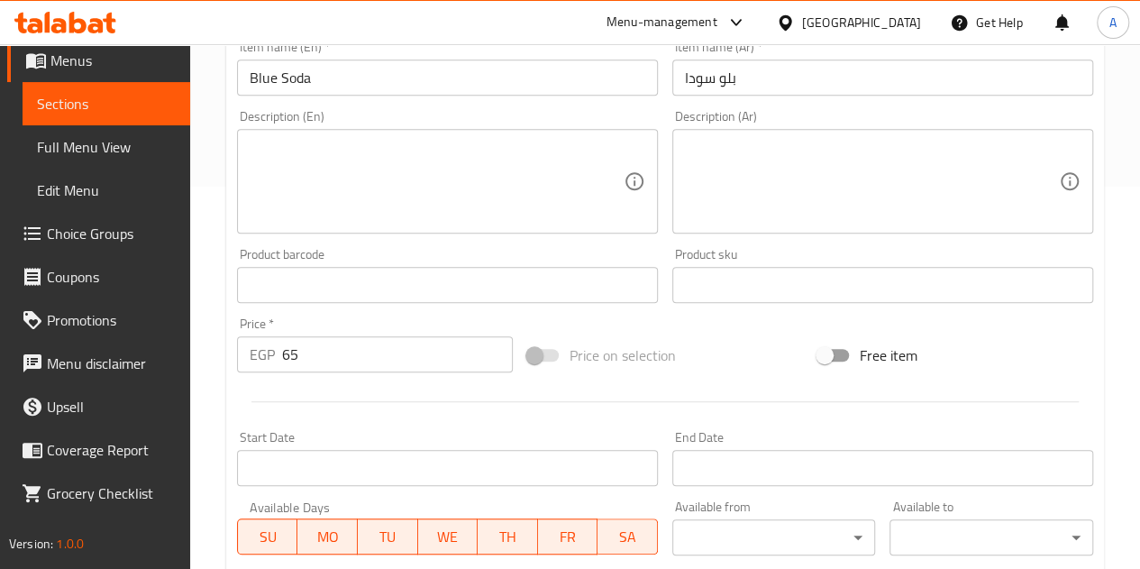
scroll to position [704, 0]
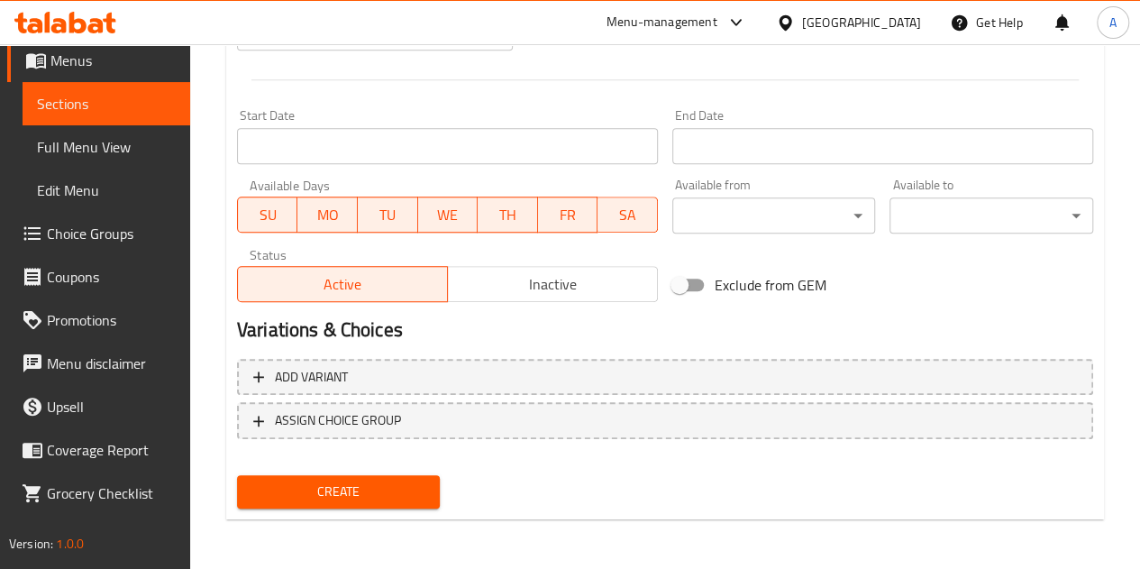
click at [433, 497] on button "Create" at bounding box center [339, 491] width 204 height 33
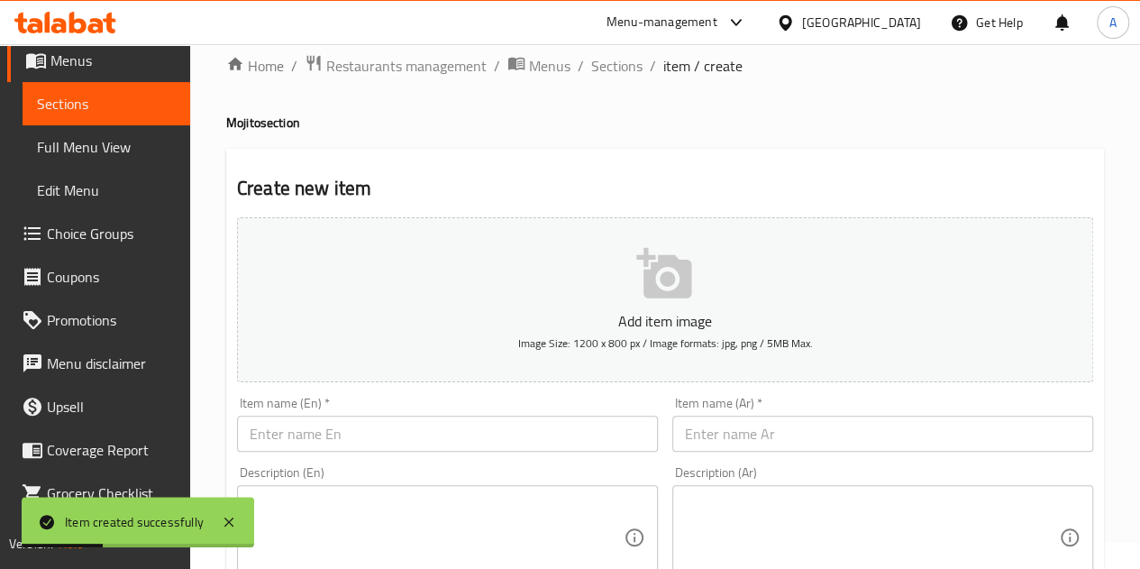
scroll to position [0, 0]
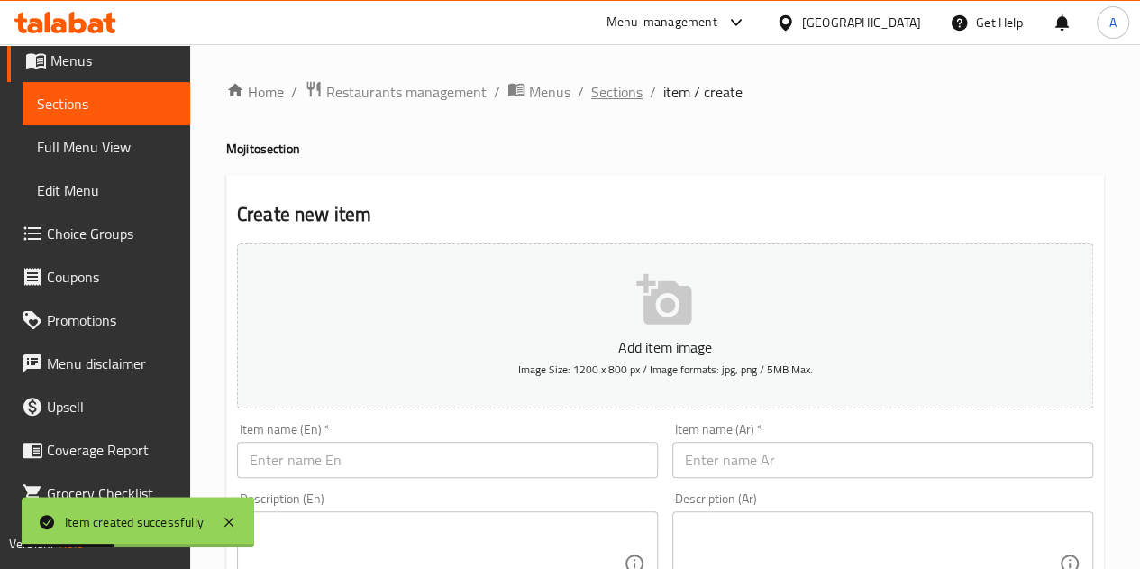
click at [619, 89] on span "Sections" at bounding box center [616, 92] width 51 height 22
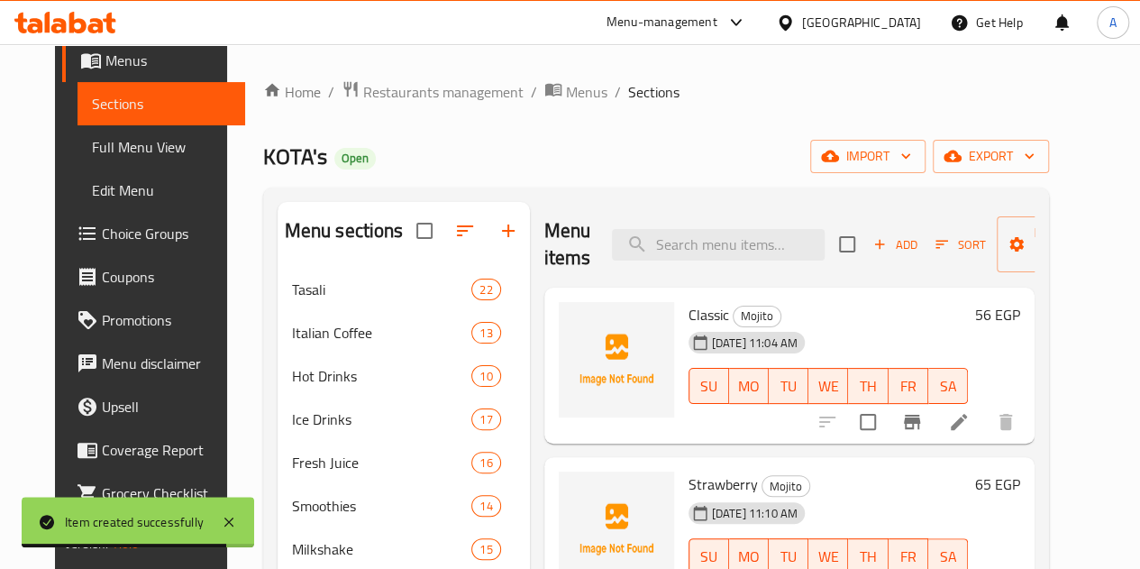
click at [689, 320] on span "Classic" at bounding box center [709, 314] width 41 height 27
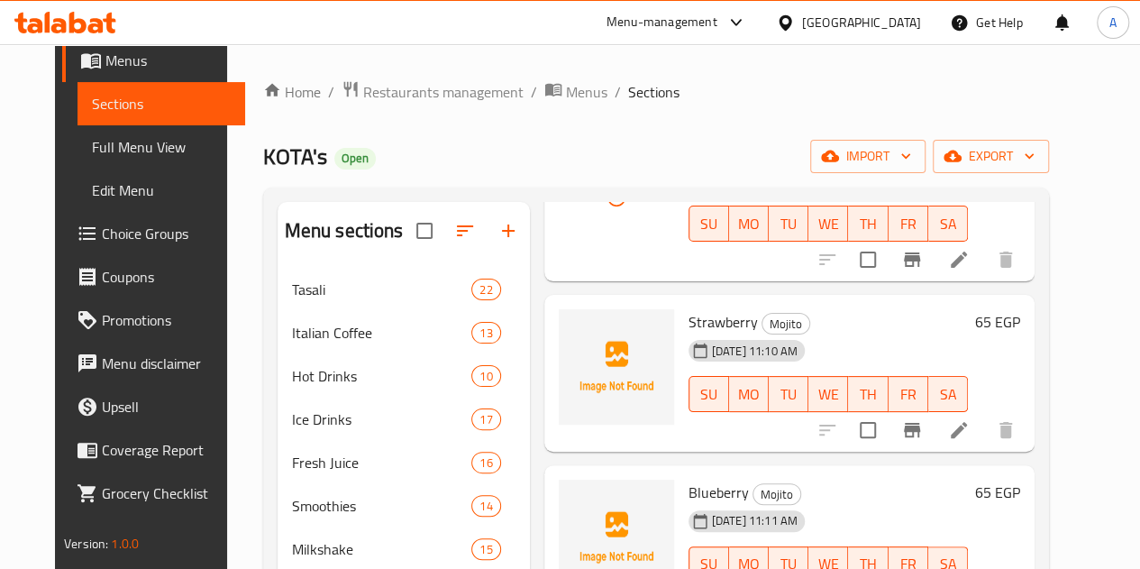
scroll to position [180, 0]
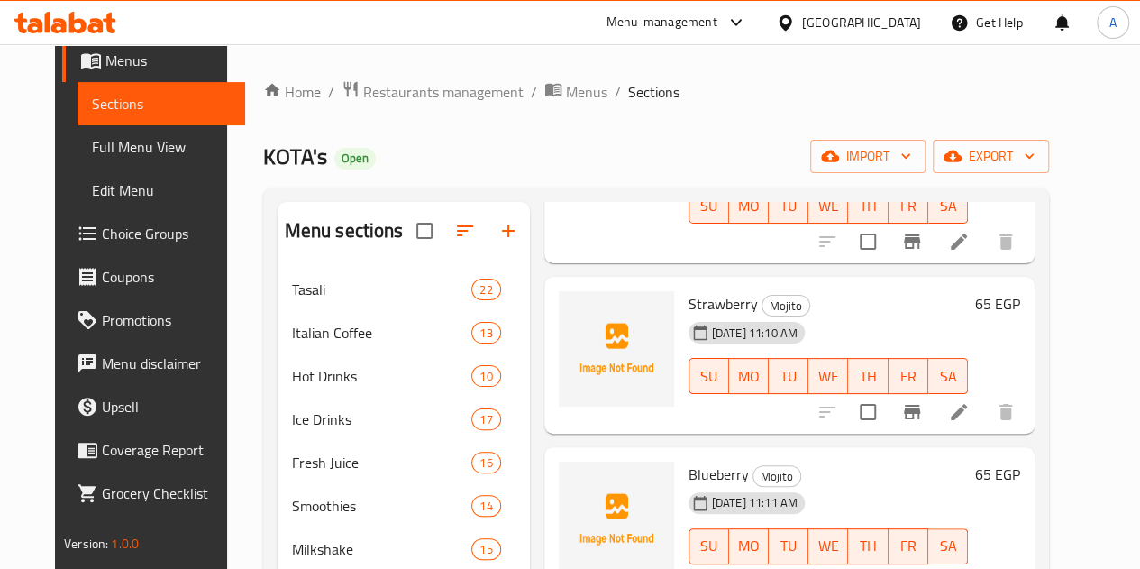
click at [689, 298] on span "Strawberry" at bounding box center [723, 303] width 69 height 27
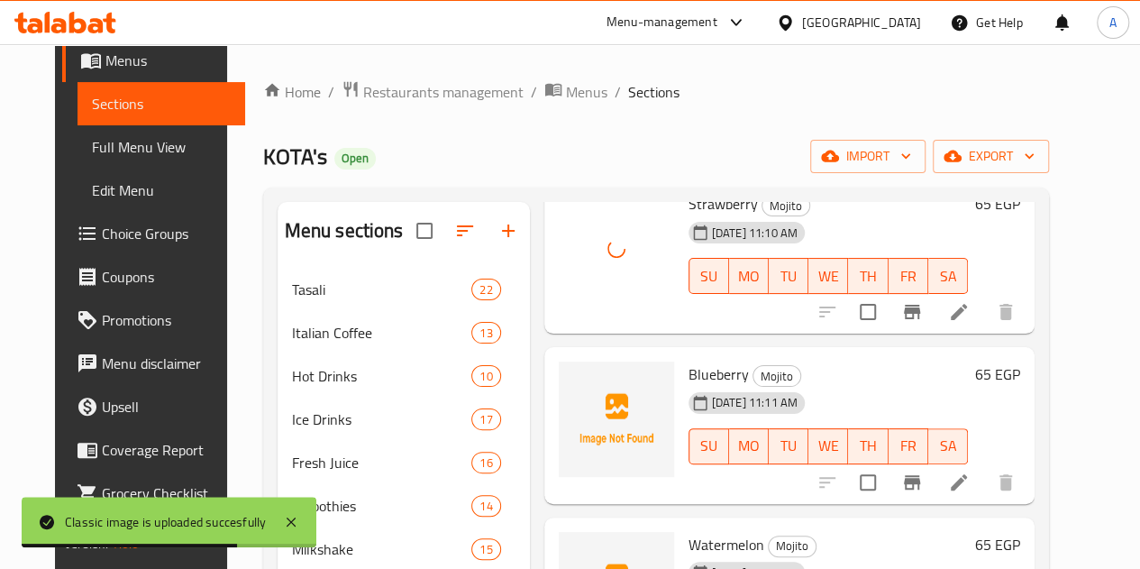
scroll to position [361, 0]
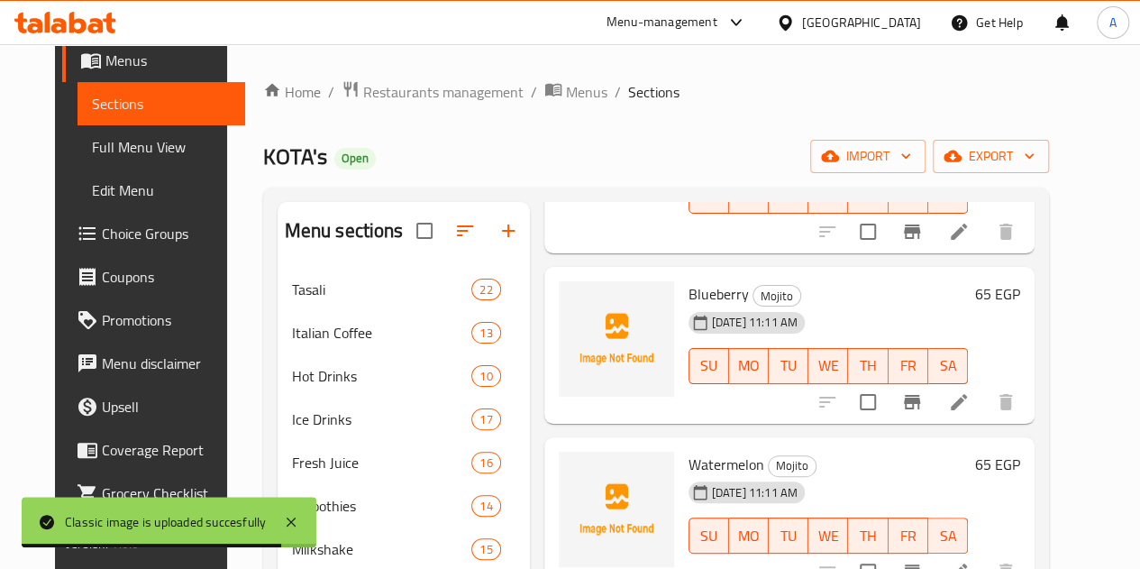
click at [689, 291] on span "Blueberry" at bounding box center [719, 293] width 60 height 27
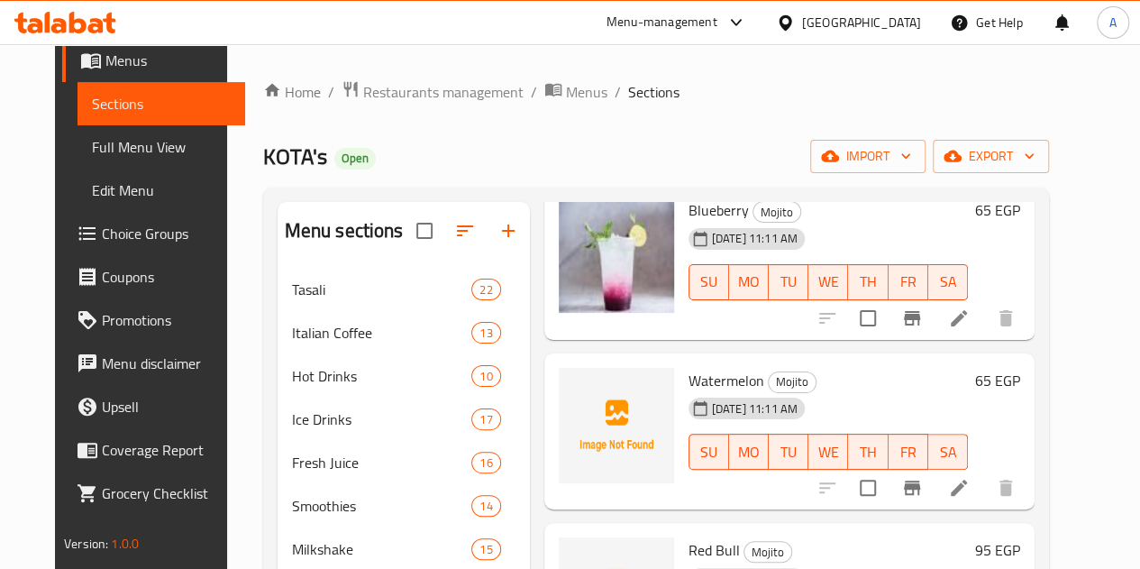
scroll to position [541, 0]
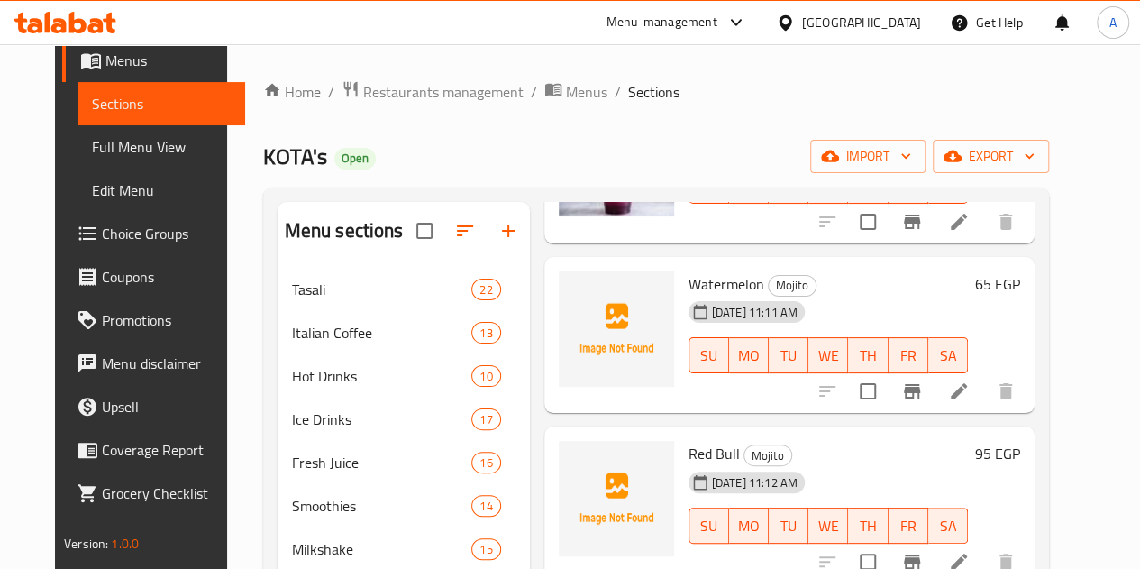
click at [689, 291] on span "Watermelon" at bounding box center [727, 283] width 76 height 27
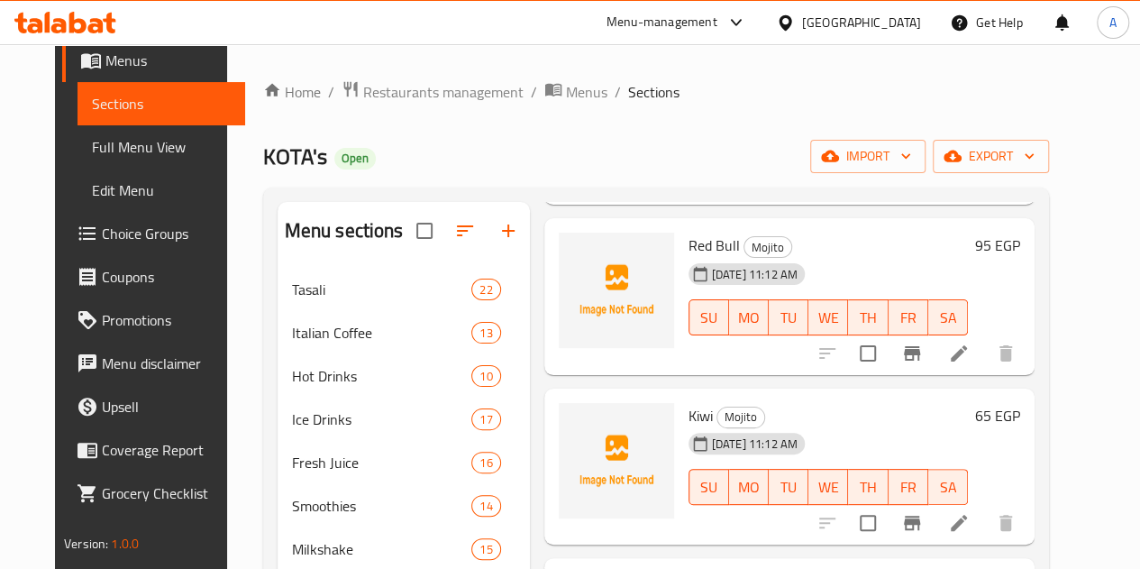
scroll to position [721, 0]
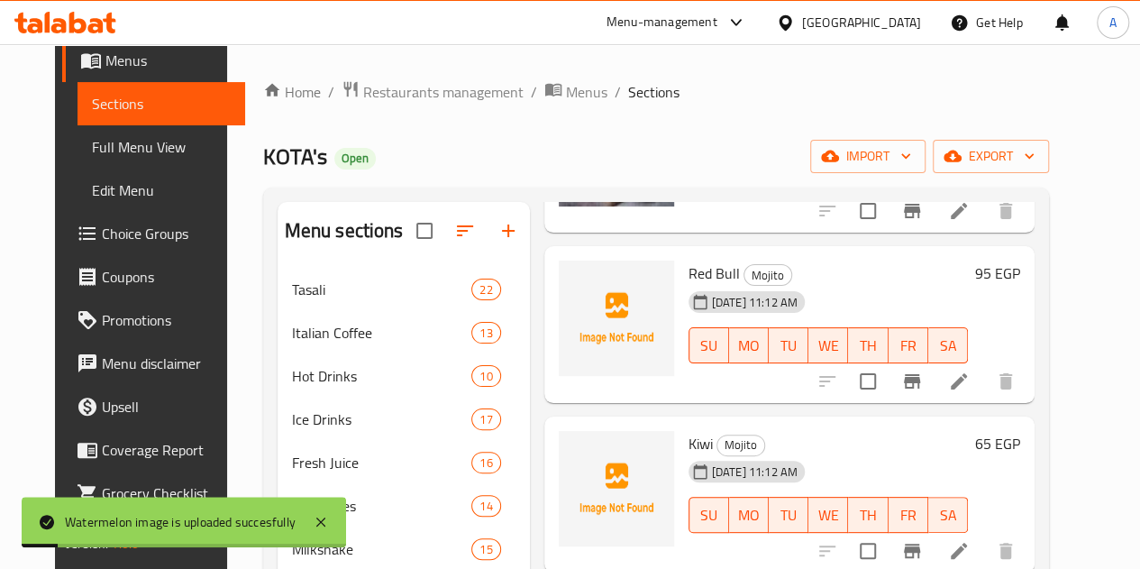
click at [689, 279] on span "Red Bull" at bounding box center [714, 273] width 51 height 27
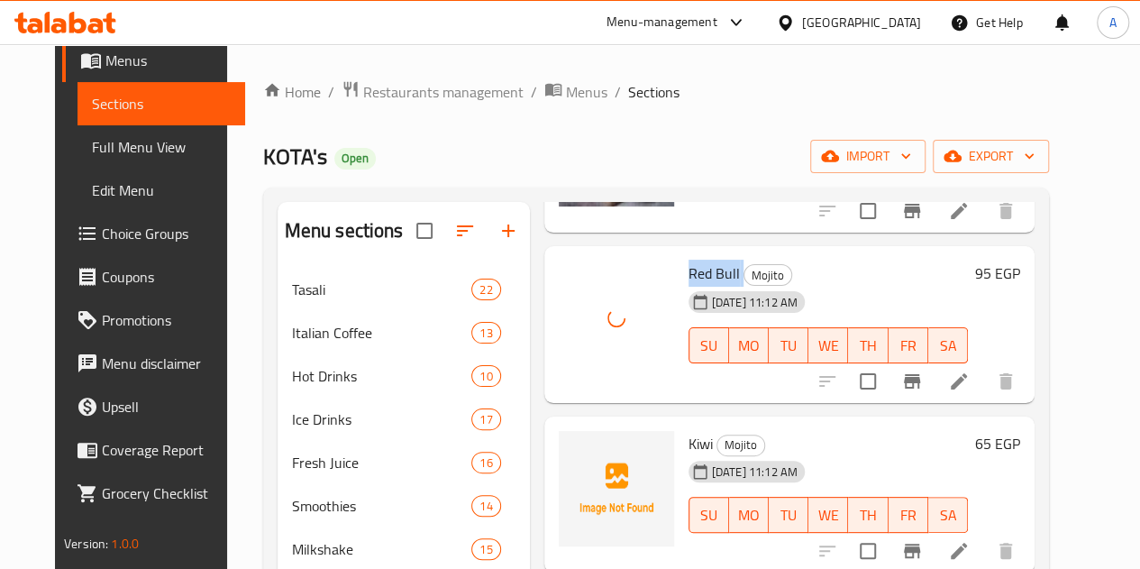
scroll to position [811, 0]
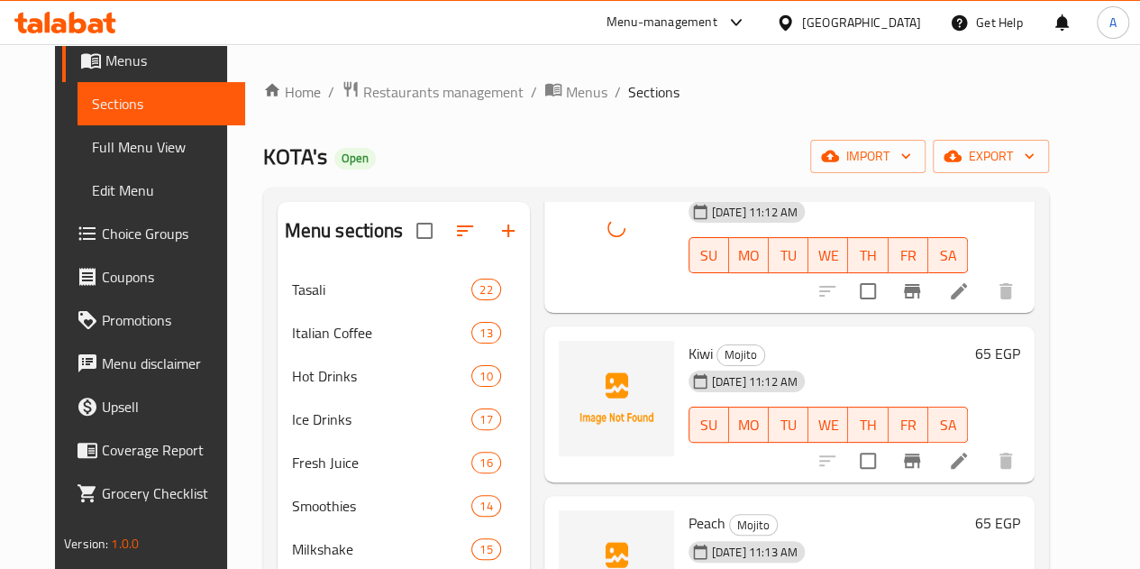
click at [689, 349] on span "Kiwi" at bounding box center [701, 353] width 24 height 27
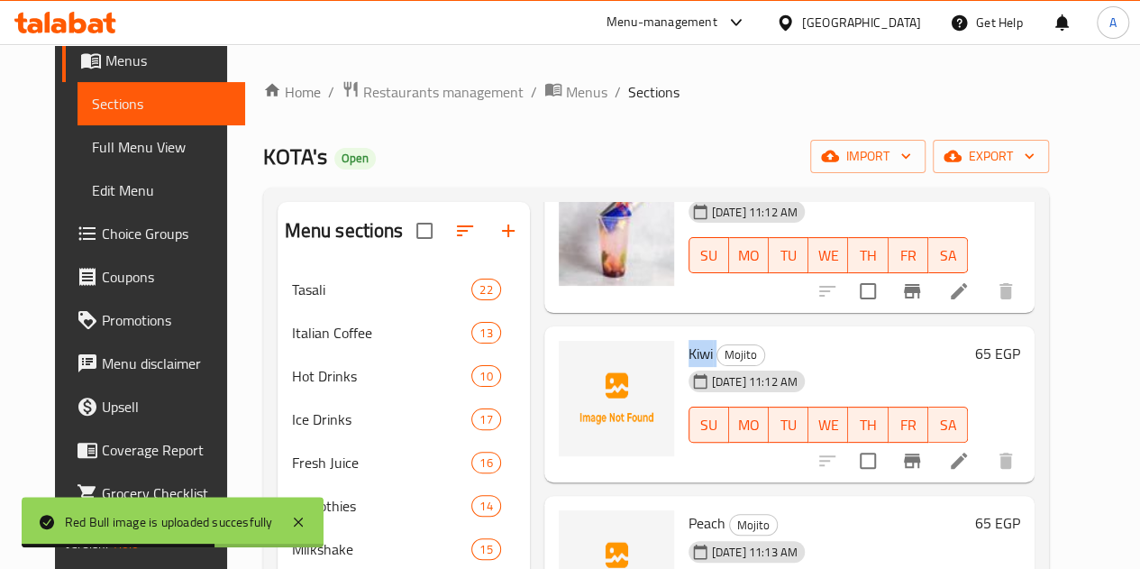
click at [559, 399] on div at bounding box center [616, 398] width 115 height 115
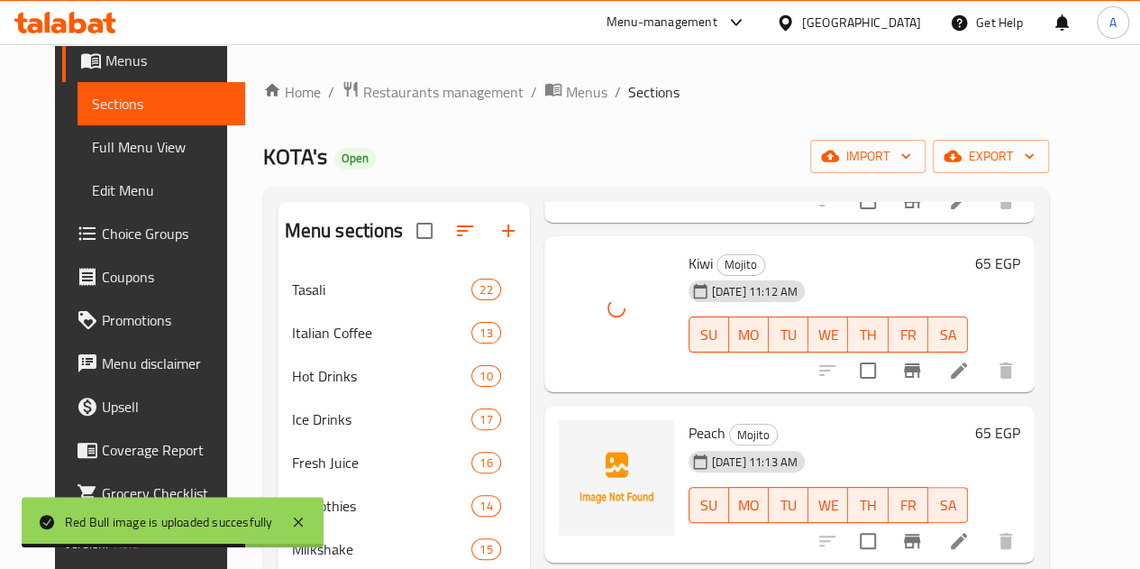
scroll to position [992, 0]
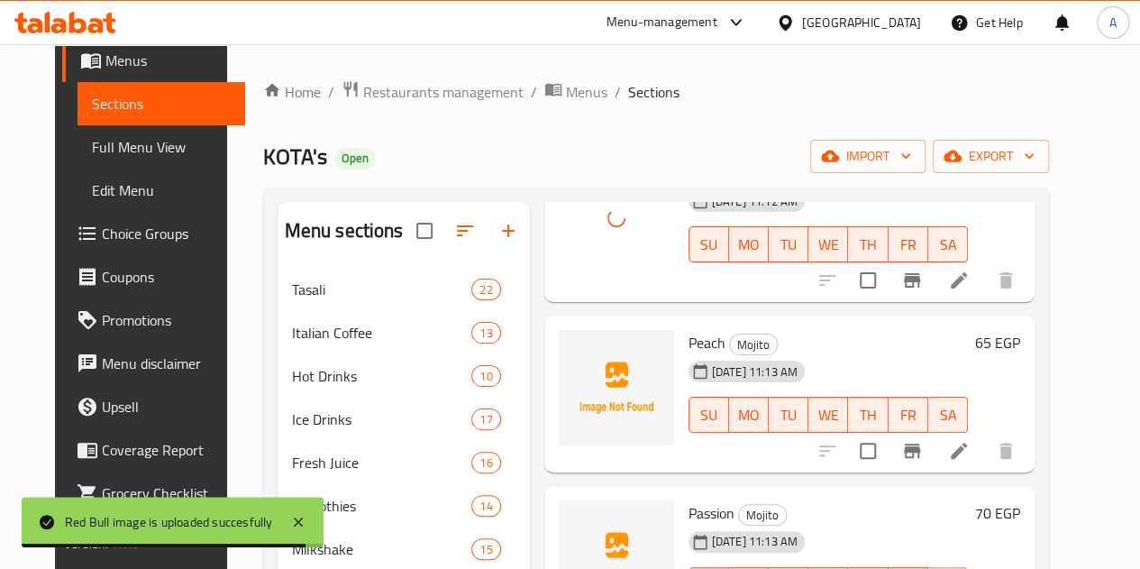
click at [689, 345] on span "Peach" at bounding box center [707, 342] width 37 height 27
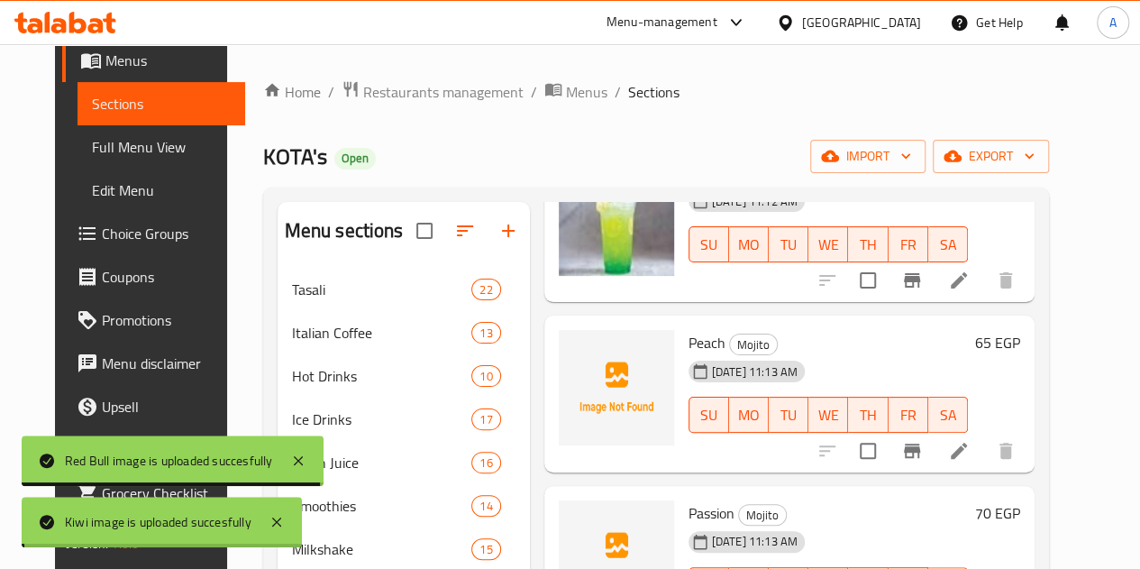
click at [689, 345] on span "Peach" at bounding box center [707, 342] width 37 height 27
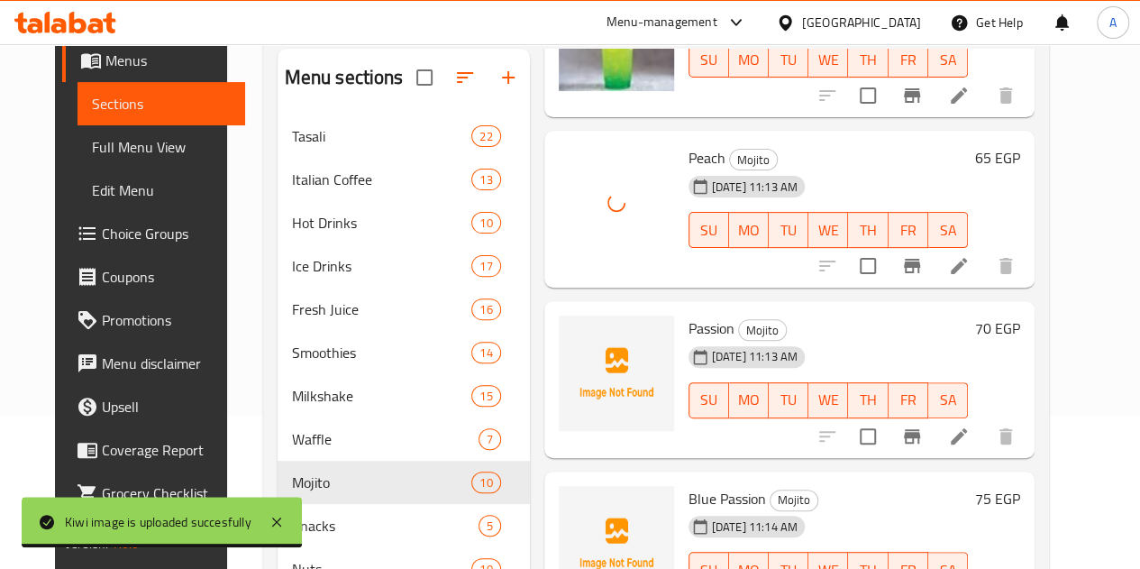
scroll to position [270, 0]
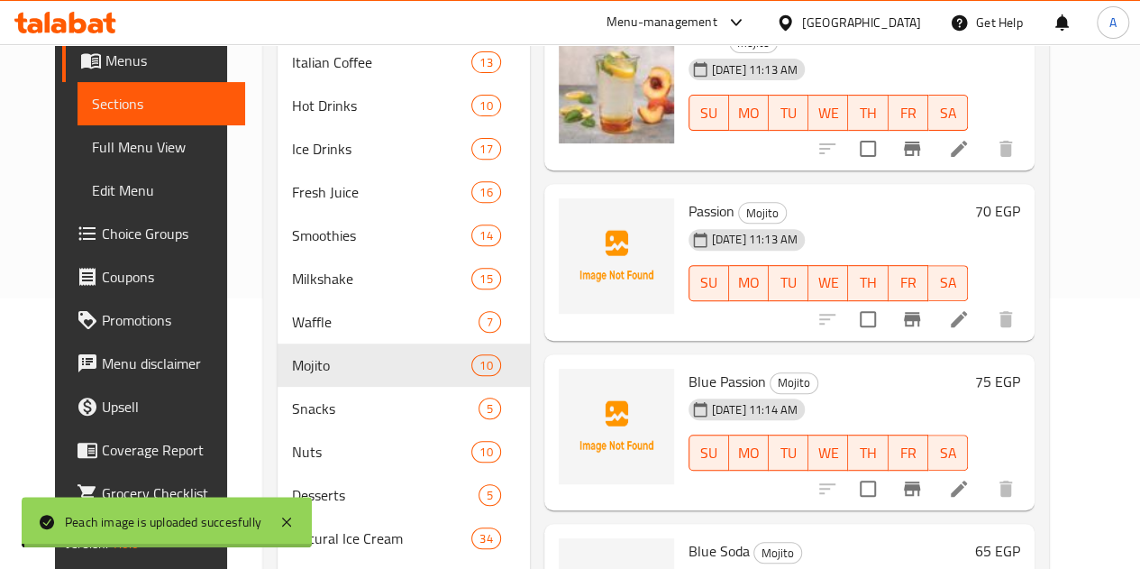
click at [689, 200] on span "Passion" at bounding box center [712, 210] width 46 height 27
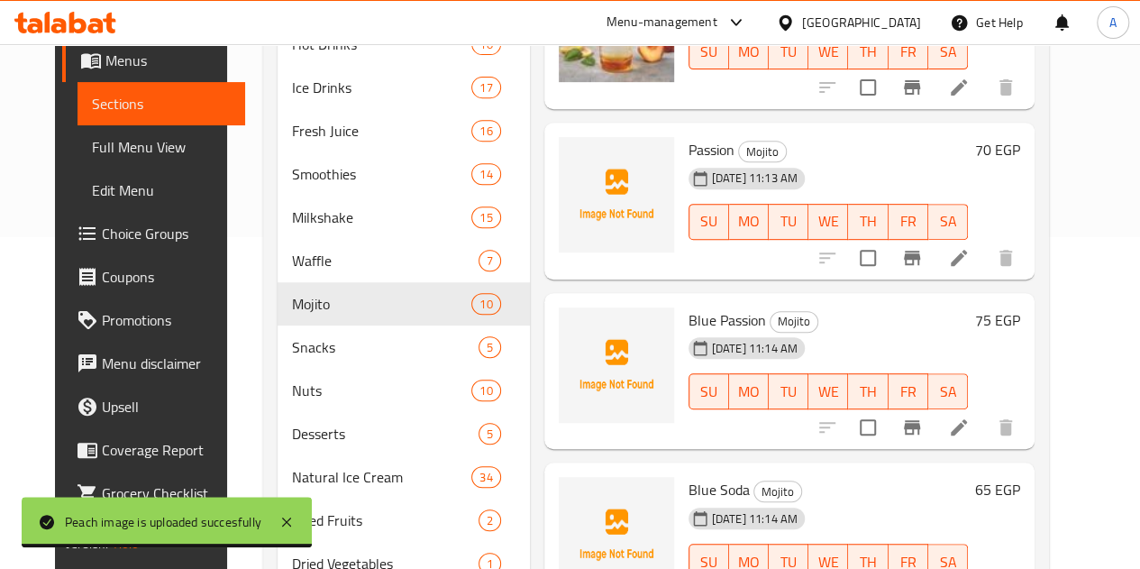
scroll to position [361, 0]
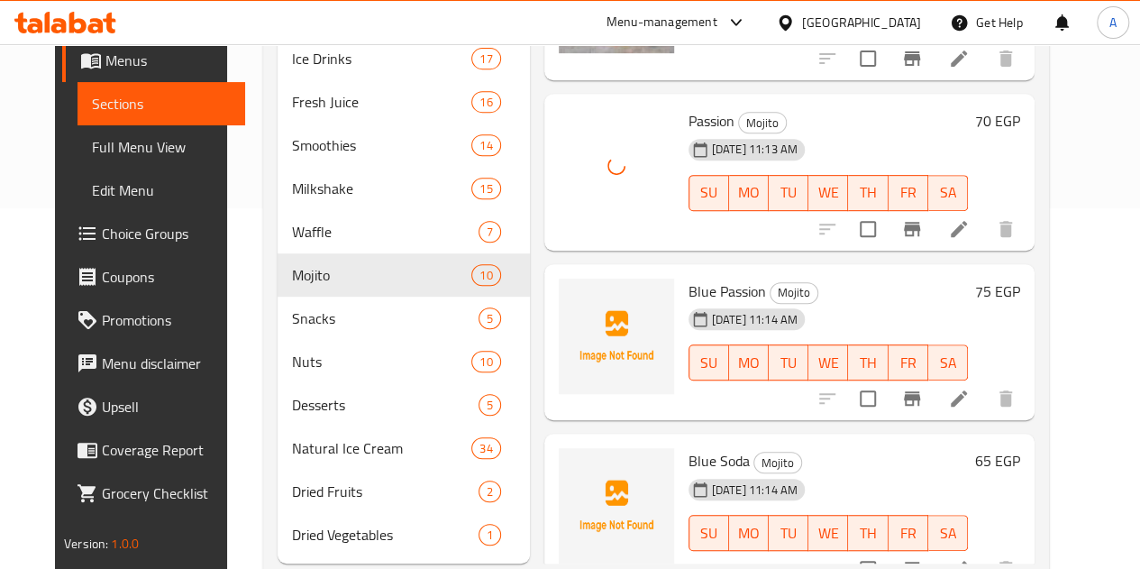
click at [689, 297] on span "Blue Passion" at bounding box center [728, 291] width 78 height 27
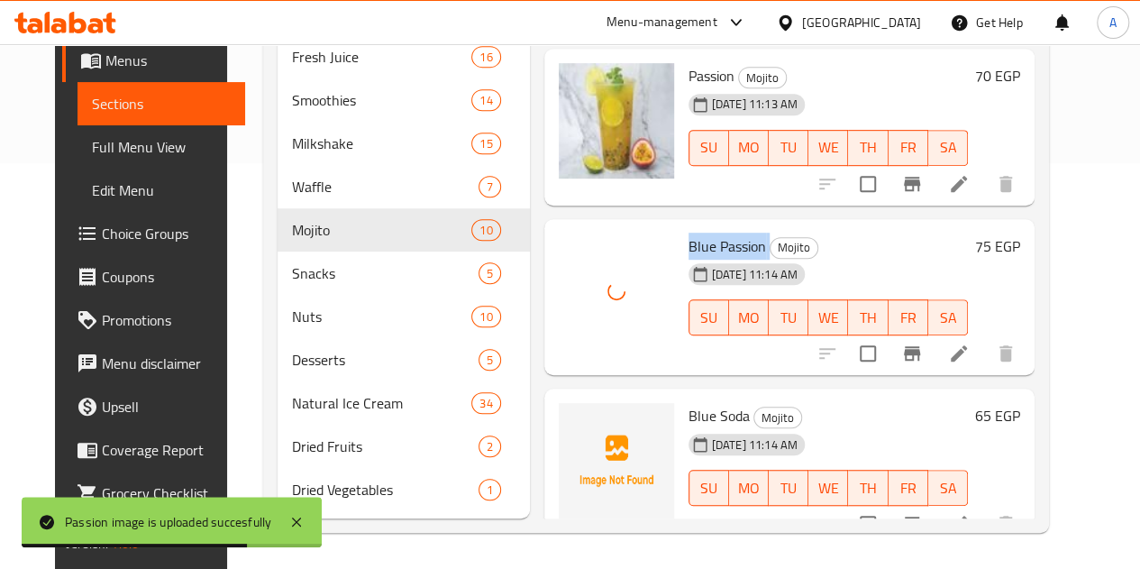
scroll to position [432, 0]
click at [689, 402] on span "Blue Soda" at bounding box center [719, 415] width 61 height 27
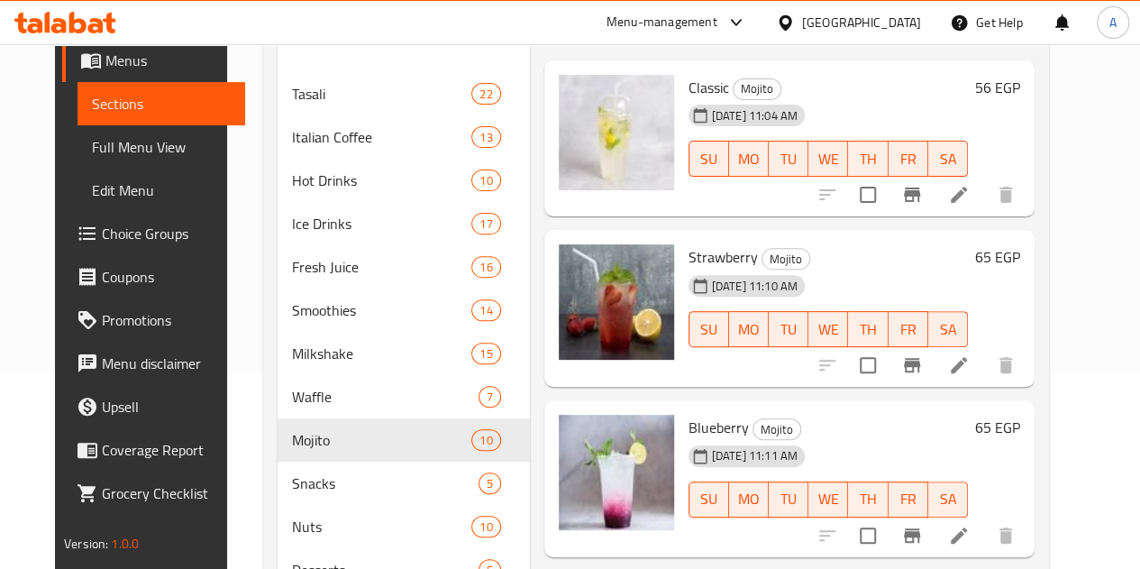
scroll to position [0, 0]
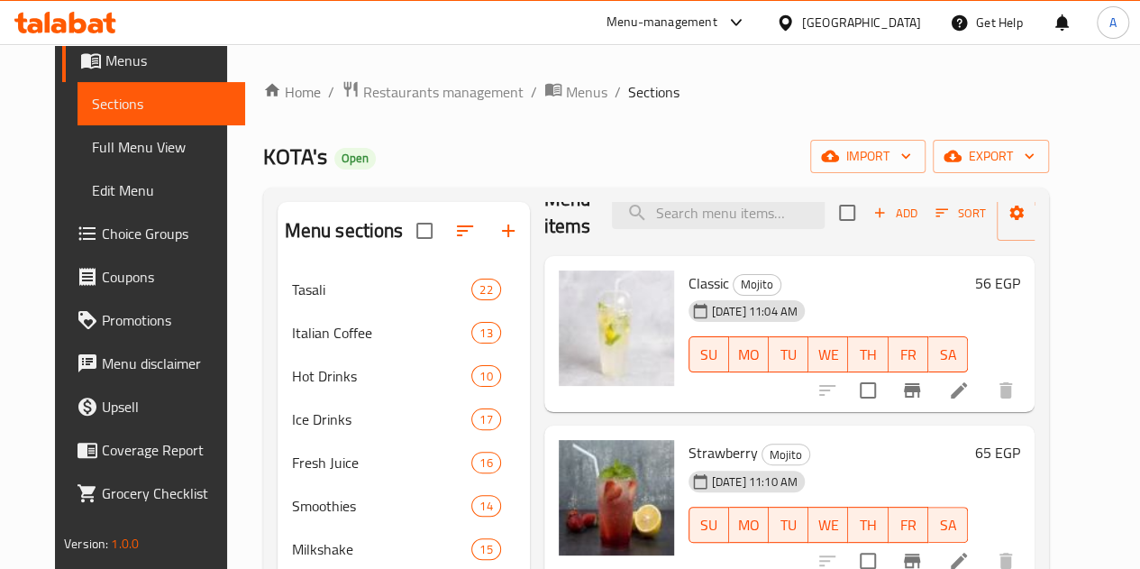
click at [498, 242] on icon "button" at bounding box center [509, 231] width 22 height 22
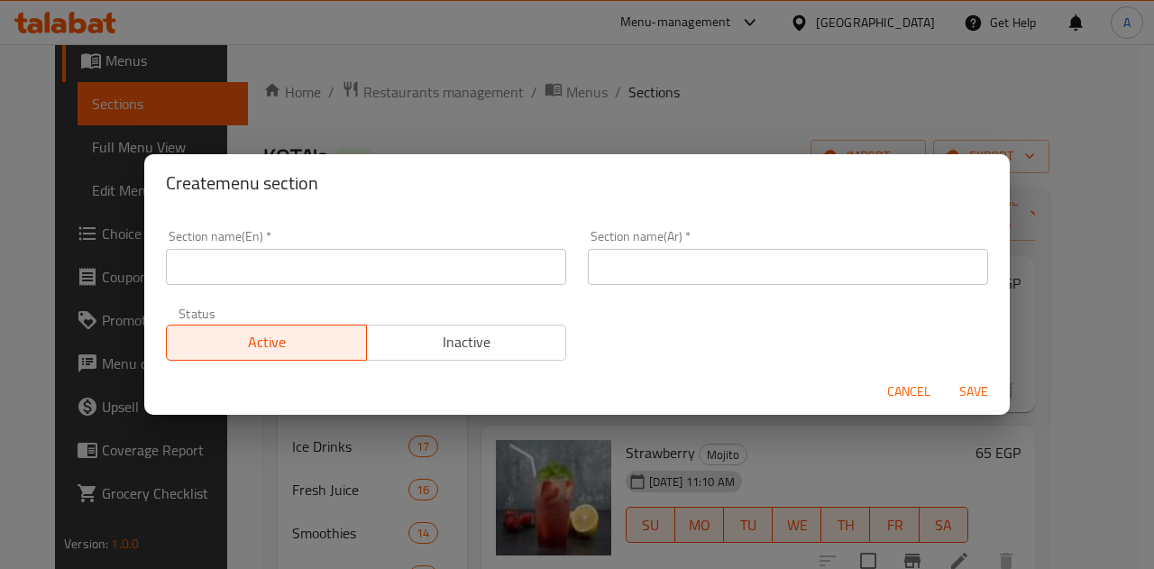
click at [831, 46] on div "Create menu section Section name(En)   * Section name(En) * Section name(Ar)   …" at bounding box center [577, 284] width 1154 height 569
click at [734, 113] on div "Create menu section Section name(En)   * Section name(En) * Section name(Ar)   …" at bounding box center [577, 284] width 1154 height 569
click at [912, 387] on span "Cancel" at bounding box center [908, 391] width 43 height 23
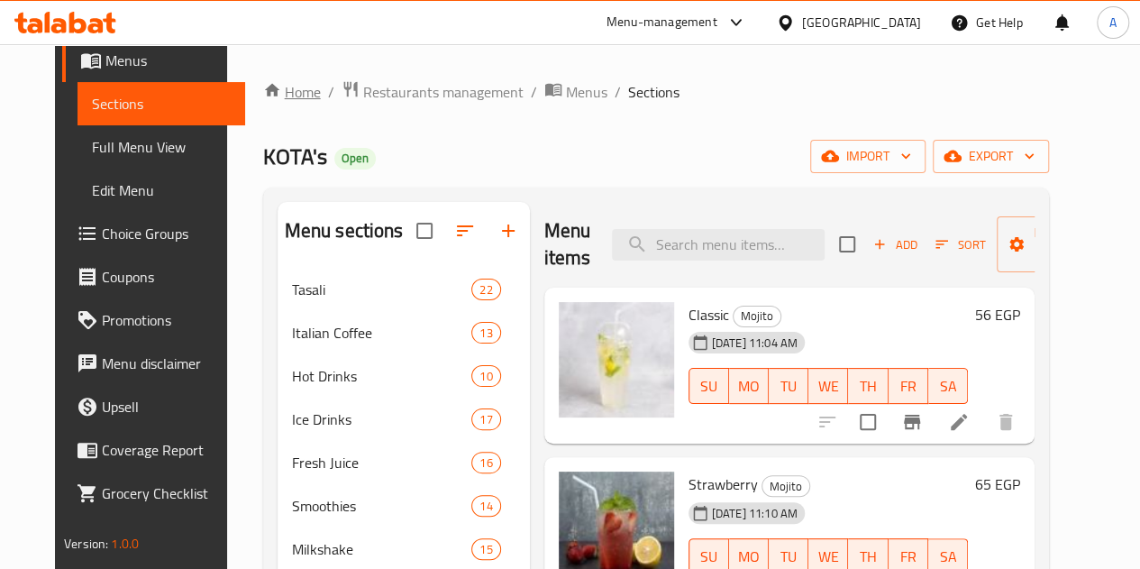
click at [272, 93] on link "Home" at bounding box center [292, 92] width 58 height 22
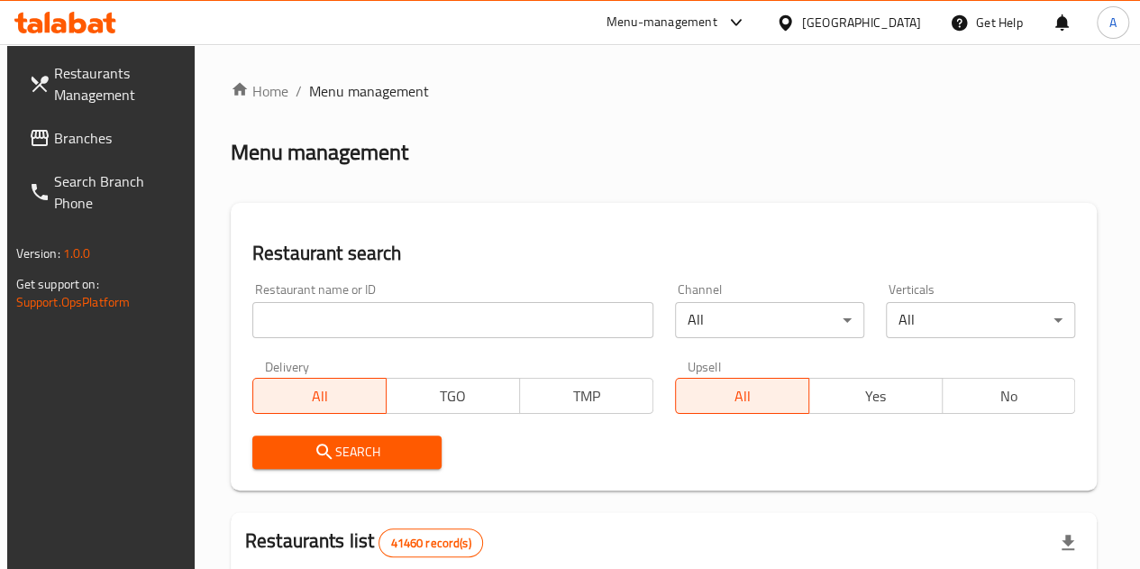
click at [287, 319] on input "search" at bounding box center [452, 320] width 401 height 36
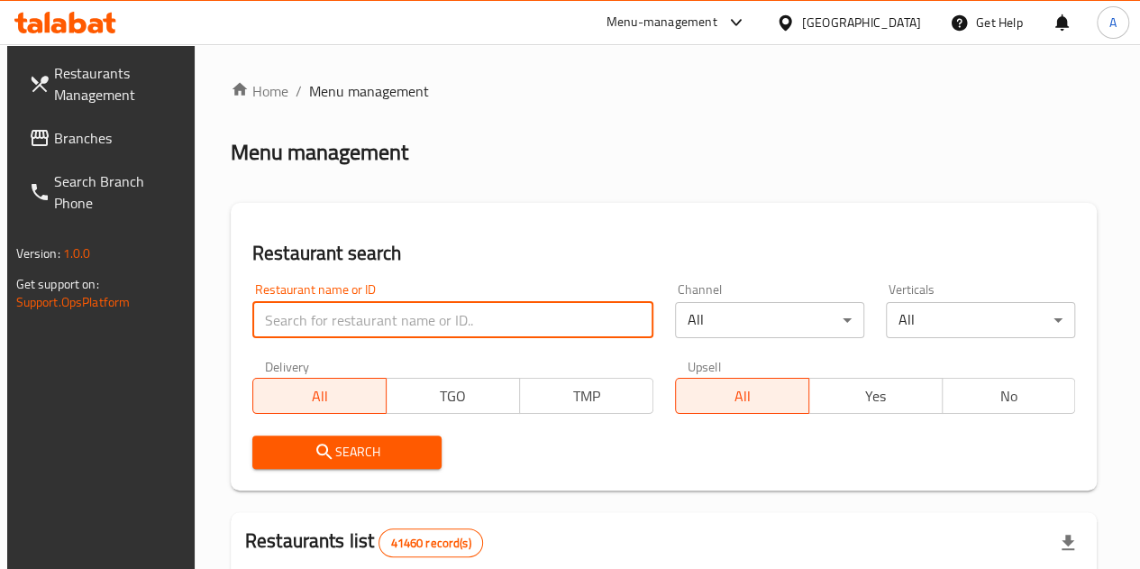
type input "7"
click at [424, 325] on input "7" at bounding box center [452, 320] width 401 height 36
click at [420, 320] on input "7" at bounding box center [452, 320] width 401 height 36
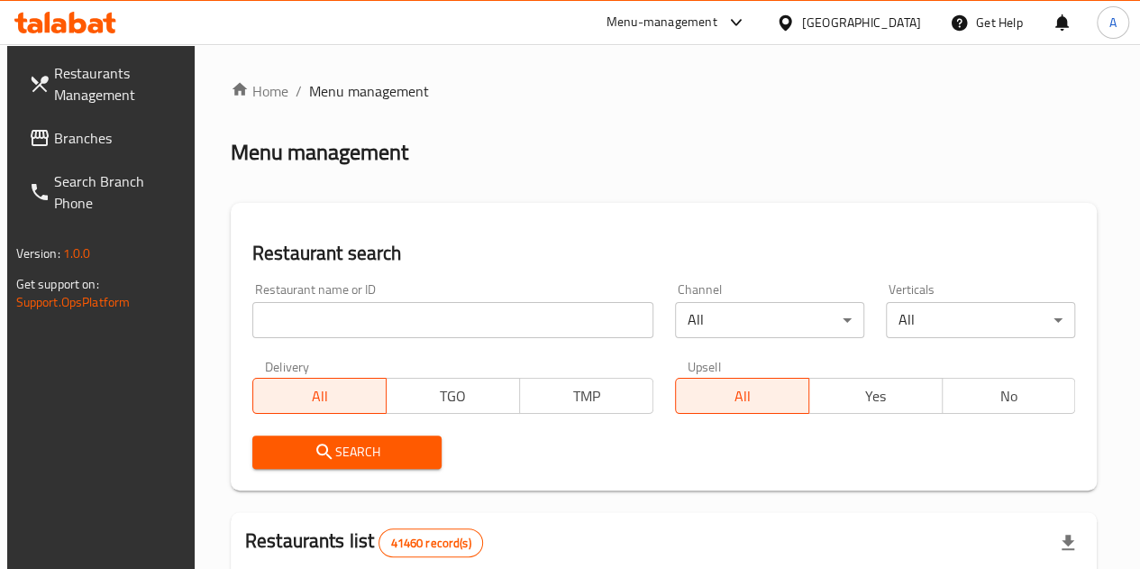
click at [477, 201] on div "Home / Menu management Menu management Restaurant search Restaurant name or ID …" at bounding box center [664, 580] width 867 height 1000
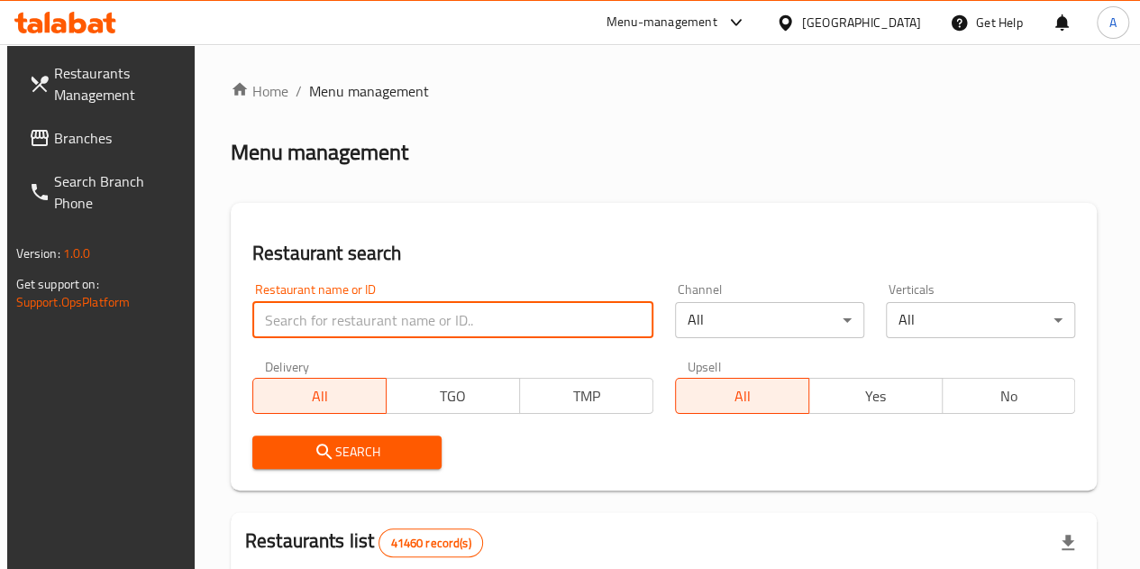
click at [316, 316] on input "search" at bounding box center [452, 320] width 401 height 36
type input "kota's"
click button "Search" at bounding box center [346, 451] width 189 height 33
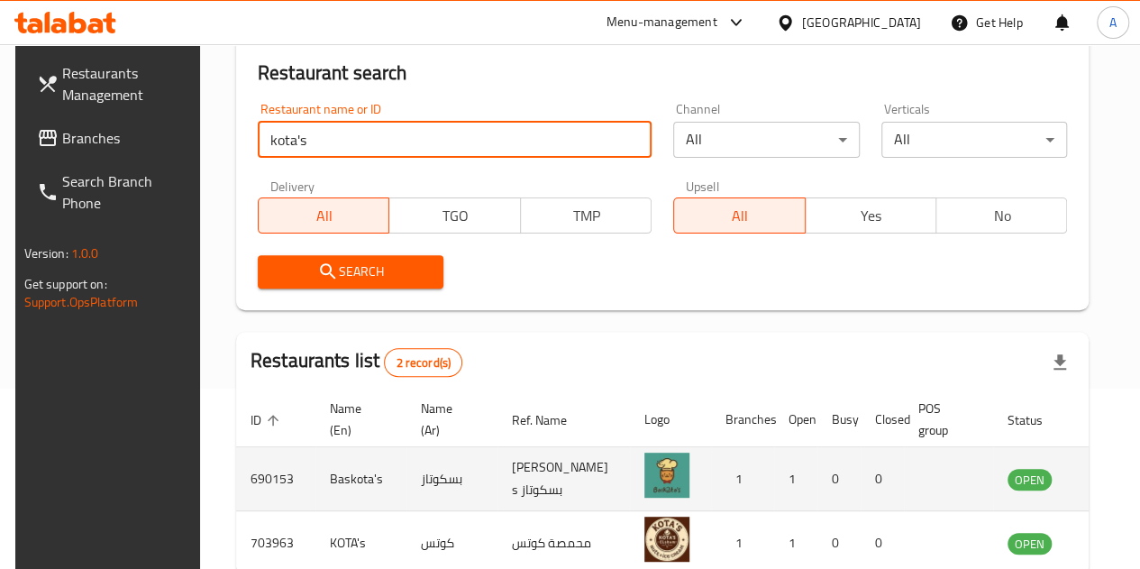
scroll to position [276, 0]
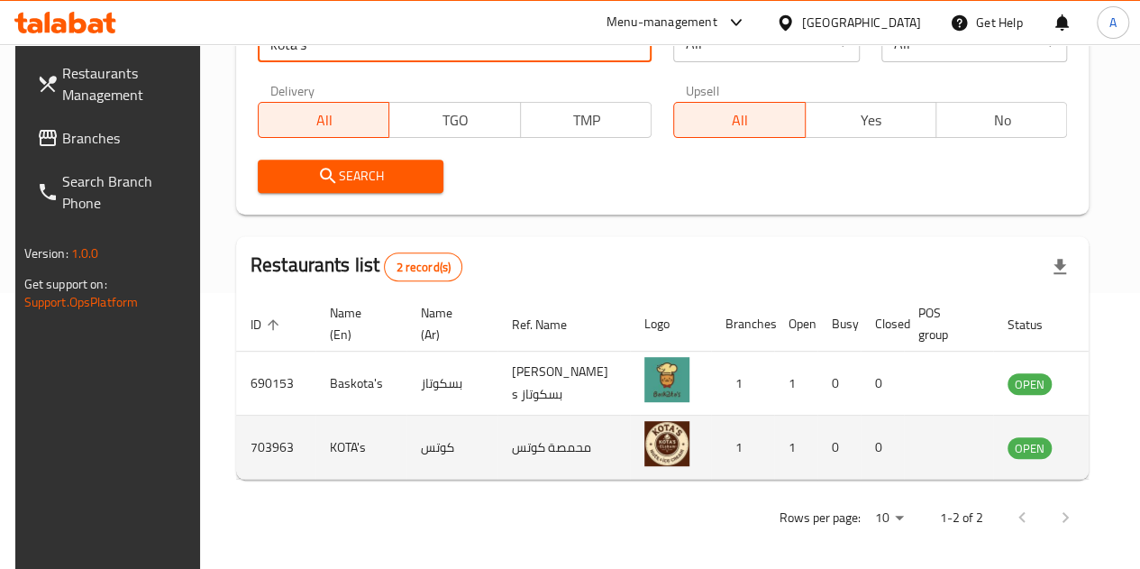
click at [1114, 449] on icon "enhanced table" at bounding box center [1117, 447] width 6 height 7
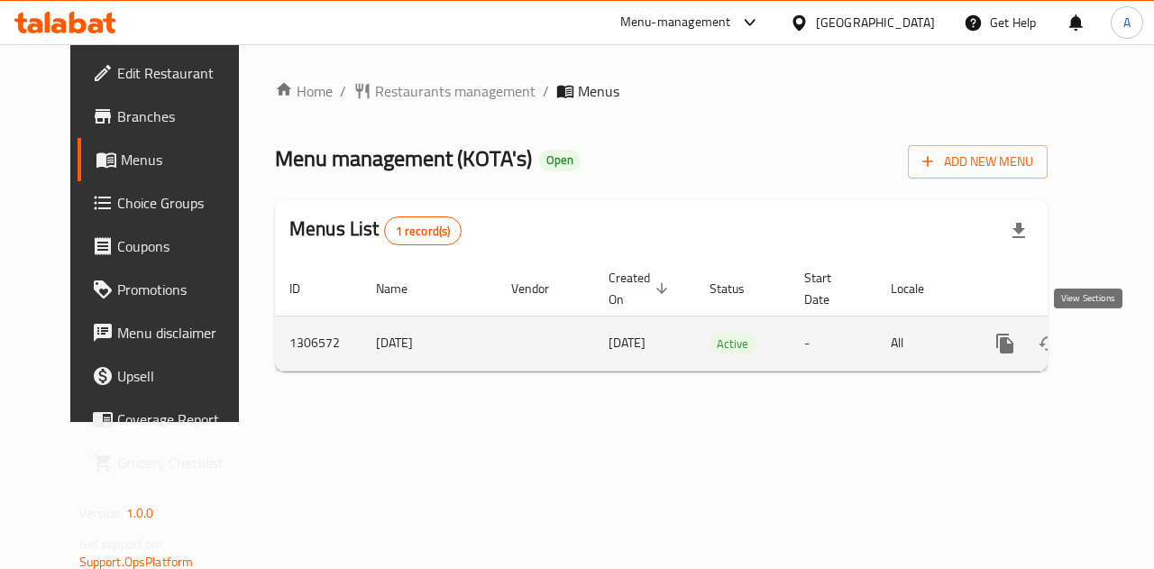
click at [1124, 348] on icon "enhanced table" at bounding box center [1135, 344] width 22 height 22
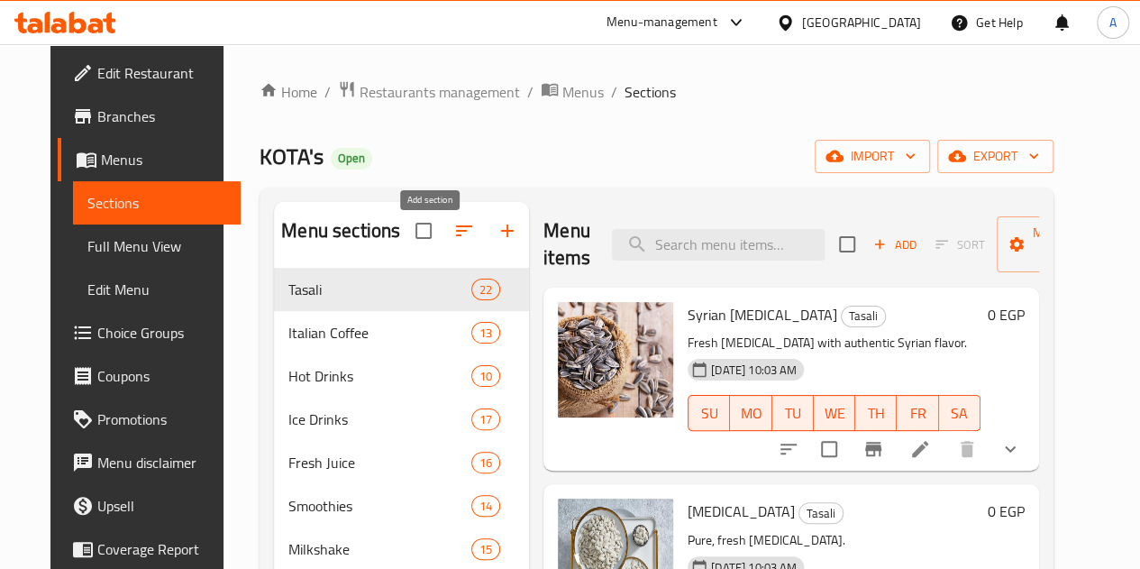
click at [497, 242] on icon "button" at bounding box center [508, 231] width 22 height 22
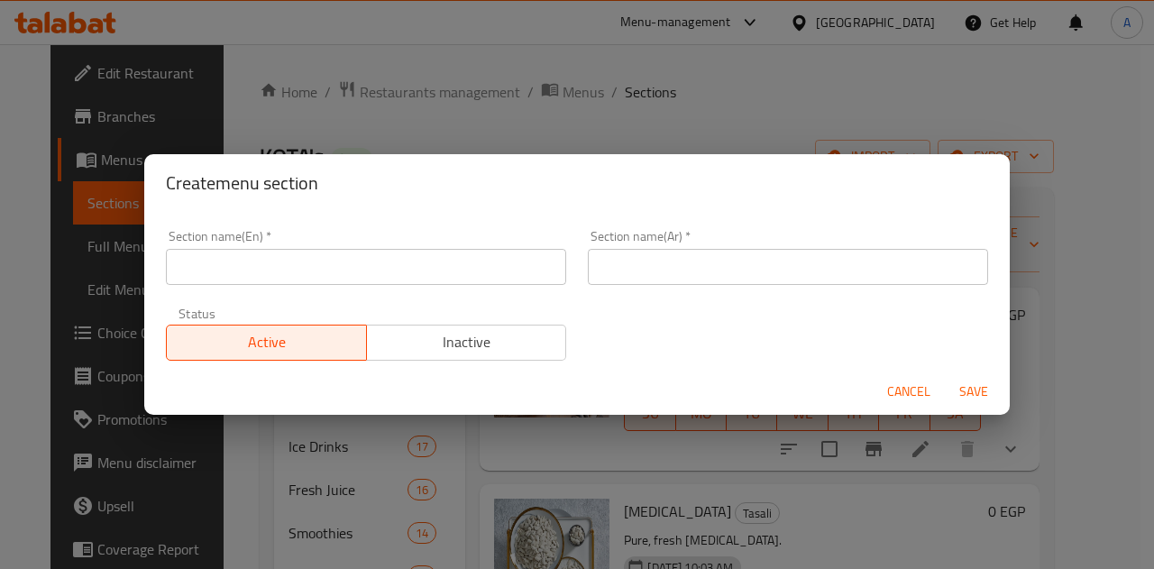
click at [473, 270] on input "text" at bounding box center [366, 267] width 400 height 36
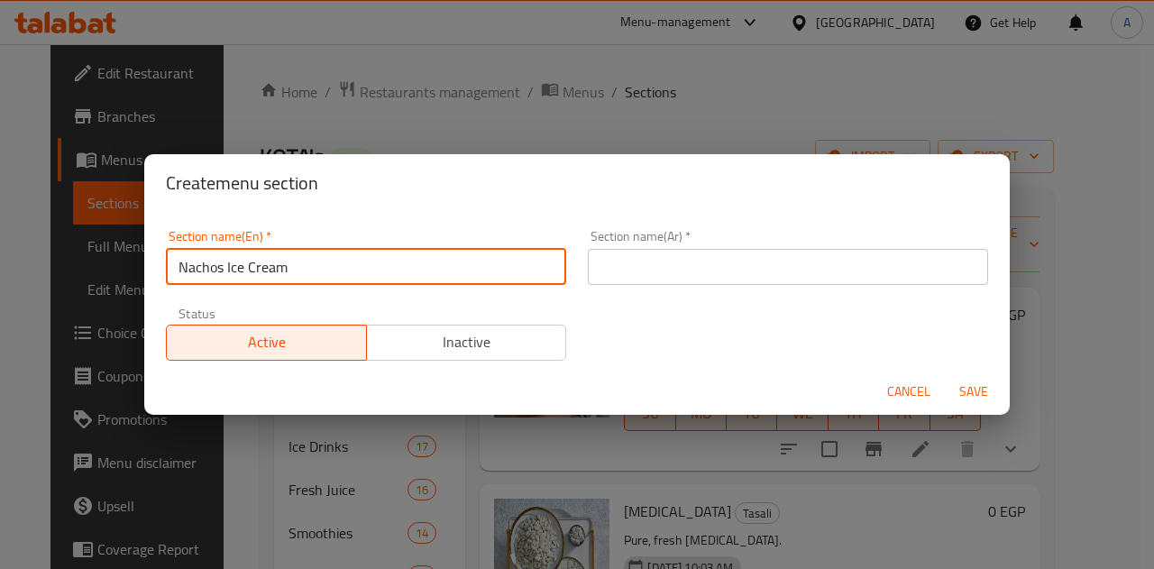
type input "Nachos Ice Cream"
click at [619, 270] on input "text" at bounding box center [788, 267] width 400 height 36
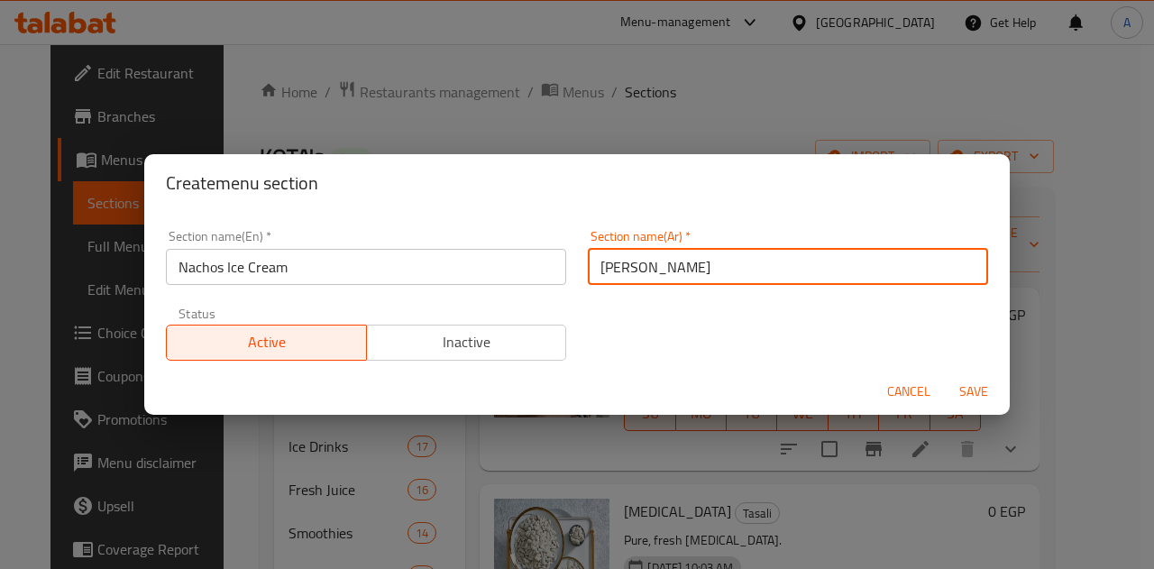
type input "ايس كريم ناتشوز"
click at [977, 394] on span "Save" at bounding box center [973, 391] width 43 height 23
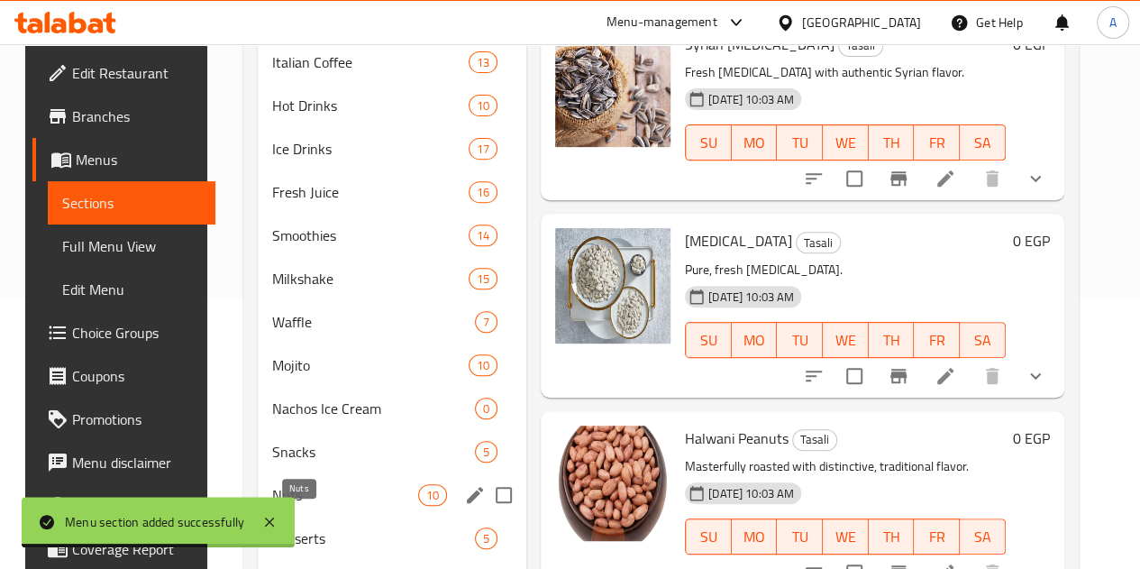
scroll to position [361, 0]
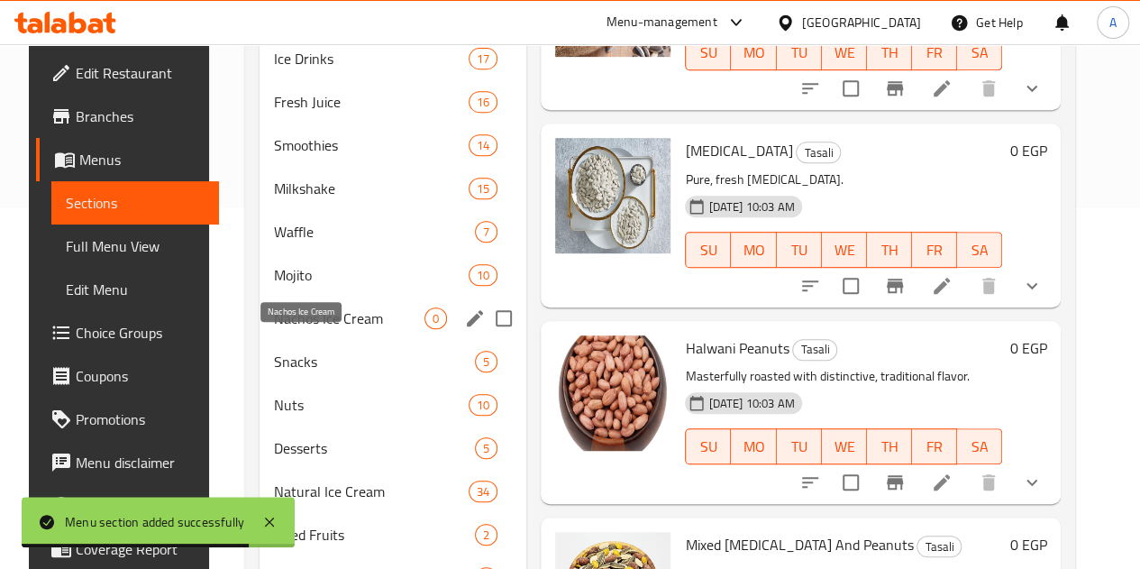
click at [333, 329] on span "Nachos Ice Cream" at bounding box center [349, 318] width 151 height 22
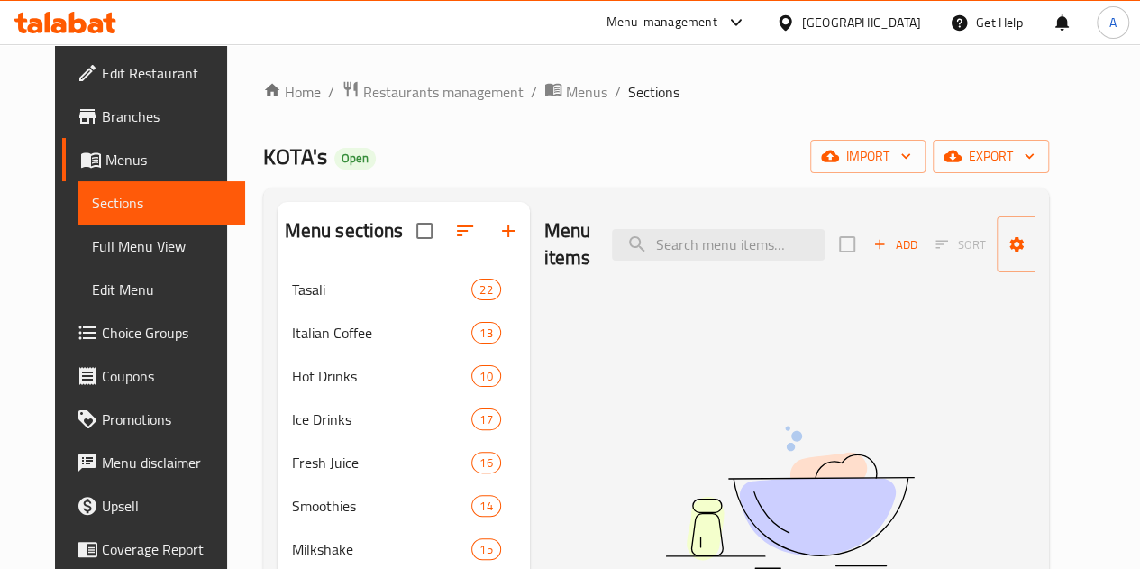
click at [871, 237] on span "Add" at bounding box center [895, 244] width 49 height 21
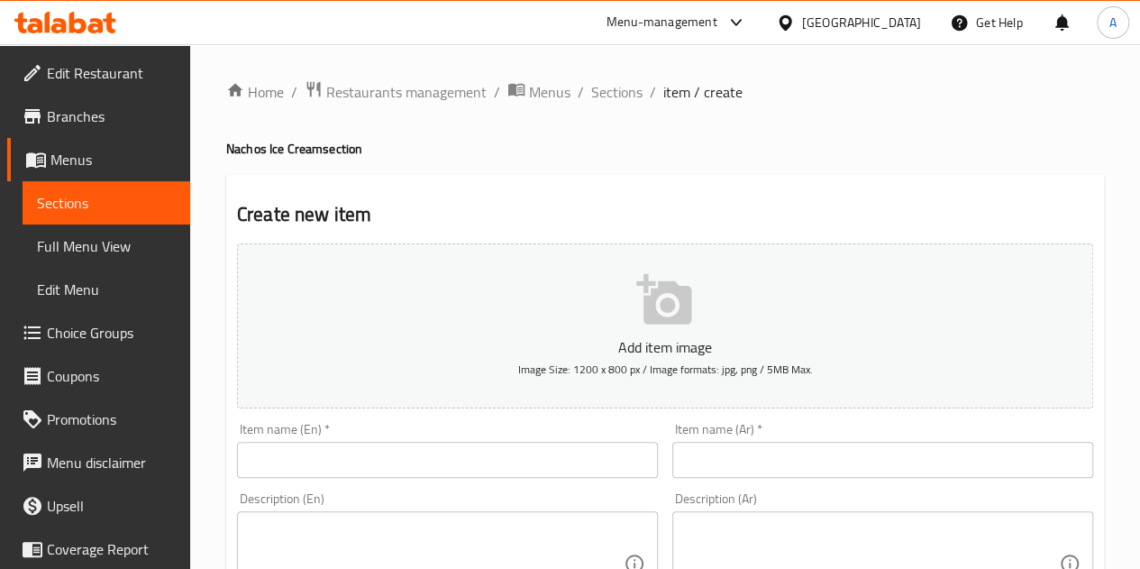
click at [737, 445] on input "text" at bounding box center [883, 460] width 421 height 36
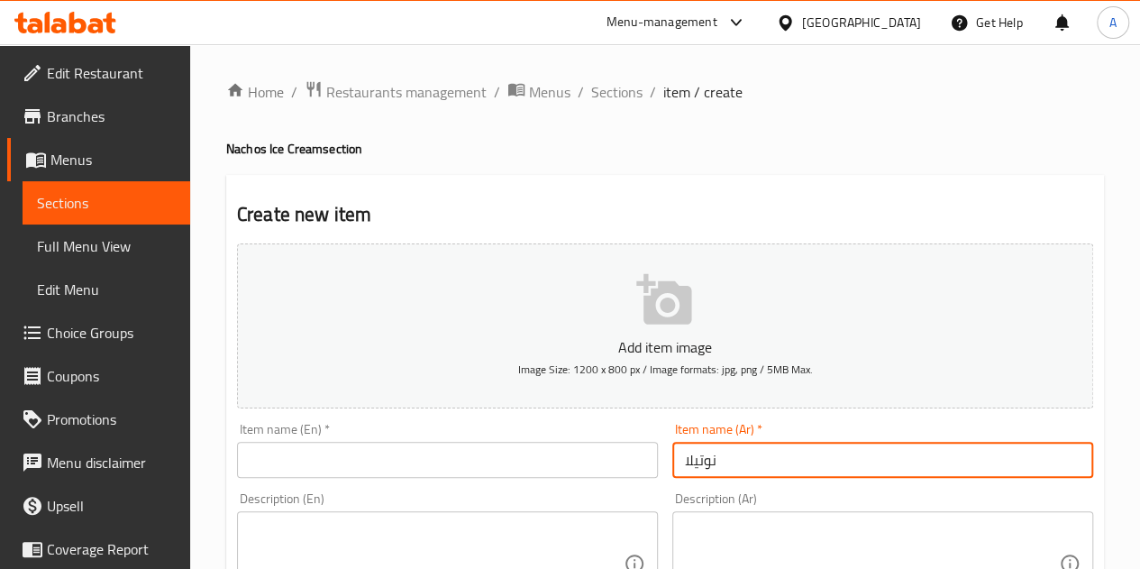
type input "نوتيلا"
click at [496, 467] on input "text" at bounding box center [447, 460] width 421 height 36
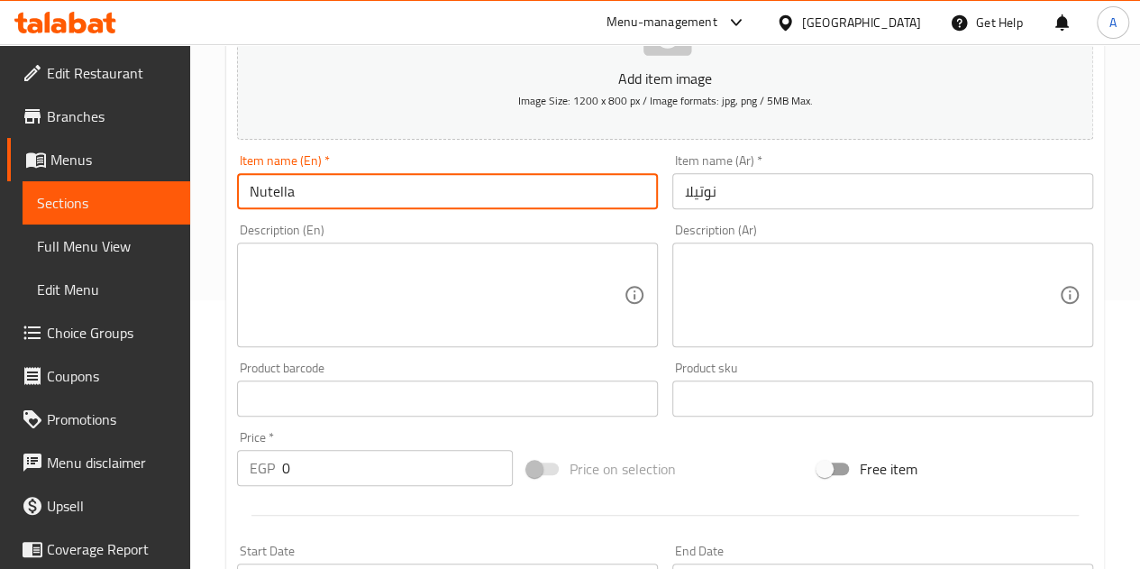
scroll to position [270, 0]
type input "Nutella"
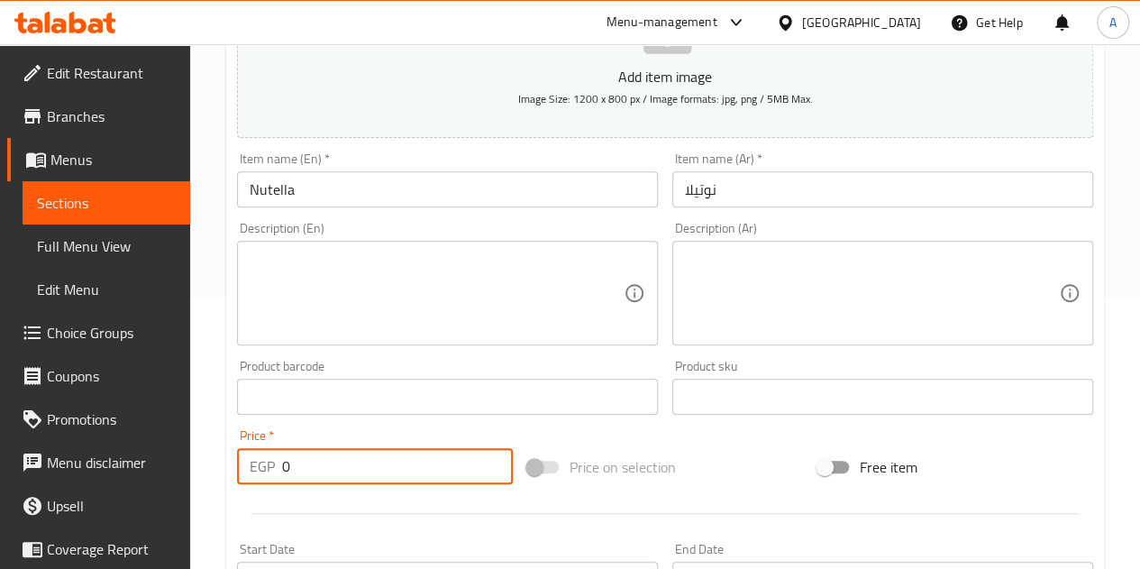
click at [405, 454] on input "0" at bounding box center [397, 466] width 231 height 36
type input "65"
click at [426, 503] on div at bounding box center [665, 513] width 871 height 44
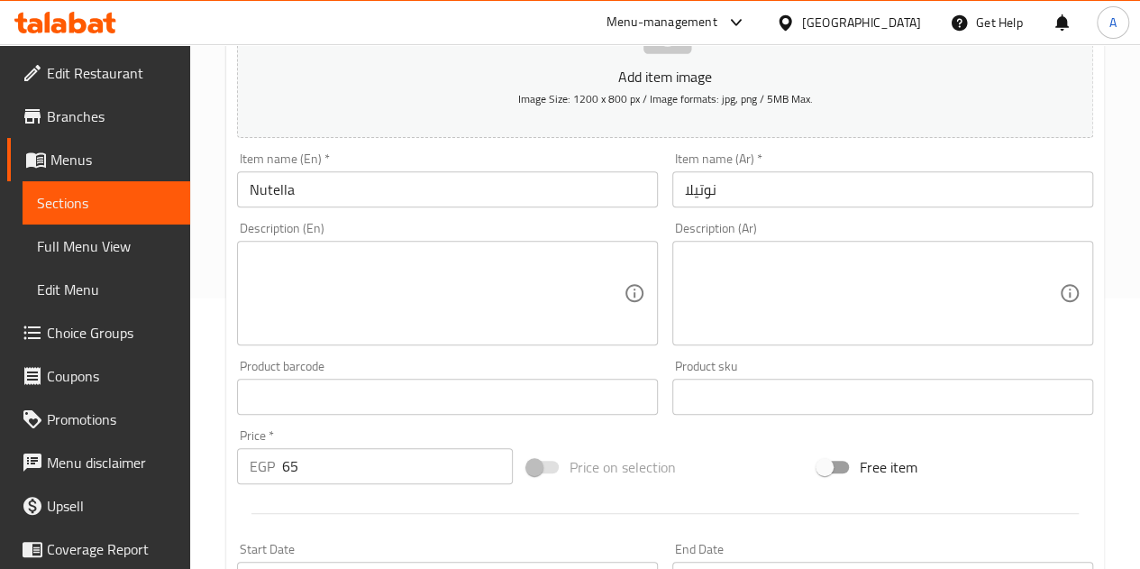
scroll to position [704, 0]
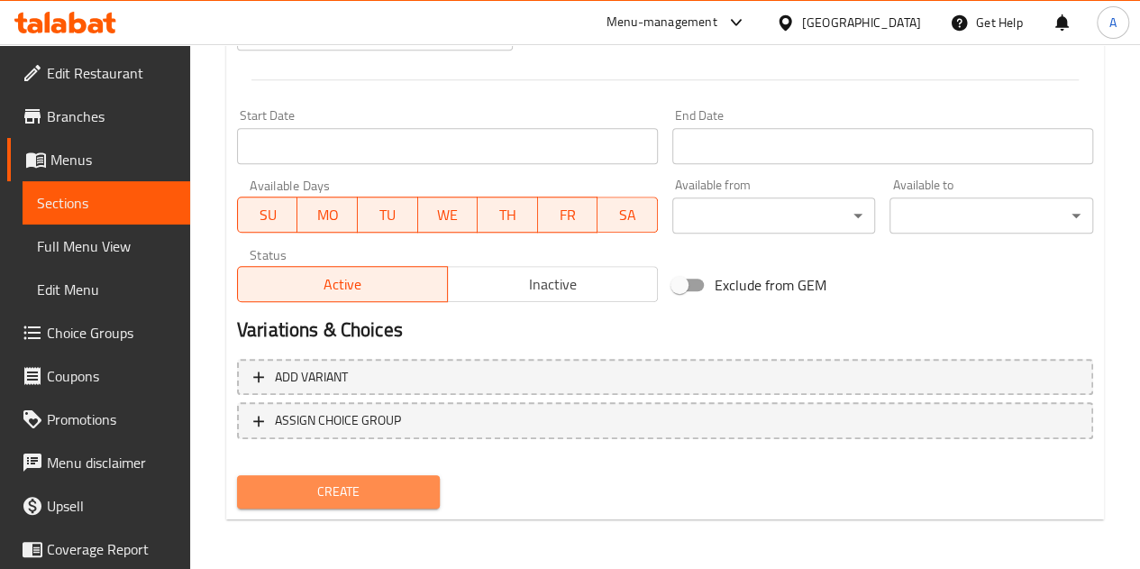
click at [377, 482] on span "Create" at bounding box center [339, 491] width 175 height 23
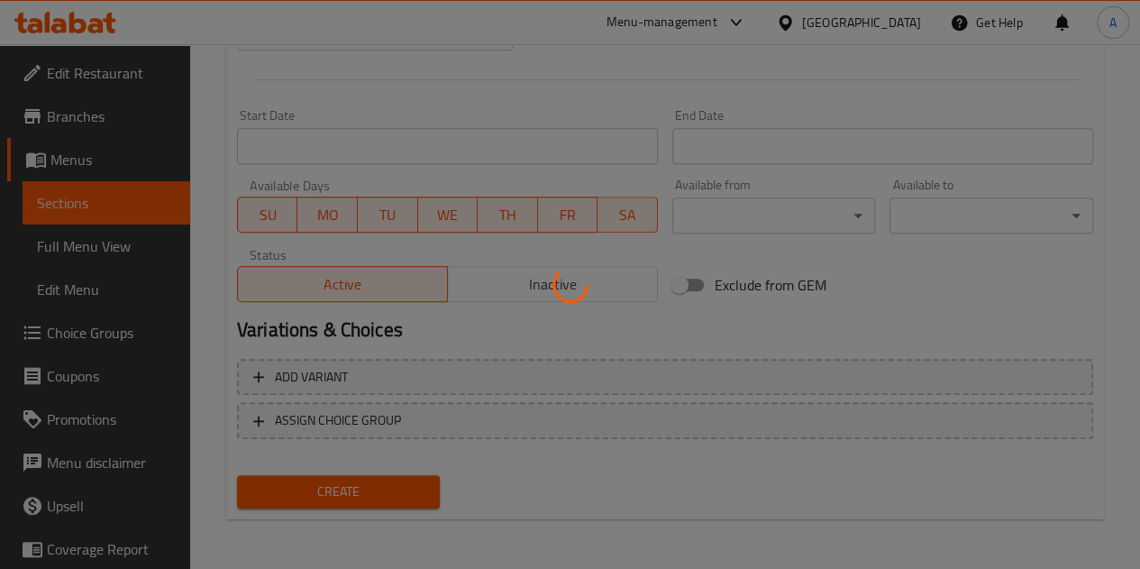
type input "0"
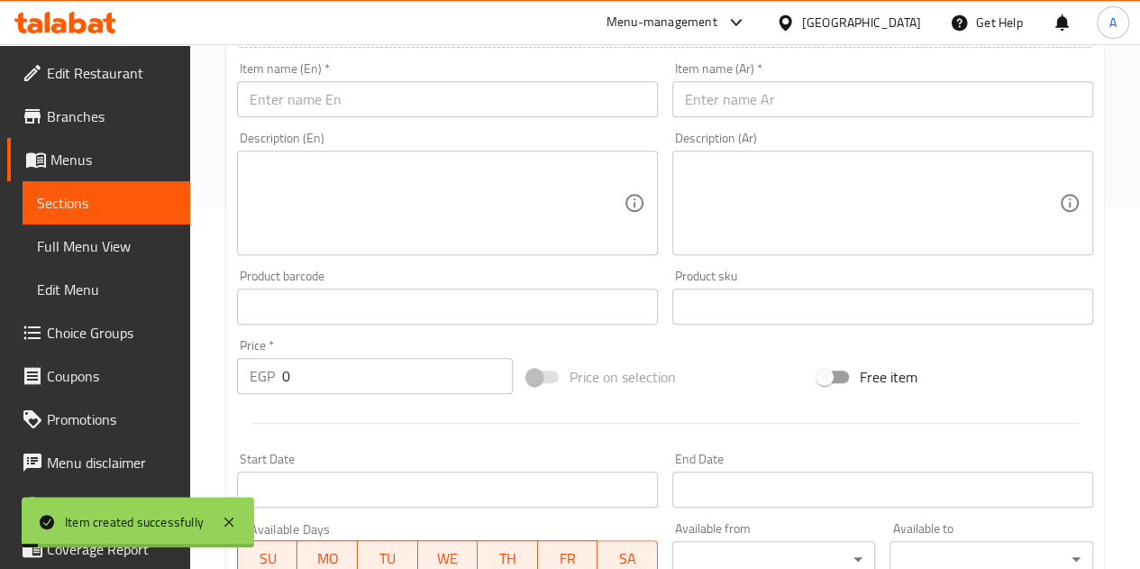
scroll to position [343, 0]
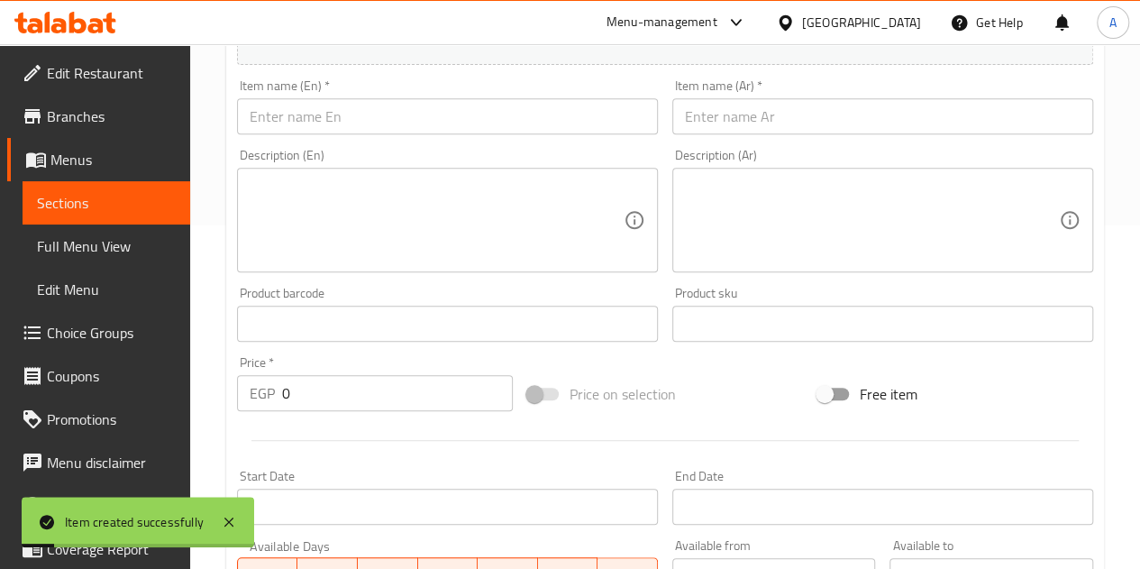
click at [356, 121] on input "text" at bounding box center [447, 116] width 421 height 36
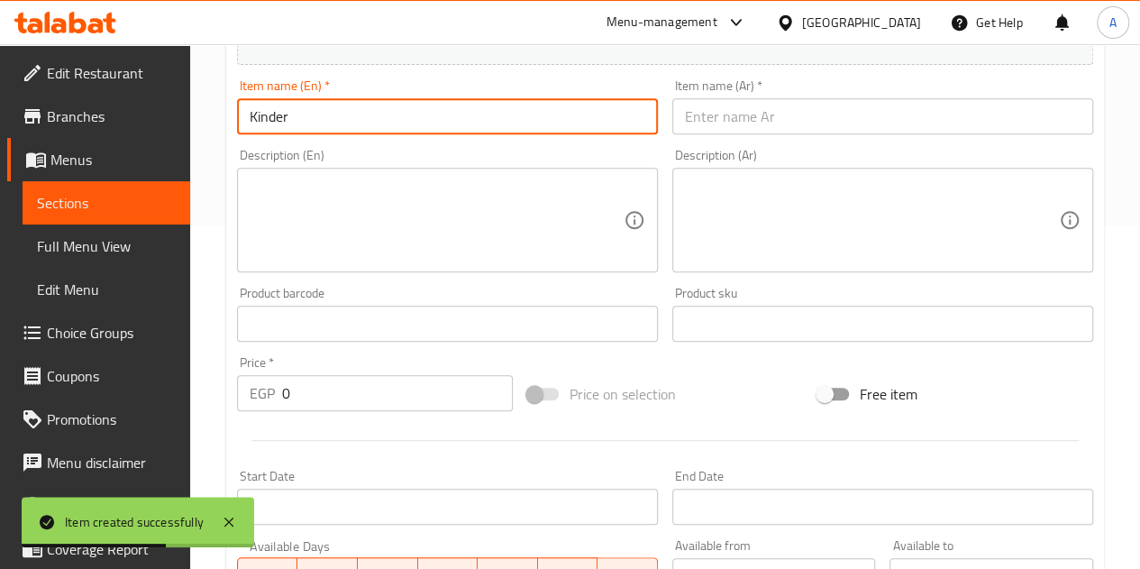
type input "Kinder"
click at [768, 107] on input "text" at bounding box center [883, 116] width 421 height 36
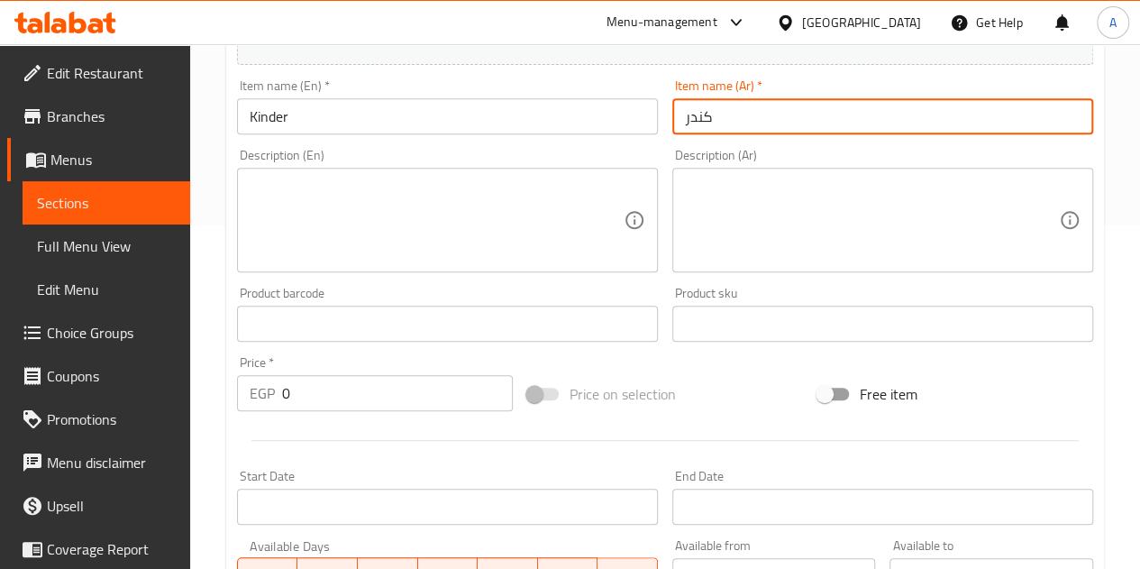
type input "كندر"
click at [382, 392] on input "0" at bounding box center [397, 393] width 231 height 36
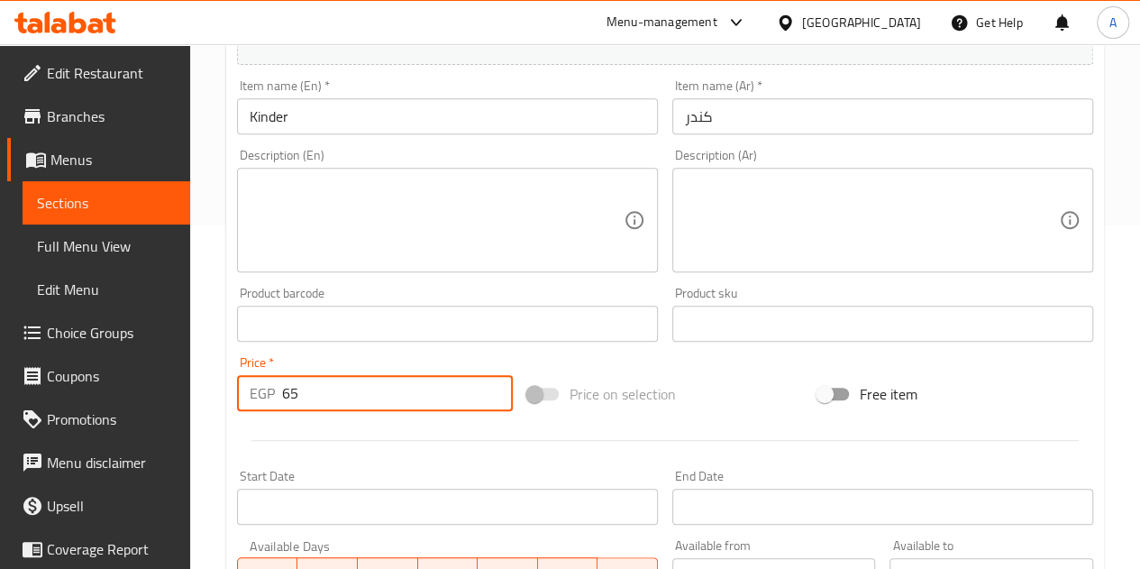
type input "65"
click at [382, 438] on div at bounding box center [665, 440] width 871 height 44
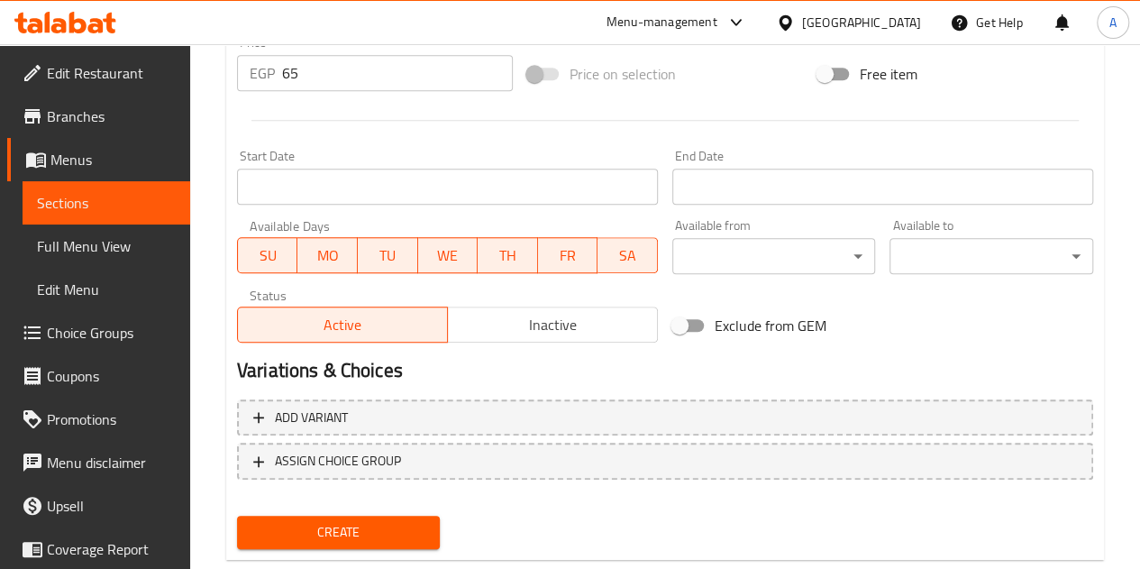
scroll to position [704, 0]
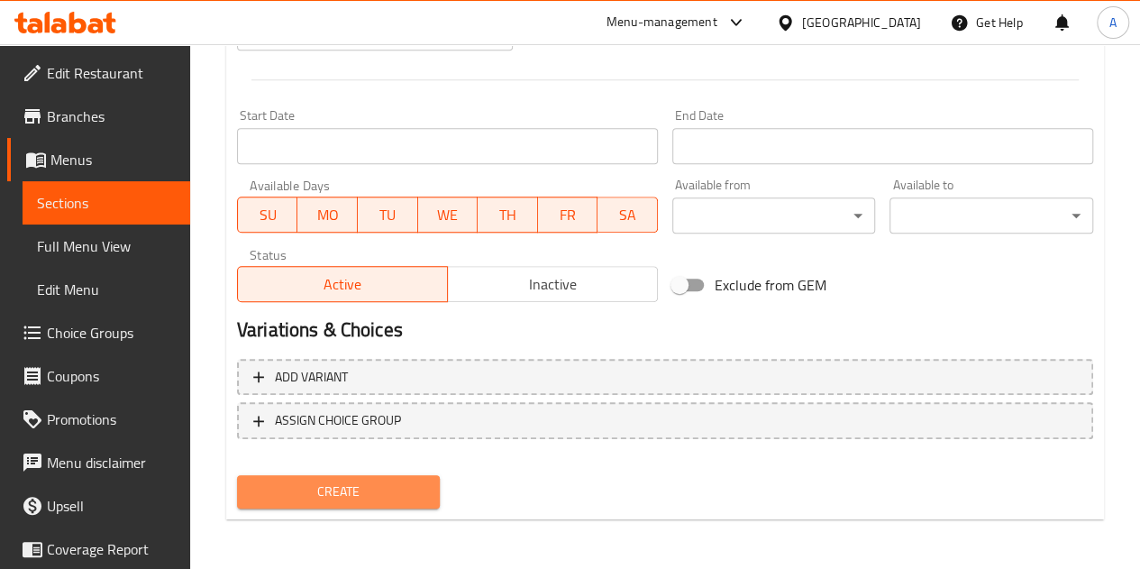
click at [379, 496] on span "Create" at bounding box center [339, 491] width 175 height 23
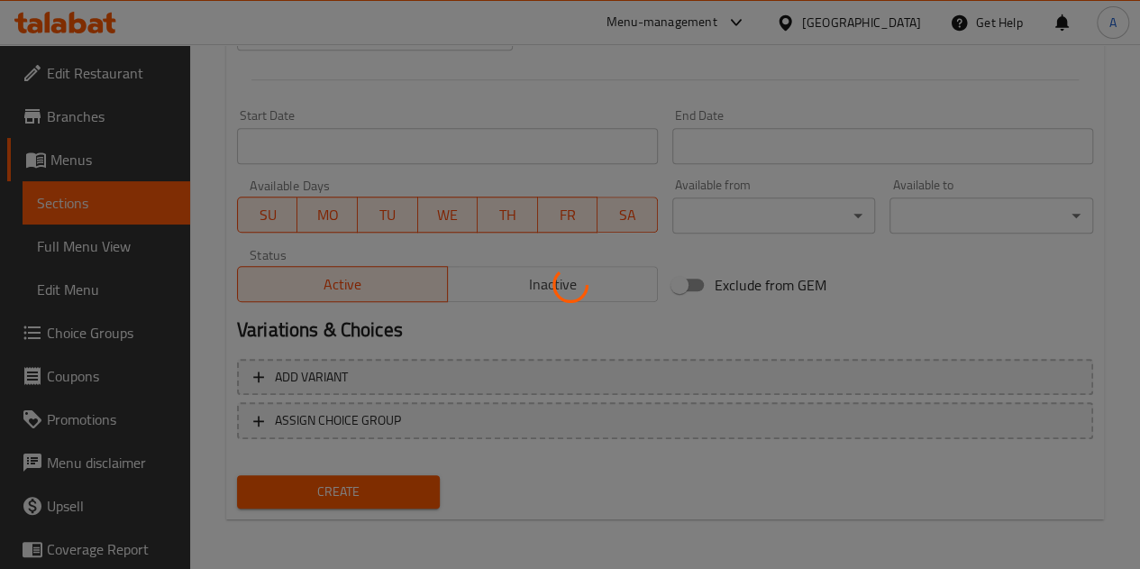
type input "0"
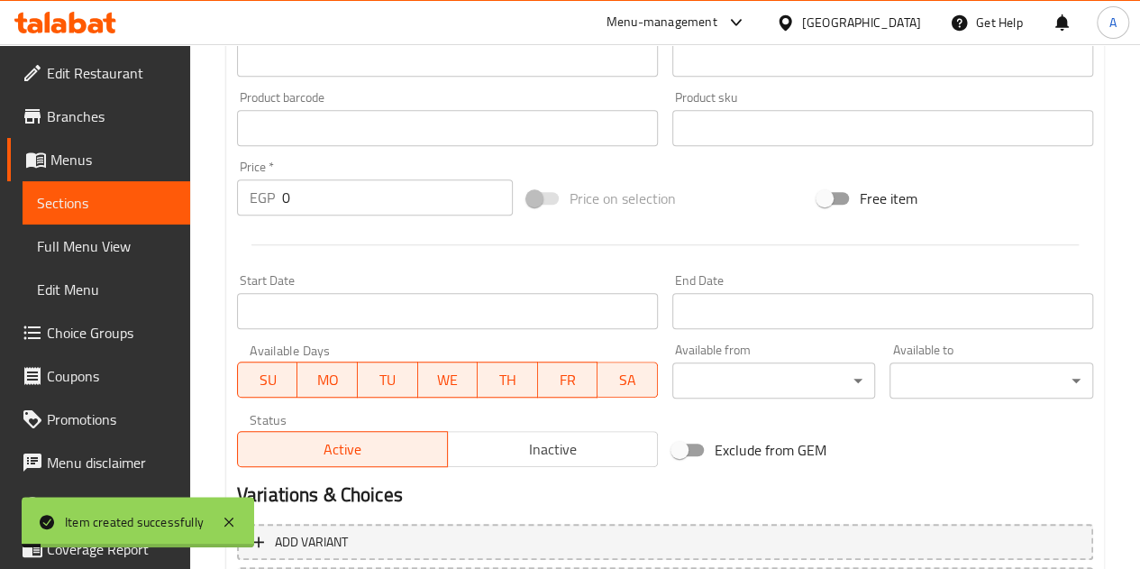
scroll to position [343, 0]
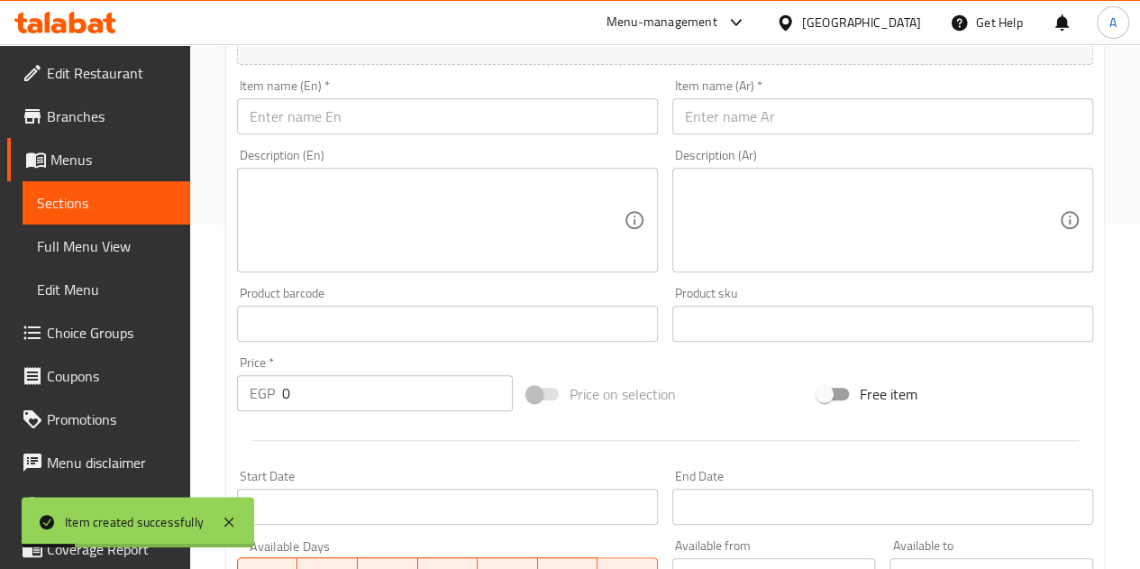
click at [716, 122] on input "text" at bounding box center [883, 116] width 421 height 36
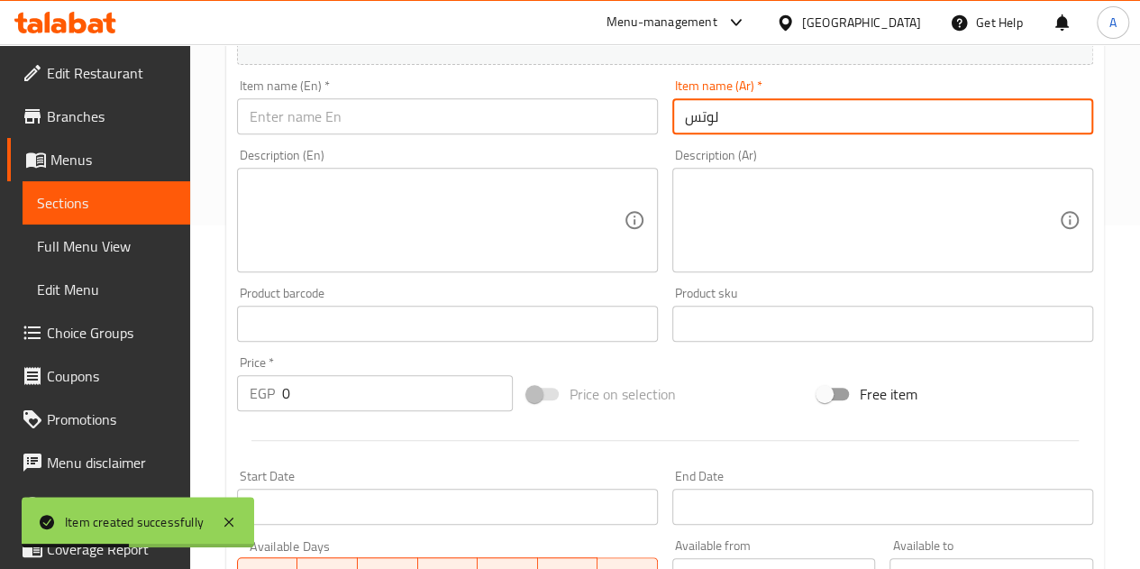
type input "لوتس"
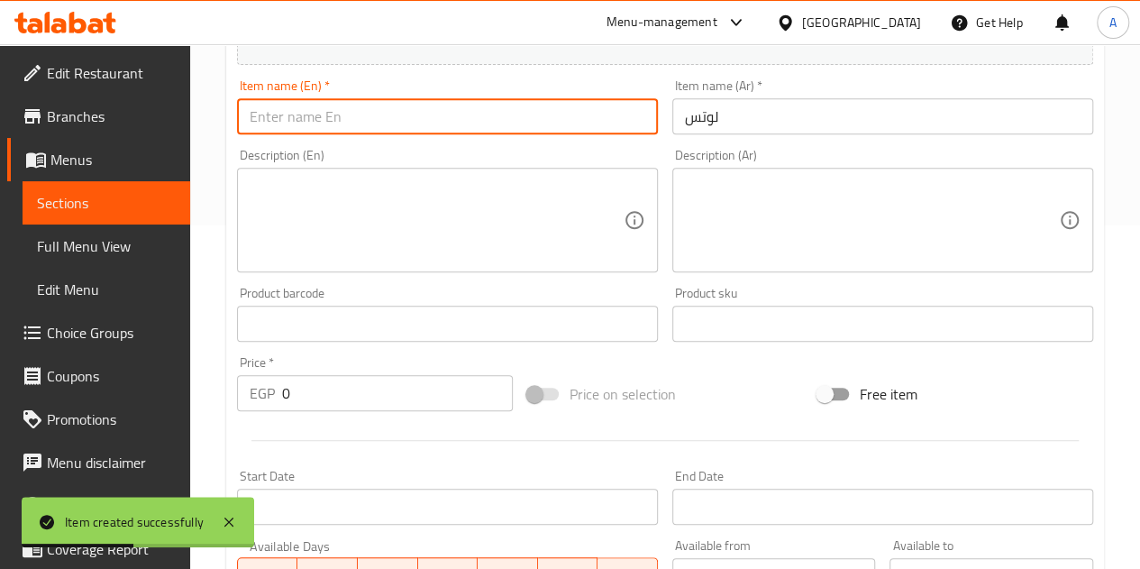
click at [525, 131] on input "text" at bounding box center [447, 116] width 421 height 36
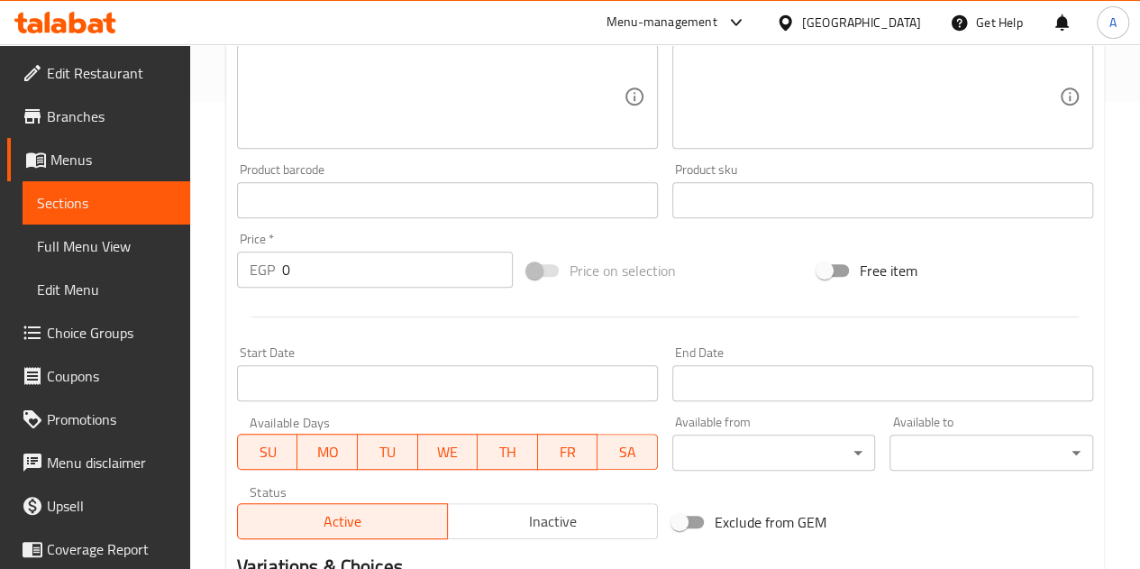
scroll to position [524, 0]
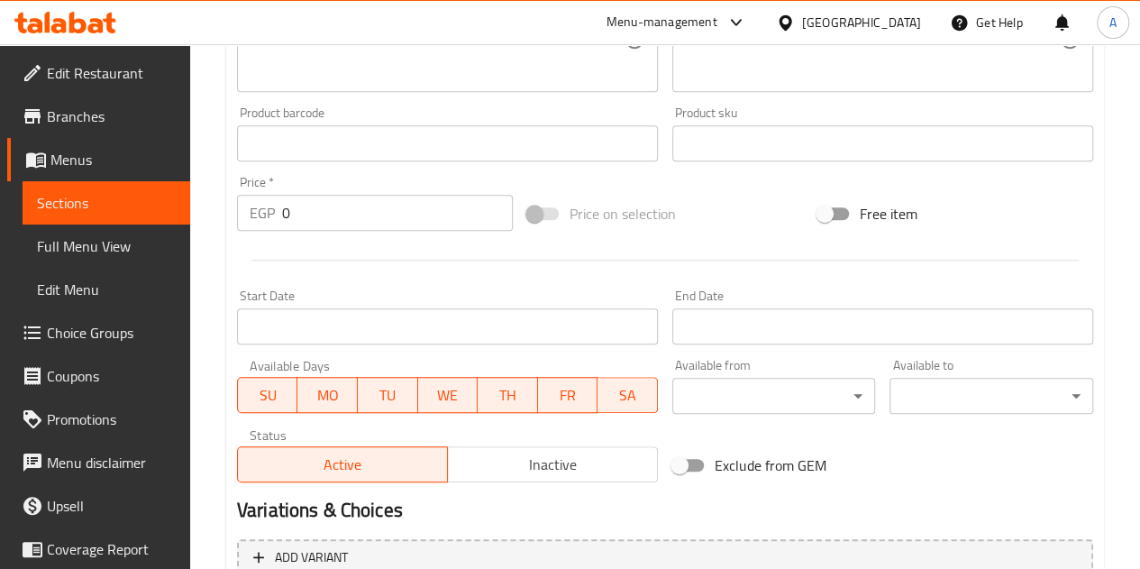
type input "Lotus"
click at [390, 221] on input "0" at bounding box center [397, 213] width 231 height 36
type input "80"
click at [416, 284] on div "Start Date Start Date" at bounding box center [447, 316] width 435 height 69
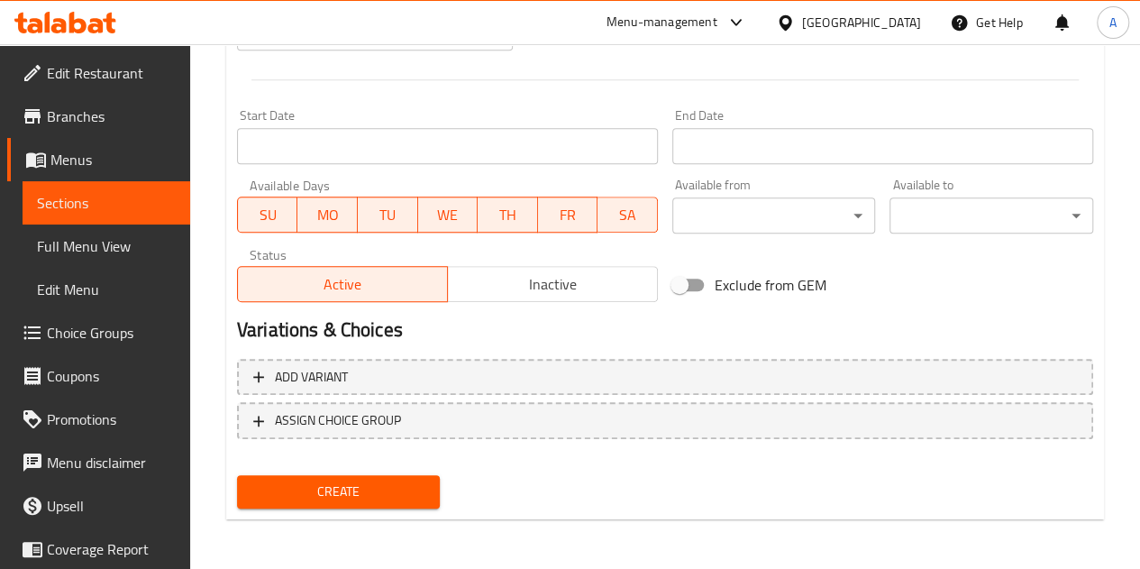
click at [389, 494] on span "Create" at bounding box center [339, 491] width 175 height 23
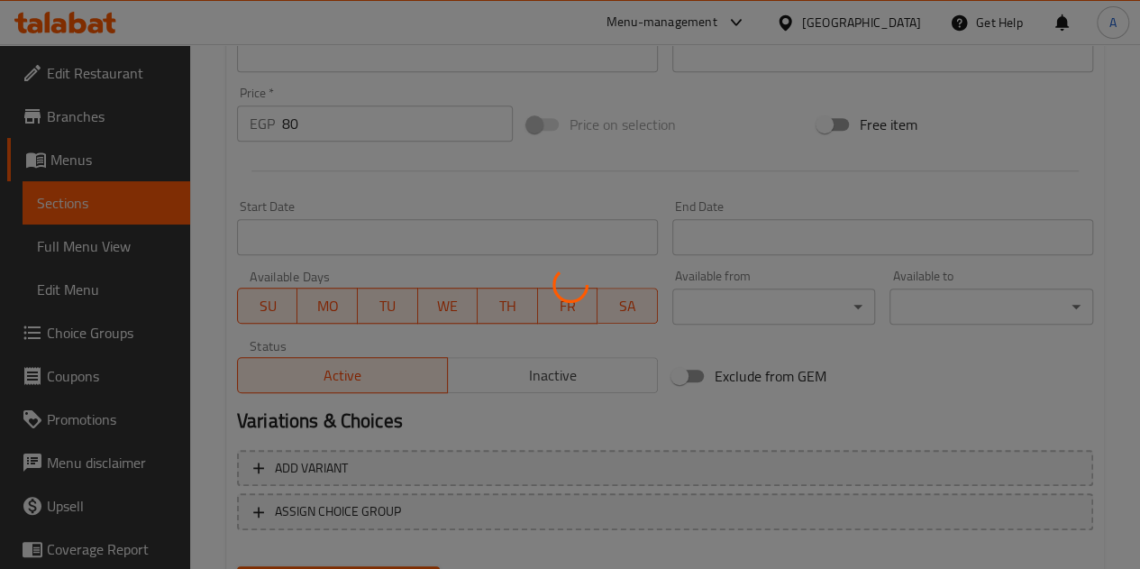
scroll to position [524, 0]
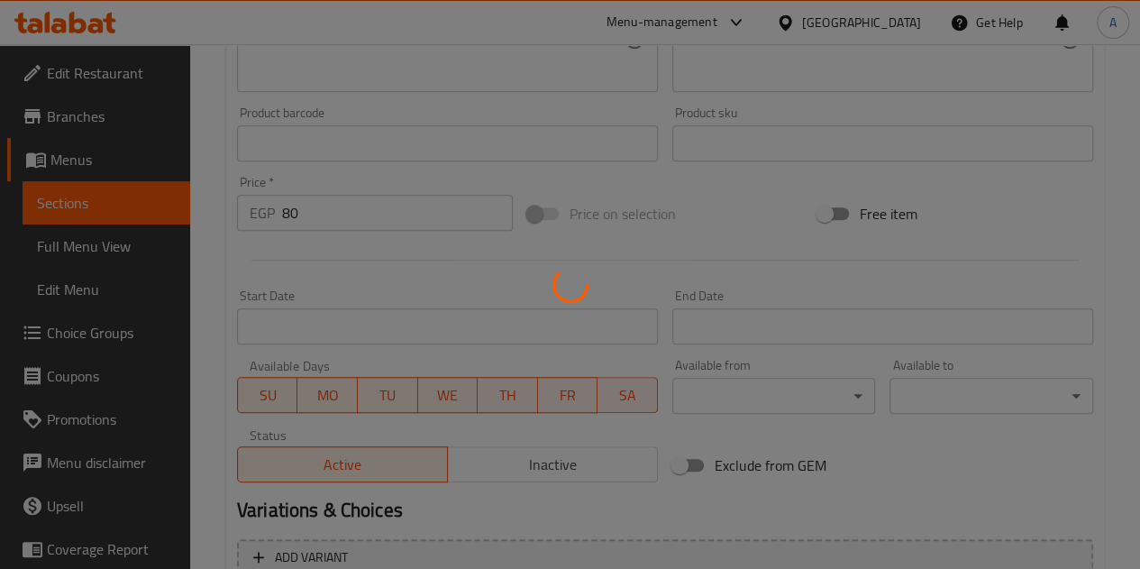
type input "0"
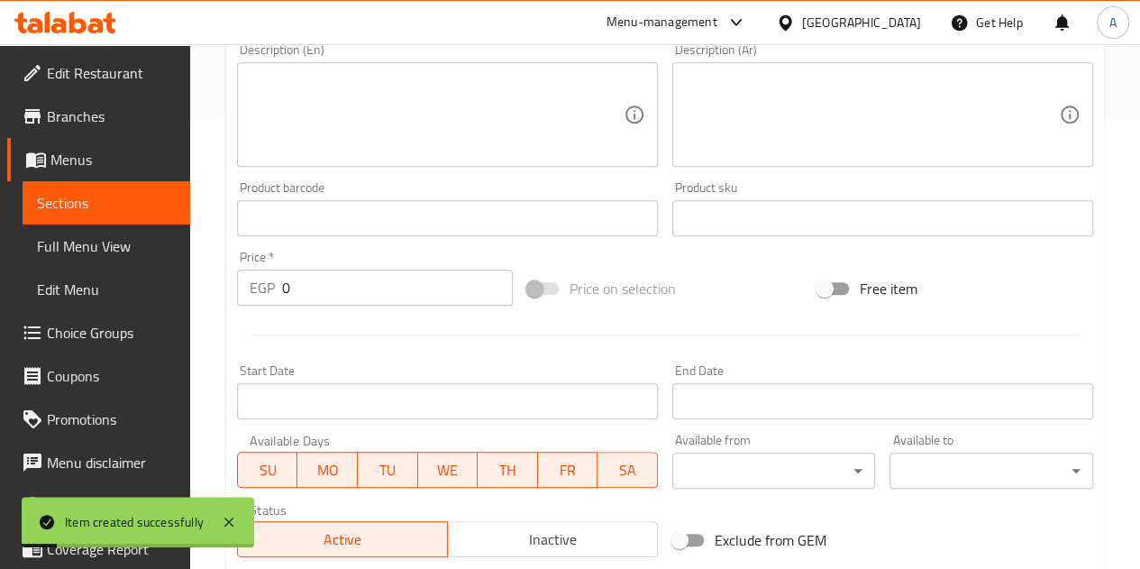
scroll to position [343, 0]
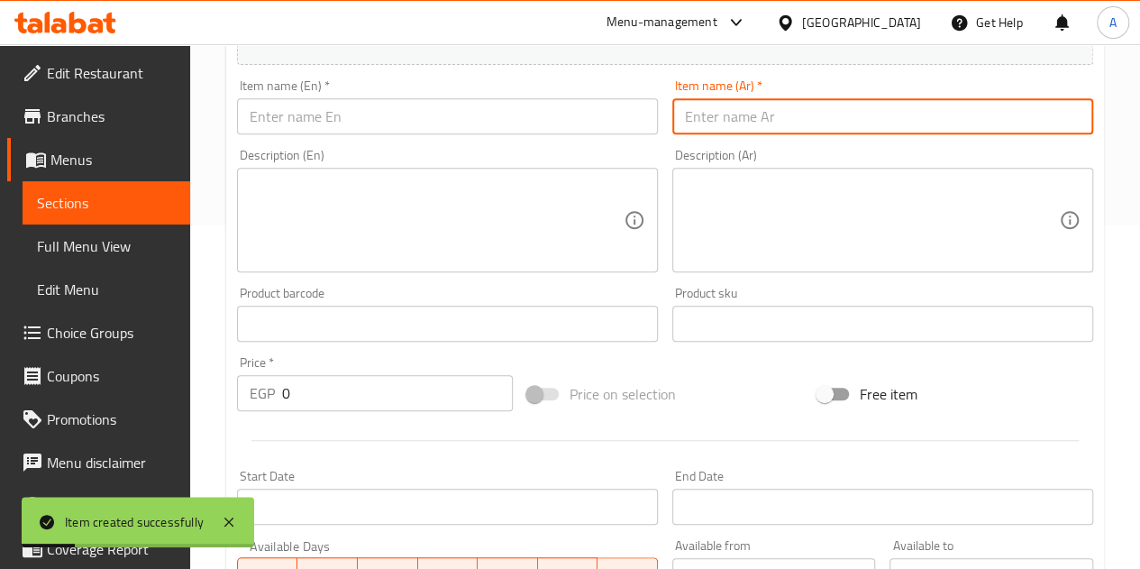
click at [784, 118] on input "text" at bounding box center [883, 116] width 421 height 36
click at [588, 120] on input "text" at bounding box center [447, 116] width 421 height 36
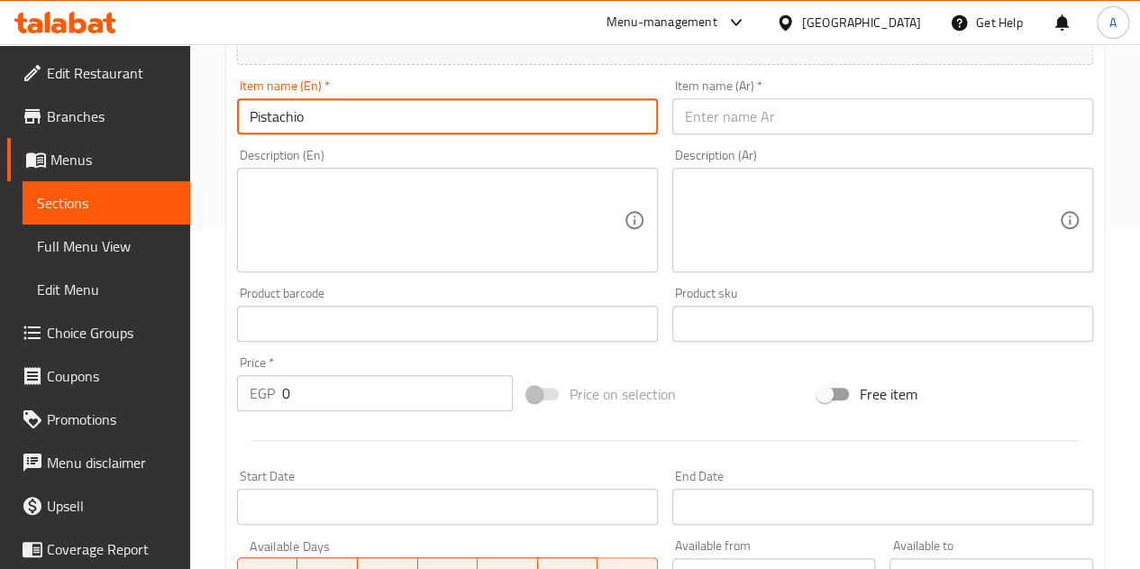
type input "Pistachio"
click at [752, 121] on input "text" at bounding box center [883, 116] width 421 height 36
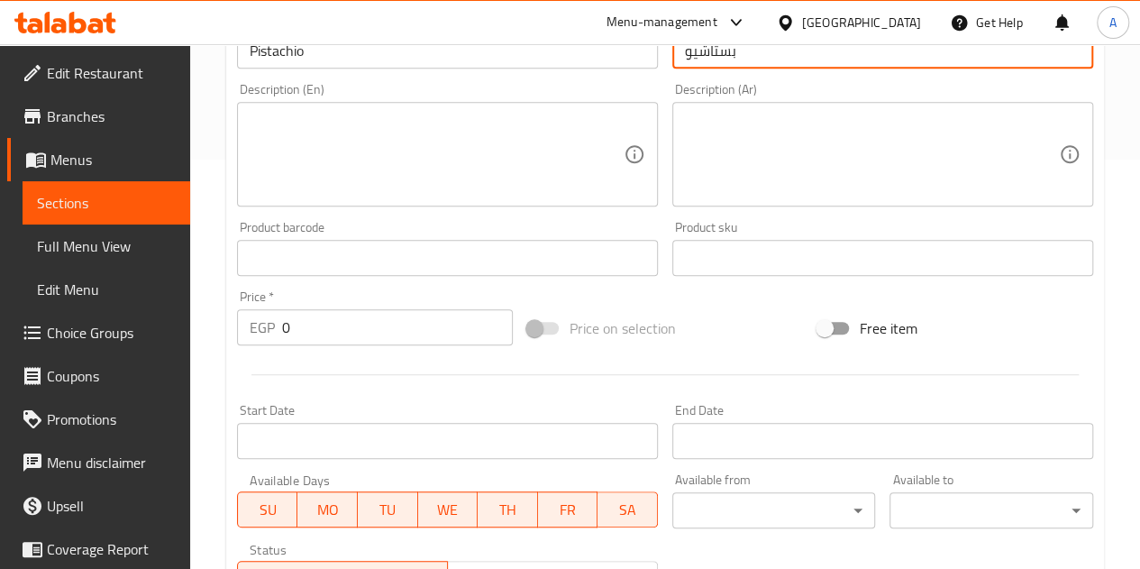
scroll to position [434, 0]
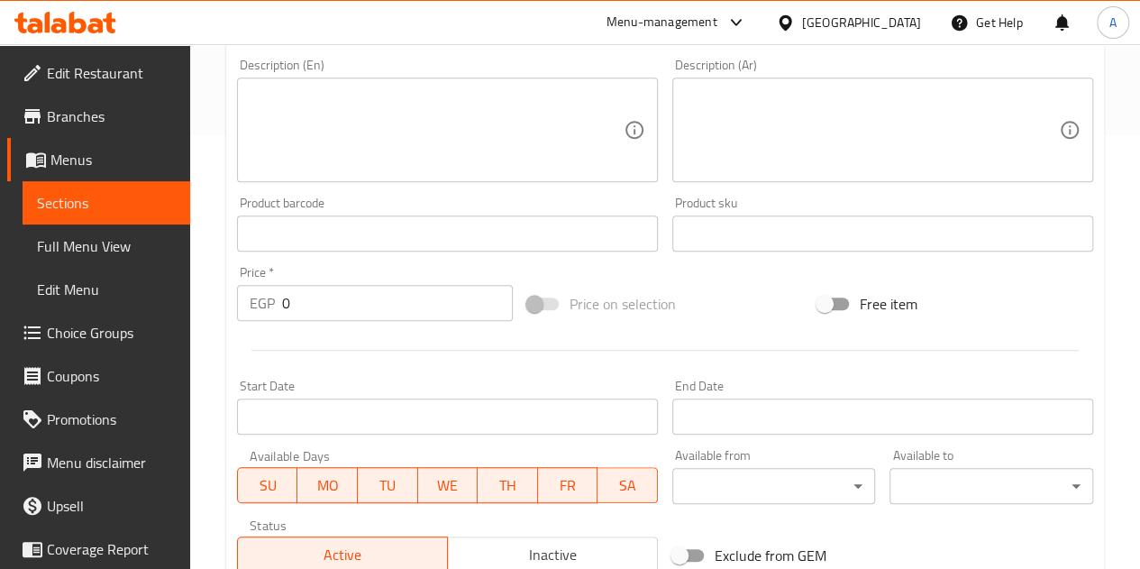
type input "بستاشيو"
click at [385, 310] on input "0" at bounding box center [397, 303] width 231 height 36
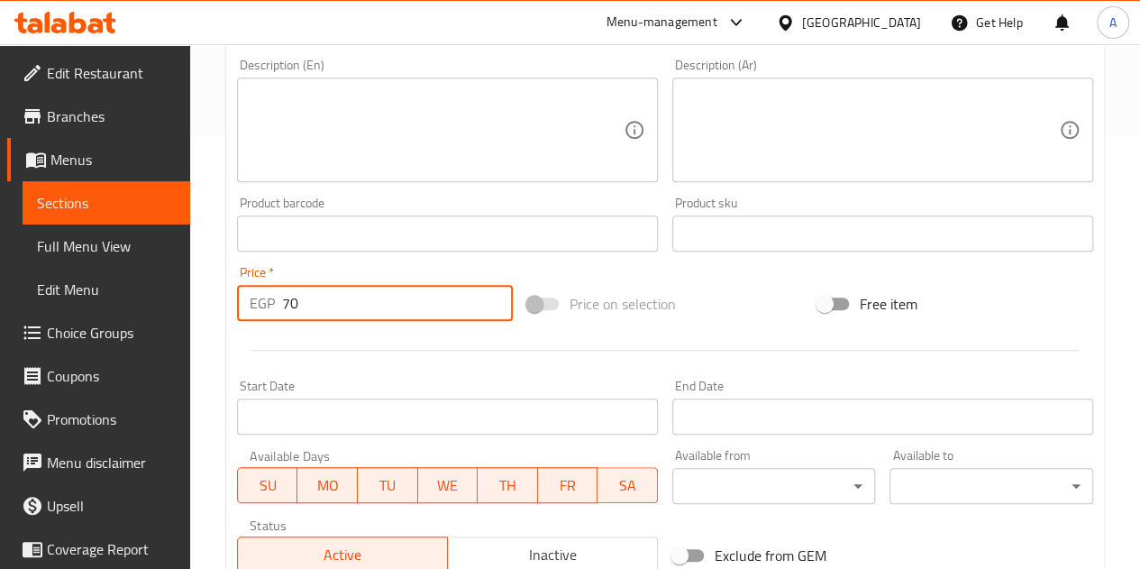
type input "70"
click at [500, 350] on div at bounding box center [665, 350] width 871 height 44
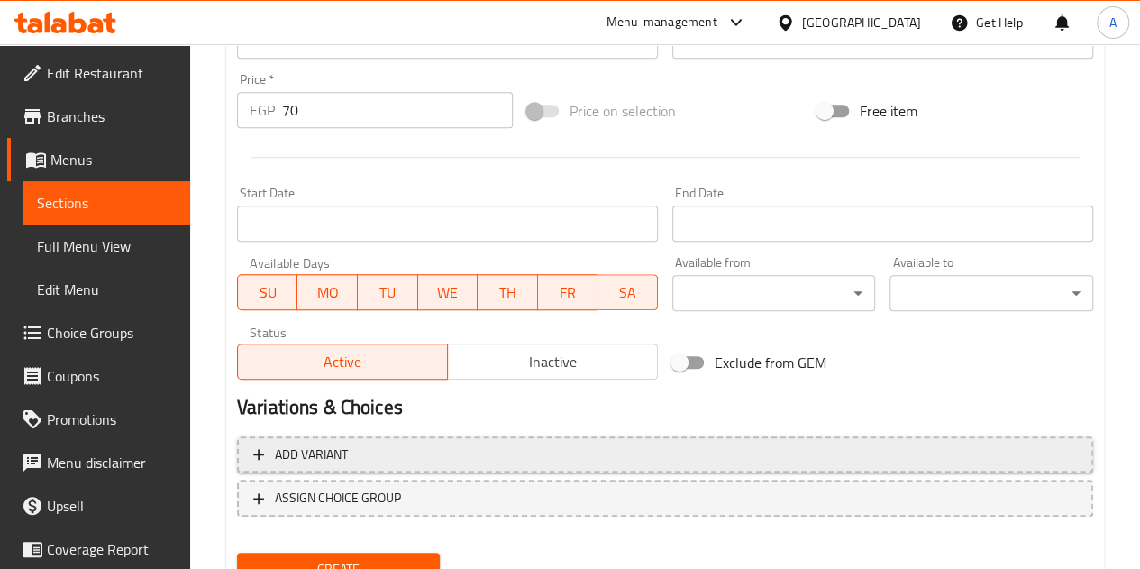
scroll to position [704, 0]
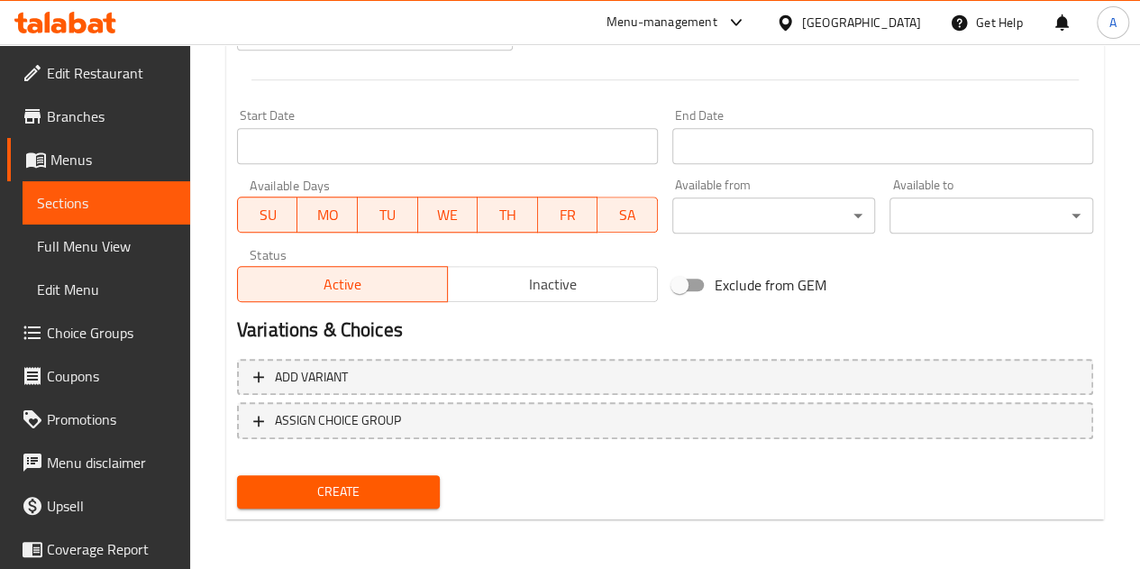
click at [435, 489] on button "Create" at bounding box center [339, 491] width 204 height 33
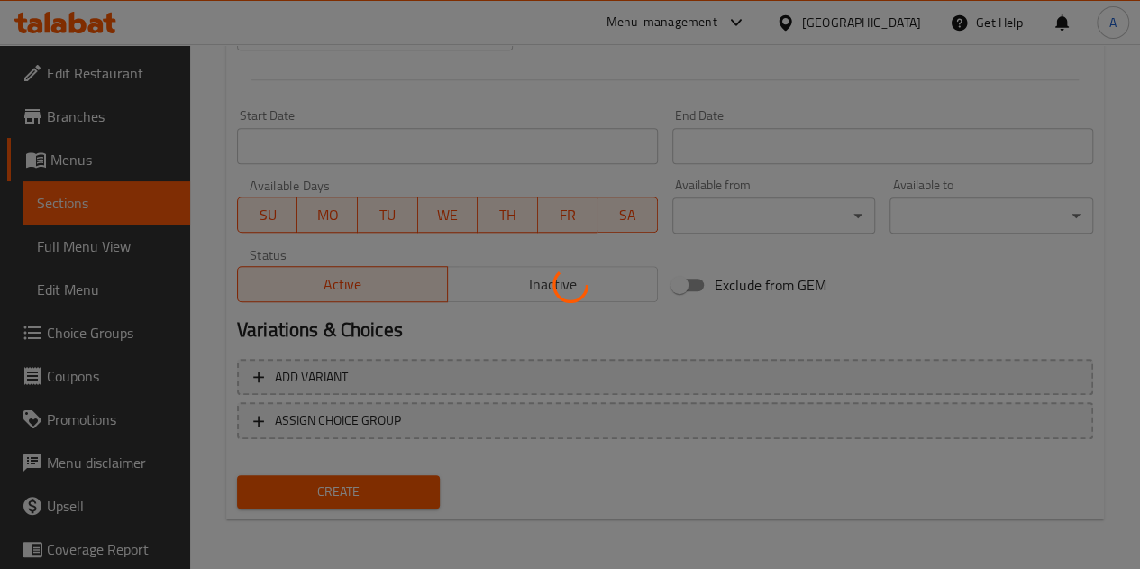
type input "0"
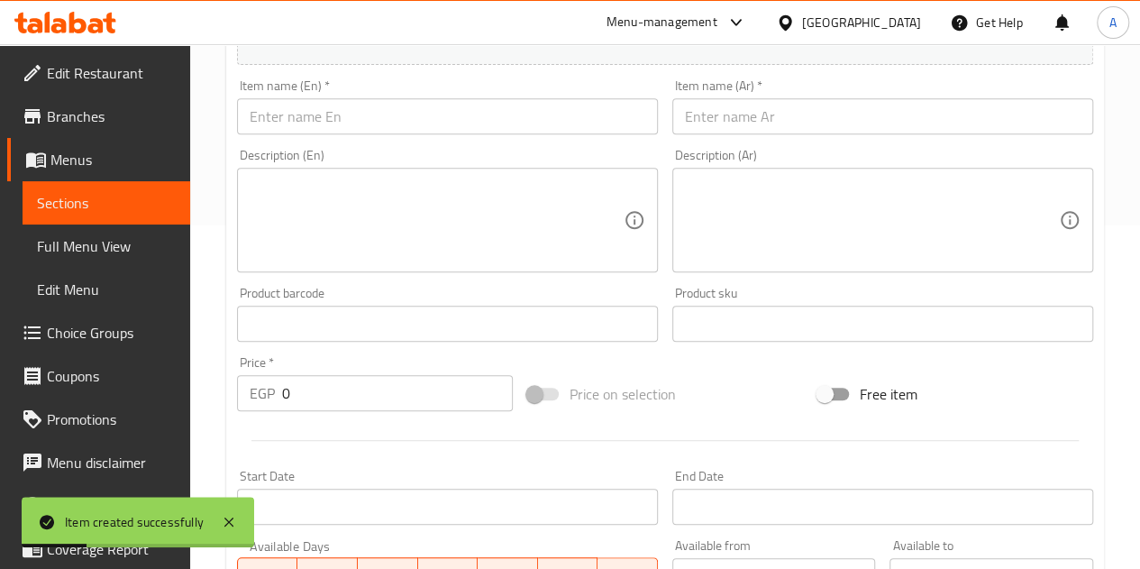
scroll to position [253, 0]
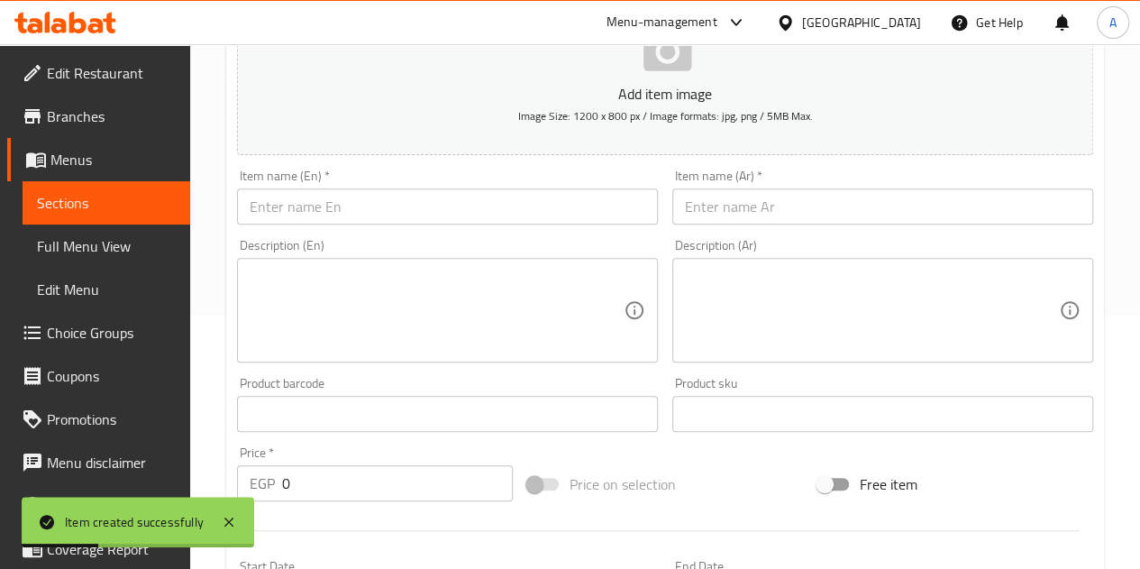
click at [754, 190] on input "text" at bounding box center [883, 206] width 421 height 36
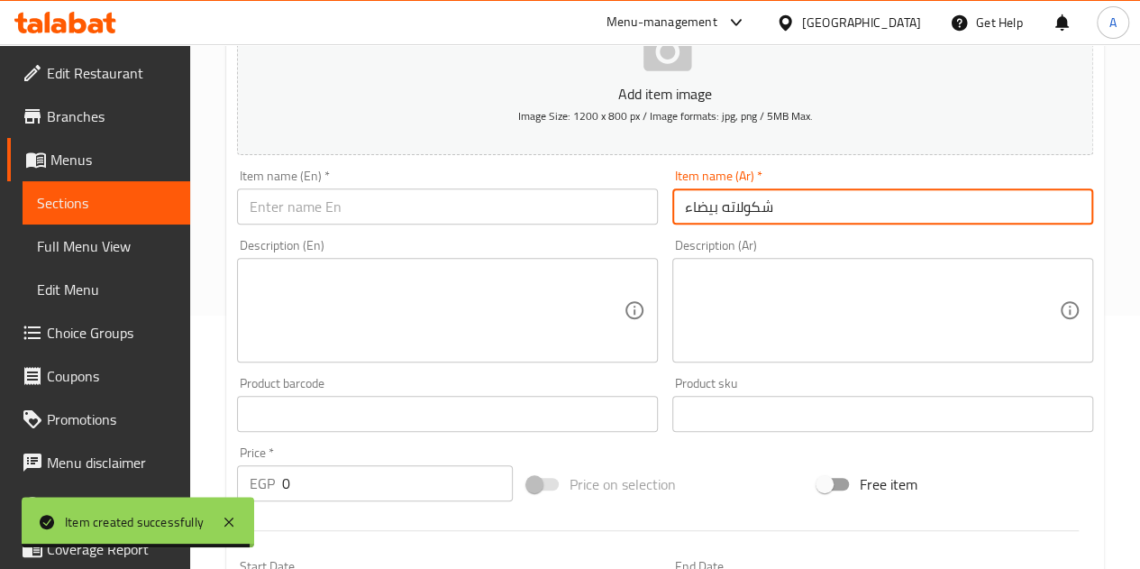
type input "شكولاته بيضاء"
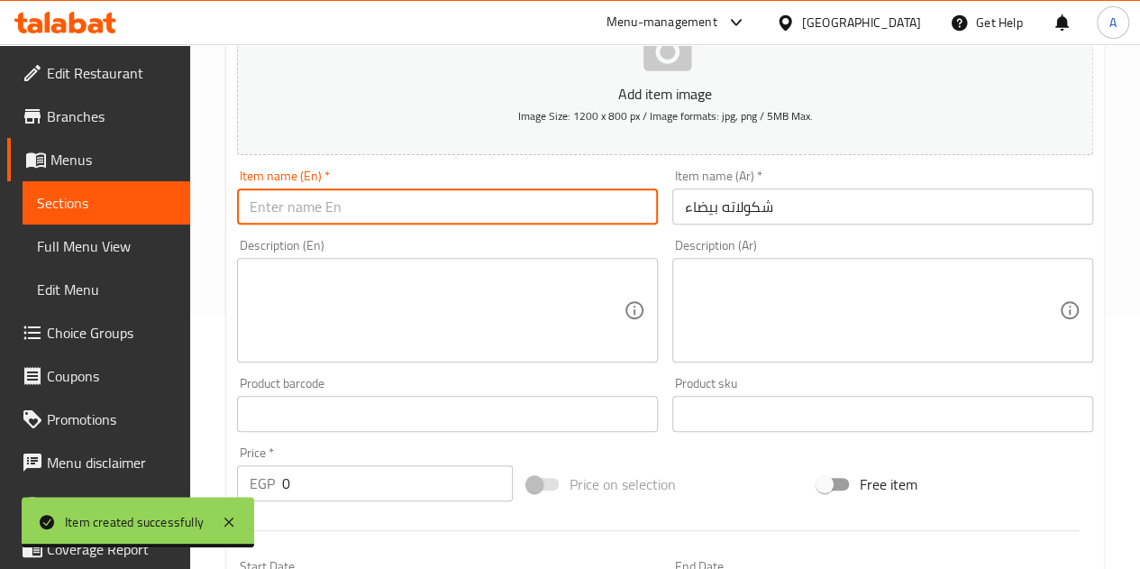
click at [479, 208] on input "text" at bounding box center [447, 206] width 421 height 36
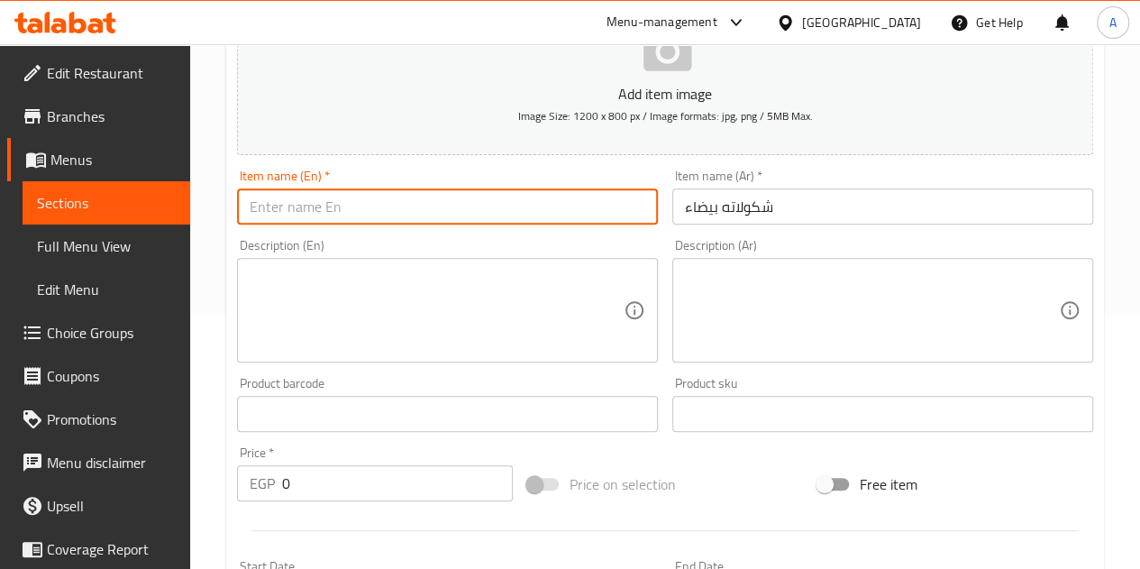
type input "w"
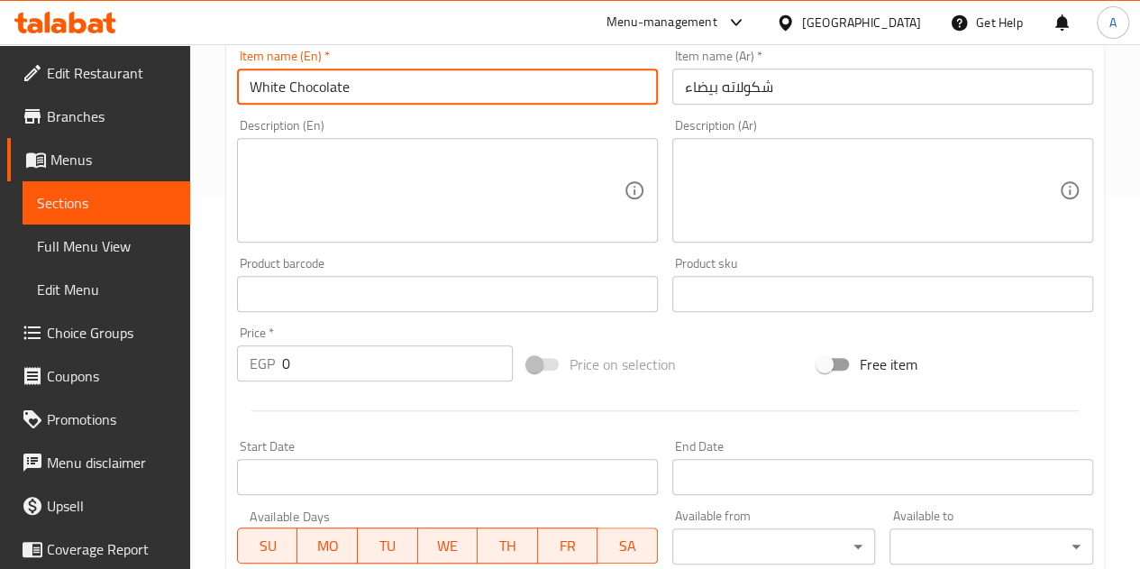
scroll to position [524, 0]
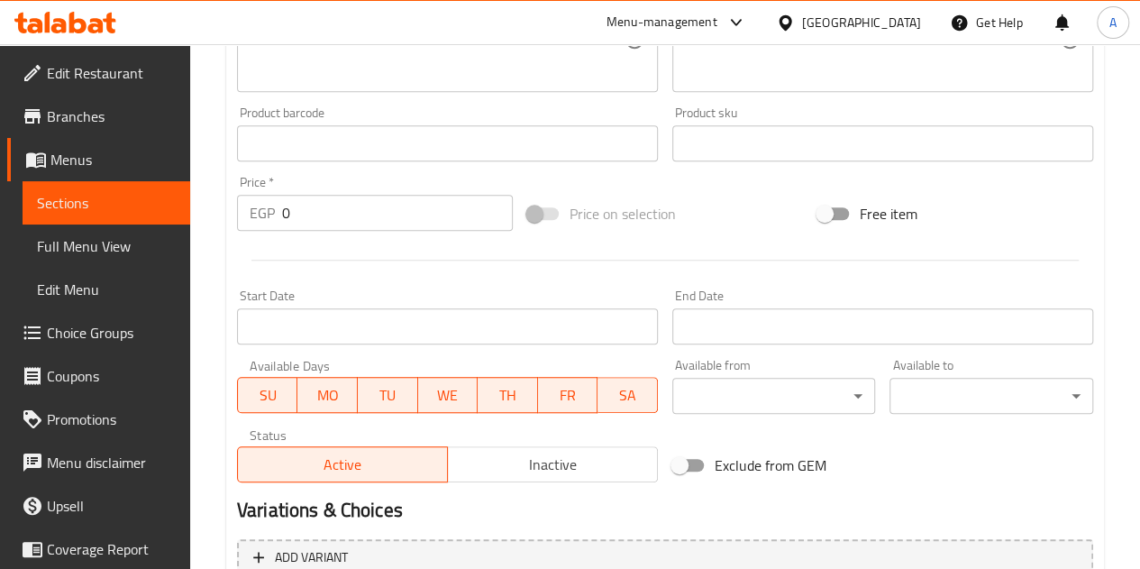
type input "White Chocolate"
click at [362, 229] on input "0" at bounding box center [397, 213] width 231 height 36
type input "65"
click at [361, 252] on div at bounding box center [665, 260] width 871 height 44
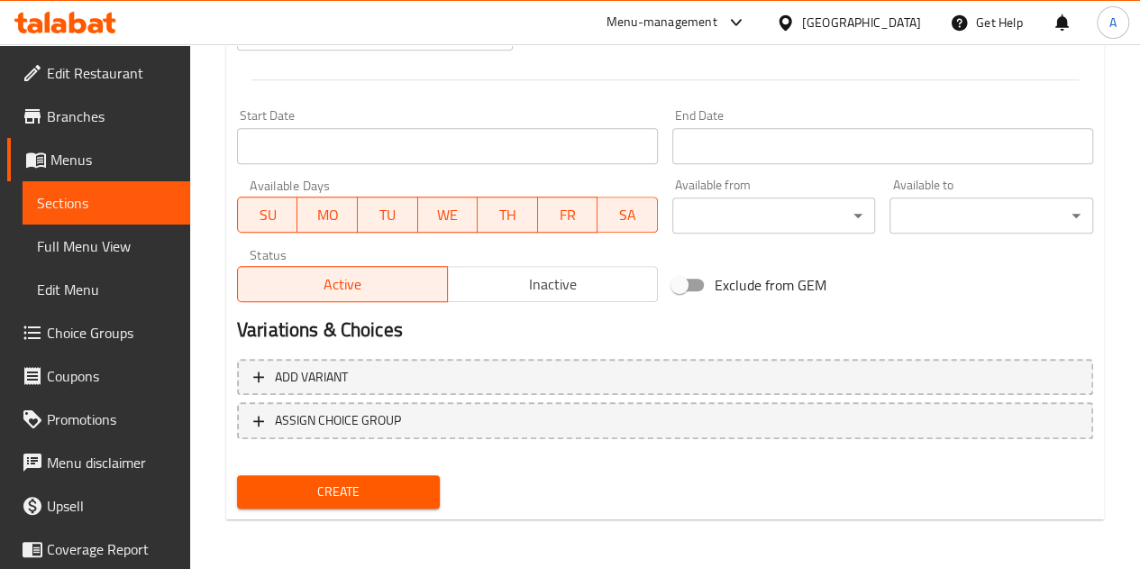
click at [367, 488] on span "Create" at bounding box center [339, 491] width 175 height 23
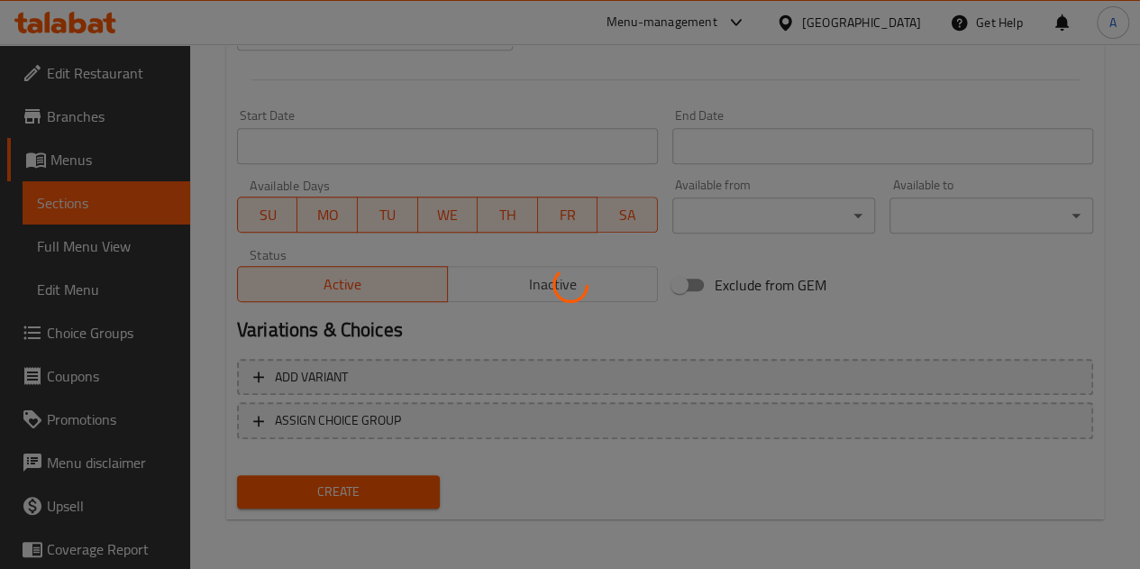
type input "0"
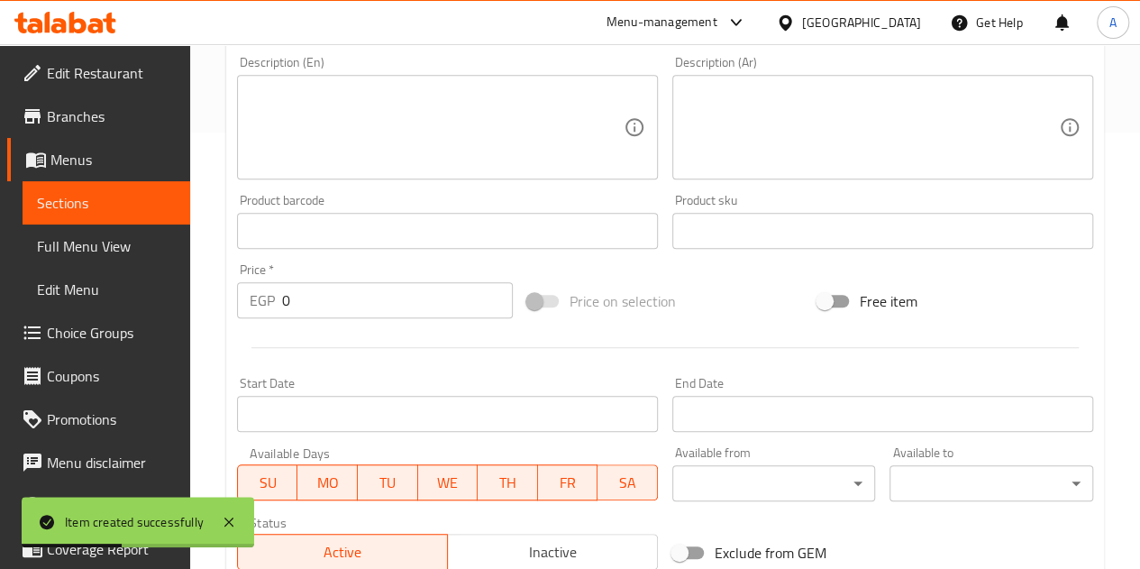
scroll to position [343, 0]
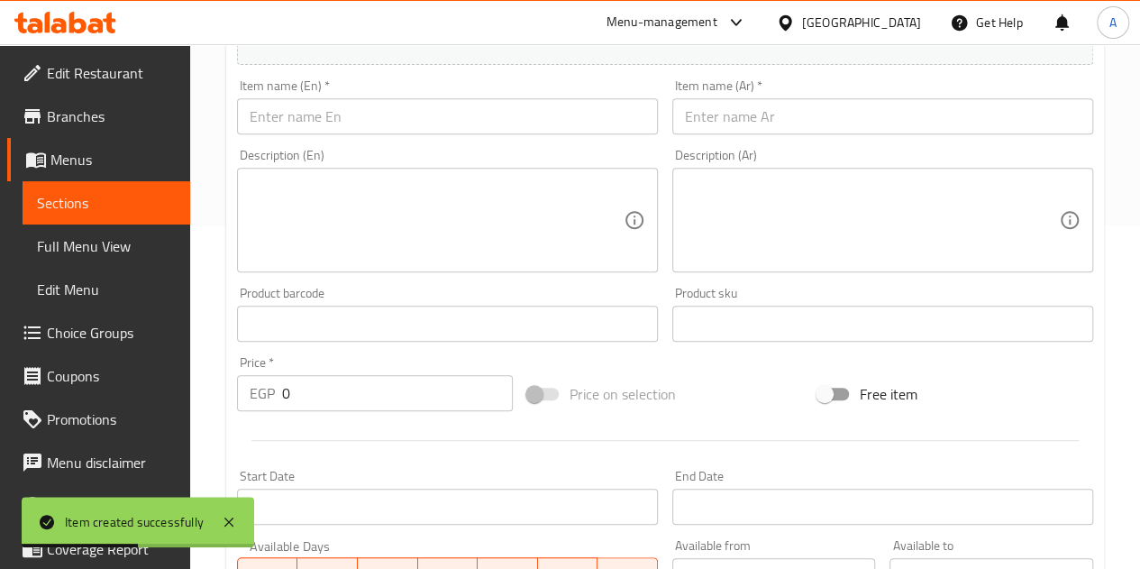
click at [399, 104] on input "text" at bounding box center [447, 116] width 421 height 36
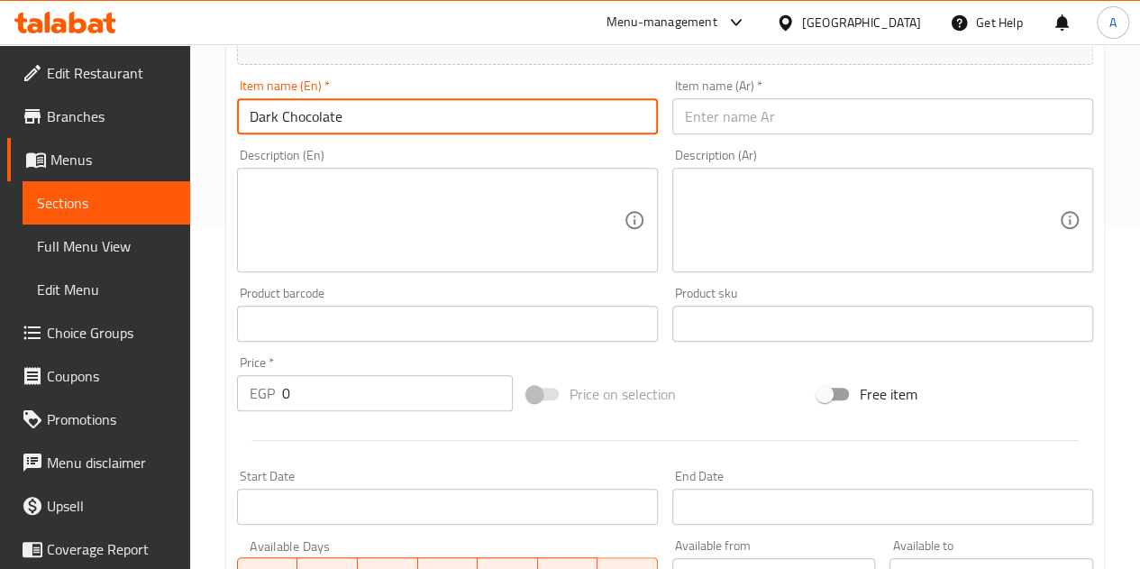
type input "Dark Chocolate"
click at [734, 108] on input "text" at bounding box center [883, 116] width 421 height 36
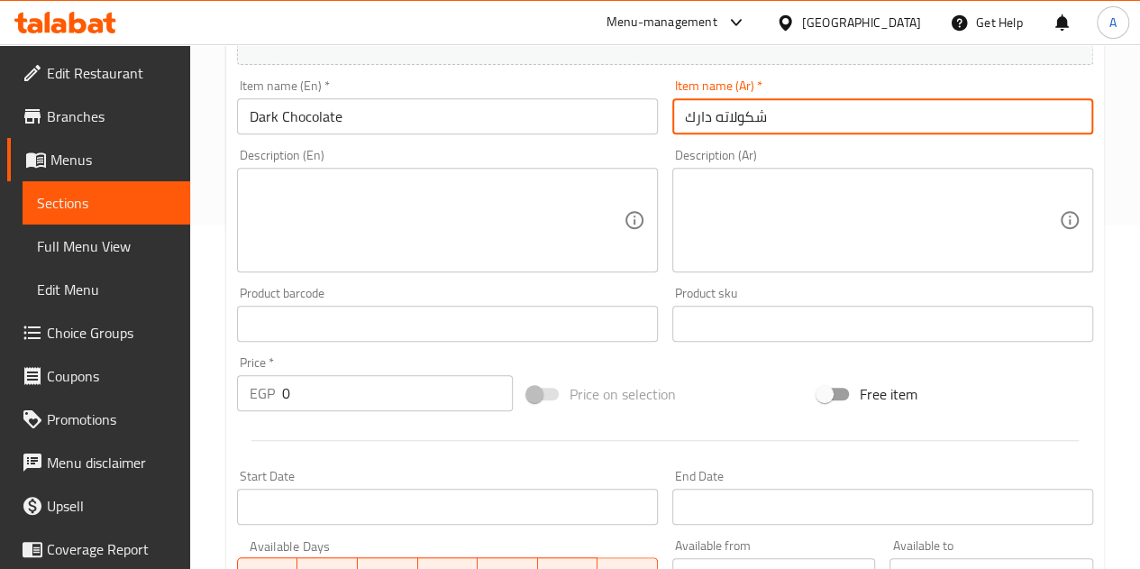
type input "شكولاته دارك"
click at [364, 391] on input "0" at bounding box center [397, 393] width 231 height 36
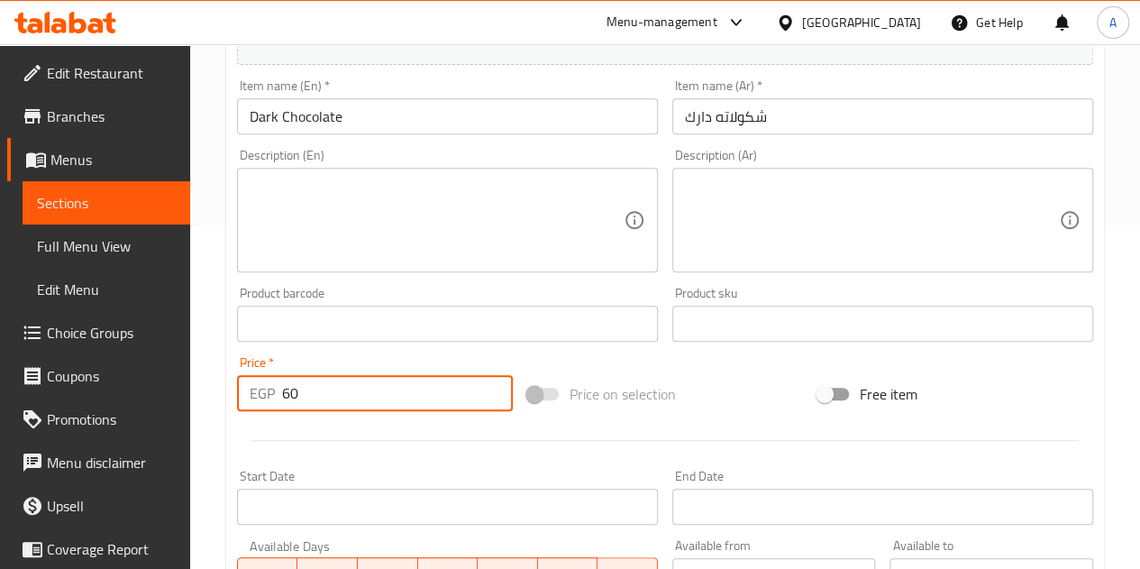
type input "60"
click at [379, 423] on div at bounding box center [665, 440] width 871 height 44
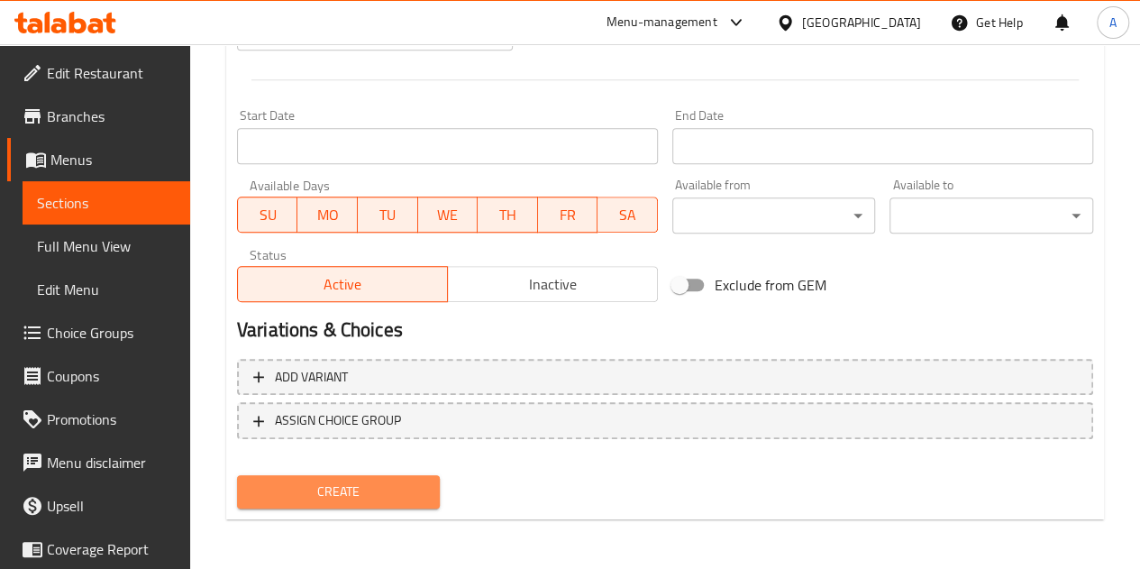
click at [422, 482] on span "Create" at bounding box center [339, 491] width 175 height 23
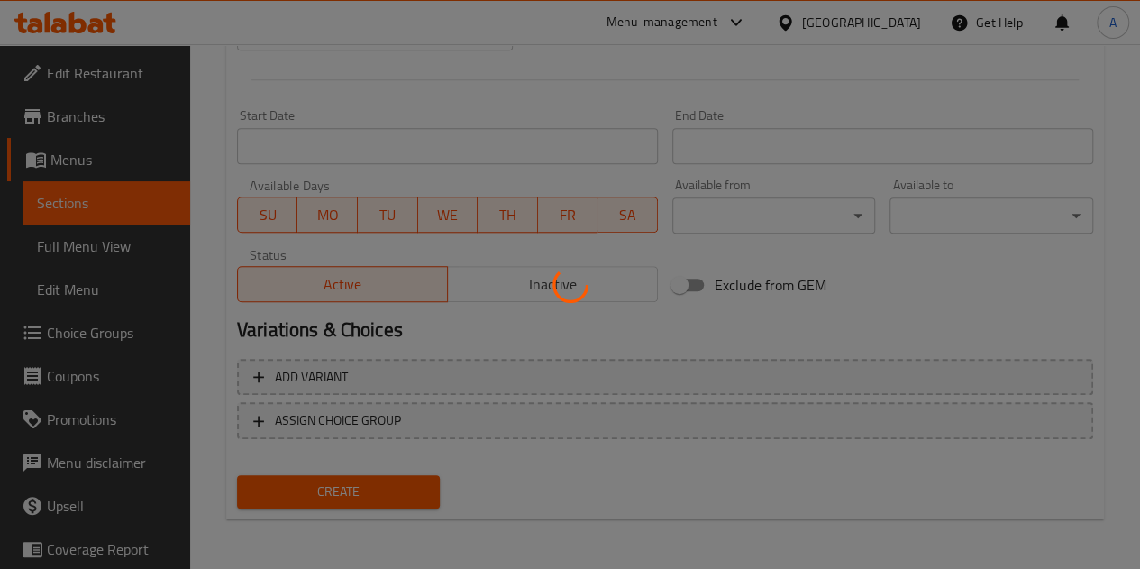
type input "0"
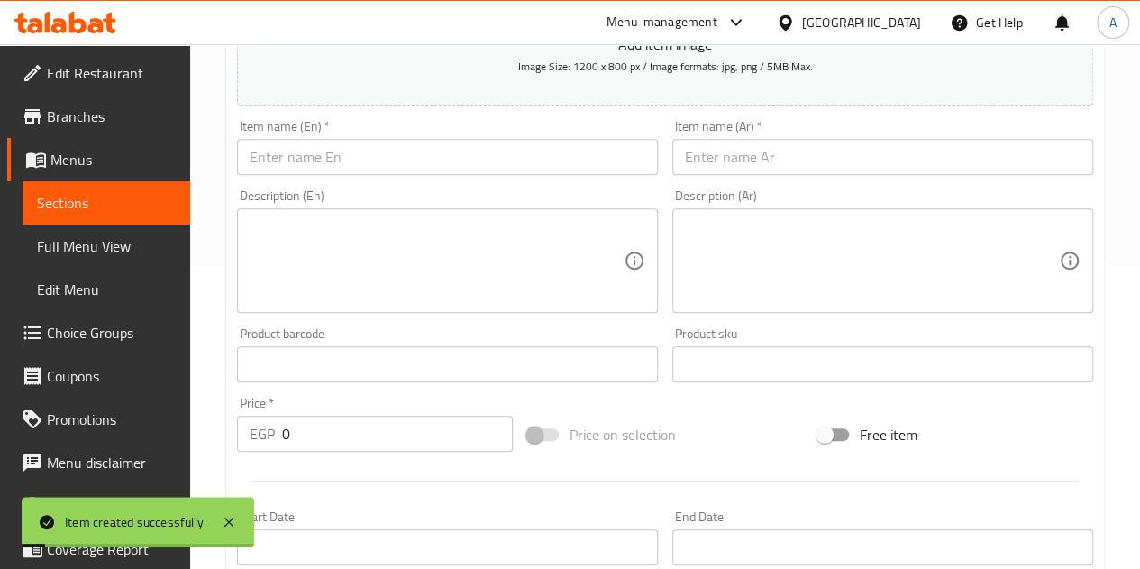
scroll to position [253, 0]
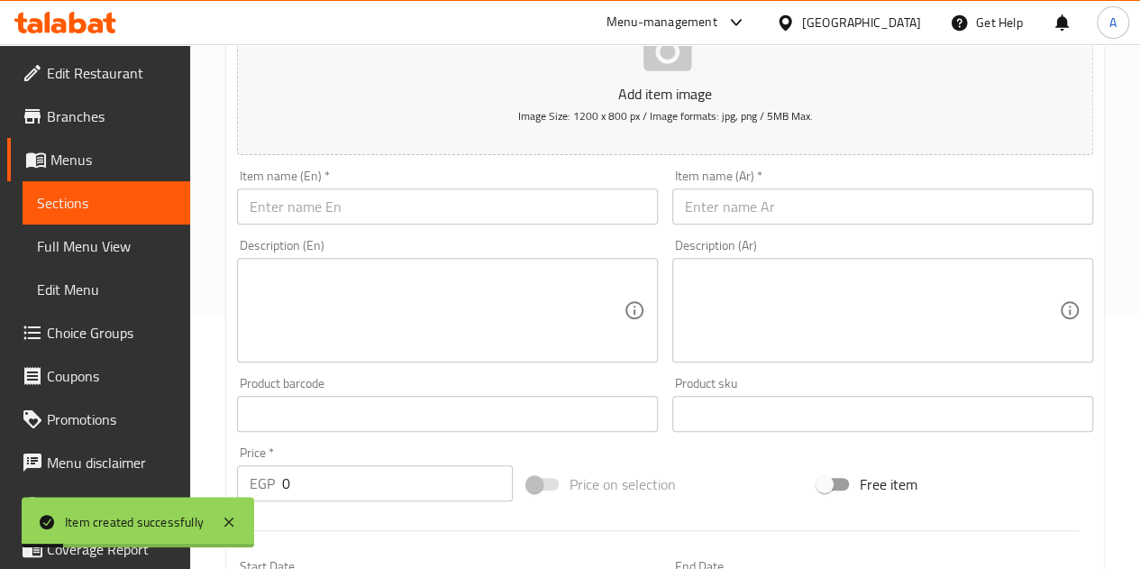
click at [790, 201] on input "text" at bounding box center [883, 206] width 421 height 36
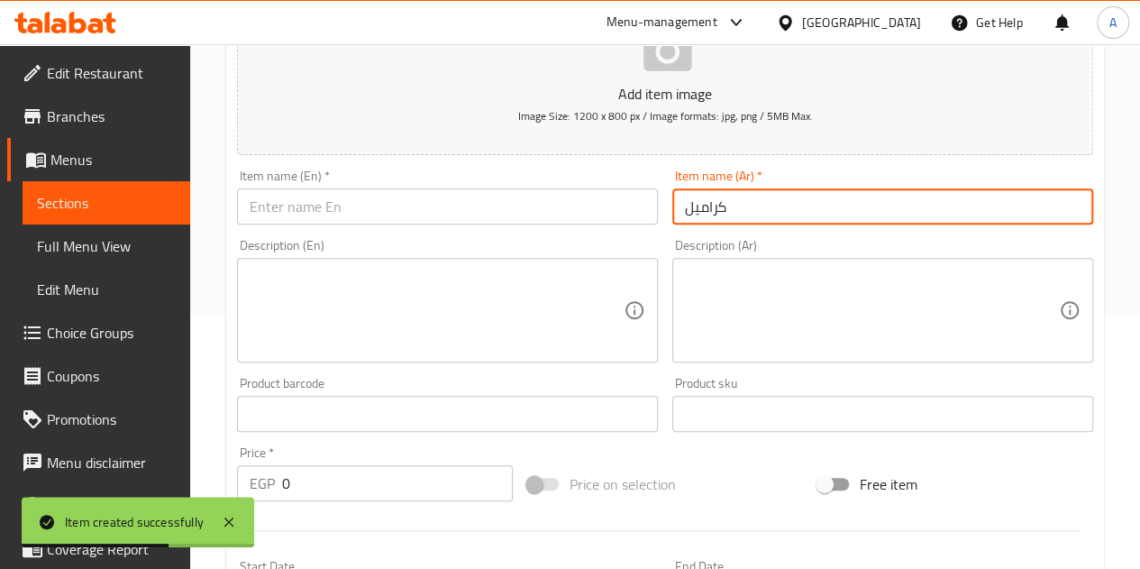
type input "كراميل"
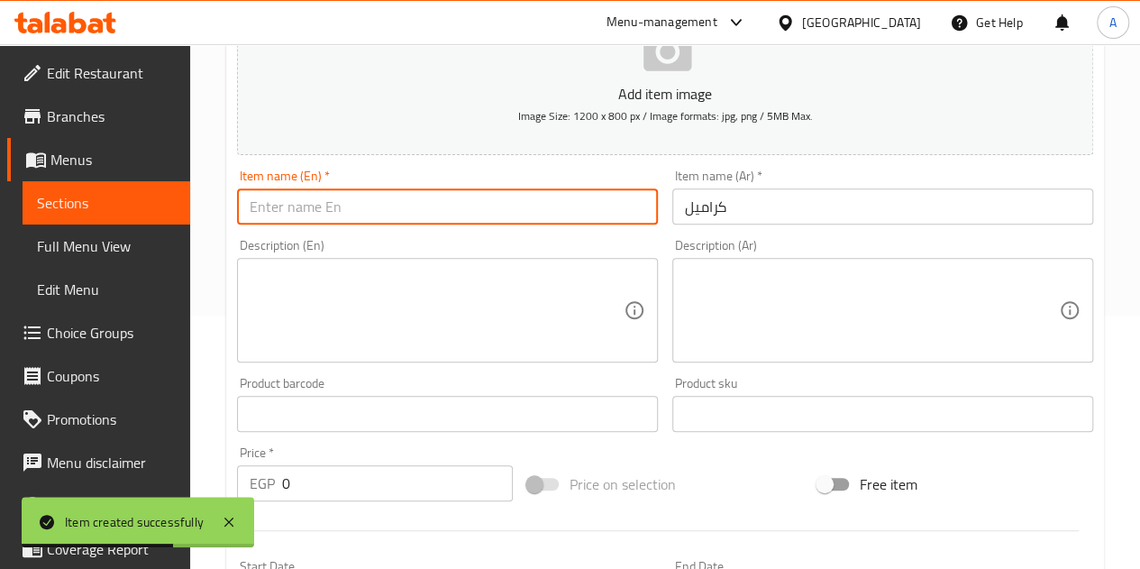
click at [279, 209] on input "text" at bounding box center [447, 206] width 421 height 36
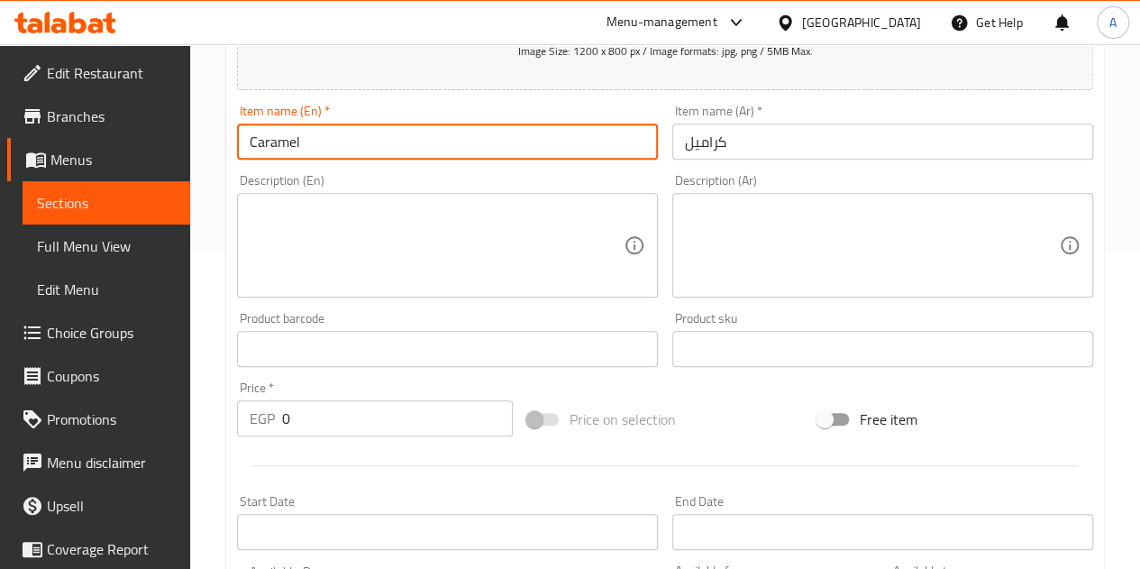
scroll to position [343, 0]
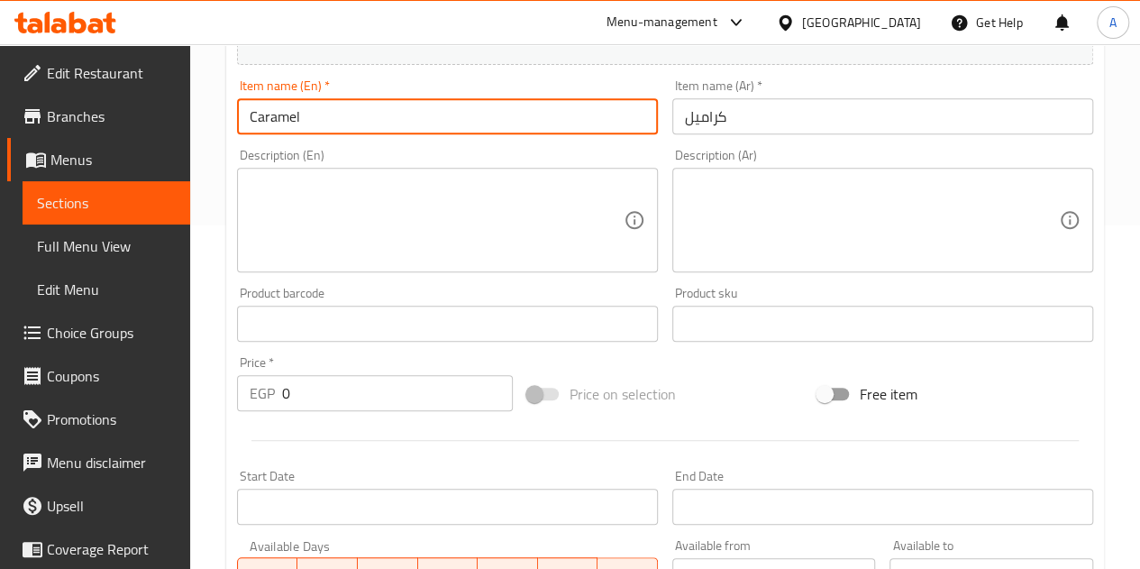
type input "Caramel"
click at [376, 407] on input "0" at bounding box center [397, 393] width 231 height 36
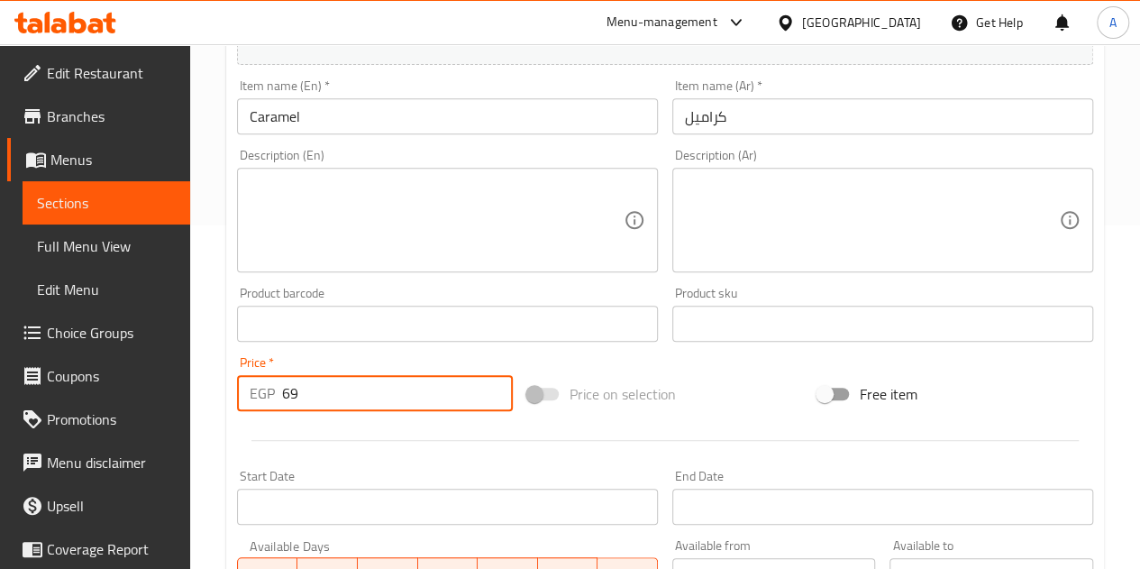
type input "6"
type input "60"
click at [517, 446] on div at bounding box center [665, 440] width 871 height 44
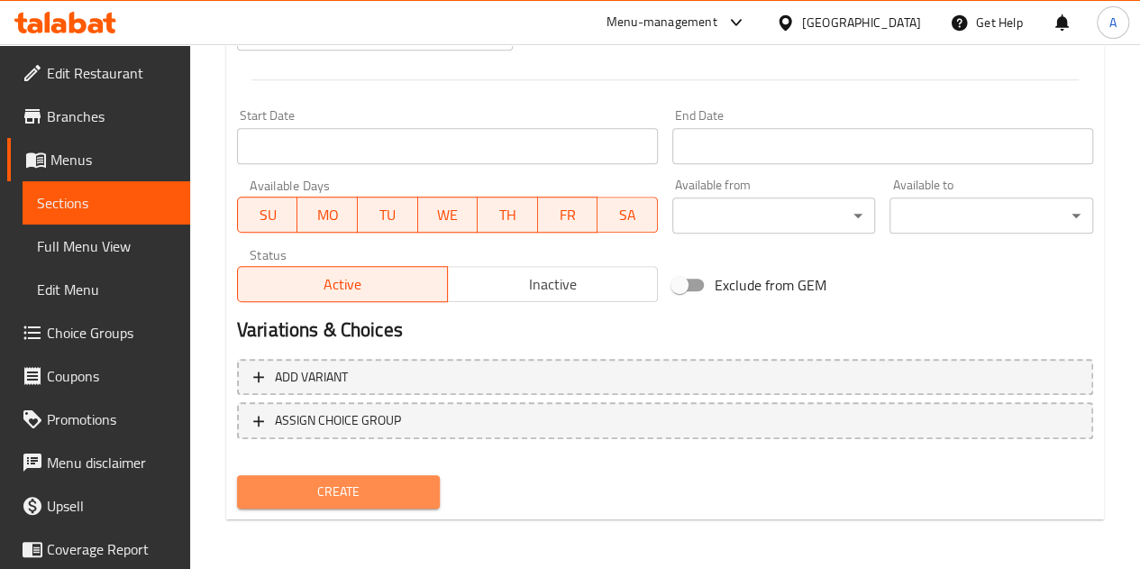
click at [400, 491] on span "Create" at bounding box center [339, 491] width 175 height 23
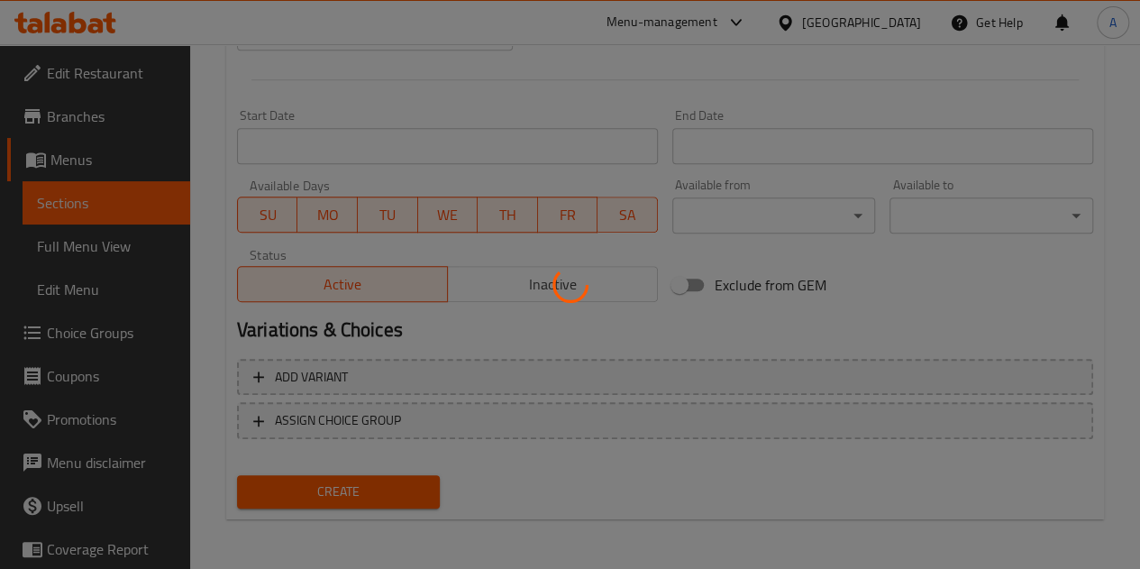
type input "0"
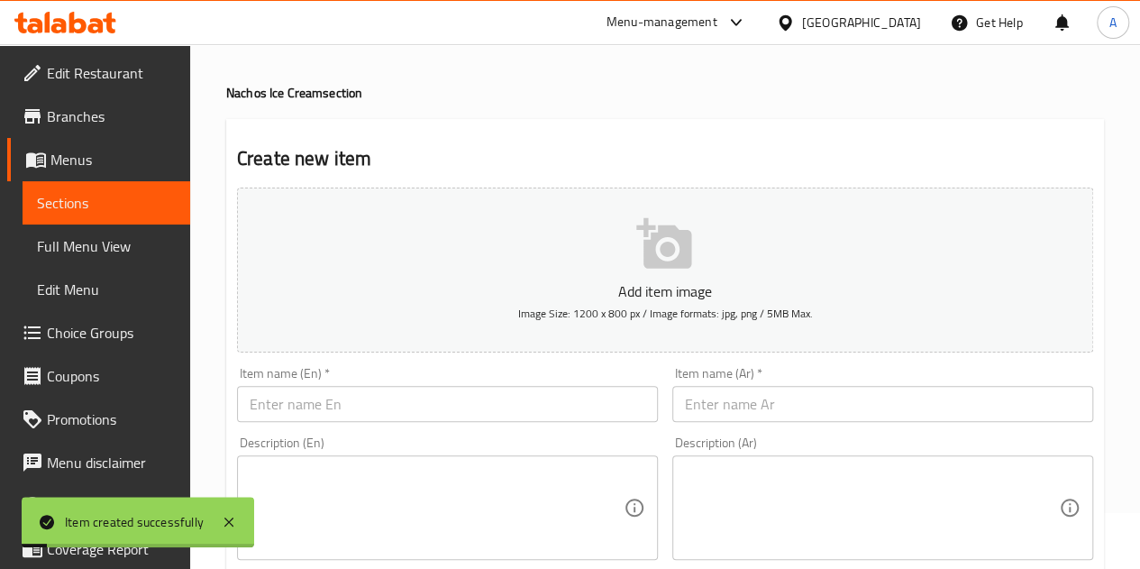
scroll to position [0, 0]
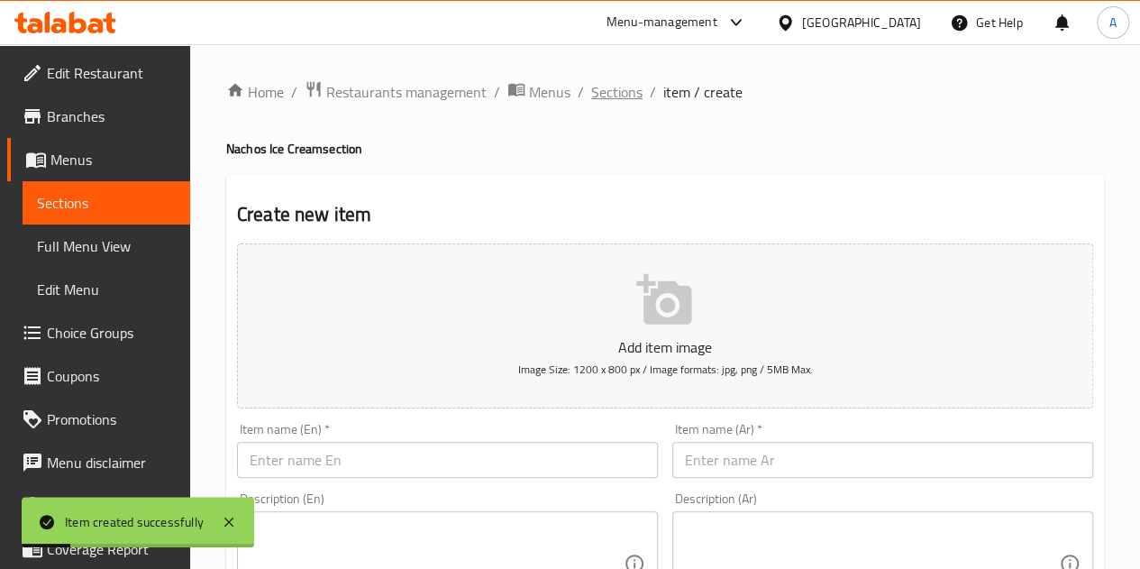
click at [613, 102] on span "Sections" at bounding box center [616, 92] width 51 height 22
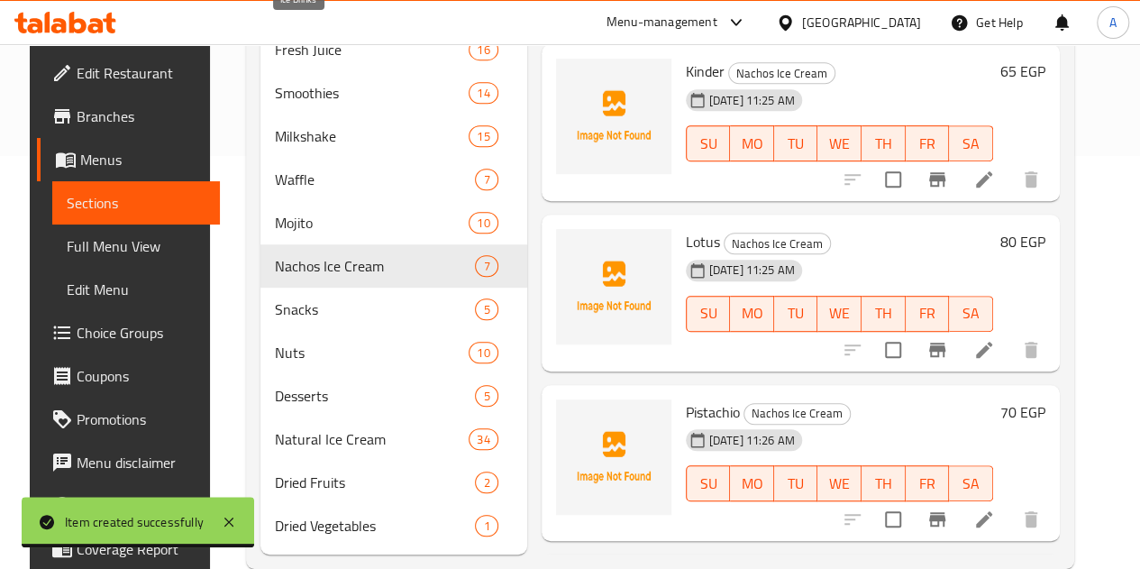
scroll to position [20, 0]
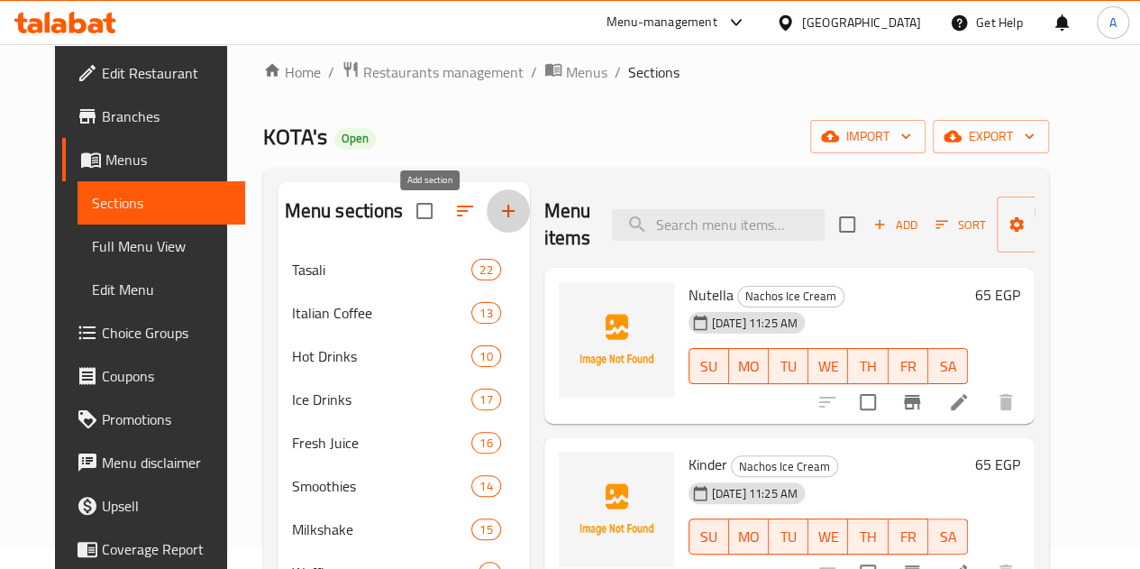
click at [498, 222] on icon "button" at bounding box center [509, 211] width 22 height 22
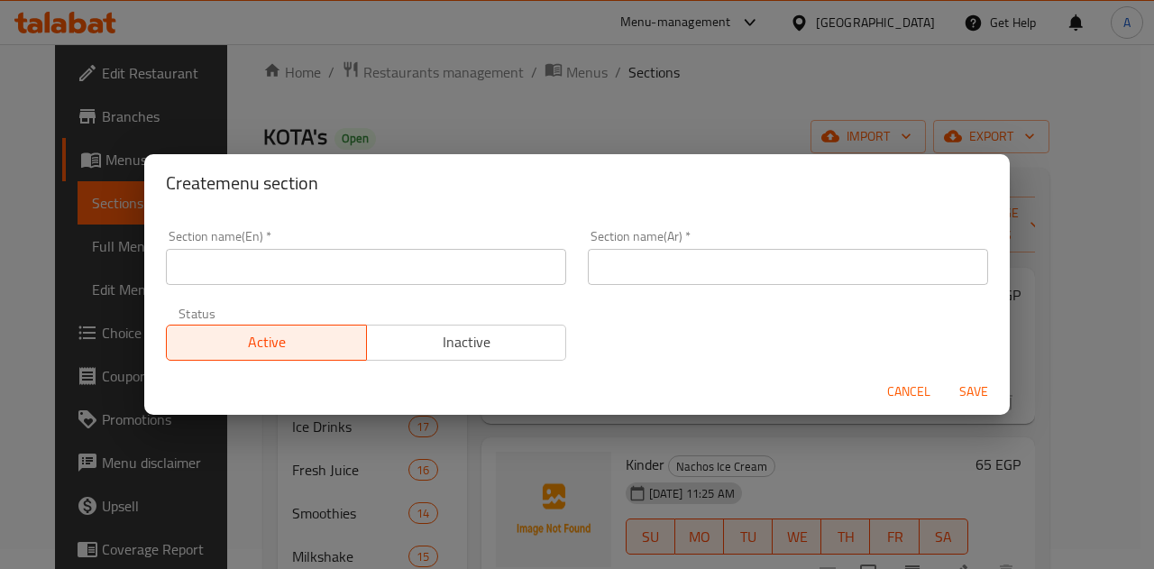
click at [418, 264] on input "text" at bounding box center [366, 267] width 400 height 36
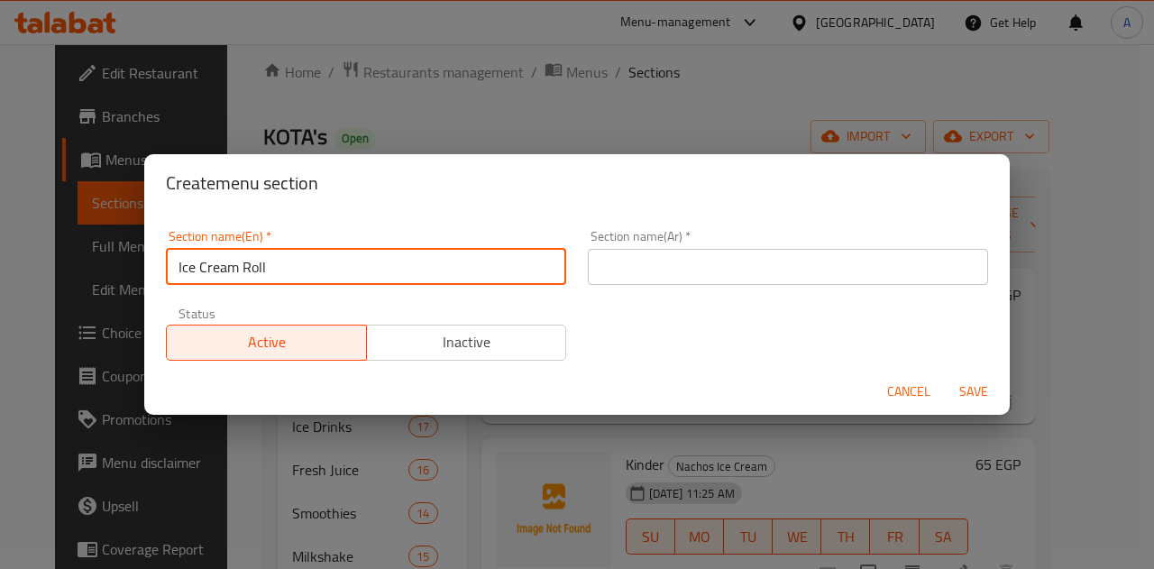
type input "Ice Cream Roll"
click at [698, 278] on input "text" at bounding box center [788, 267] width 400 height 36
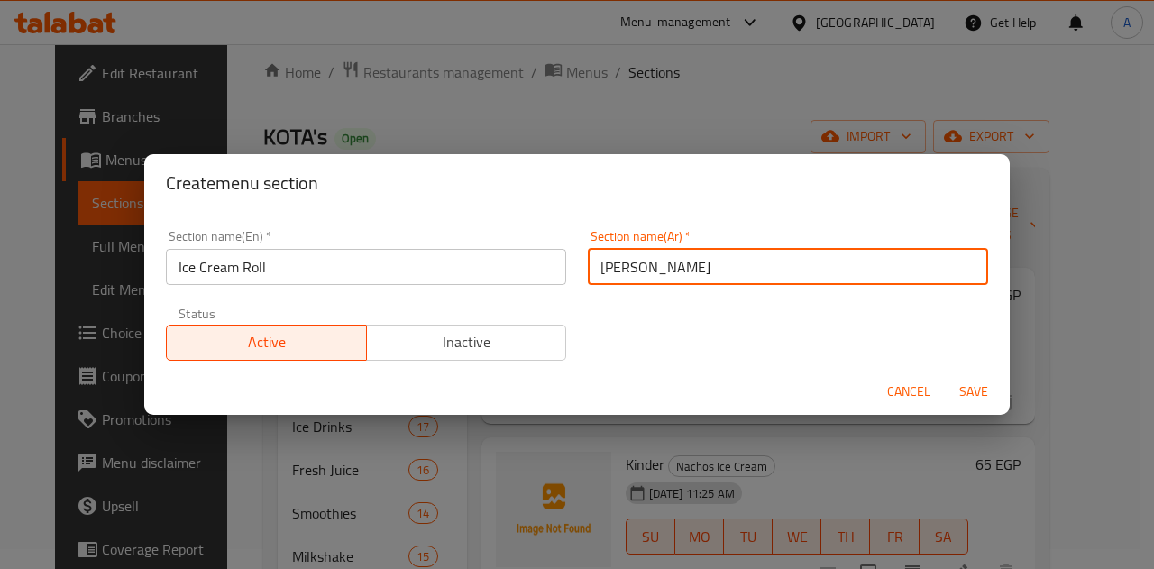
type input "ايس كريم رول"
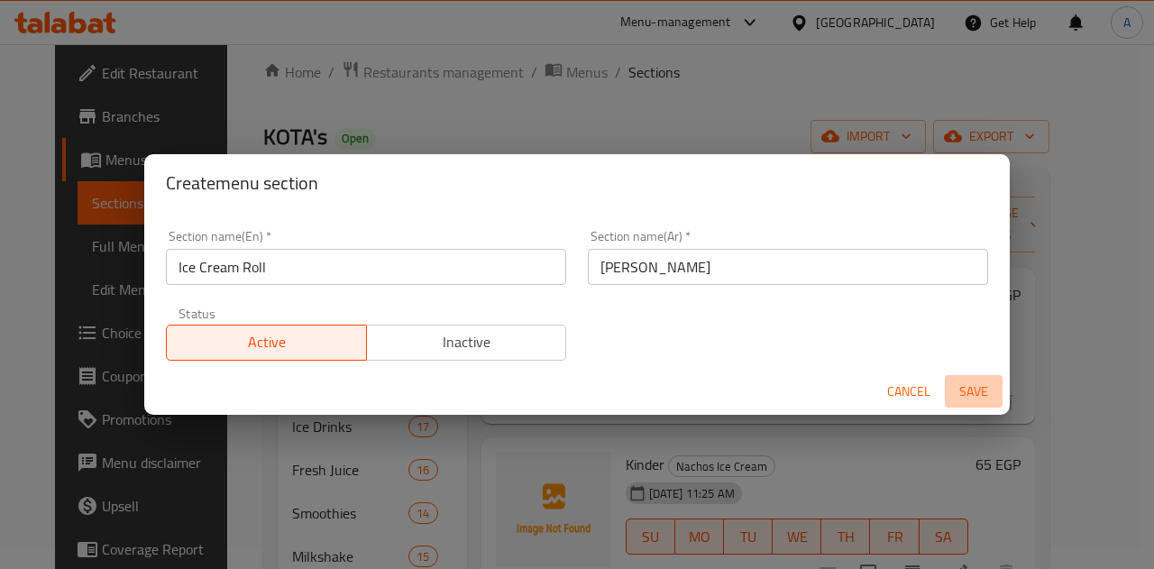
click at [993, 389] on span "Save" at bounding box center [973, 391] width 43 height 23
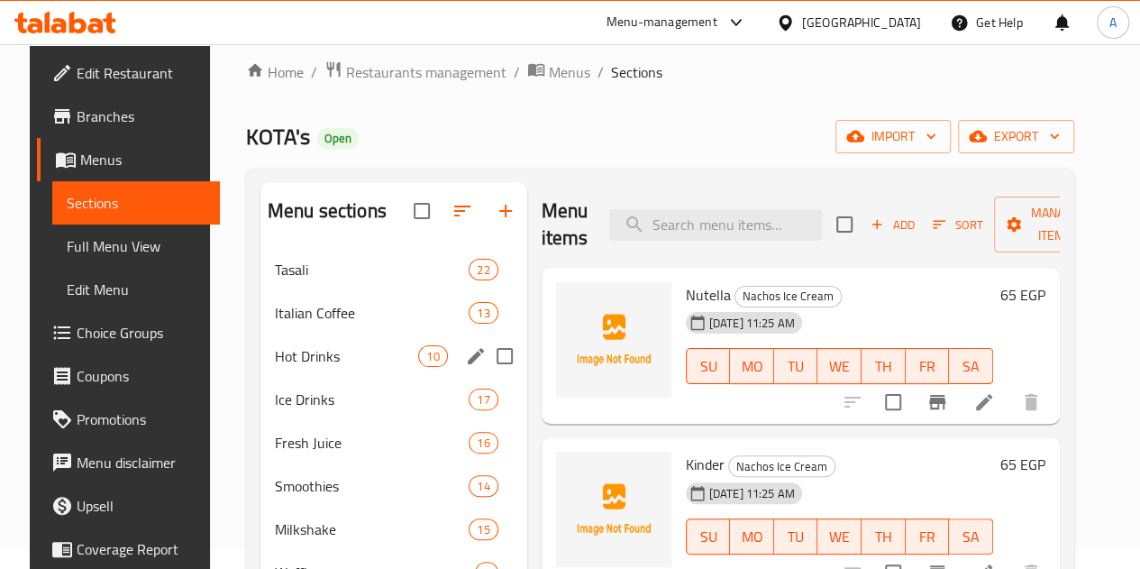
scroll to position [290, 0]
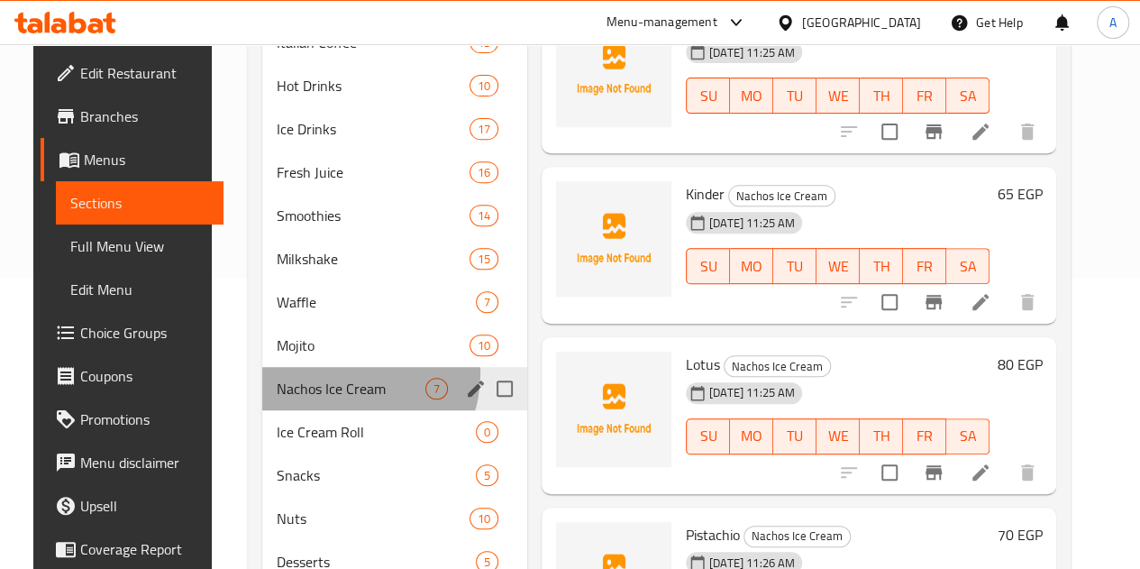
click at [326, 400] on div "Nachos Ice Cream 7" at bounding box center [394, 388] width 265 height 43
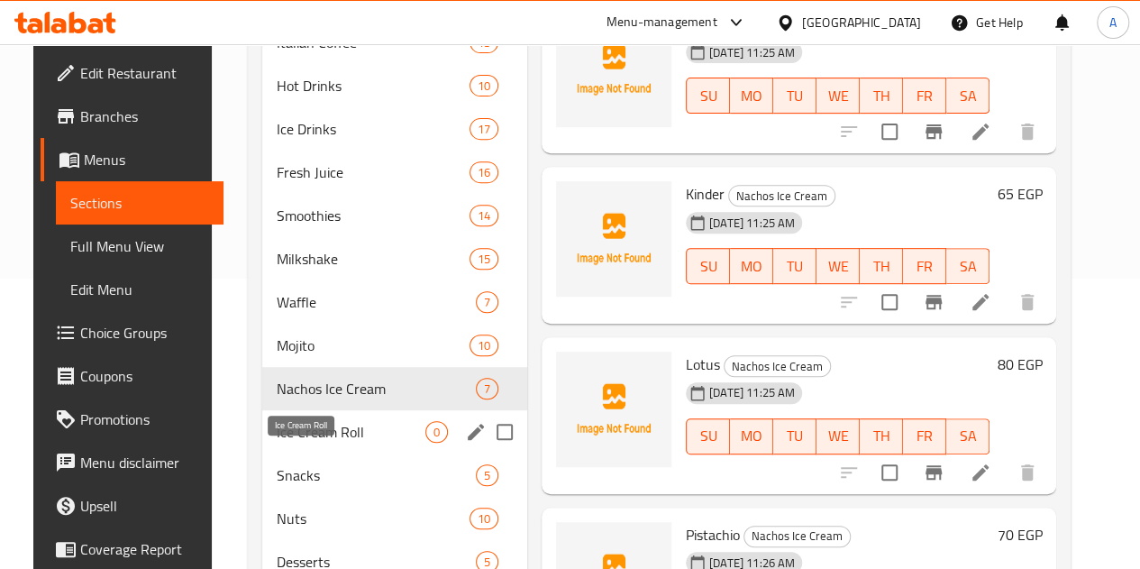
click at [332, 443] on span "Ice Cream Roll" at bounding box center [351, 432] width 149 height 22
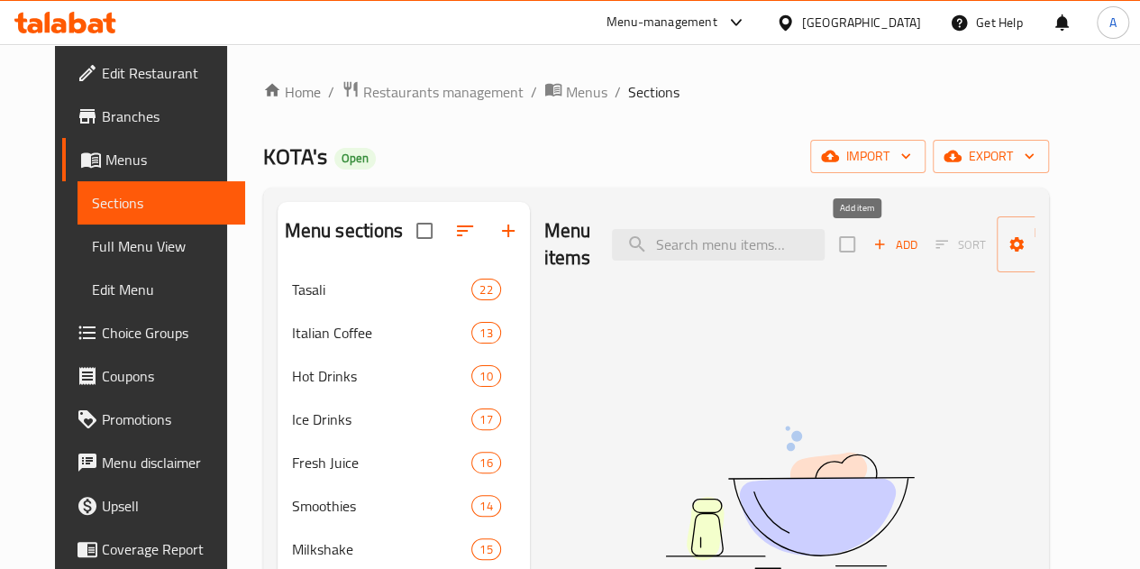
click at [871, 250] on span "Add" at bounding box center [895, 244] width 49 height 21
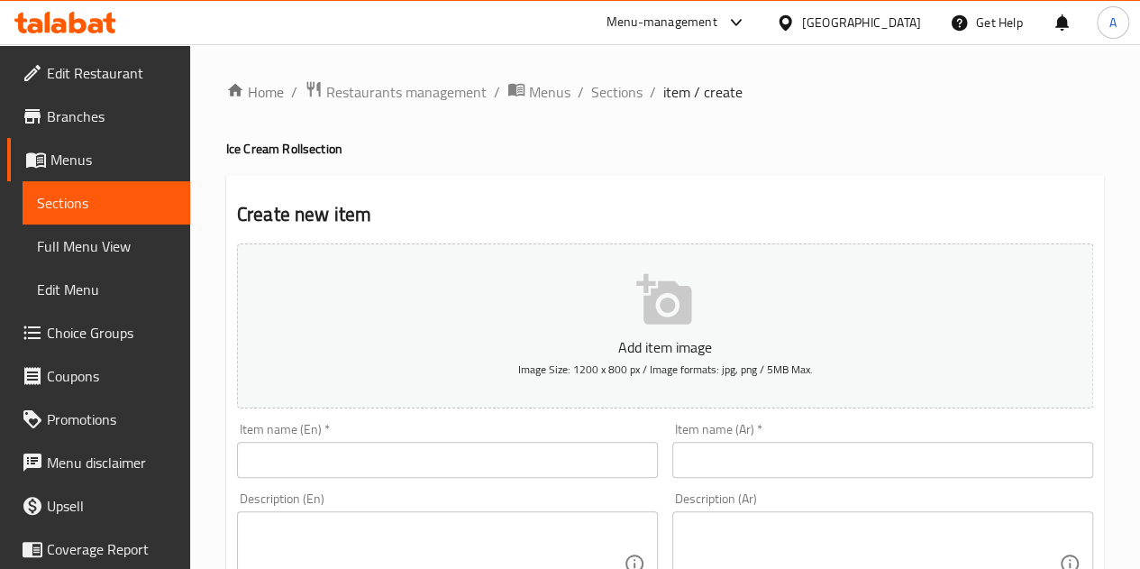
click at [793, 464] on input "text" at bounding box center [883, 460] width 421 height 36
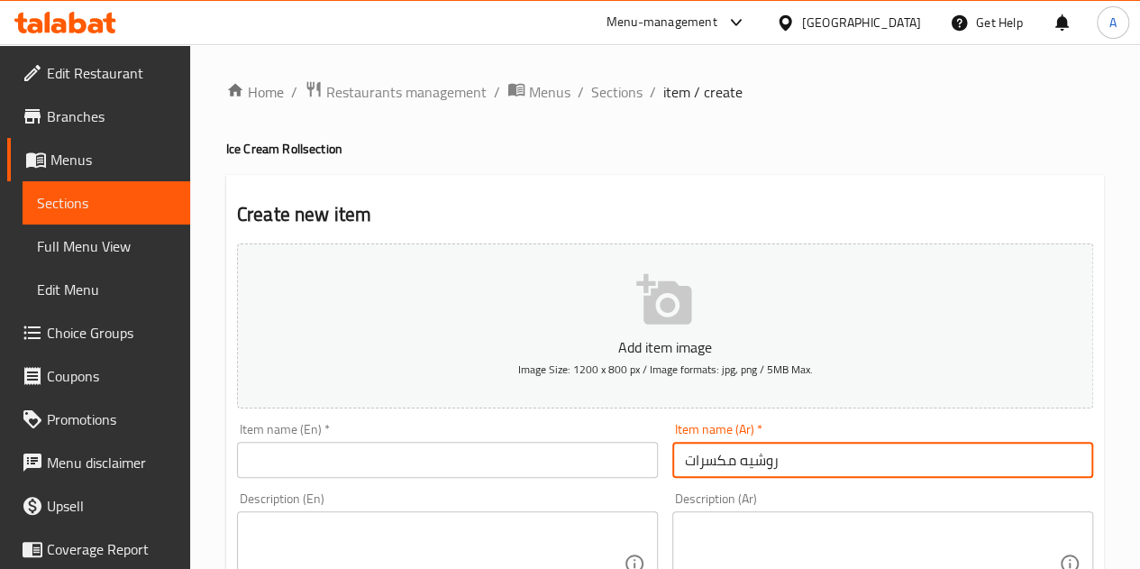
click at [771, 462] on input "روشيه مكسرات" at bounding box center [883, 460] width 421 height 36
click at [770, 462] on input "روشيه مكسرات" at bounding box center [883, 460] width 421 height 36
type input "روشيه مكسرات"
click at [415, 447] on input "text" at bounding box center [447, 460] width 421 height 36
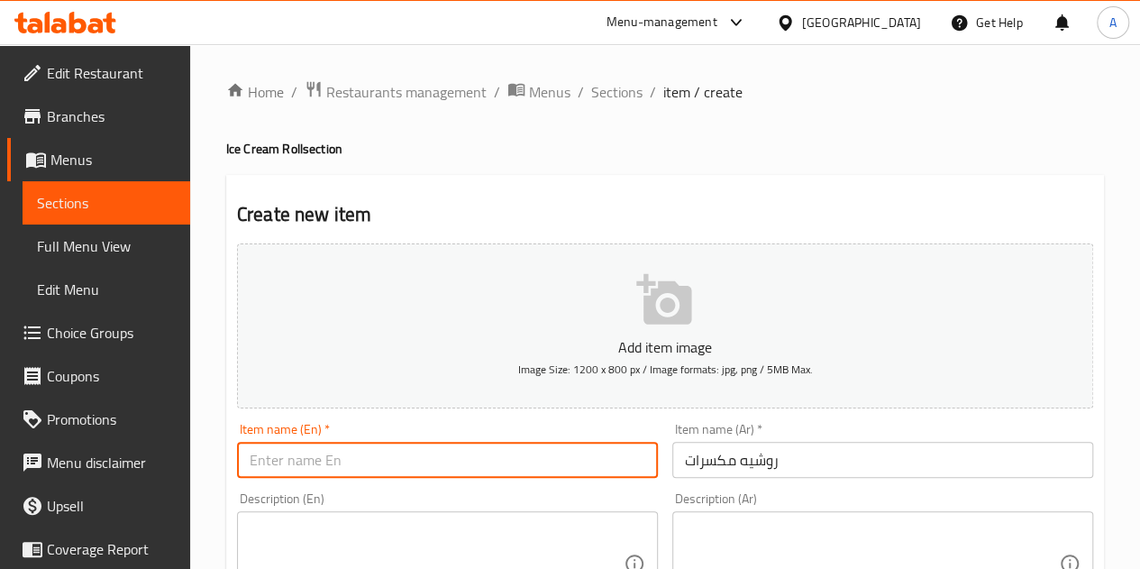
paste input "Rocher nuts"
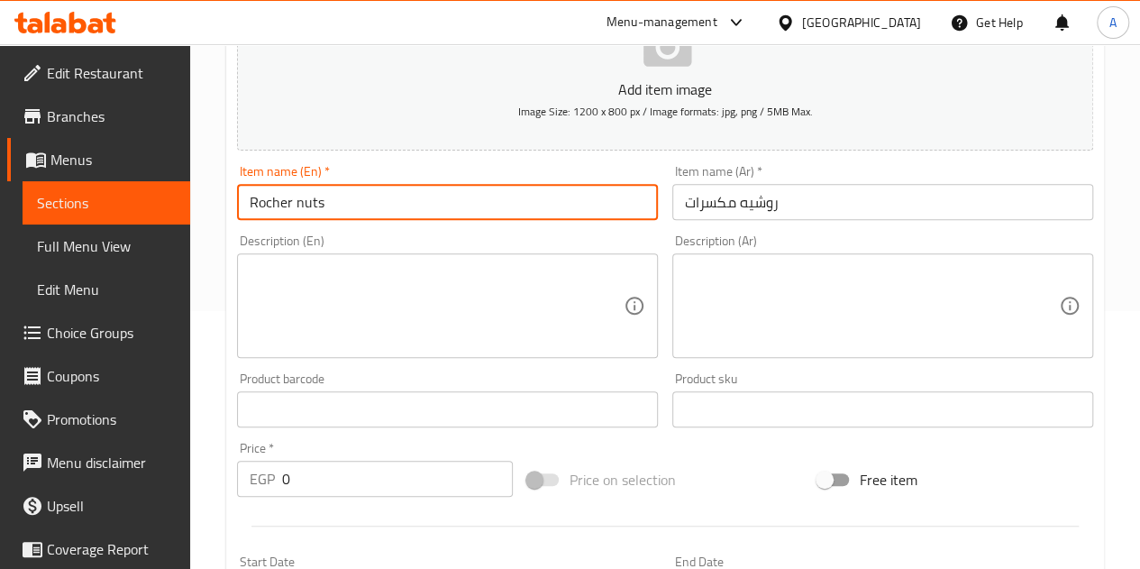
scroll to position [270, 0]
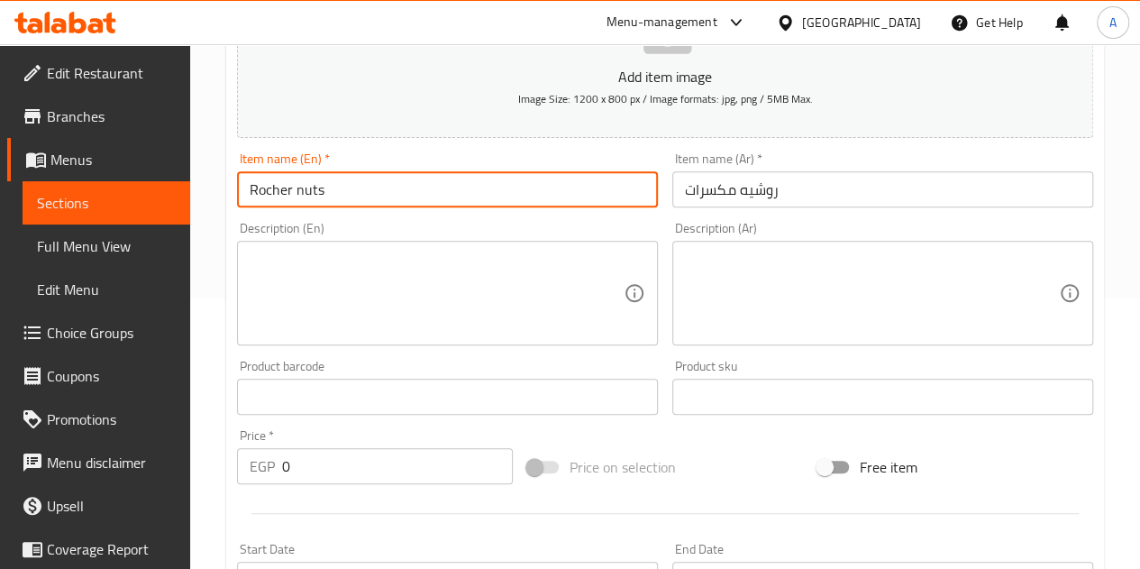
type input "Rocher nuts"
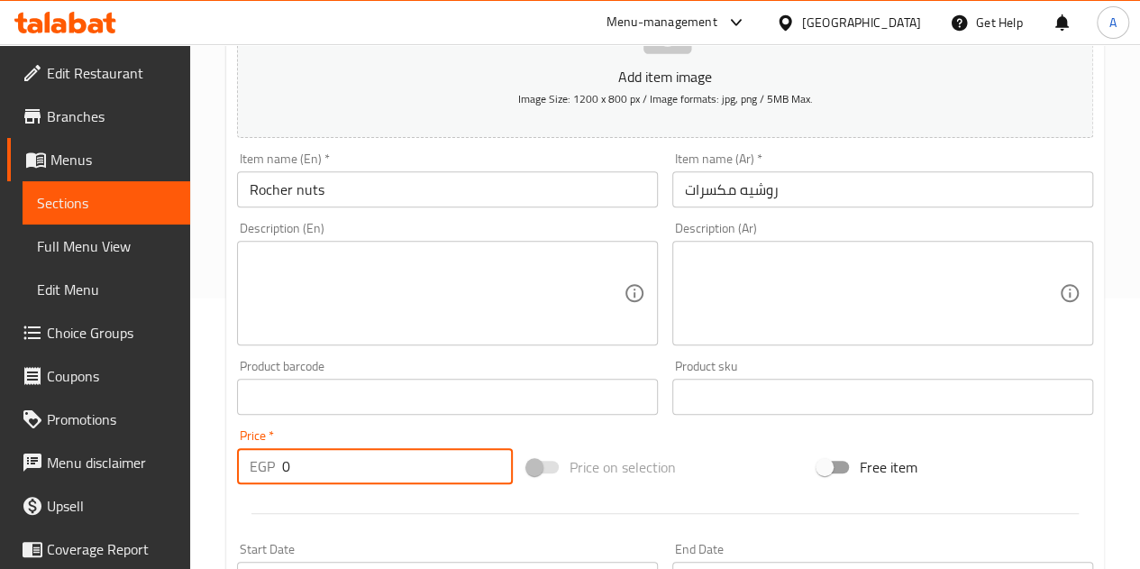
click at [395, 473] on input "0" at bounding box center [397, 466] width 231 height 36
type input "50"
click at [404, 503] on div at bounding box center [665, 513] width 871 height 44
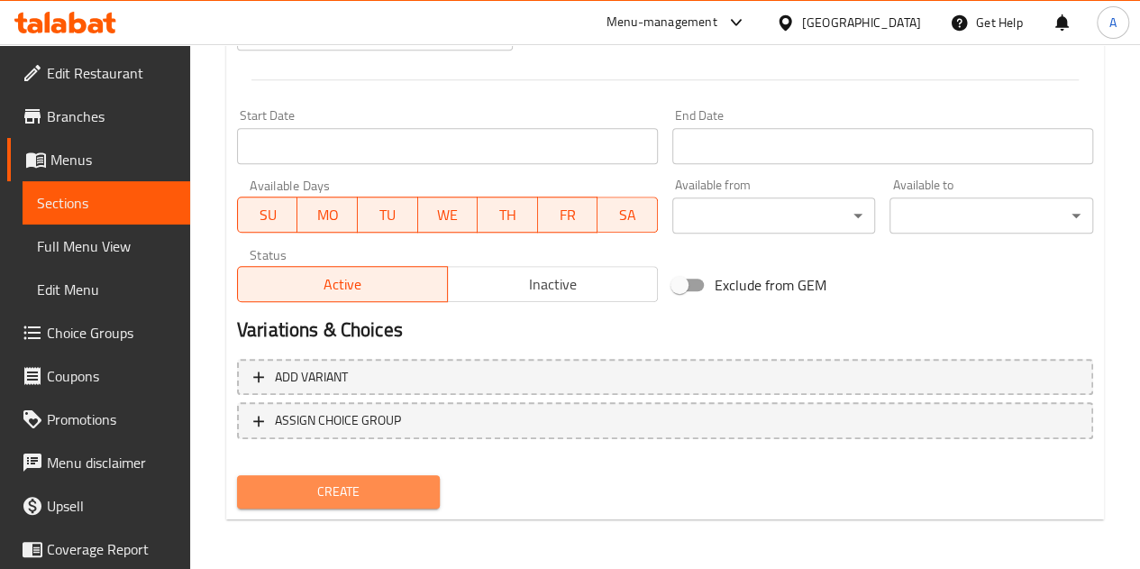
click at [391, 491] on span "Create" at bounding box center [339, 491] width 175 height 23
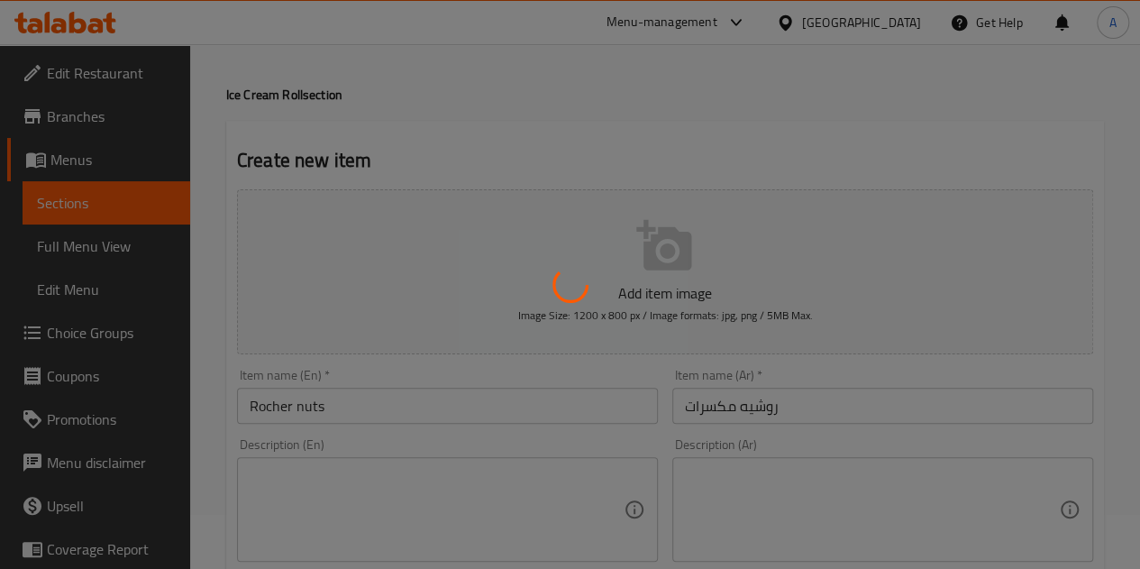
scroll to position [0, 0]
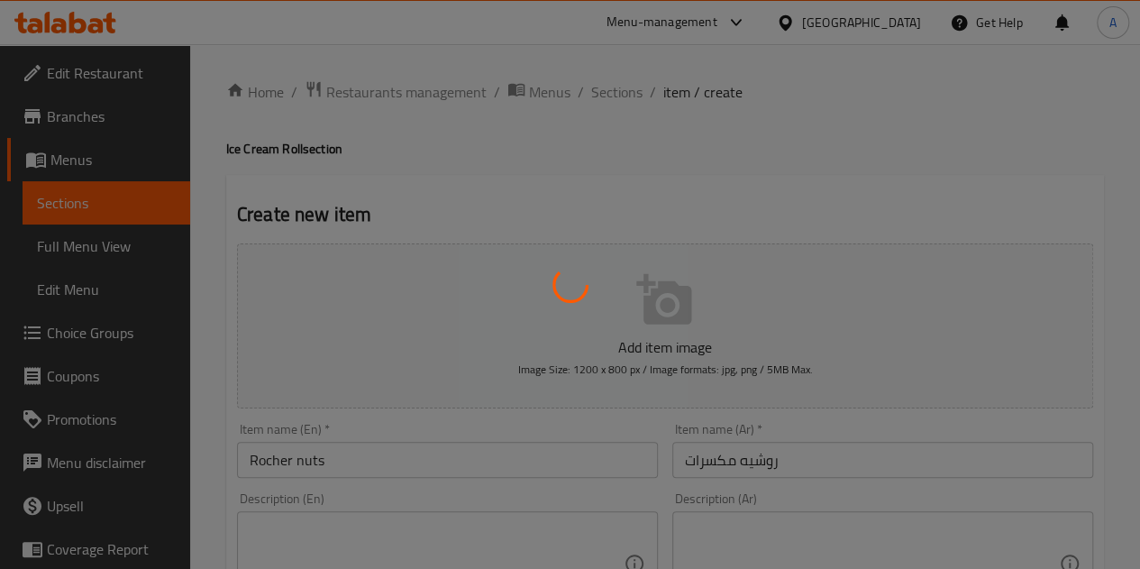
type input "0"
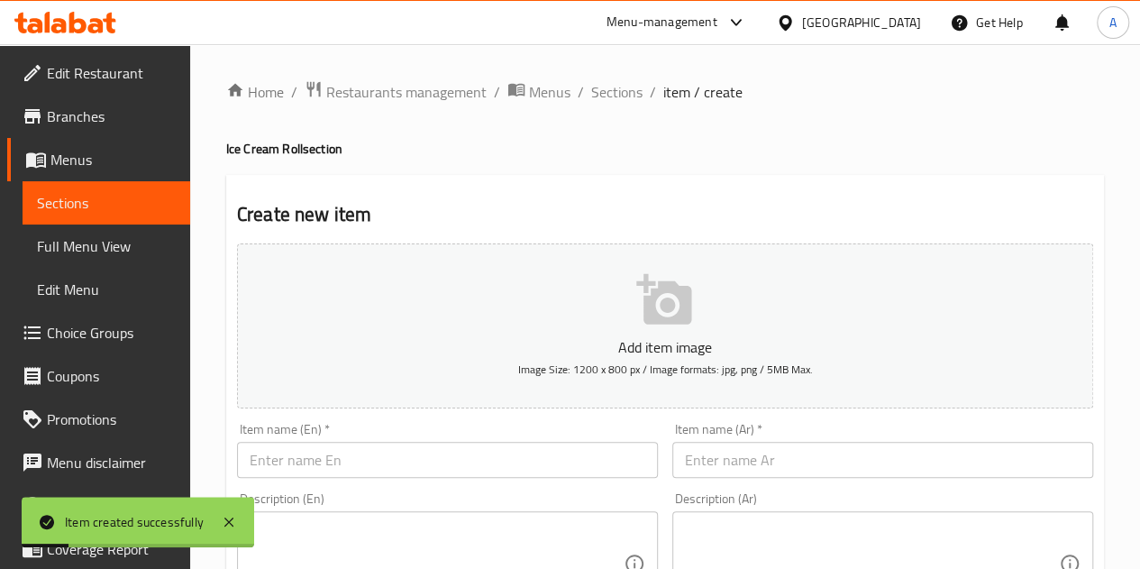
click at [917, 464] on input "text" at bounding box center [883, 460] width 421 height 36
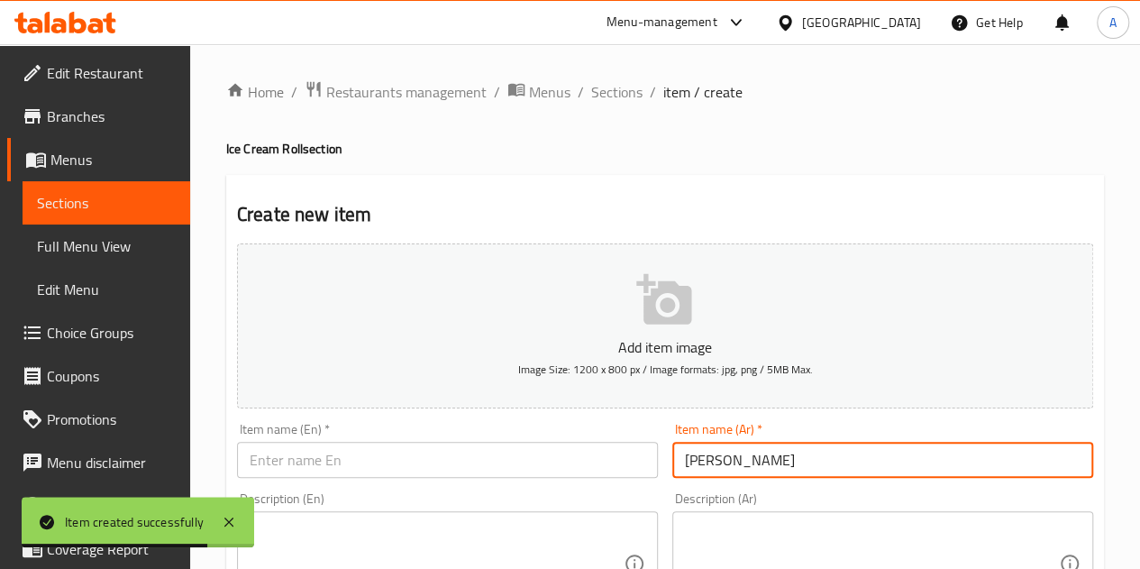
click at [739, 457] on input "كريمه قهوه" at bounding box center [883, 460] width 421 height 36
click at [738, 456] on input "كريمه قهوه" at bounding box center [883, 460] width 421 height 36
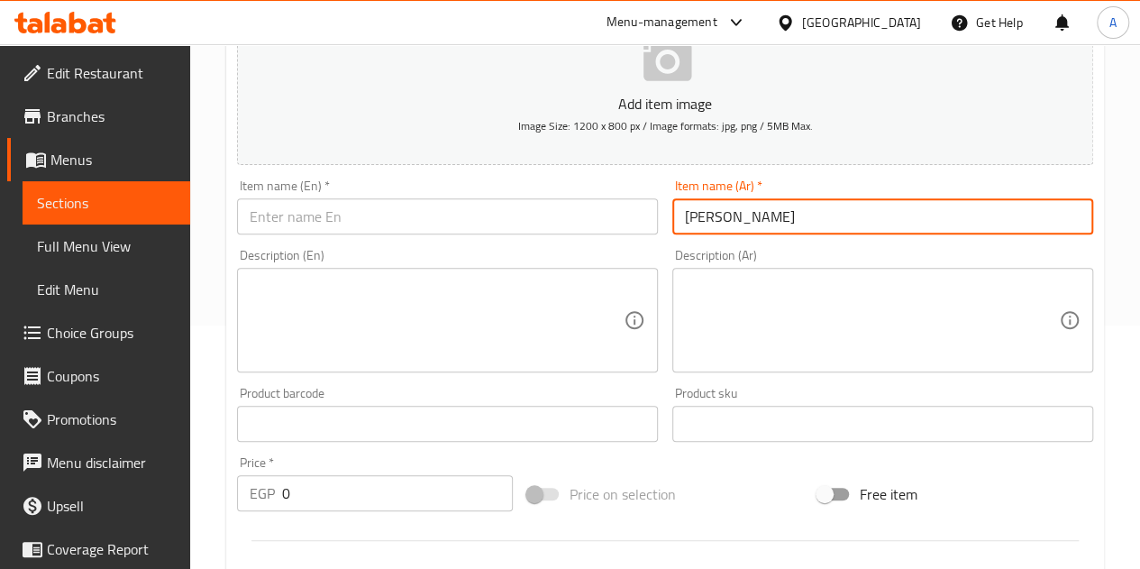
scroll to position [270, 0]
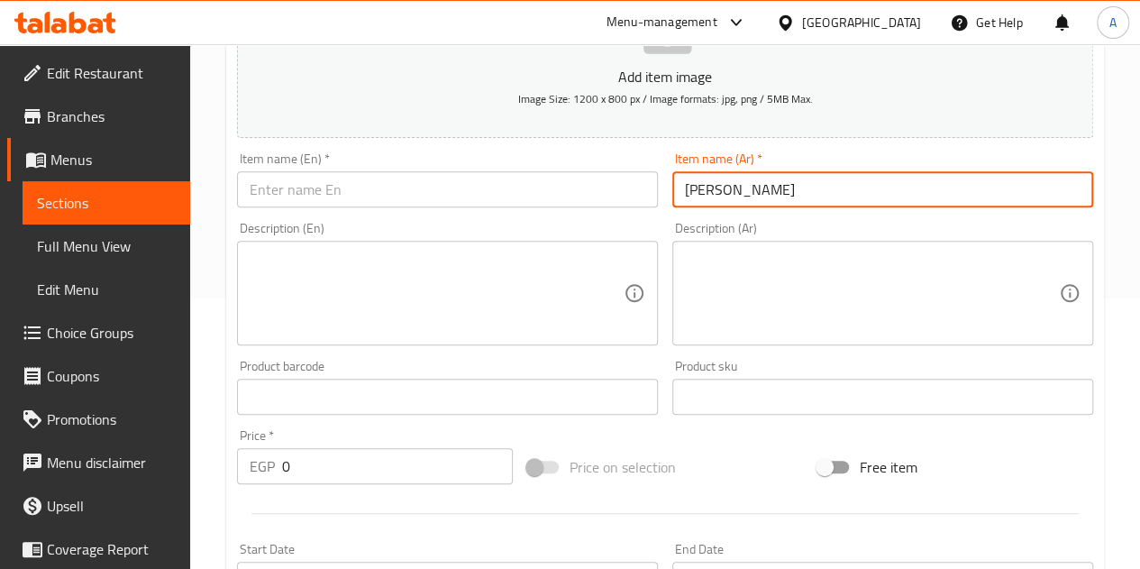
type input "كريمه قهوه"
click at [335, 194] on input "text" at bounding box center [447, 189] width 421 height 36
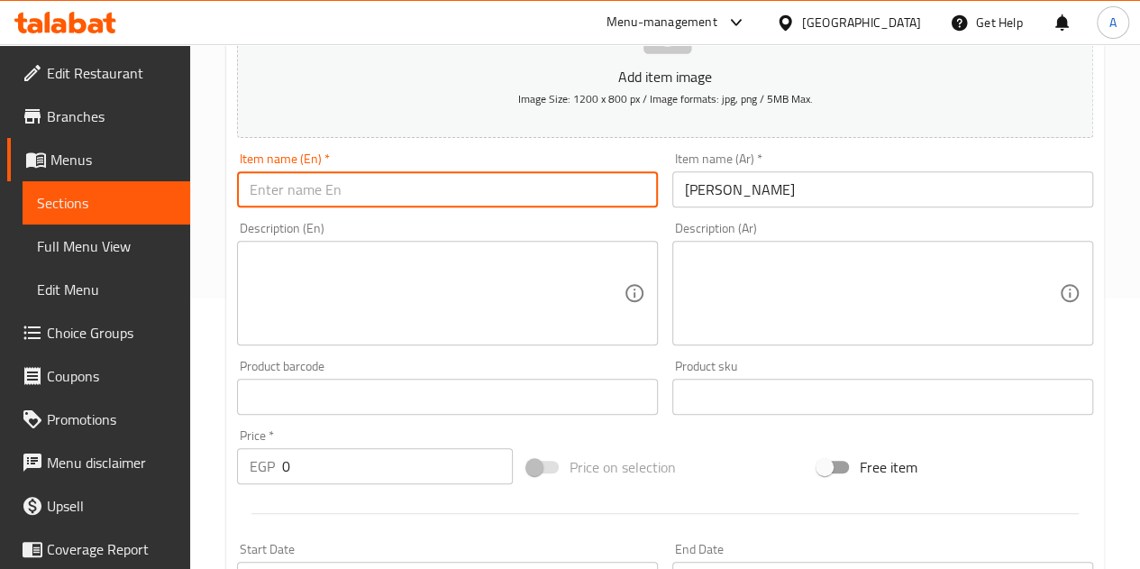
paste input "coffee cream"
type input "coffee cream"
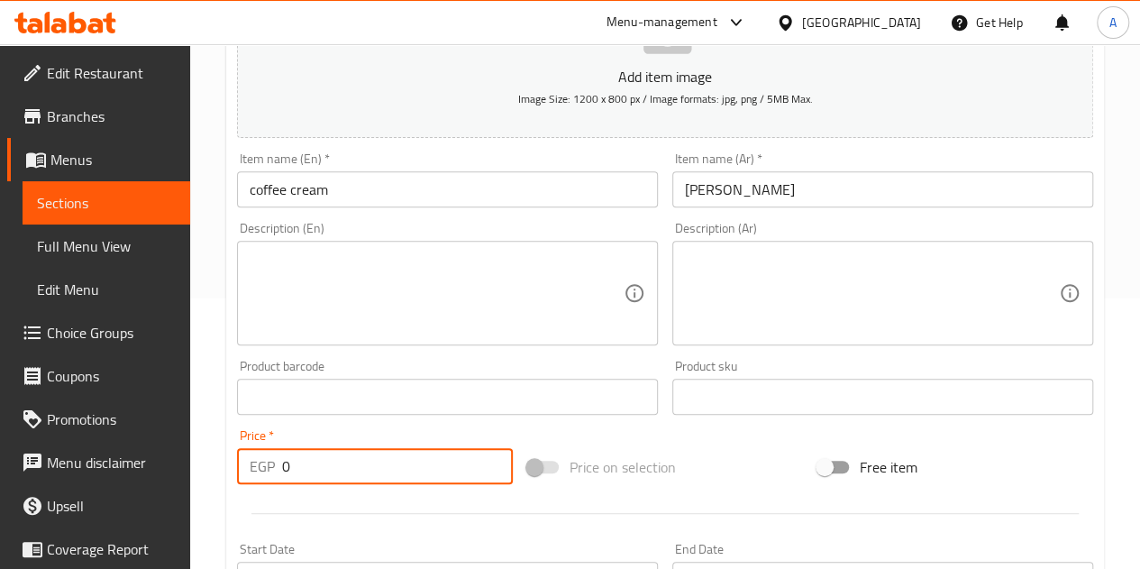
click at [369, 467] on input "0" at bounding box center [397, 466] width 231 height 36
type input "40"
click at [384, 507] on div at bounding box center [665, 513] width 871 height 44
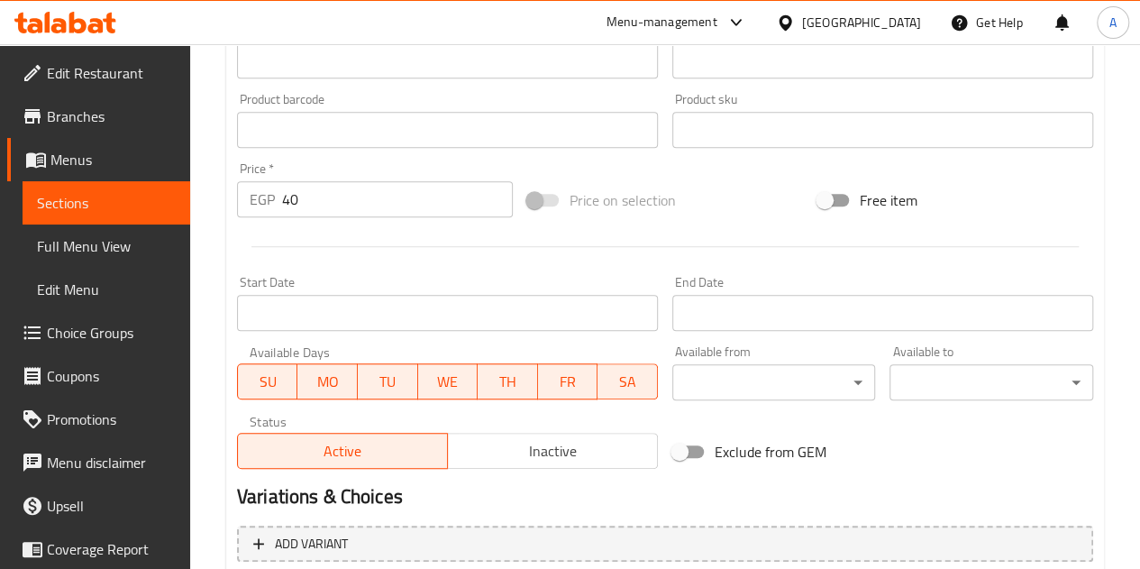
scroll to position [704, 0]
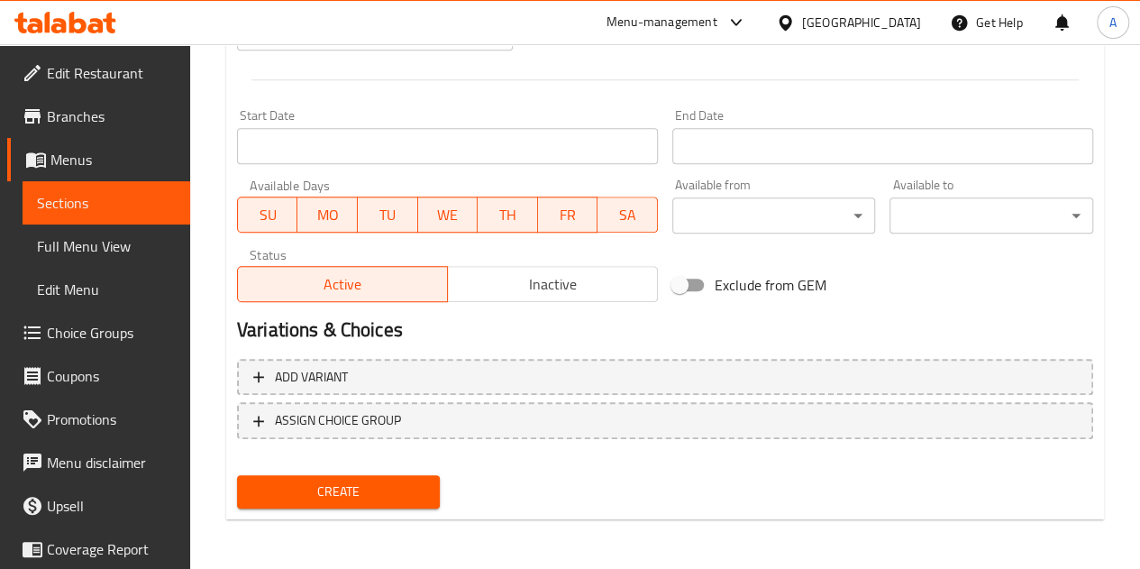
click at [382, 493] on span "Create" at bounding box center [339, 491] width 175 height 23
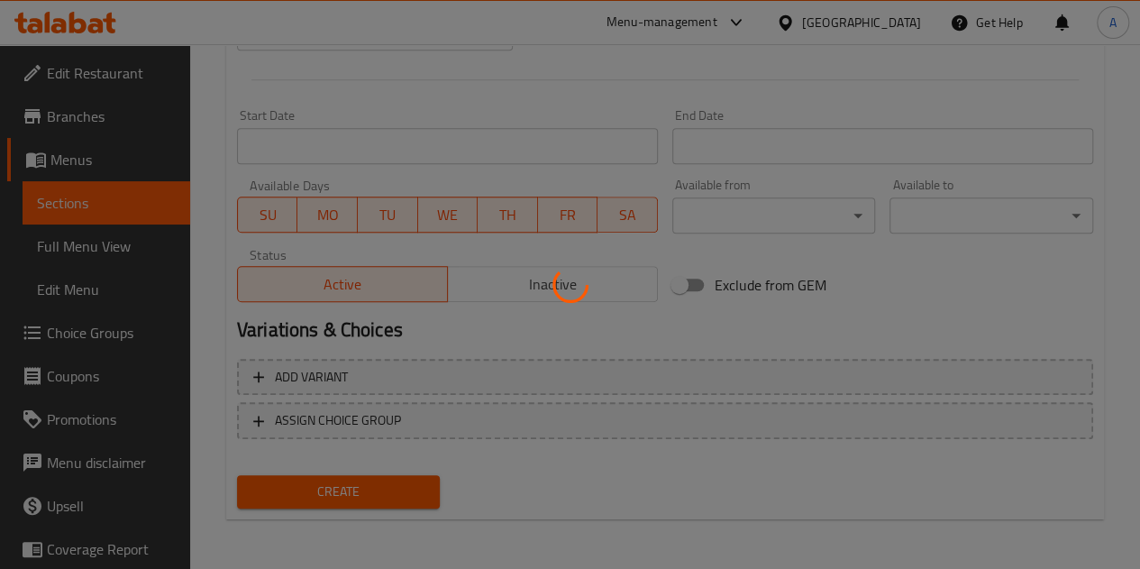
type input "0"
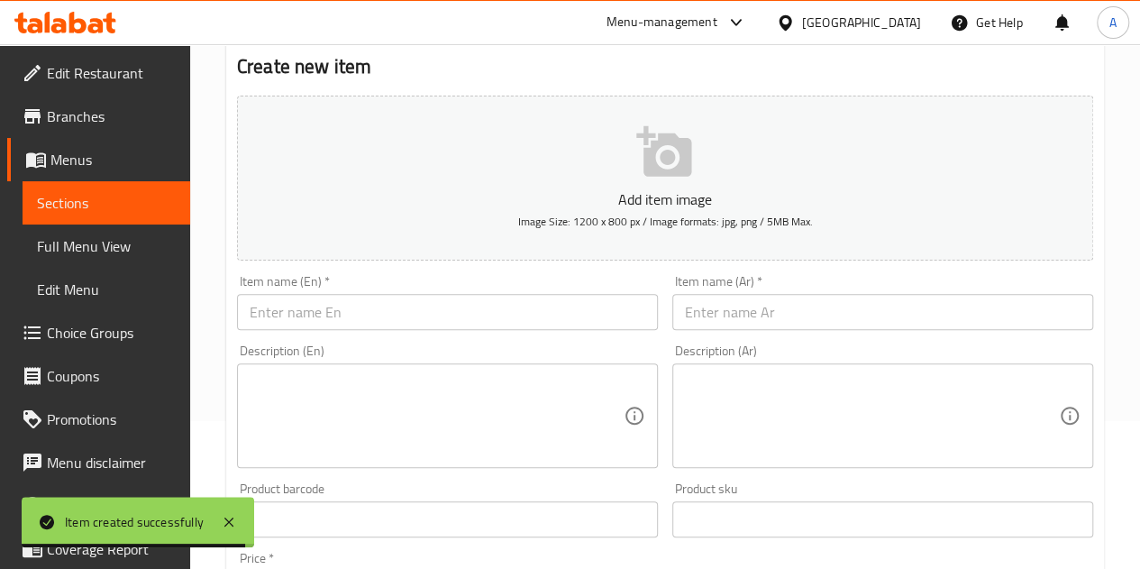
scroll to position [253, 0]
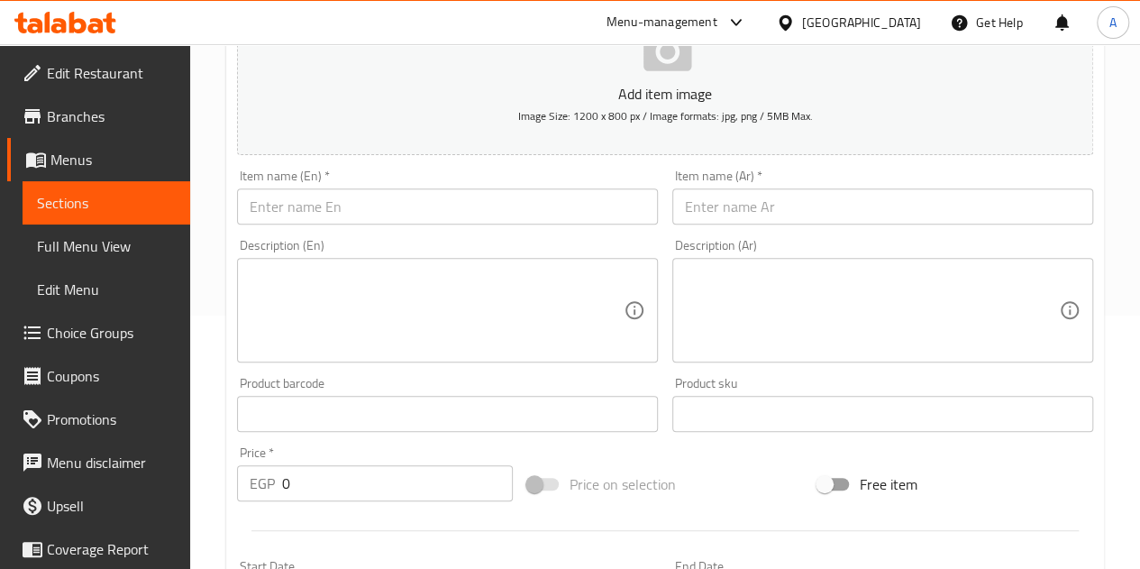
click at [828, 211] on input "text" at bounding box center [883, 206] width 421 height 36
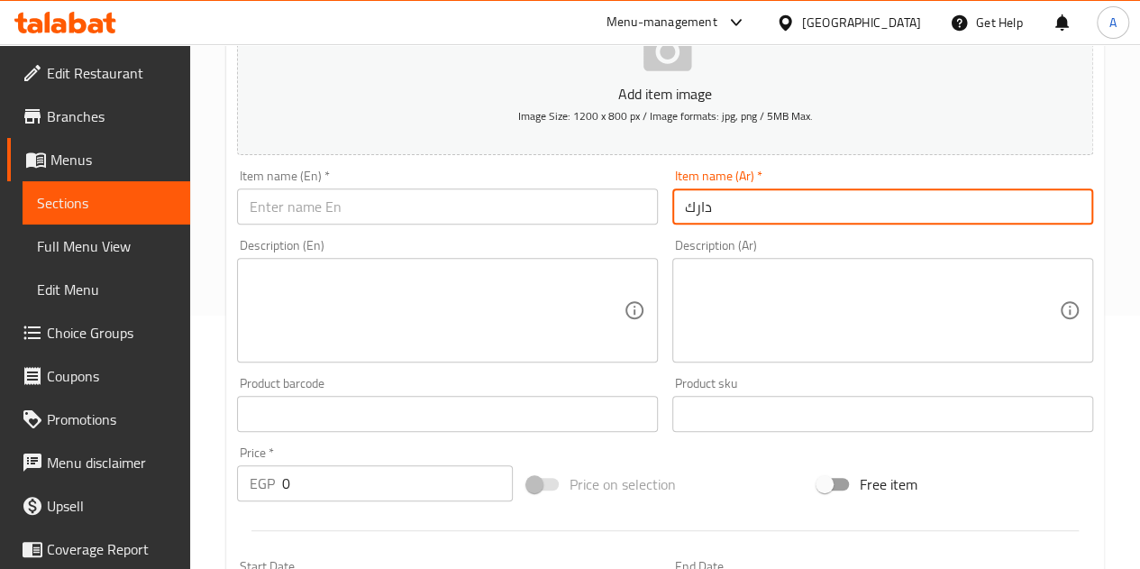
click at [705, 200] on input "دارك" at bounding box center [883, 206] width 421 height 36
click at [704, 199] on input "دارك" at bounding box center [883, 206] width 421 height 36
type input "دارك"
click at [362, 212] on input "text" at bounding box center [447, 206] width 421 height 36
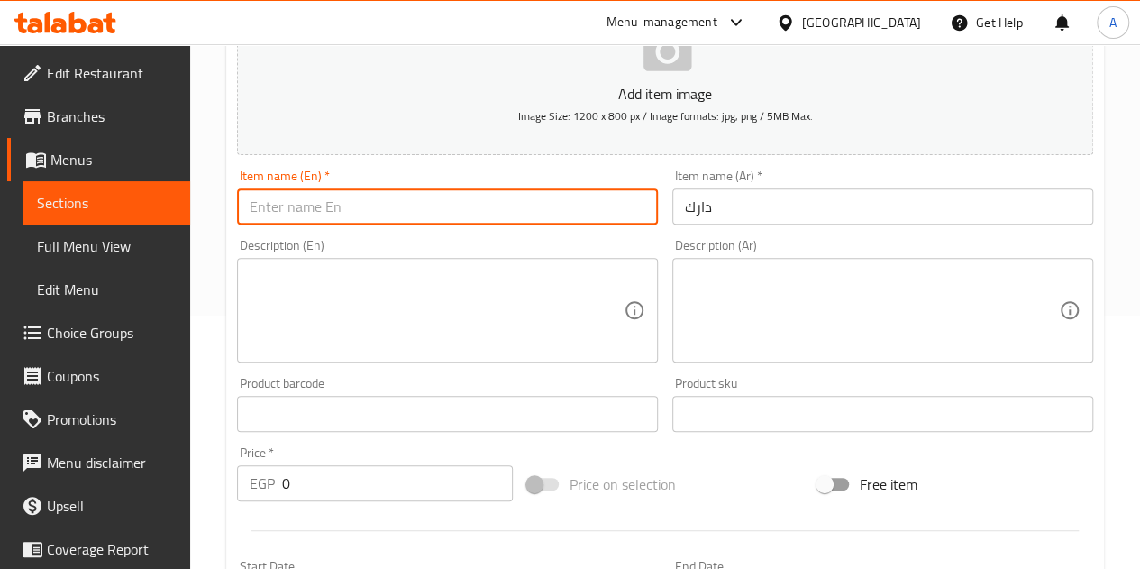
paste input "Dark"
type input "Dark"
click at [355, 495] on input "0" at bounding box center [397, 483] width 231 height 36
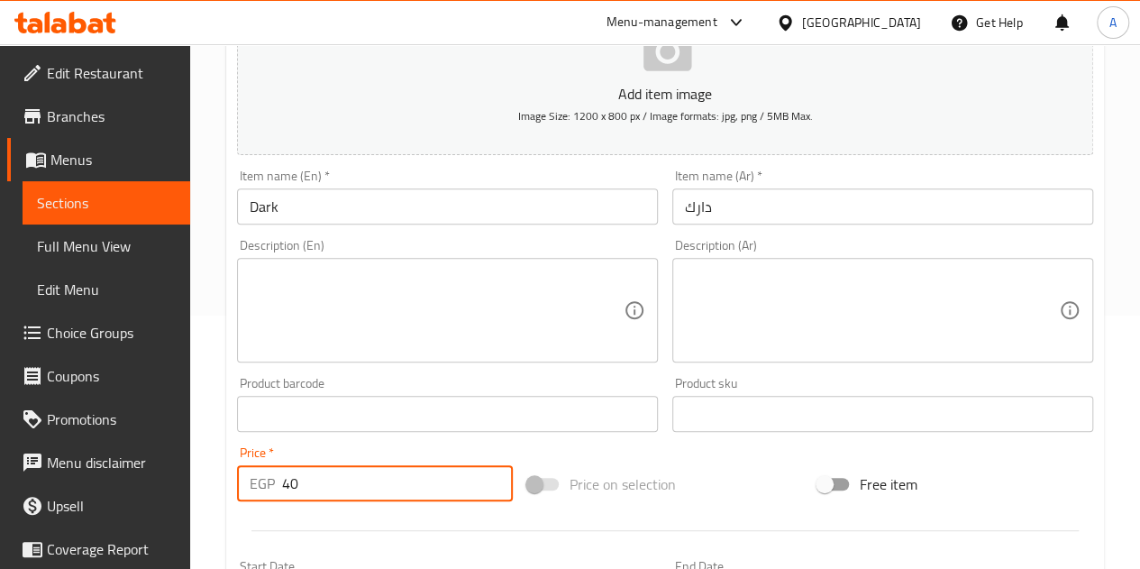
type input "40"
click at [359, 521] on div at bounding box center [665, 530] width 871 height 44
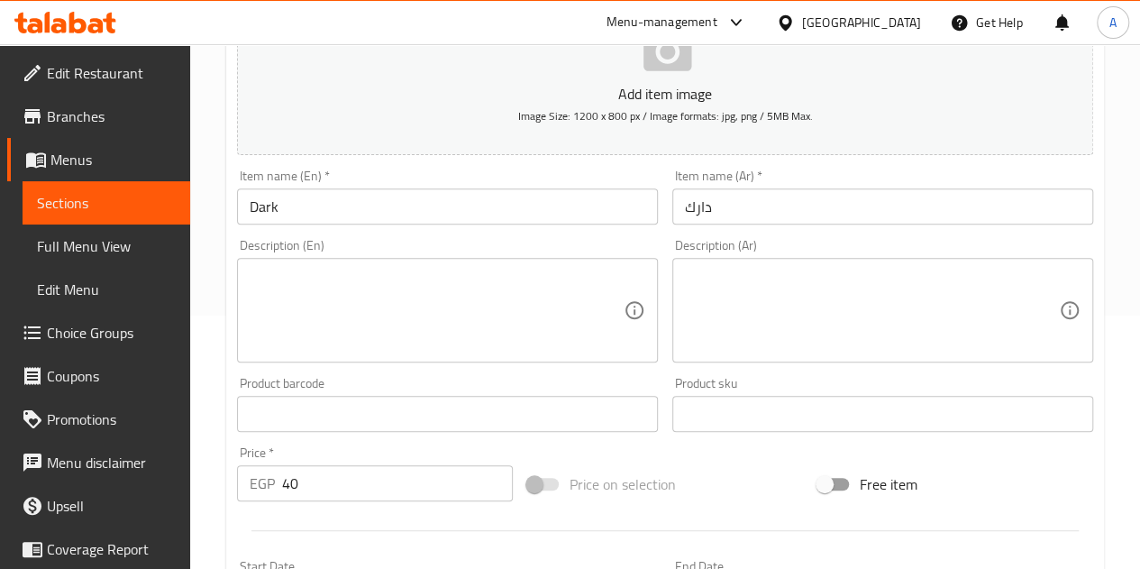
scroll to position [704, 0]
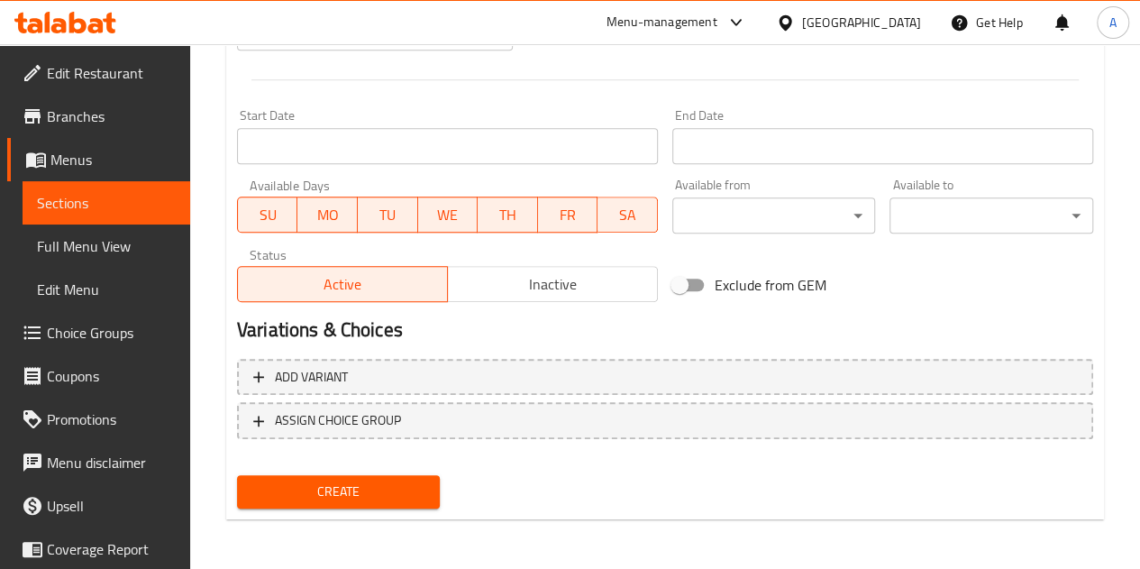
click at [357, 471] on div "Create" at bounding box center [339, 492] width 218 height 48
click at [363, 493] on span "Create" at bounding box center [339, 491] width 175 height 23
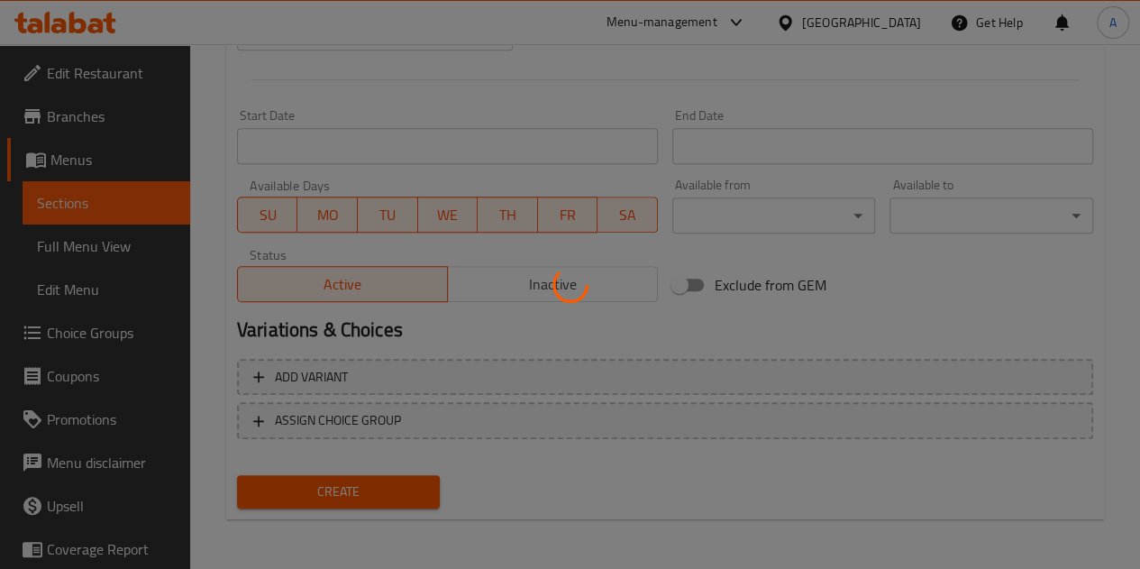
type input "0"
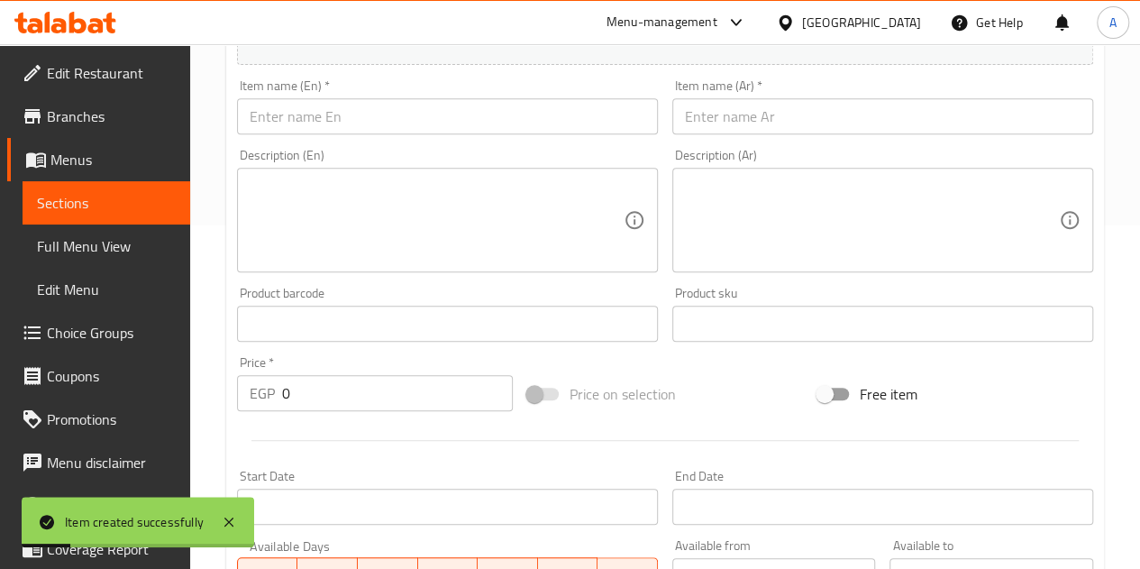
scroll to position [73, 0]
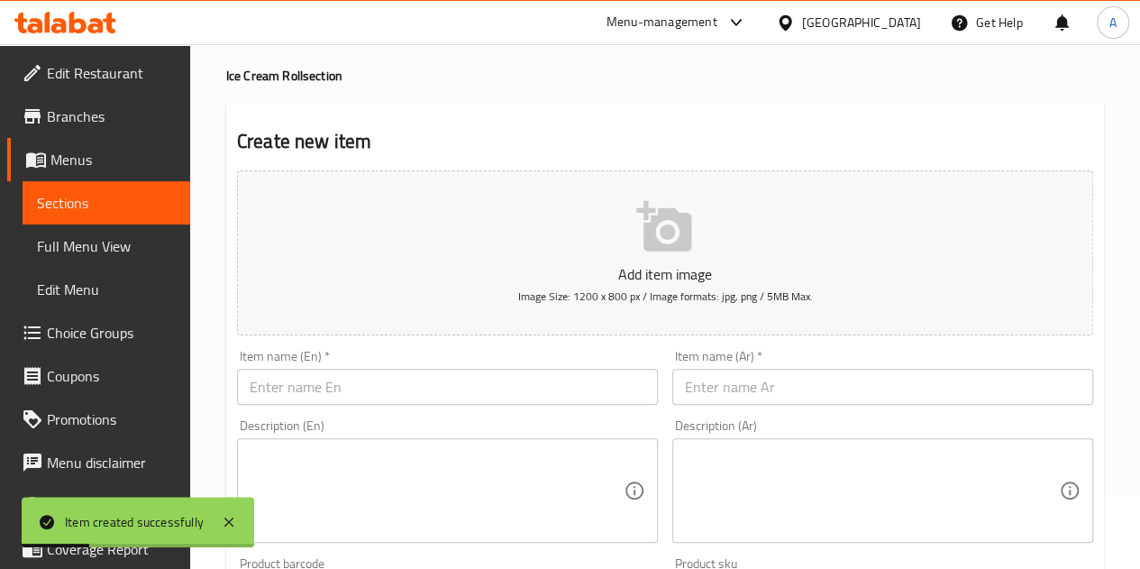
click at [785, 392] on input "text" at bounding box center [883, 387] width 421 height 36
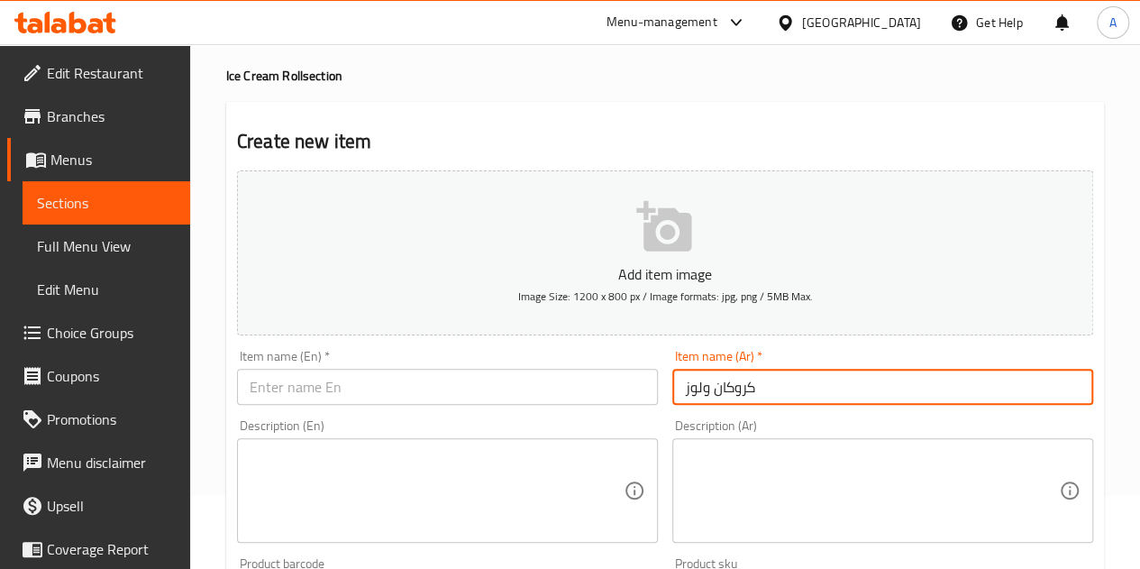
click at [728, 398] on input "كروكان ولوز" at bounding box center [883, 387] width 421 height 36
click at [728, 397] on input "كروكان ولوز" at bounding box center [883, 387] width 421 height 36
type input "كروكان ولوز"
click at [384, 382] on input "text" at bounding box center [447, 387] width 421 height 36
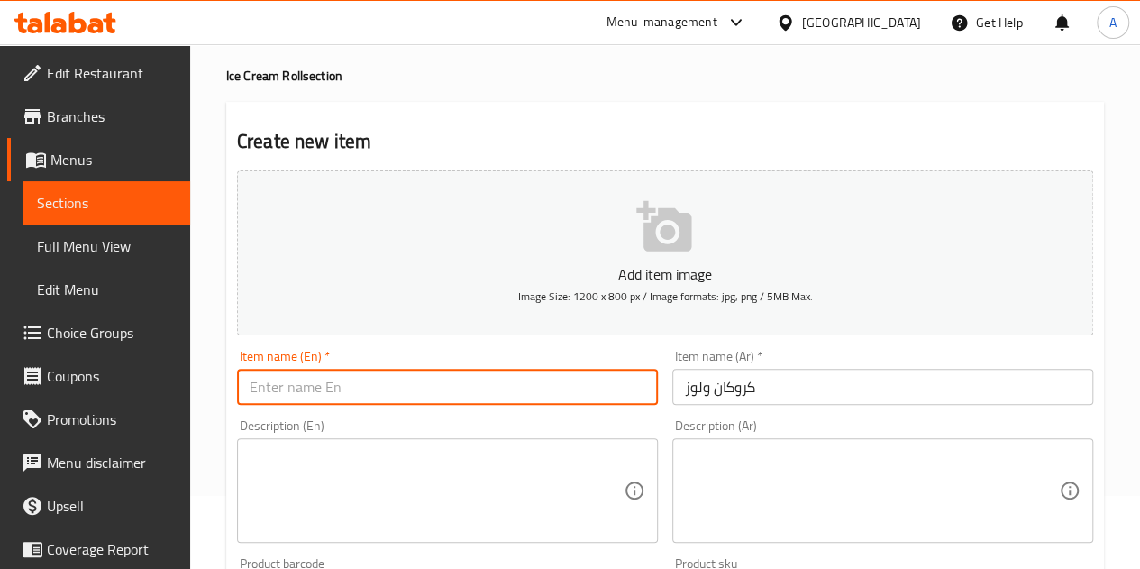
paste input "Croissant and almonds"
click at [258, 383] on input "Croissant and almonds" at bounding box center [447, 387] width 421 height 36
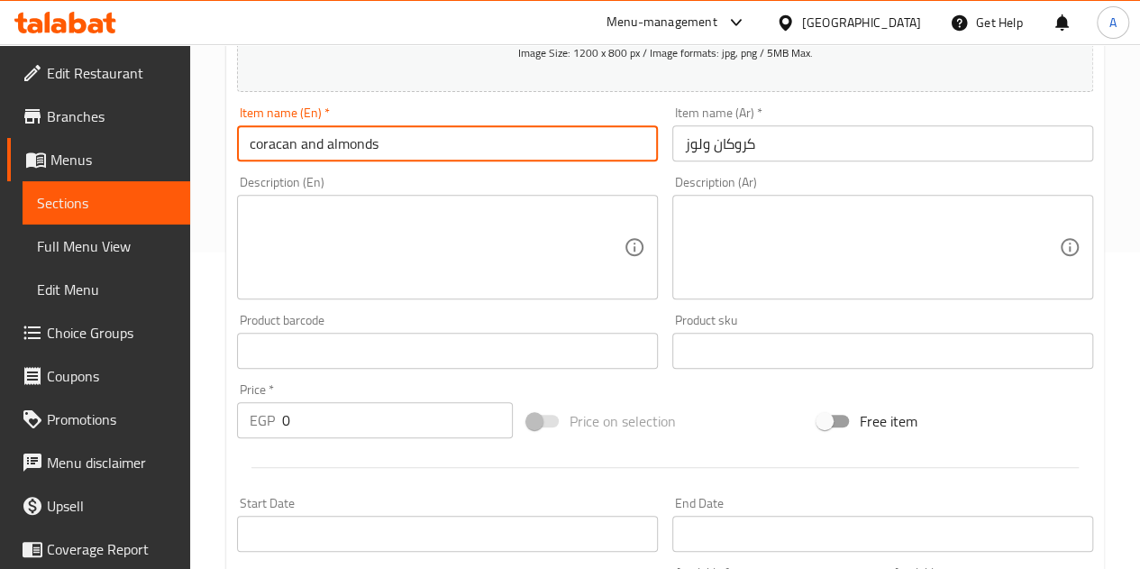
scroll to position [343, 0]
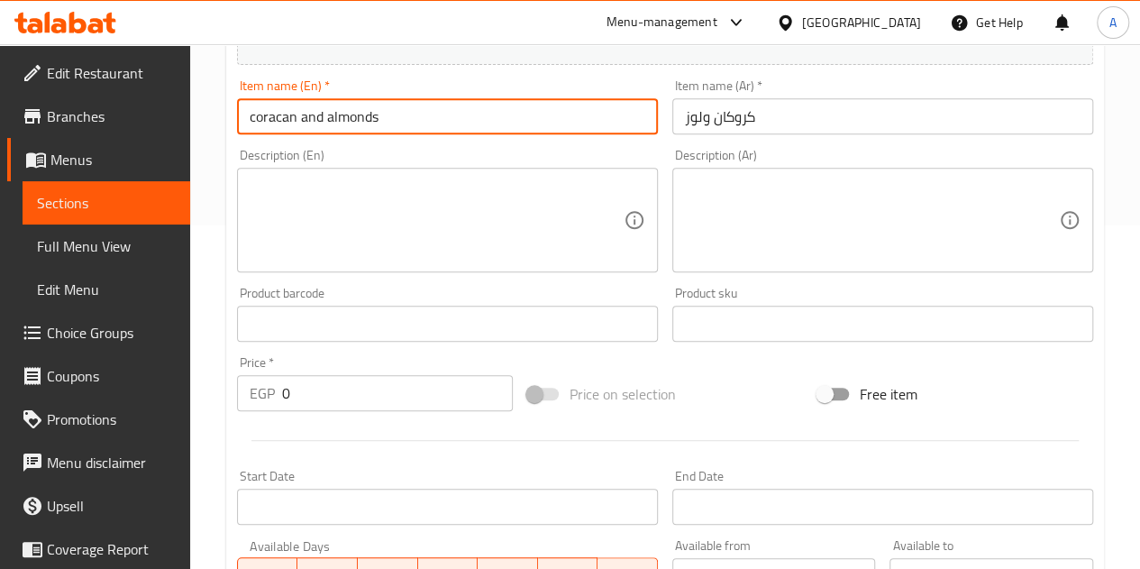
type input "coracan and almonds"
click at [362, 384] on input "0" at bounding box center [397, 393] width 231 height 36
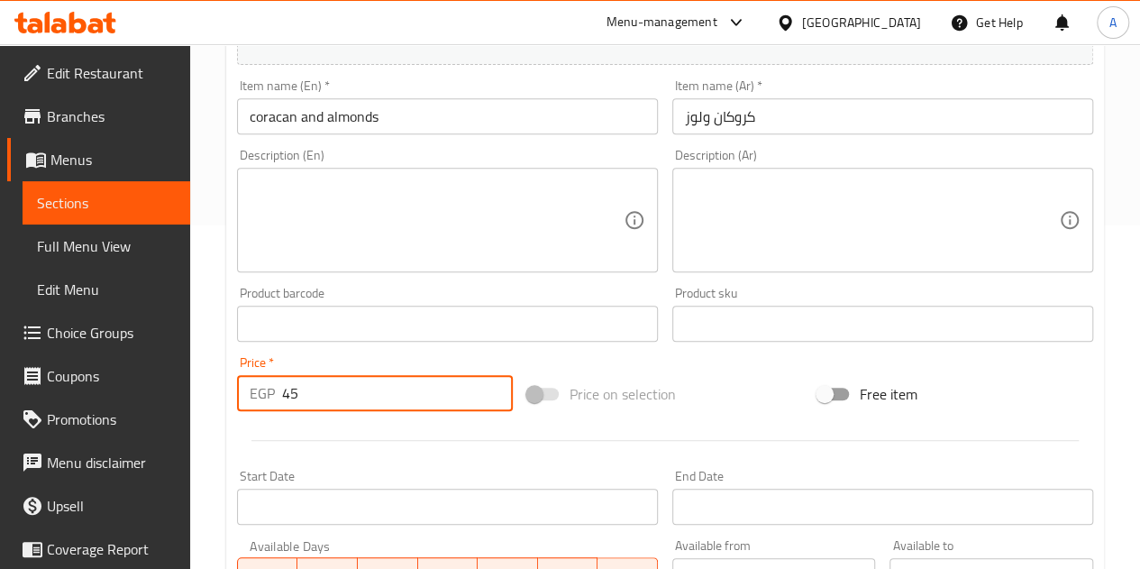
type input "45"
click at [370, 427] on div at bounding box center [665, 440] width 871 height 44
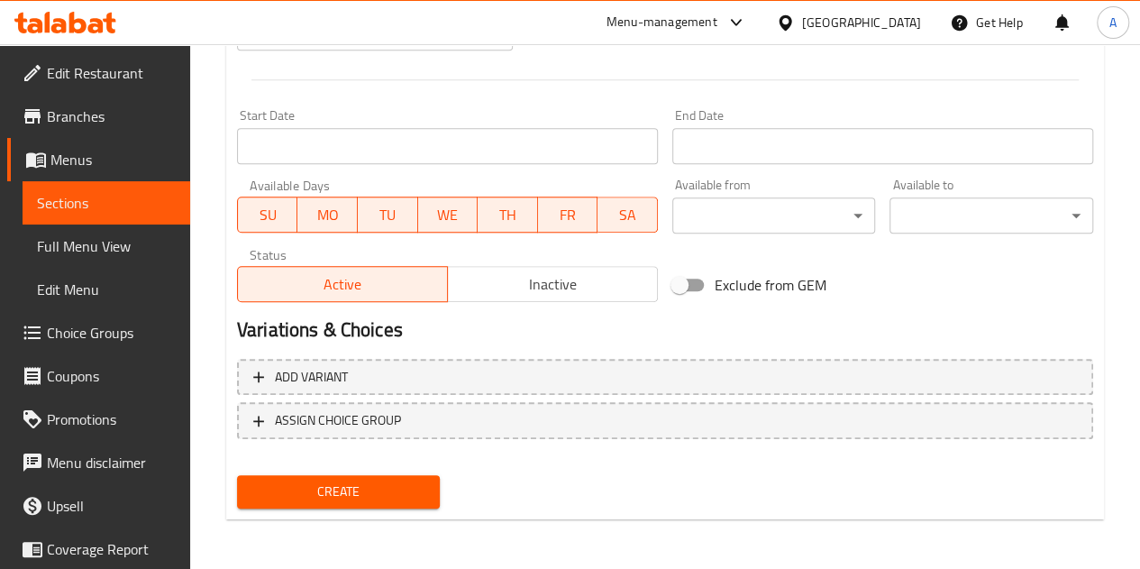
click at [389, 490] on span "Create" at bounding box center [339, 491] width 175 height 23
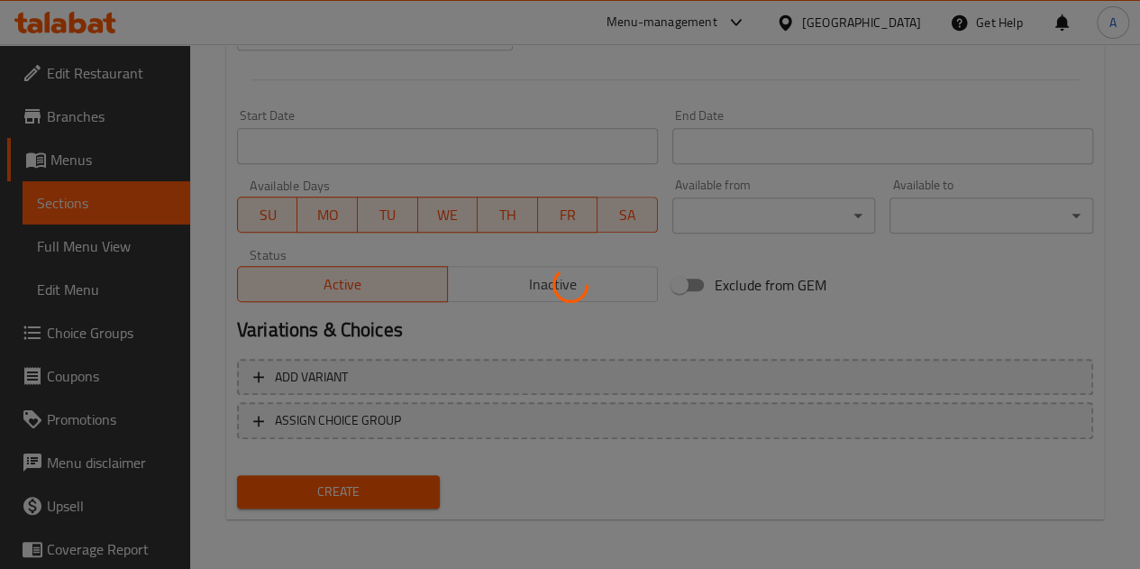
type input "0"
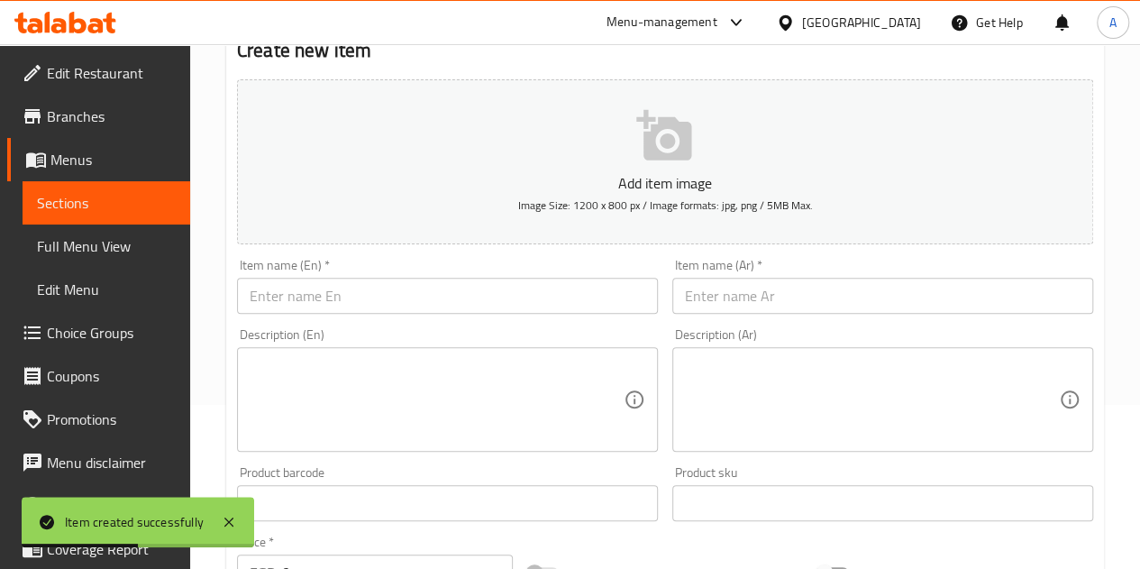
scroll to position [163, 0]
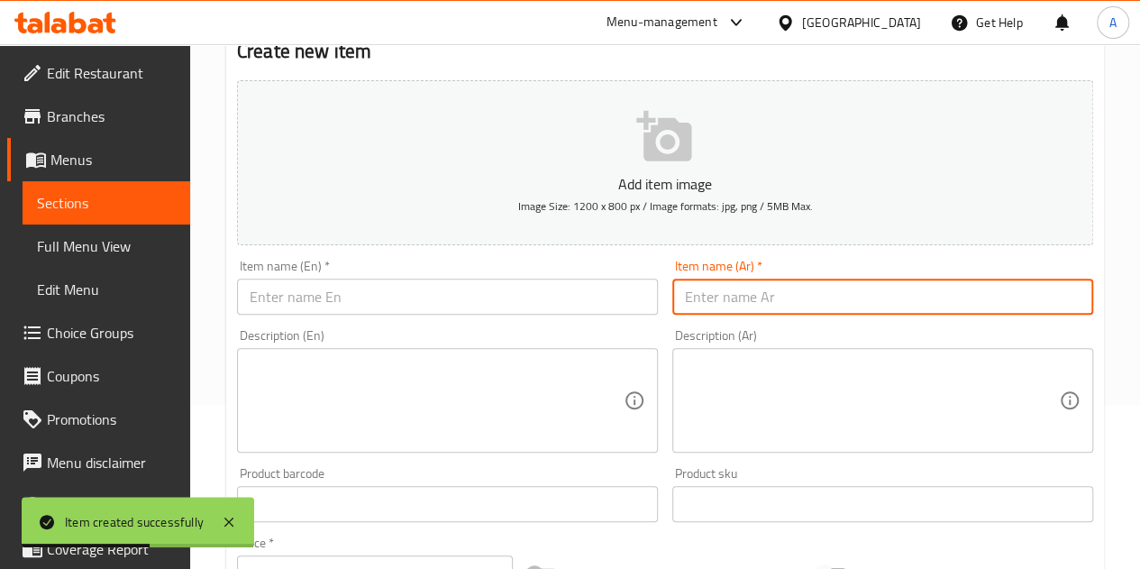
click at [779, 280] on input "text" at bounding box center [883, 297] width 421 height 36
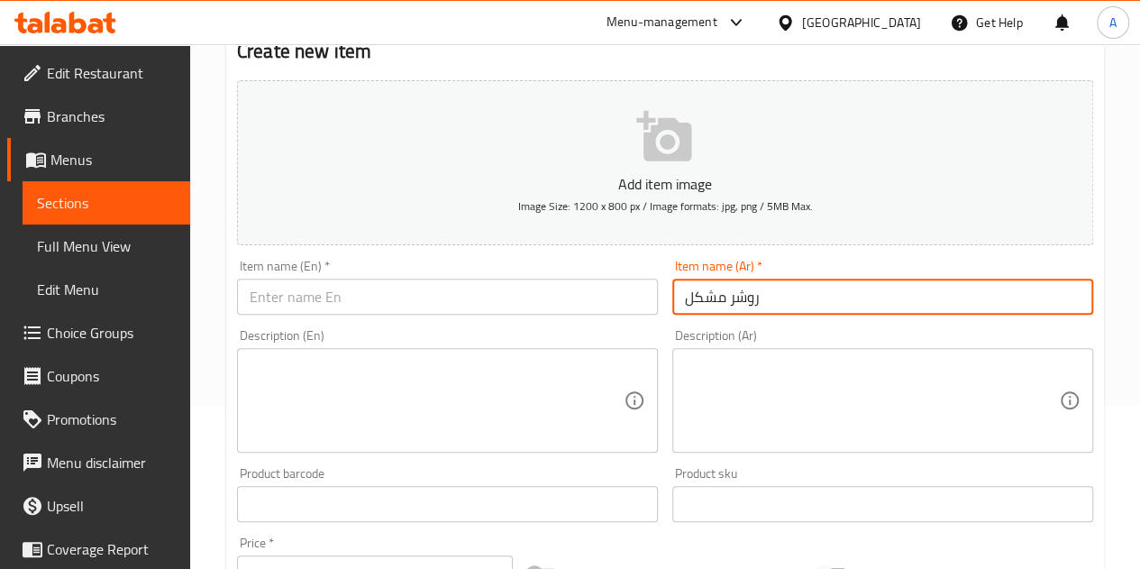
click at [744, 301] on input "روشر مشكل" at bounding box center [883, 297] width 421 height 36
click at [743, 301] on input "روشر مشكل" at bounding box center [883, 297] width 421 height 36
type input "روشر مشكل"
click at [421, 290] on input "text" at bounding box center [447, 297] width 421 height 36
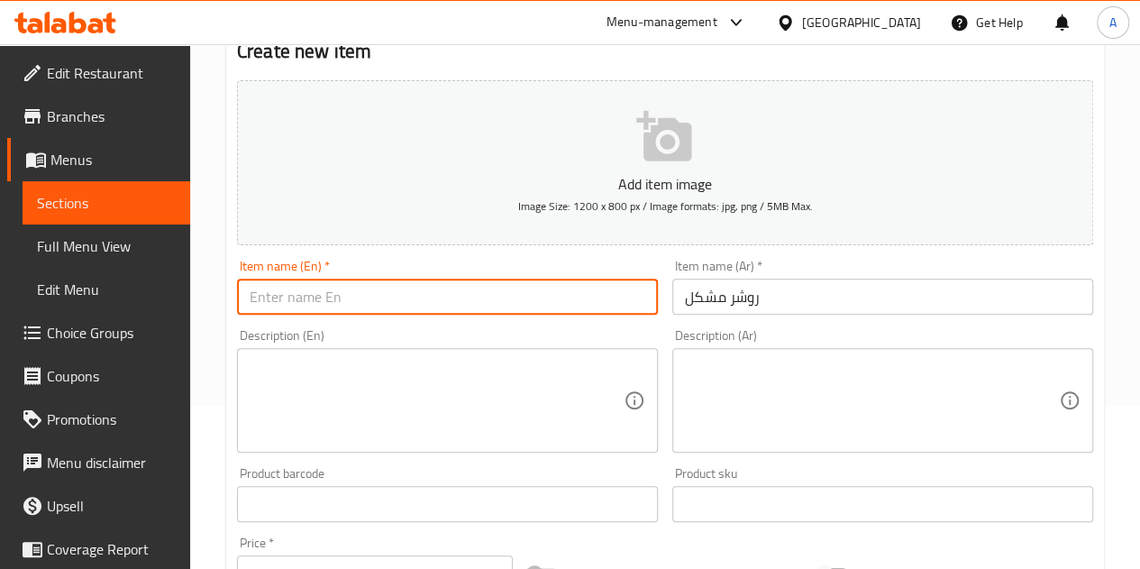
paste input "Rusher is a problem"
drag, startPoint x: 427, startPoint y: 307, endPoint x: 297, endPoint y: 278, distance: 133.9
click at [297, 279] on input "Rusher is a problem" at bounding box center [447, 297] width 421 height 36
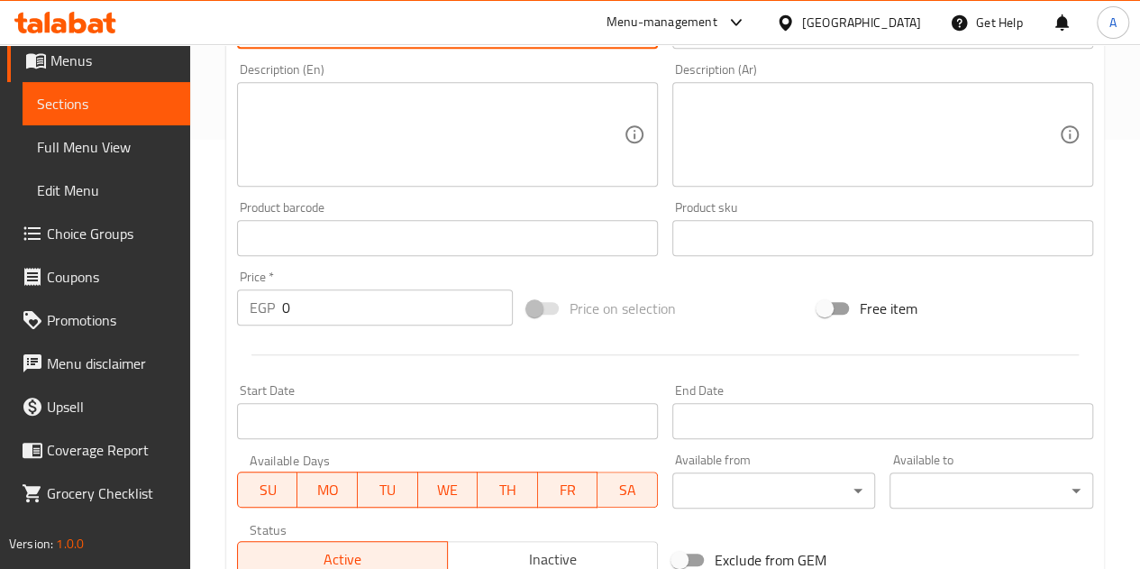
scroll to position [524, 0]
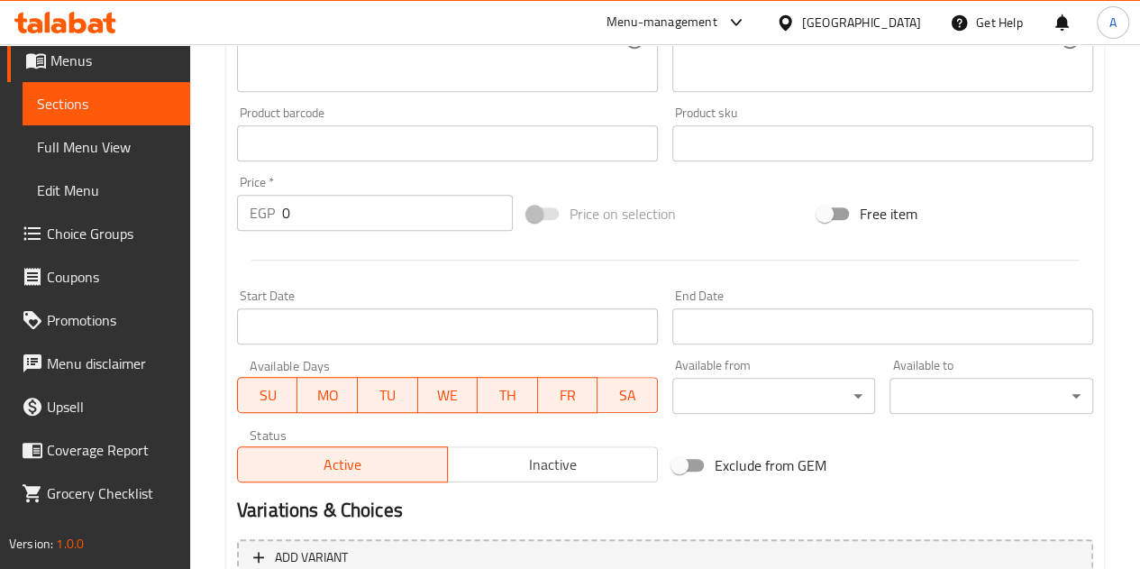
type input "Rusher Mix"
click at [306, 214] on input "0" at bounding box center [397, 213] width 231 height 36
type input "40"
click at [325, 266] on div at bounding box center [665, 260] width 871 height 44
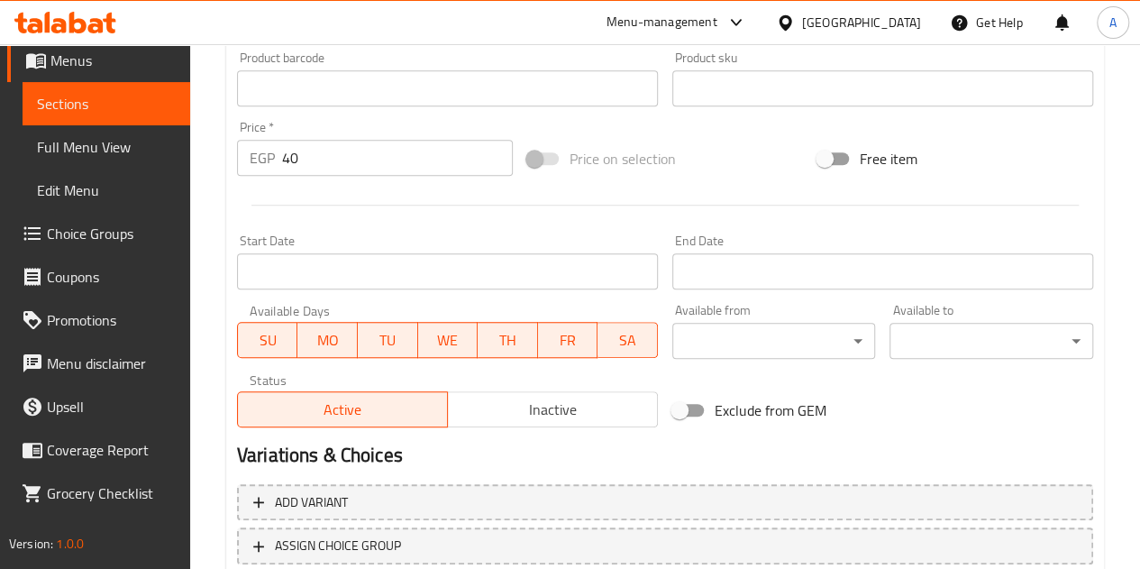
scroll to position [704, 0]
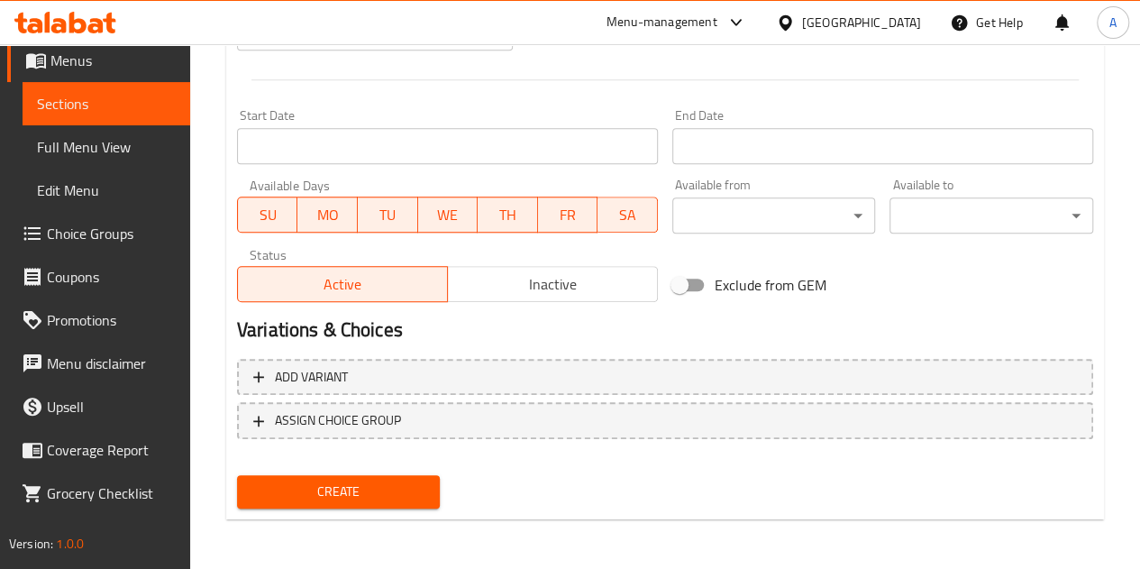
click at [366, 478] on button "Create" at bounding box center [339, 491] width 204 height 33
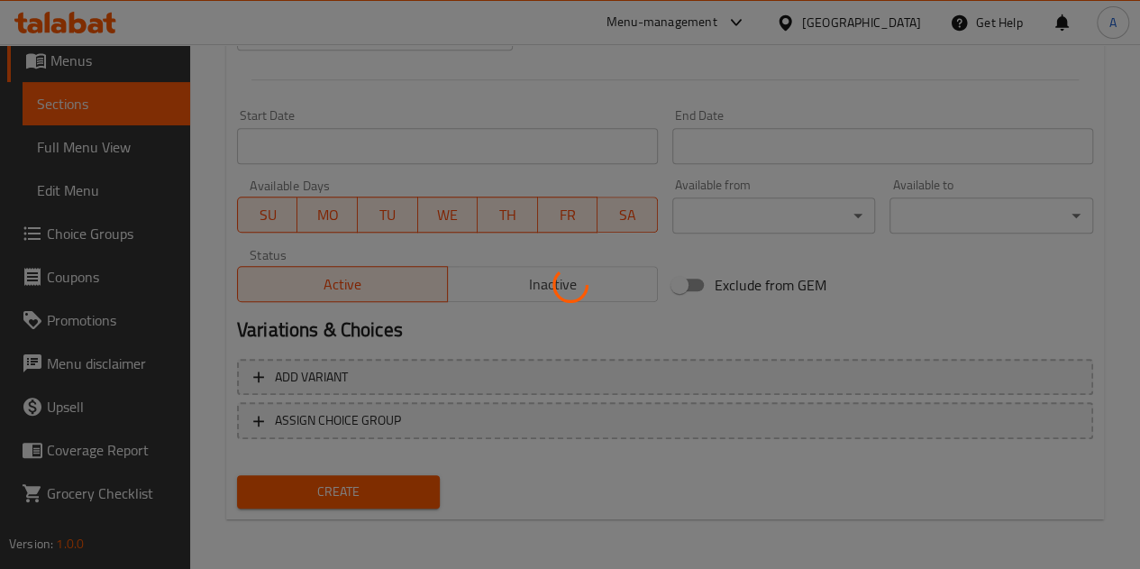
type input "0"
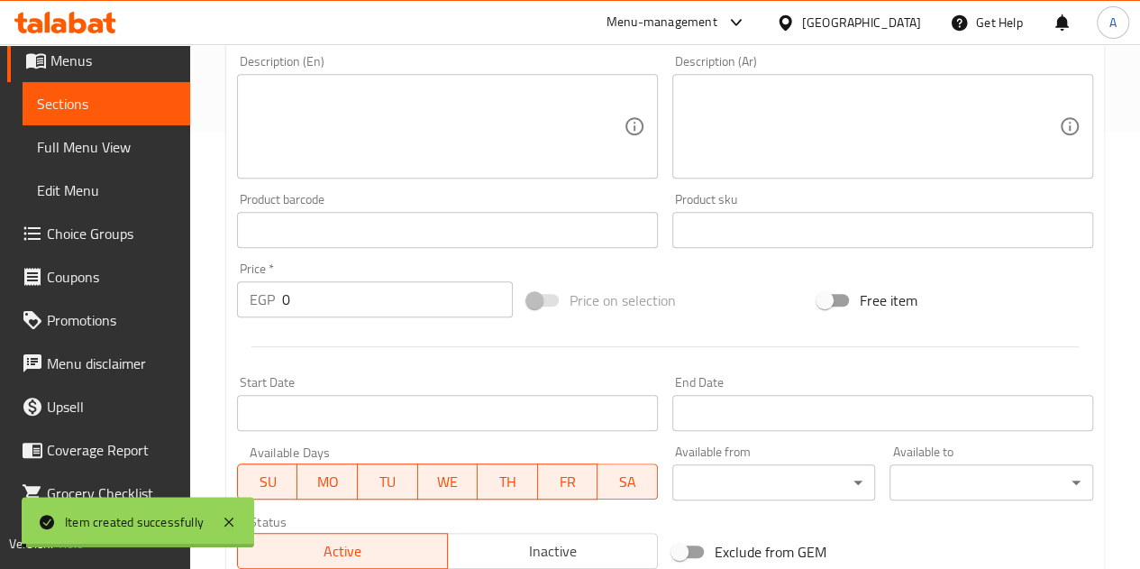
scroll to position [163, 0]
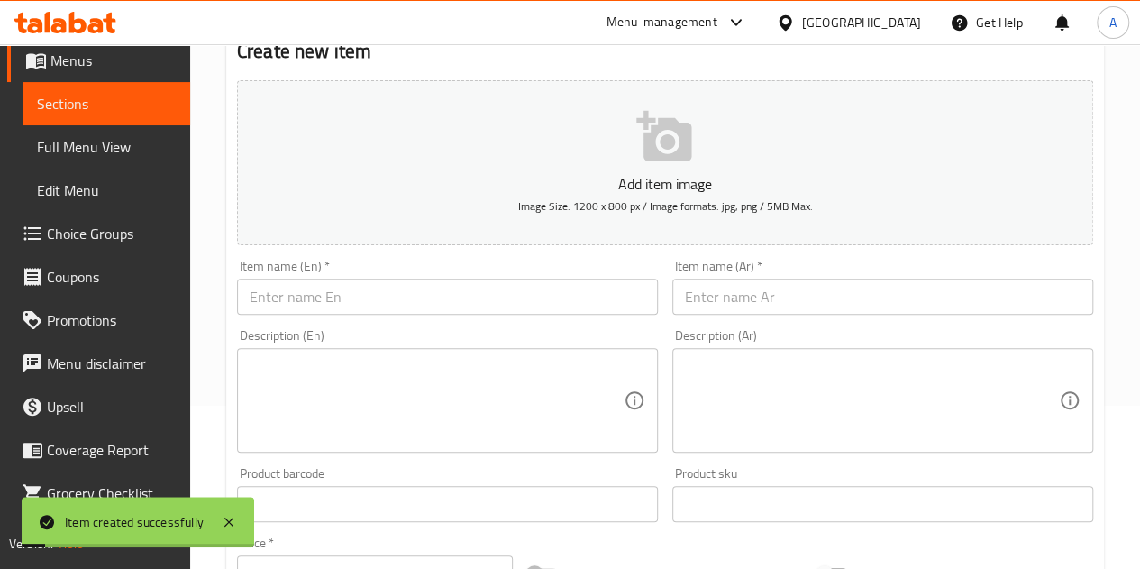
click at [802, 295] on input "text" at bounding box center [883, 297] width 421 height 36
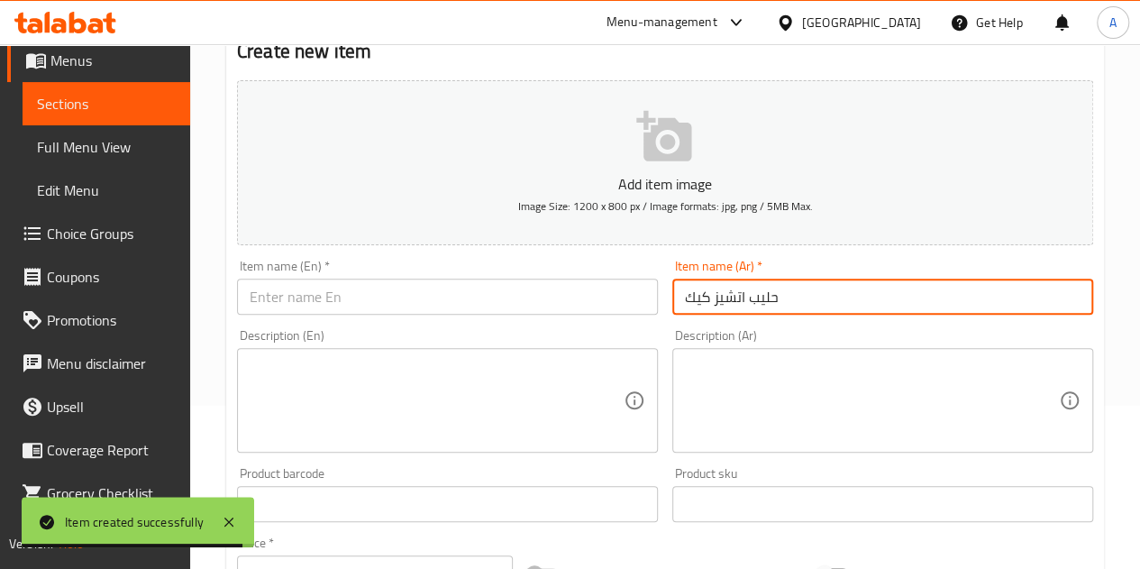
click at [707, 304] on input "حليب اتشيز كيك" at bounding box center [883, 297] width 421 height 36
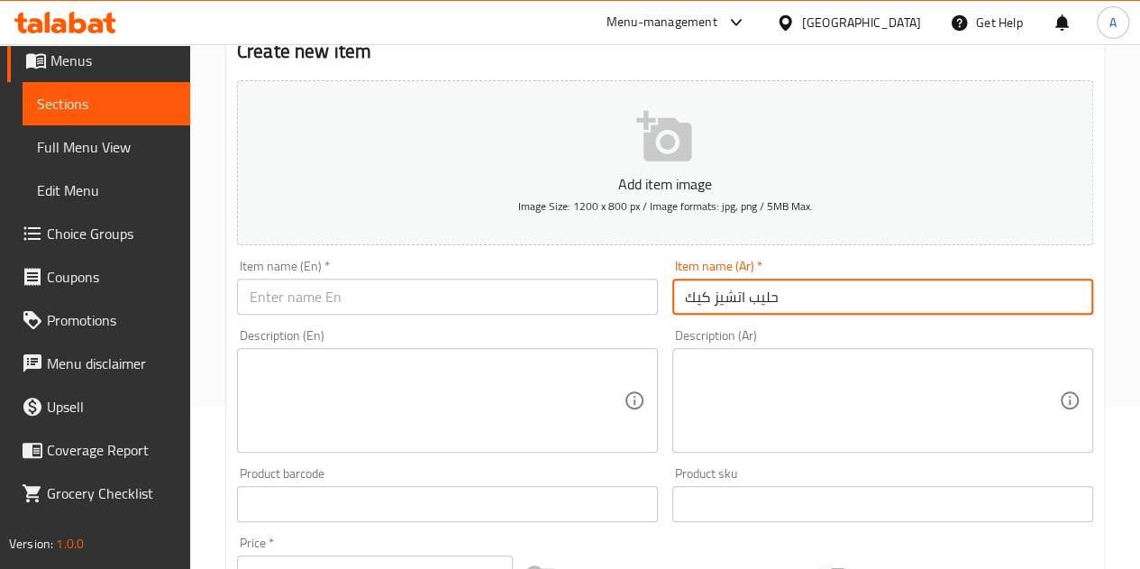
type input "حليب اتشيز كيك"
click at [330, 296] on input "text" at bounding box center [447, 297] width 421 height 36
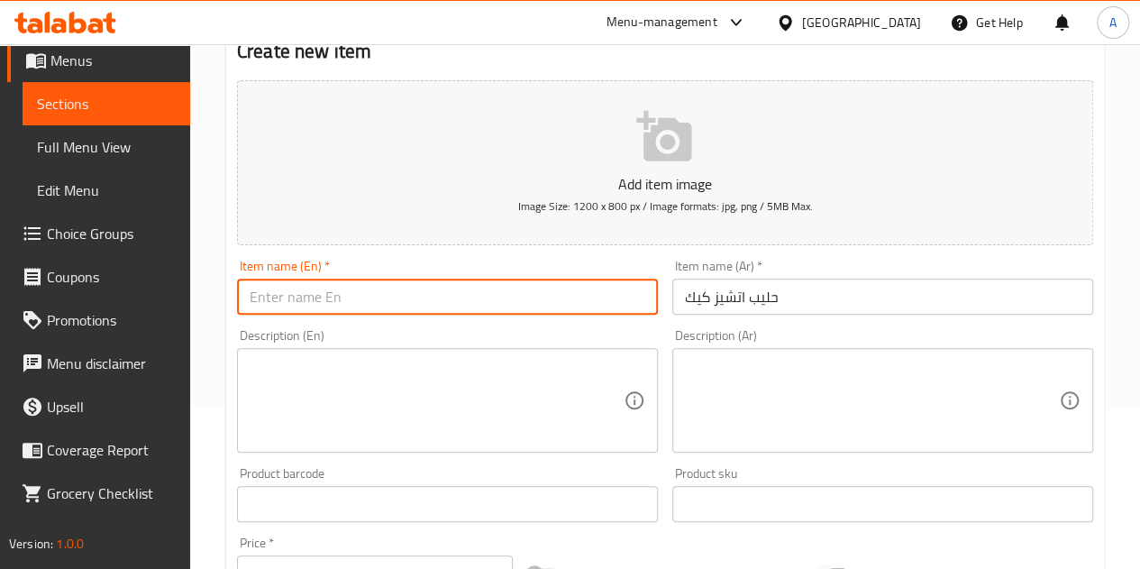
paste input "Milk cheesecake"
type input "Milk cheesecake"
click at [332, 329] on div "Description (En) Description (En)" at bounding box center [447, 391] width 421 height 124
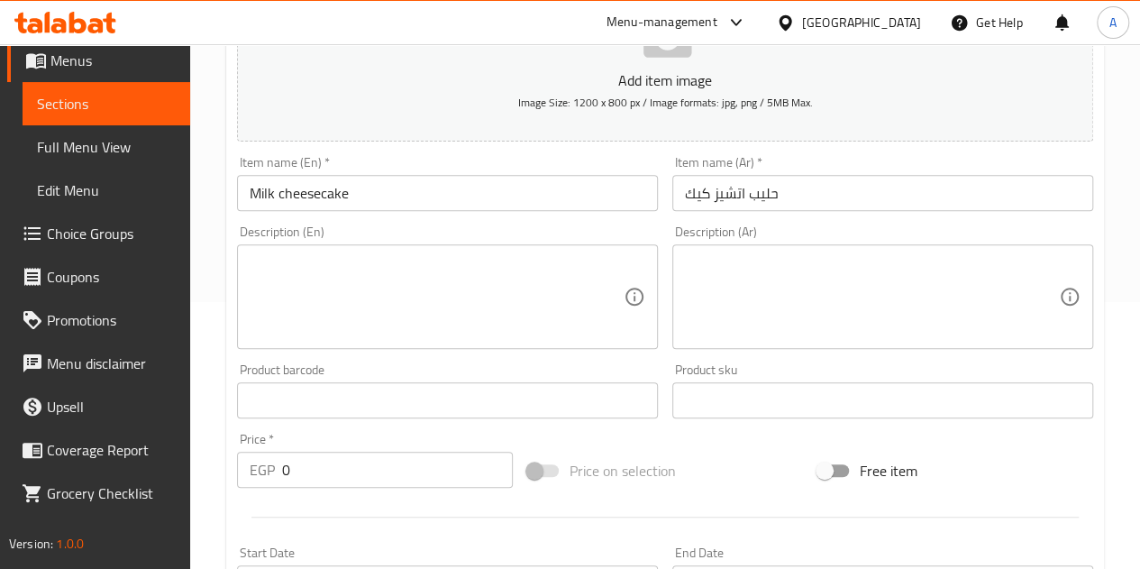
scroll to position [524, 0]
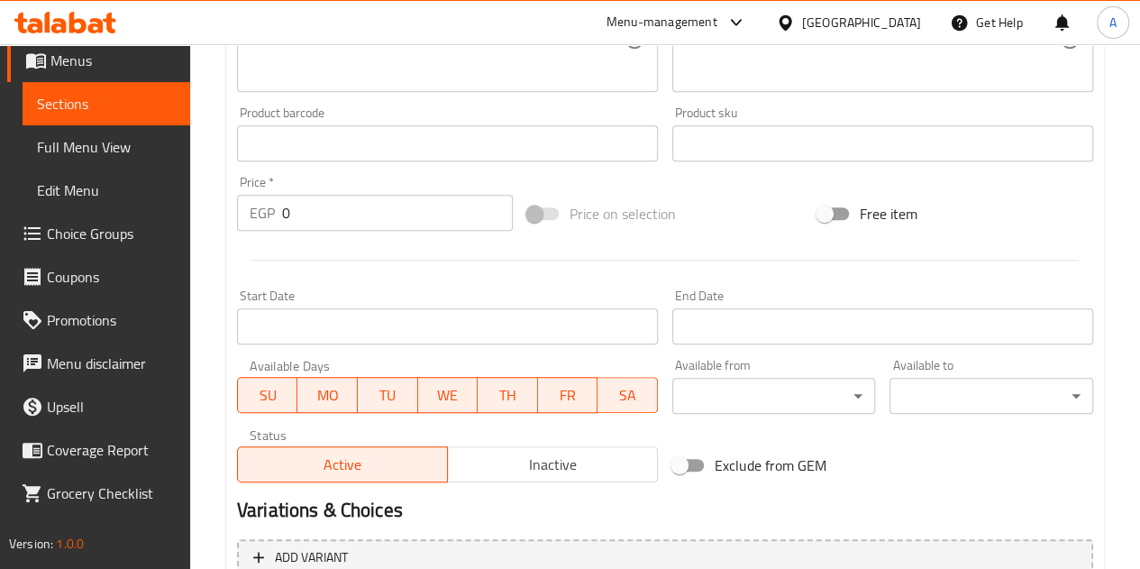
click at [294, 208] on input "0" at bounding box center [397, 213] width 231 height 36
type input "40"
click at [302, 262] on div at bounding box center [665, 260] width 871 height 44
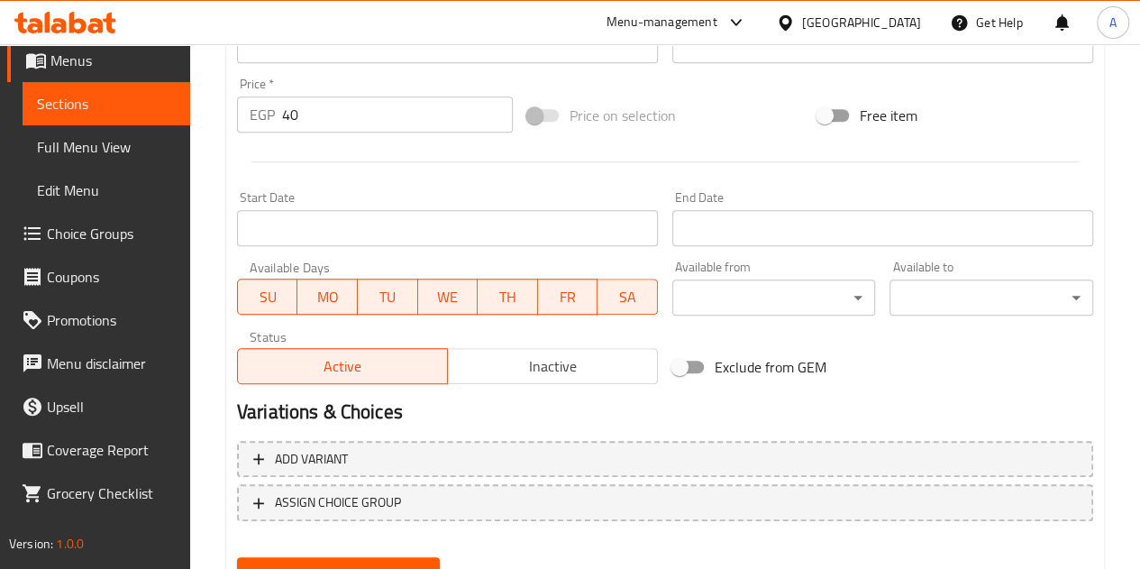
scroll to position [704, 0]
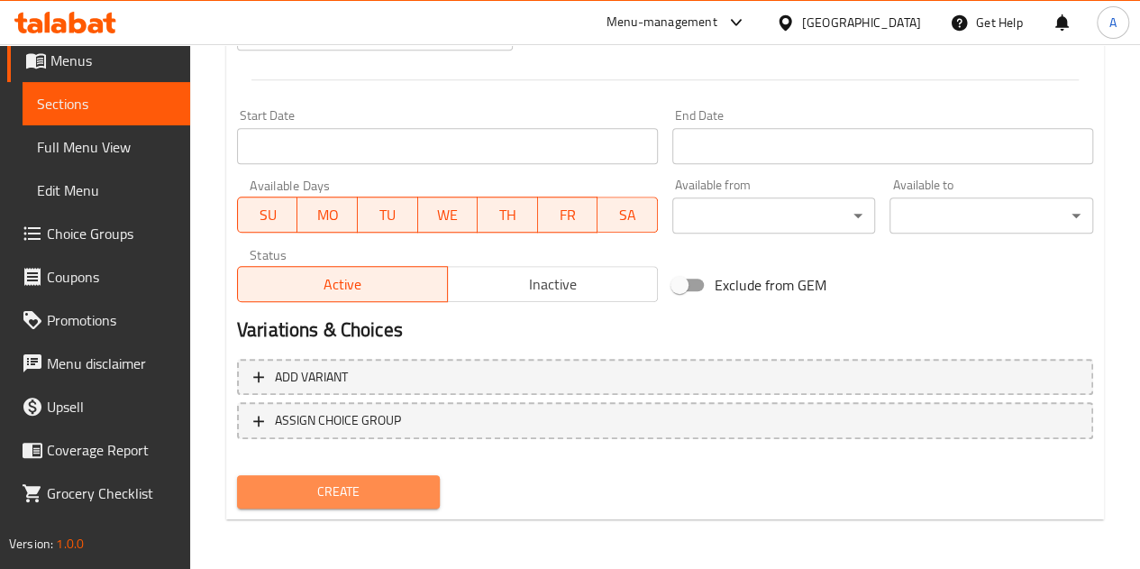
click at [318, 488] on span "Create" at bounding box center [339, 491] width 175 height 23
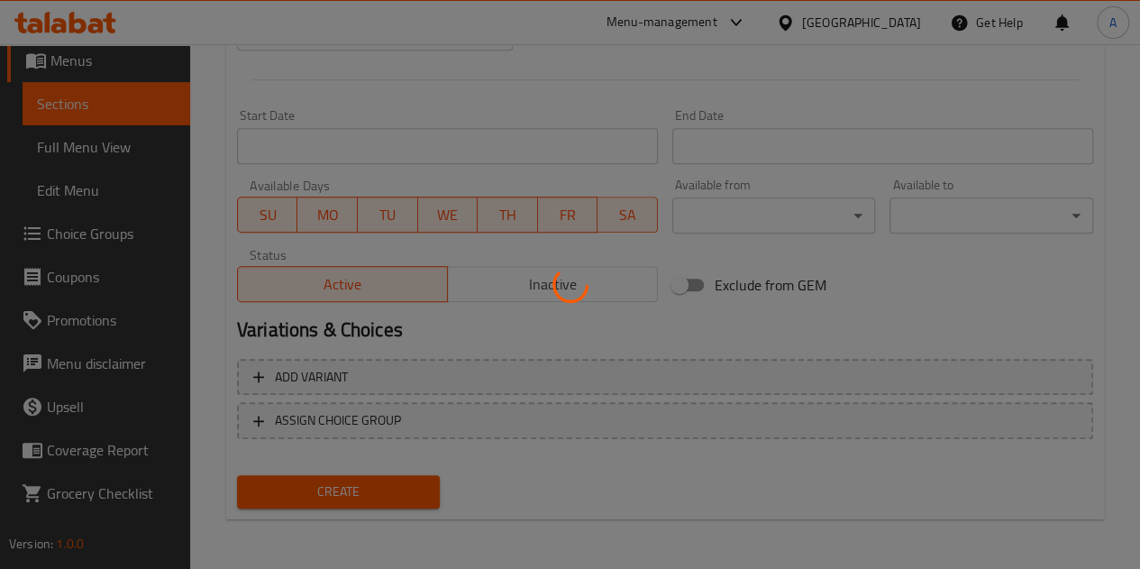
type input "0"
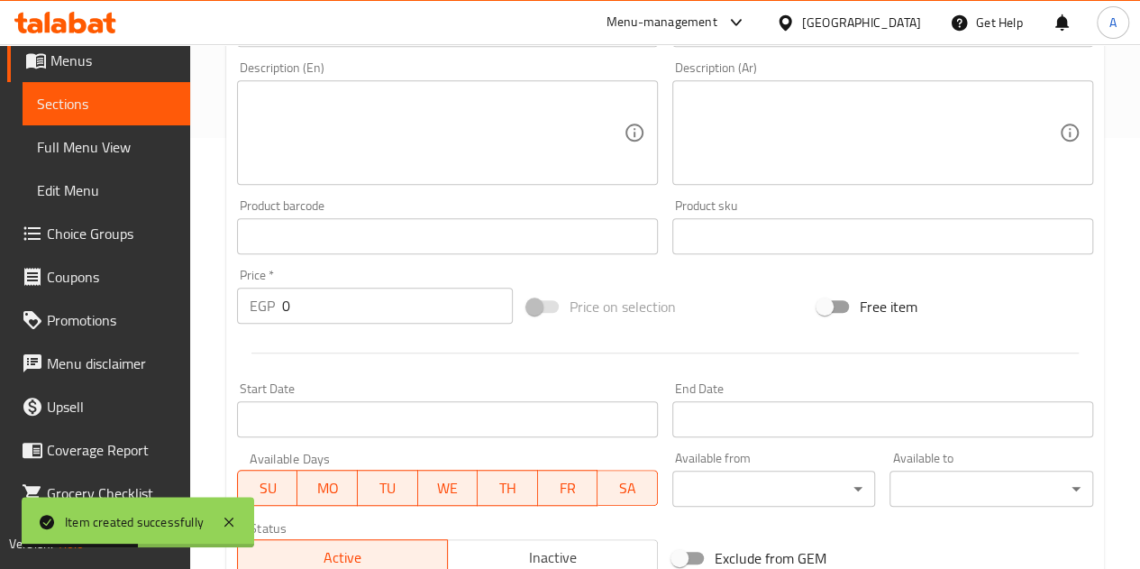
scroll to position [253, 0]
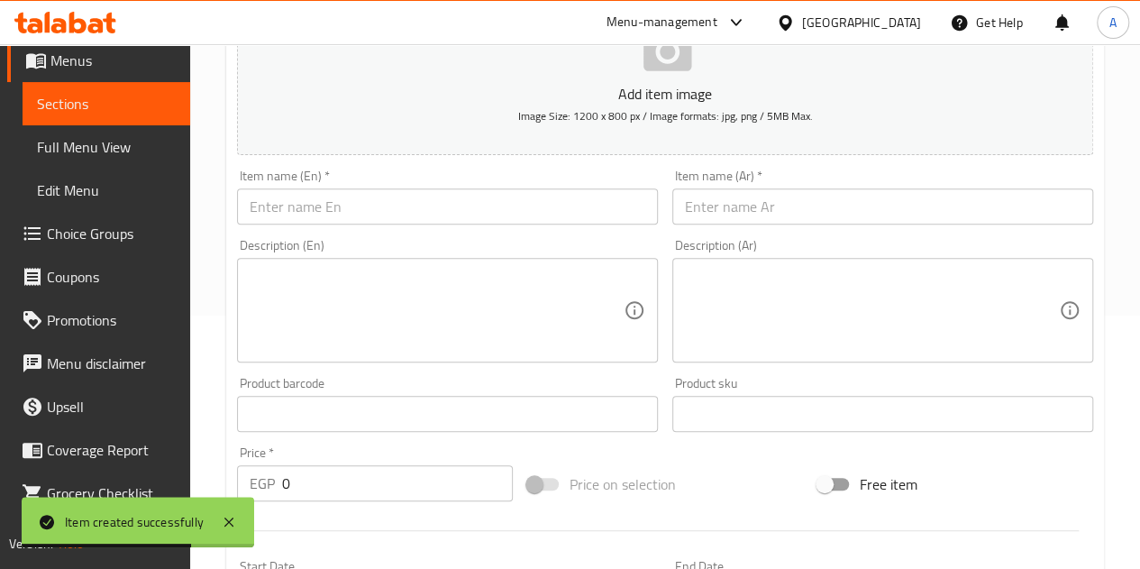
click at [895, 212] on input "text" at bounding box center [883, 206] width 421 height 36
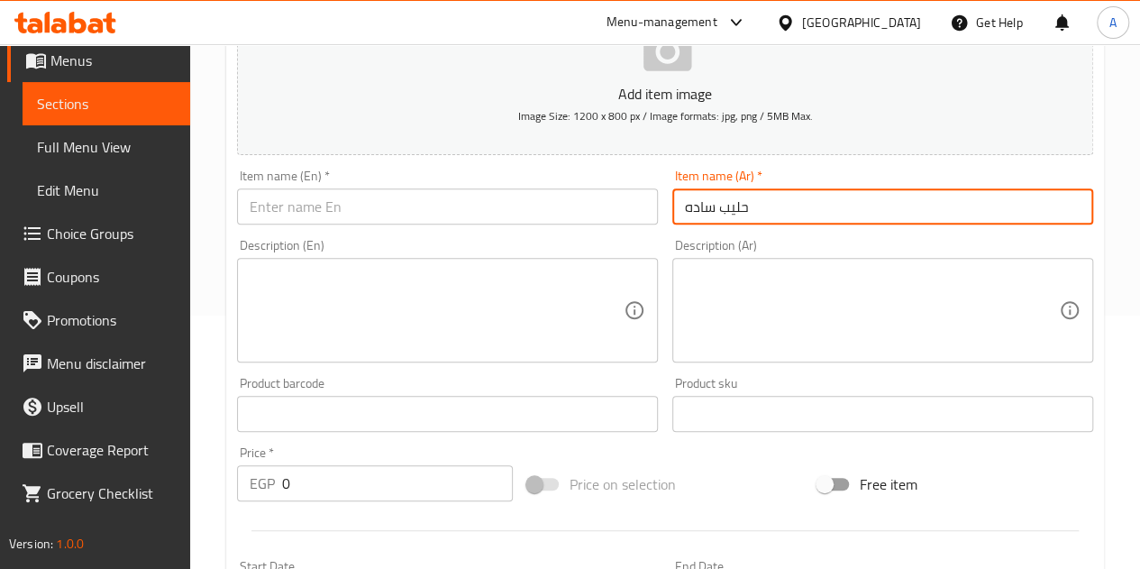
click at [709, 208] on input "حليب ساده" at bounding box center [883, 206] width 421 height 36
click at [708, 208] on input "حليب ساده" at bounding box center [883, 206] width 421 height 36
type input "حليب ساده"
click at [351, 207] on input "text" at bounding box center [447, 206] width 421 height 36
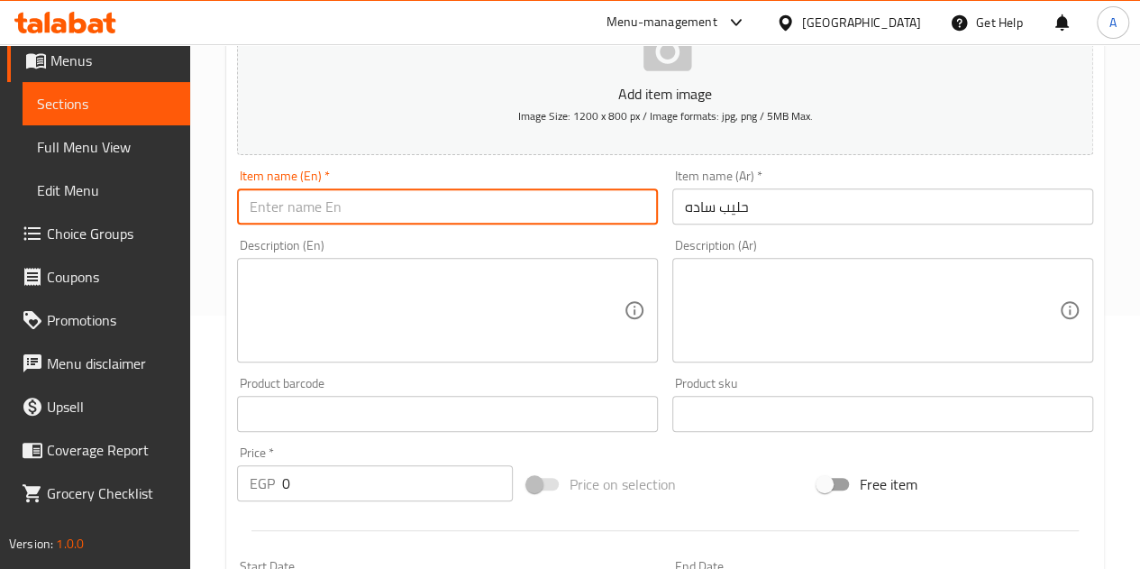
paste input "Plain milk"
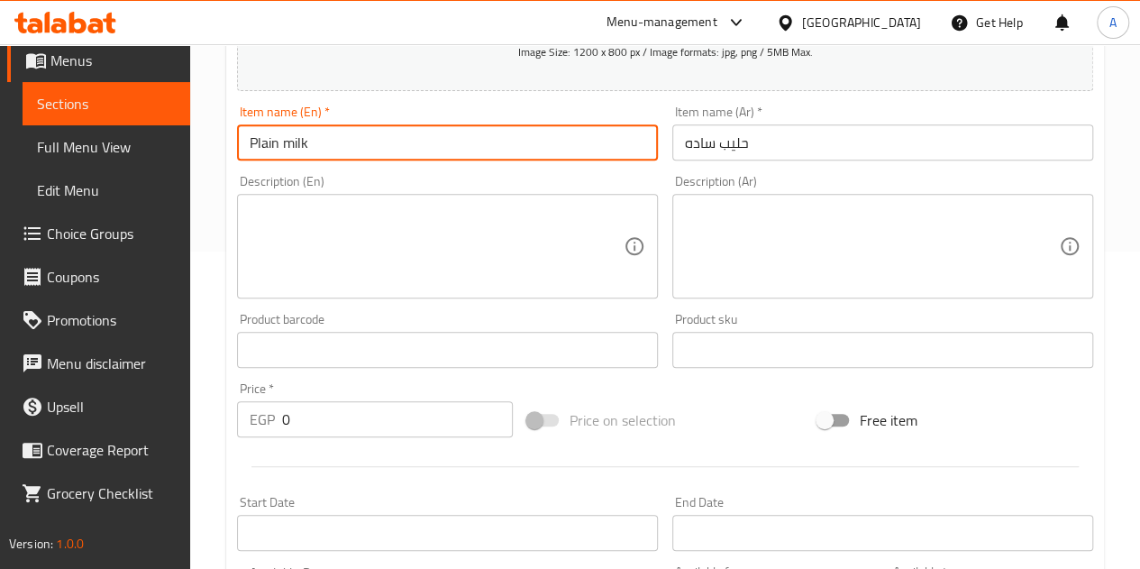
scroll to position [343, 0]
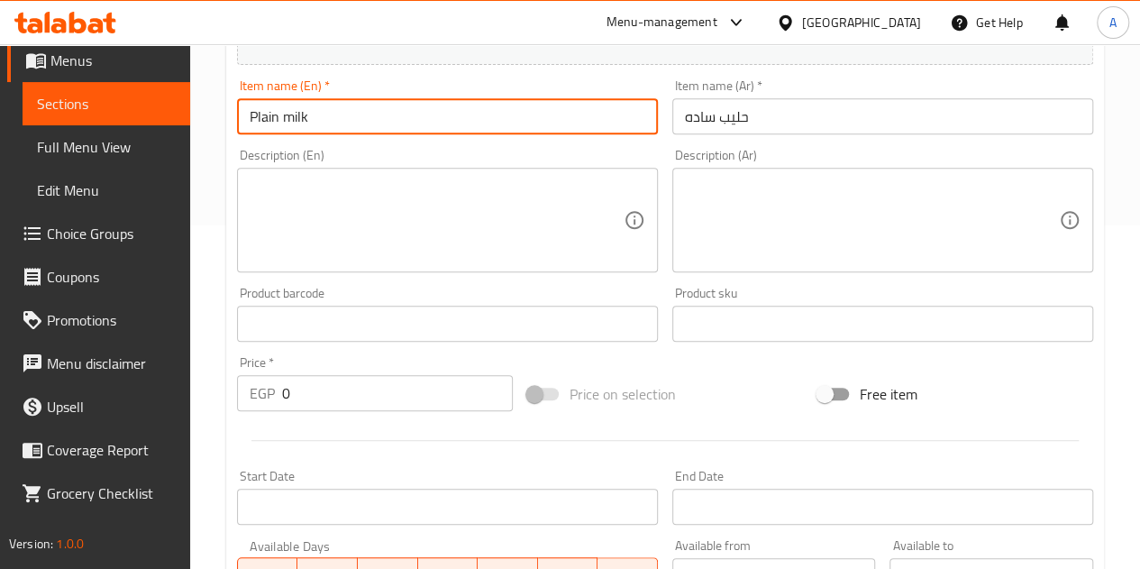
type input "Plain milk"
click at [368, 406] on input "0" at bounding box center [397, 393] width 231 height 36
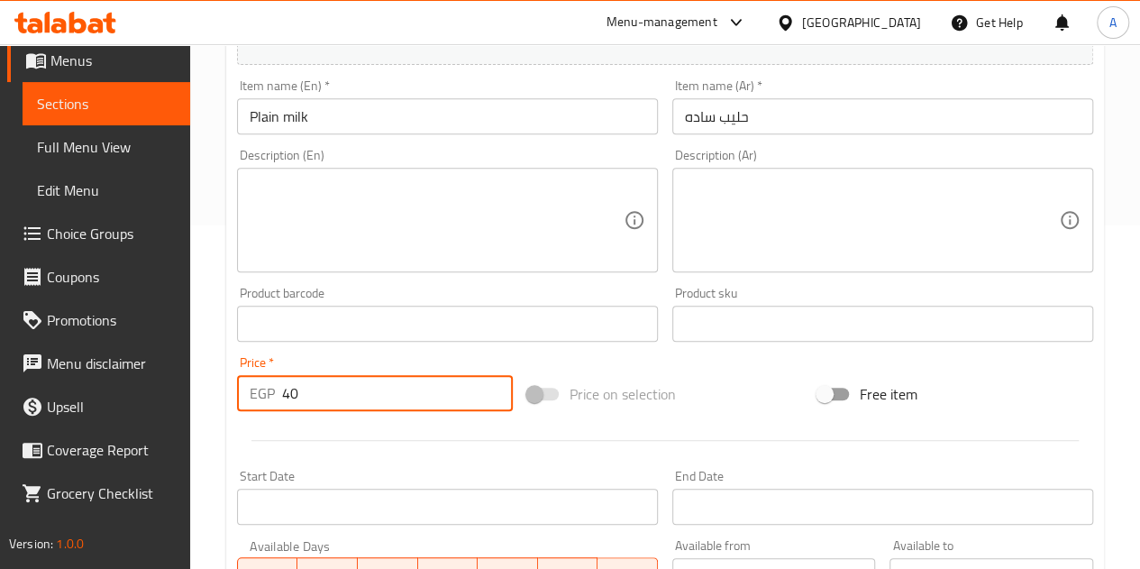
type input "40"
click at [413, 433] on div at bounding box center [665, 440] width 871 height 44
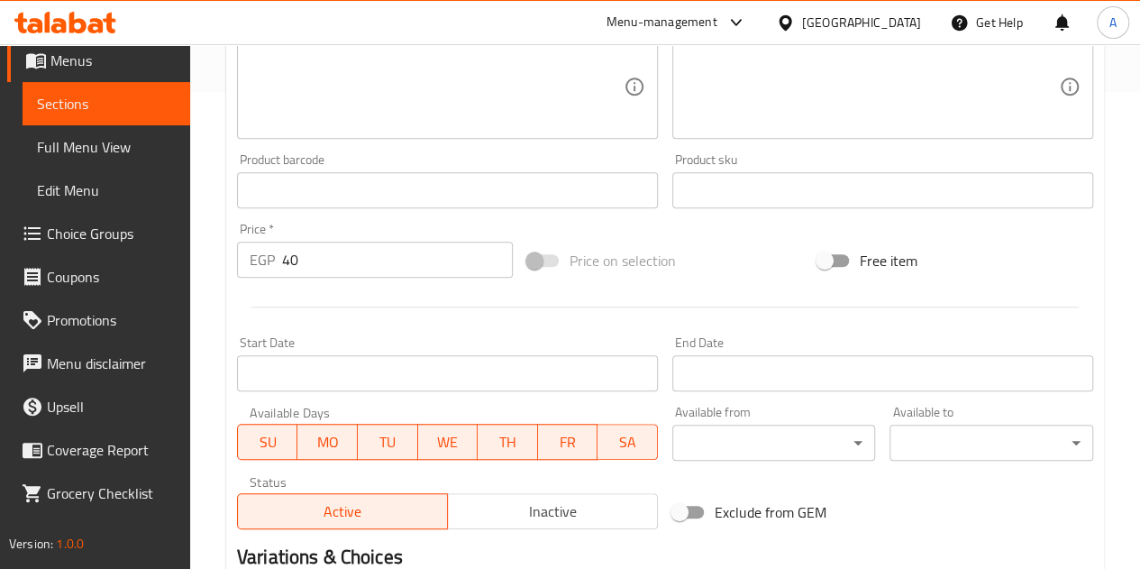
scroll to position [704, 0]
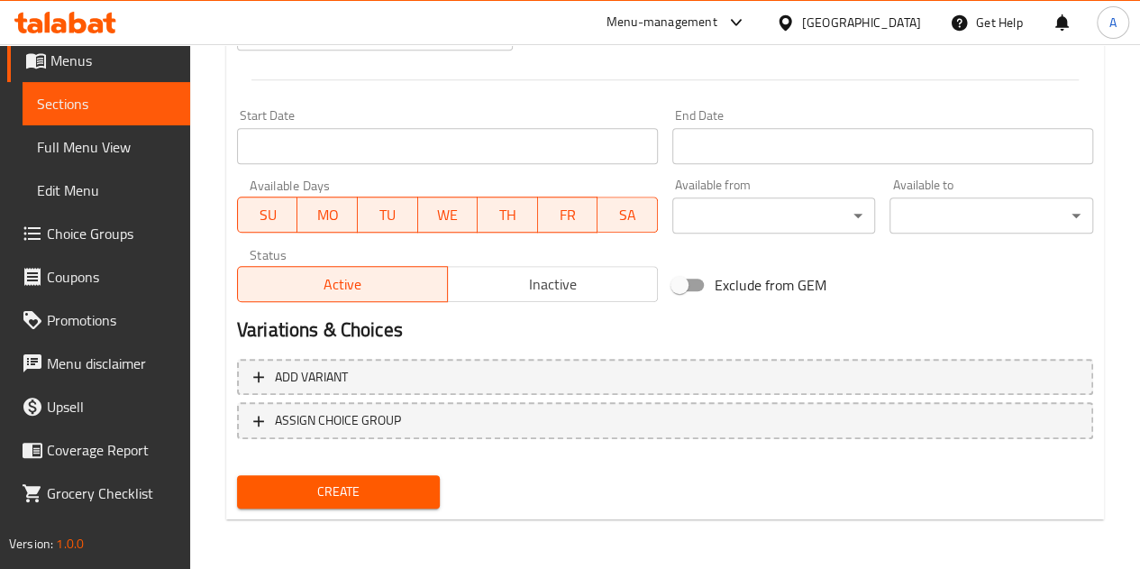
click at [321, 508] on div "Create" at bounding box center [339, 492] width 218 height 48
click at [321, 495] on span "Create" at bounding box center [339, 491] width 175 height 23
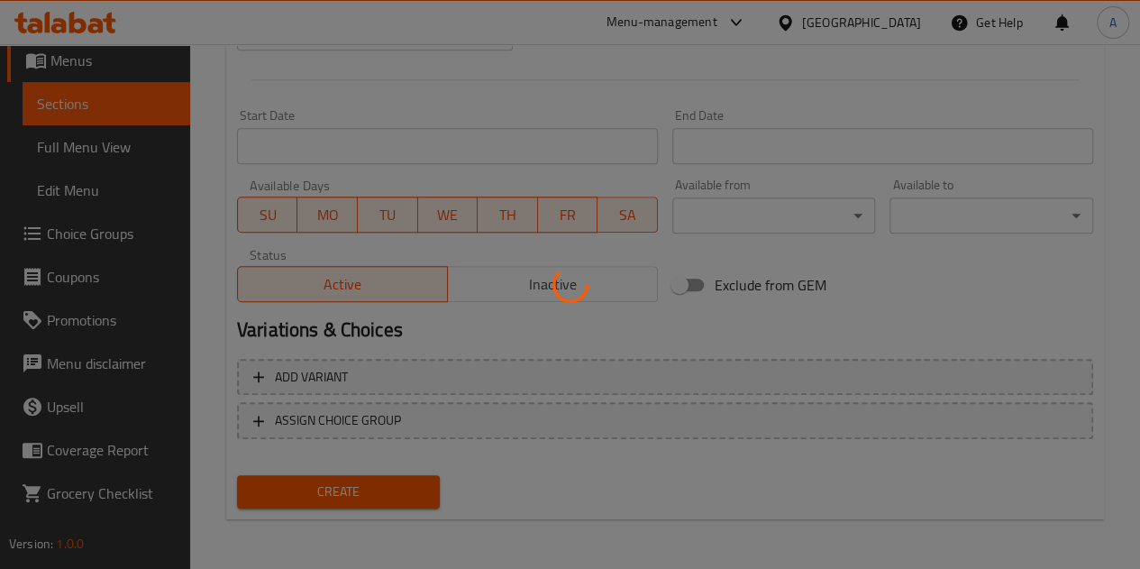
type input "0"
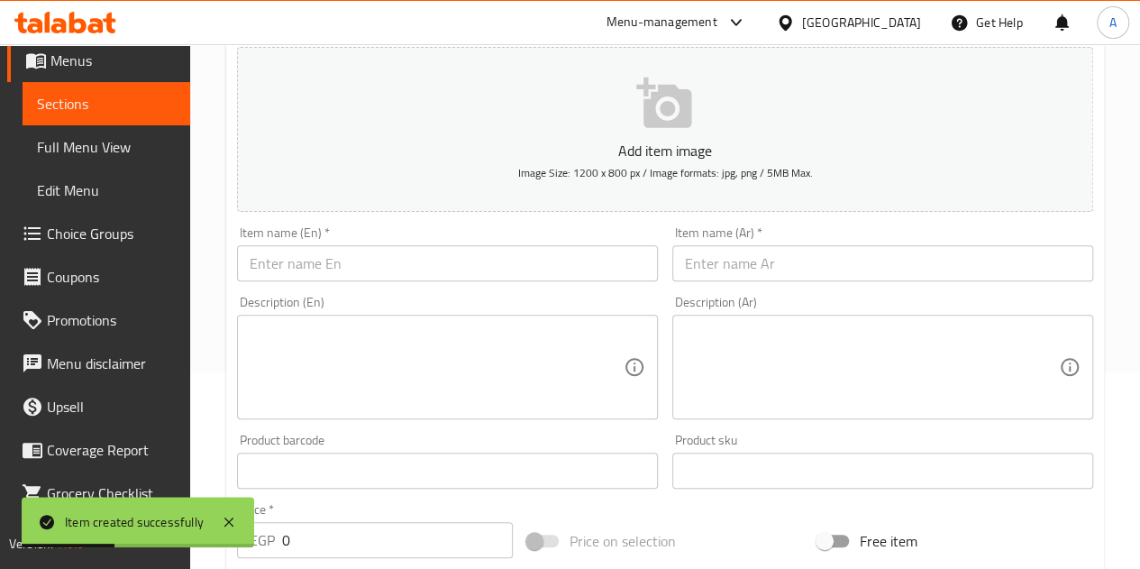
scroll to position [73, 0]
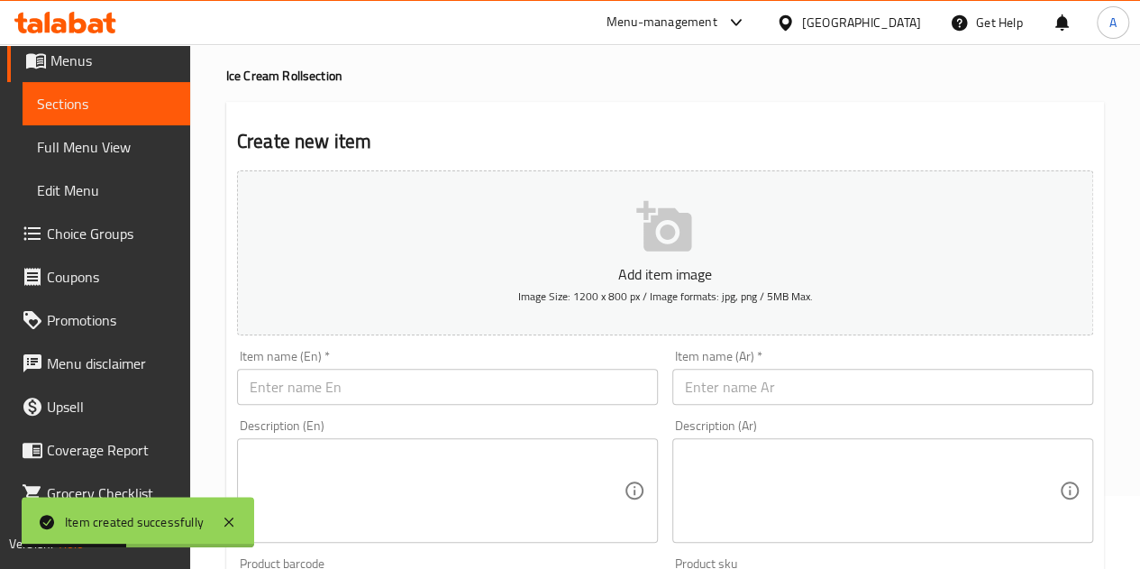
click at [860, 391] on input "text" at bounding box center [883, 387] width 421 height 36
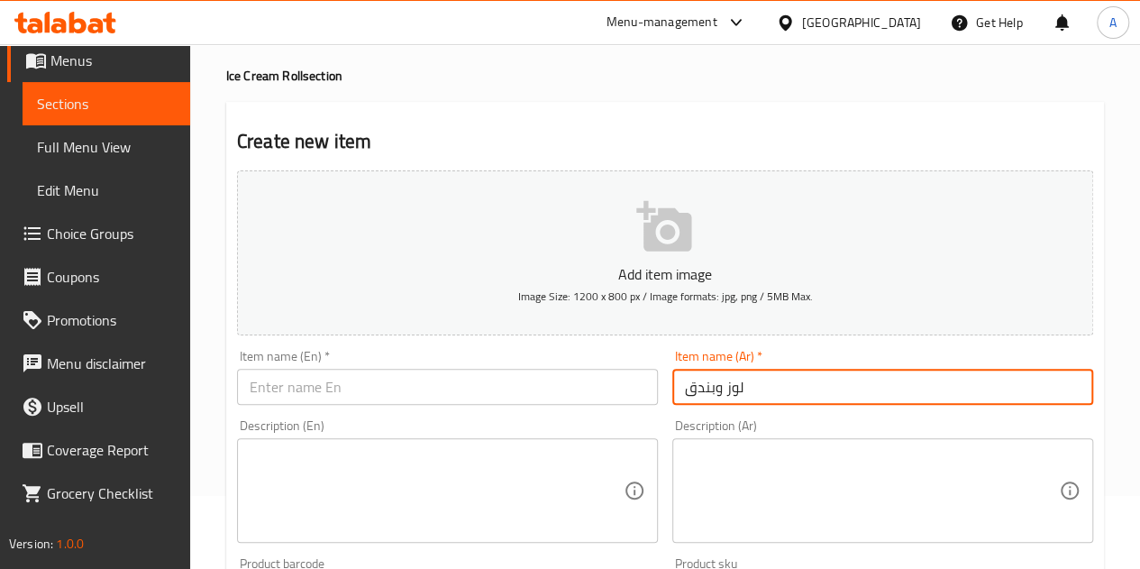
click at [691, 397] on input "لوز وبندق" at bounding box center [883, 387] width 421 height 36
click at [690, 396] on input "لوز وبندق" at bounding box center [883, 387] width 421 height 36
type input "لوز وبندق"
click at [387, 385] on input "text" at bounding box center [447, 387] width 421 height 36
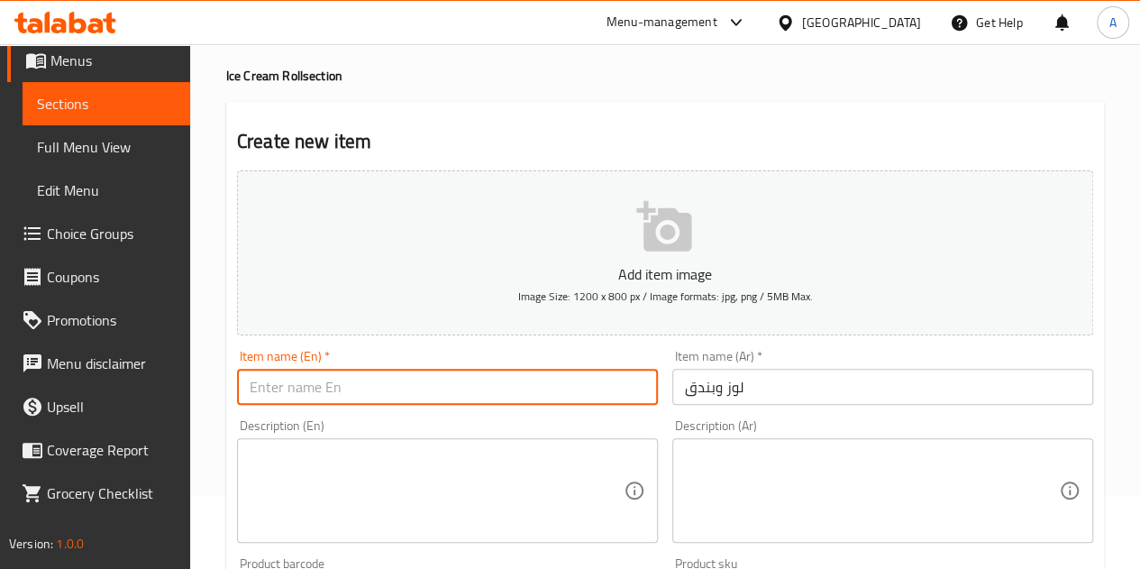
paste input "Almonds and hazelnuts"
type input "Almonds and hazelnuts"
click at [389, 424] on div "Description (En) Description (En)" at bounding box center [447, 481] width 421 height 124
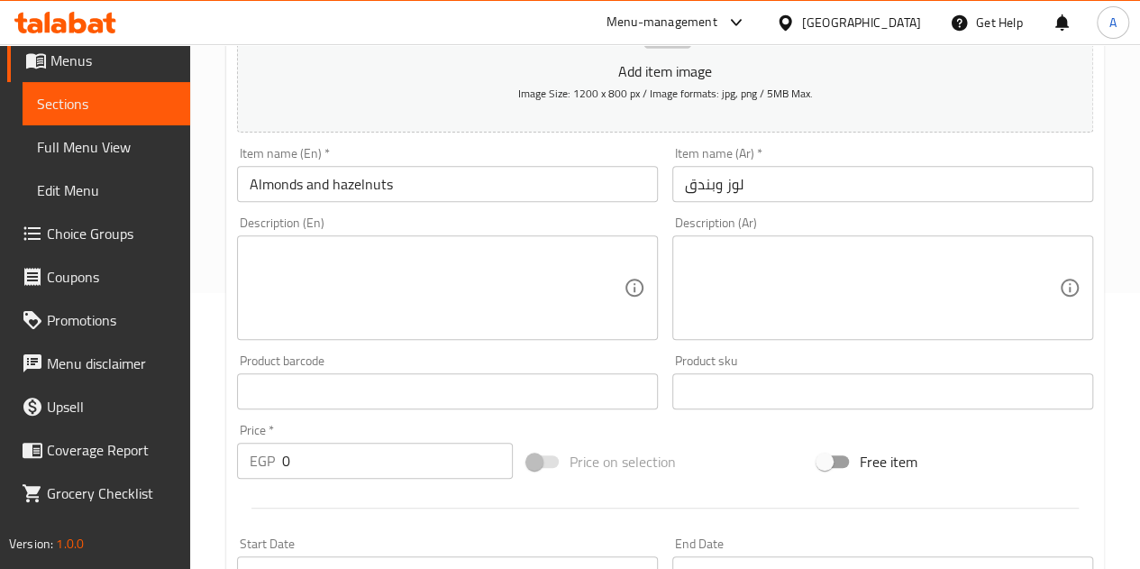
scroll to position [434, 0]
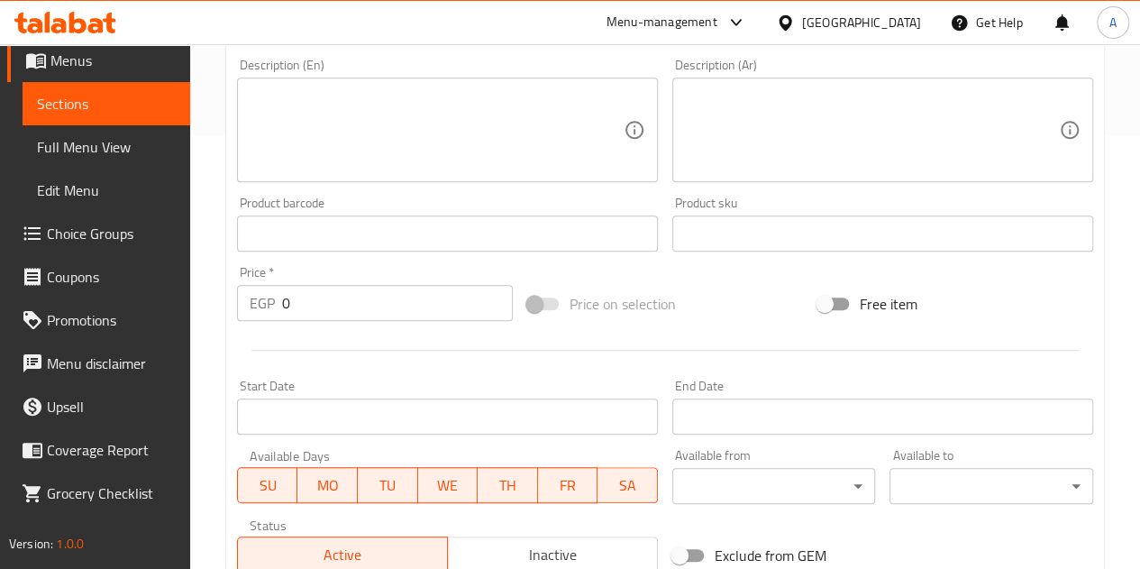
click at [362, 276] on div "Price   * EGP 0 Price *" at bounding box center [375, 293] width 276 height 55
click at [357, 288] on input "0" at bounding box center [397, 303] width 231 height 36
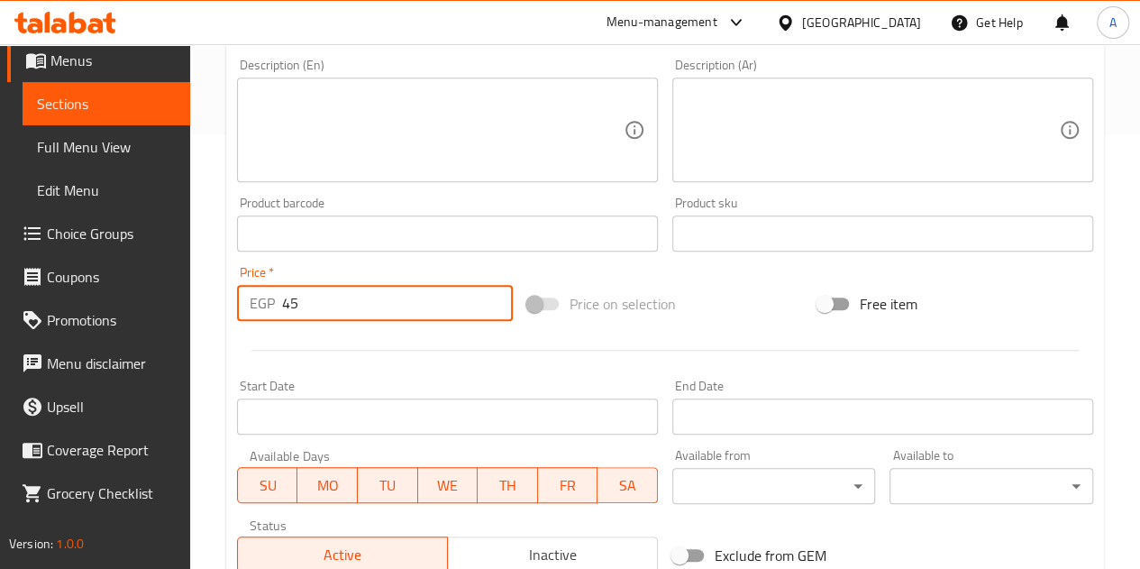
type input "45"
click at [356, 371] on div at bounding box center [665, 350] width 871 height 44
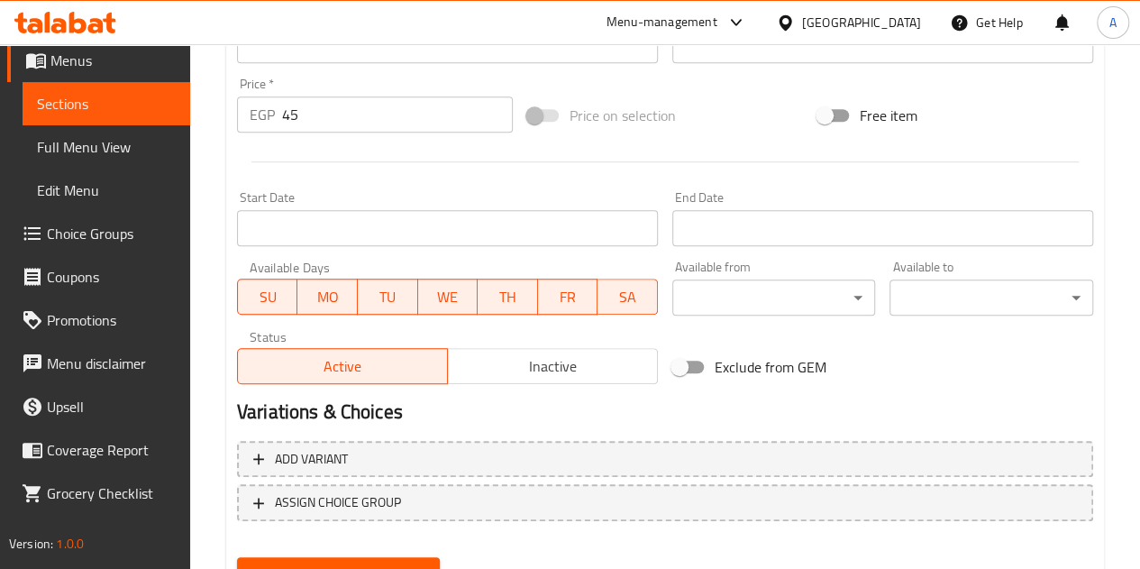
scroll to position [704, 0]
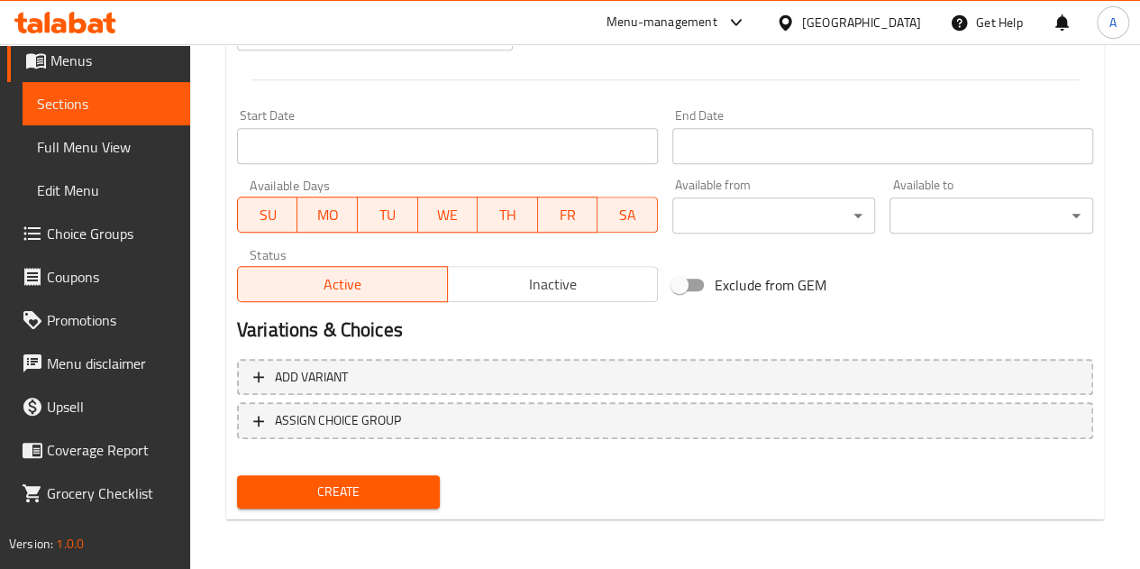
click at [328, 489] on span "Create" at bounding box center [339, 491] width 175 height 23
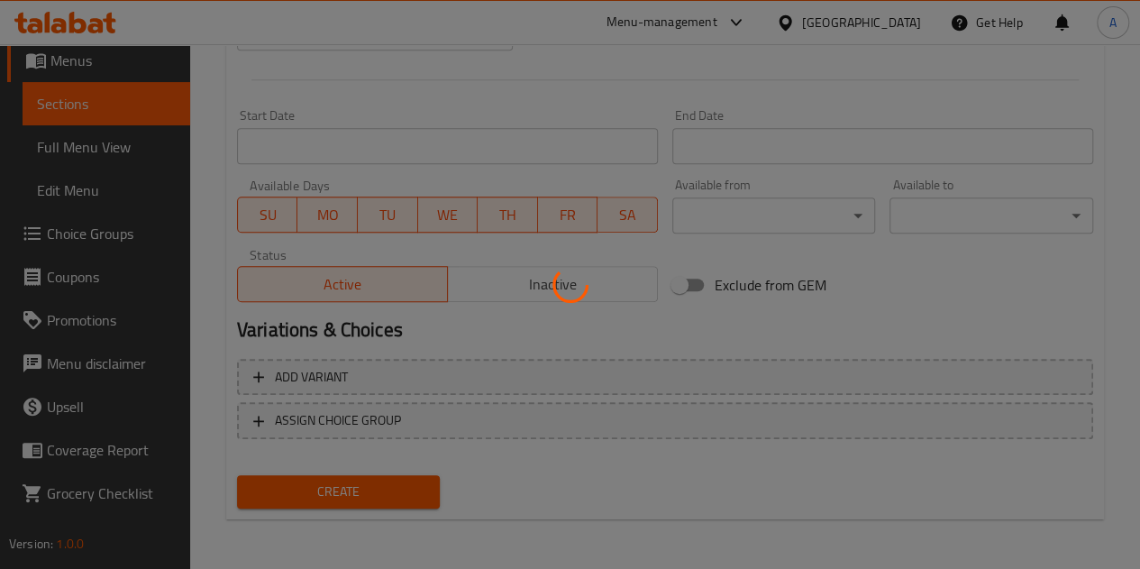
type input "0"
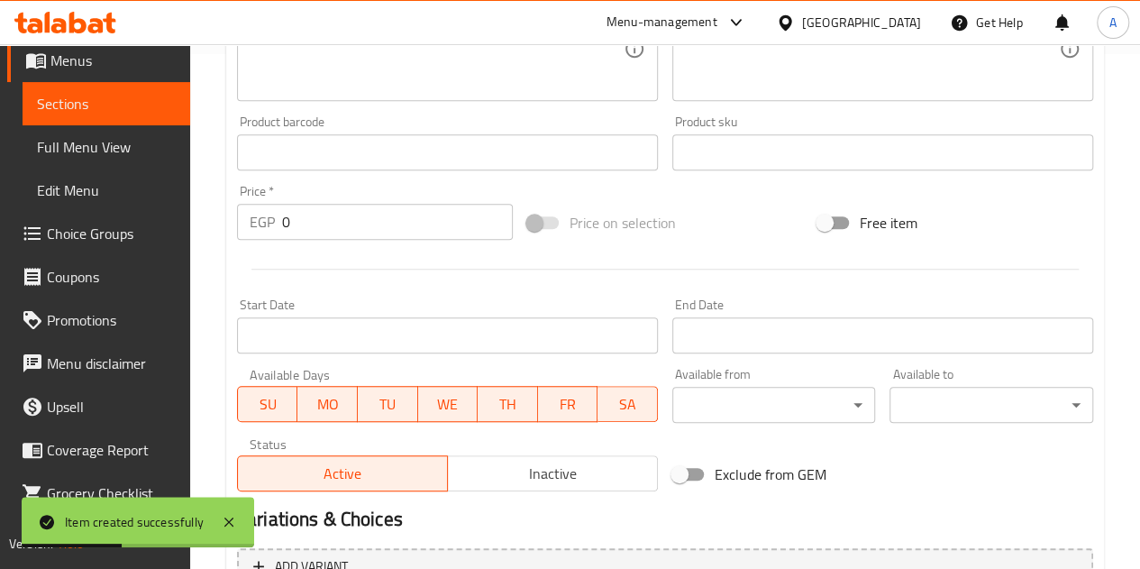
scroll to position [253, 0]
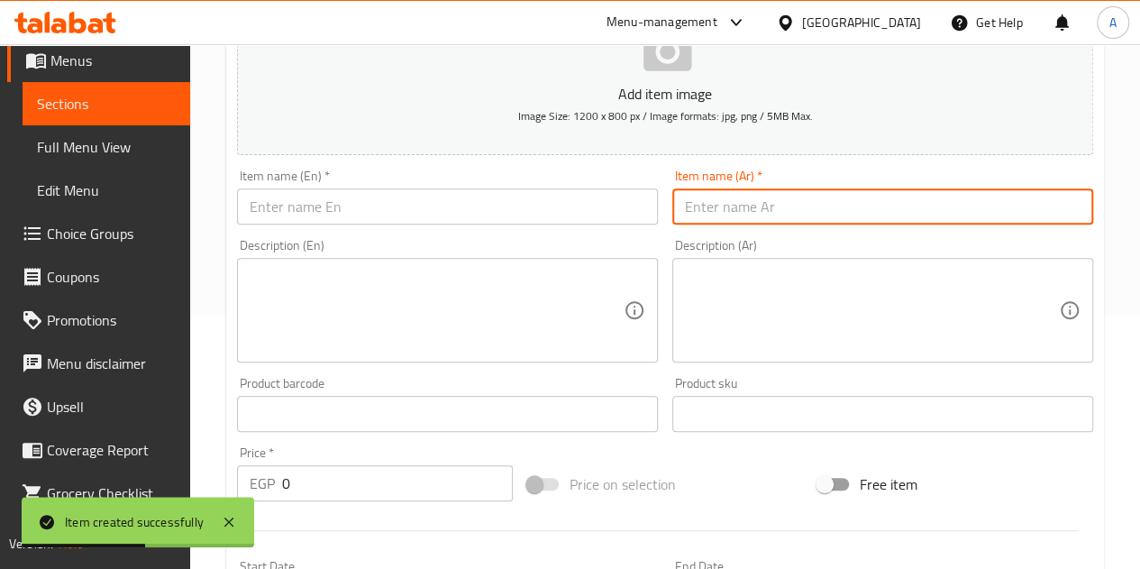
click at [844, 200] on input "text" at bounding box center [883, 206] width 421 height 36
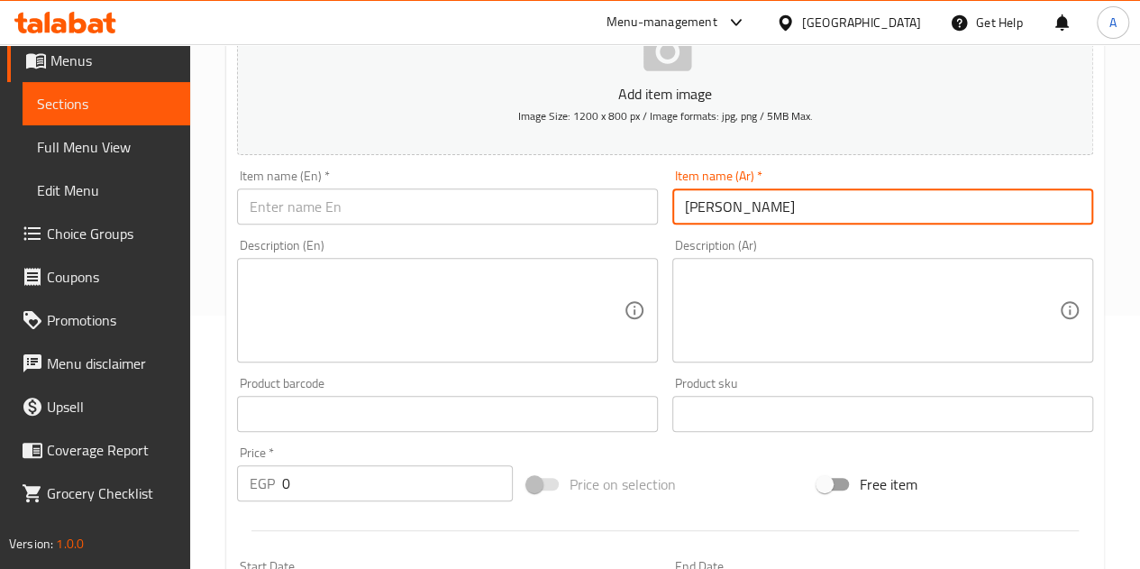
click at [730, 210] on input "حليب بن مجروش" at bounding box center [883, 206] width 421 height 36
type input "حليب بن مجروش"
click at [379, 203] on input "text" at bounding box center [447, 206] width 421 height 36
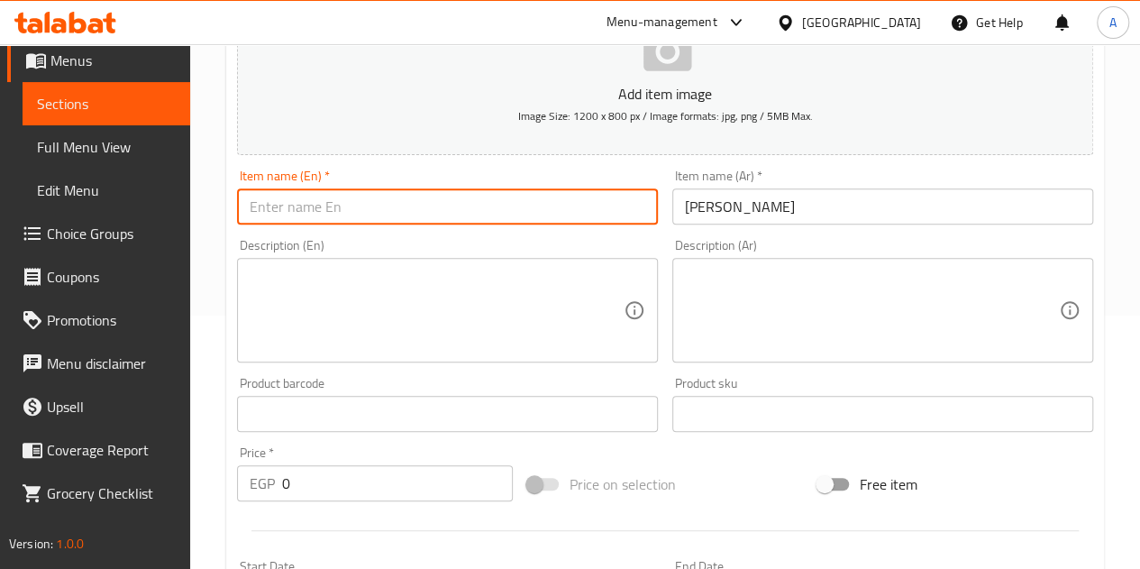
paste input "Crushed coffee milk"
type input "Crushed coffee milk"
click at [374, 482] on input "0" at bounding box center [397, 483] width 231 height 36
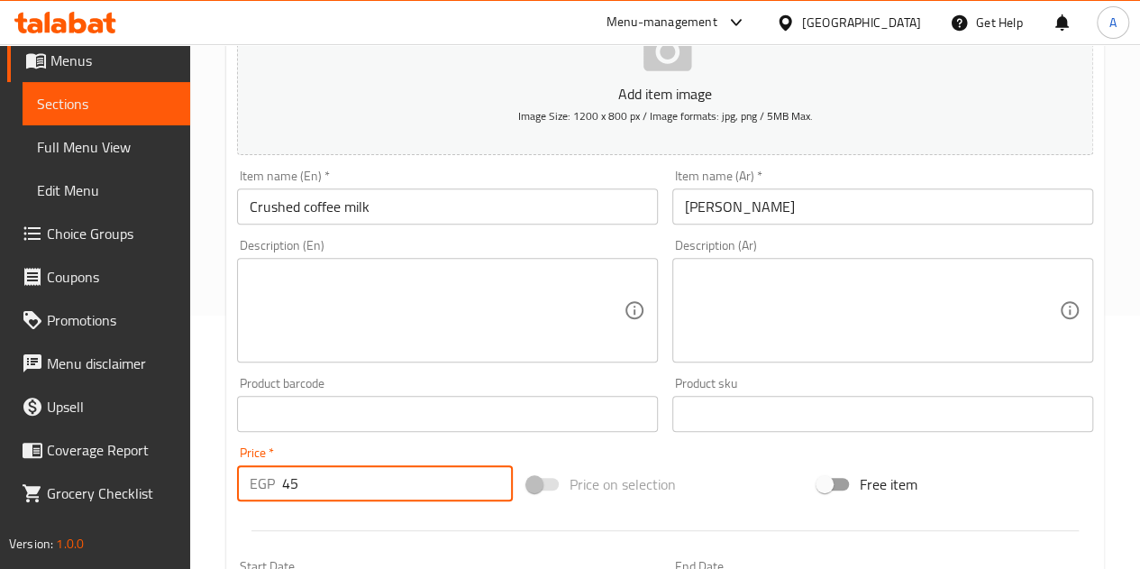
type input "45"
click at [391, 510] on div at bounding box center [665, 530] width 871 height 44
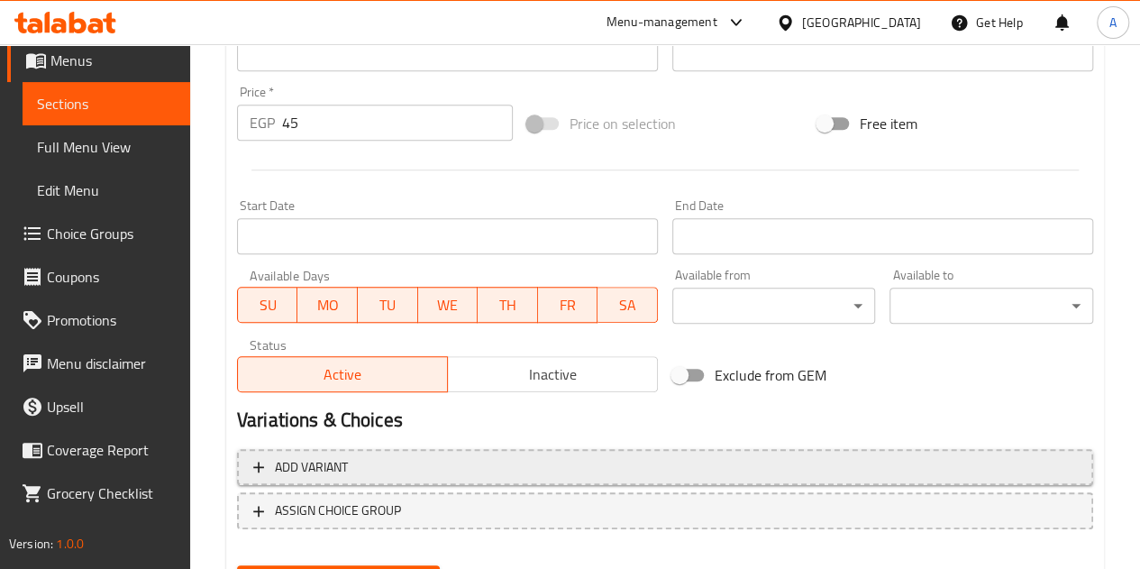
scroll to position [704, 0]
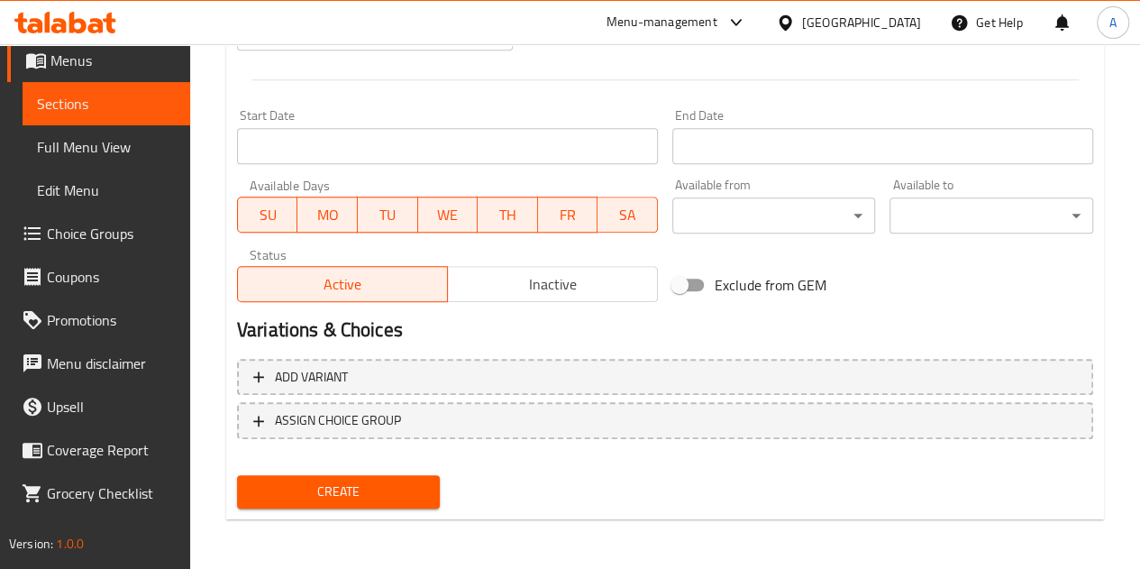
click at [390, 488] on span "Create" at bounding box center [339, 491] width 175 height 23
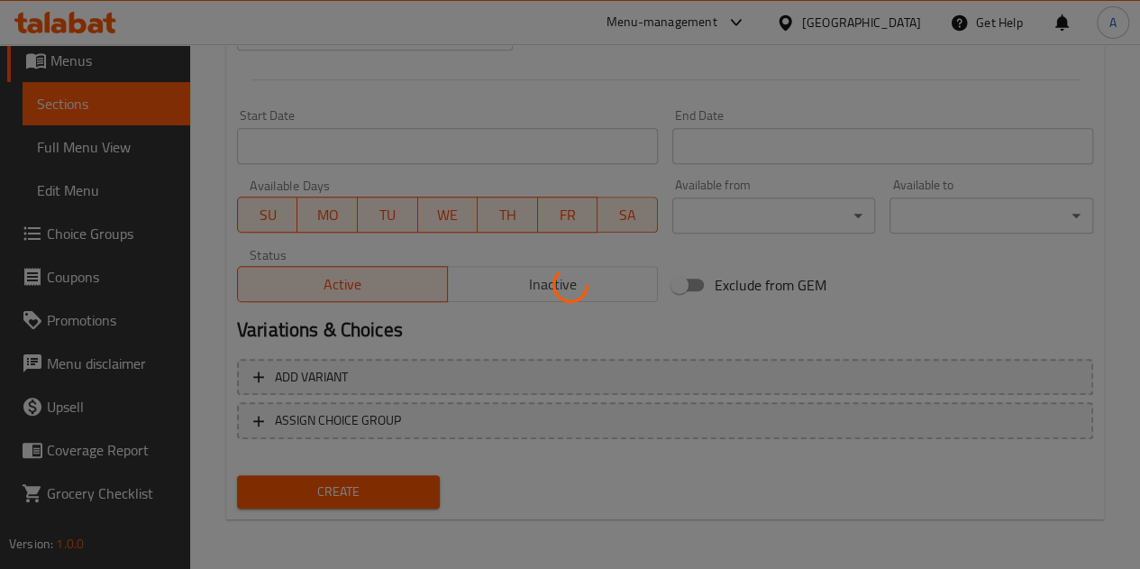
type input "0"
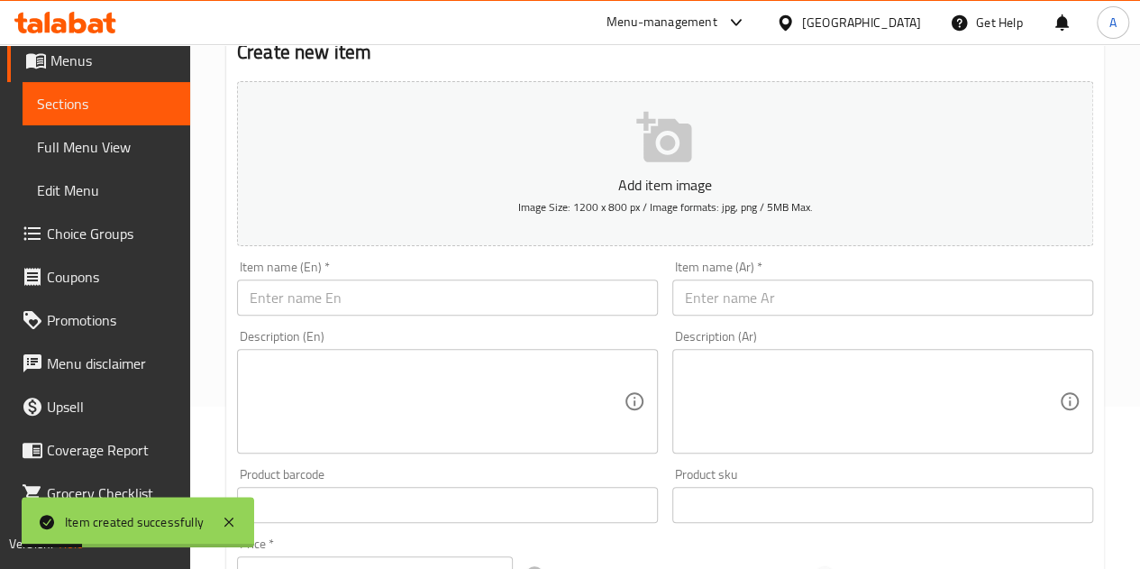
scroll to position [0, 0]
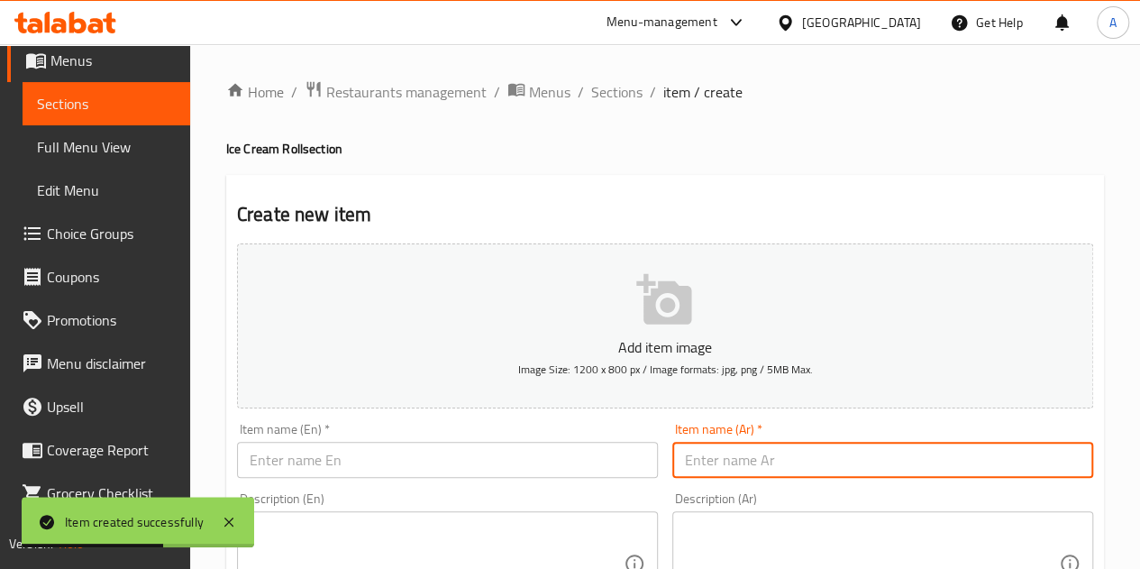
click at [797, 470] on input "text" at bounding box center [883, 460] width 421 height 36
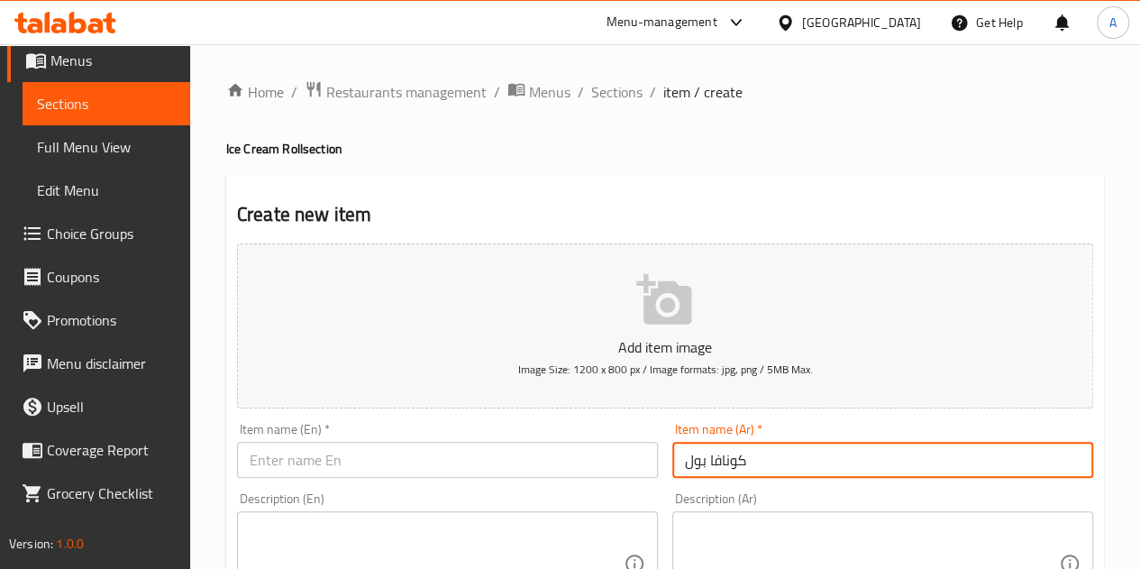
click at [727, 458] on input "كونافا بول" at bounding box center [883, 460] width 421 height 36
type input "كونافا بول"
click at [435, 465] on input "text" at bounding box center [447, 460] width 421 height 36
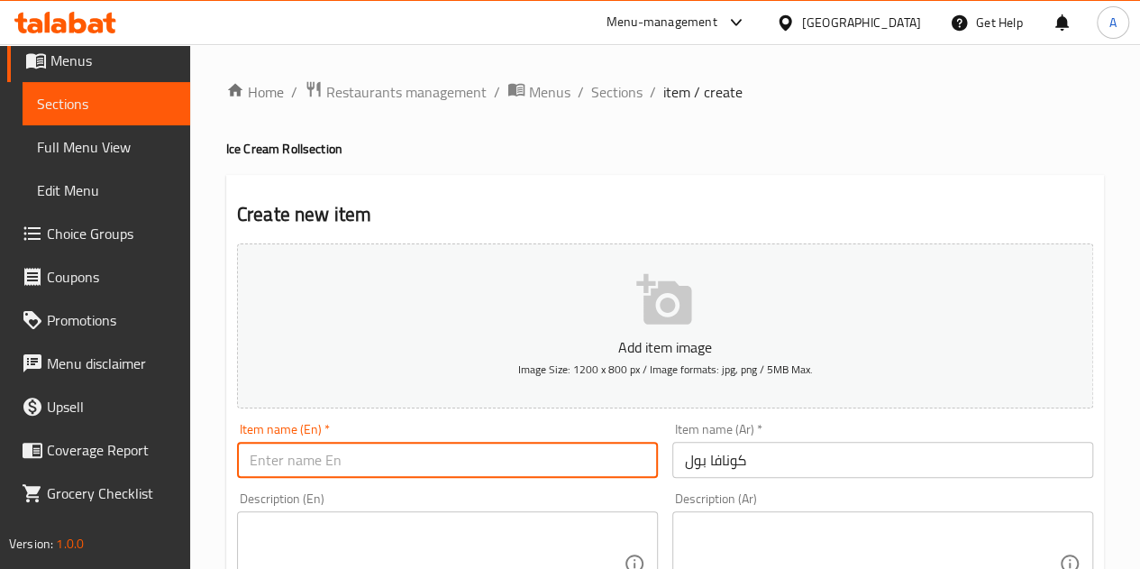
paste input "Kunafa Paul"
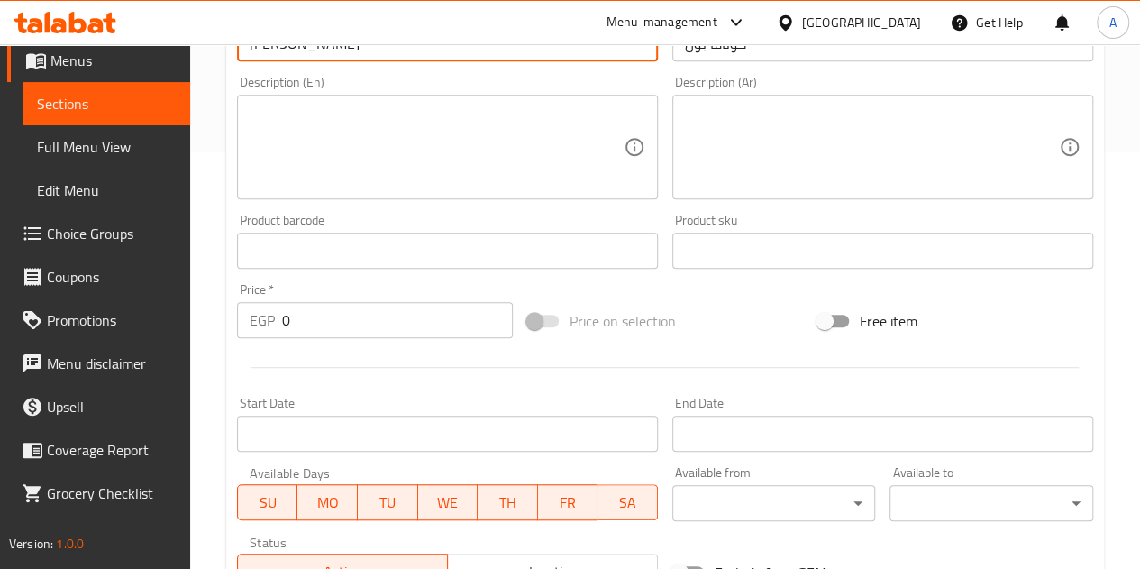
scroll to position [451, 0]
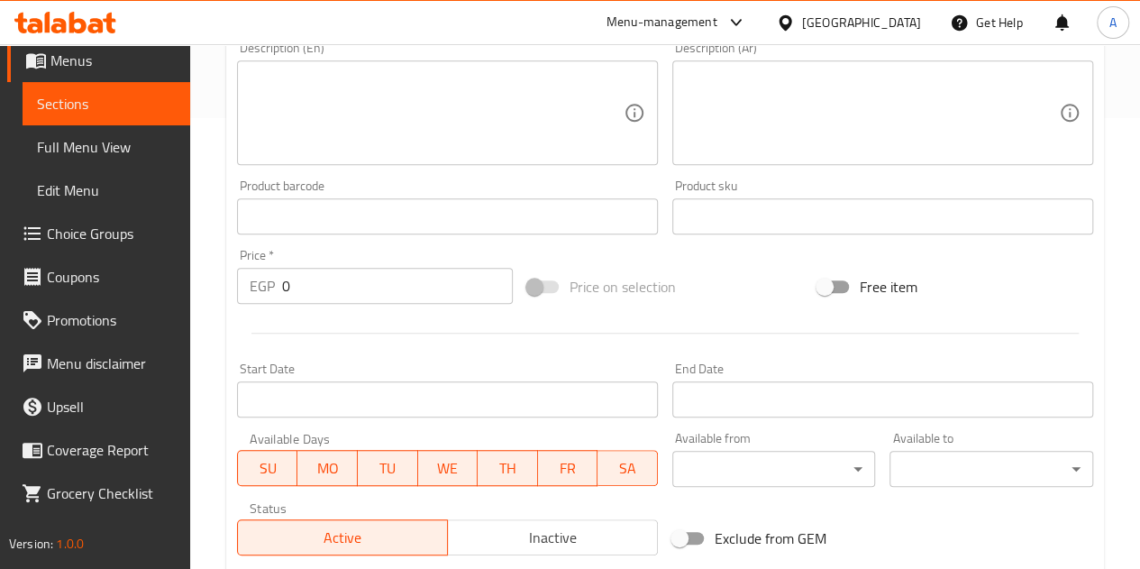
type input "Kunafa Paul"
click at [342, 273] on input "0" at bounding box center [397, 286] width 231 height 36
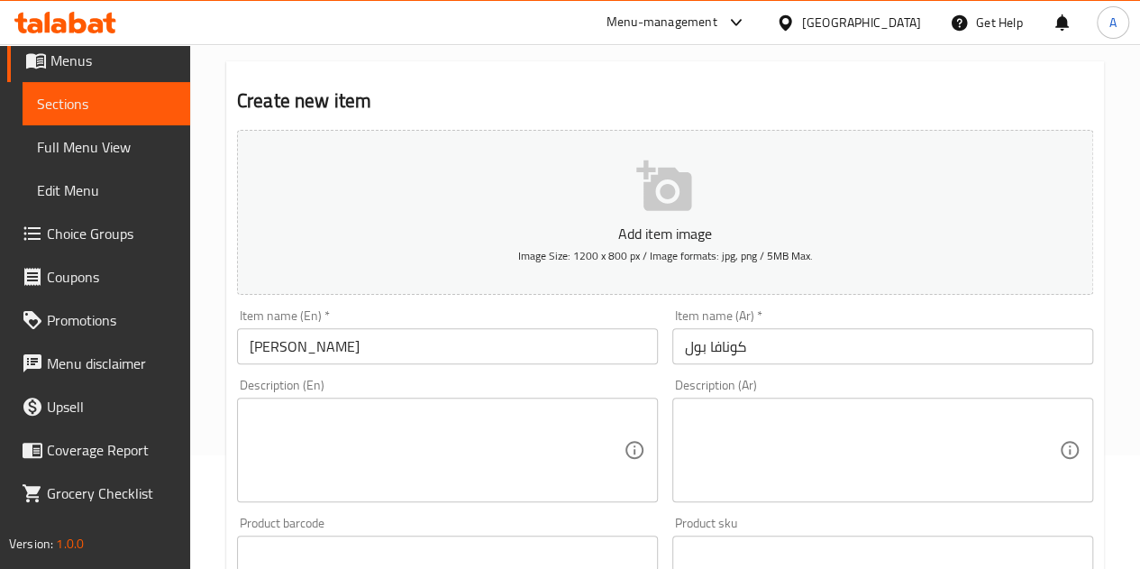
scroll to position [90, 0]
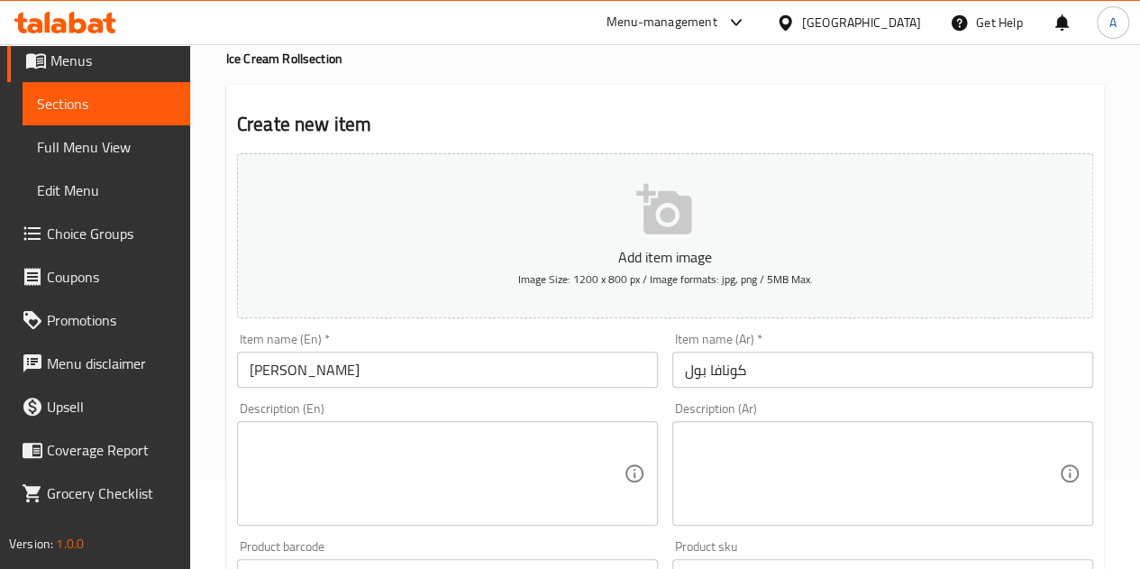
type input "50"
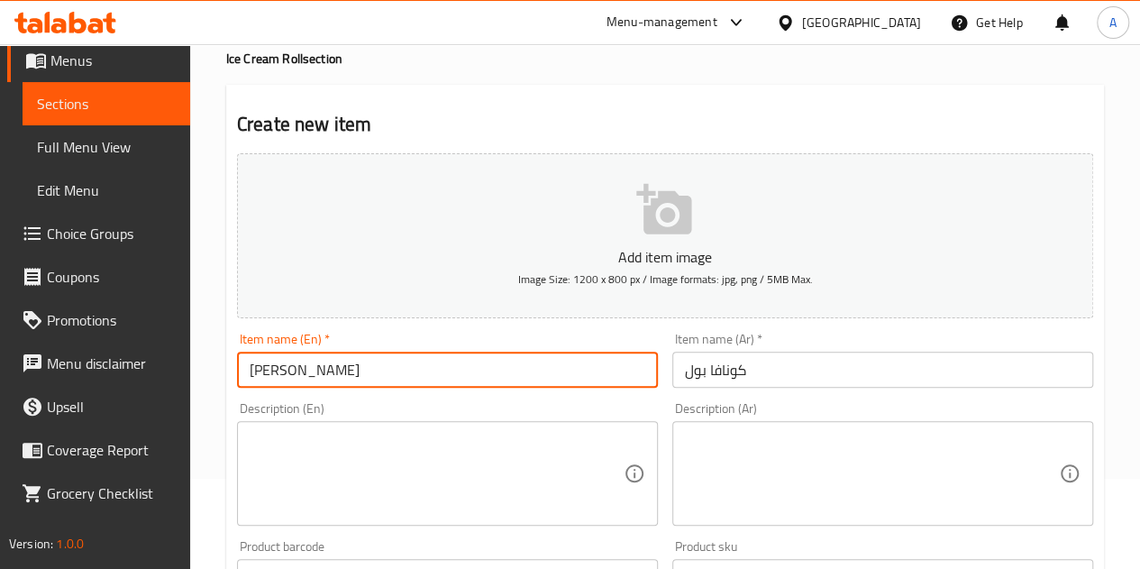
click at [267, 371] on input "Kunafa Paul" at bounding box center [447, 370] width 421 height 36
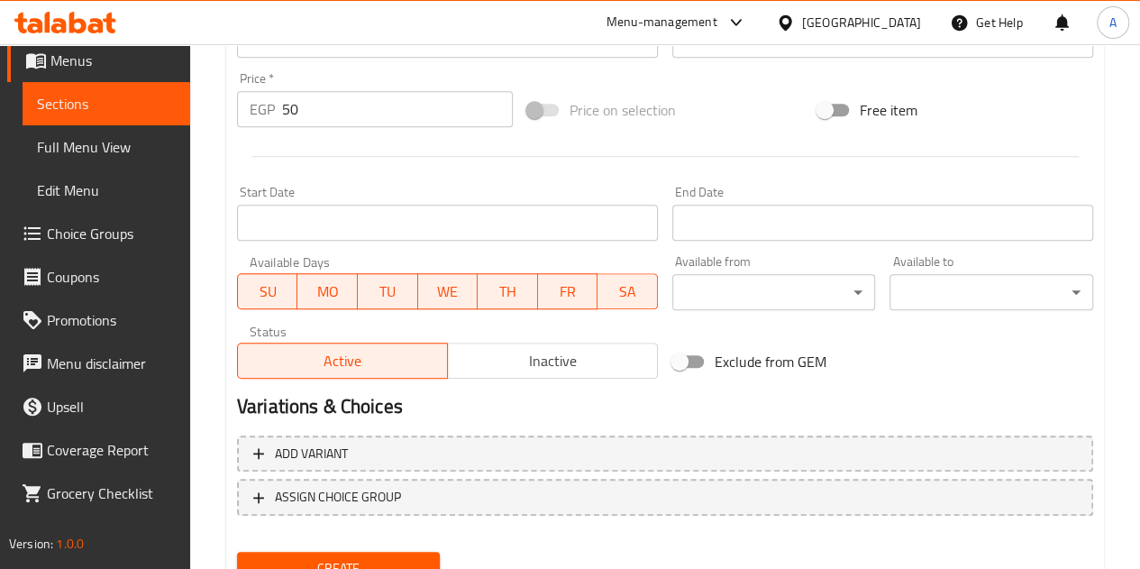
scroll to position [704, 0]
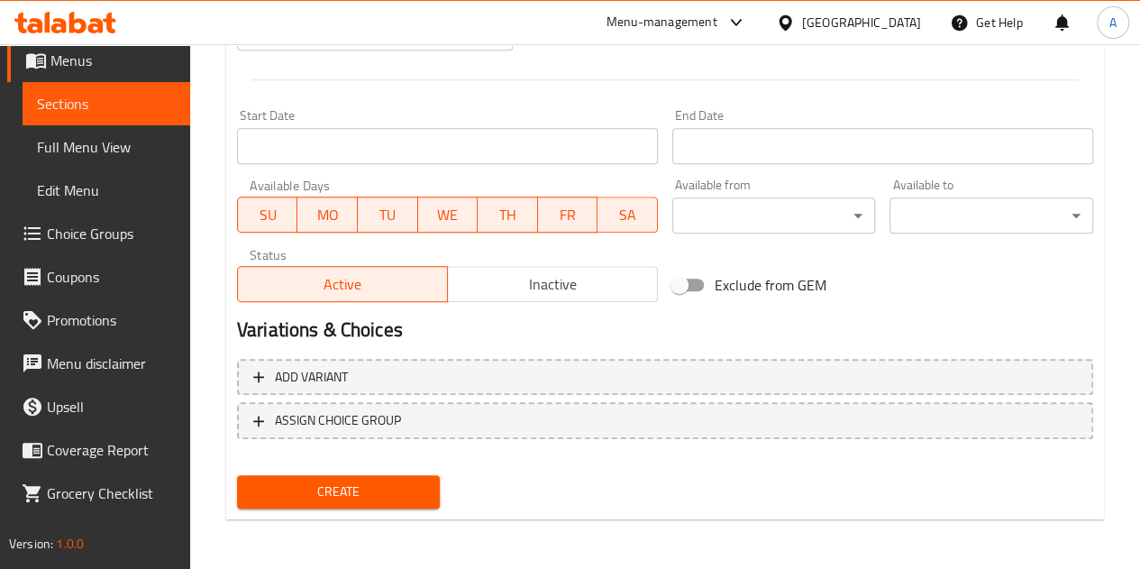
click at [367, 499] on span "Create" at bounding box center [339, 491] width 175 height 23
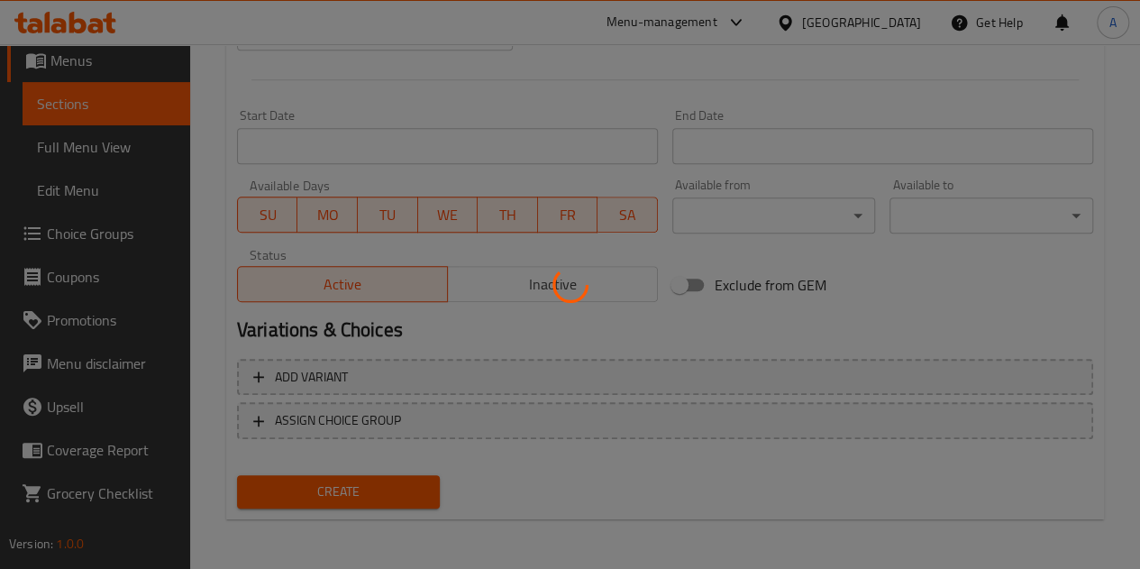
type input "0"
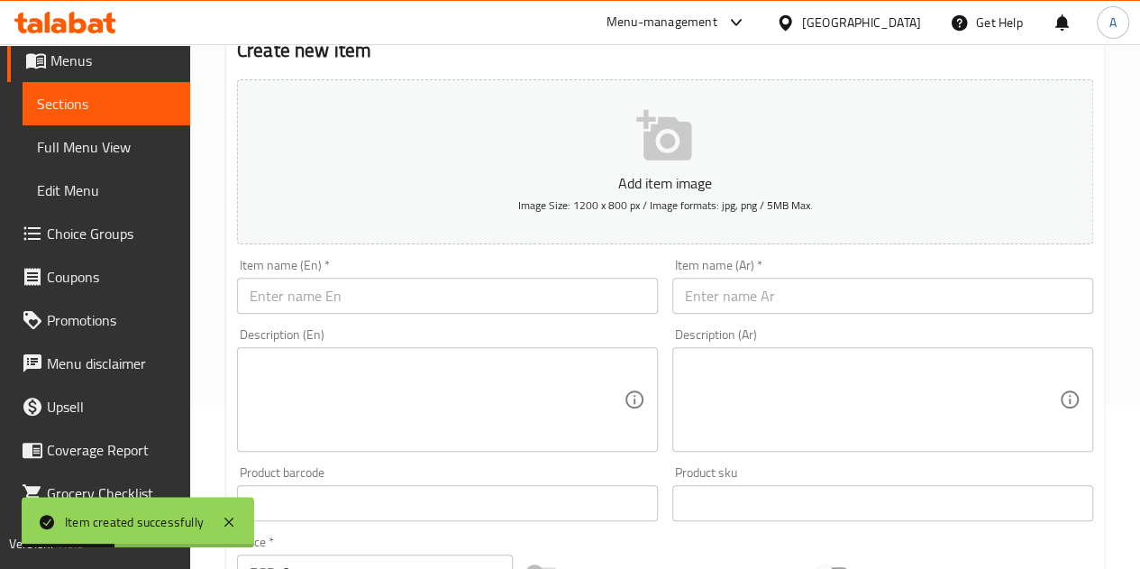
scroll to position [163, 0]
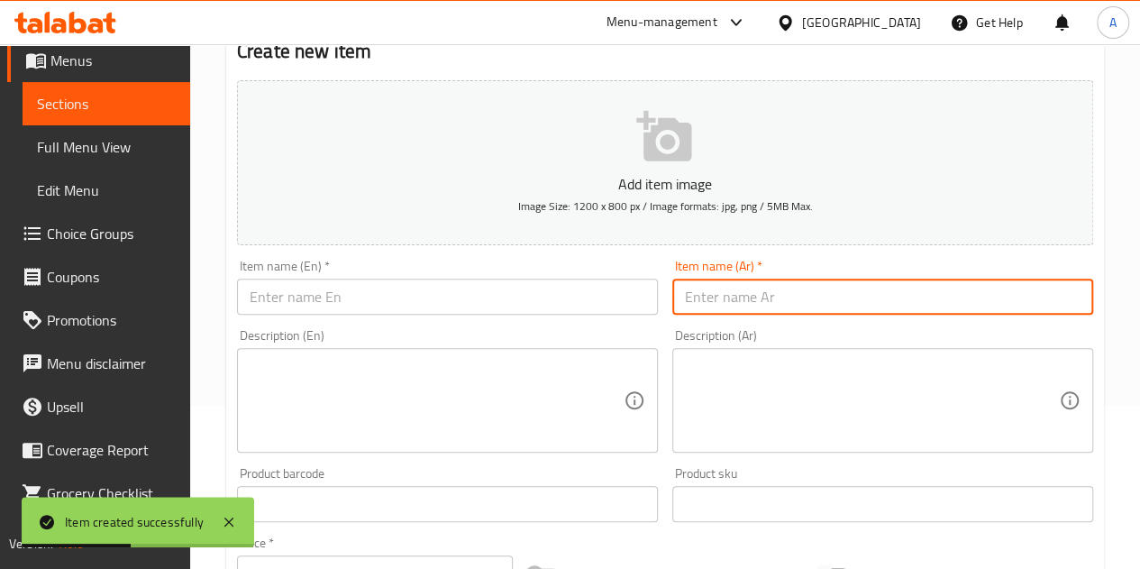
click at [955, 309] on input "text" at bounding box center [883, 297] width 421 height 36
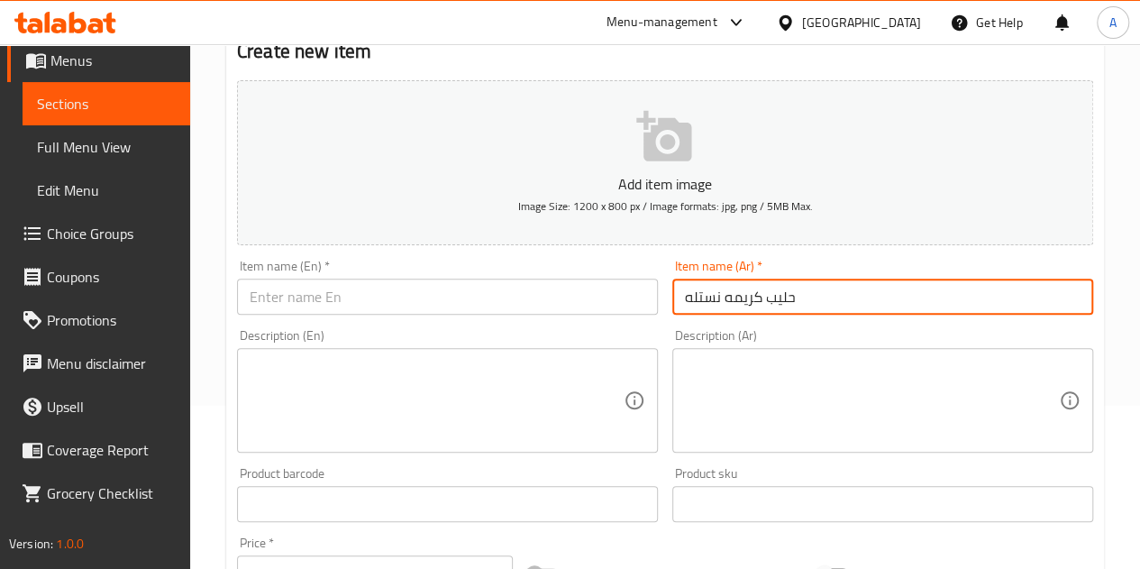
click at [724, 297] on input "حليب كريمه نستله" at bounding box center [883, 297] width 421 height 36
click at [723, 297] on input "حليب كريمه نستله" at bounding box center [883, 297] width 421 height 36
click at [722, 296] on input "حليب كريمه نستله" at bounding box center [883, 297] width 421 height 36
click at [729, 292] on input "حليب كريمه نستله" at bounding box center [883, 297] width 421 height 36
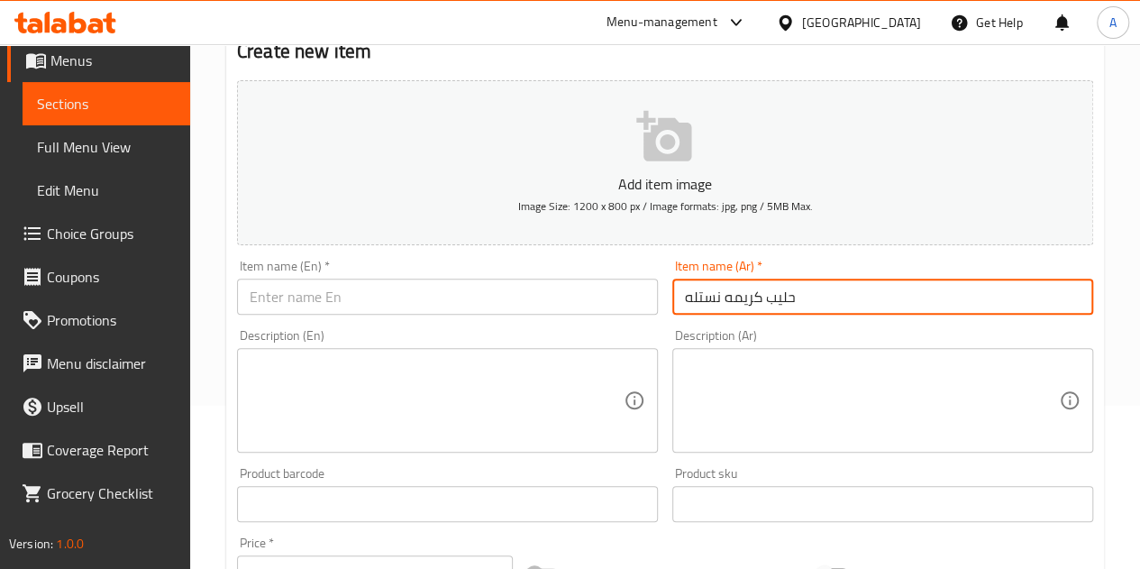
click at [729, 292] on input "حليب كريمه نستله" at bounding box center [883, 297] width 421 height 36
type input "حليب كريمه نستله"
click at [493, 295] on input "text" at bounding box center [447, 297] width 421 height 36
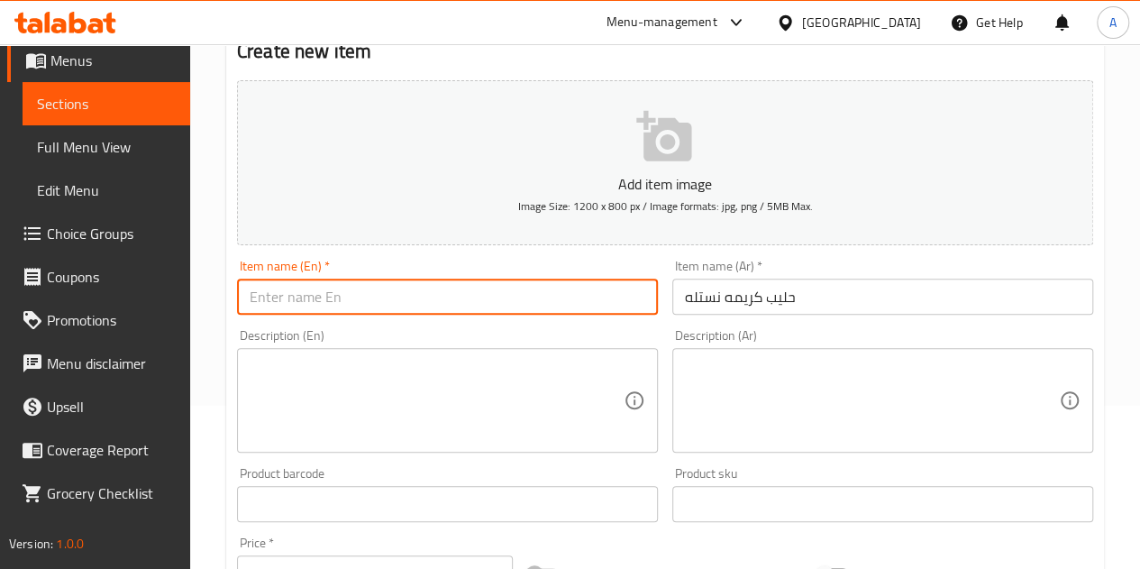
paste input "Nestle cream milk"
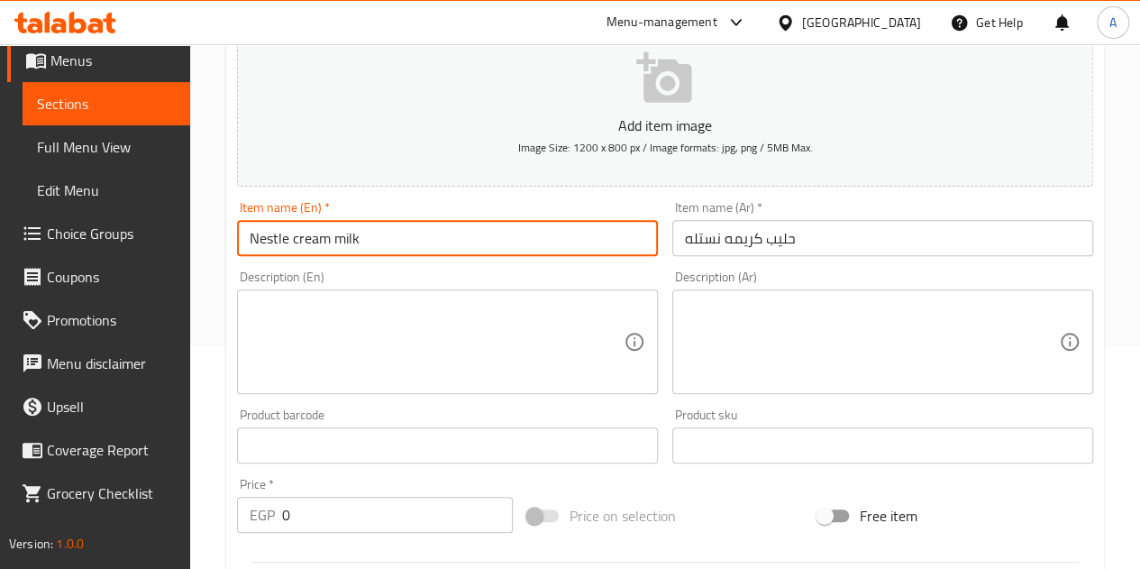
scroll to position [343, 0]
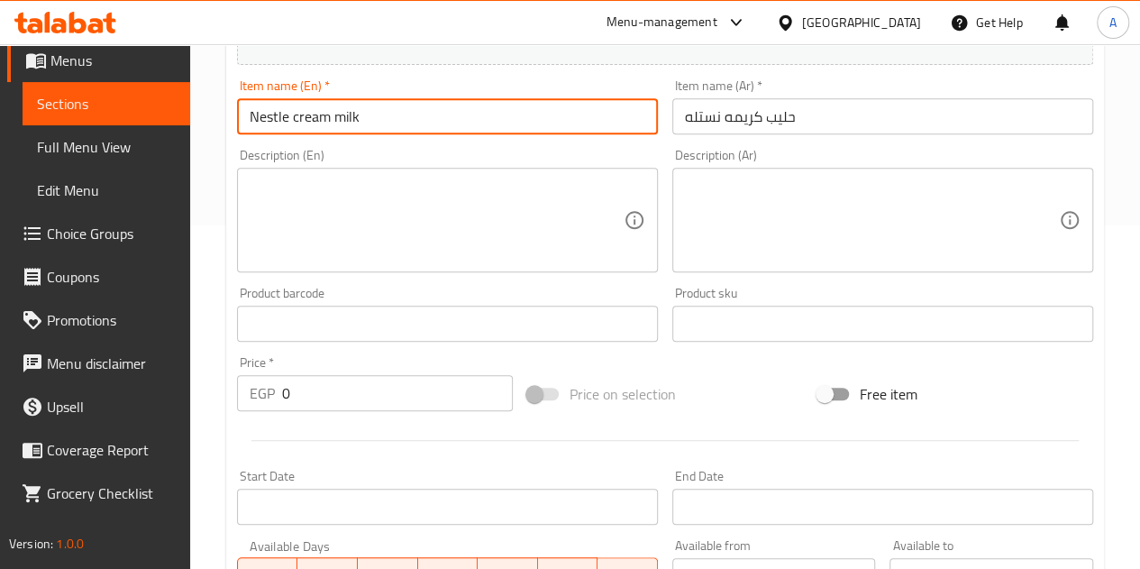
type input "Nestle cream milk"
click at [382, 403] on input "0" at bounding box center [397, 393] width 231 height 36
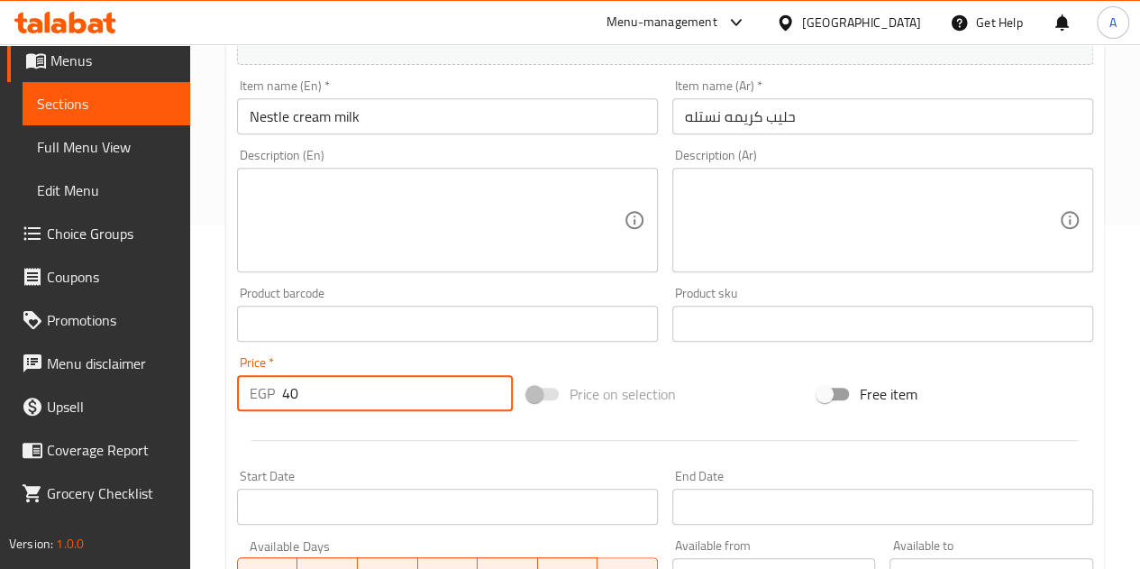
type input "40"
click at [416, 449] on div at bounding box center [665, 440] width 871 height 44
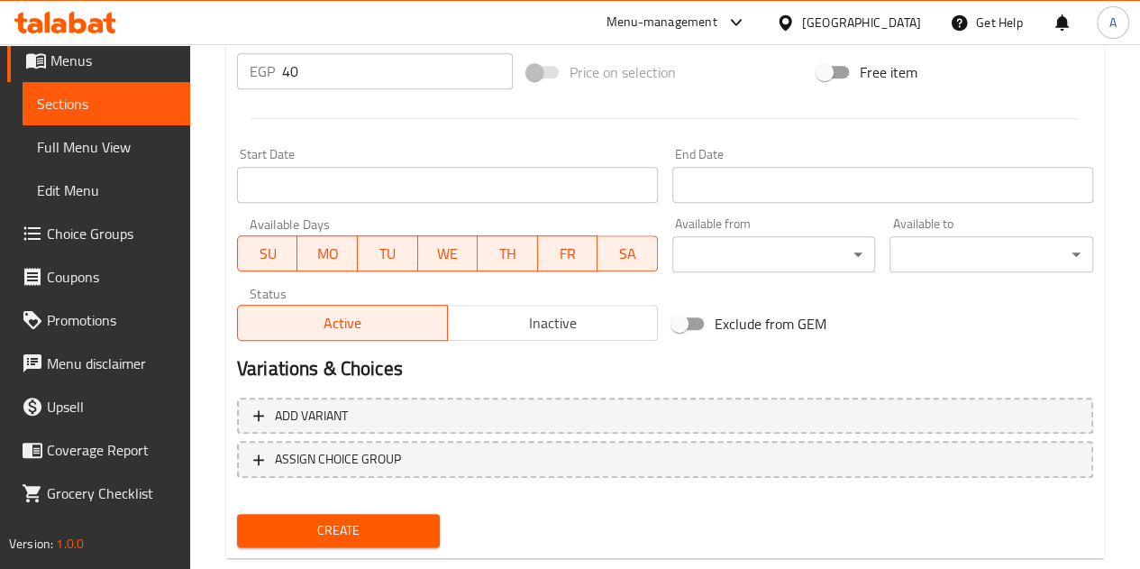
scroll to position [704, 0]
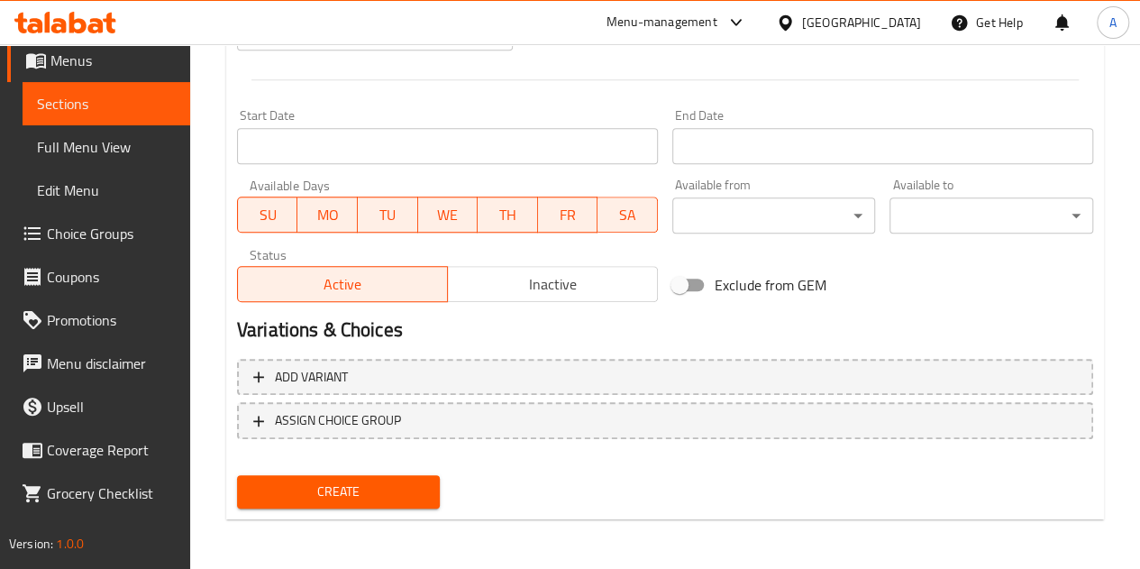
click at [400, 484] on span "Create" at bounding box center [339, 491] width 175 height 23
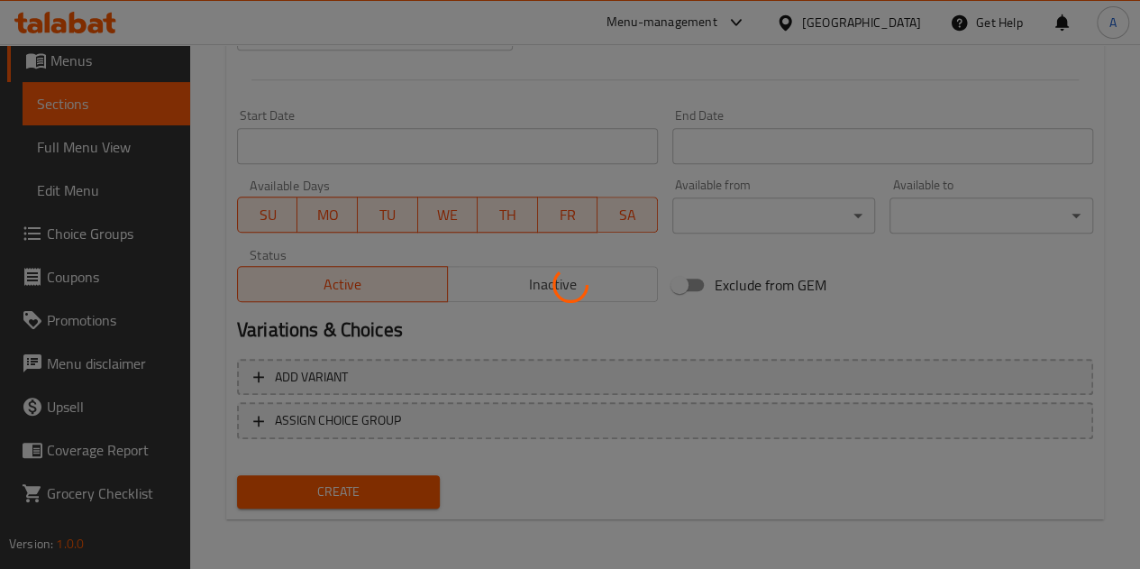
type input "0"
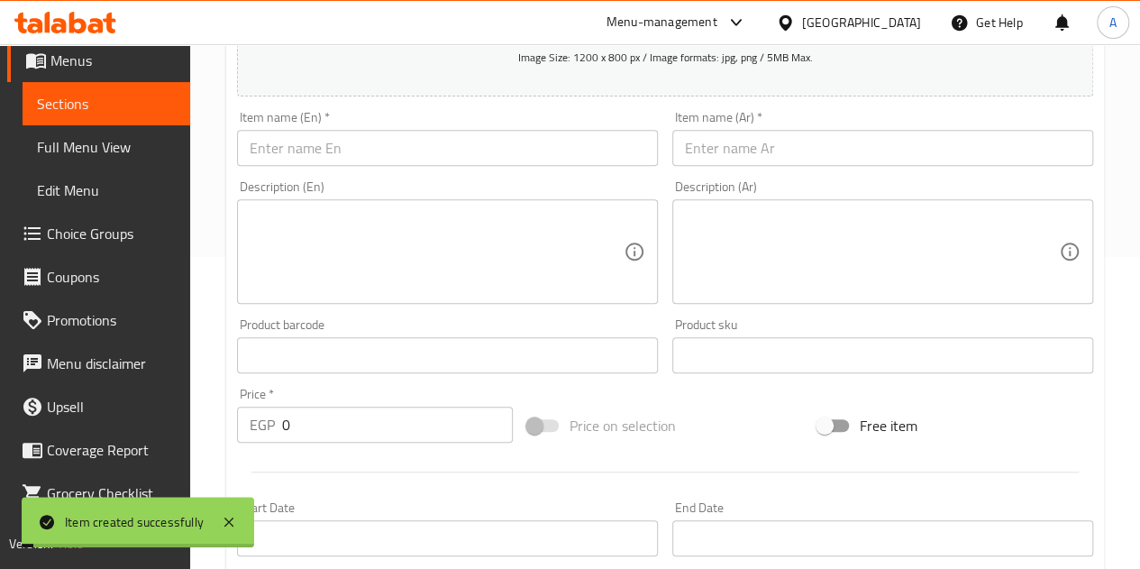
scroll to position [163, 0]
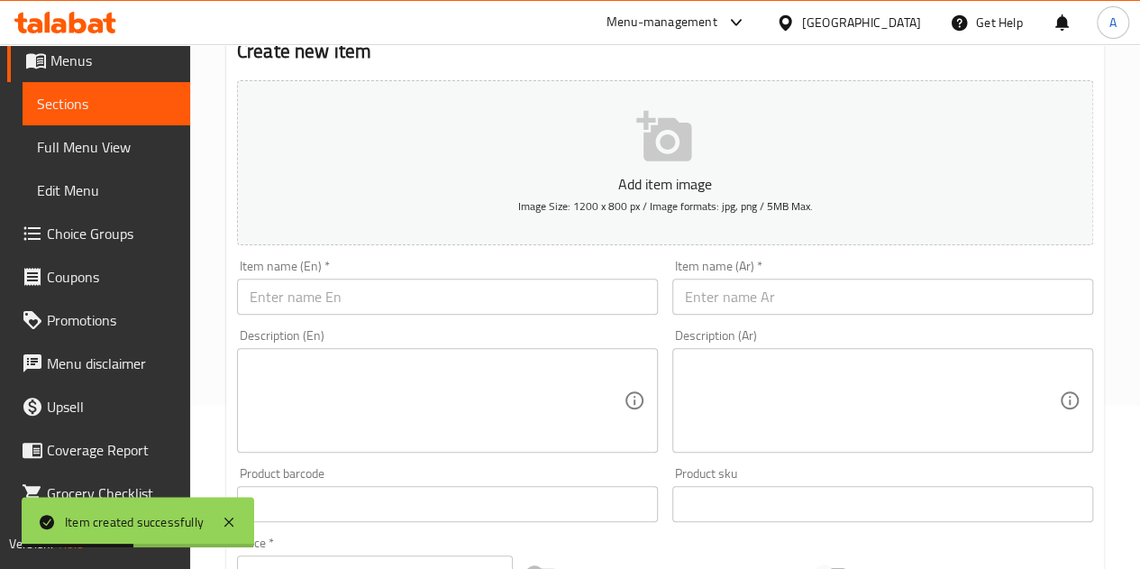
click at [723, 294] on input "text" at bounding box center [883, 297] width 421 height 36
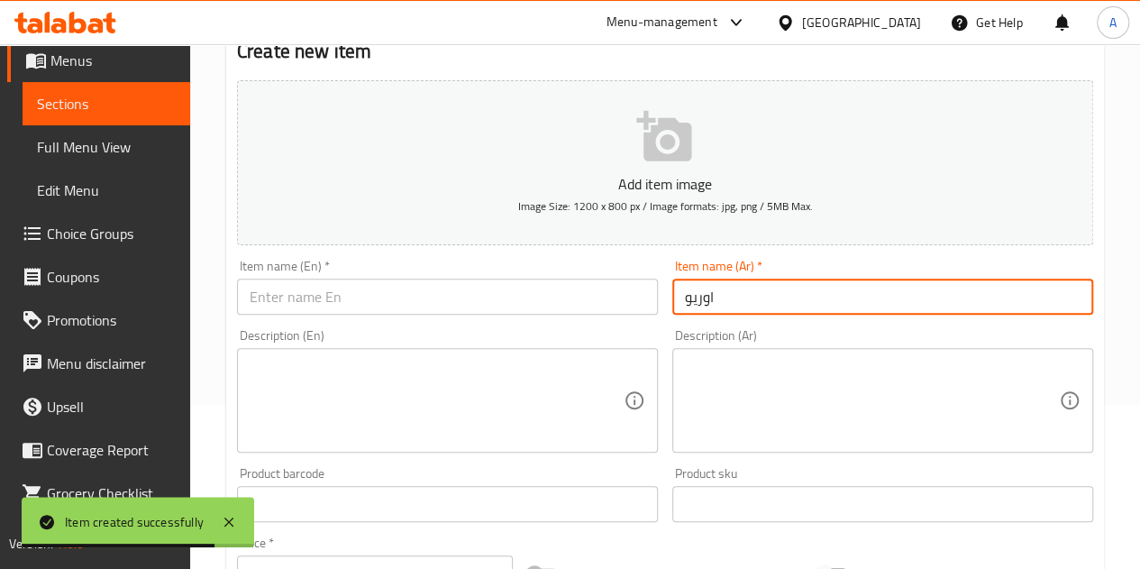
click at [681, 293] on input "اوريو" at bounding box center [883, 297] width 421 height 36
click at [691, 302] on input "اوريو" at bounding box center [883, 297] width 421 height 36
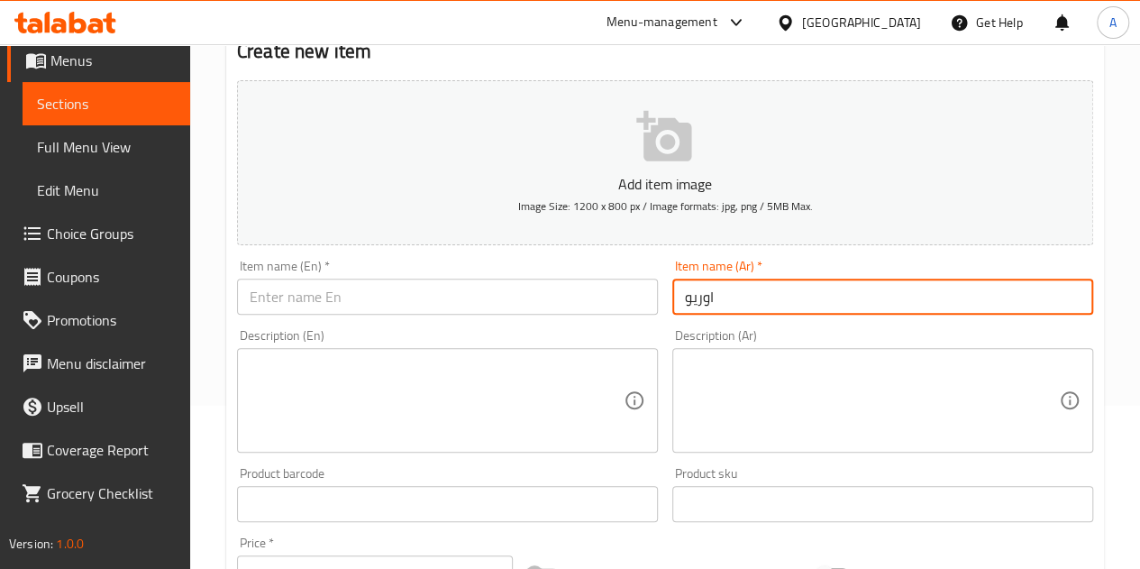
type input "اوريو"
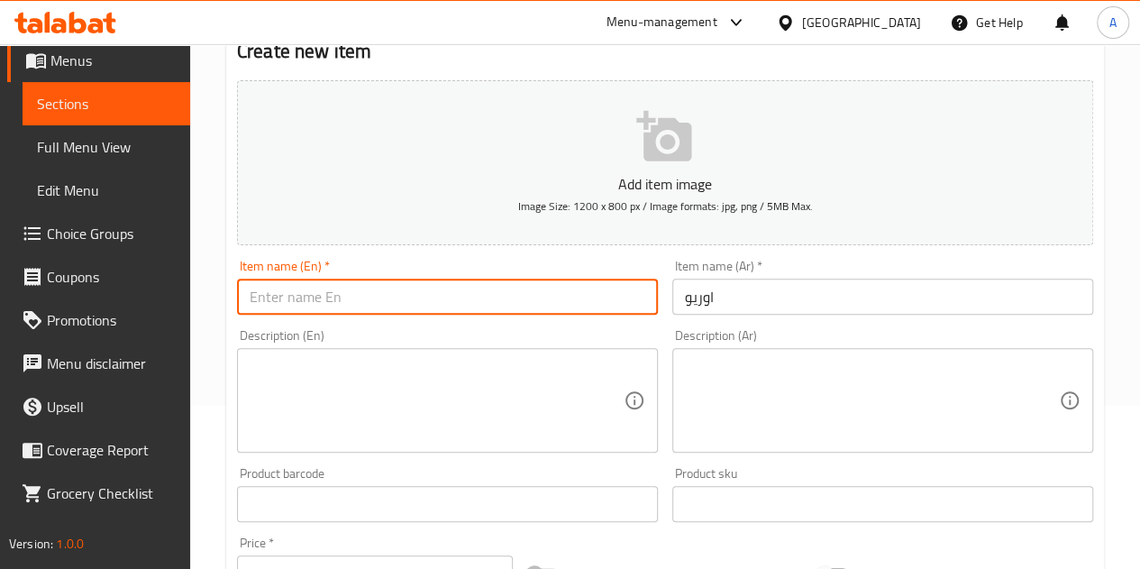
click at [370, 295] on input "text" at bounding box center [447, 297] width 421 height 36
paste input "Oreo"
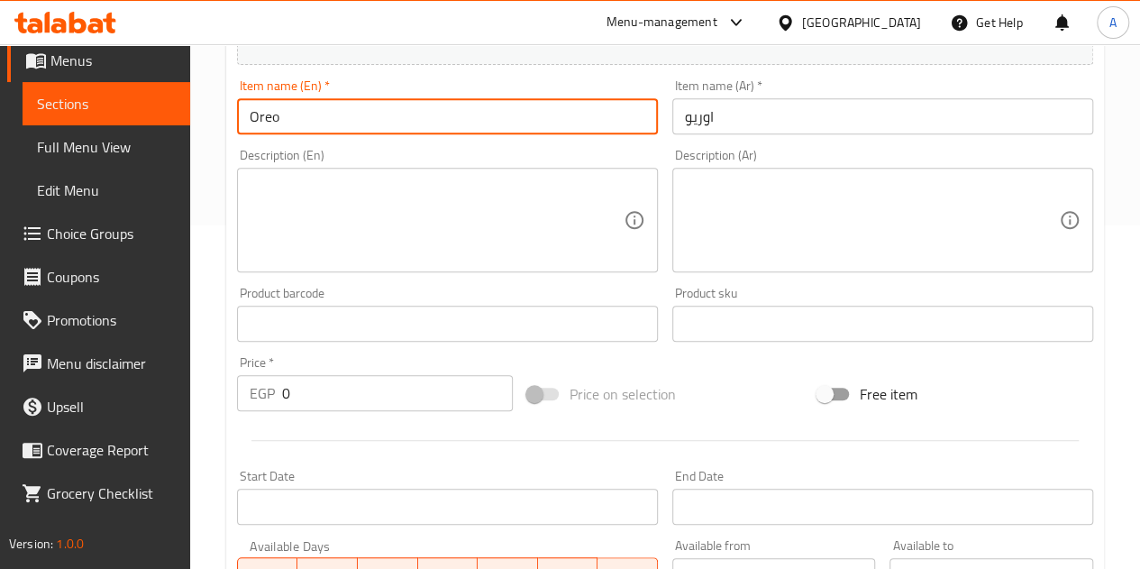
type input "Oreo"
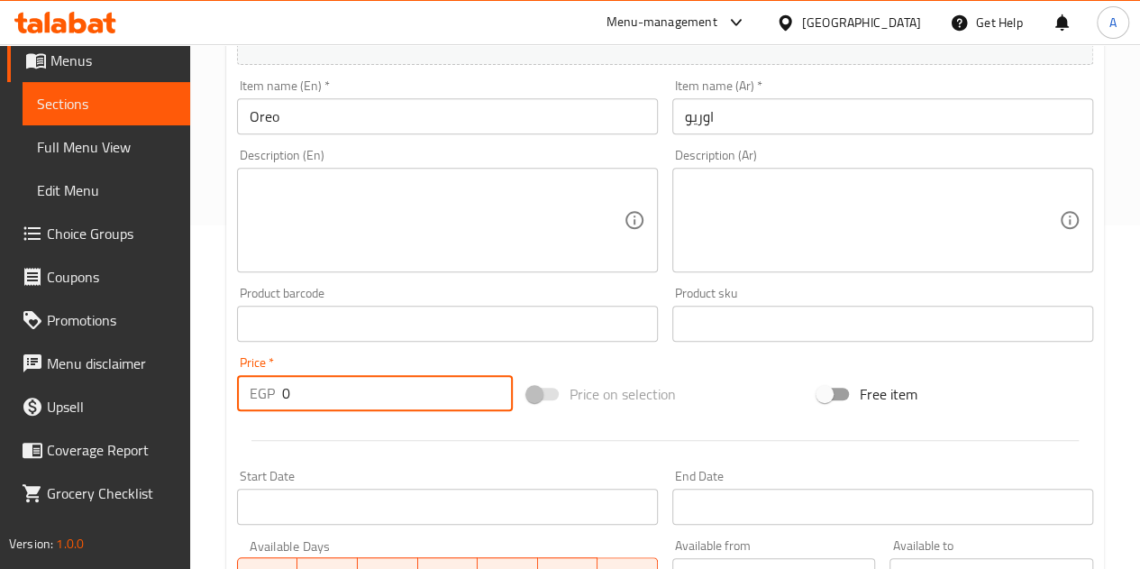
click at [327, 399] on input "0" at bounding box center [397, 393] width 231 height 36
type input "40"
click at [339, 427] on div at bounding box center [665, 440] width 871 height 44
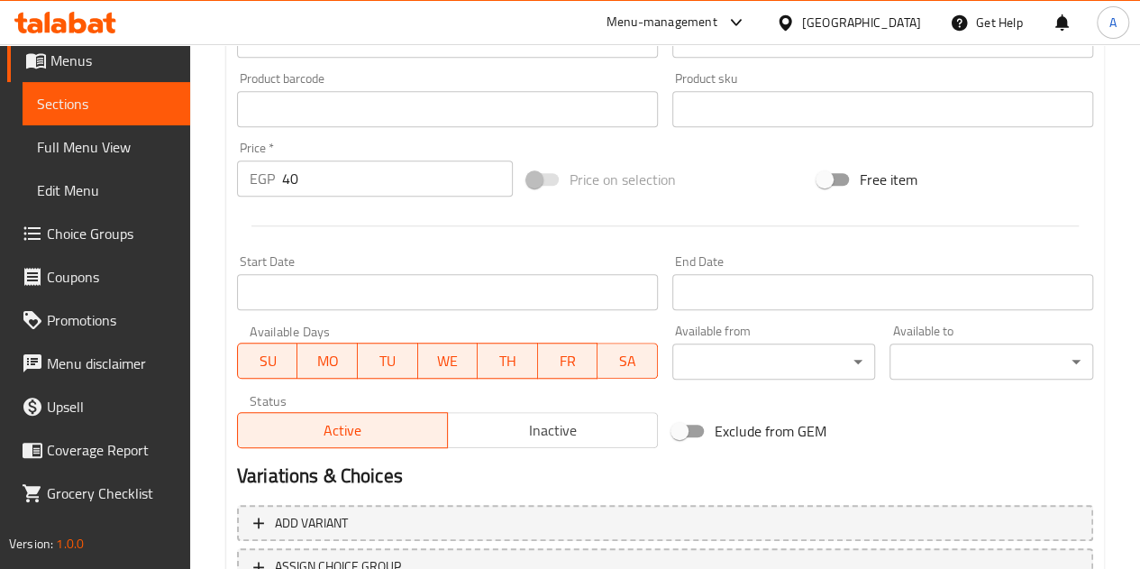
scroll to position [704, 0]
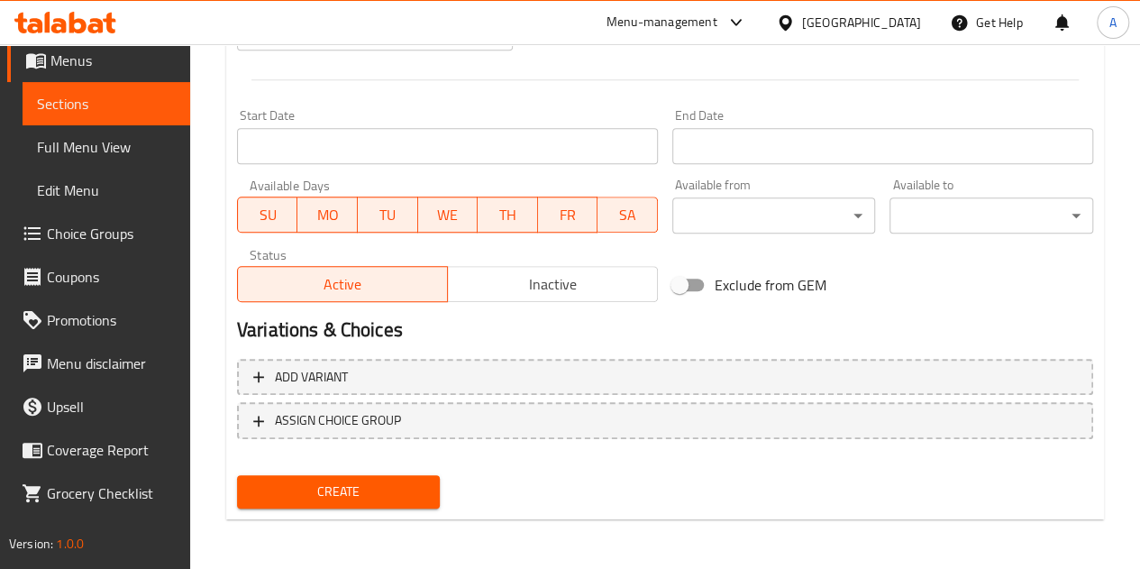
click at [328, 496] on span "Create" at bounding box center [339, 491] width 175 height 23
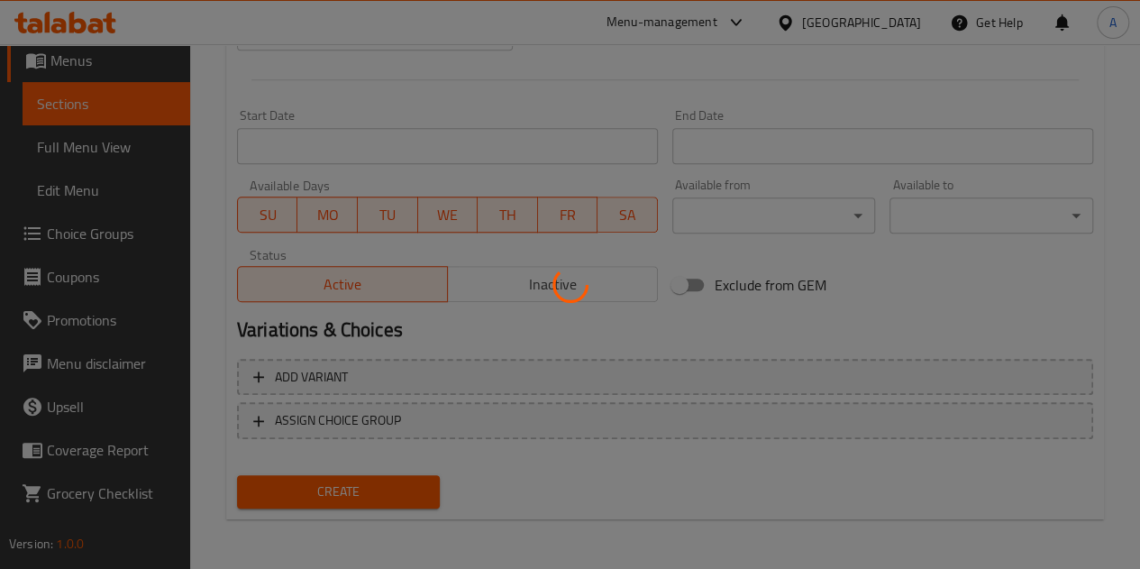
type input "0"
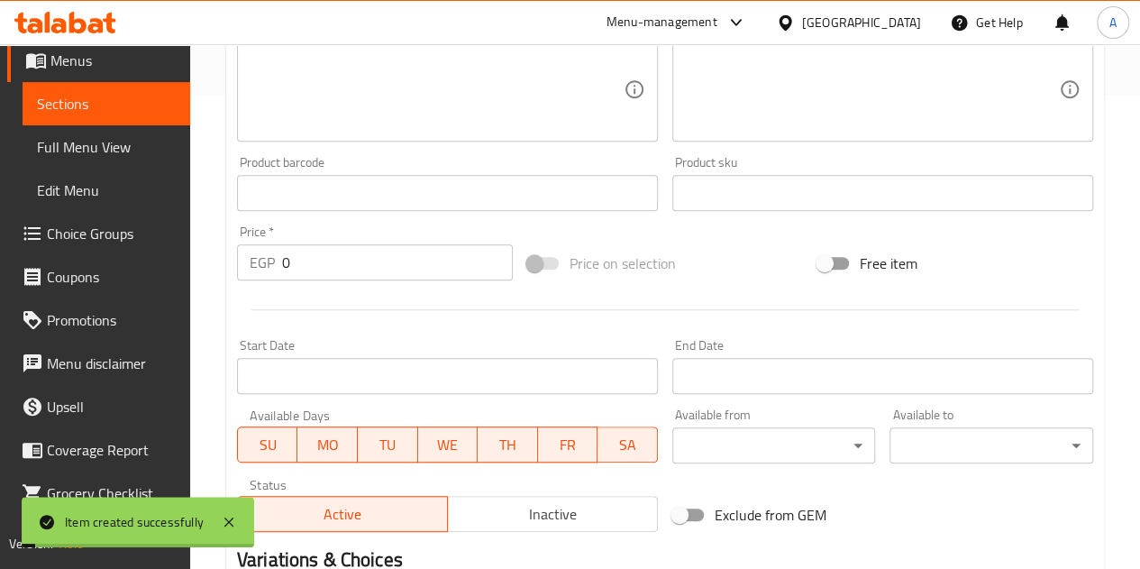
scroll to position [253, 0]
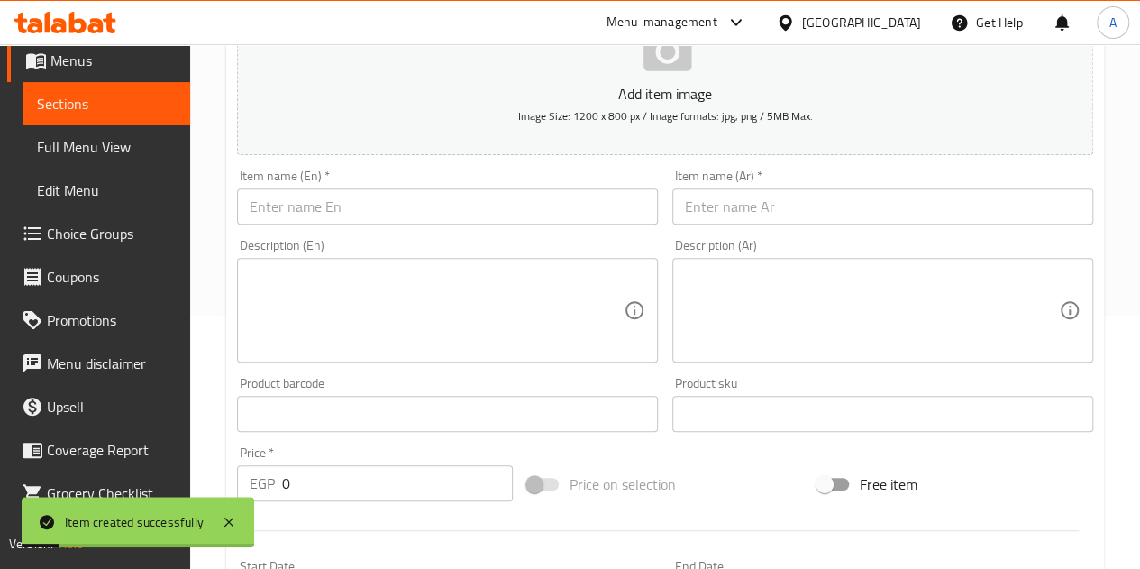
click at [793, 203] on input "text" at bounding box center [883, 206] width 421 height 36
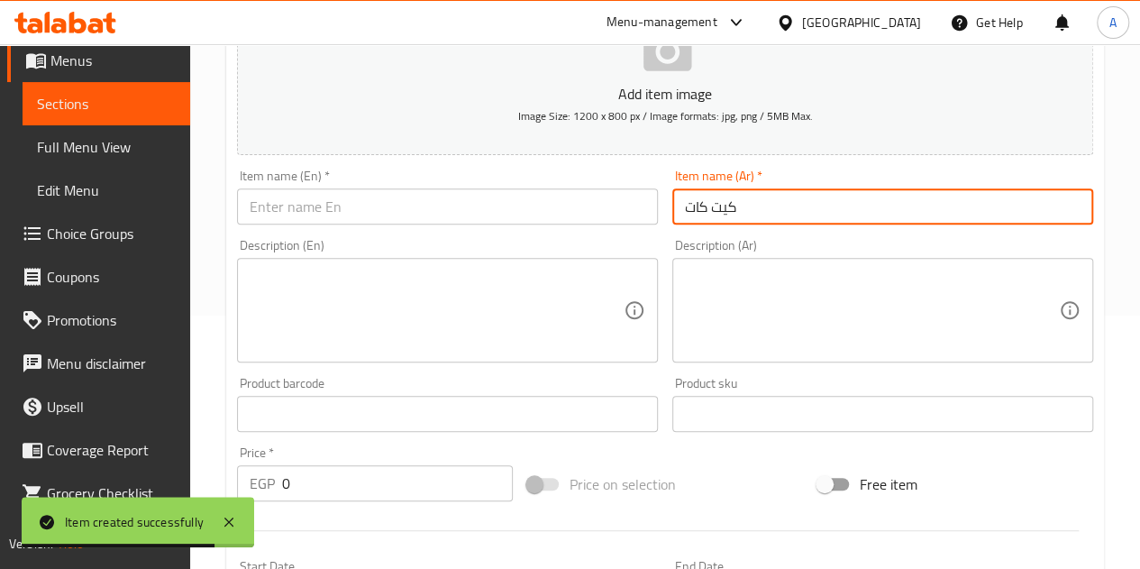
type input "كيت كات"
click at [728, 204] on input "كيت كات" at bounding box center [883, 206] width 421 height 36
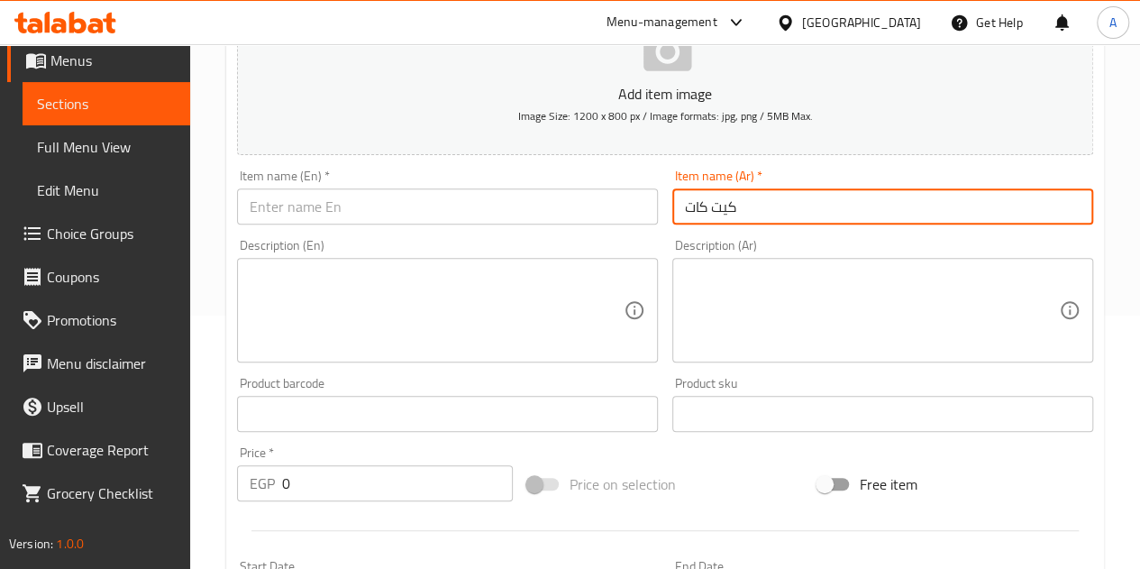
click at [727, 204] on input "كيت كات" at bounding box center [883, 206] width 421 height 36
click at [447, 217] on input "text" at bounding box center [447, 206] width 421 height 36
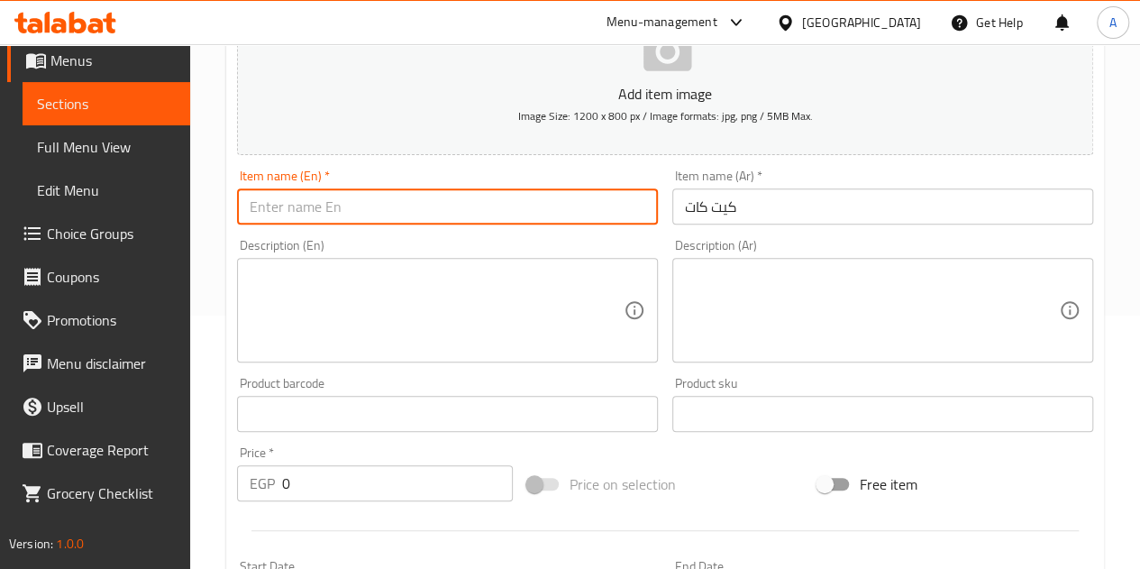
paste input "Kit Kat"
type input "Kit Kat"
click at [379, 499] on input "0" at bounding box center [397, 483] width 231 height 36
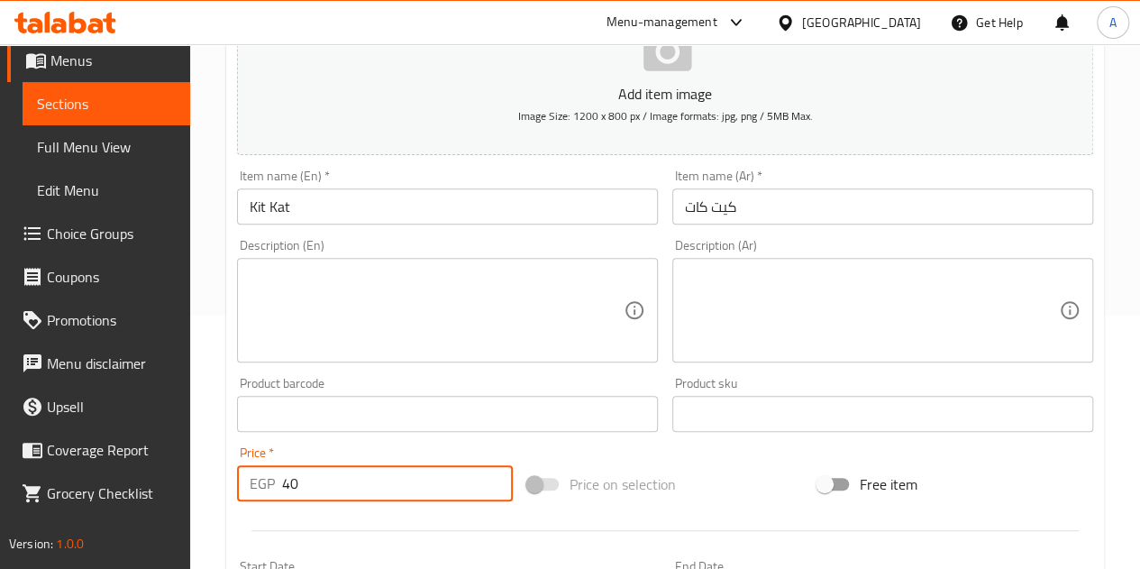
type input "40"
click at [346, 450] on div "Price   * EGP 40 Price *" at bounding box center [375, 473] width 276 height 55
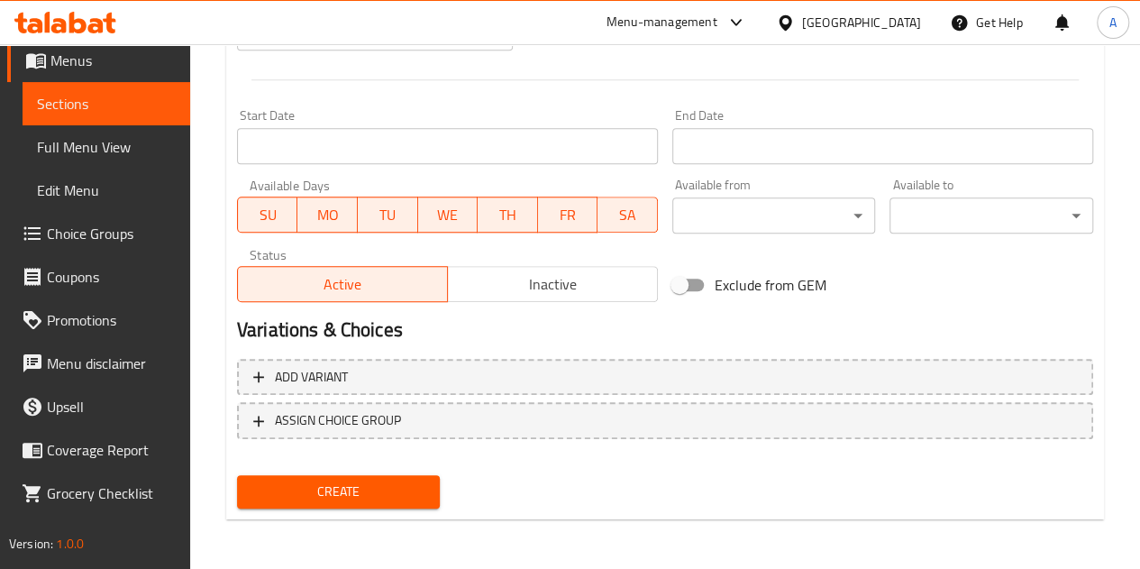
click at [290, 499] on span "Create" at bounding box center [339, 491] width 175 height 23
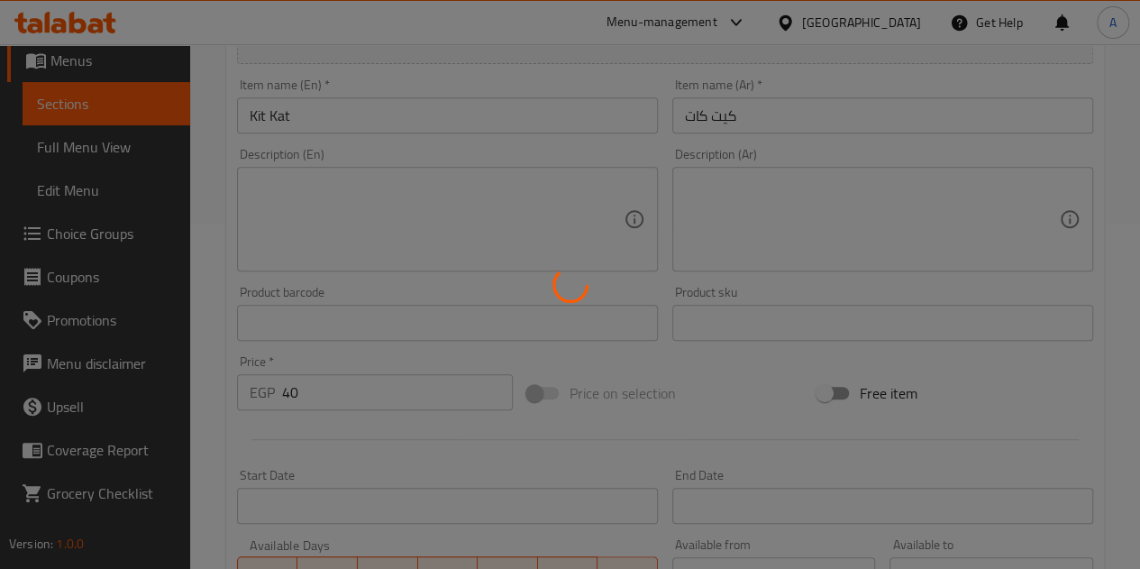
scroll to position [343, 0]
type input "0"
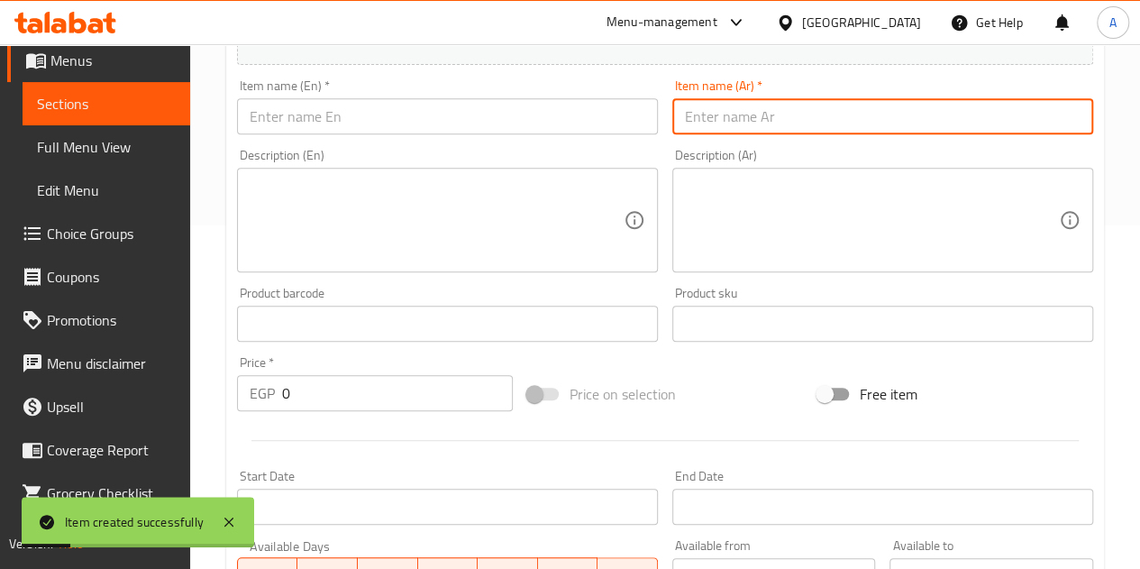
click at [705, 113] on input "text" at bounding box center [883, 116] width 421 height 36
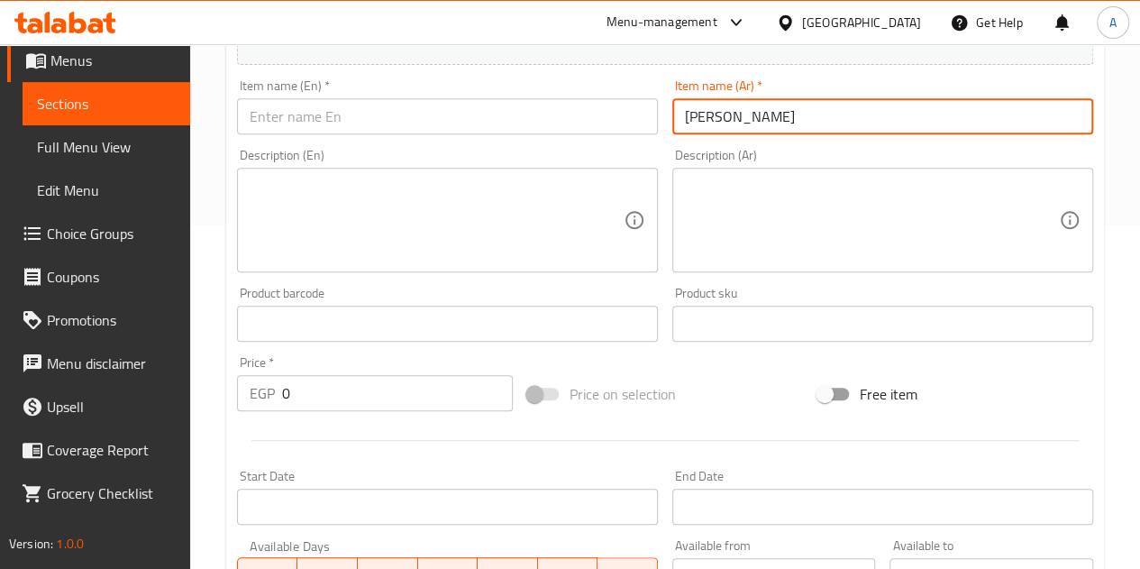
click at [687, 111] on input "فيرو روشيه" at bounding box center [883, 116] width 421 height 36
click at [686, 111] on input "فيرو روشيه" at bounding box center [883, 116] width 421 height 36
type input "فيرو روشيه"
click at [393, 104] on input "text" at bounding box center [447, 116] width 421 height 36
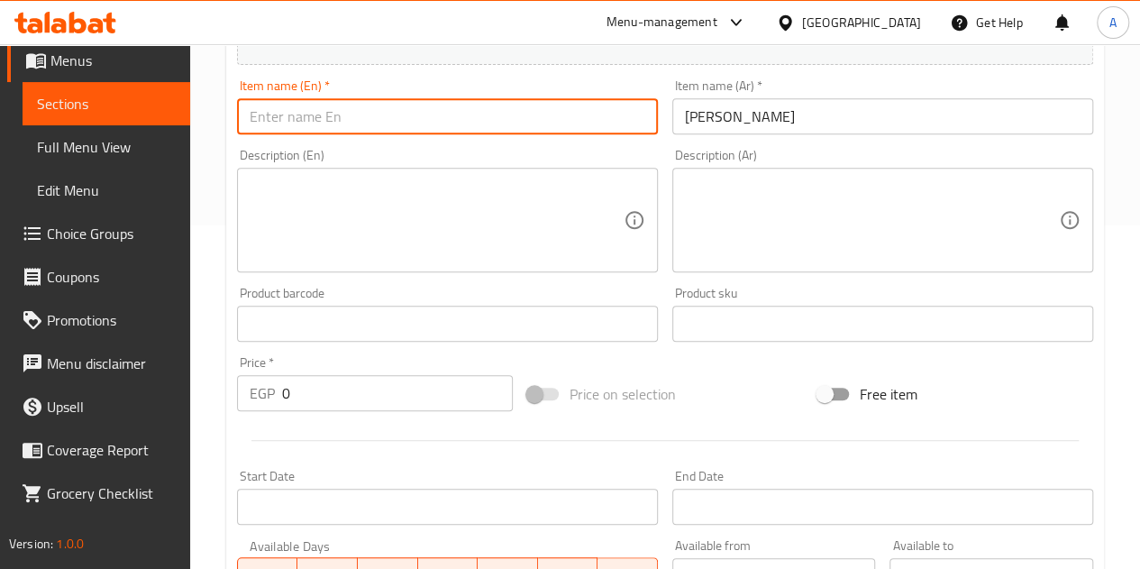
paste input "Ferrero Rocher"
type input "Ferrero Rocher"
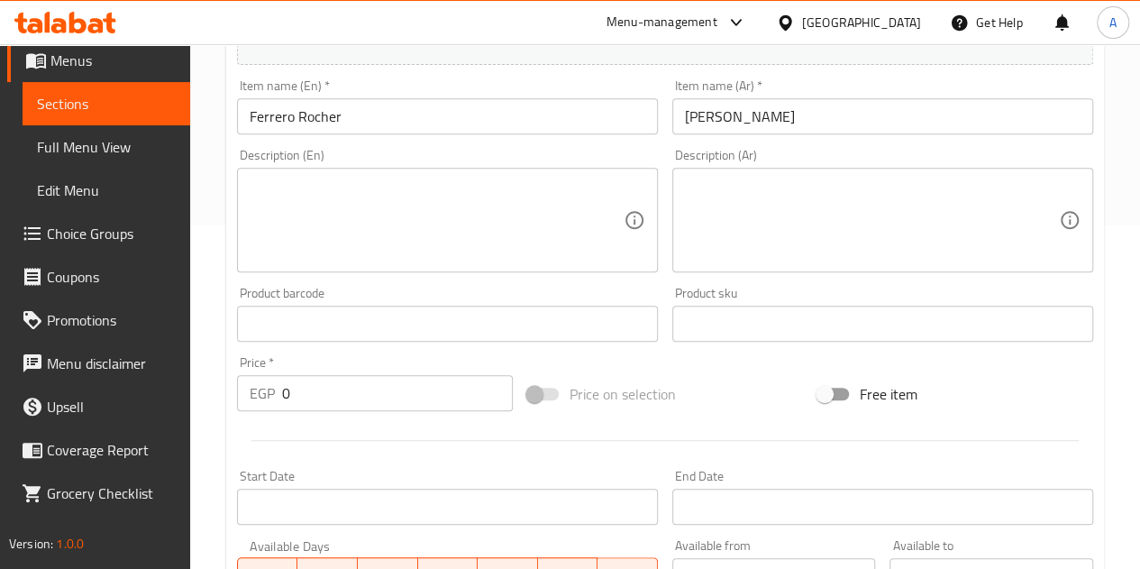
click at [407, 153] on div "Description (En) Description (En)" at bounding box center [447, 211] width 421 height 124
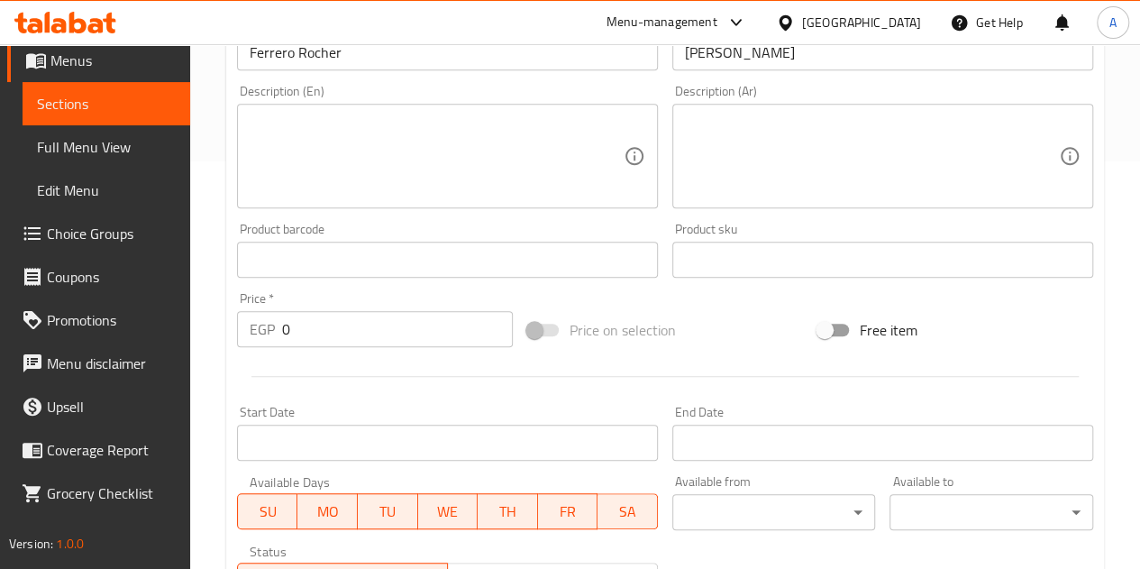
scroll to position [434, 0]
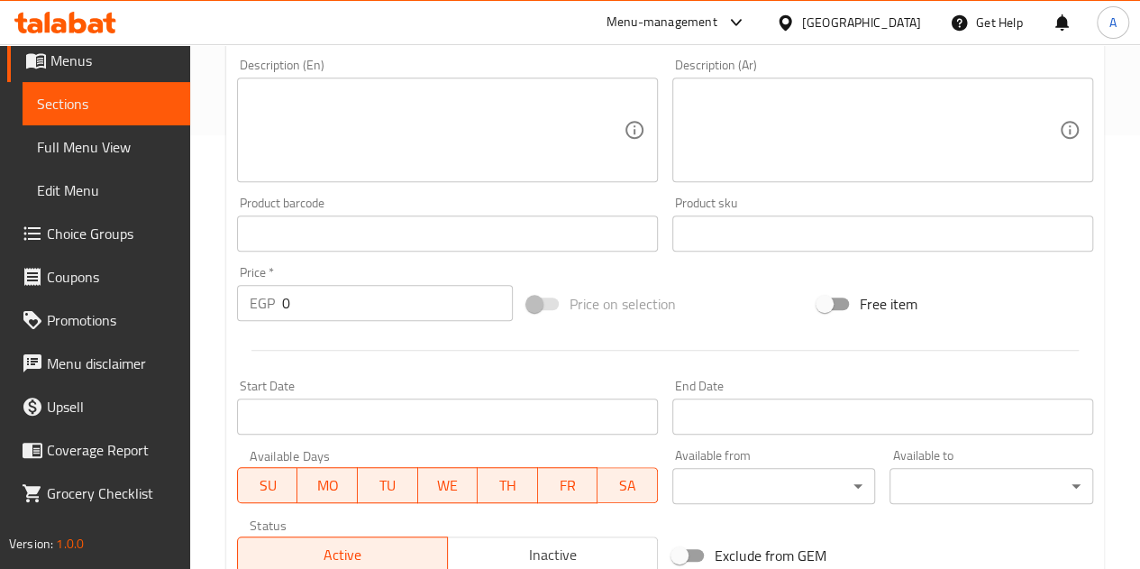
click at [397, 291] on input "0" at bounding box center [397, 303] width 231 height 36
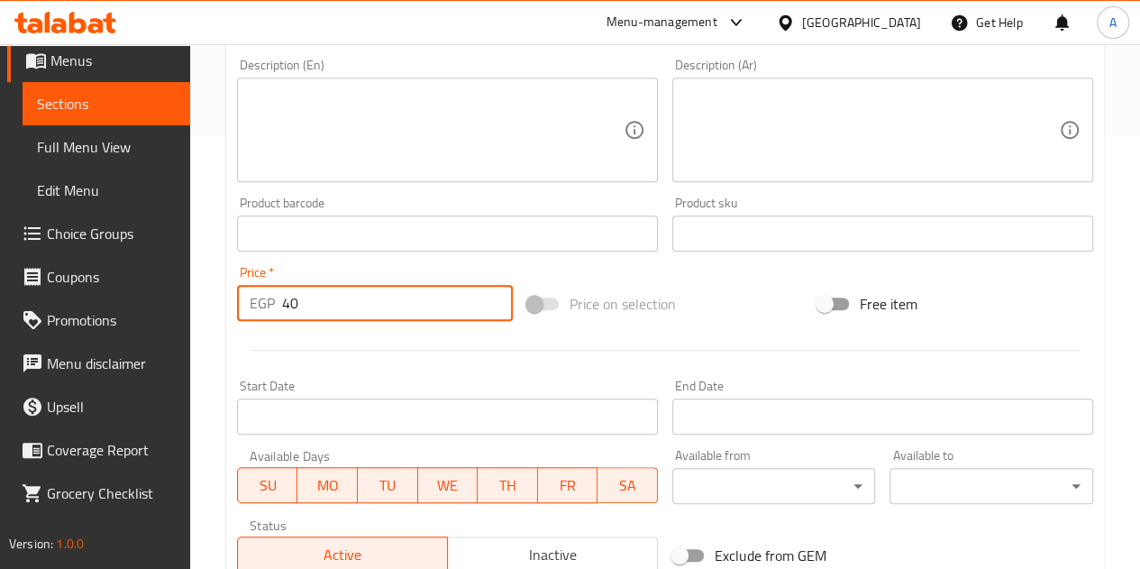
type input "40"
click at [412, 365] on div at bounding box center [665, 350] width 871 height 44
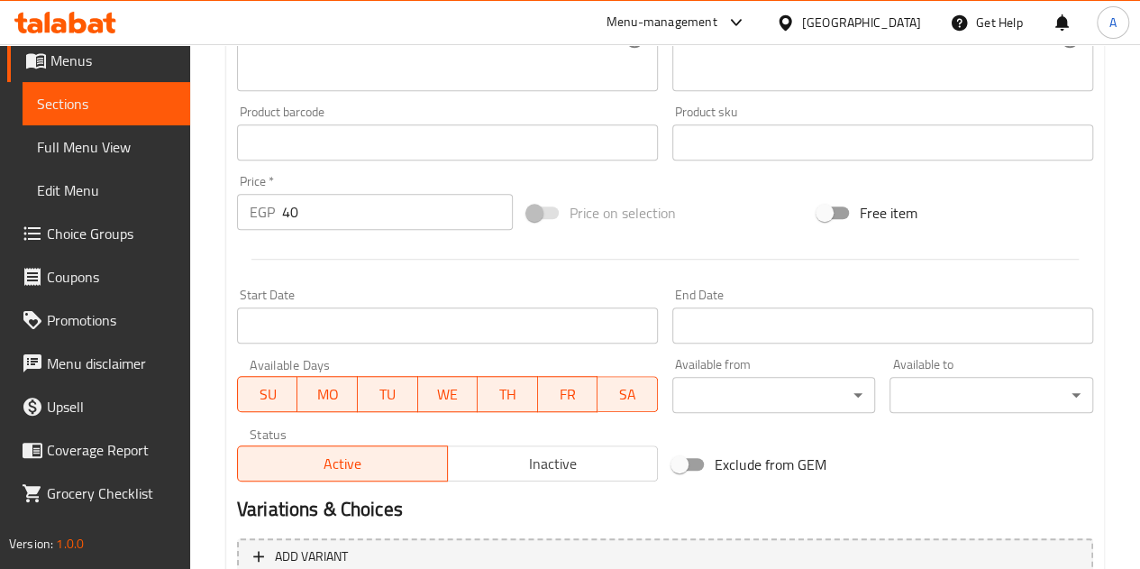
scroll to position [704, 0]
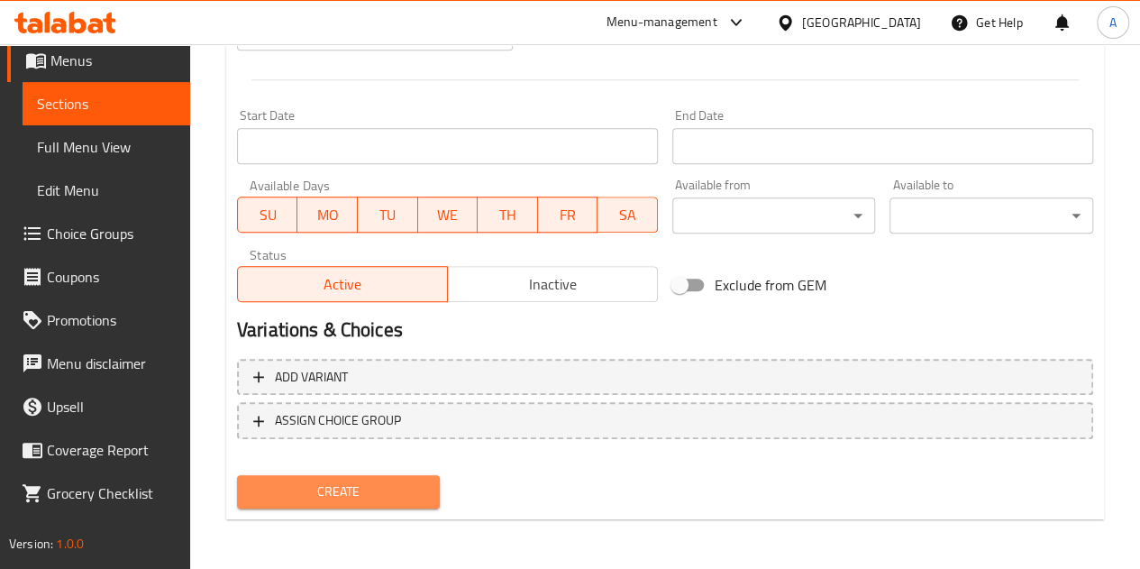
click at [426, 480] on button "Create" at bounding box center [339, 491] width 204 height 33
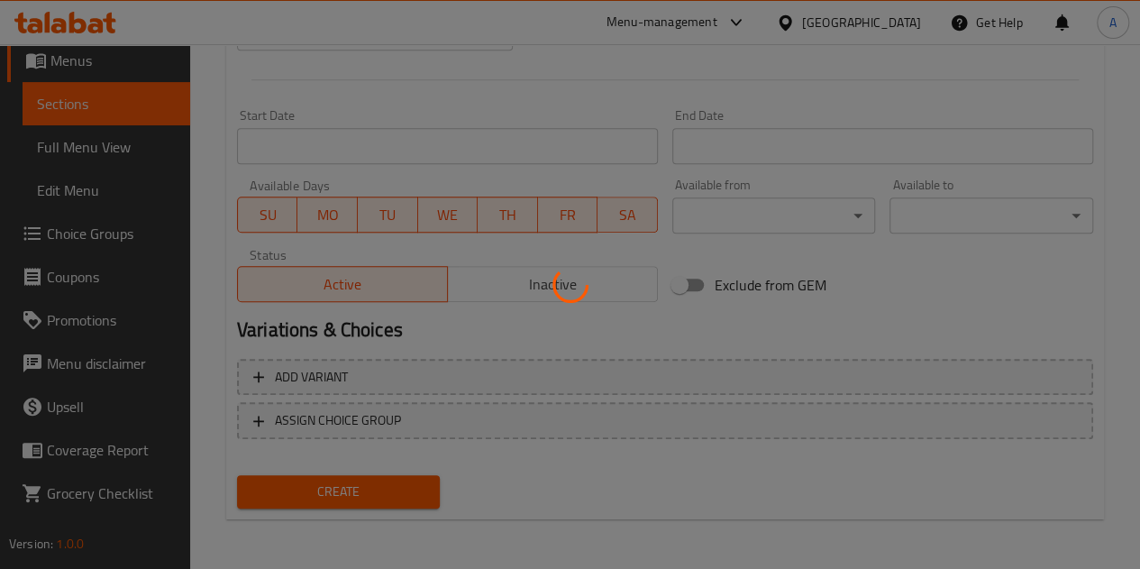
type input "0"
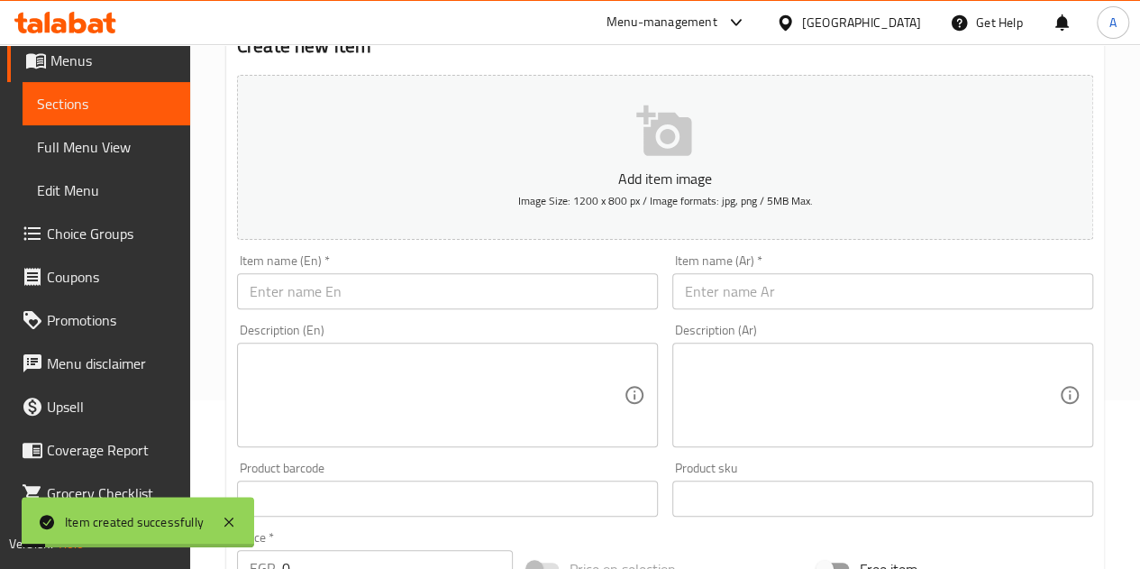
scroll to position [163, 0]
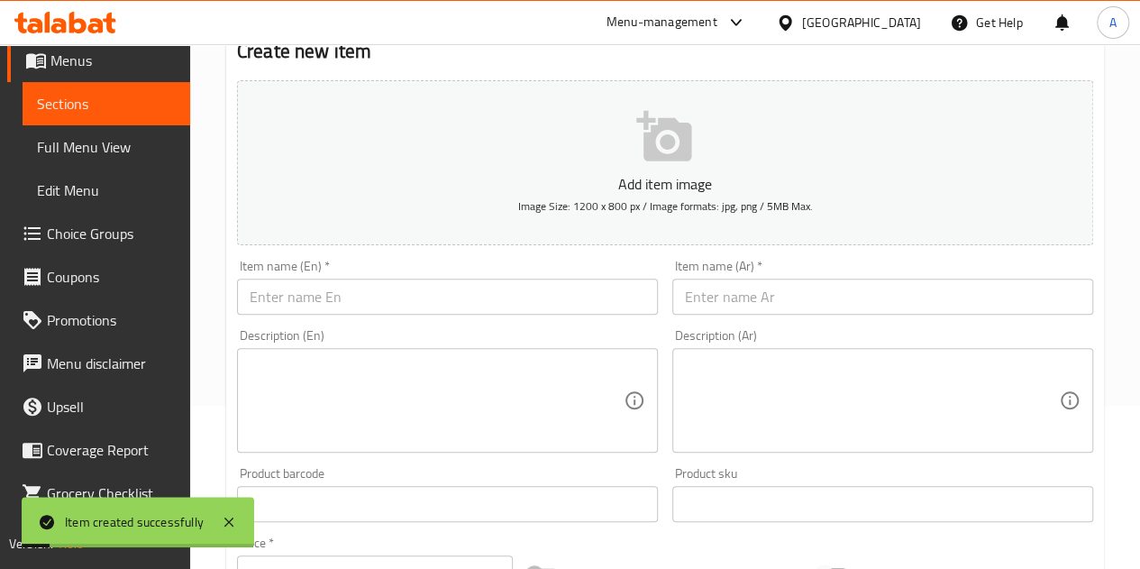
click at [762, 275] on div "Item name (Ar)   * Item name (Ar) *" at bounding box center [883, 287] width 421 height 55
click at [769, 289] on input "text" at bounding box center [883, 297] width 421 height 36
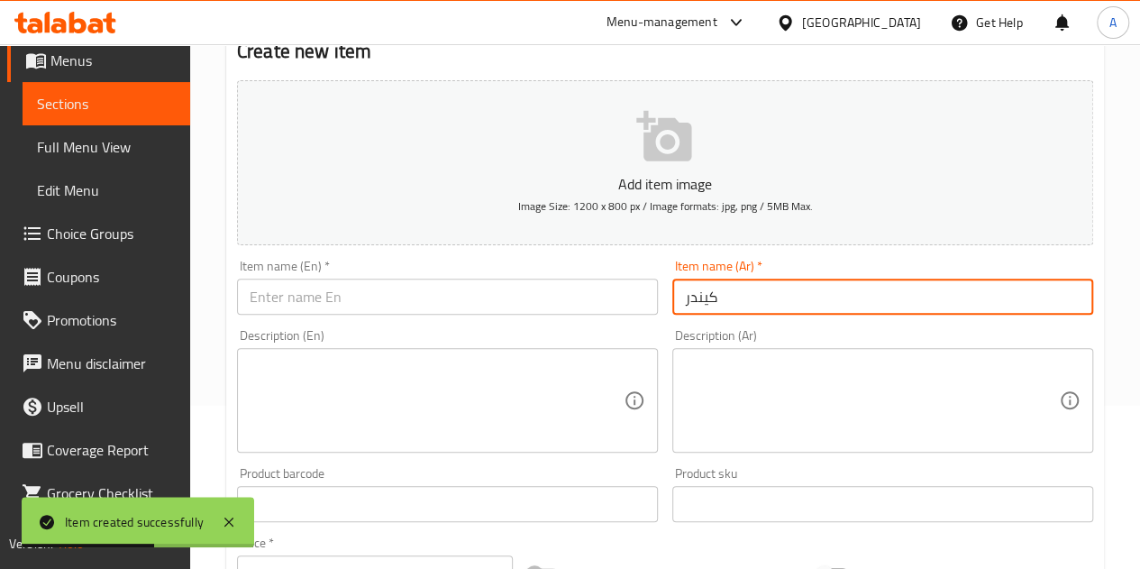
click at [699, 309] on input "كيندر" at bounding box center [883, 297] width 421 height 36
click at [698, 309] on input "كيندر" at bounding box center [883, 297] width 421 height 36
type input "كيندر"
click at [416, 295] on input "text" at bounding box center [447, 297] width 421 height 36
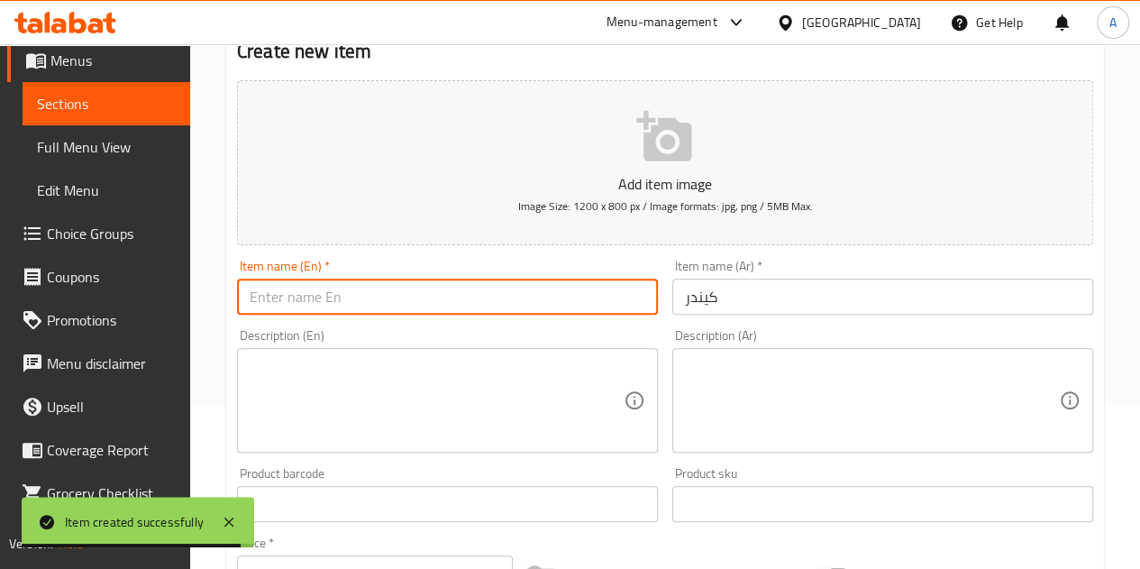
paste input "Kinder"
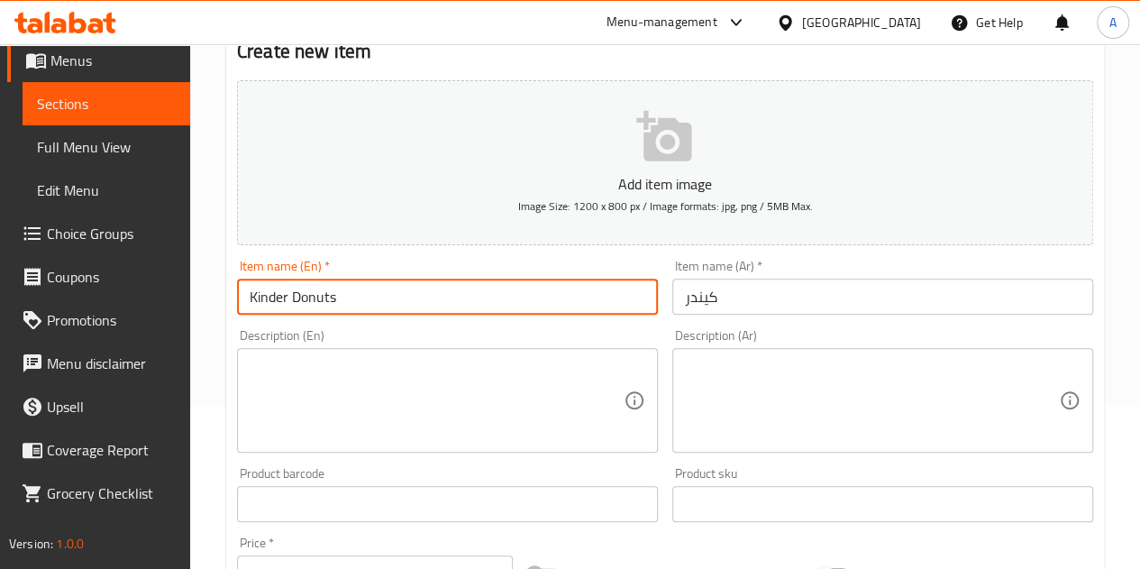
click at [351, 301] on input "Kinder Donuts" at bounding box center [447, 297] width 421 height 36
type input "Kinder"
click at [563, 327] on div "Description (En) Description (En)" at bounding box center [447, 391] width 435 height 138
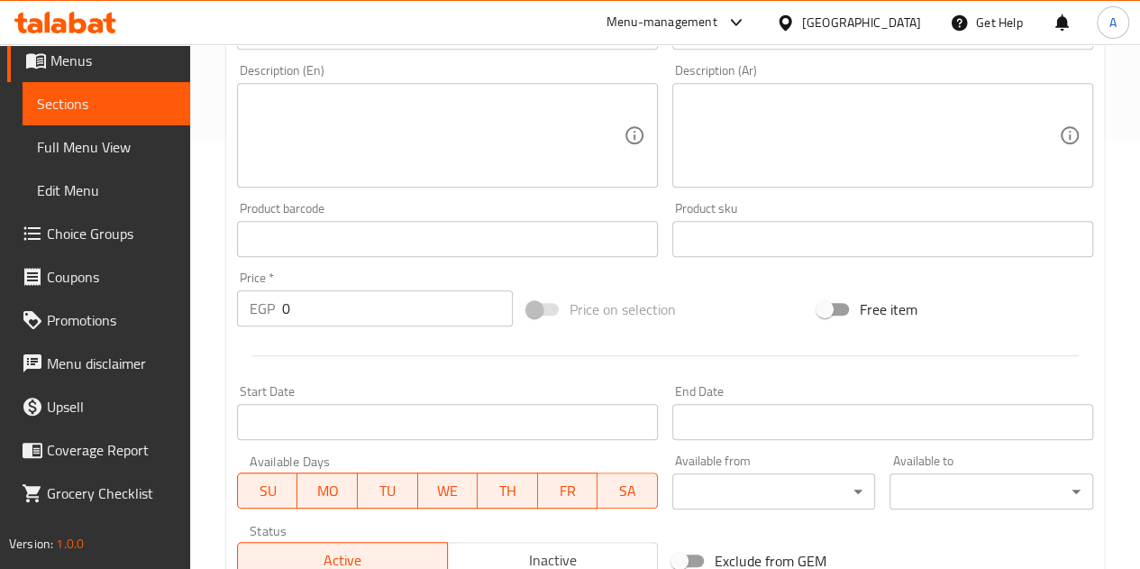
scroll to position [434, 0]
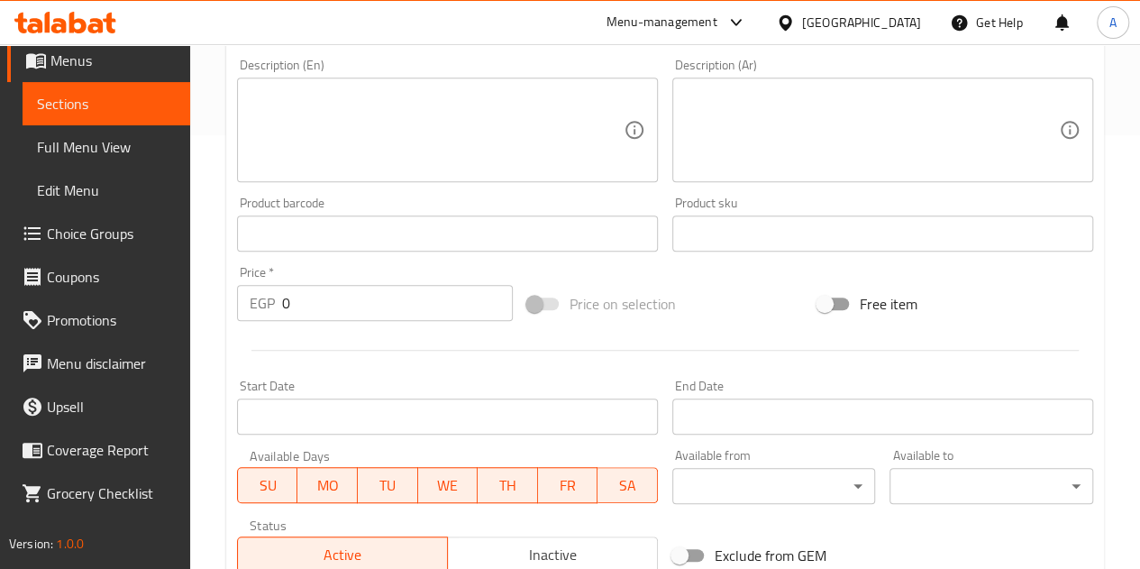
click at [347, 307] on input "0" at bounding box center [397, 303] width 231 height 36
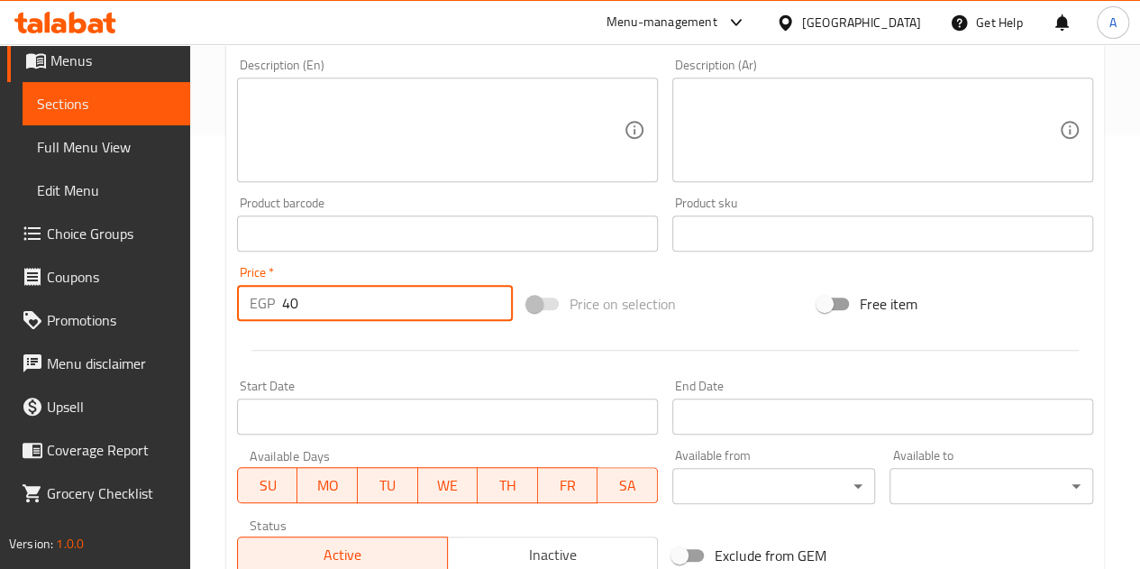
type input "40"
click at [355, 338] on div at bounding box center [665, 350] width 871 height 44
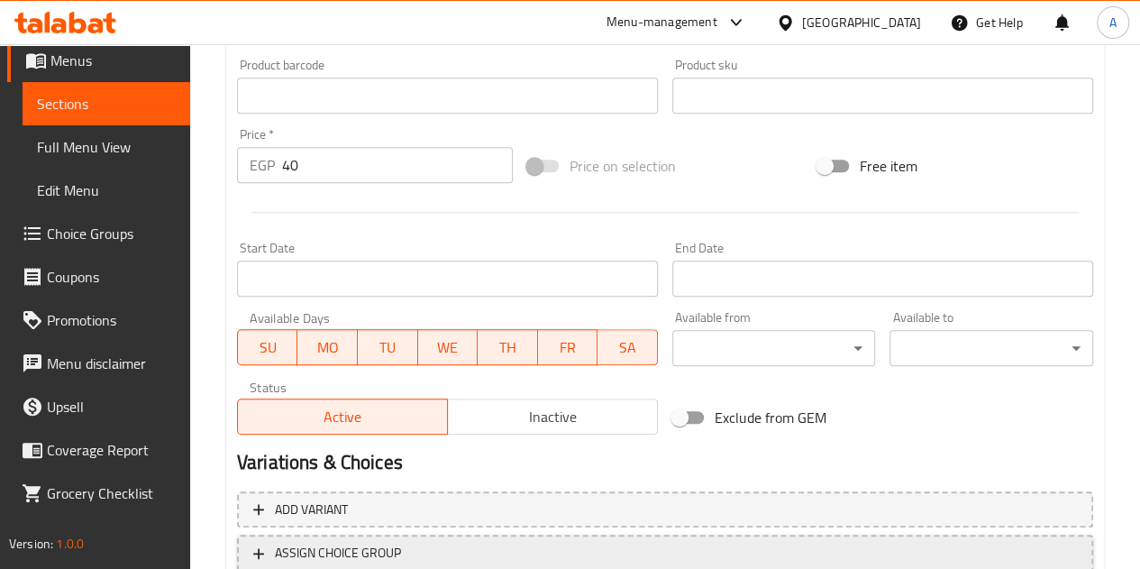
scroll to position [704, 0]
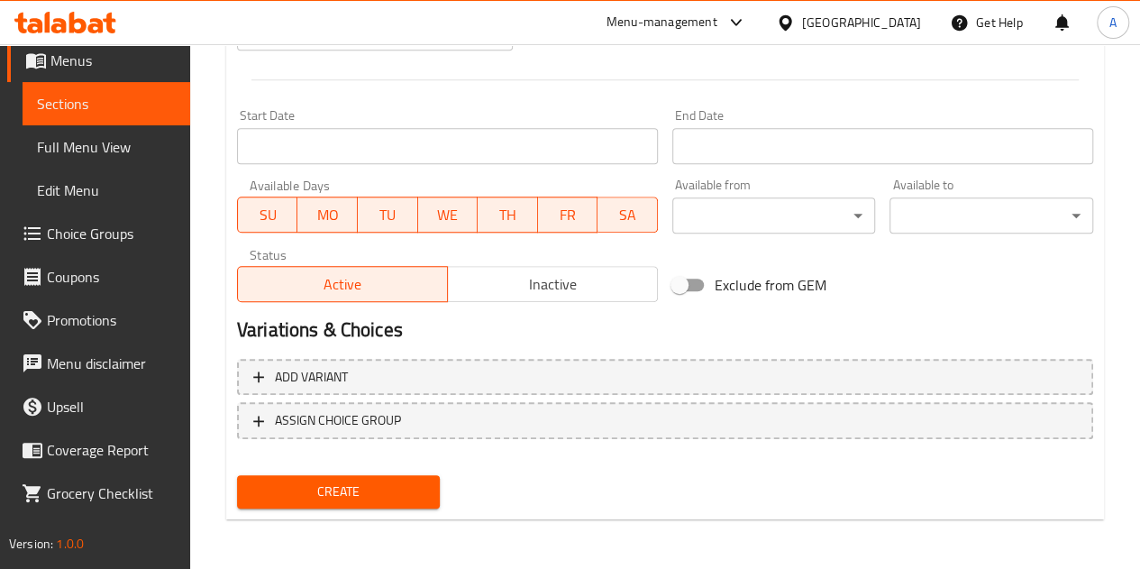
click at [407, 475] on button "Create" at bounding box center [339, 491] width 204 height 33
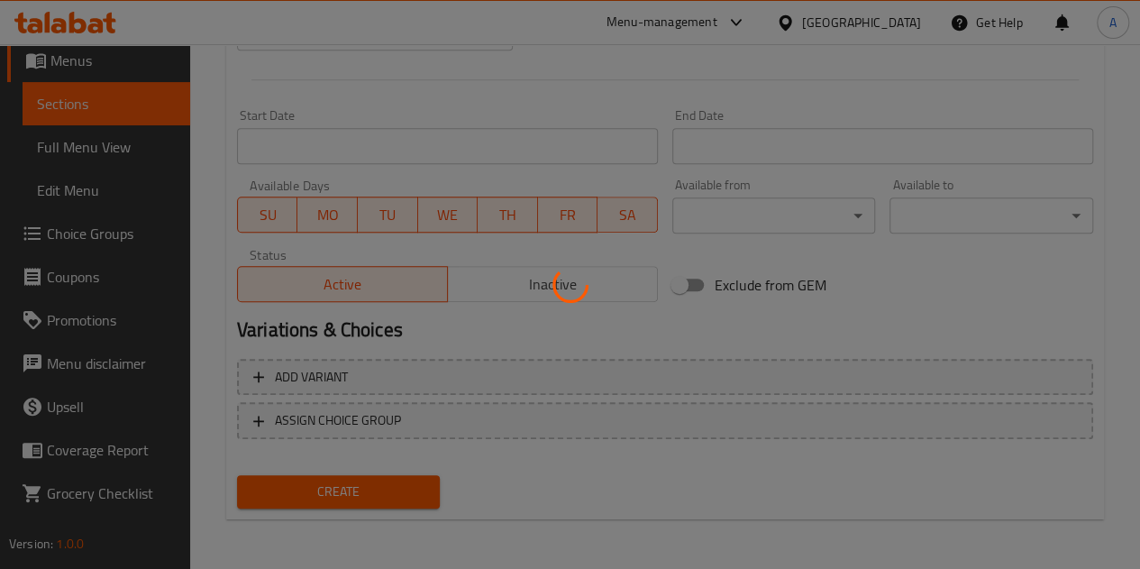
type input "0"
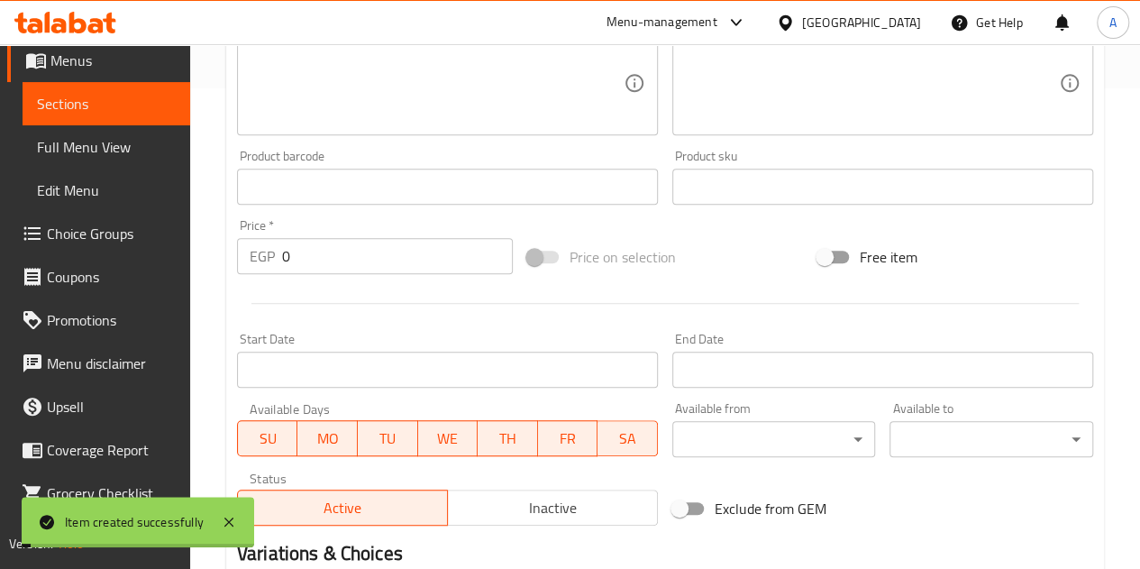
scroll to position [253, 0]
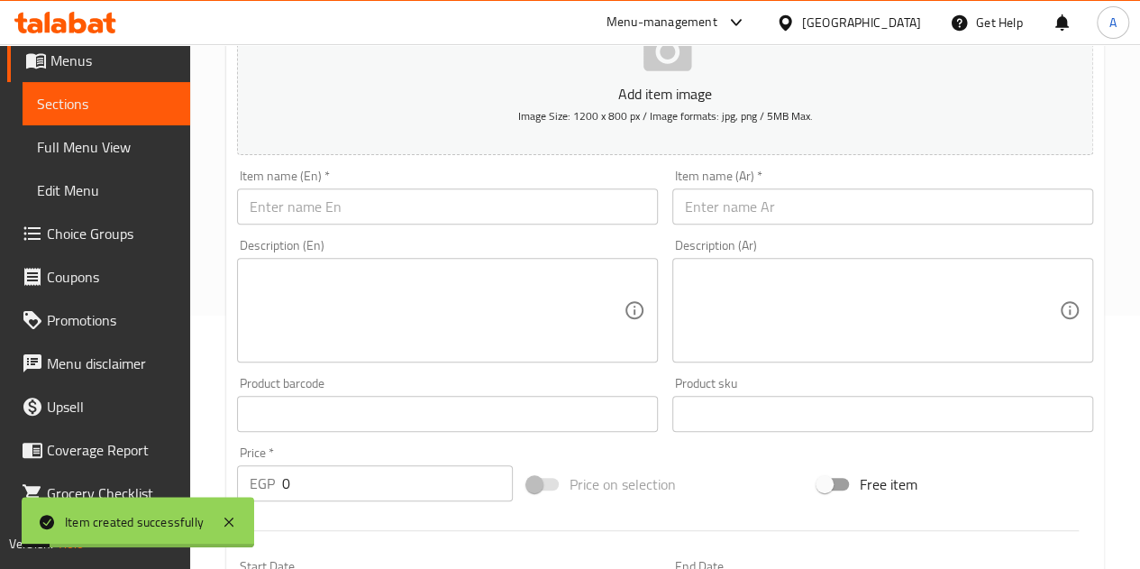
click at [704, 209] on input "text" at bounding box center [883, 206] width 421 height 36
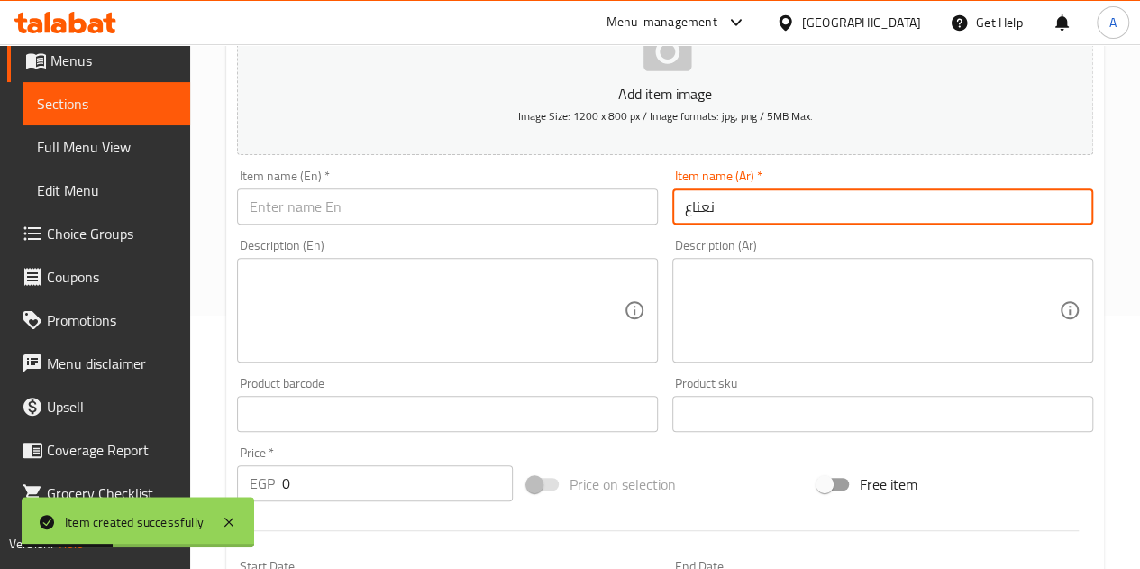
click at [705, 213] on input "نعناع" at bounding box center [883, 206] width 421 height 36
type input "نعناع"
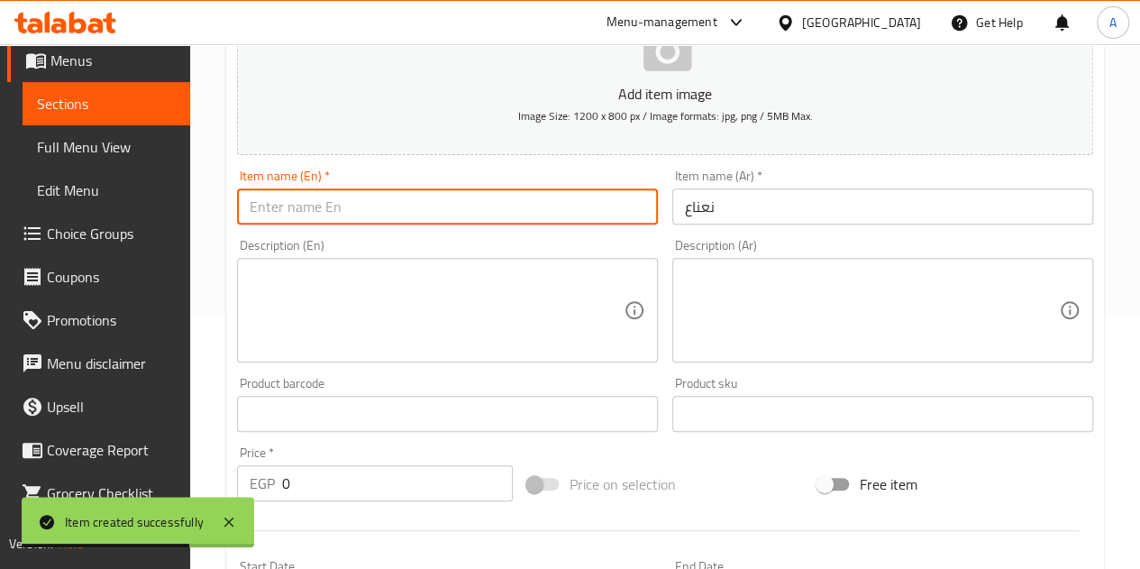
click at [411, 208] on input "text" at bounding box center [447, 206] width 421 height 36
paste input "mint"
type input "mint"
click at [416, 482] on input "0" at bounding box center [397, 483] width 231 height 36
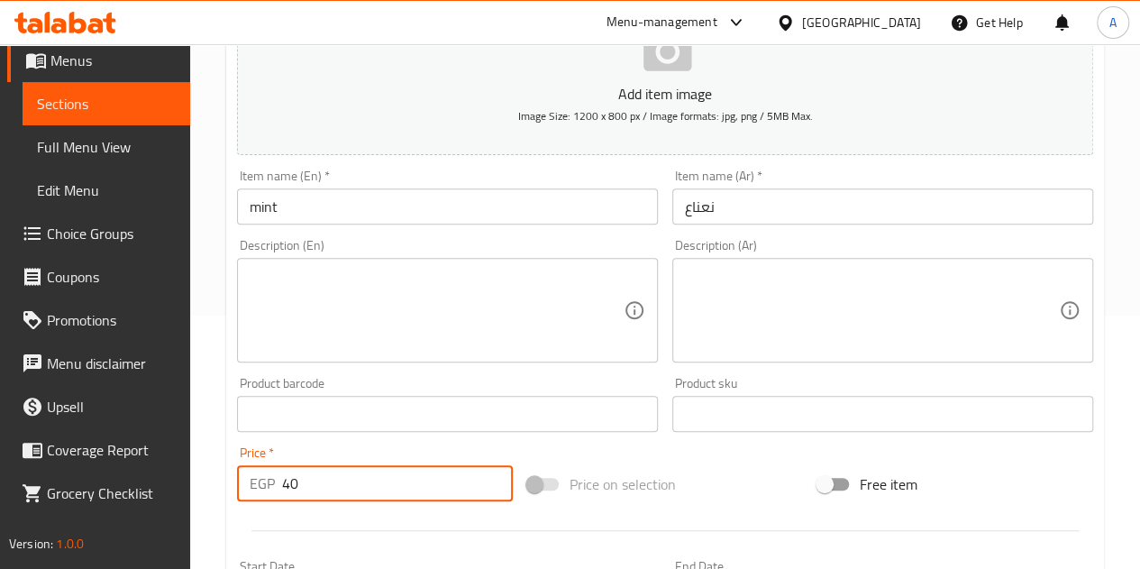
type input "40"
click at [388, 438] on div "Add item image Image Size: 1200 x 800 px / Image formats: jpg, png / 5MB Max. I…" at bounding box center [665, 371] width 871 height 777
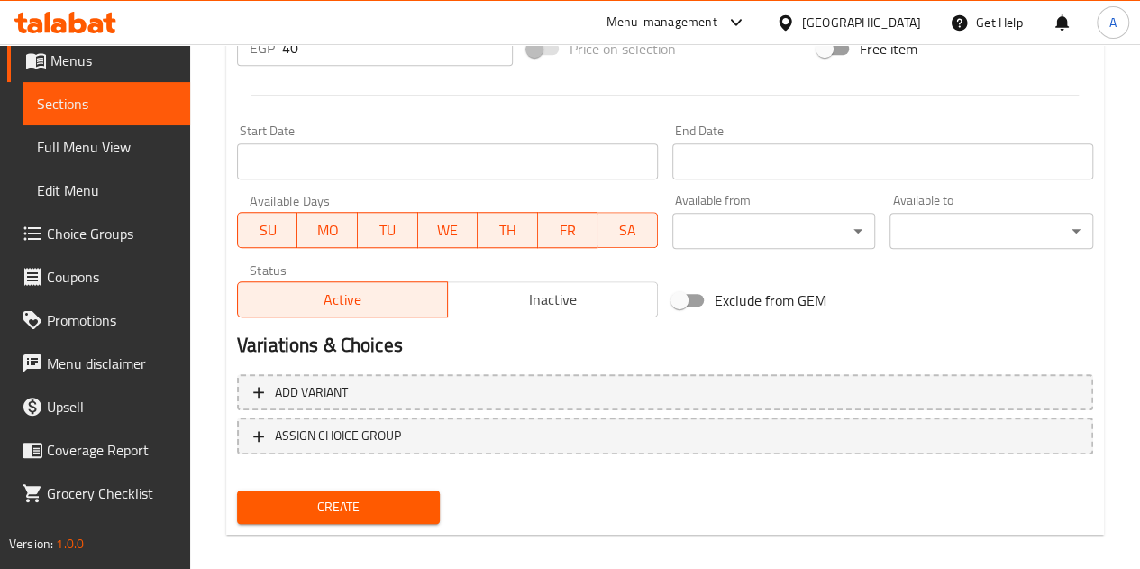
scroll to position [704, 0]
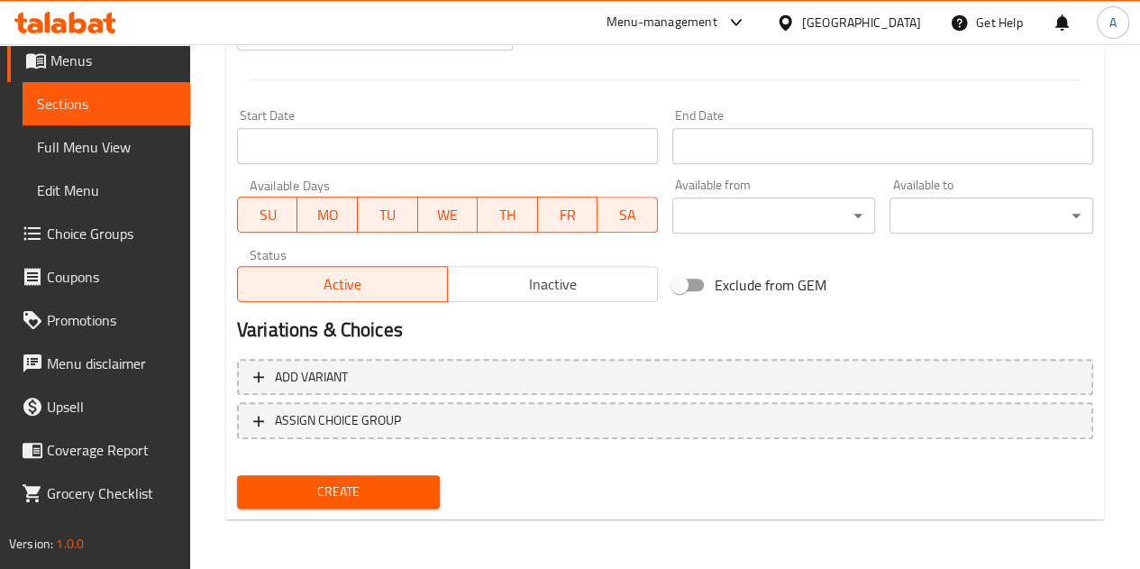
click at [339, 500] on span "Create" at bounding box center [339, 491] width 175 height 23
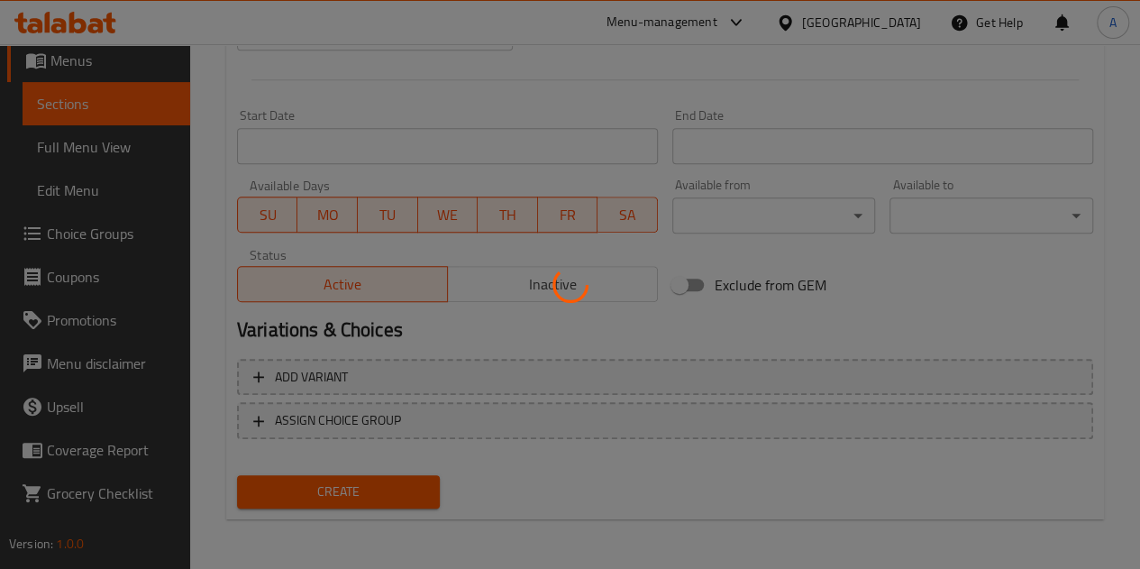
type input "0"
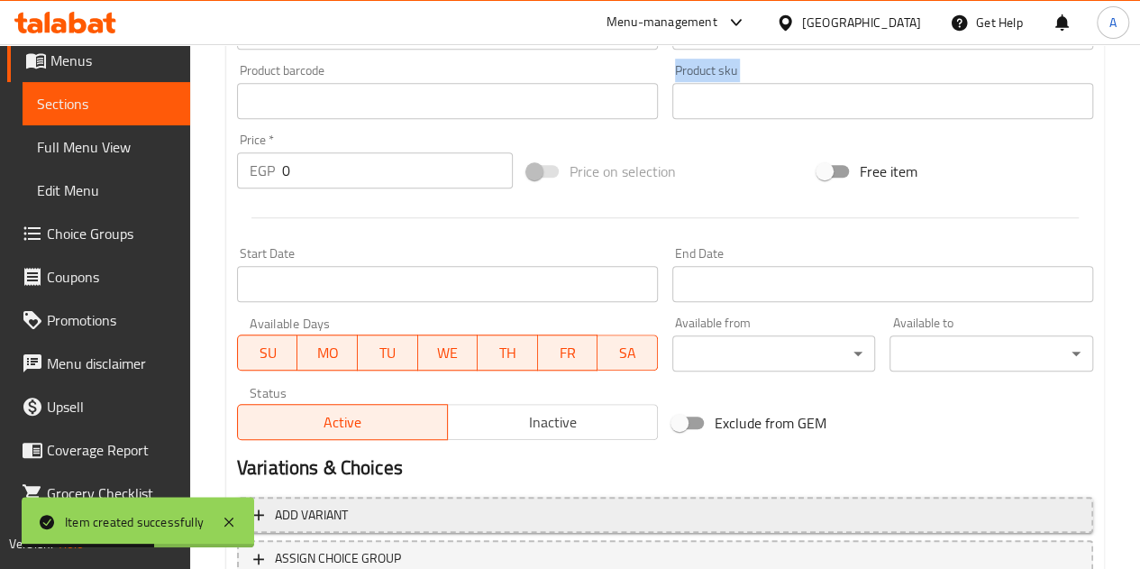
scroll to position [343, 0]
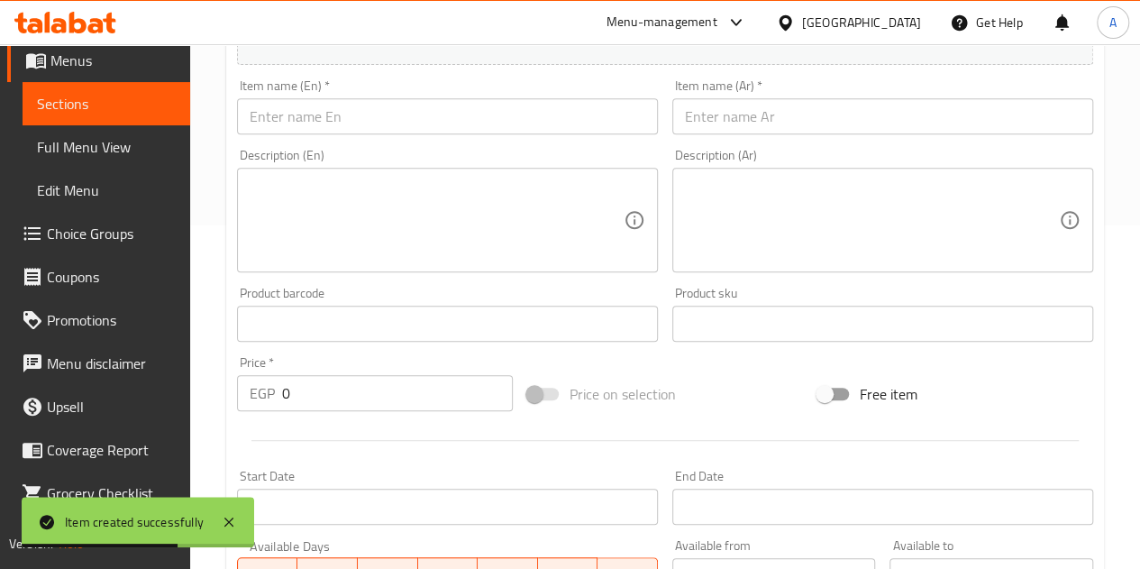
click at [746, 124] on input "text" at bounding box center [883, 116] width 421 height 36
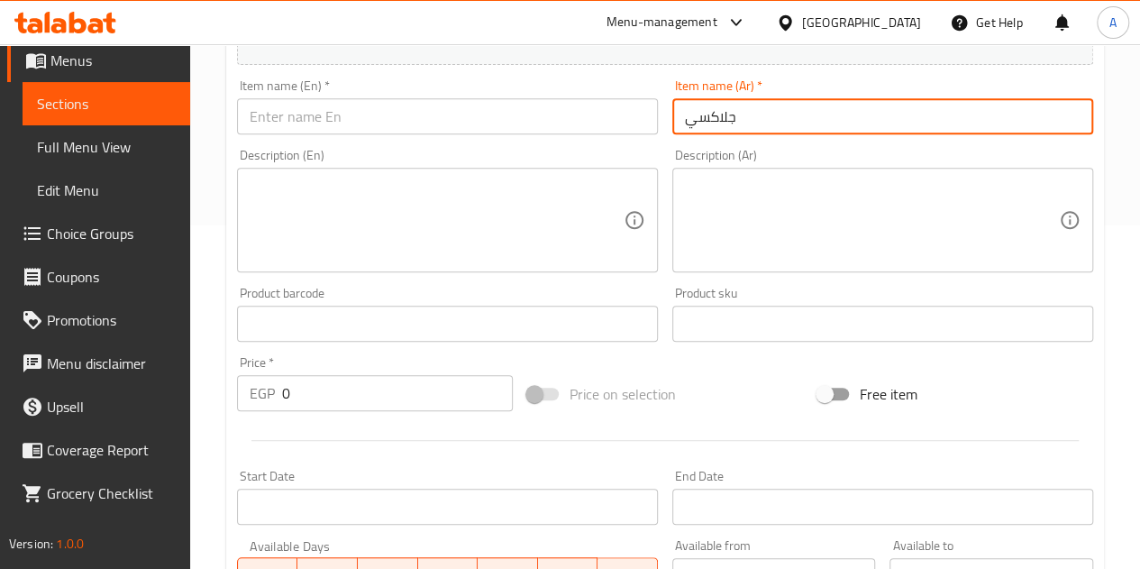
click at [726, 126] on input "جلاكسي" at bounding box center [883, 116] width 421 height 36
type input "جلاكسي"
click at [323, 117] on input "text" at bounding box center [447, 116] width 421 height 36
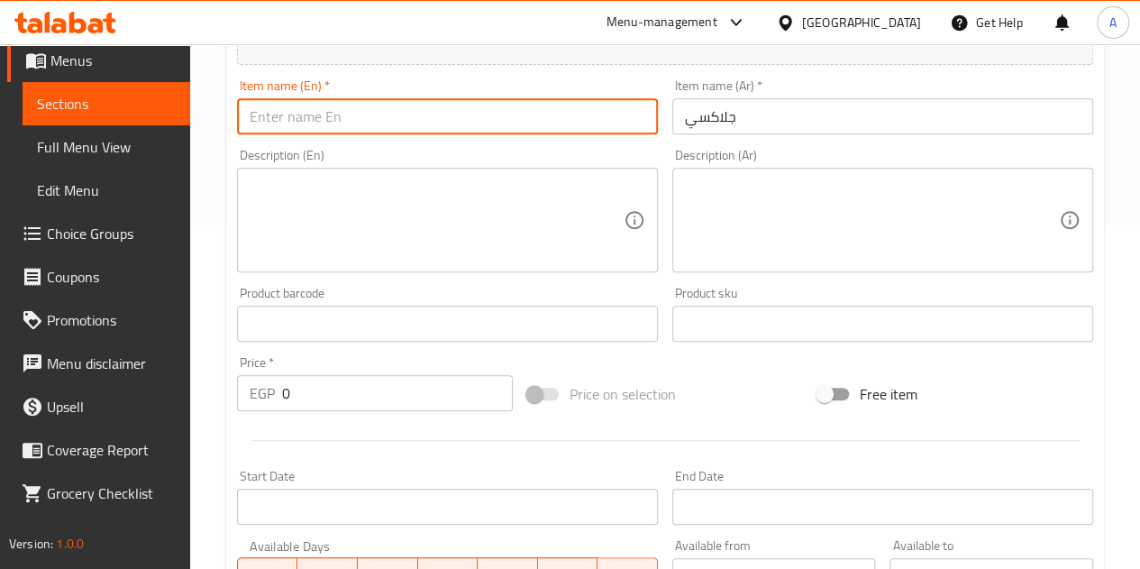
paste input "Galaxy"
type input "Galaxy"
click at [406, 382] on input "0" at bounding box center [397, 393] width 231 height 36
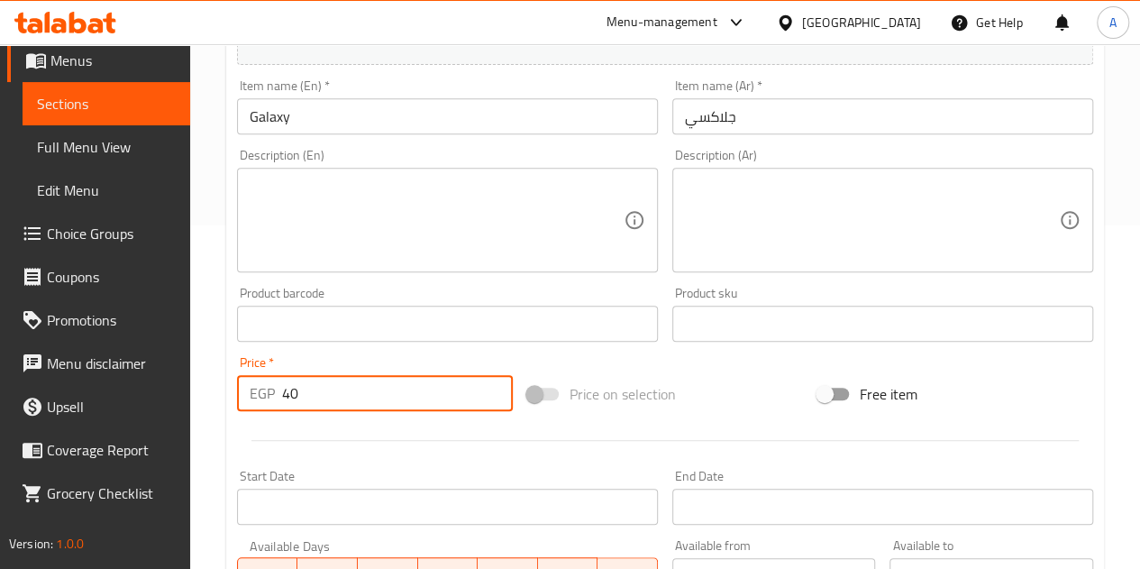
type input "40"
click at [407, 430] on div at bounding box center [665, 440] width 871 height 44
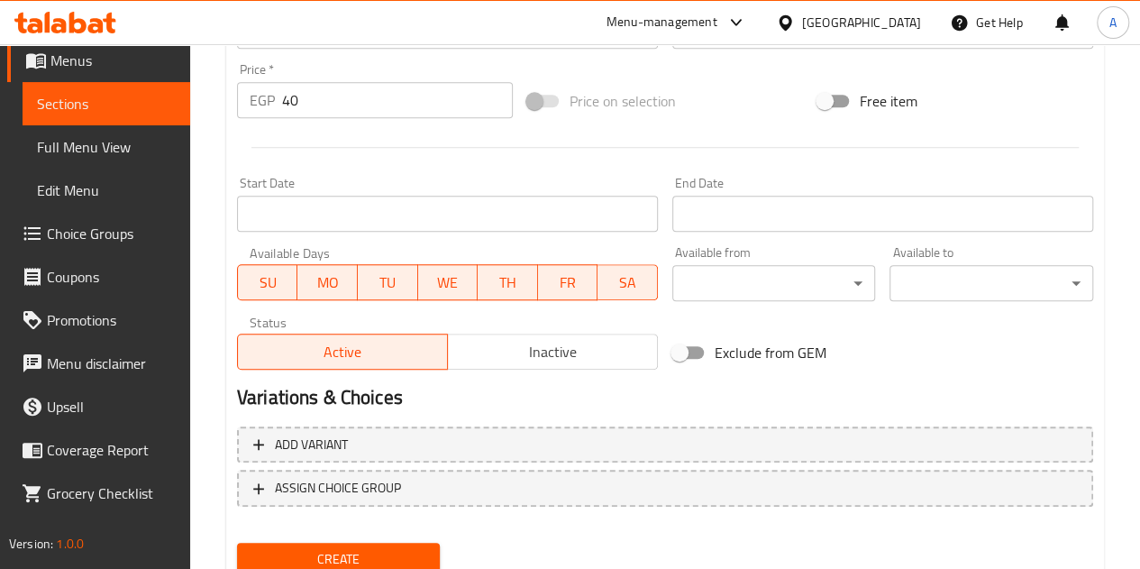
scroll to position [704, 0]
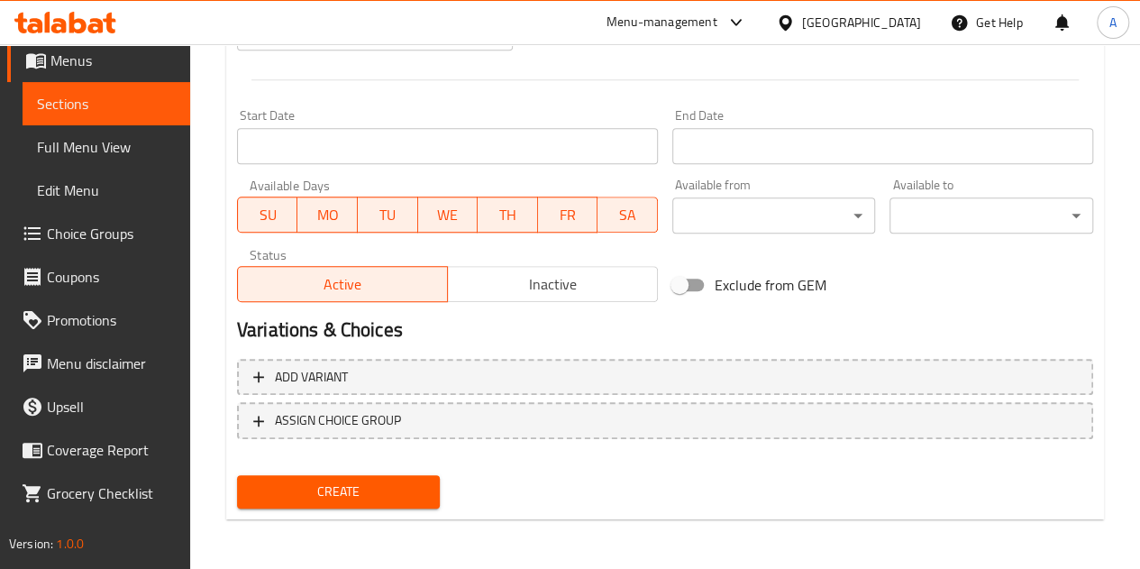
click at [393, 495] on span "Create" at bounding box center [339, 491] width 175 height 23
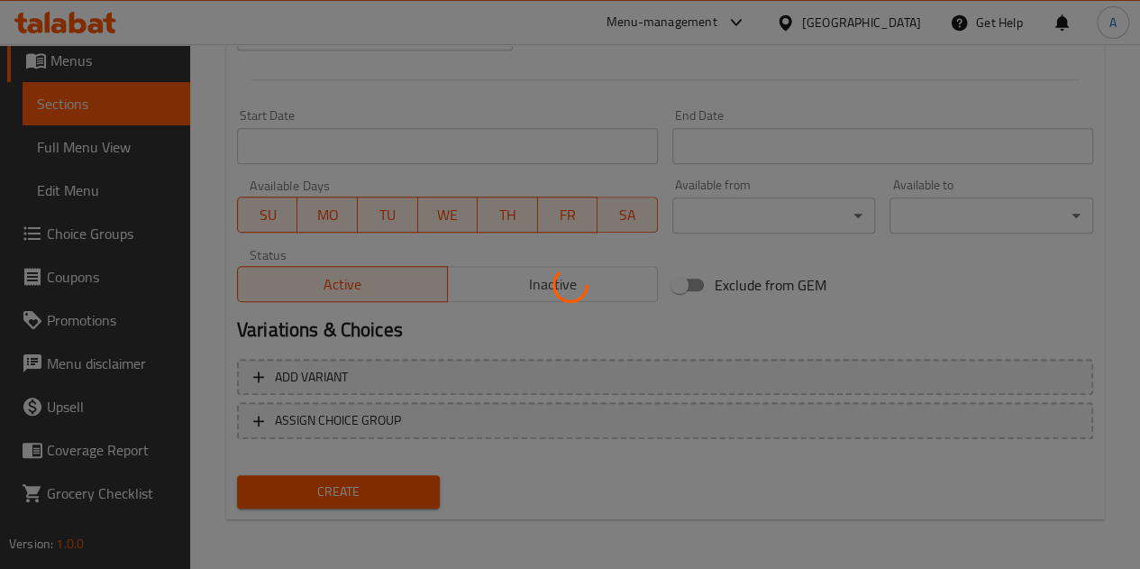
type input "0"
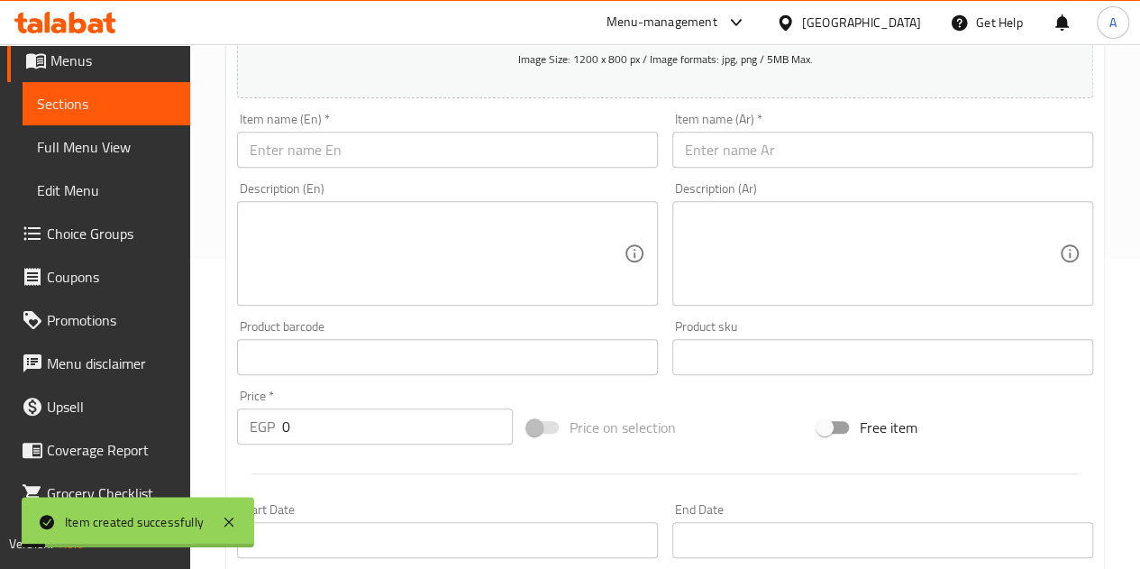
scroll to position [253, 0]
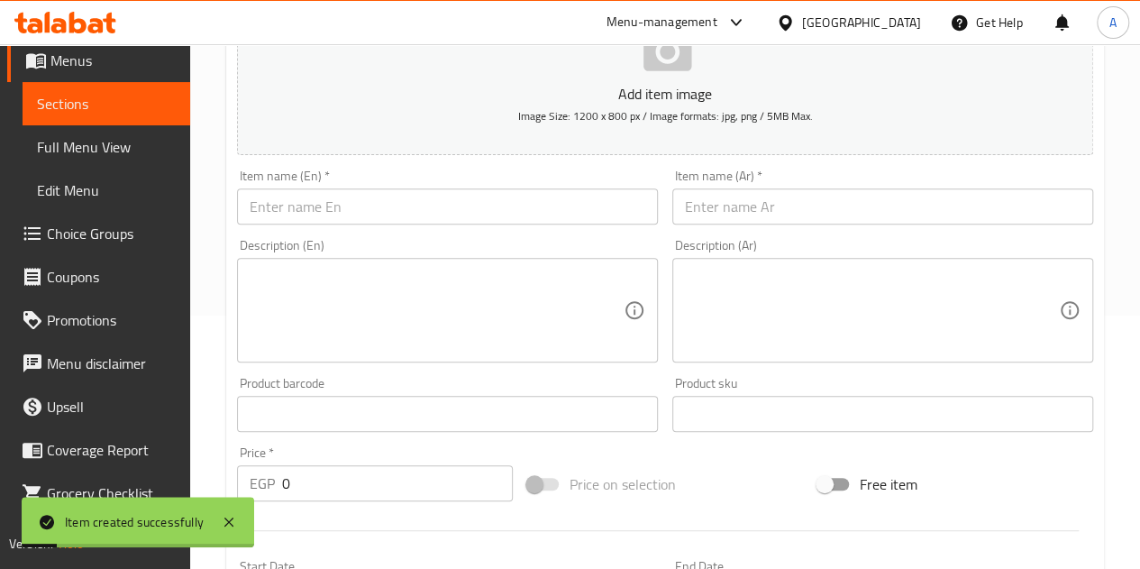
click at [824, 216] on input "text" at bounding box center [883, 206] width 421 height 36
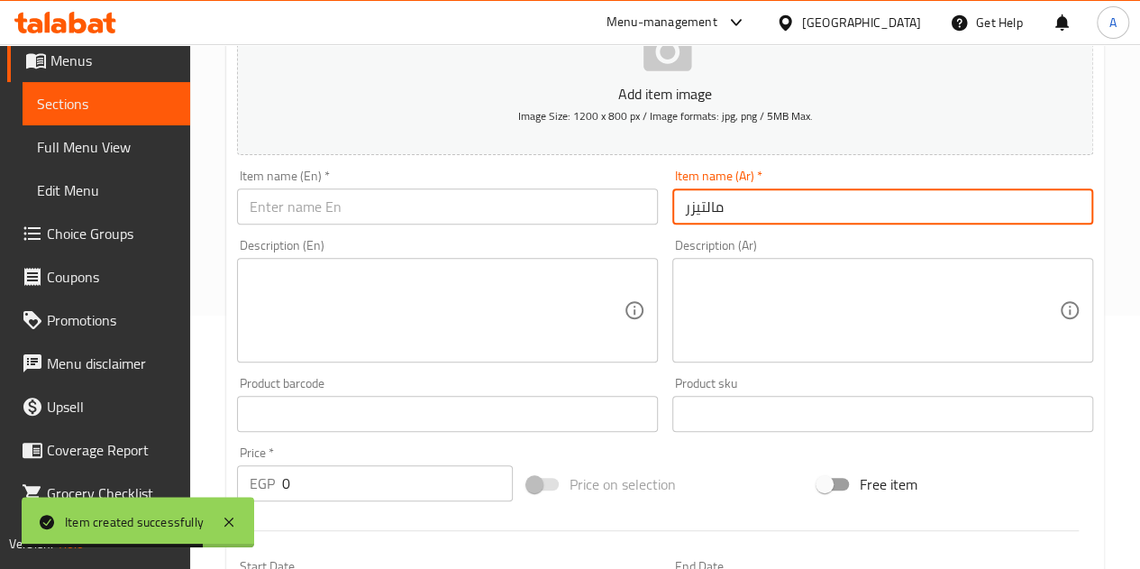
click at [721, 200] on input "مالتيزر" at bounding box center [883, 206] width 421 height 36
click at [718, 199] on input "مالتيزر" at bounding box center [883, 206] width 421 height 36
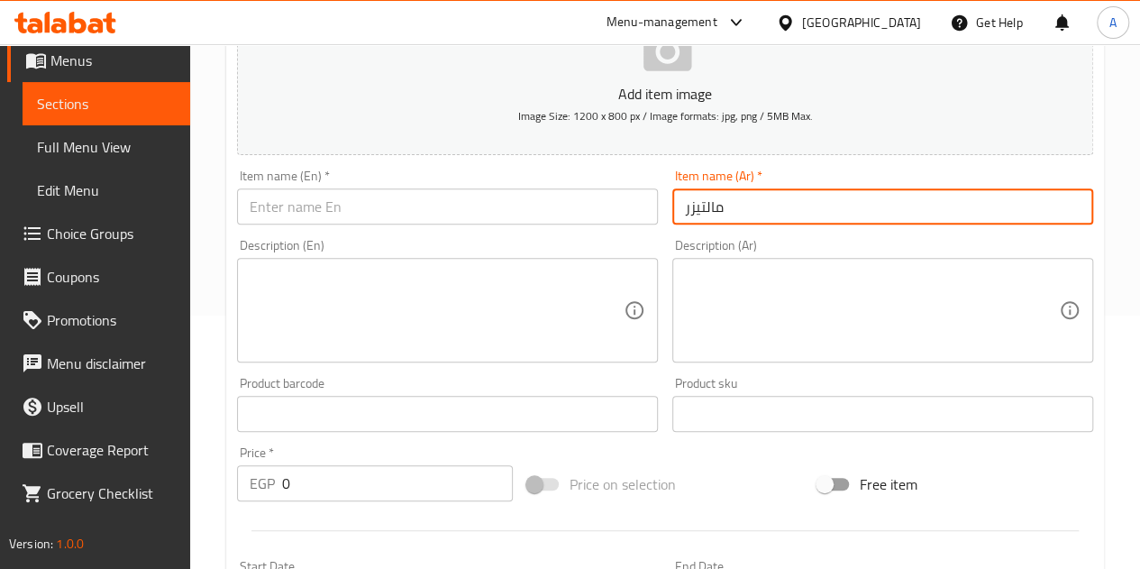
type input "مالتيزر"
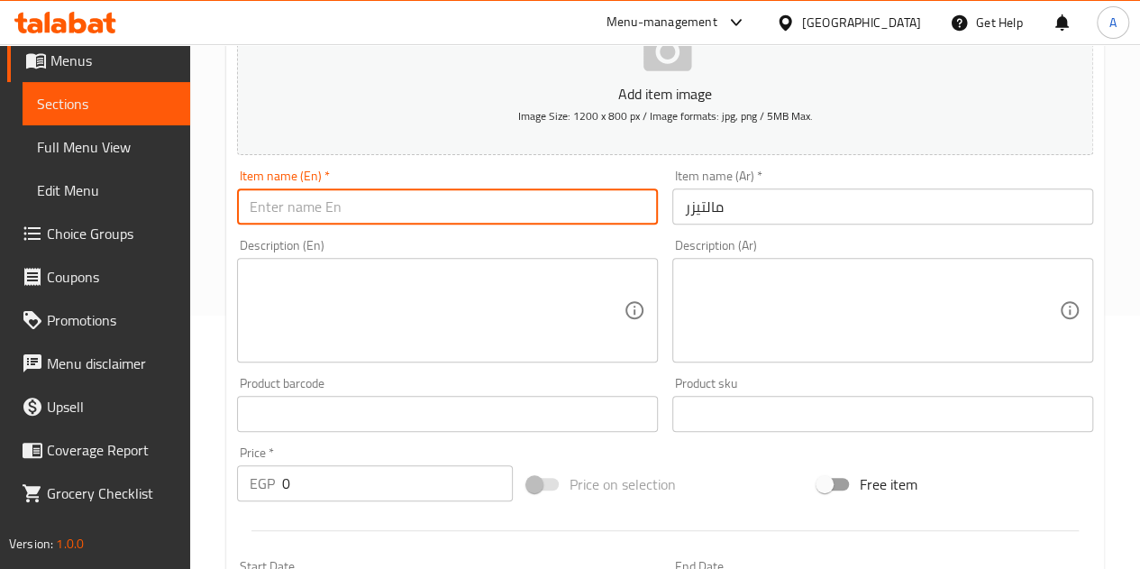
click at [428, 202] on input "text" at bounding box center [447, 206] width 421 height 36
paste input "Malteser"
type input "Malteser"
click at [433, 473] on input "0" at bounding box center [397, 483] width 231 height 36
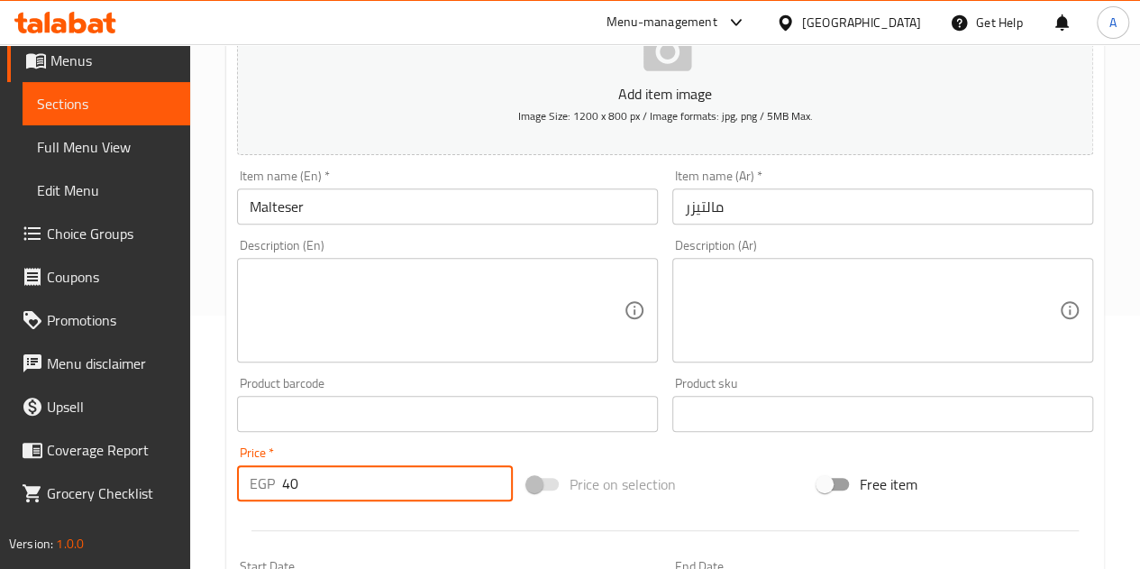
type input "40"
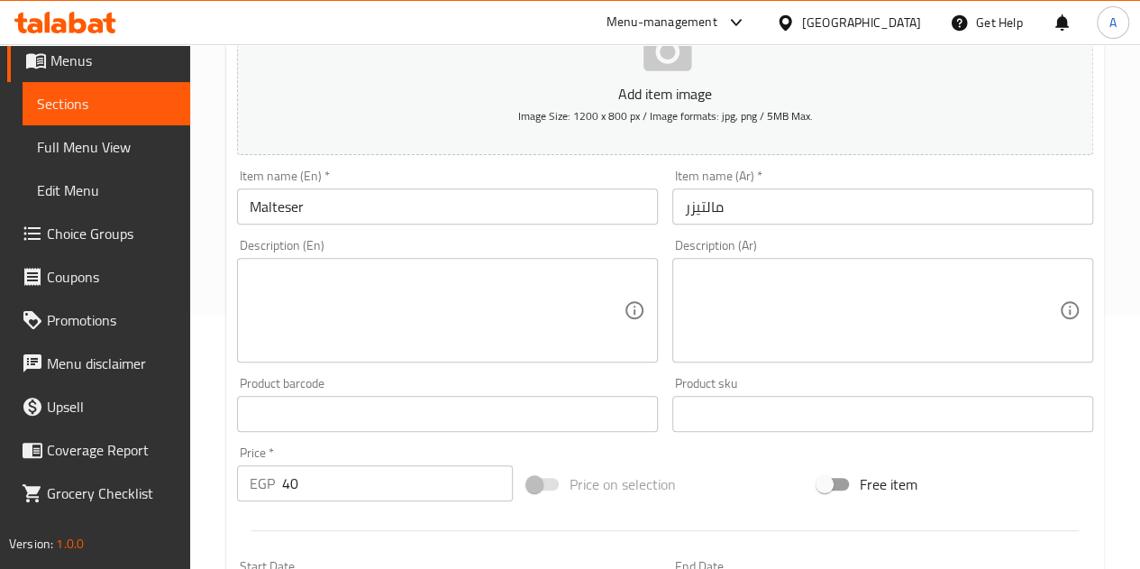
click at [424, 513] on div at bounding box center [665, 530] width 871 height 44
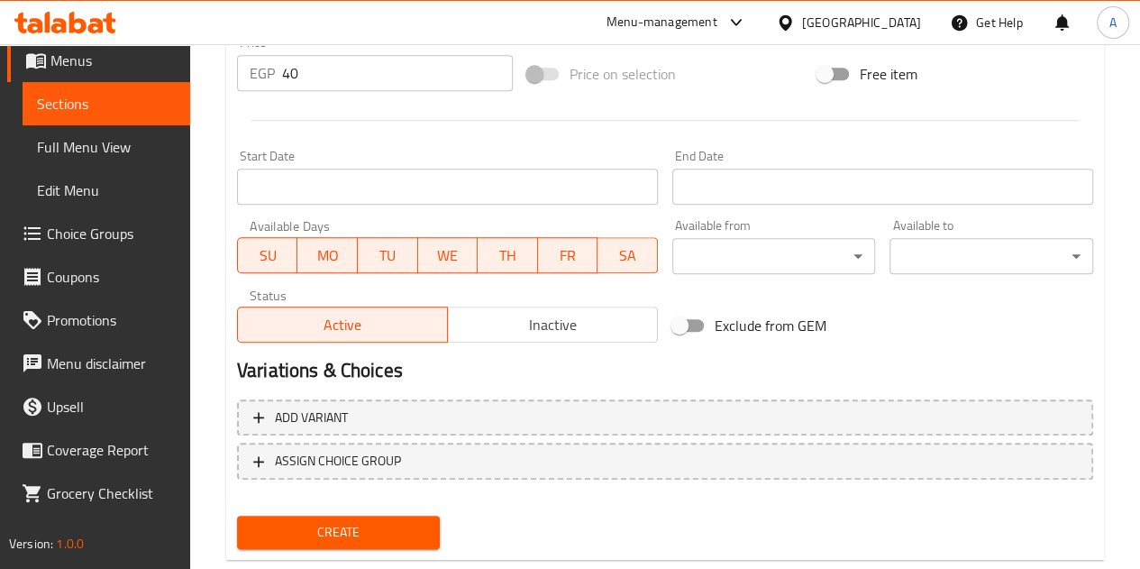
scroll to position [704, 0]
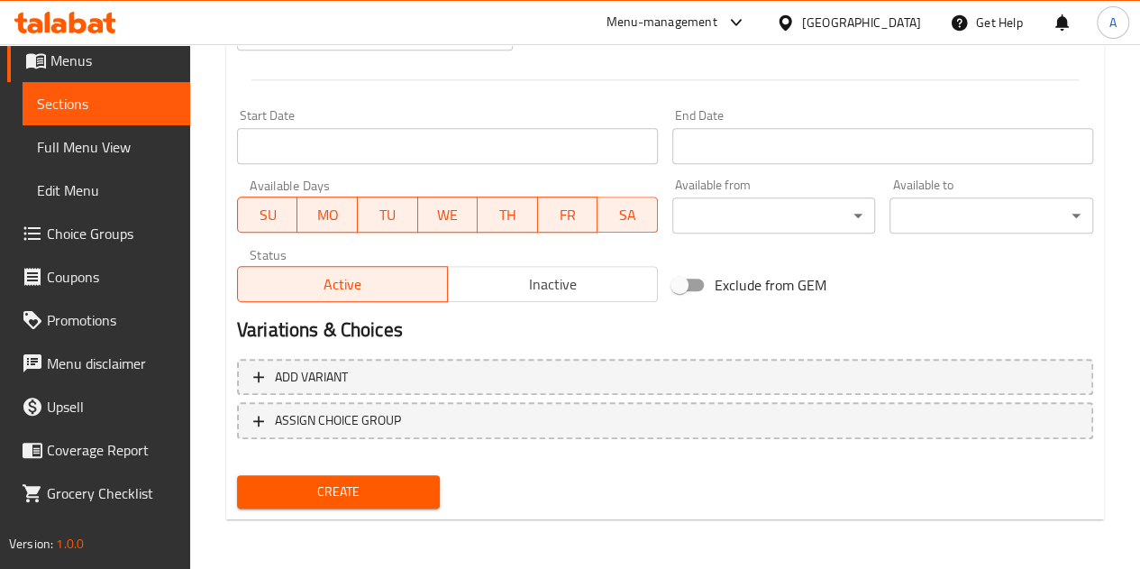
click at [384, 482] on span "Create" at bounding box center [339, 491] width 175 height 23
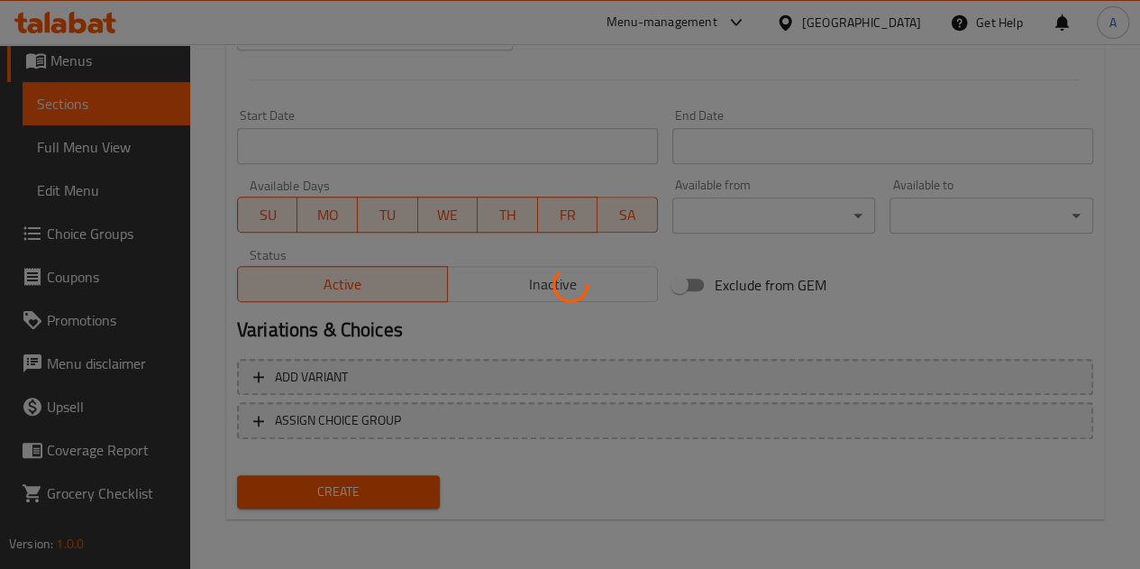
type input "0"
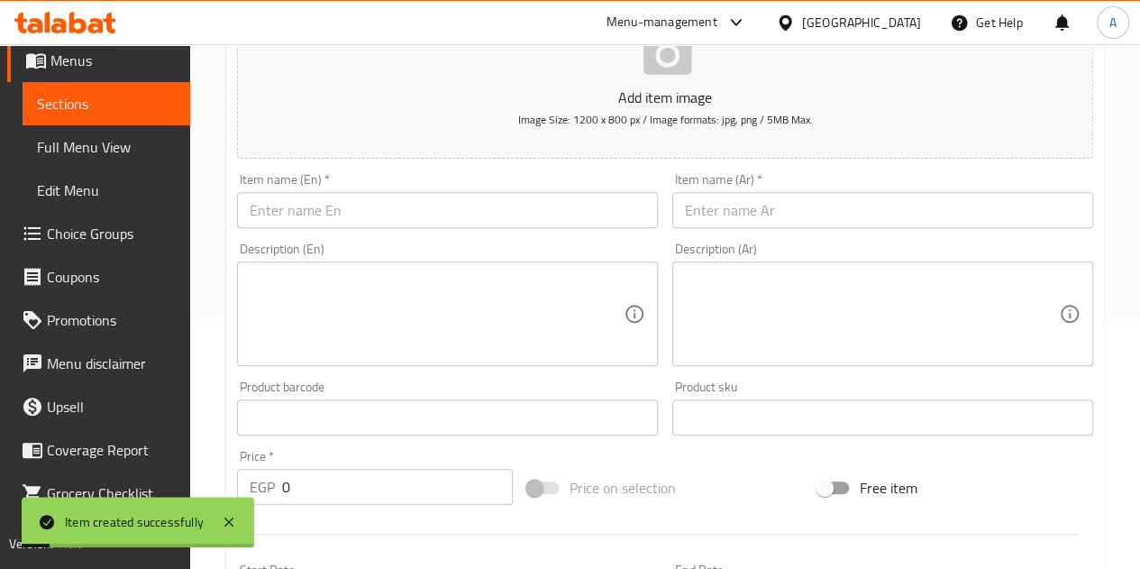
scroll to position [0, 0]
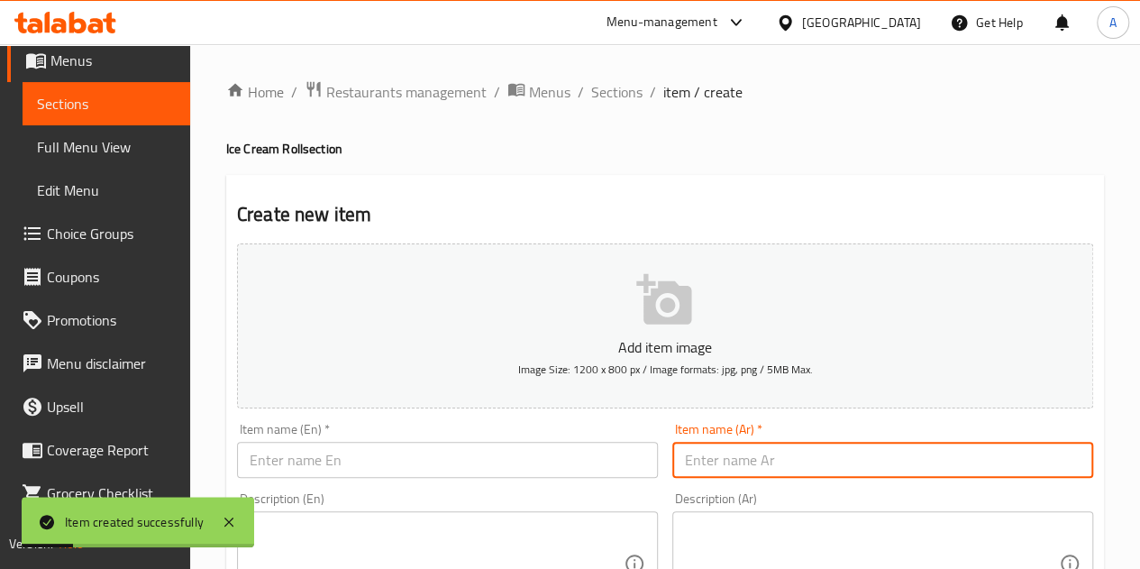
click at [765, 458] on input "text" at bounding box center [883, 460] width 421 height 36
type input "باونتي"
click at [526, 459] on input "text" at bounding box center [447, 460] width 421 height 36
click at [702, 461] on input "باونتي" at bounding box center [883, 460] width 421 height 36
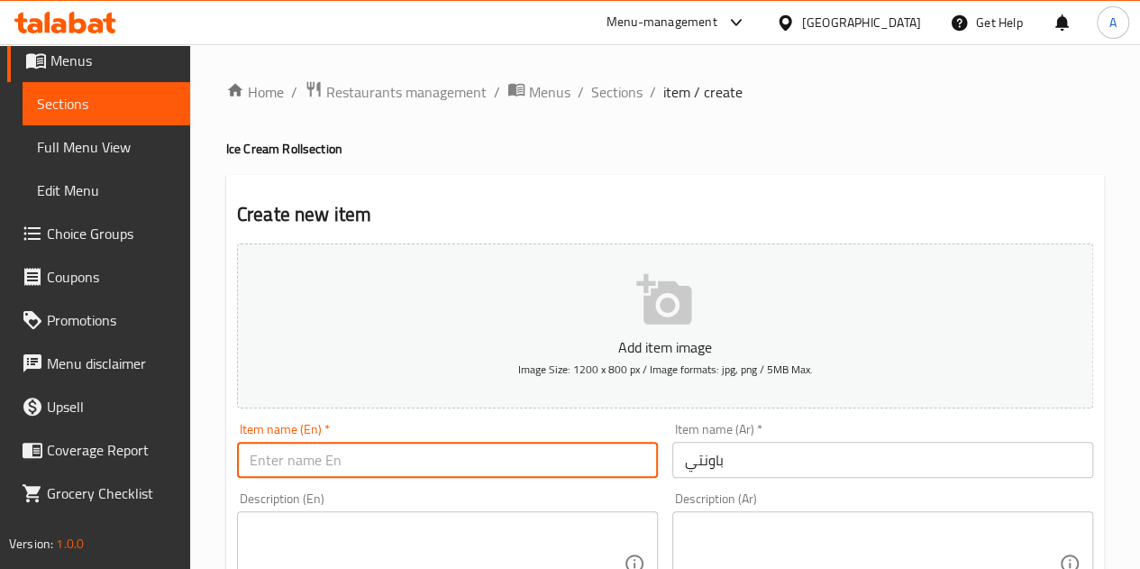
click at [353, 457] on input "text" at bounding box center [447, 460] width 421 height 36
paste input "Bounty"
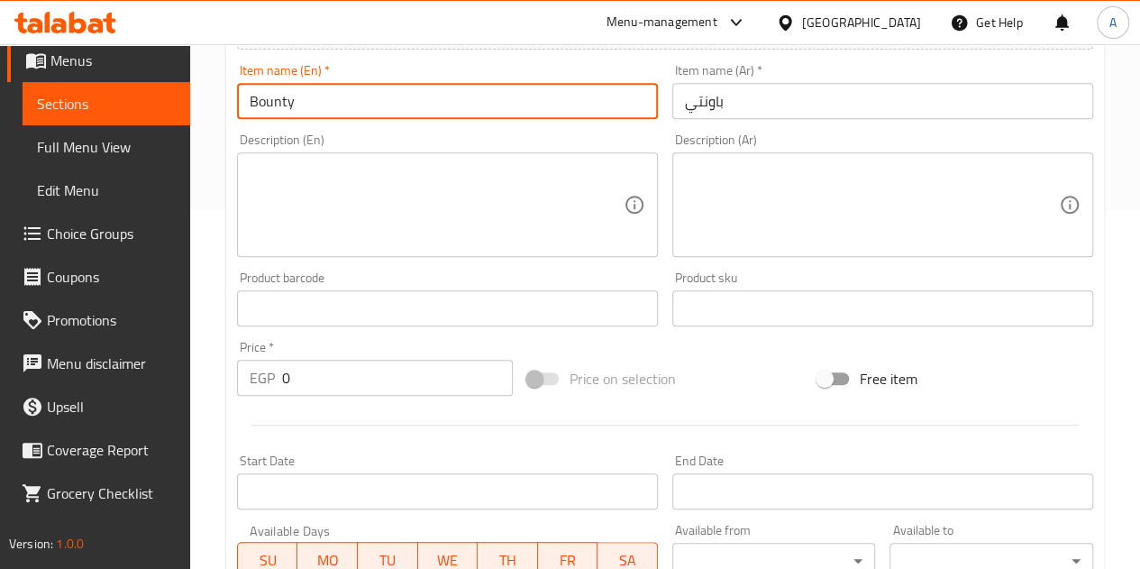
scroll to position [361, 0]
type input "Bounty"
click at [349, 372] on input "0" at bounding box center [397, 376] width 231 height 36
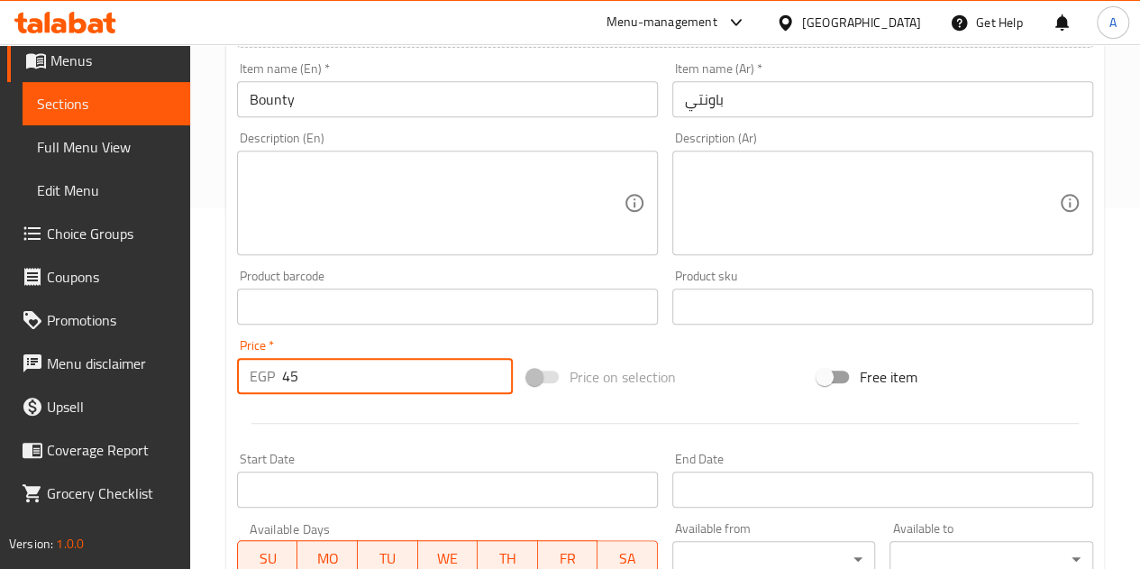
type input "45"
click at [335, 437] on div at bounding box center [665, 423] width 871 height 44
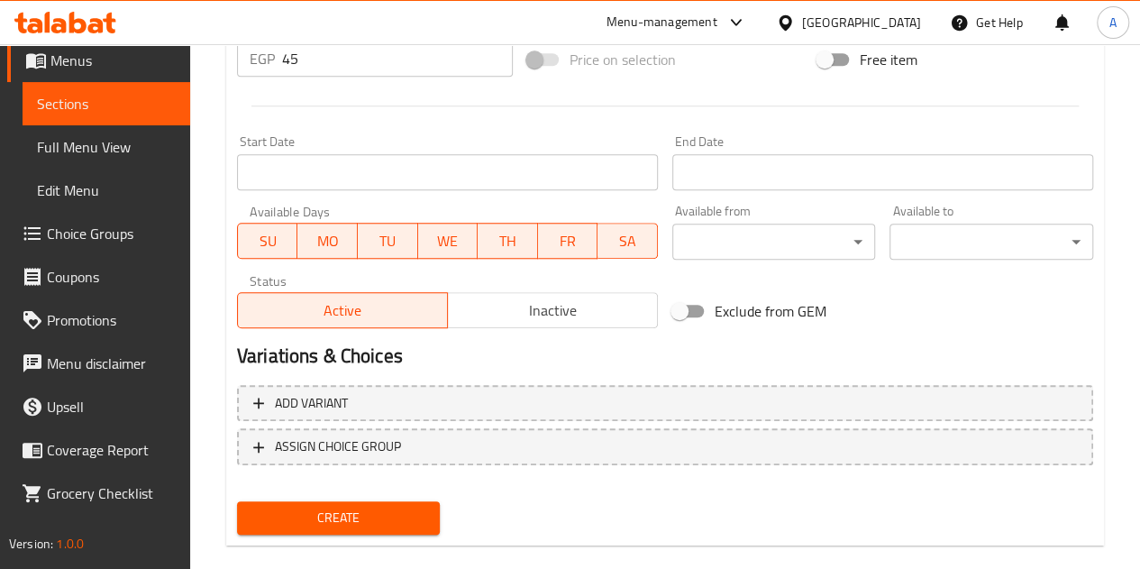
scroll to position [704, 0]
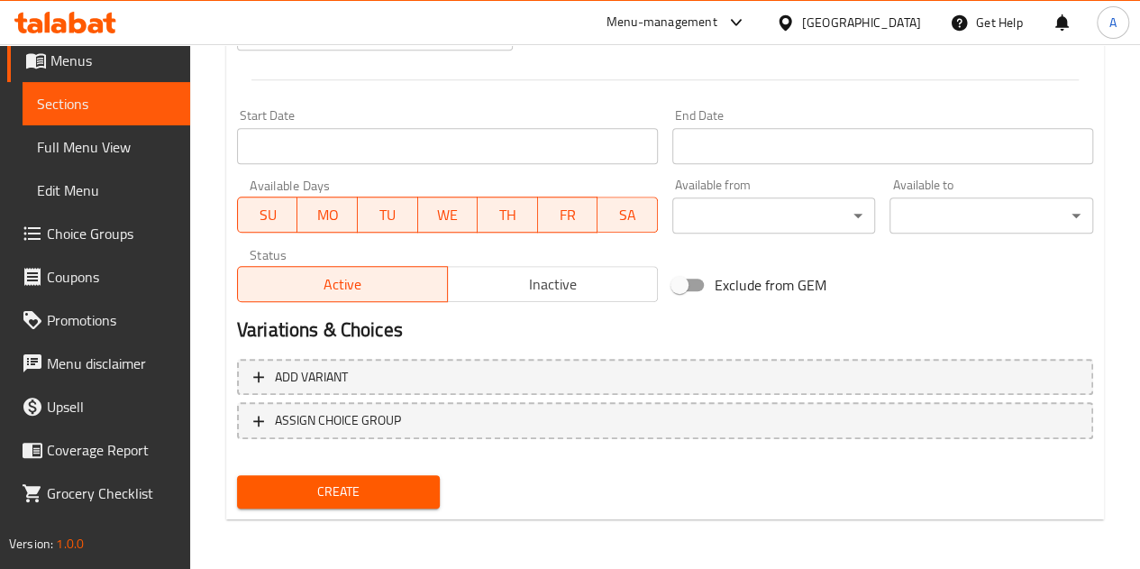
click at [373, 490] on span "Create" at bounding box center [339, 491] width 175 height 23
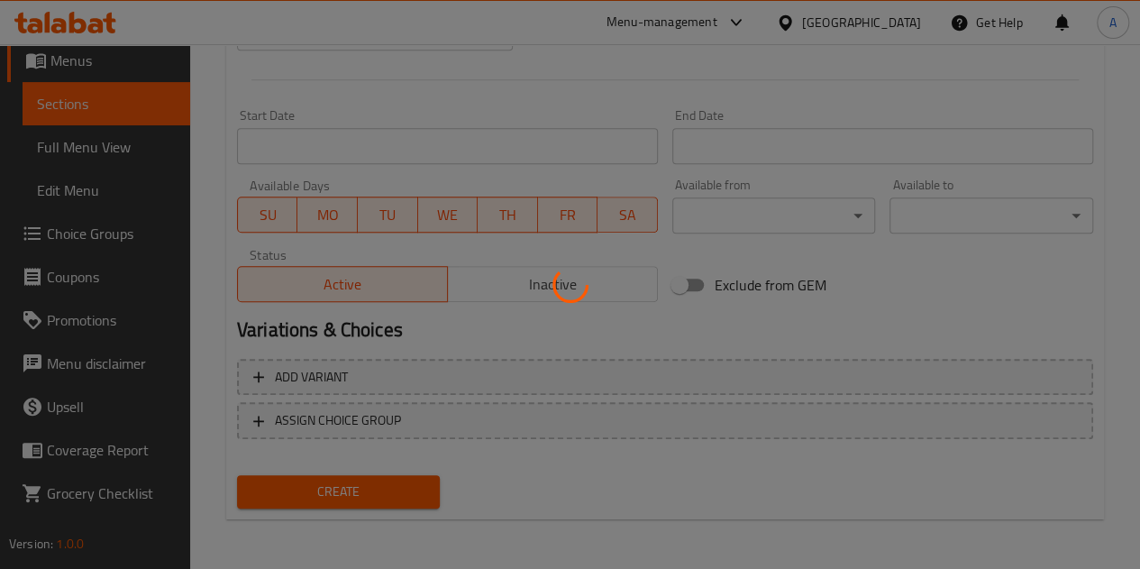
type input "0"
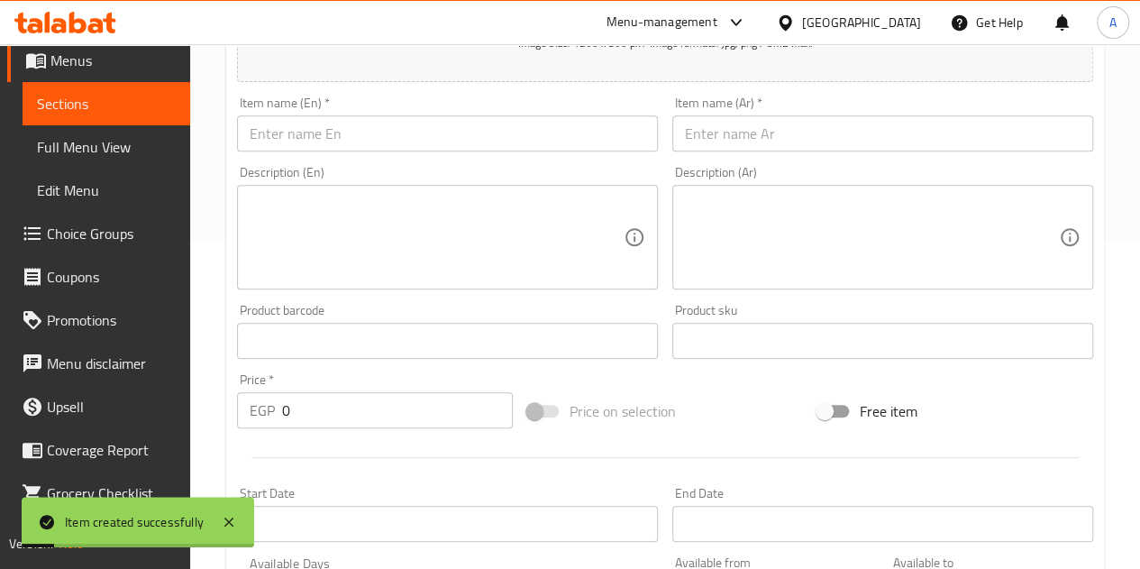
scroll to position [253, 0]
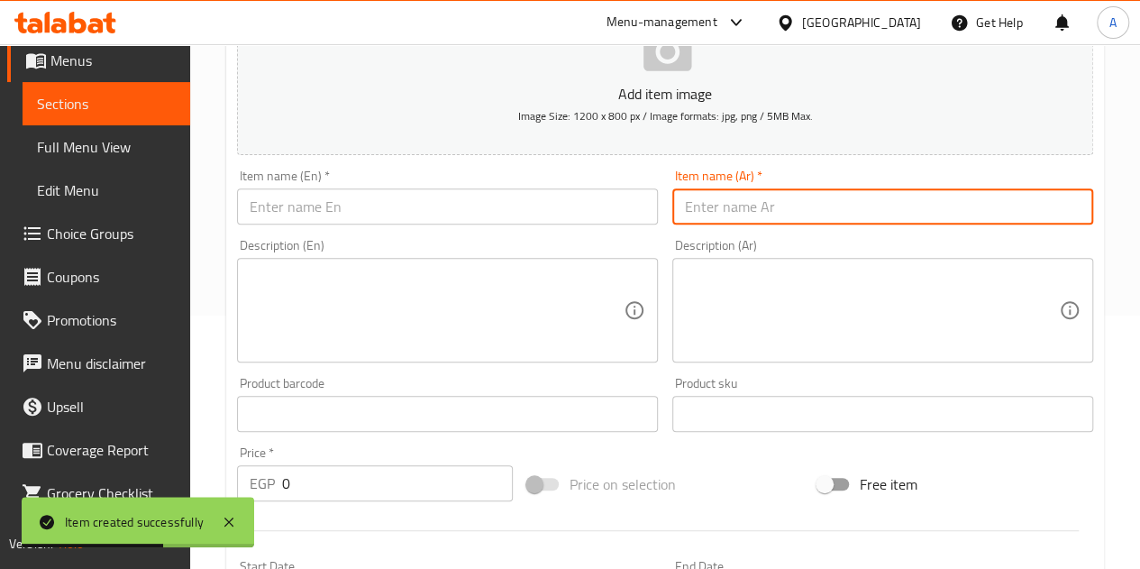
click at [886, 217] on input "text" at bounding box center [883, 206] width 421 height 36
type input "ل"
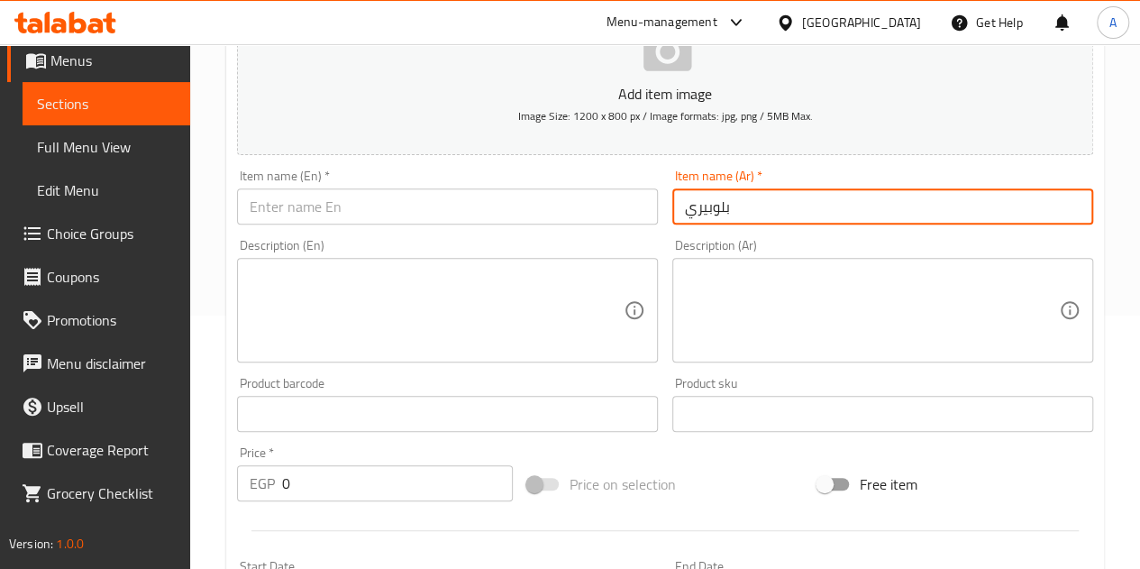
click at [716, 202] on input "بلوبيري" at bounding box center [883, 206] width 421 height 36
type input "بلوبيري"
click at [407, 197] on input "text" at bounding box center [447, 206] width 421 height 36
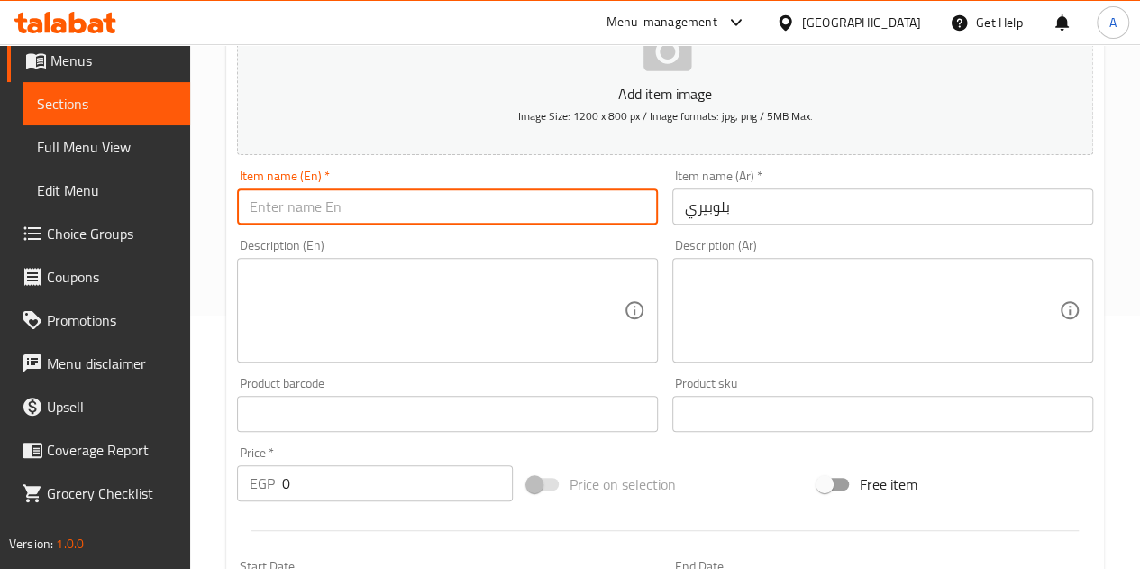
paste input "Blueberry"
type input "Blueberry"
drag, startPoint x: 449, startPoint y: 463, endPoint x: 449, endPoint y: 475, distance: 11.7
click at [449, 463] on div "Price   * EGP 0 Price *" at bounding box center [375, 473] width 276 height 55
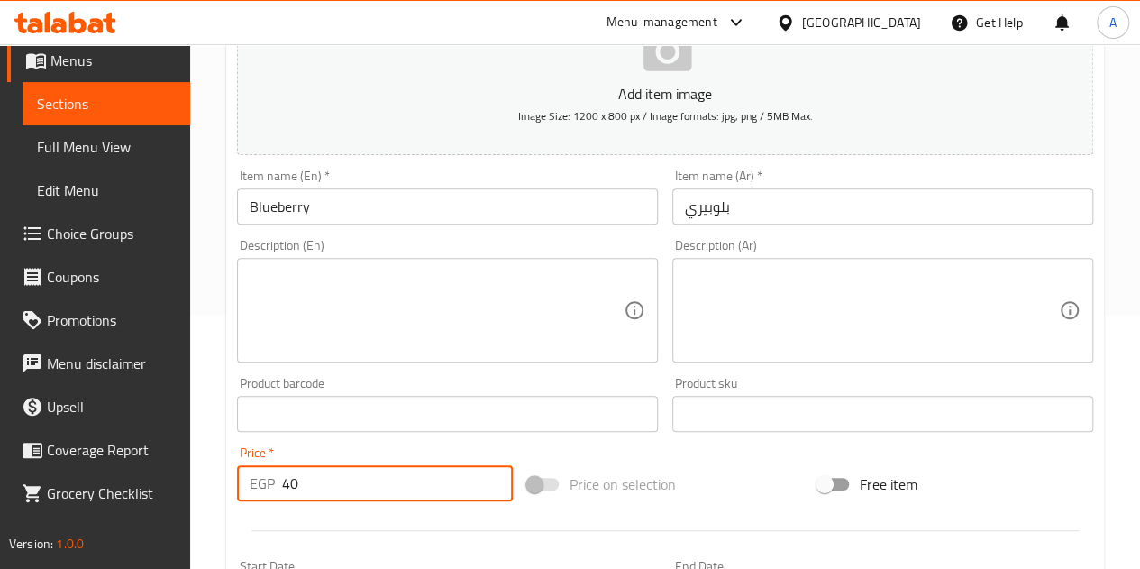
type input "40"
click at [432, 522] on div at bounding box center [665, 530] width 871 height 44
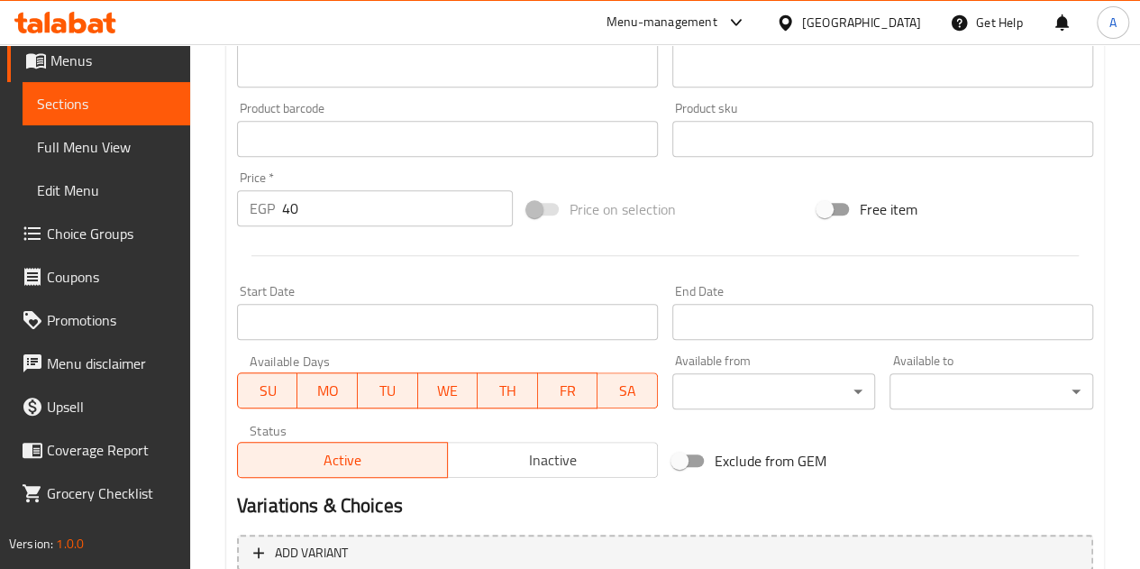
scroll to position [704, 0]
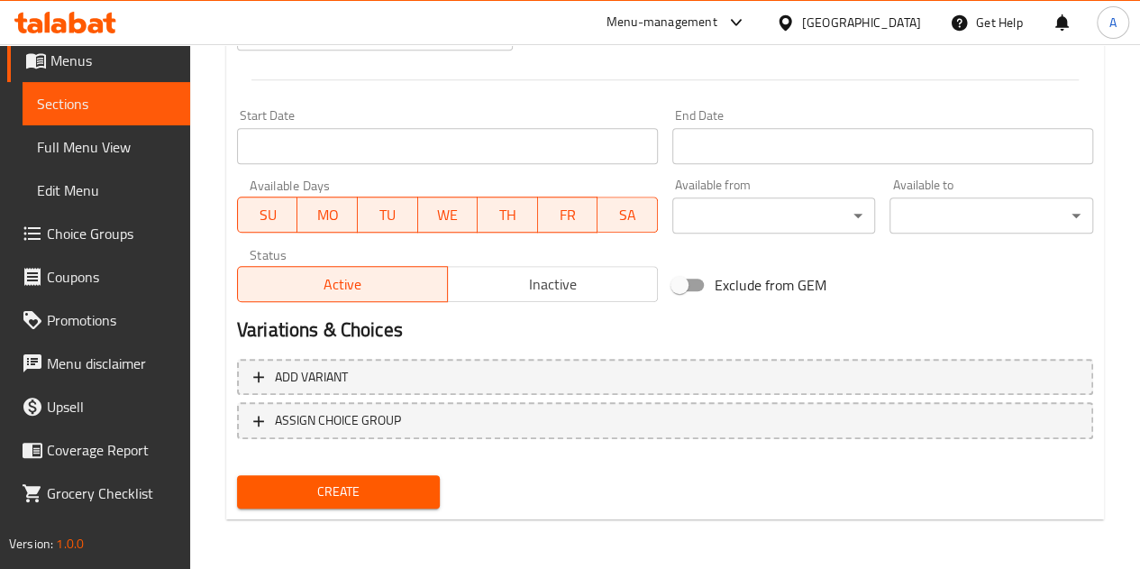
click at [393, 491] on span "Create" at bounding box center [339, 491] width 175 height 23
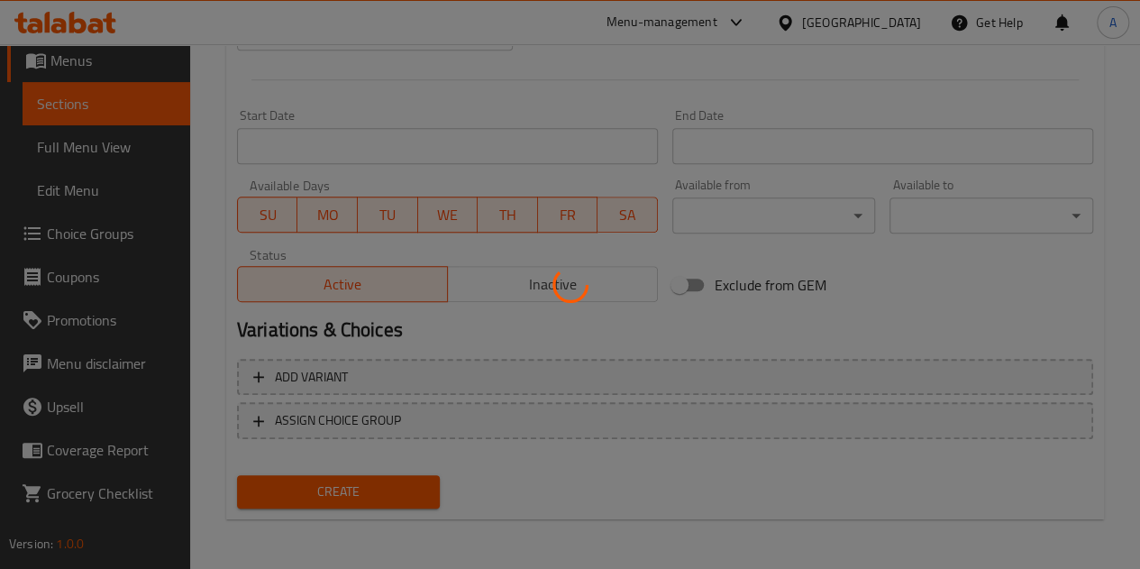
type input "0"
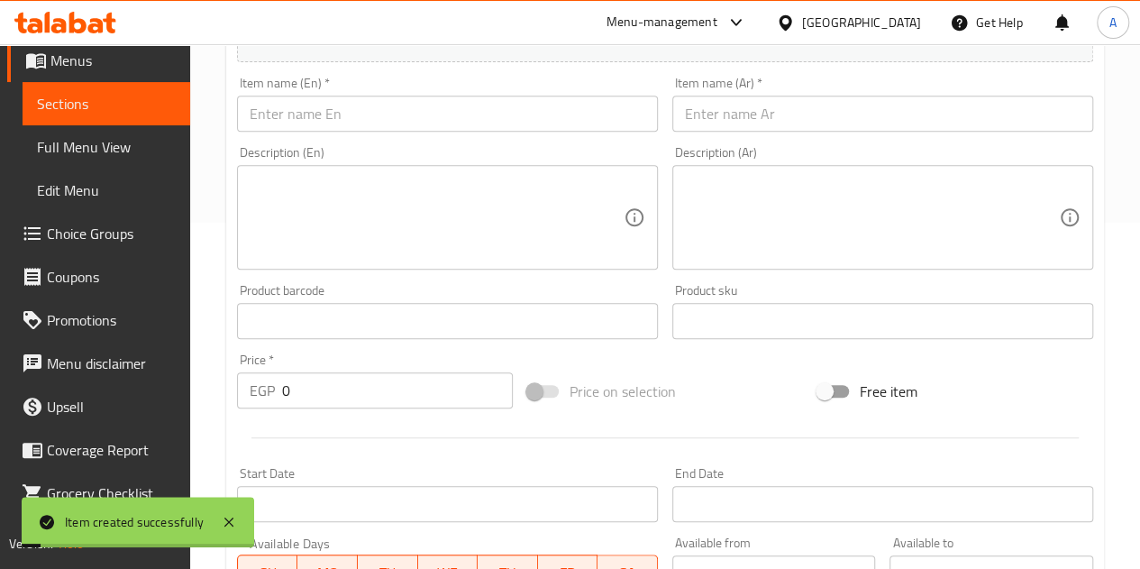
scroll to position [343, 0]
click at [831, 110] on input "text" at bounding box center [883, 116] width 421 height 36
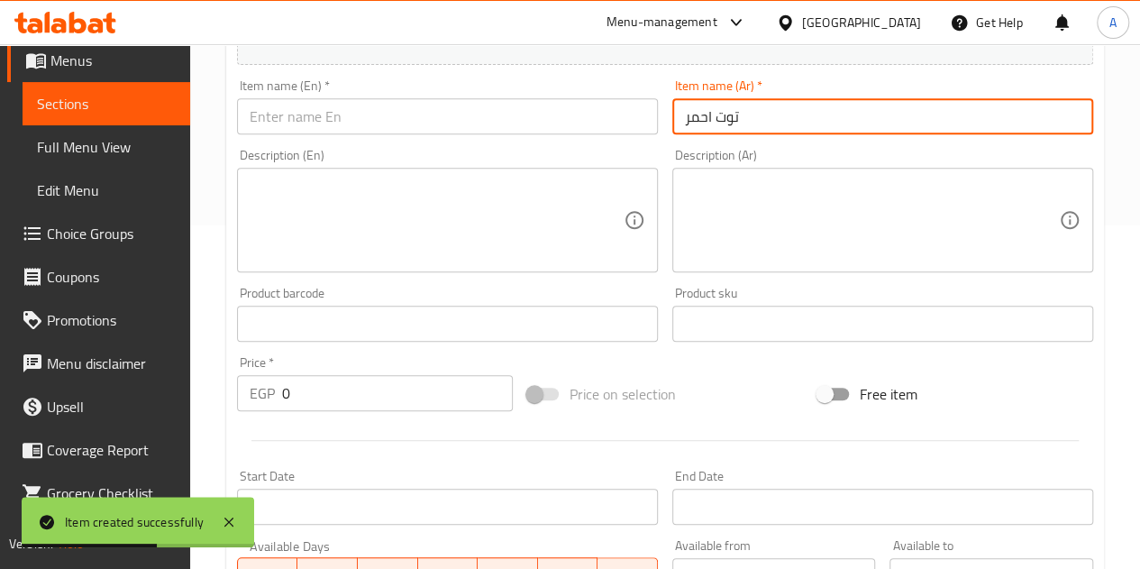
click at [724, 117] on input "توت احمر" at bounding box center [883, 116] width 421 height 36
type input "توت احمر"
click at [352, 131] on input "text" at bounding box center [447, 116] width 421 height 36
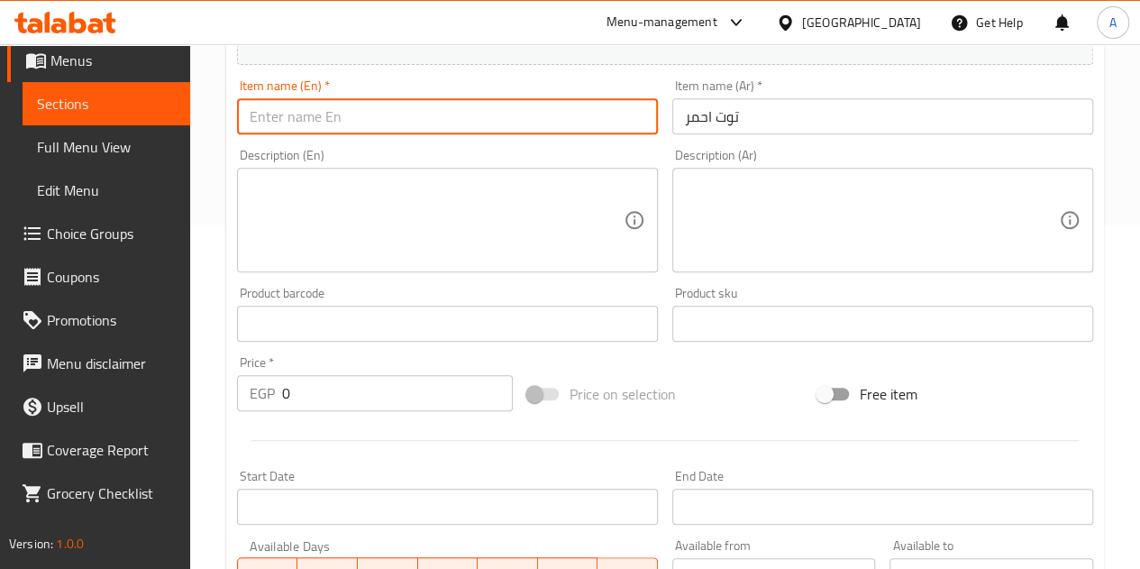
paste input "Red berries"
type input "Red berries"
click at [330, 373] on div "Price   * EGP 0 Price *" at bounding box center [375, 383] width 276 height 55
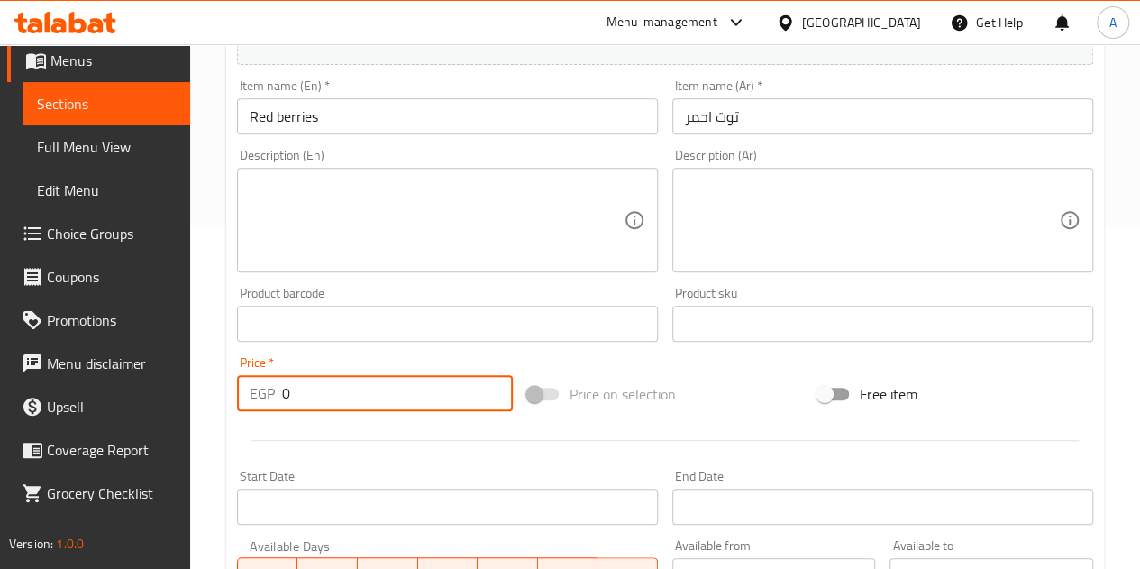
click at [337, 398] on input "0" at bounding box center [397, 393] width 231 height 36
type input "40"
click at [395, 429] on div at bounding box center [665, 440] width 871 height 44
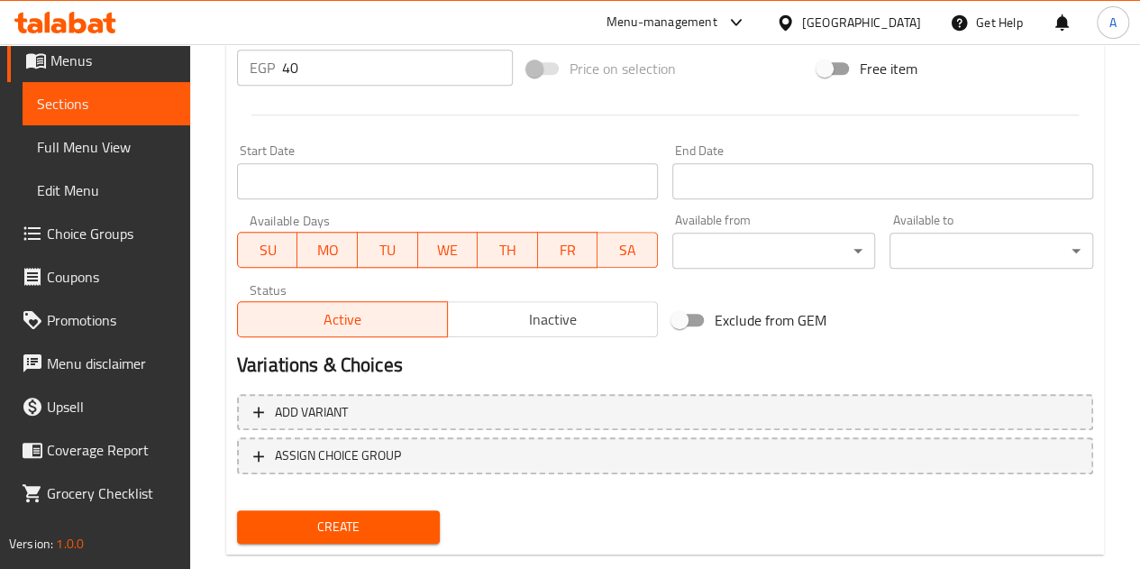
scroll to position [704, 0]
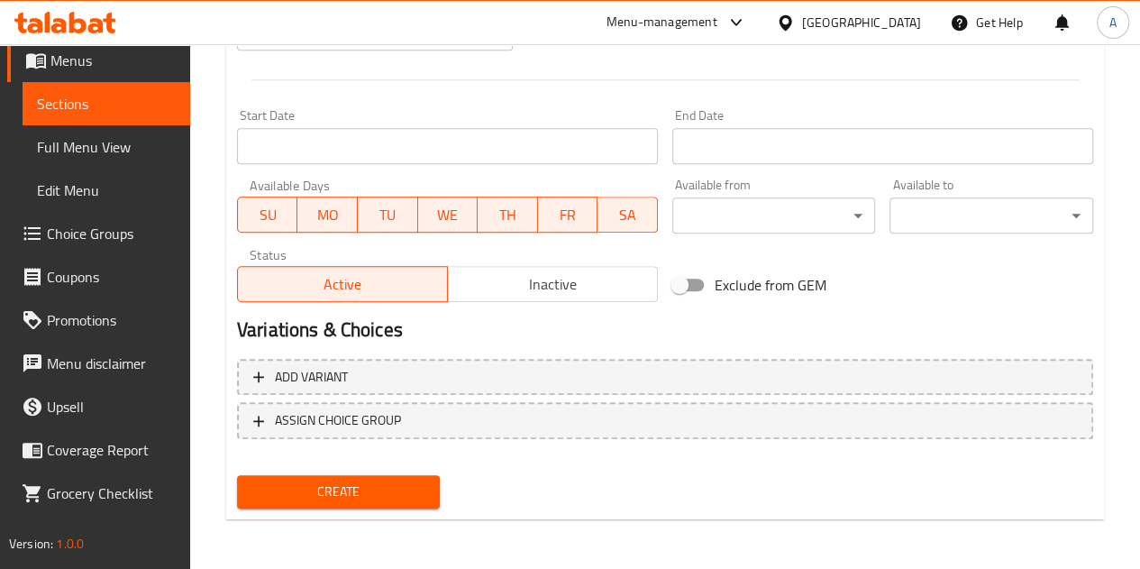
click at [400, 490] on span "Create" at bounding box center [339, 491] width 175 height 23
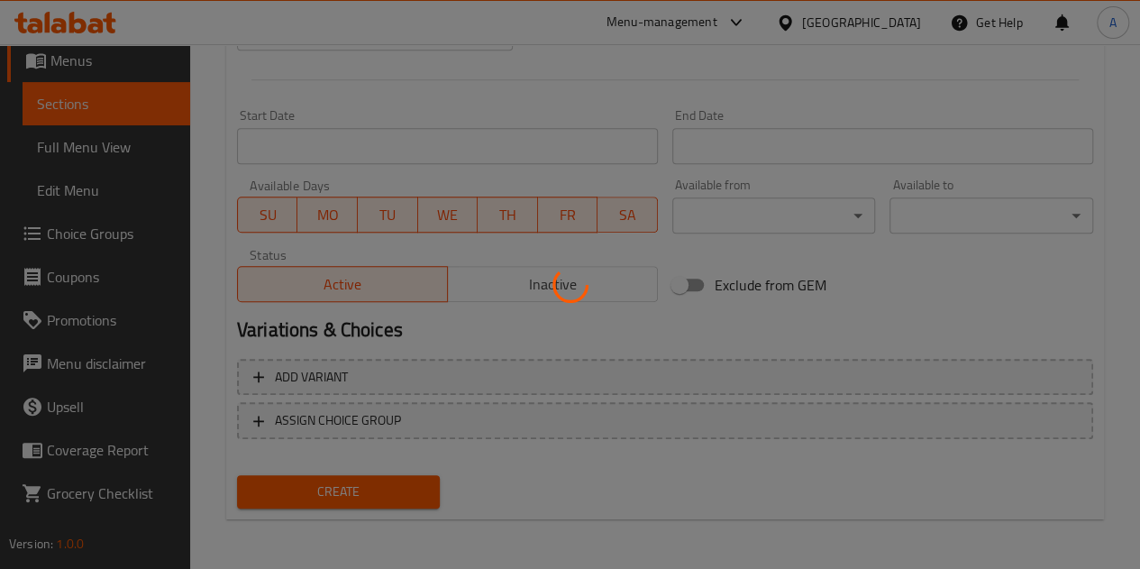
type input "0"
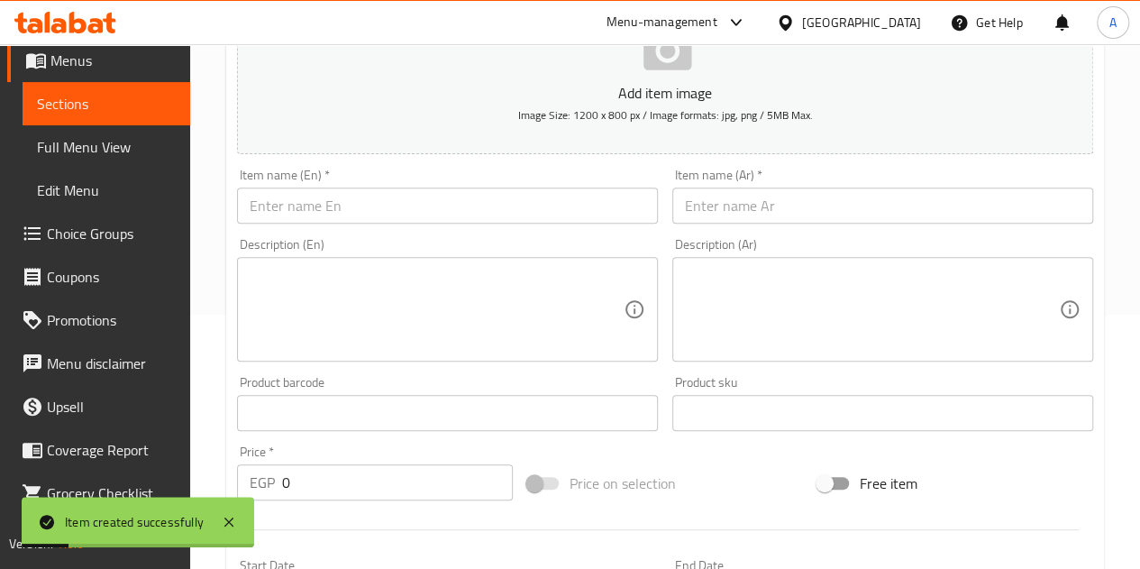
scroll to position [253, 0]
click at [708, 193] on input "text" at bounding box center [883, 206] width 421 height 36
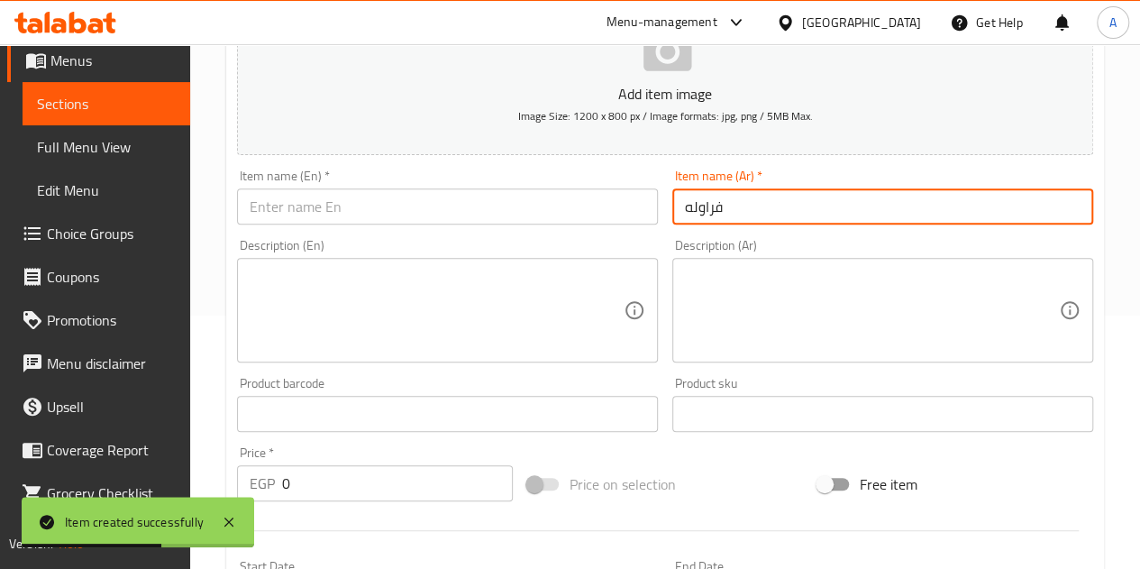
click at [709, 208] on input "فراوله" at bounding box center [883, 206] width 421 height 36
paste input "Red berries"
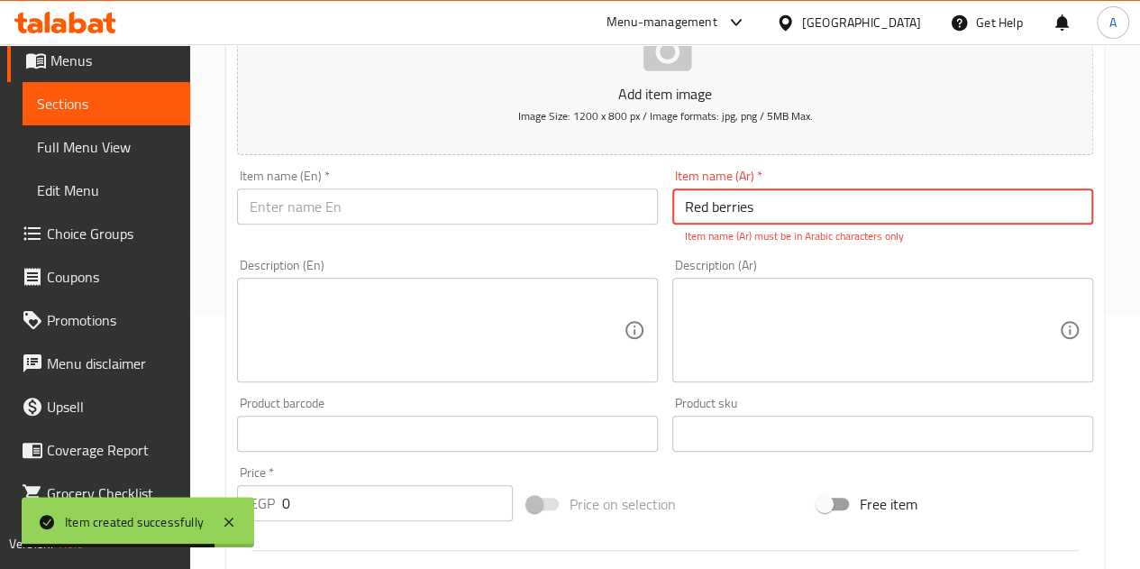
click at [709, 208] on input "Red berries" at bounding box center [883, 206] width 421 height 36
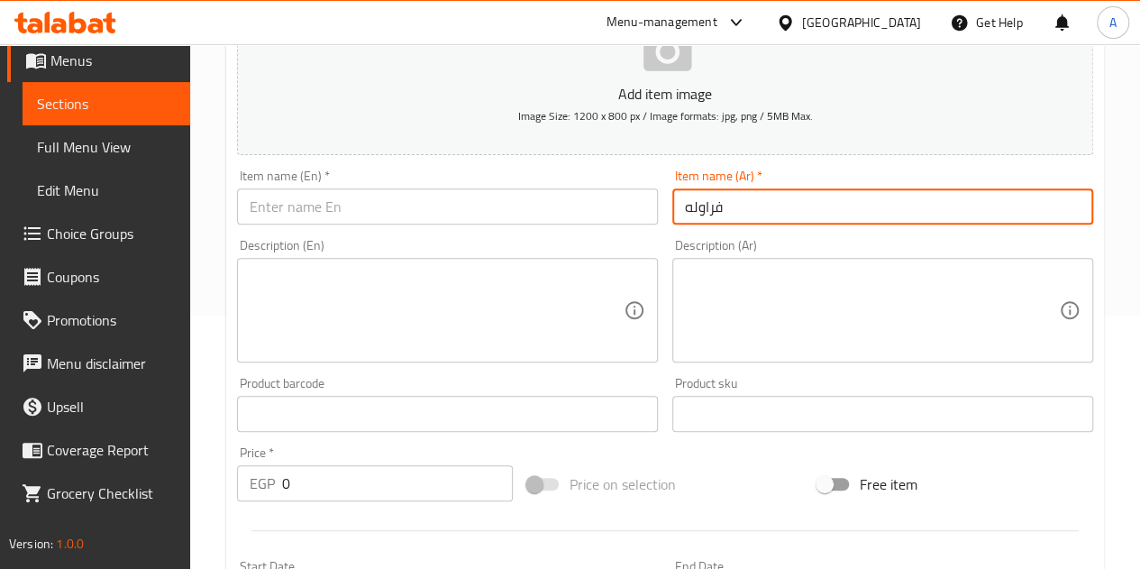
click at [709, 208] on input "فراوله" at bounding box center [883, 206] width 421 height 36
type input "فراوله"
click at [472, 201] on input "text" at bounding box center [447, 206] width 421 height 36
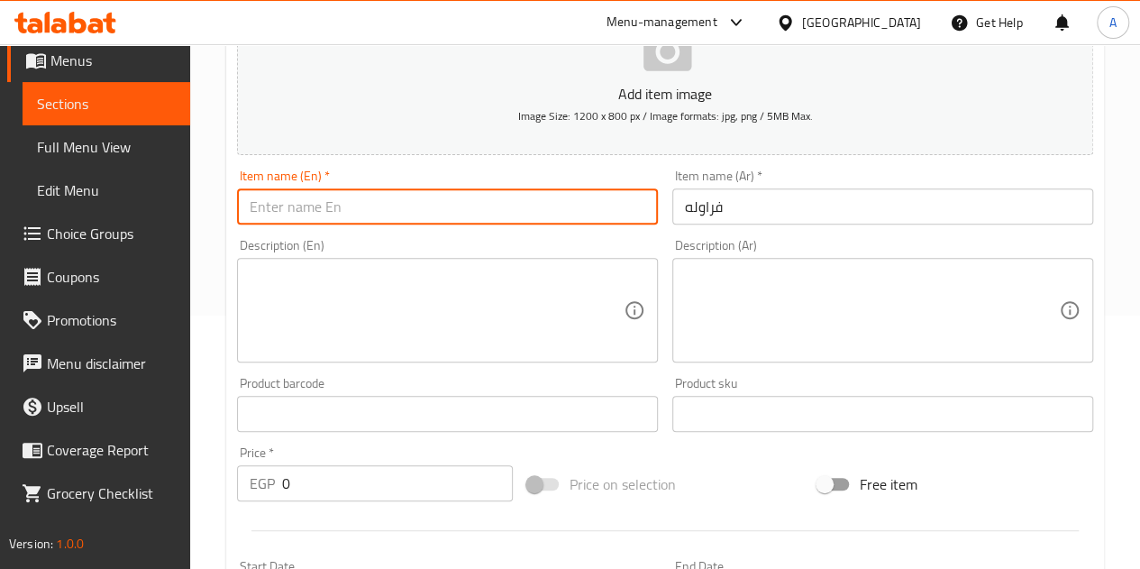
paste input "Strawberry"
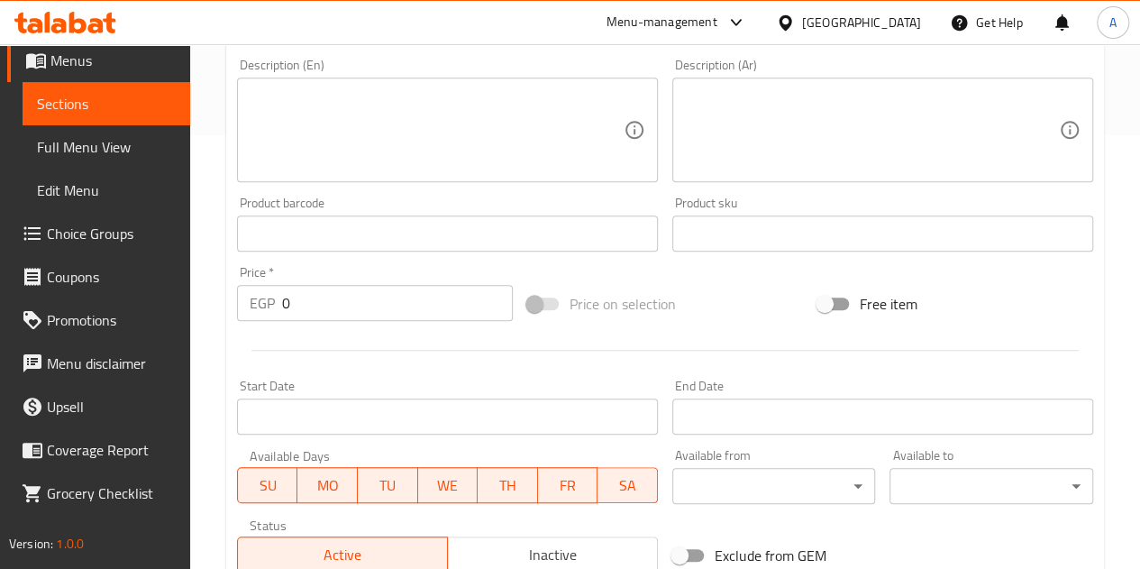
type input "Strawberry"
click at [291, 301] on input "0" at bounding box center [397, 303] width 231 height 36
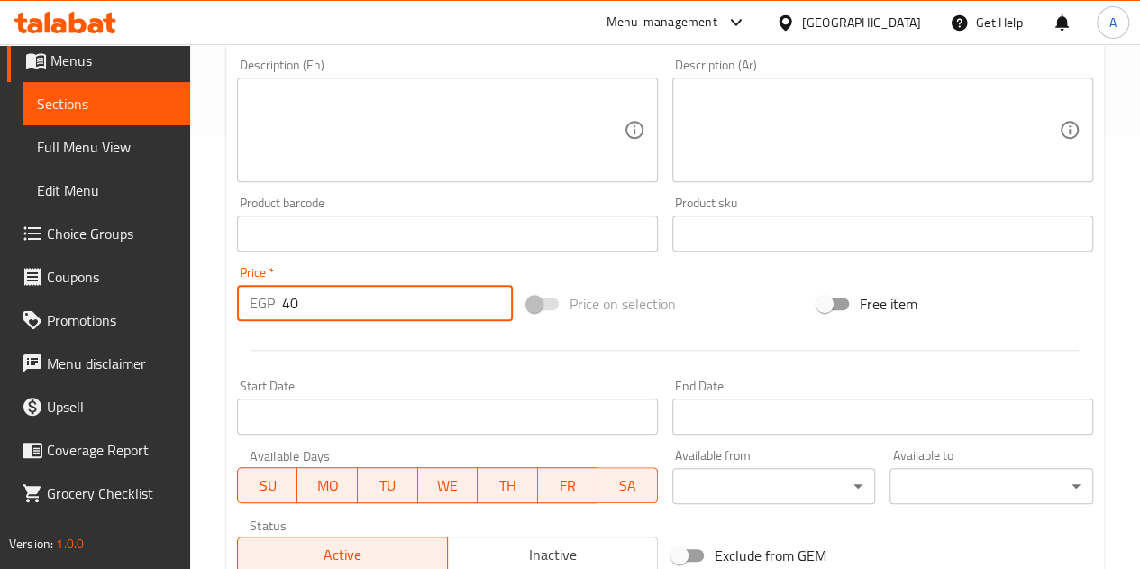
type input "40"
click at [324, 380] on div "Start Date Start Date" at bounding box center [447, 407] width 421 height 55
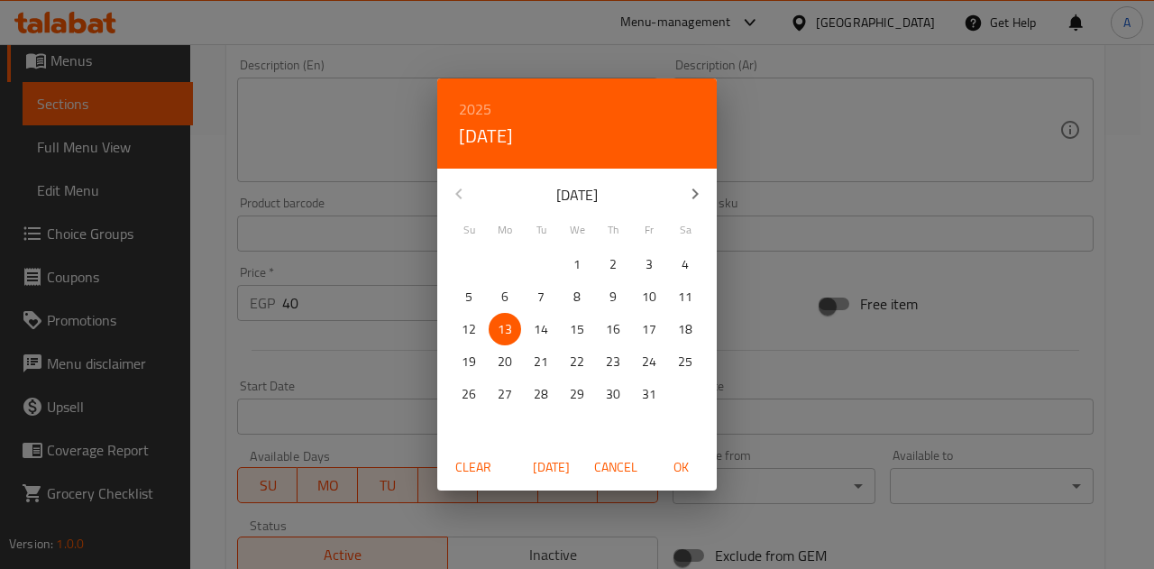
click at [342, 372] on div "2025 Mon, Oct 13 October 2025 Su Mo Tu We Th Fr Sa 28 29 30 1 2 3 4 5 6 7 8 9 1…" at bounding box center [577, 284] width 1154 height 569
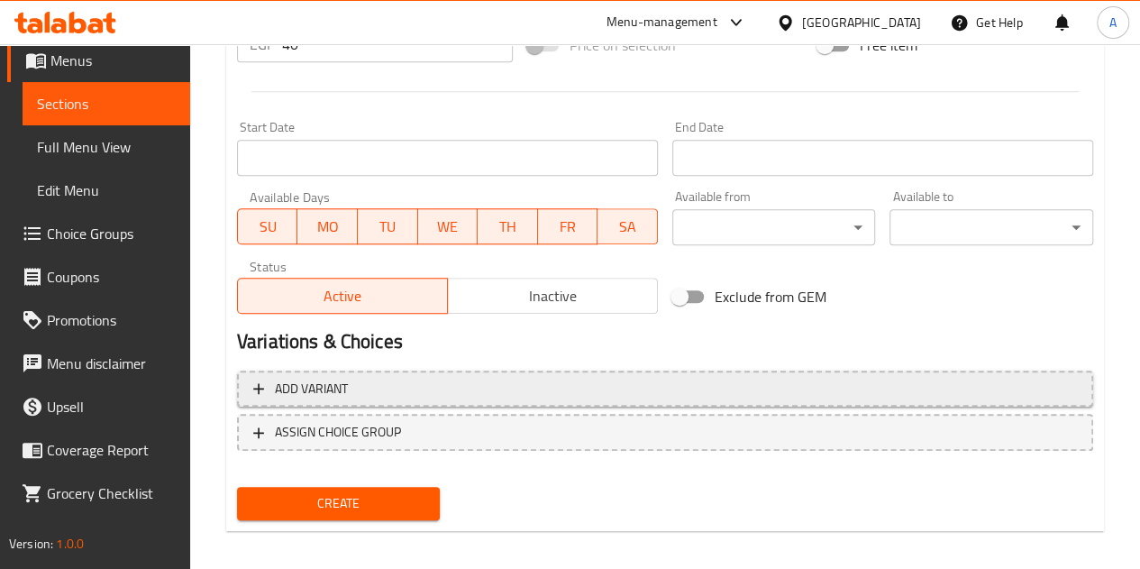
scroll to position [704, 0]
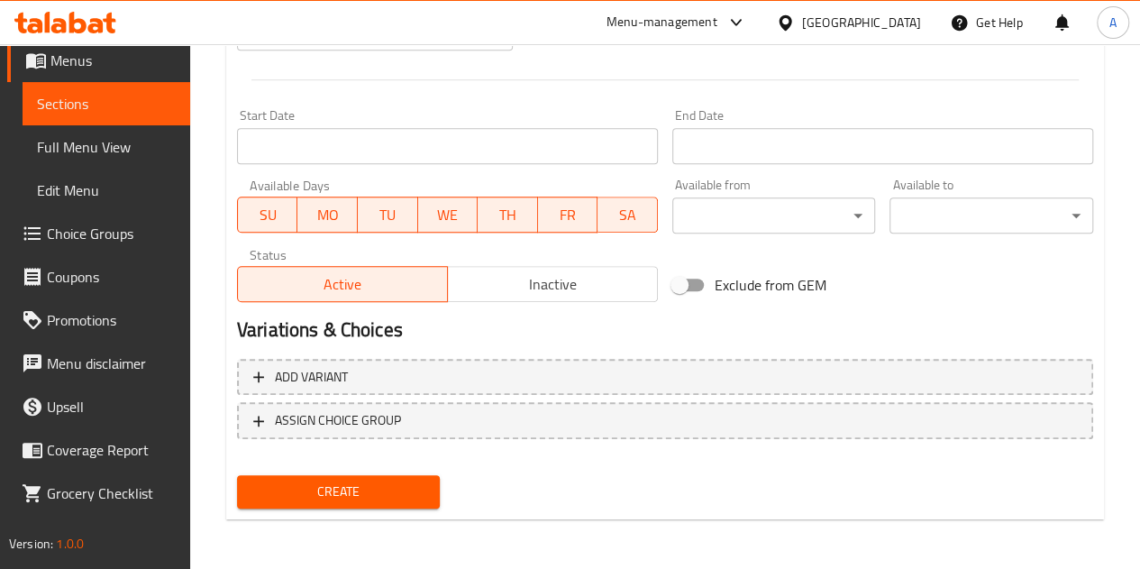
click at [362, 496] on span "Create" at bounding box center [339, 491] width 175 height 23
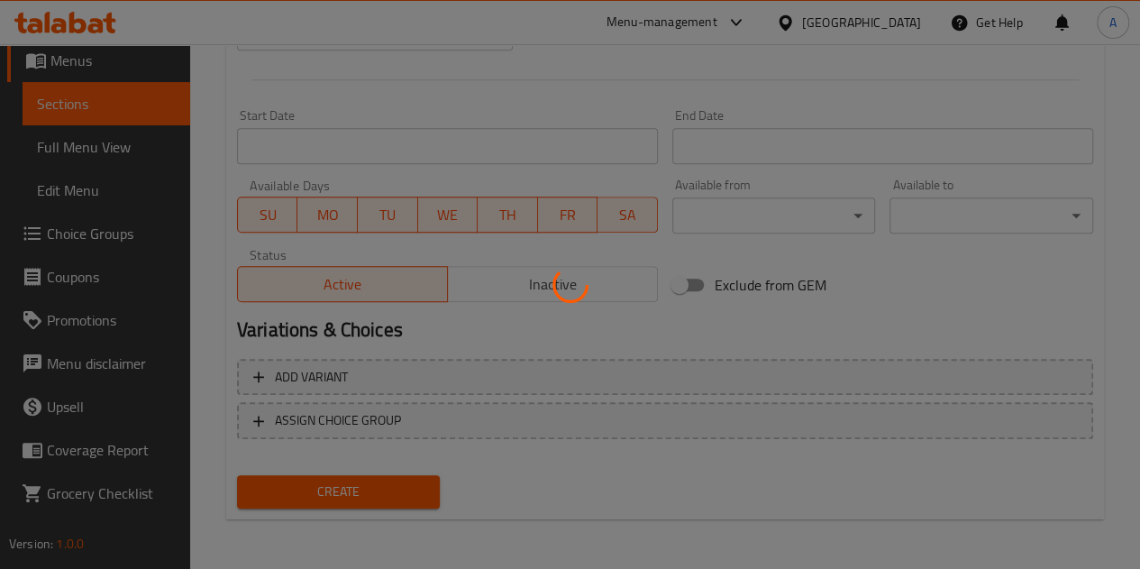
type input "0"
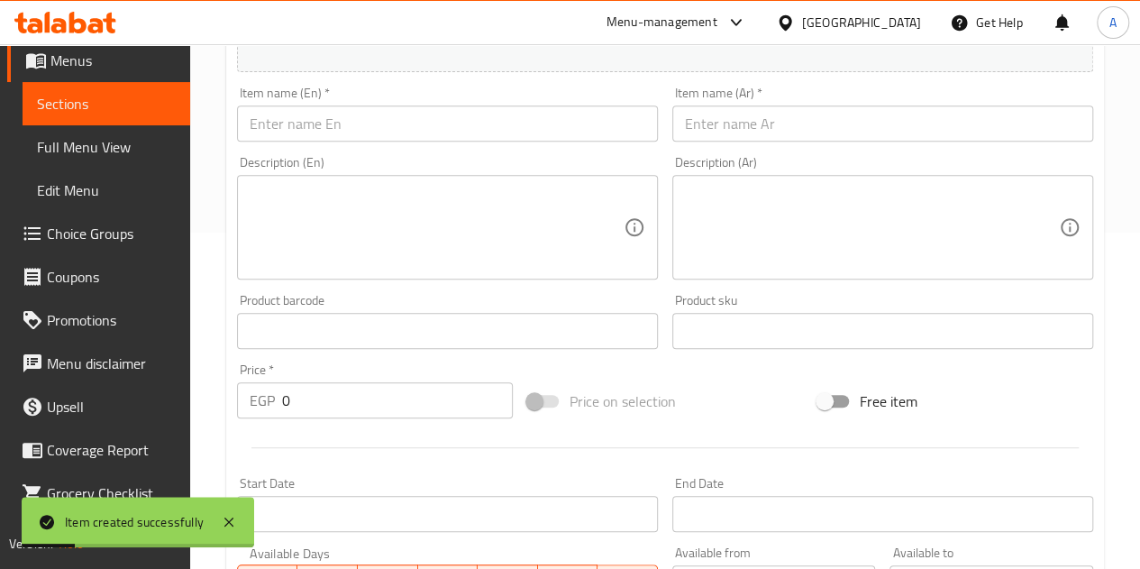
scroll to position [163, 0]
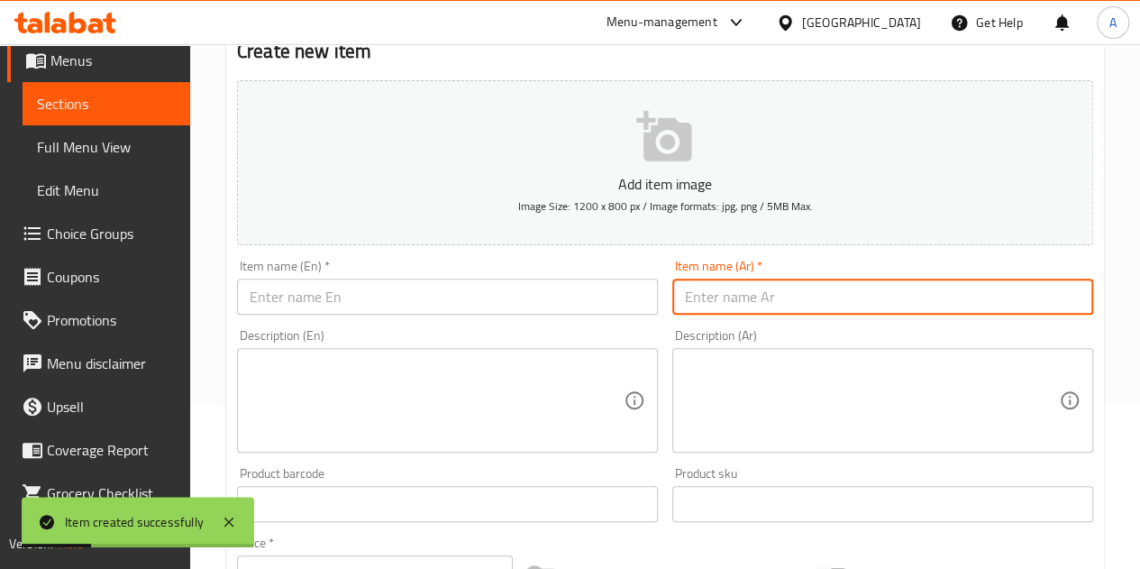
click at [792, 294] on input "text" at bounding box center [883, 297] width 421 height 36
type input "كيوي"
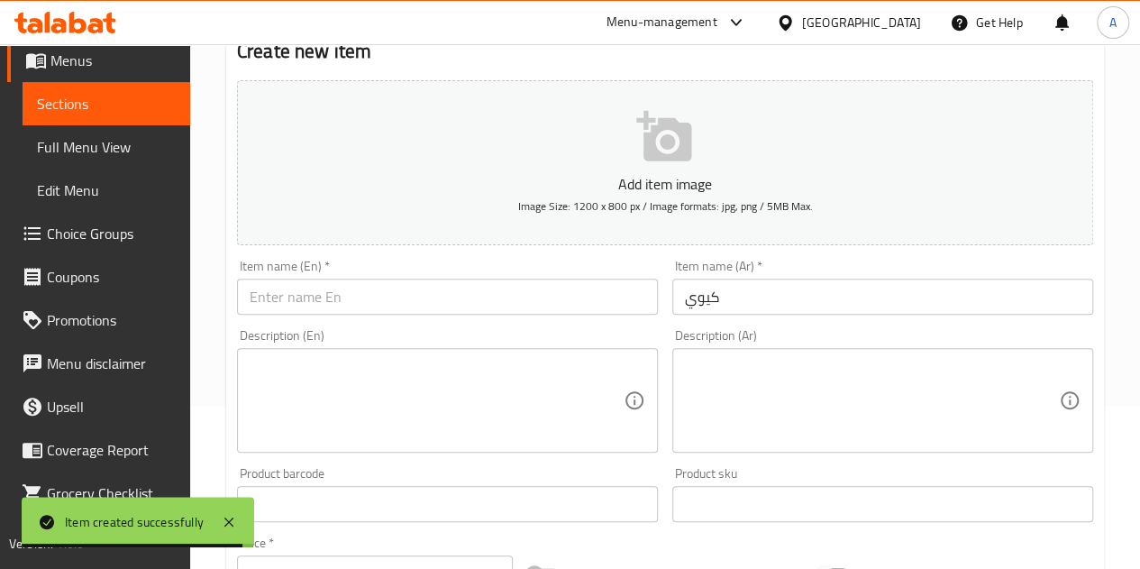
click at [440, 322] on div "Description (En) Description (En)" at bounding box center [447, 391] width 435 height 138
click at [440, 302] on input "text" at bounding box center [447, 297] width 421 height 36
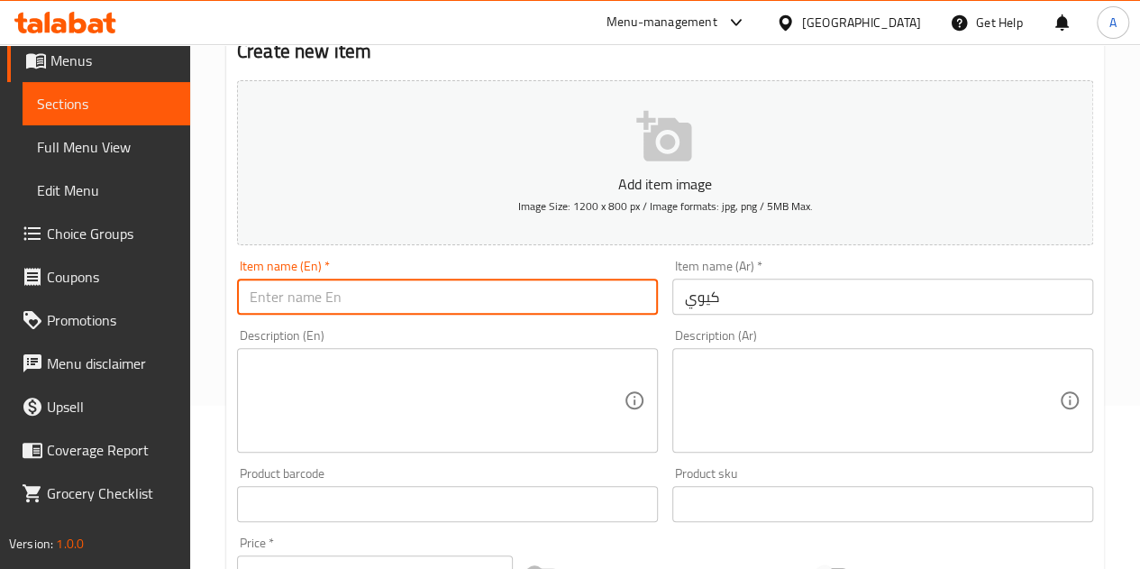
paste input "kiwi"
type input "kiwi"
click at [485, 340] on div "Description (En) Description (En)" at bounding box center [447, 391] width 421 height 124
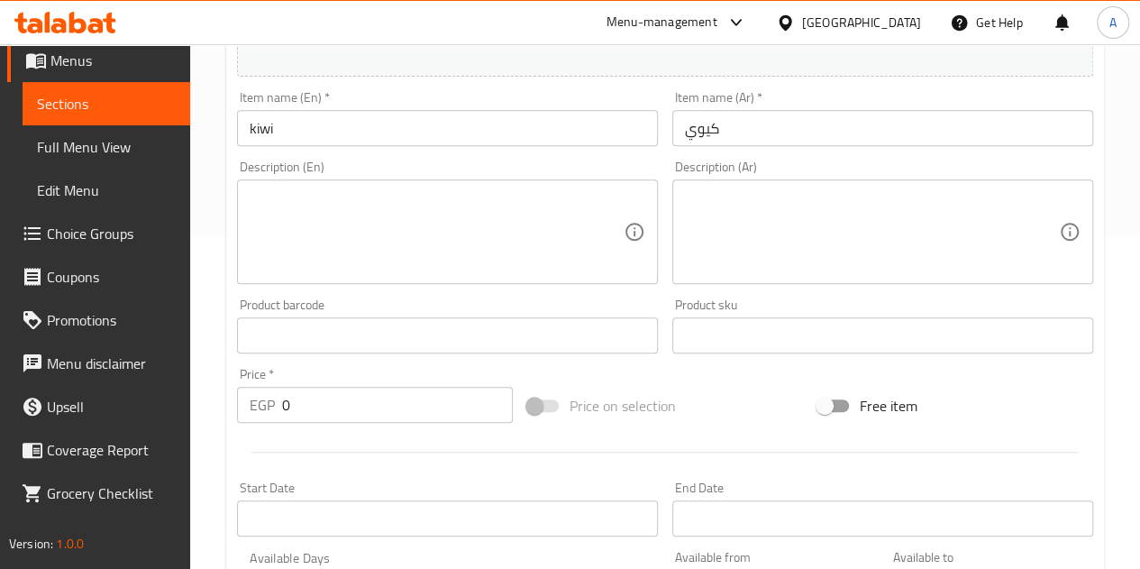
scroll to position [524, 0]
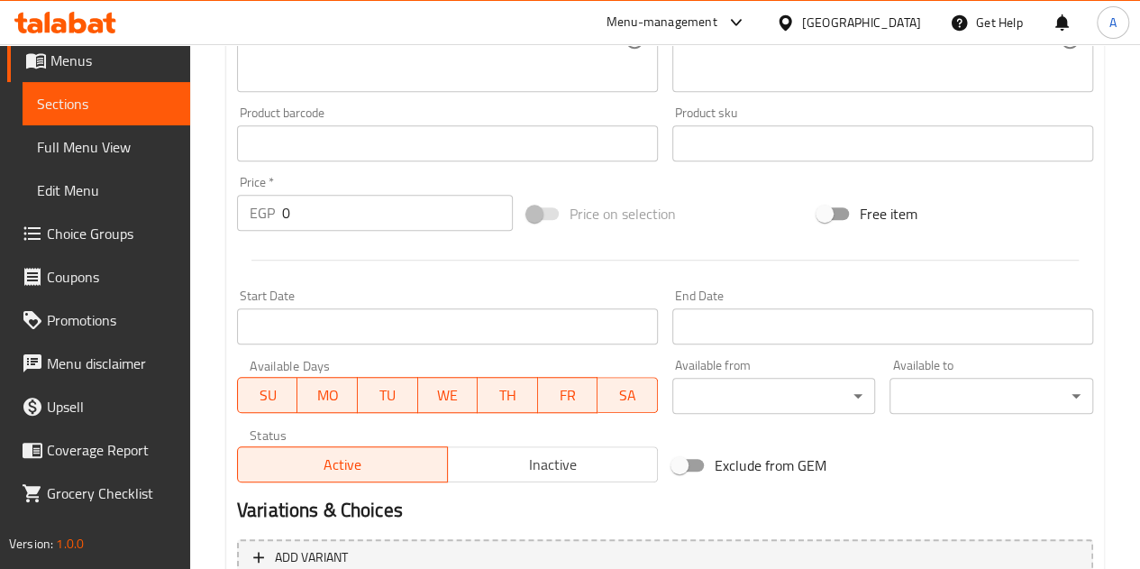
click at [370, 215] on input "0" at bounding box center [397, 213] width 231 height 36
type input "40"
click at [271, 269] on div at bounding box center [665, 260] width 871 height 44
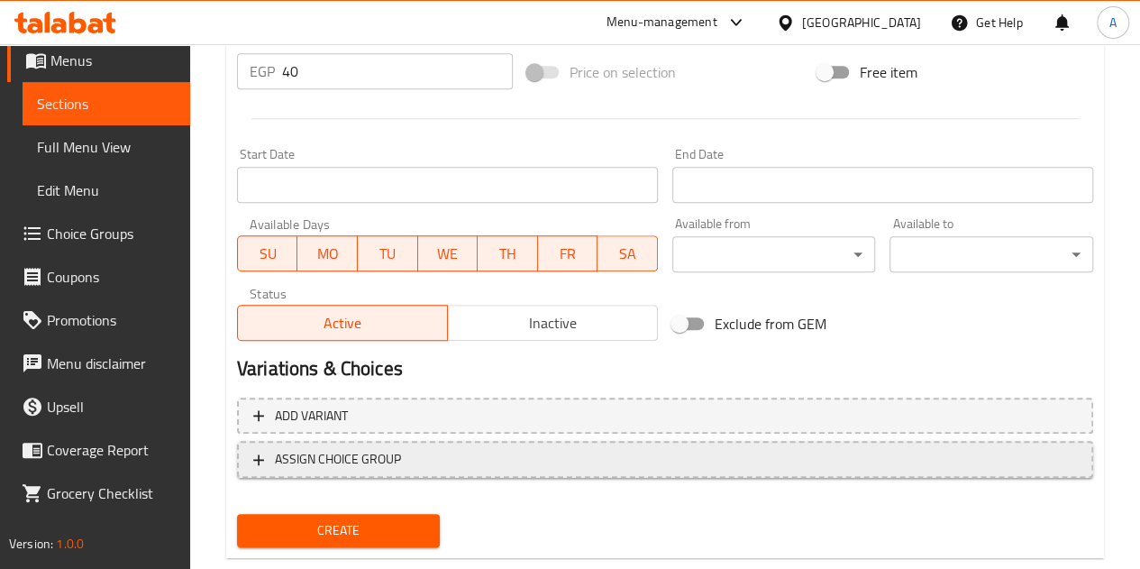
scroll to position [704, 0]
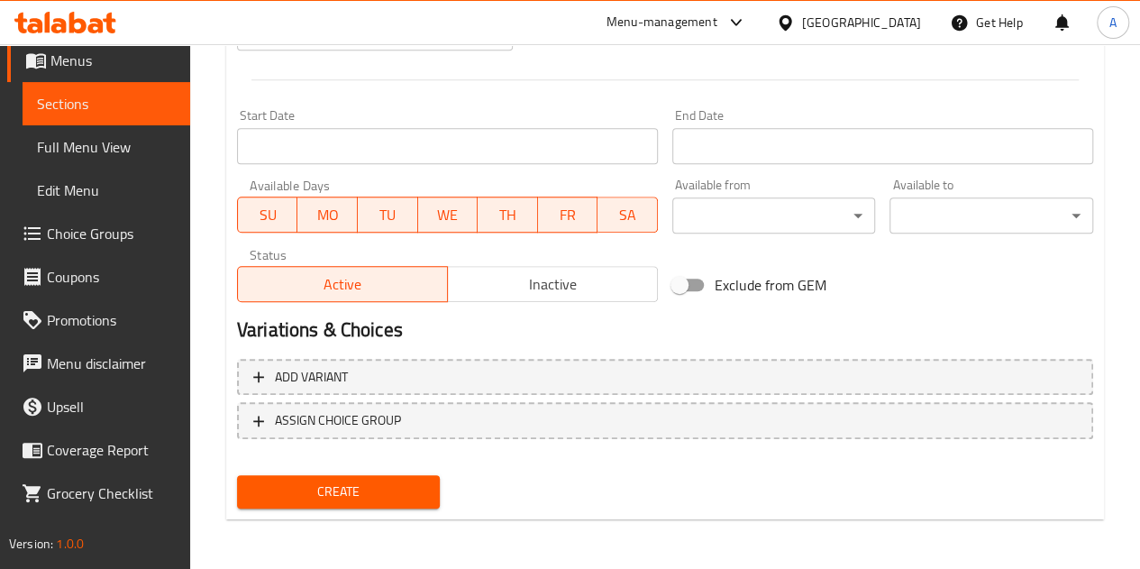
click at [403, 479] on button "Create" at bounding box center [339, 491] width 204 height 33
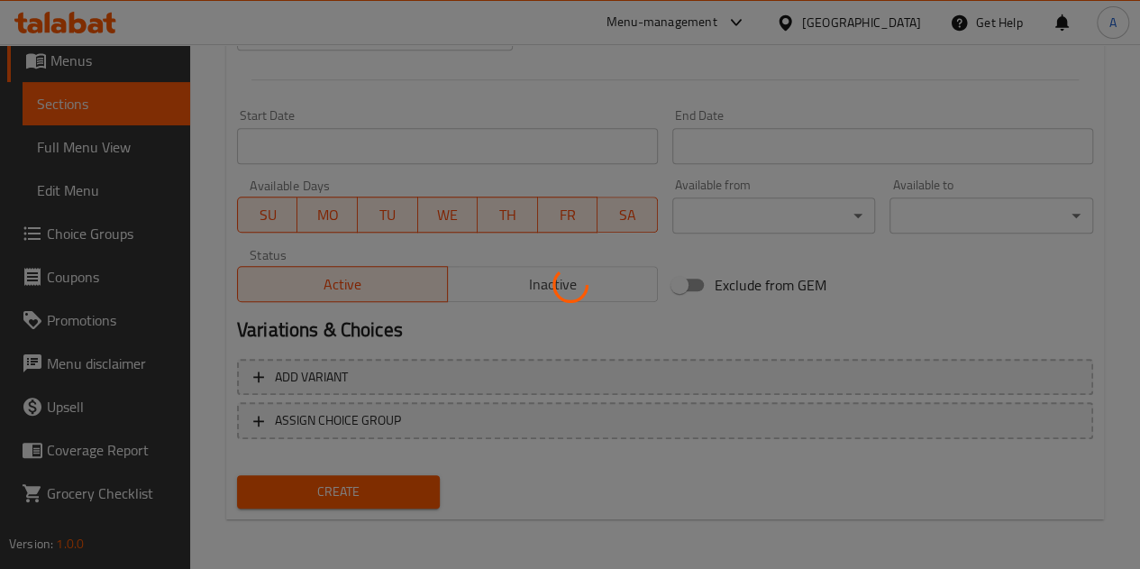
type input "0"
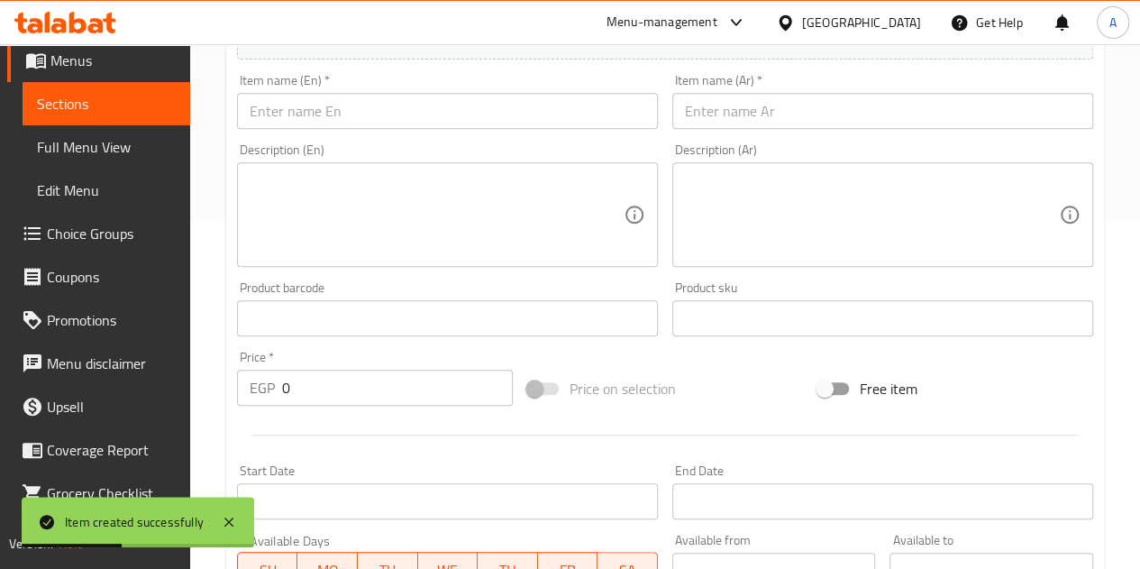
scroll to position [163, 0]
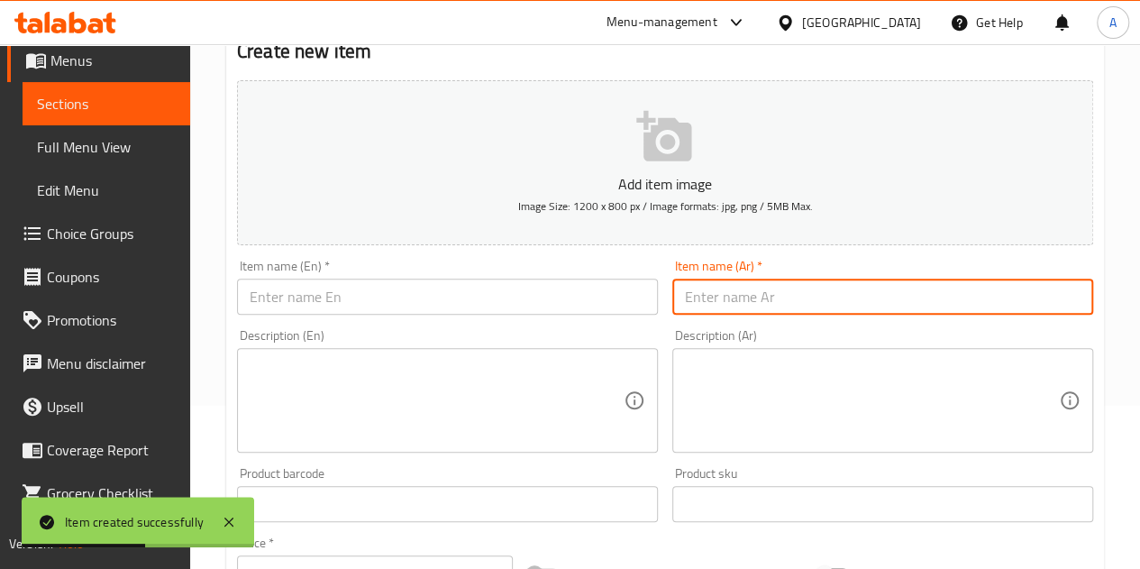
click at [737, 293] on input "text" at bounding box center [883, 297] width 421 height 36
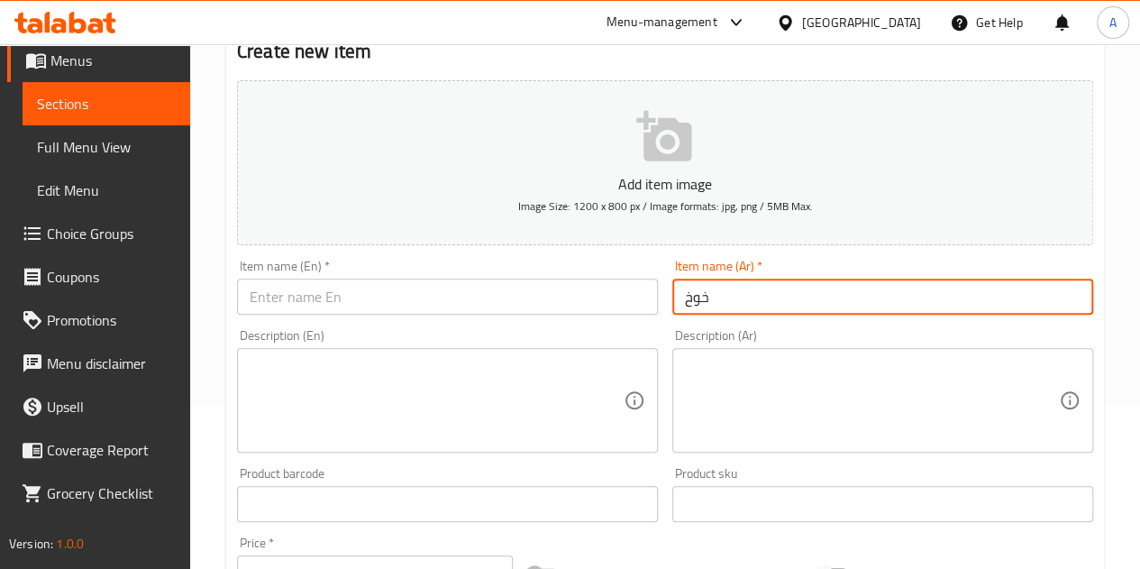
type input "خوخ"
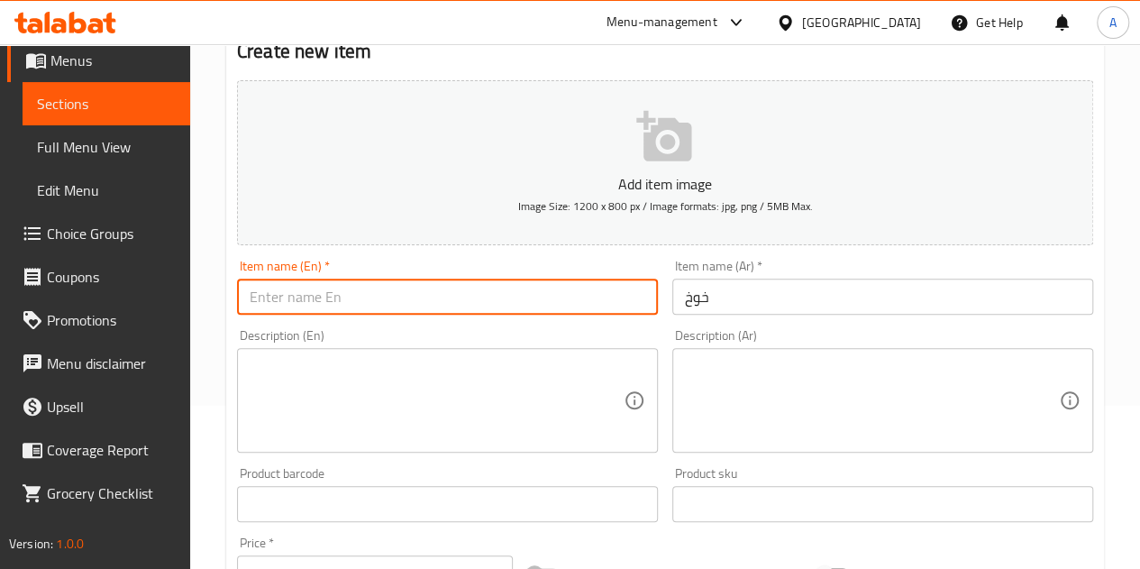
click at [402, 279] on input "text" at bounding box center [447, 297] width 421 height 36
paste input "peach"
type input "peach"
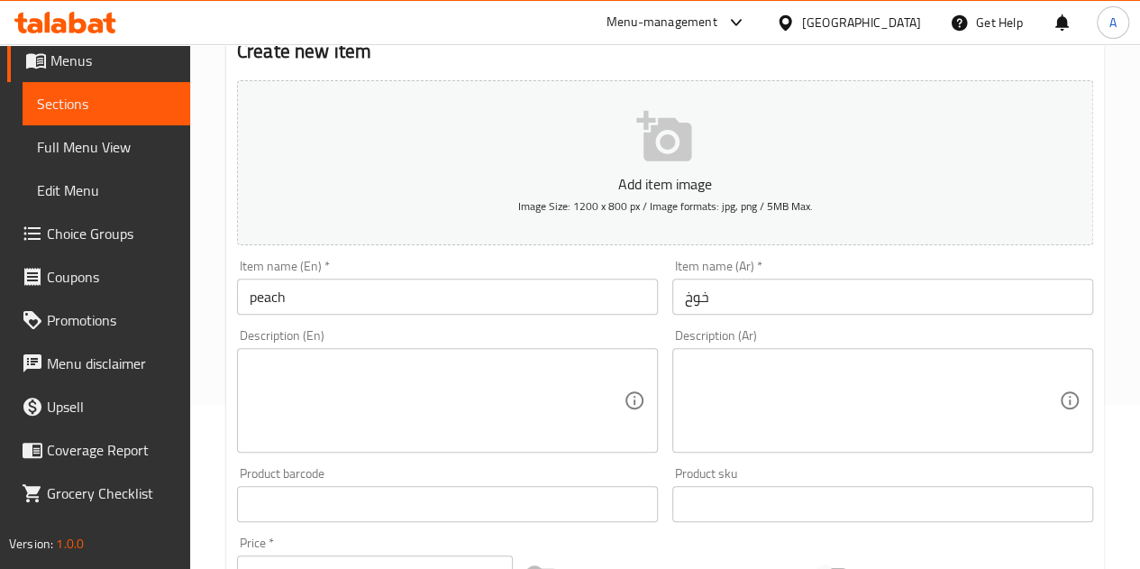
click at [402, 253] on div "Item name (En)   * peach Item name (En) *" at bounding box center [447, 286] width 435 height 69
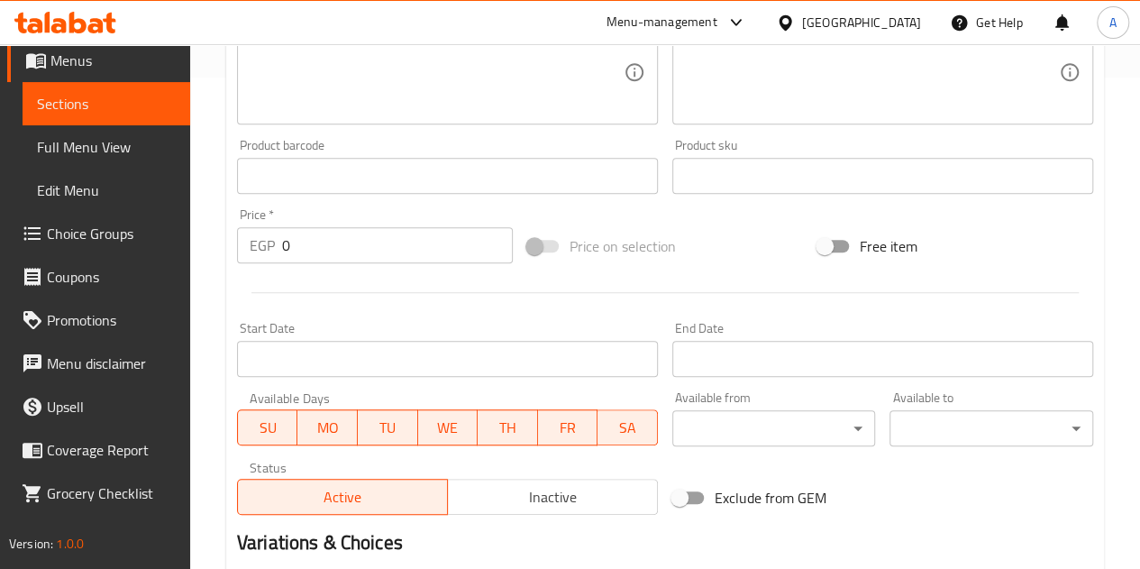
scroll to position [494, 0]
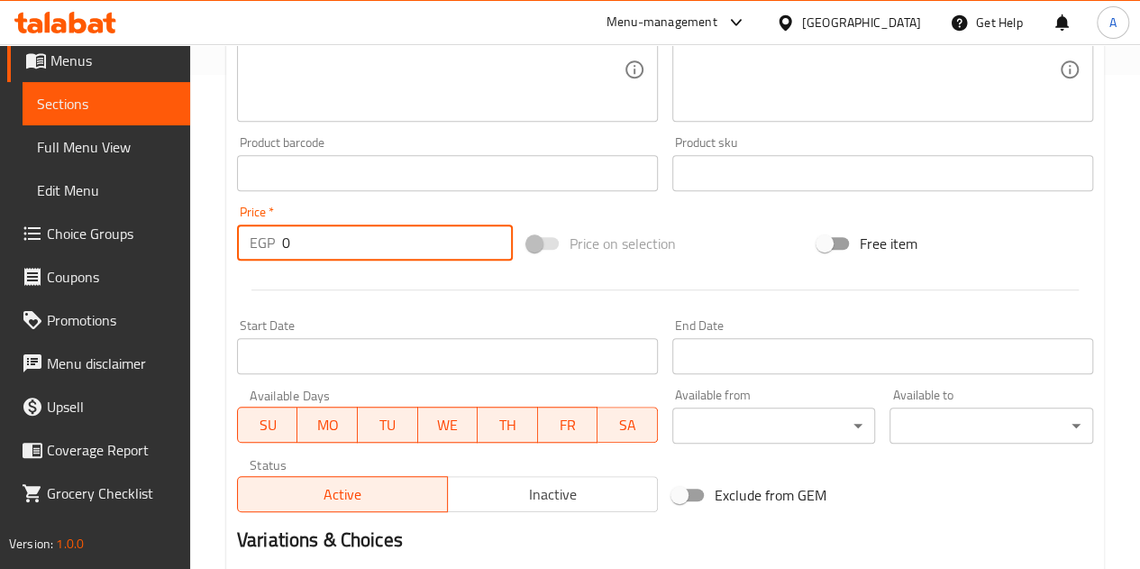
click at [386, 248] on input "0" at bounding box center [397, 242] width 231 height 36
type input "40"
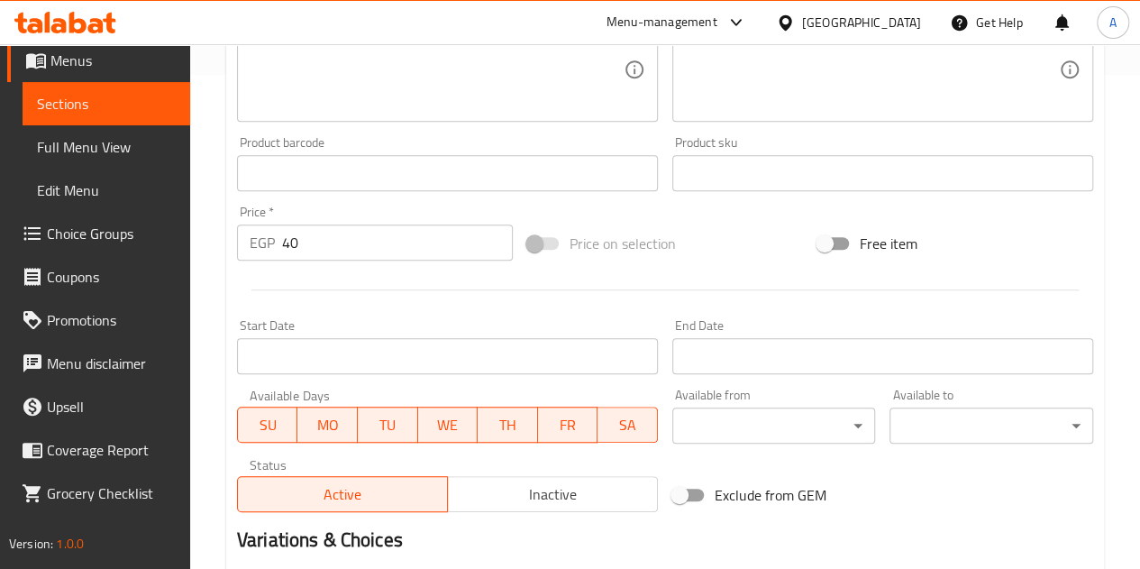
click at [355, 280] on div at bounding box center [665, 290] width 871 height 44
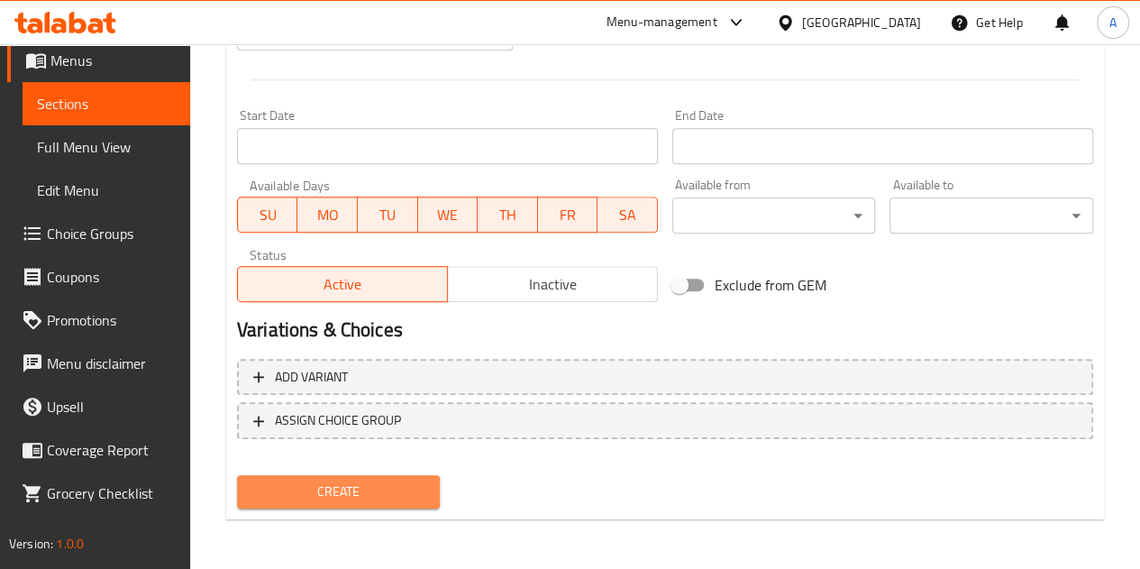
click at [321, 480] on span "Create" at bounding box center [339, 491] width 175 height 23
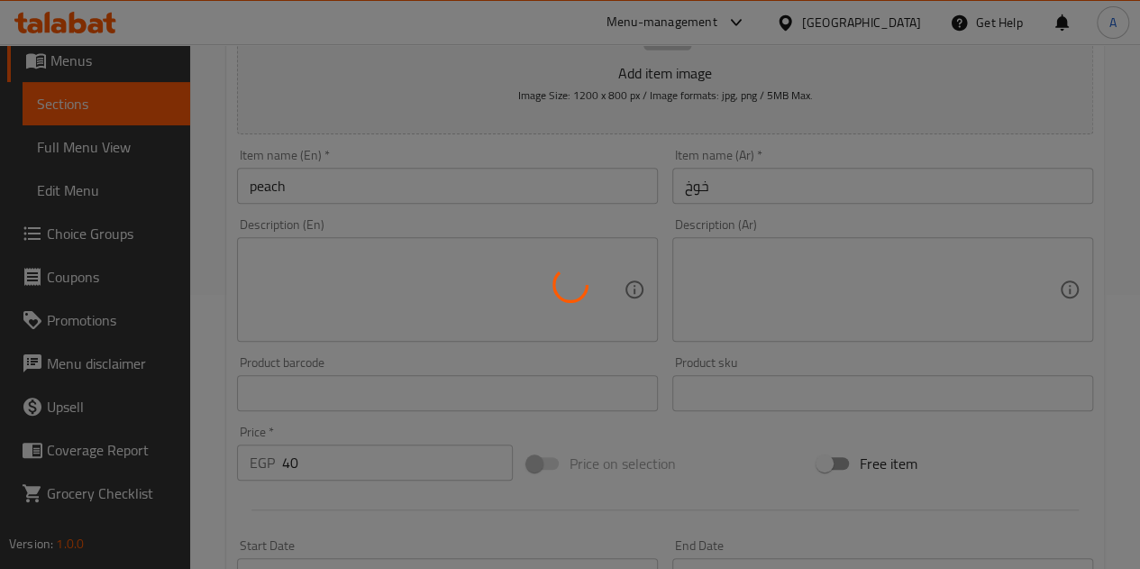
scroll to position [273, 0]
type input "0"
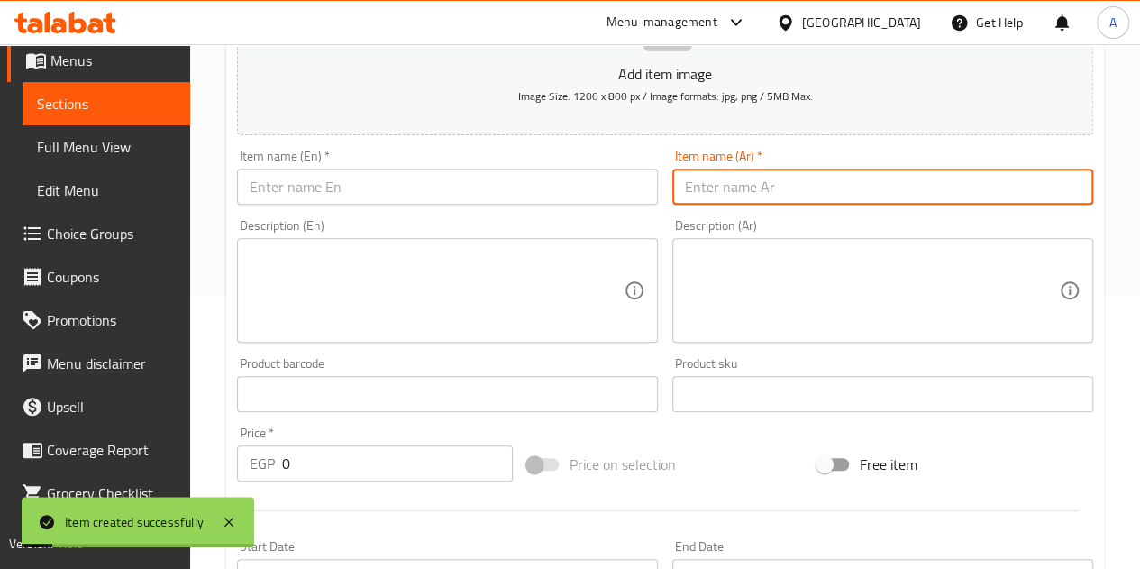
click at [728, 188] on input "text" at bounding box center [883, 187] width 421 height 36
click at [728, 188] on input "تفاح اخضر" at bounding box center [883, 187] width 421 height 36
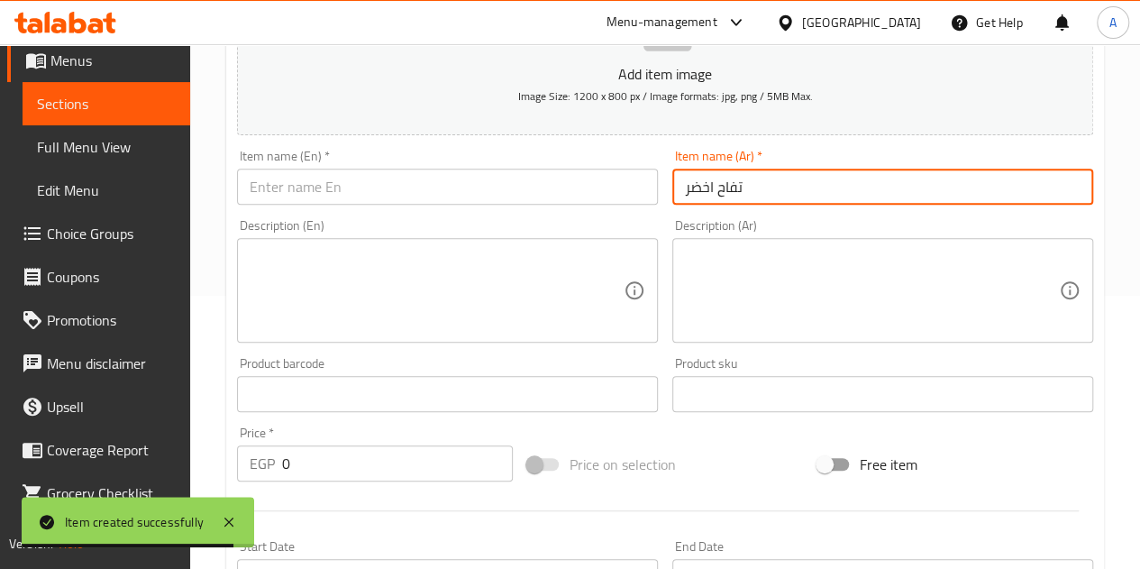
type input "تفاح اخضر"
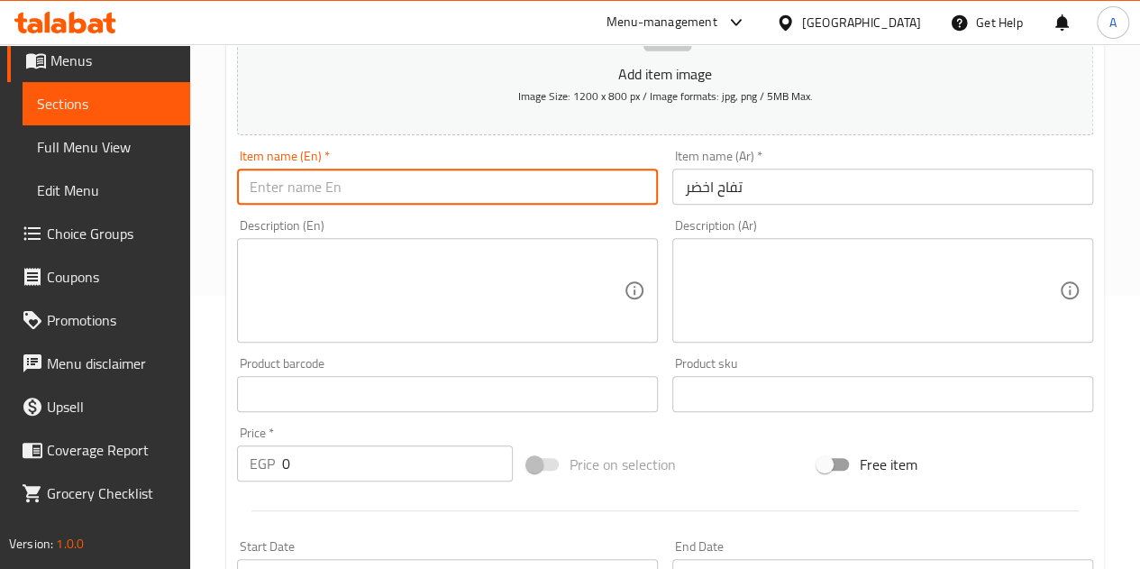
click at [405, 190] on input "text" at bounding box center [447, 187] width 421 height 36
paste input "Green apple"
type input "Green apple"
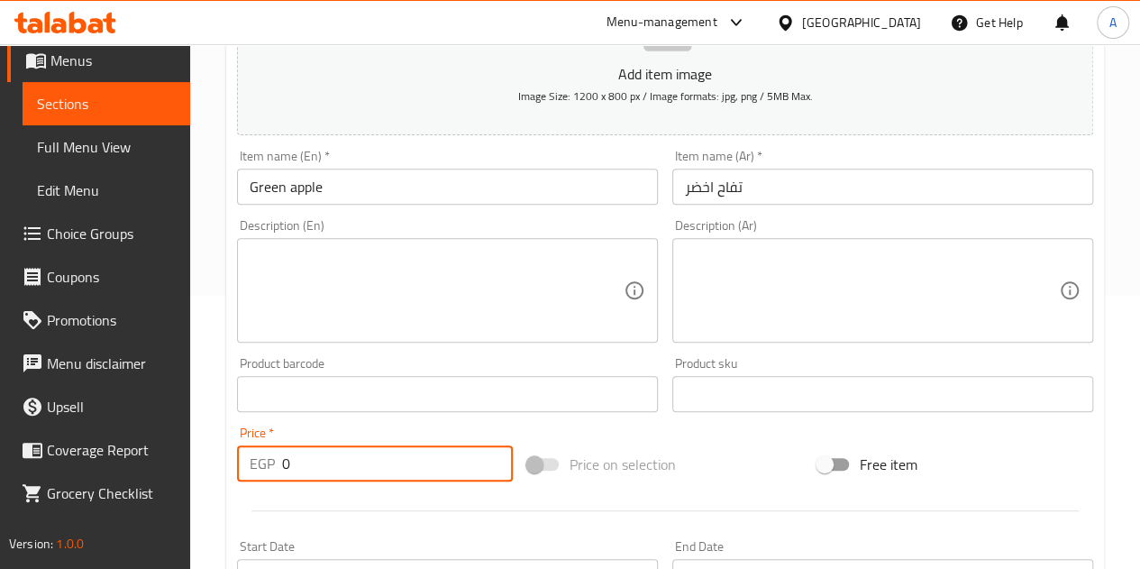
click at [377, 460] on input "0" at bounding box center [397, 463] width 231 height 36
type input "40"
click at [358, 511] on div at bounding box center [665, 511] width 871 height 44
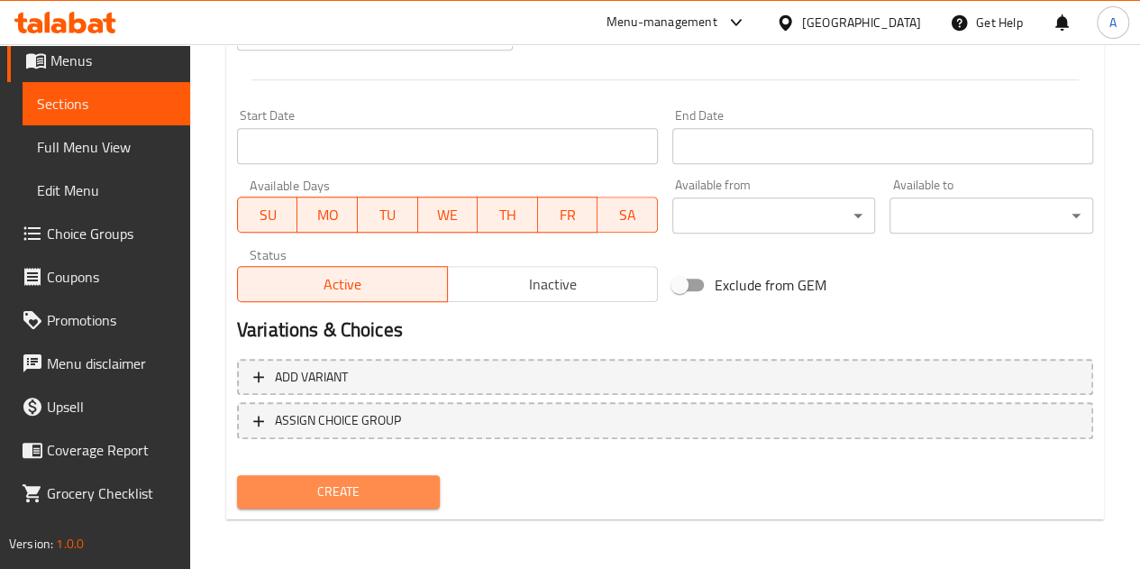
click at [352, 493] on span "Create" at bounding box center [339, 491] width 175 height 23
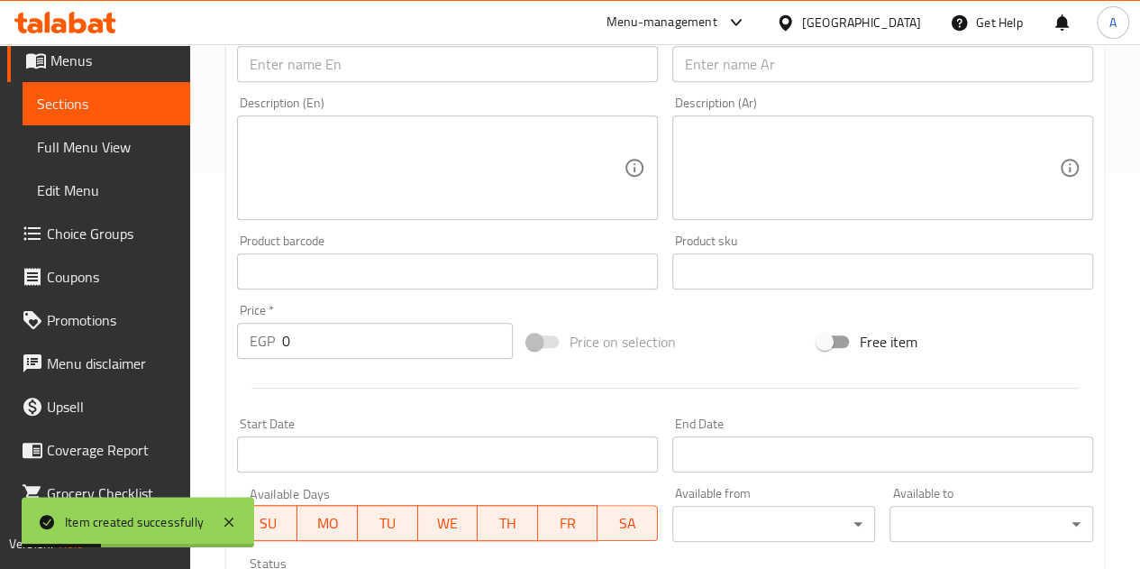
scroll to position [353, 0]
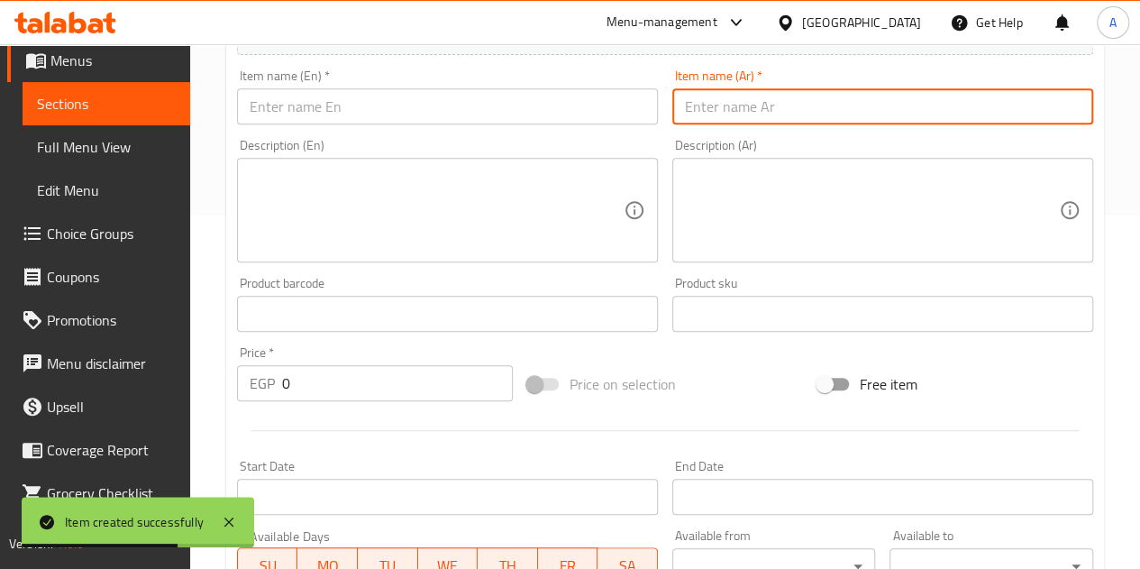
click at [800, 107] on input "text" at bounding box center [883, 106] width 421 height 36
click at [800, 107] on input "بطيخ" at bounding box center [883, 106] width 421 height 36
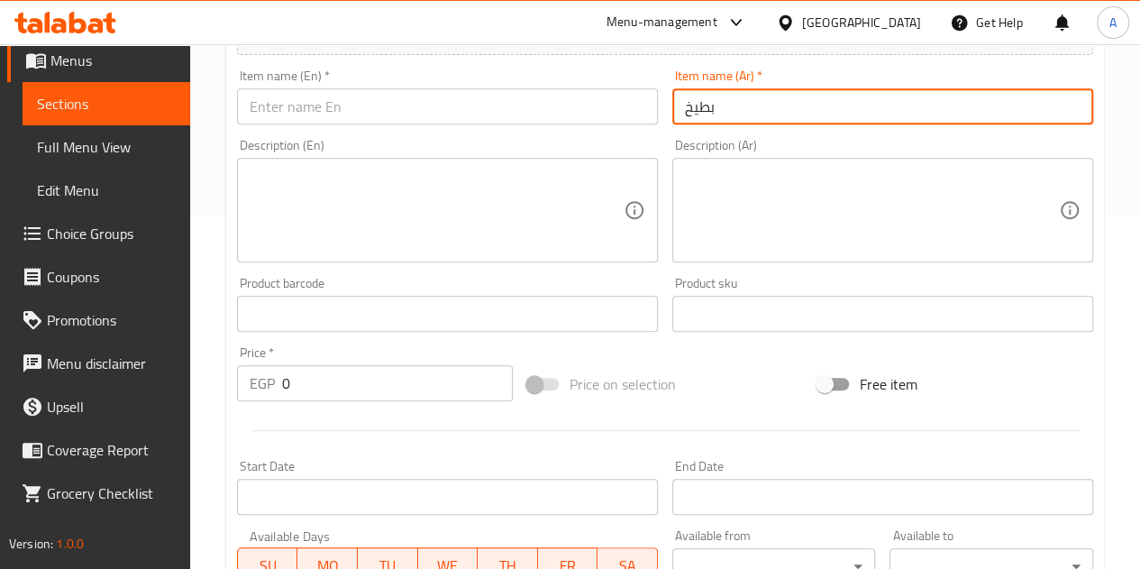
click at [800, 107] on input "بطيخ" at bounding box center [883, 106] width 421 height 36
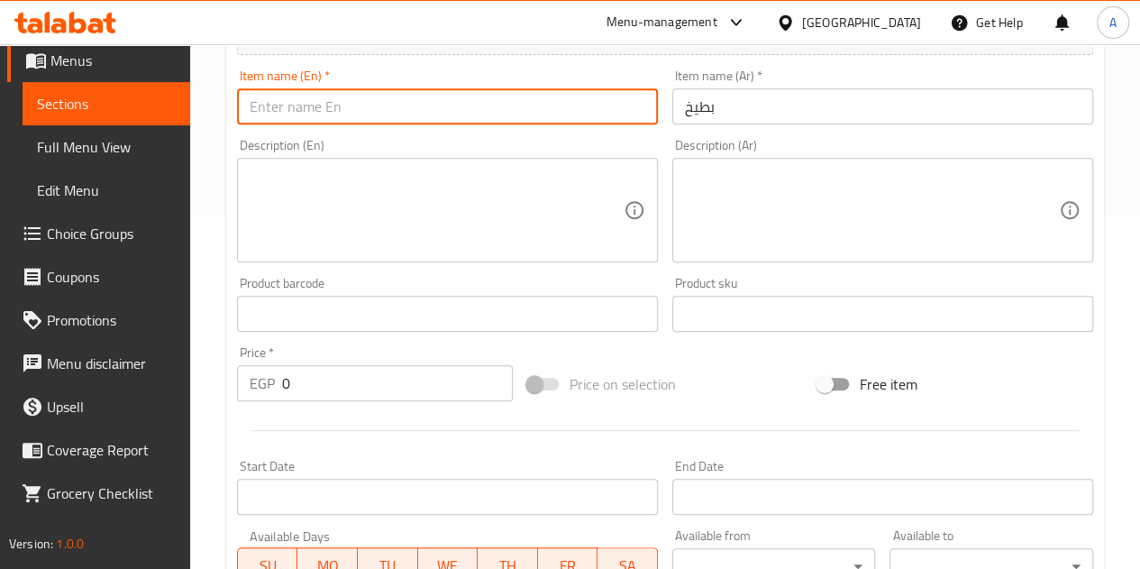
click at [380, 105] on input "text" at bounding box center [447, 106] width 421 height 36
paste input "watermelon"
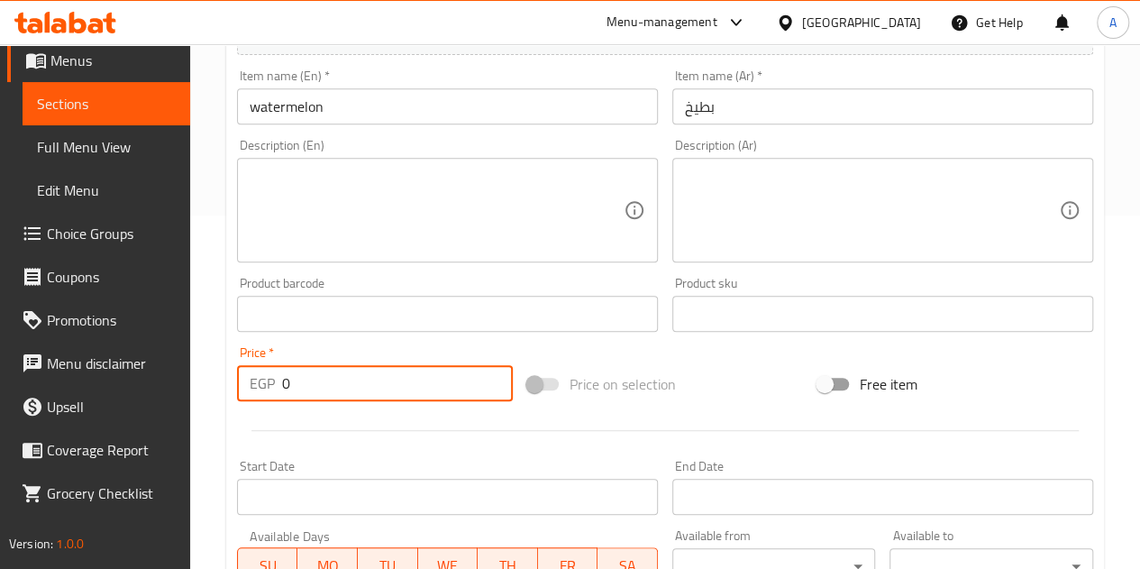
click at [362, 365] on input "0" at bounding box center [397, 383] width 231 height 36
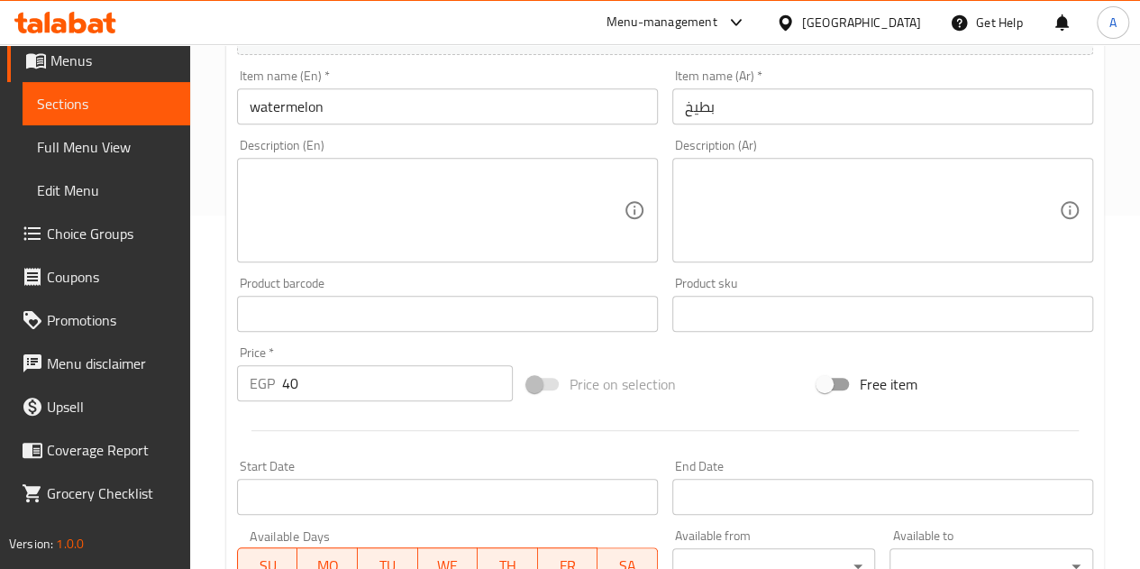
click at [401, 415] on div at bounding box center [665, 430] width 871 height 44
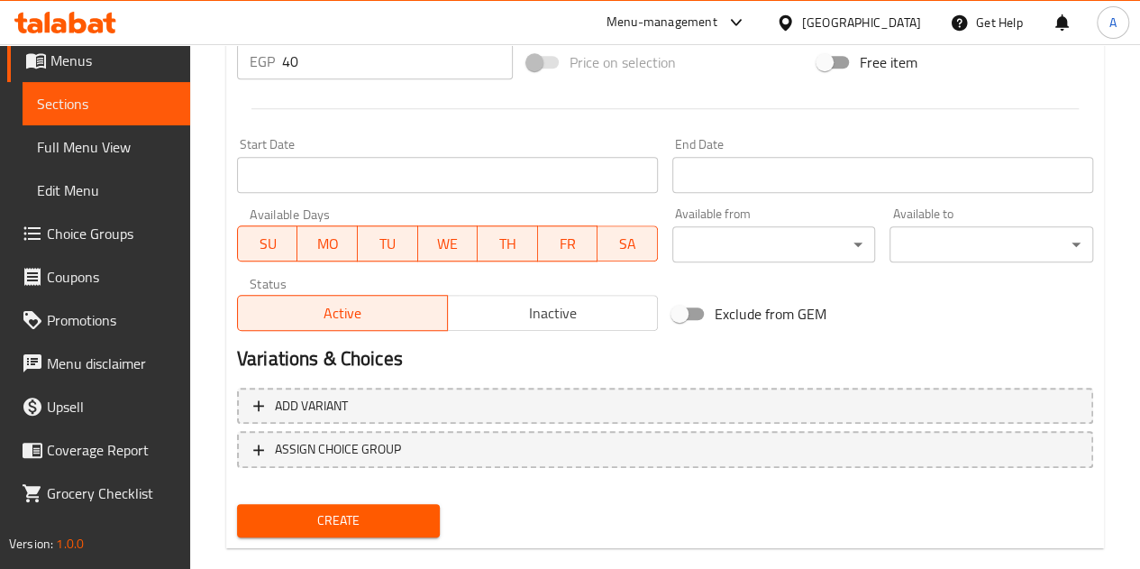
scroll to position [704, 0]
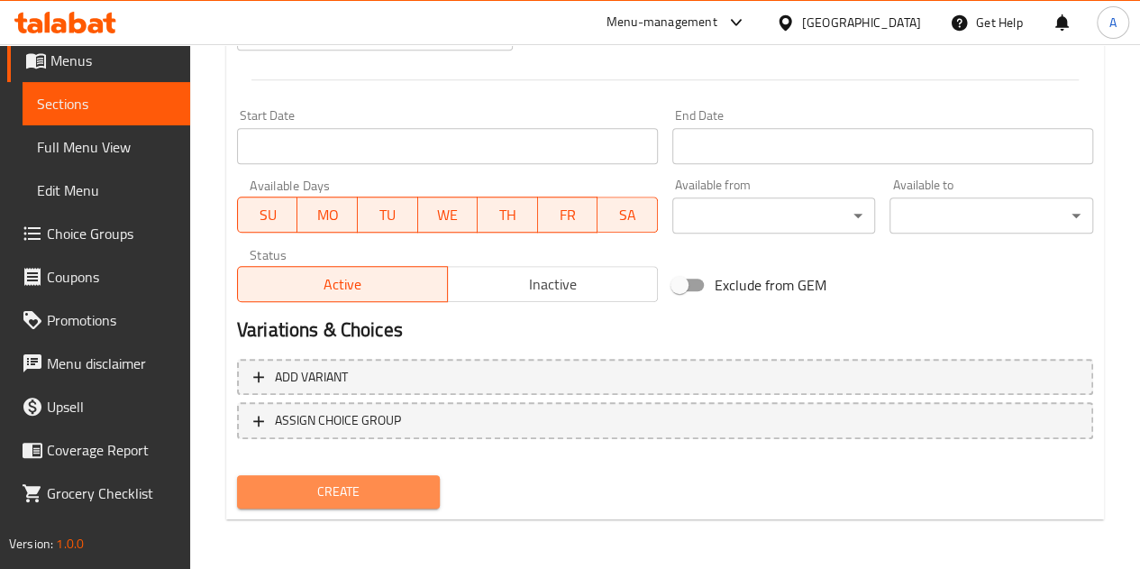
click at [363, 500] on span "Create" at bounding box center [339, 491] width 175 height 23
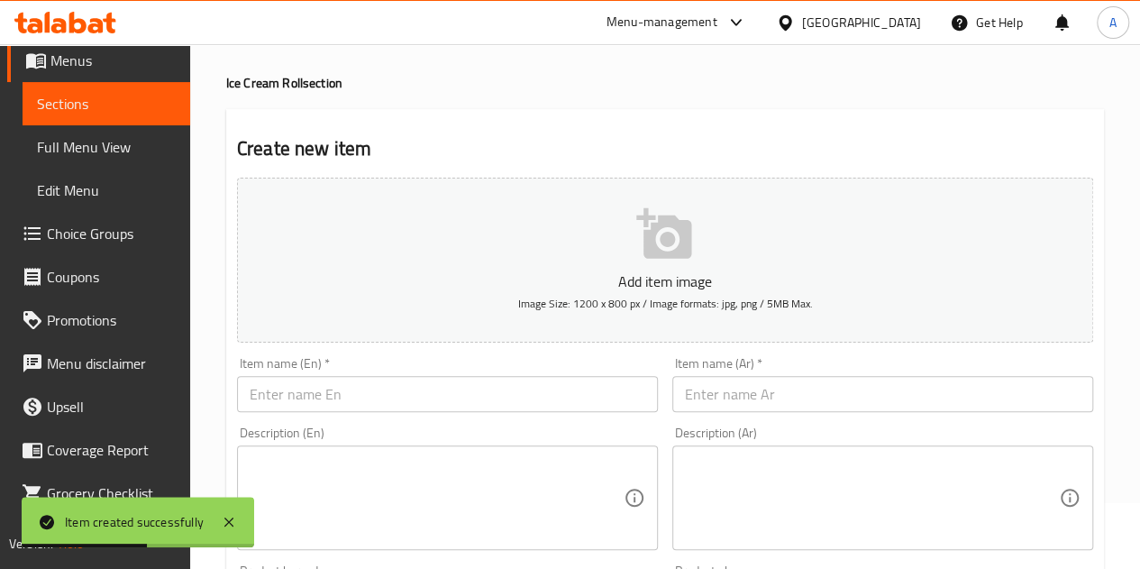
scroll to position [0, 0]
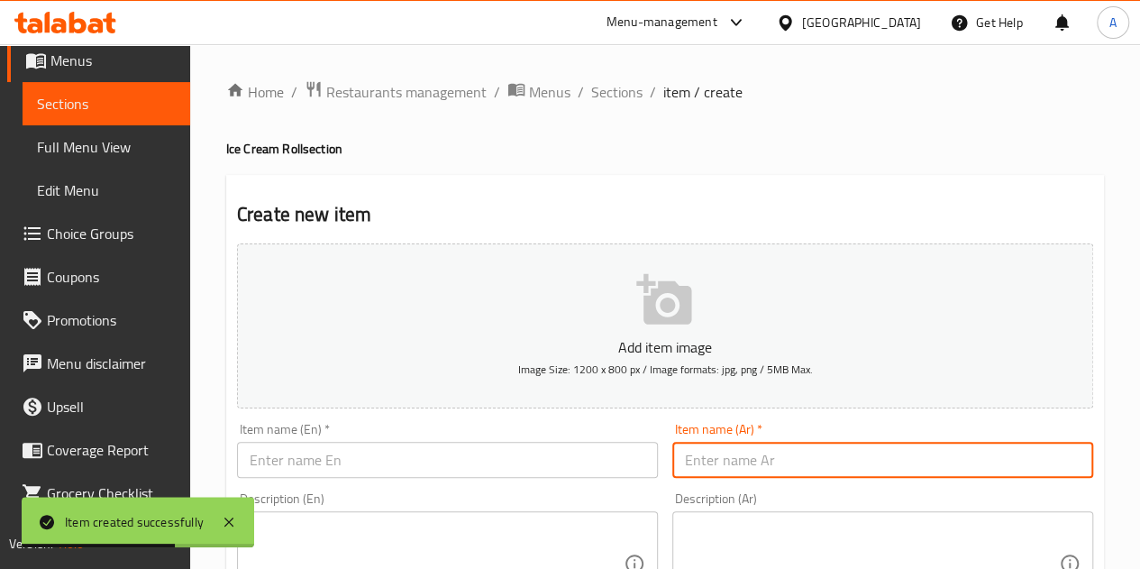
click at [728, 448] on input "text" at bounding box center [883, 460] width 421 height 36
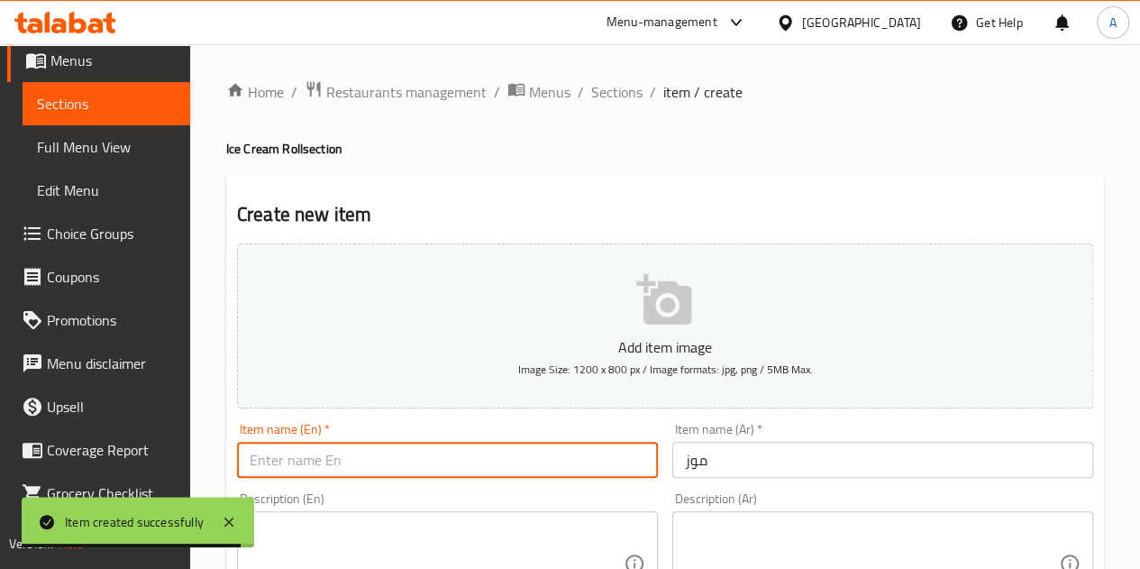
click at [581, 452] on input "text" at bounding box center [447, 460] width 421 height 36
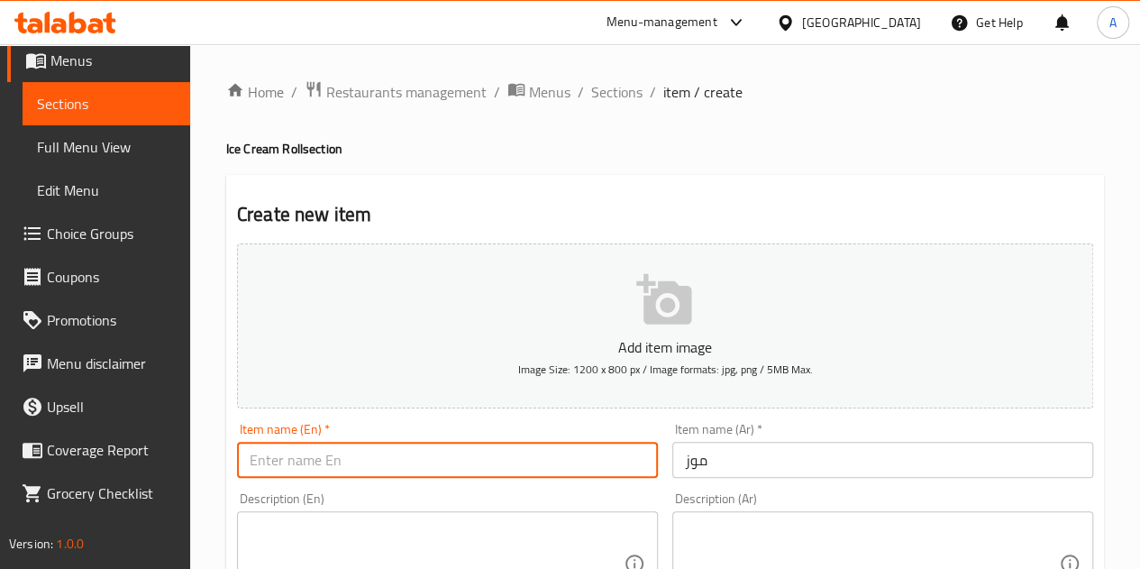
paste input "banana"
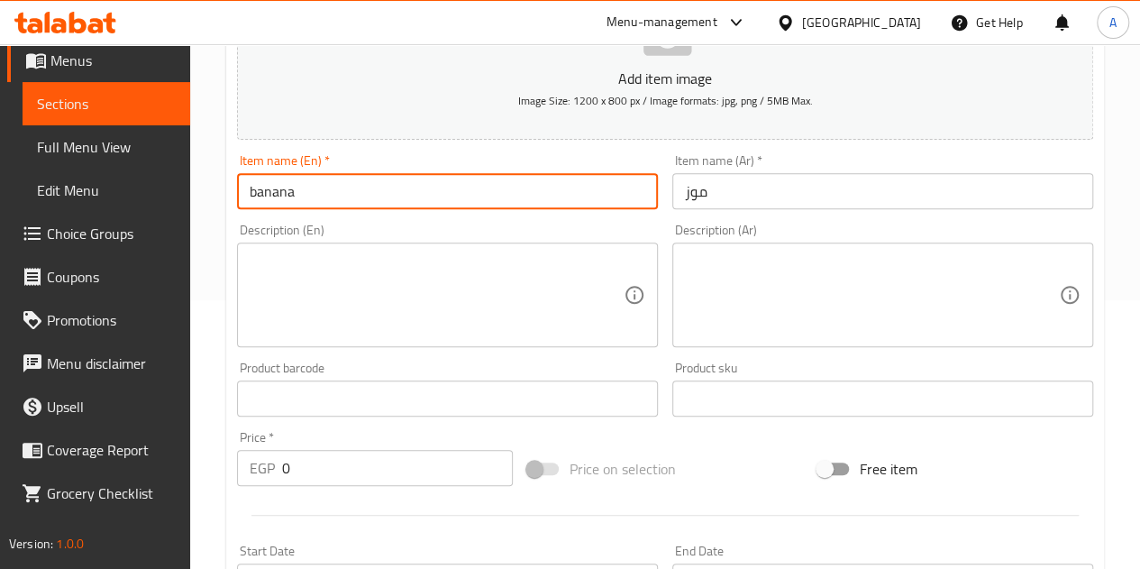
scroll to position [271, 0]
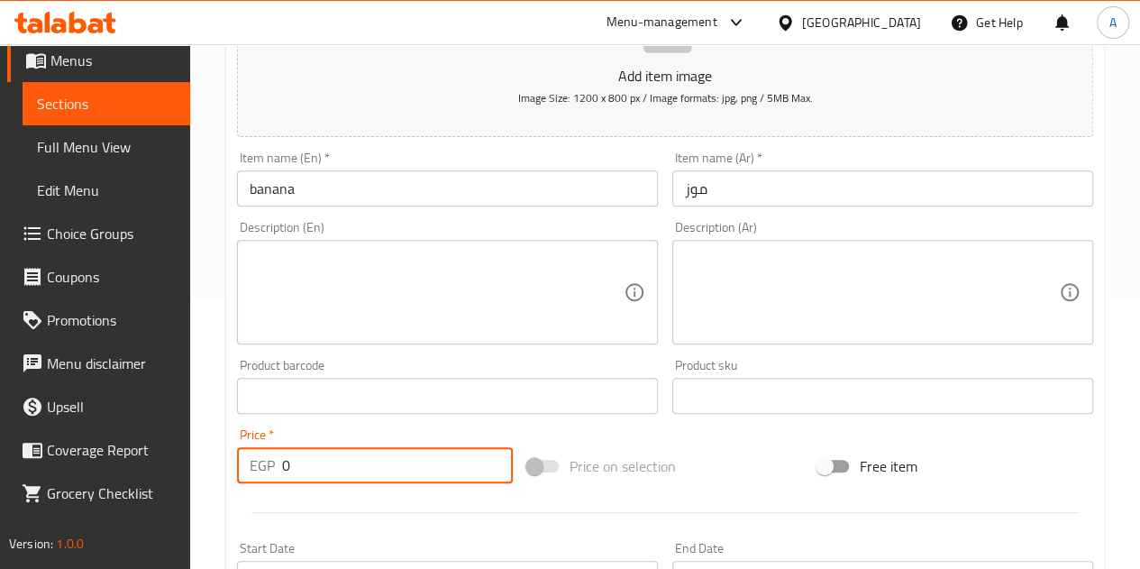
click at [379, 462] on input "0" at bounding box center [397, 465] width 231 height 36
click at [381, 517] on div at bounding box center [665, 512] width 871 height 44
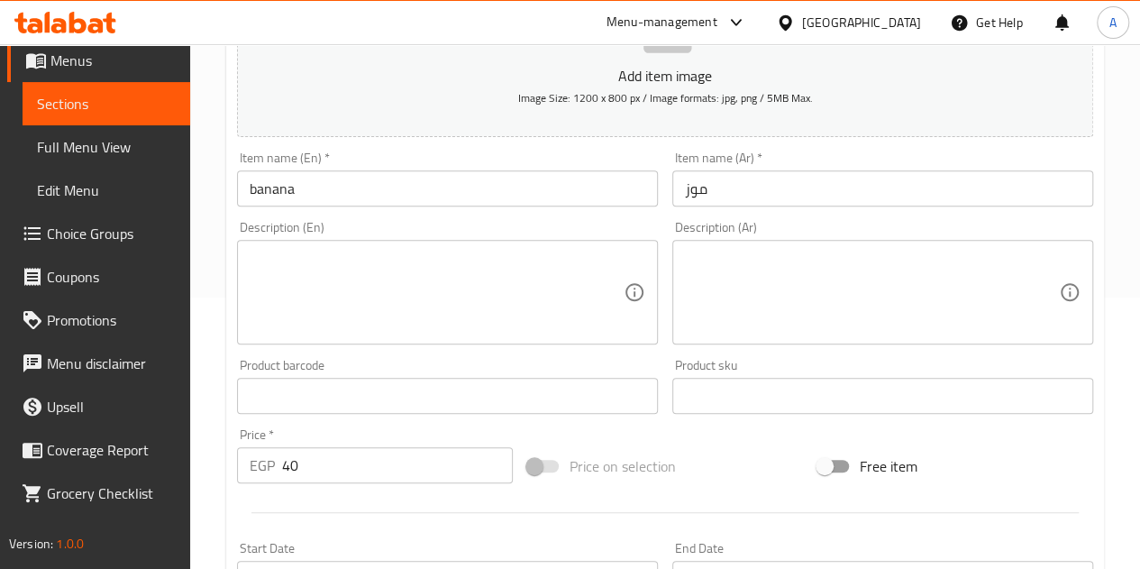
scroll to position [704, 0]
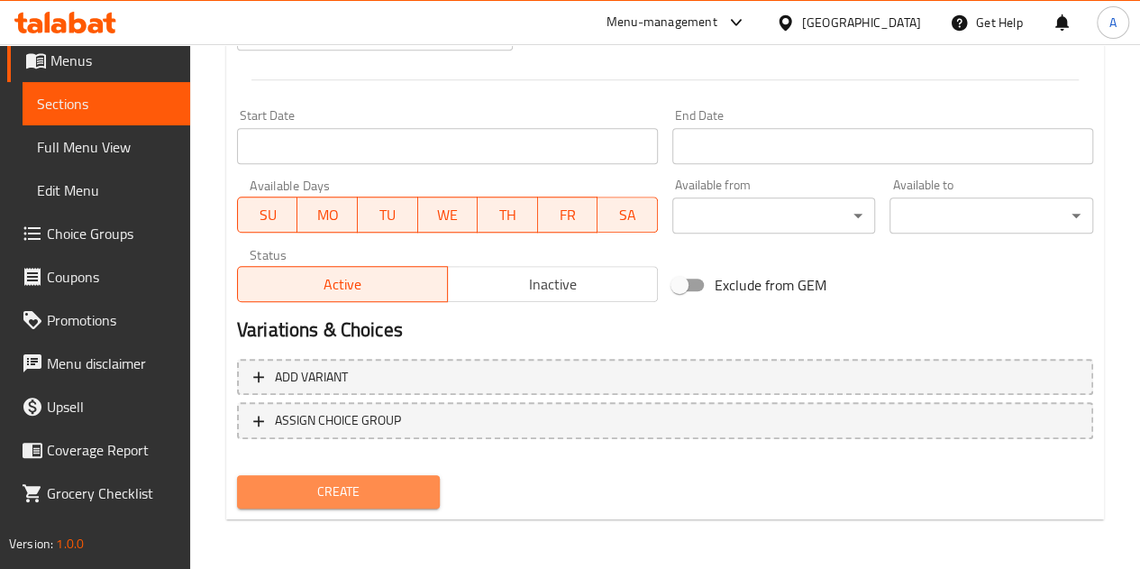
click at [364, 490] on span "Create" at bounding box center [339, 491] width 175 height 23
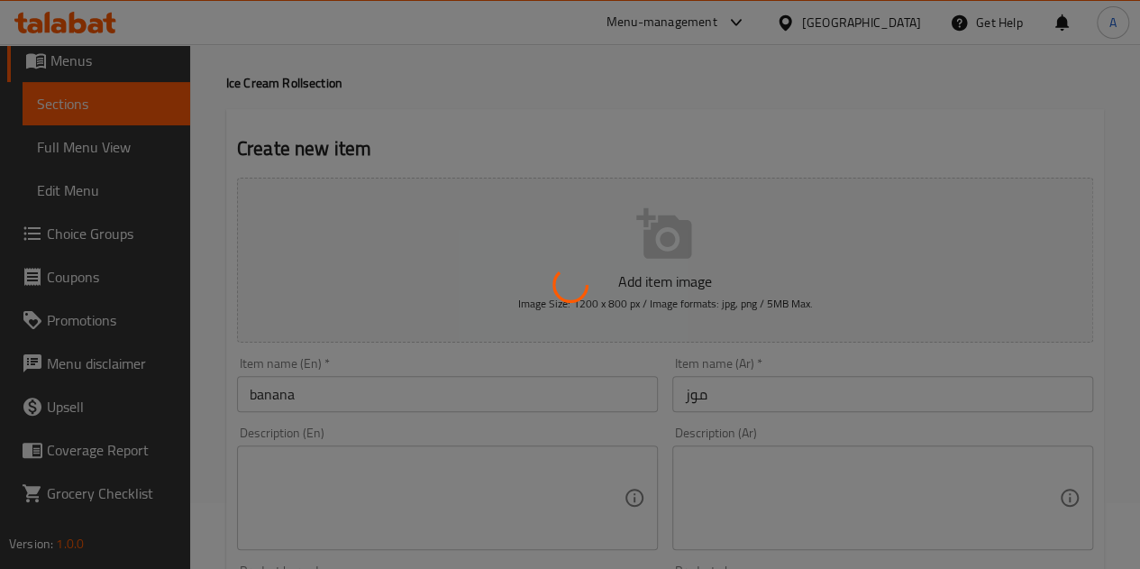
scroll to position [18, 0]
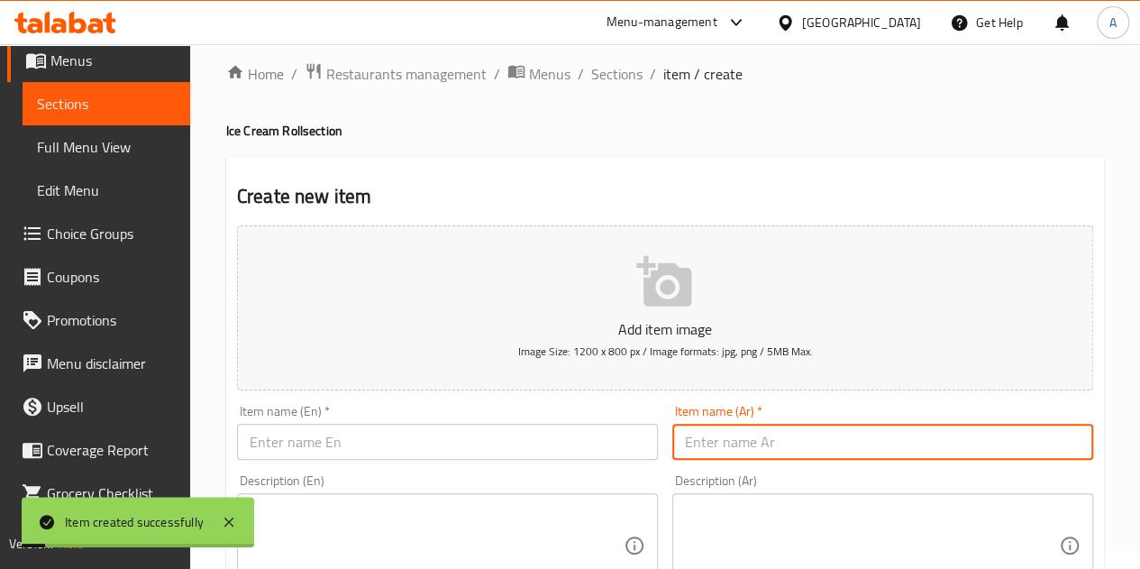
click at [728, 442] on input "text" at bounding box center [883, 442] width 421 height 36
click at [710, 442] on input "اناناس" at bounding box center [883, 442] width 421 height 36
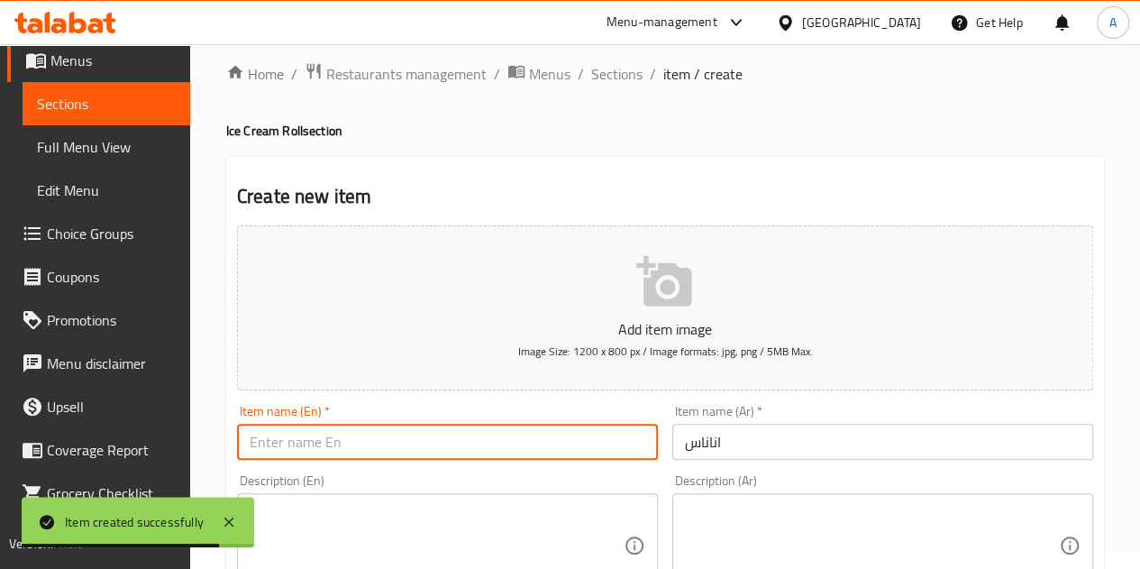
click at [348, 443] on input "text" at bounding box center [447, 442] width 421 height 36
paste input "pineapple"
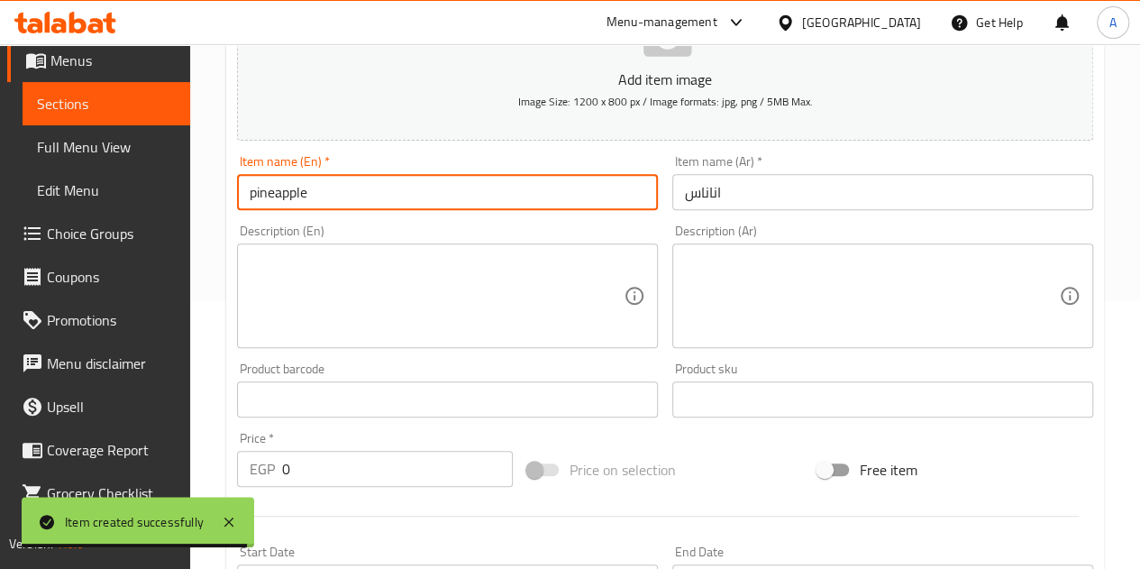
scroll to position [269, 0]
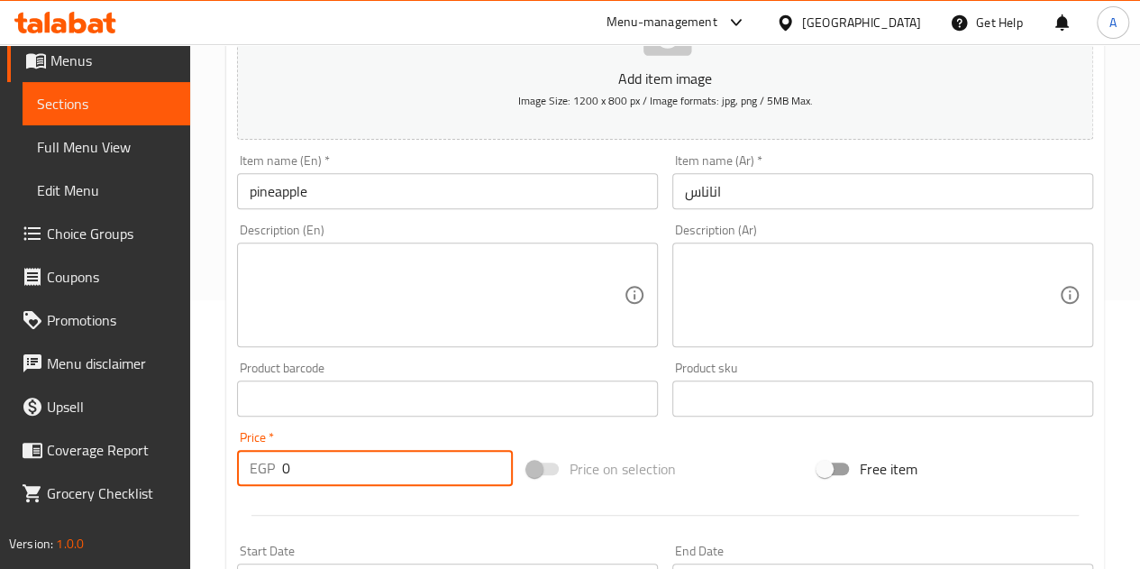
click at [317, 473] on input "0" at bounding box center [397, 468] width 231 height 36
click at [328, 508] on div at bounding box center [665, 515] width 871 height 44
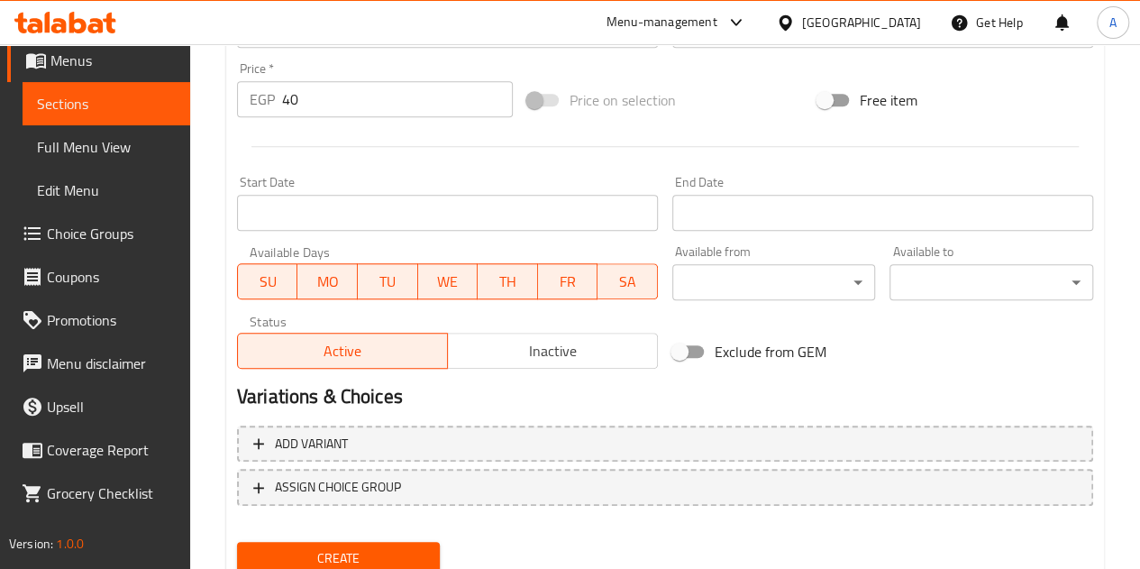
scroll to position [704, 0]
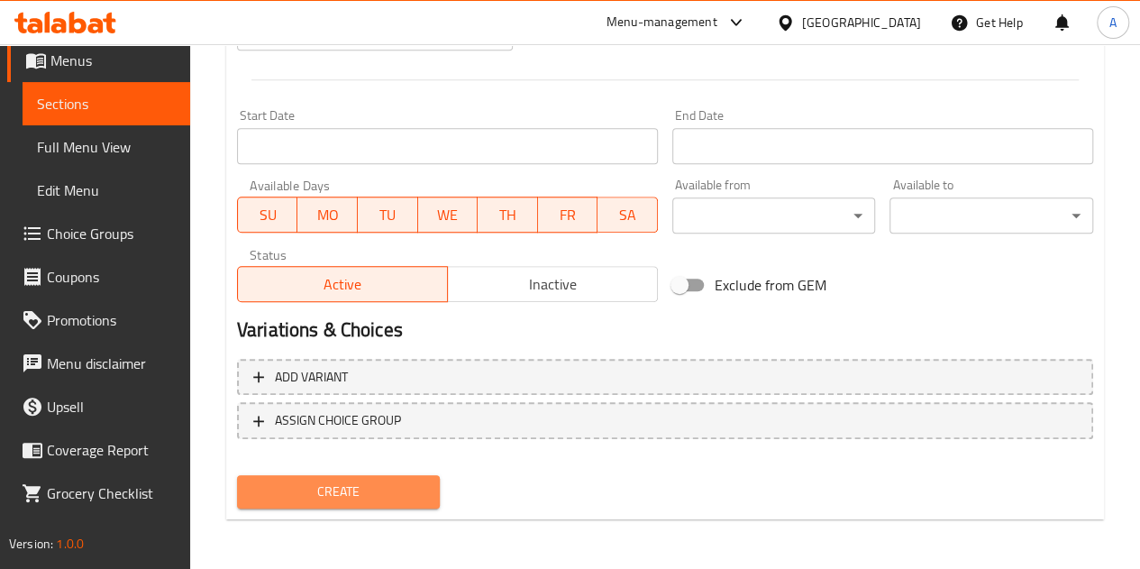
click at [327, 486] on span "Create" at bounding box center [339, 491] width 175 height 23
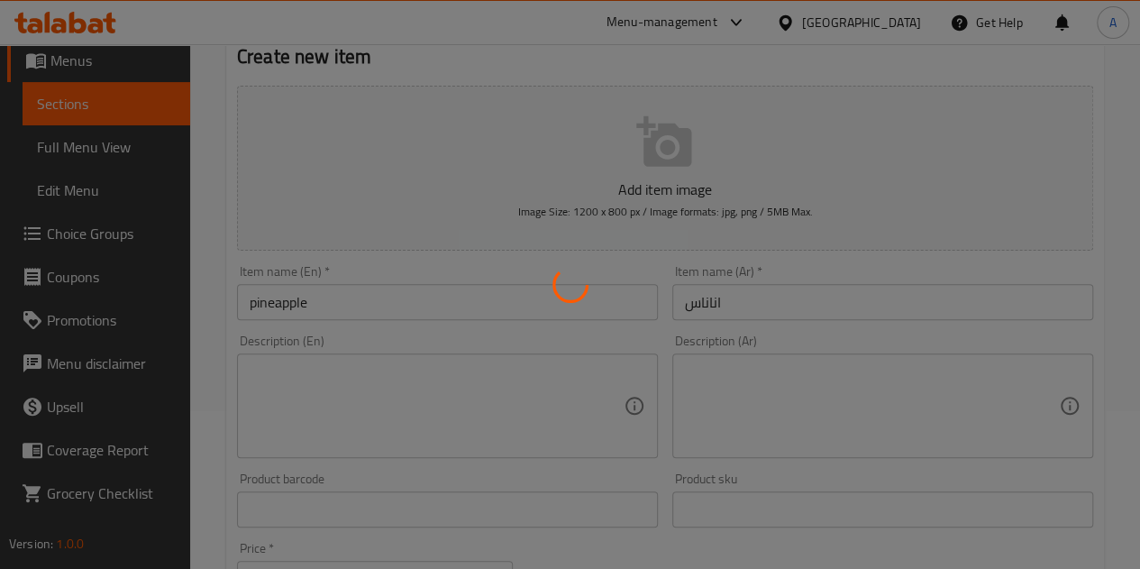
scroll to position [65, 0]
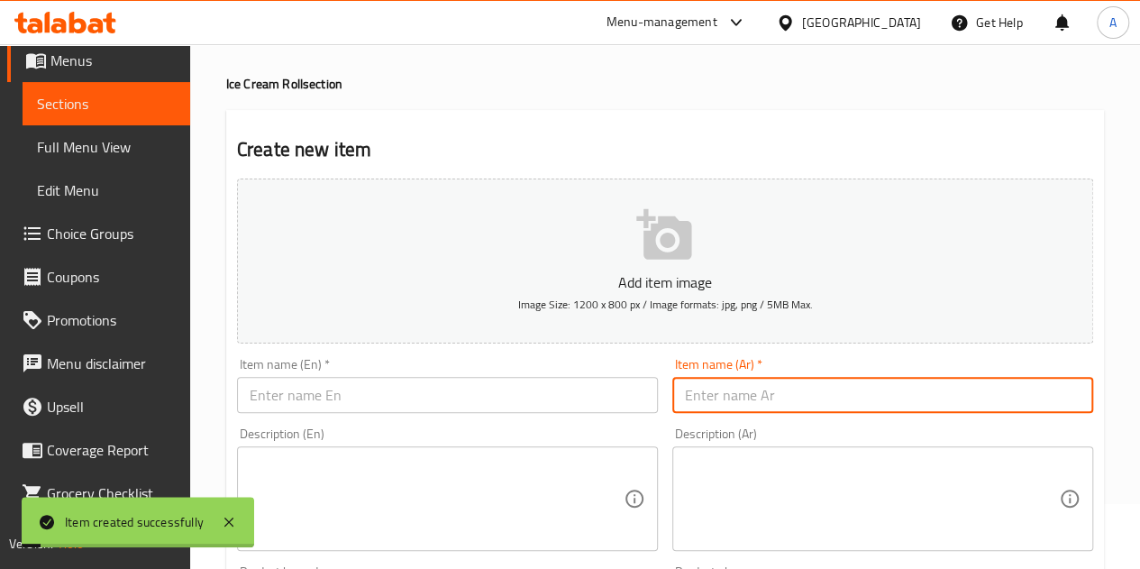
click at [743, 396] on input "text" at bounding box center [883, 395] width 421 height 36
click at [707, 398] on input "نعناع" at bounding box center [883, 395] width 421 height 36
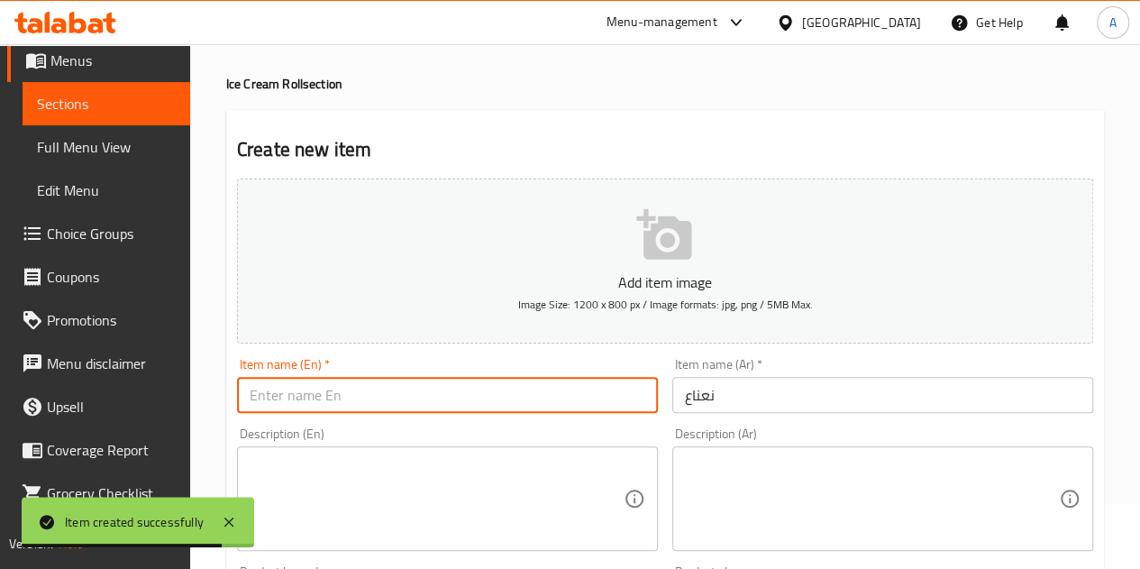
click at [393, 394] on input "text" at bounding box center [447, 395] width 421 height 36
paste input "mint"
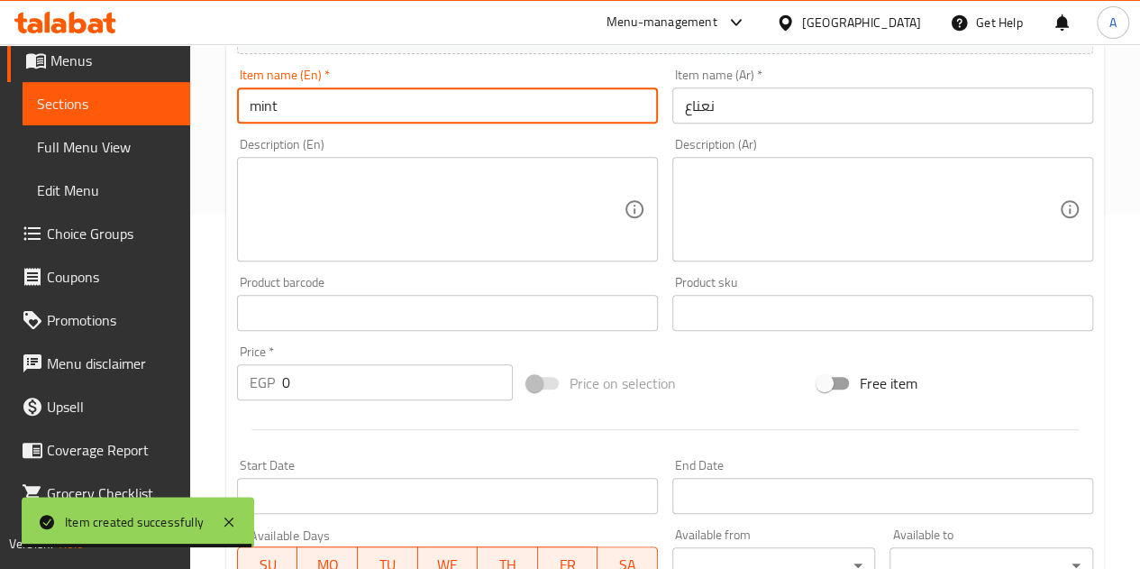
scroll to position [353, 0]
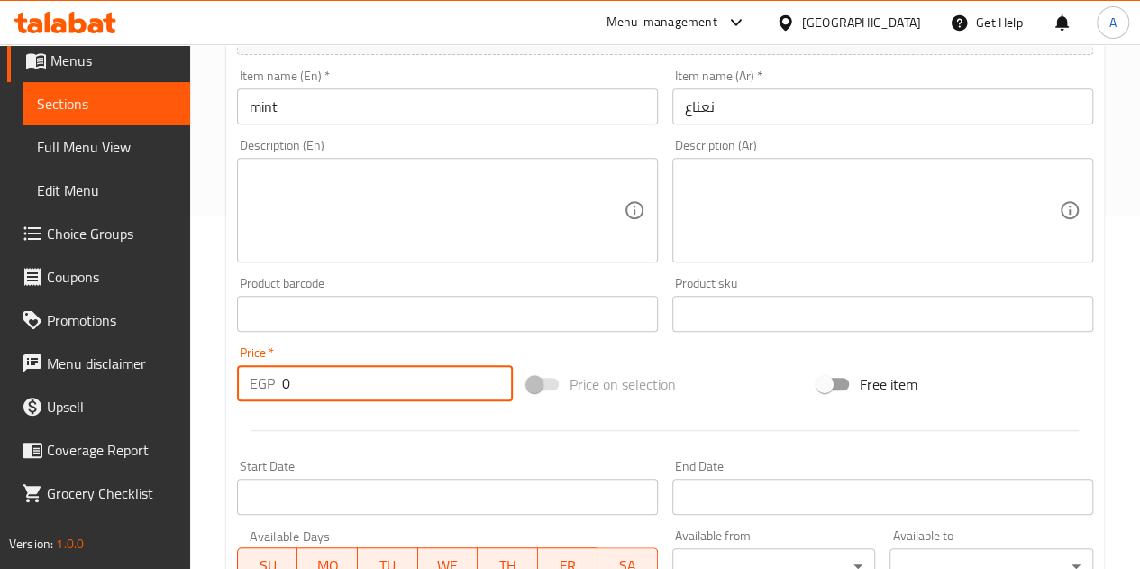
click at [392, 394] on input "0" at bounding box center [397, 383] width 231 height 36
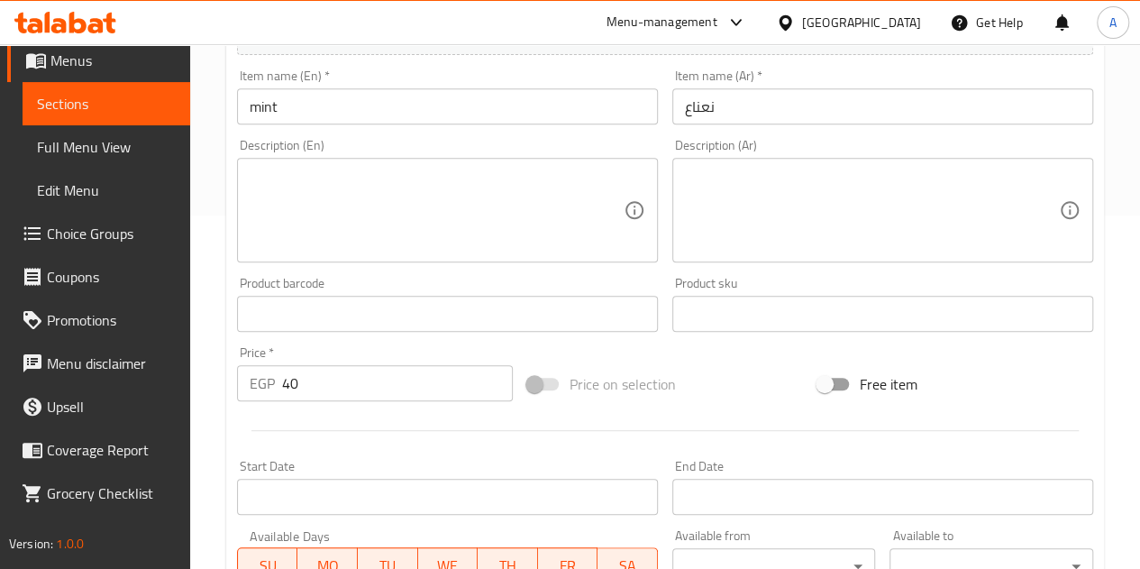
click at [363, 444] on div at bounding box center [665, 430] width 871 height 44
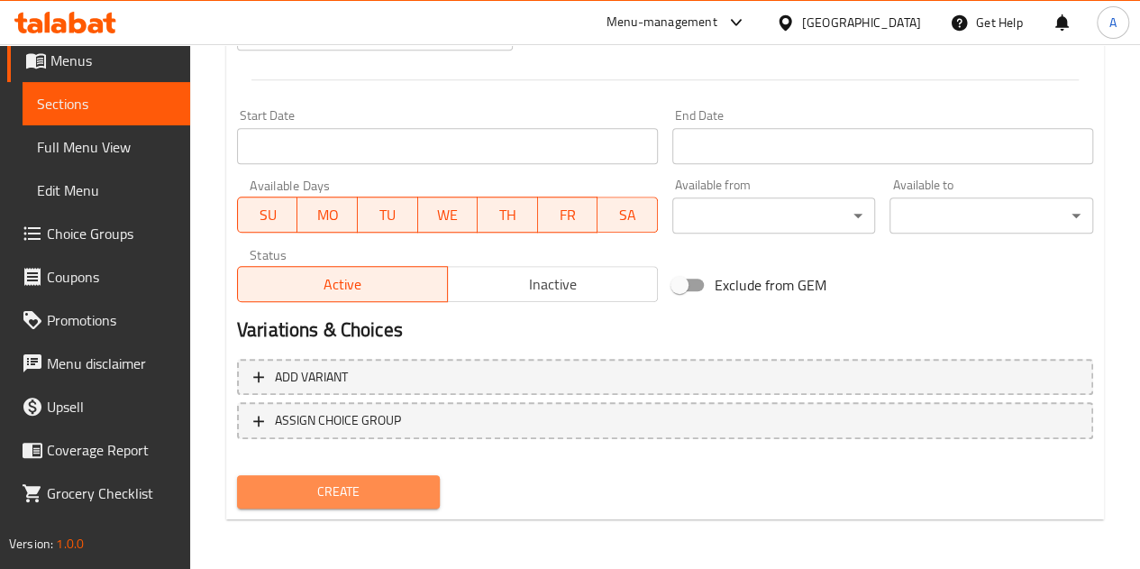
click at [343, 496] on span "Create" at bounding box center [339, 491] width 175 height 23
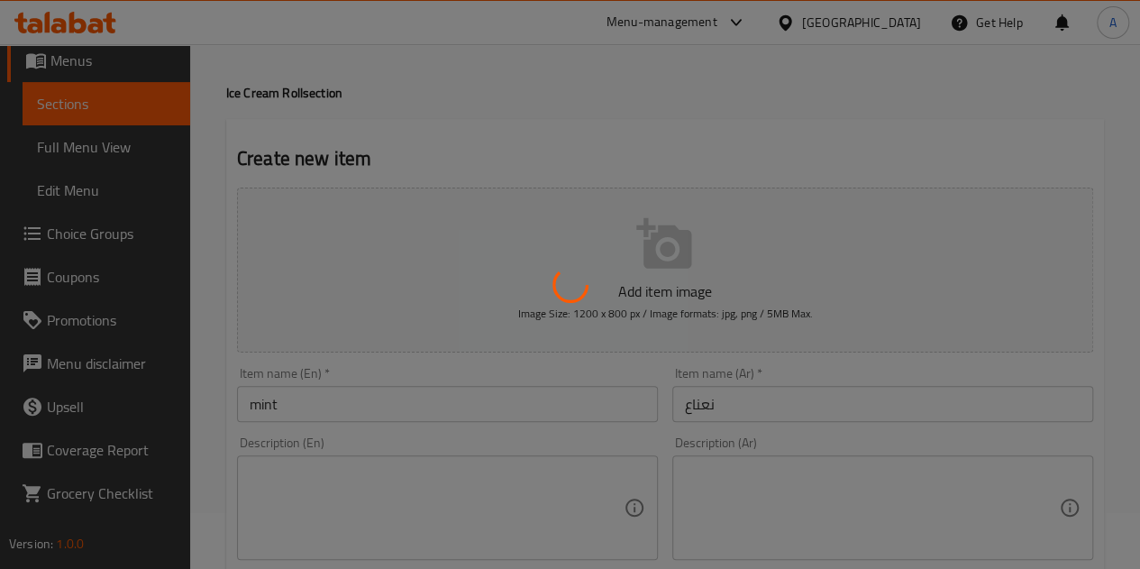
scroll to position [0, 0]
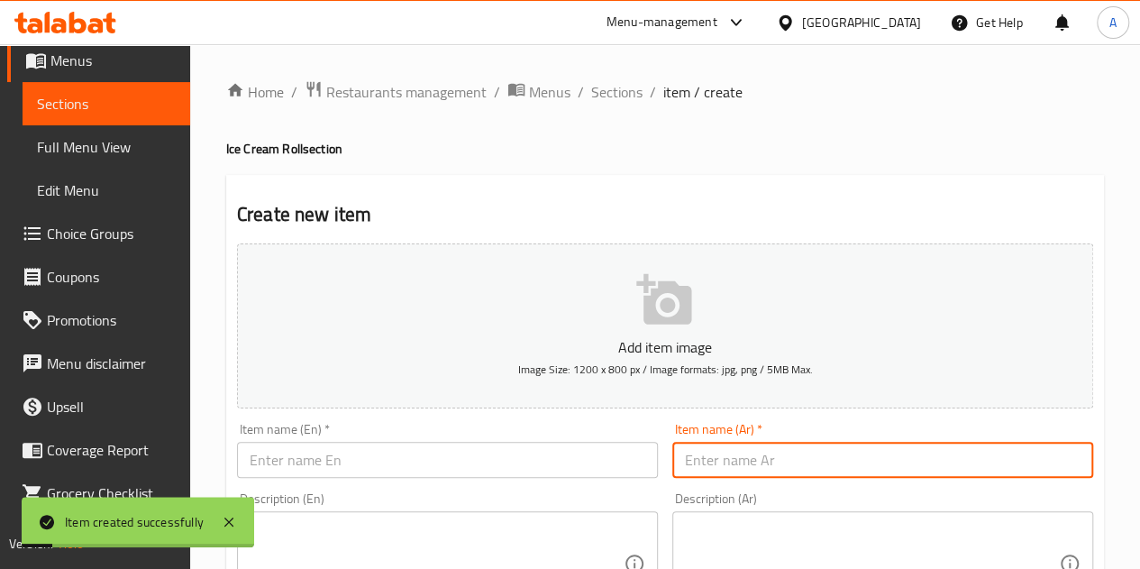
click at [780, 463] on input "text" at bounding box center [883, 460] width 421 height 36
click at [780, 463] on input "فانيليا" at bounding box center [883, 460] width 421 height 36
click at [712, 464] on input "فانيليا" at bounding box center [883, 460] width 421 height 36
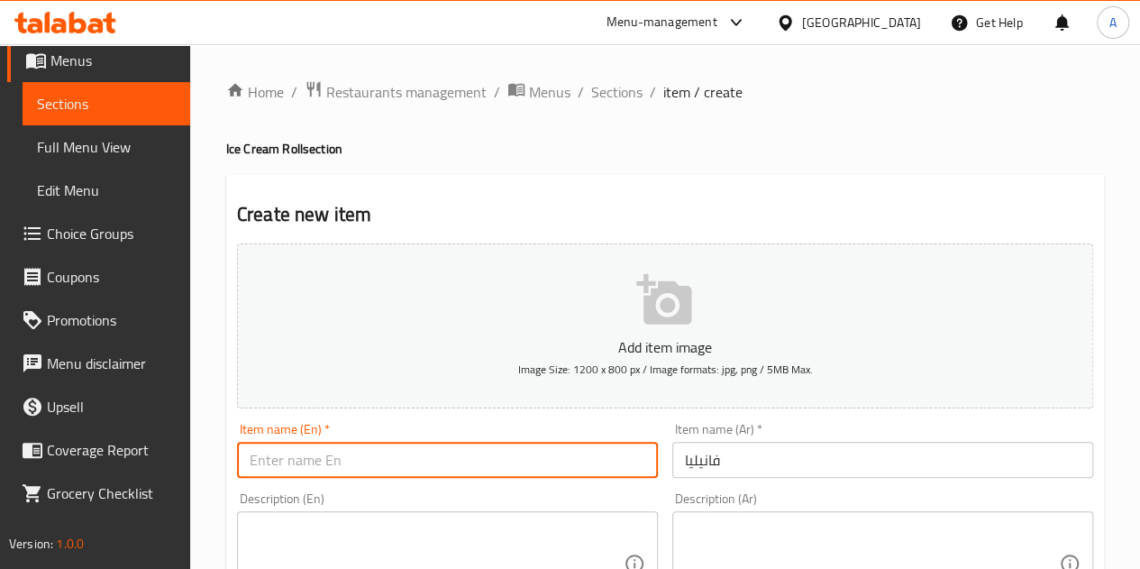
click at [305, 446] on input "text" at bounding box center [447, 460] width 421 height 36
paste input "Vanilla"
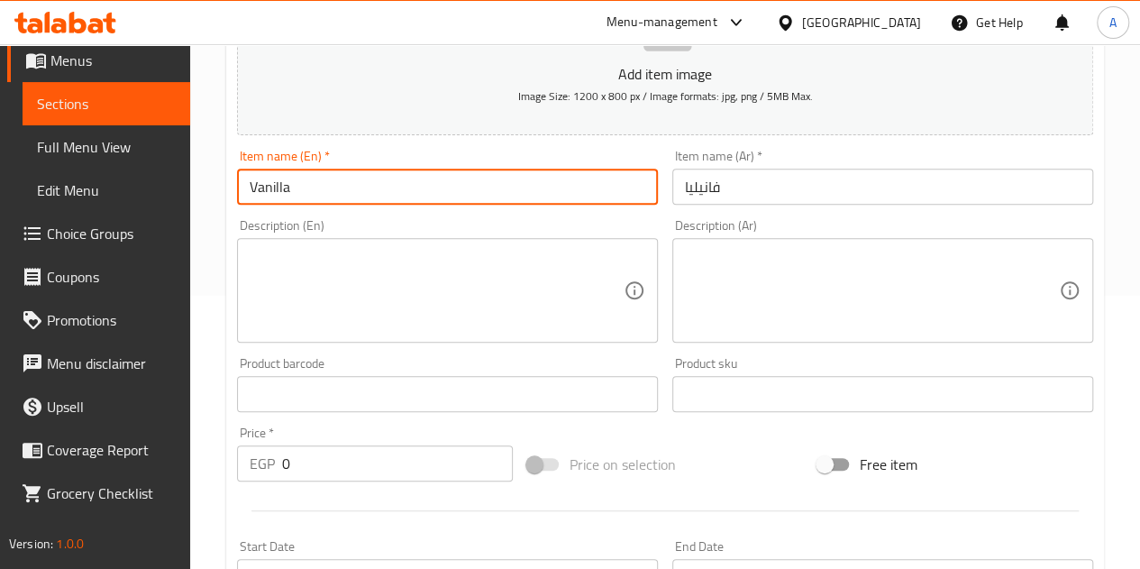
scroll to position [278, 0]
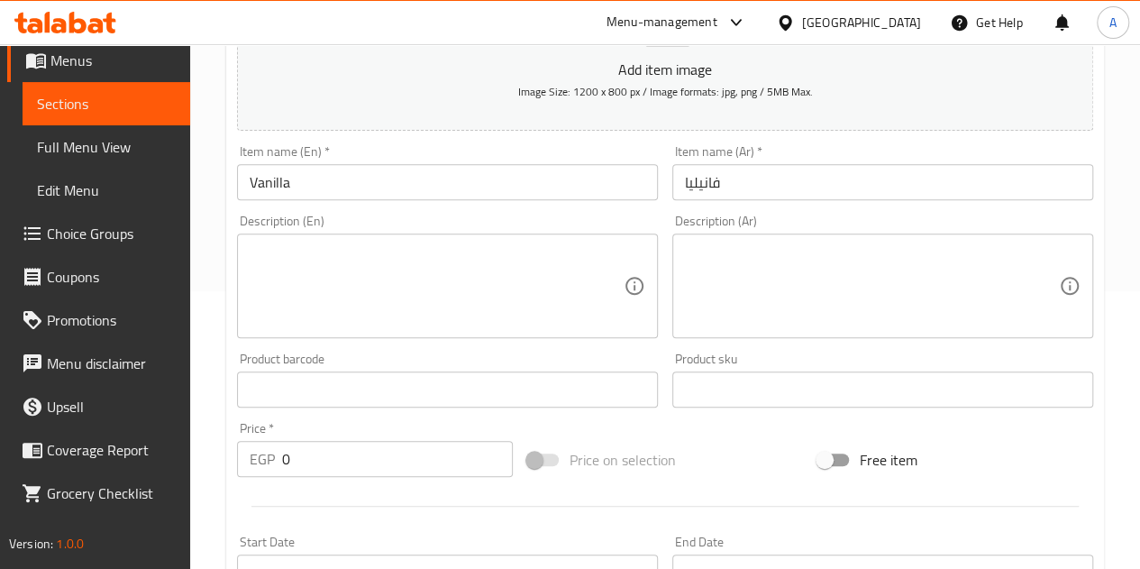
click at [317, 484] on div at bounding box center [665, 506] width 871 height 44
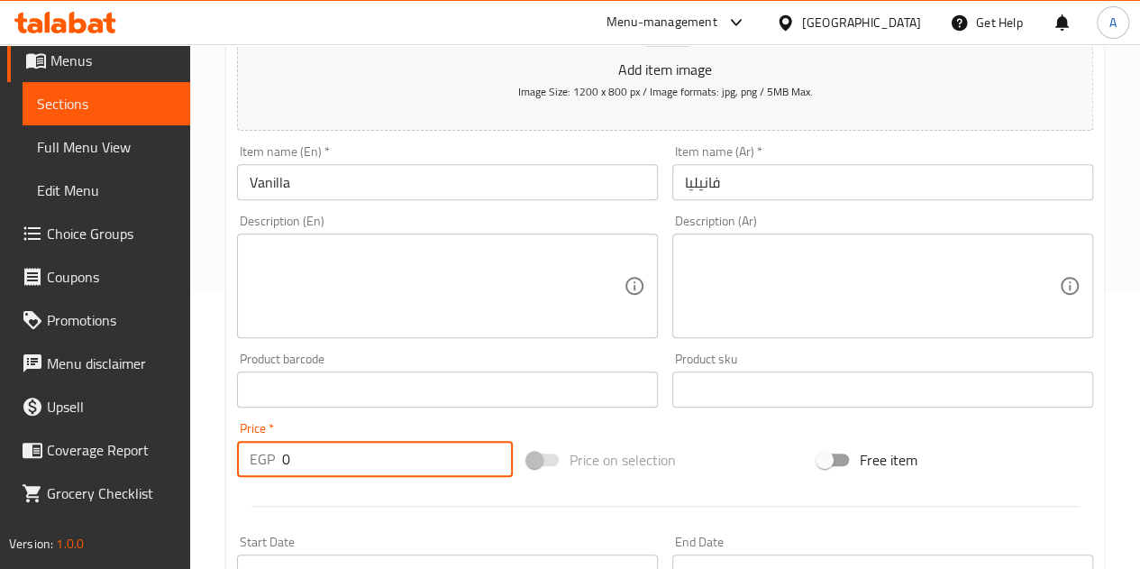
click at [325, 448] on input "0" at bounding box center [397, 459] width 231 height 36
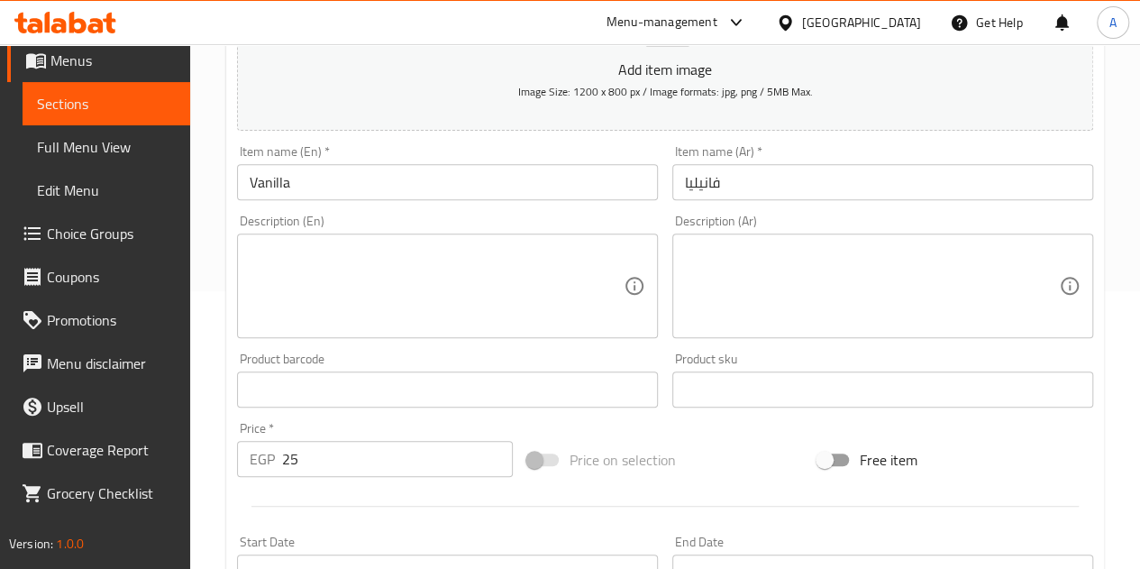
click at [307, 491] on div at bounding box center [665, 506] width 871 height 44
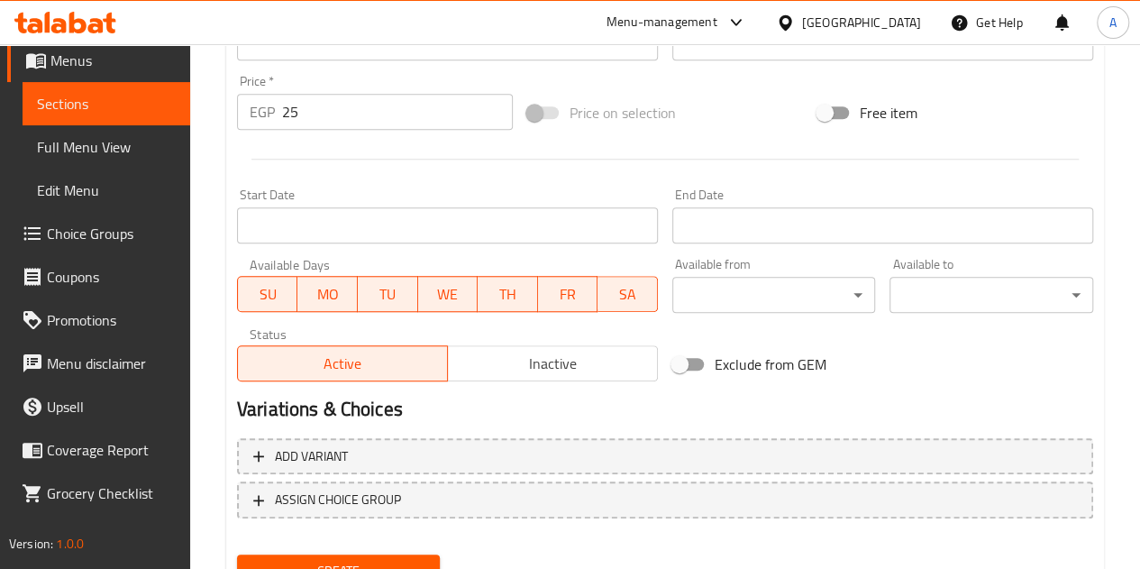
scroll to position [704, 0]
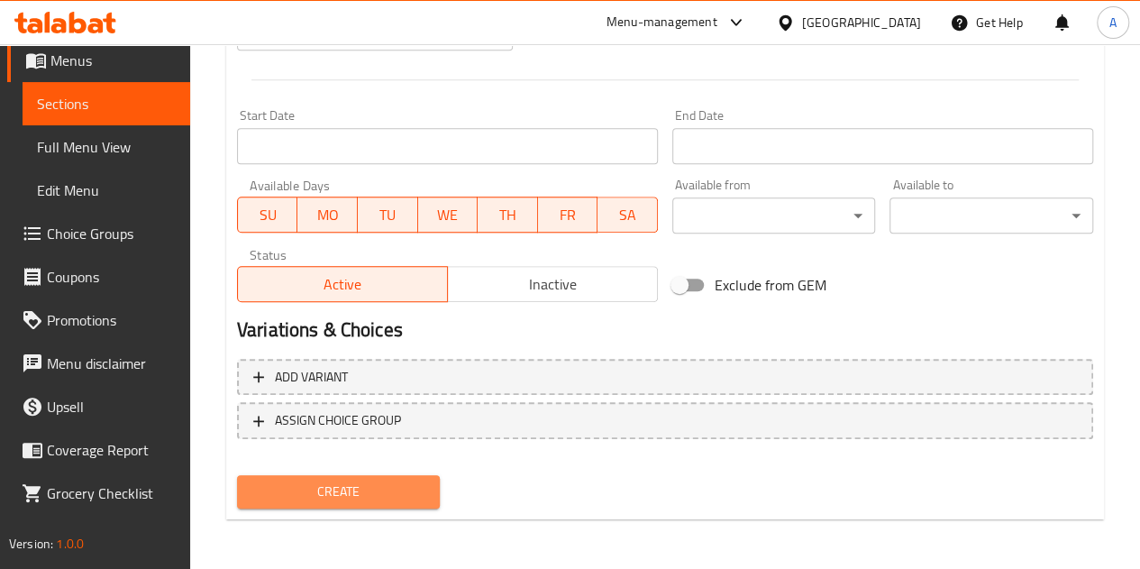
click at [307, 491] on span "Create" at bounding box center [339, 491] width 175 height 23
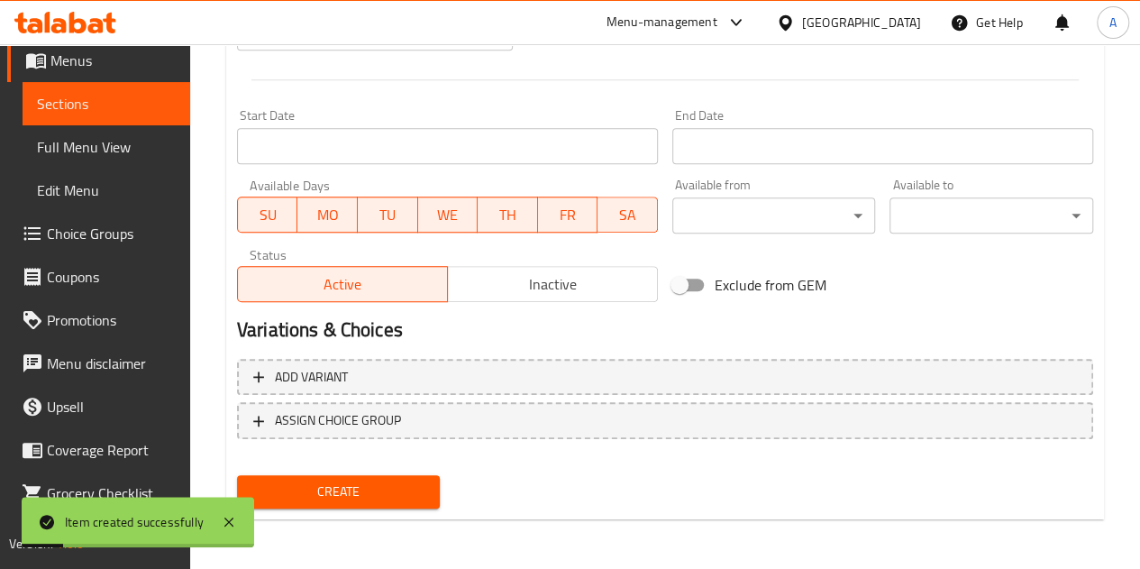
scroll to position [0, 0]
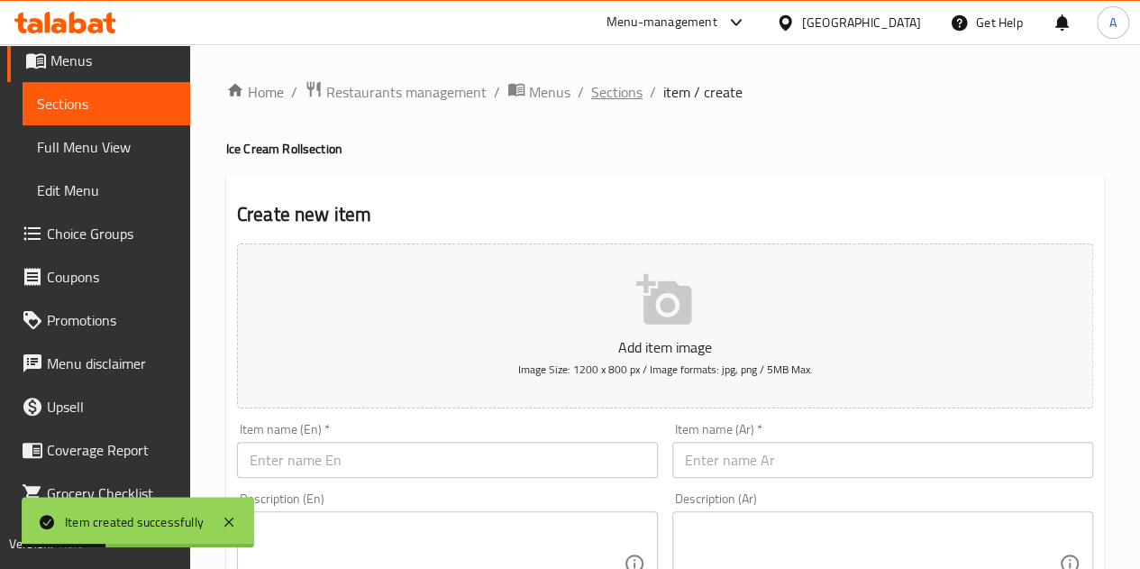
click at [624, 103] on span "Sections" at bounding box center [616, 92] width 51 height 22
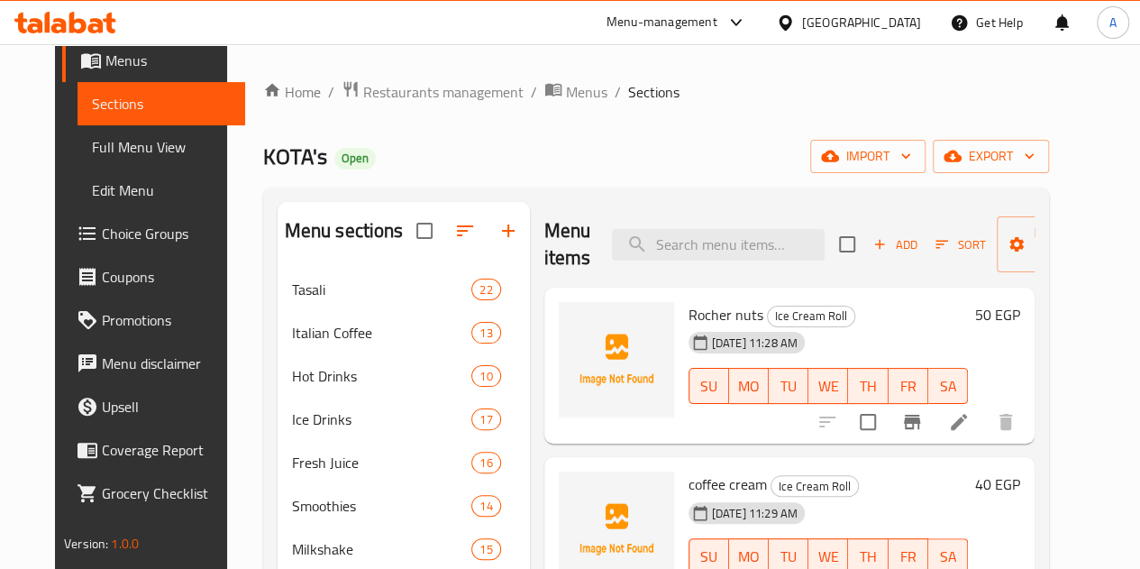
click at [689, 318] on span "Rocher nuts" at bounding box center [726, 314] width 75 height 27
copy h6 "Rocher nuts"
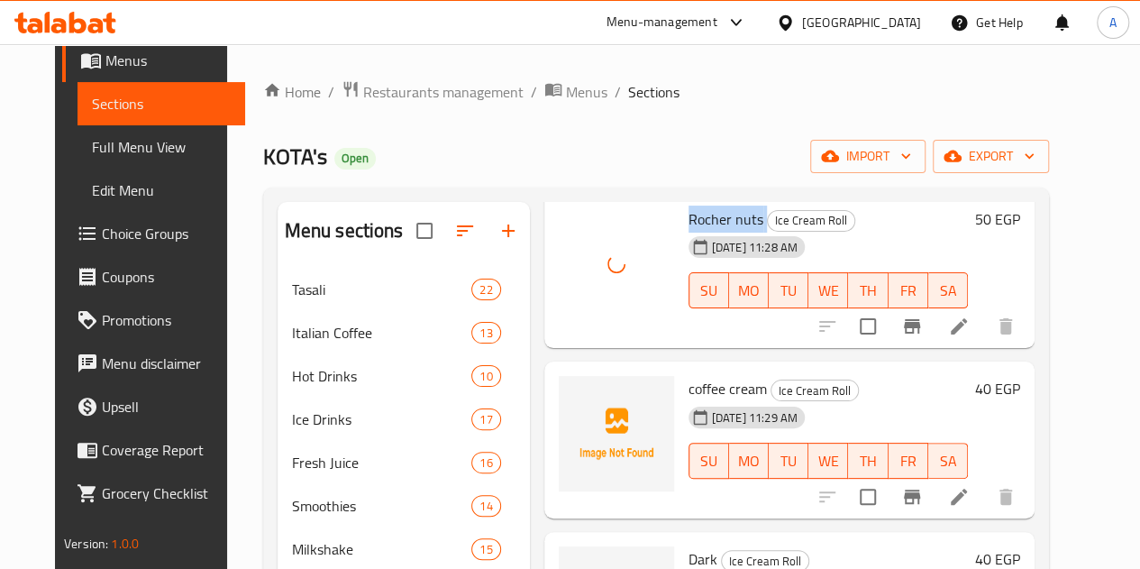
scroll to position [180, 0]
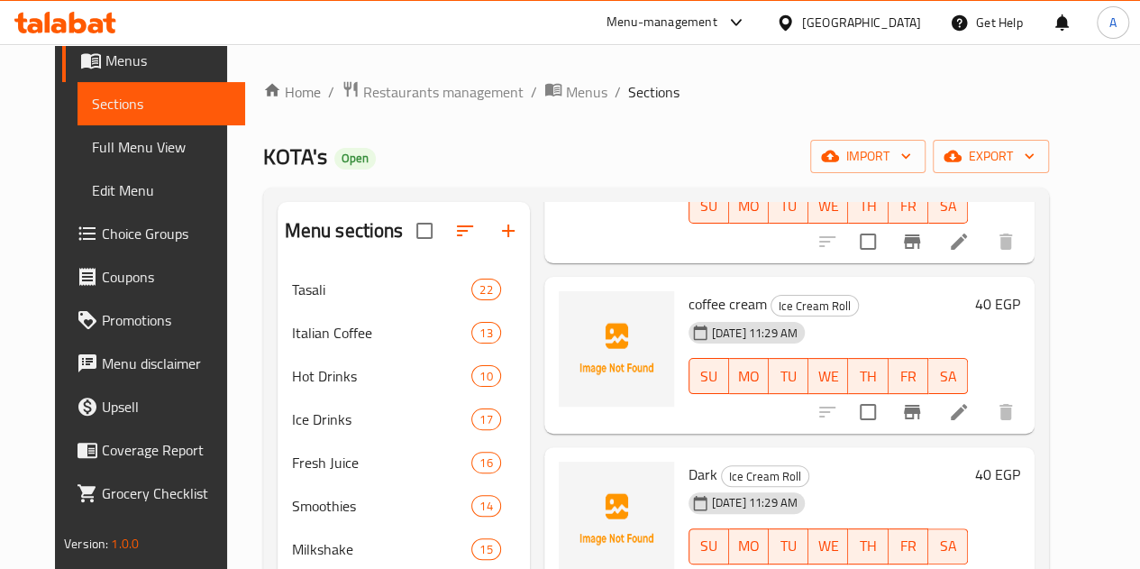
click at [689, 297] on span "coffee cream" at bounding box center [728, 303] width 78 height 27
click at [689, 298] on span "coffee cream" at bounding box center [728, 303] width 78 height 27
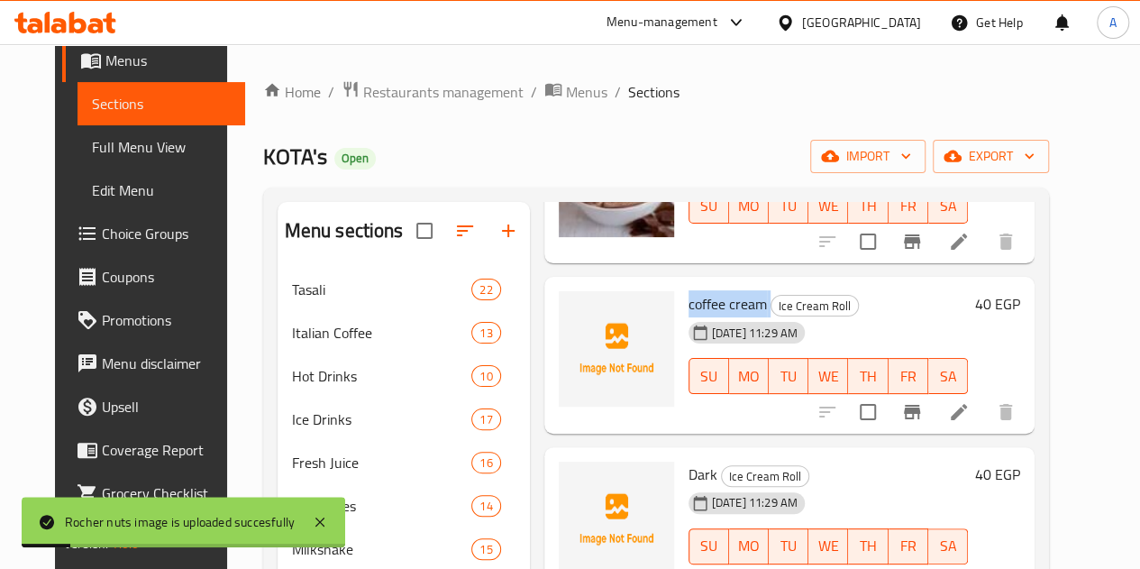
copy h6 "coffee cream"
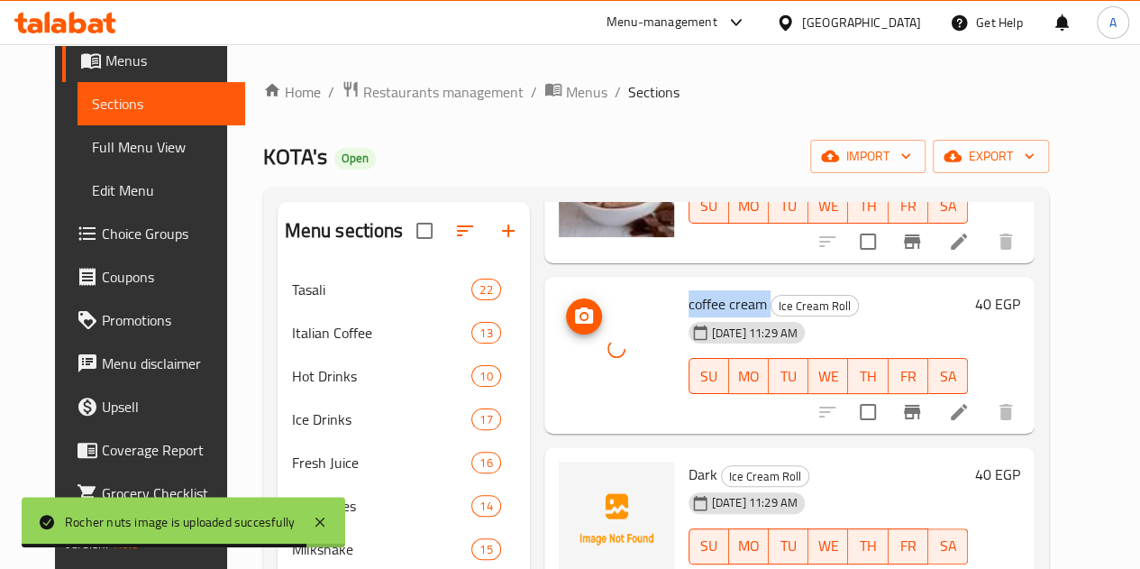
scroll to position [361, 0]
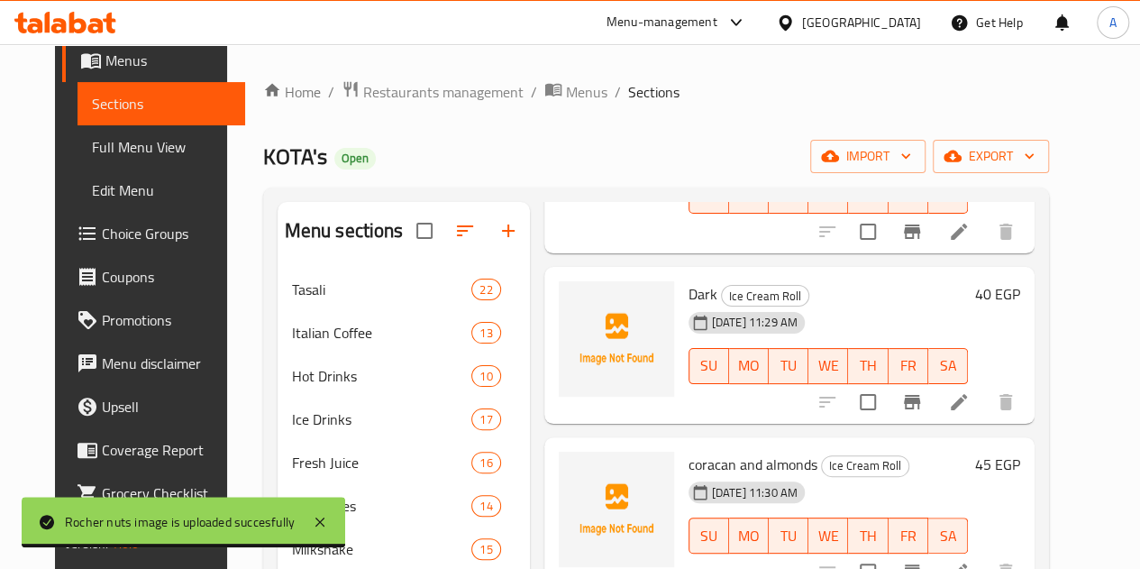
click at [689, 290] on span "Dark" at bounding box center [703, 293] width 29 height 27
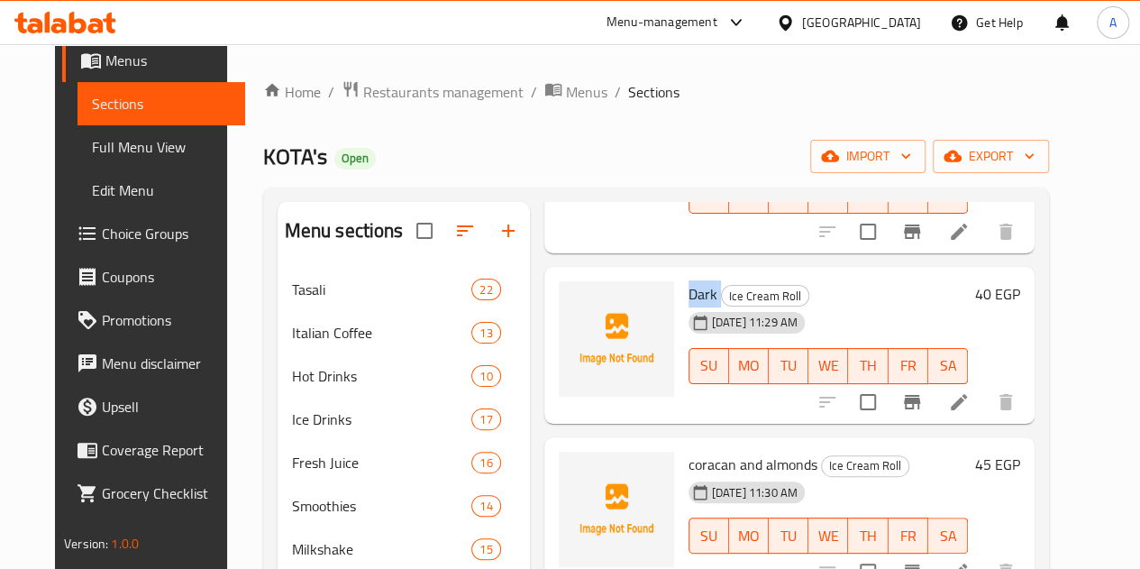
click at [689, 290] on span "Dark" at bounding box center [703, 293] width 29 height 27
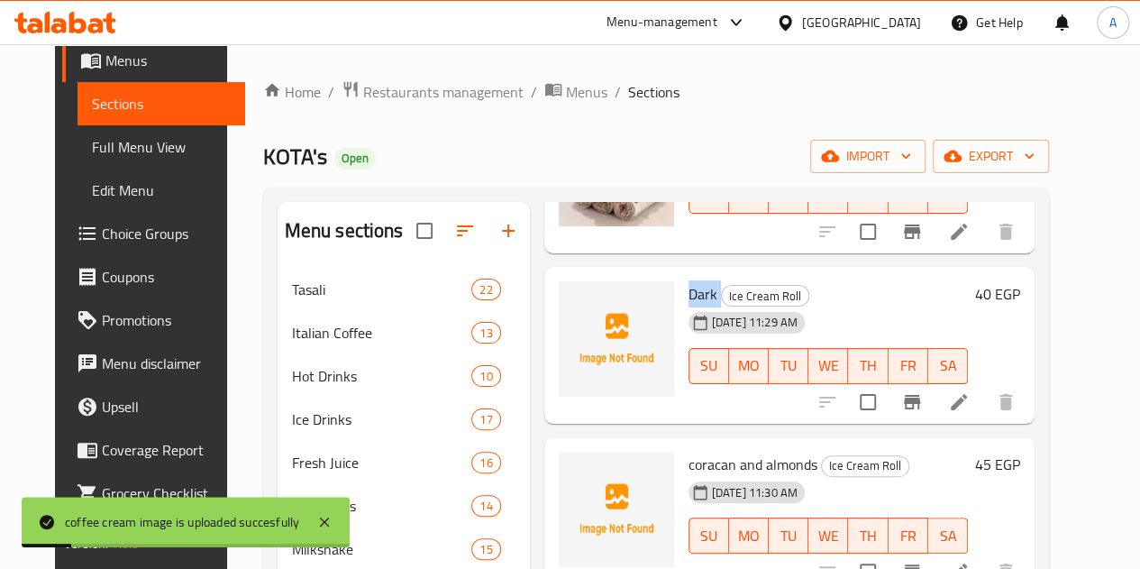
copy h6 "Dark"
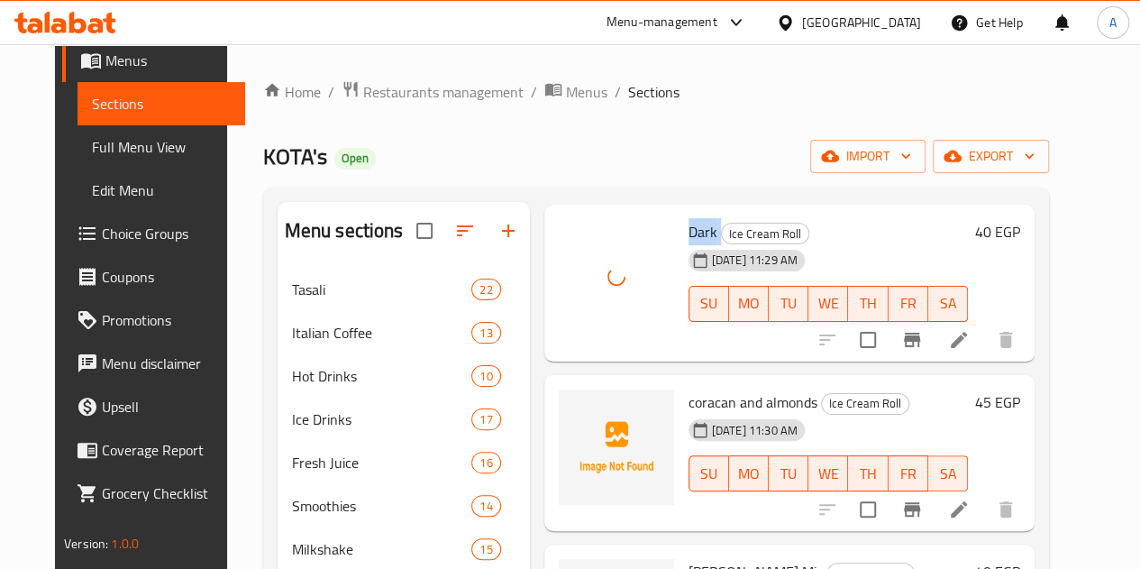
scroll to position [451, 0]
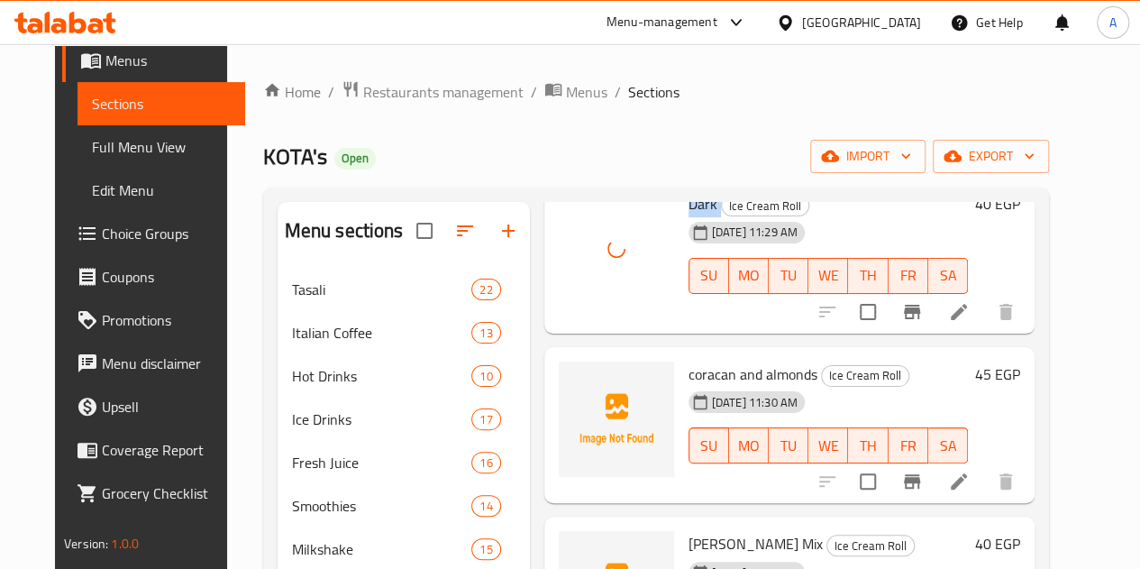
click at [682, 354] on div "coracan and almonds Ice Cream Roll 13-10-2025 11:30 AM SU MO TU WE TH FR SA" at bounding box center [829, 425] width 294 height 142
click at [689, 368] on span "coracan and almonds" at bounding box center [753, 374] width 129 height 27
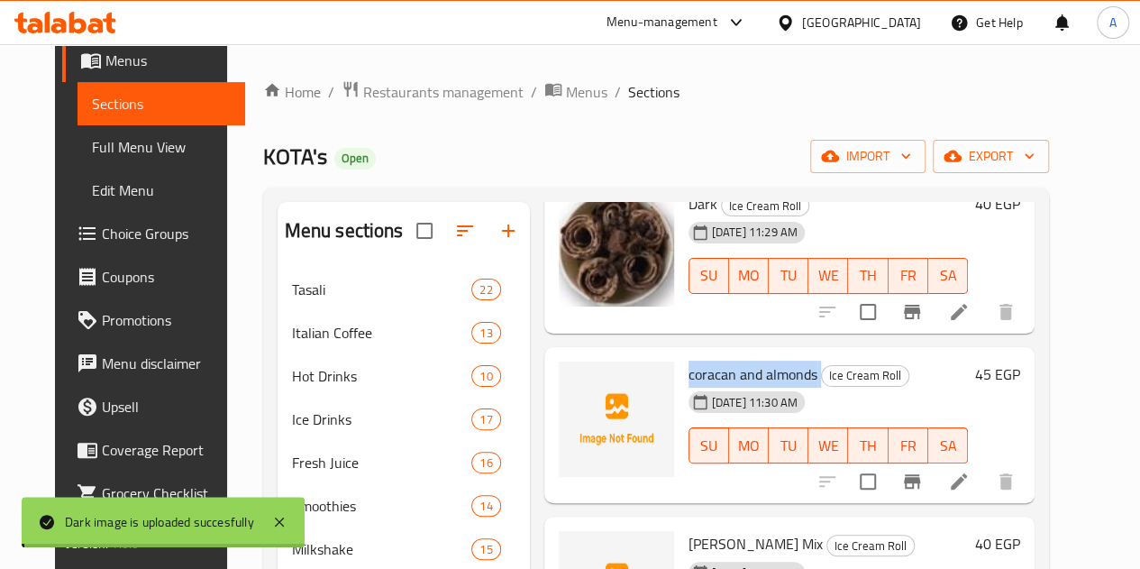
copy h6 "coracan and almonds"
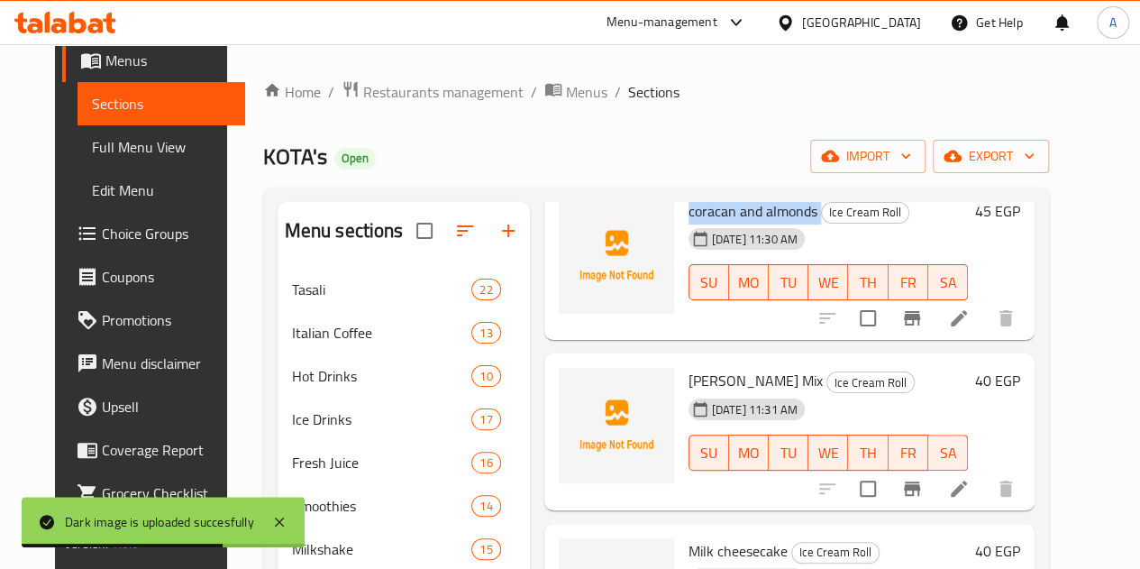
scroll to position [631, 0]
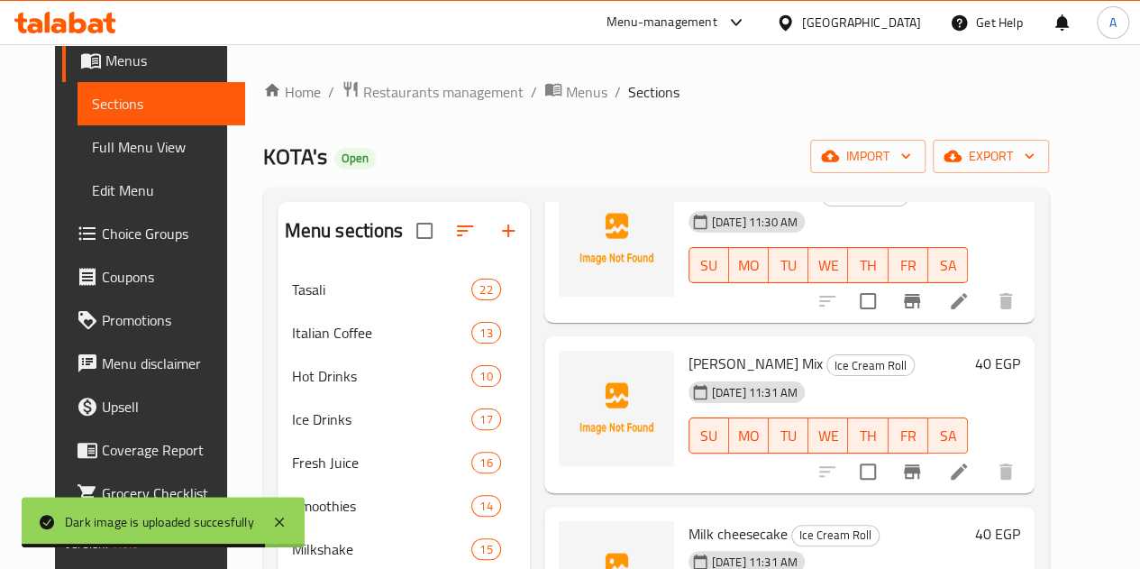
click at [689, 363] on span "Rusher Mix" at bounding box center [756, 363] width 134 height 27
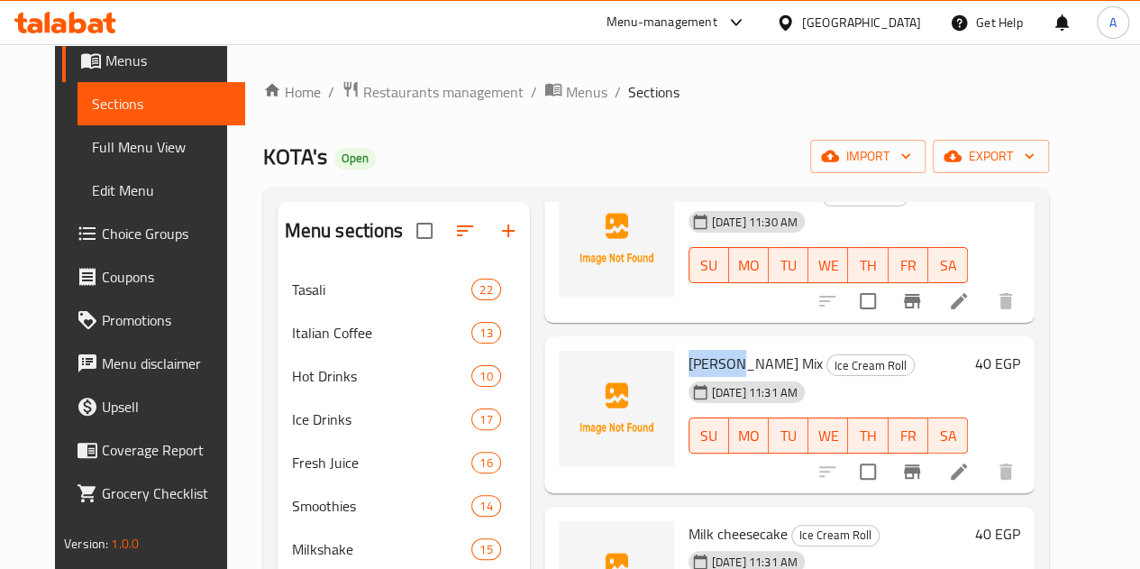
click at [689, 352] on span "Rusher Mix" at bounding box center [756, 363] width 134 height 27
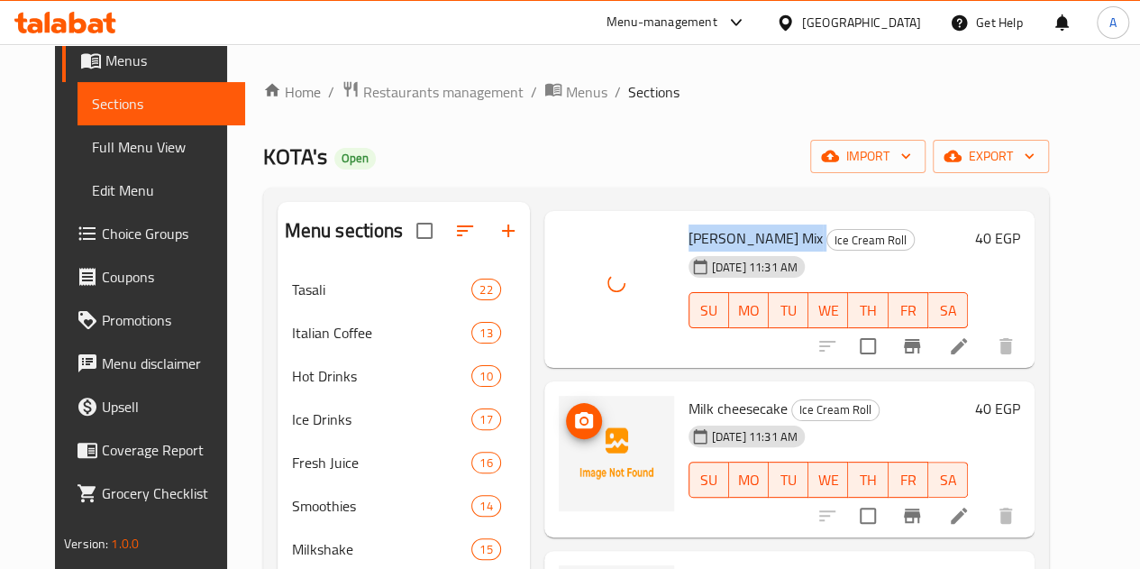
scroll to position [811, 0]
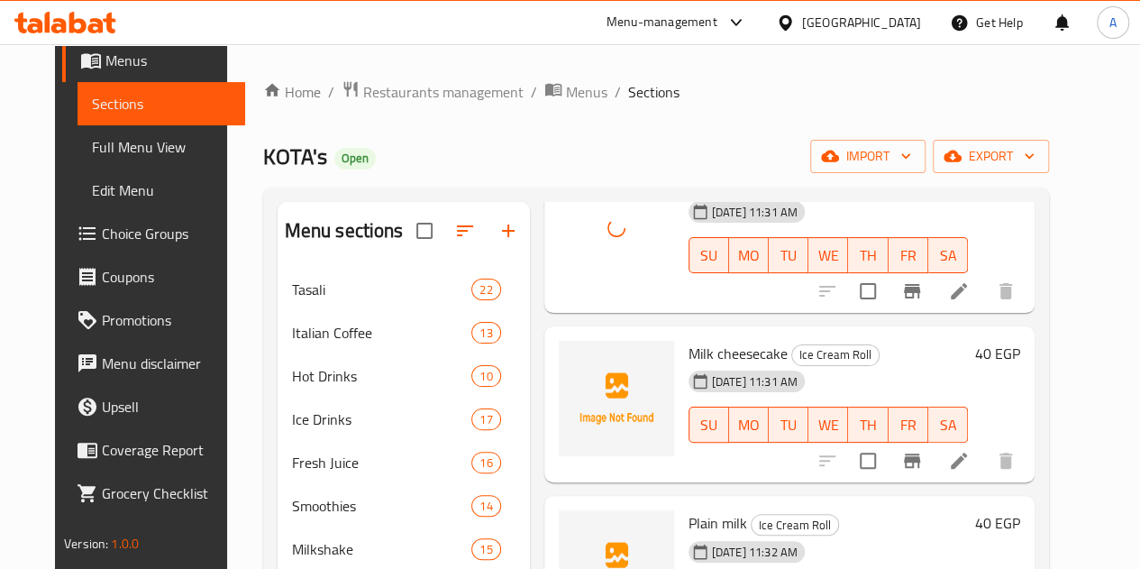
click at [689, 354] on span "Milk cheesecake" at bounding box center [738, 353] width 99 height 27
click at [689, 355] on span "Milk cheesecake" at bounding box center [738, 353] width 99 height 27
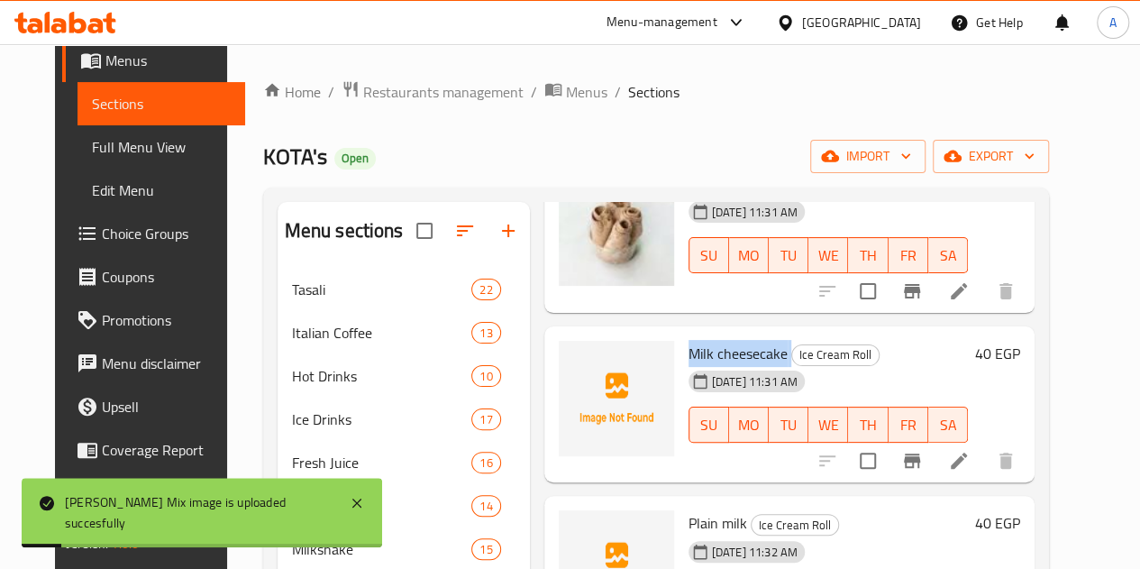
copy h6 "Milk cheesecake"
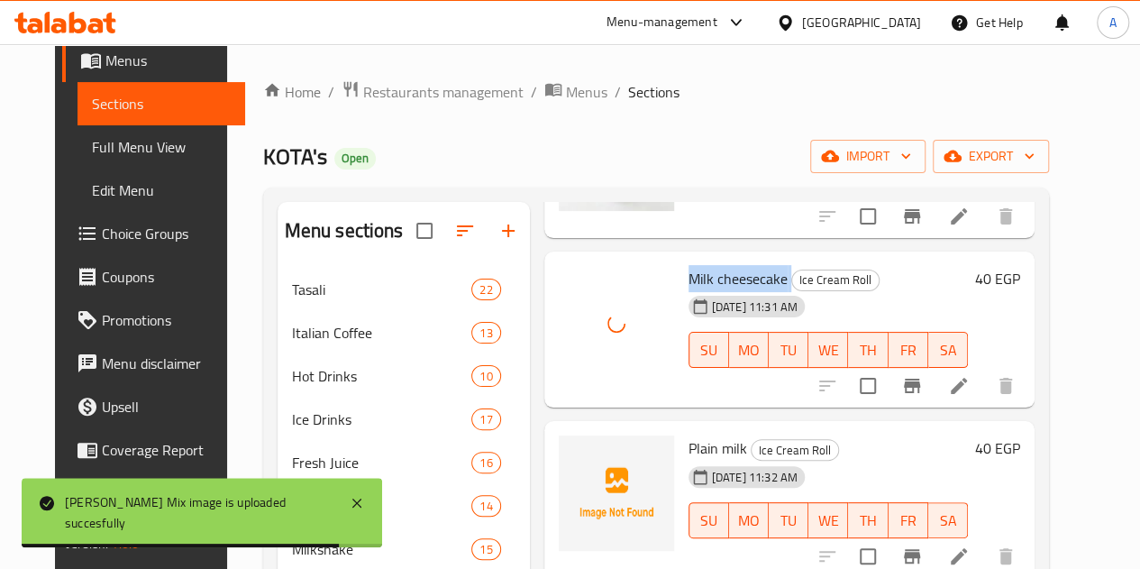
scroll to position [992, 0]
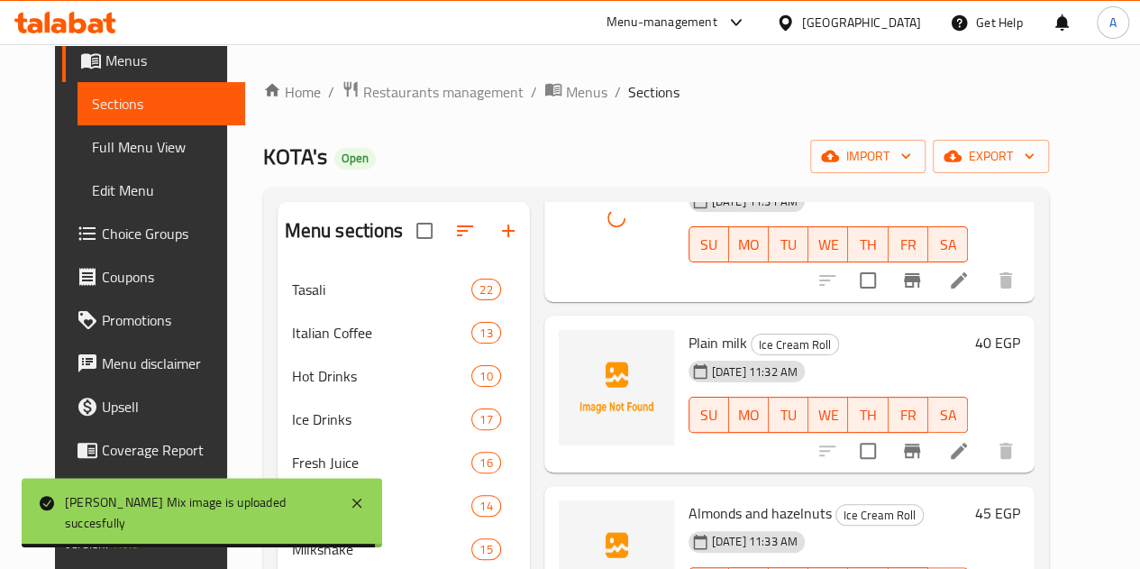
click at [689, 349] on span "Plain milk" at bounding box center [718, 342] width 59 height 27
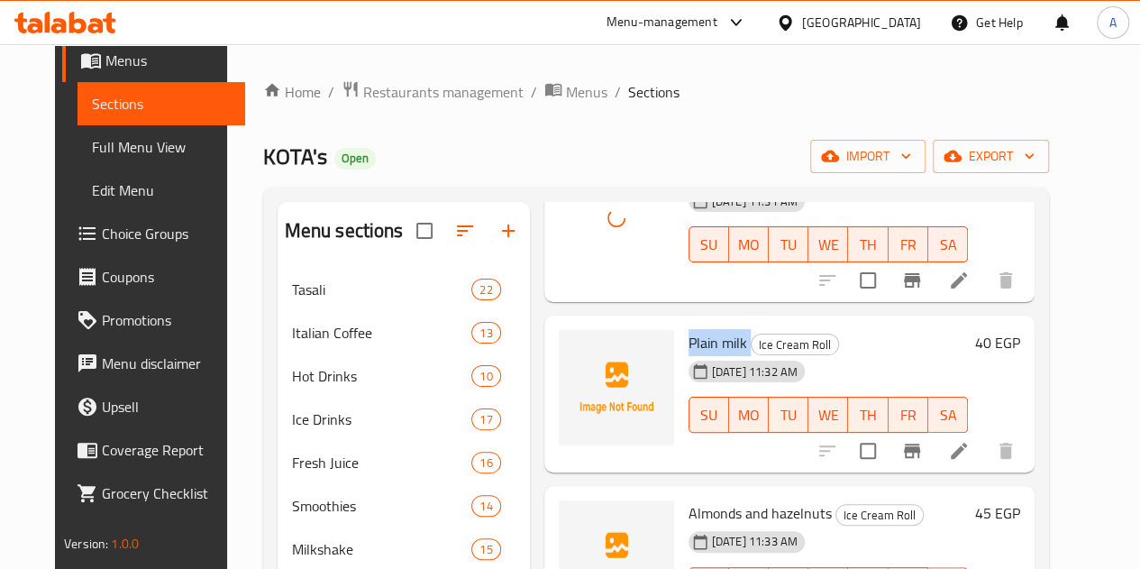
click at [689, 348] on span "Plain milk" at bounding box center [718, 342] width 59 height 27
copy h6 "Plain milk"
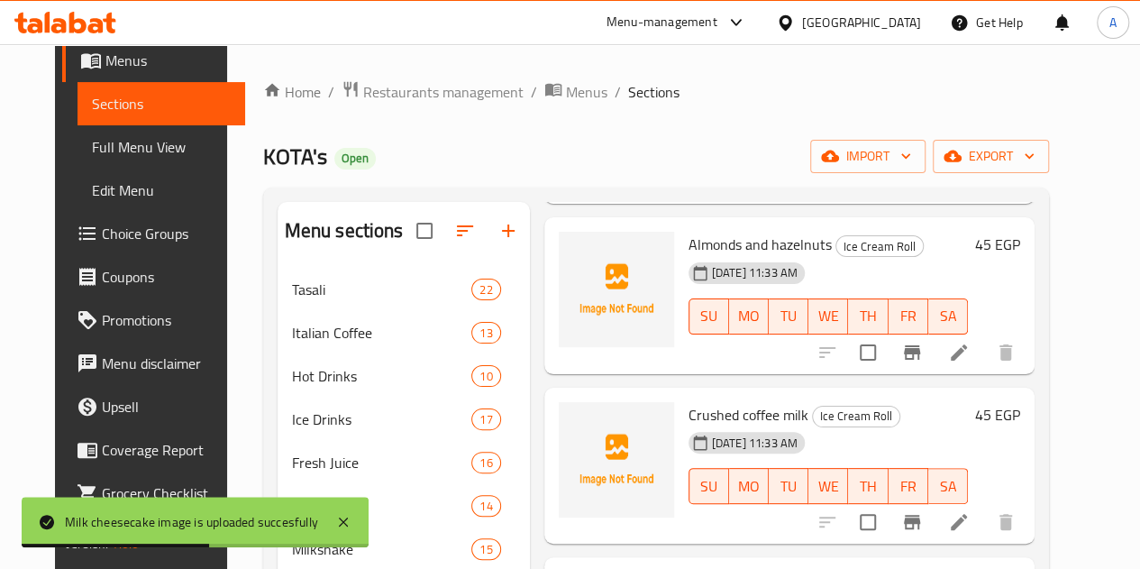
scroll to position [1262, 0]
click at [691, 244] on span "Almonds and hazelnuts" at bounding box center [760, 242] width 143 height 27
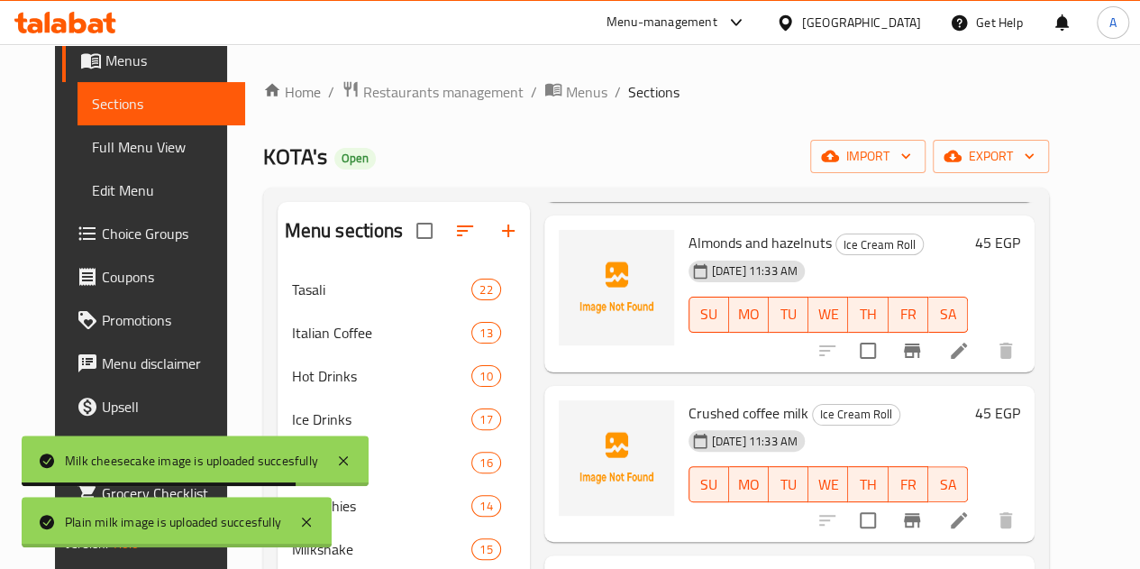
click at [691, 244] on span "Almonds and hazelnuts" at bounding box center [760, 242] width 143 height 27
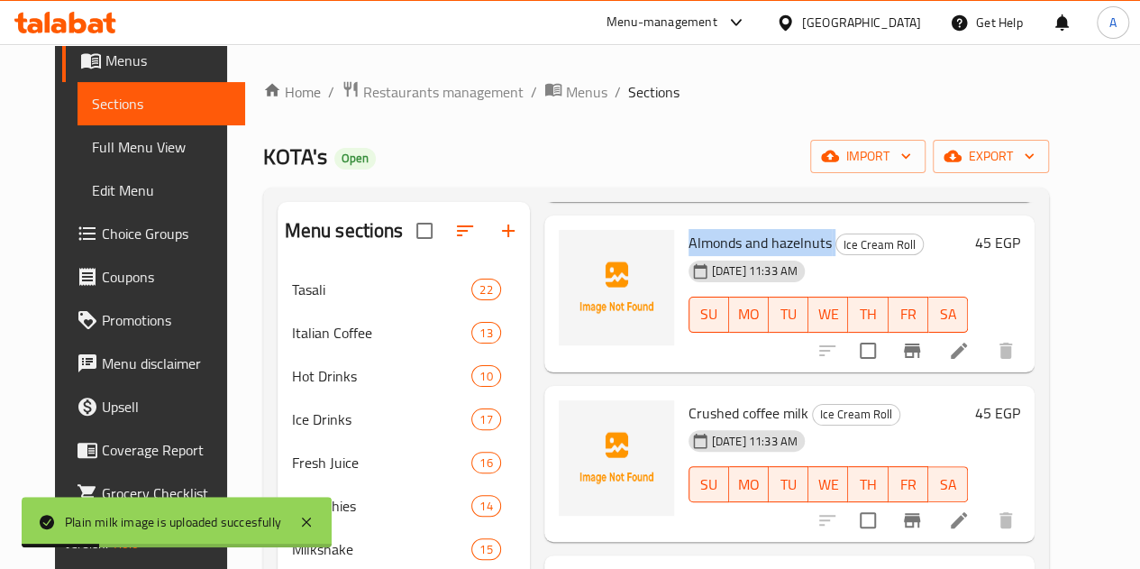
copy h6 "Almonds and hazelnuts"
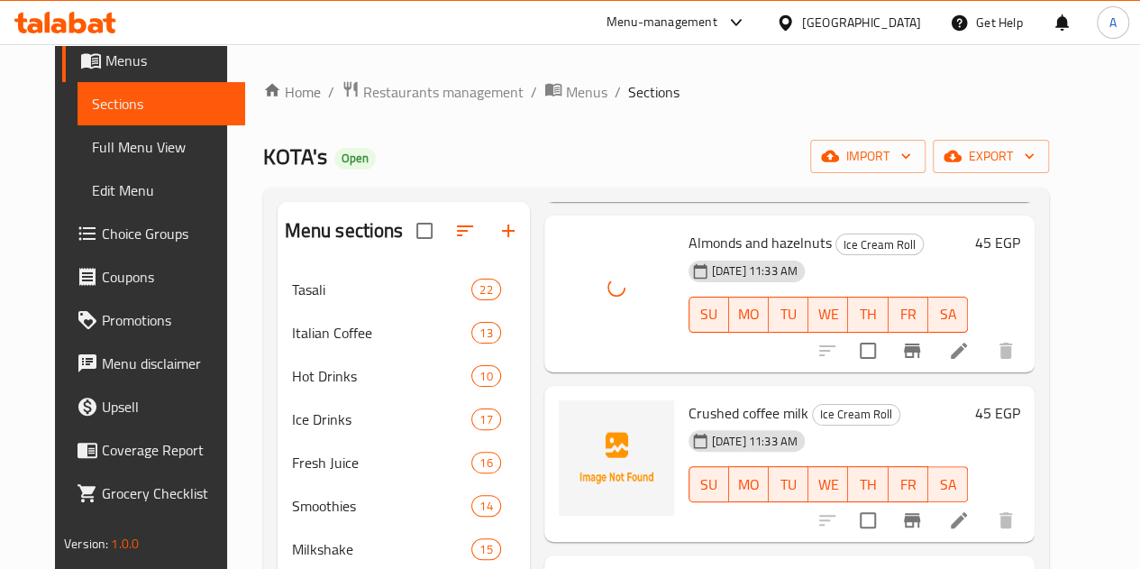
click at [689, 403] on span "Crushed coffee milk" at bounding box center [749, 412] width 120 height 27
copy h6 "Crushed coffee milk"
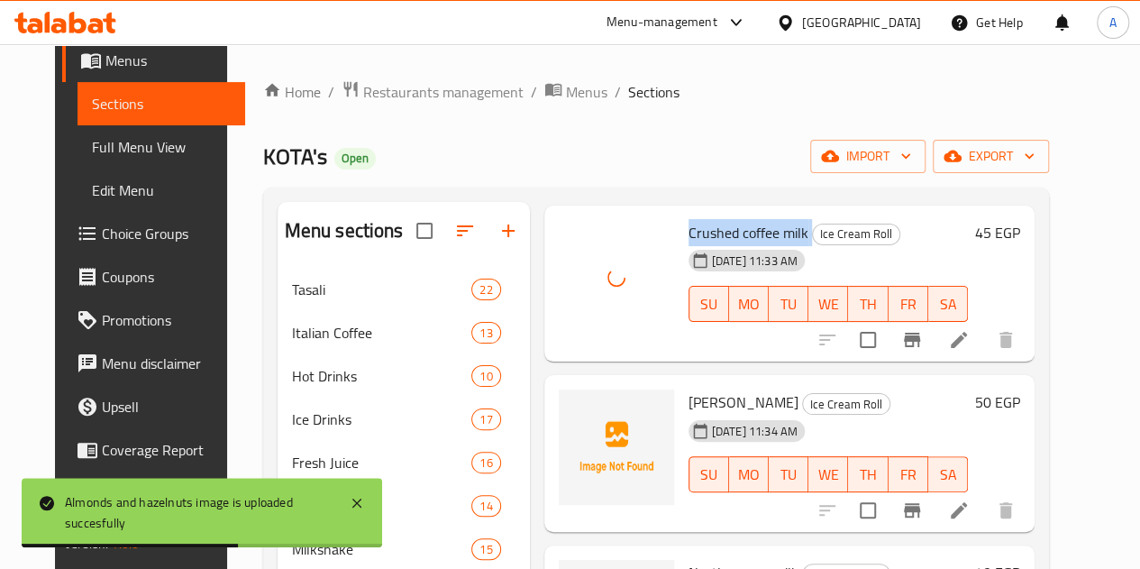
scroll to position [1533, 0]
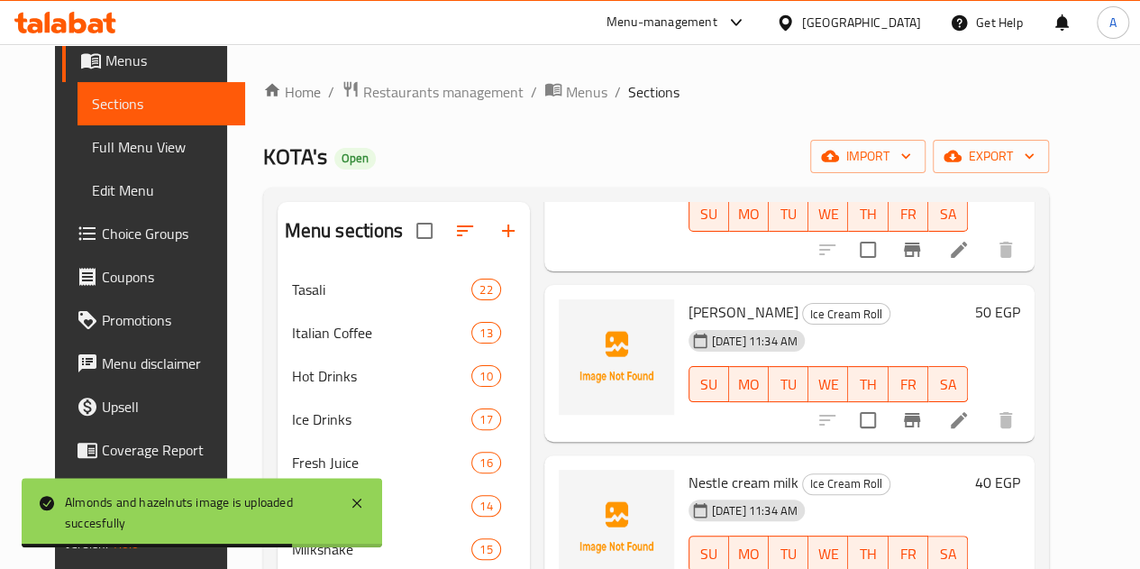
click at [689, 313] on span "Kunafa Paul" at bounding box center [744, 311] width 110 height 27
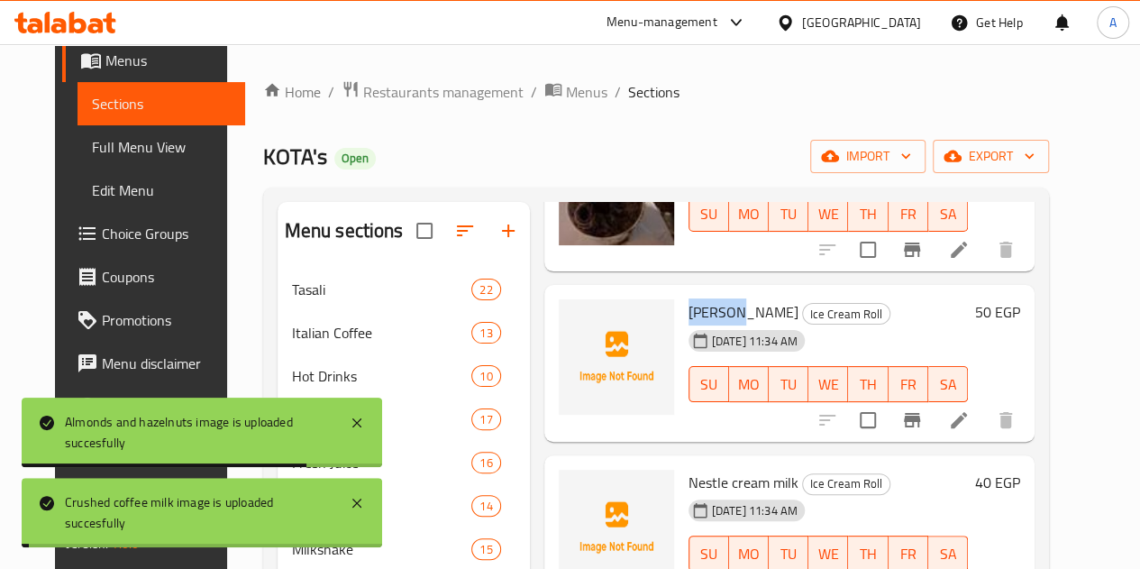
click at [689, 313] on span "Kunafa Paul" at bounding box center [744, 311] width 110 height 27
copy h6 "Kunafa Paul"
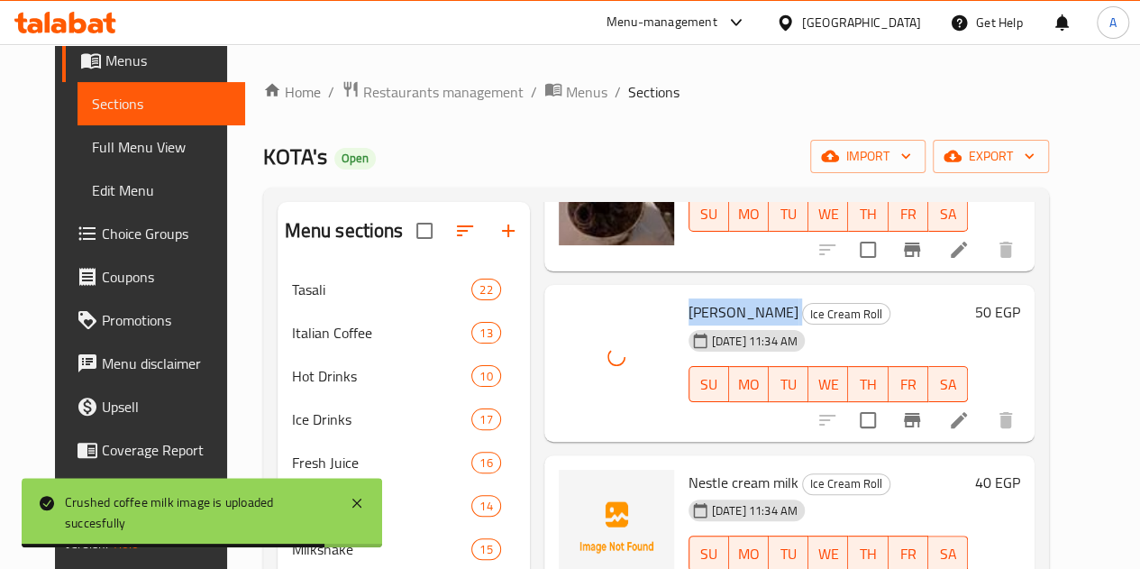
scroll to position [1623, 0]
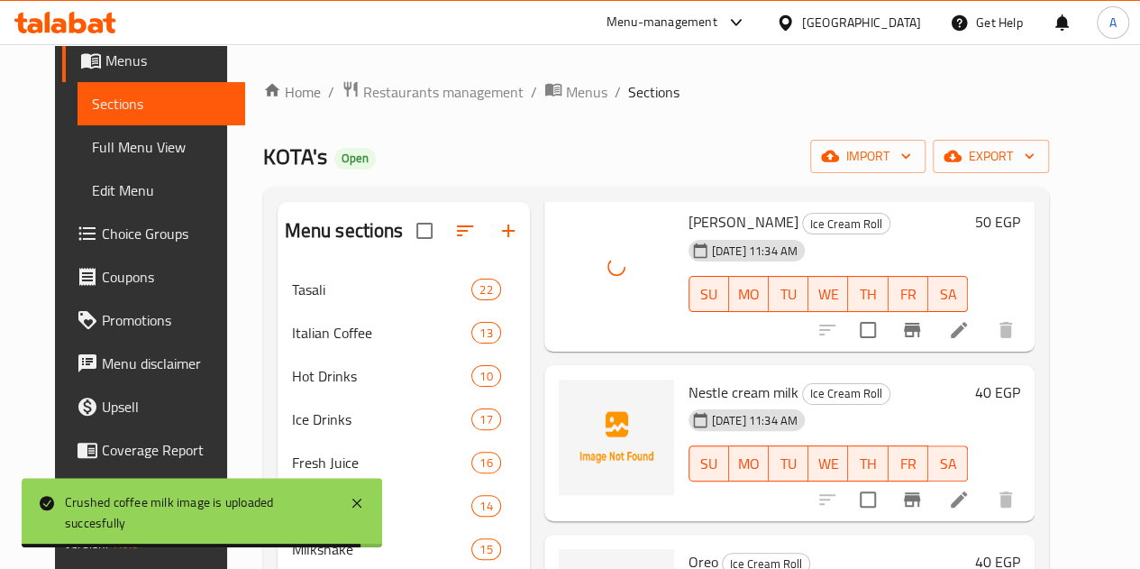
click at [689, 381] on span "Nestle cream milk" at bounding box center [744, 392] width 110 height 27
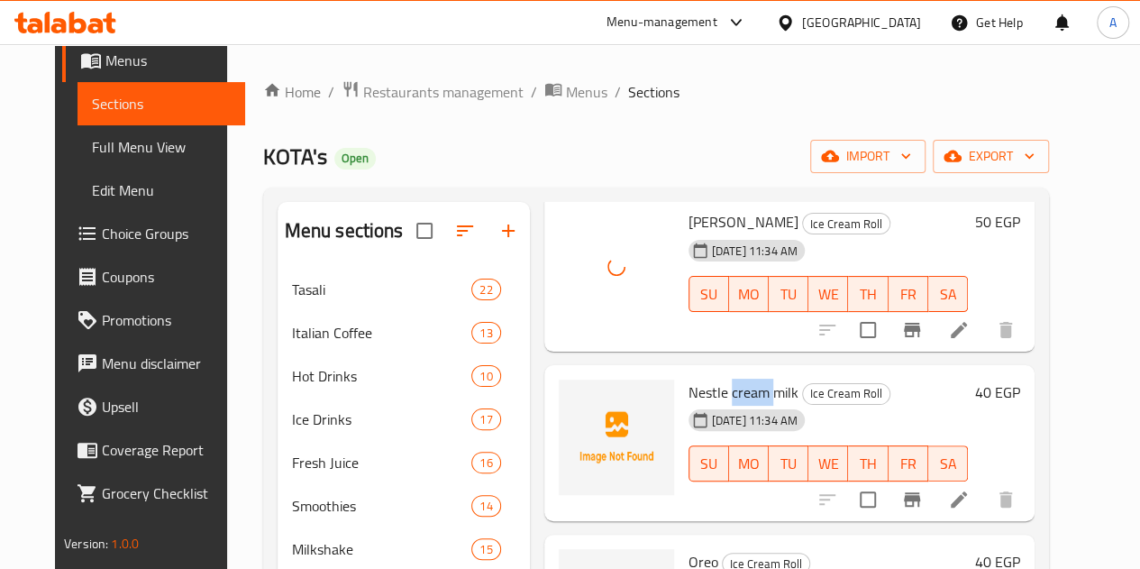
click at [689, 381] on span "Nestle cream milk" at bounding box center [744, 392] width 110 height 27
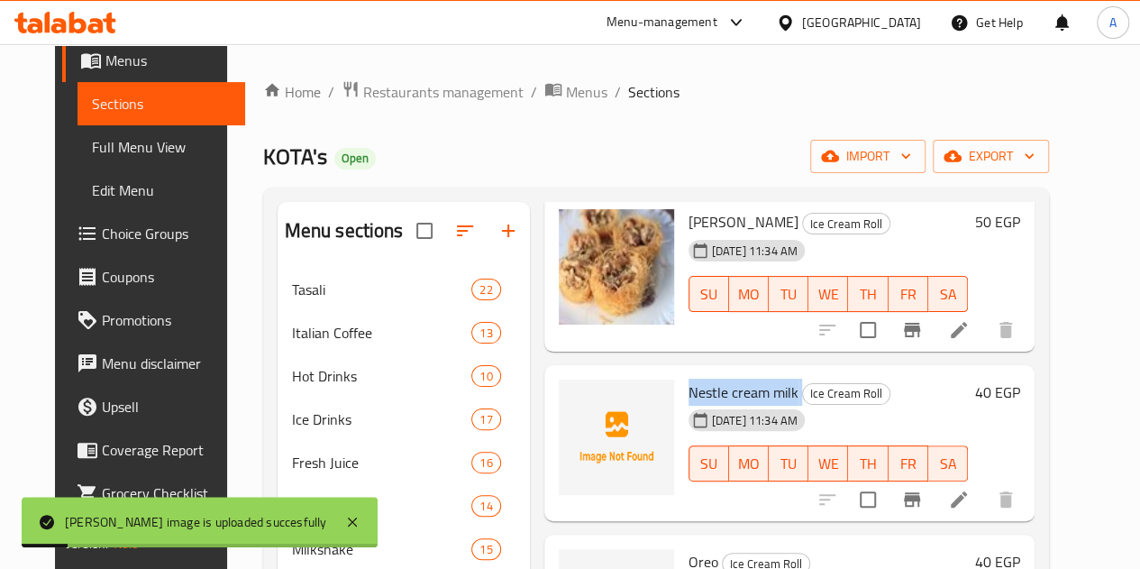
copy h6 "Nestle cream milk"
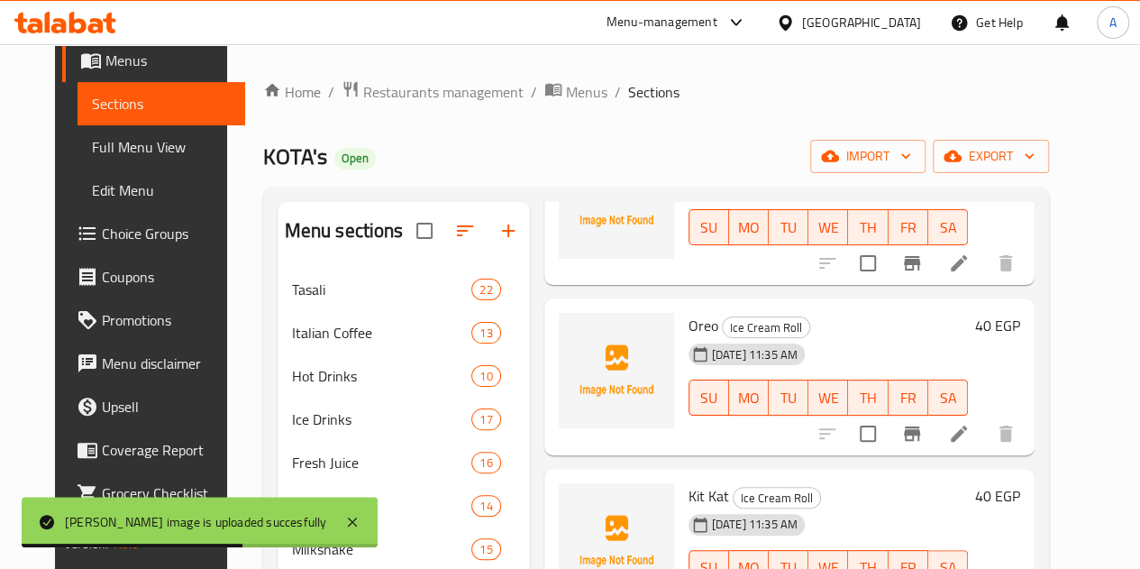
scroll to position [1893, 0]
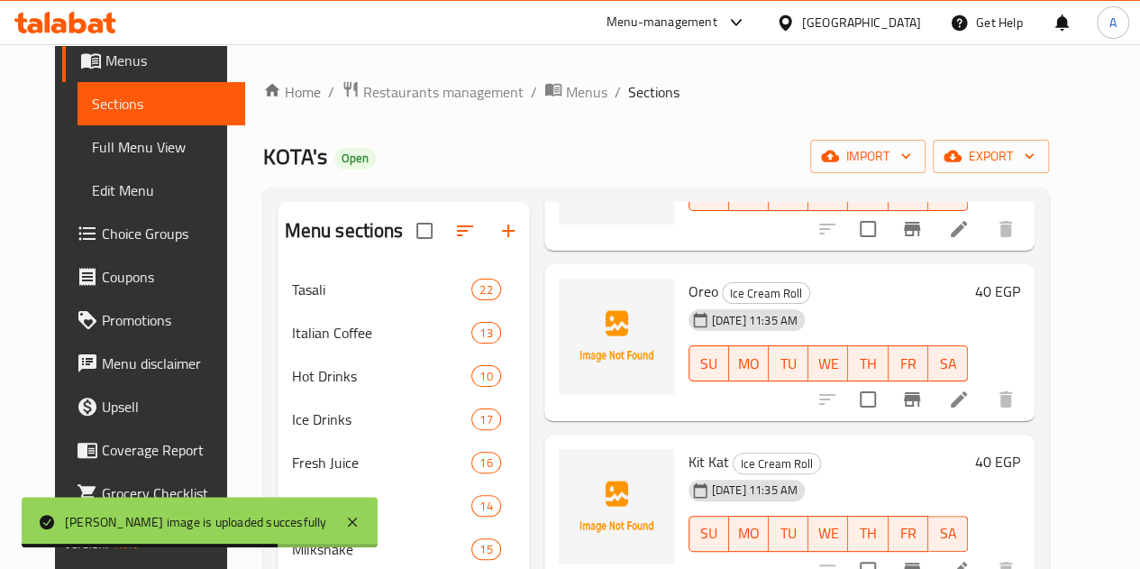
click at [689, 292] on span "Oreo" at bounding box center [704, 291] width 30 height 27
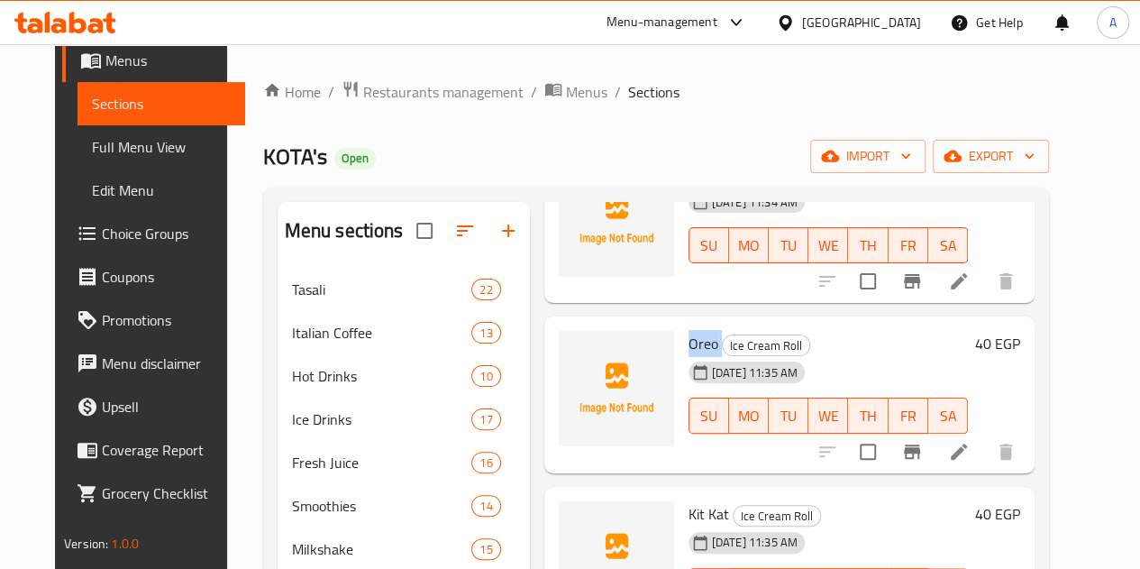
scroll to position [1803, 0]
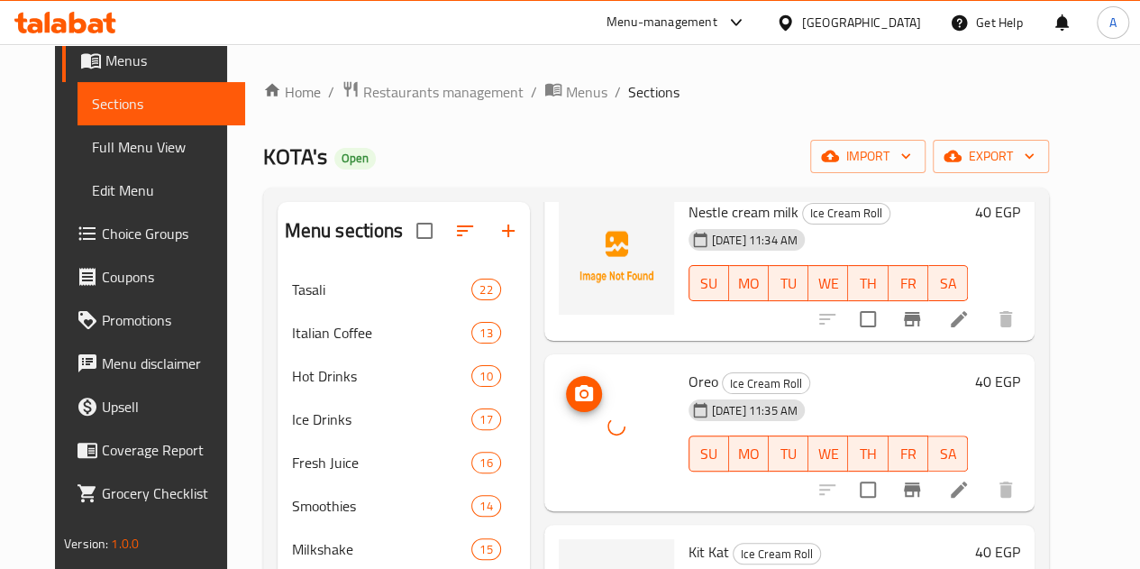
click at [559, 416] on div at bounding box center [616, 426] width 115 height 115
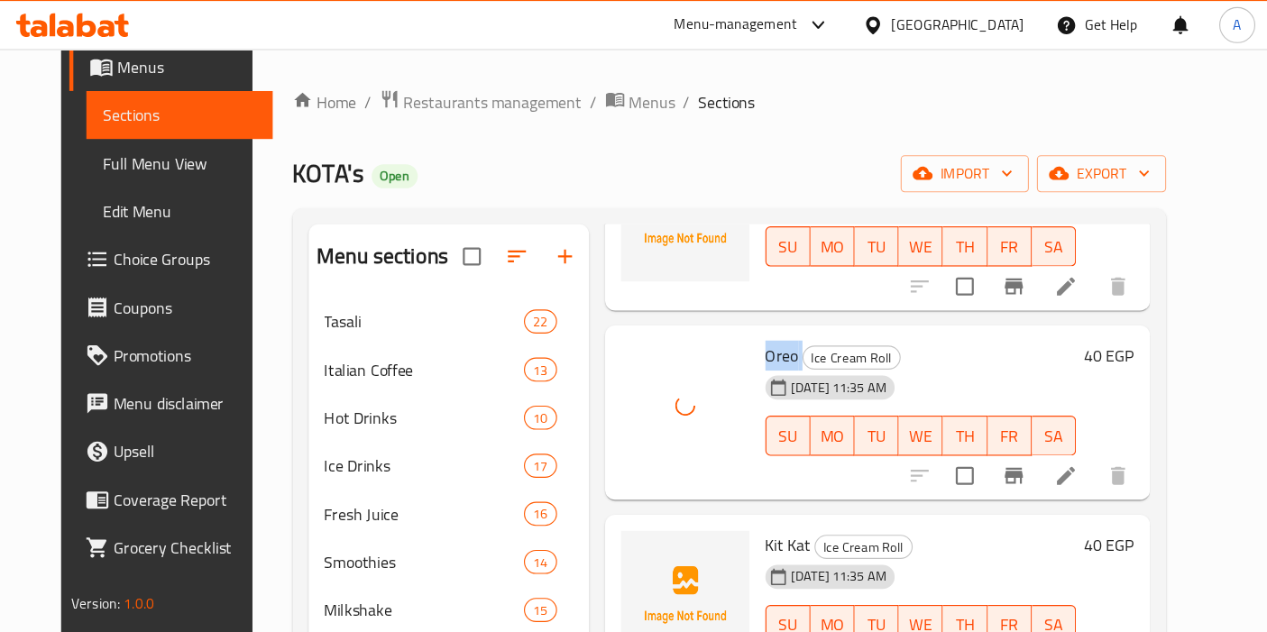
scroll to position [1983, 0]
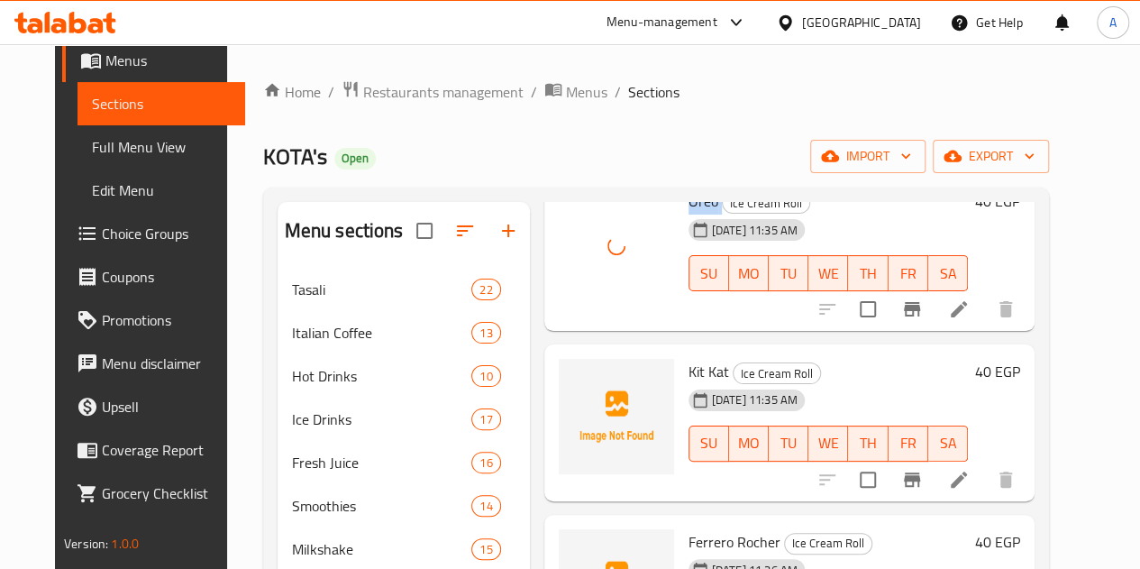
click at [689, 367] on span "Kit Kat" at bounding box center [709, 371] width 41 height 27
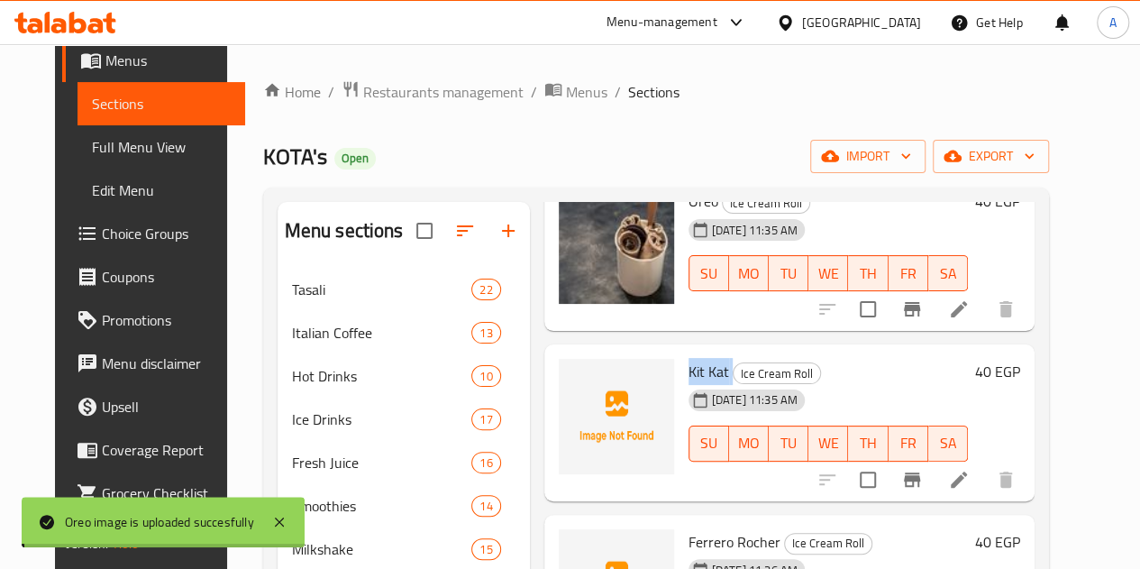
click at [689, 366] on span "Kit Kat" at bounding box center [709, 371] width 41 height 27
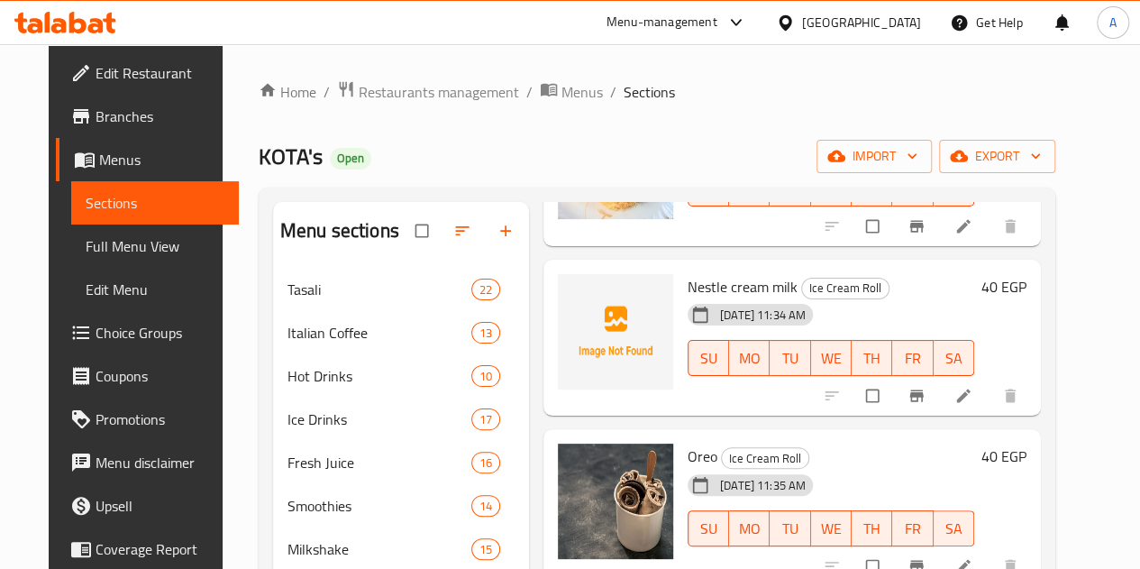
scroll to position [2073, 0]
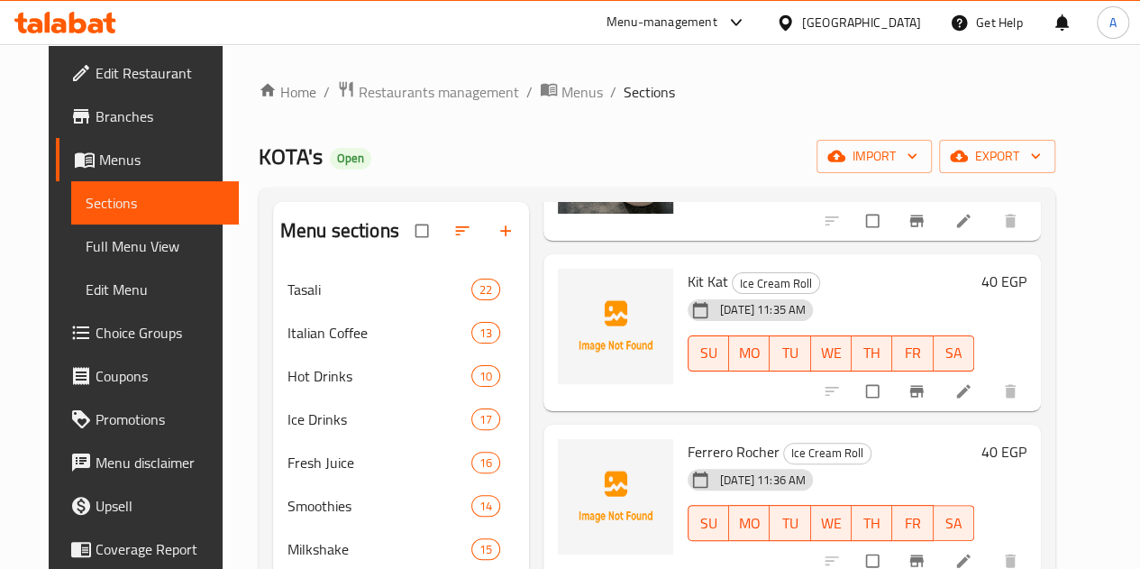
click at [572, 349] on div at bounding box center [615, 326] width 115 height 115
click at [574, 349] on div at bounding box center [615, 326] width 115 height 115
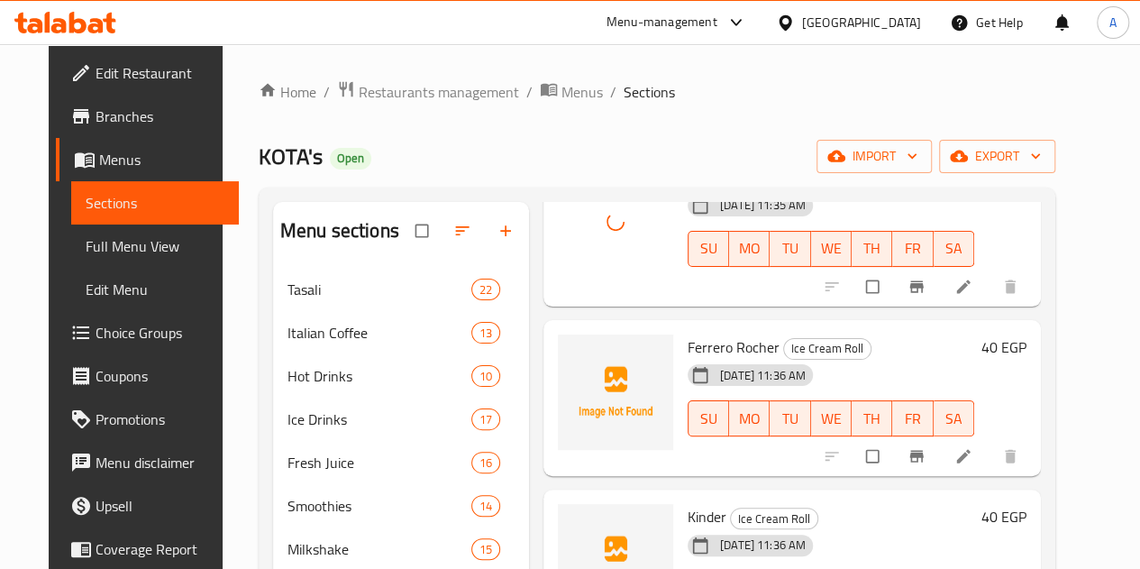
scroll to position [2254, 0]
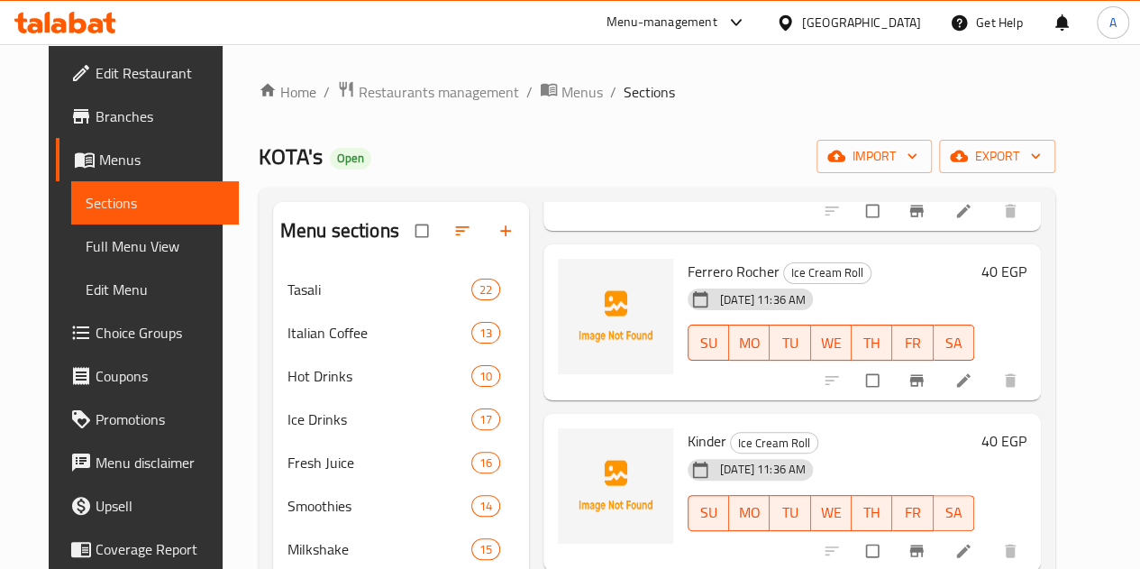
click at [688, 266] on span "Ferrero Rocher" at bounding box center [734, 271] width 92 height 27
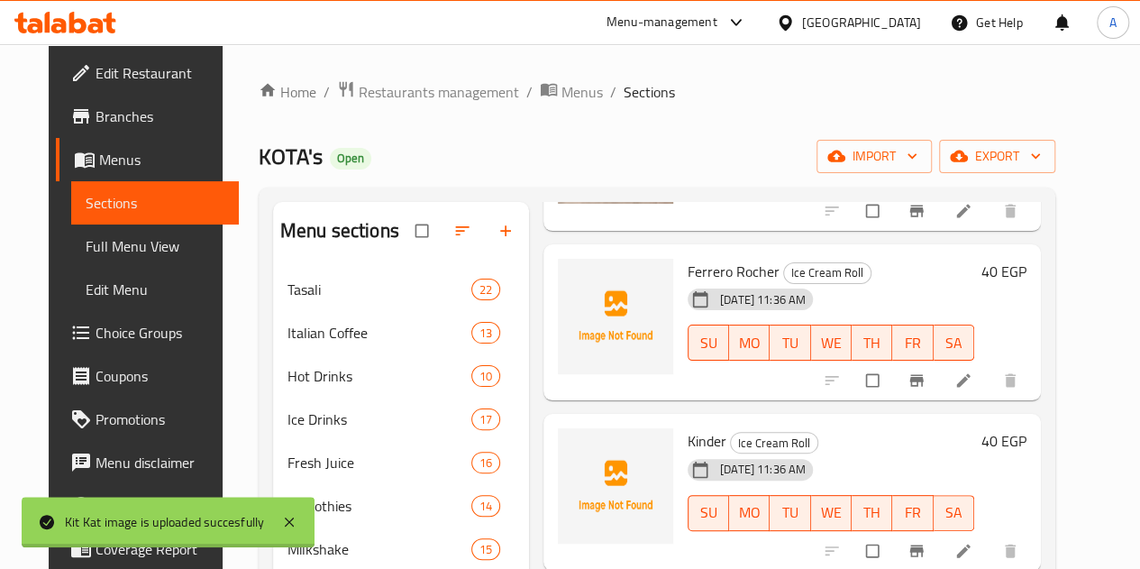
click at [688, 266] on span "Ferrero Rocher" at bounding box center [734, 271] width 92 height 27
copy h6 "Ferrero Rocher"
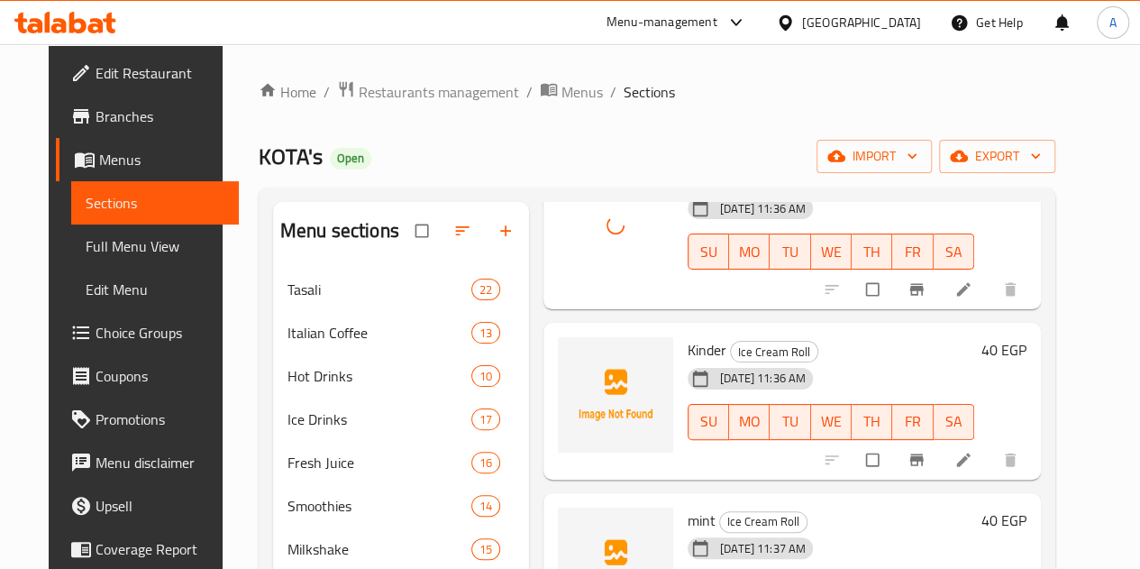
scroll to position [2434, 0]
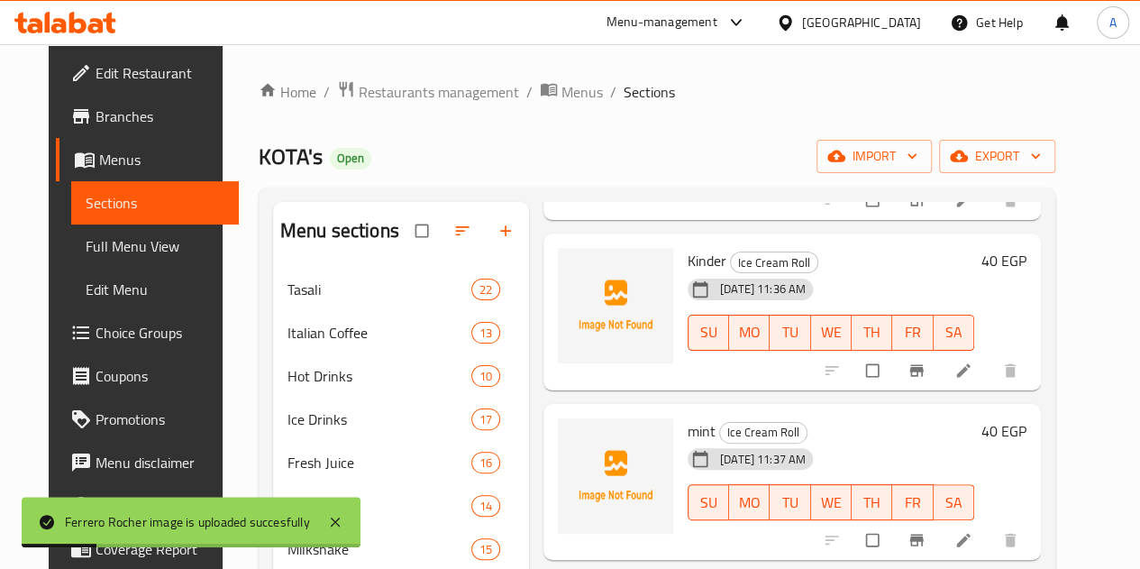
click at [688, 261] on span "Kinder" at bounding box center [707, 260] width 39 height 27
copy span "Kinder"
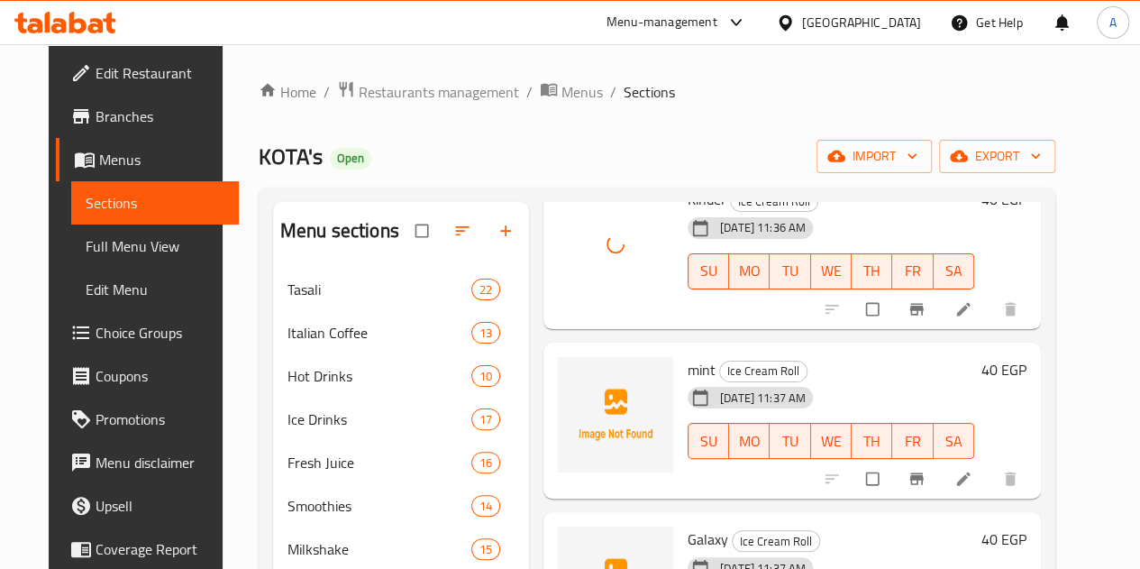
scroll to position [2524, 0]
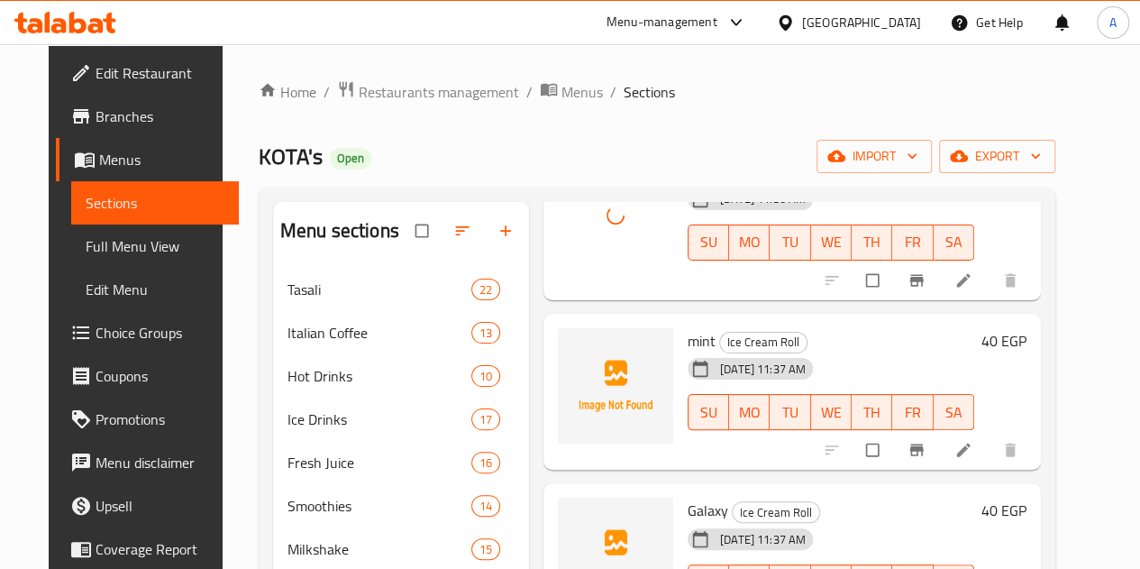
click at [688, 337] on span "mint" at bounding box center [702, 340] width 28 height 27
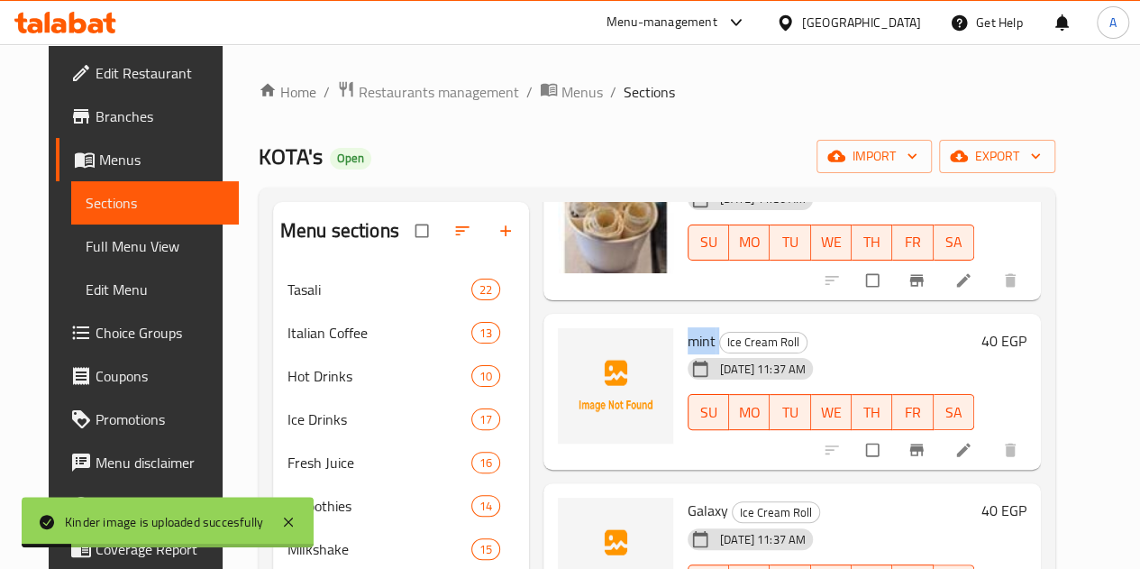
copy h6 "mint"
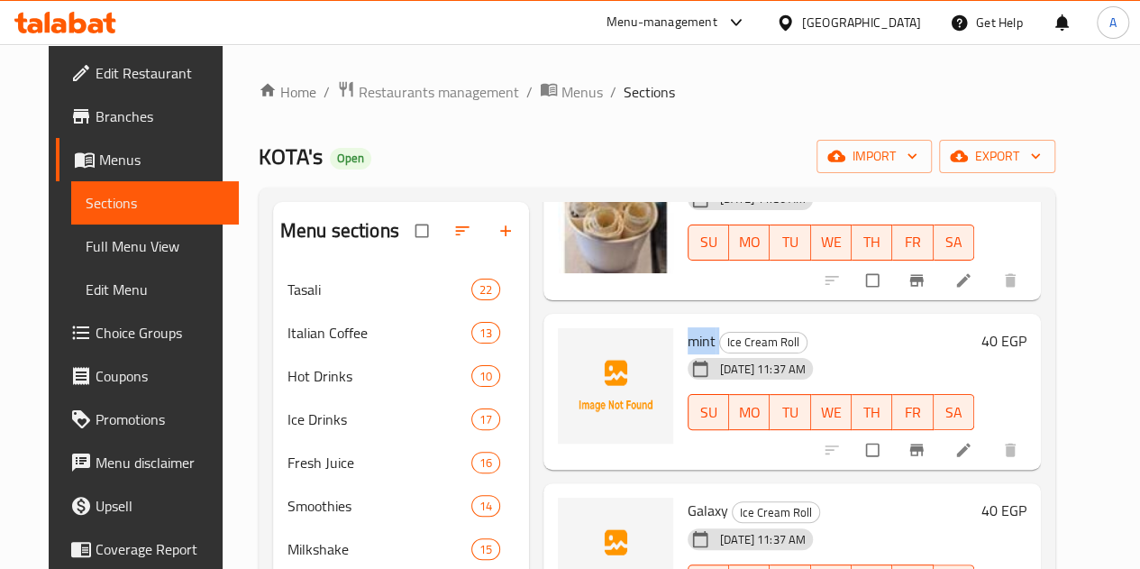
click at [558, 349] on img at bounding box center [615, 385] width 115 height 115
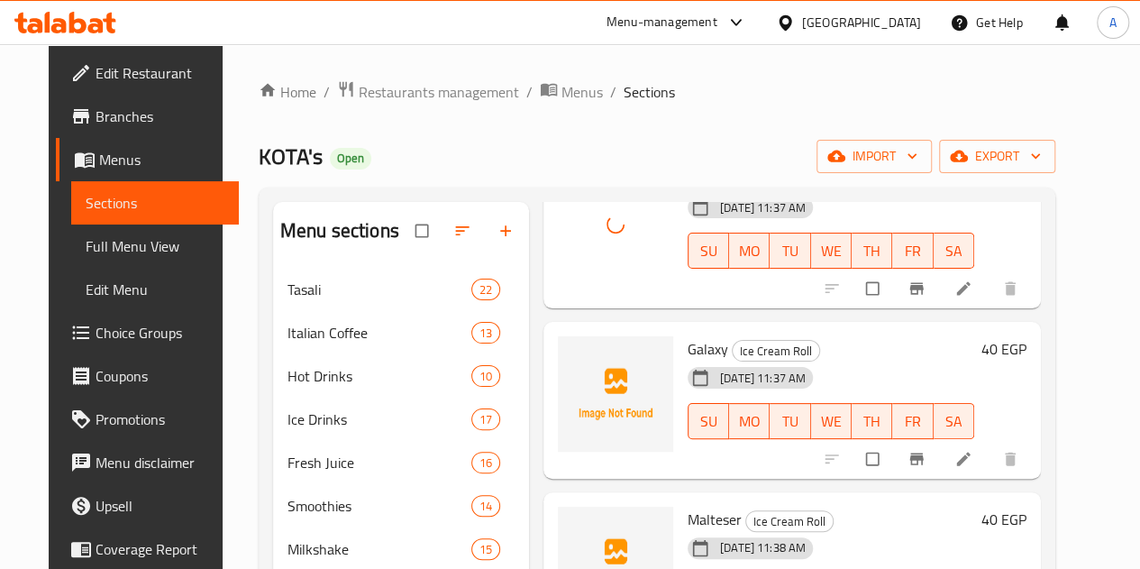
scroll to position [2705, 0]
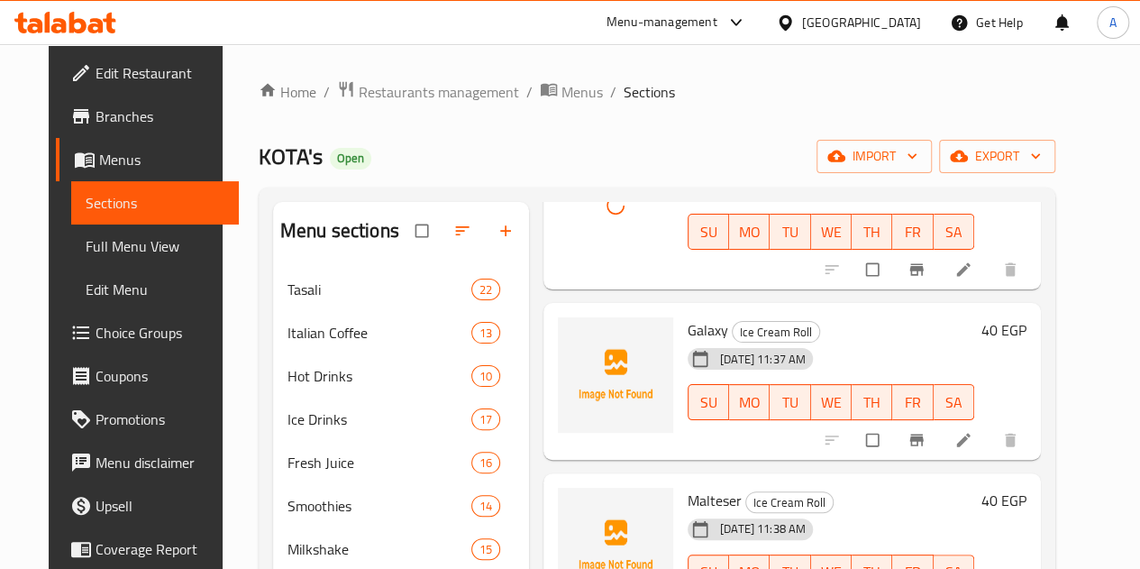
click at [688, 333] on span "Galaxy" at bounding box center [708, 329] width 41 height 27
copy span "Galaxy"
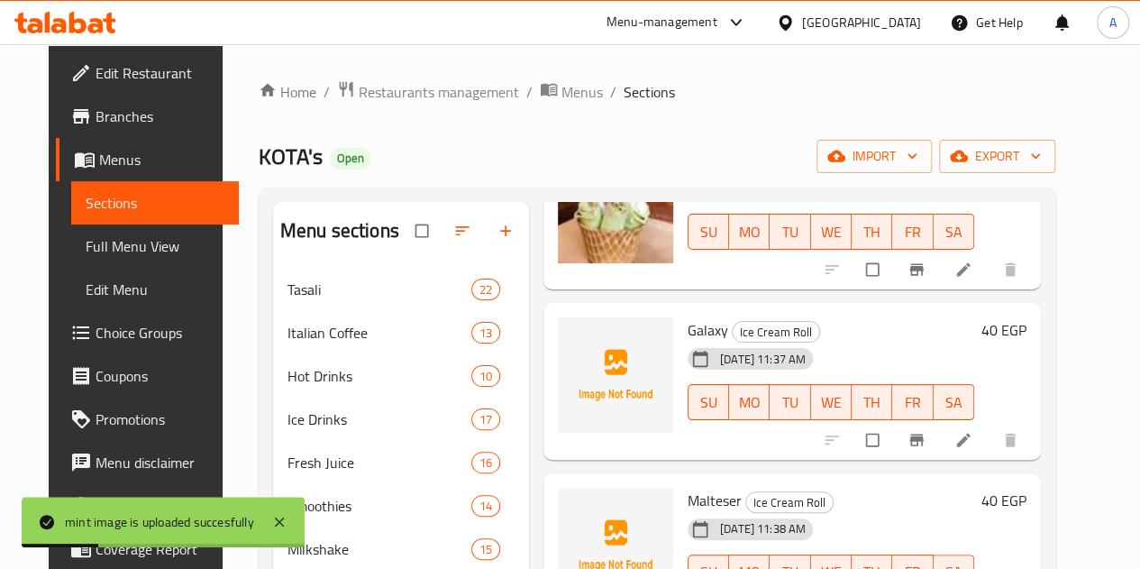
click at [569, 345] on div at bounding box center [615, 374] width 115 height 115
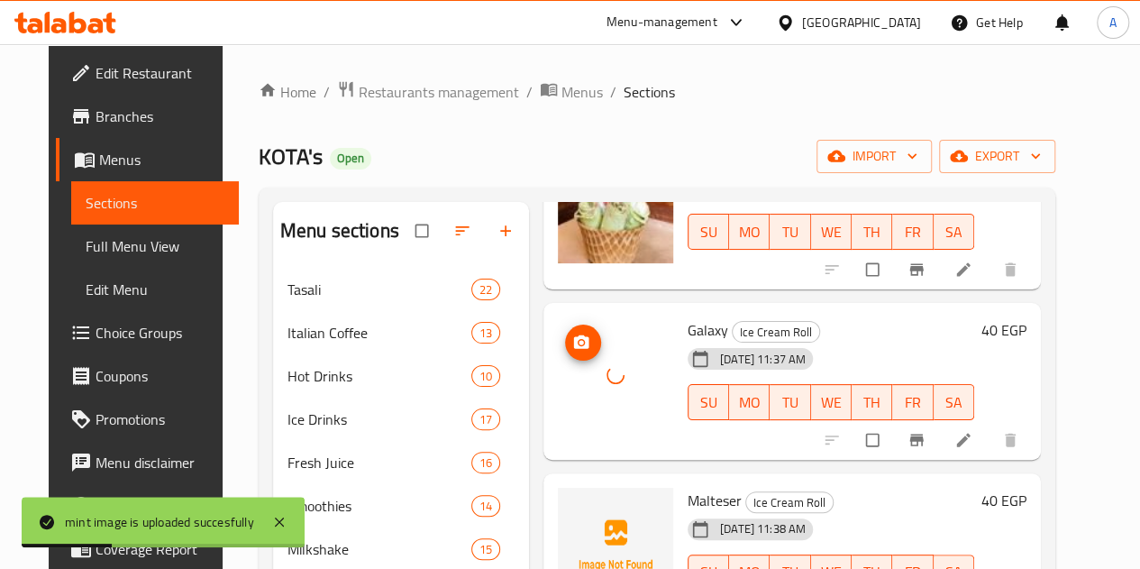
click at [569, 345] on div at bounding box center [615, 374] width 115 height 115
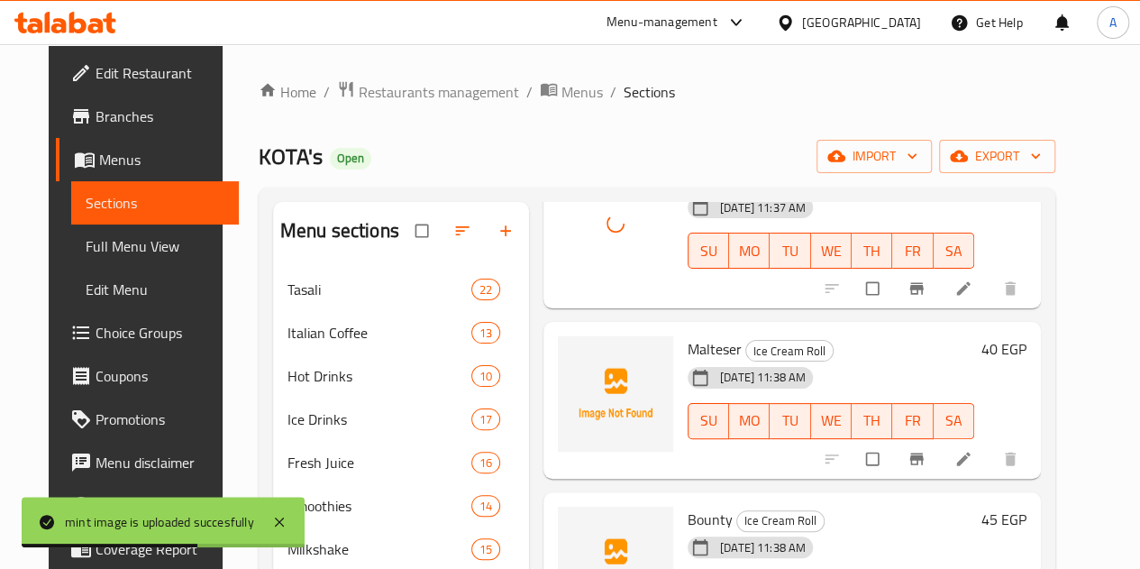
scroll to position [2885, 0]
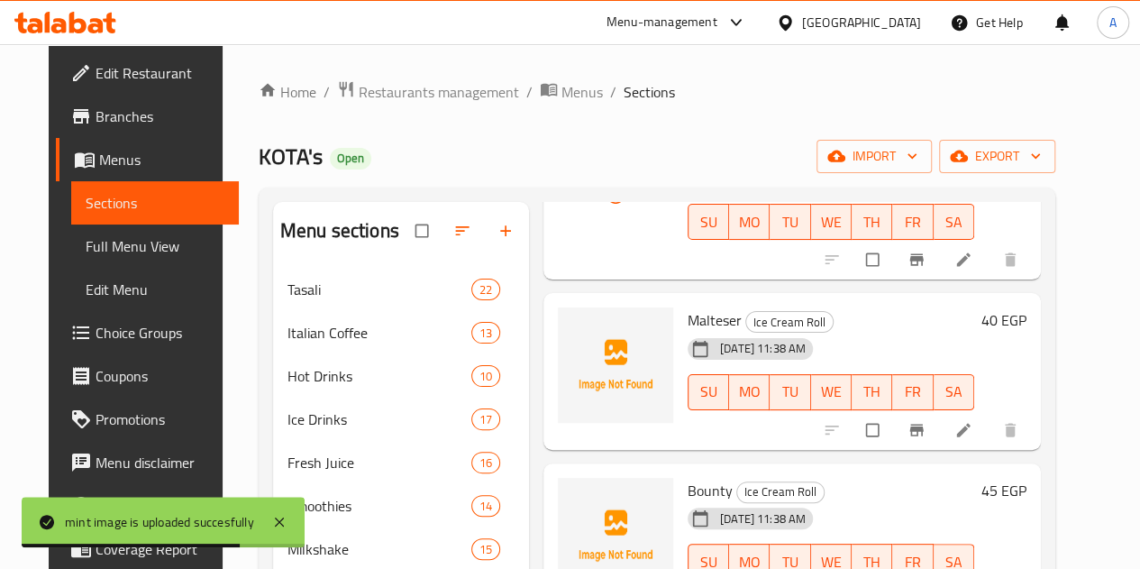
click at [688, 324] on span "Malteser" at bounding box center [715, 320] width 54 height 27
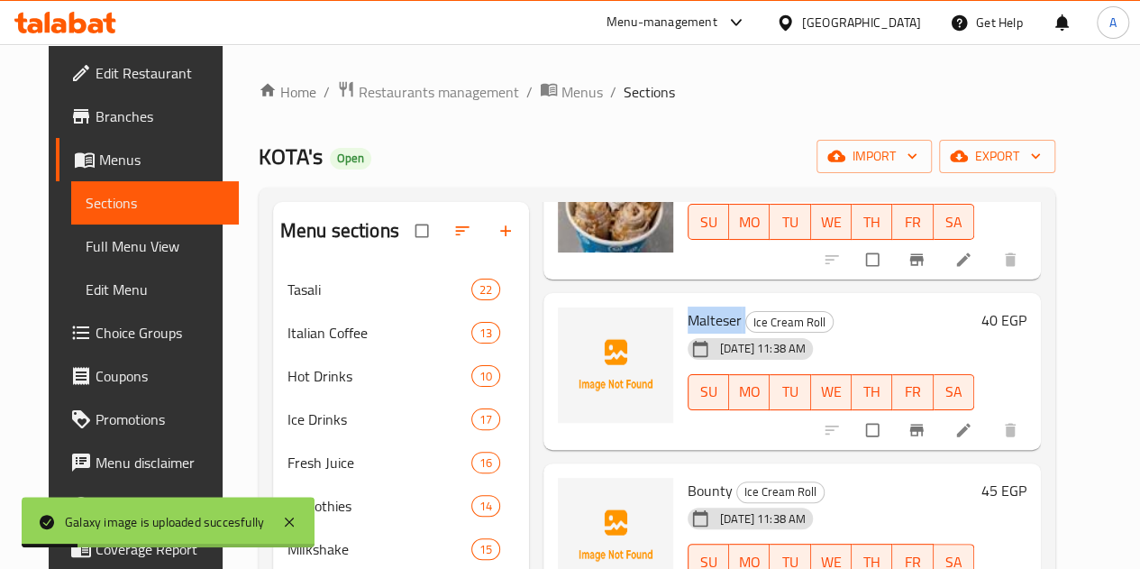
copy h6 "Malteser"
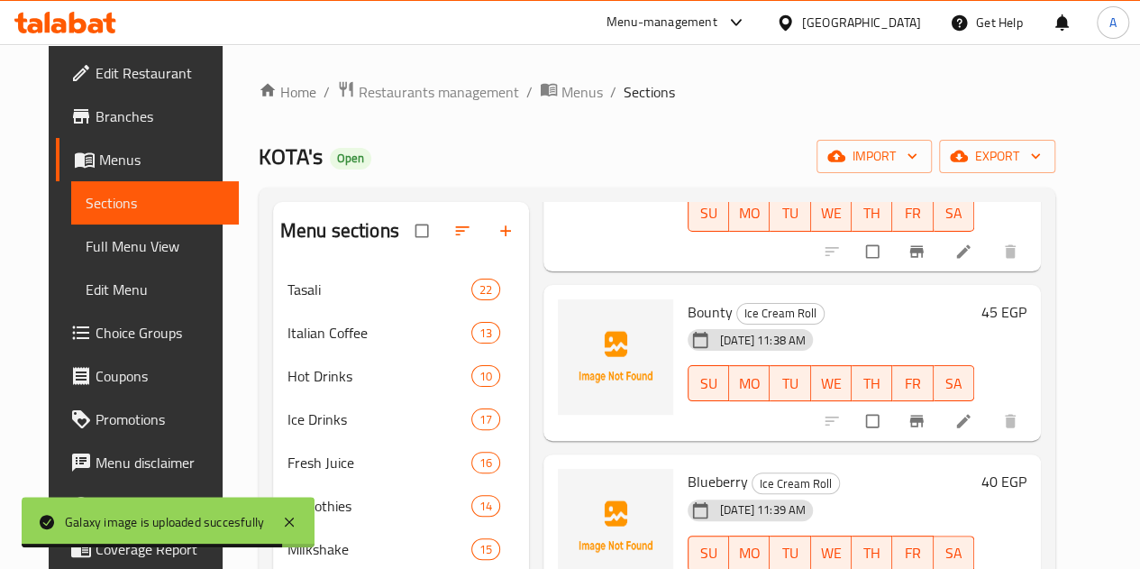
scroll to position [3065, 0]
click at [688, 306] on span "Bounty" at bounding box center [710, 310] width 45 height 27
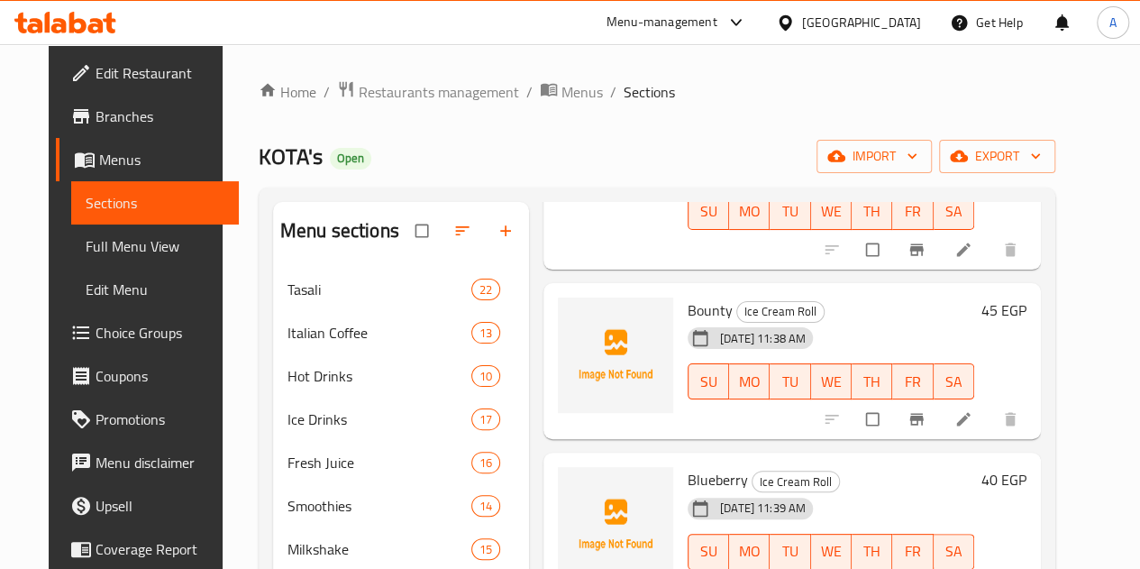
click at [688, 306] on span "Bounty" at bounding box center [710, 310] width 45 height 27
copy span "Bounty"
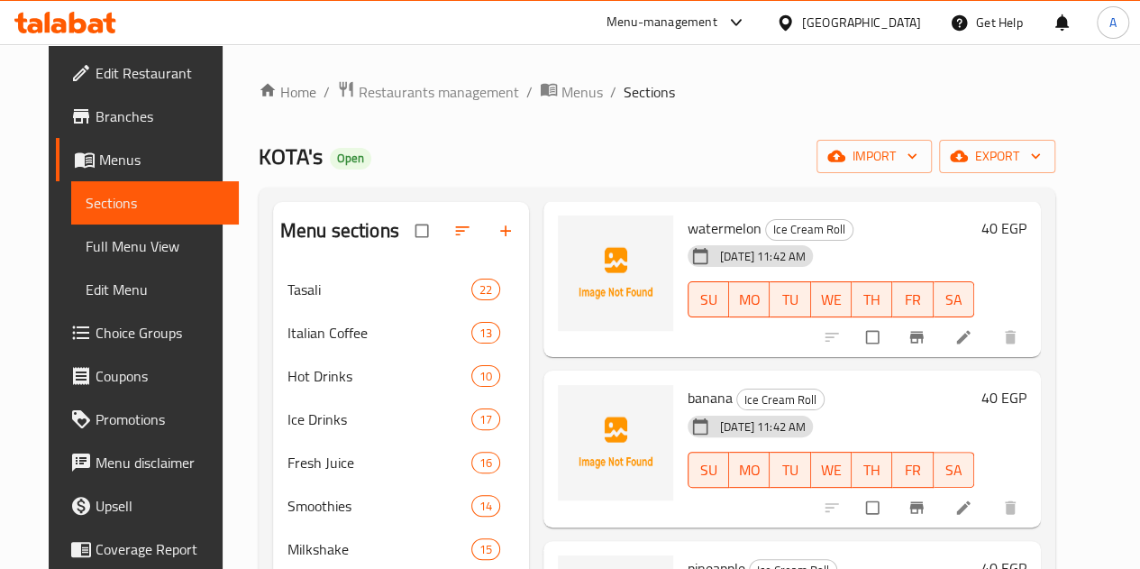
scroll to position [518, 0]
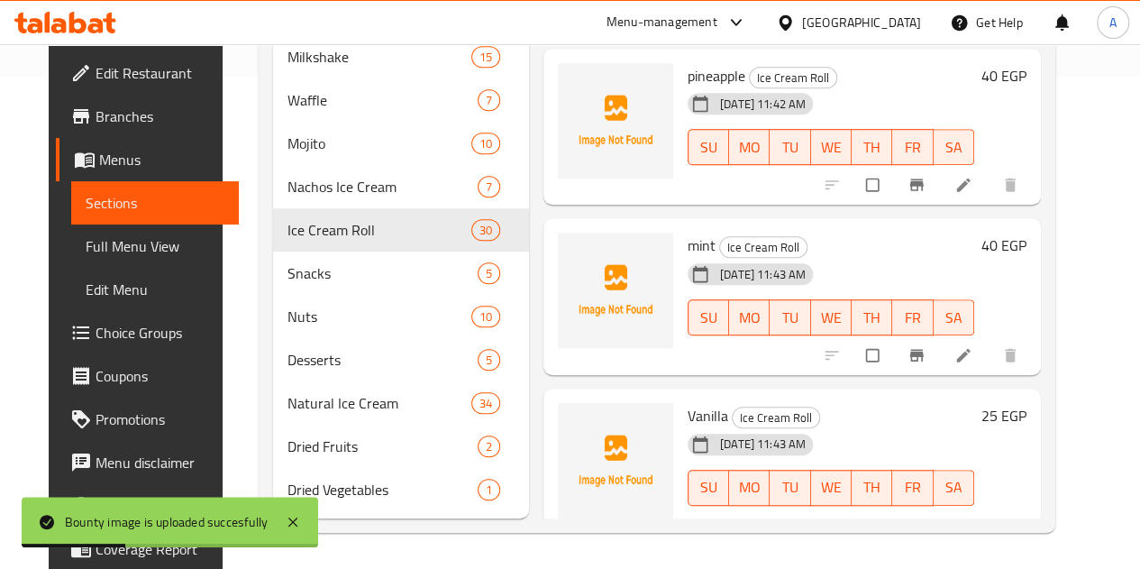
click at [688, 402] on span "Vanilla" at bounding box center [708, 415] width 41 height 27
copy h6 "Vanilla"
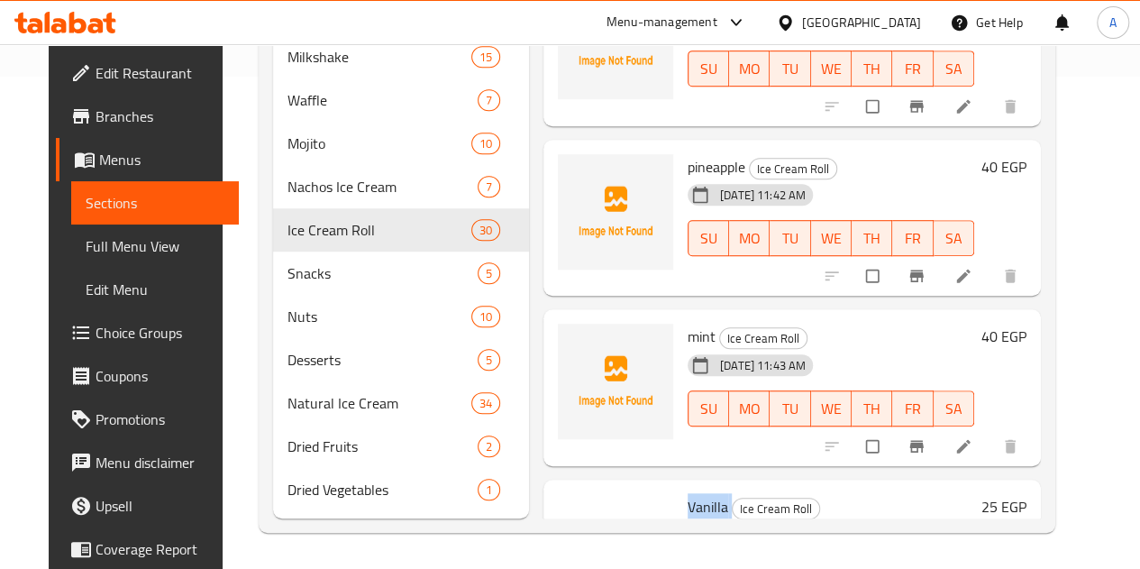
scroll to position [4157, 0]
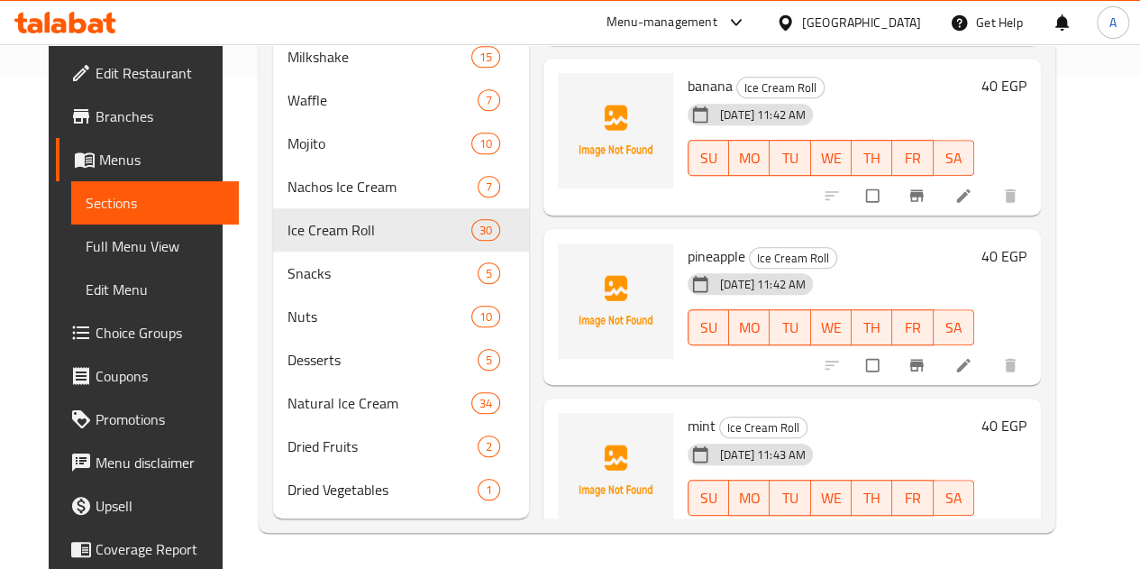
click at [688, 243] on span "pineapple" at bounding box center [717, 256] width 58 height 27
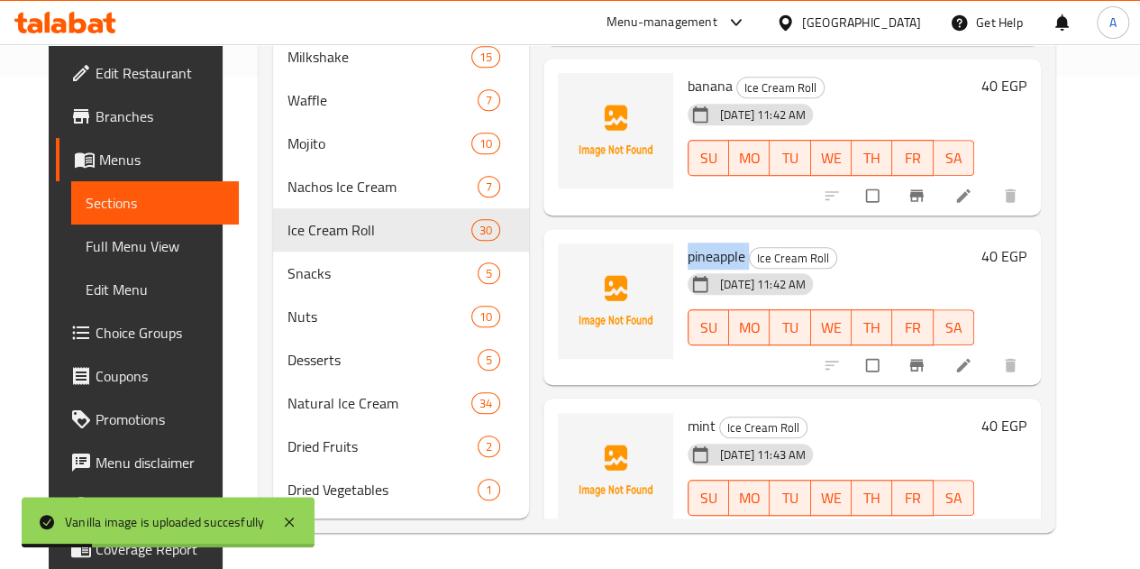
copy h6 "pineapple"
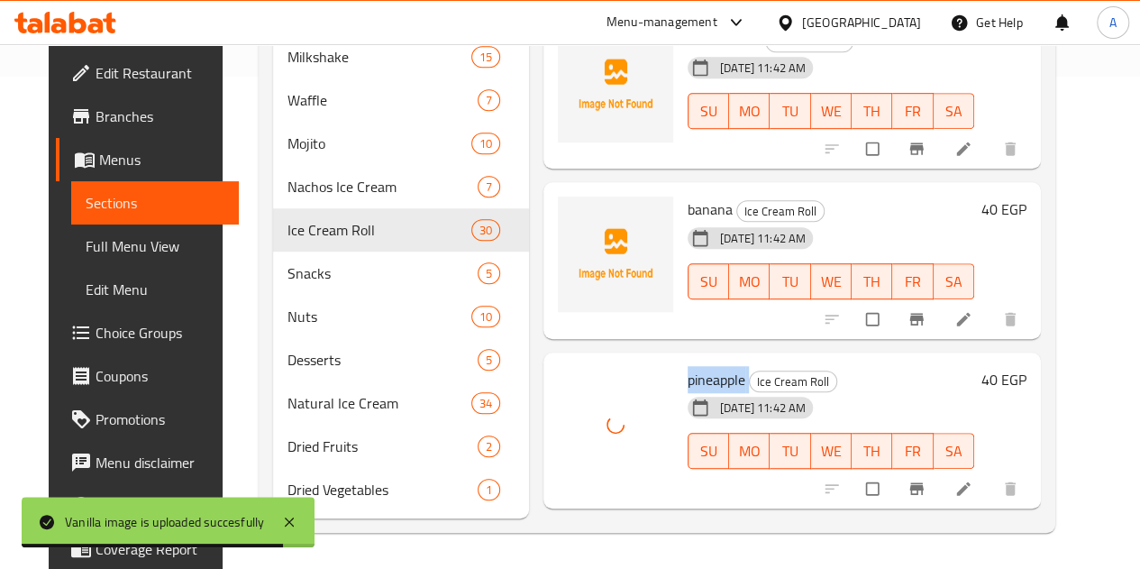
scroll to position [3977, 0]
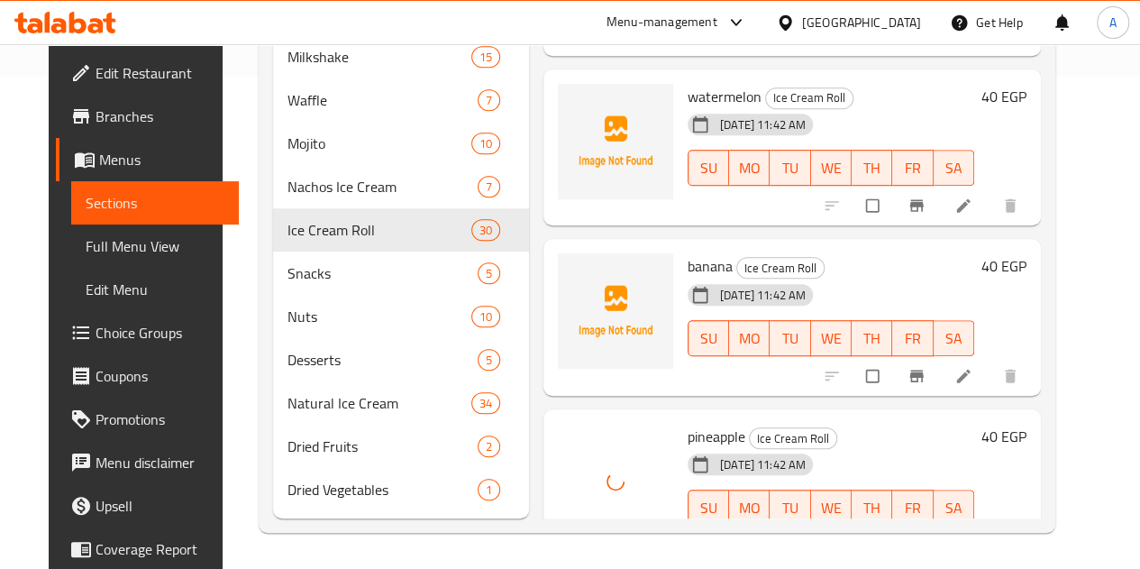
click at [688, 252] on span "banana" at bounding box center [710, 265] width 45 height 27
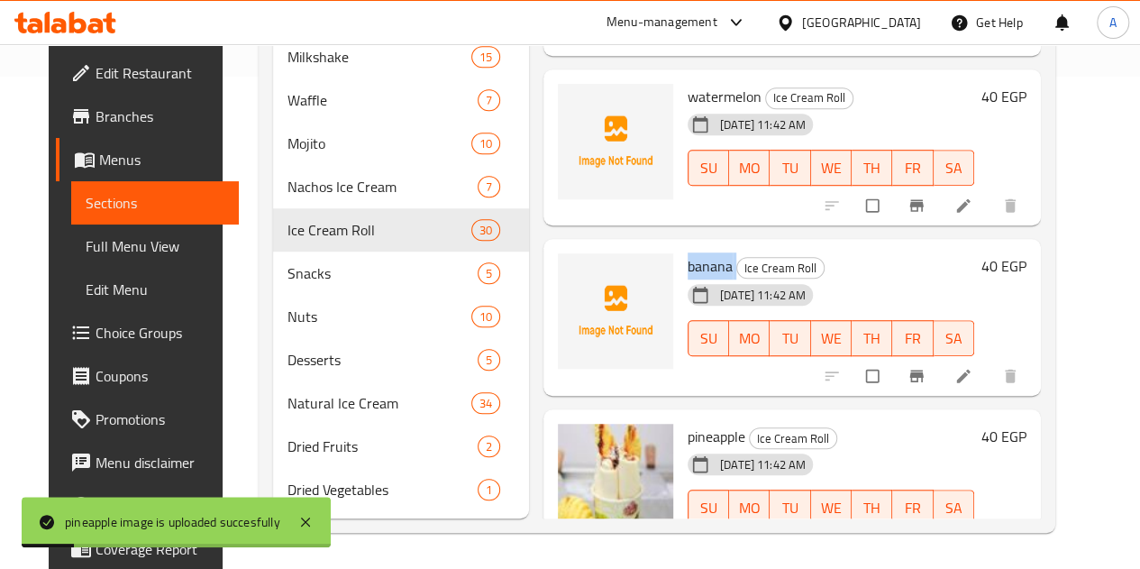
copy h6 "banana"
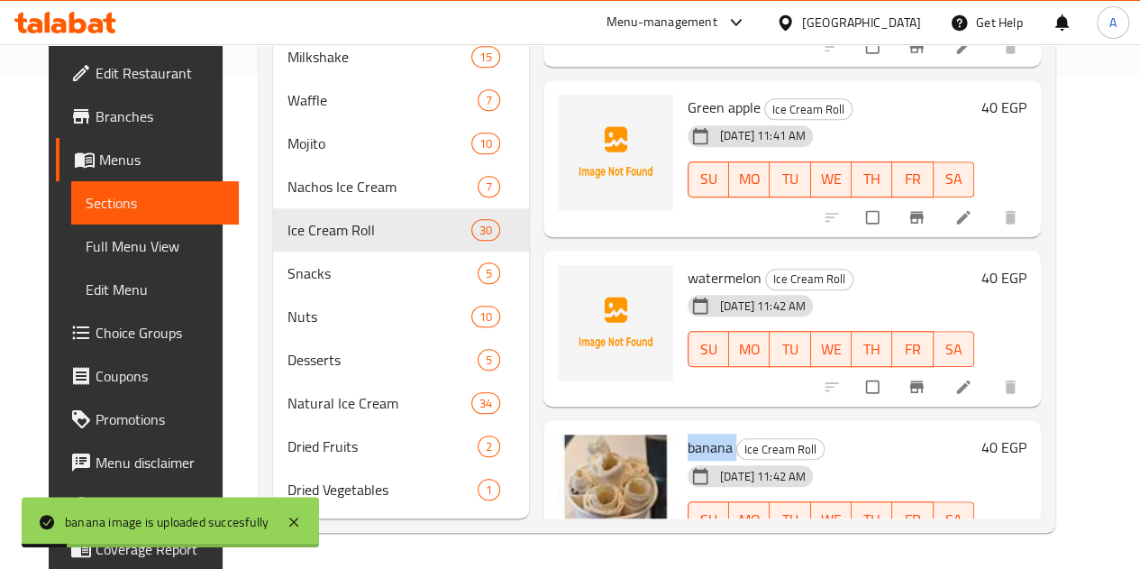
scroll to position [3706, 0]
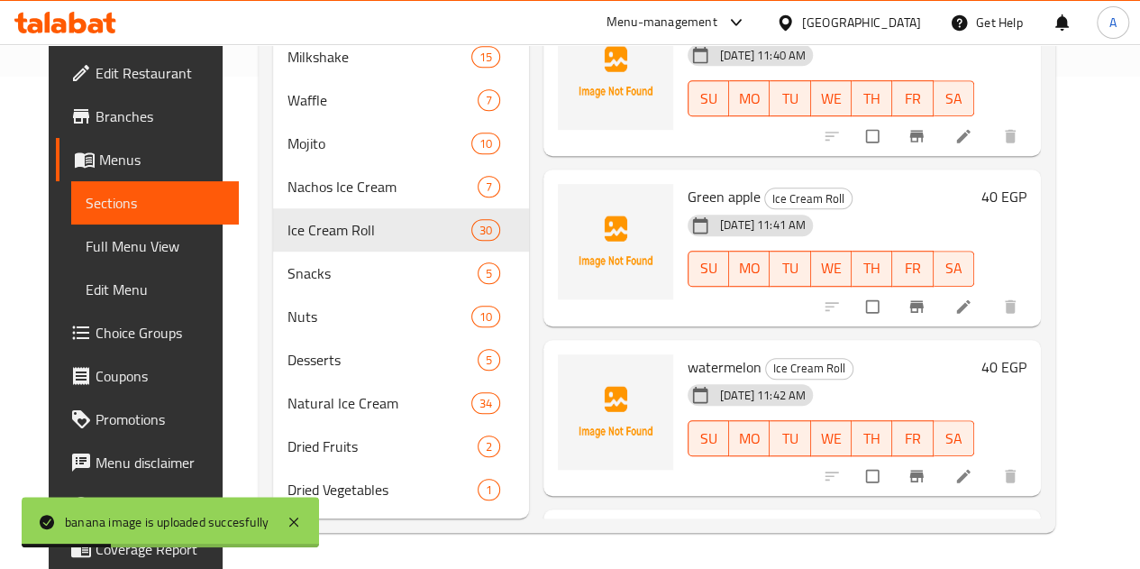
click at [688, 353] on span "watermelon" at bounding box center [725, 366] width 74 height 27
copy h6 "watermelon"
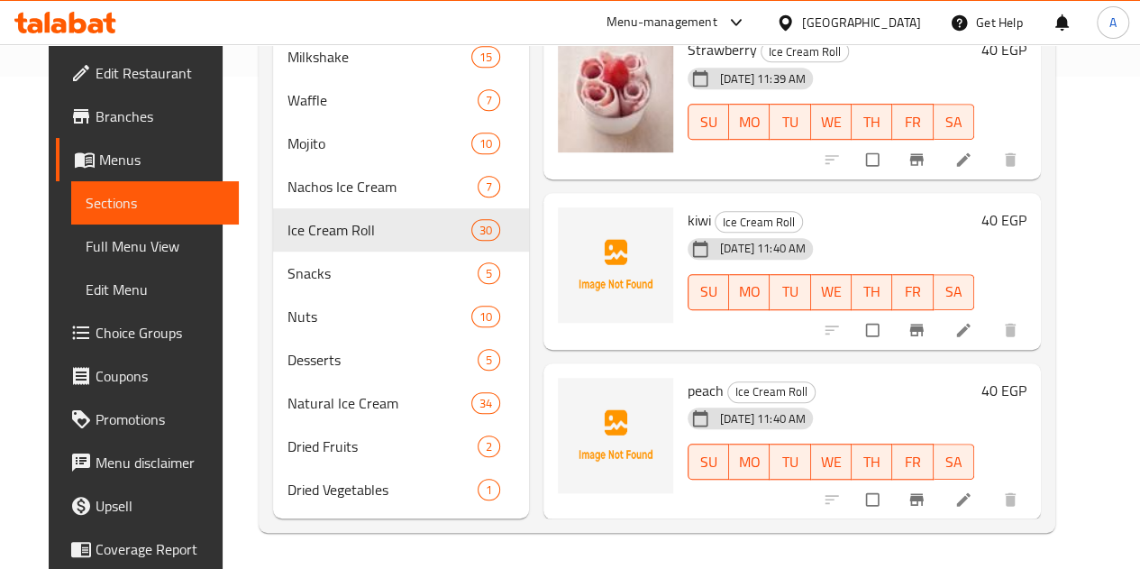
scroll to position [3375, 0]
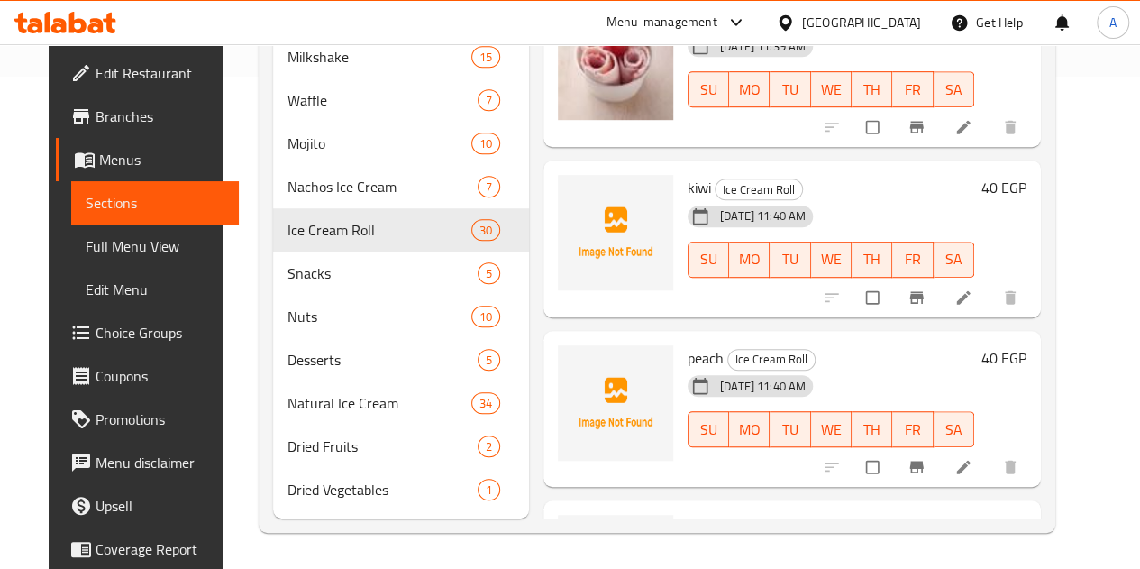
click at [688, 174] on span "kiwi" at bounding box center [699, 187] width 23 height 27
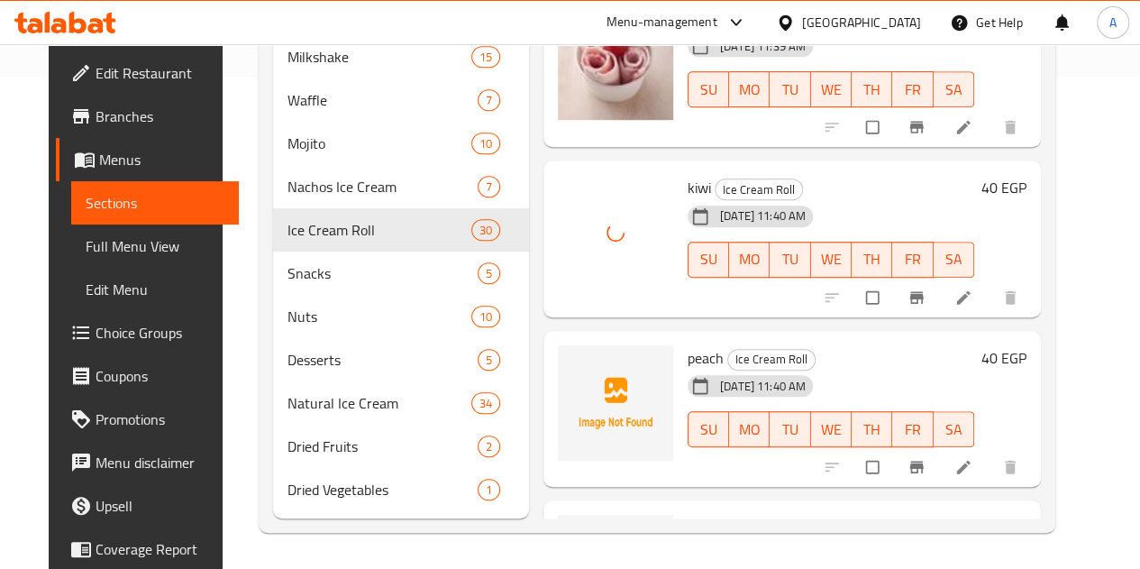
click at [688, 344] on span "peach" at bounding box center [706, 357] width 36 height 27
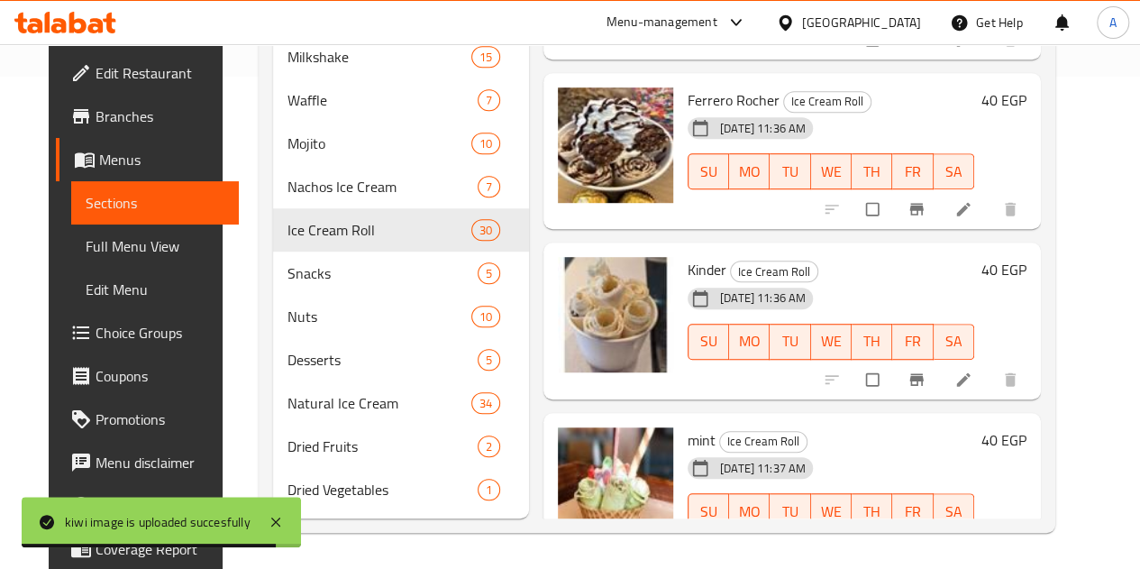
scroll to position [1917, 0]
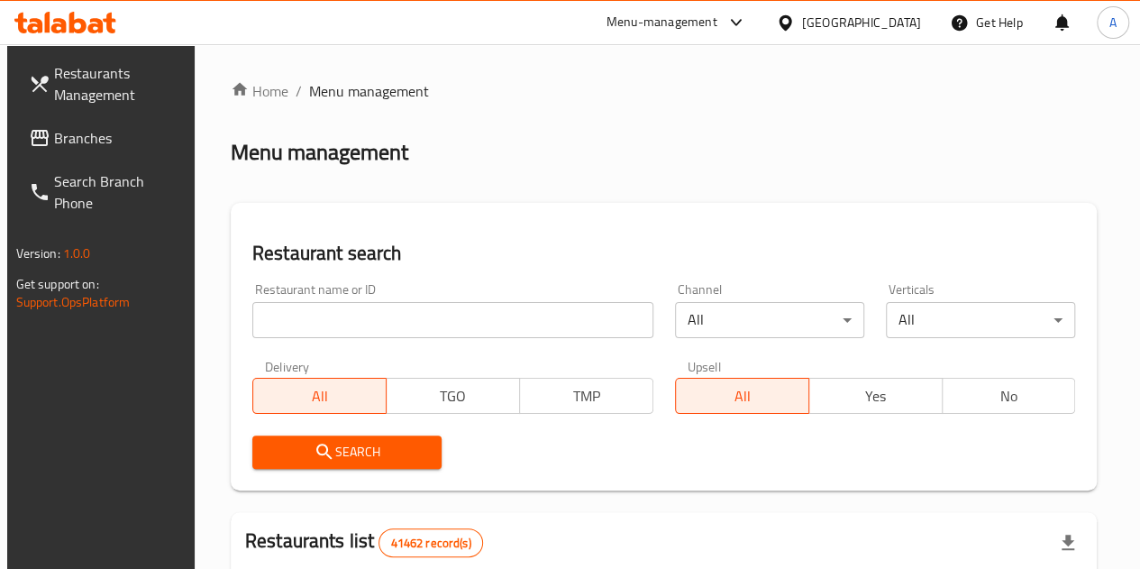
click at [144, 142] on span "Branches" at bounding box center [118, 138] width 129 height 22
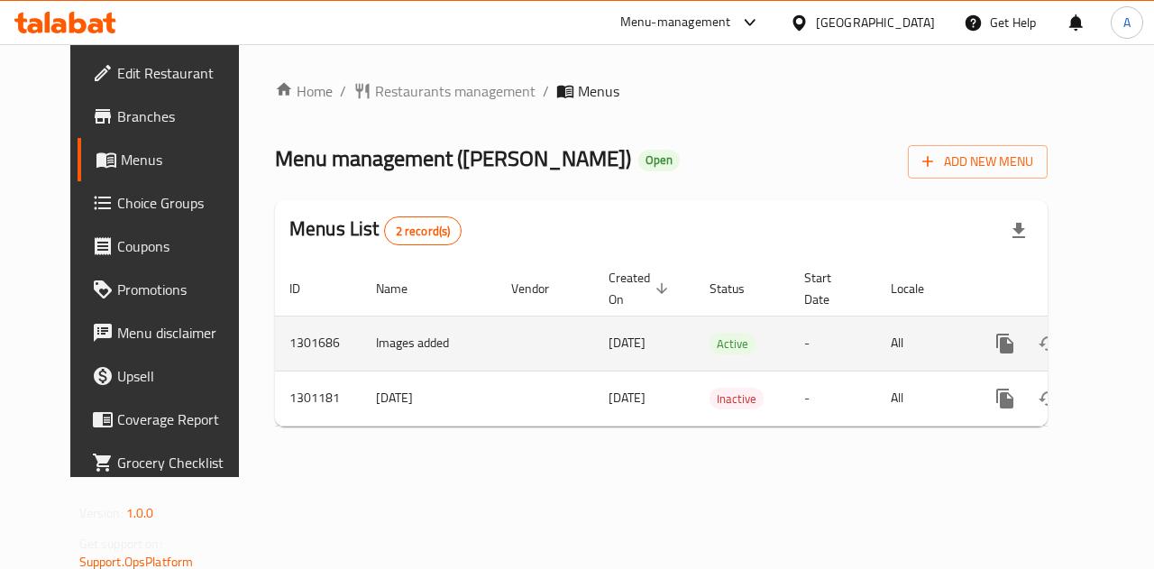
click at [1124, 351] on icon "enhanced table" at bounding box center [1135, 344] width 22 height 22
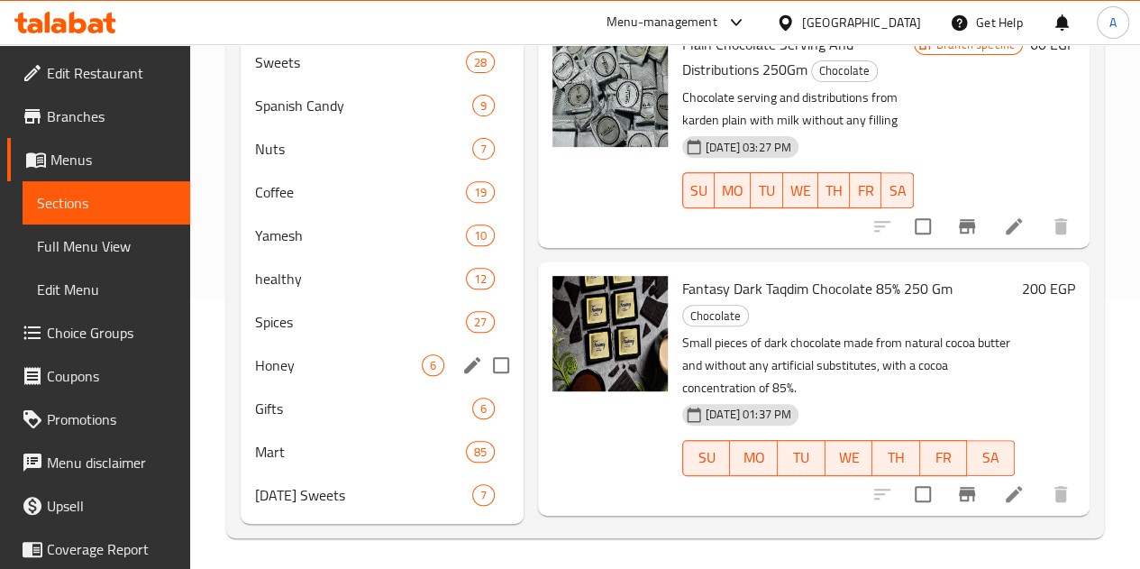
scroll to position [302, 0]
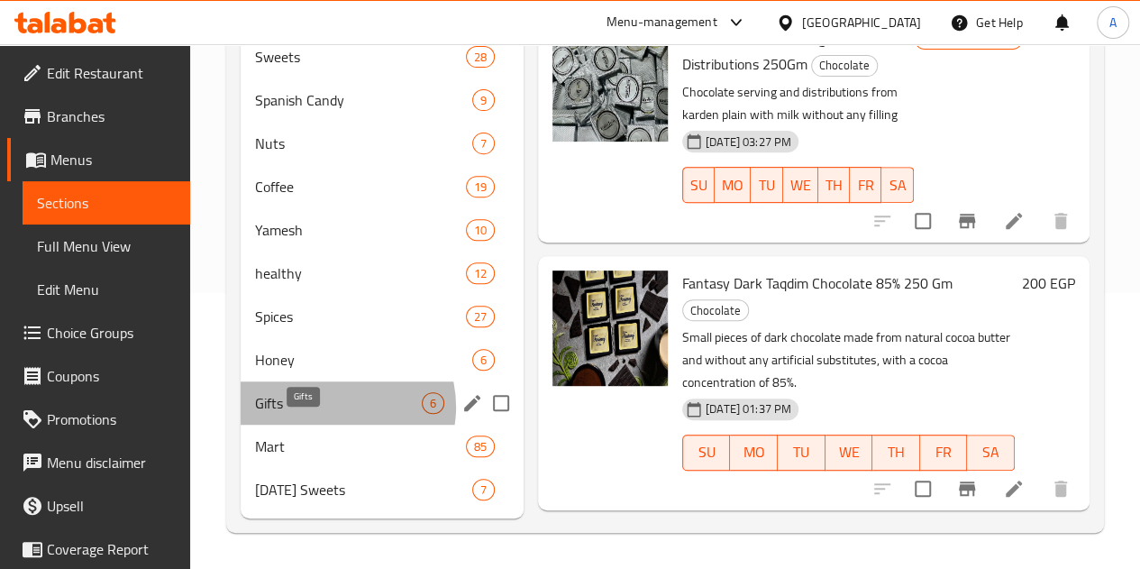
click at [334, 407] on span "Gifts" at bounding box center [338, 403] width 167 height 22
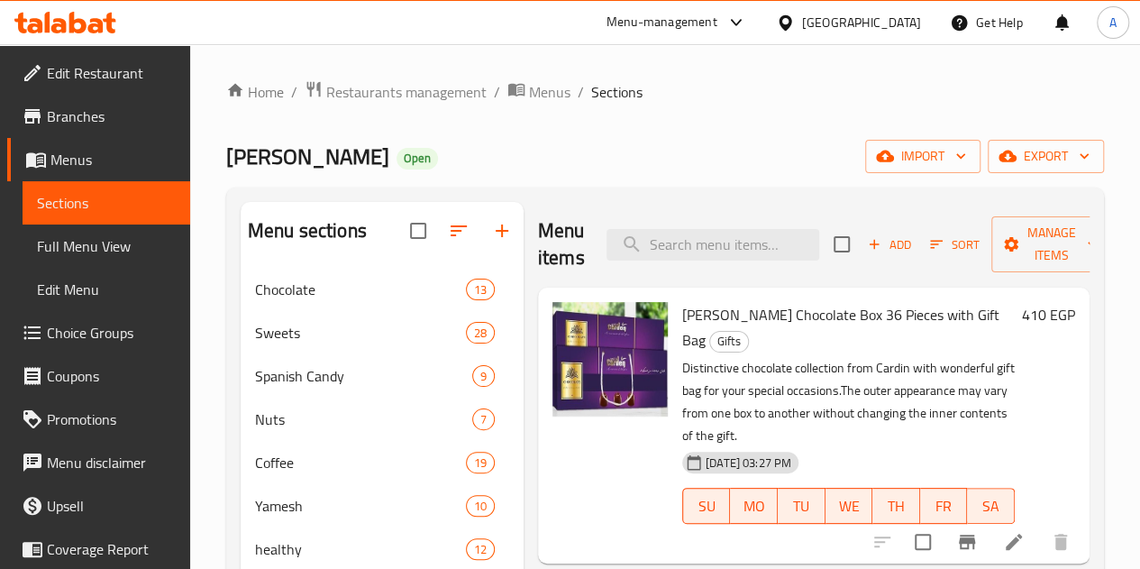
click at [866, 239] on icon "button" at bounding box center [874, 244] width 16 height 16
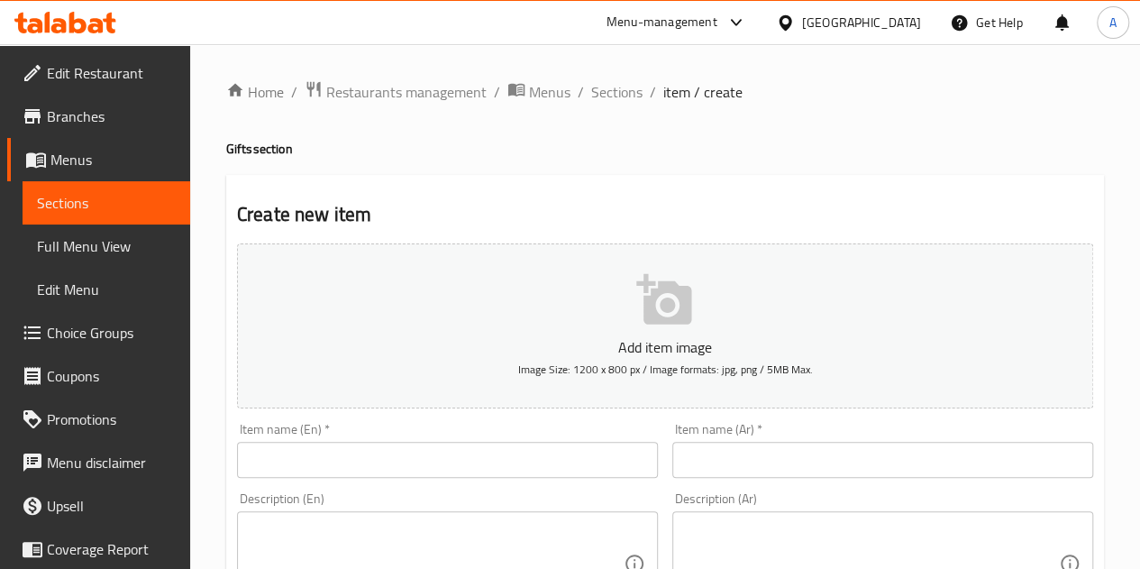
click at [799, 459] on input "text" at bounding box center [883, 460] width 421 height 36
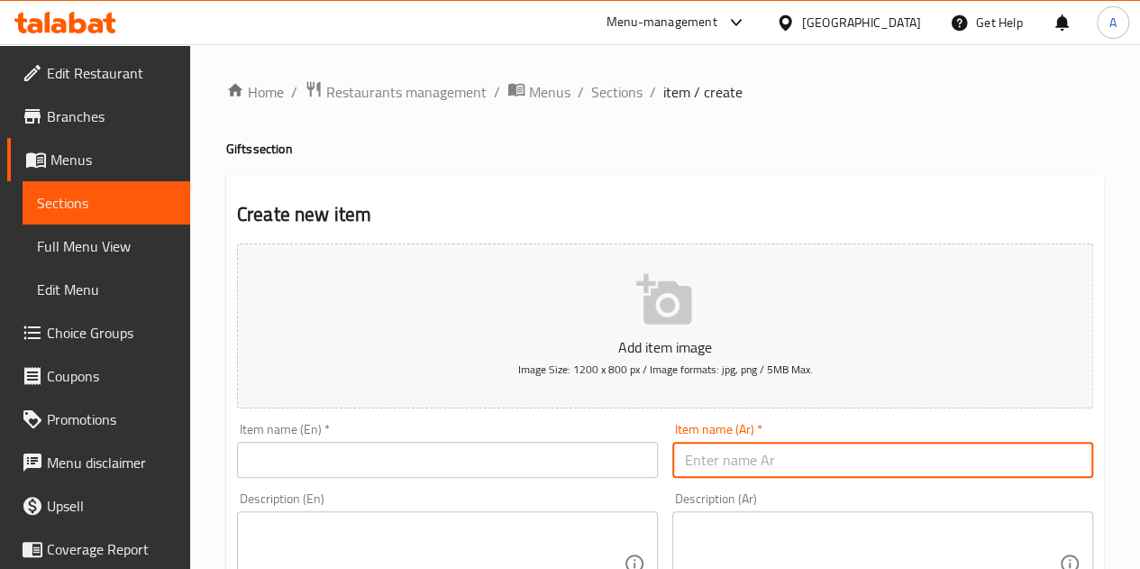
paste input "فانتانسي بوكس شيكولاته ٢٤ قطعه"
type input "فانتانسي بوكس شيكولاته ٢٤ قطعه"
click at [487, 462] on input "text" at bounding box center [447, 460] width 421 height 36
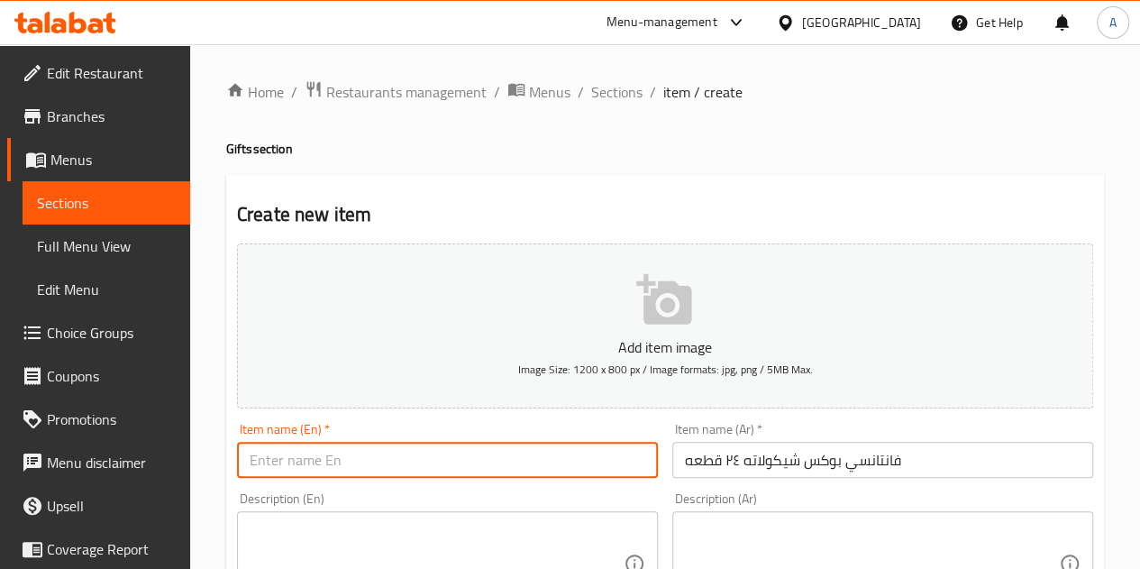
paste input "Fantasy box of 24 chocolate pieces"
type input "Fantasy box of 24 chocolate pieces"
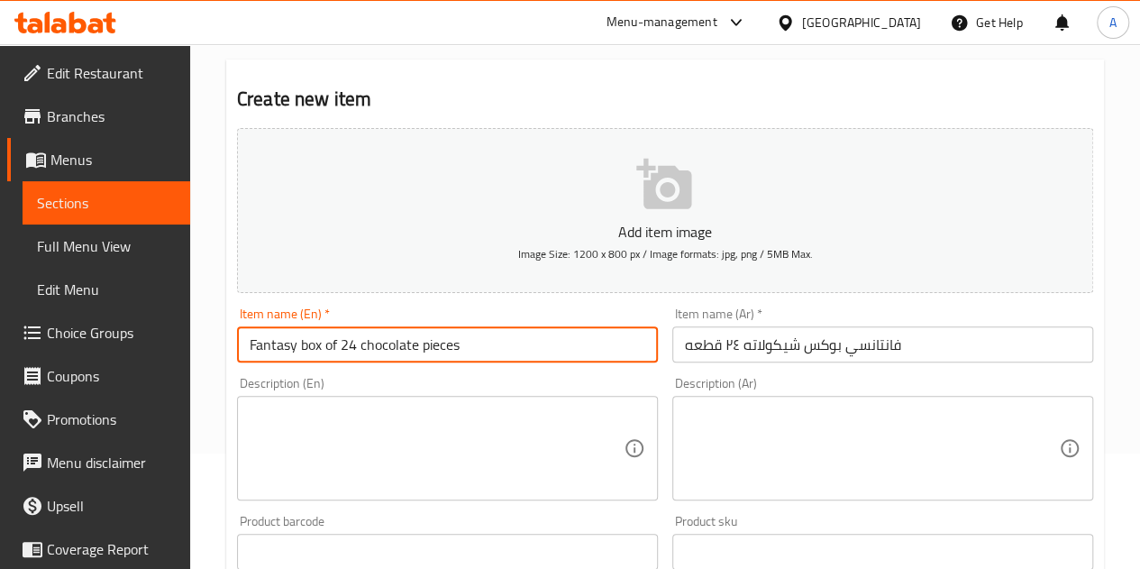
scroll to position [270, 0]
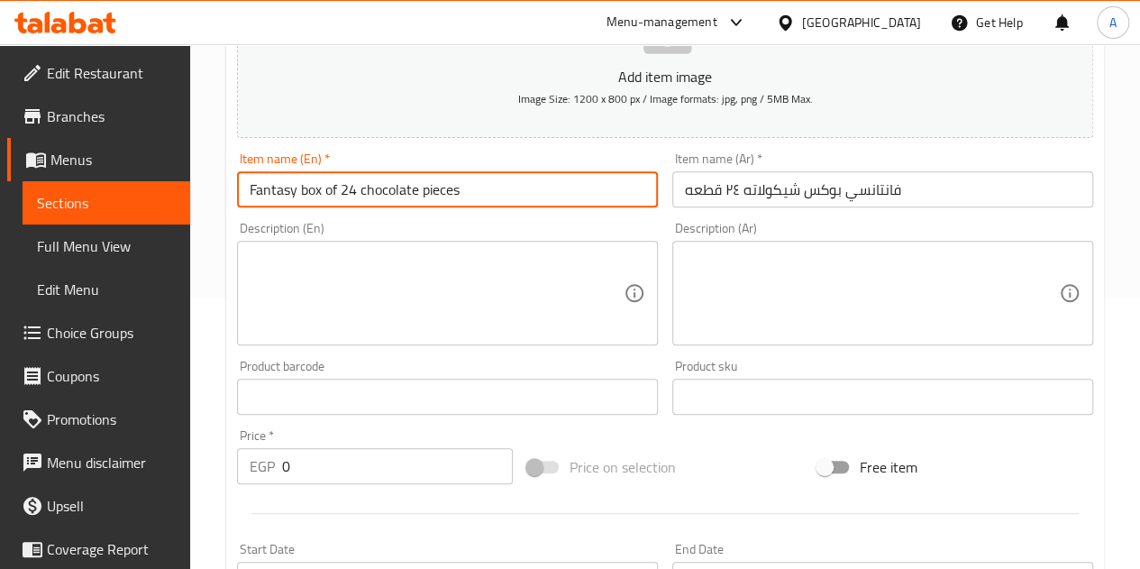
click at [422, 471] on input "0" at bounding box center [397, 466] width 231 height 36
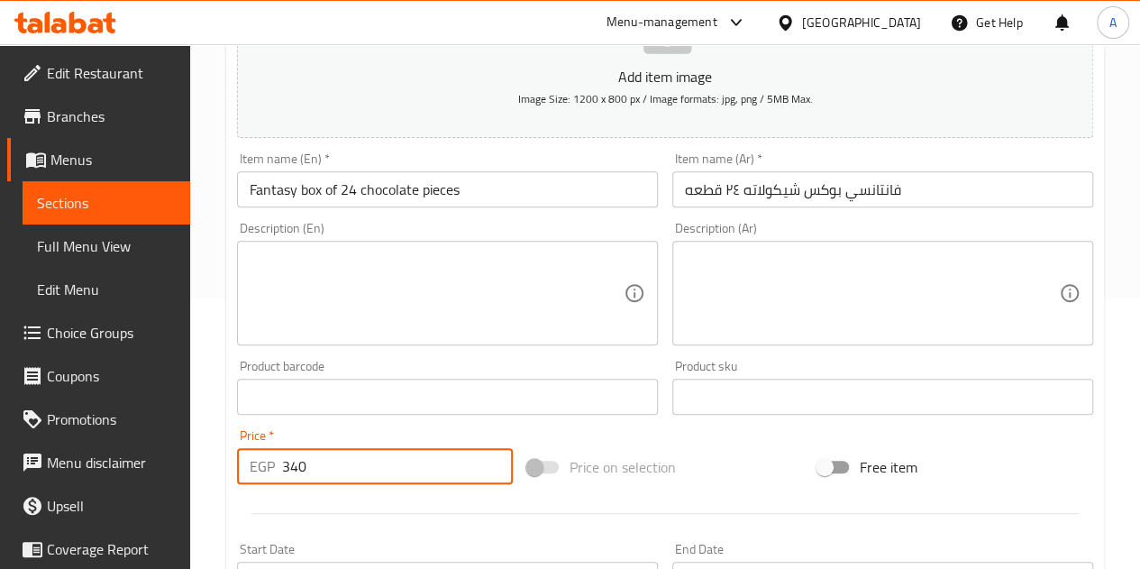
type input "340"
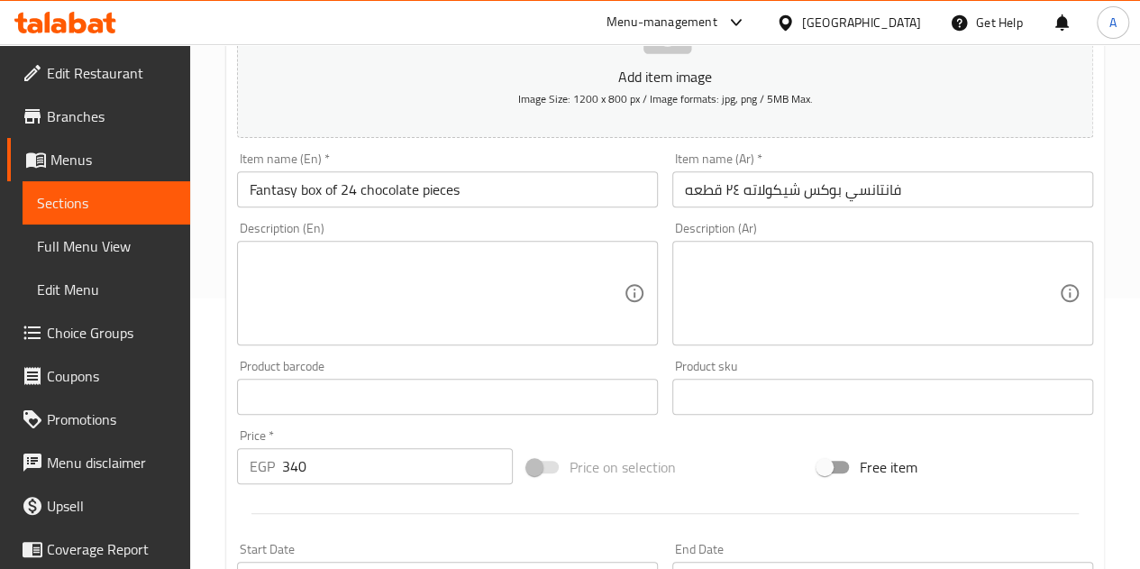
click at [423, 513] on hr at bounding box center [666, 513] width 828 height 1
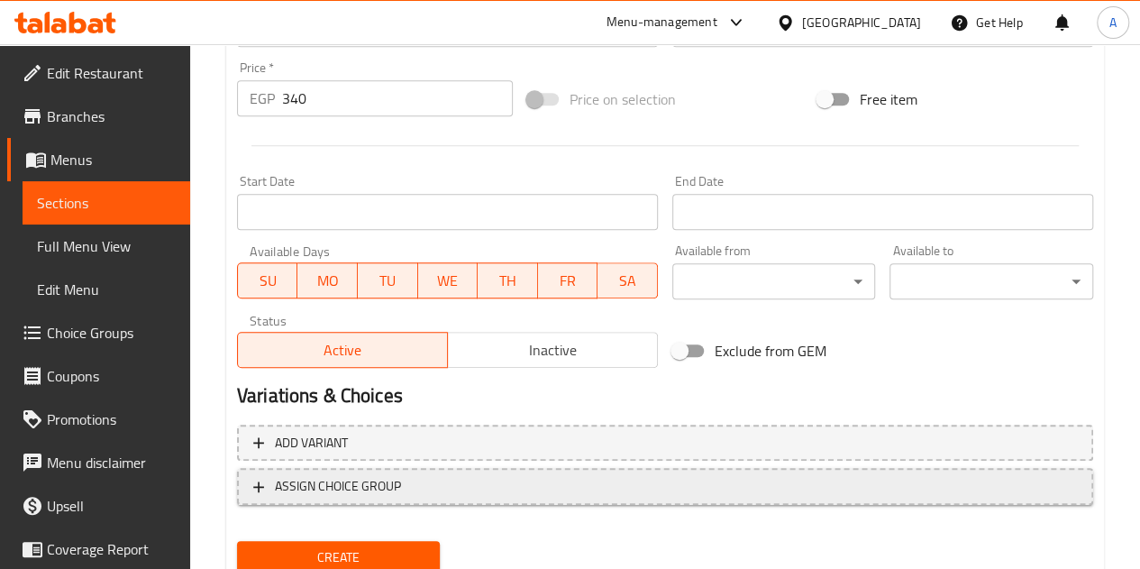
scroll to position [704, 0]
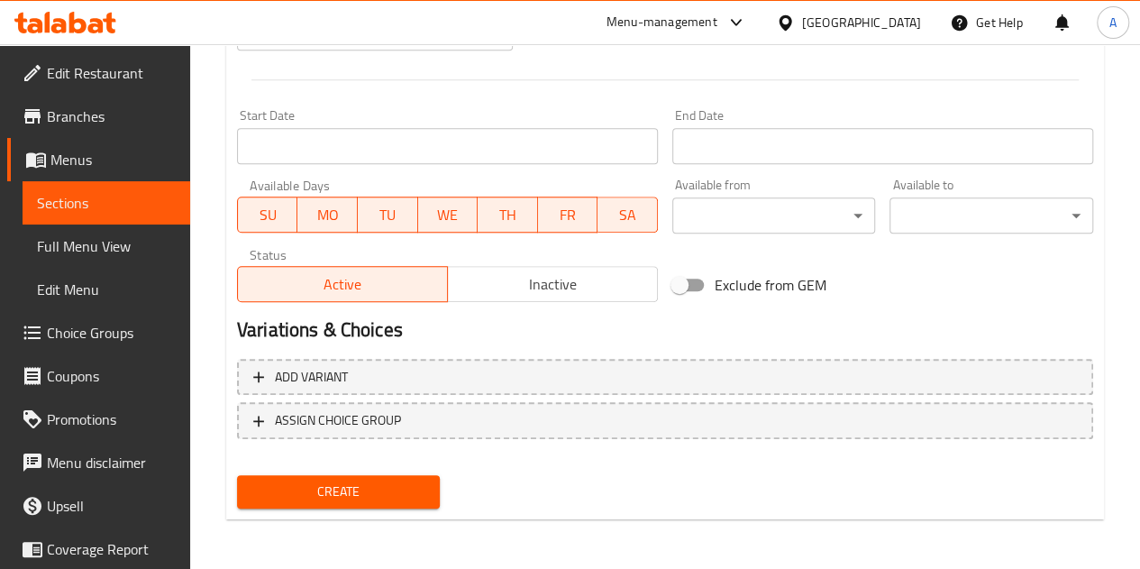
click at [406, 488] on span "Create" at bounding box center [339, 491] width 175 height 23
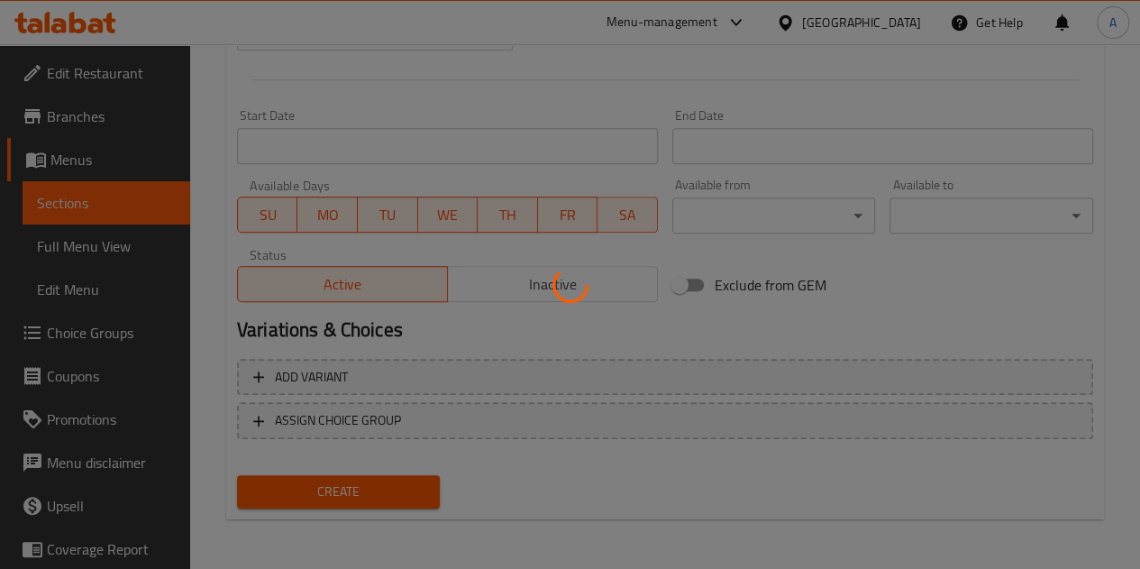
type input "0"
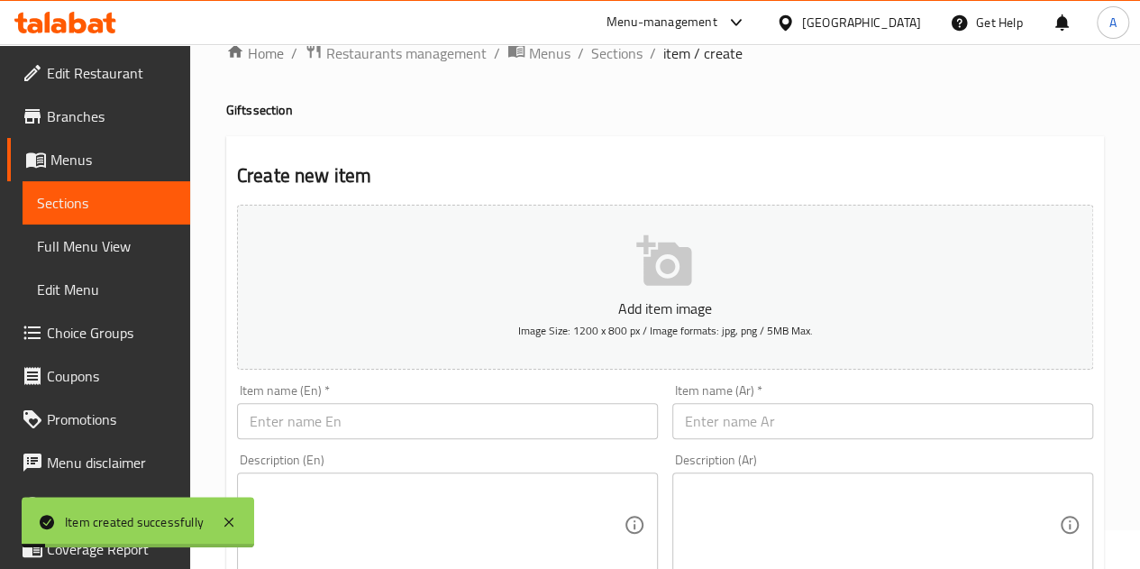
scroll to position [0, 0]
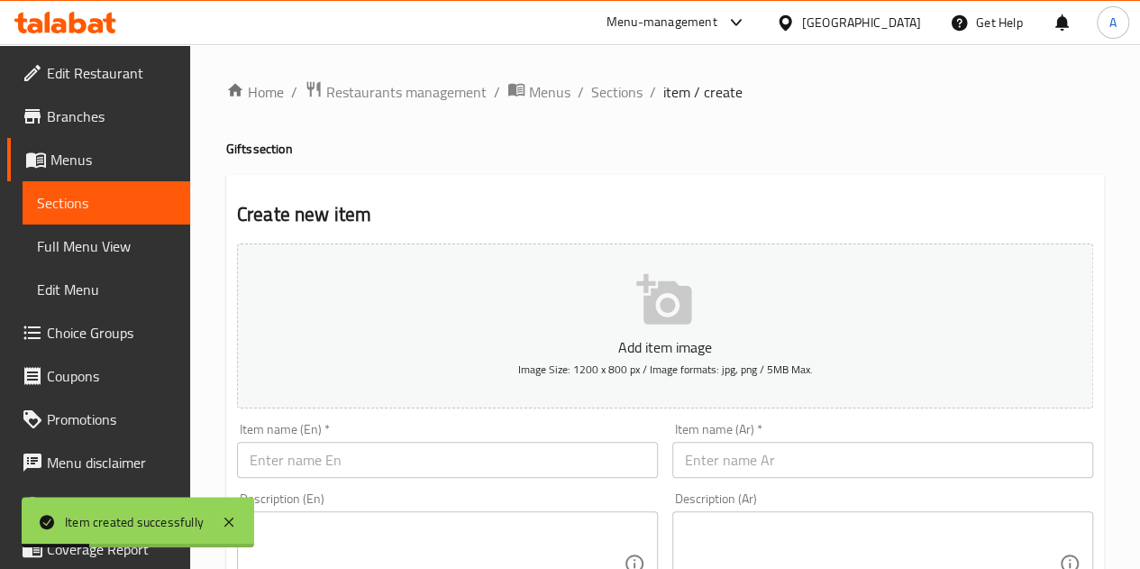
click at [741, 455] on input "text" at bounding box center [883, 460] width 421 height 36
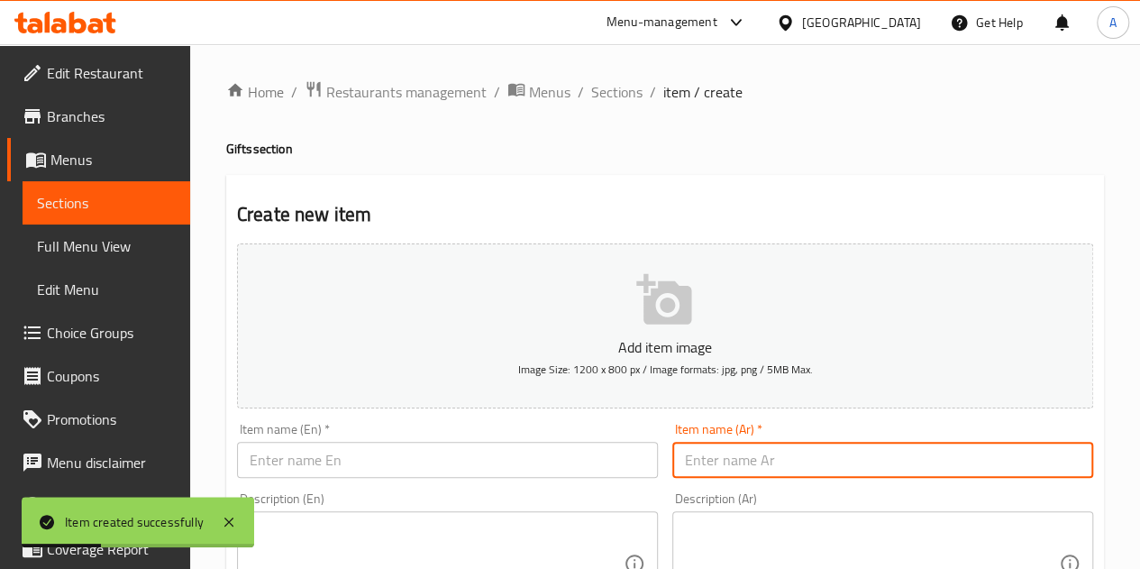
paste input "چورنيل بوكس شيكولاته ٤٨ قطعه"
type input "چورنيل بوكس شيكولاته ٤٨ قطعه"
click at [513, 455] on input "text" at bounding box center [447, 460] width 421 height 36
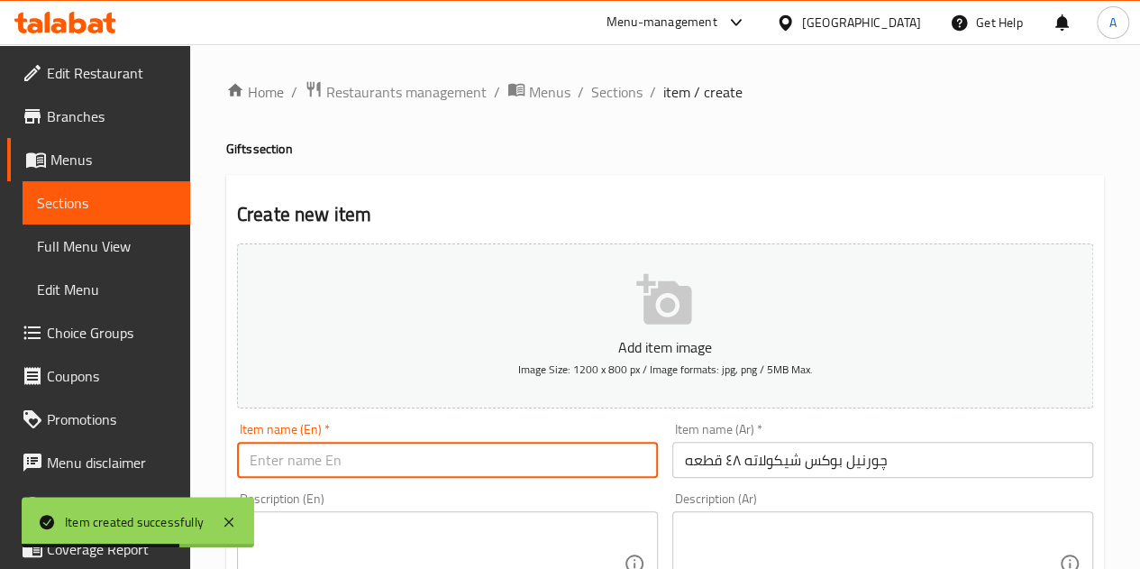
paste input "Journal Box Chocolate 48 pieces"
type input "Journal Box Chocolate 48 pieces"
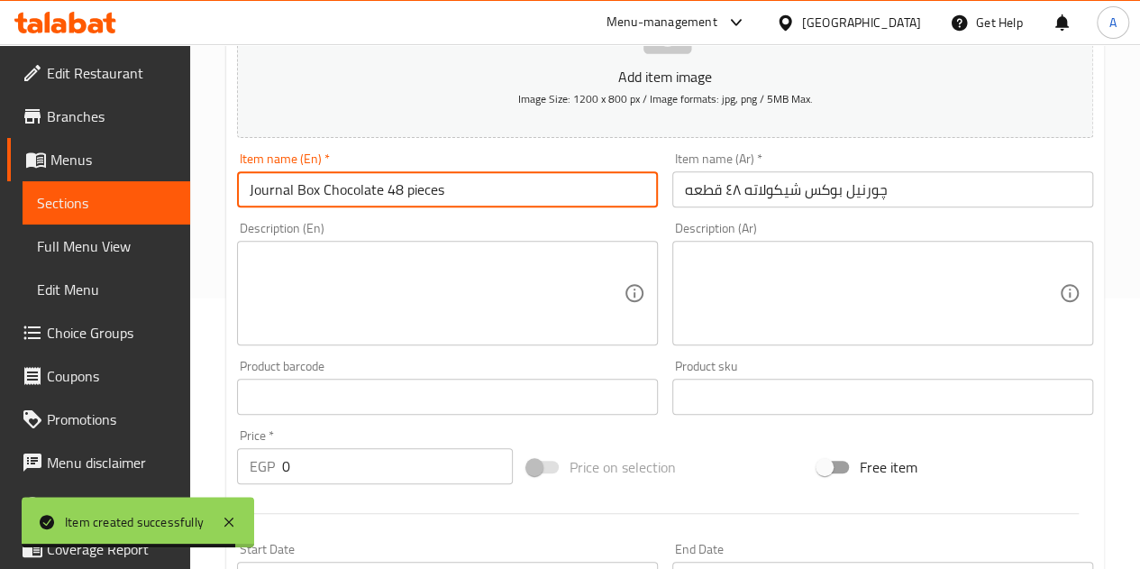
click at [326, 465] on input "0" at bounding box center [397, 466] width 231 height 36
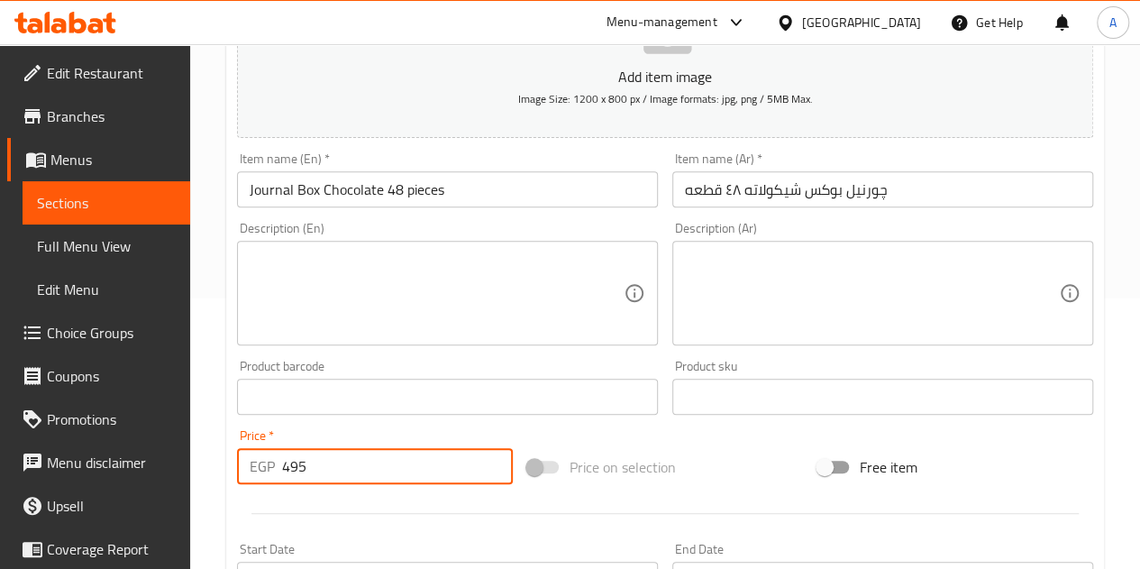
type input "495"
click at [362, 510] on div at bounding box center [665, 513] width 871 height 44
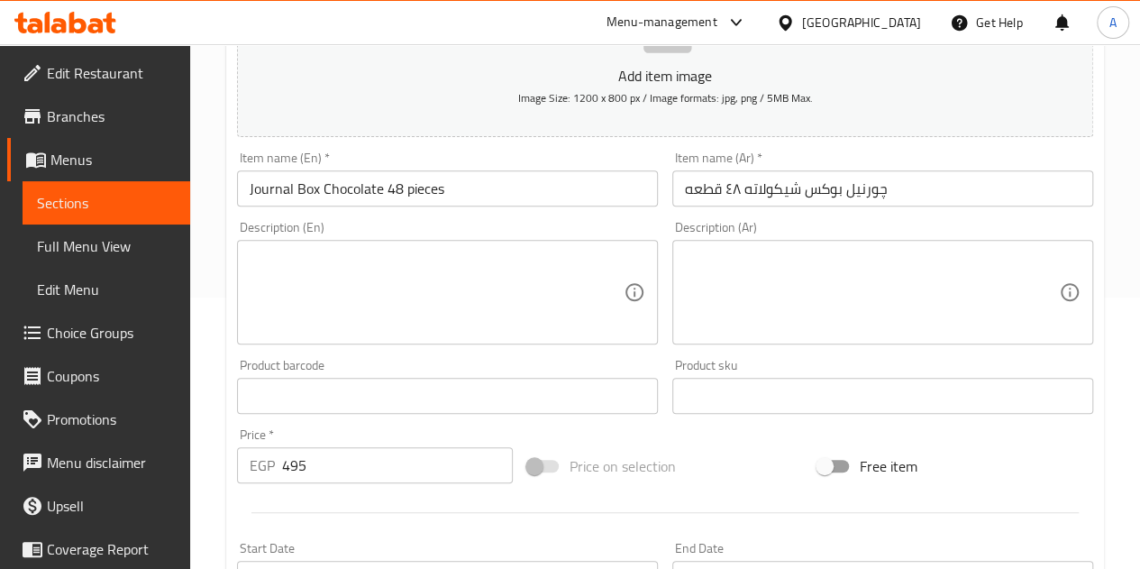
scroll to position [704, 0]
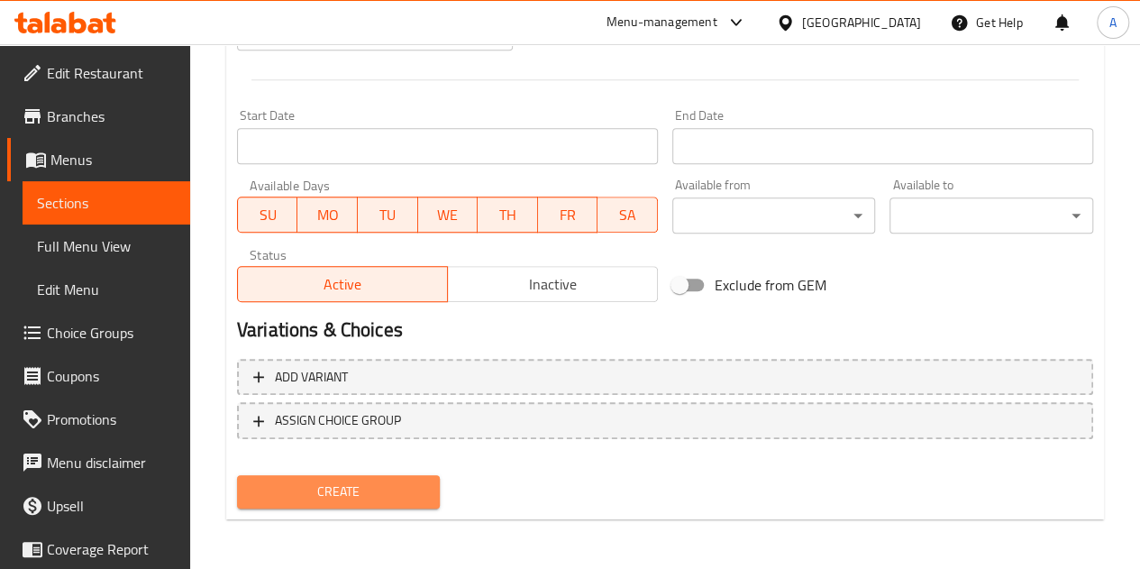
click at [409, 497] on span "Create" at bounding box center [339, 491] width 175 height 23
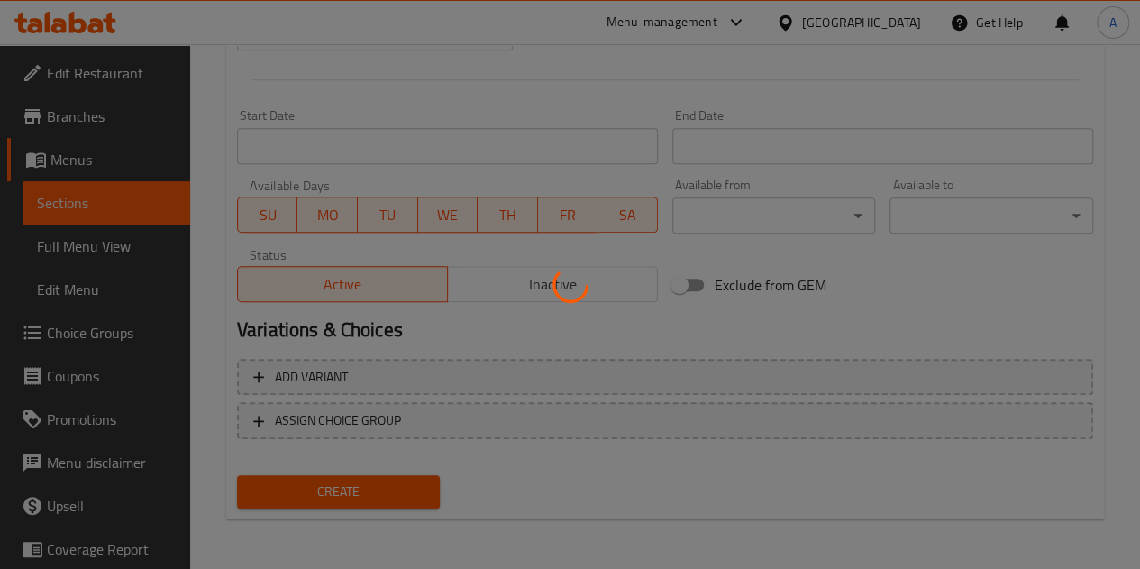
type input "0"
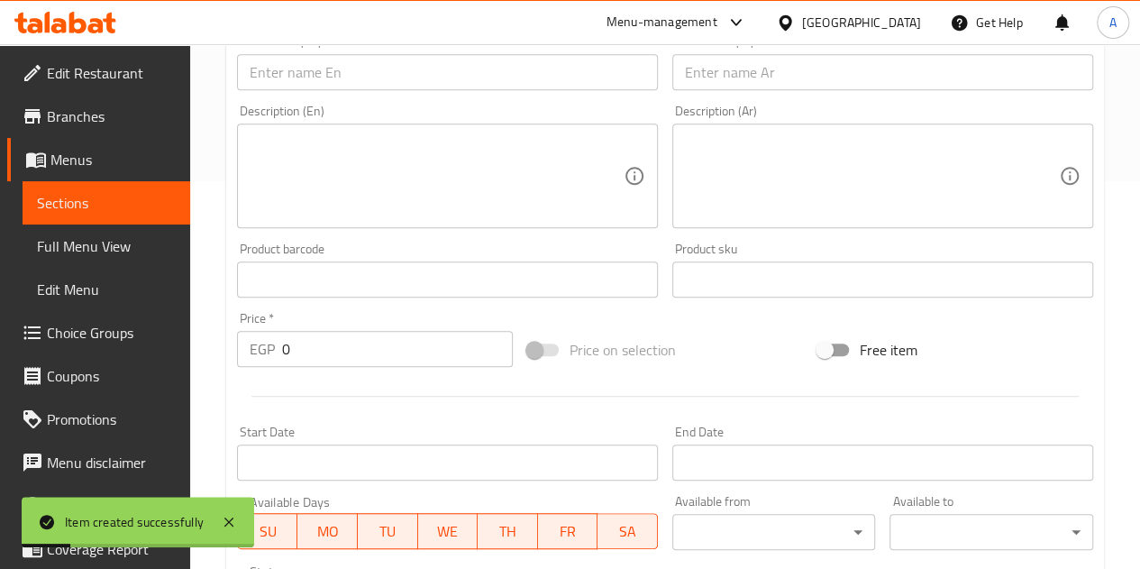
scroll to position [343, 0]
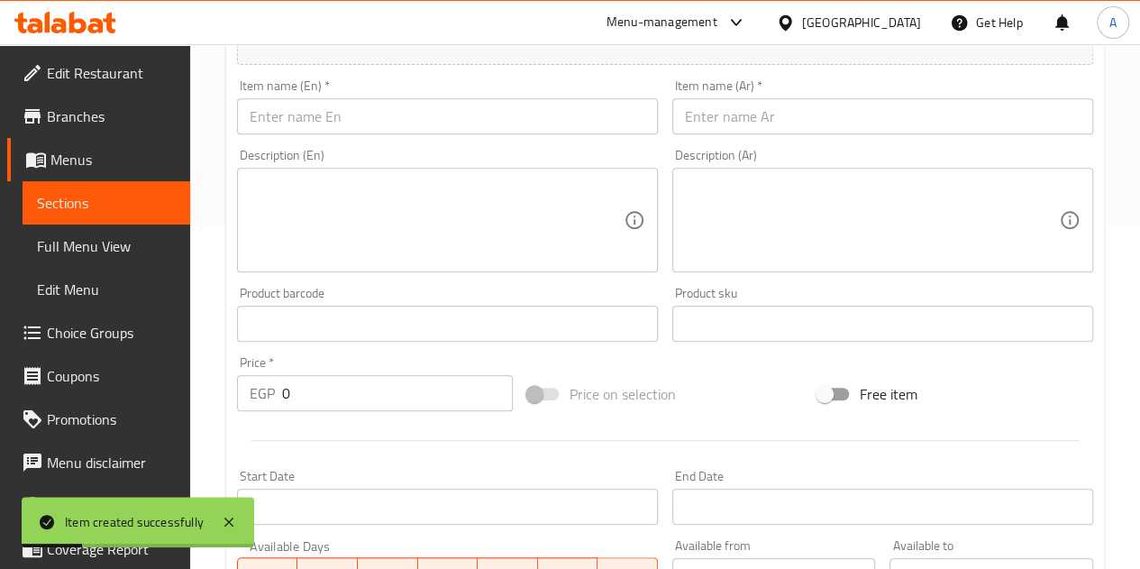
click at [781, 107] on input "text" at bounding box center [883, 116] width 421 height 36
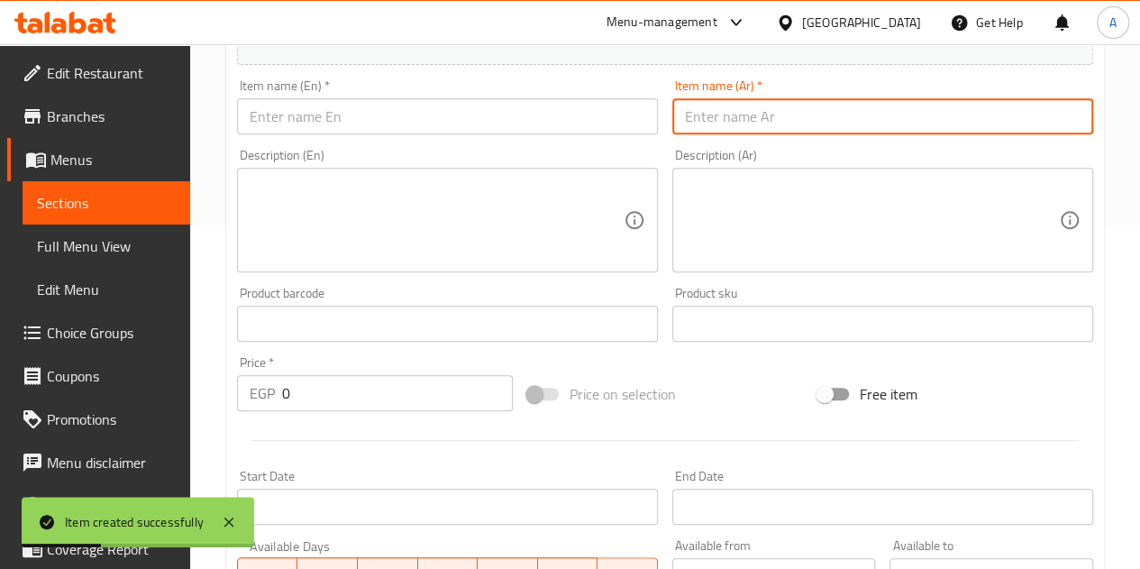
paste input "كاردن بوكس شيكولاته ٣٦ قطعه"
type input "كاردن بوكس شيكولاته ٣٦ قطعه"
drag, startPoint x: 581, startPoint y: 115, endPoint x: 591, endPoint y: 91, distance: 26.6
click at [581, 115] on input "text" at bounding box center [447, 116] width 421 height 36
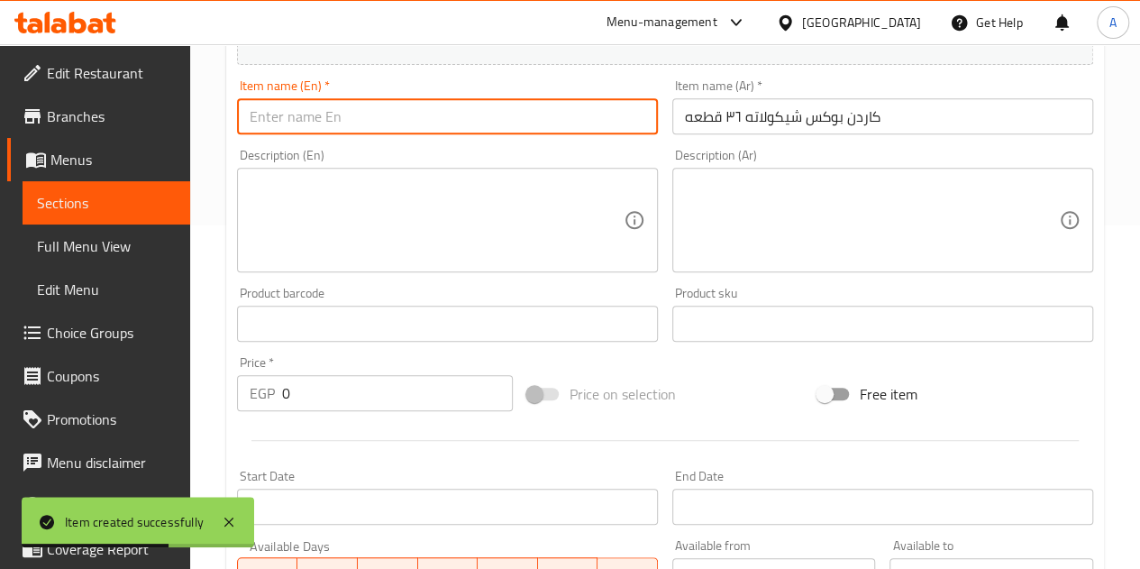
click at [480, 113] on input "text" at bounding box center [447, 116] width 421 height 36
paste input "Cardin Box Chocolate 36 pieces"
type input "Cardin Box Chocolate 36 pieces"
click at [413, 378] on input "0" at bounding box center [397, 393] width 231 height 36
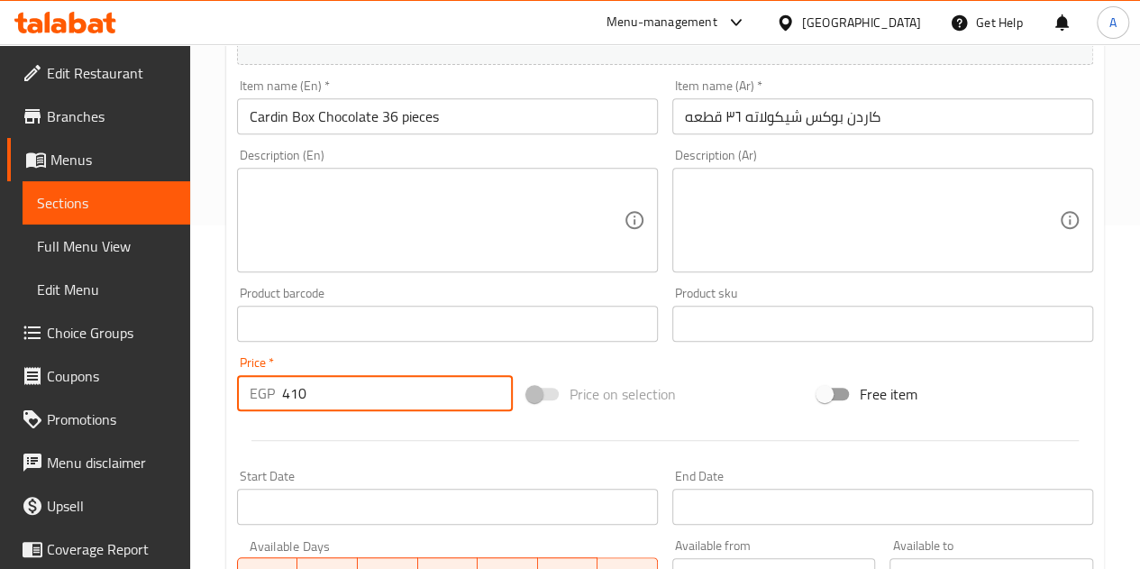
type input "410"
click at [429, 430] on div at bounding box center [665, 440] width 871 height 44
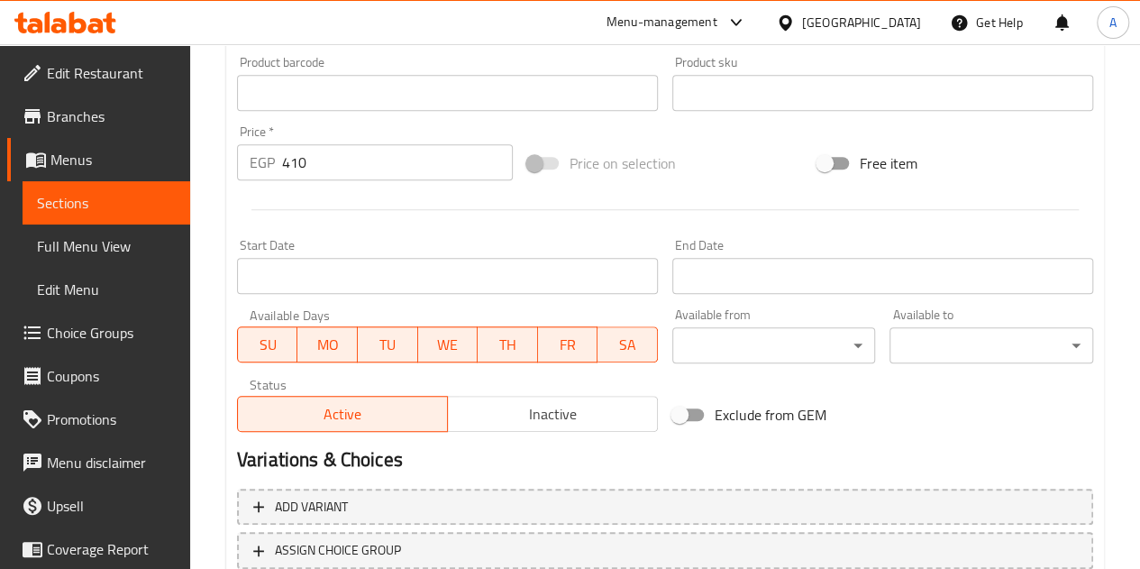
scroll to position [704, 0]
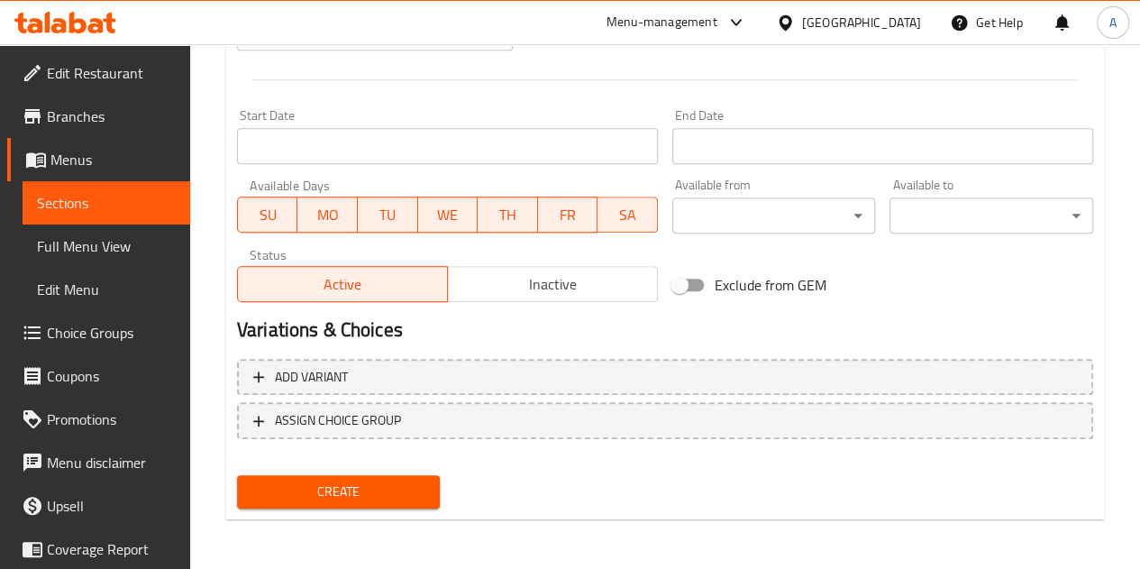
click at [426, 490] on button "Create" at bounding box center [339, 491] width 204 height 33
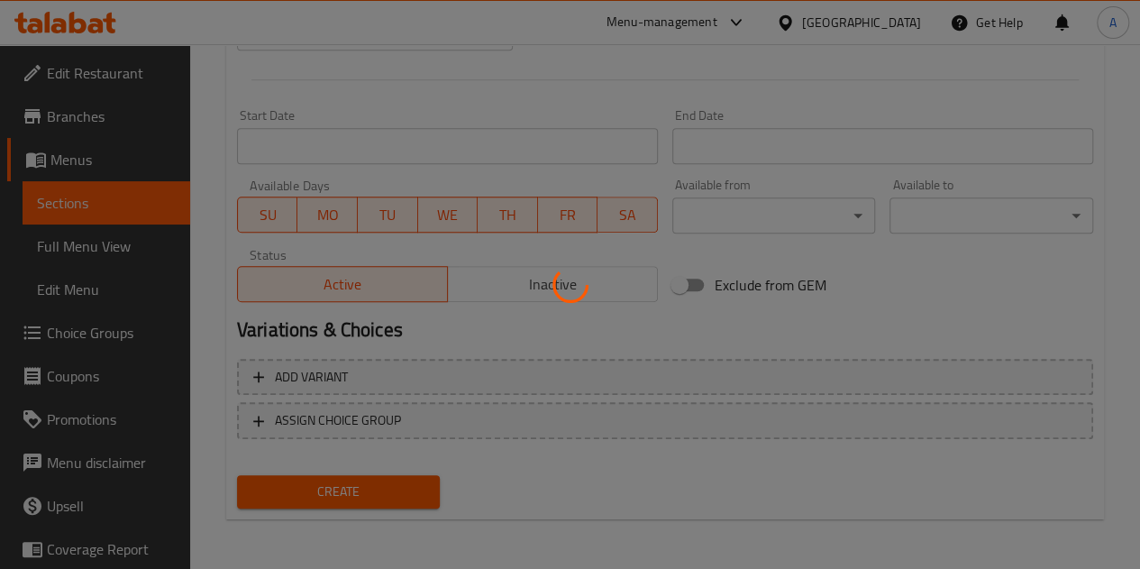
type input "0"
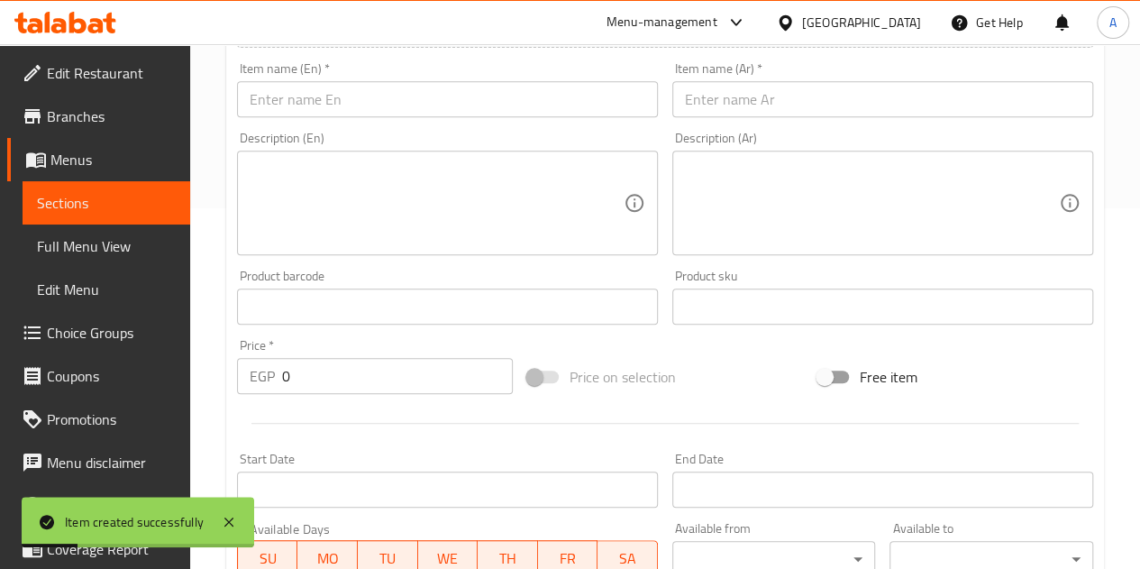
scroll to position [253, 0]
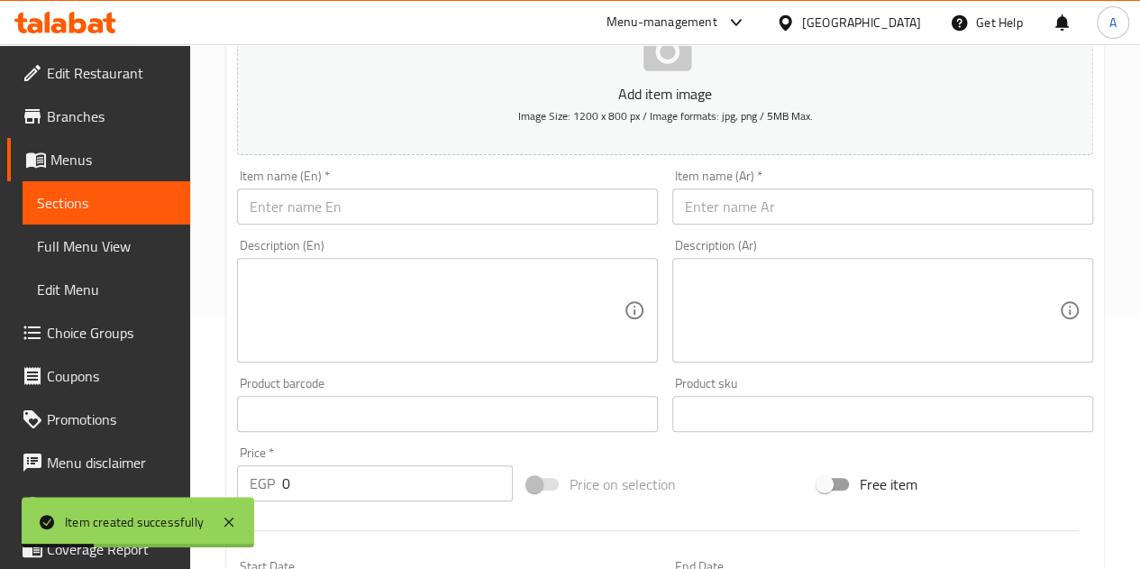
click at [712, 197] on input "text" at bounding box center [883, 206] width 421 height 36
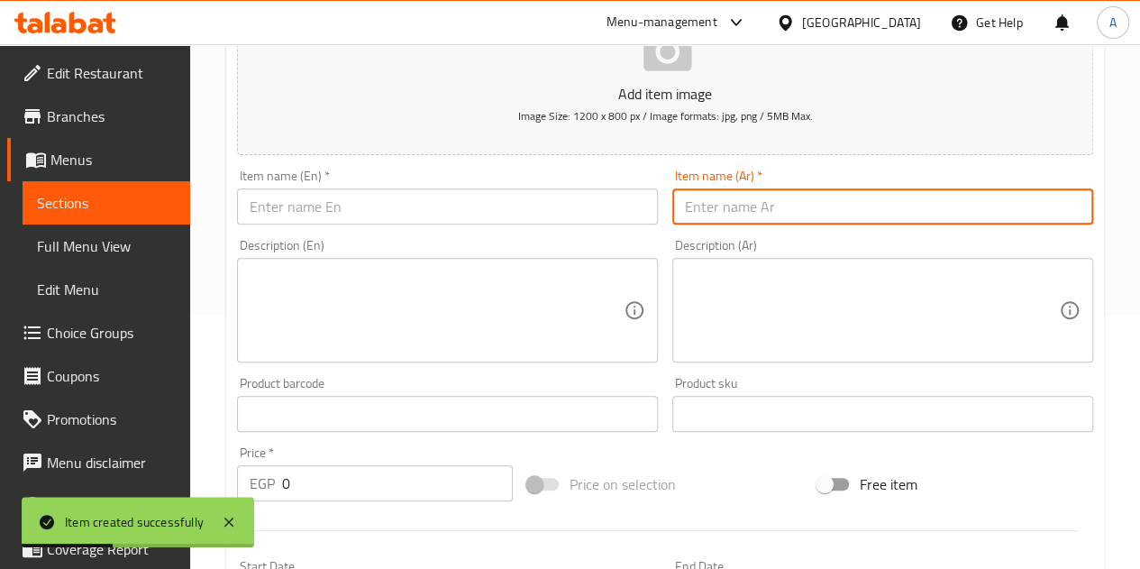
paste input "[PERSON_NAME] ٢٤ قطعه"
type input "[PERSON_NAME] ٢٤ قطعه"
drag, startPoint x: 559, startPoint y: 197, endPoint x: 598, endPoint y: 100, distance: 104.8
click at [559, 197] on input "text" at bounding box center [447, 206] width 421 height 36
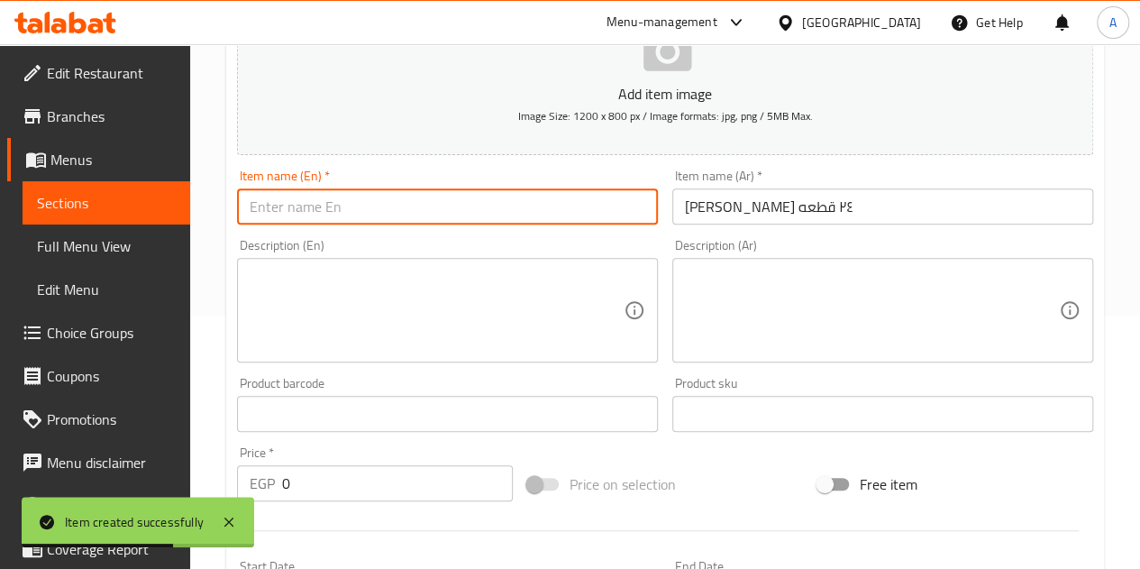
click at [532, 199] on input "text" at bounding box center [447, 206] width 421 height 36
paste input "Ferrero Rocher 24 pieces"
type input "Ferrero Rocher 24 pieces"
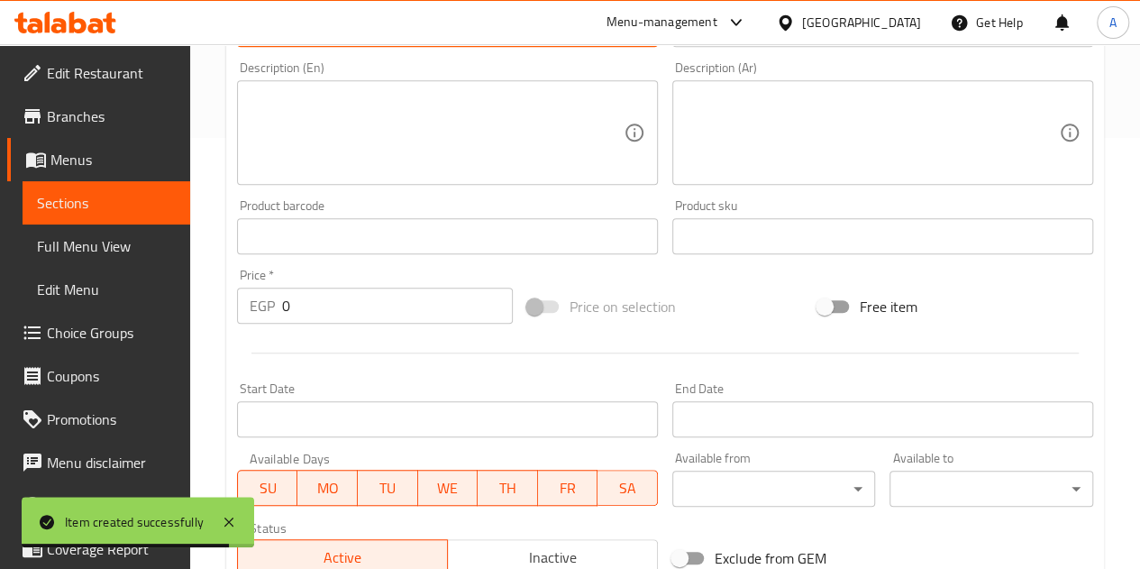
scroll to position [434, 0]
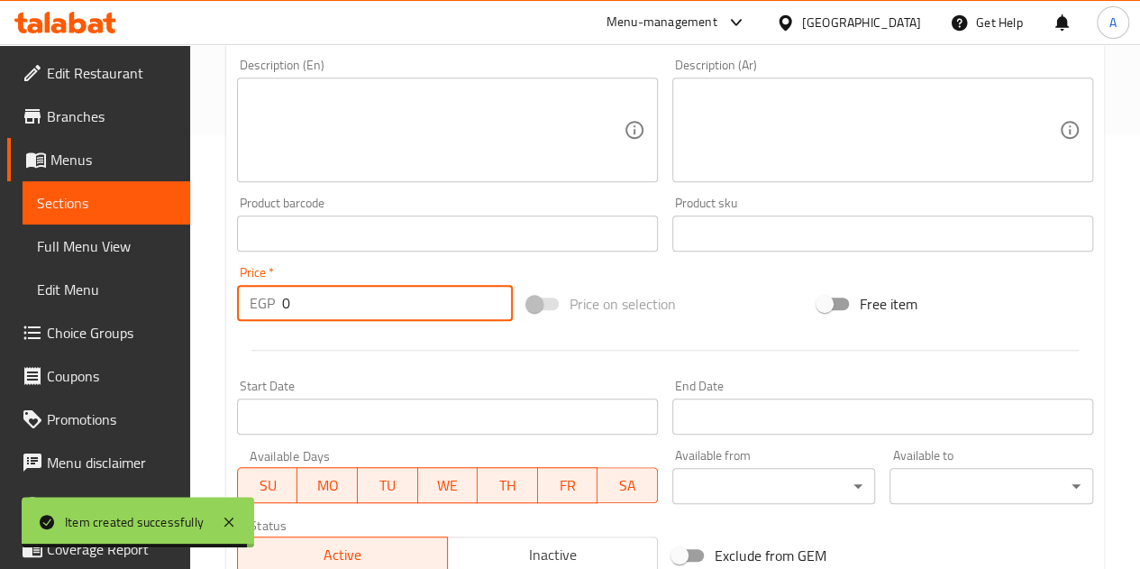
click at [395, 306] on input "0" at bounding box center [397, 303] width 231 height 36
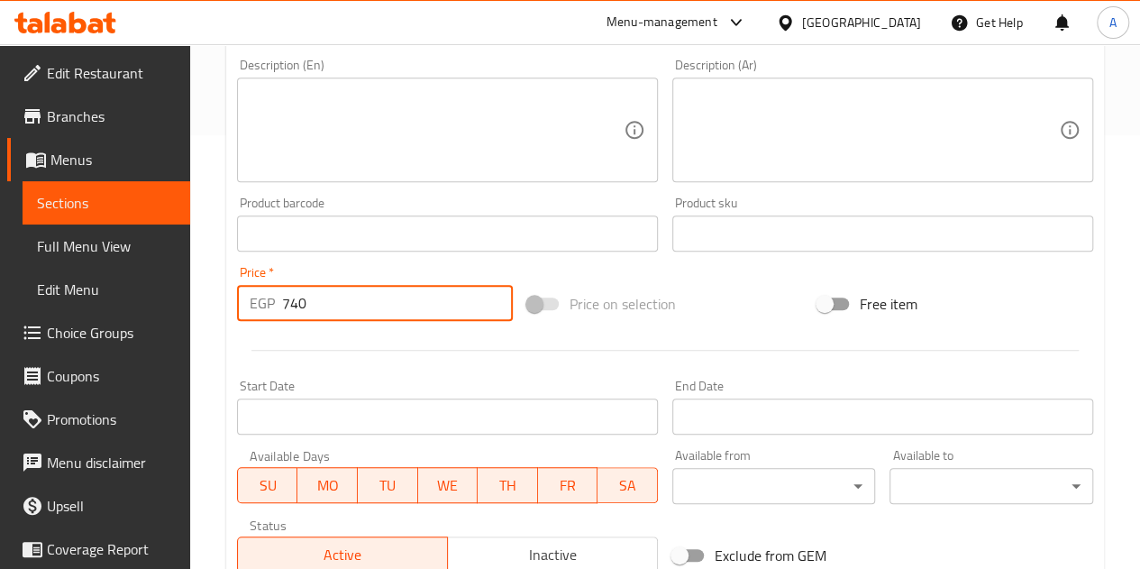
type input "740"
click at [401, 354] on div at bounding box center [665, 350] width 871 height 44
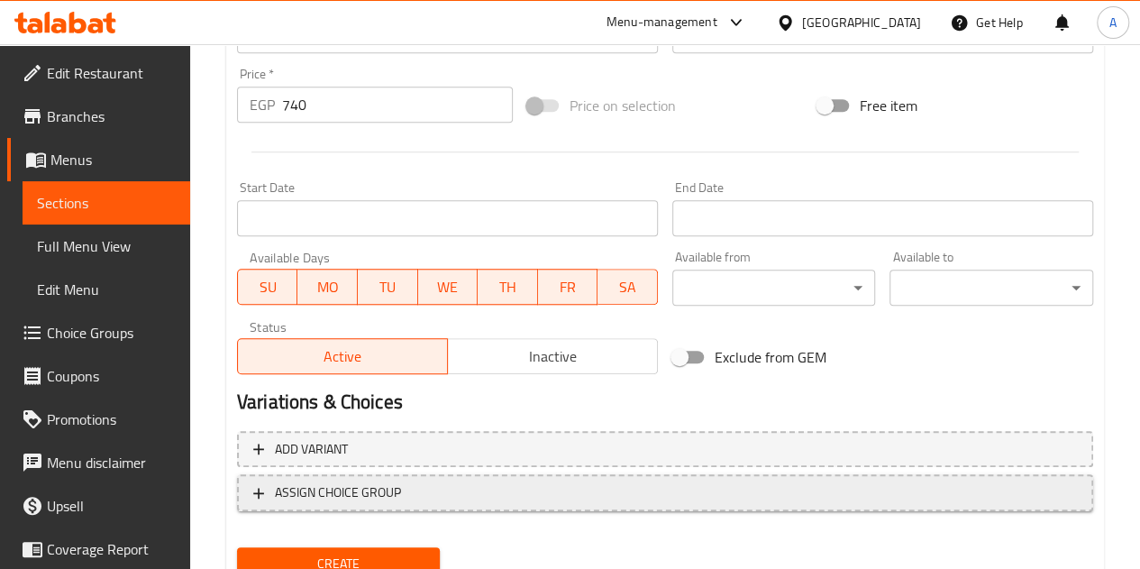
scroll to position [704, 0]
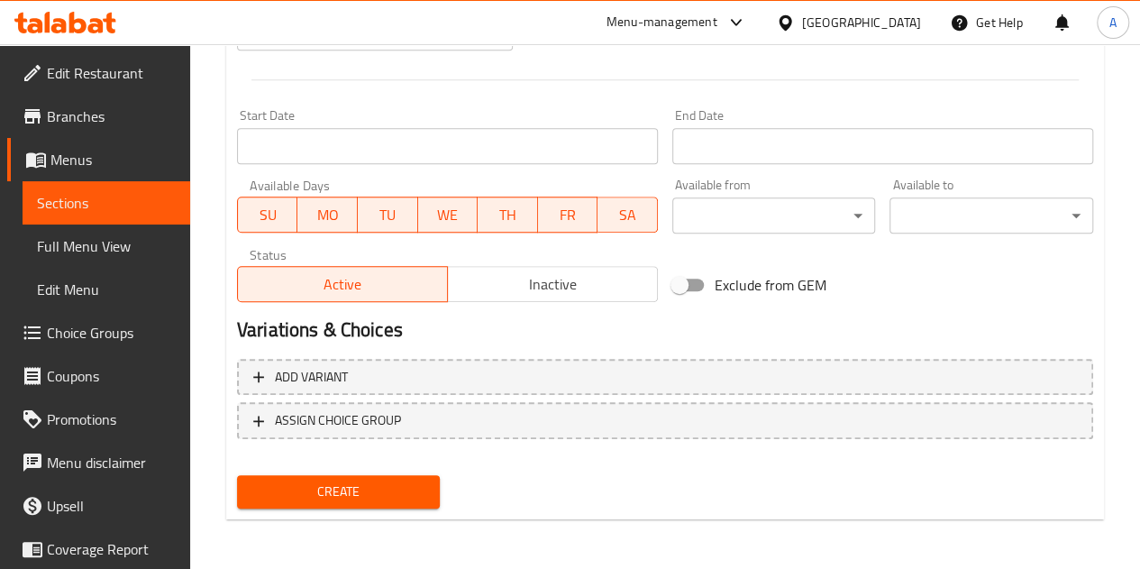
click at [398, 477] on button "Create" at bounding box center [339, 491] width 204 height 33
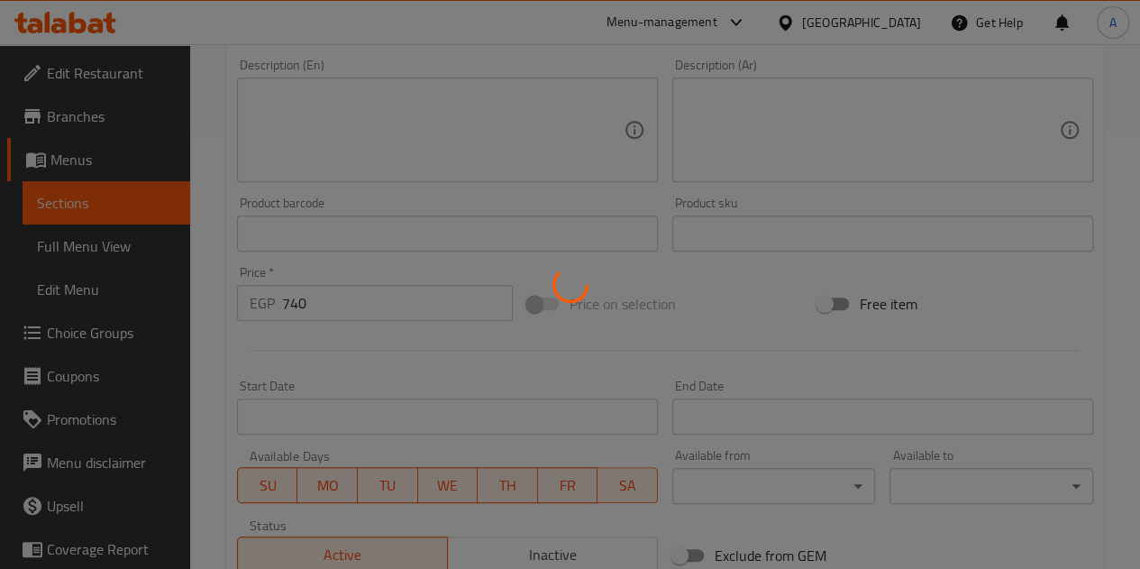
scroll to position [163, 0]
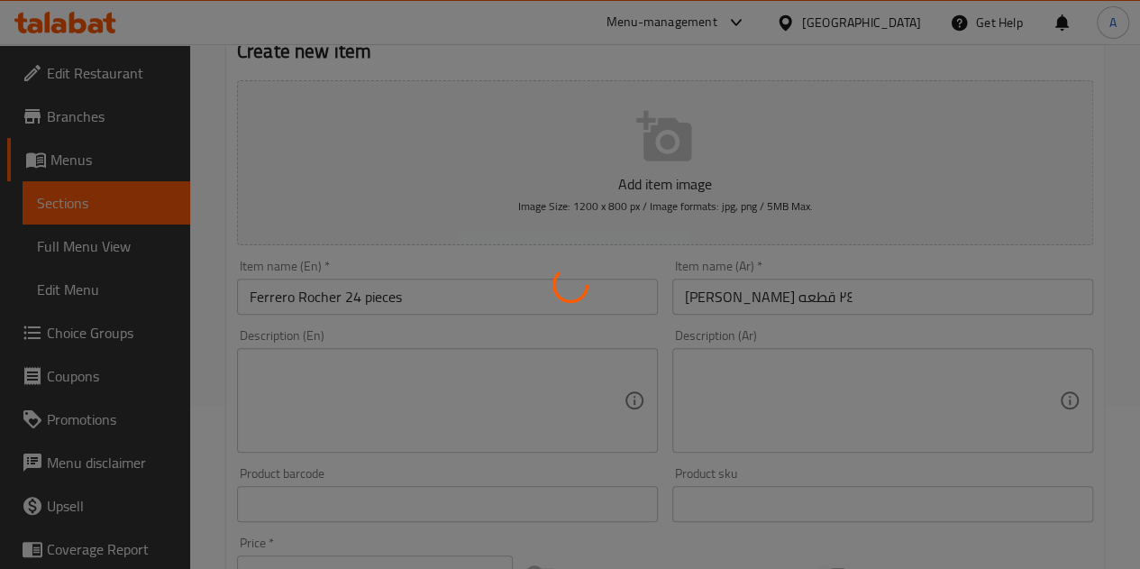
type input "0"
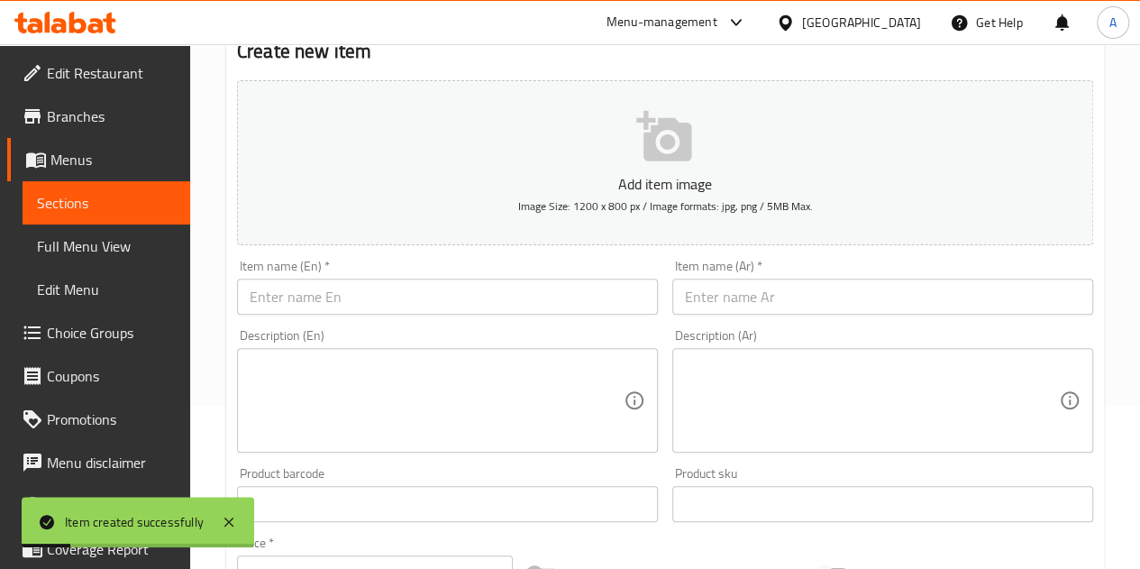
click at [804, 297] on input "text" at bounding box center [883, 297] width 421 height 36
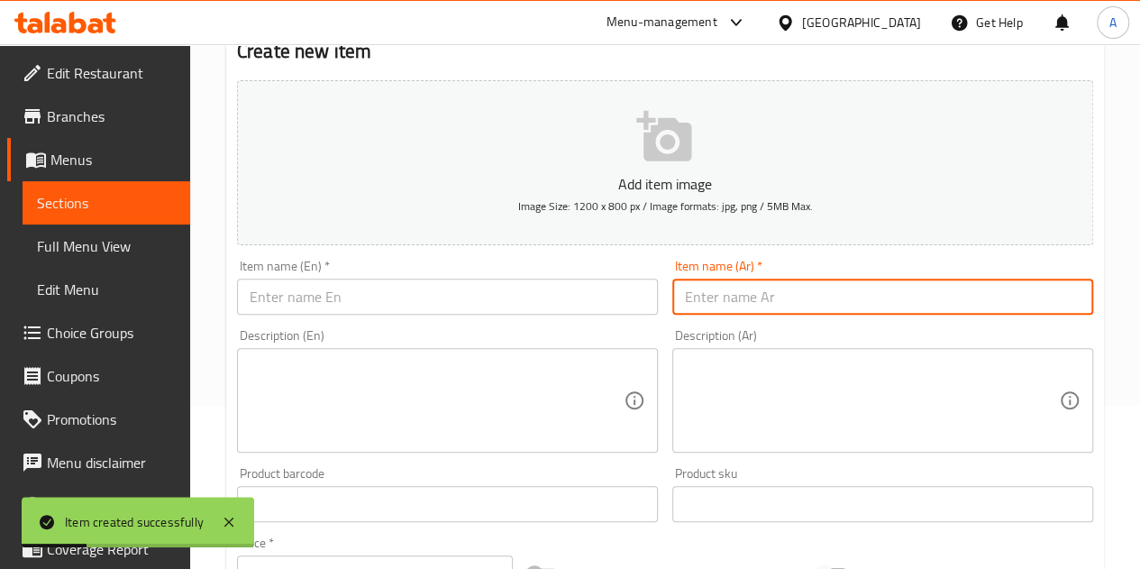
paste input "[PERSON_NAME] ١٦ قطعه"
type input "[PERSON_NAME] ١٦ قطعه"
click at [520, 289] on input "text" at bounding box center [447, 297] width 421 height 36
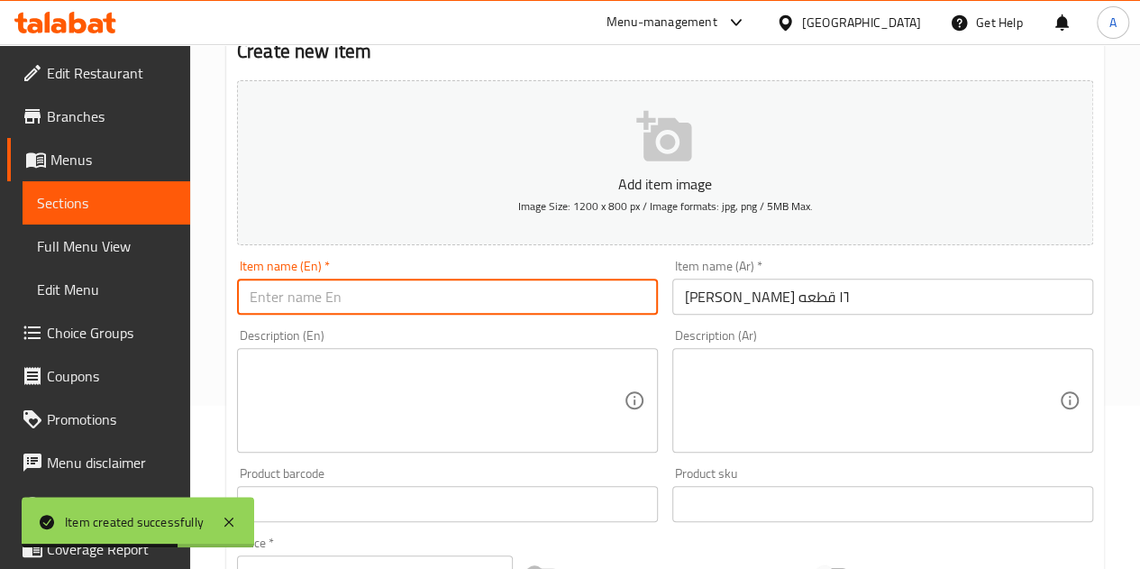
paste input "Ferrero Rocher 16 pieces"
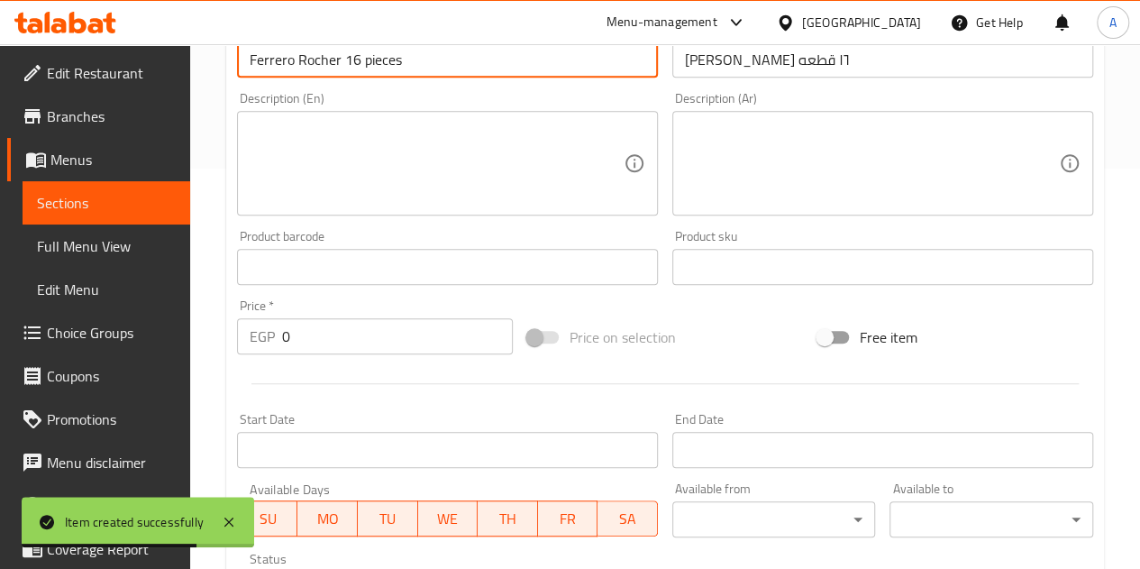
scroll to position [434, 0]
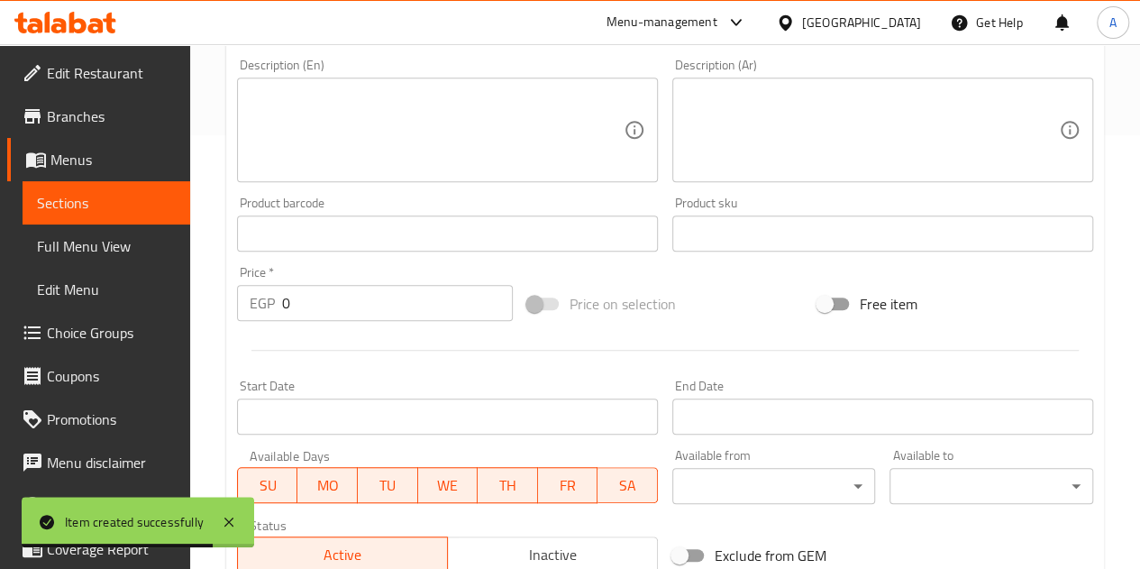
type input "Ferrero Rocher 16 pieces"
click at [407, 297] on input "0" at bounding box center [397, 303] width 231 height 36
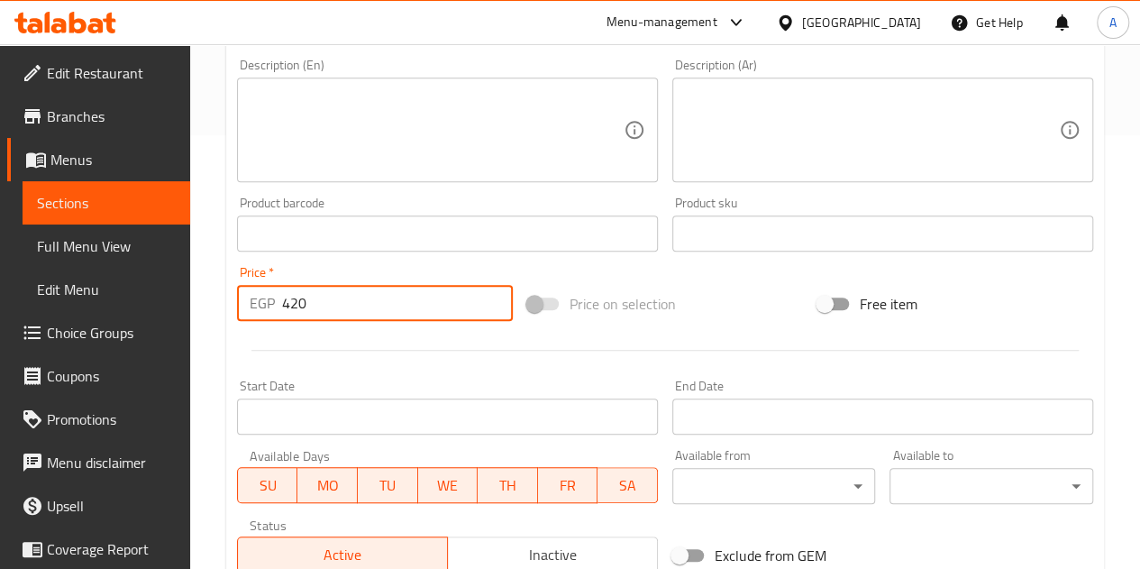
type input "420"
click at [487, 335] on div at bounding box center [665, 350] width 871 height 44
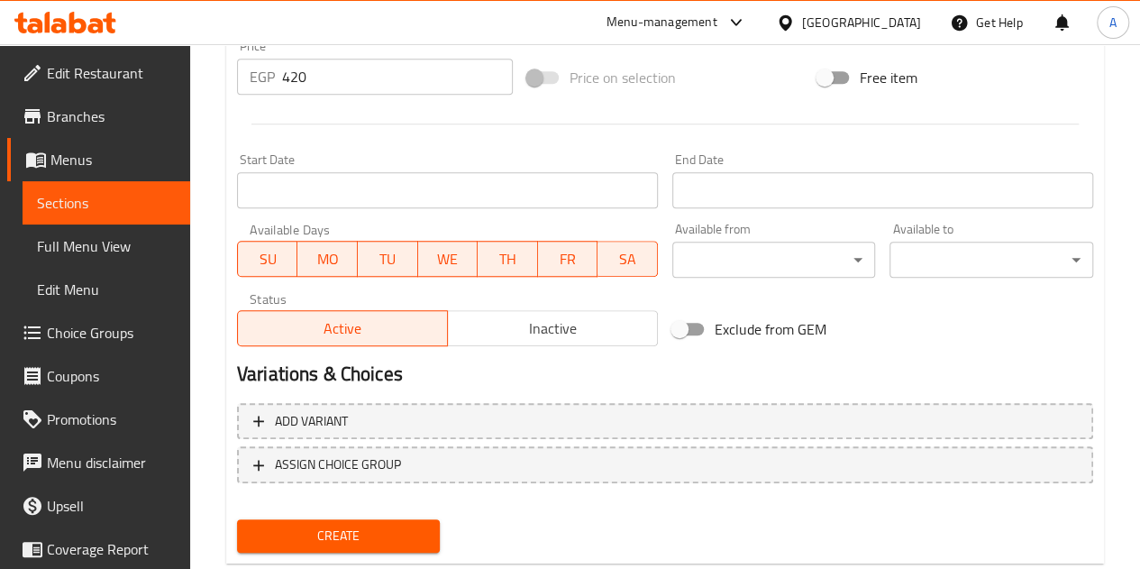
scroll to position [704, 0]
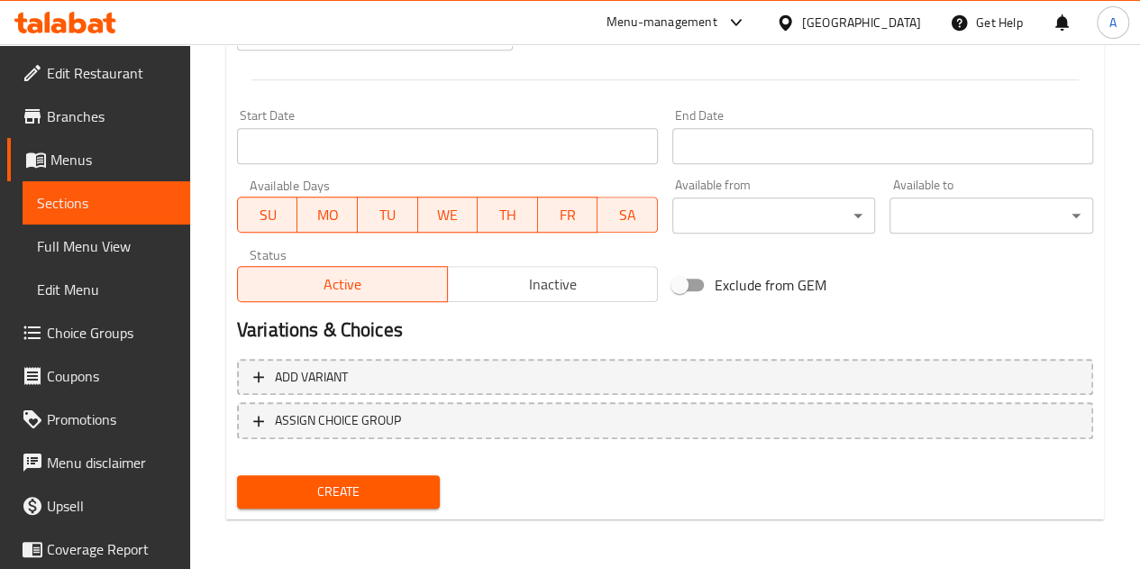
click at [310, 498] on span "Create" at bounding box center [339, 491] width 175 height 23
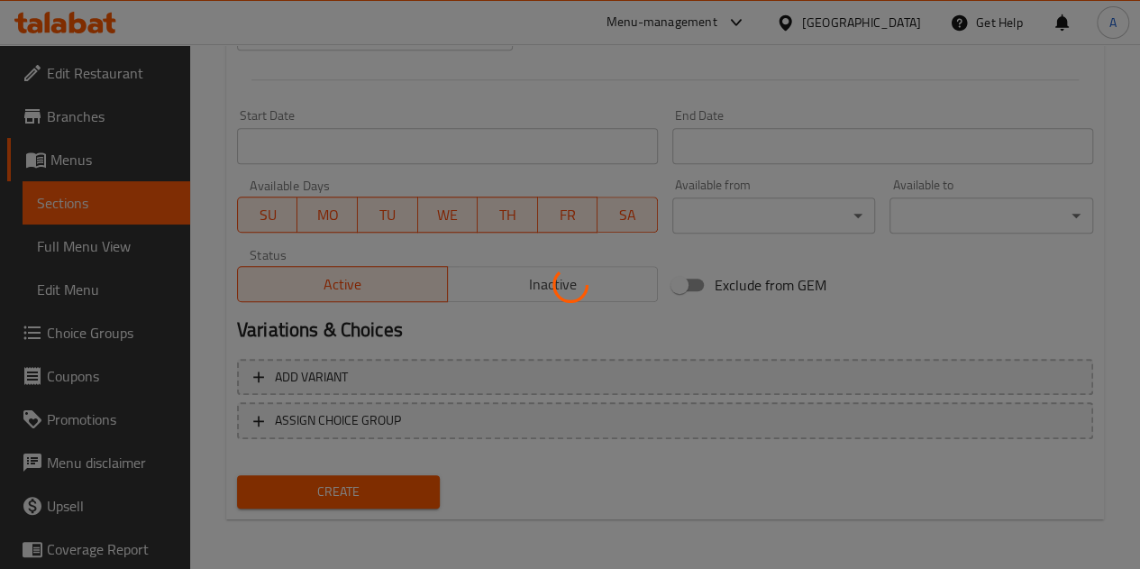
type input "0"
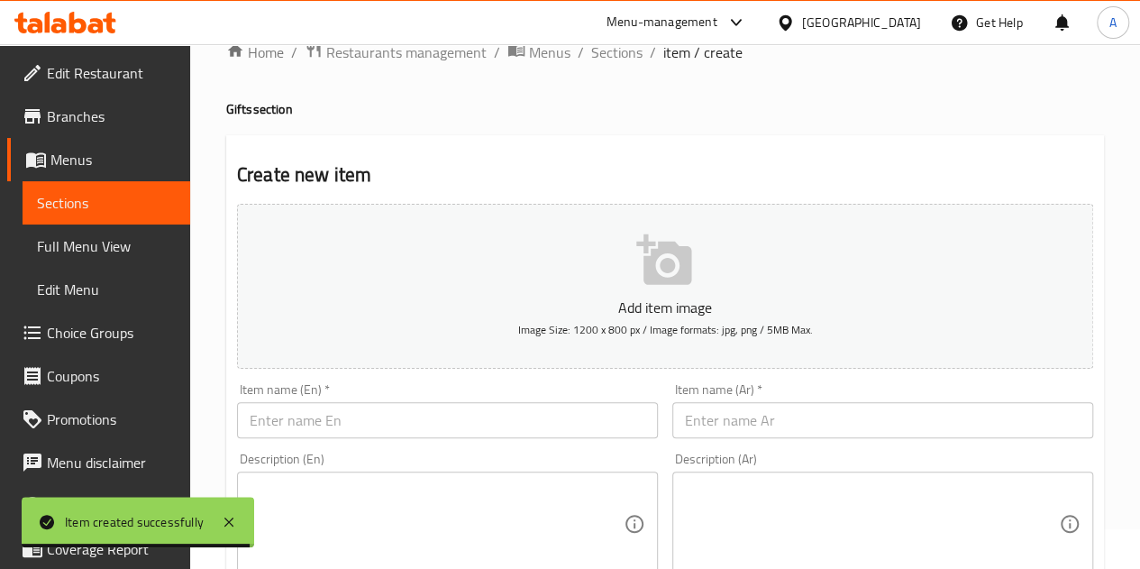
scroll to position [0, 0]
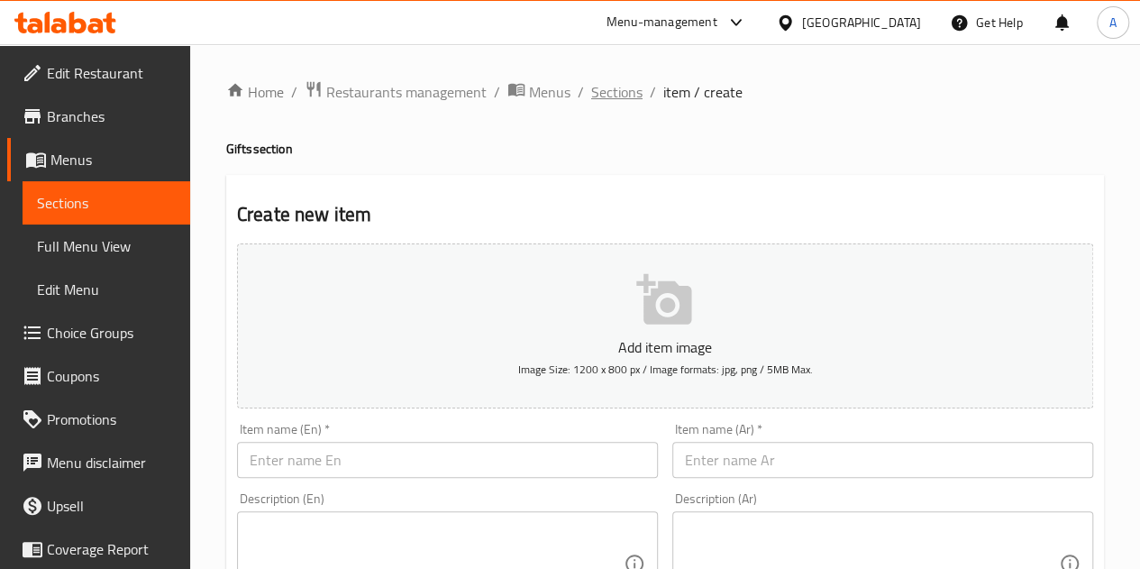
click at [633, 88] on span "Sections" at bounding box center [616, 92] width 51 height 22
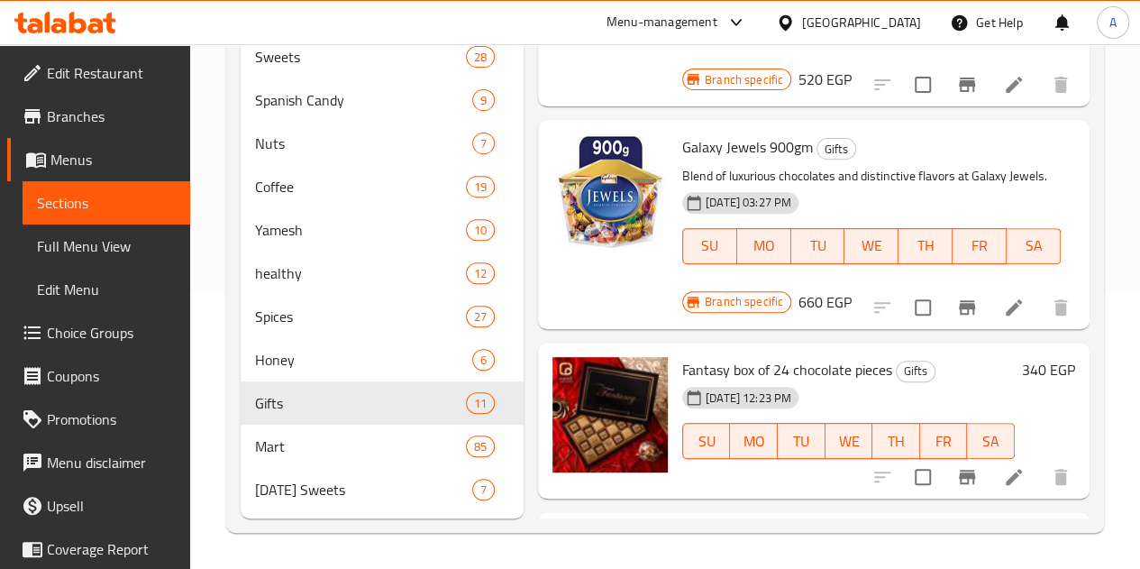
scroll to position [1158, 0]
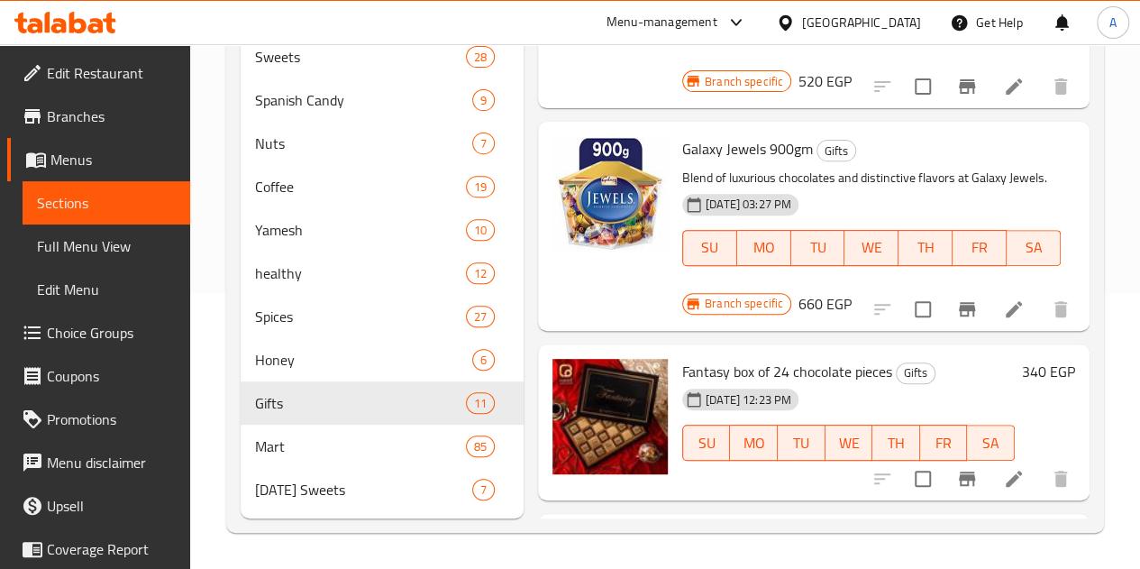
click at [700, 453] on div "Menu items Add Sort Manage items [PERSON_NAME] Chocolate Box 36 Pieces with Gif…" at bounding box center [807, 222] width 566 height 592
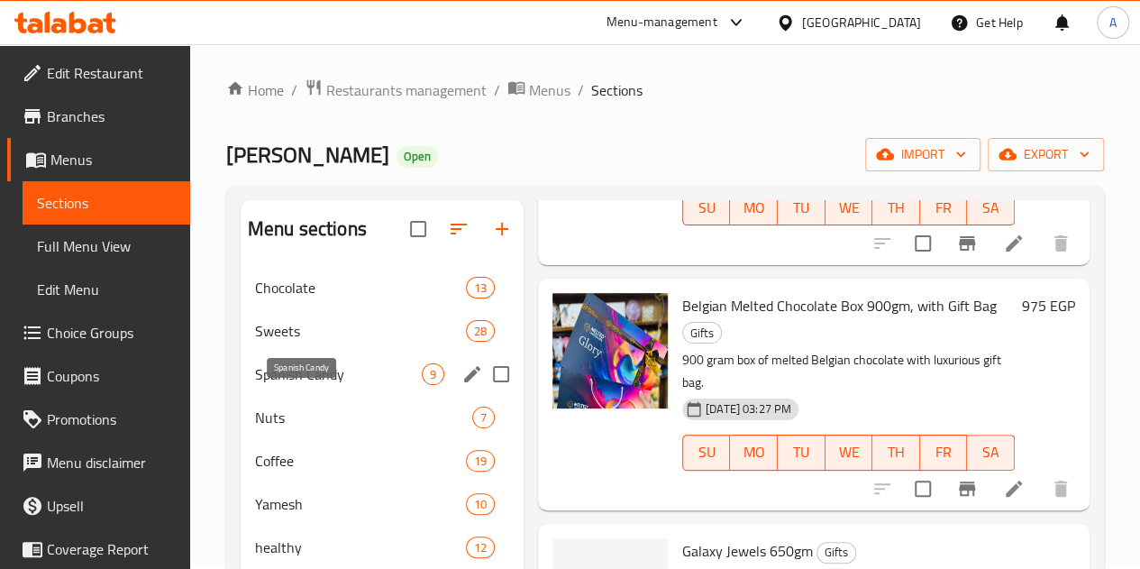
scroll to position [0, 0]
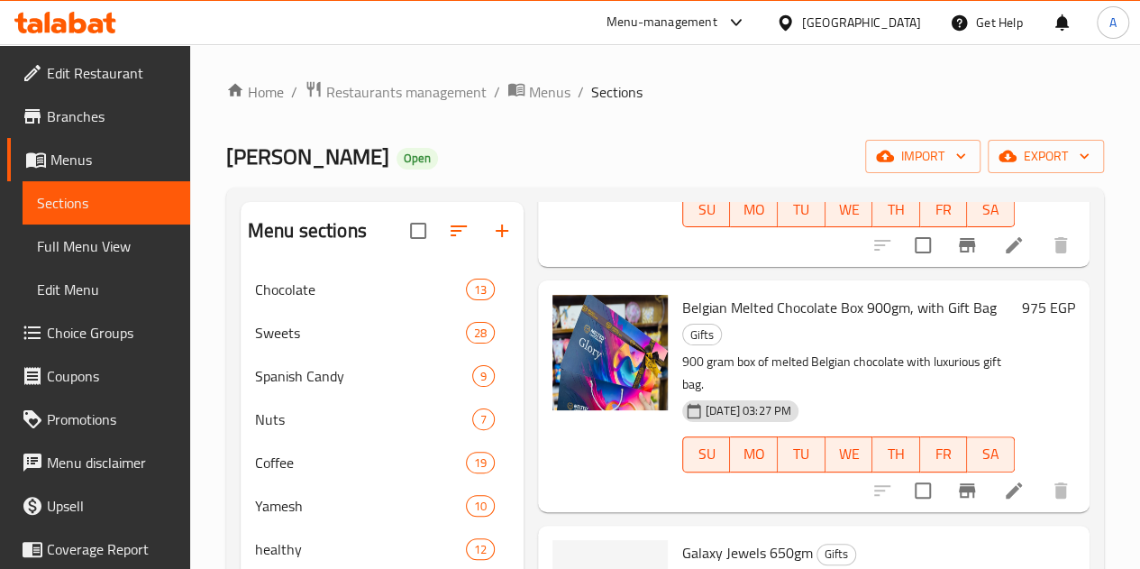
click at [635, 133] on div "Home / Restaurants management / Menus / Sections [PERSON_NAME] Sweets Open impo…" at bounding box center [665, 444] width 878 height 728
click at [281, 97] on link "Home" at bounding box center [255, 92] width 58 height 22
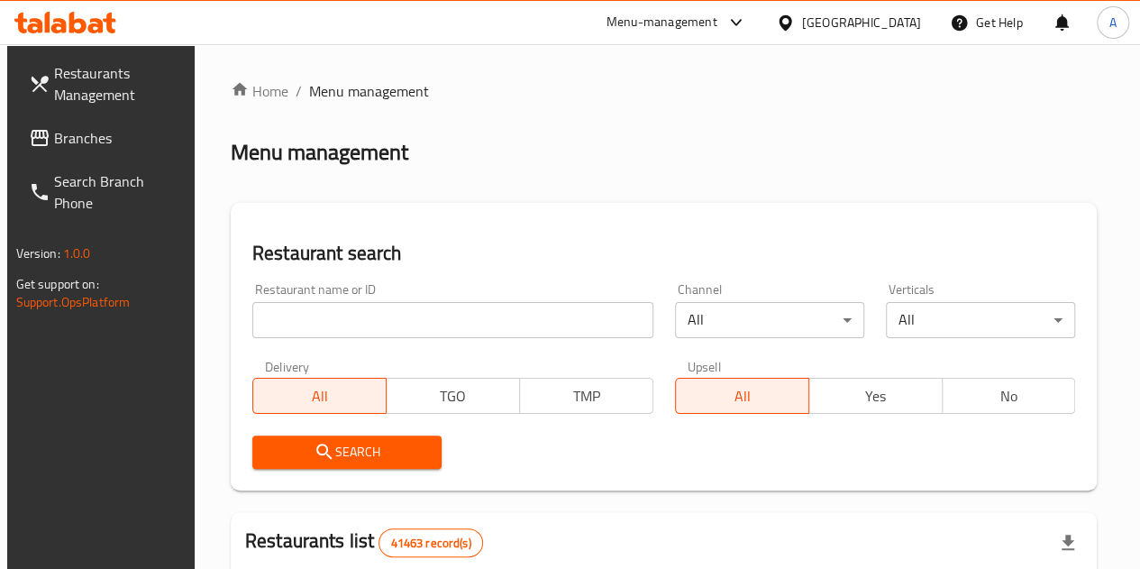
click at [341, 307] on input "search" at bounding box center [452, 320] width 401 height 36
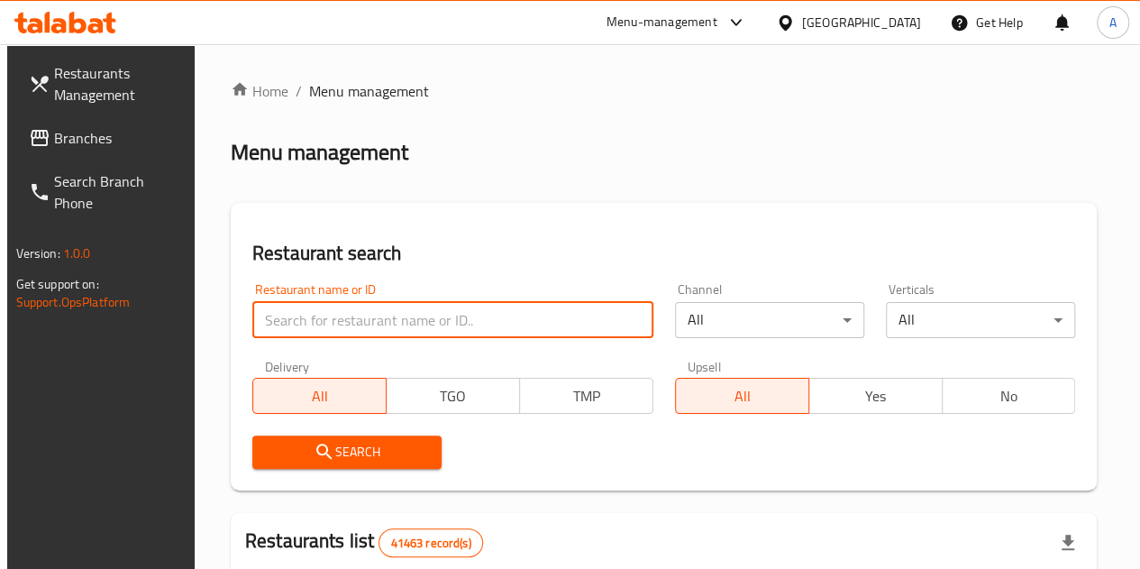
click at [415, 316] on input "search" at bounding box center [452, 320] width 401 height 36
paste input "693206"
type input "693206"
click button "Search" at bounding box center [346, 451] width 189 height 33
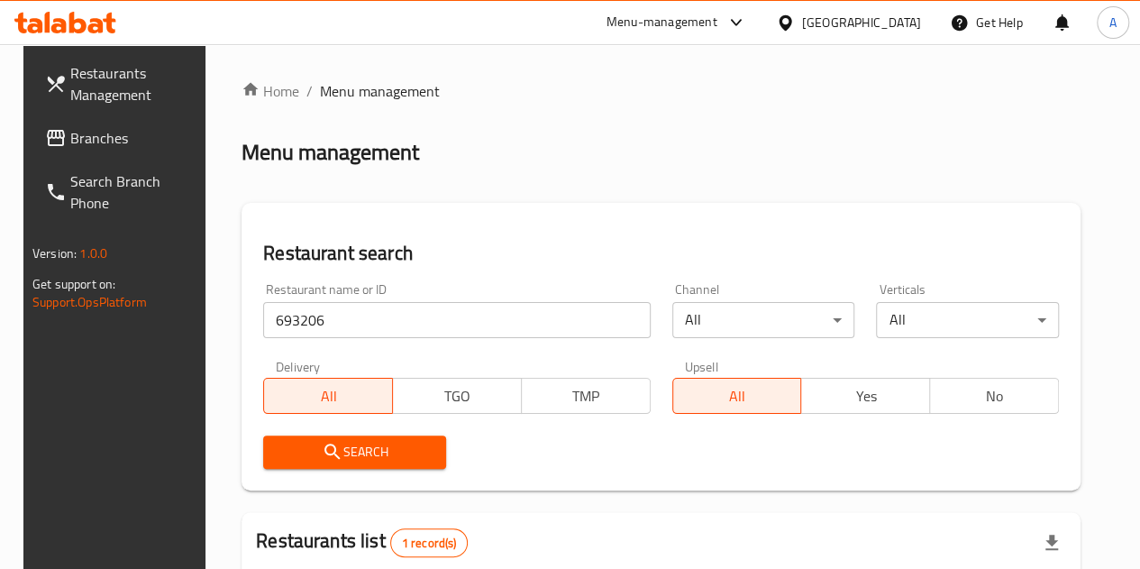
click at [691, 417] on div "Restaurant name or ID 693206 Restaurant name or ID Channel All ​ Verticals All …" at bounding box center [661, 375] width 818 height 207
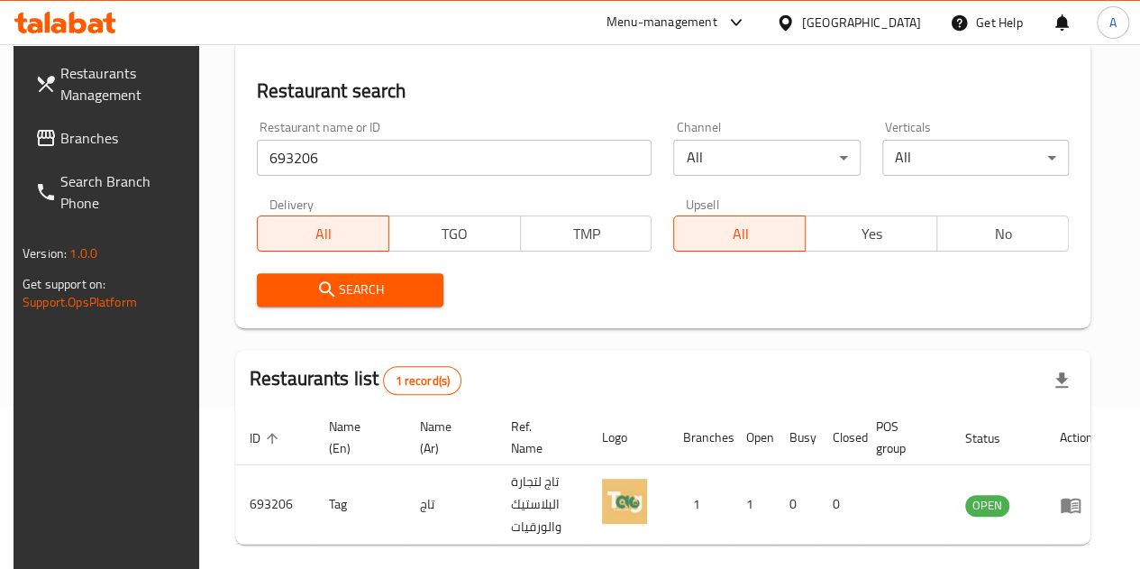
scroll to position [235, 0]
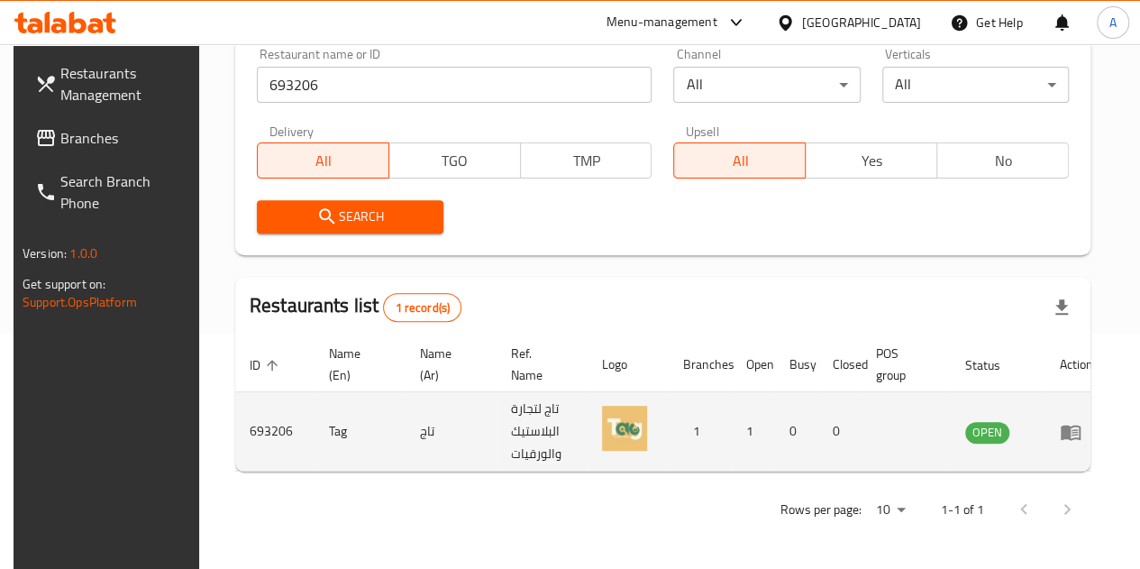
click at [1067, 426] on icon "enhanced table" at bounding box center [1071, 432] width 20 height 15
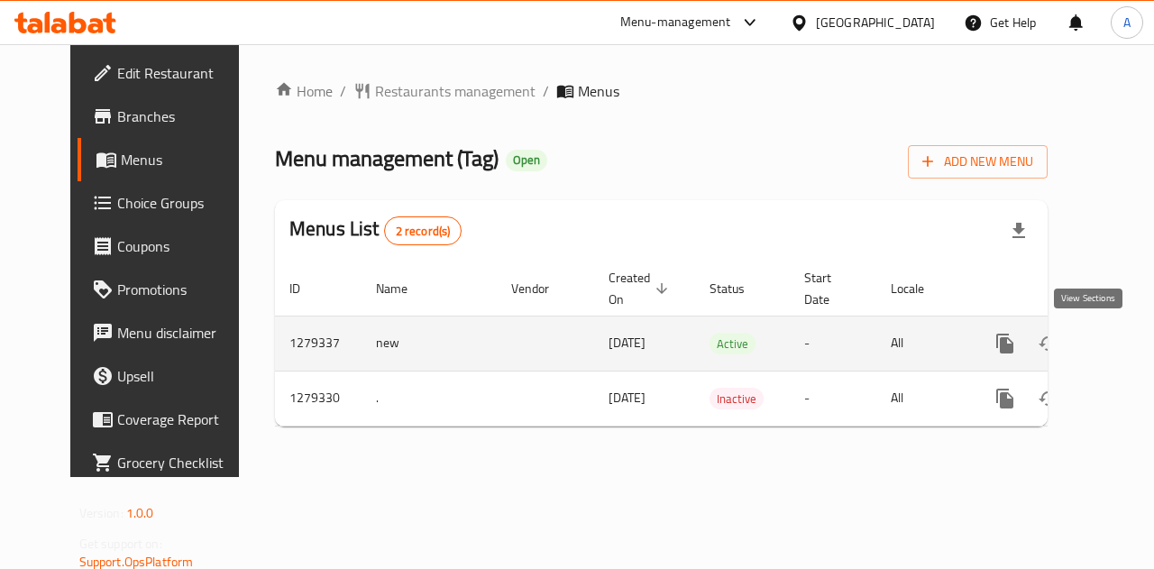
click at [1124, 350] on icon "enhanced table" at bounding box center [1135, 344] width 22 height 22
